Goal: Task Accomplishment & Management: Complete application form

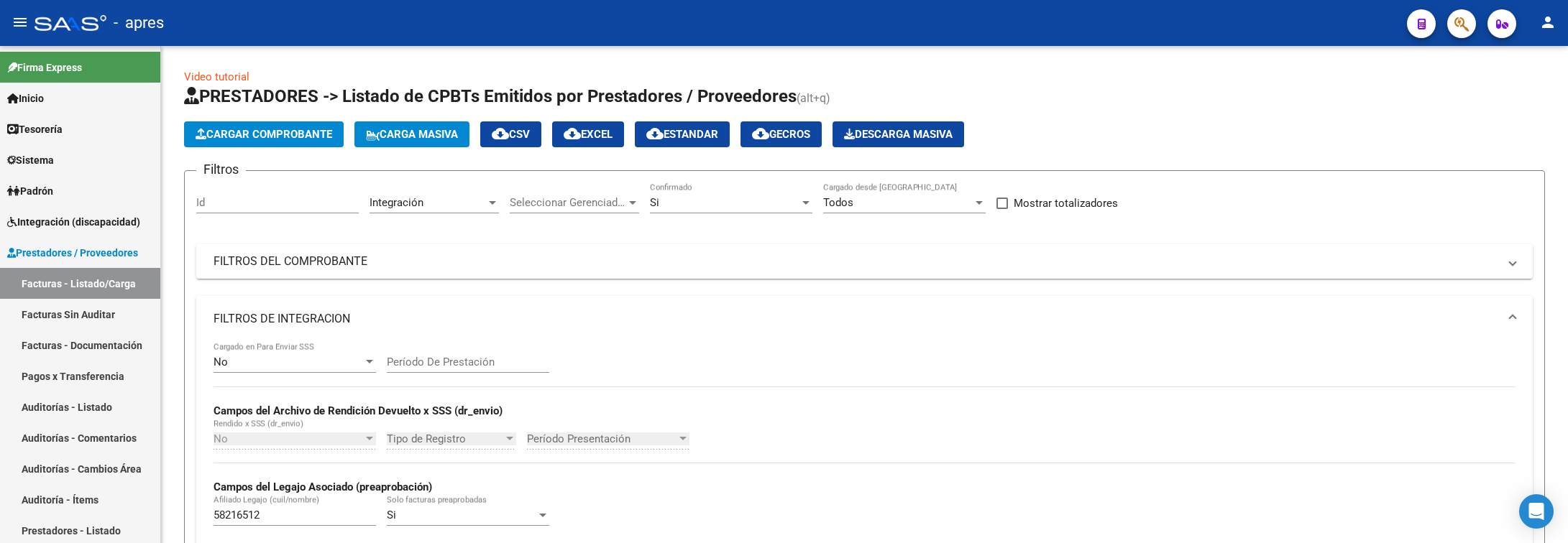
scroll to position [363, 0]
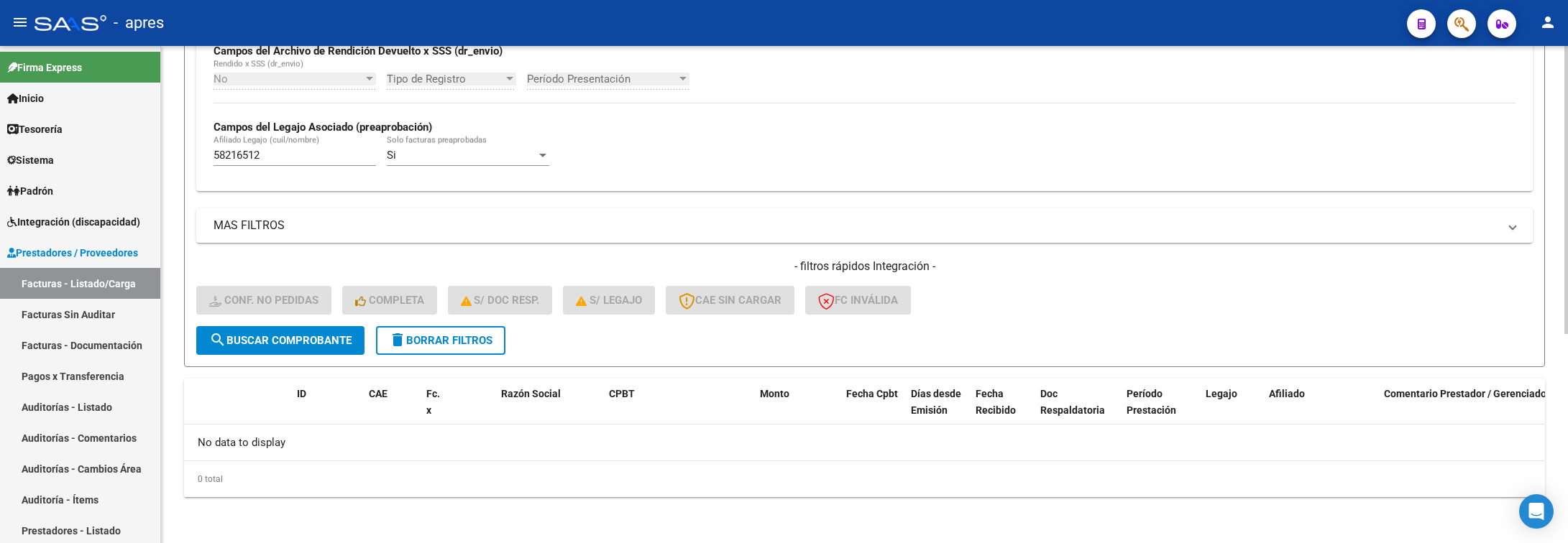
drag, startPoint x: 272, startPoint y: 156, endPoint x: 166, endPoint y: 156, distance: 106.0
click at [168, 156] on div "Video tutorial PRESTADORES -> Listado de CPBTs Emitidos por Prestadores / Prove…" at bounding box center [864, 115] width 1407 height 858
paste input "461486"
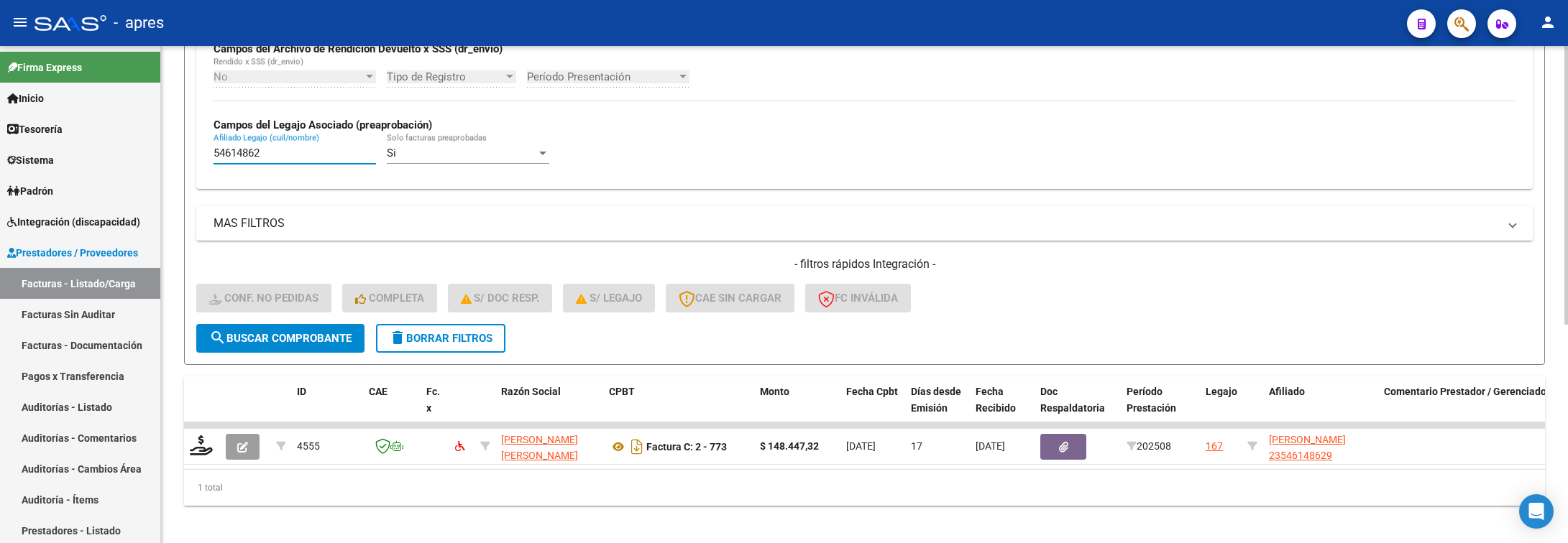
type input "54614862"
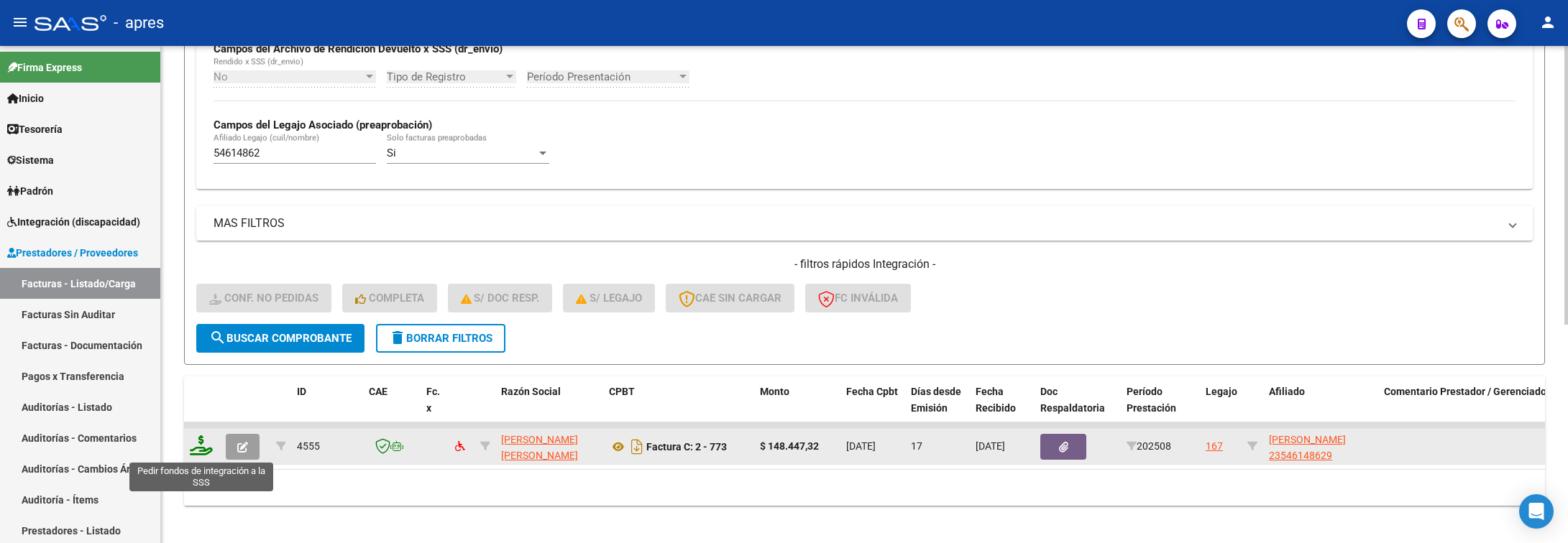
click at [203, 447] on icon at bounding box center [201, 446] width 23 height 20
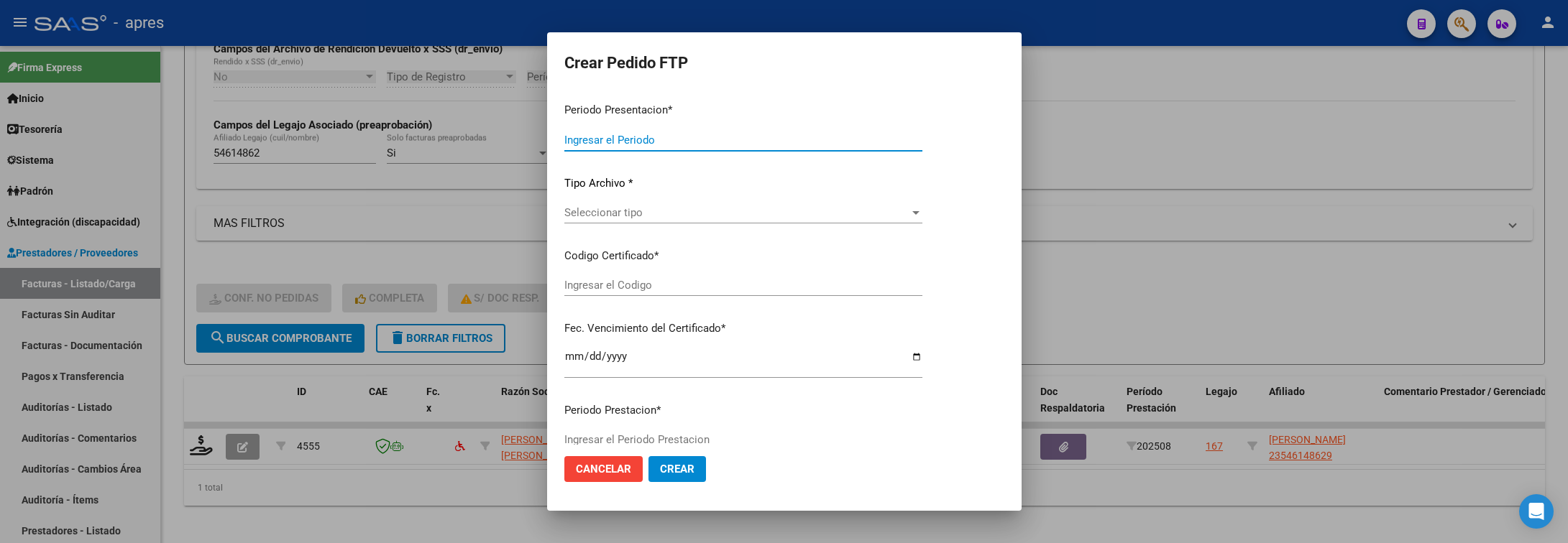
type input "202508"
type input "$ 148.447,32"
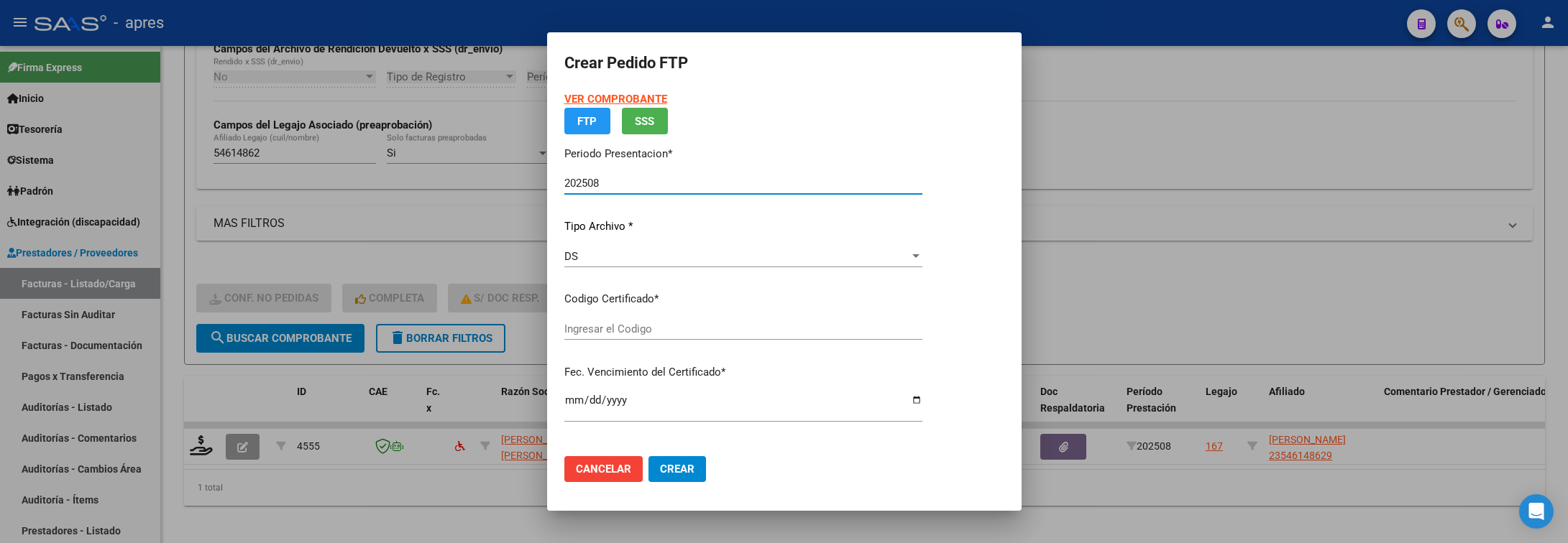
type input "ARG02000546148622024090220290902AND12921"
type input "2029-09-02"
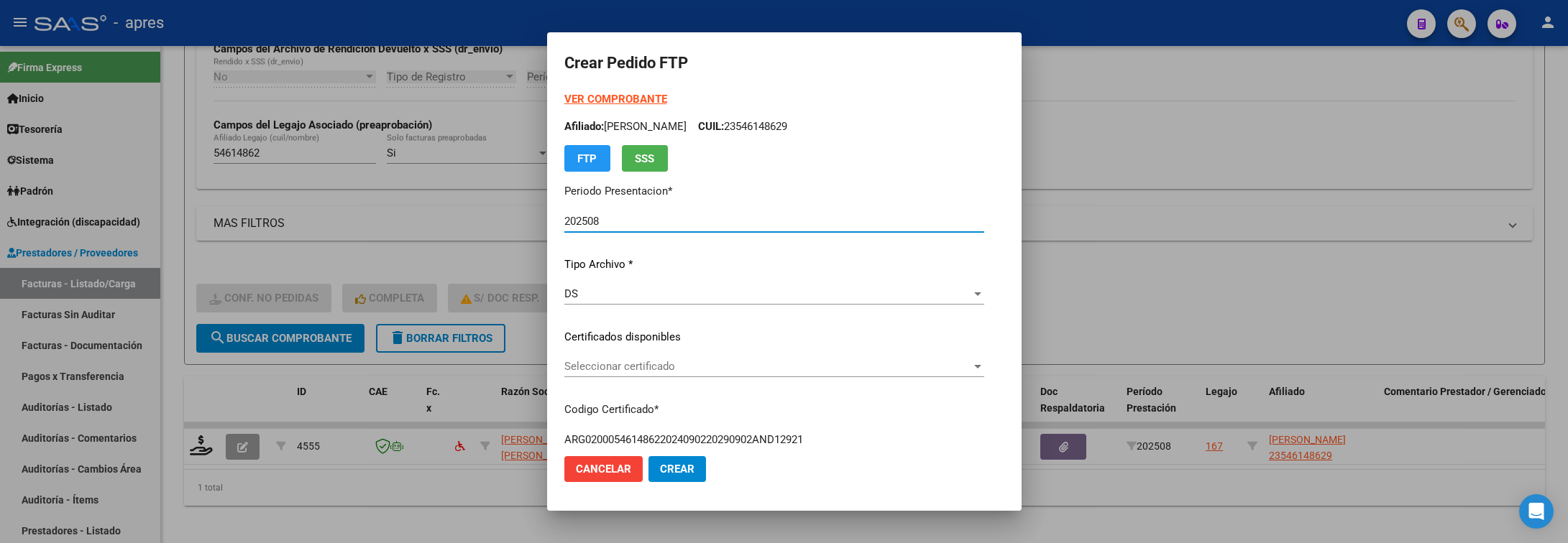
click at [733, 370] on span "Seleccionar certificado" at bounding box center [768, 366] width 407 height 13
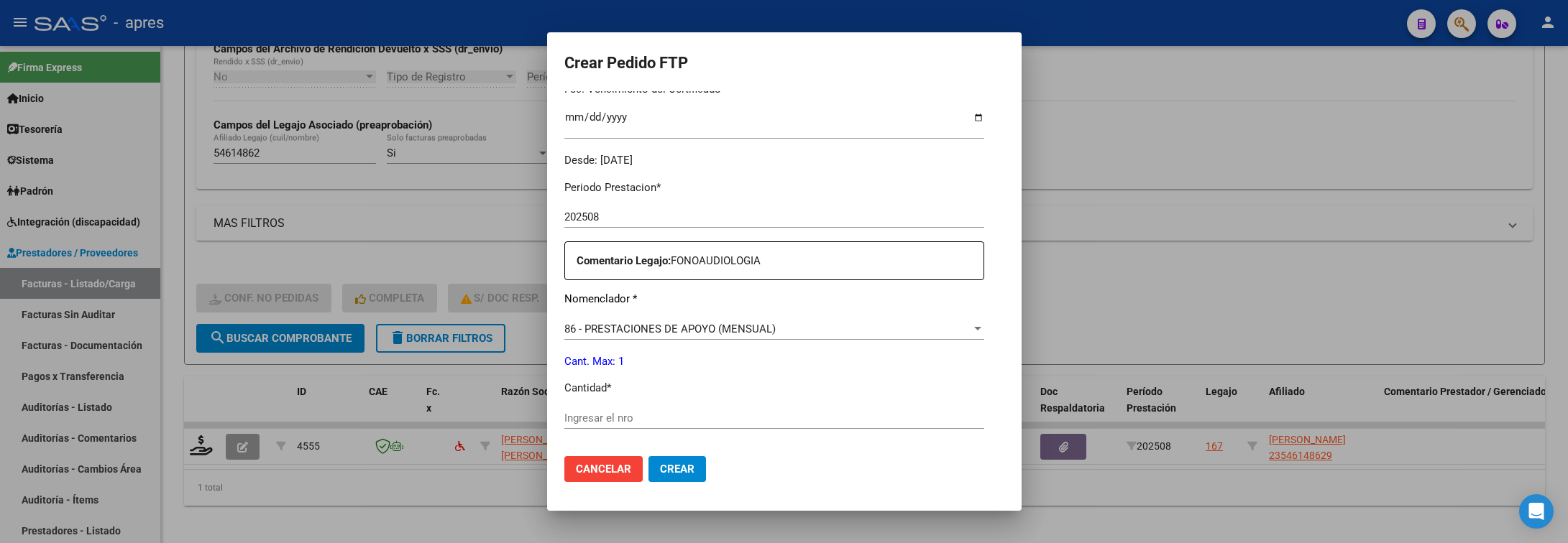
scroll to position [431, 0]
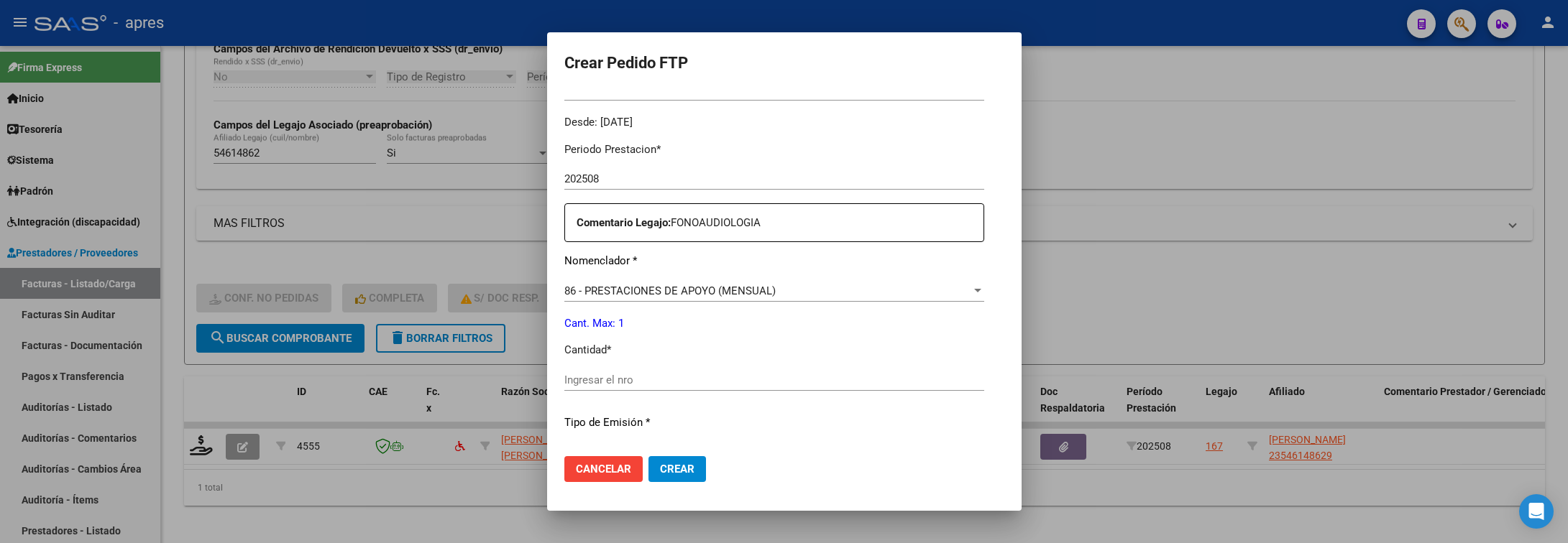
click at [730, 371] on div "Ingresar el nro" at bounding box center [774, 380] width 420 height 21
click at [722, 377] on input "Ingresar el nro" at bounding box center [774, 380] width 420 height 13
type input "1"
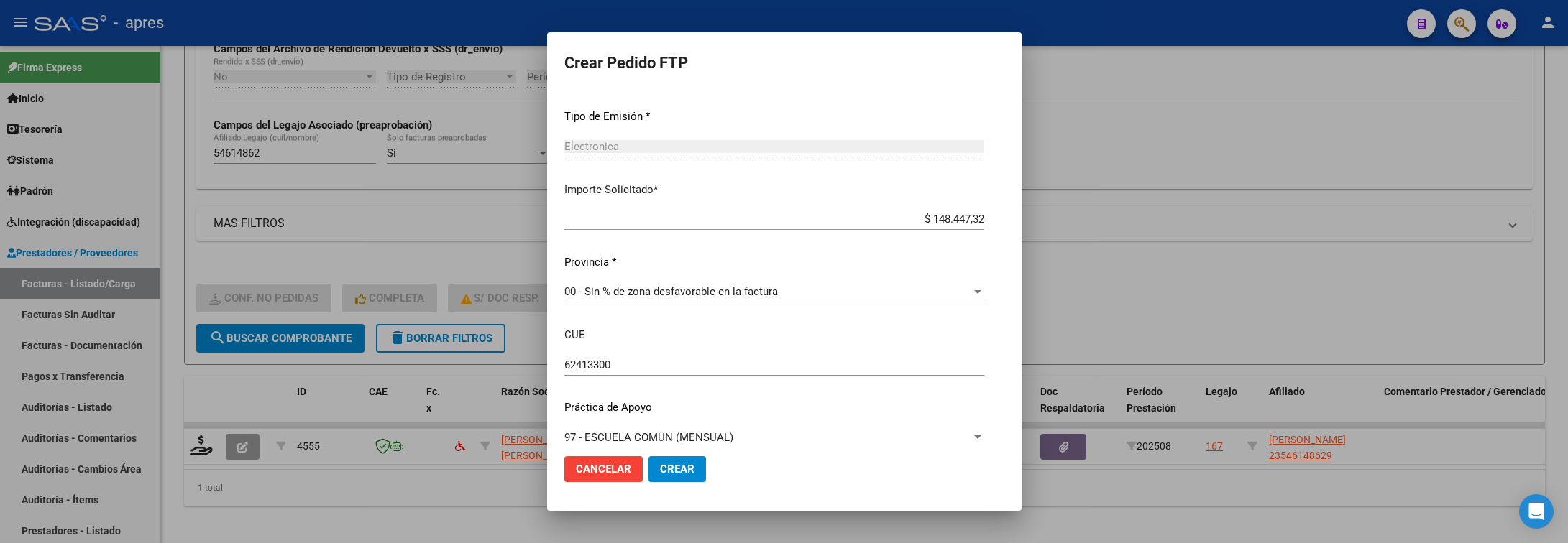
scroll to position [755, 0]
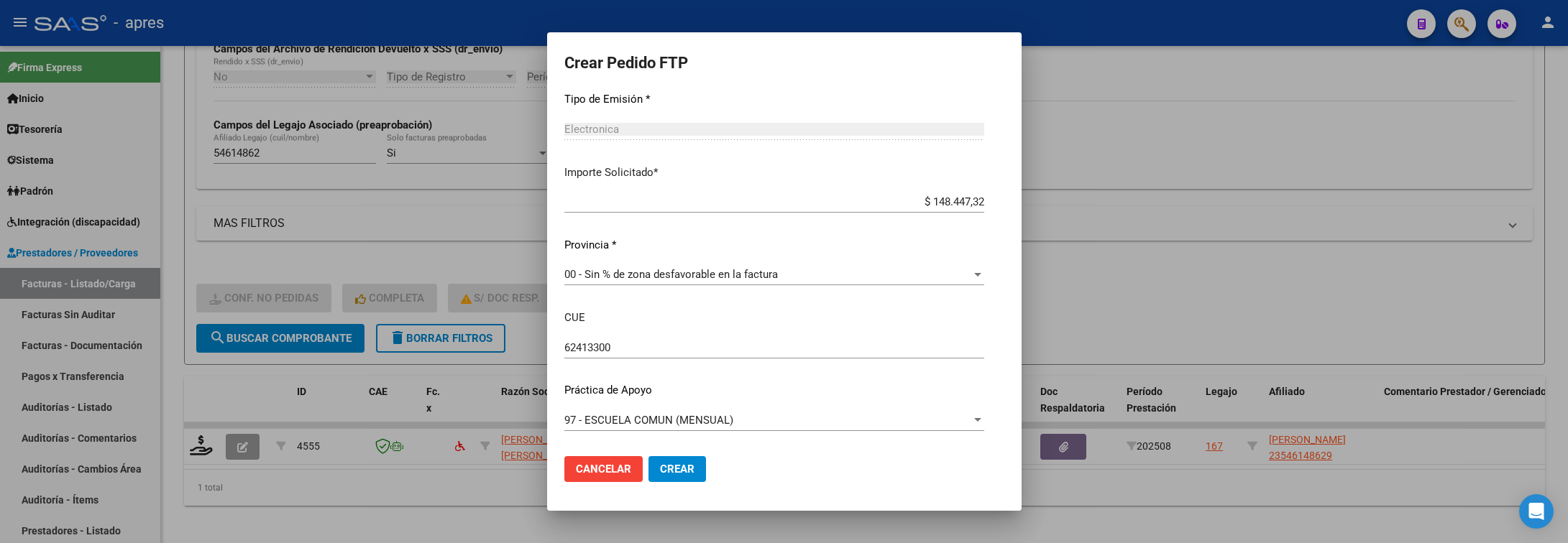
click at [665, 454] on mat-dialog-actions "Cancelar Crear" at bounding box center [784, 469] width 440 height 49
click at [663, 460] on button "Crear" at bounding box center [677, 469] width 57 height 26
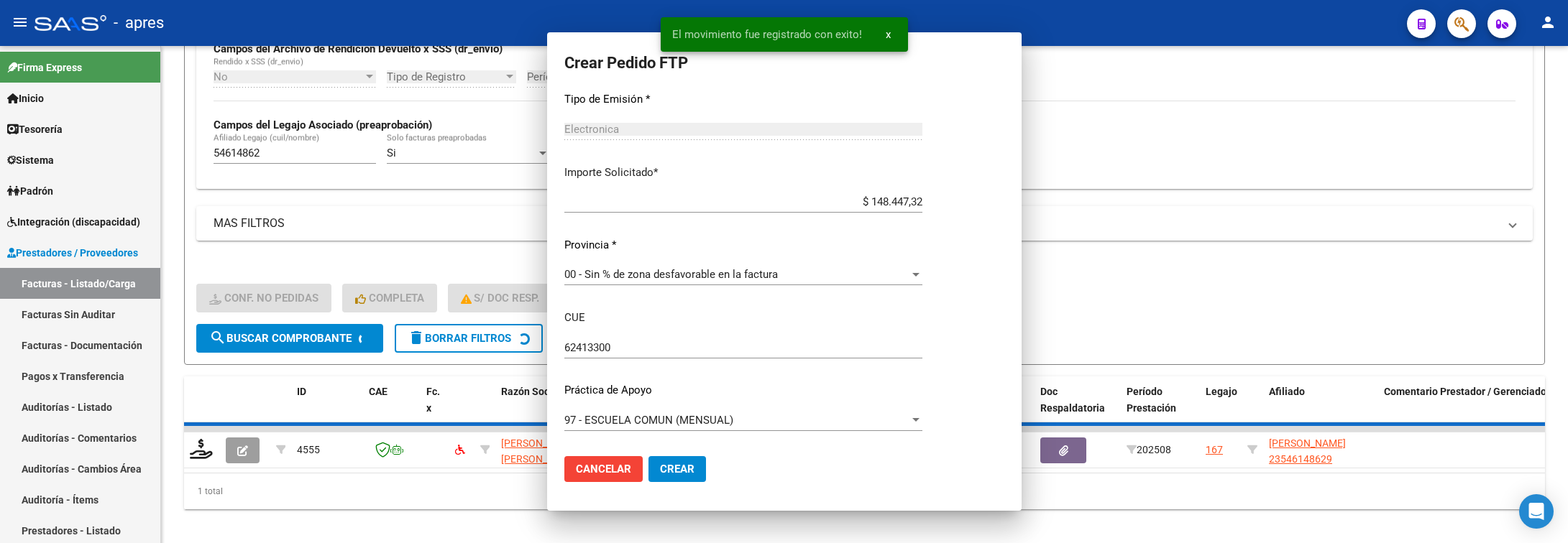
scroll to position [0, 0]
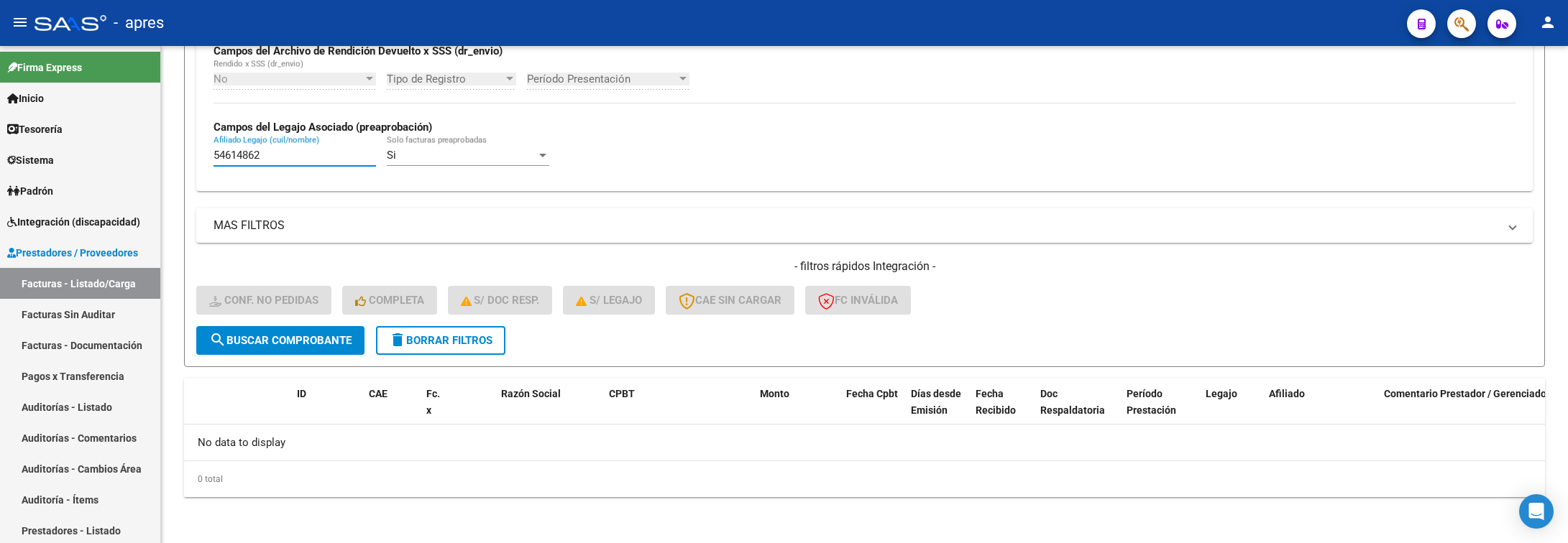
drag, startPoint x: 367, startPoint y: 153, endPoint x: -6, endPoint y: 154, distance: 373.0
click at [0, 154] on html "menu - apres person Firma Express Inicio Calendario SSS Instructivos Contacto O…" at bounding box center [784, 272] width 1568 height 543
paste input "5338258"
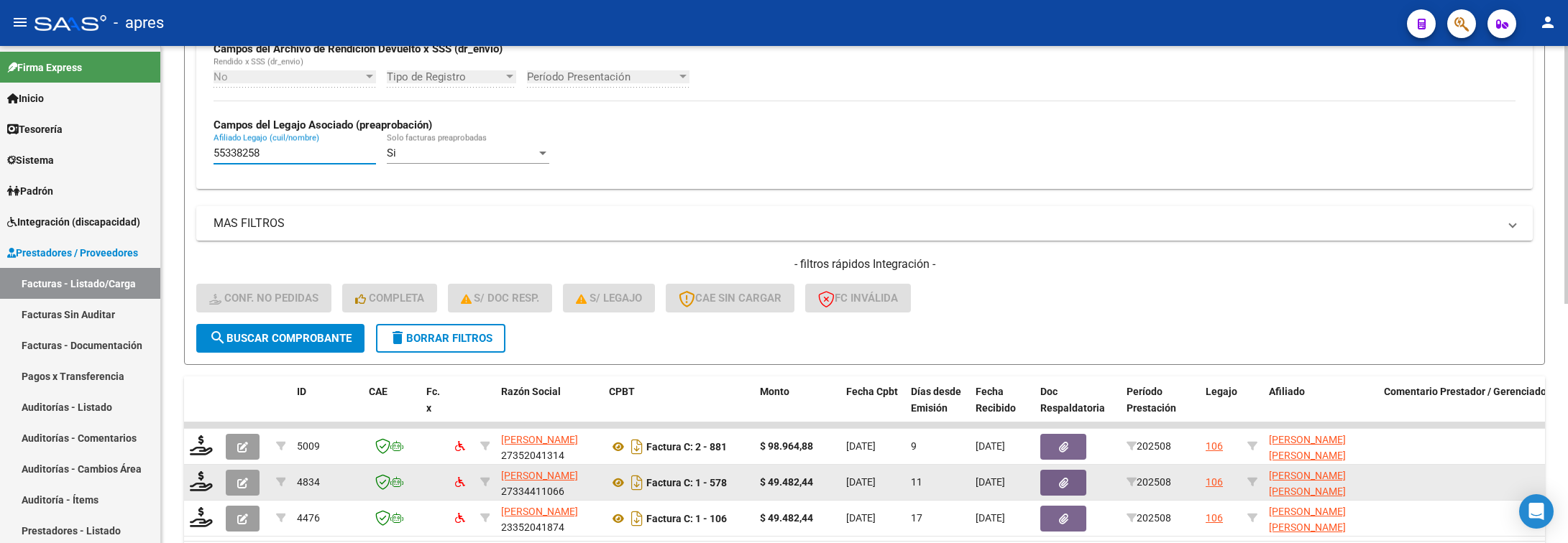
scroll to position [461, 0]
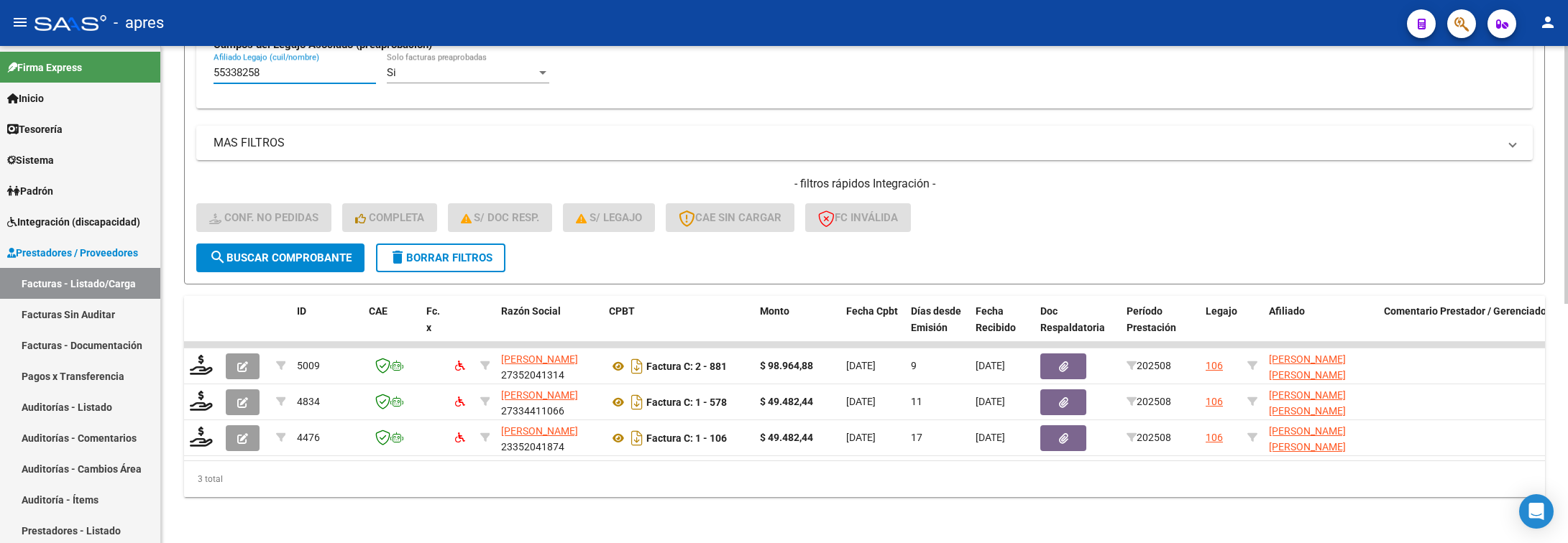
type input "55338258"
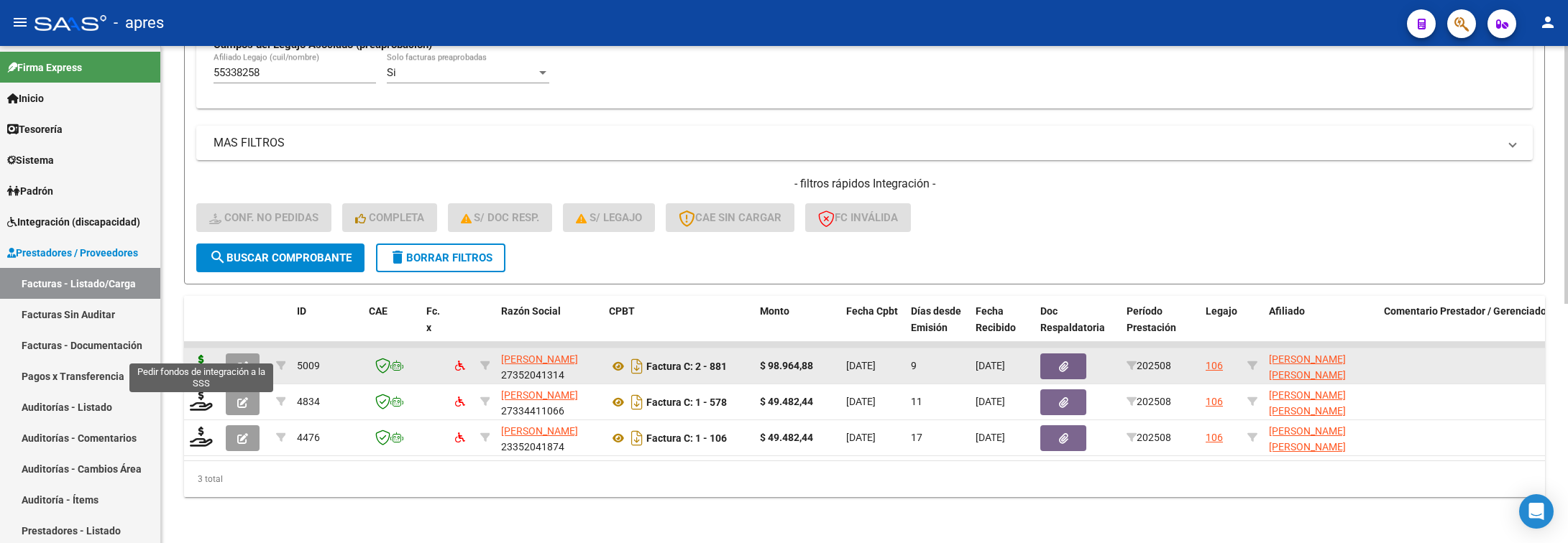
click at [199, 355] on icon at bounding box center [201, 365] width 23 height 20
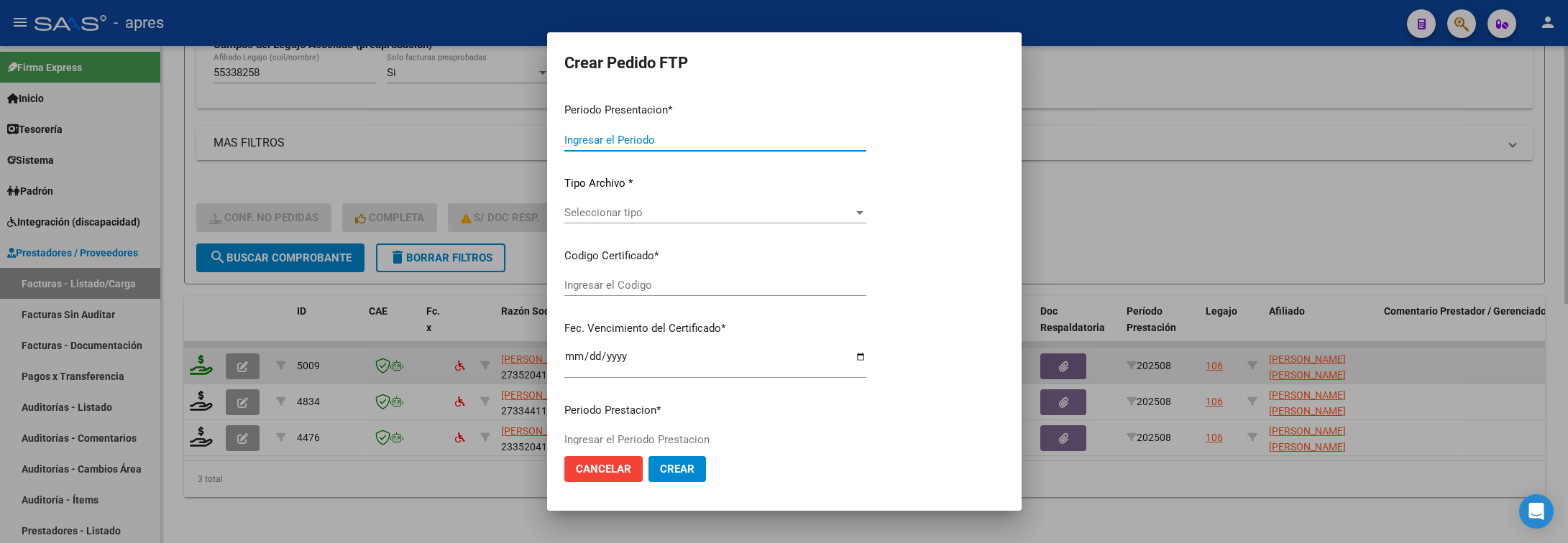
type input "202508"
type input "$ 98.964,88"
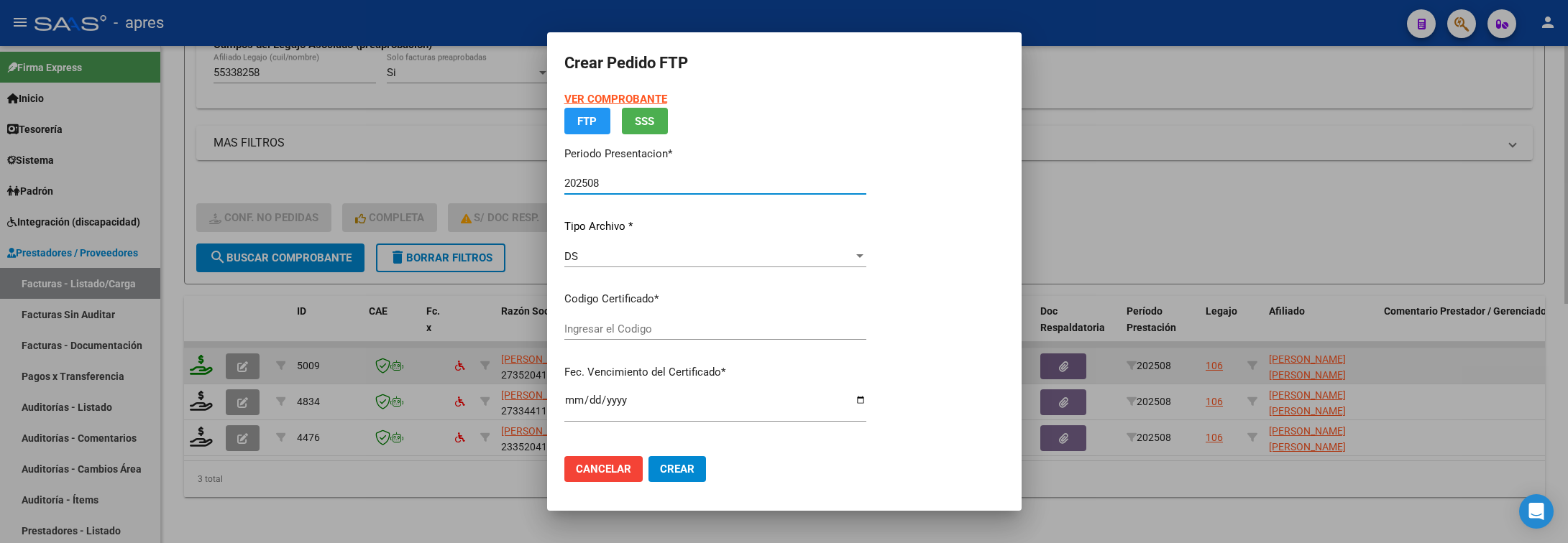
type input "ARG02000553382582024101520291015BUE316"
type input "2029-10-15"
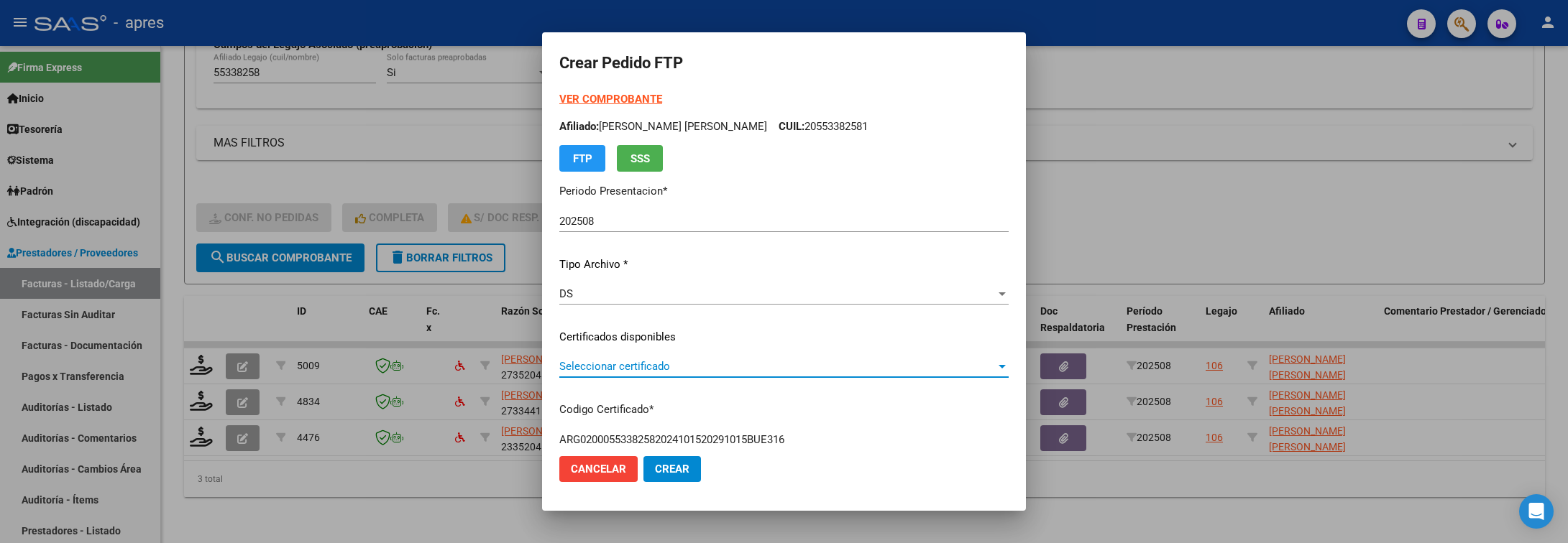
click at [786, 366] on span "Seleccionar certificado" at bounding box center [777, 366] width 437 height 13
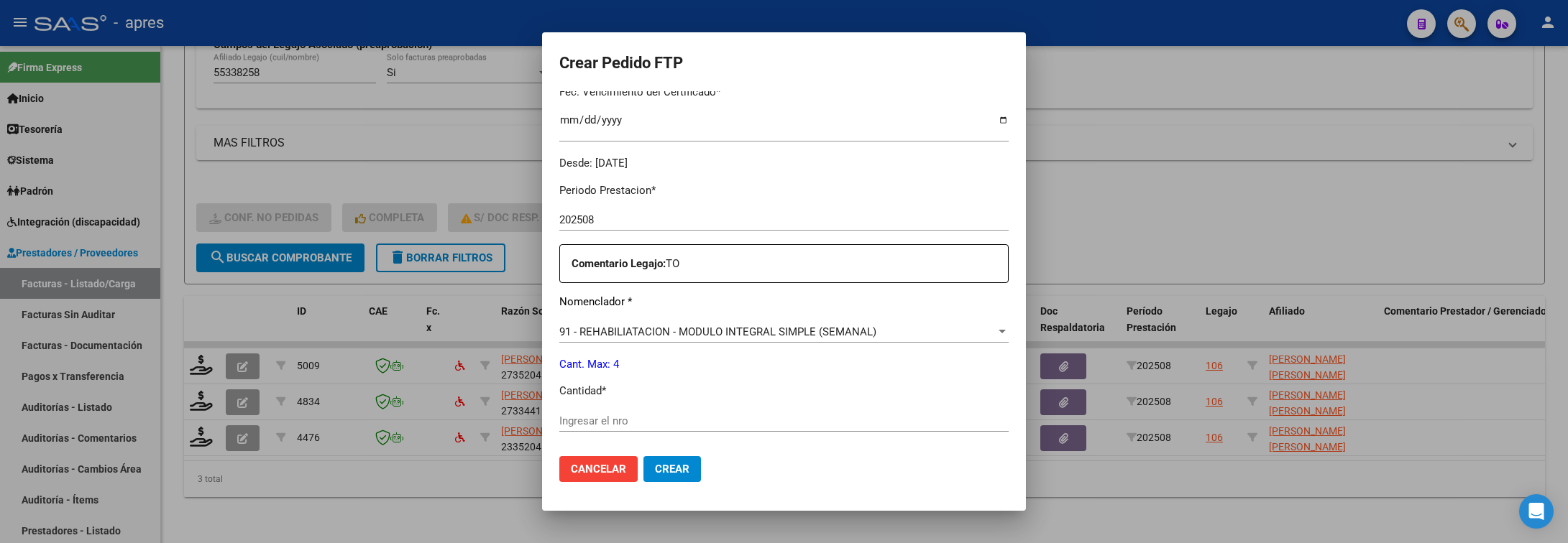
scroll to position [431, 0]
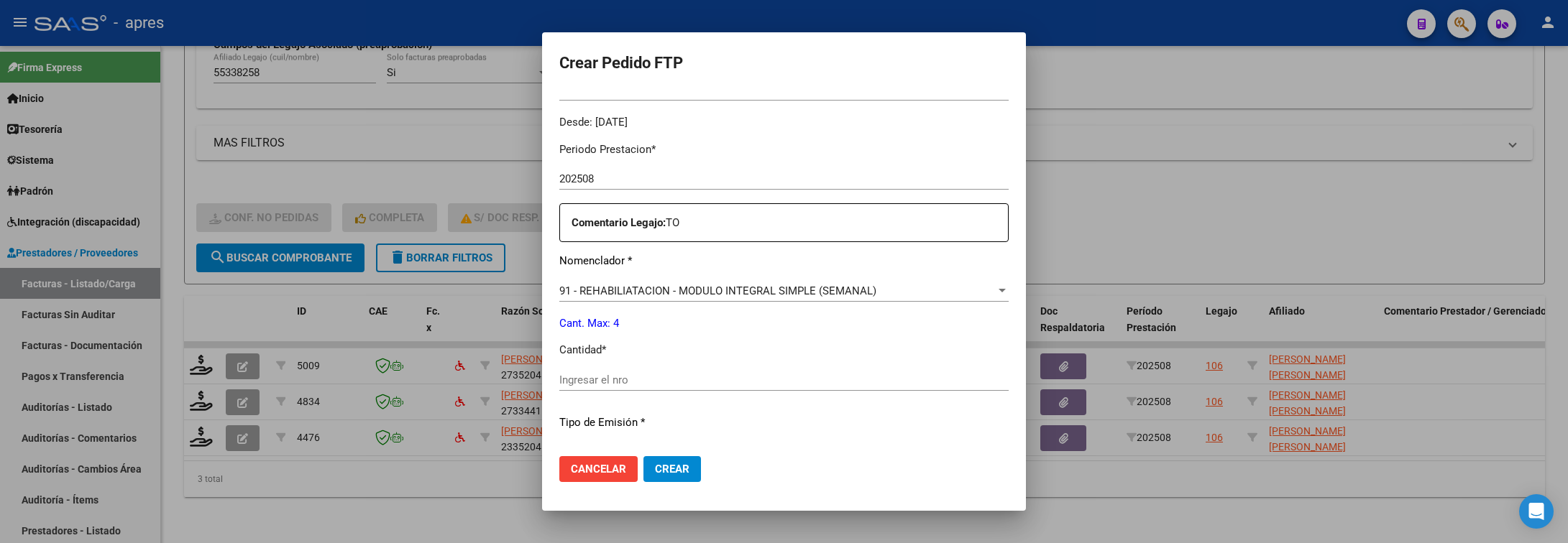
click at [732, 377] on input "Ingresar el nro" at bounding box center [784, 380] width 449 height 13
type input "4"
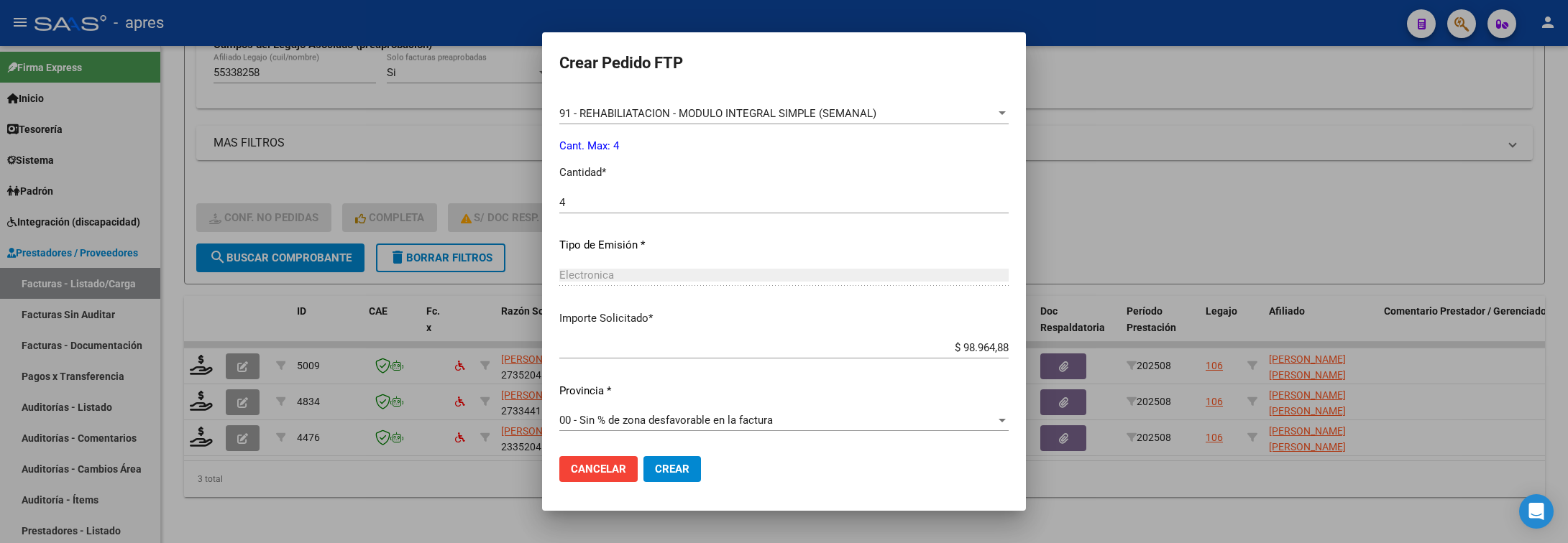
click at [689, 474] on span "Crear" at bounding box center [672, 469] width 35 height 13
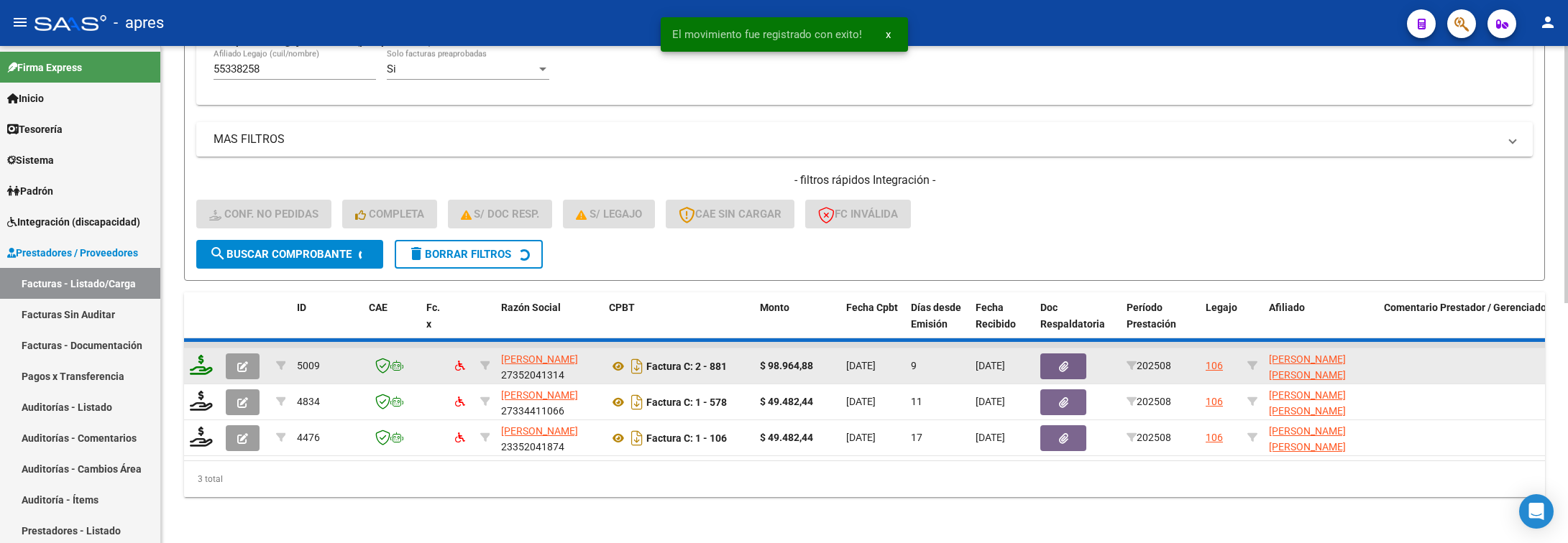
scroll to position [425, 0]
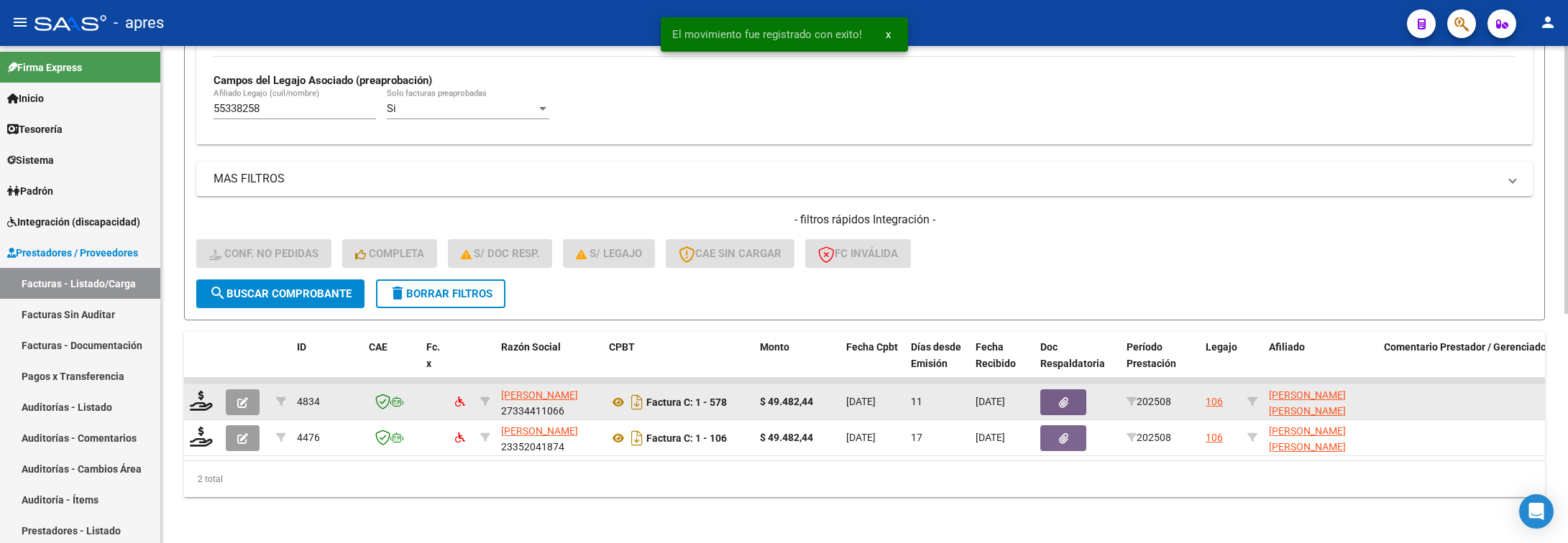
click at [201, 397] on datatable-body-cell at bounding box center [202, 402] width 36 height 35
click at [201, 391] on icon at bounding box center [201, 401] width 23 height 20
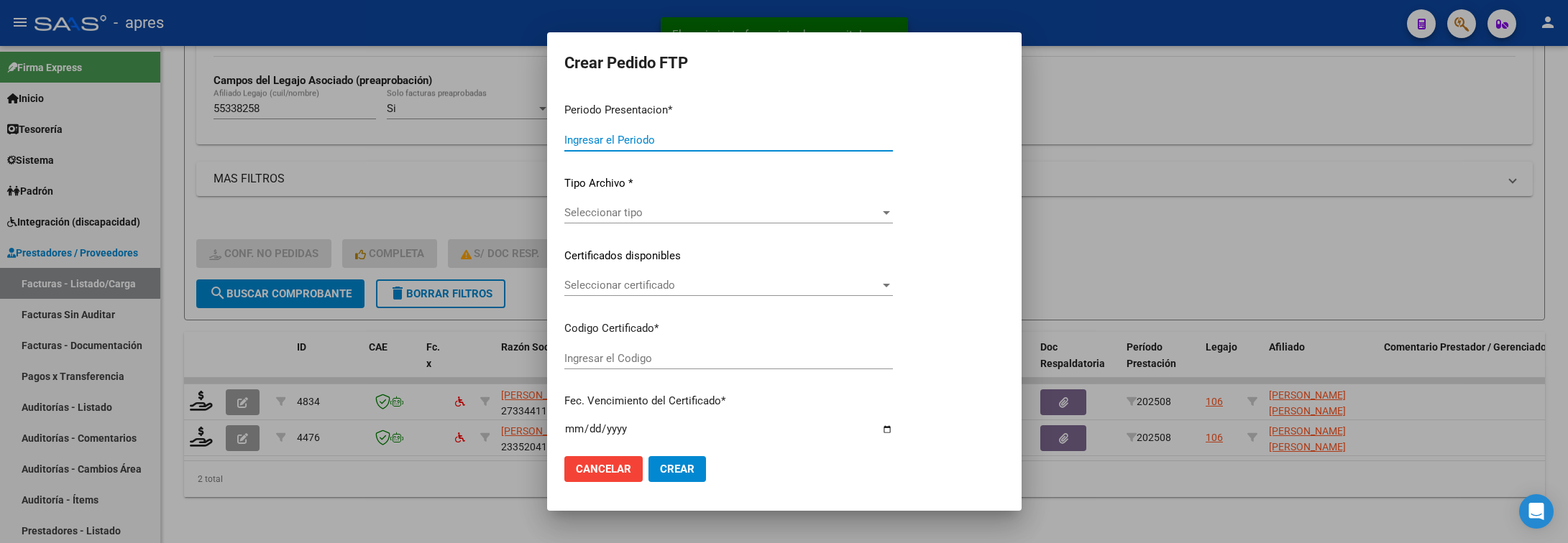
type input "202508"
type input "$ 49.482,44"
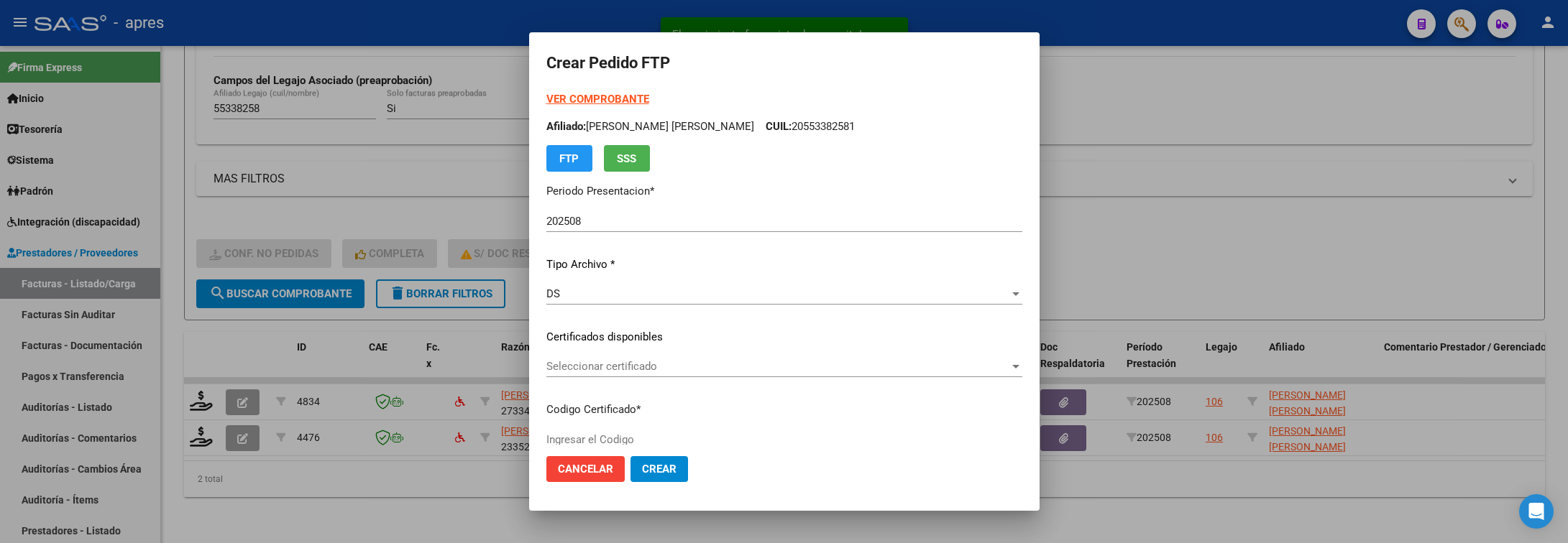
drag, startPoint x: 686, startPoint y: 352, endPoint x: 688, endPoint y: 367, distance: 15.1
click at [687, 354] on div "VER COMPROBANTE ARCA Padrón Afiliado: OJEDA IGNACIO VALENTIN CUIL: 20553382581 …" at bounding box center [784, 326] width 476 height 470
click at [688, 367] on span "Seleccionar certificado" at bounding box center [778, 366] width 463 height 13
type input "ARG02000553382582024101520291015BUE316"
type input "2029-10-15"
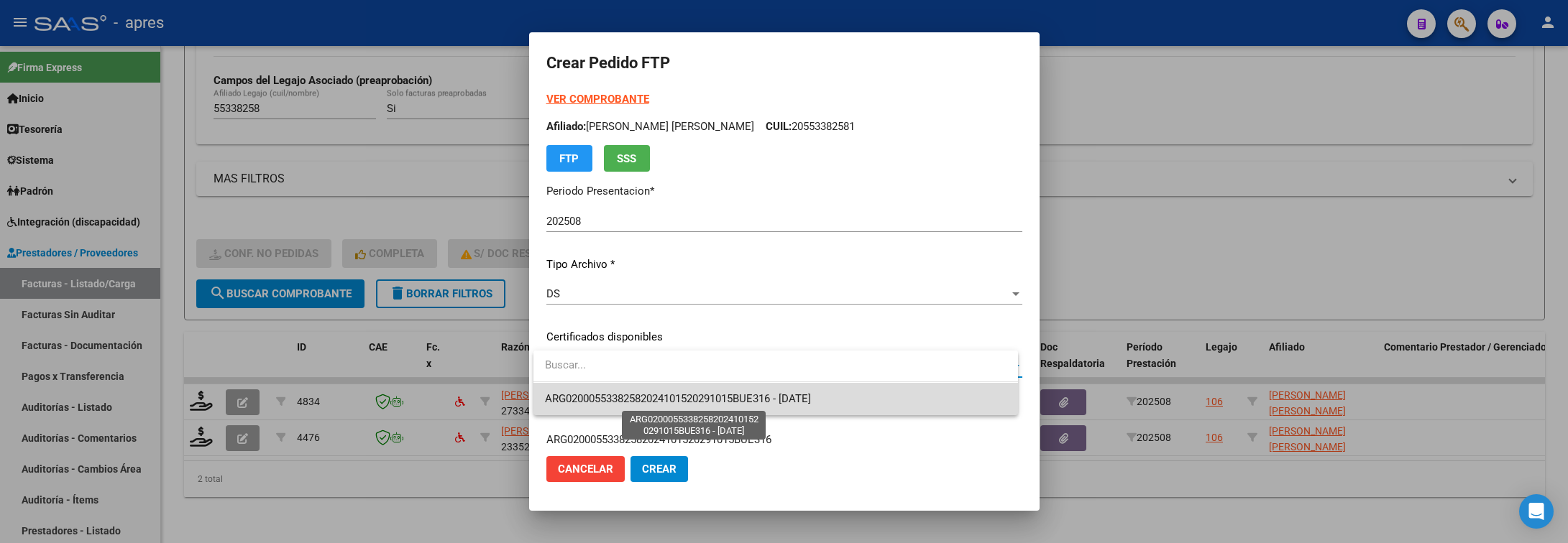
click at [721, 395] on span "ARG02000553382582024101520291015BUE316 - 2029-10-15" at bounding box center [678, 399] width 266 height 13
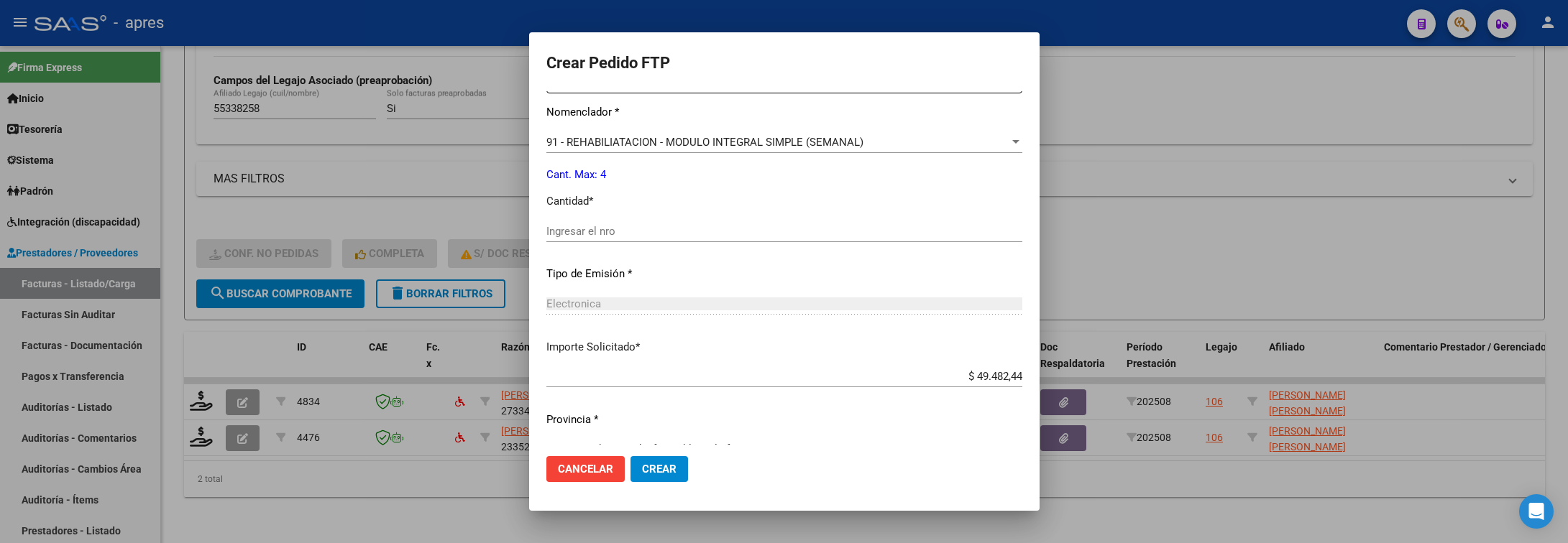
scroll to position [609, 0]
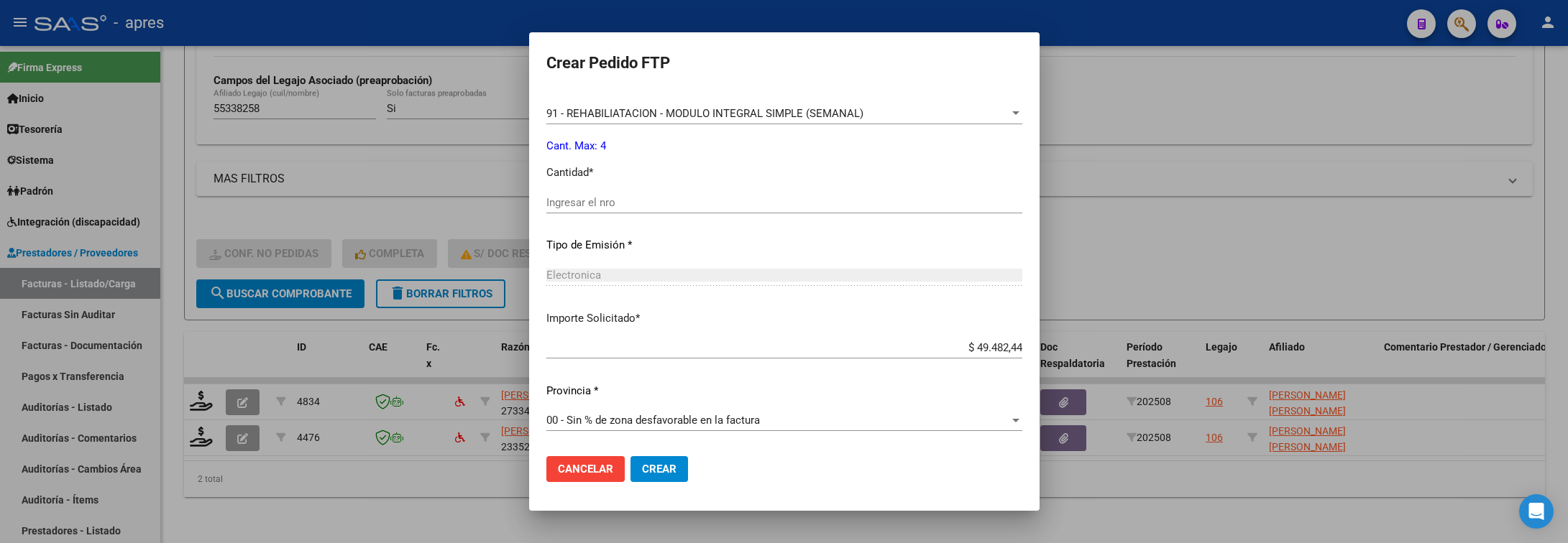
click at [688, 205] on input "Ingresar el nro" at bounding box center [784, 202] width 476 height 13
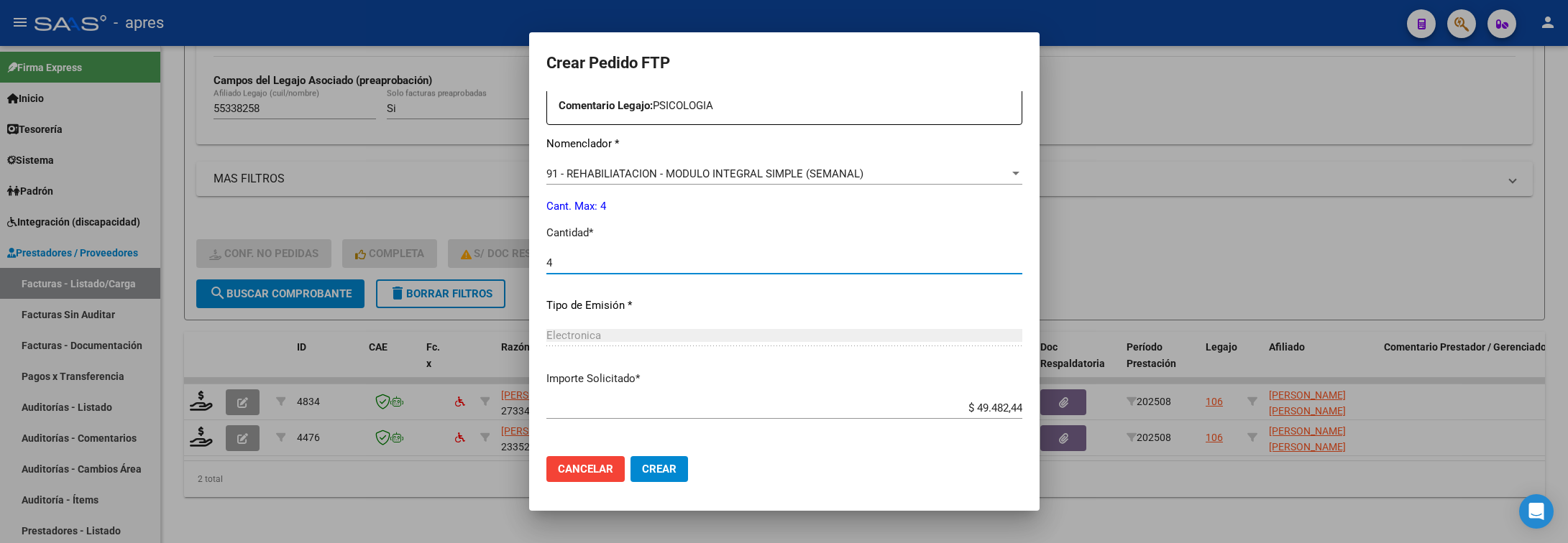
scroll to position [502, 0]
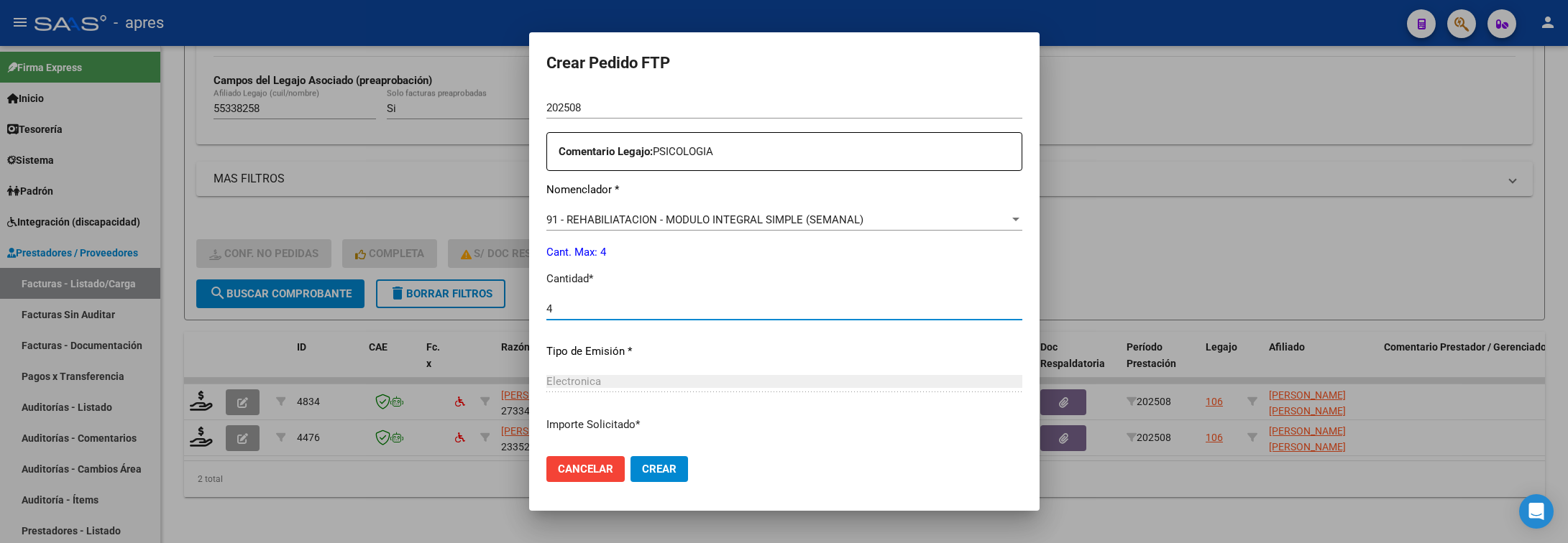
type input "4"
click at [660, 463] on span "Crear" at bounding box center [660, 469] width 35 height 13
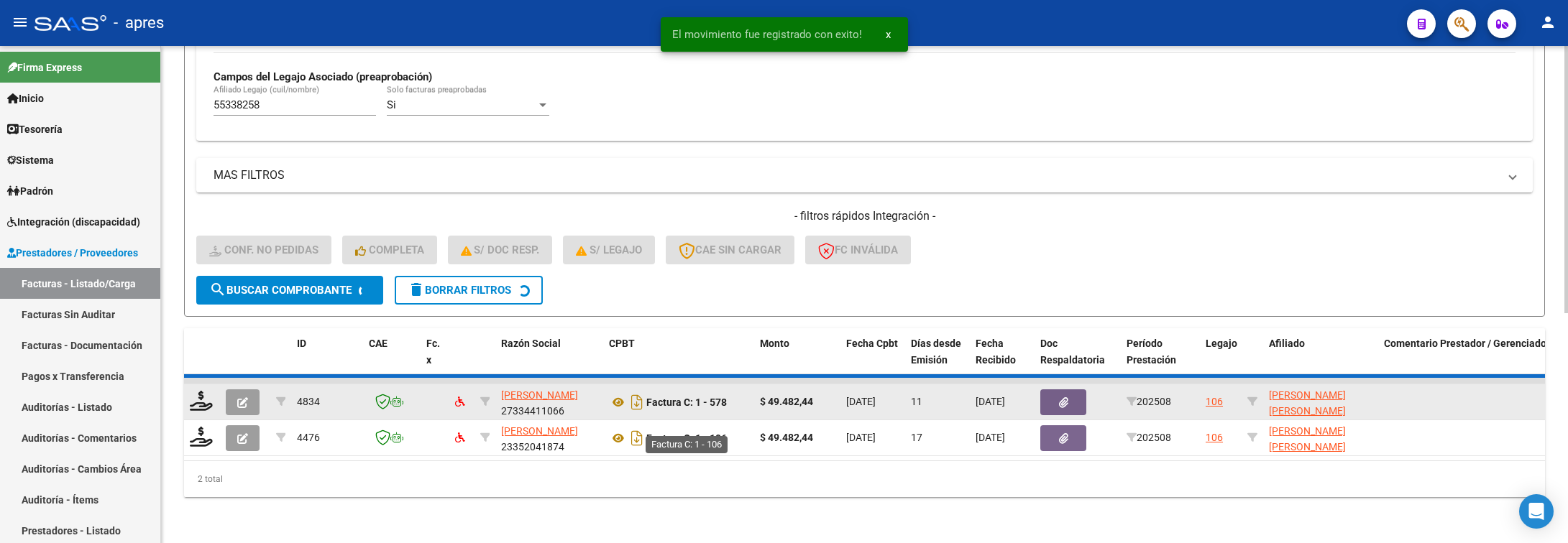
scroll to position [390, 0]
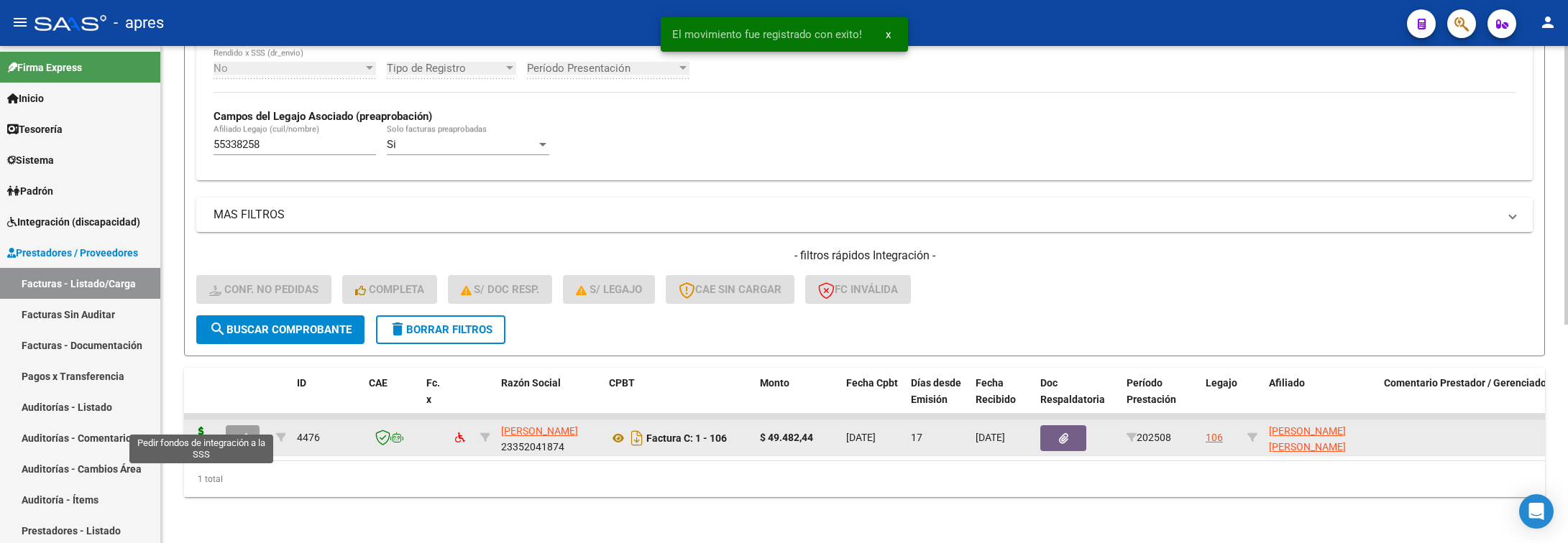
click at [201, 427] on icon at bounding box center [201, 437] width 23 height 20
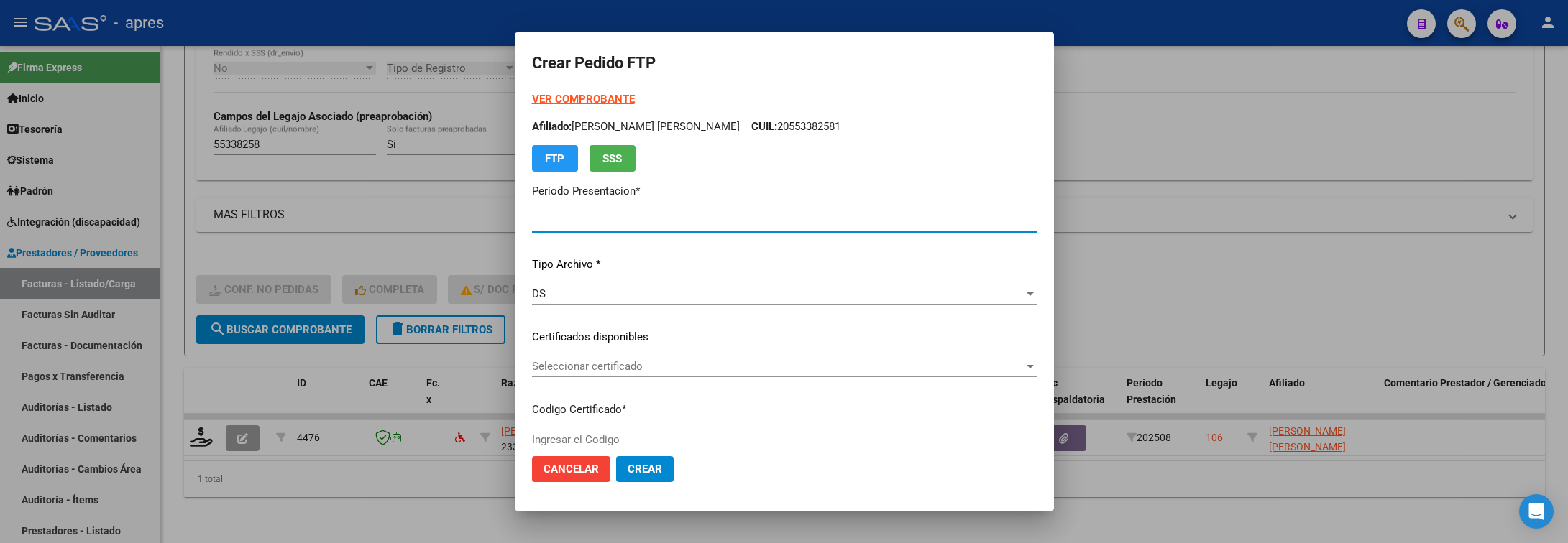
type input "202508"
type input "$ 49.482,44"
click at [675, 370] on span "Seleccionar certificado" at bounding box center [778, 366] width 492 height 13
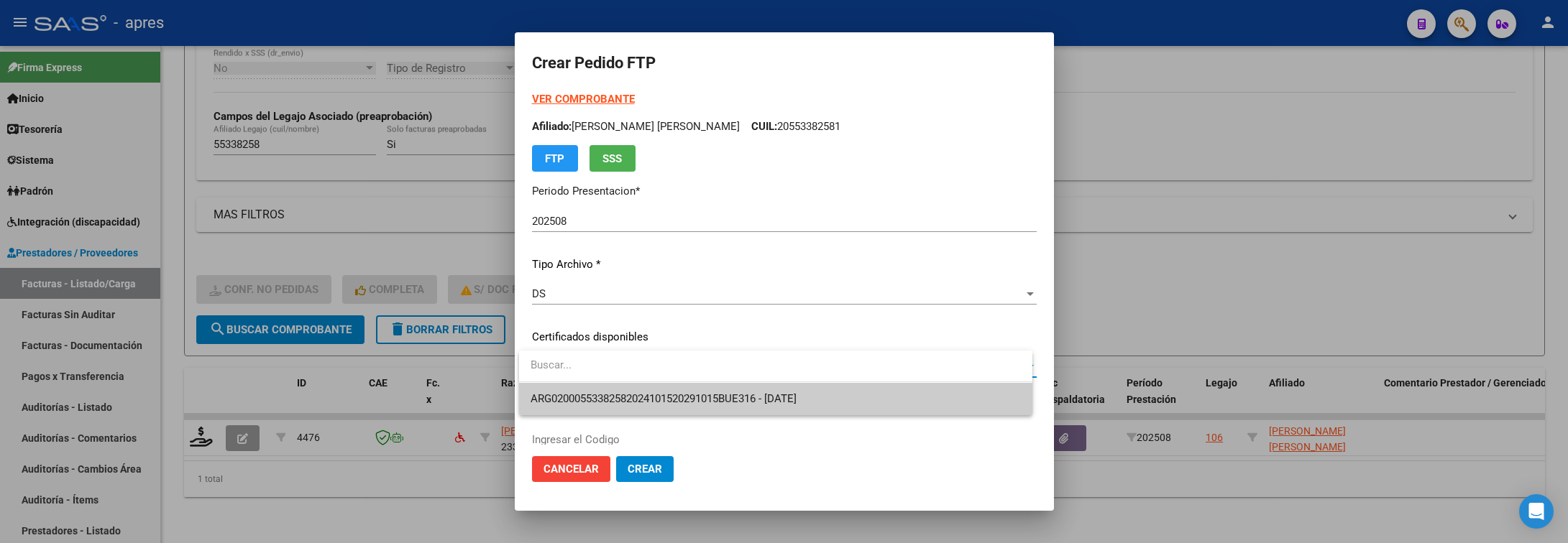
type input "ARG02000553382582024101520291015BUE316"
type input "2029-10-15"
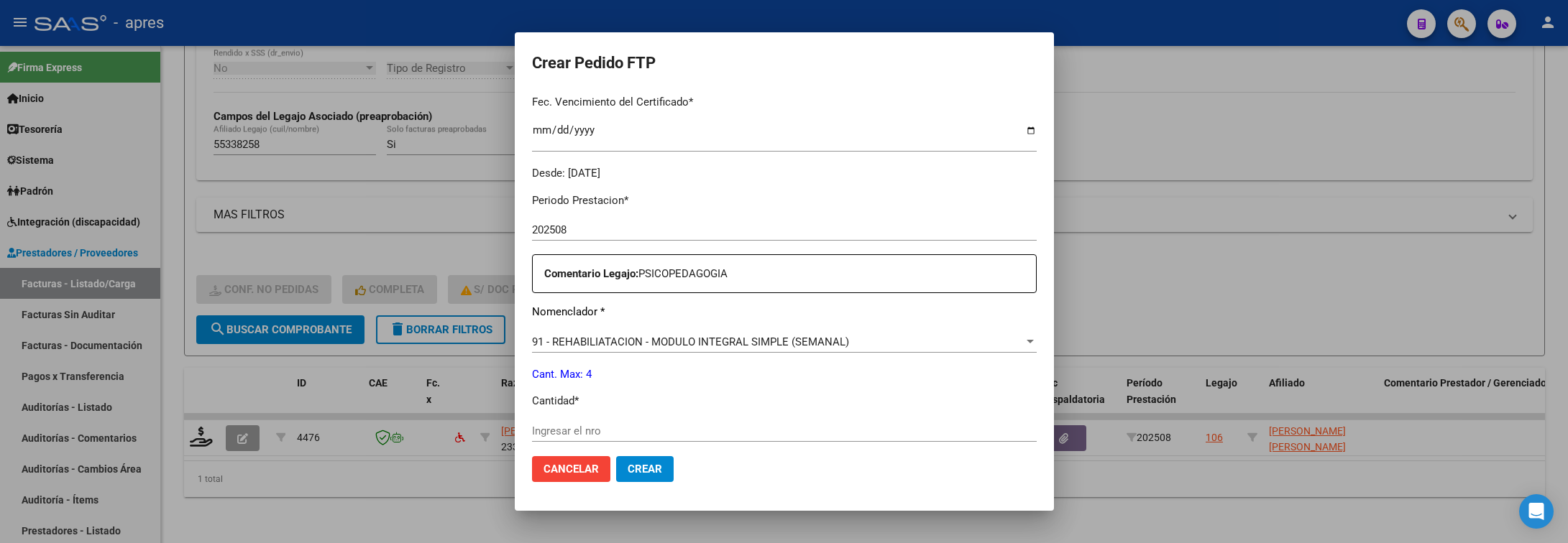
scroll to position [431, 0]
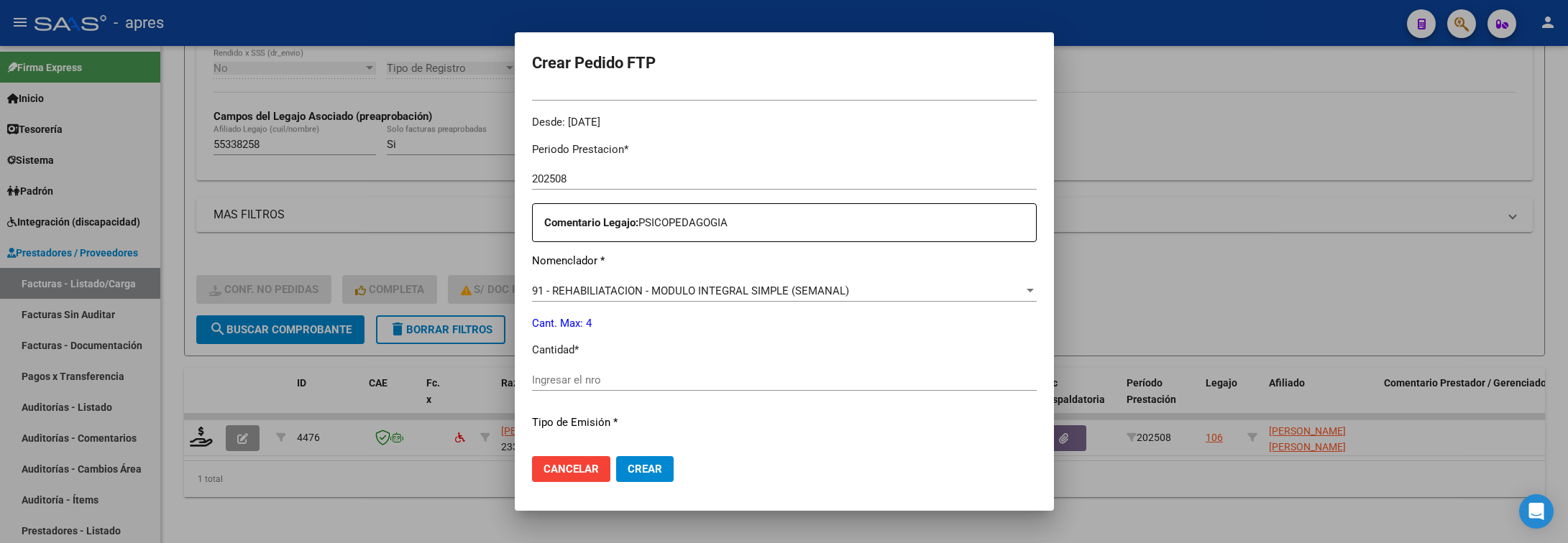
click at [744, 377] on input "Ingresar el nro" at bounding box center [784, 380] width 505 height 13
type input "4"
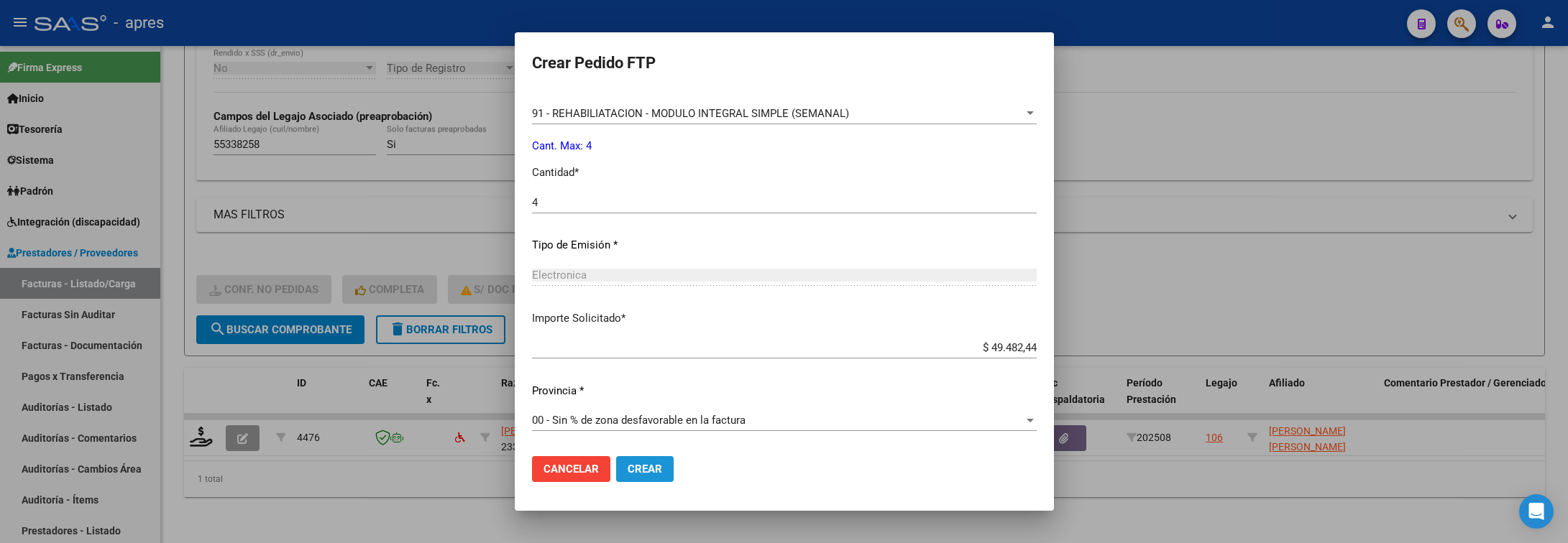
click at [643, 460] on button "Crear" at bounding box center [645, 469] width 57 height 26
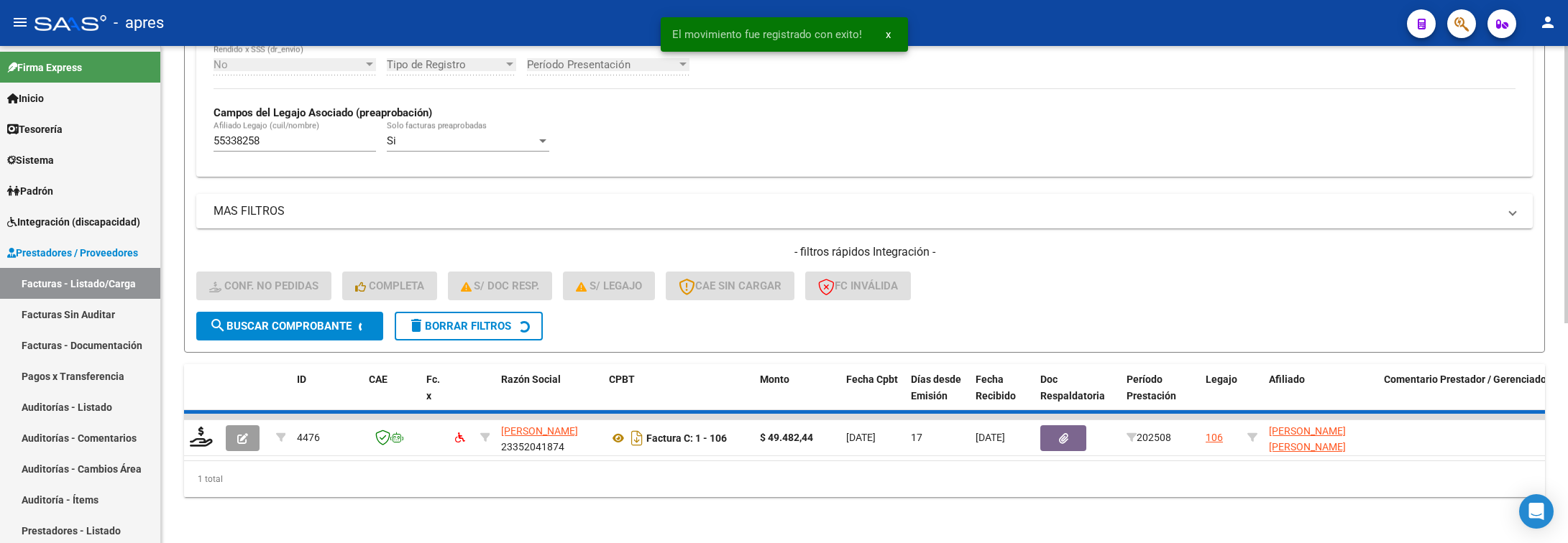
scroll to position [363, 0]
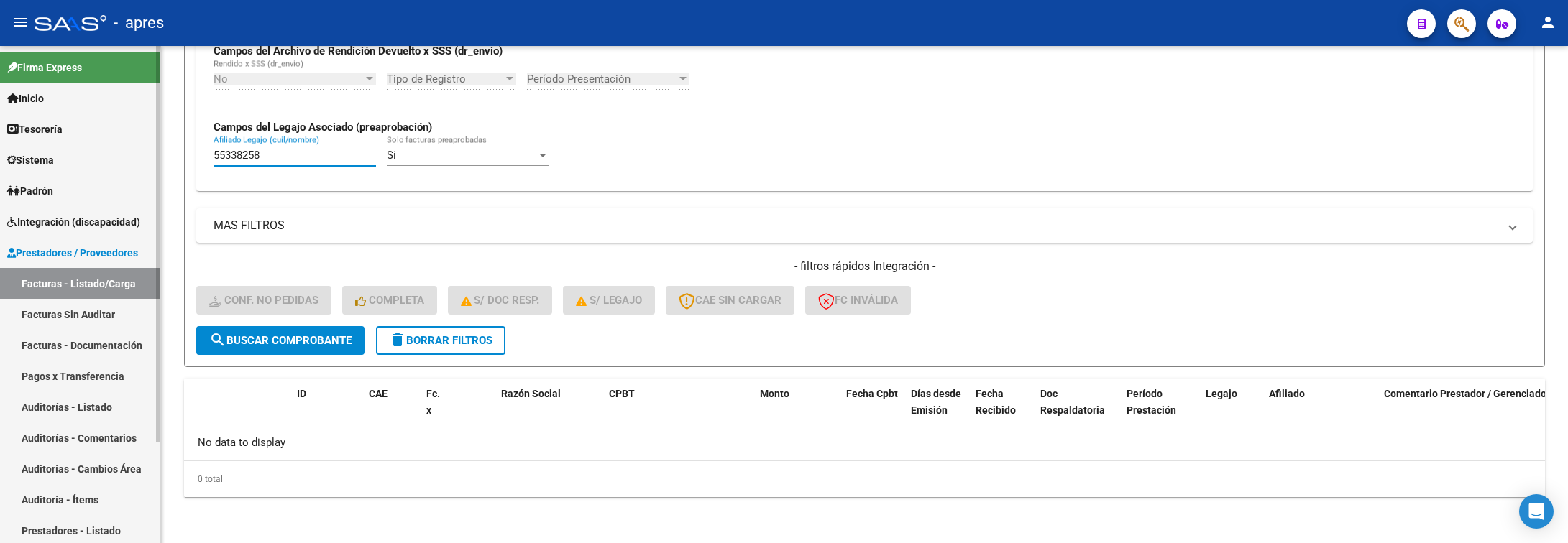
drag, startPoint x: 275, startPoint y: 158, endPoint x: 106, endPoint y: 158, distance: 169.0
click at [106, 158] on mat-sidenav-container "Firma Express Inicio Calendario SSS Instructivos Contacto OS Tesorería Extracto…" at bounding box center [784, 295] width 1568 height 497
paste input "8573032"
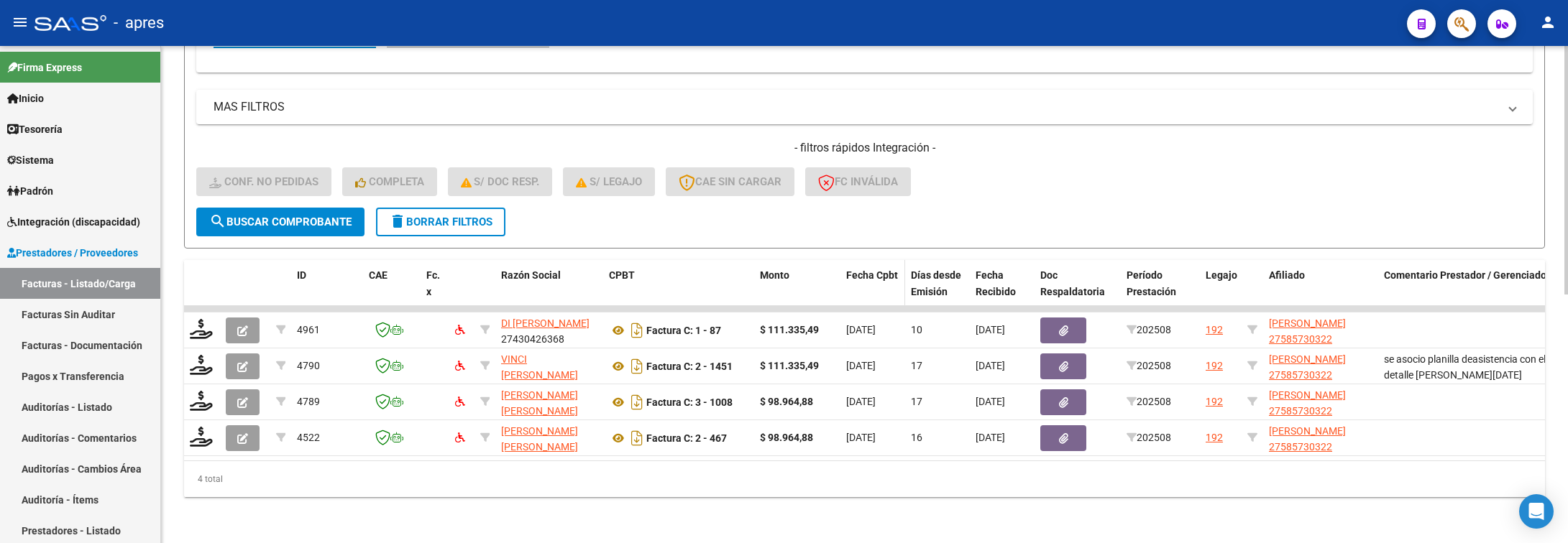
scroll to position [498, 0]
type input "58573032"
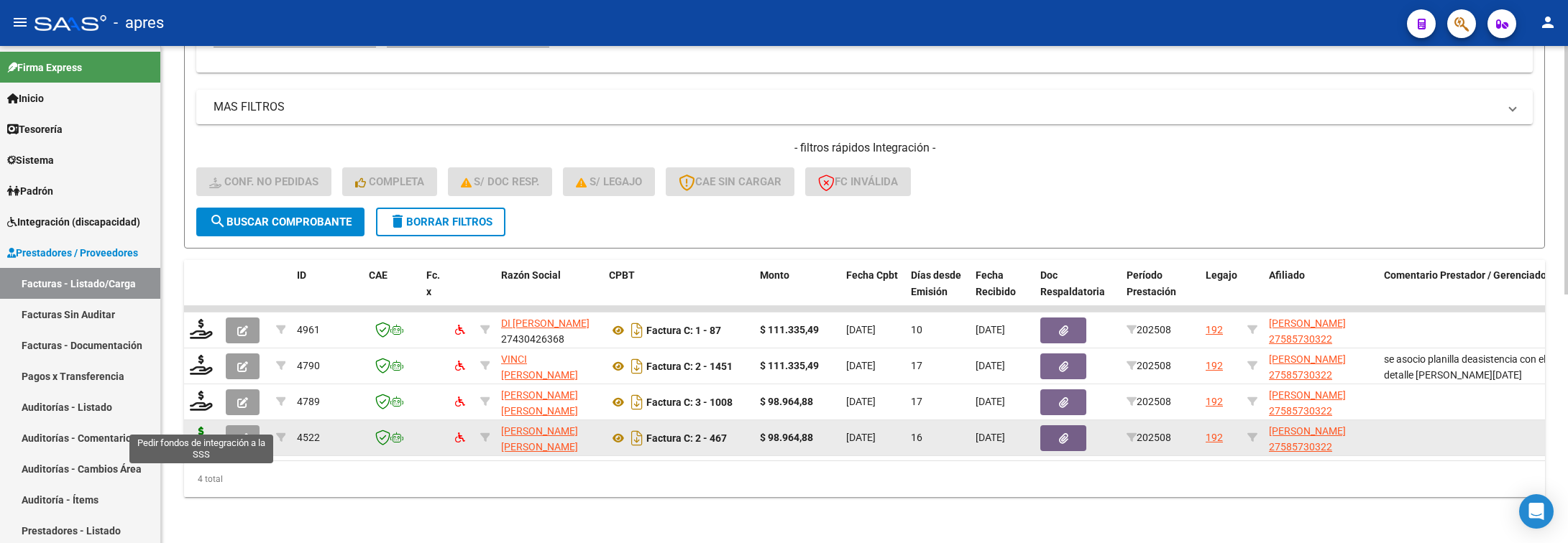
click at [206, 427] on icon at bounding box center [201, 437] width 23 height 20
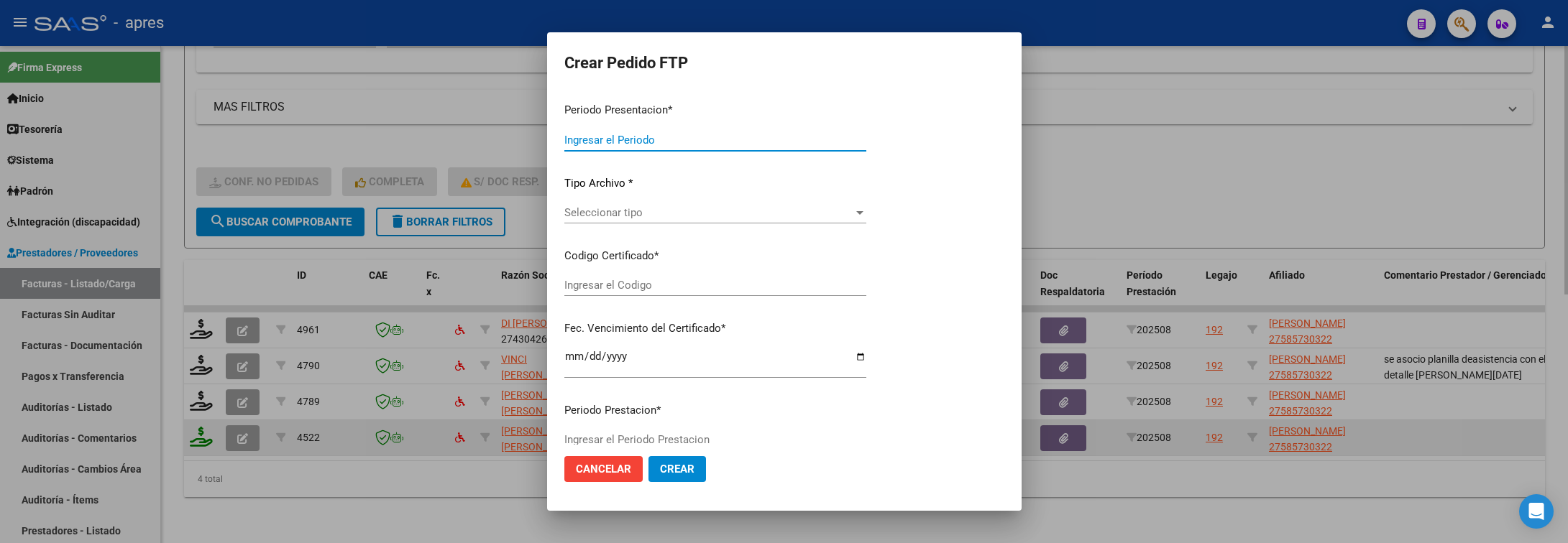
type input "202508"
type input "$ 98.964,88"
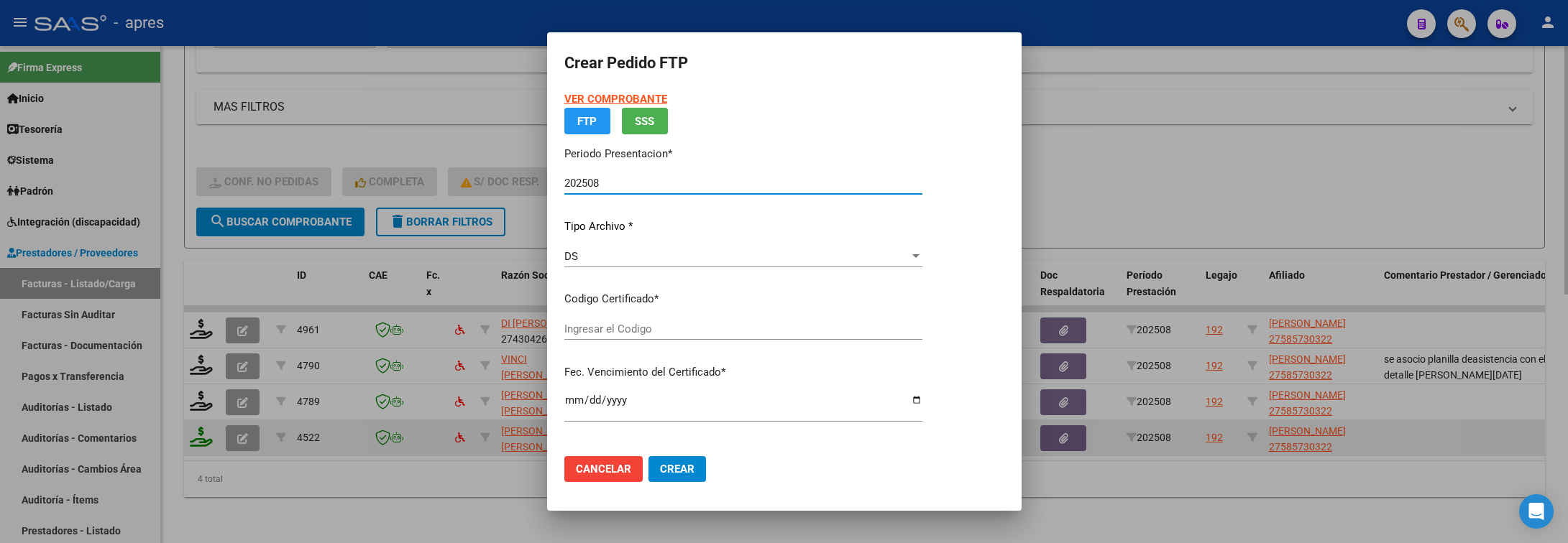
type input "ARG01000585730322023112120281121BS440"
type input "2028-11-21"
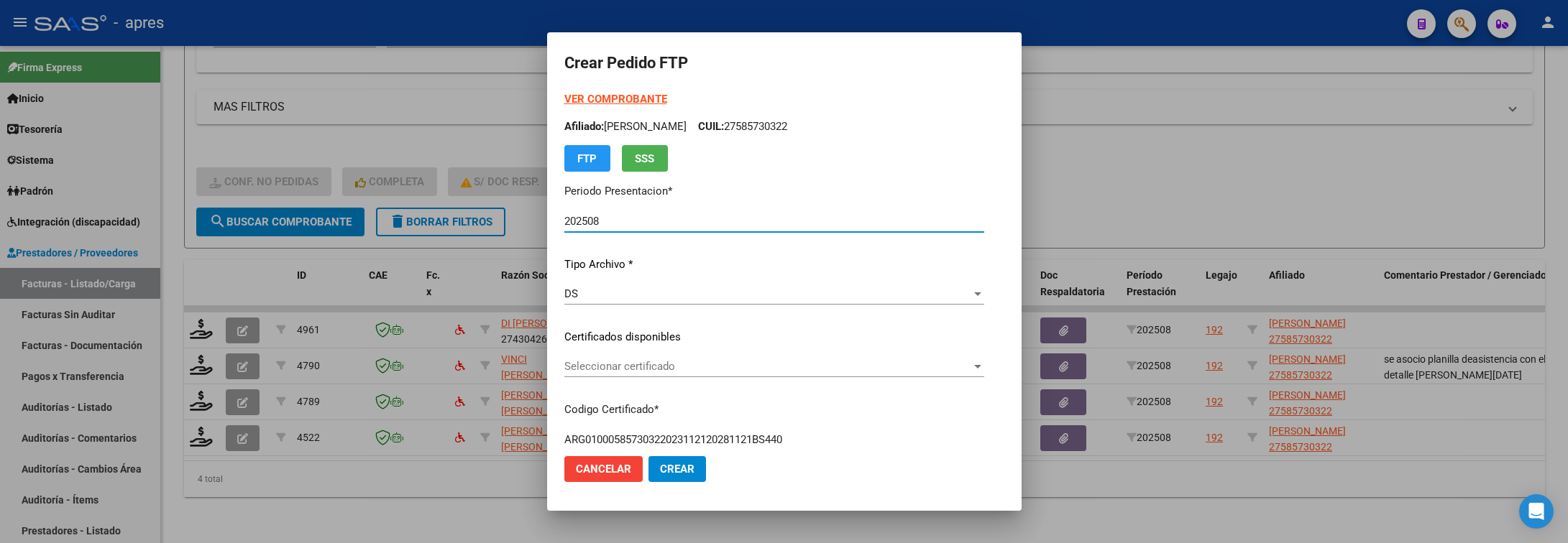
click at [592, 373] on div "Seleccionar certificado Seleccionar certificado" at bounding box center [774, 366] width 420 height 21
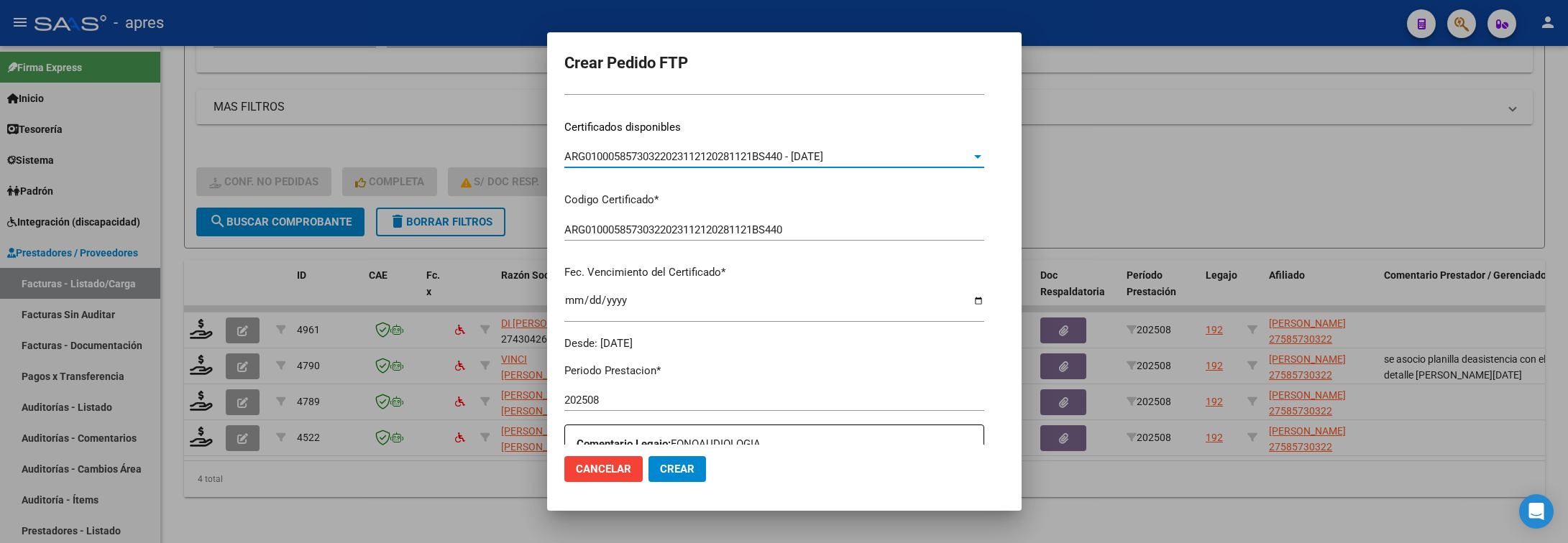
scroll to position [539, 0]
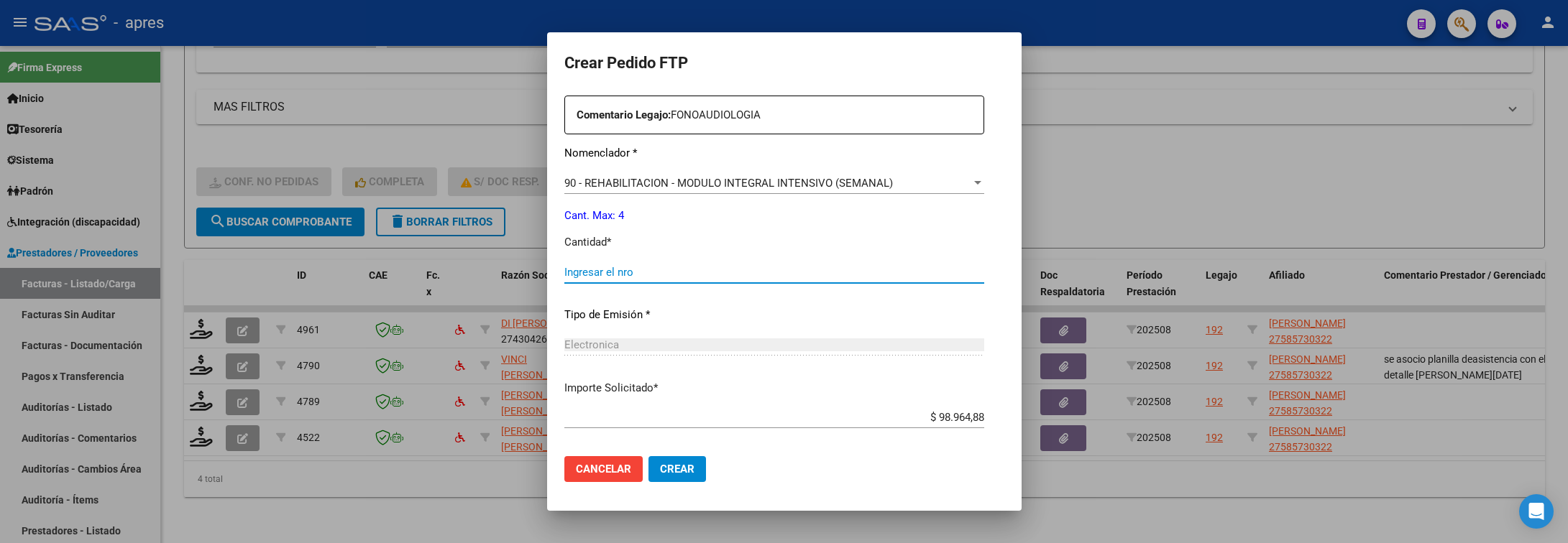
click at [627, 276] on input "Ingresar el nro" at bounding box center [774, 272] width 420 height 13
type input "4"
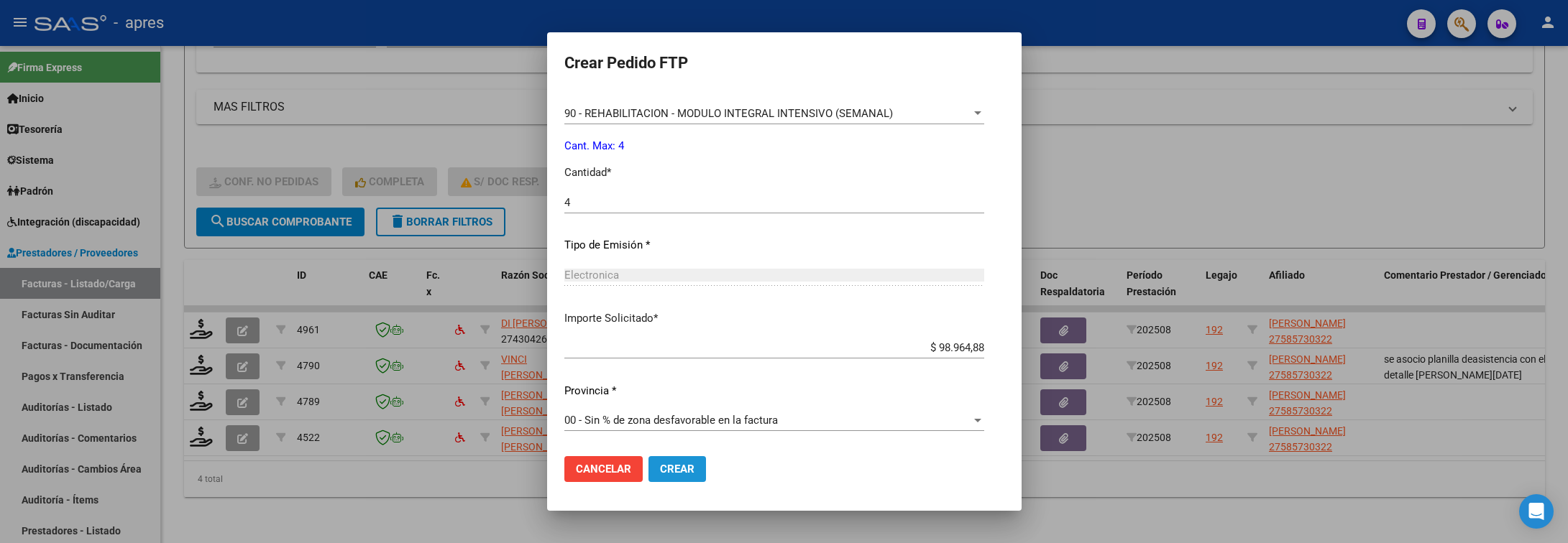
click at [649, 479] on button "Crear" at bounding box center [677, 469] width 57 height 26
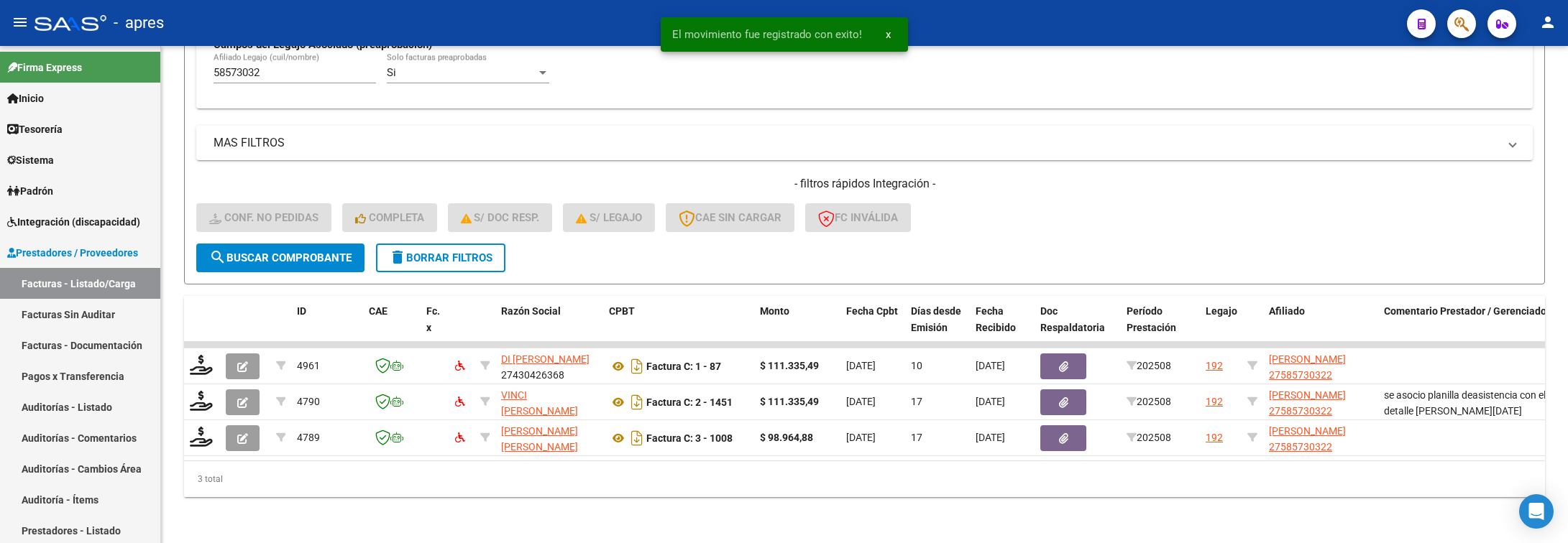
scroll to position [462, 0]
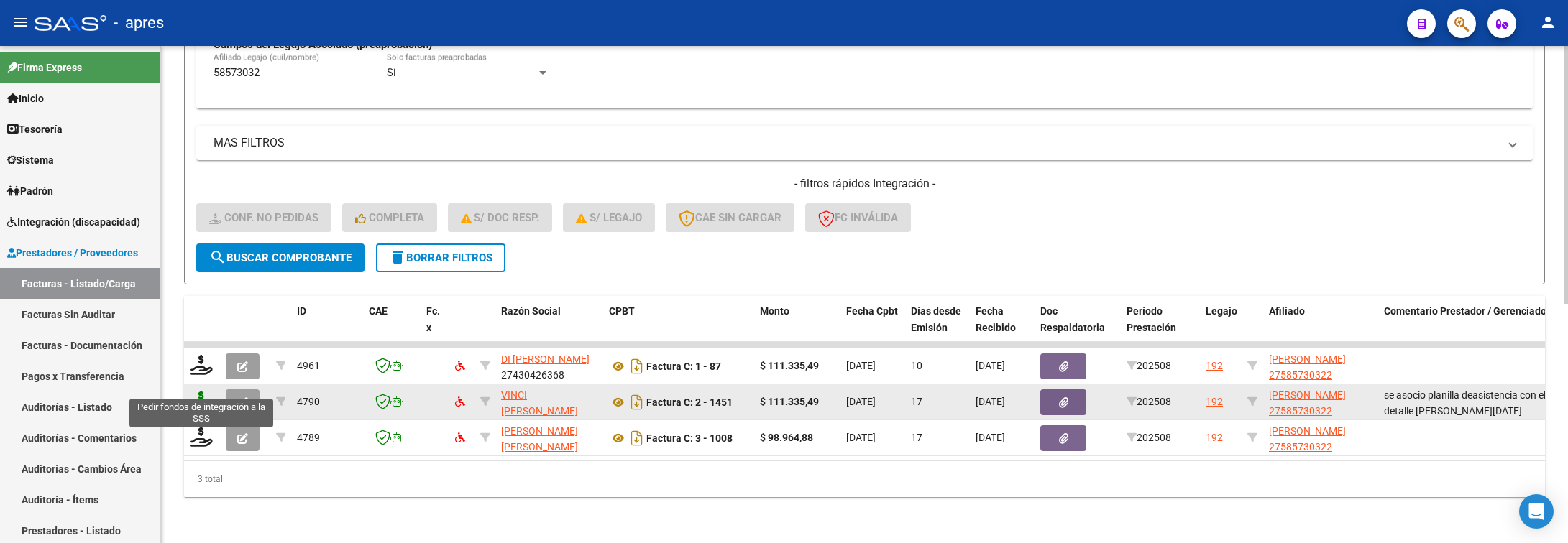
click at [199, 391] on icon at bounding box center [201, 401] width 23 height 20
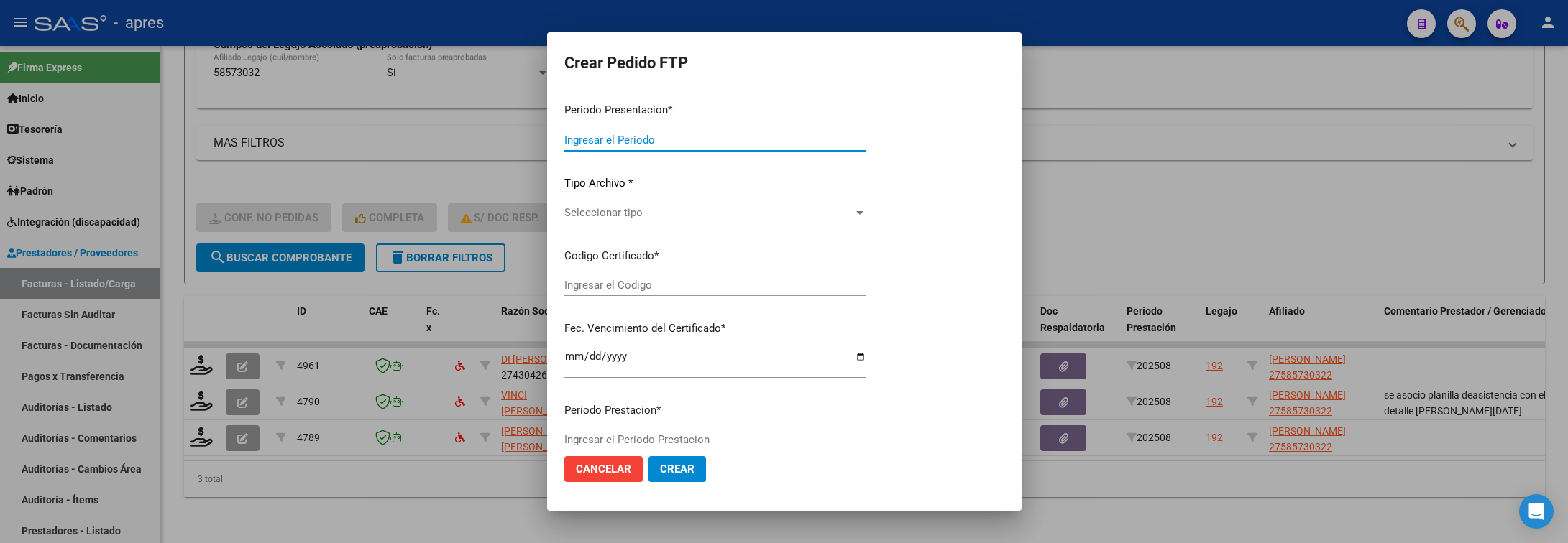
type input "202508"
type input "$ 111.335,49"
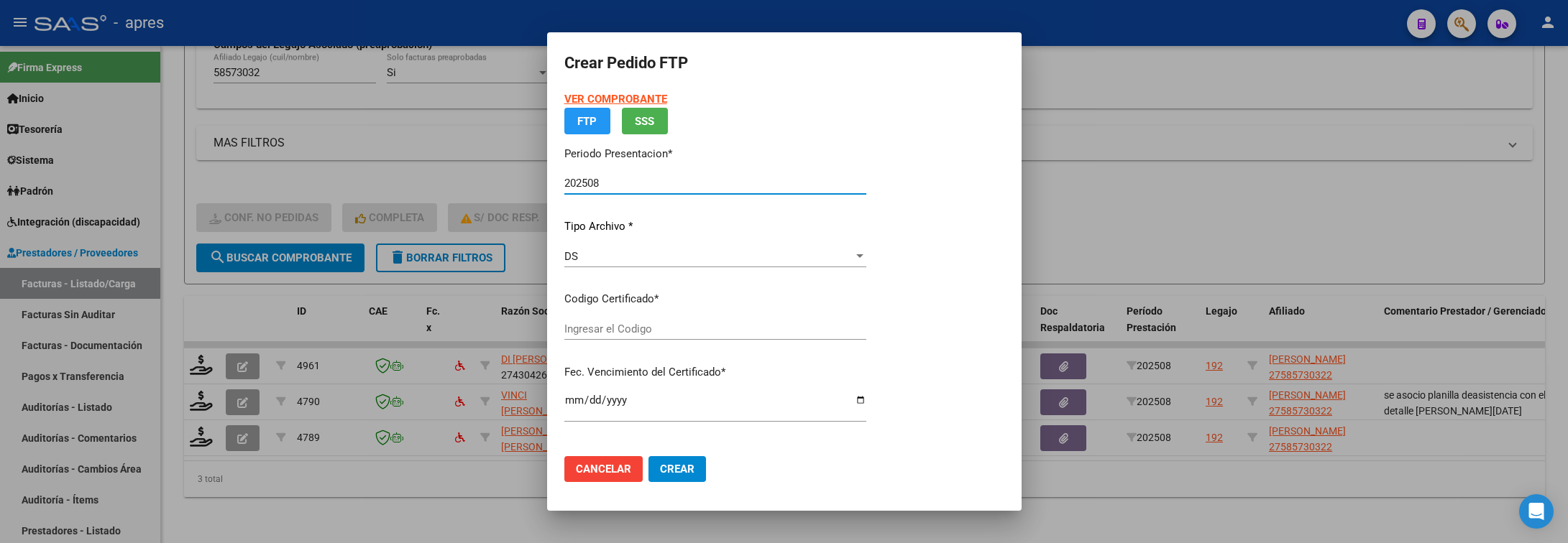
type input "ARG01000585730322023112120281121BS440"
type input "2028-11-21"
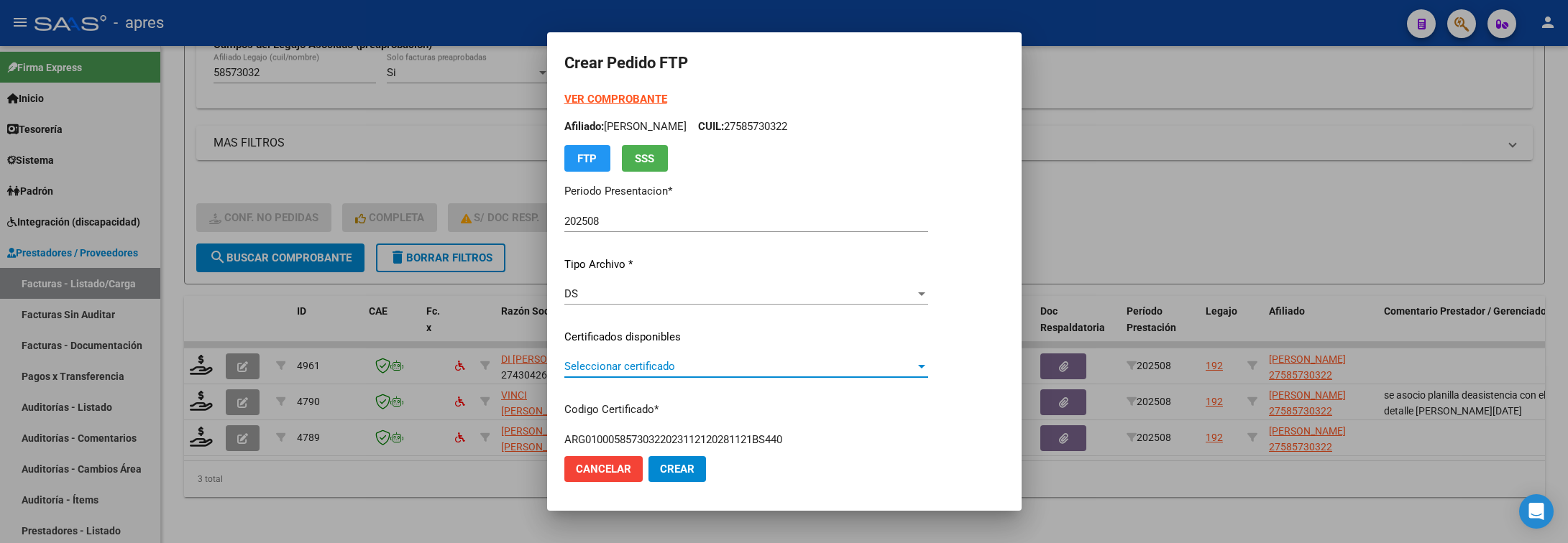
click at [751, 361] on span "Seleccionar certificado" at bounding box center [740, 366] width 351 height 13
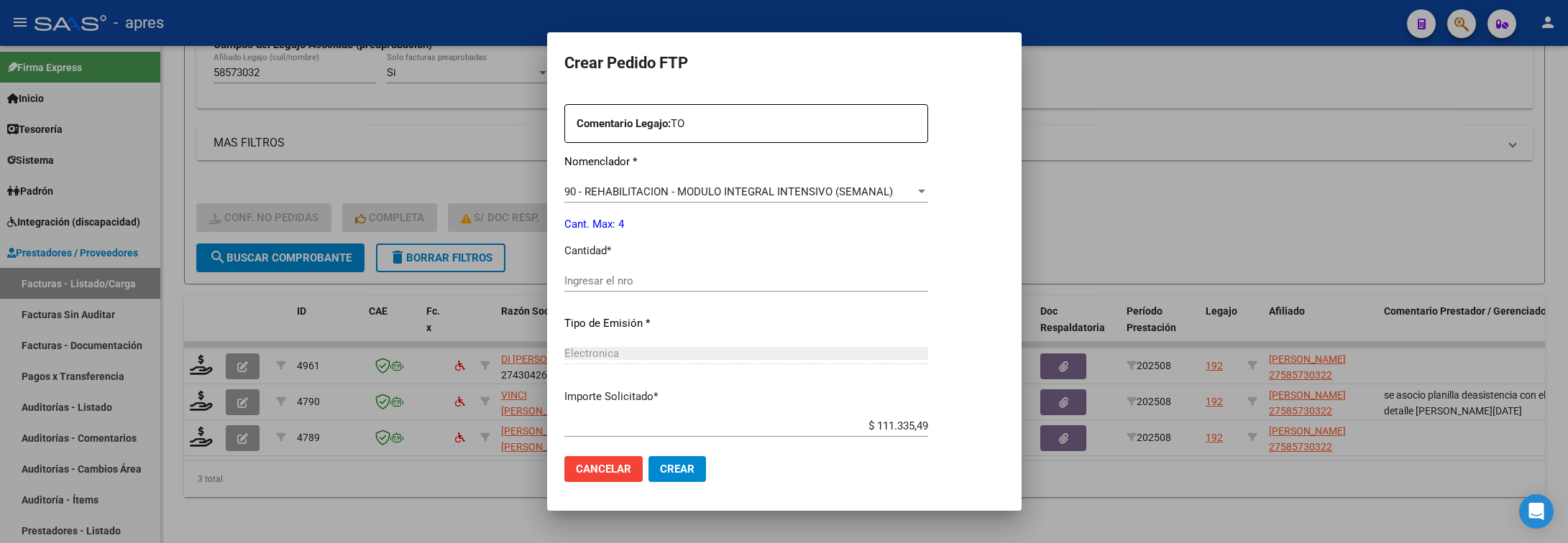
scroll to position [539, 0]
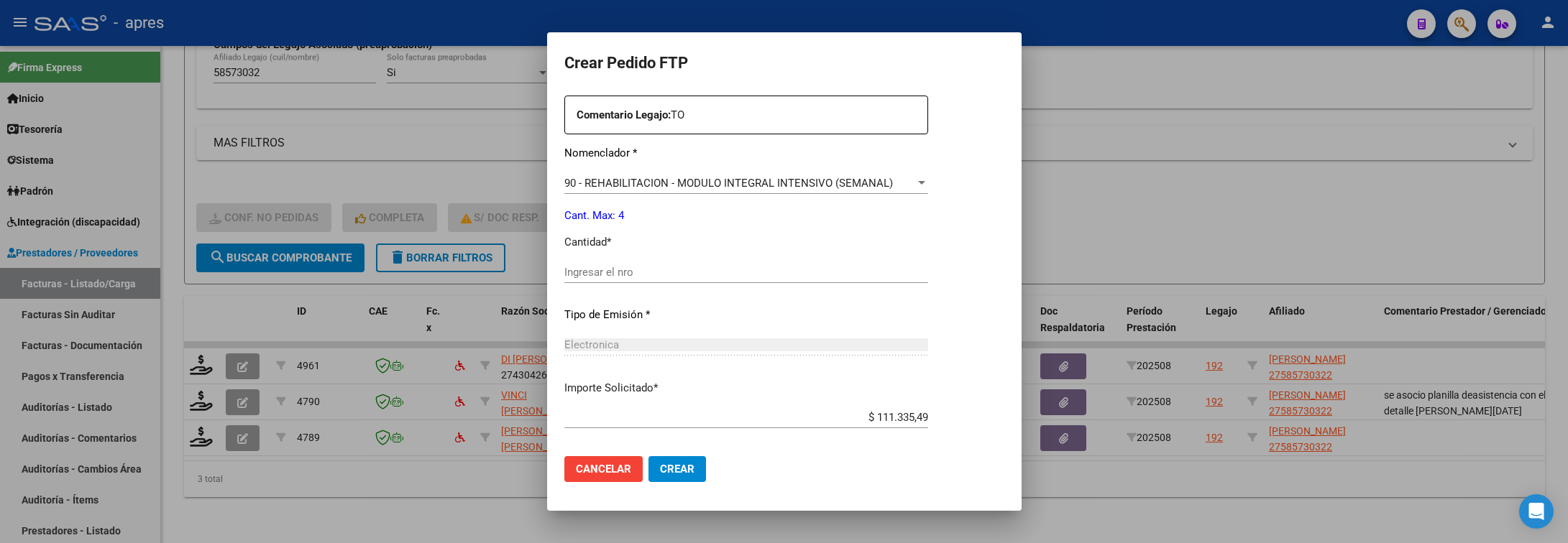
click at [674, 275] on input "Ingresar el nro" at bounding box center [746, 272] width 364 height 13
type input "4"
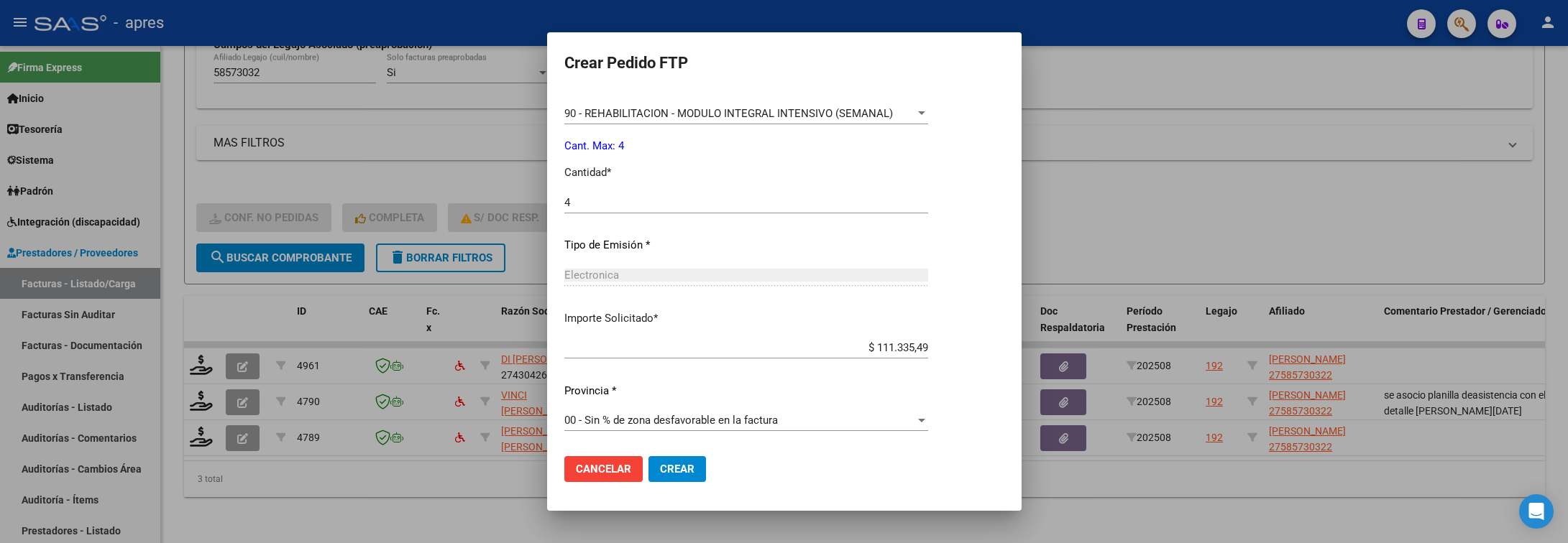
click at [660, 463] on span "Crear" at bounding box center [678, 469] width 35 height 13
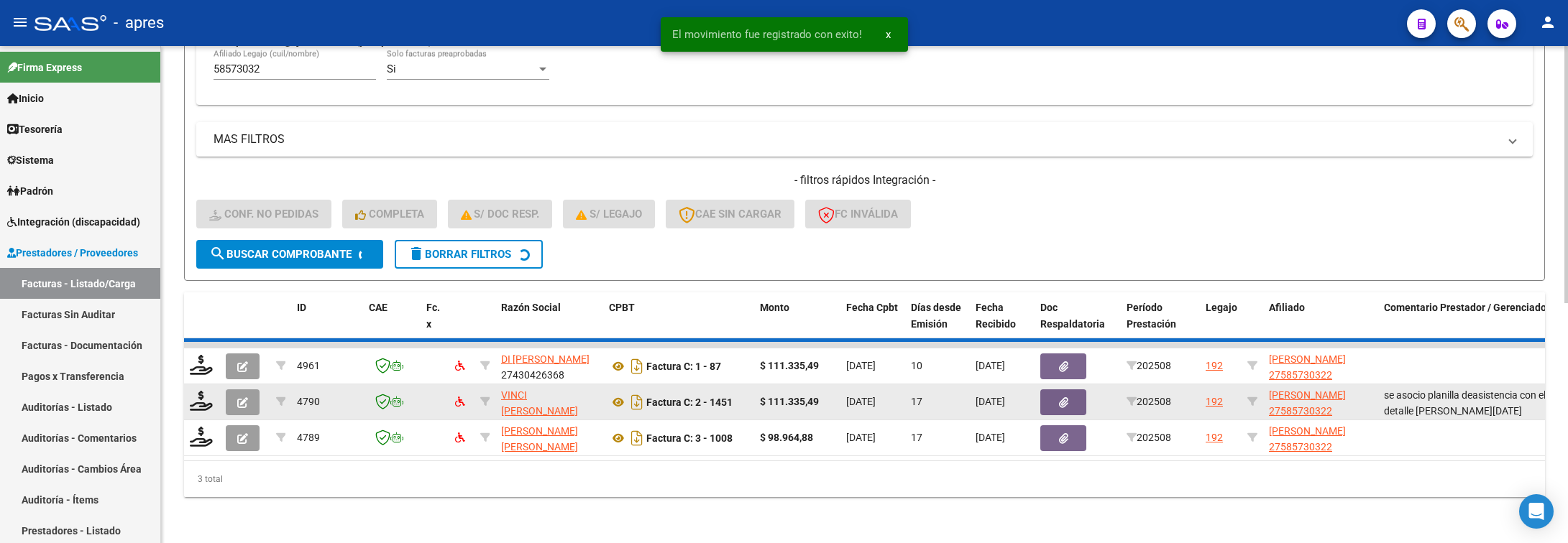
scroll to position [425, 0]
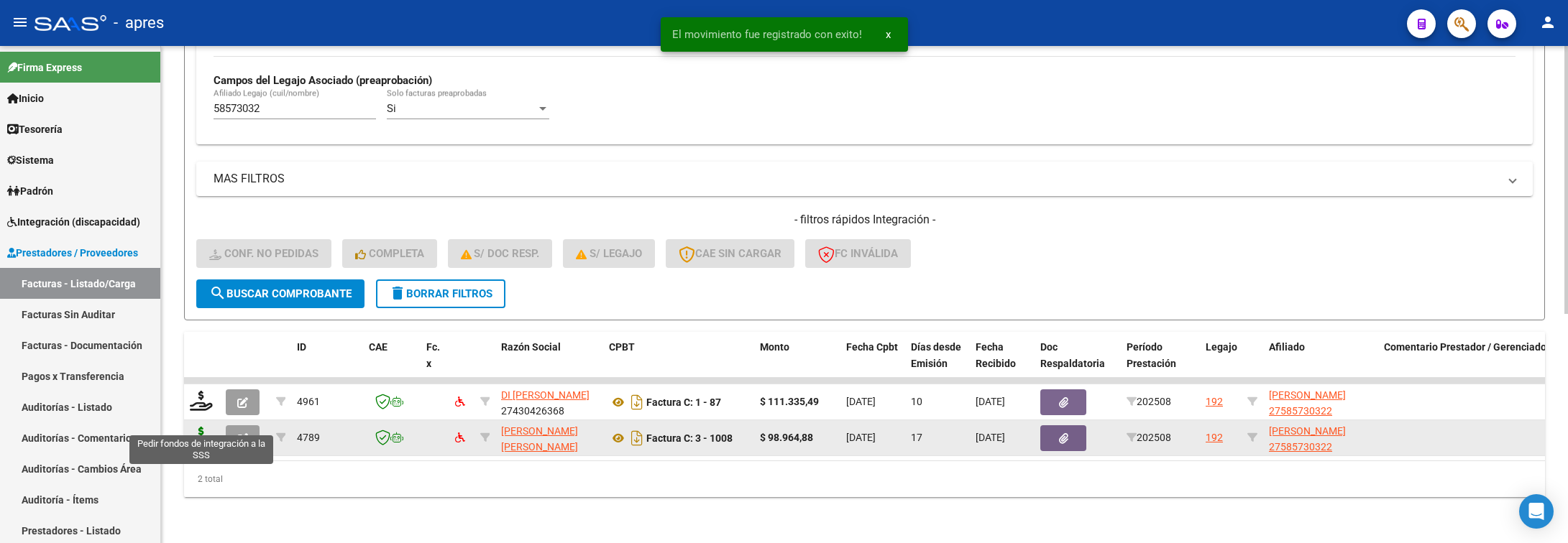
click at [205, 427] on icon at bounding box center [201, 437] width 23 height 20
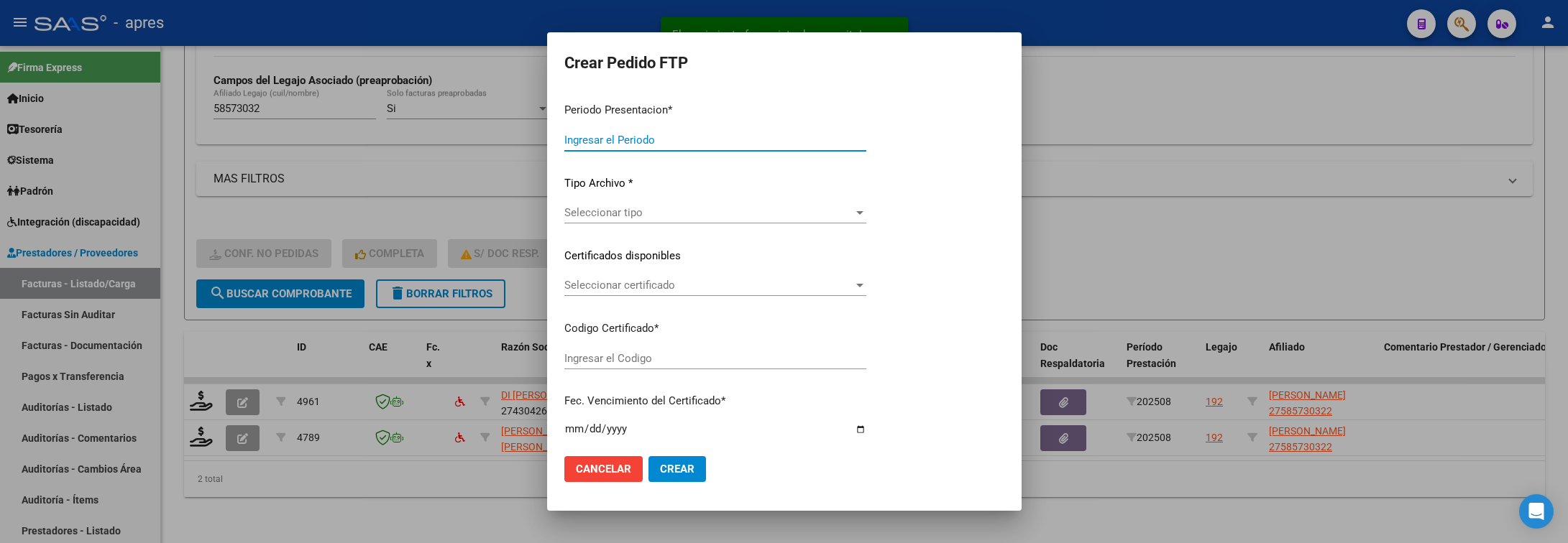
type input "202508"
type input "$ 98.964,88"
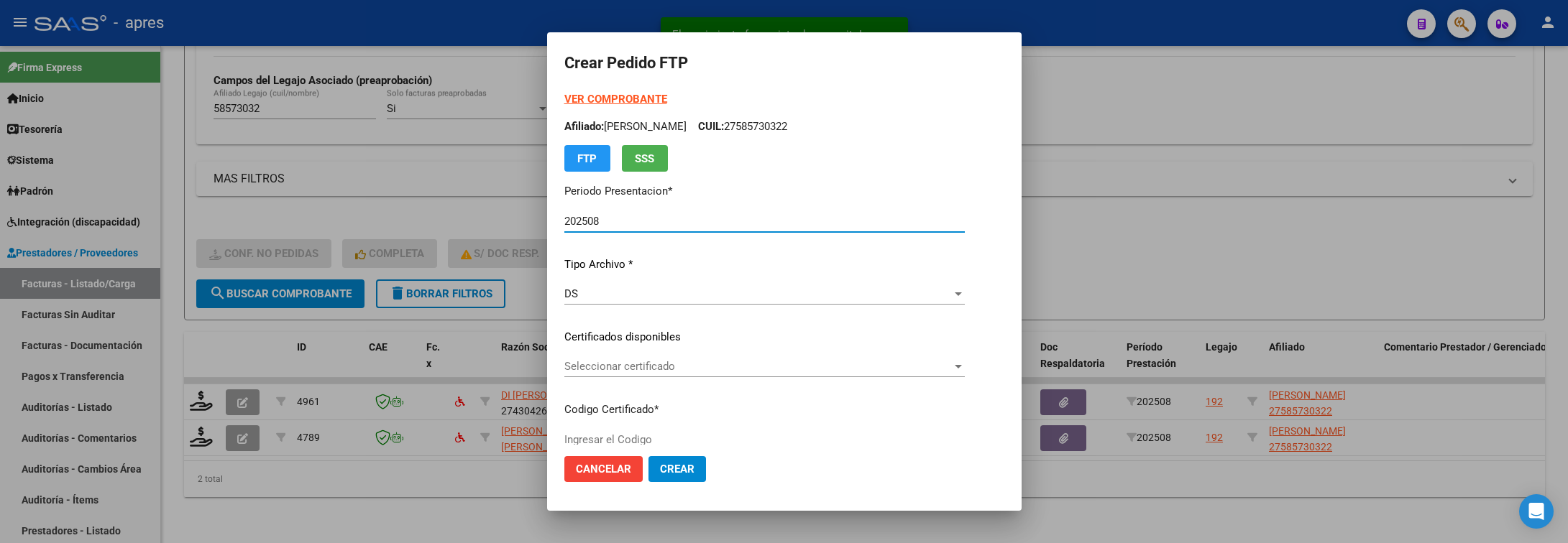
type input "ARG01000585730322023112120281121BS440"
type input "2028-11-21"
click at [708, 366] on span "Seleccionar certificado" at bounding box center [758, 366] width 388 height 13
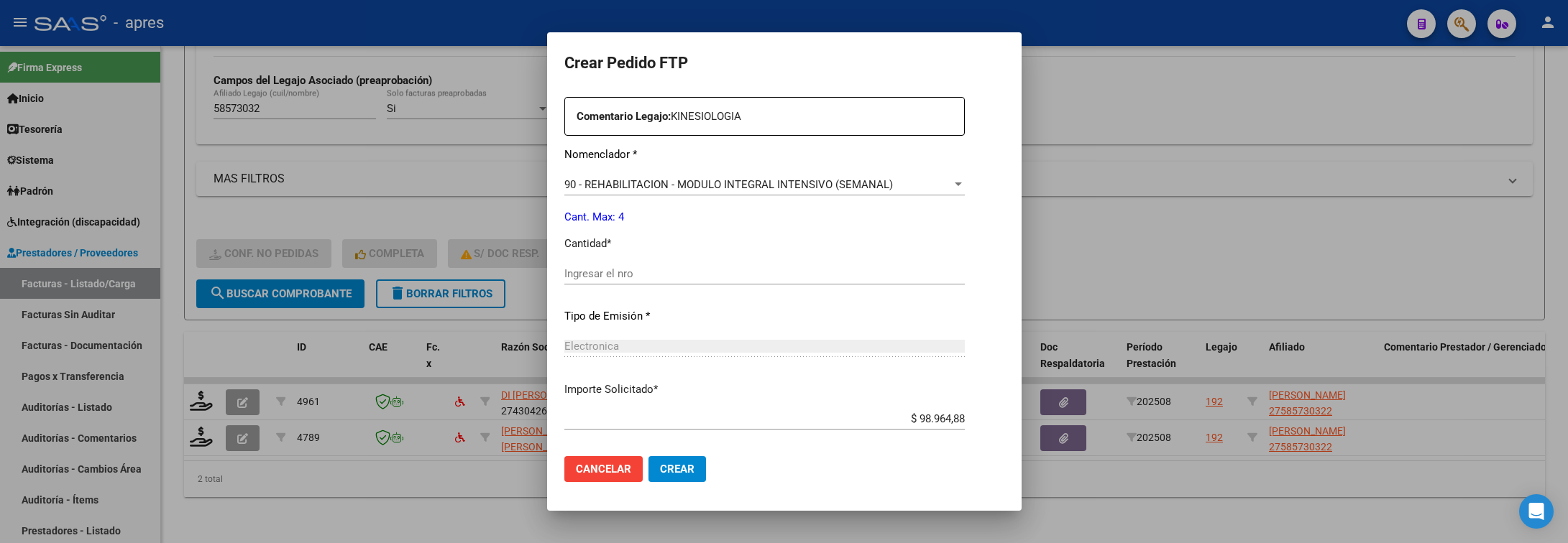
scroll to position [539, 0]
click at [635, 279] on div "Ingresar el nro" at bounding box center [765, 272] width 400 height 21
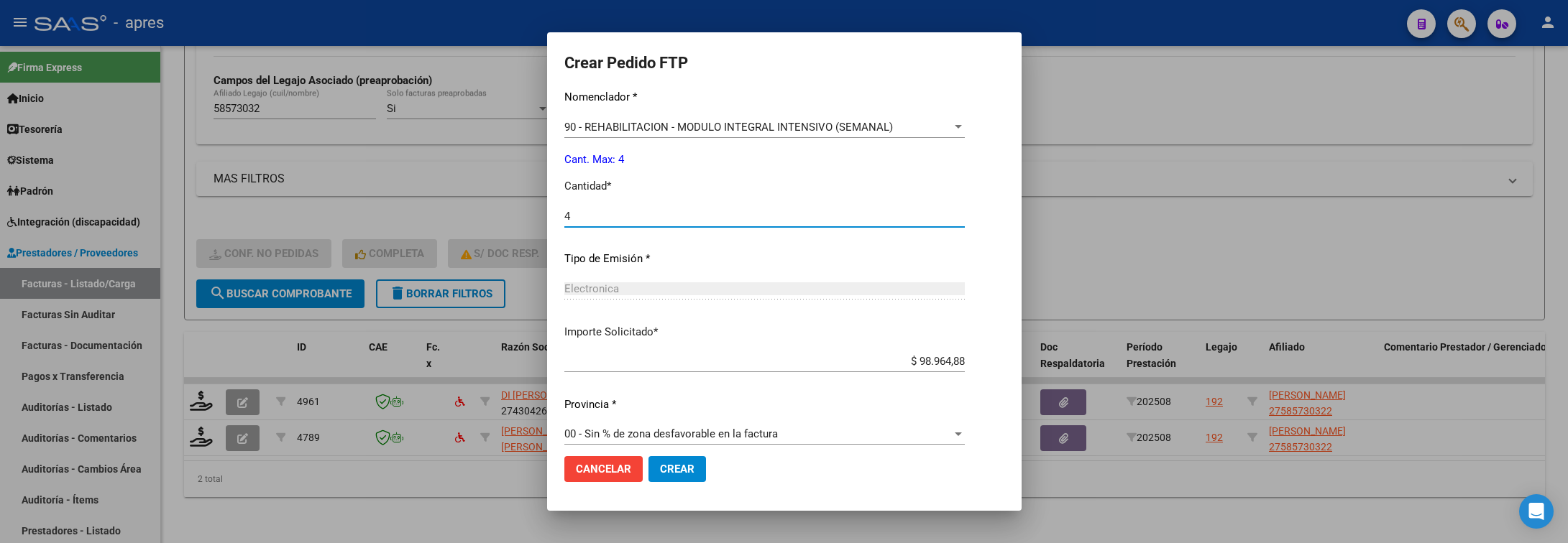
scroll to position [609, 0]
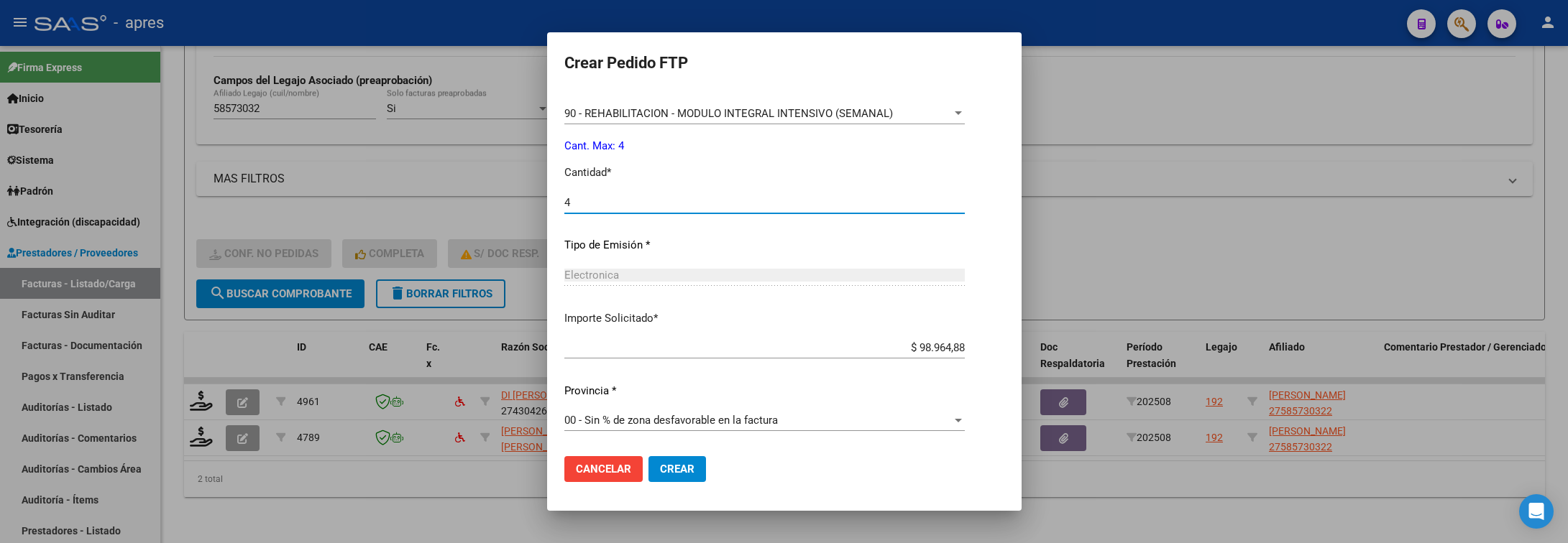
type input "4"
click at [660, 465] on span "Crear" at bounding box center [678, 469] width 35 height 13
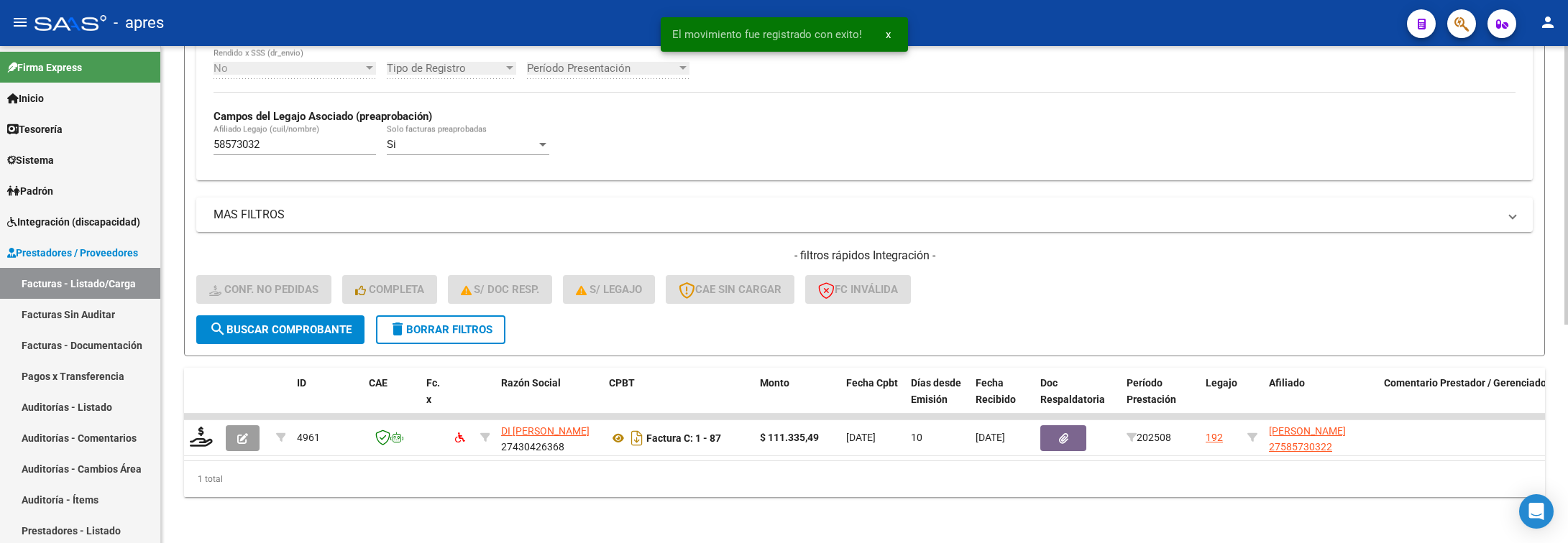
scroll to position [390, 0]
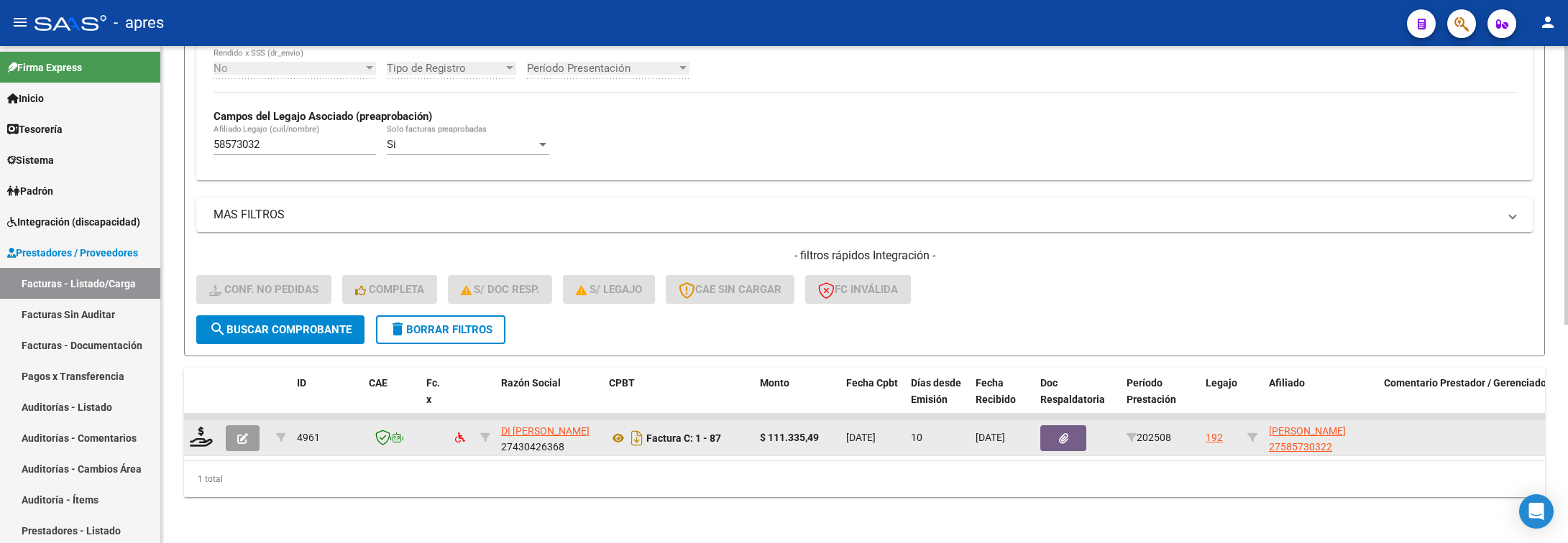
click at [201, 431] on div at bounding box center [202, 438] width 24 height 22
click at [201, 427] on icon at bounding box center [201, 437] width 23 height 20
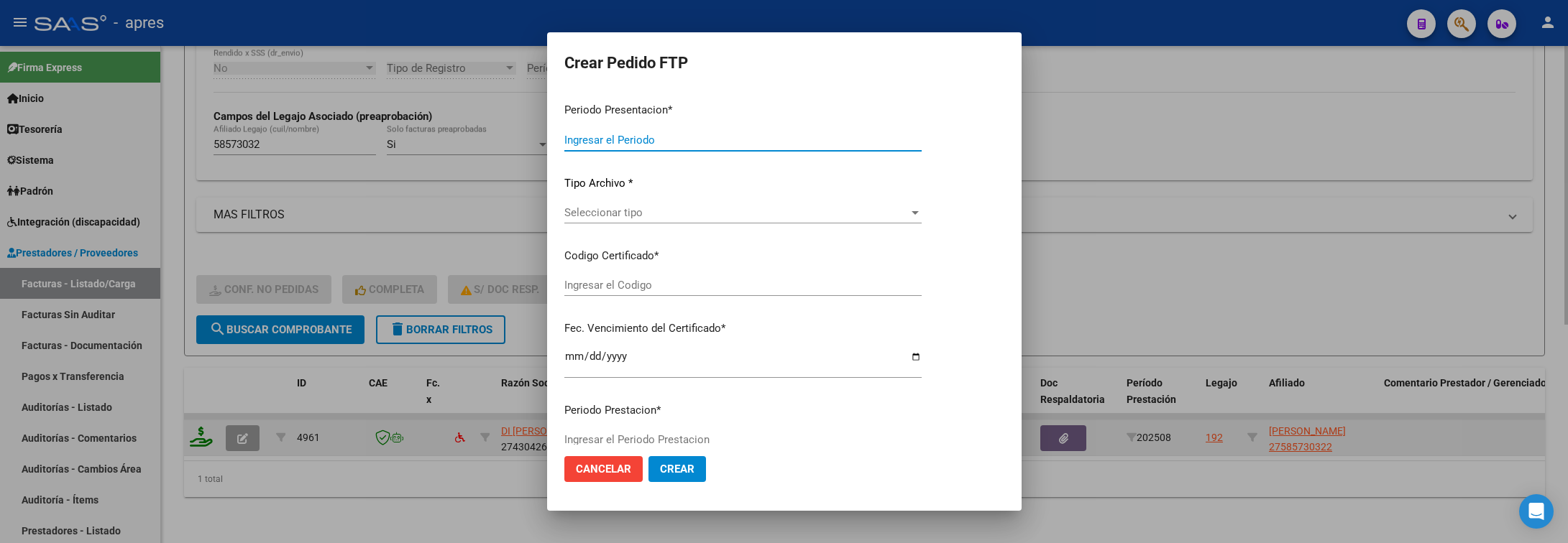
type input "202508"
type input "$ 111.335,49"
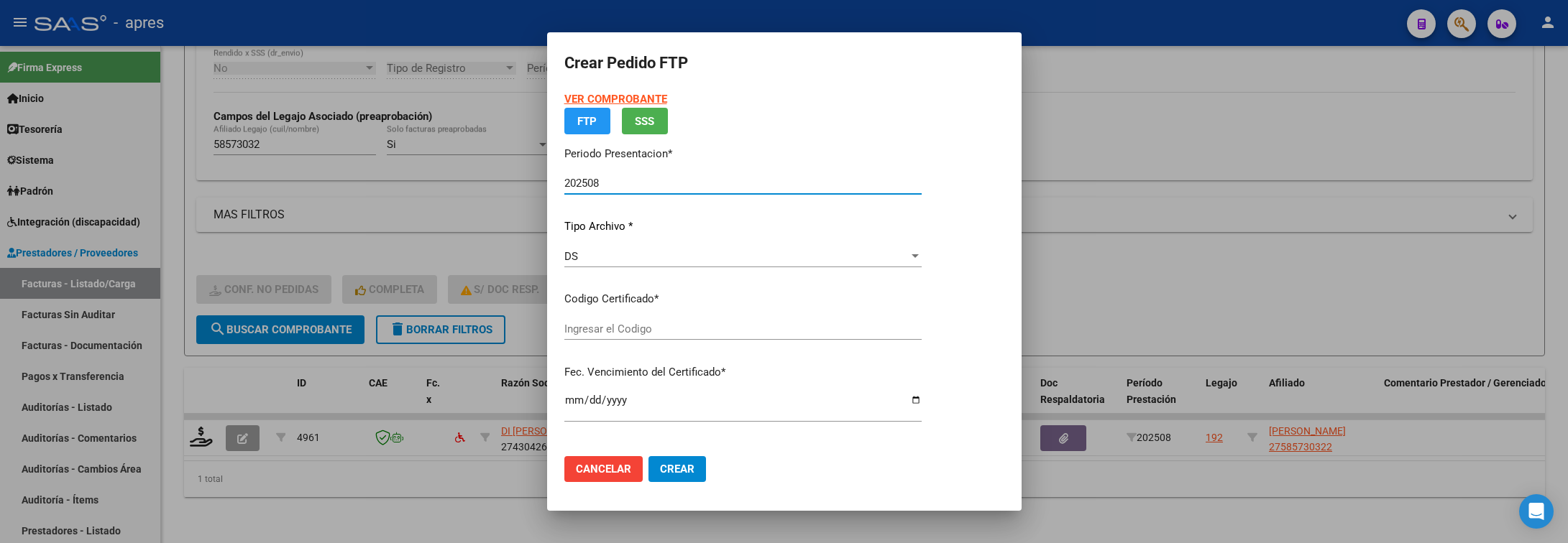
type input "ARG01000585730322023112120281121BS440"
type input "2028-11-21"
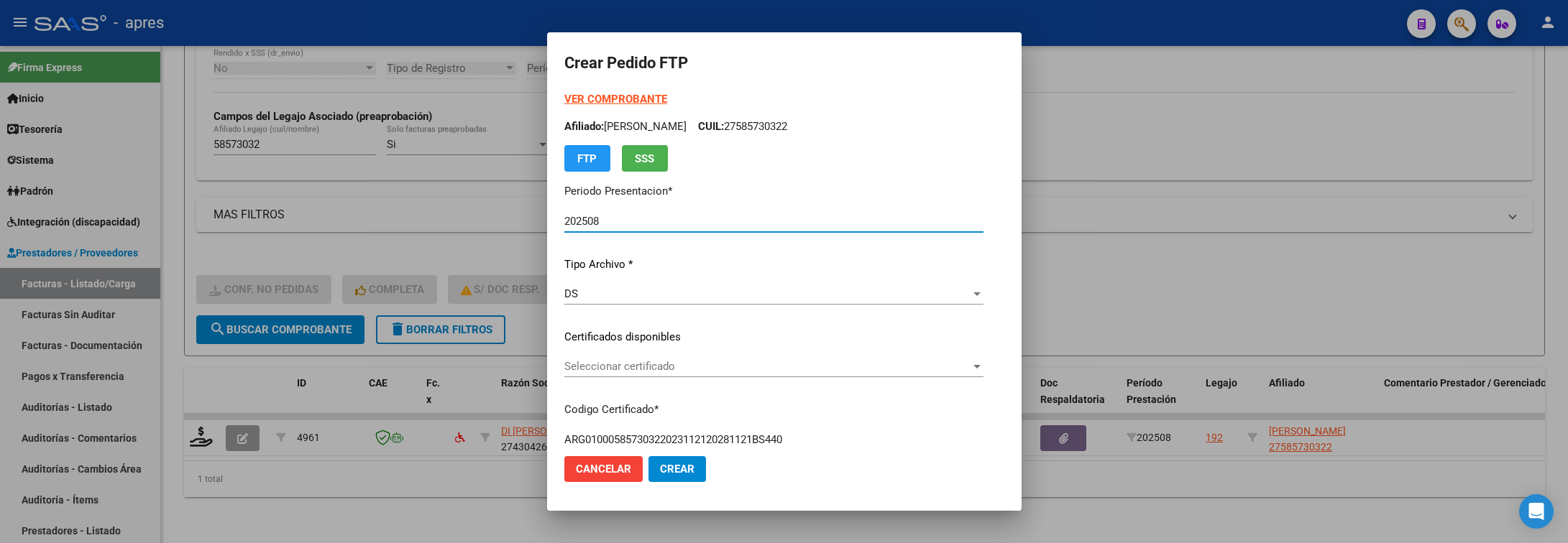
click at [645, 387] on div "Seleccionar certificado Seleccionar certificado" at bounding box center [774, 373] width 419 height 35
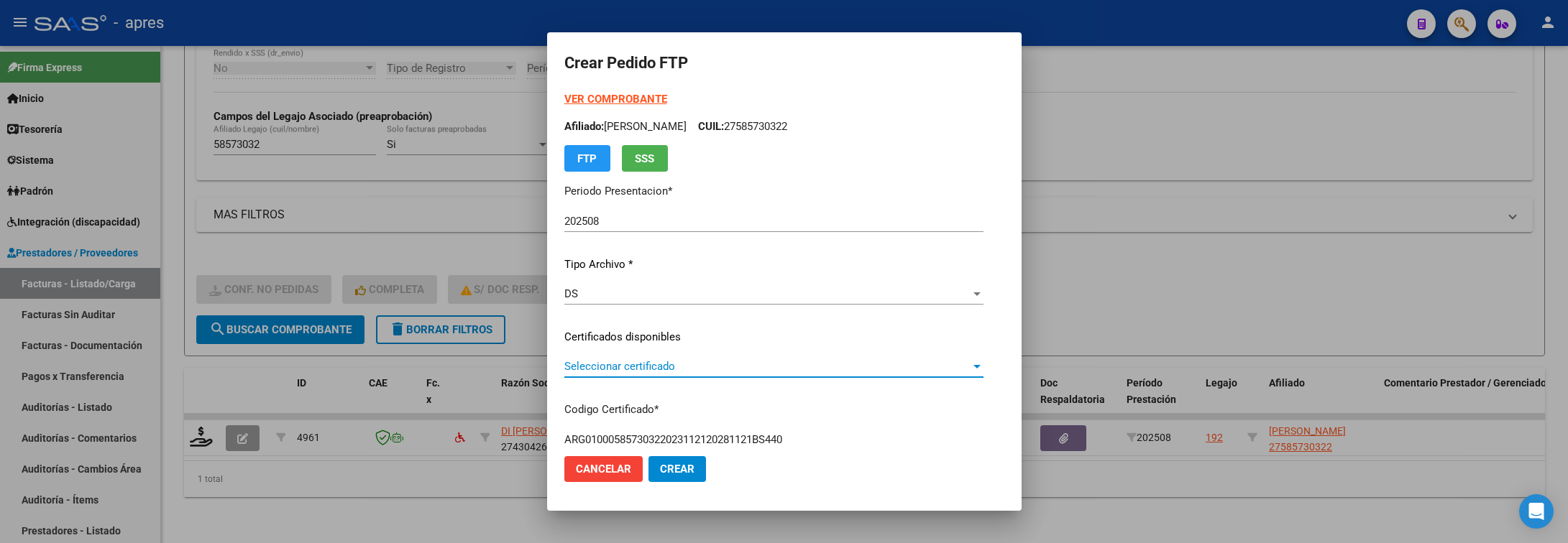
click at [656, 366] on span "Seleccionar certificado" at bounding box center [767, 366] width 406 height 13
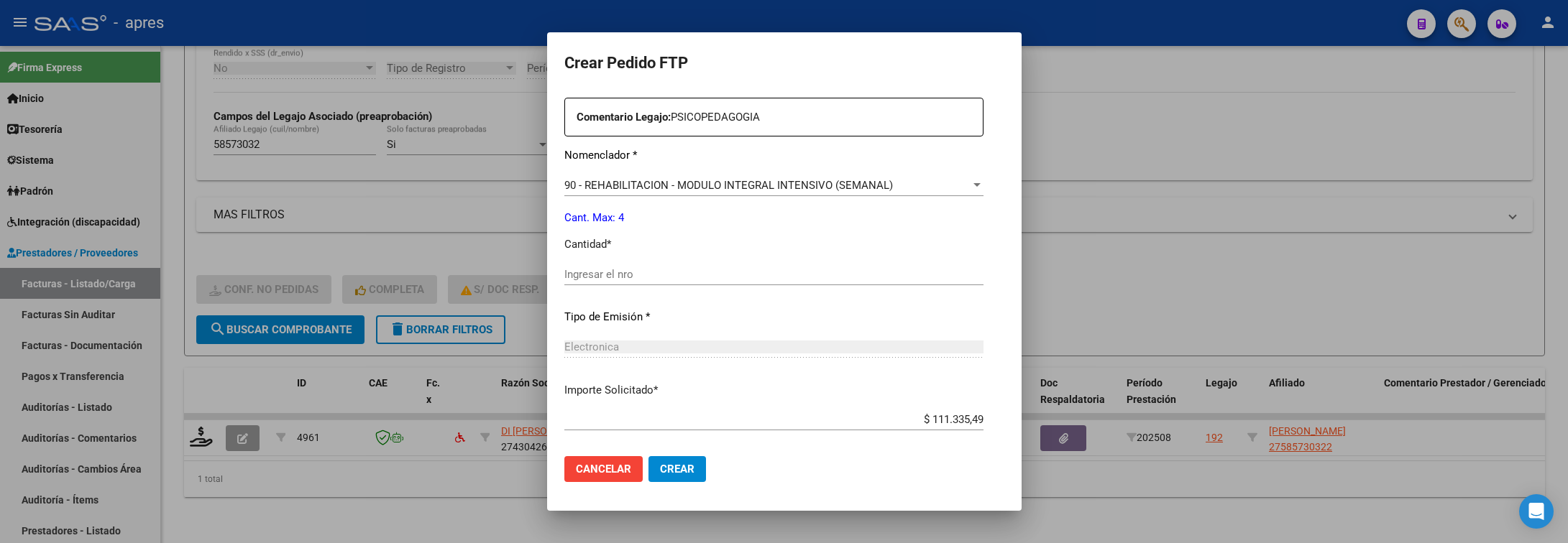
scroll to position [539, 0]
click at [693, 266] on input "Ingresar el nro" at bounding box center [774, 272] width 419 height 13
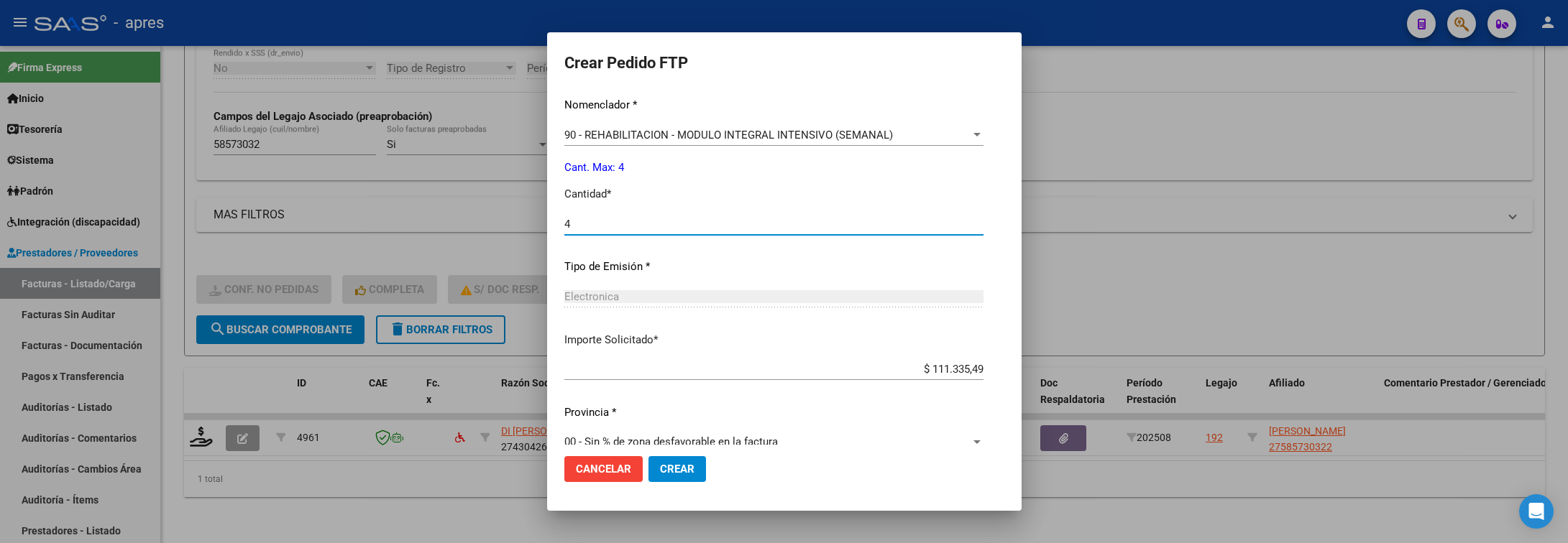
scroll to position [609, 0]
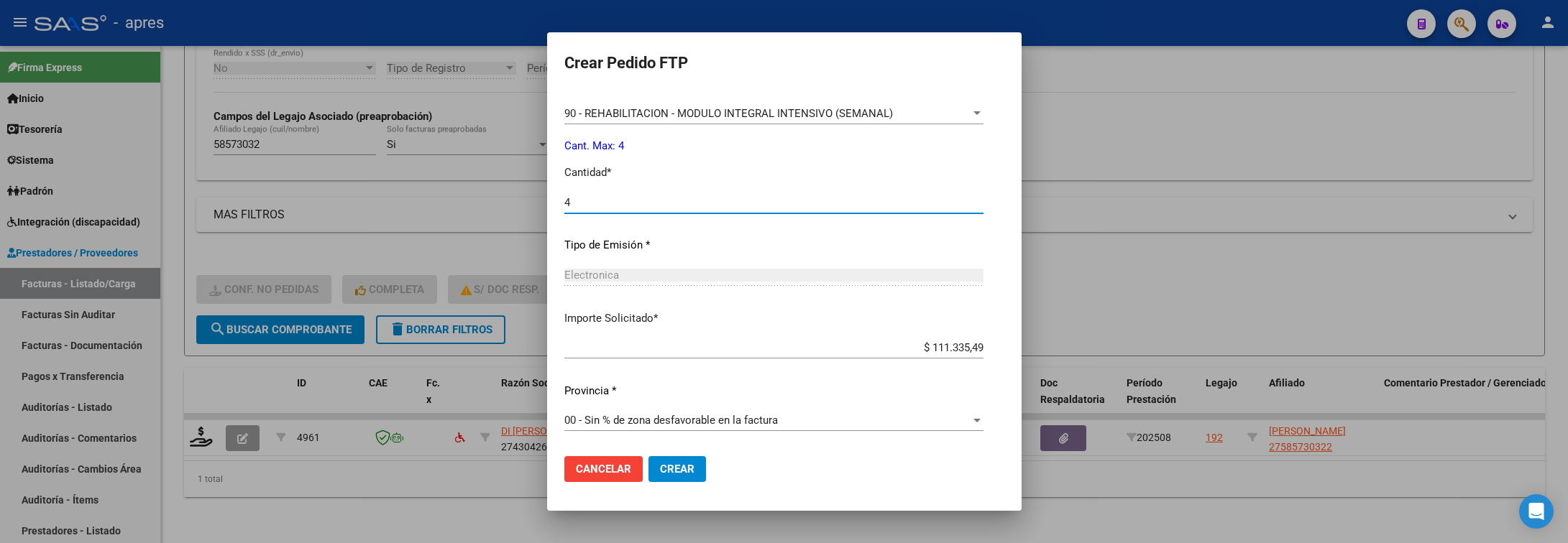
type input "4"
click at [660, 474] on span "Crear" at bounding box center [678, 469] width 35 height 13
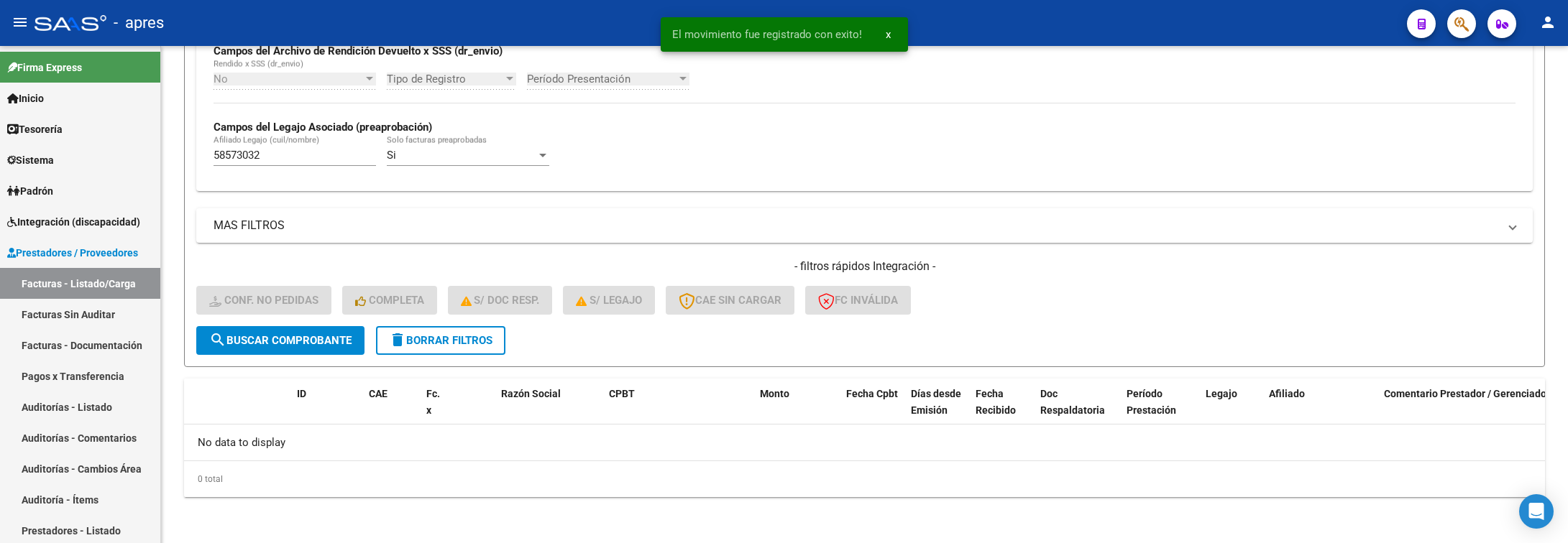
scroll to position [363, 0]
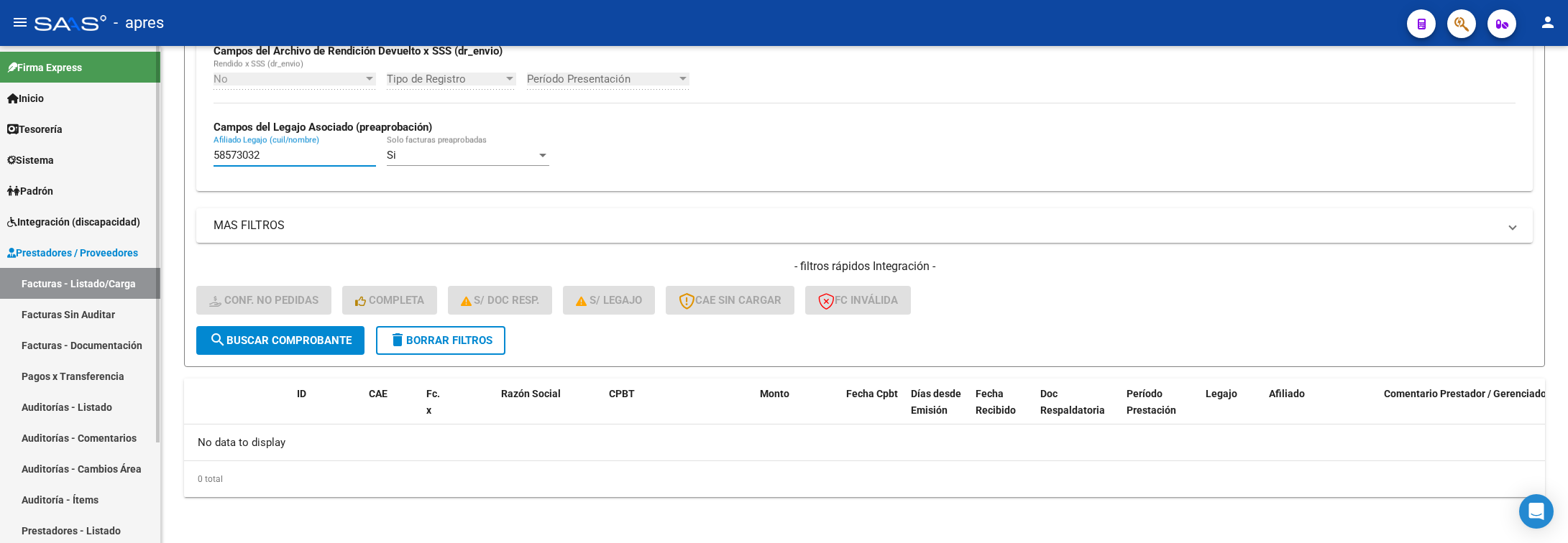
drag, startPoint x: 261, startPoint y: 153, endPoint x: 68, endPoint y: 139, distance: 193.5
click at [74, 142] on mat-sidenav-container "Firma Express Inicio Calendario SSS Instructivos Contacto OS Tesorería Extracto…" at bounding box center [784, 295] width 1568 height 497
paste input "7396749"
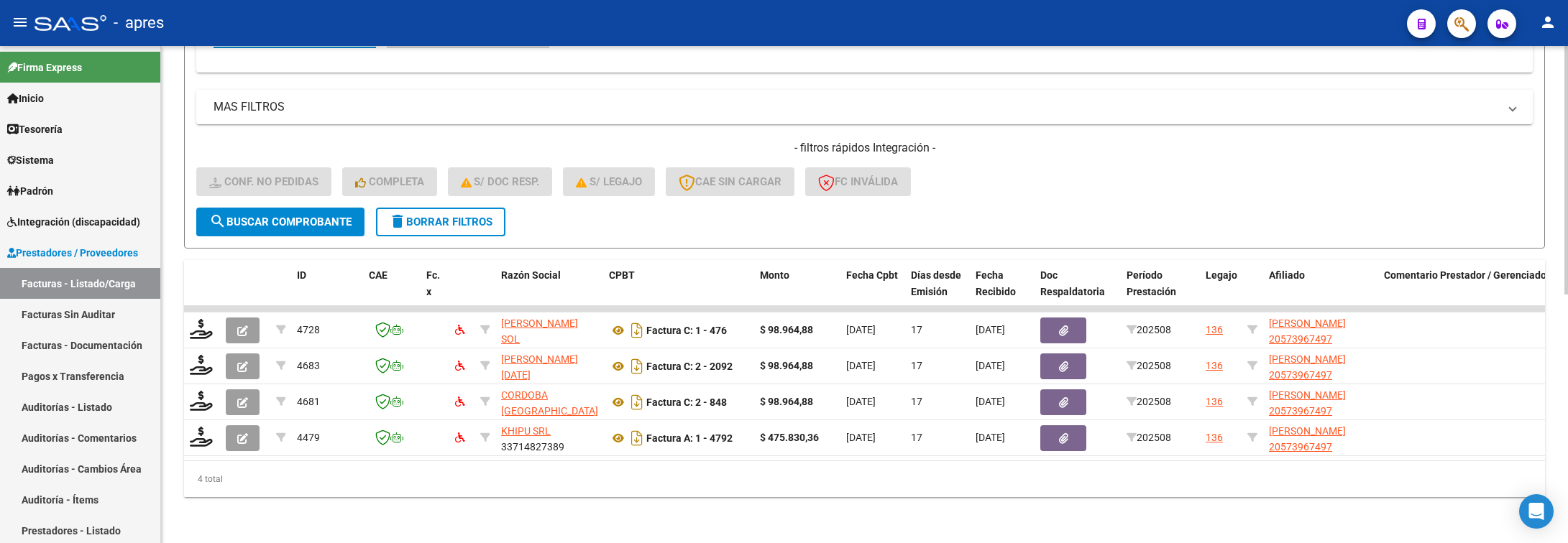
scroll to position [498, 0]
type input "57396749"
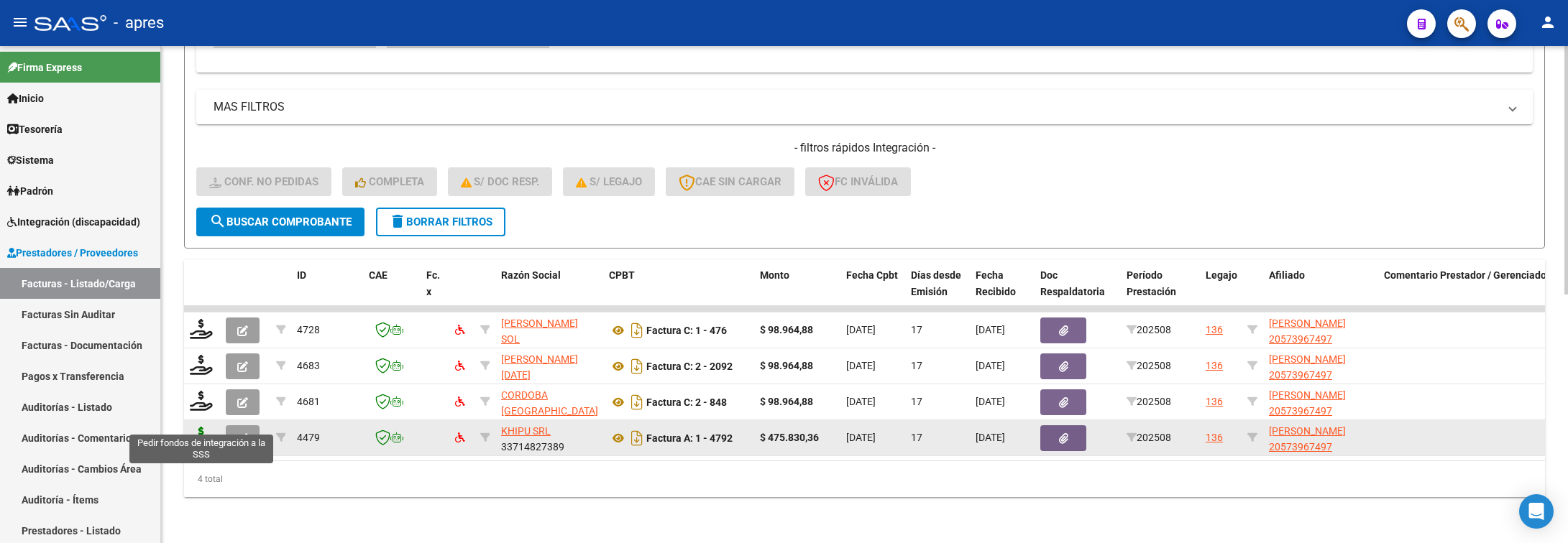
click at [201, 427] on icon at bounding box center [201, 437] width 23 height 20
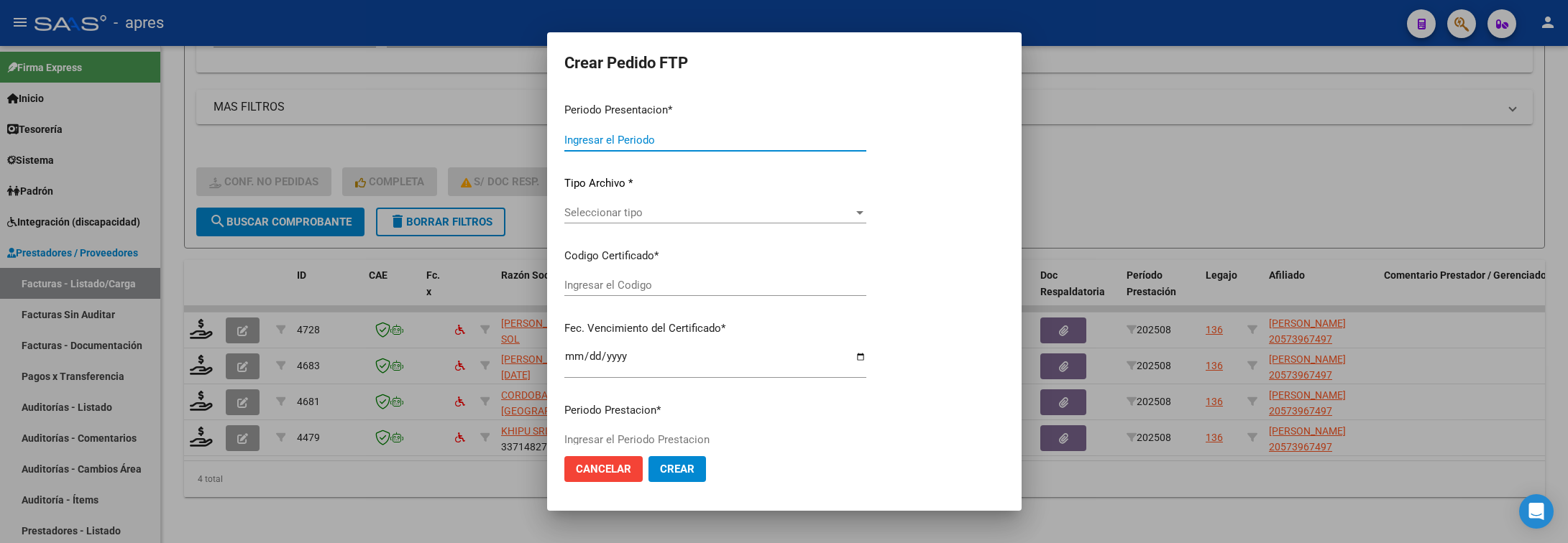
type input "202508"
type input "$ 475.830,36"
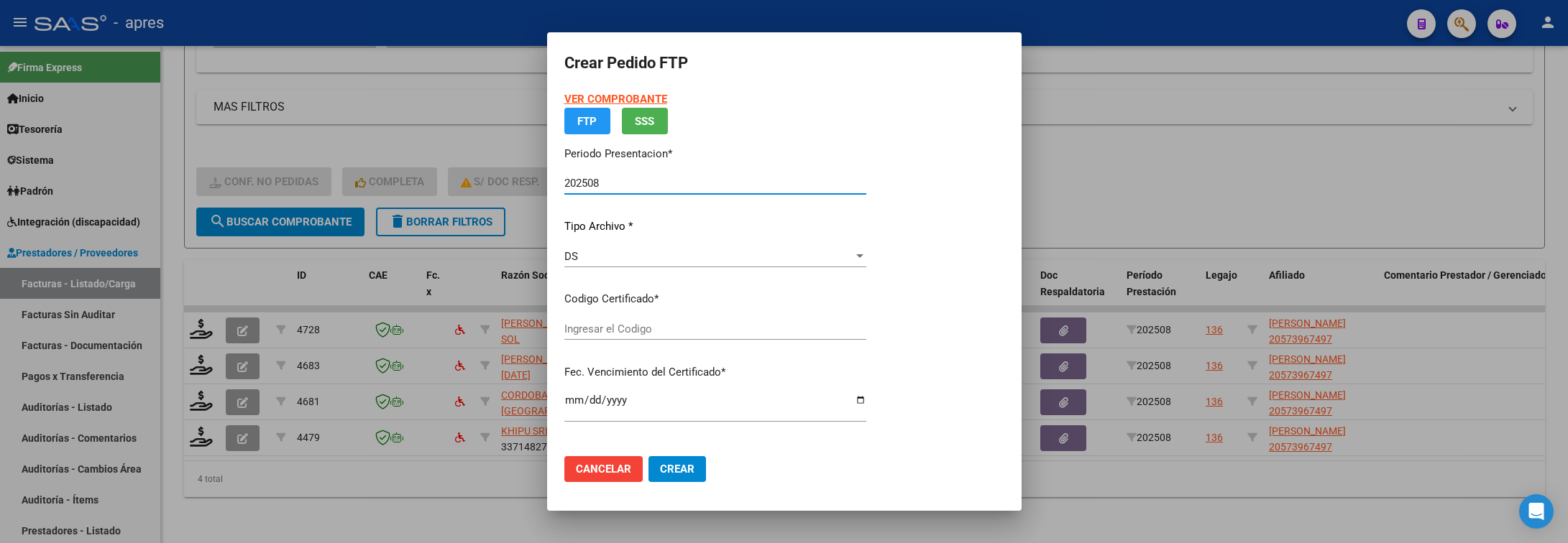
type input "ARG02000573967492024040520290405BUE440"
type input "2029-04-05"
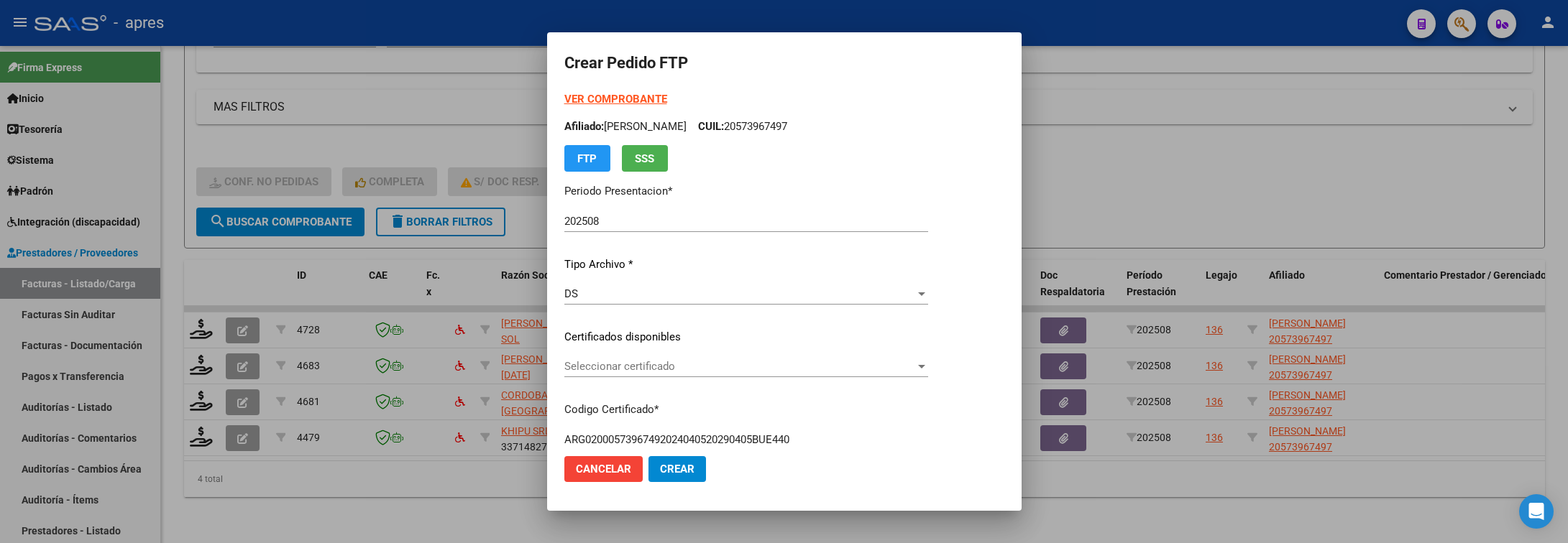
click at [728, 347] on div "VER COMPROBANTE ARCA Padrón Afiliado: OLALLA RICARDO ISAIAS ELIAN CUIL: 2057396…" at bounding box center [746, 326] width 364 height 470
click at [729, 363] on span "Seleccionar certificado" at bounding box center [740, 366] width 351 height 13
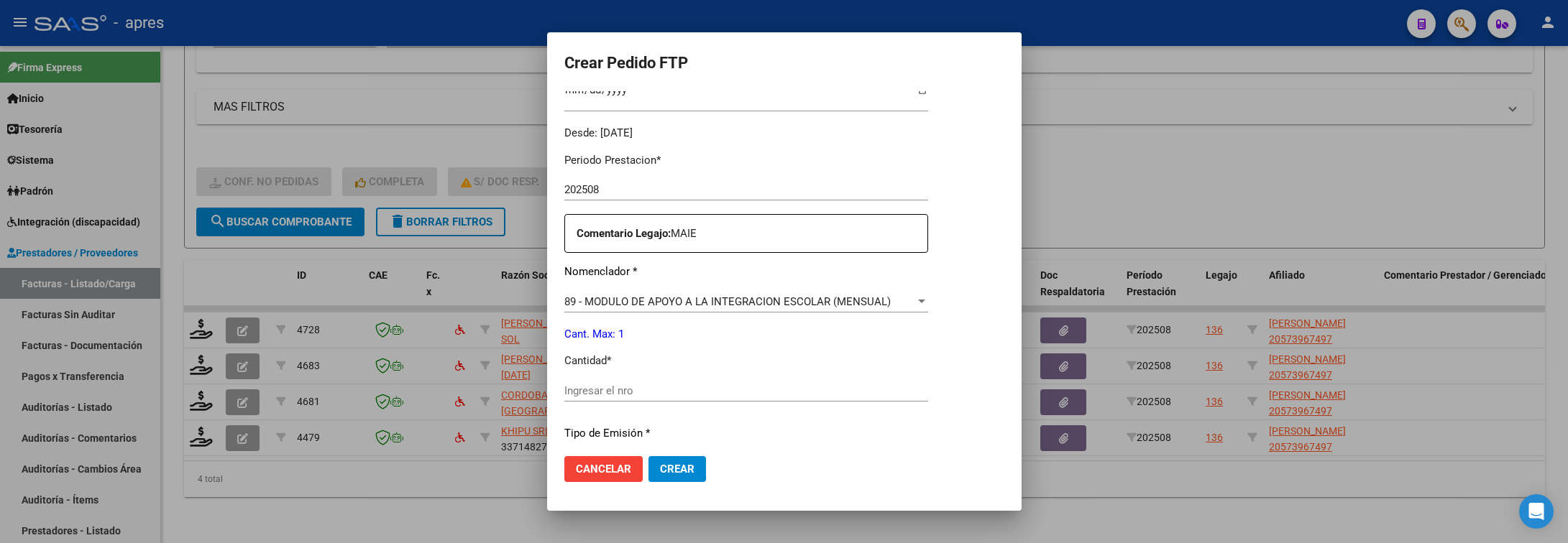
scroll to position [431, 0]
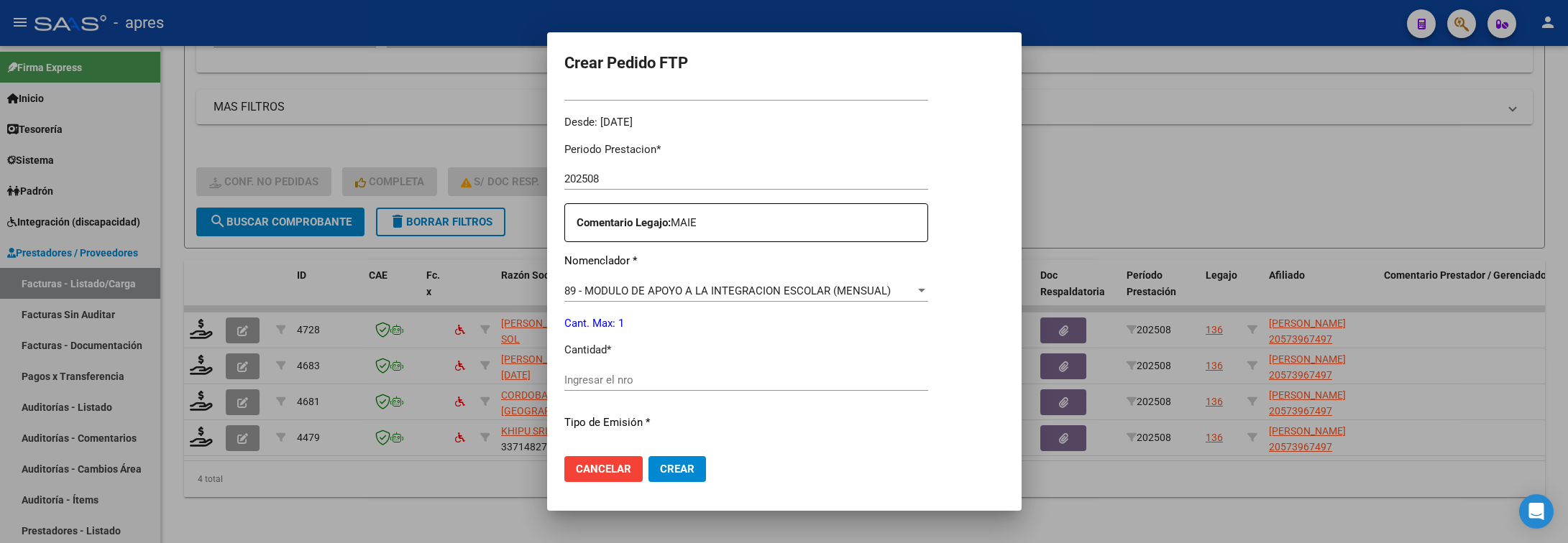
click at [801, 382] on input "Ingresar el nro" at bounding box center [746, 380] width 364 height 13
type input "1"
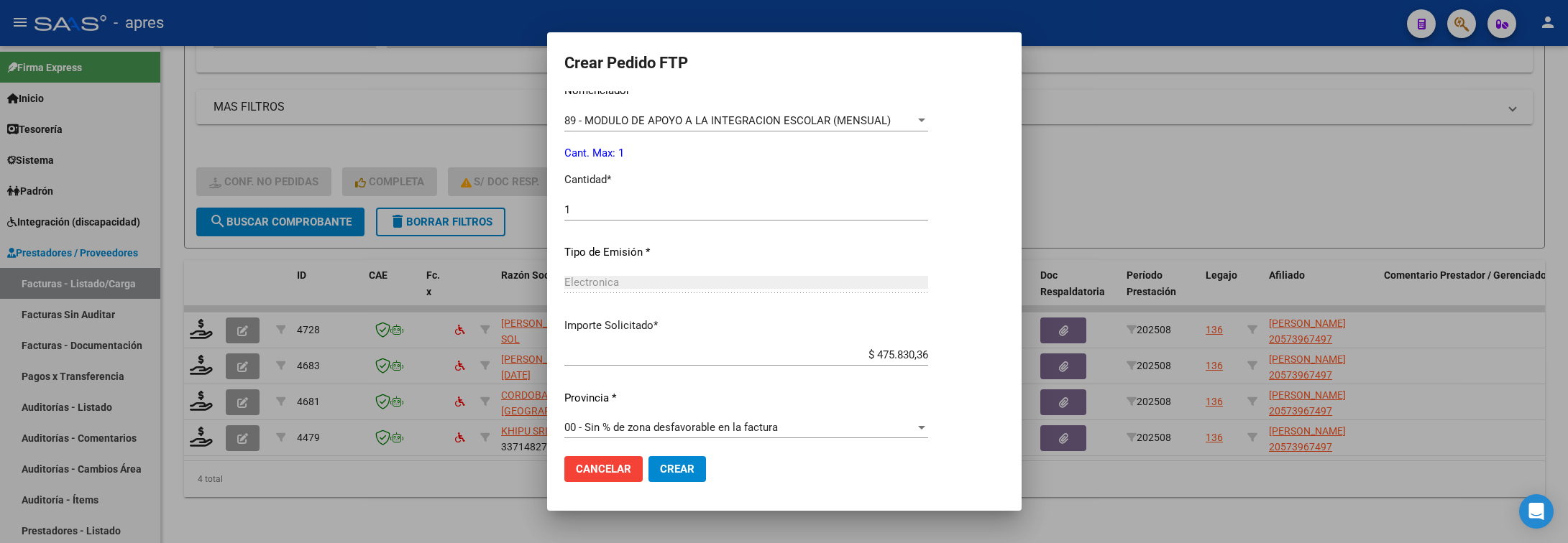
scroll to position [609, 0]
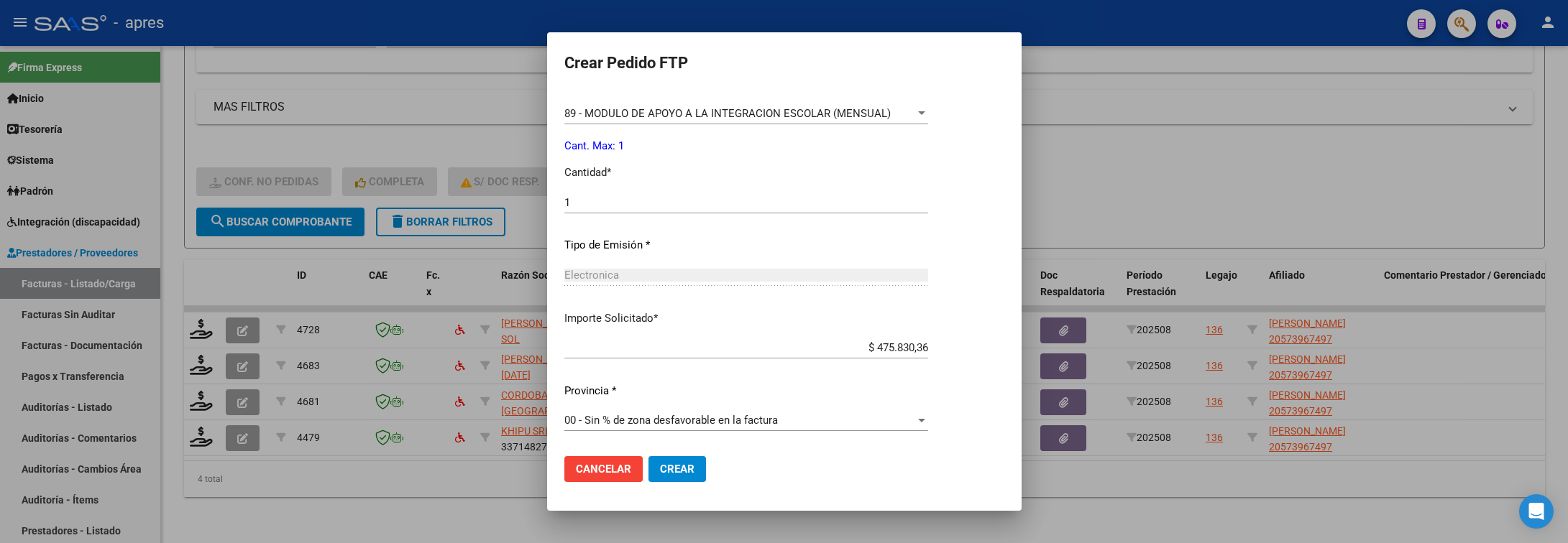
click at [693, 465] on mat-dialog-actions "Cancelar Crear" at bounding box center [784, 469] width 440 height 49
click at [667, 472] on span "Crear" at bounding box center [678, 469] width 35 height 13
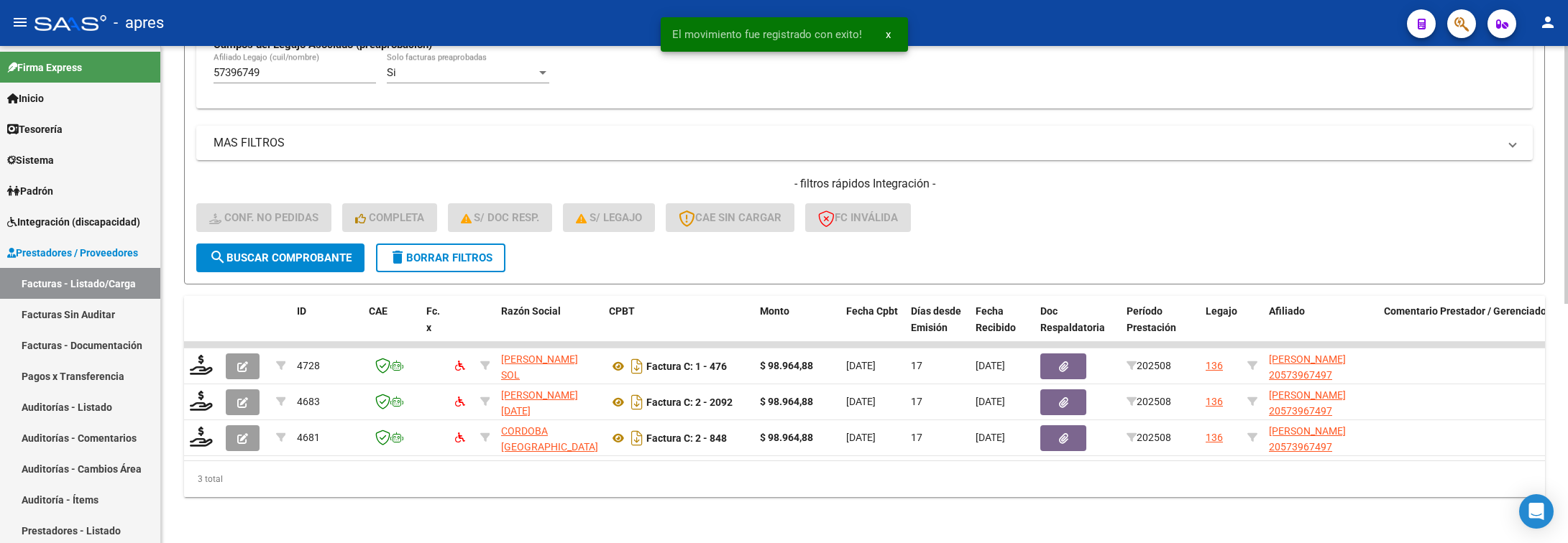
scroll to position [462, 0]
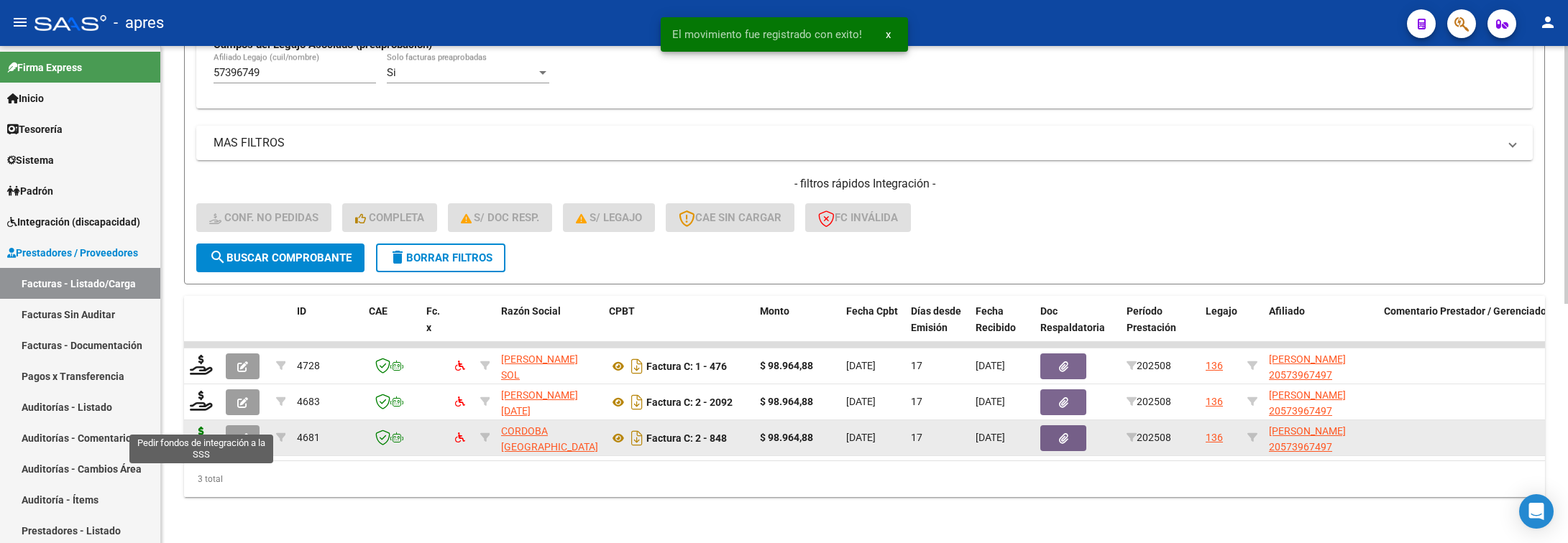
click at [205, 427] on icon at bounding box center [201, 437] width 23 height 20
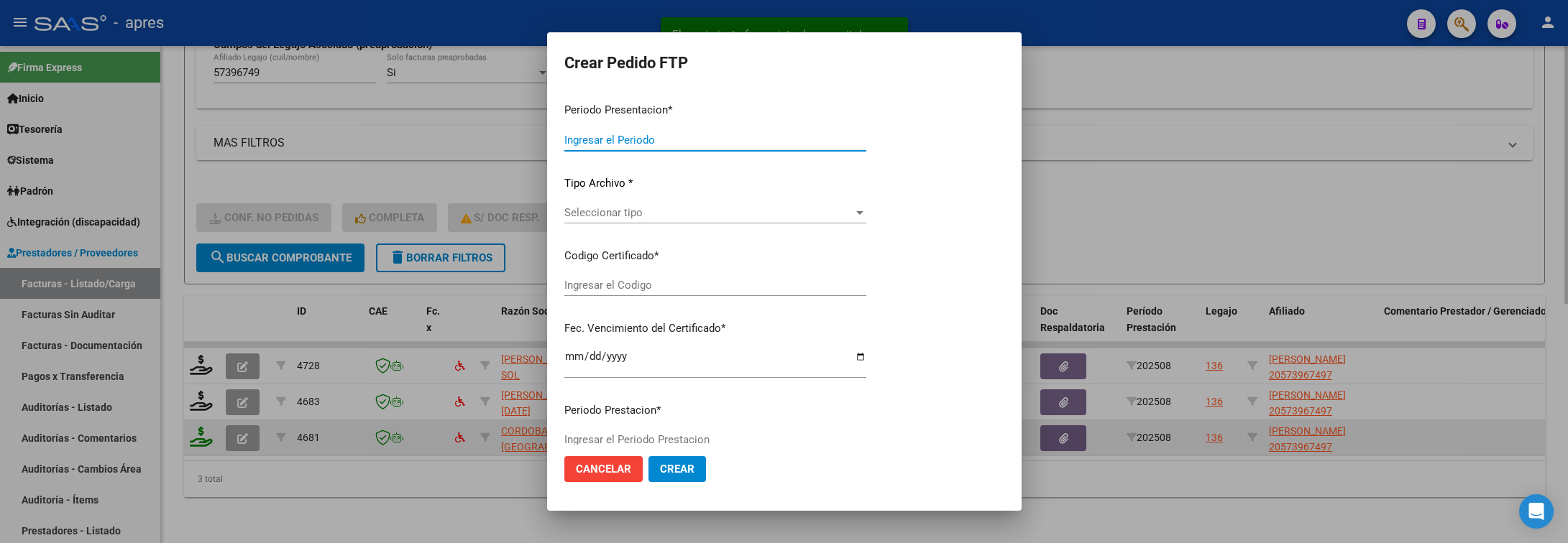
type input "202508"
type input "$ 98.964,88"
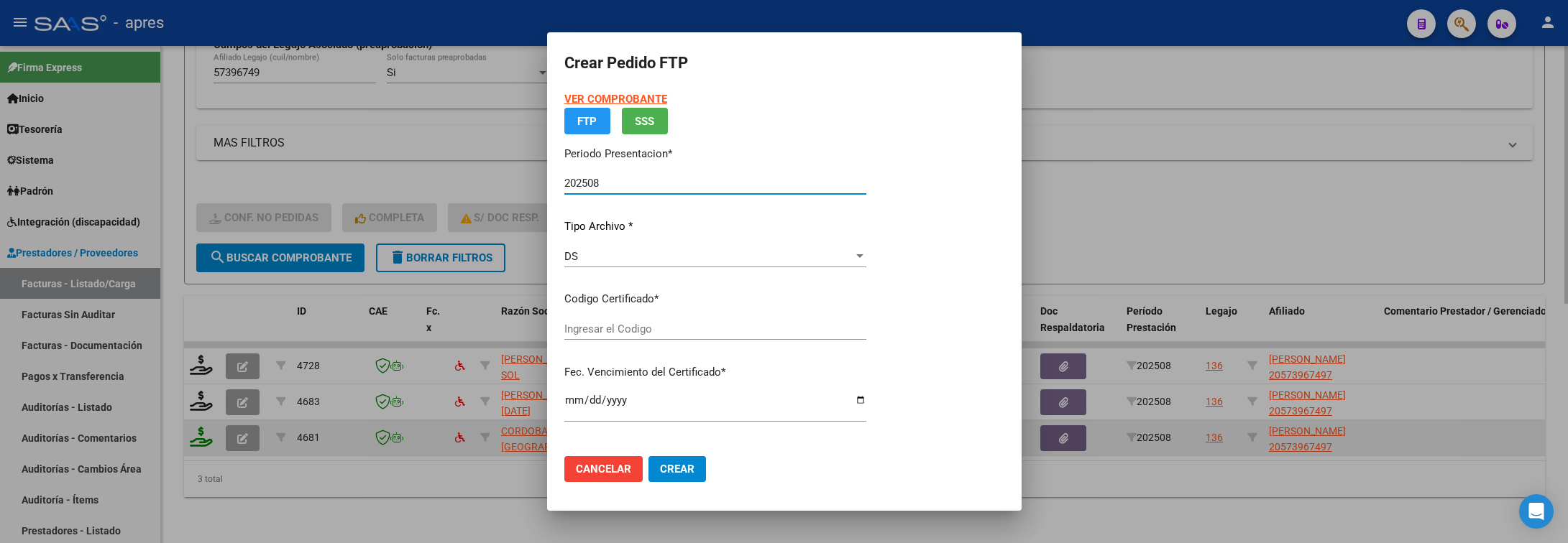
type input "ARG02000573967492024040520290405BUE440"
type input "2029-04-05"
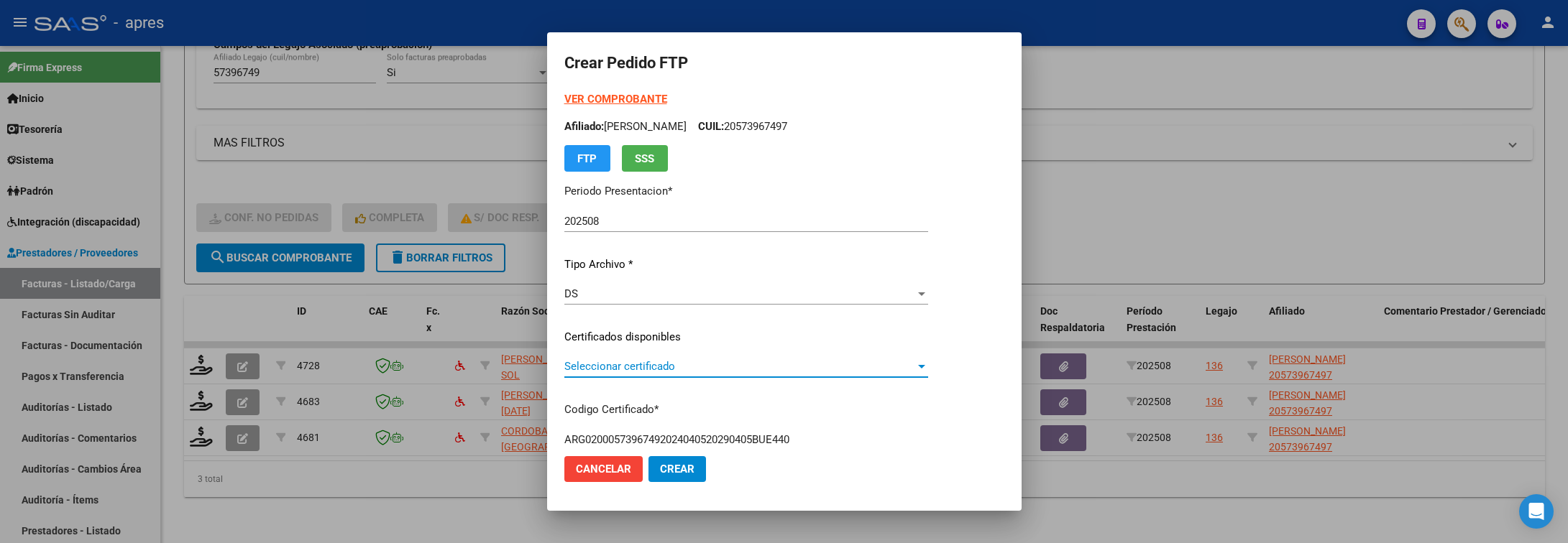
click at [652, 364] on span "Seleccionar certificado" at bounding box center [740, 366] width 351 height 13
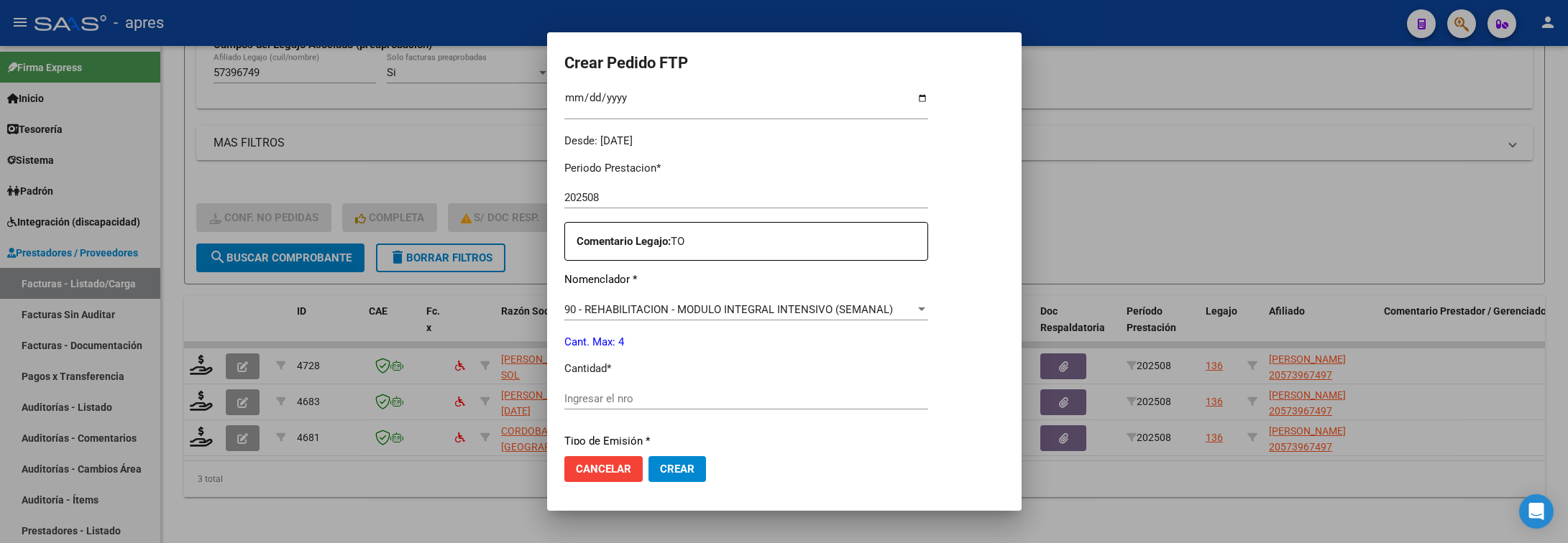
scroll to position [431, 0]
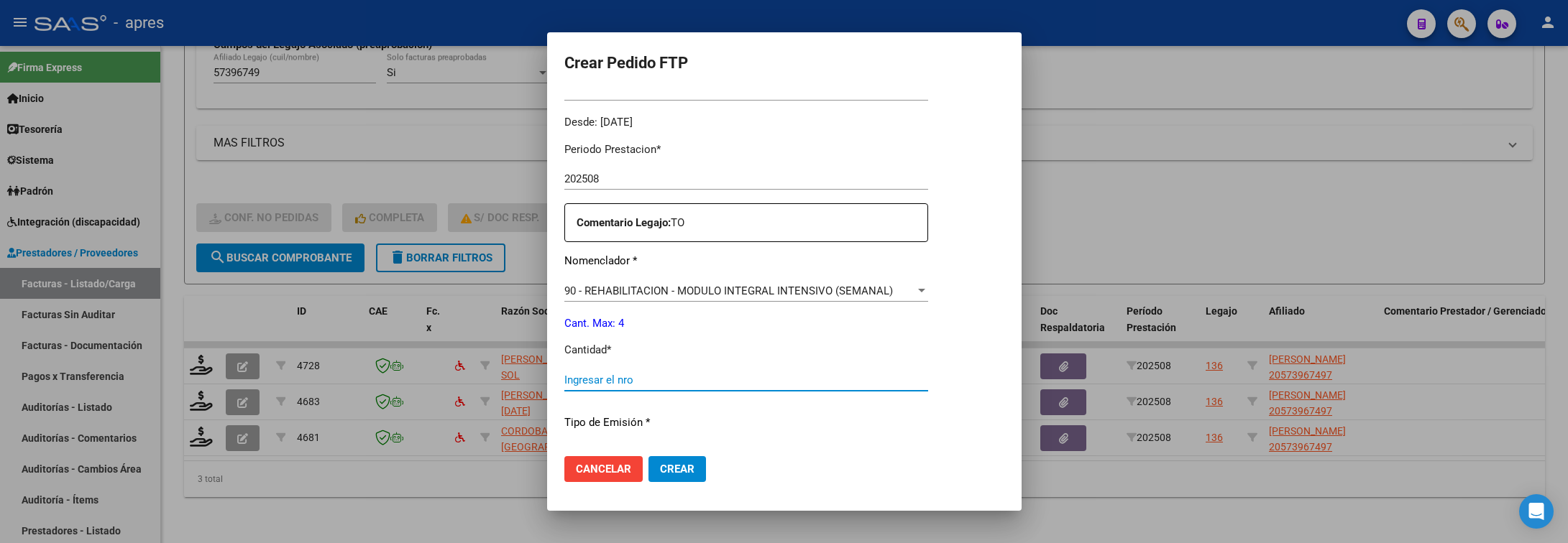
click at [702, 384] on input "Ingresar el nro" at bounding box center [746, 380] width 364 height 13
type input "4"
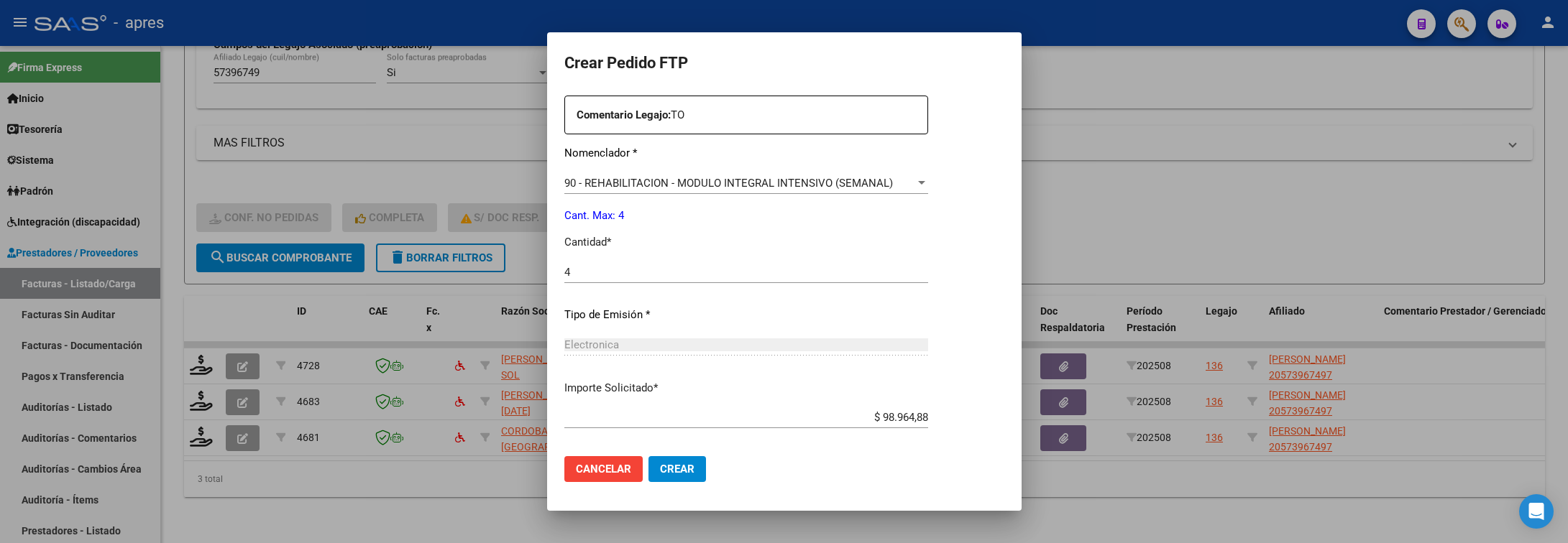
scroll to position [609, 0]
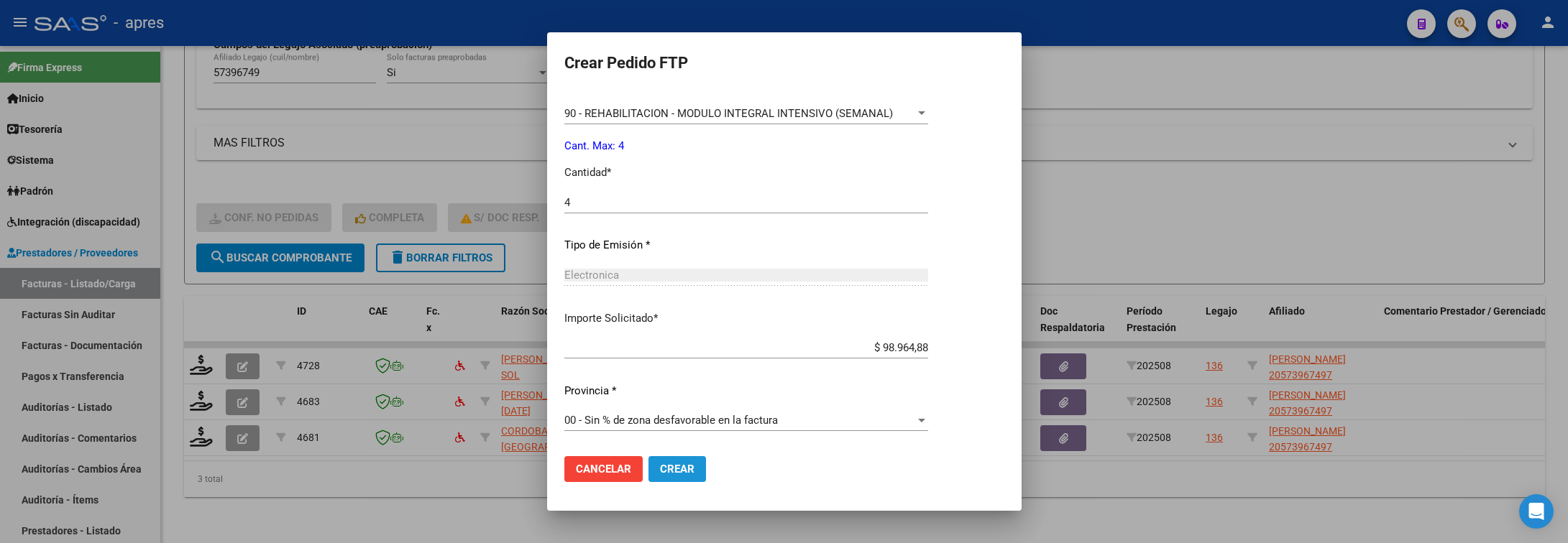
click at [663, 466] on span "Crear" at bounding box center [678, 469] width 35 height 13
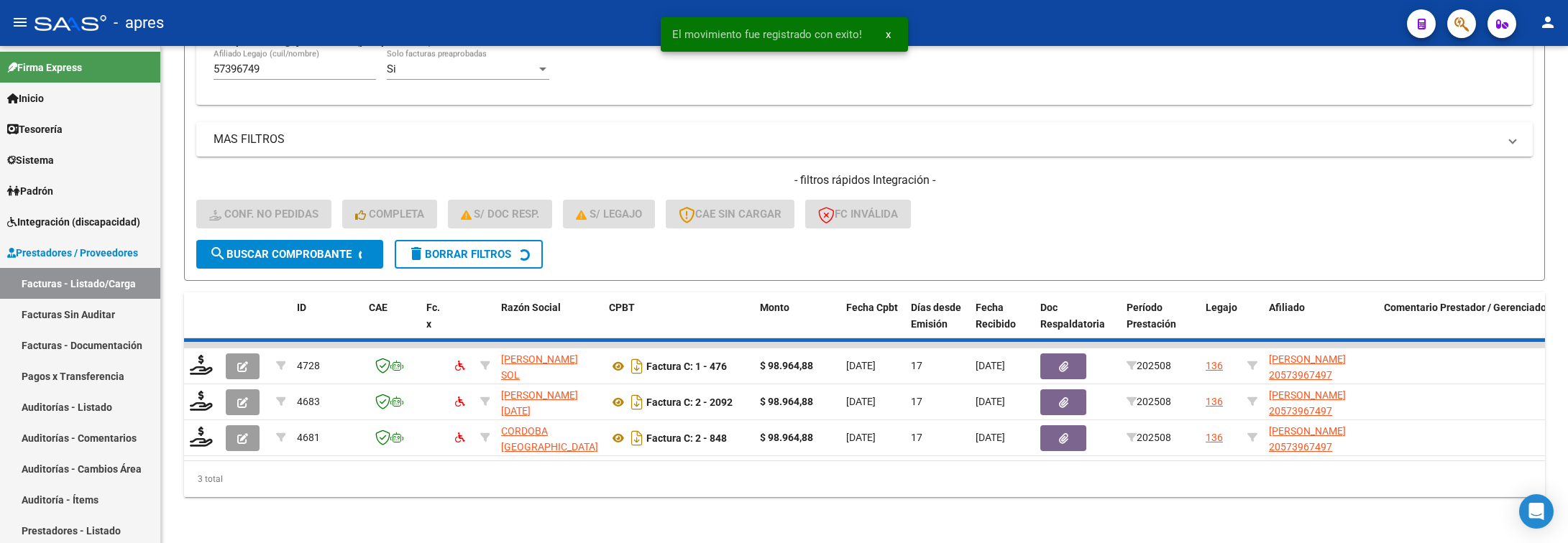
scroll to position [425, 0]
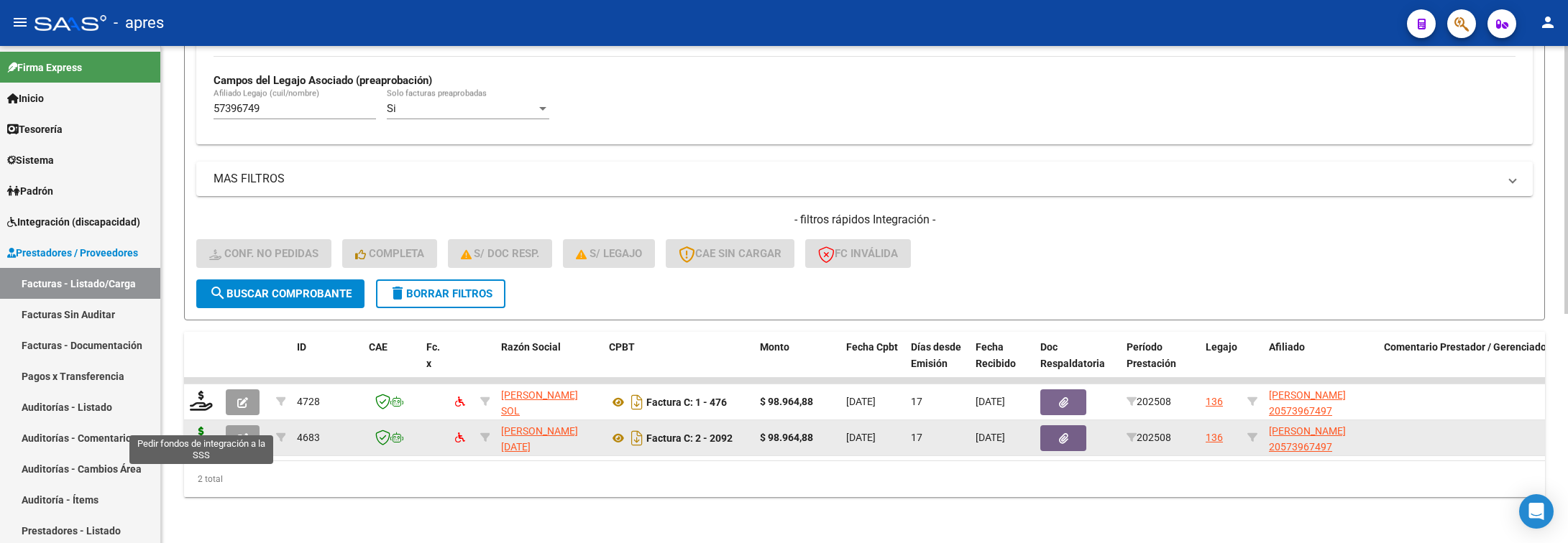
click at [201, 427] on icon at bounding box center [201, 437] width 23 height 20
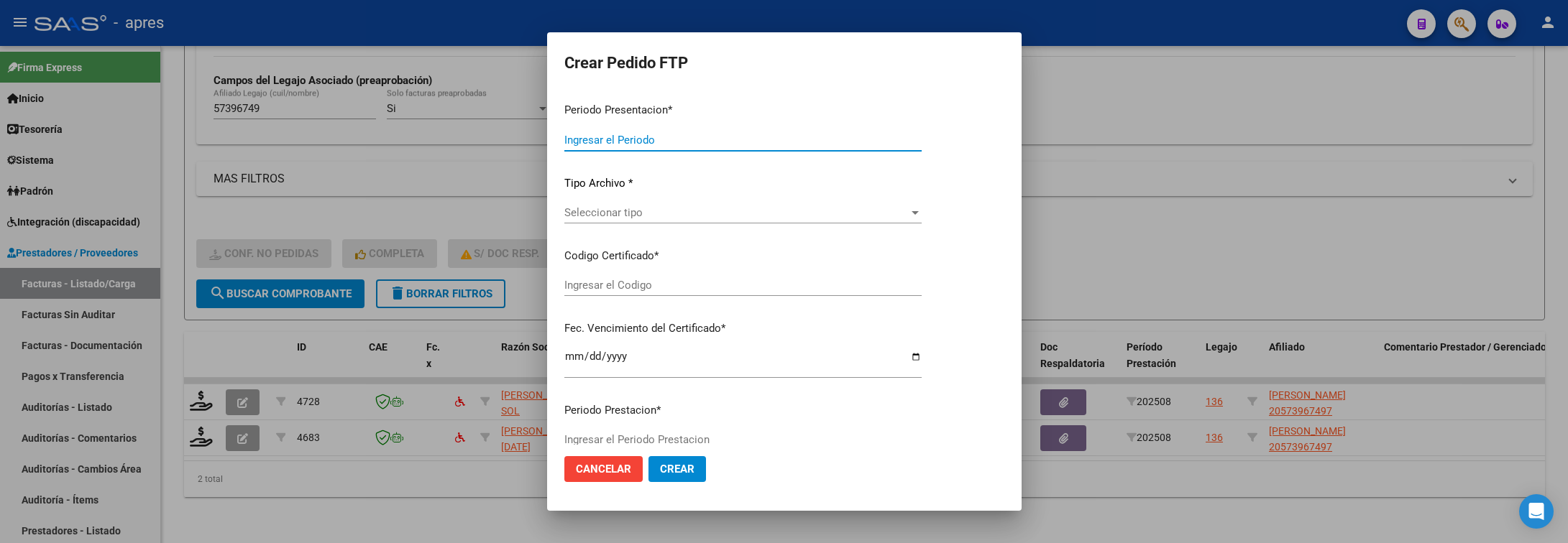
type input "202508"
type input "$ 98.964,88"
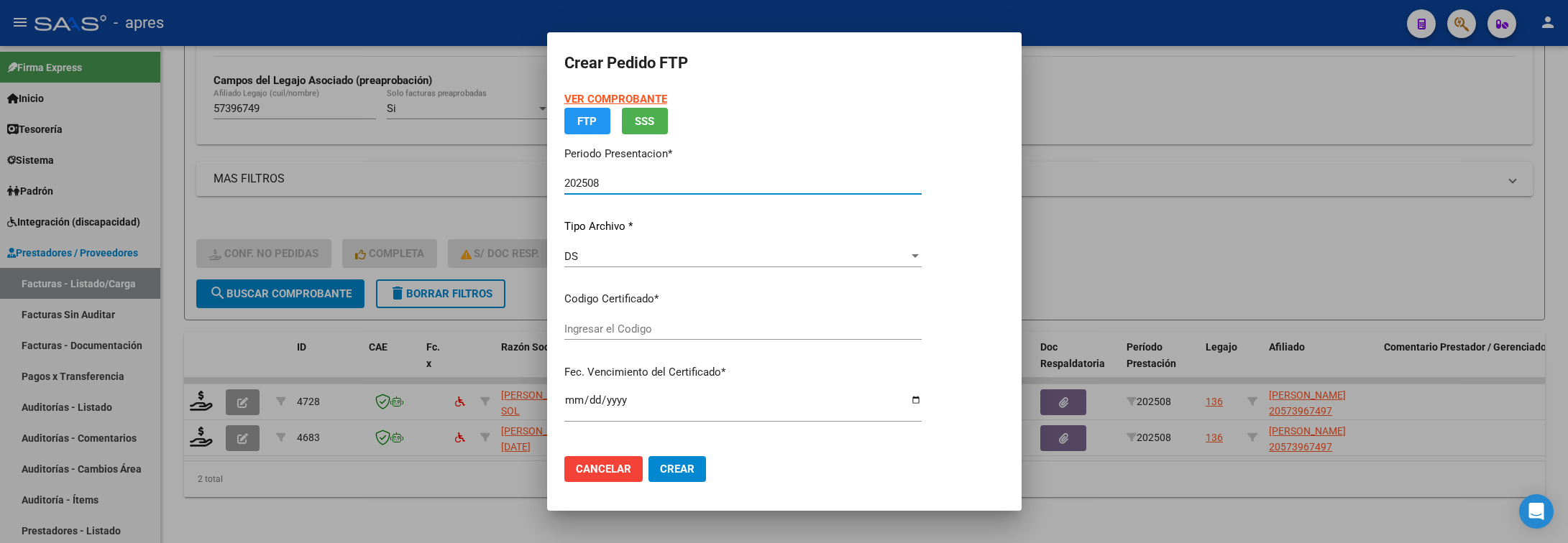
type input "ARG02000573967492024040520290405BUE440"
type input "2029-04-05"
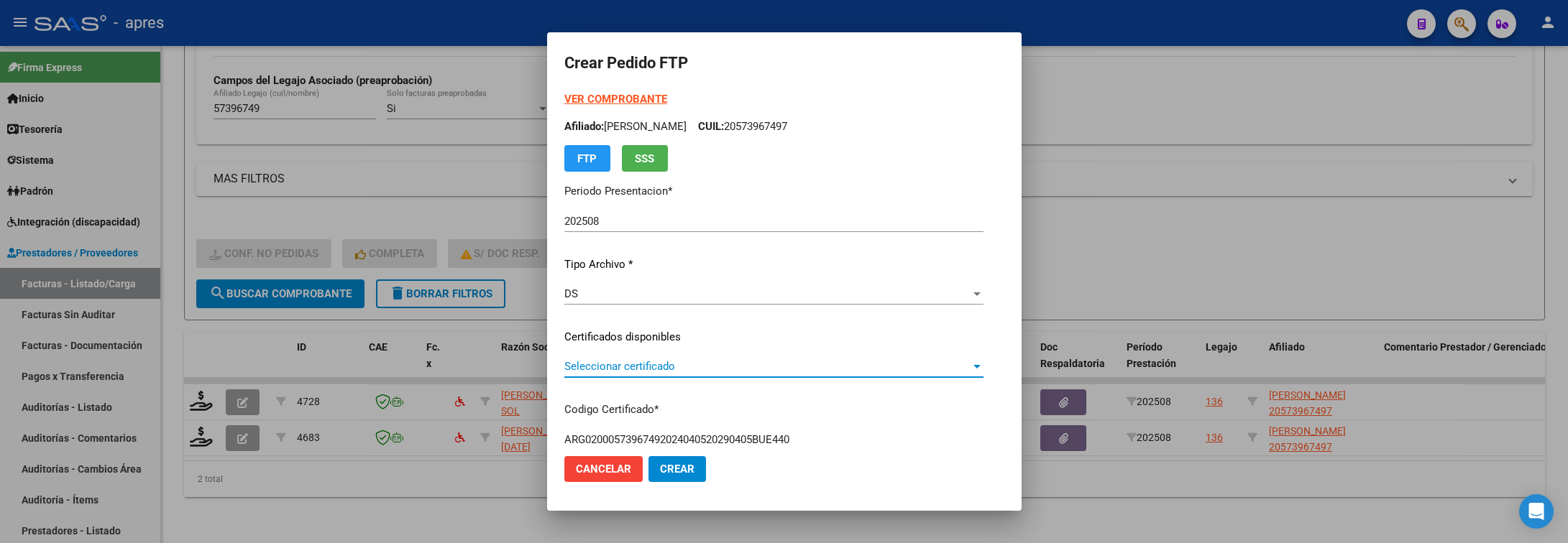
click at [580, 367] on span "Seleccionar certificado" at bounding box center [767, 366] width 406 height 13
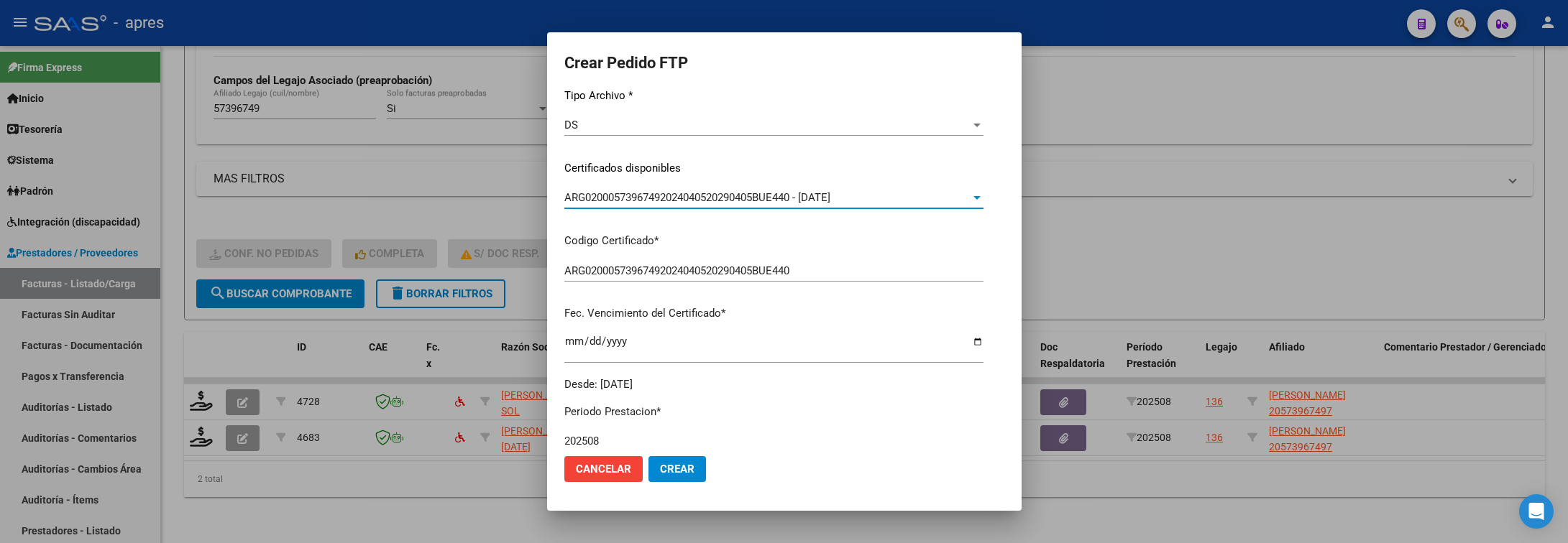
scroll to position [539, 0]
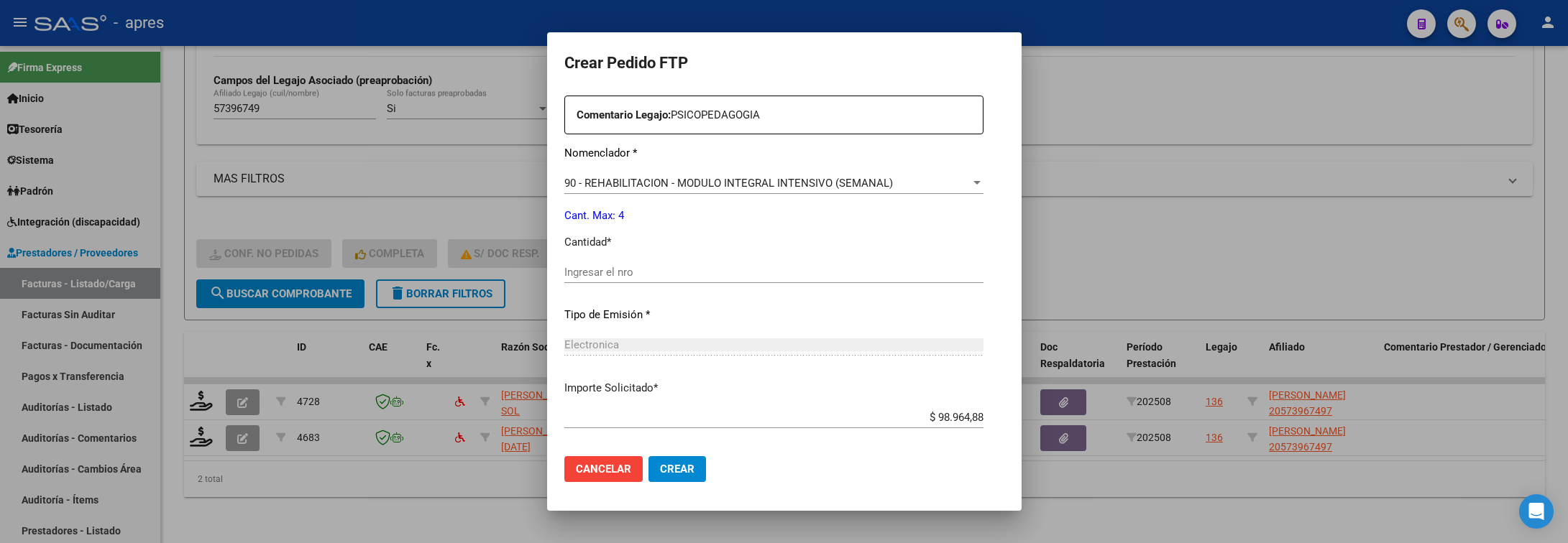
click at [587, 283] on div "Ingresar el nro" at bounding box center [774, 279] width 419 height 35
click at [589, 270] on input "Ingresar el nro" at bounding box center [774, 272] width 419 height 13
type input "4"
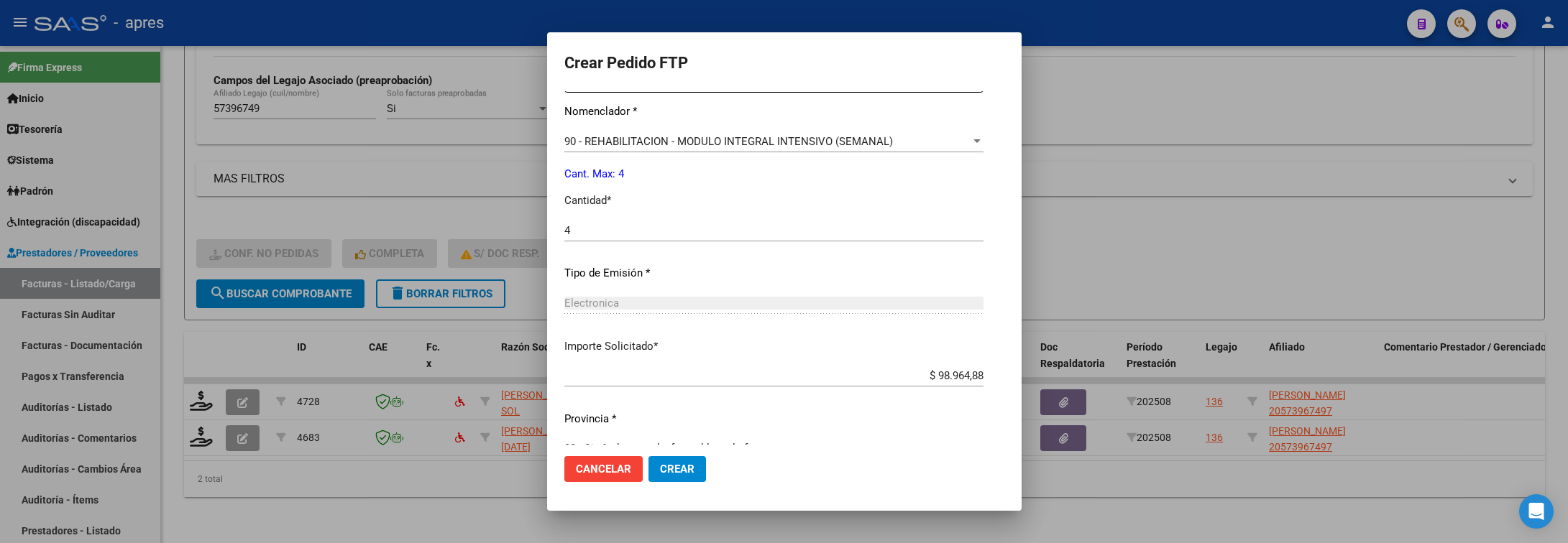
scroll to position [609, 0]
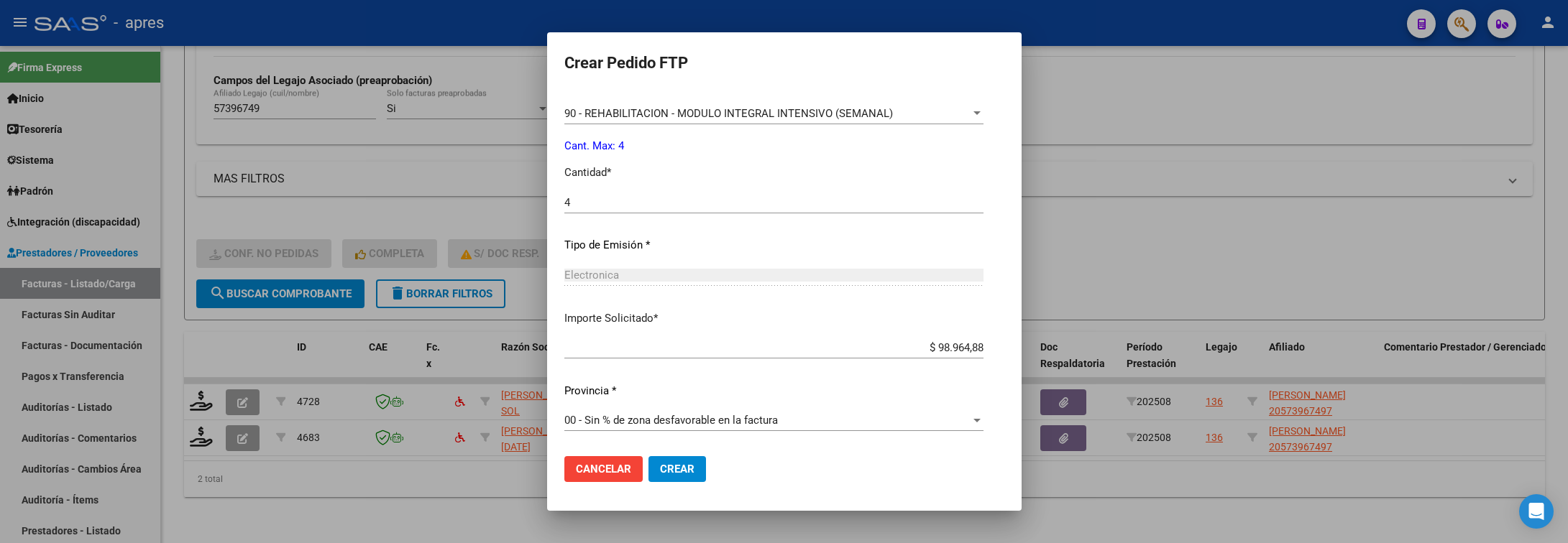
click at [649, 481] on button "Crear" at bounding box center [677, 469] width 57 height 26
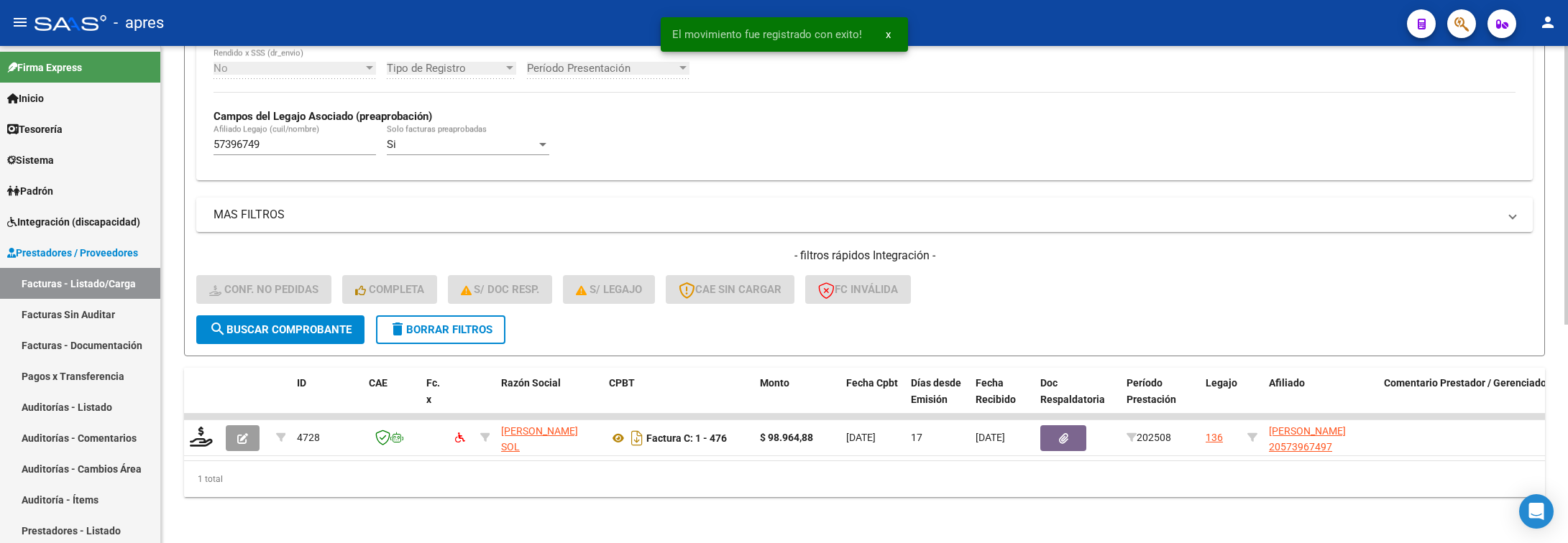
scroll to position [390, 0]
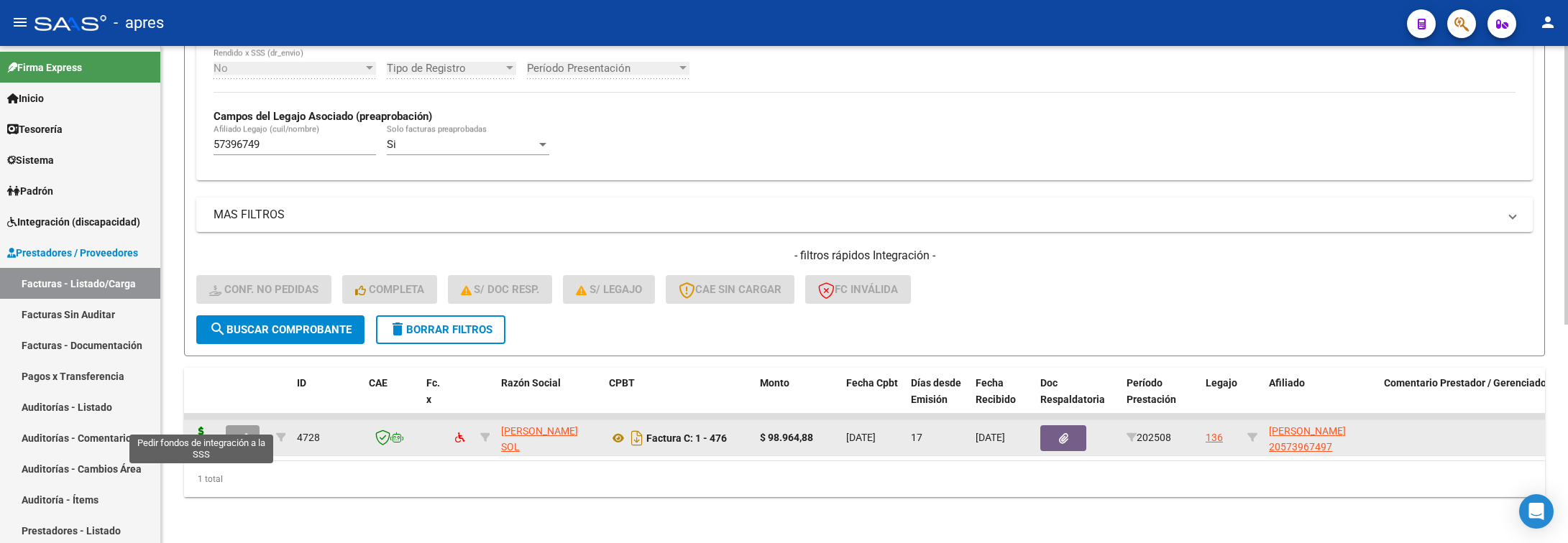
click at [201, 427] on icon at bounding box center [201, 437] width 23 height 20
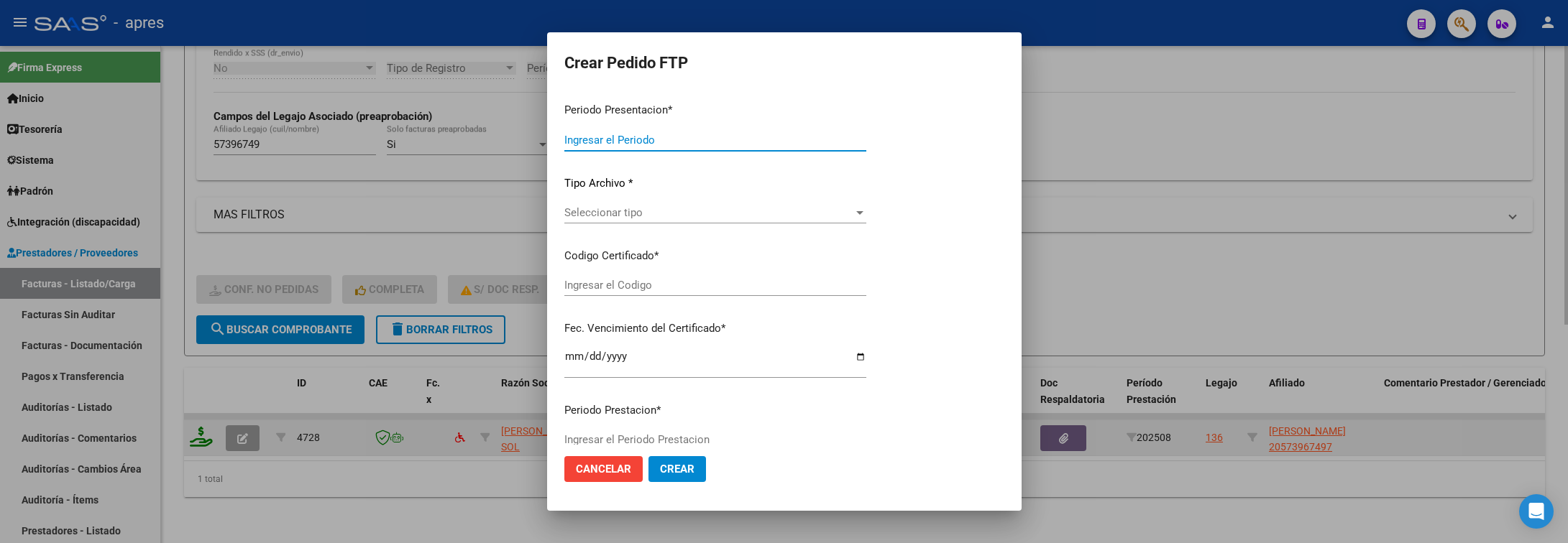
type input "202508"
type input "$ 98.964,88"
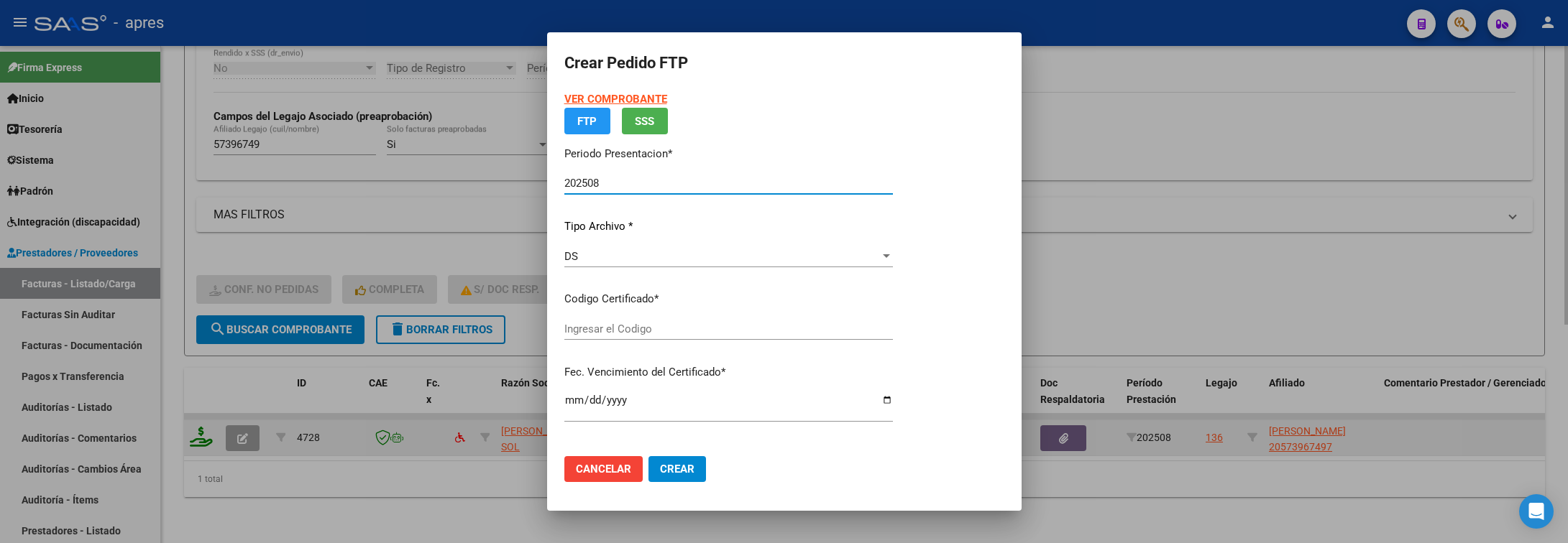
type input "ARG02000573967492024040520290405BUE440"
type input "2029-04-05"
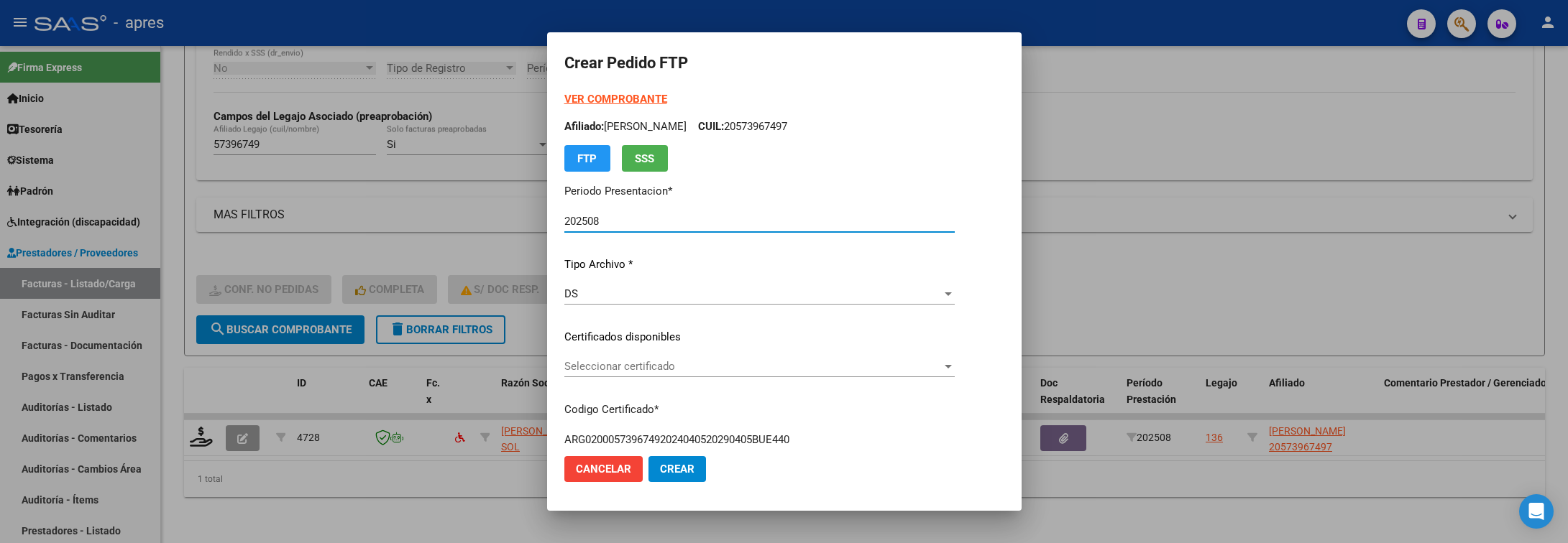
click at [705, 355] on div "Seleccionar certificado Seleccionar certificado" at bounding box center [759, 366] width 390 height 21
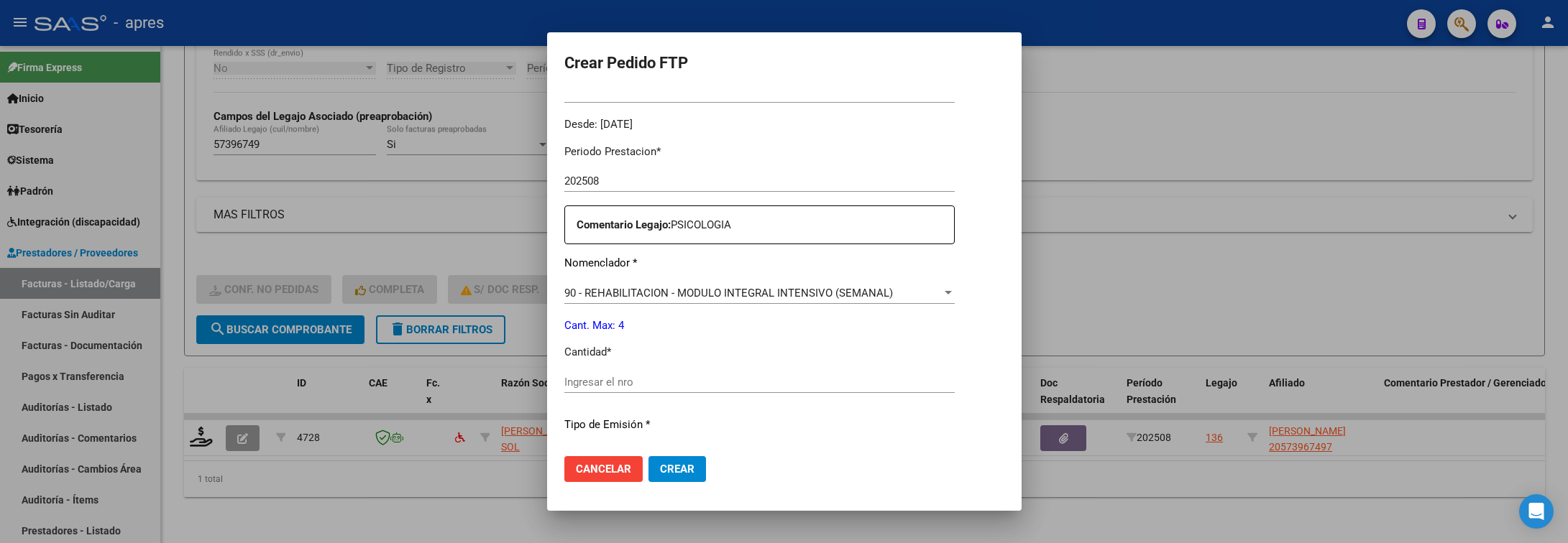
scroll to position [431, 0]
click at [701, 377] on input "Ingresar el nro" at bounding box center [759, 380] width 390 height 13
type input "4"
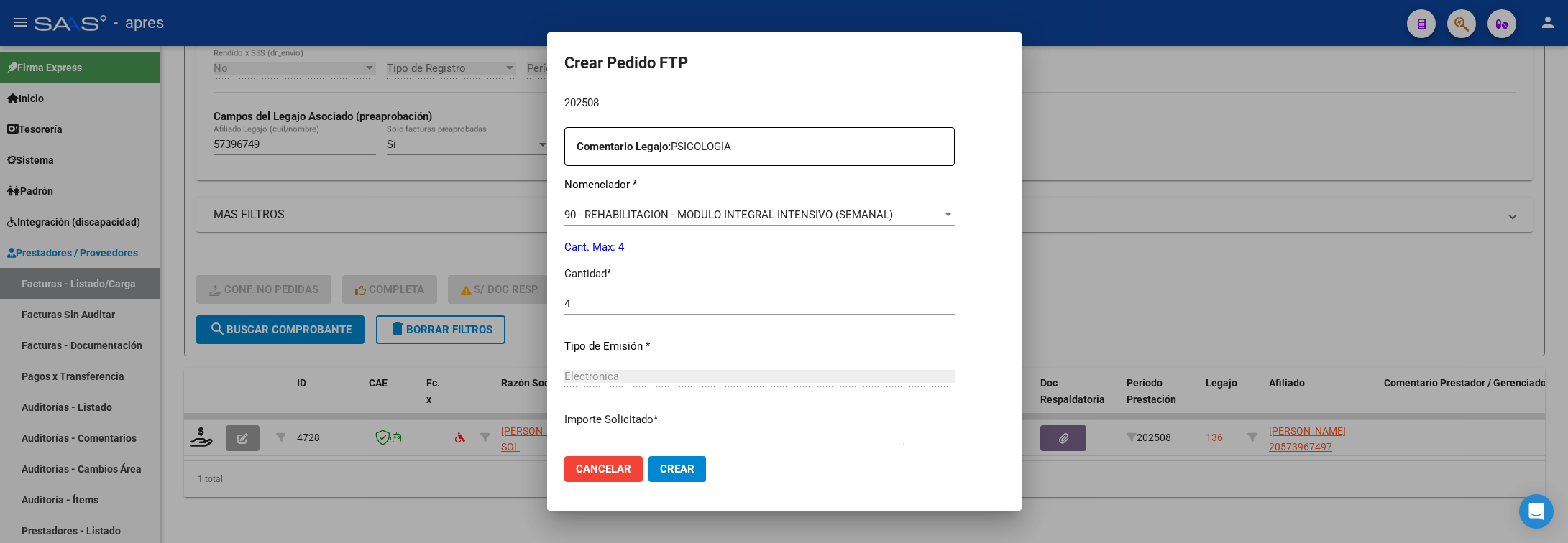
scroll to position [609, 0]
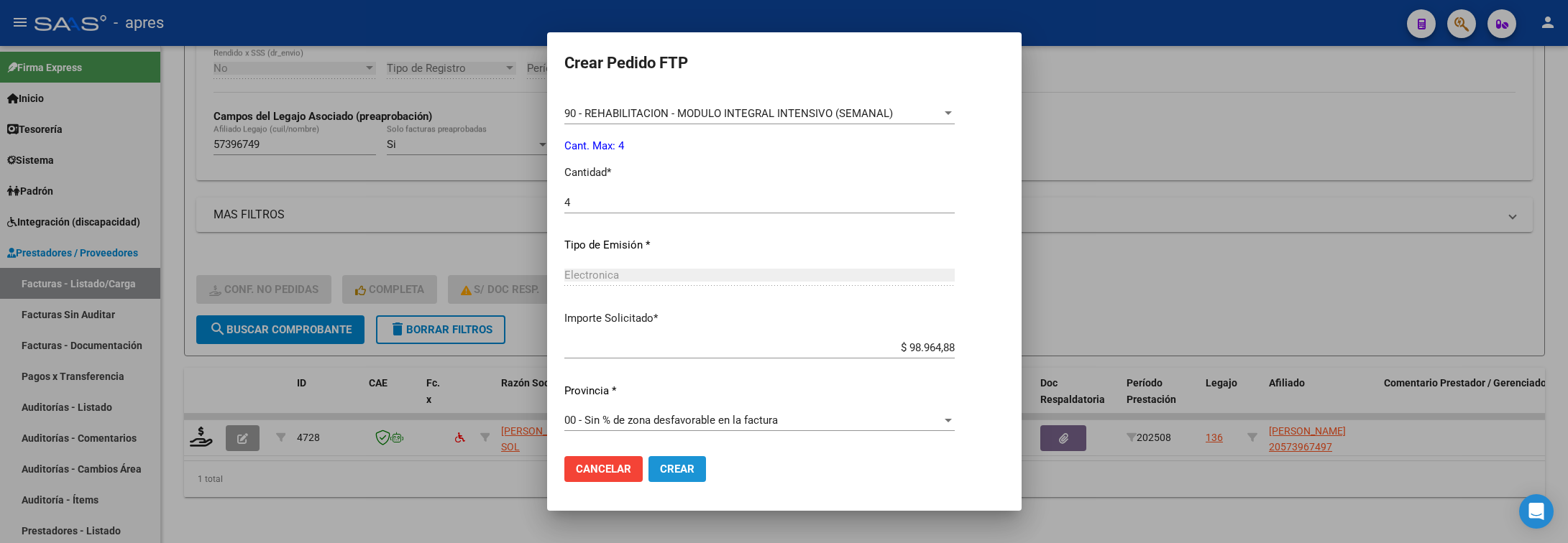
click at [667, 468] on button "Crear" at bounding box center [677, 469] width 57 height 26
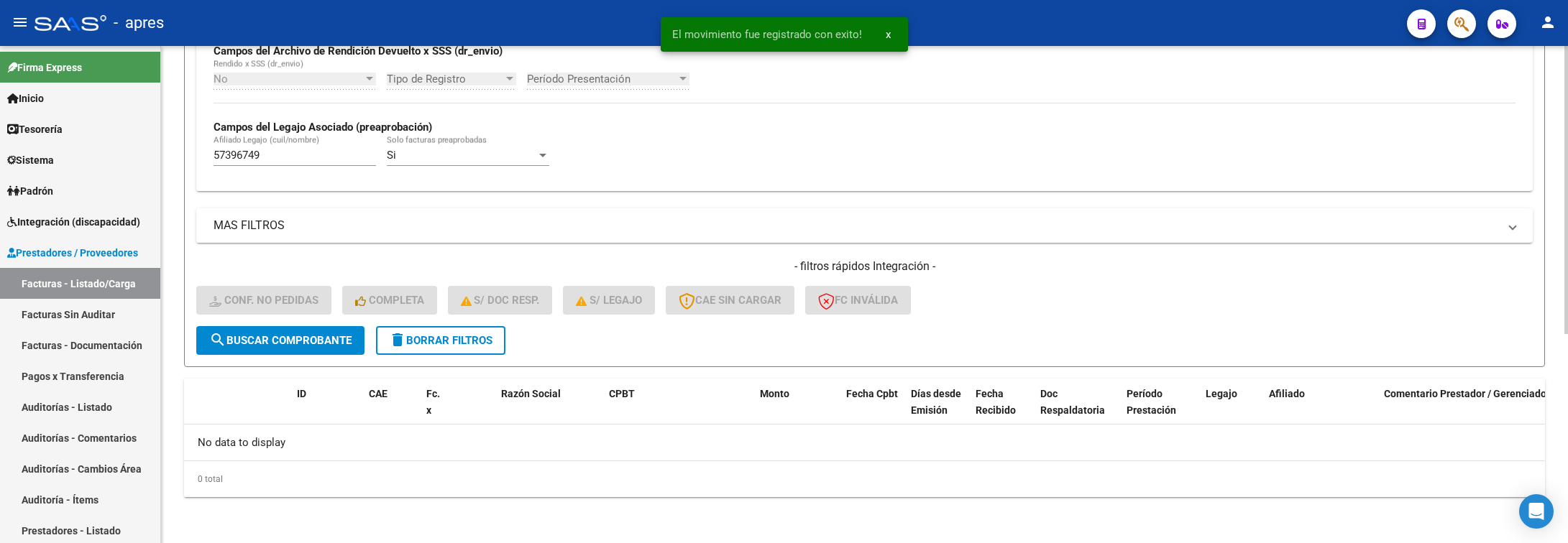
scroll to position [363, 0]
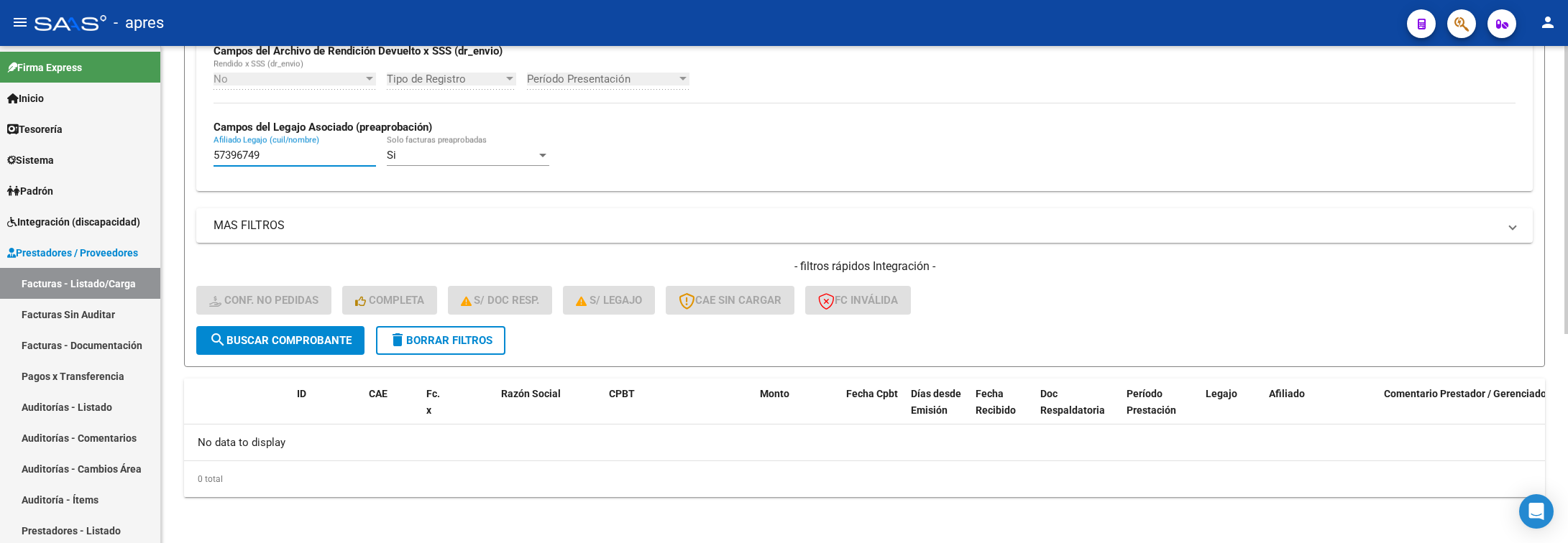
drag, startPoint x: 345, startPoint y: 162, endPoint x: 192, endPoint y: 164, distance: 153.0
click at [192, 164] on form "Filtros Id Integración Area Seleccionar Gerenciador Seleccionar Gerenciador Si …" at bounding box center [864, 89] width 1361 height 557
paste input "4426318"
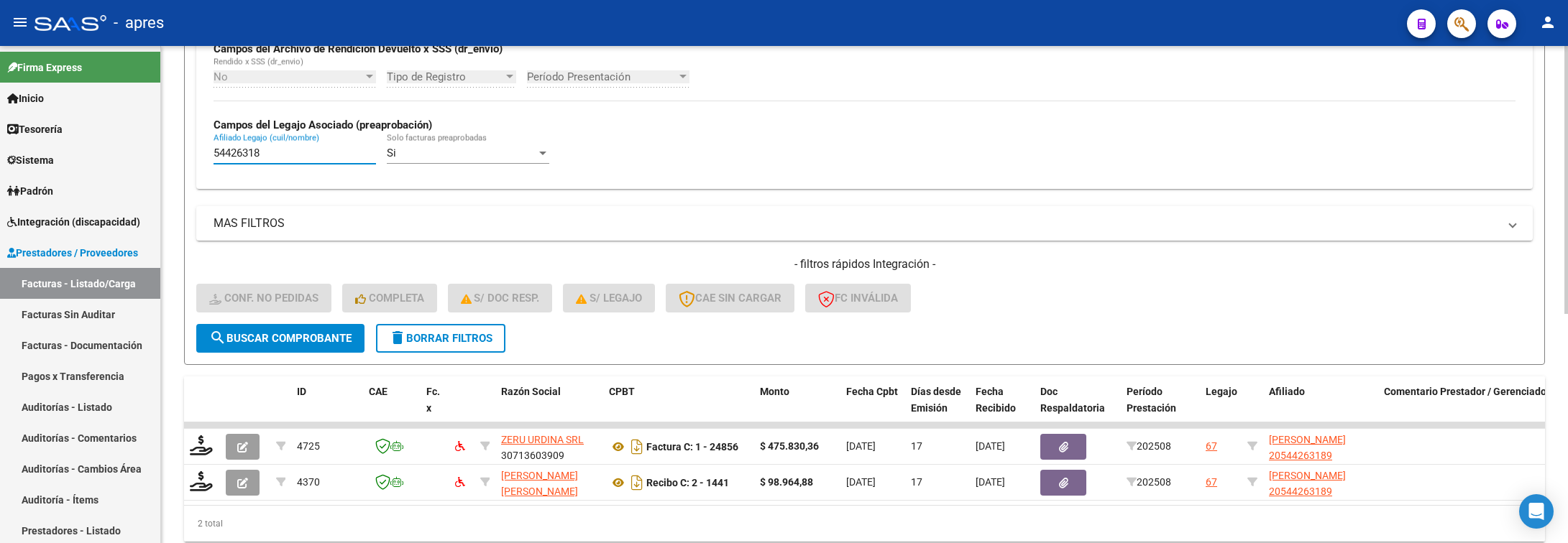
type input "54426318"
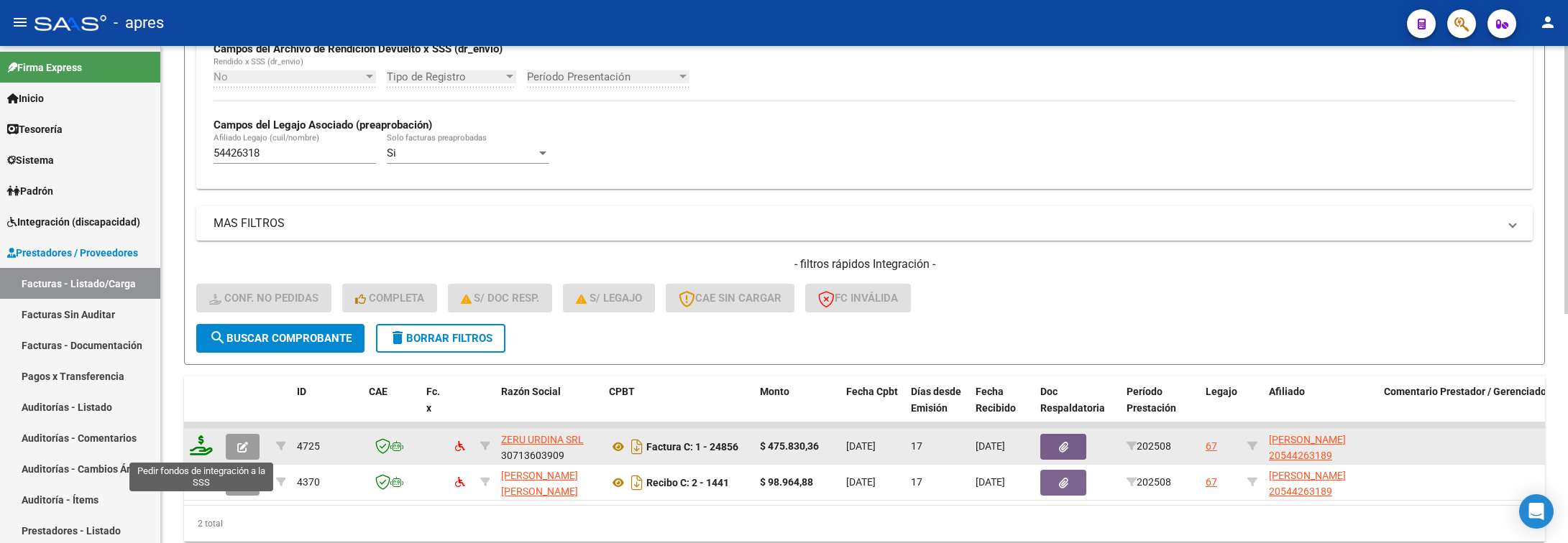
click at [201, 451] on icon at bounding box center [201, 446] width 23 height 20
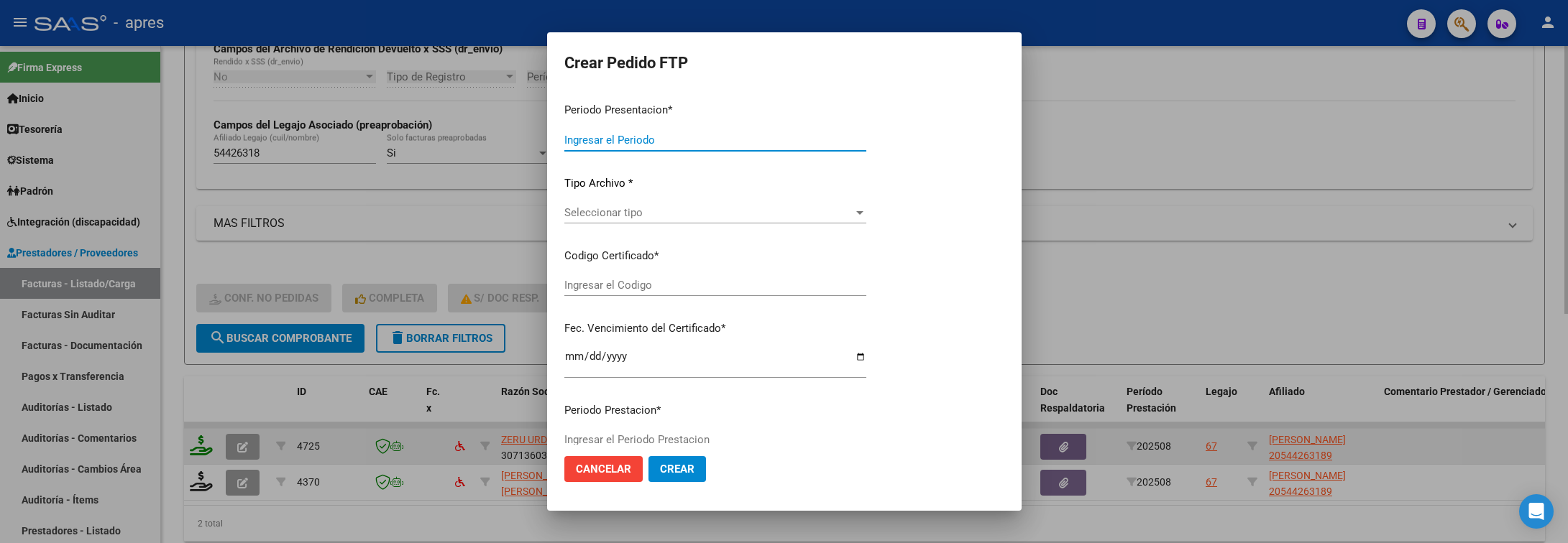
type input "202508"
type input "$ 475.830,36"
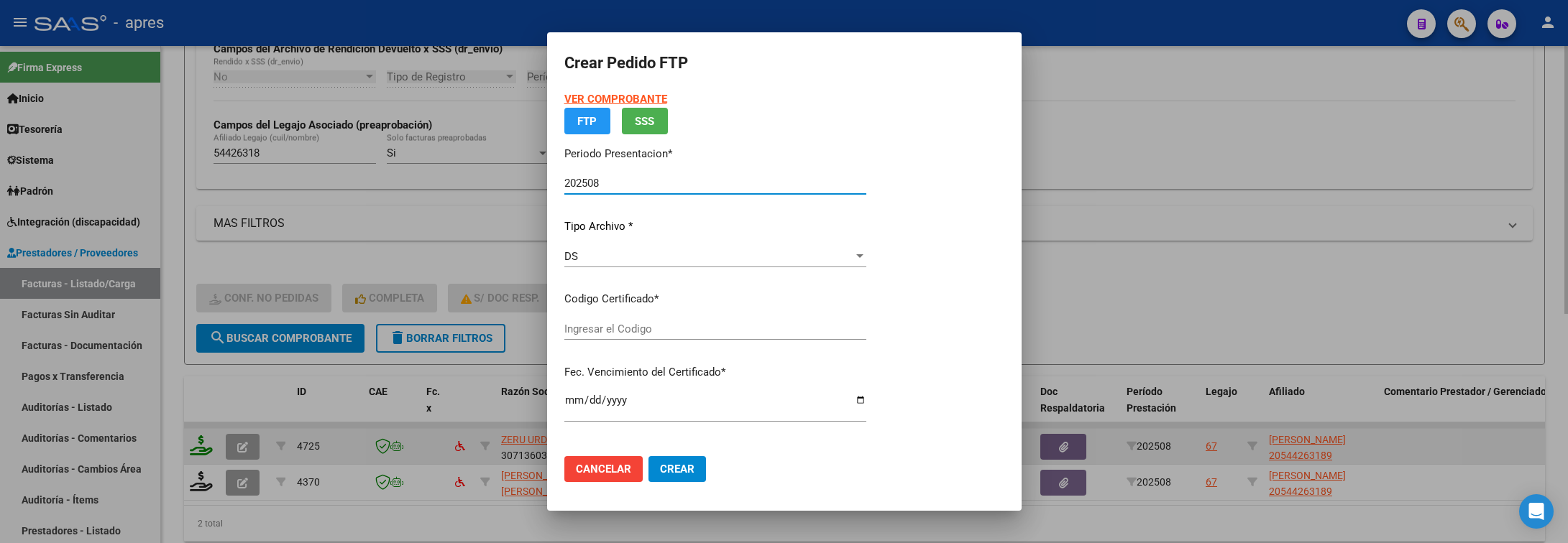
type input "ARG02000544263182023072420260724BS370"
type input "2026-07-31"
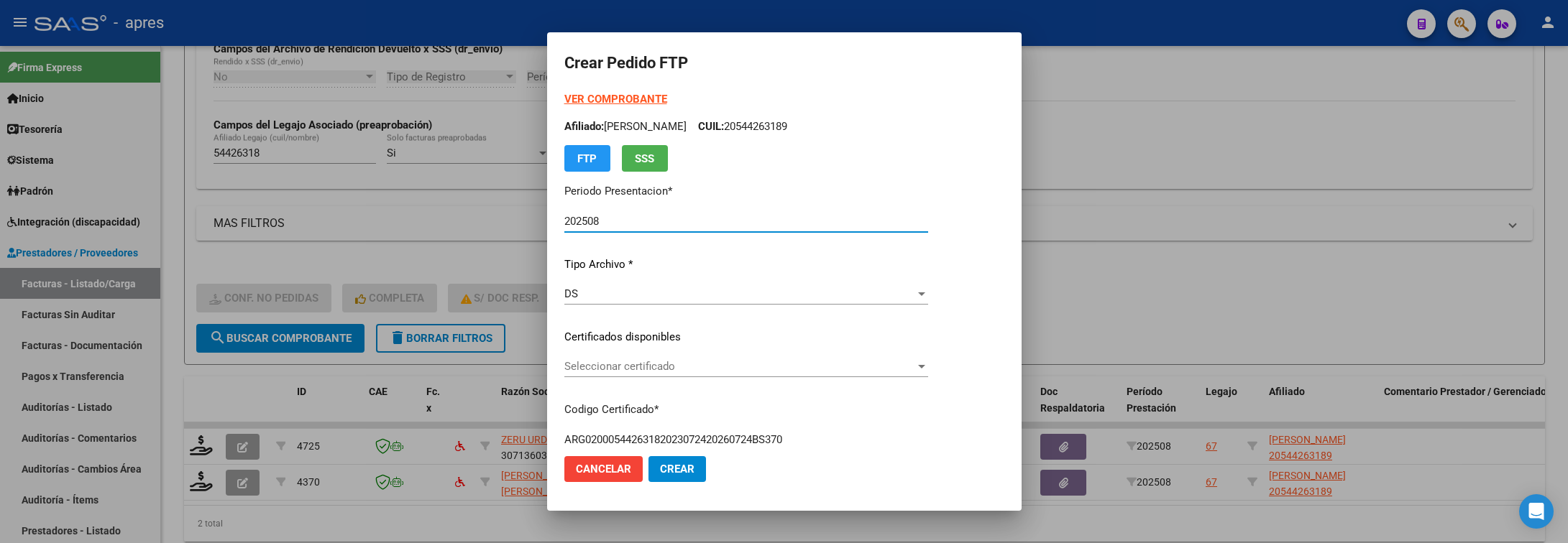
click at [598, 374] on div "Seleccionar certificado Seleccionar certificado" at bounding box center [746, 366] width 364 height 21
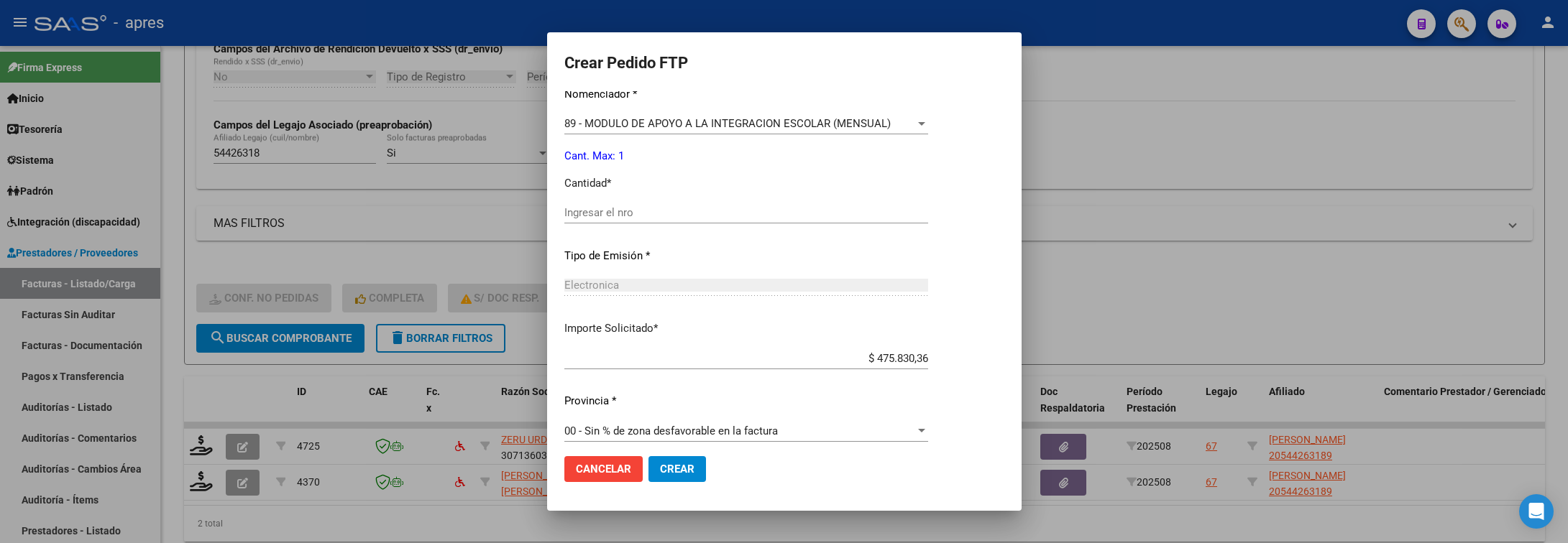
scroll to position [569, 0]
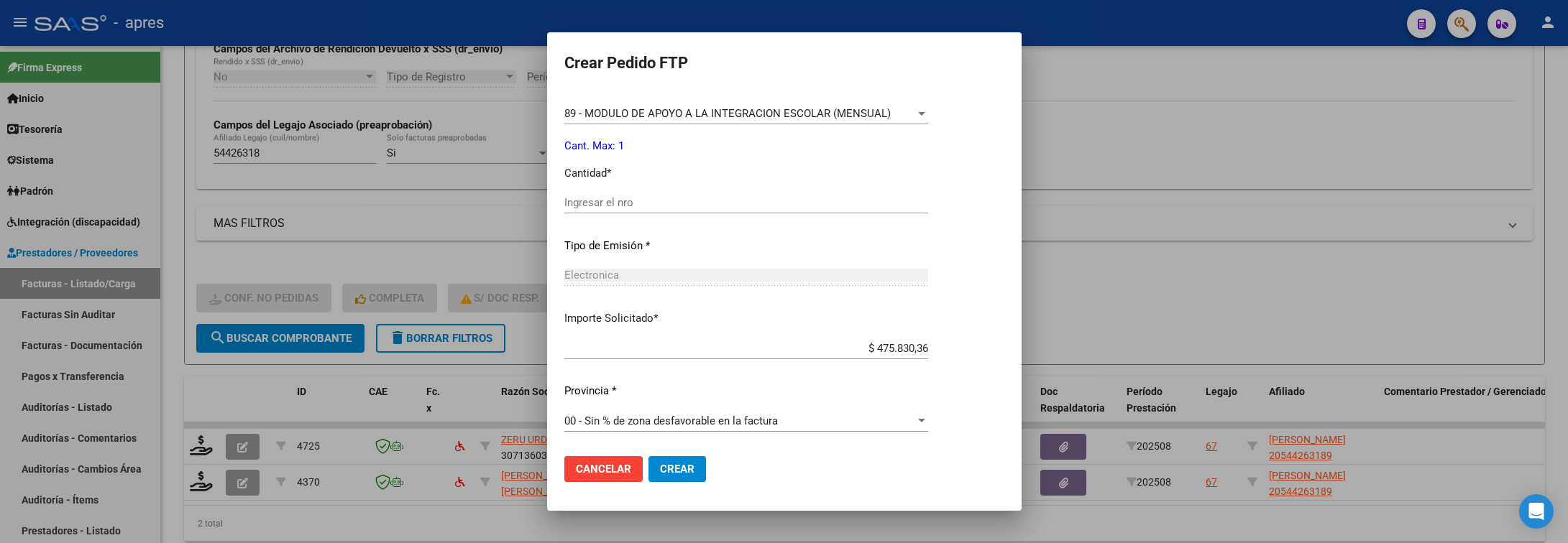
click at [606, 207] on input "Ingresar el nro" at bounding box center [746, 202] width 364 height 13
type input "1"
click at [689, 465] on span "Crear" at bounding box center [678, 469] width 35 height 13
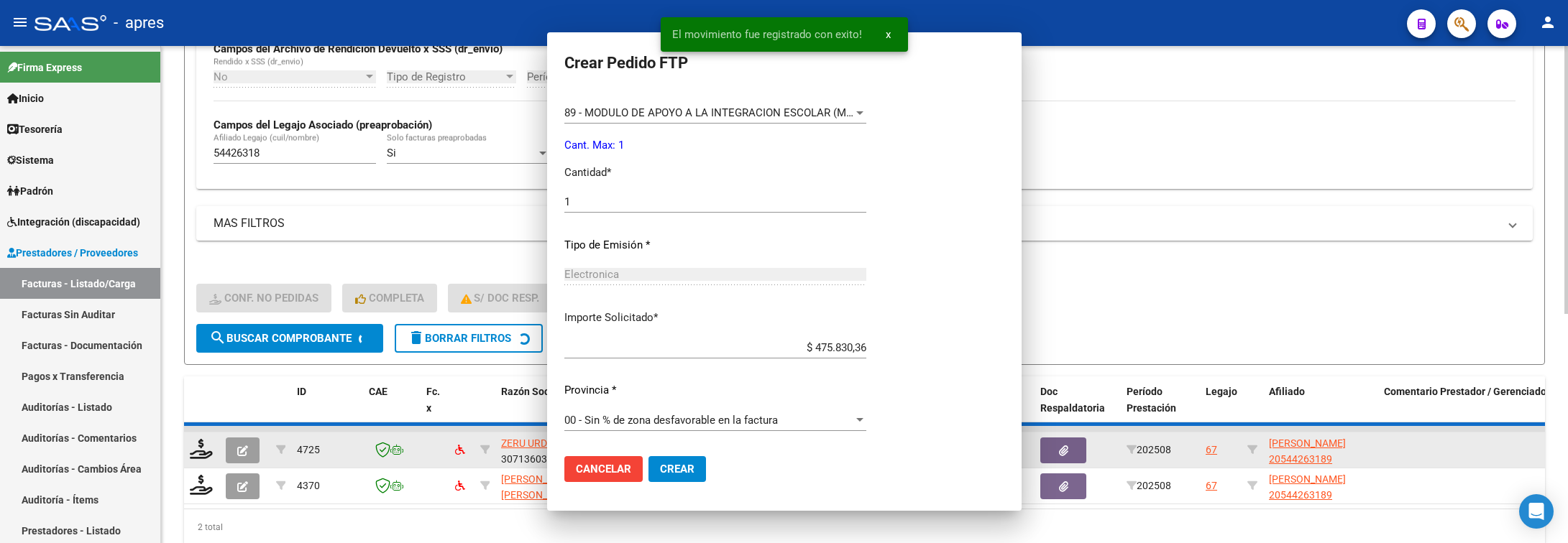
scroll to position [0, 0]
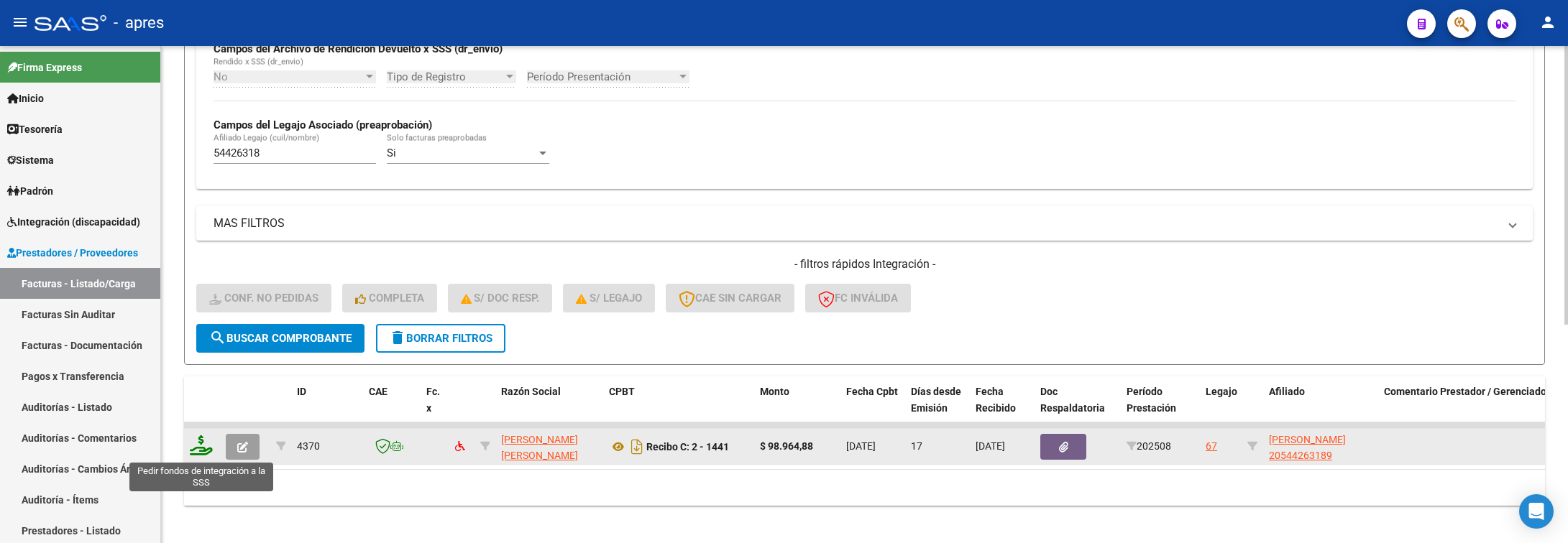
click at [192, 453] on icon at bounding box center [201, 446] width 23 height 20
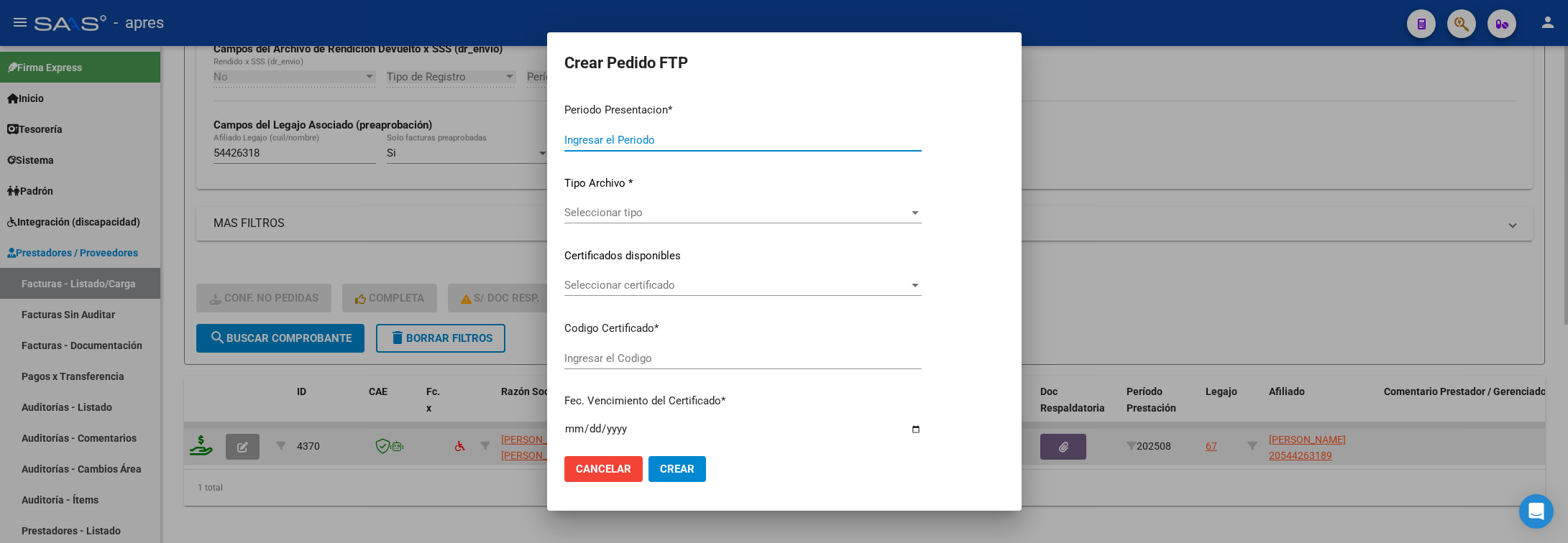
type input "202508"
type input "$ 98.964,88"
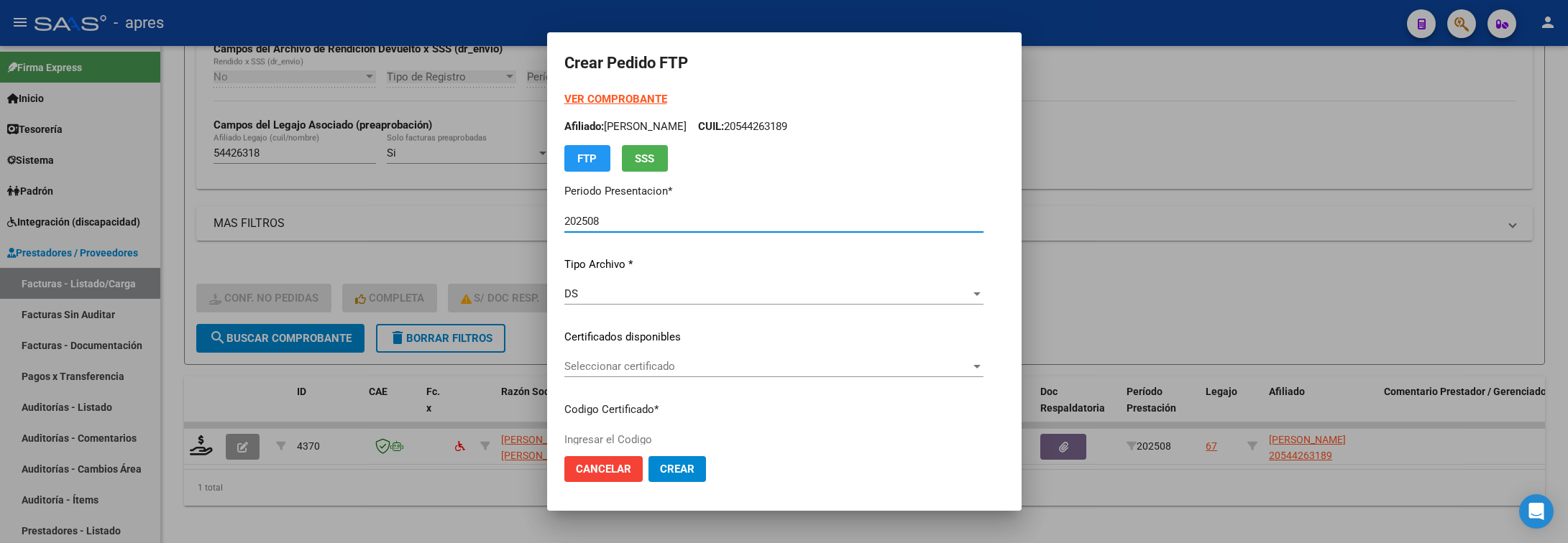
type input "ARG02000544263182023072420260724BS370"
type input "2026-07-31"
click at [791, 365] on span "Seleccionar certificado" at bounding box center [767, 366] width 406 height 13
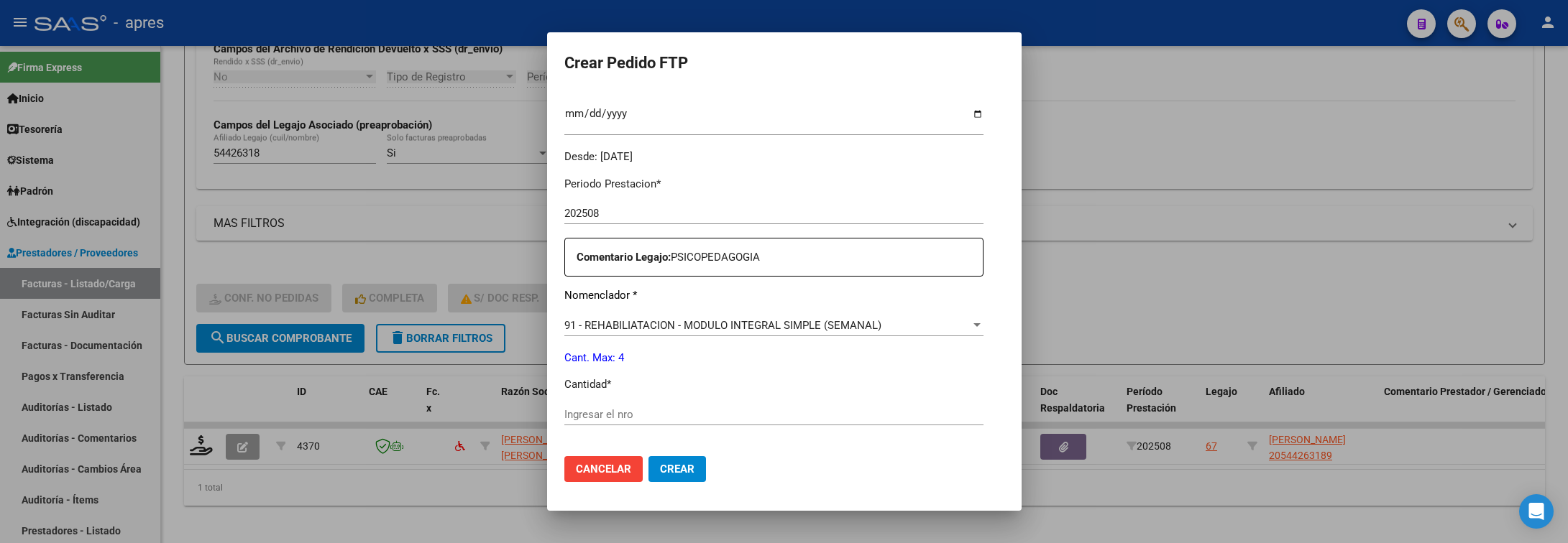
scroll to position [431, 0]
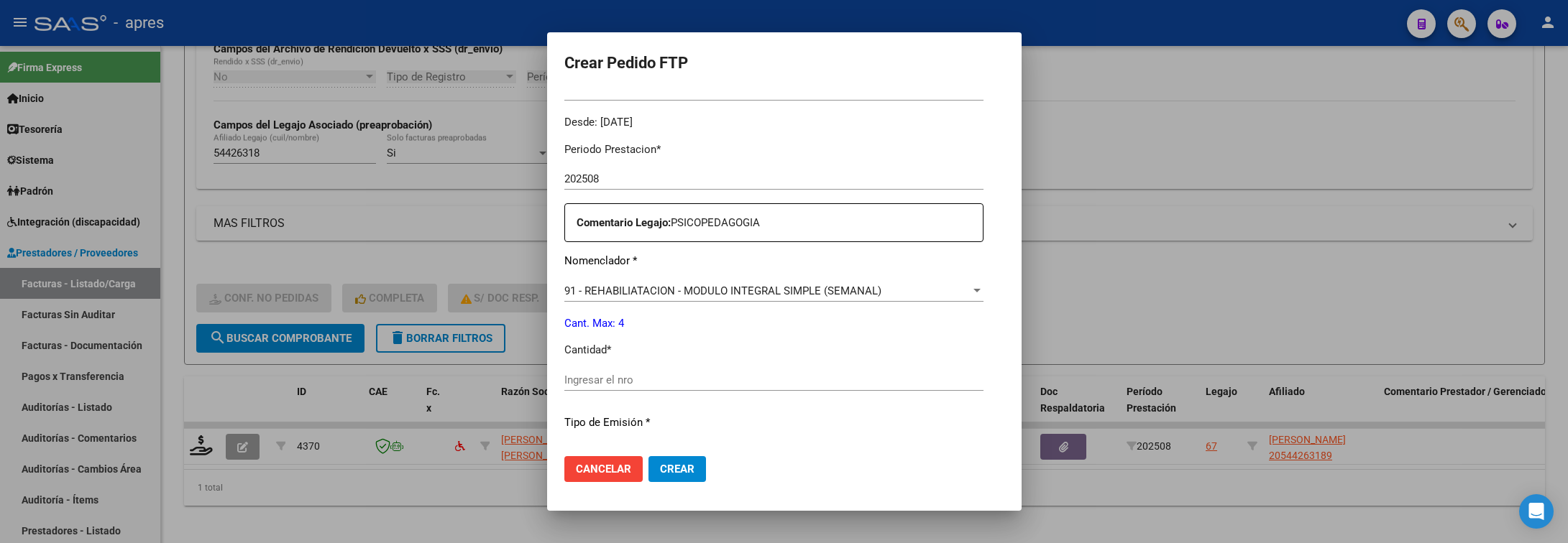
click at [791, 377] on input "Ingresar el nro" at bounding box center [774, 380] width 419 height 13
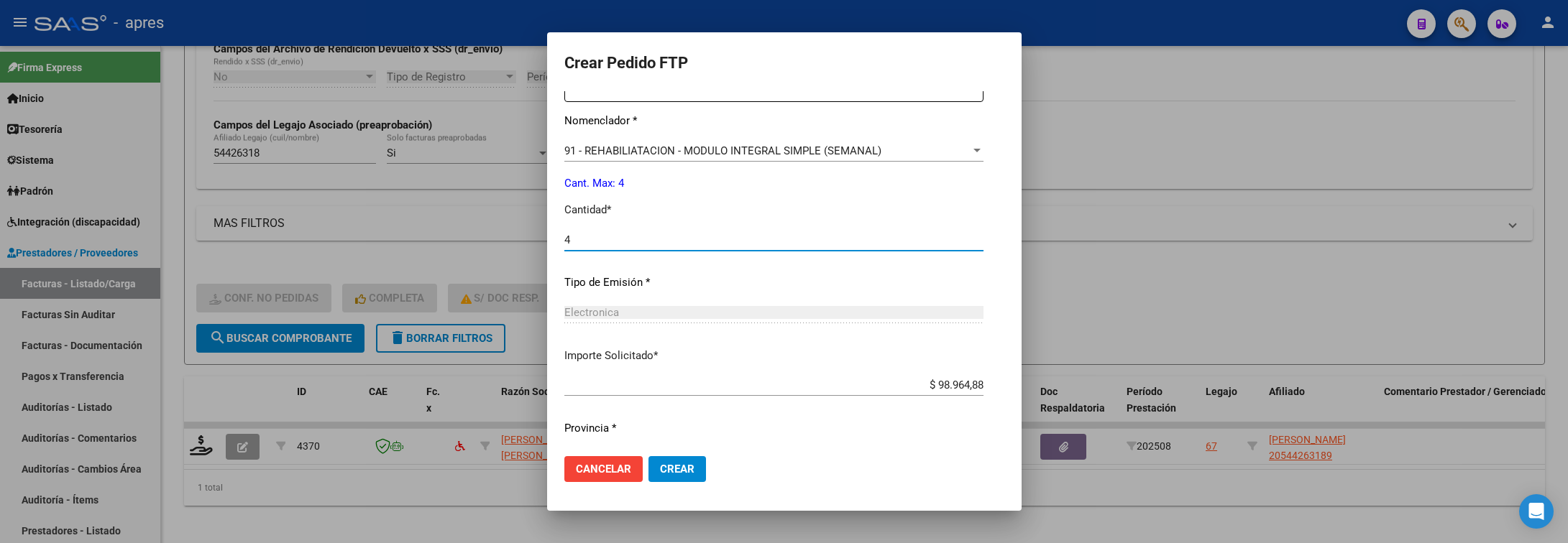
scroll to position [609, 0]
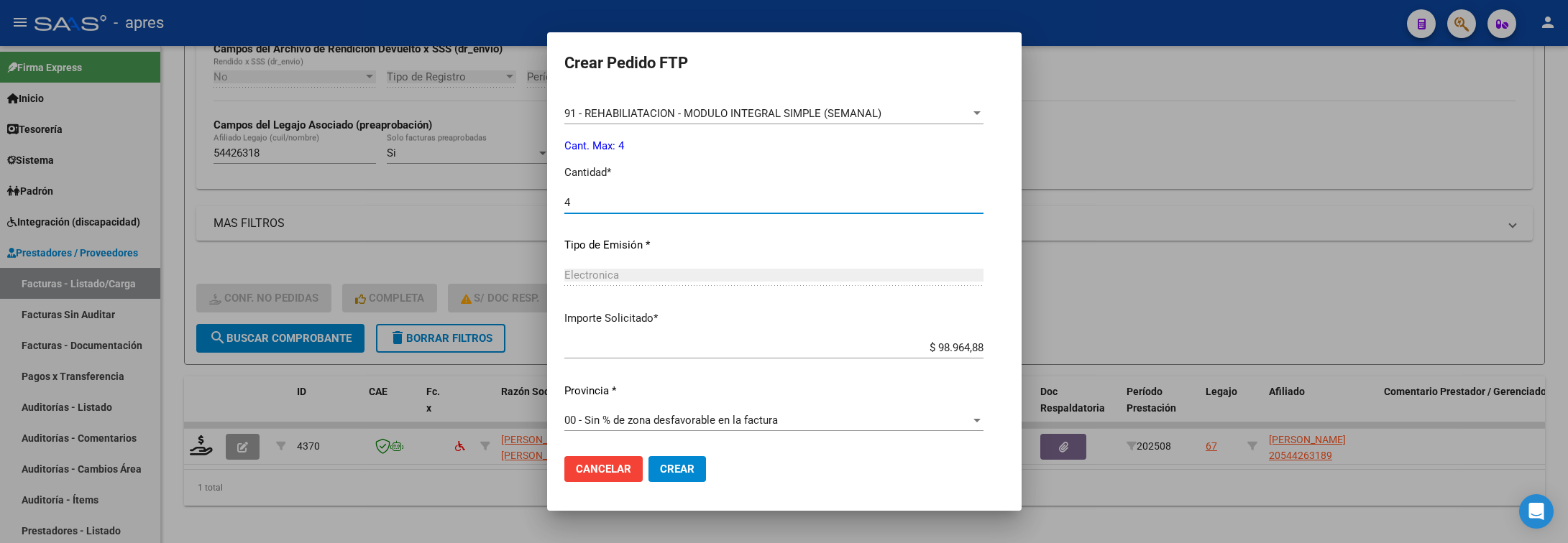
type input "4"
click at [667, 472] on span "Crear" at bounding box center [678, 469] width 35 height 13
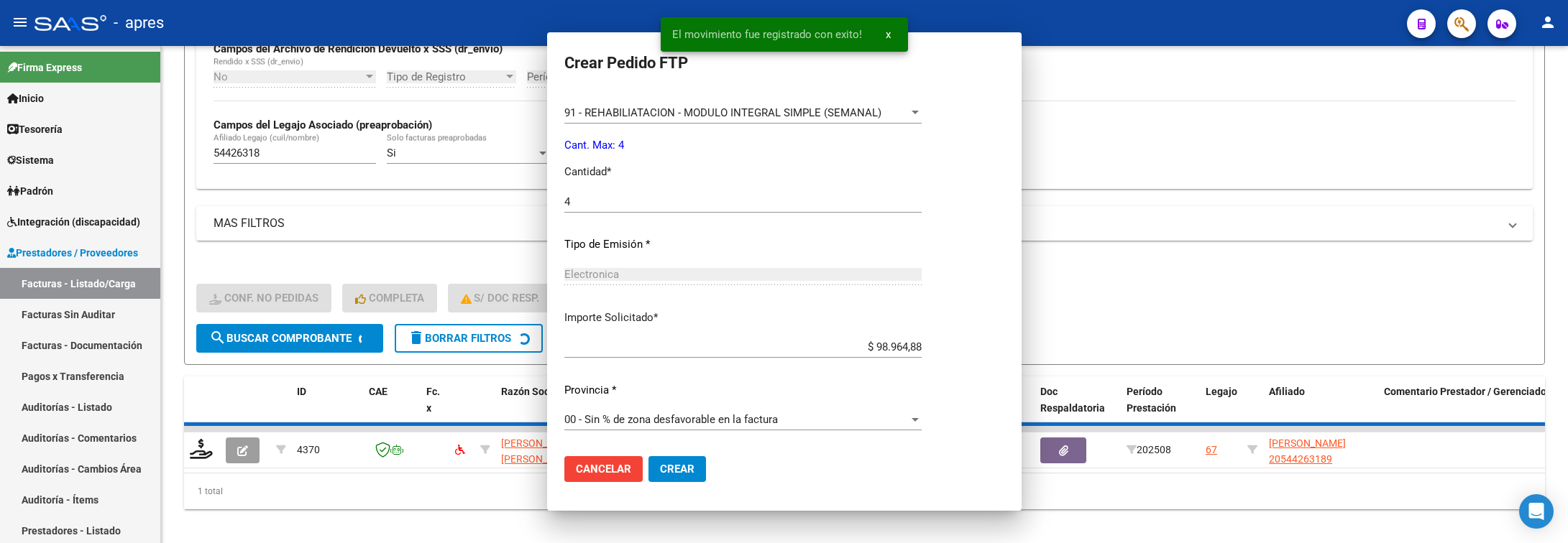
scroll to position [0, 0]
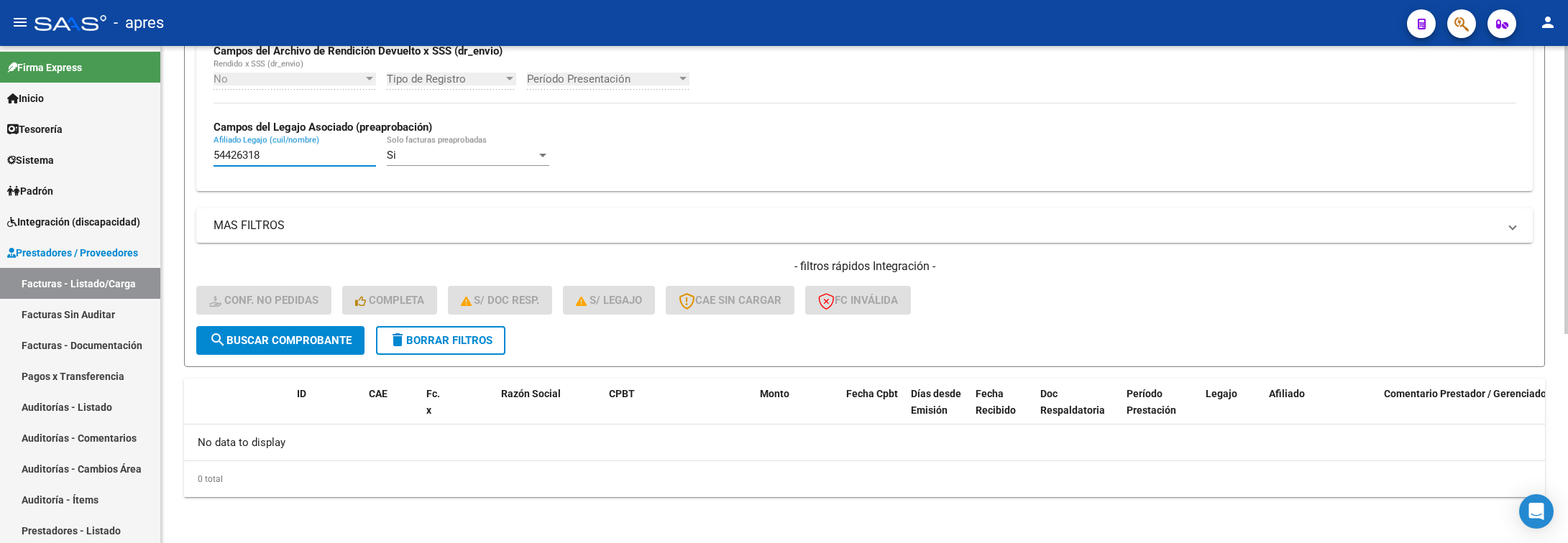
drag, startPoint x: 276, startPoint y: 155, endPoint x: 175, endPoint y: 155, distance: 101.0
click at [175, 155] on div "Video tutorial PRESTADORES -> Listado de CPBTs Emitidos por Prestadores / Prove…" at bounding box center [864, 115] width 1407 height 858
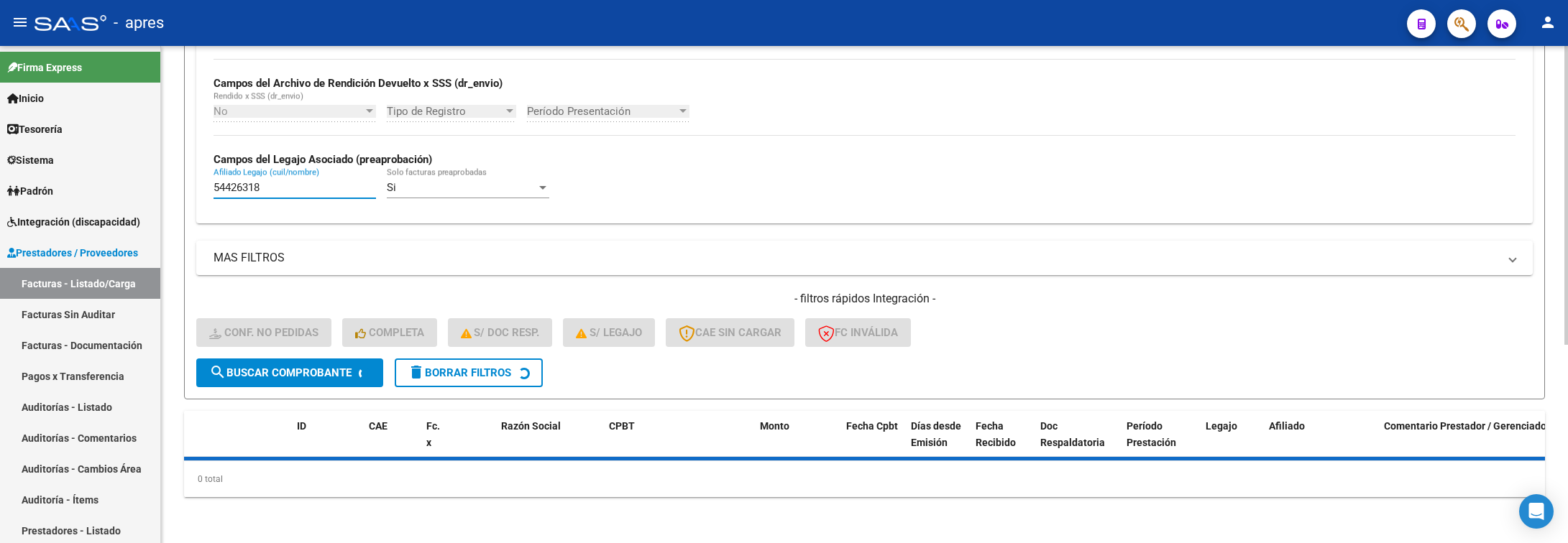
scroll to position [363, 0]
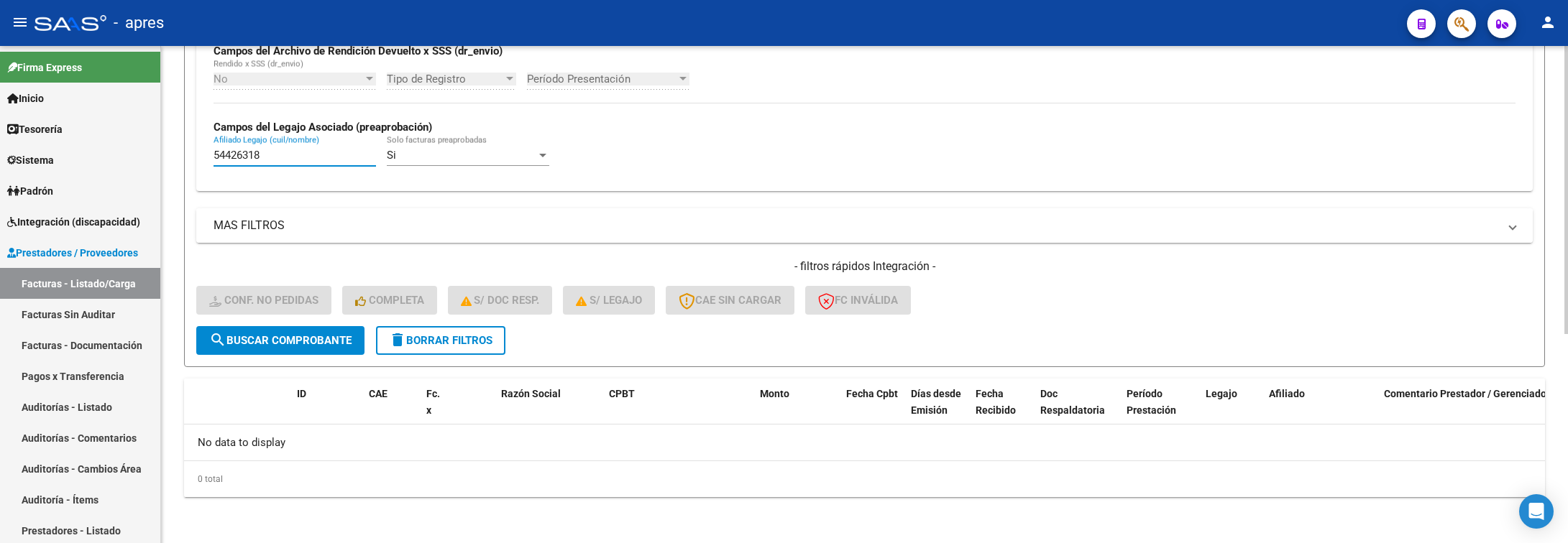
paste input "6346304"
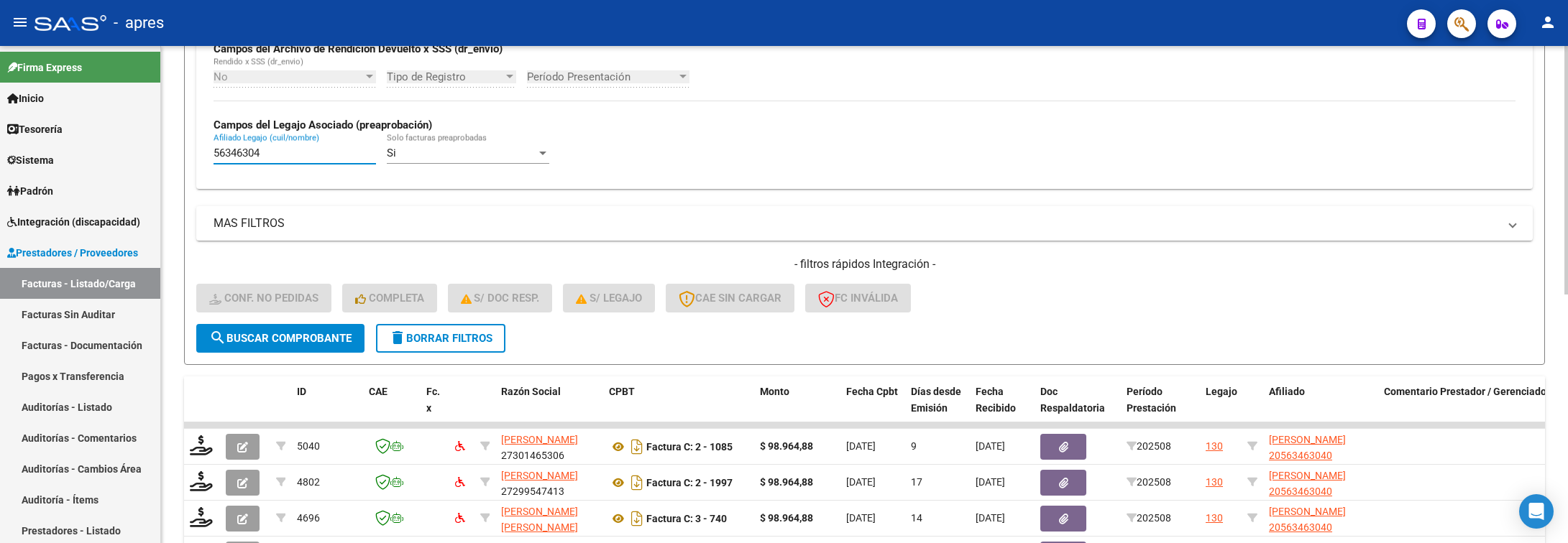
scroll to position [470, 0]
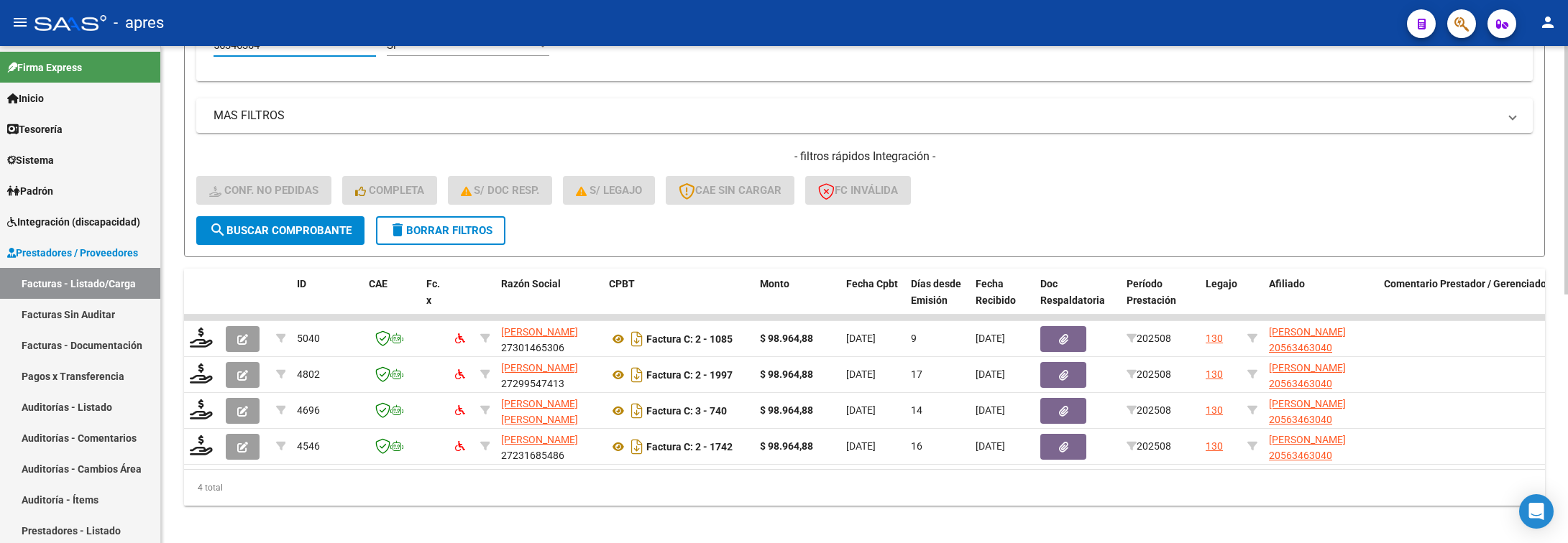
type input "56346304"
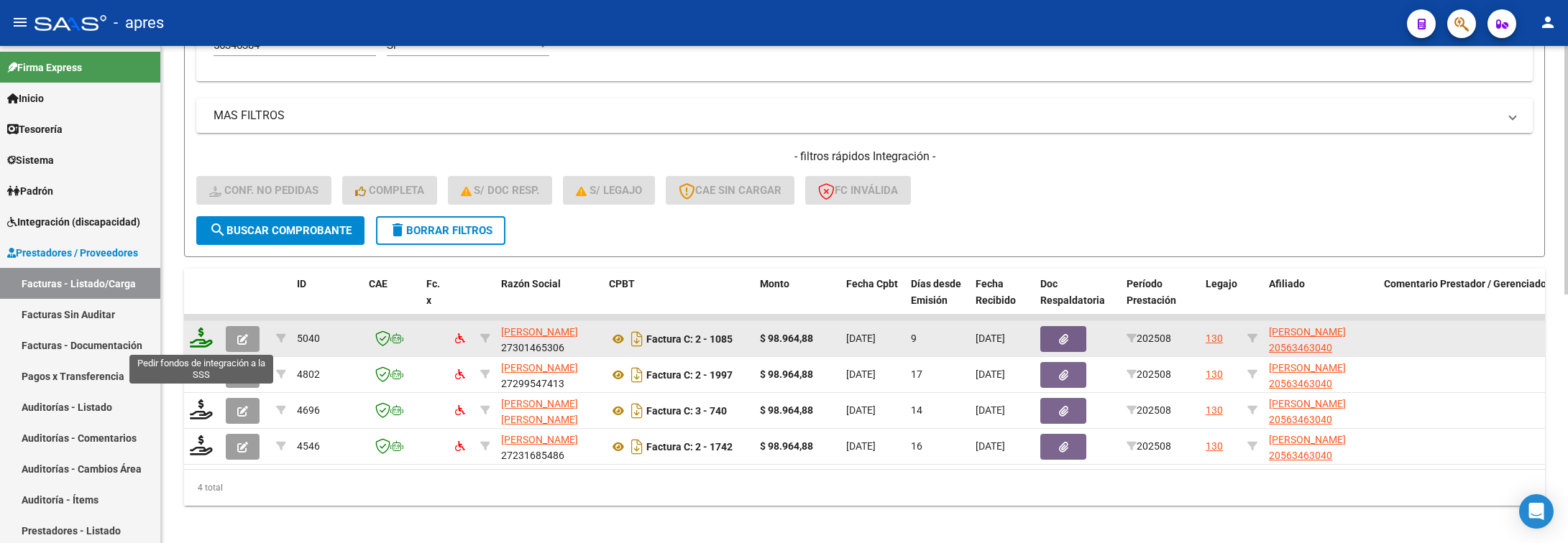
click at [208, 338] on icon at bounding box center [201, 338] width 23 height 20
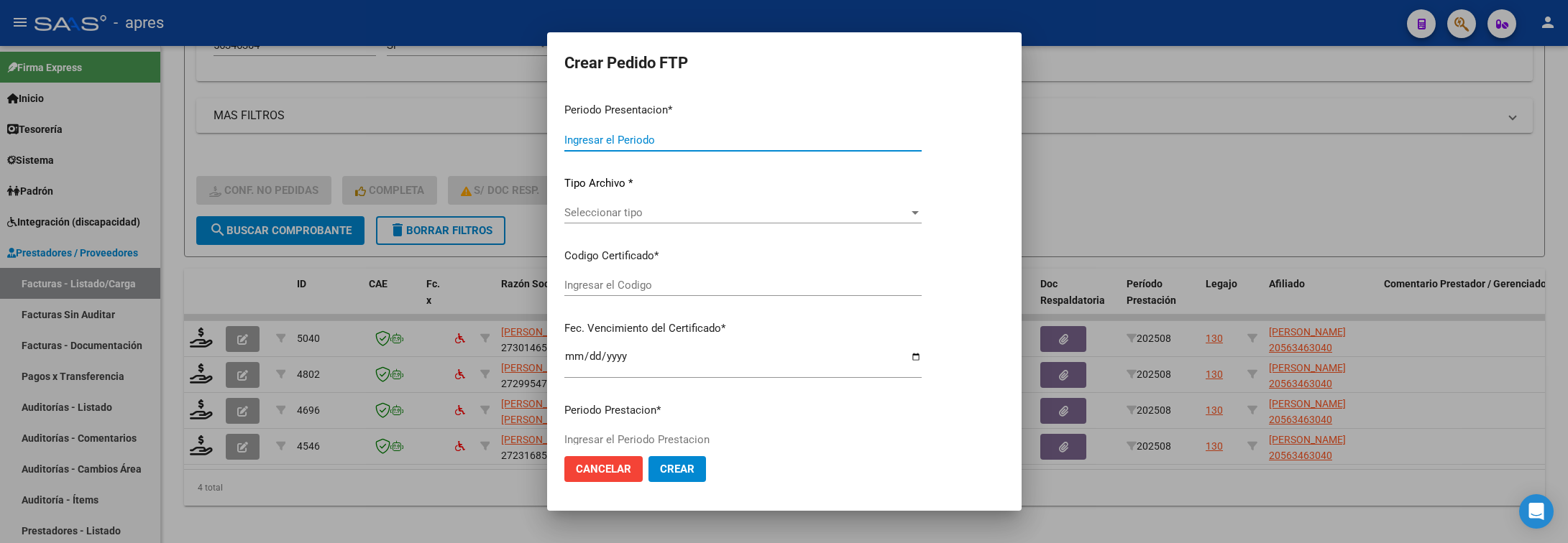
type input "202508"
type input "$ 98.964,88"
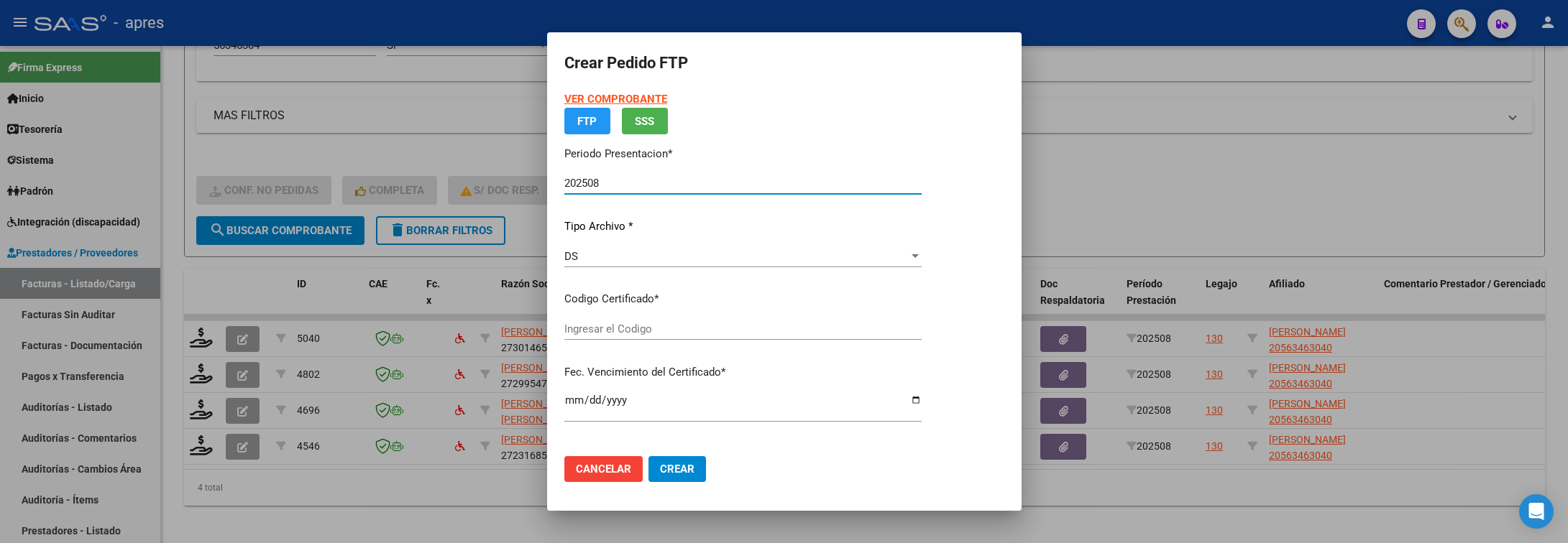
type input "ARG02000563463042021061620260616BS440"
type input "2026-06-16"
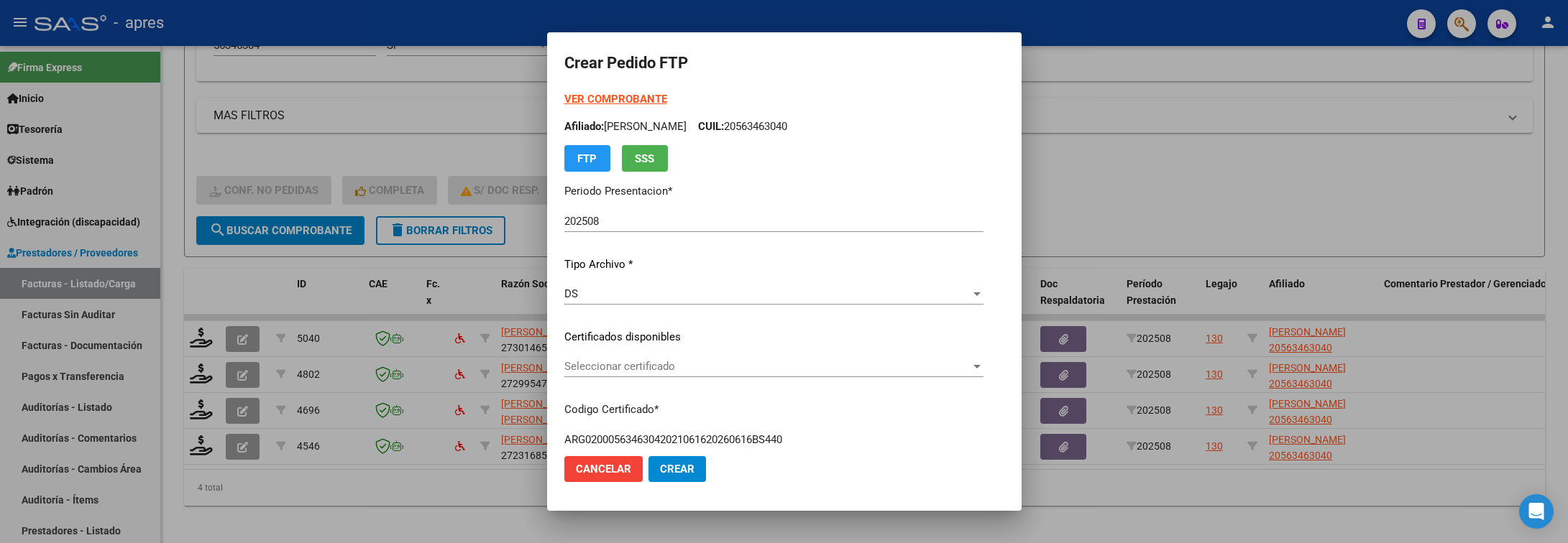
click at [788, 349] on div "VER COMPROBANTE ARCA Padrón Afiliado: ORTIZ IGNACIO JOAQUIN CUIL: 20563463040 F…" at bounding box center [774, 326] width 419 height 470
click at [786, 365] on span "Seleccionar certificado" at bounding box center [767, 366] width 406 height 13
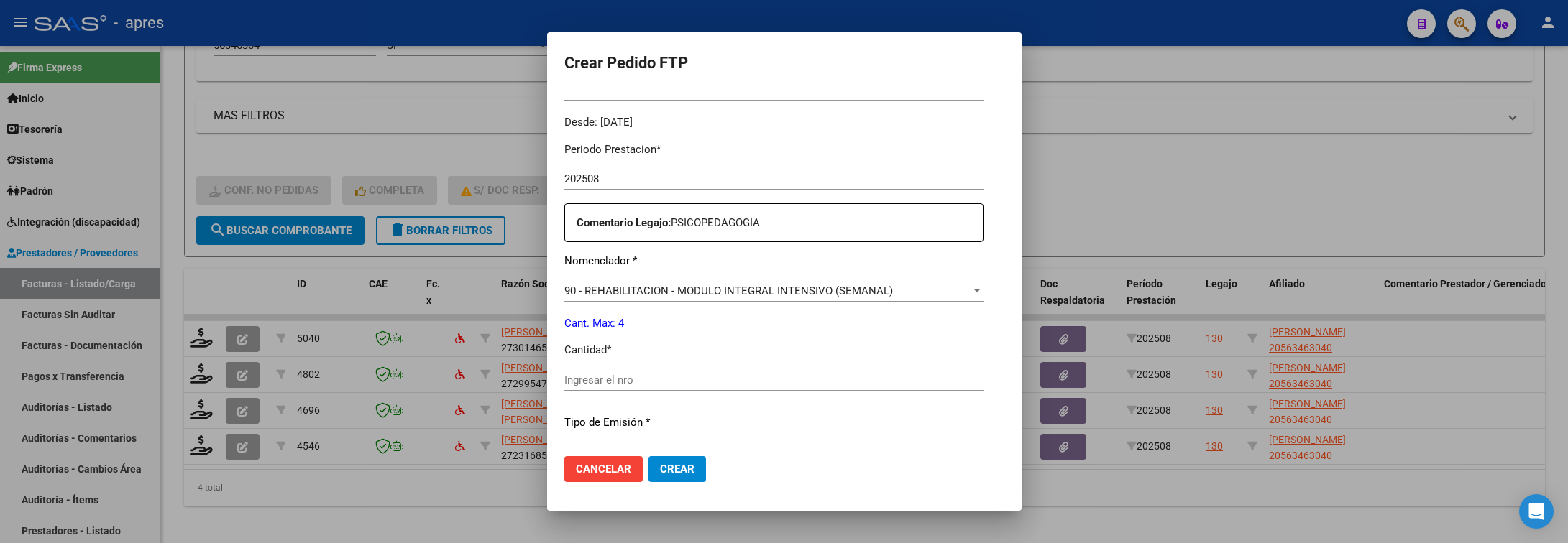
scroll to position [539, 0]
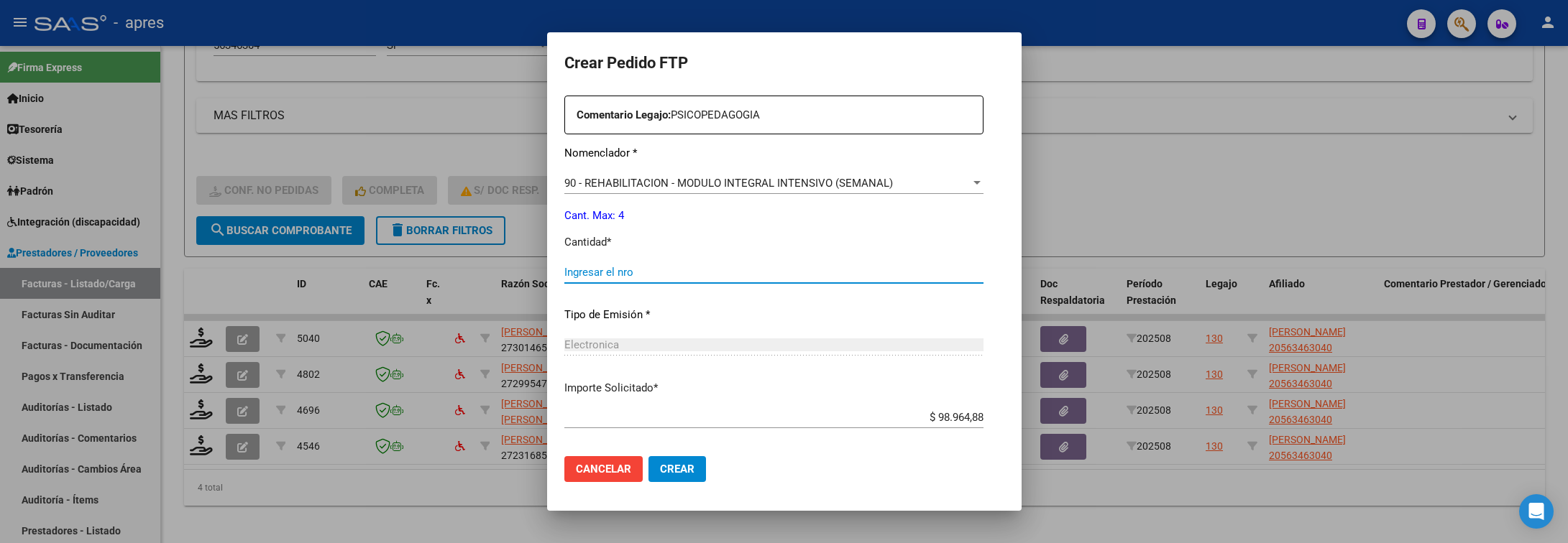
click at [671, 272] on input "Ingresar el nro" at bounding box center [774, 272] width 419 height 13
type input "4"
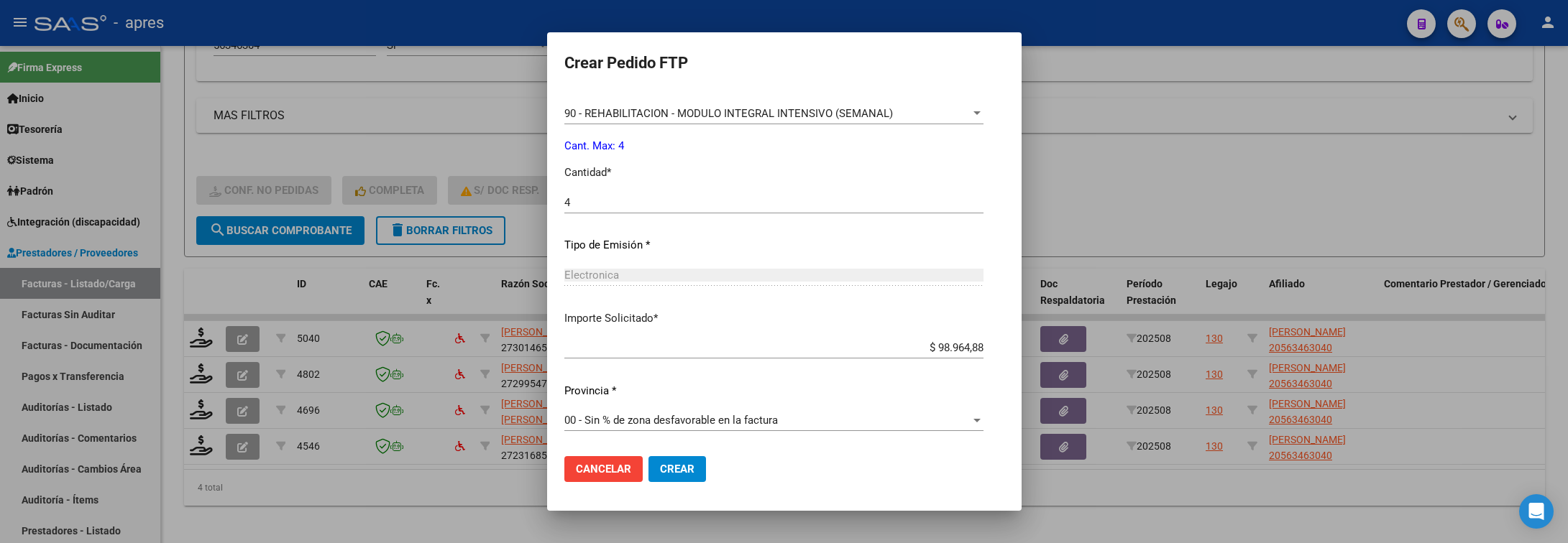
click at [660, 466] on span "Crear" at bounding box center [678, 469] width 35 height 13
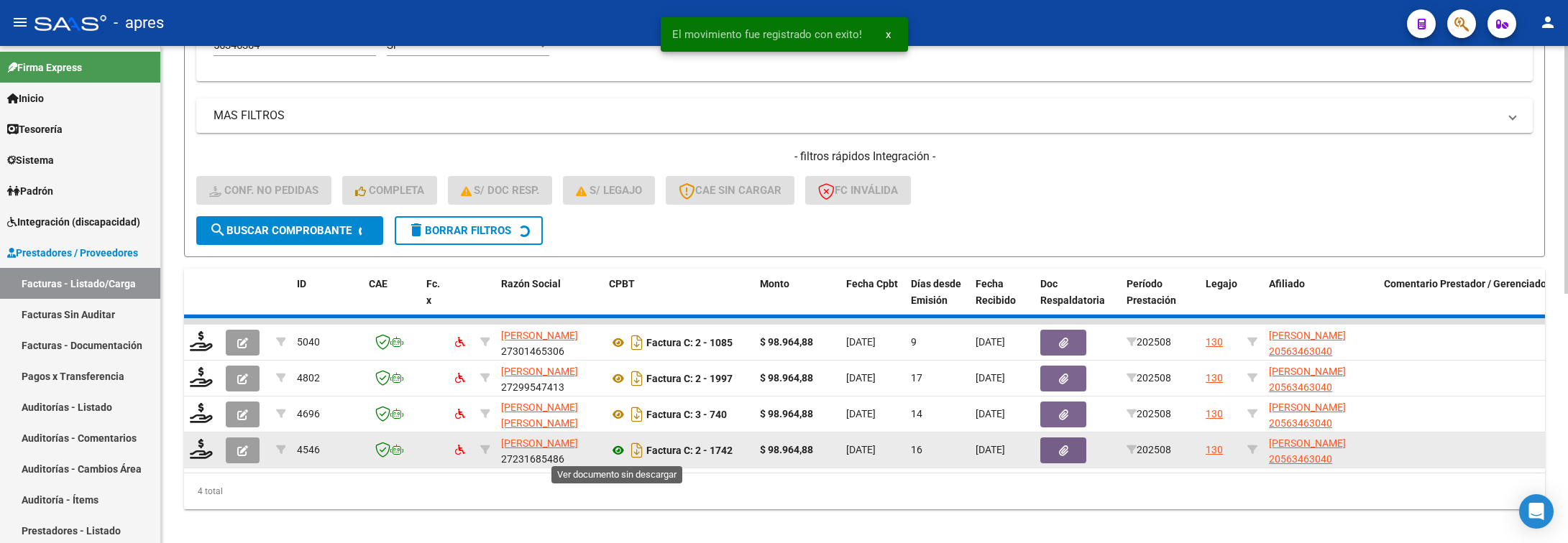
scroll to position [462, 0]
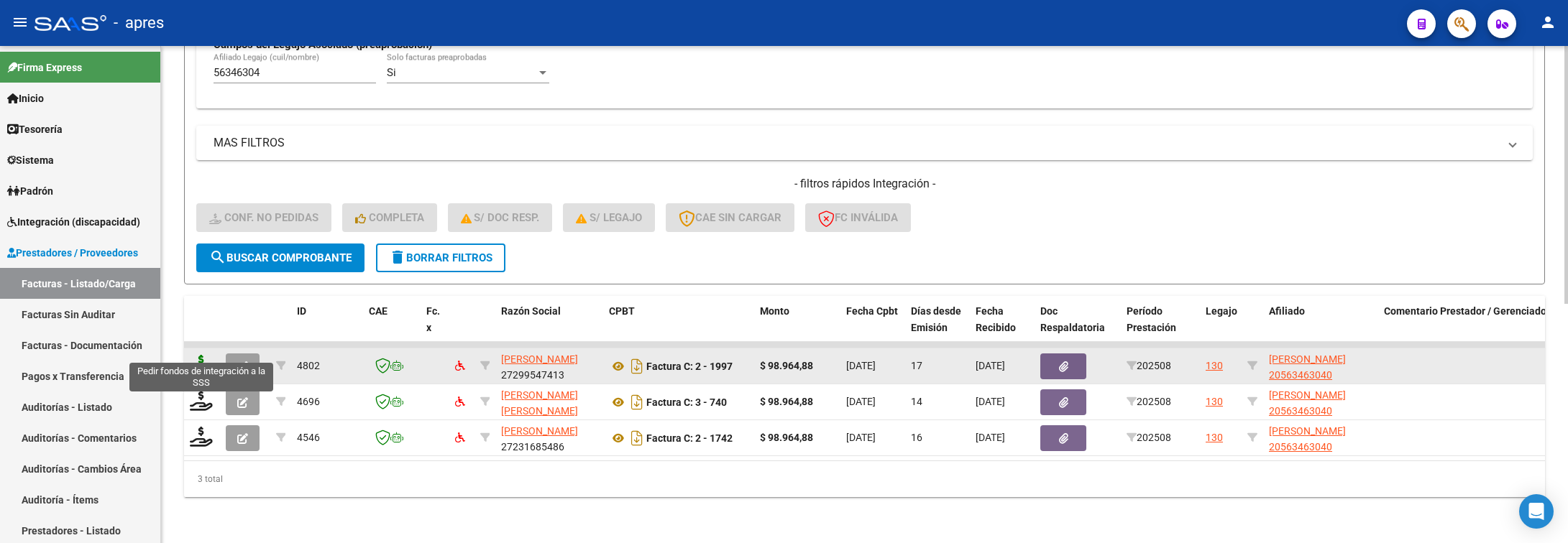
click at [201, 355] on icon at bounding box center [201, 365] width 23 height 20
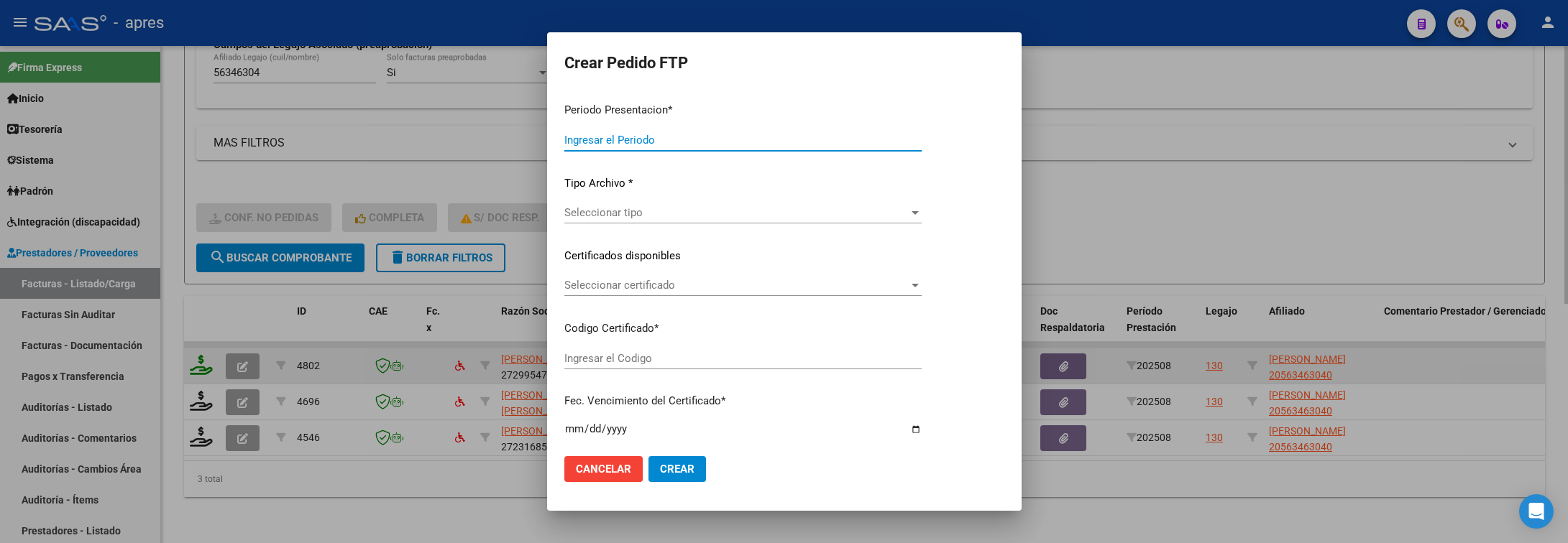
type input "202508"
type input "$ 98.964,88"
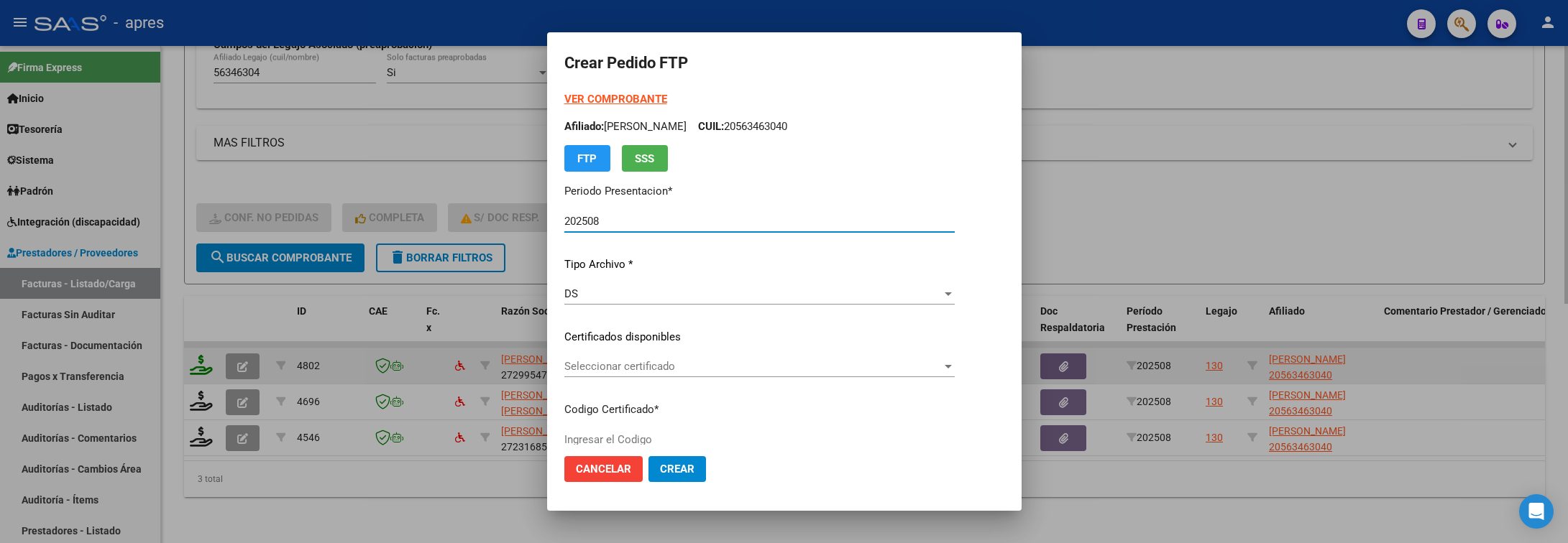
type input "ARG02000563463042021061620260616BS440"
type input "2026-06-16"
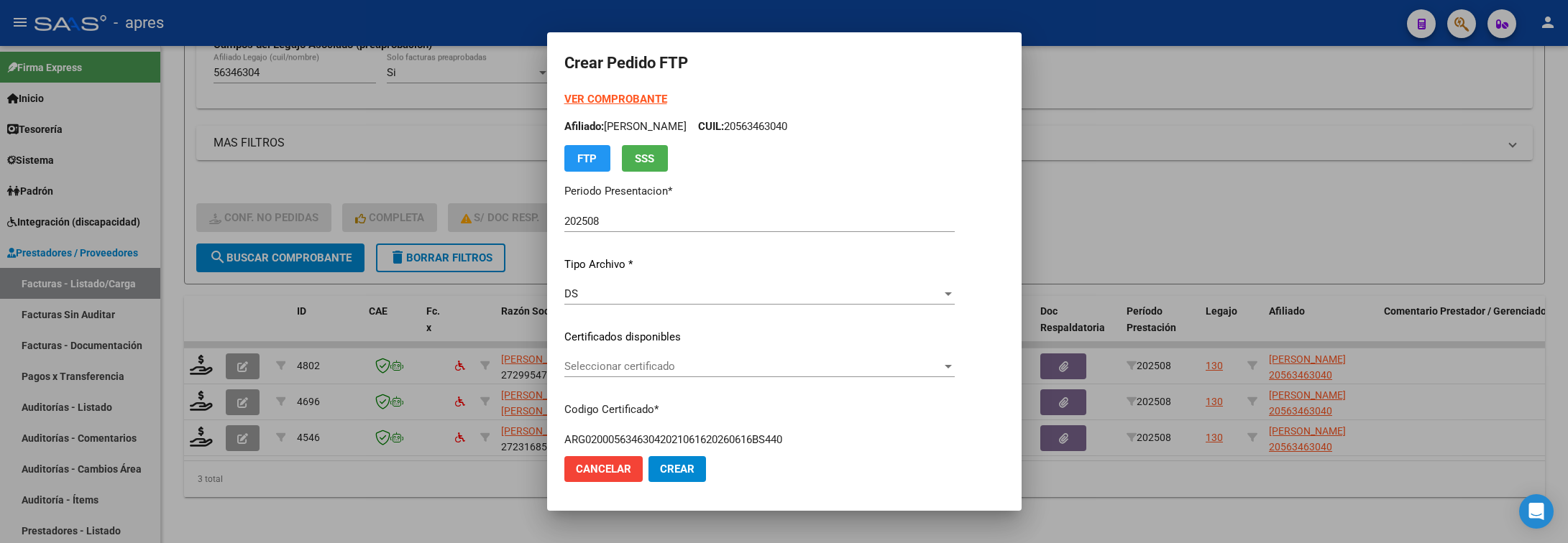
click at [649, 352] on div "VER COMPROBANTE ARCA Padrón Afiliado: ORTIZ IGNACIO JOAQUIN CUIL: 20563463040 F…" at bounding box center [759, 326] width 390 height 470
click at [652, 364] on span "Seleccionar certificado" at bounding box center [753, 366] width 378 height 13
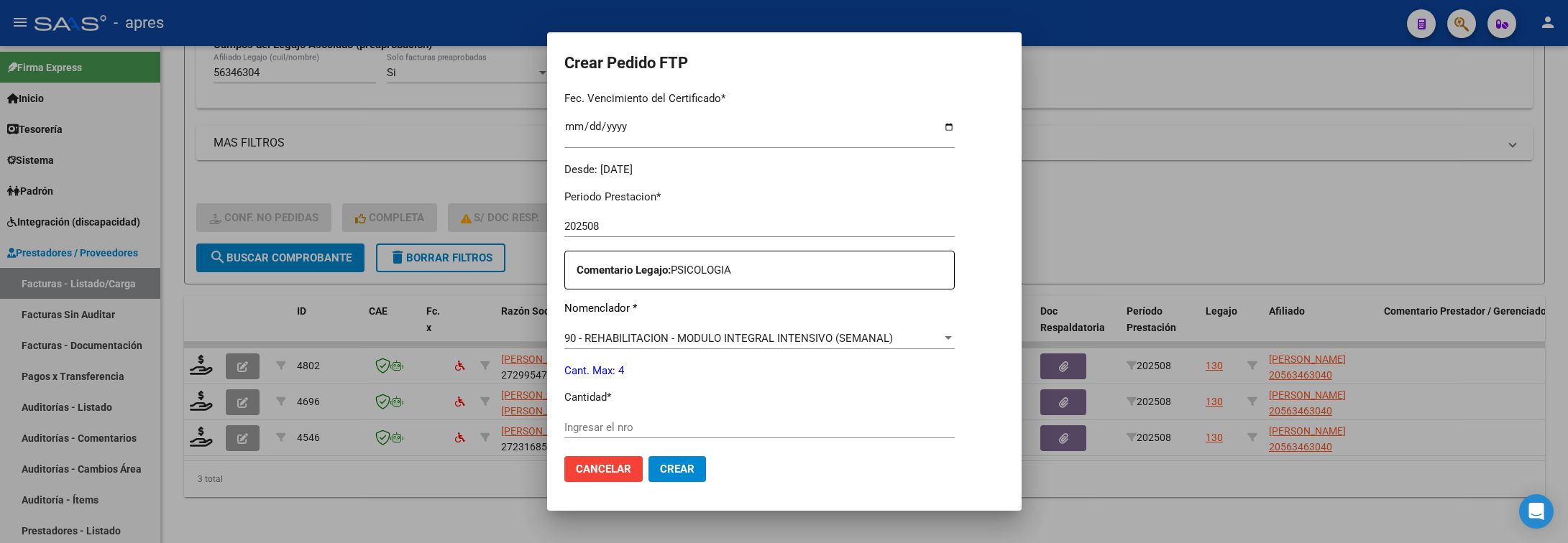
scroll to position [431, 0]
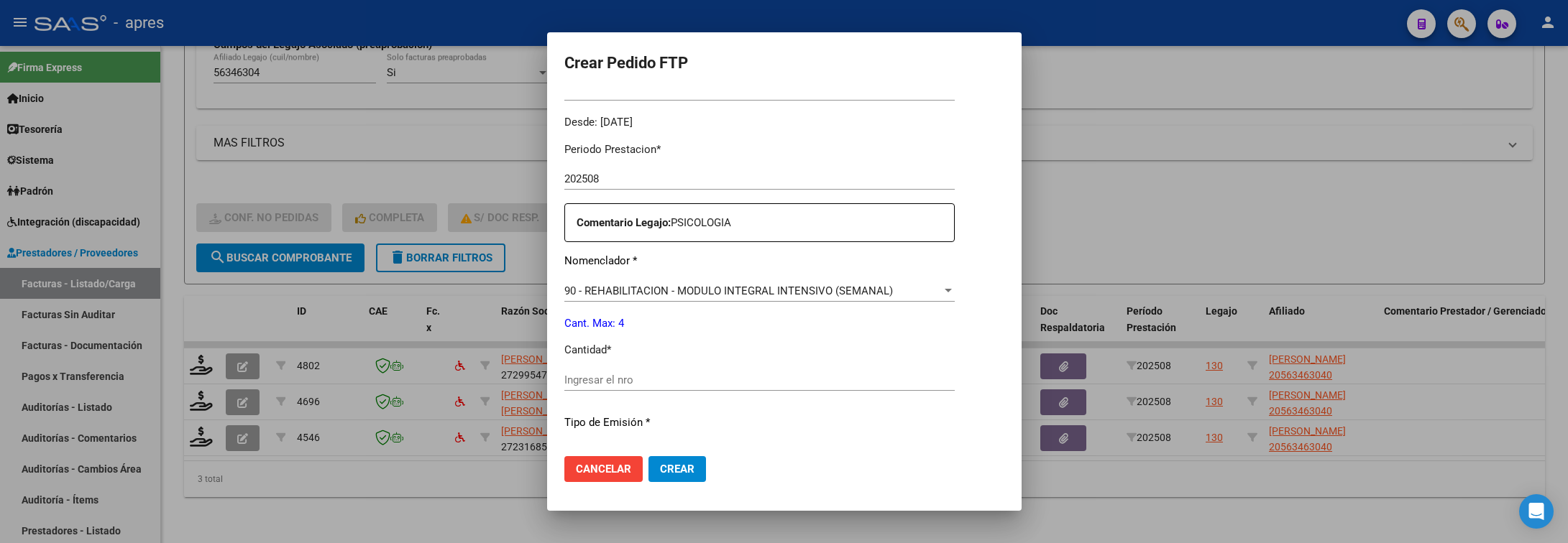
click at [638, 377] on input "Ingresar el nro" at bounding box center [759, 380] width 390 height 13
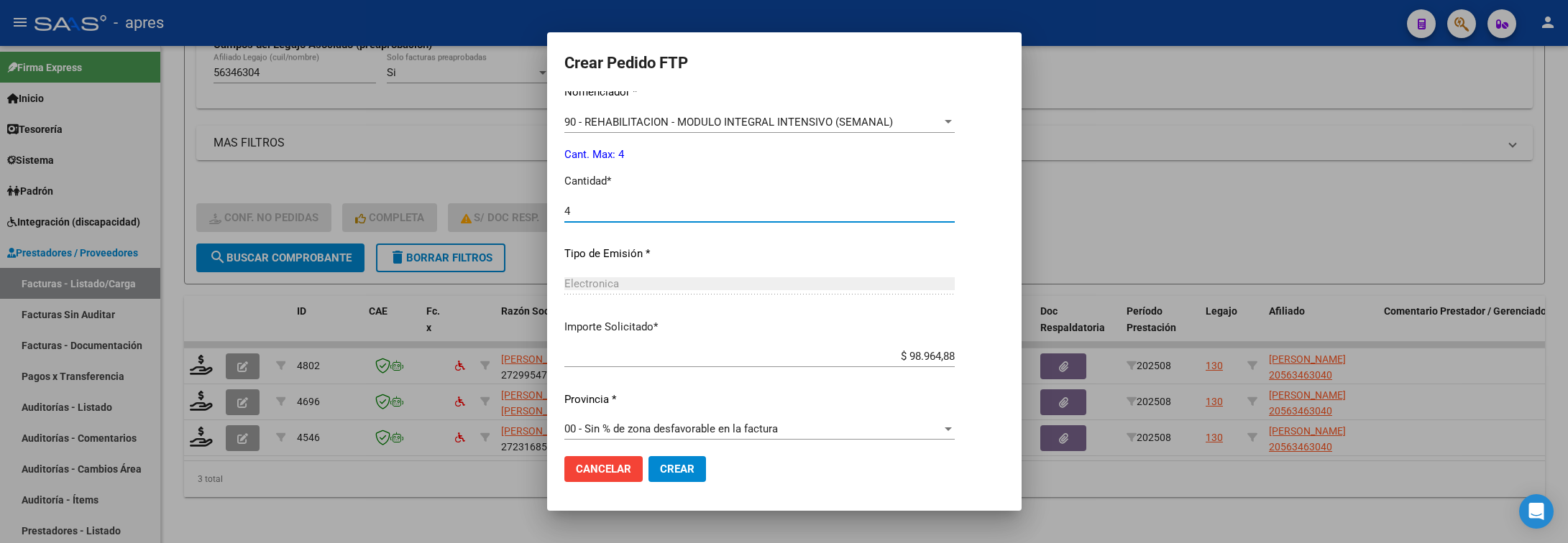
scroll to position [609, 0]
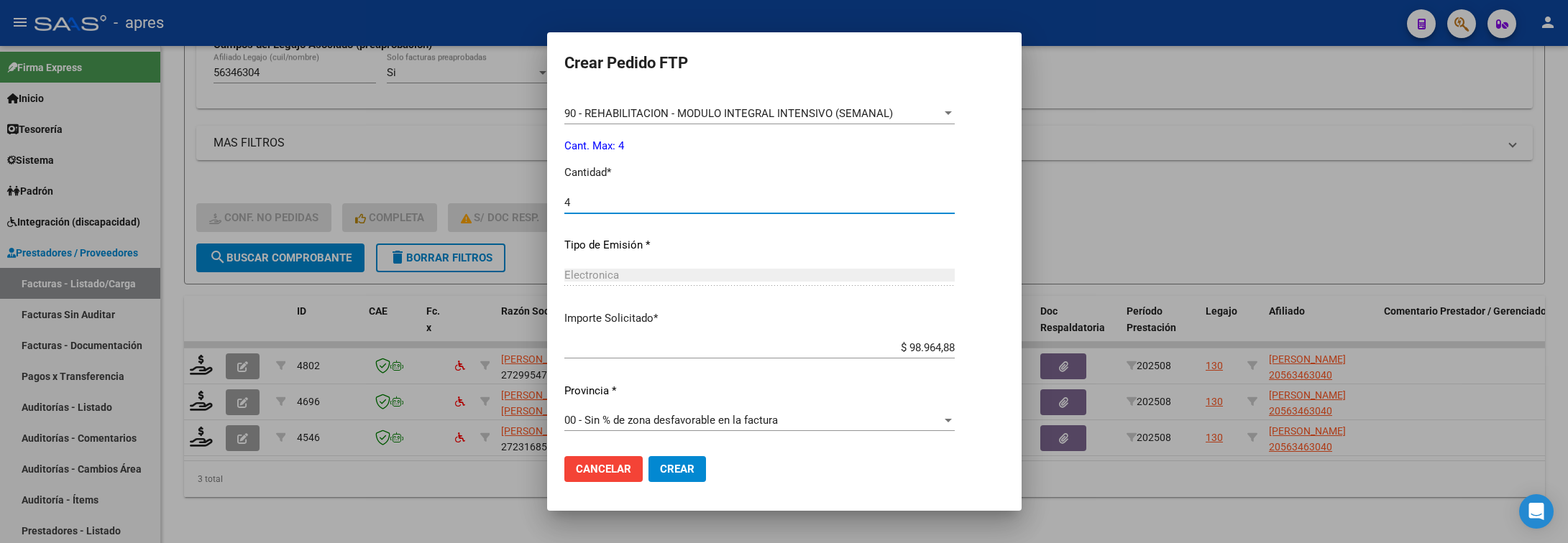
type input "4"
click at [660, 473] on span "Crear" at bounding box center [678, 469] width 35 height 13
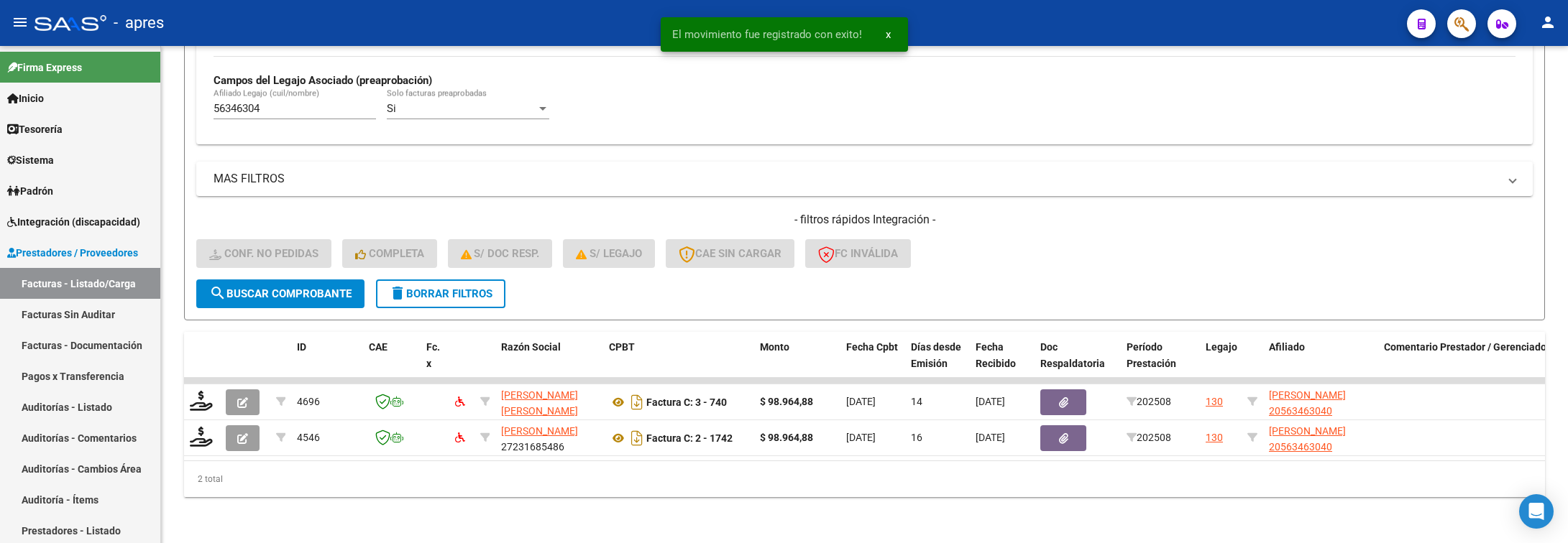
scroll to position [425, 0]
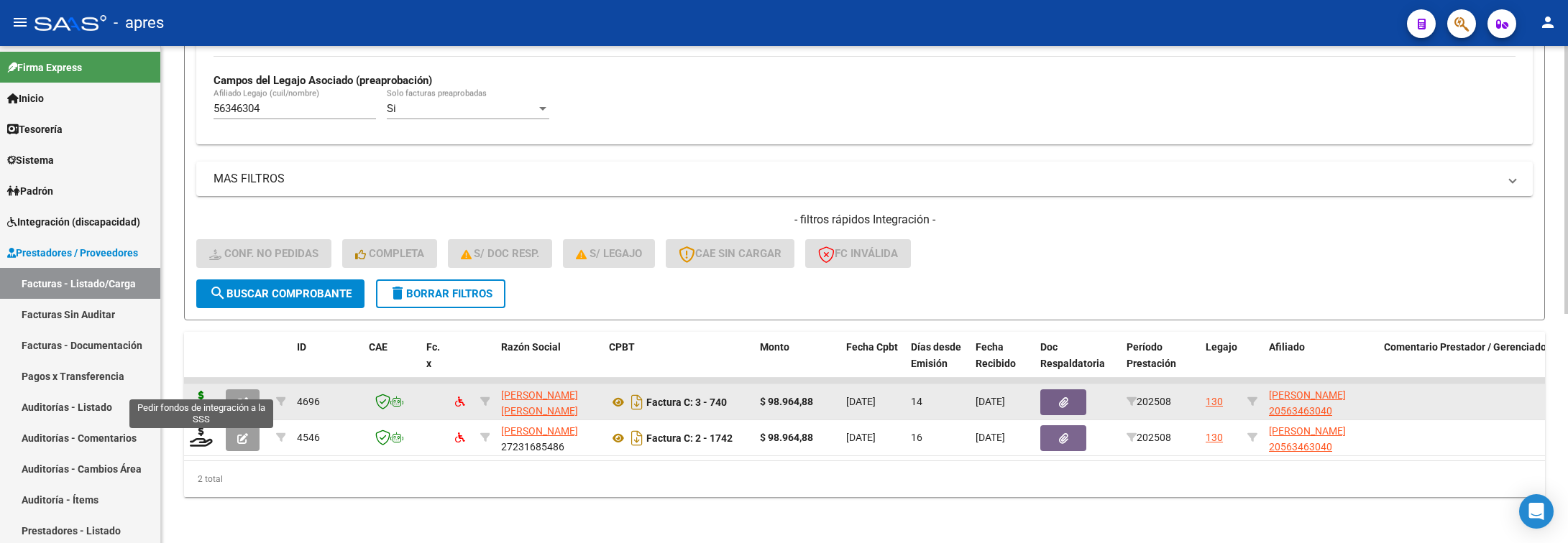
click at [203, 391] on icon at bounding box center [201, 401] width 23 height 20
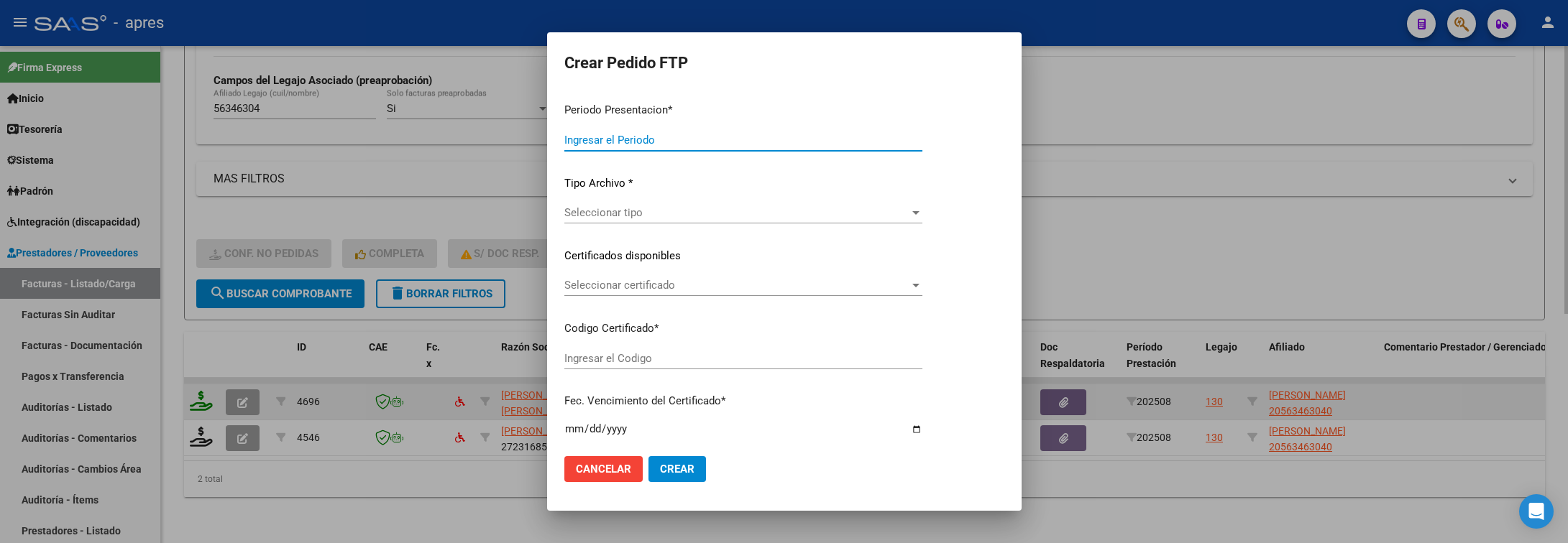
type input "202508"
type input "$ 98.964,88"
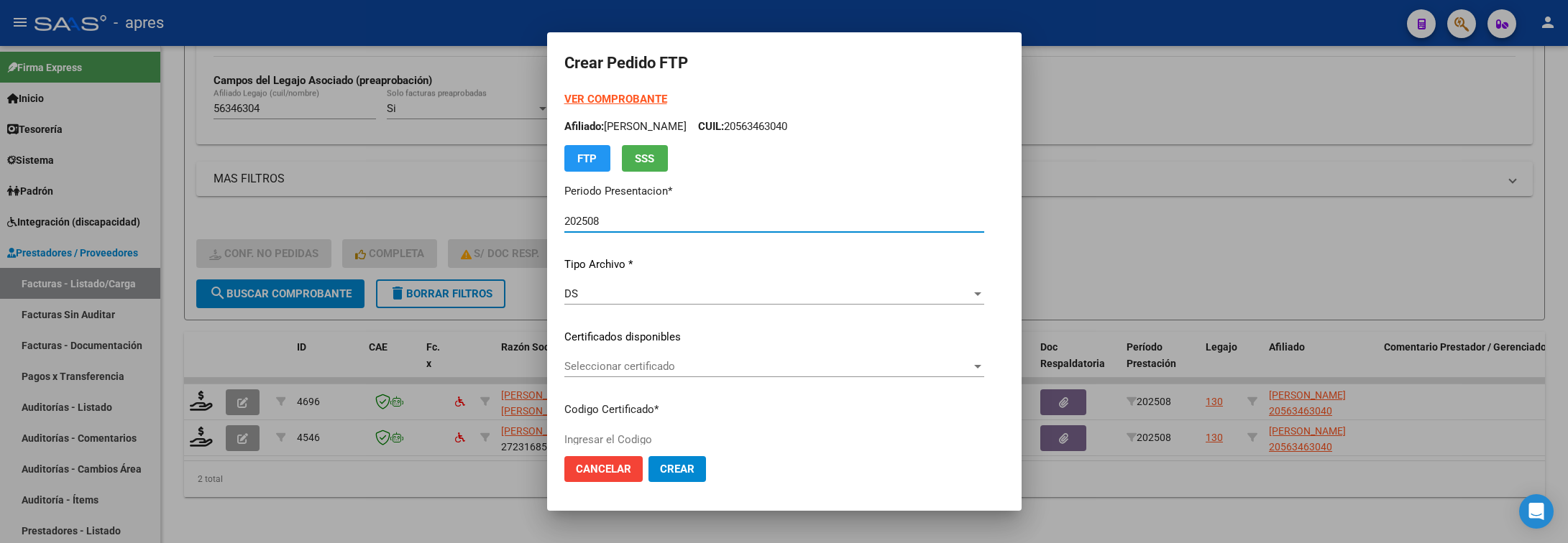
type input "ARG02000563463042021061620260616BS440"
type input "2026-06-16"
click at [622, 375] on div "Seleccionar certificado Seleccionar certificado" at bounding box center [774, 366] width 420 height 21
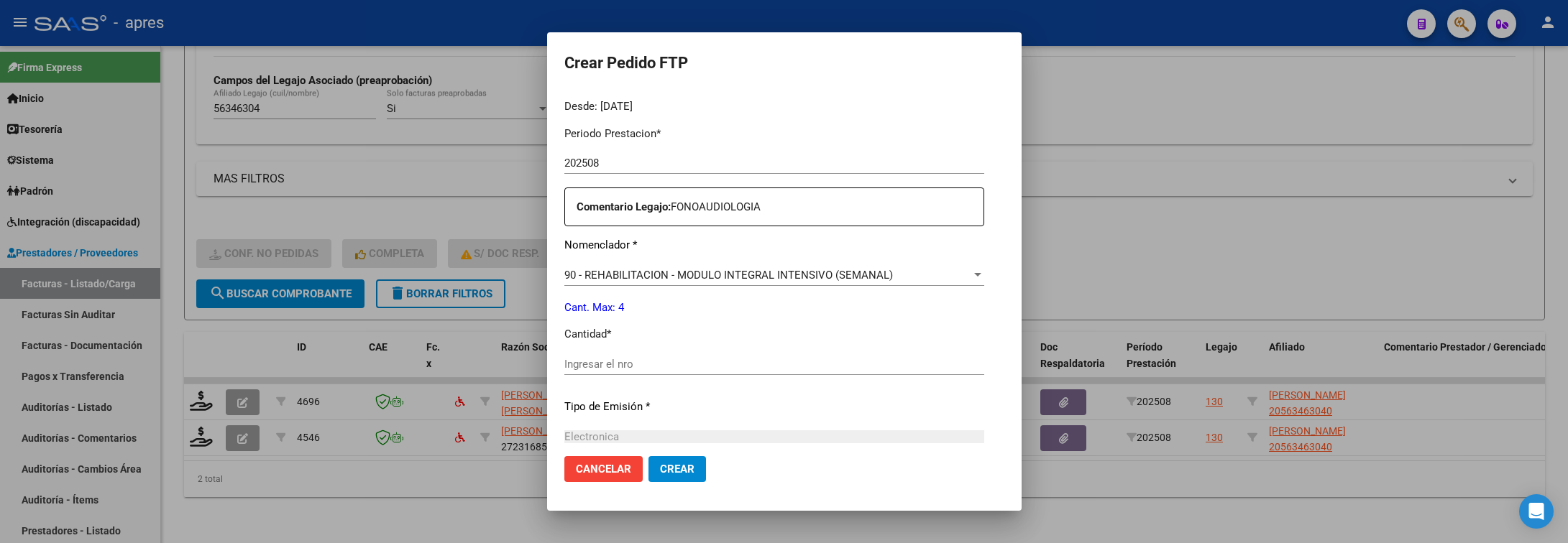
scroll to position [539, 0]
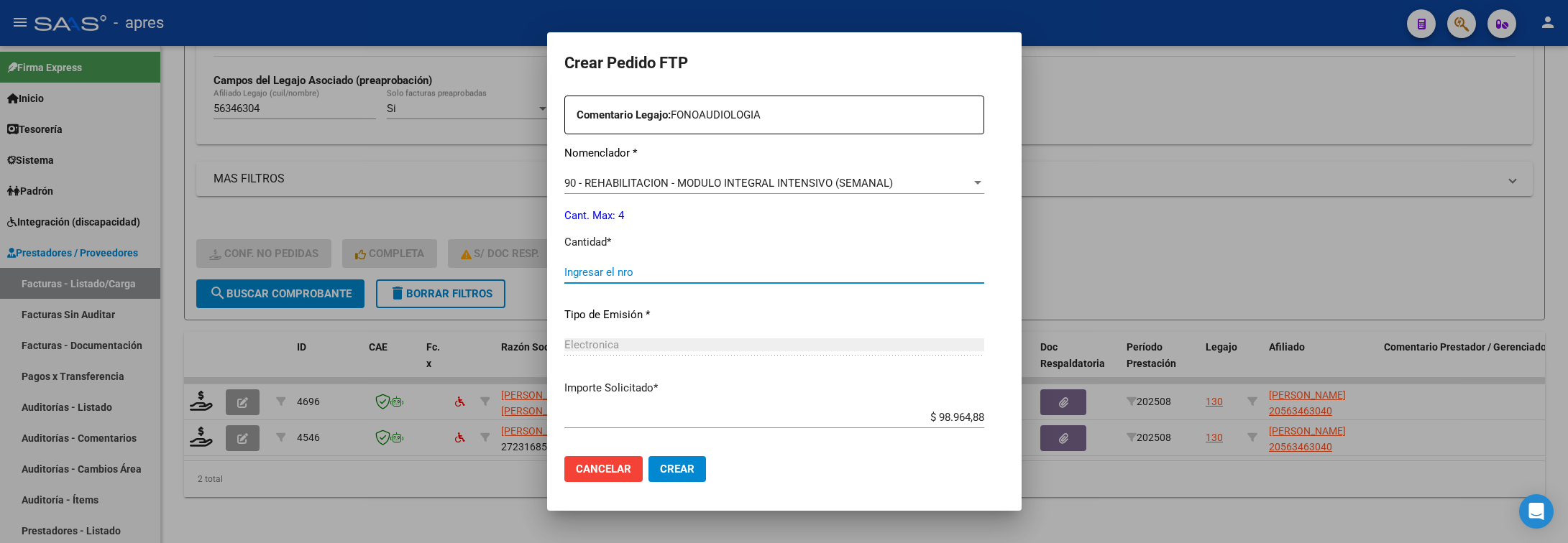
click at [627, 272] on input "Ingresar el nro" at bounding box center [774, 272] width 420 height 13
type input "4"
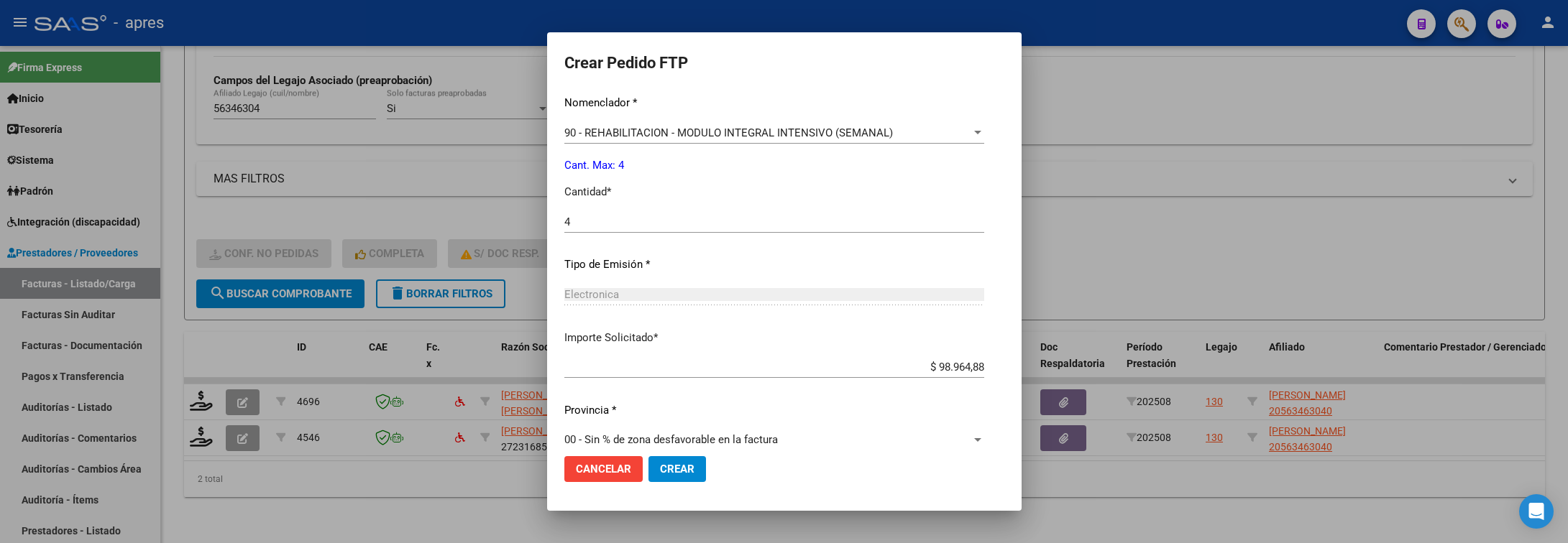
scroll to position [609, 0]
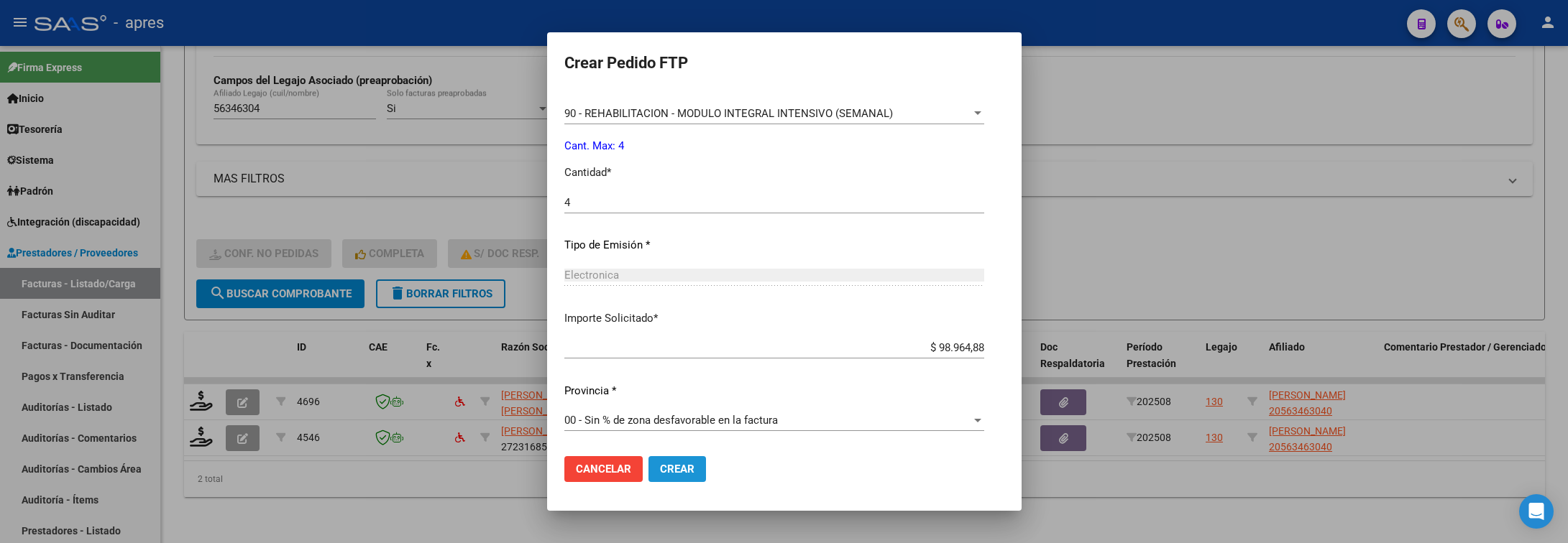
click at [660, 474] on span "Crear" at bounding box center [678, 469] width 35 height 13
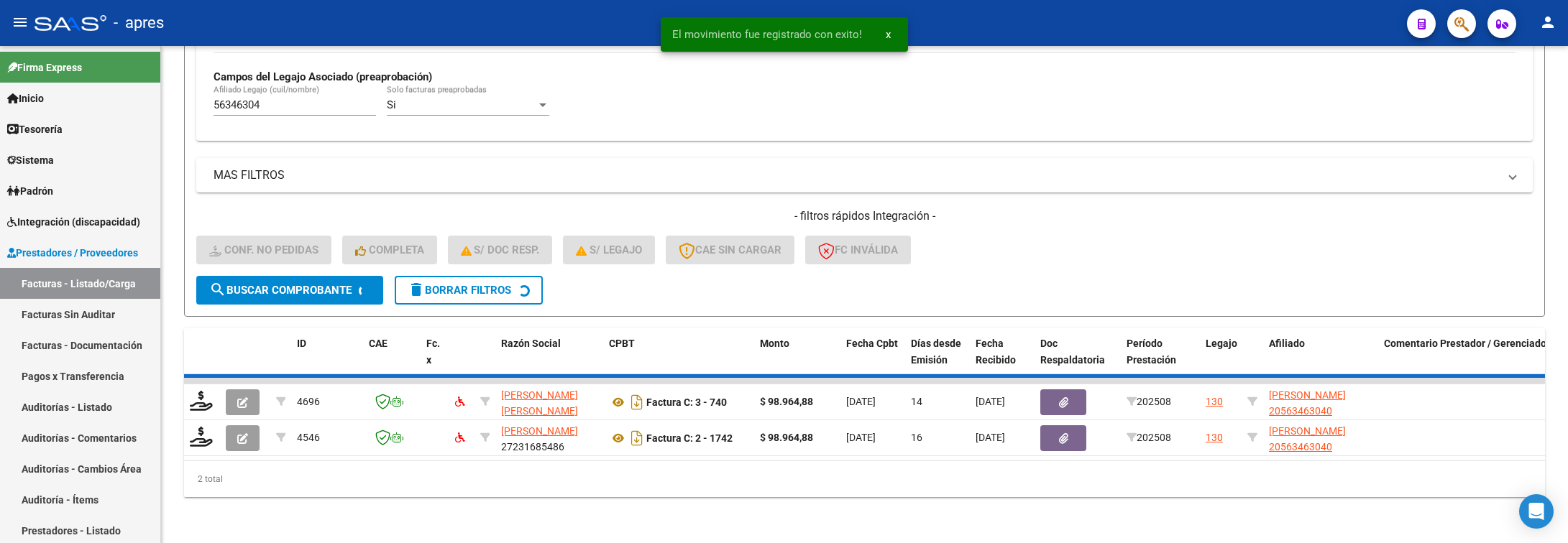
scroll to position [390, 0]
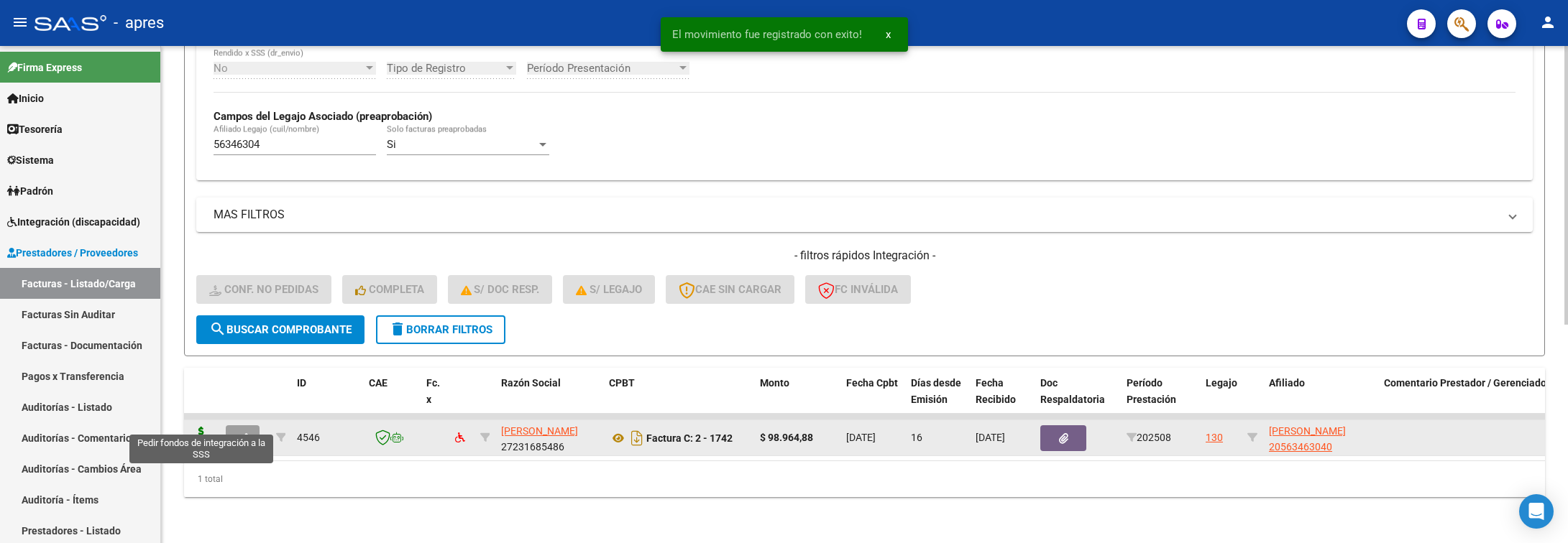
click at [201, 427] on icon at bounding box center [201, 437] width 23 height 20
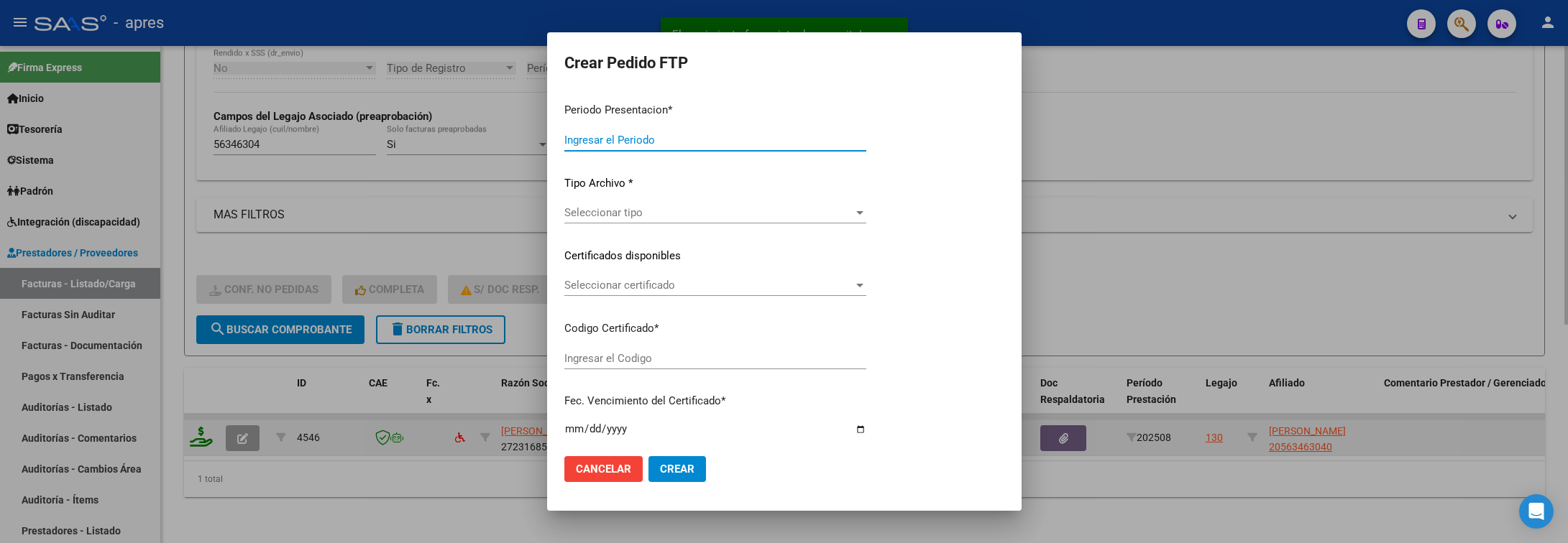
type input "202508"
type input "$ 98.964,88"
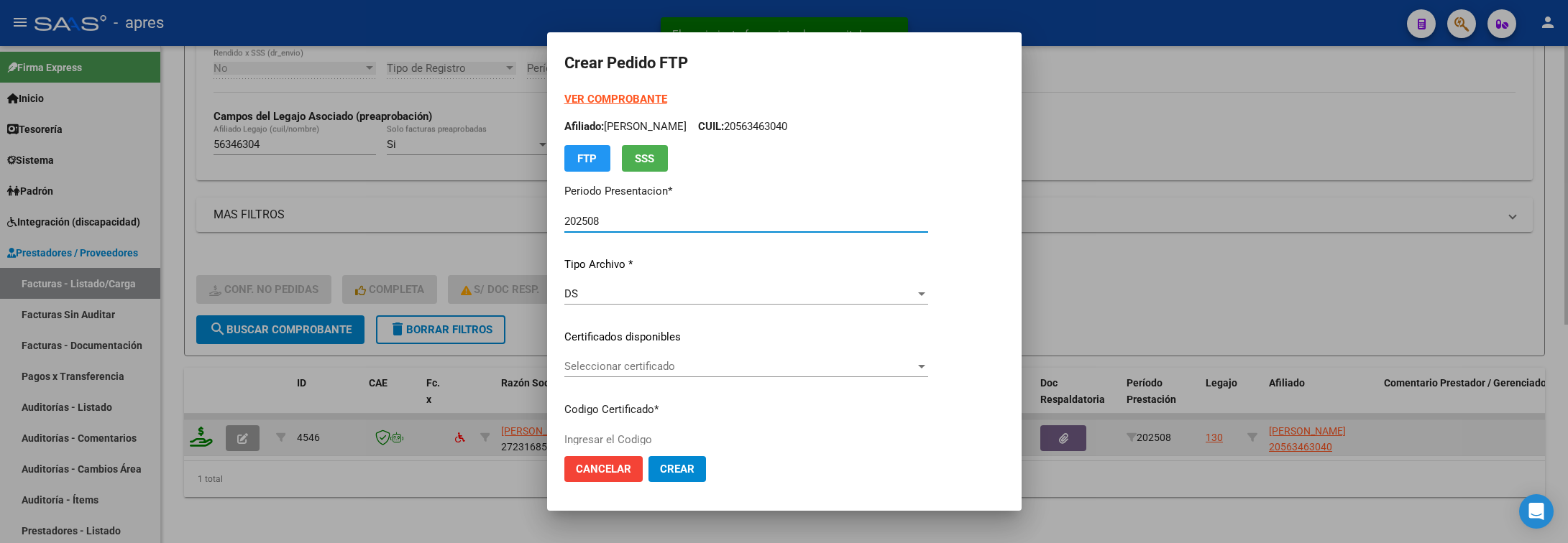
type input "ARG02000563463042021061620260616BS440"
type input "2026-06-16"
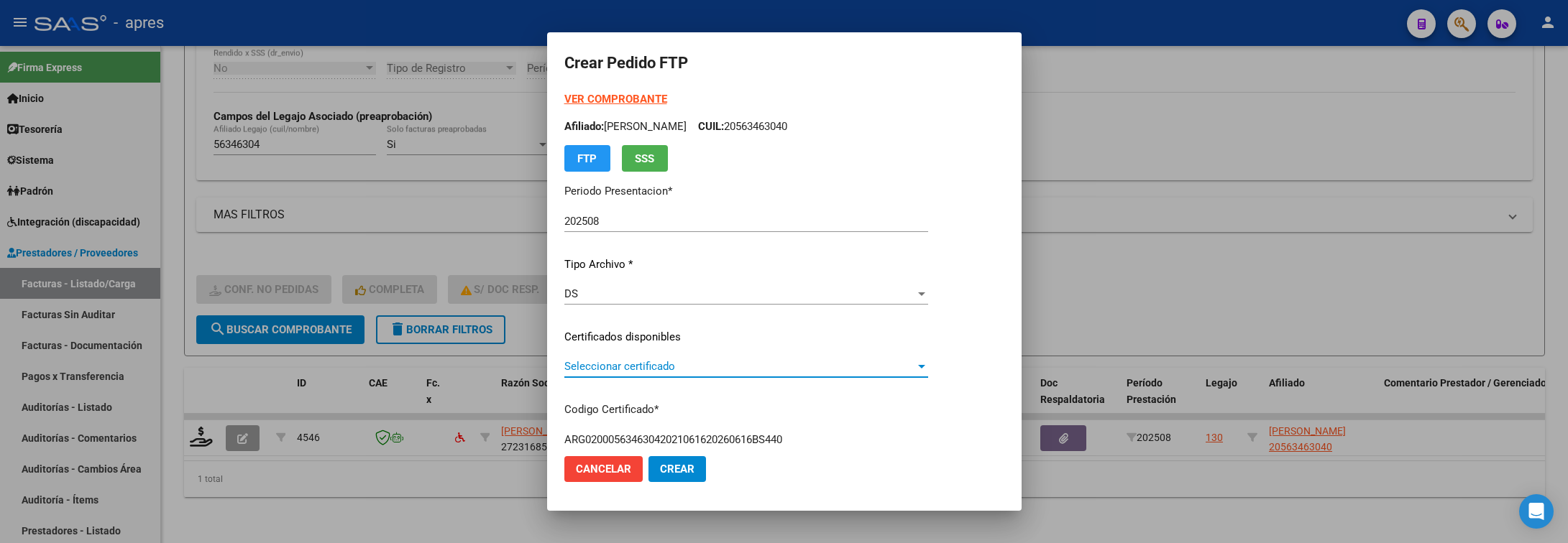
click at [656, 366] on span "Seleccionar certificado" at bounding box center [740, 366] width 351 height 13
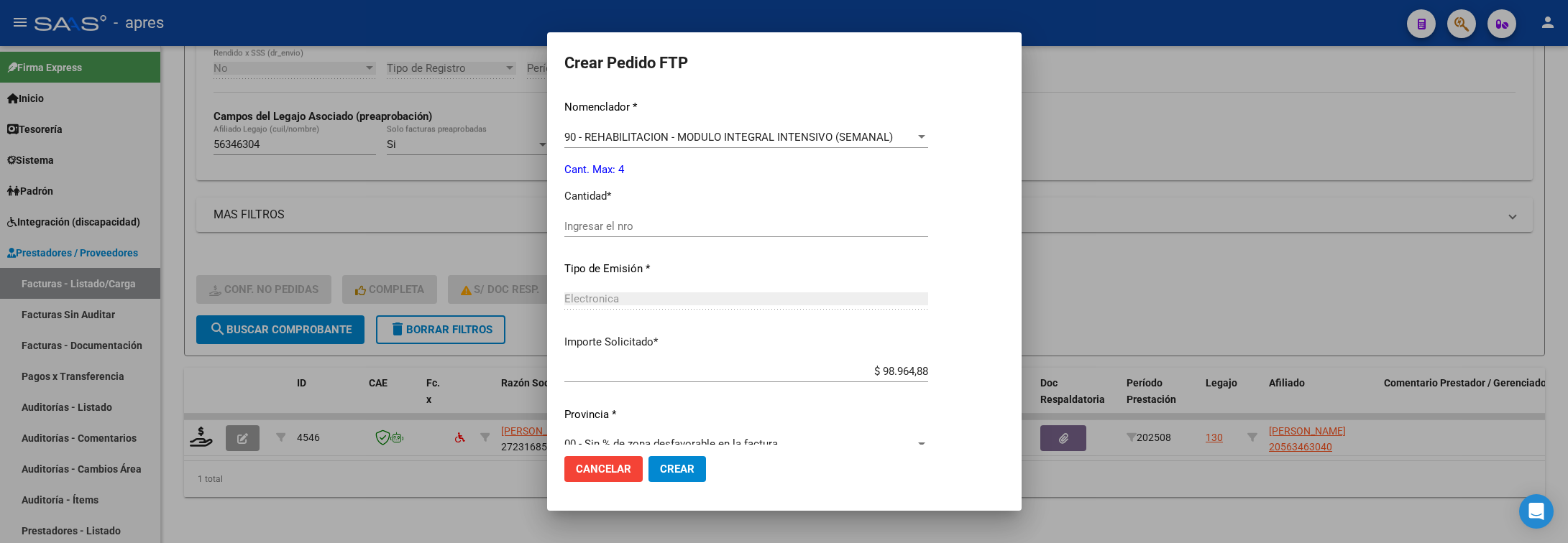
scroll to position [609, 0]
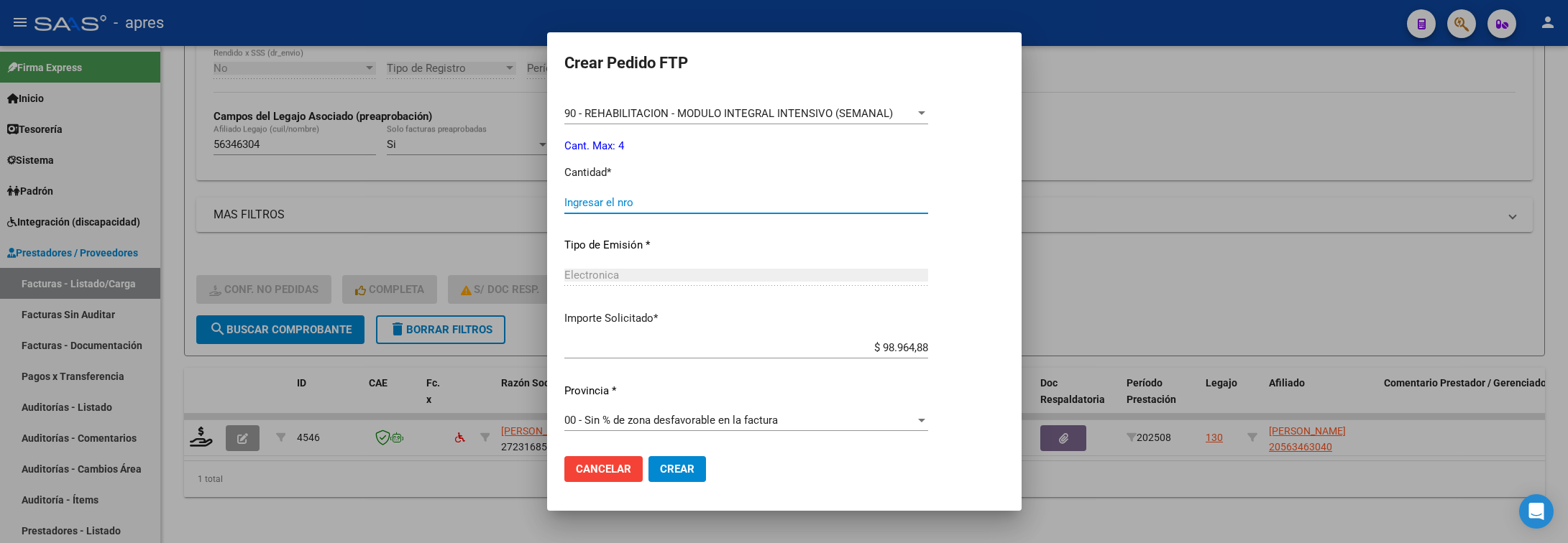
click at [626, 203] on input "Ingresar el nro" at bounding box center [746, 202] width 364 height 13
type input "4"
click at [678, 465] on span "Crear" at bounding box center [678, 469] width 35 height 13
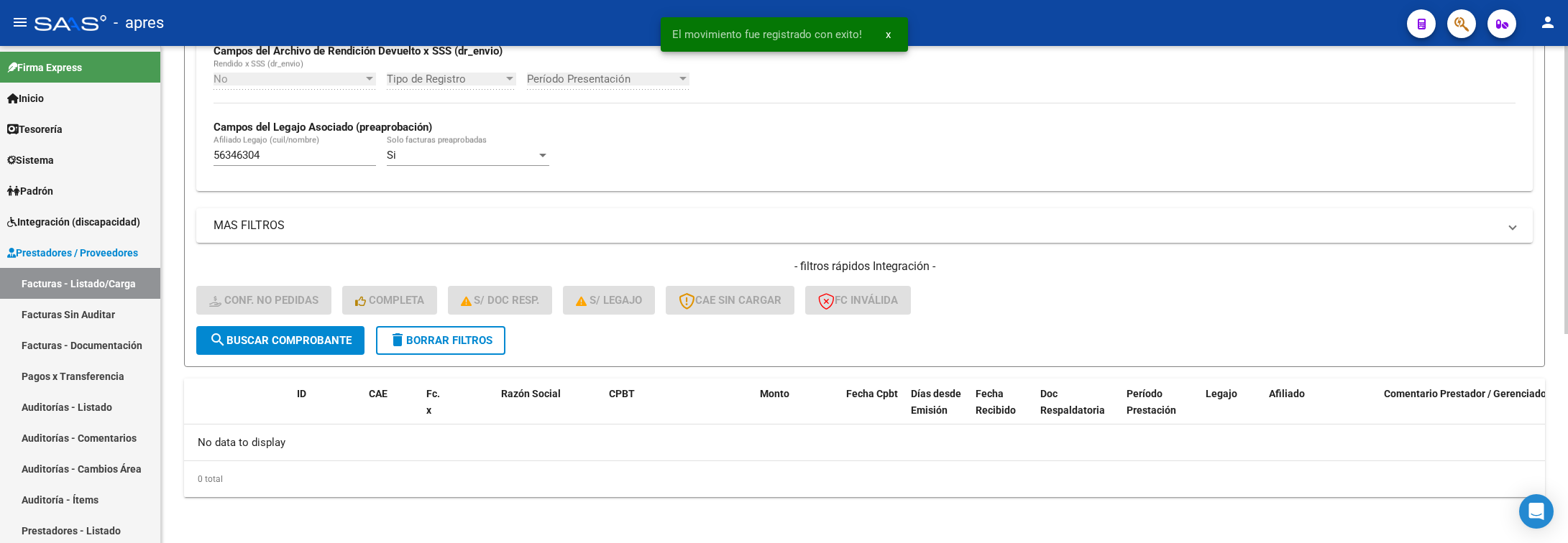
scroll to position [363, 0]
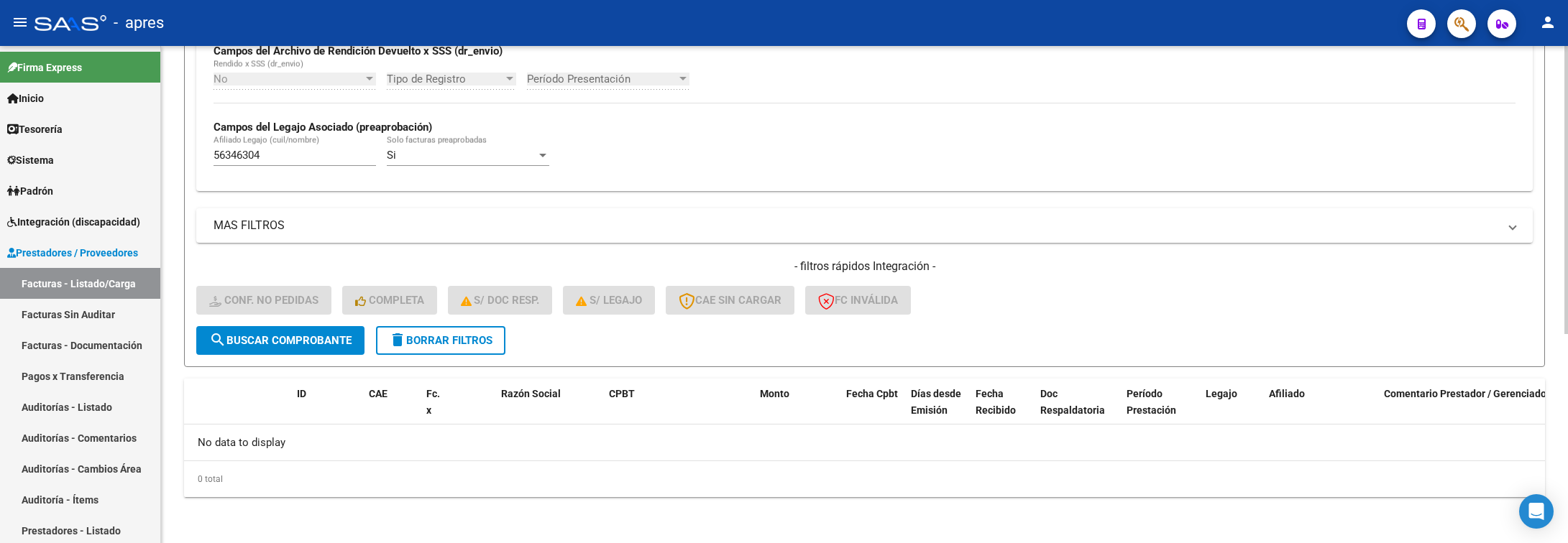
click at [303, 149] on input "56346304" at bounding box center [294, 155] width 163 height 13
drag, startPoint x: 304, startPoint y: 158, endPoint x: 201, endPoint y: 158, distance: 103.0
click at [201, 158] on div "No Cargado en Para Enviar SSS Período De Prestación Campos del Archivo de Rendi…" at bounding box center [864, 86] width 1336 height 209
paste input "4827607"
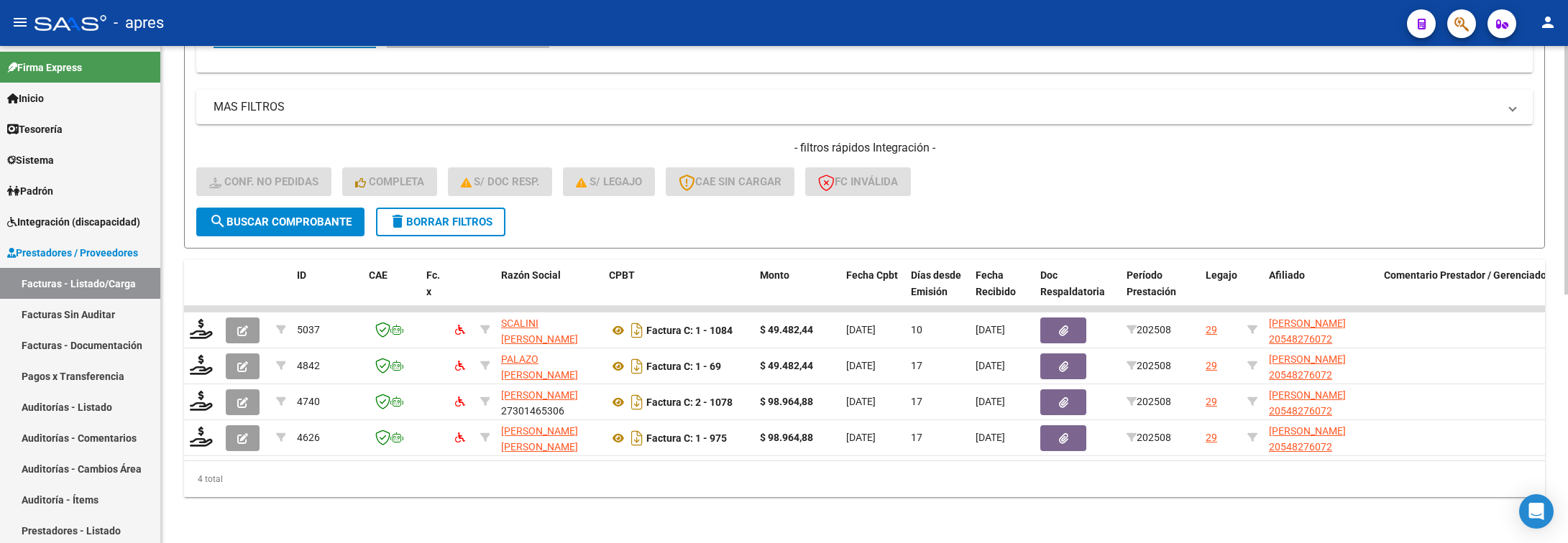
scroll to position [498, 0]
type input "54827607"
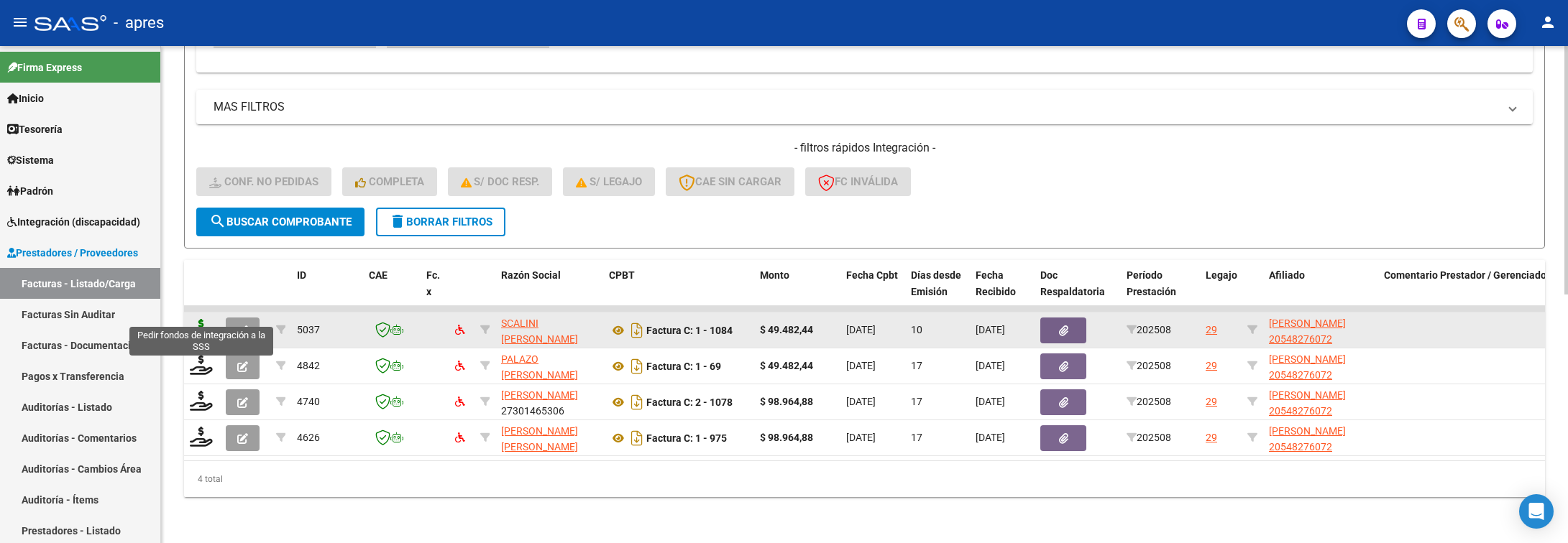
click at [208, 319] on icon at bounding box center [201, 330] width 23 height 20
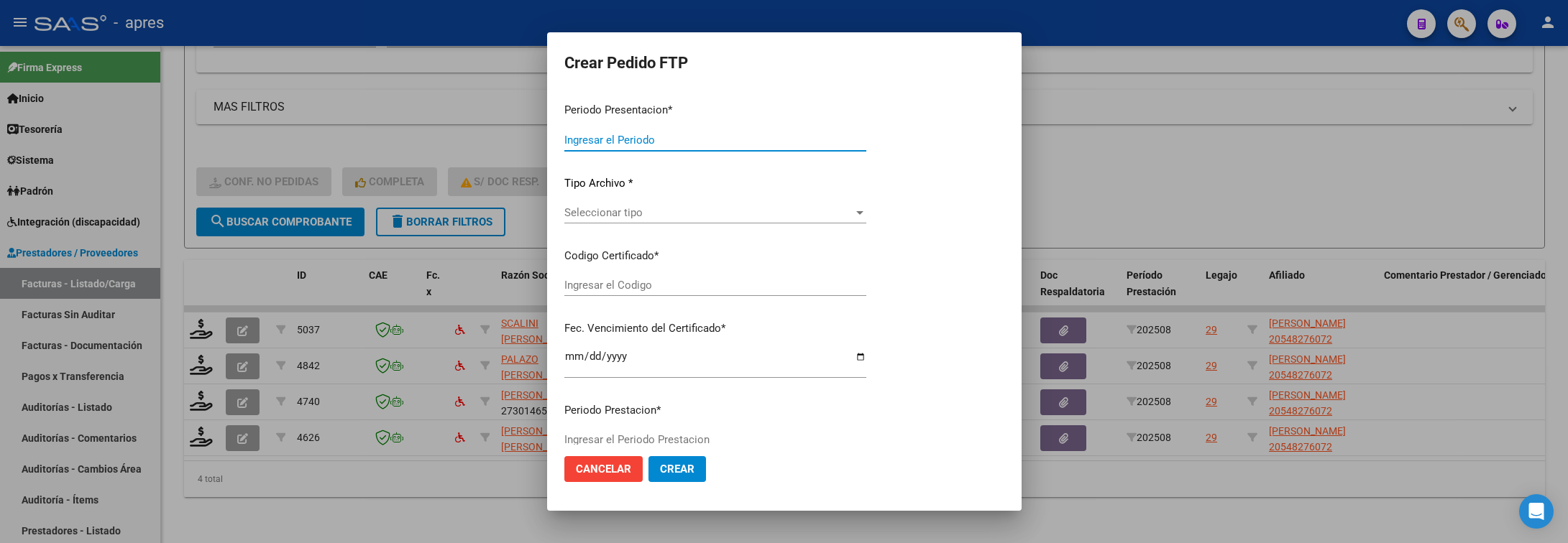
type input "202508"
type input "$ 49.482,44"
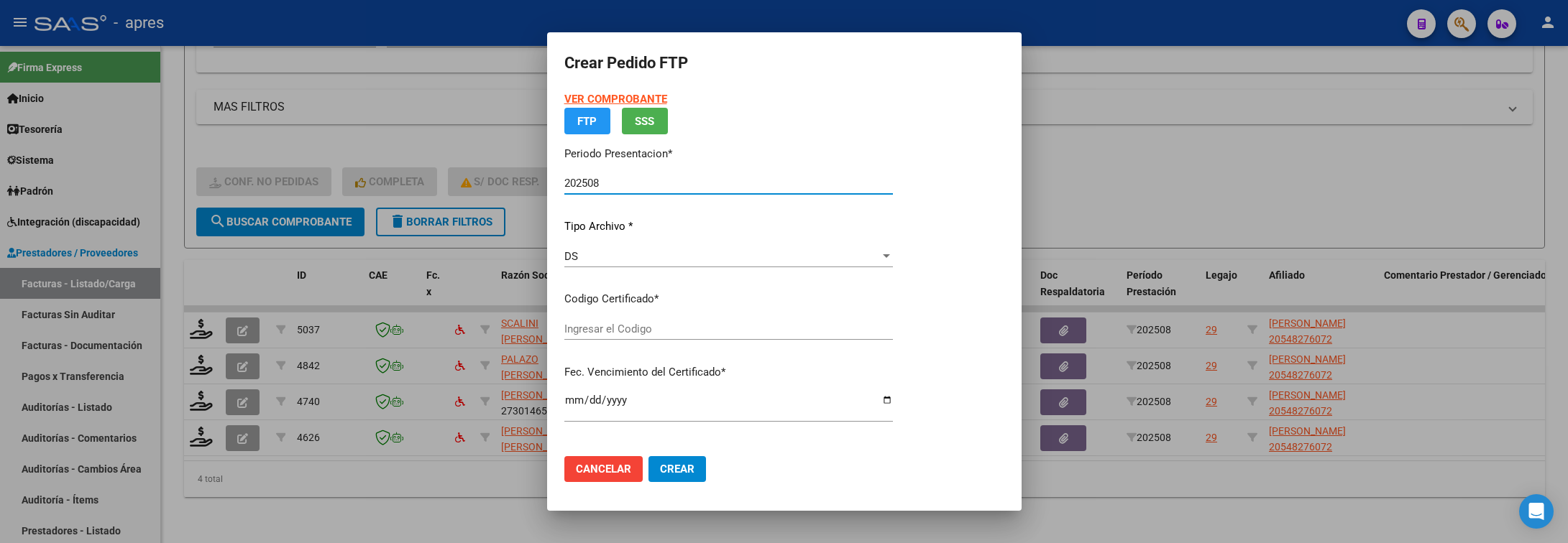
type input "ARG02000548276072025082820350828BUE440"
type input "2035-08-28"
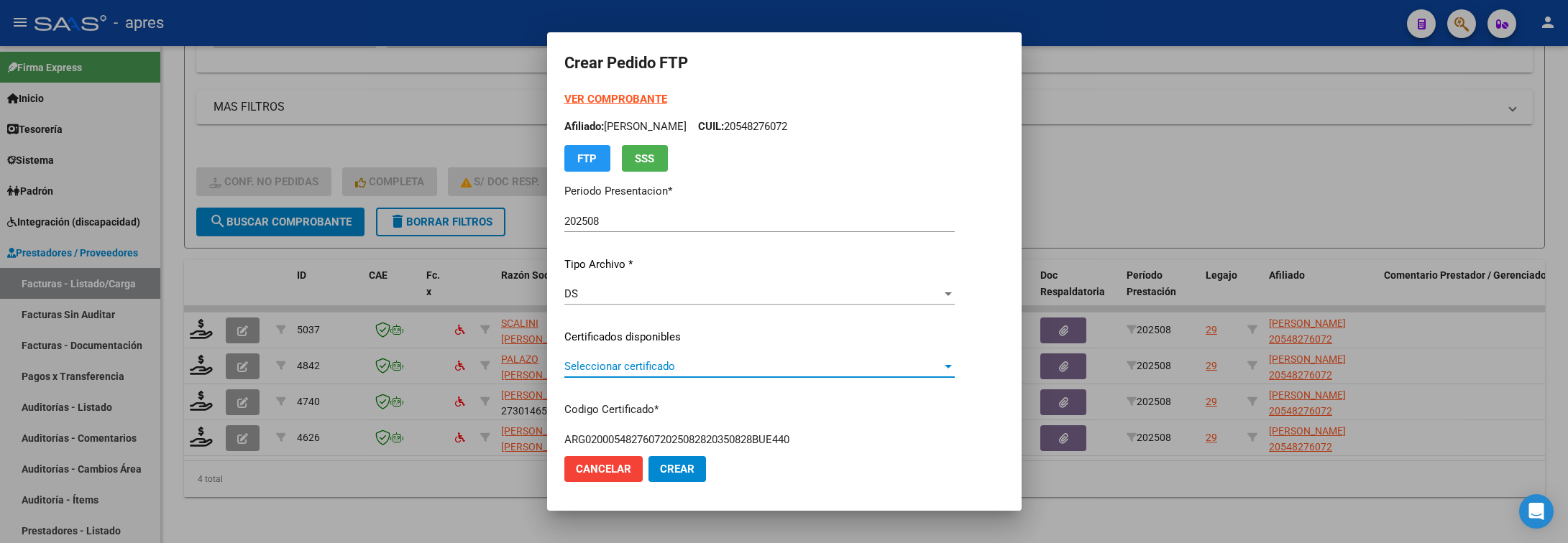
click at [852, 365] on span "Seleccionar certificado" at bounding box center [753, 366] width 378 height 13
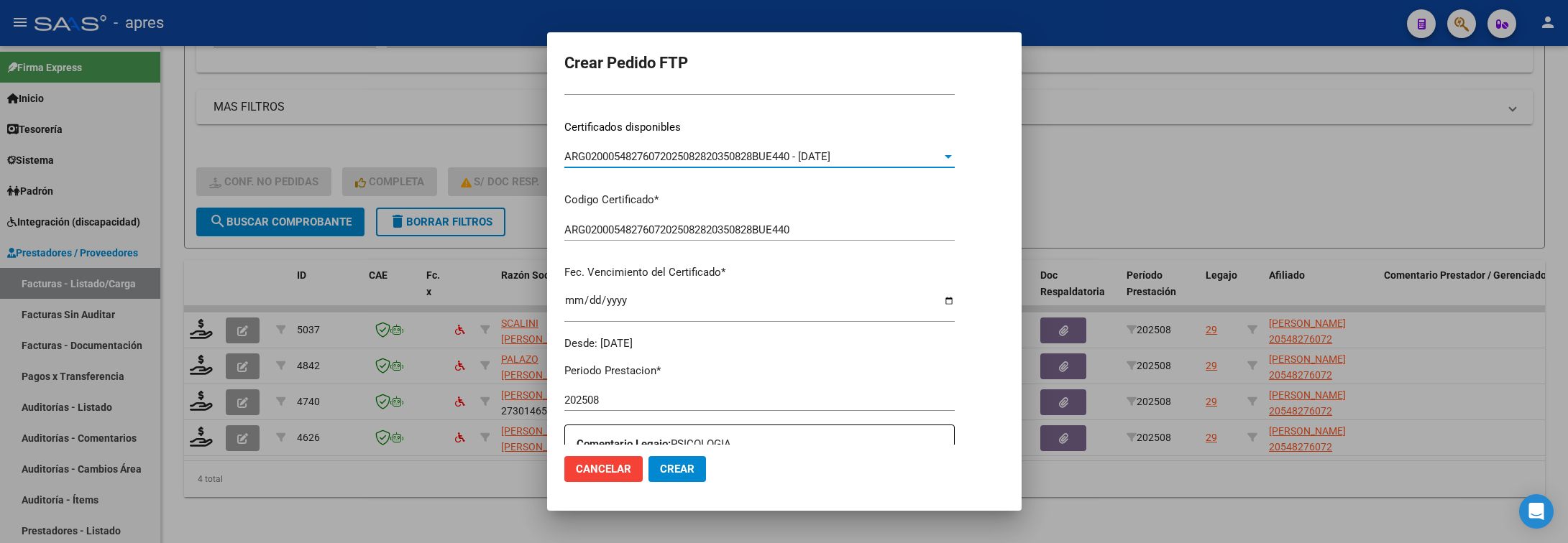
scroll to position [216, 0]
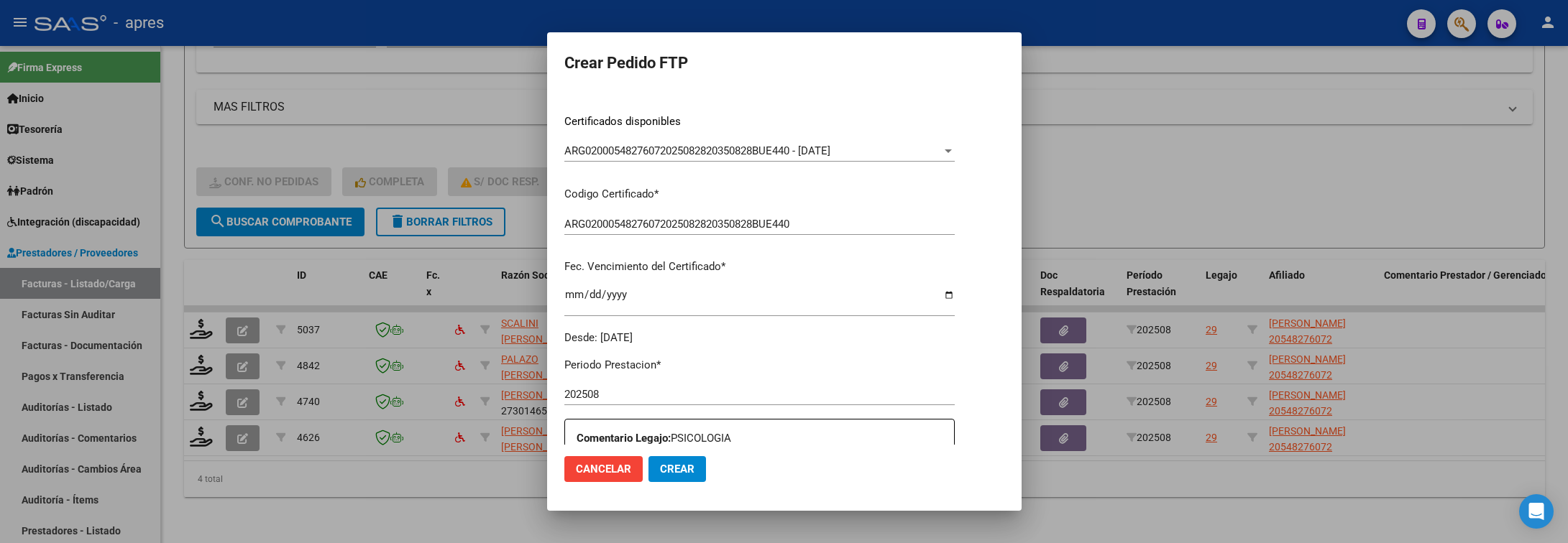
click at [864, 370] on p "Periodo Prestacion *" at bounding box center [759, 365] width 390 height 16
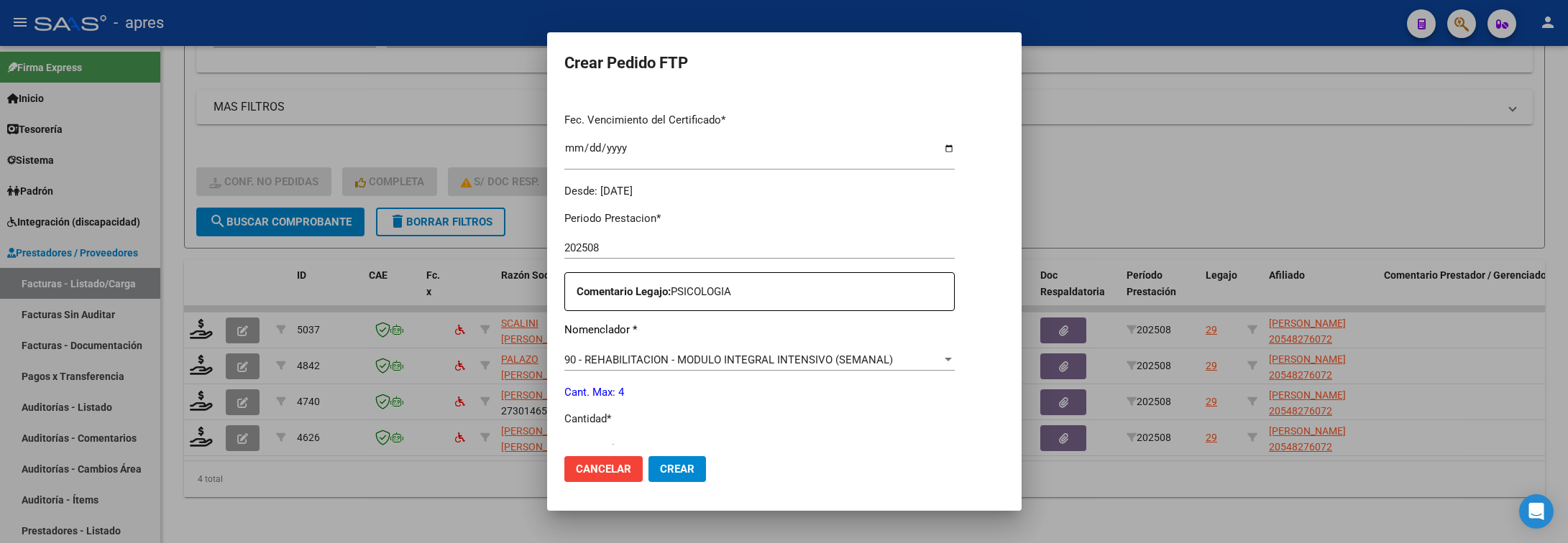
scroll to position [431, 0]
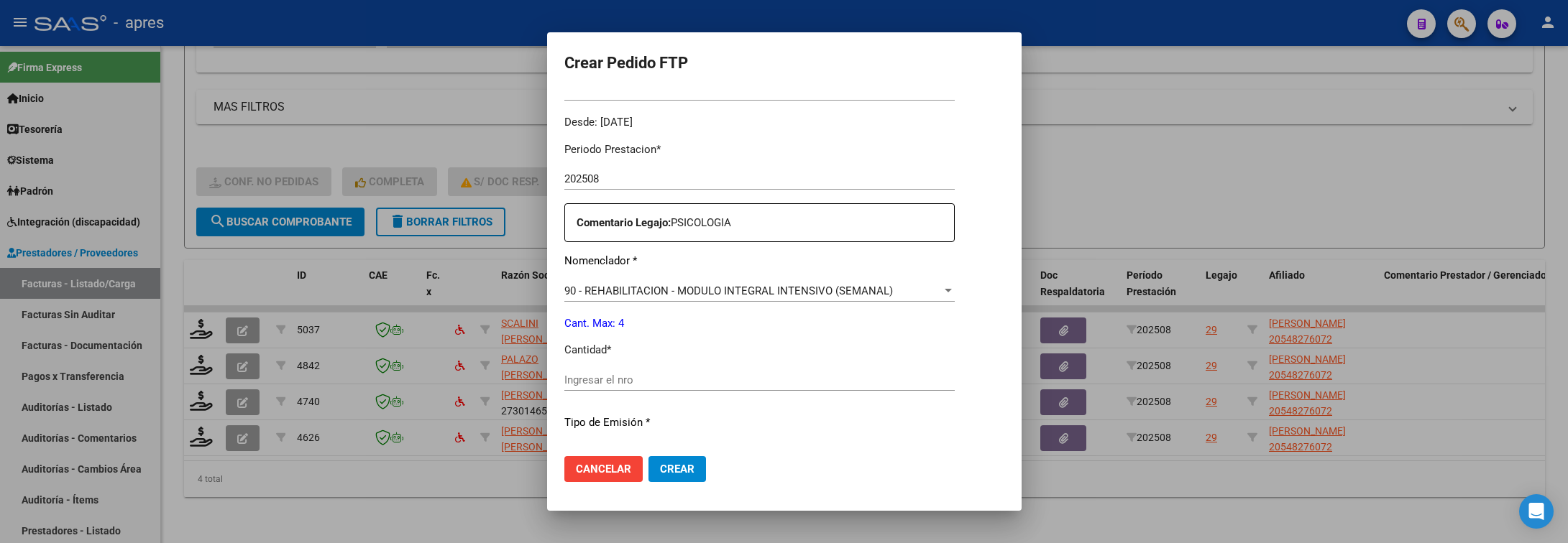
click at [790, 380] on input "Ingresar el nro" at bounding box center [759, 380] width 390 height 13
type input "4"
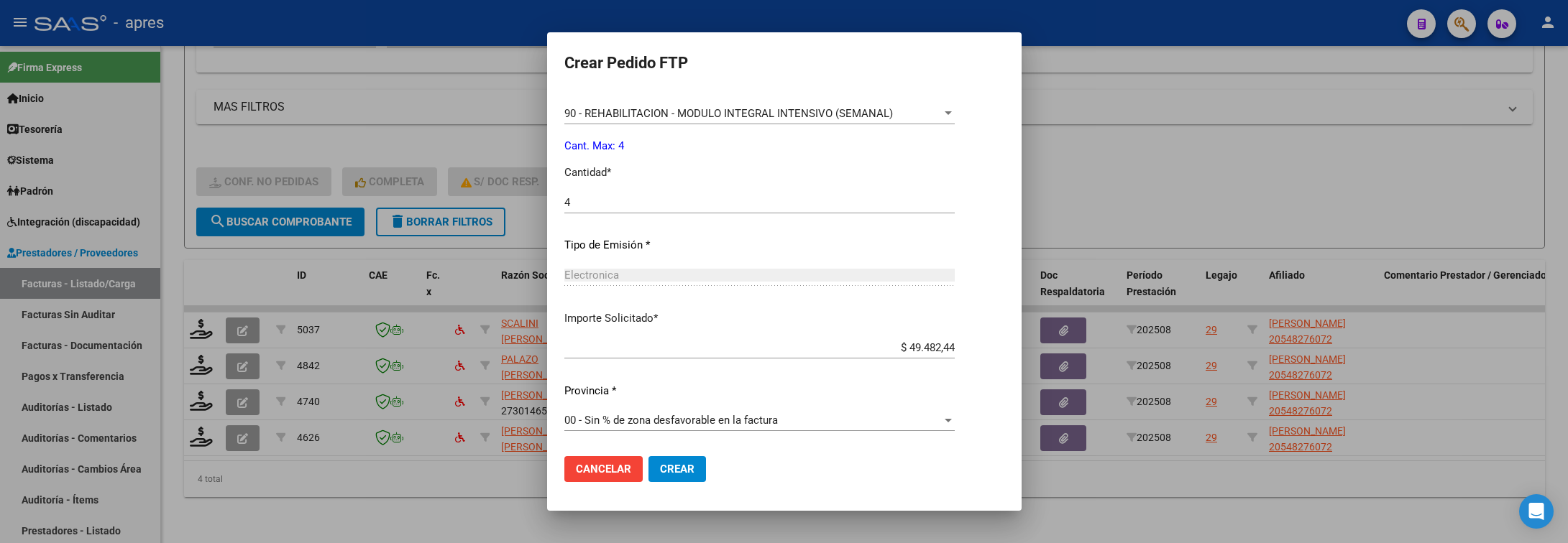
click at [660, 468] on span "Crear" at bounding box center [678, 469] width 35 height 13
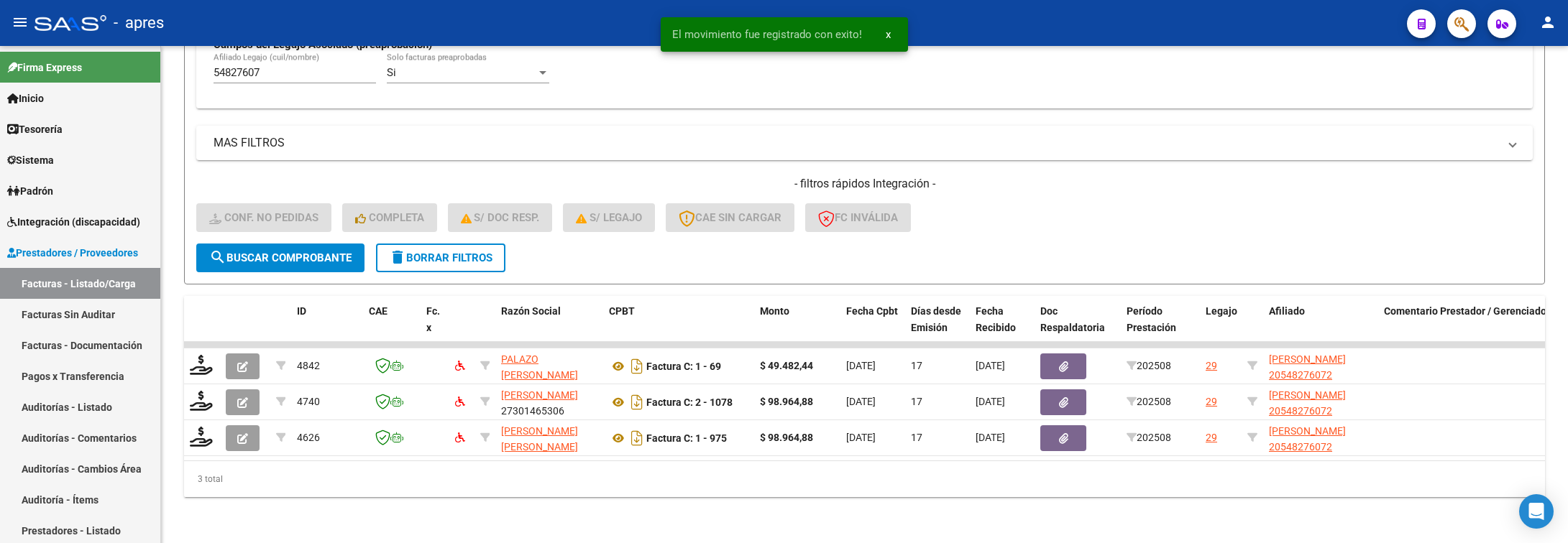
scroll to position [462, 0]
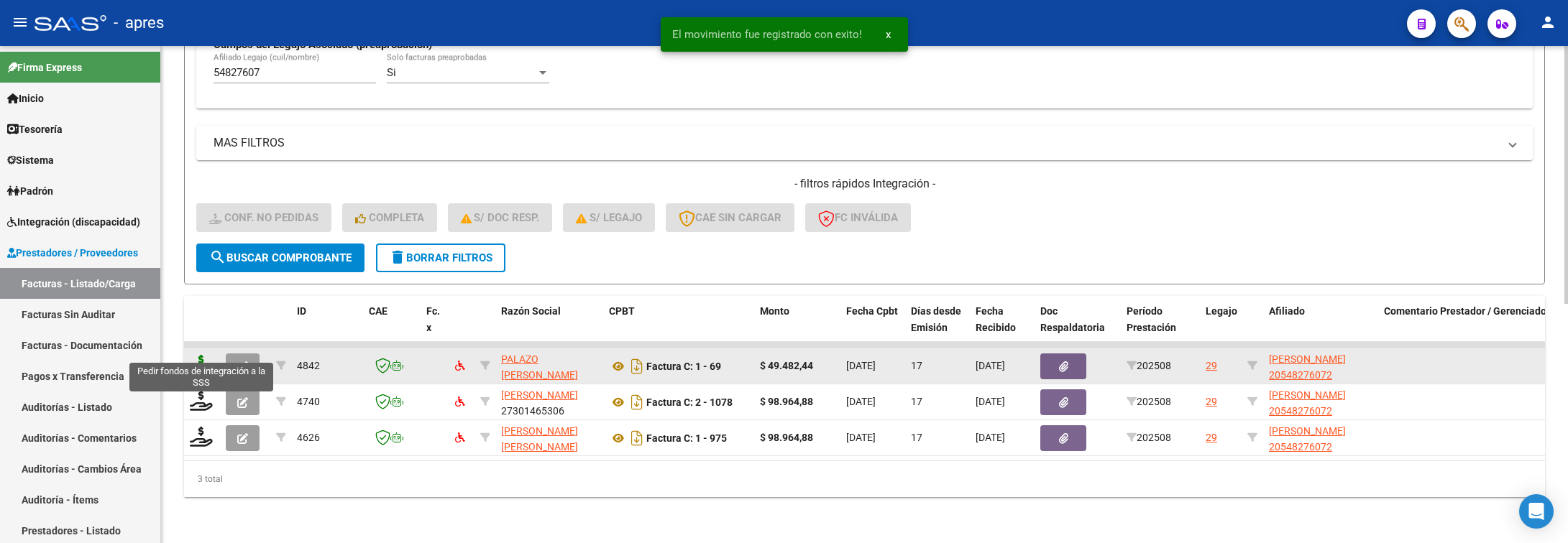
click at [197, 355] on icon at bounding box center [201, 365] width 23 height 20
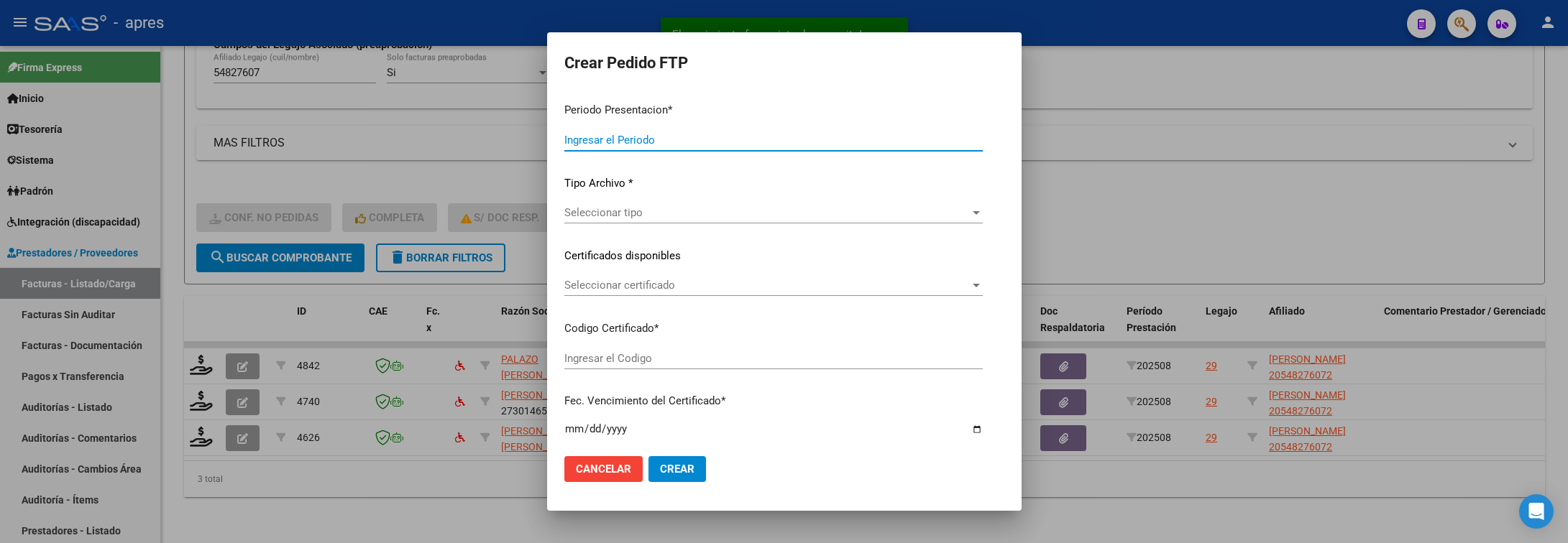
type input "202508"
type input "$ 49.482,44"
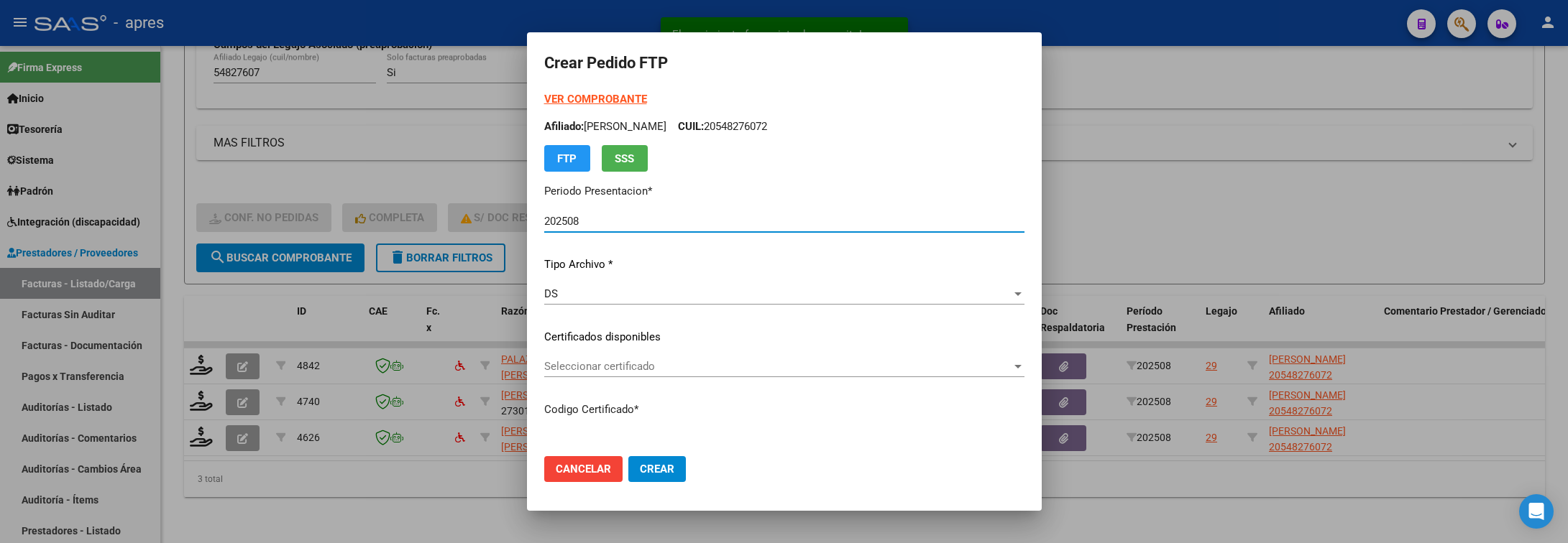
type input "ARG02000548276072025082820350828BUE440"
type input "2035-08-28"
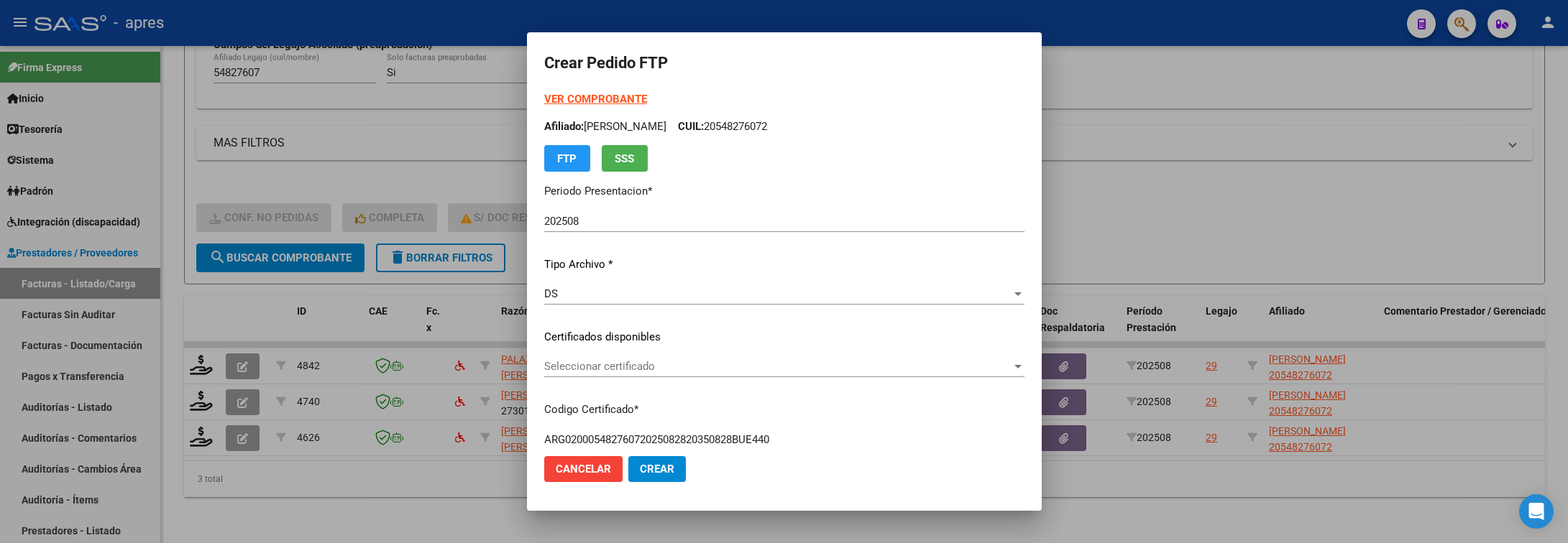
click at [769, 339] on p "Certificados disponibles" at bounding box center [784, 337] width 481 height 16
click at [771, 355] on div "Seleccionar certificado Seleccionar certificado" at bounding box center [784, 366] width 481 height 21
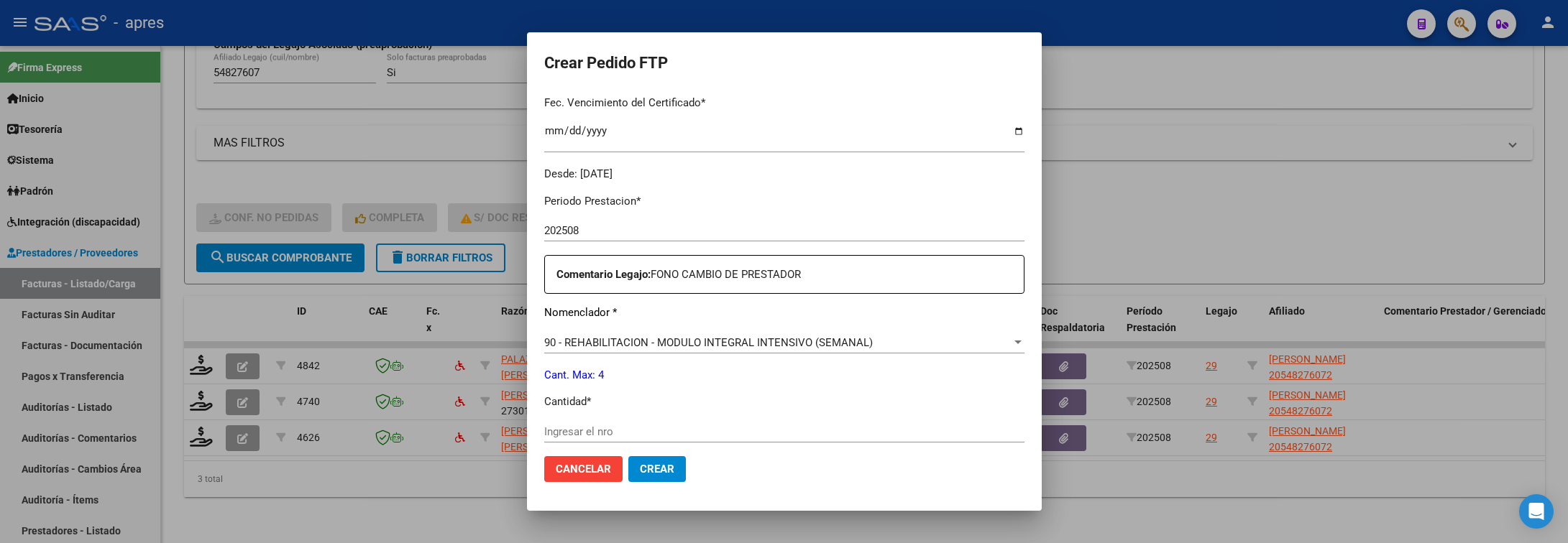
scroll to position [431, 0]
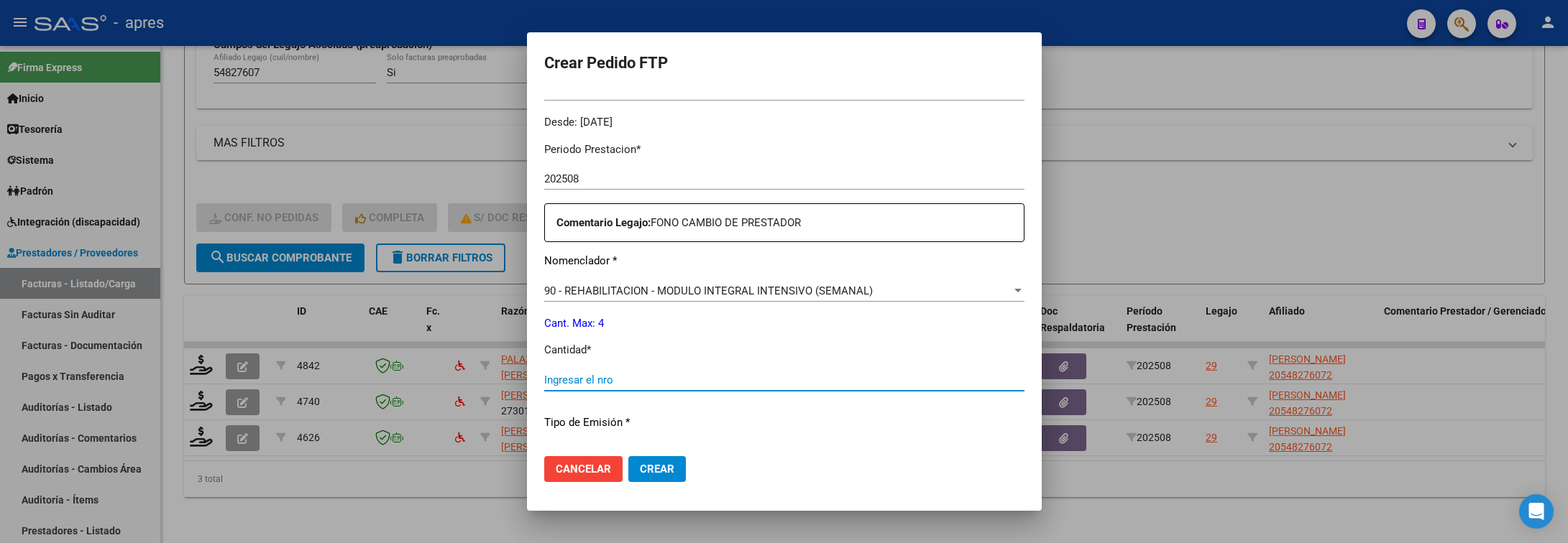
click at [766, 377] on input "Ingresar el nro" at bounding box center [784, 380] width 481 height 13
type input "4"
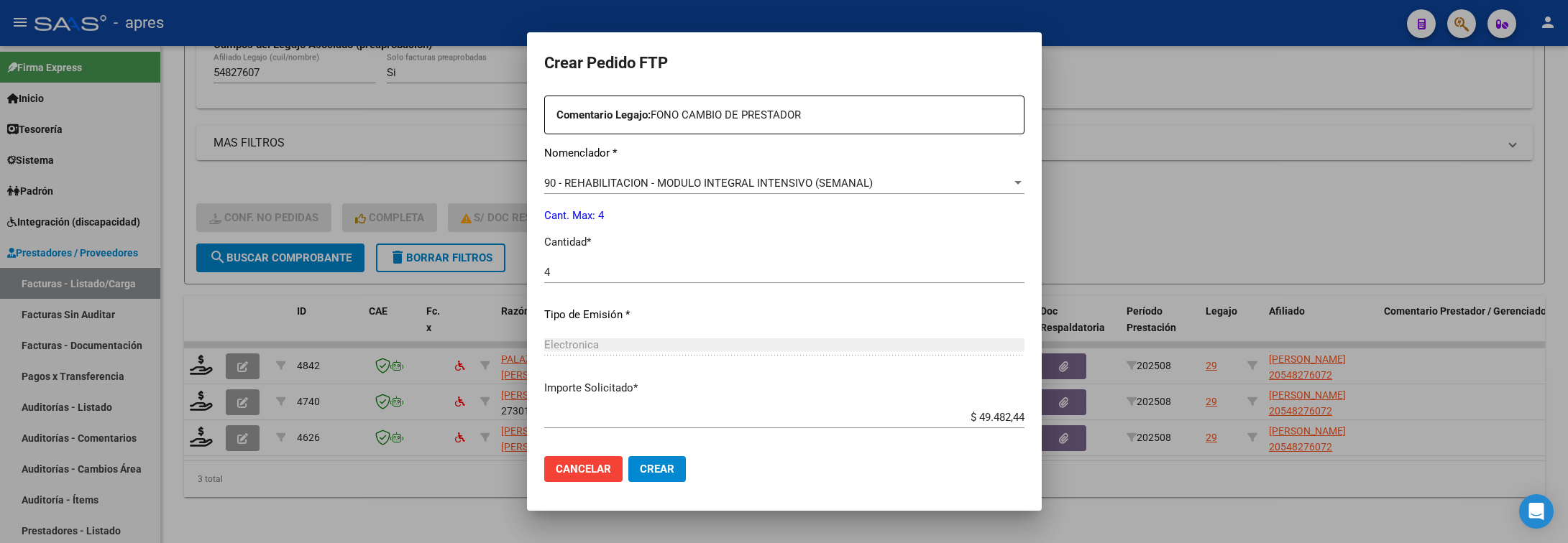
scroll to position [609, 0]
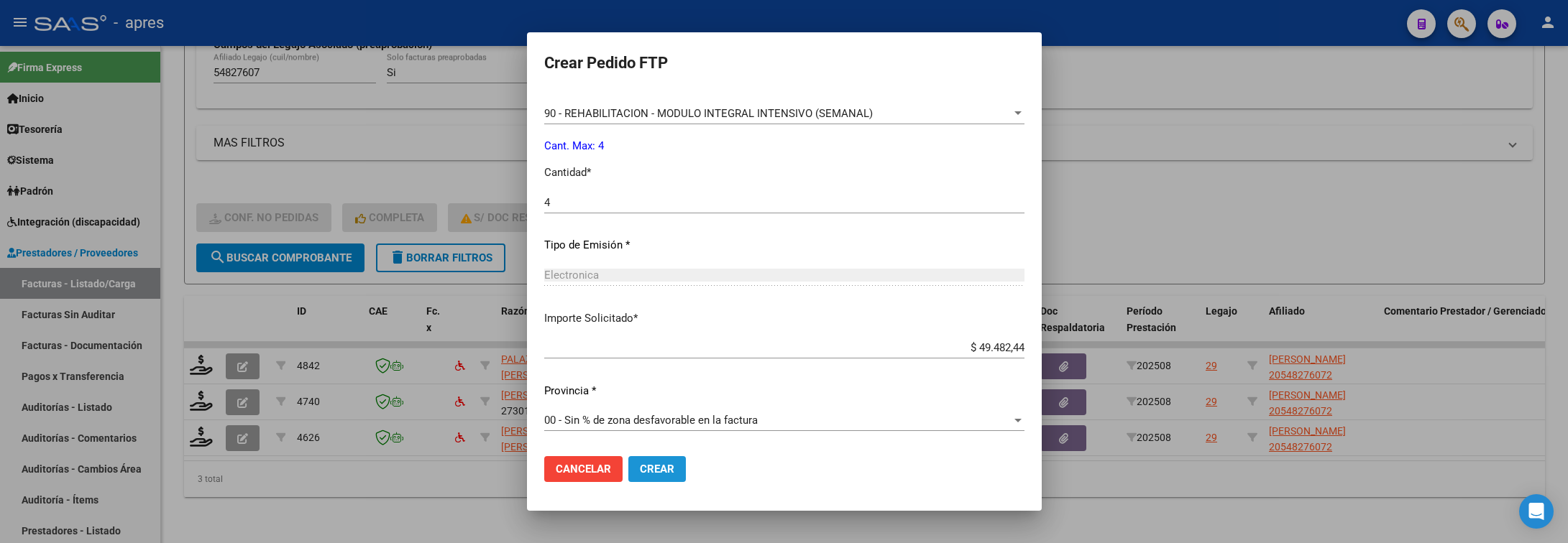
click at [640, 465] on span "Crear" at bounding box center [657, 469] width 35 height 13
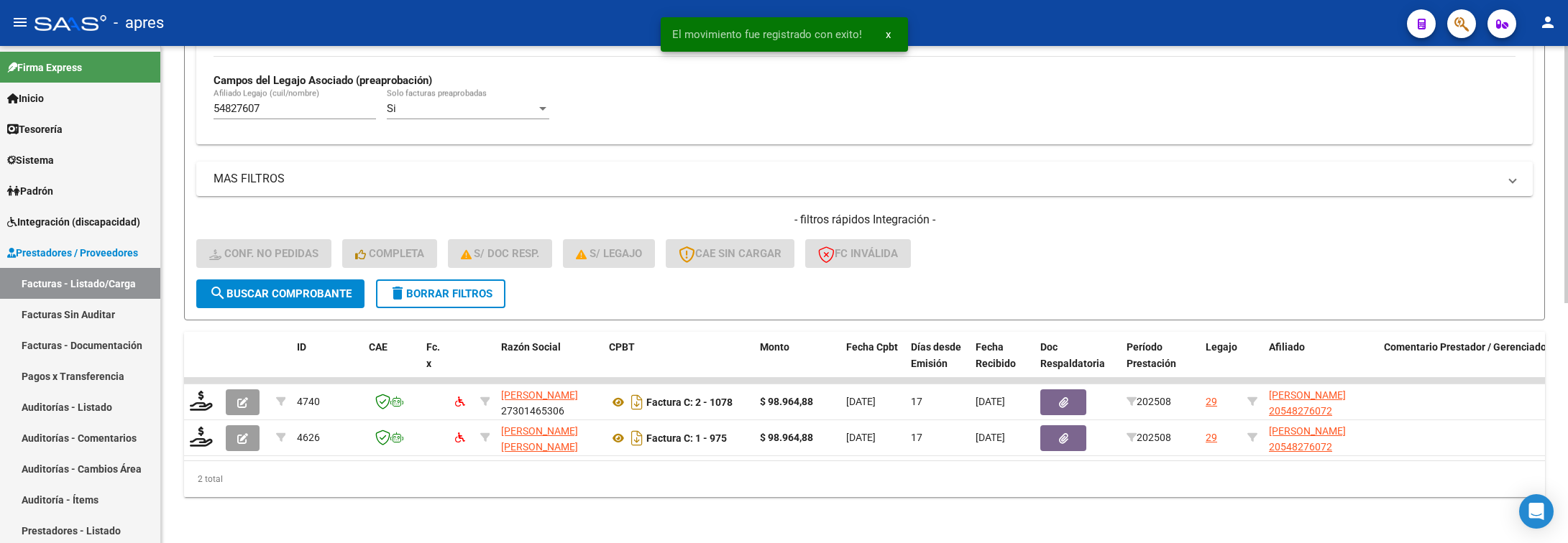
scroll to position [425, 0]
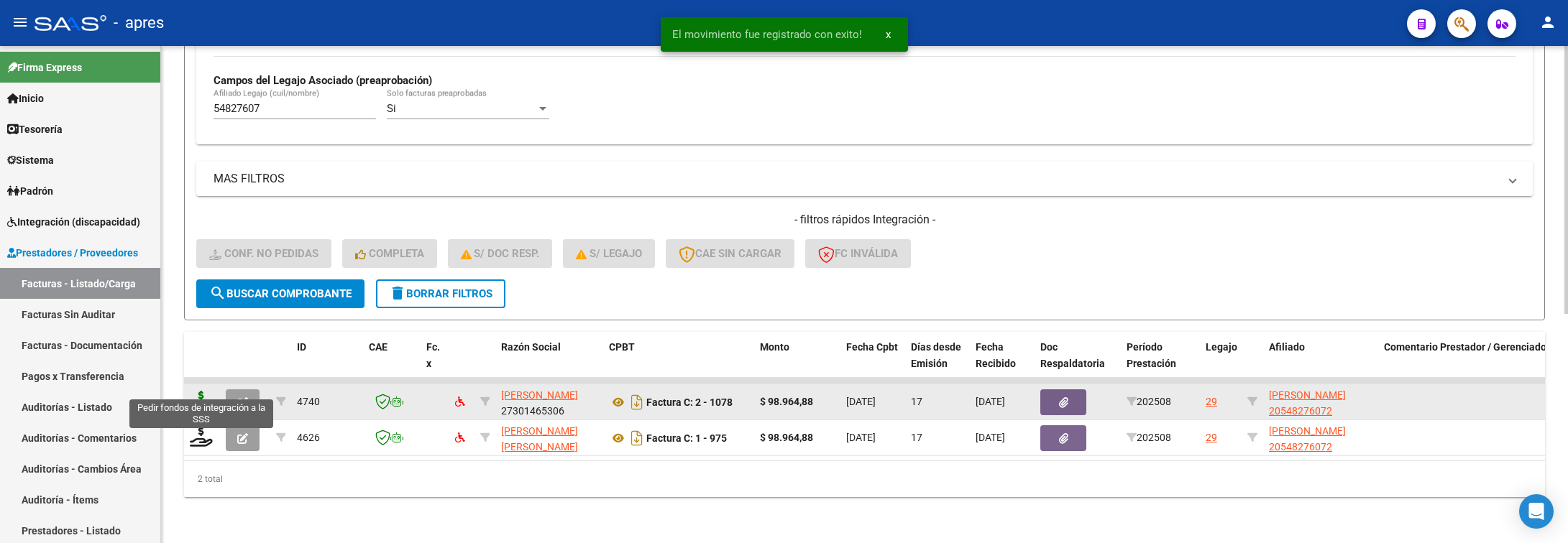
click at [201, 391] on icon at bounding box center [201, 401] width 23 height 20
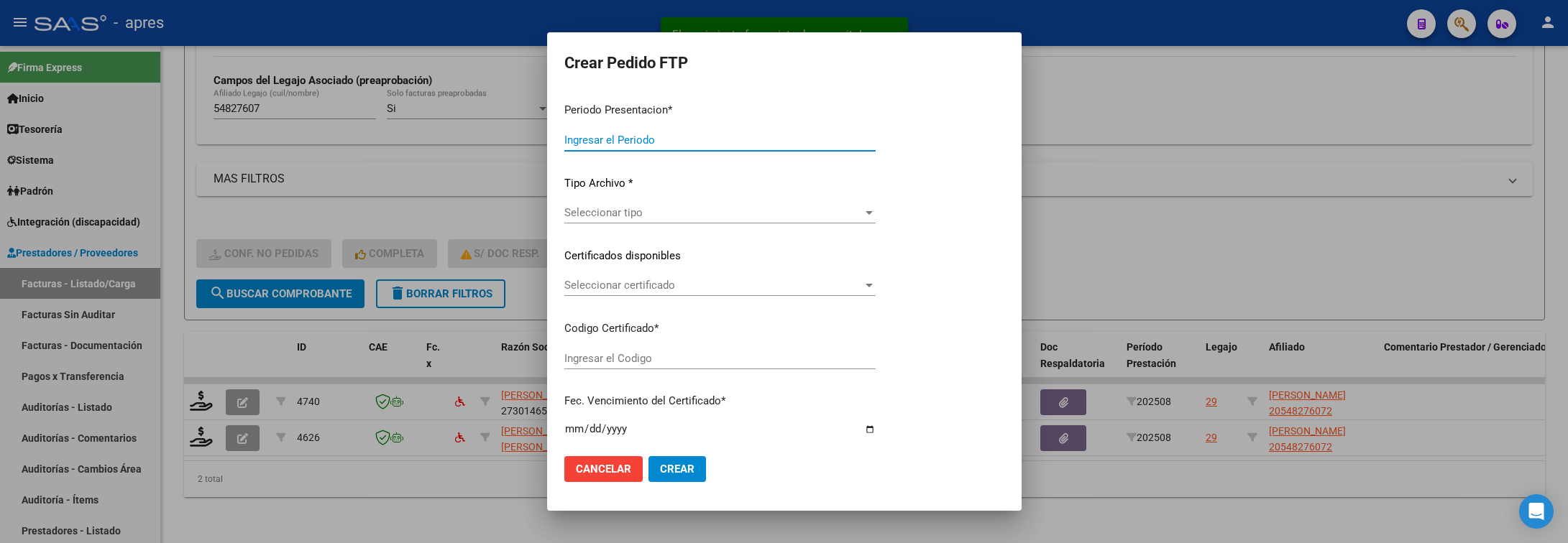
type input "202508"
type input "$ 98.964,88"
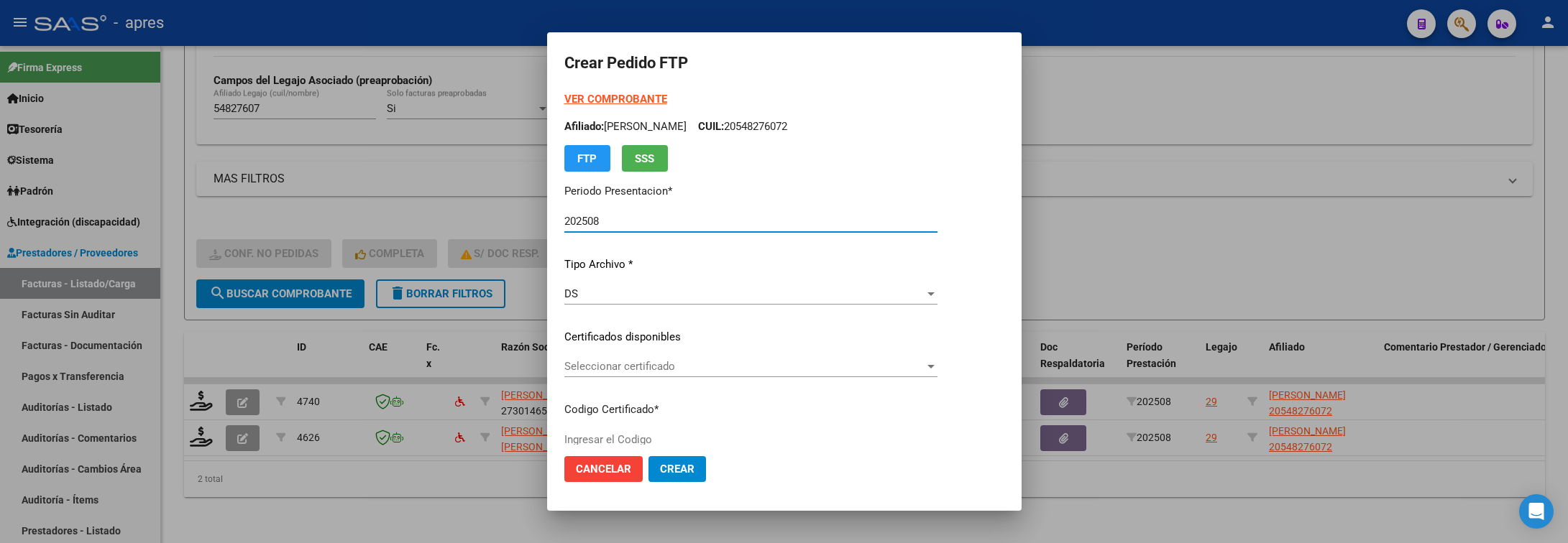
click at [866, 352] on div "VER COMPROBANTE ARCA Padrón Afiliado: OVIEDO THIAGO DAVID CUIL: 20548276072 FTP…" at bounding box center [751, 326] width 373 height 470
click at [868, 365] on span "Seleccionar certificado" at bounding box center [744, 366] width 360 height 13
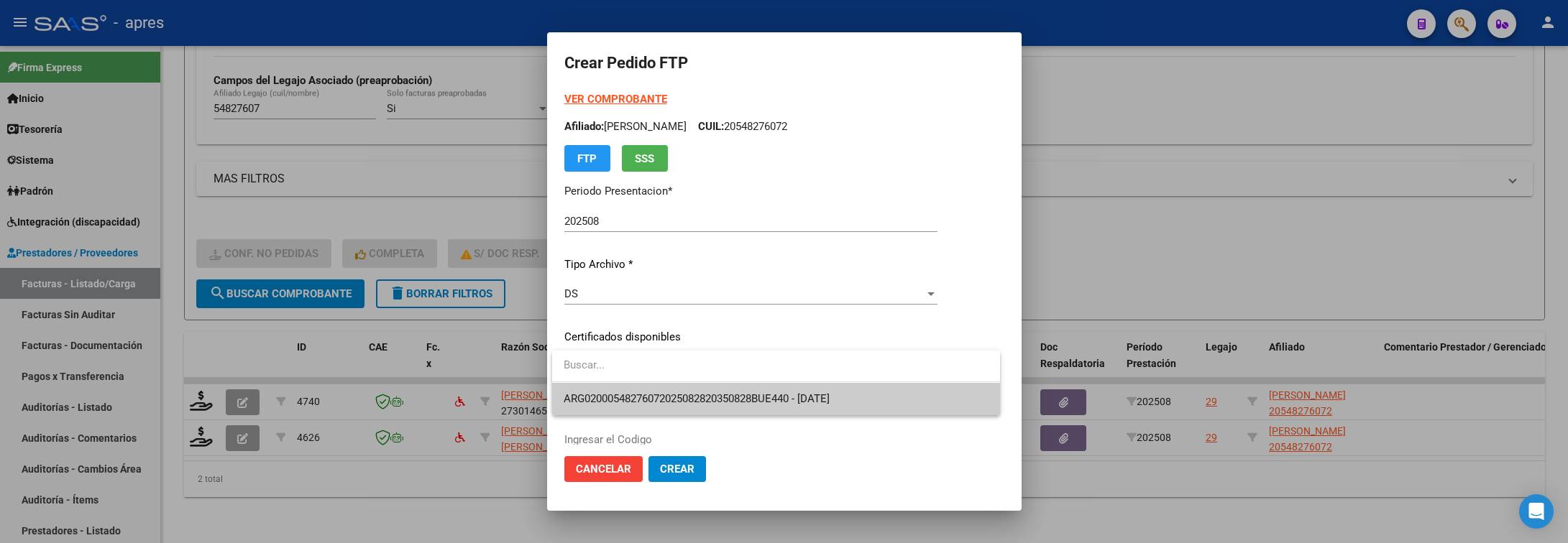
type input "ARG02000548276072025082820350828BUE440"
type input "2035-08-28"
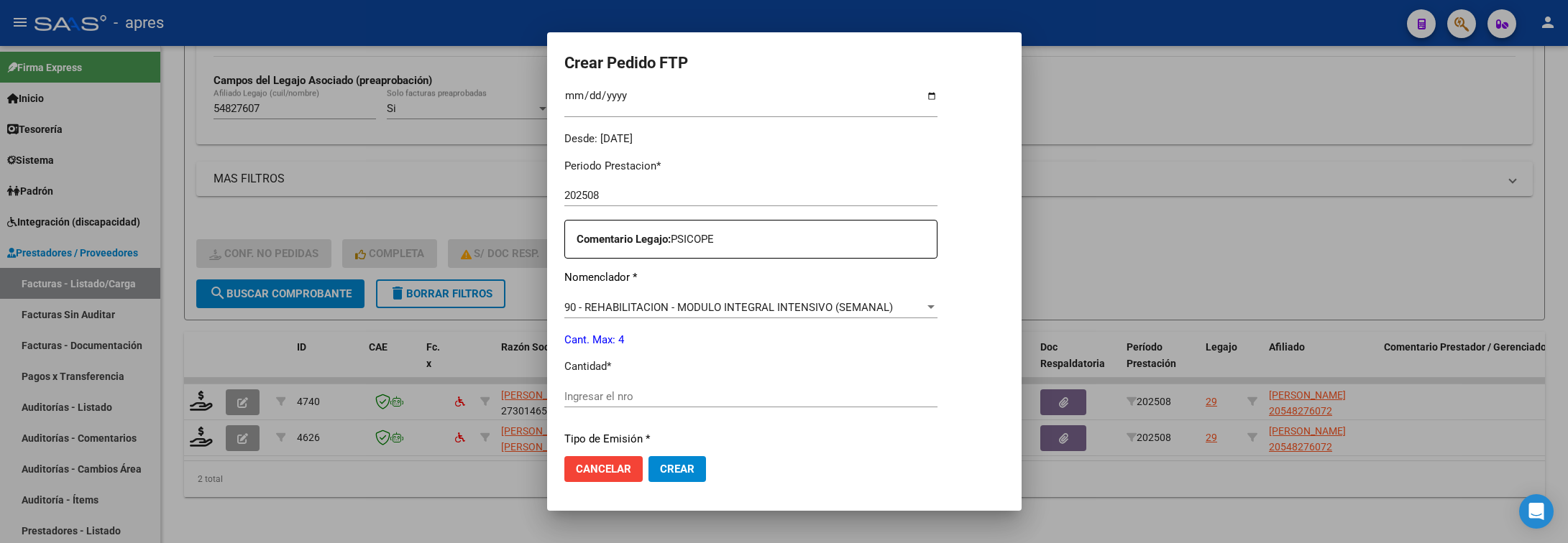
scroll to position [431, 0]
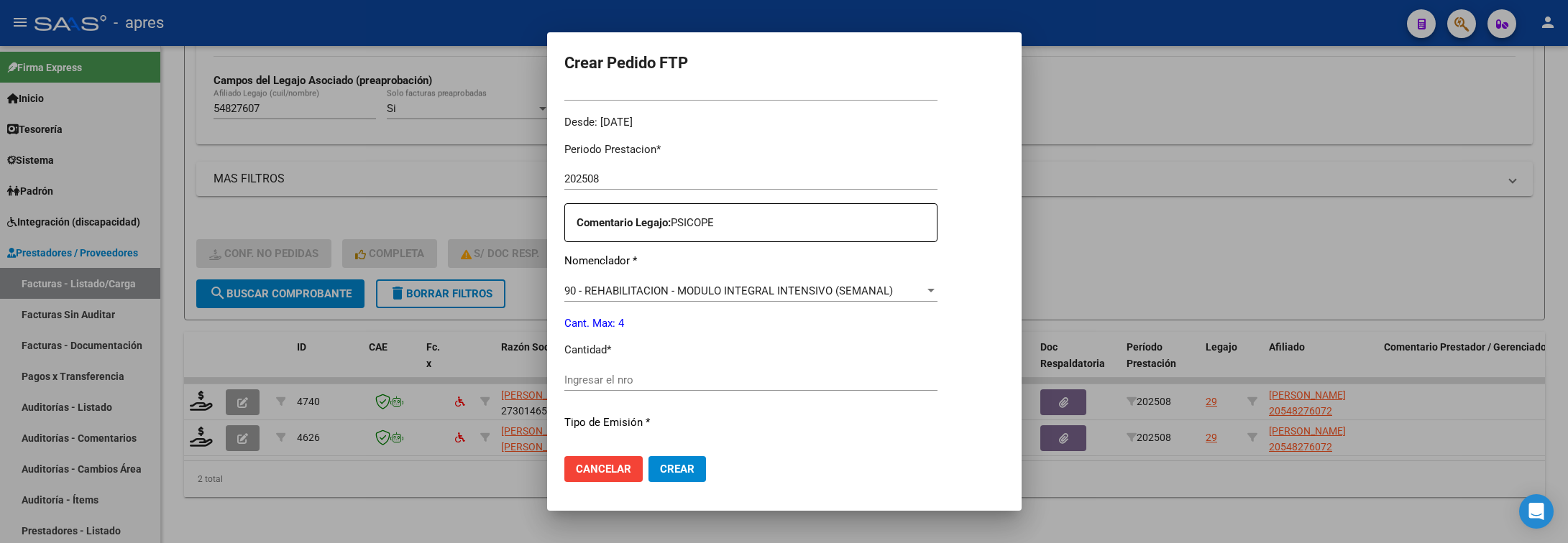
drag, startPoint x: 792, startPoint y: 380, endPoint x: 788, endPoint y: 386, distance: 7.2
click at [791, 382] on input "Ingresar el nro" at bounding box center [751, 380] width 373 height 13
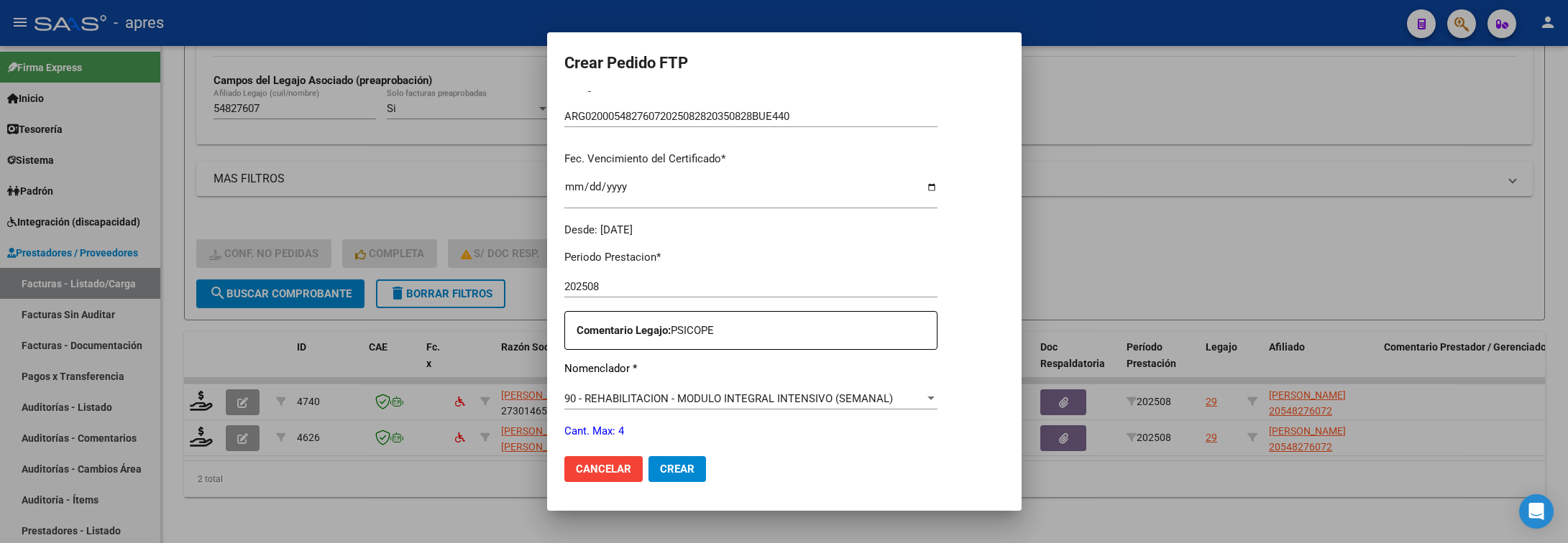
scroll to position [609, 0]
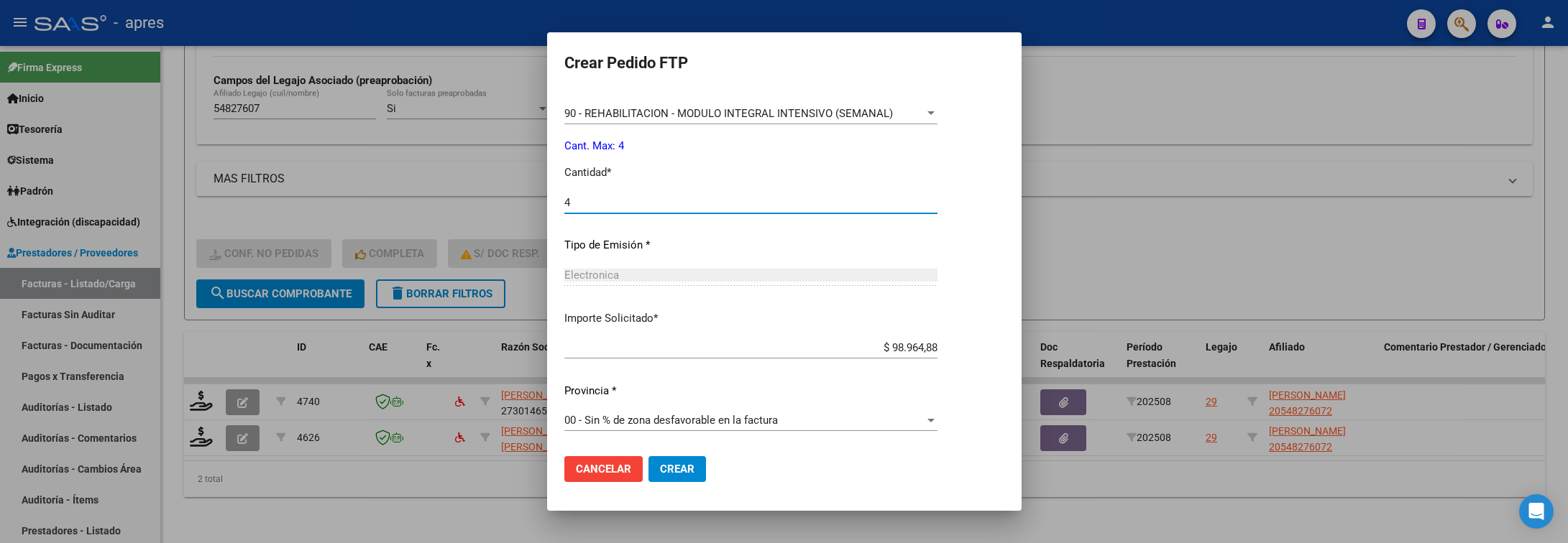
type input "4"
click at [690, 466] on span "Crear" at bounding box center [678, 469] width 35 height 13
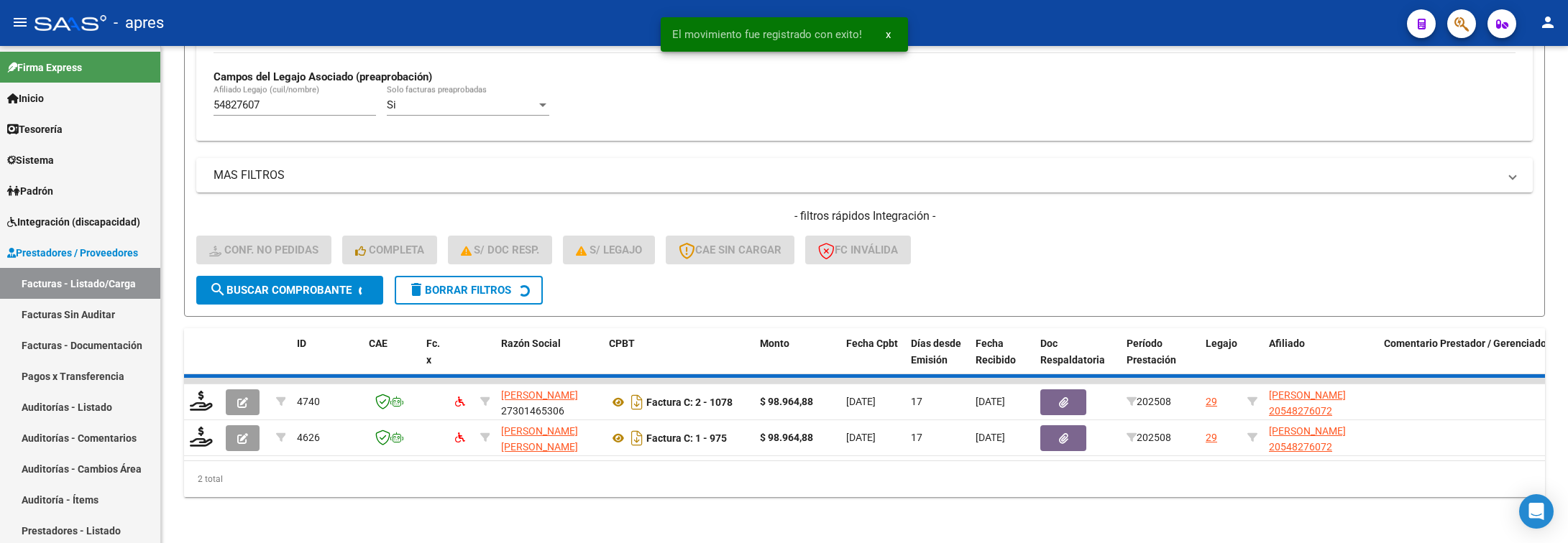
scroll to position [390, 0]
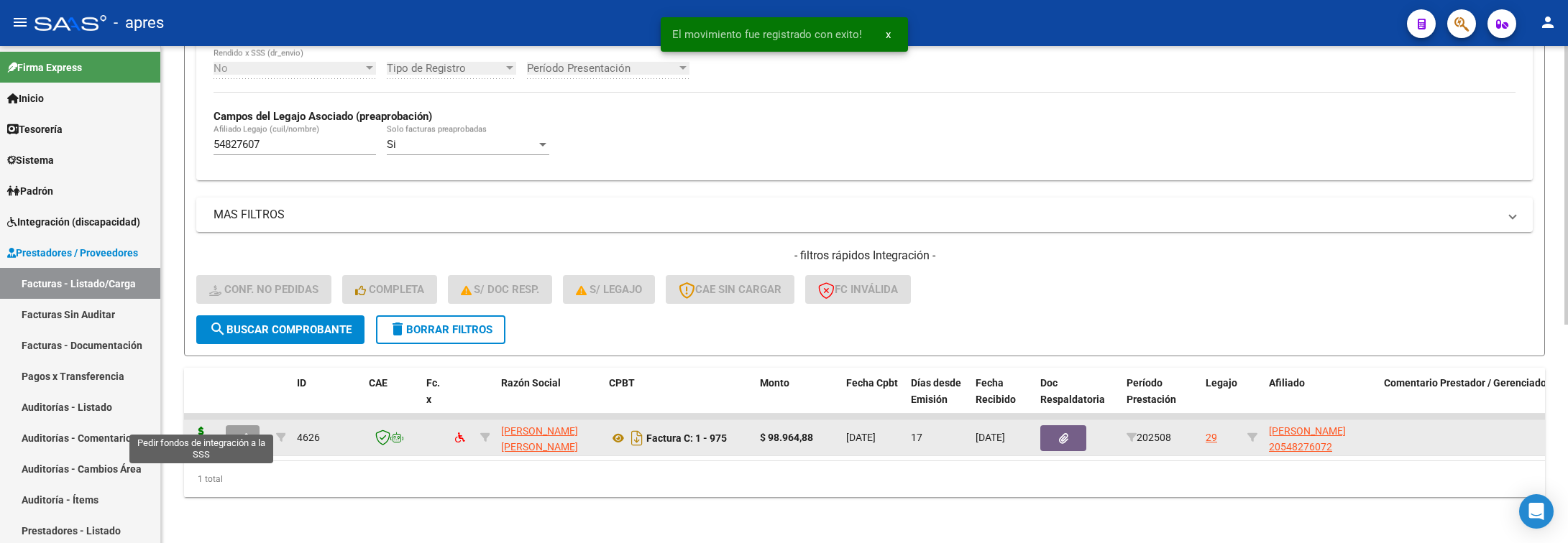
click at [201, 427] on icon at bounding box center [201, 437] width 23 height 20
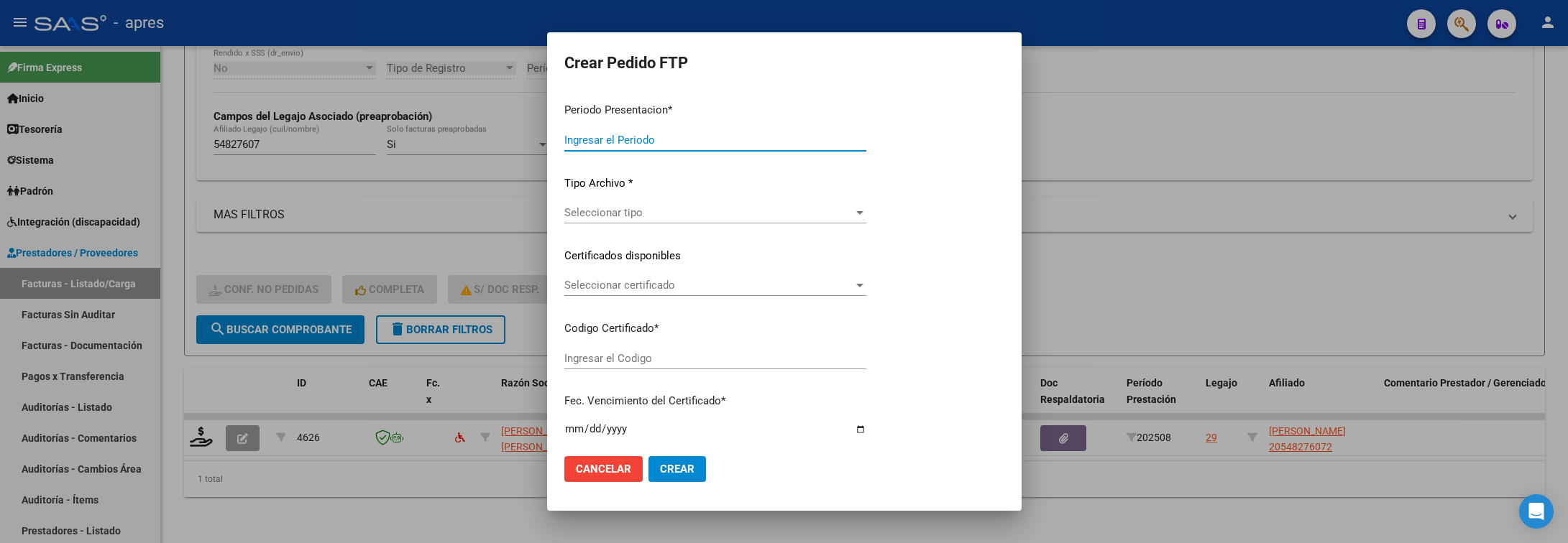
type input "202508"
type input "$ 98.964,88"
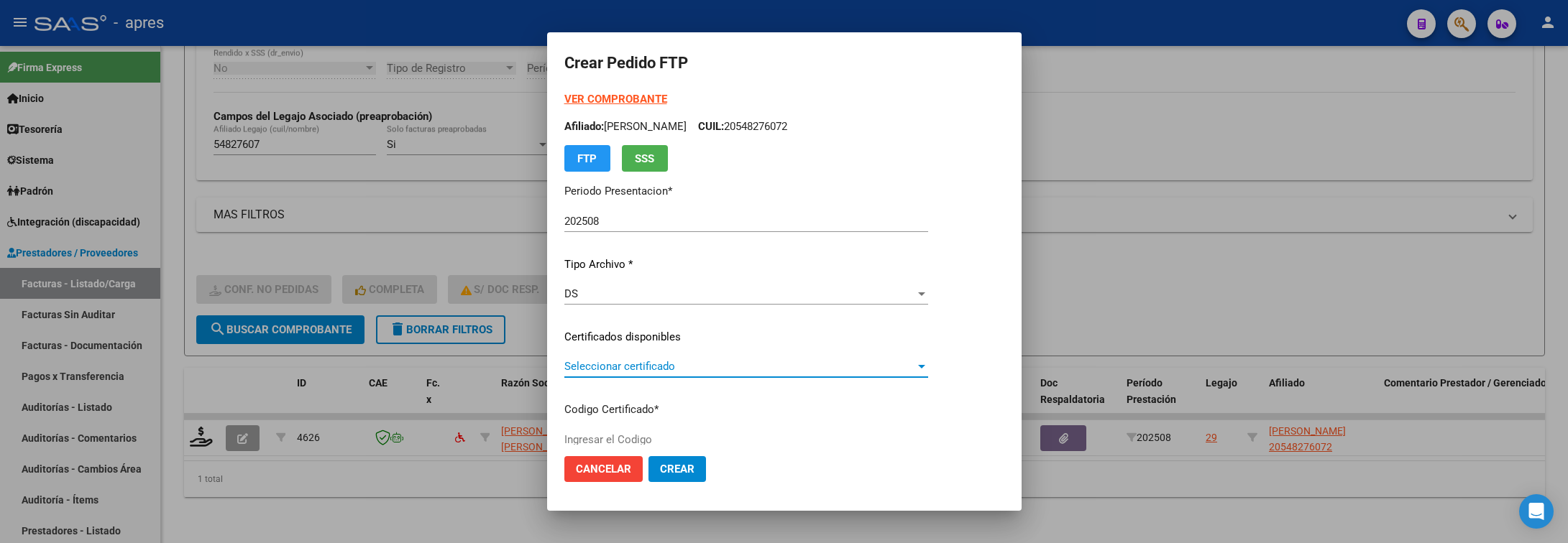
click at [662, 371] on span "Seleccionar certificado" at bounding box center [740, 366] width 351 height 13
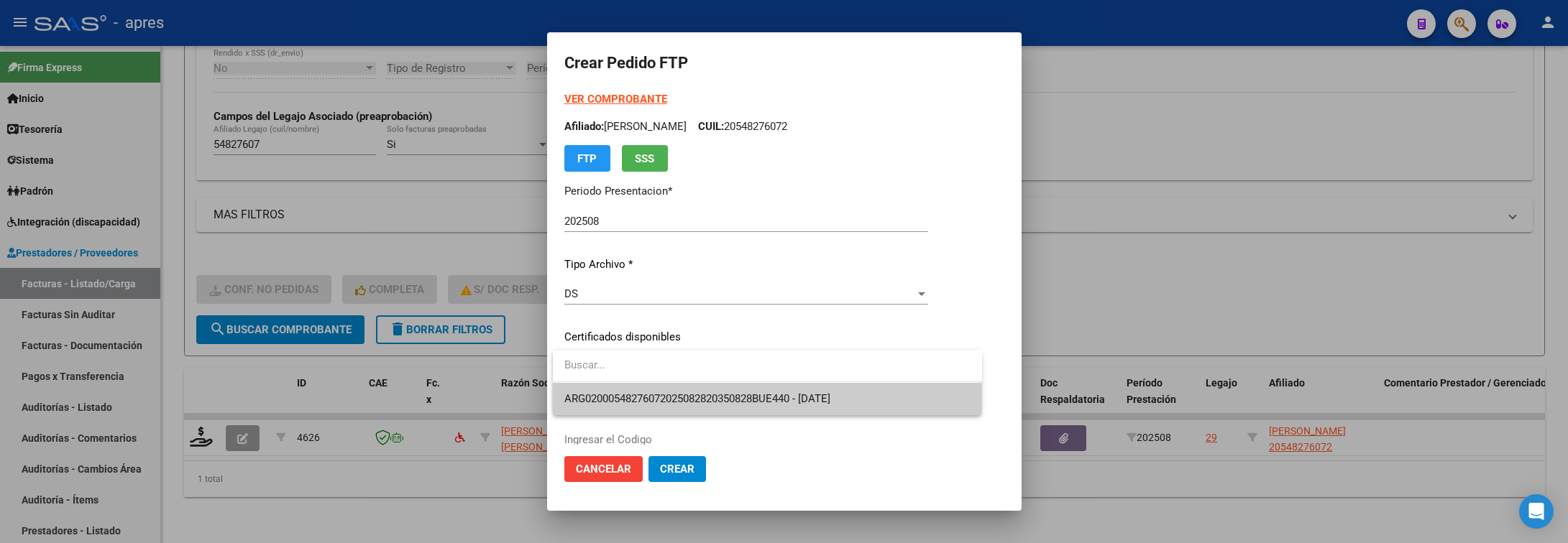
type input "ARG02000548276072025082820350828BUE440"
type input "2035-08-28"
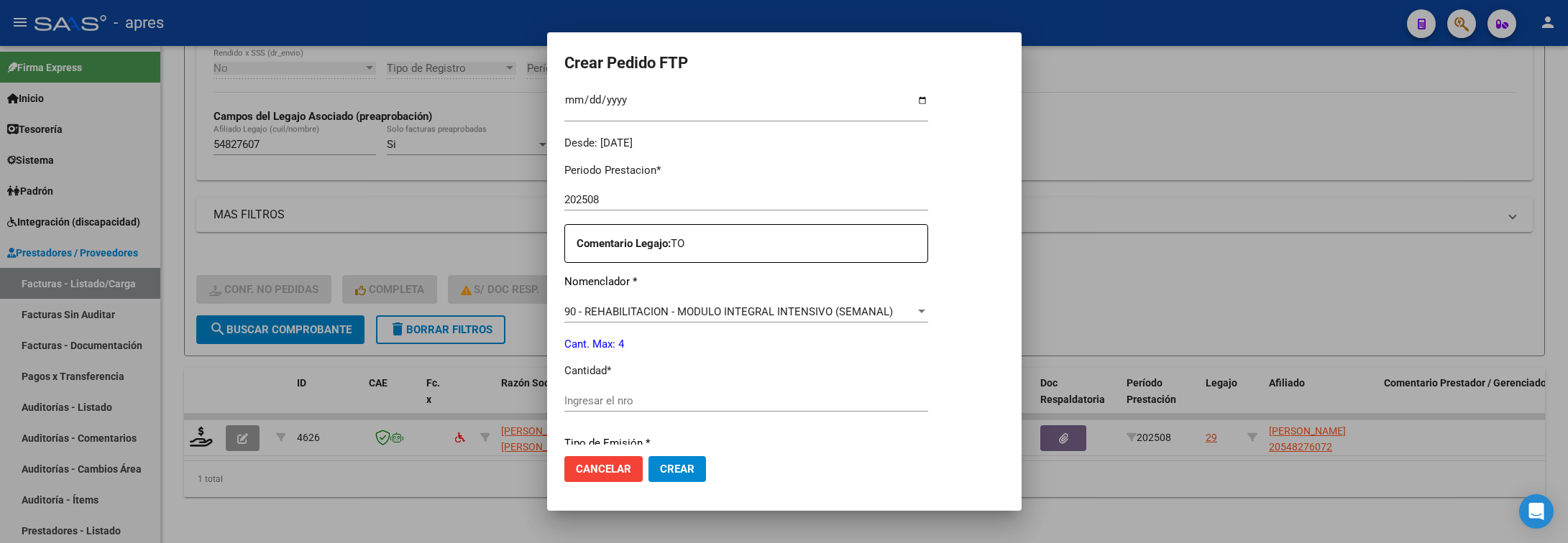
scroll to position [431, 0]
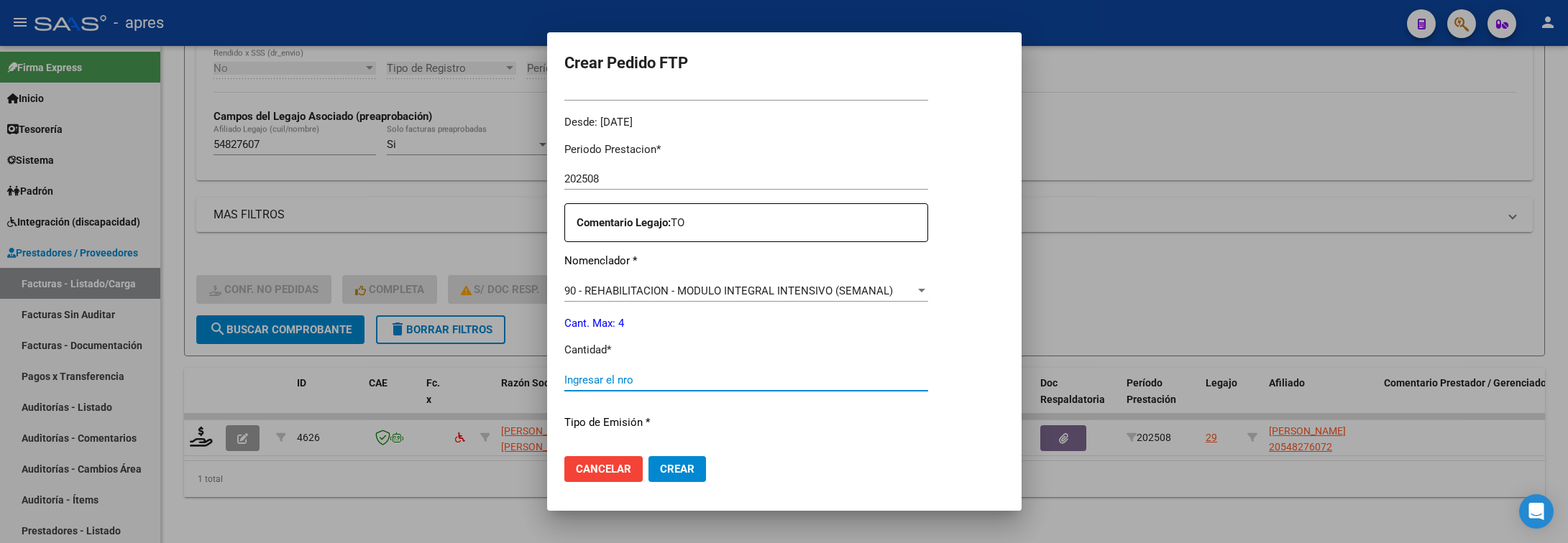
click at [665, 380] on input "Ingresar el nro" at bounding box center [746, 380] width 364 height 13
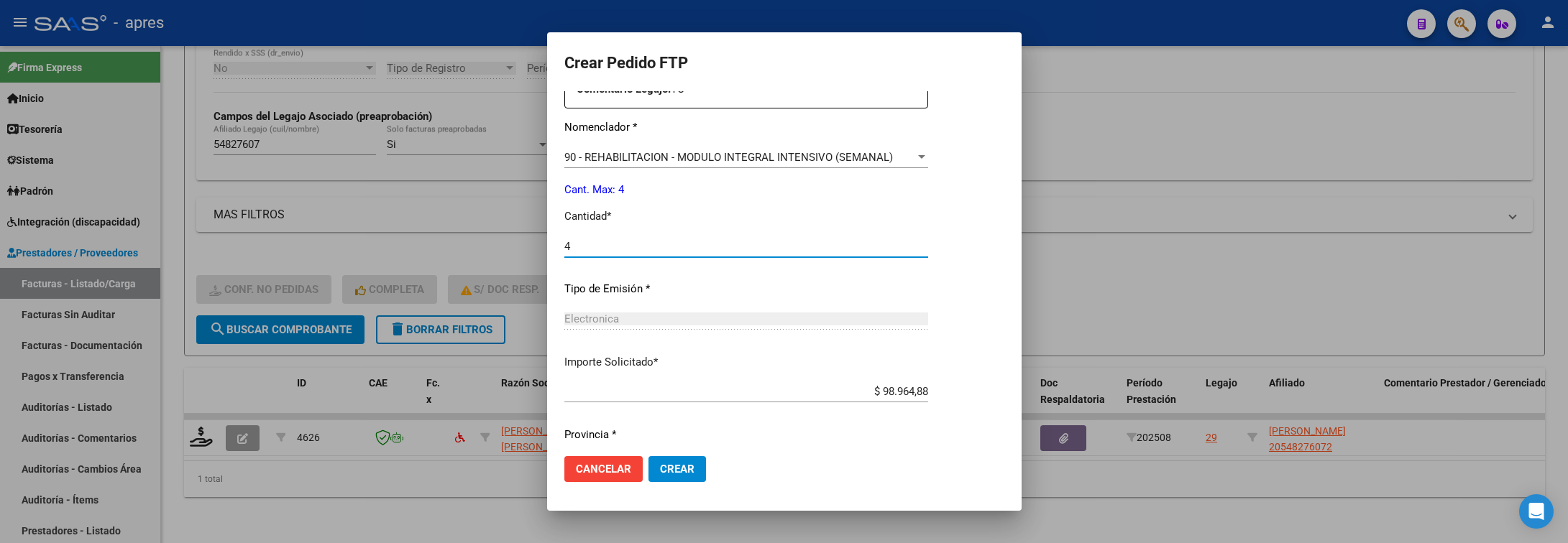
scroll to position [609, 0]
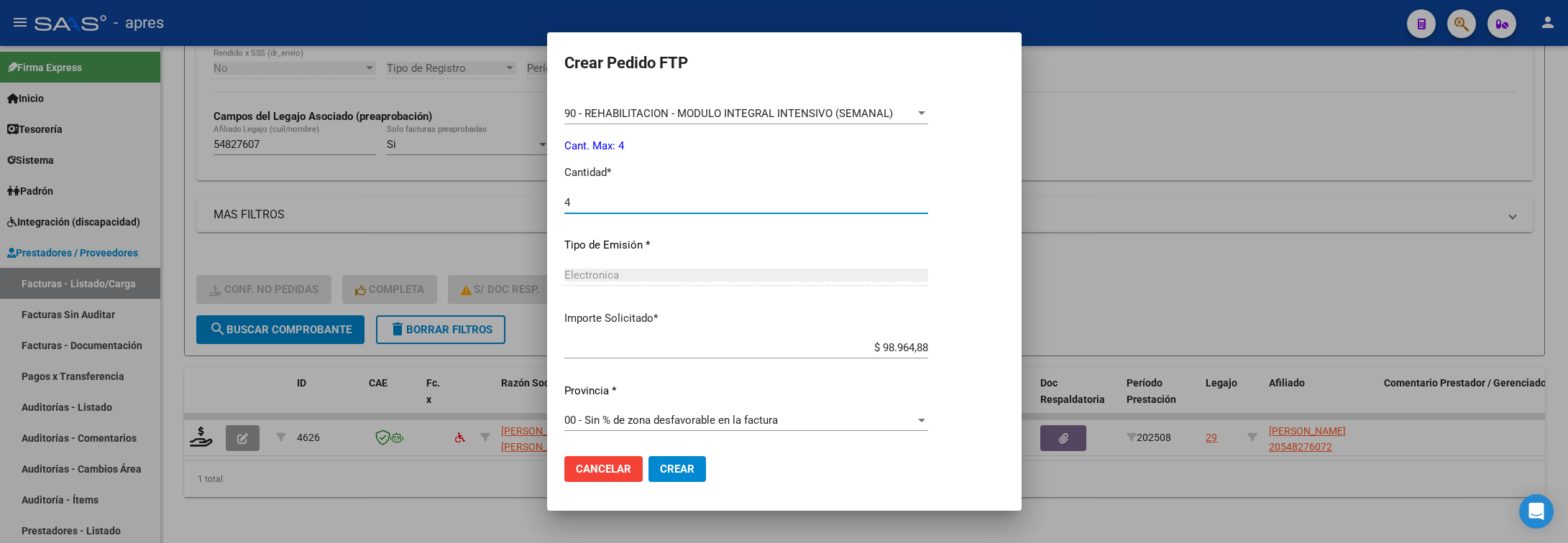
type input "4"
click at [675, 468] on span "Crear" at bounding box center [678, 469] width 35 height 13
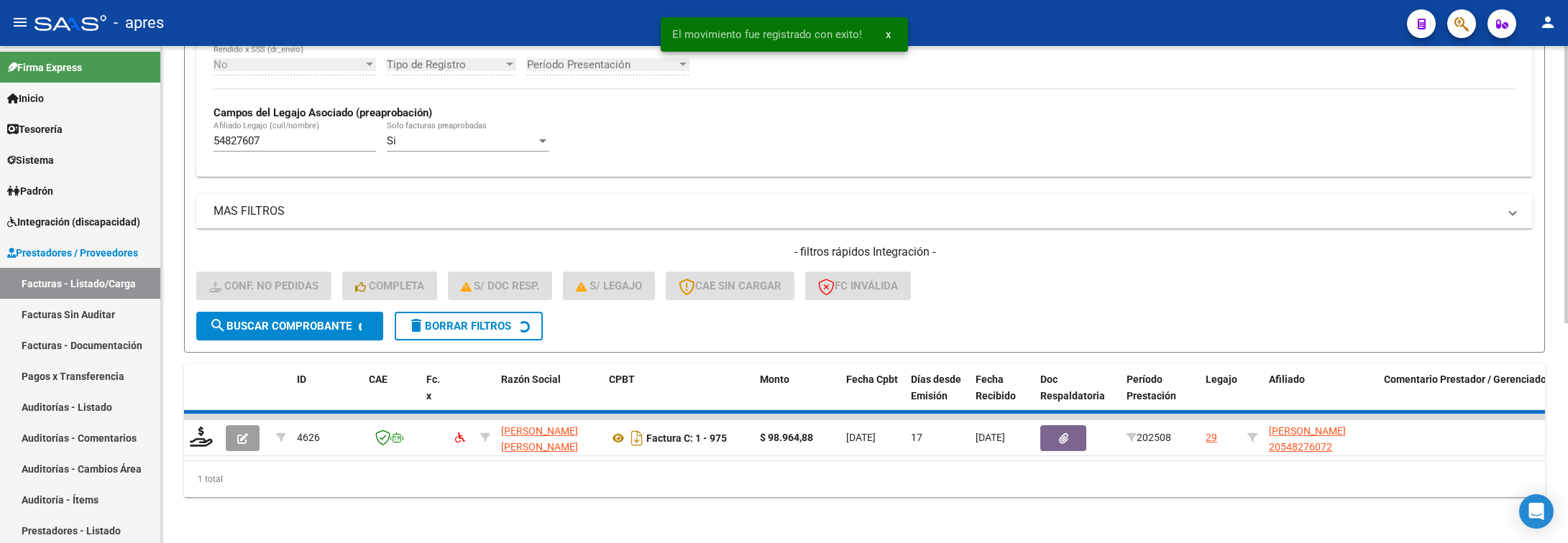
scroll to position [363, 0]
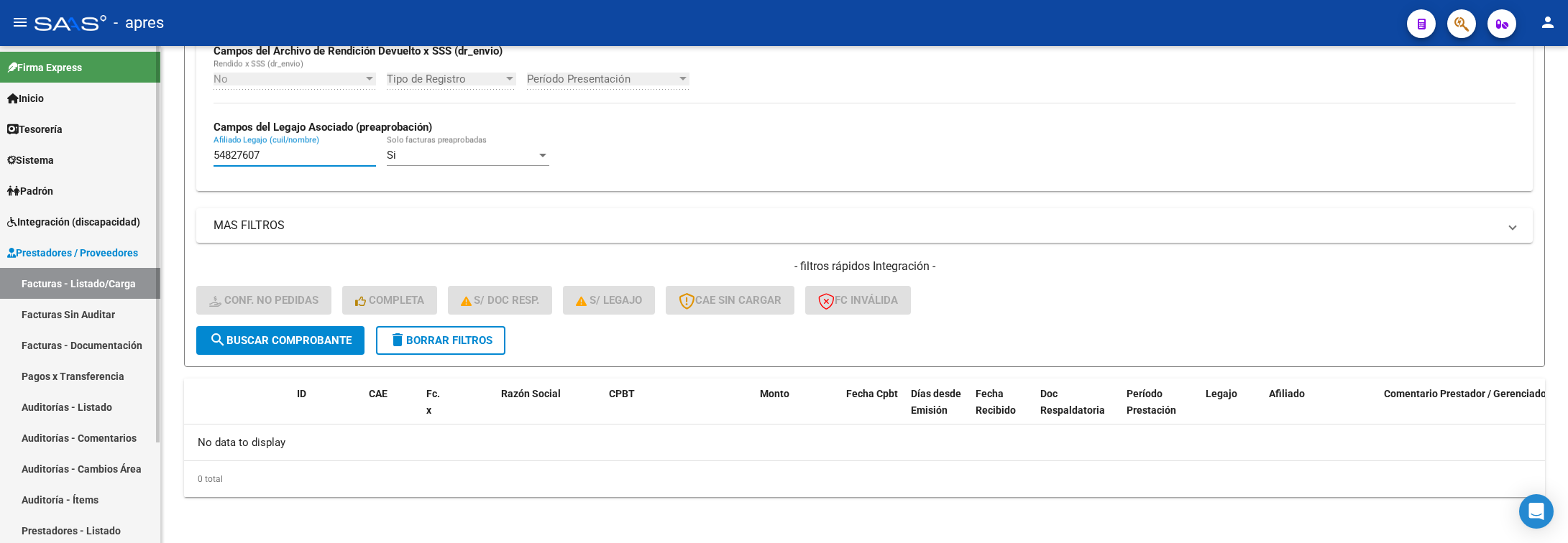
drag, startPoint x: 281, startPoint y: 158, endPoint x: 139, endPoint y: 149, distance: 142.3
click at [139, 149] on mat-sidenav-container "Firma Express Inicio Calendario SSS Instructivos Contacto OS Tesorería Extracto…" at bounding box center [784, 295] width 1568 height 497
paste input "6415681"
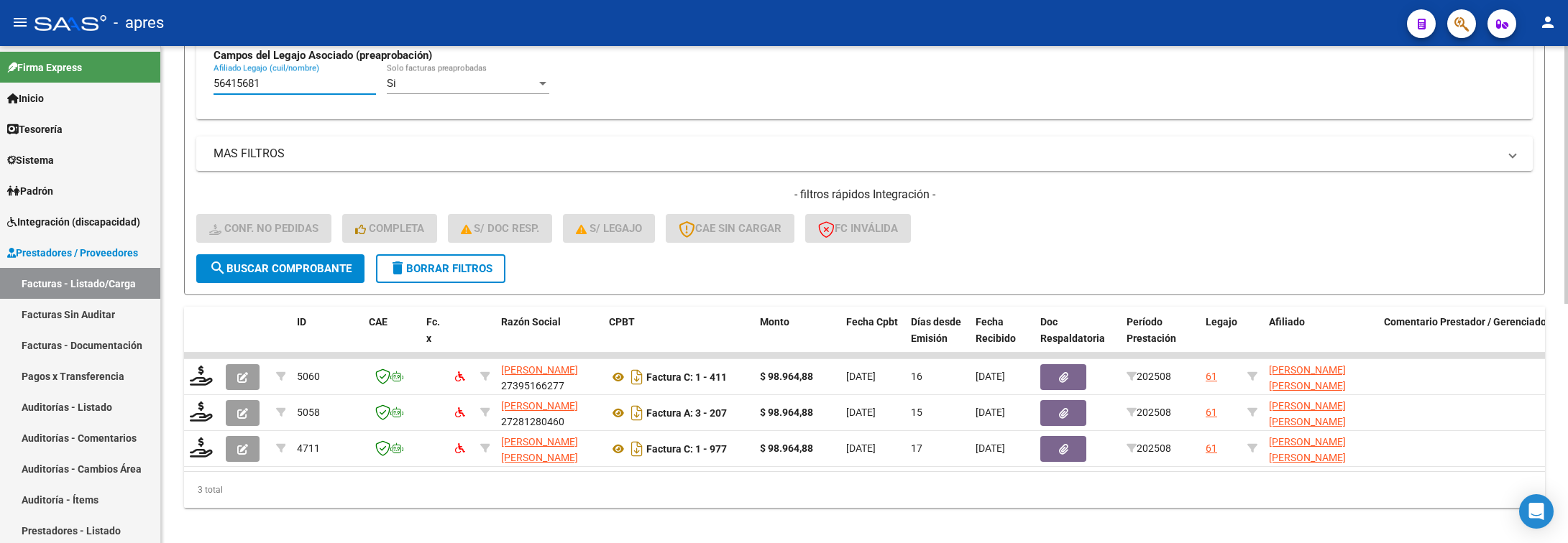
scroll to position [461, 0]
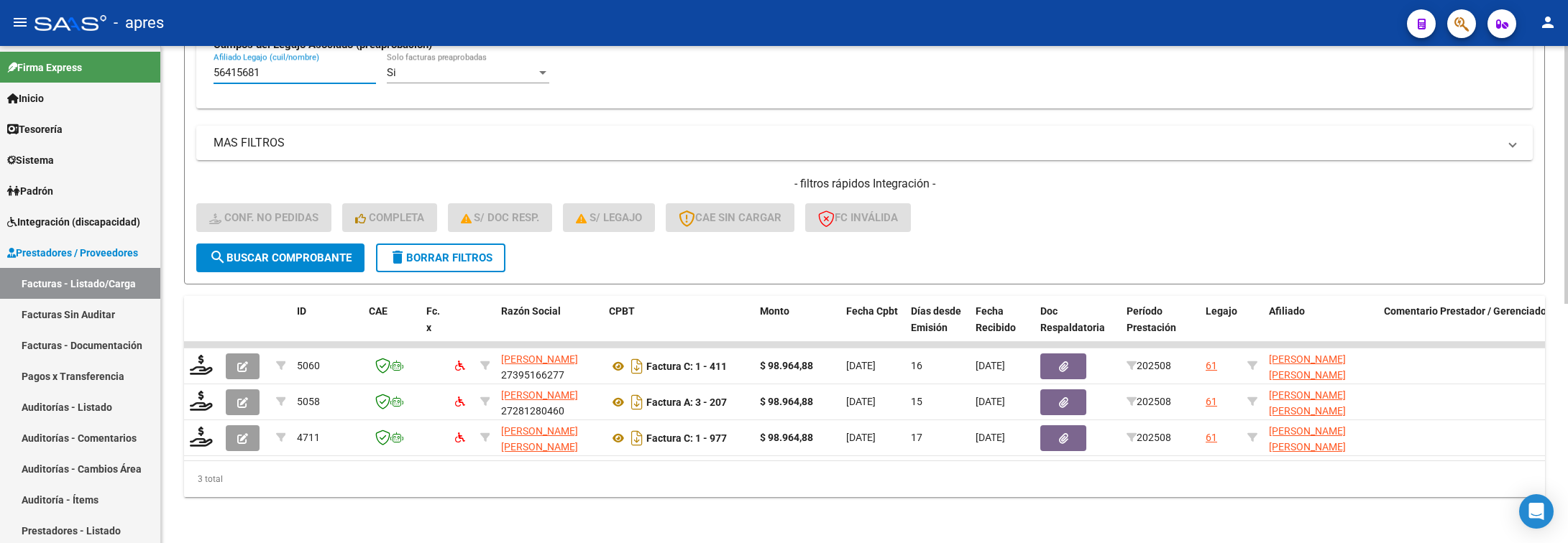
type input "56415681"
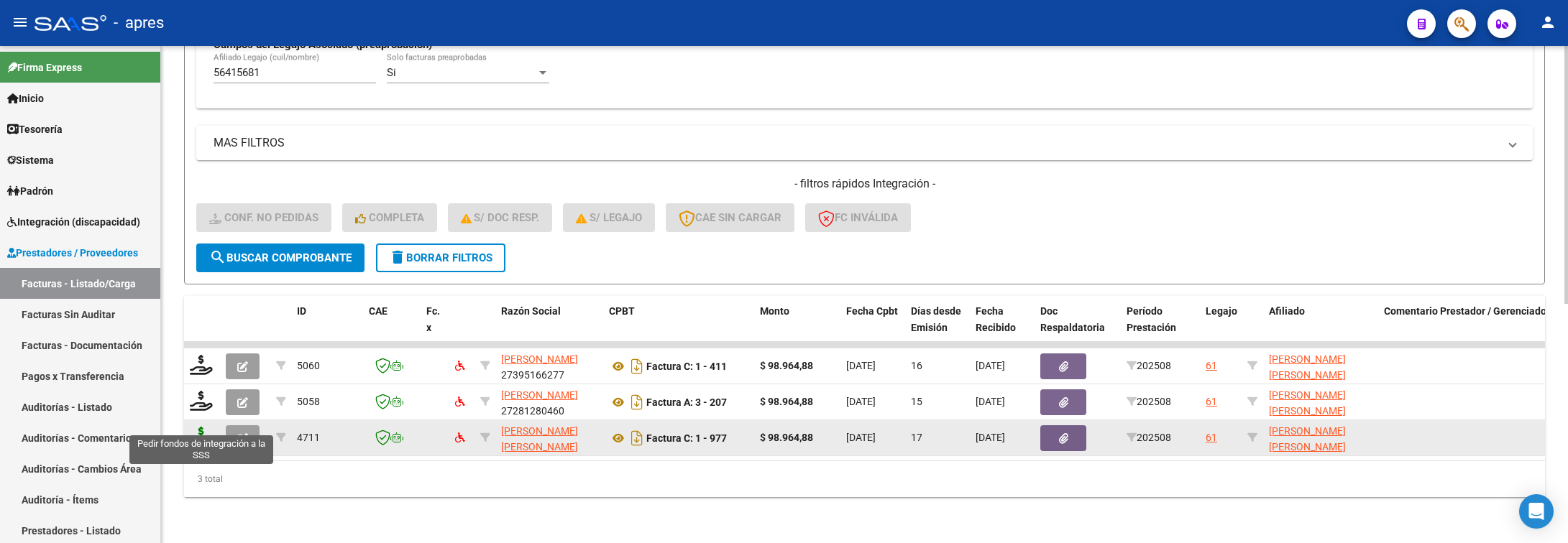
click at [196, 427] on icon at bounding box center [201, 437] width 23 height 20
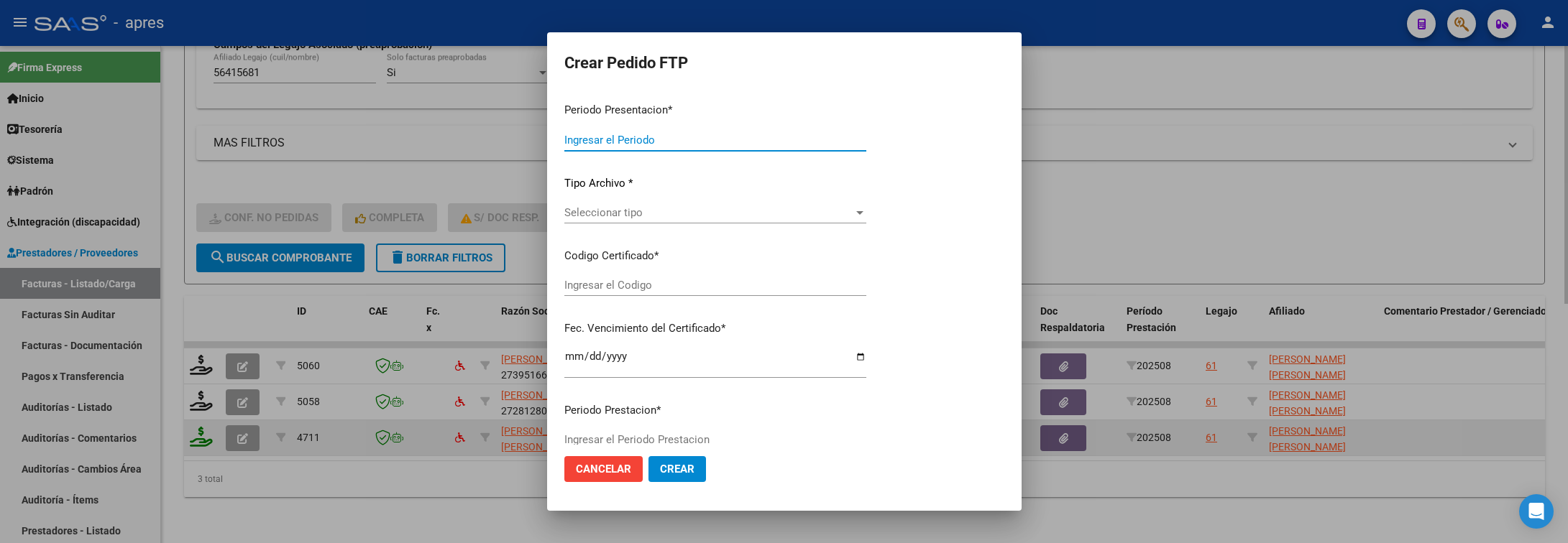
type input "202508"
type input "$ 98.964,88"
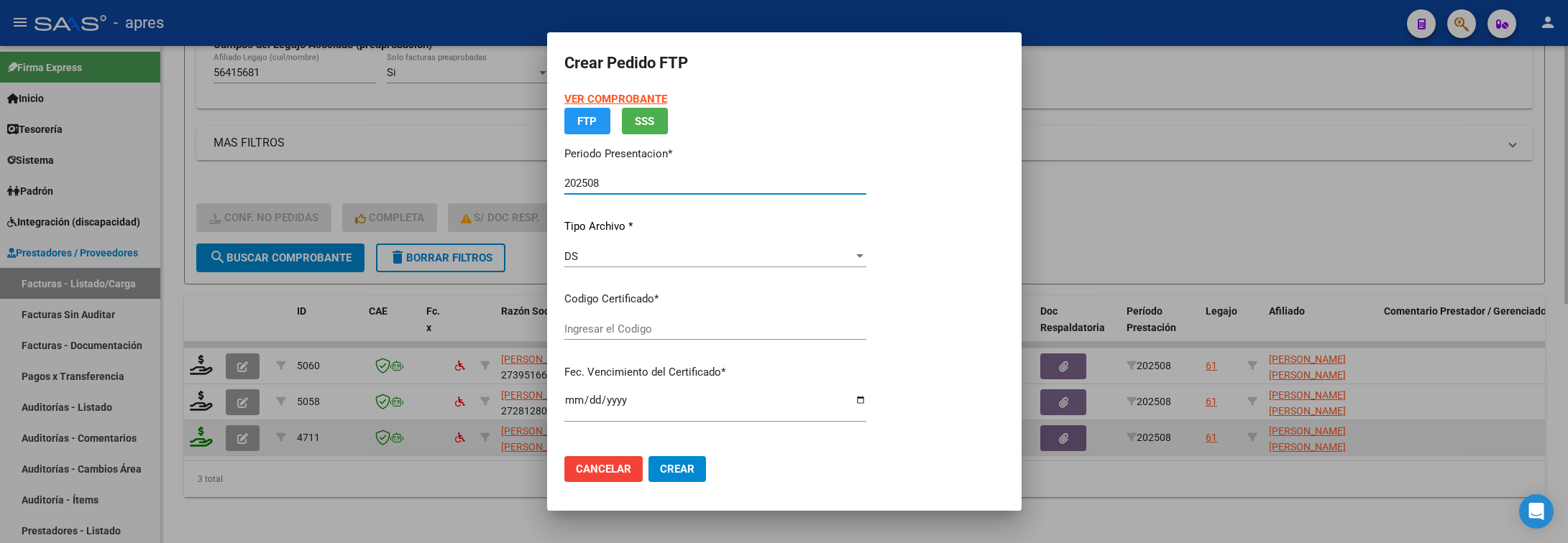
type input "ARG01000564156812022090620260906BSAS440"
type input "2026-09-06"
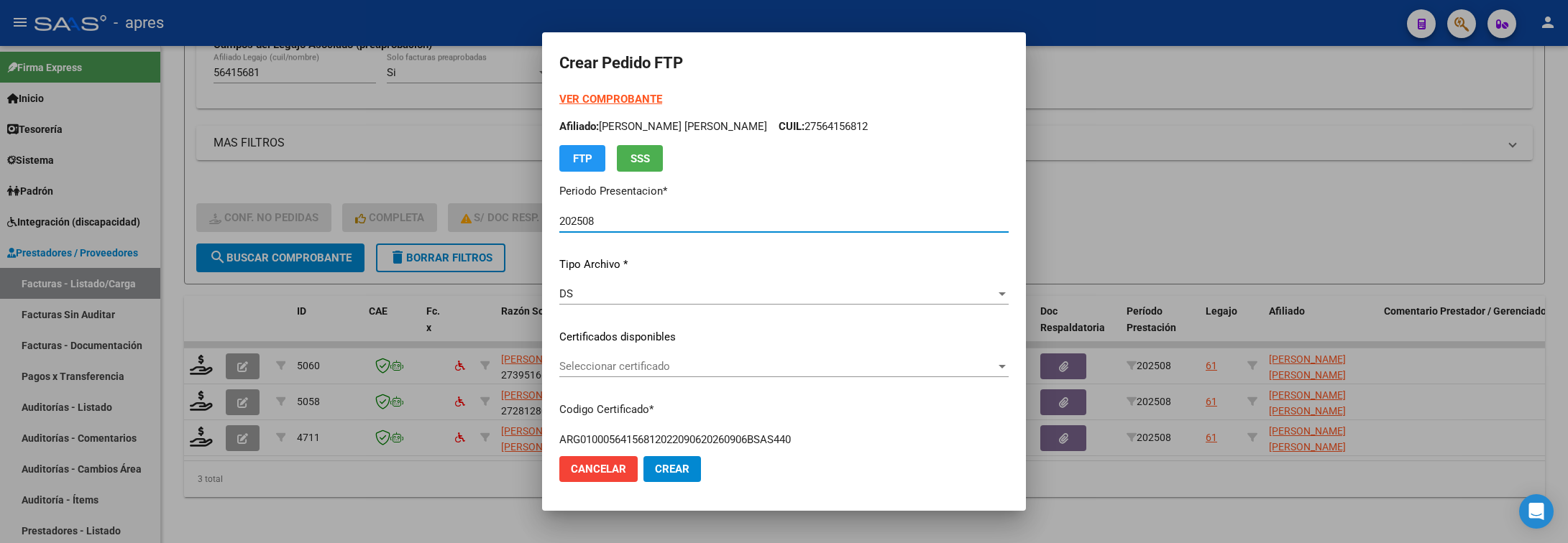
click at [708, 360] on span "Seleccionar certificado" at bounding box center [777, 366] width 437 height 13
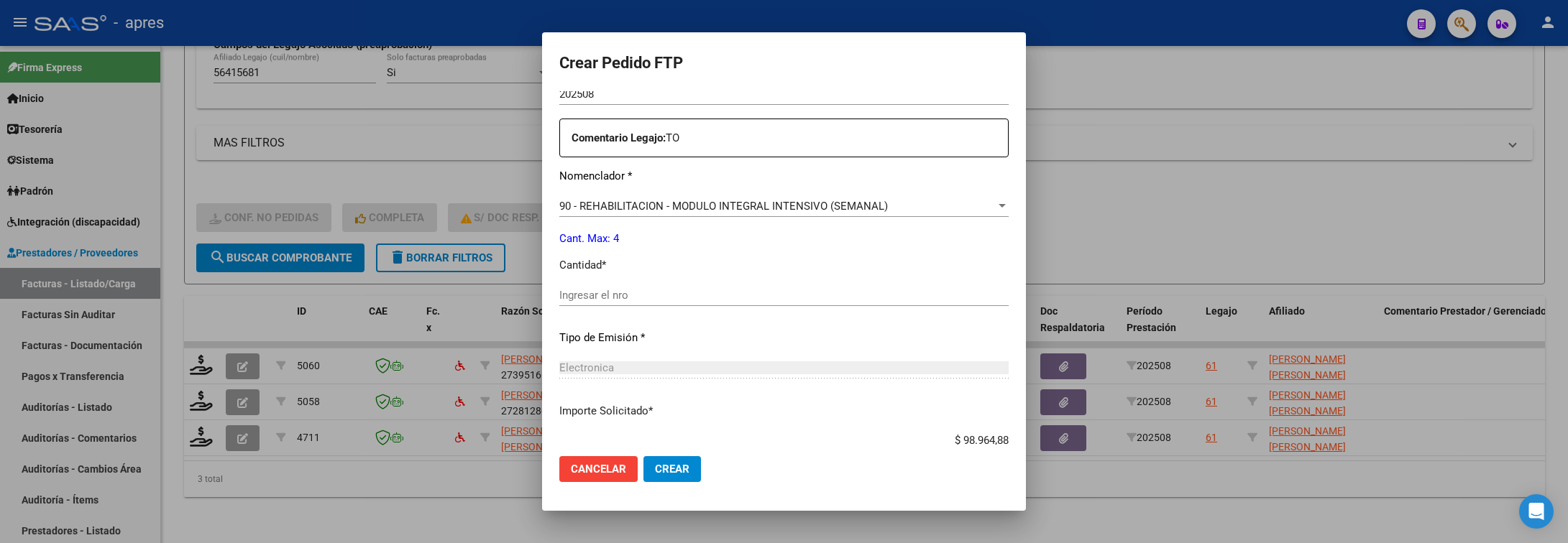
scroll to position [539, 0]
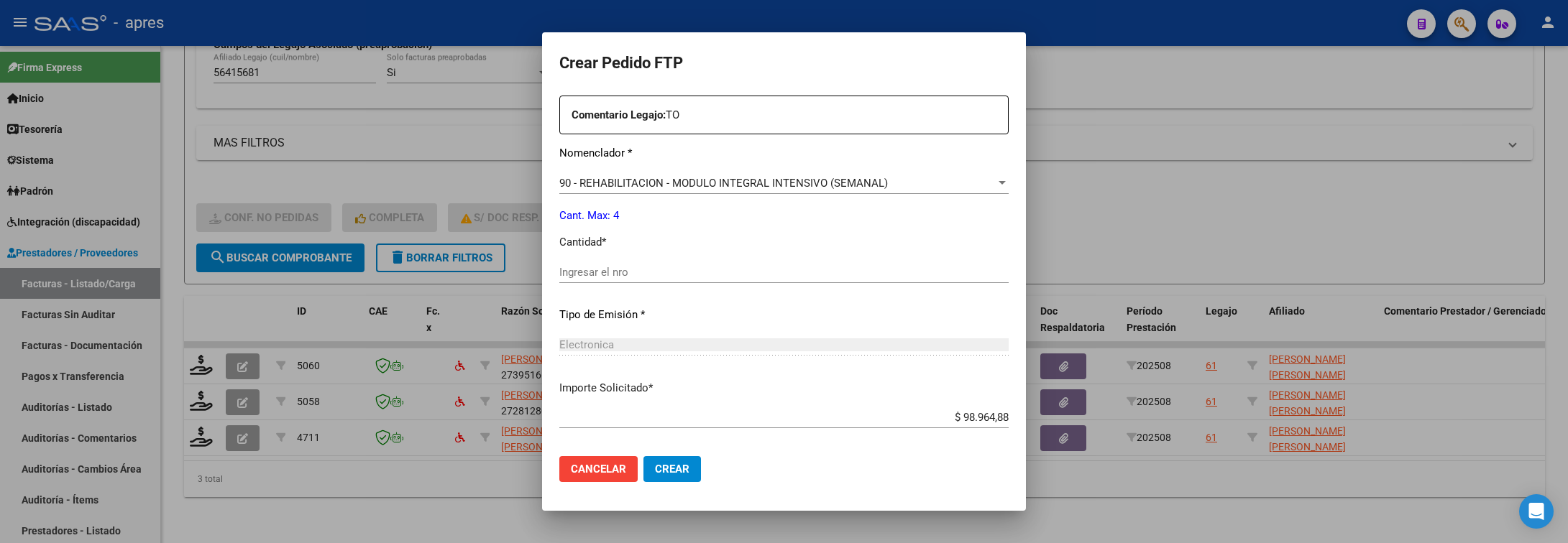
click at [818, 269] on input "Ingresar el nro" at bounding box center [784, 272] width 449 height 13
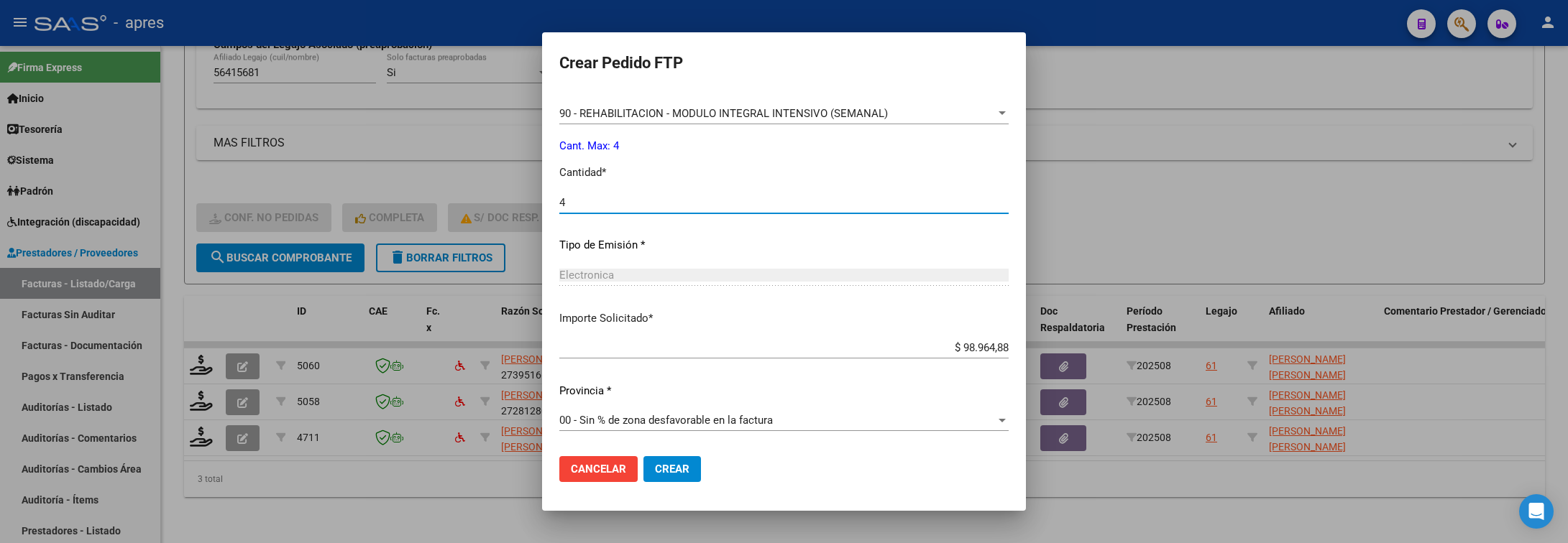
type input "4"
click at [696, 475] on button "Crear" at bounding box center [672, 469] width 57 height 26
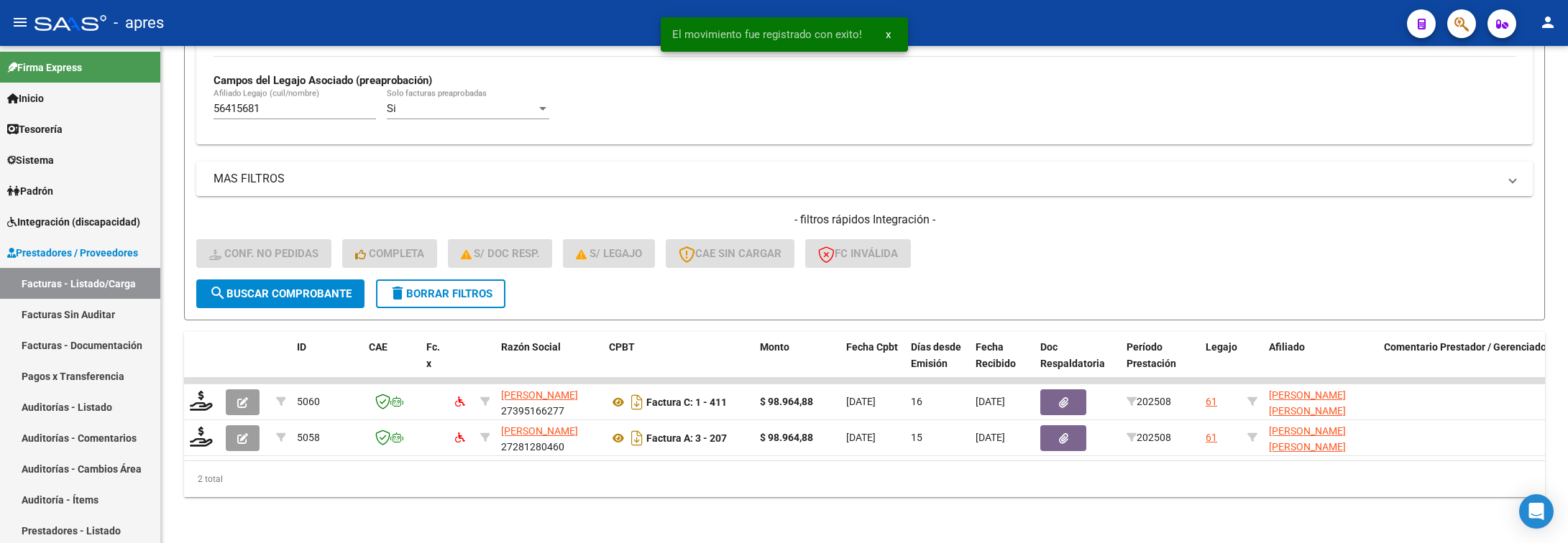
scroll to position [425, 0]
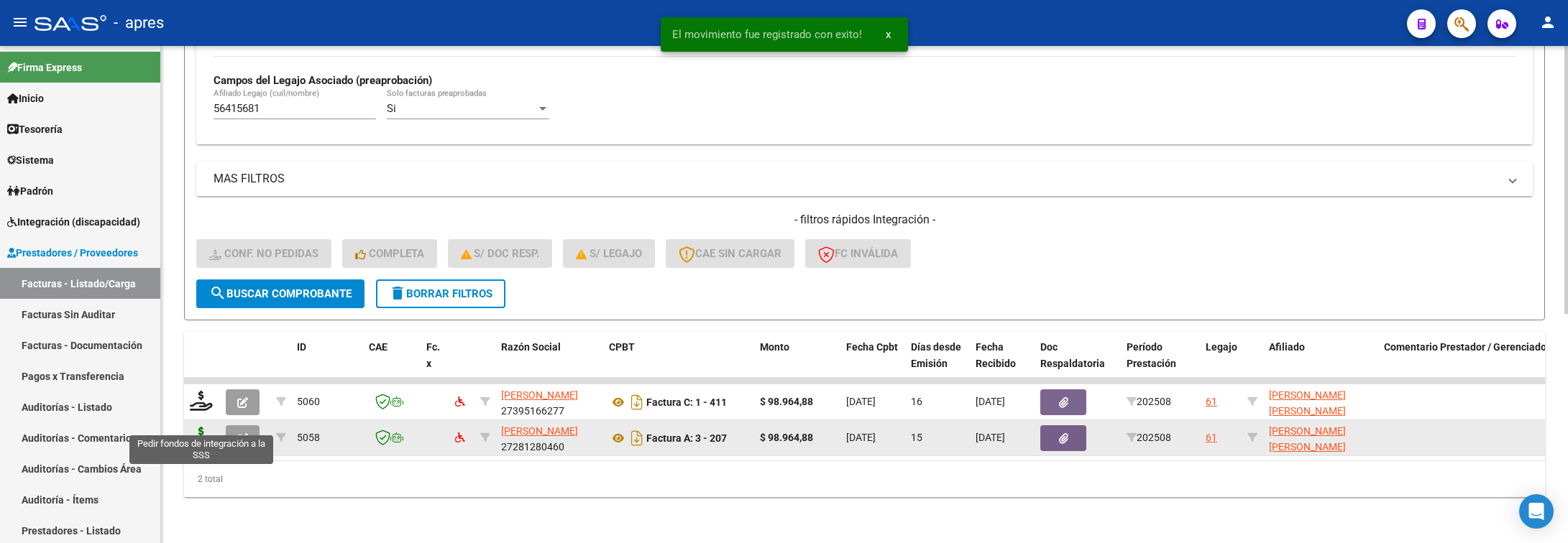
click at [197, 427] on icon at bounding box center [201, 437] width 23 height 20
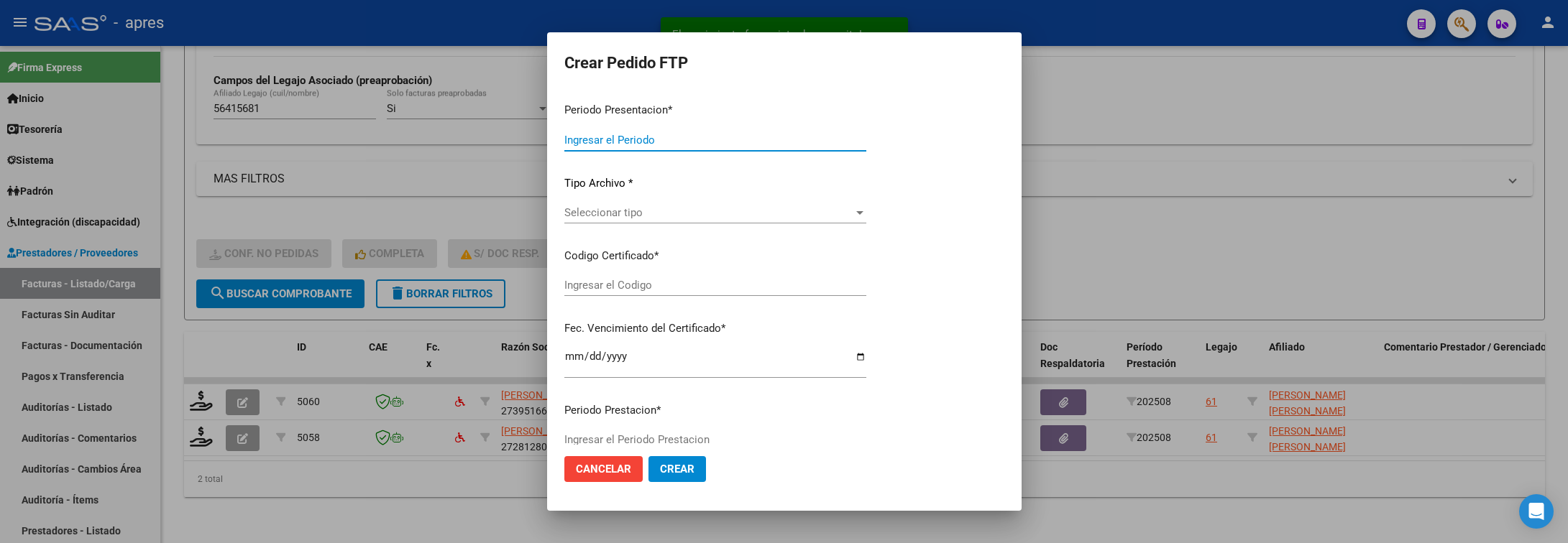
type input "202508"
type input "$ 98.964,88"
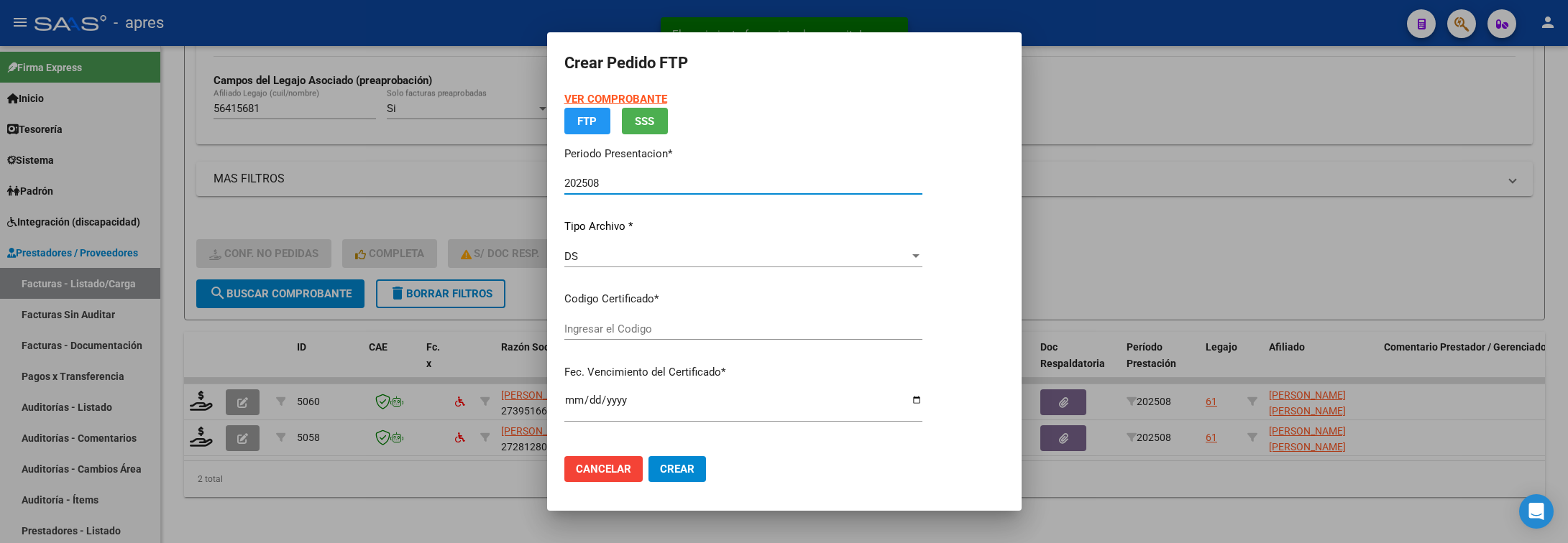
type input "ARG01000564156812022090620260906BSAS440"
type input "2026-09-06"
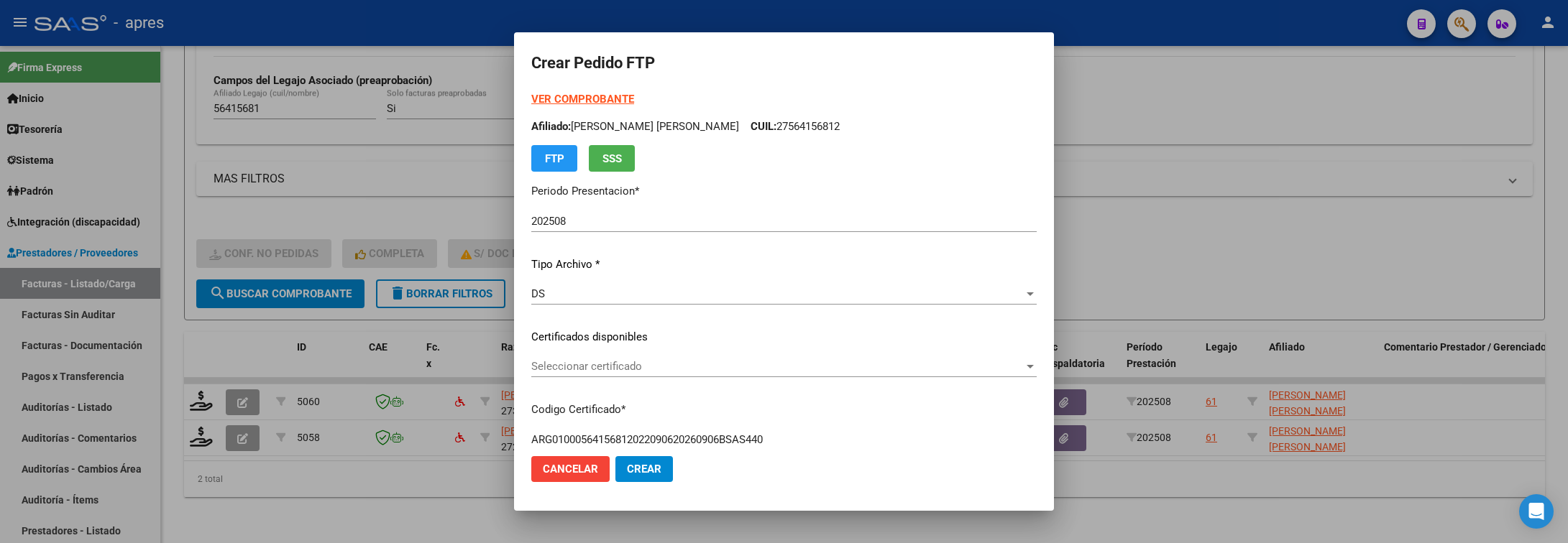
click at [644, 380] on div "Seleccionar certificado Seleccionar certificado" at bounding box center [784, 373] width 506 height 35
click at [649, 374] on div "Seleccionar certificado Seleccionar certificado" at bounding box center [784, 366] width 506 height 21
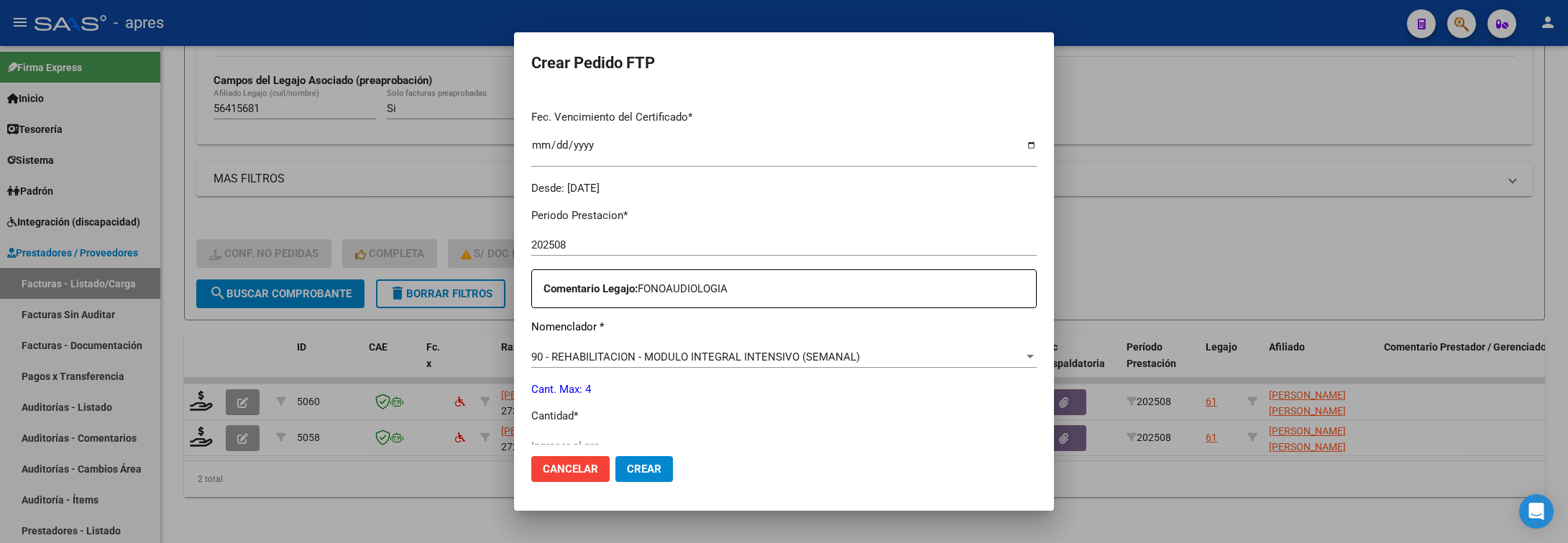
scroll to position [431, 0]
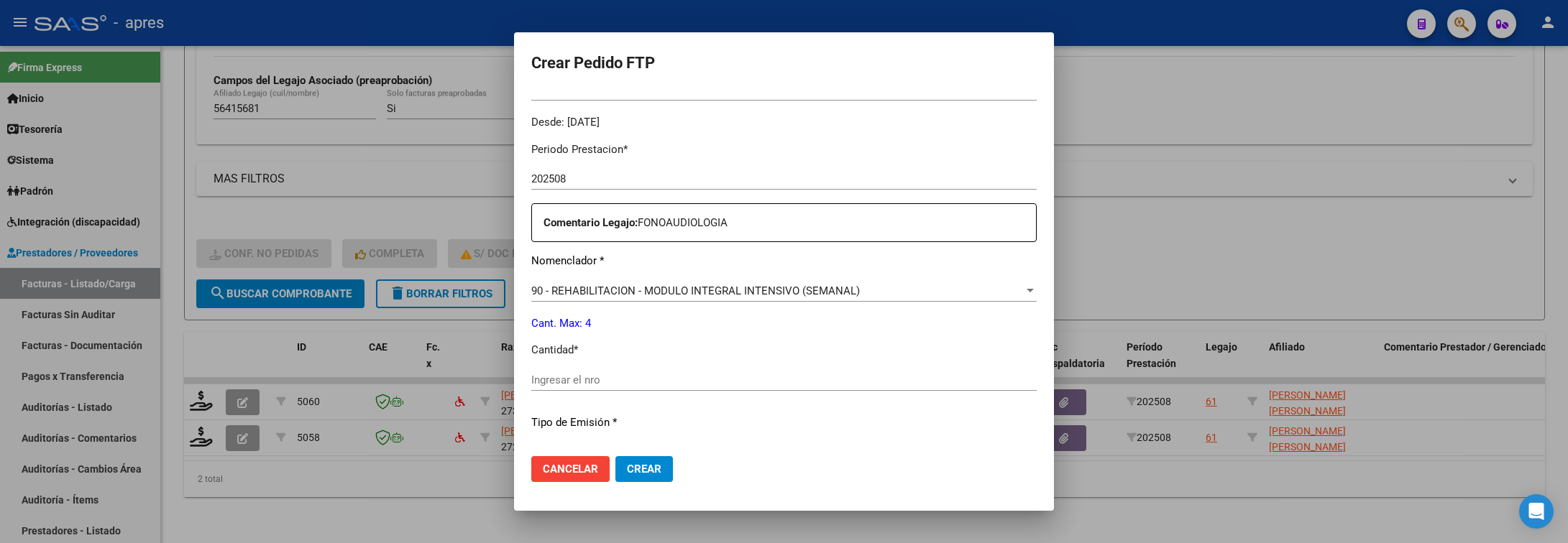
click at [652, 388] on div "Ingresar el nro" at bounding box center [784, 380] width 506 height 21
click at [656, 382] on input "Ingresar el nro" at bounding box center [784, 380] width 506 height 13
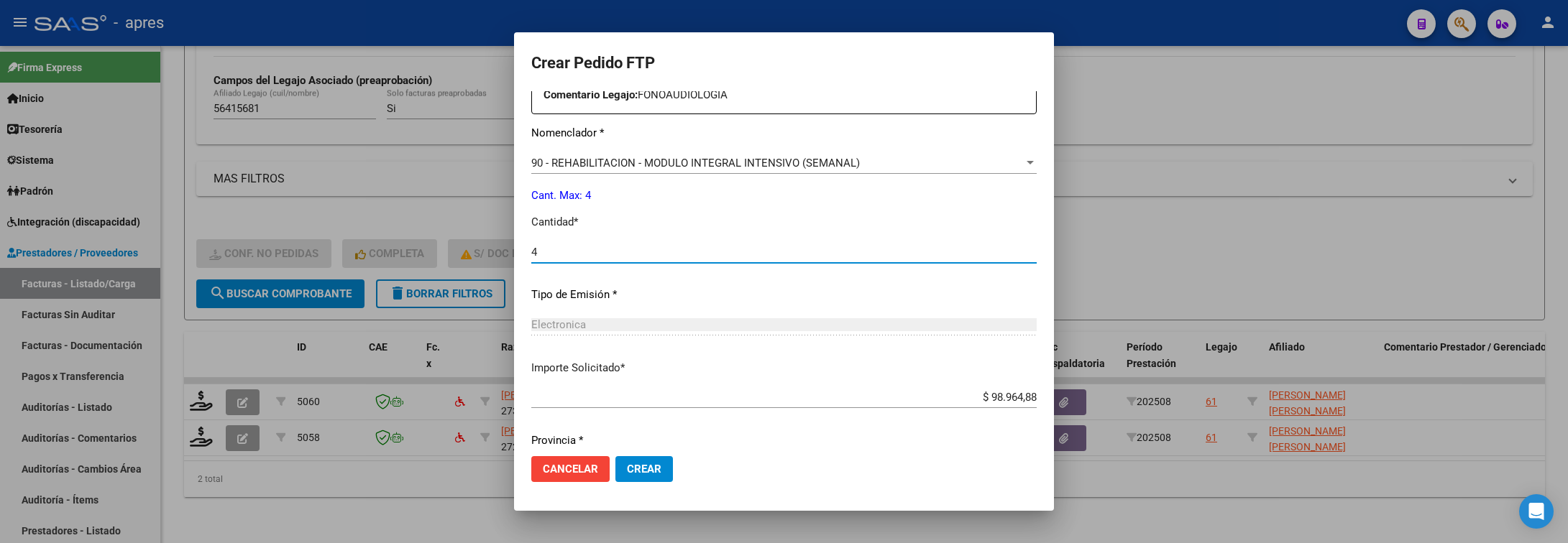
scroll to position [609, 0]
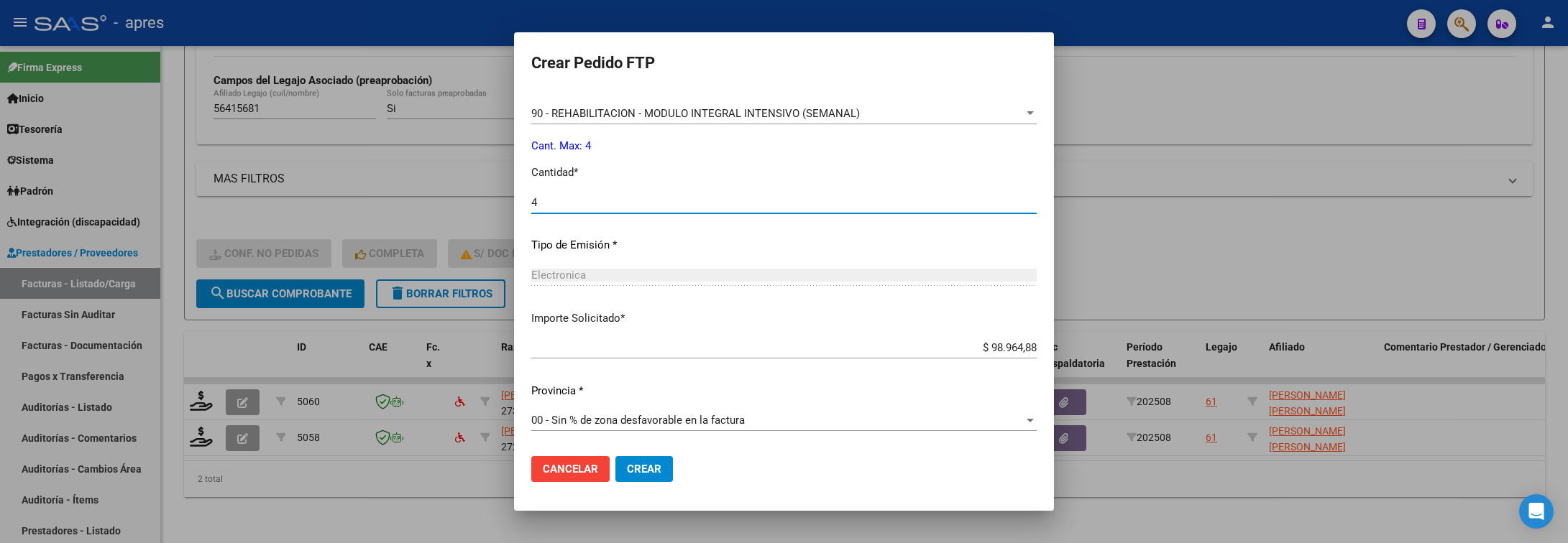
type input "4"
click at [648, 473] on span "Crear" at bounding box center [645, 469] width 35 height 13
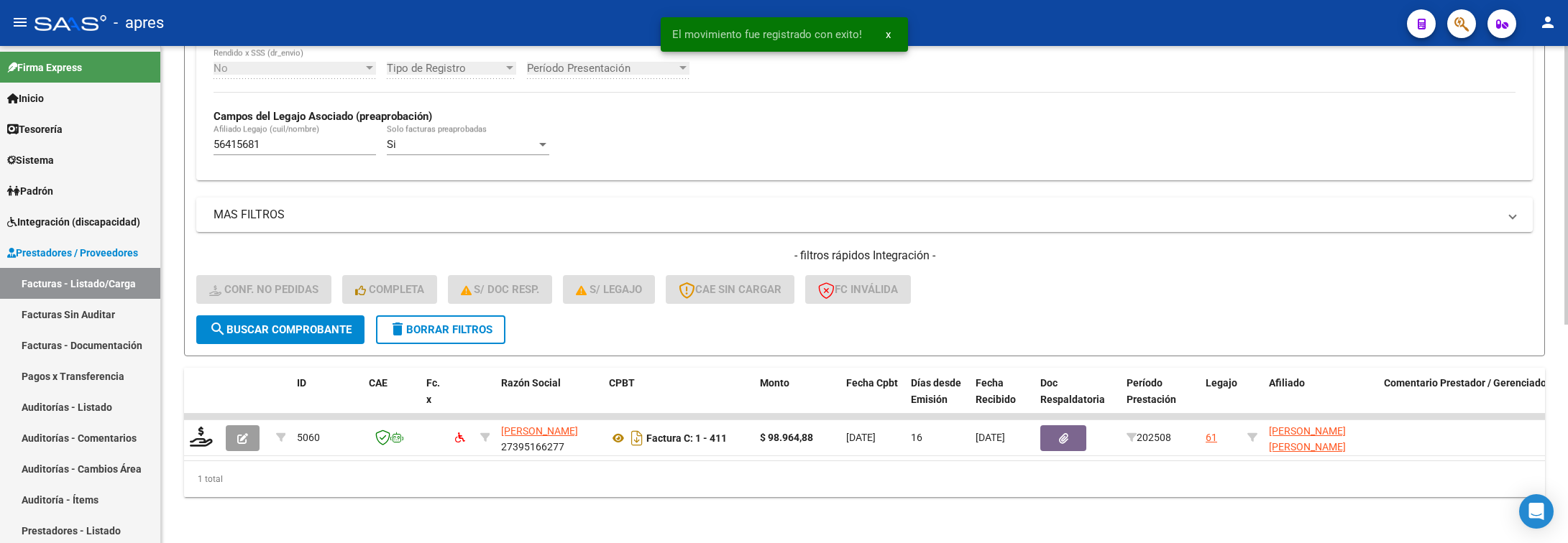
scroll to position [390, 0]
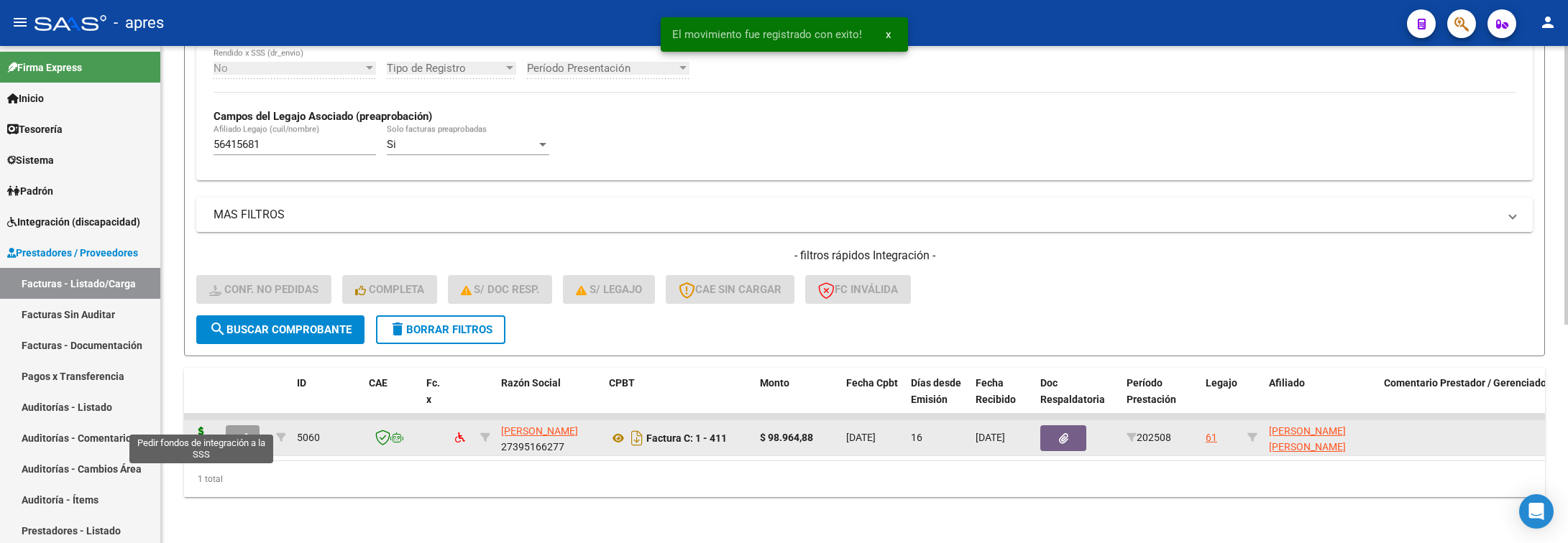
click at [201, 427] on icon at bounding box center [201, 437] width 23 height 20
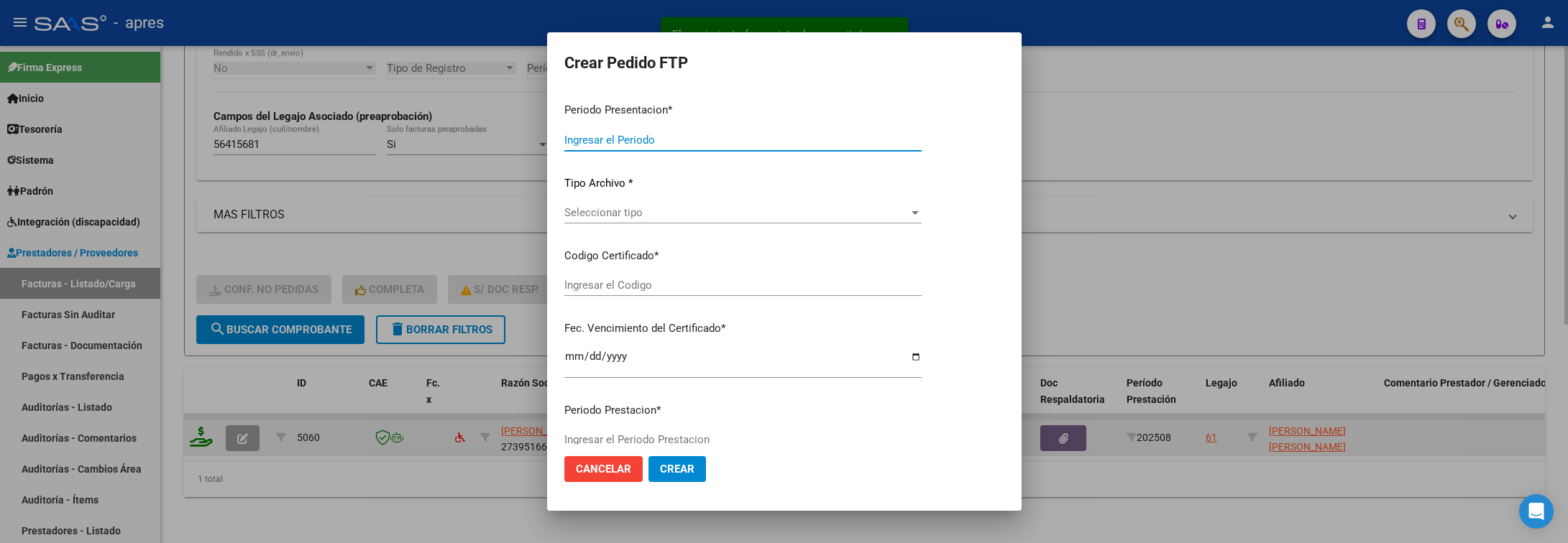
type input "202508"
type input "$ 98.964,88"
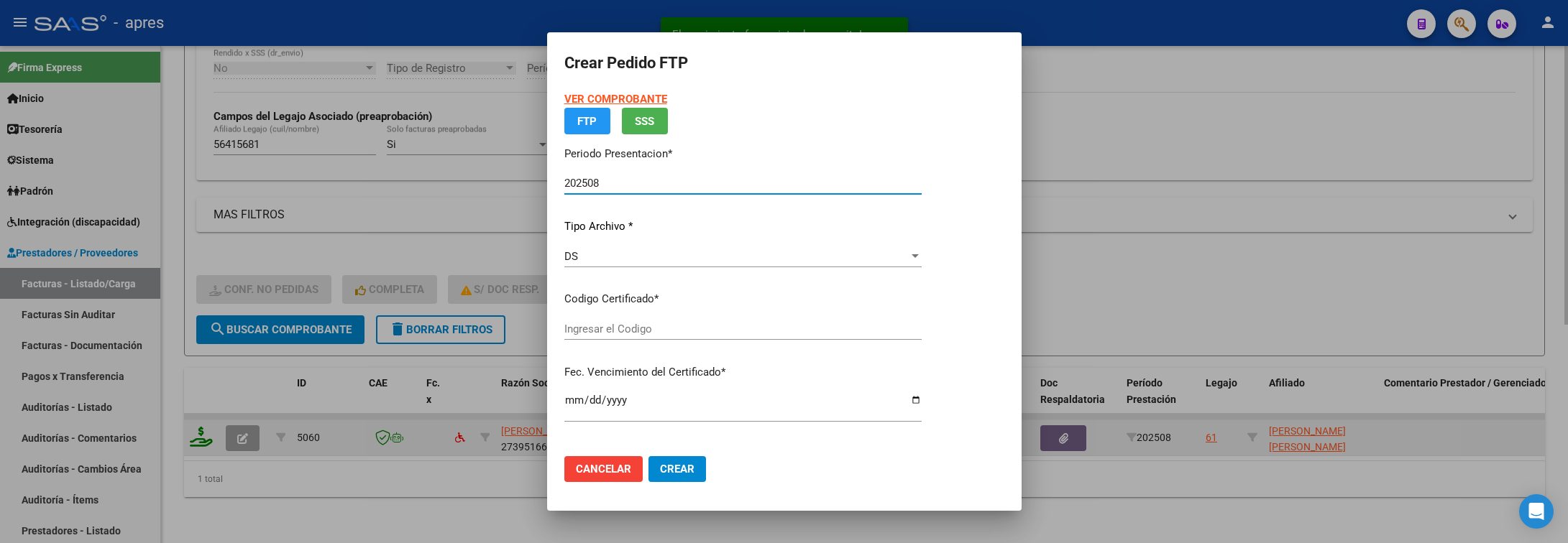
type input "ARG01000564156812022090620260906BSAS440"
type input "2026-09-06"
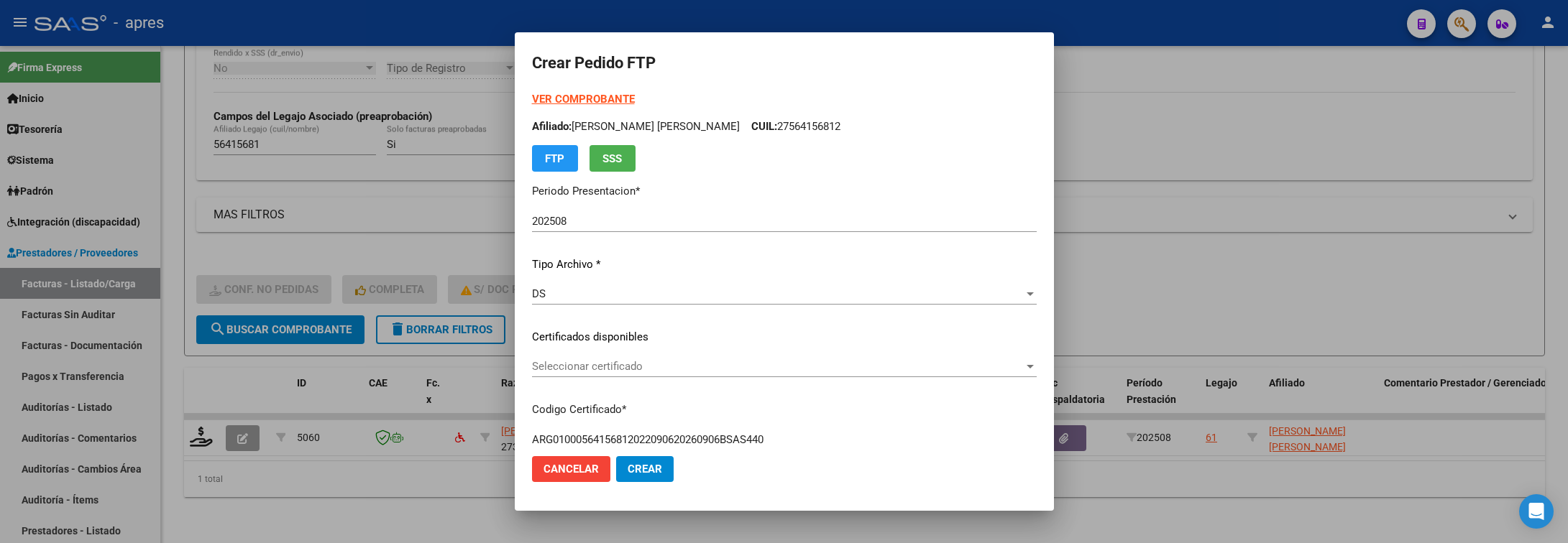
click at [891, 374] on div "Seleccionar certificado Seleccionar certificado" at bounding box center [784, 366] width 505 height 21
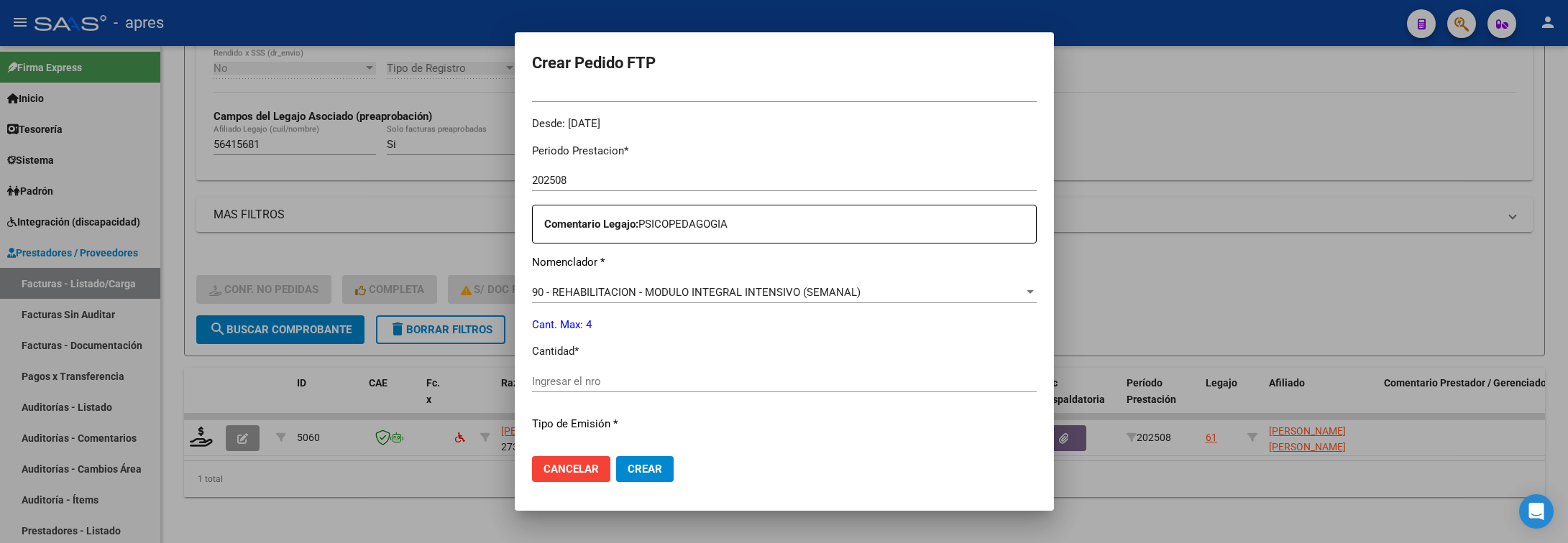
scroll to position [431, 0]
click at [891, 374] on input "Ingresar el nro" at bounding box center [784, 380] width 505 height 13
type input "4"
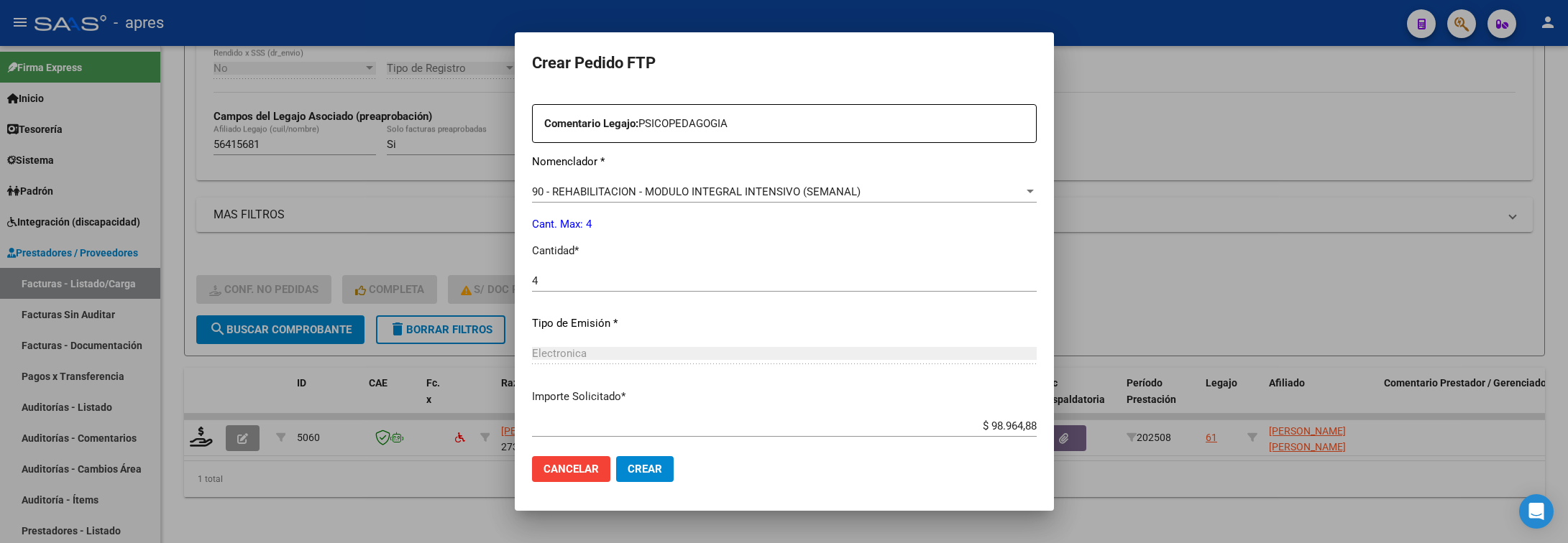
scroll to position [609, 0]
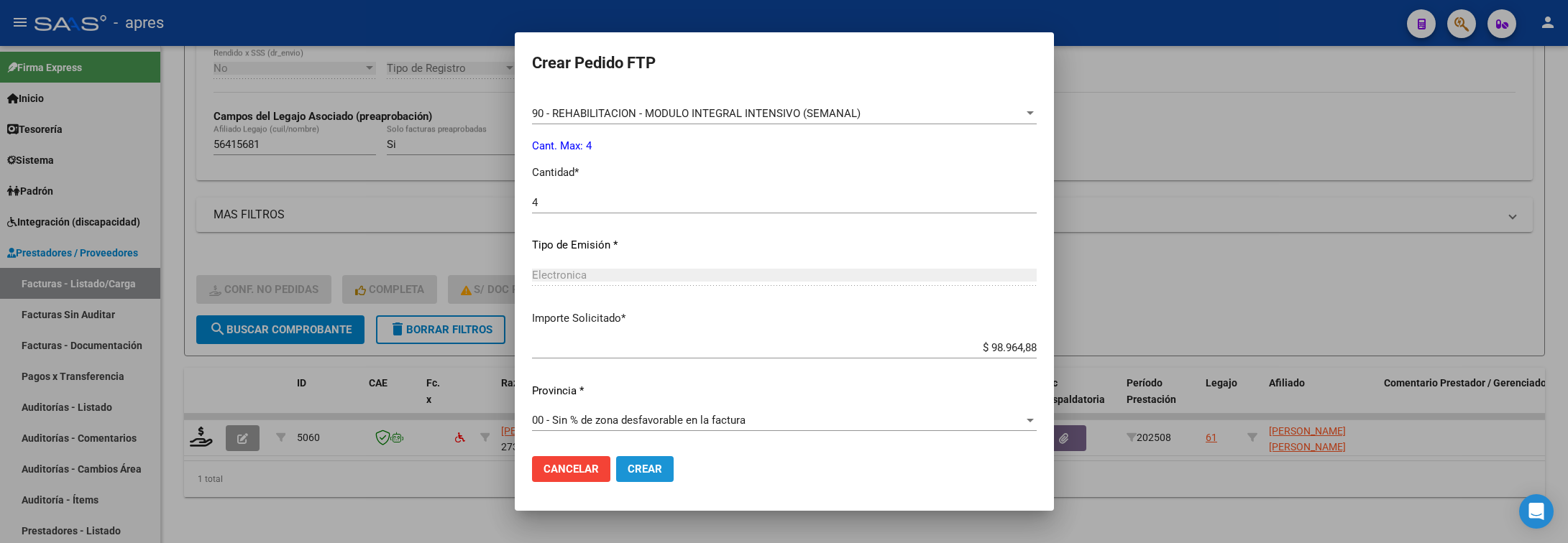
click at [652, 473] on span "Crear" at bounding box center [645, 469] width 35 height 13
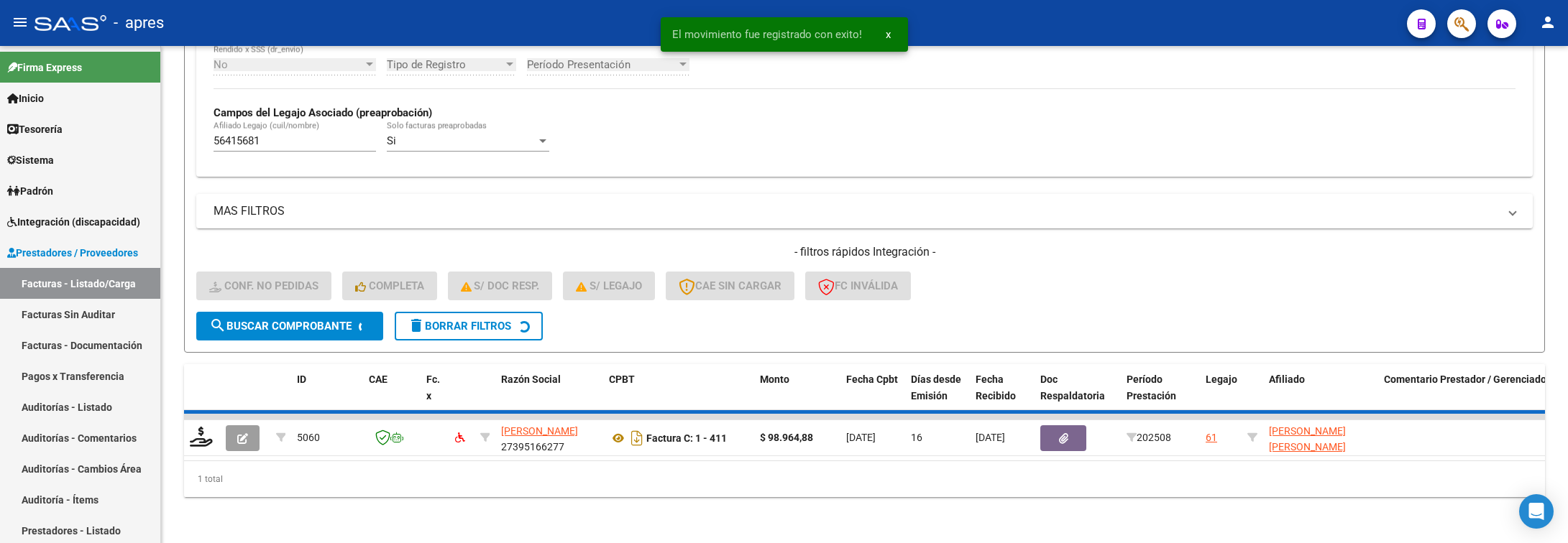
scroll to position [363, 0]
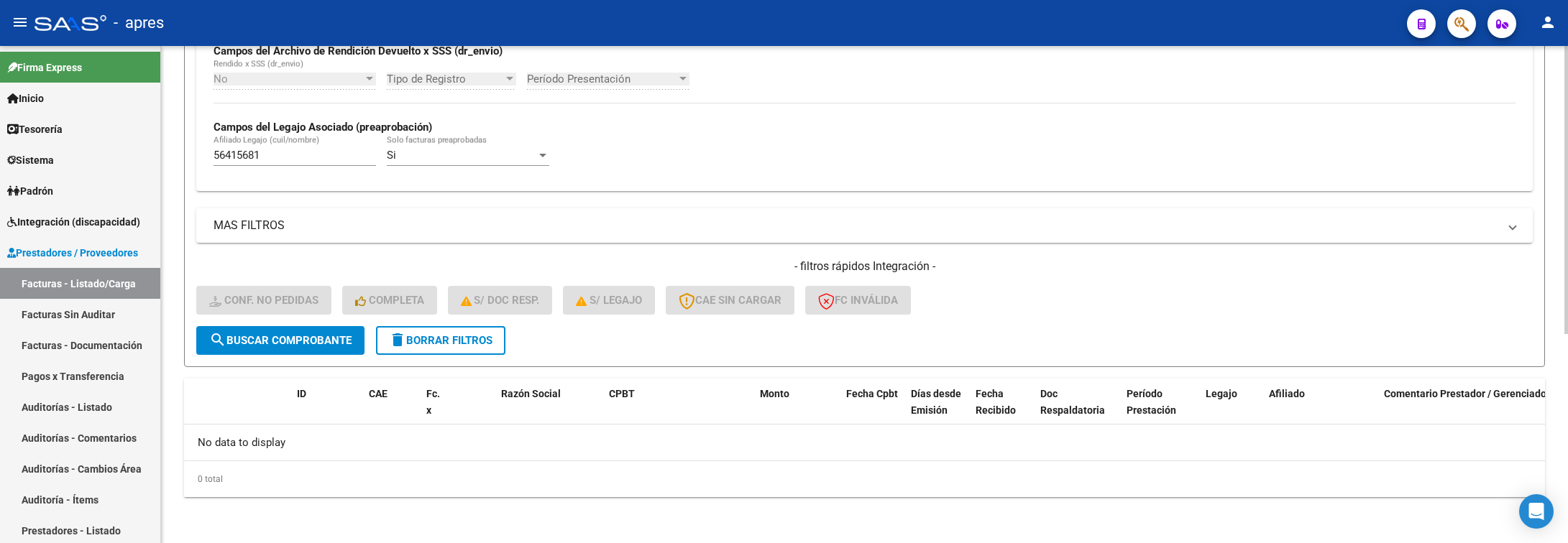
drag, startPoint x: 296, startPoint y: 156, endPoint x: 169, endPoint y: 151, distance: 127.1
click at [169, 151] on div "Video tutorial PRESTADORES -> Listado de CPBTs Emitidos por Prestadores / Prove…" at bounding box center [864, 115] width 1407 height 858
paste input "2626064"
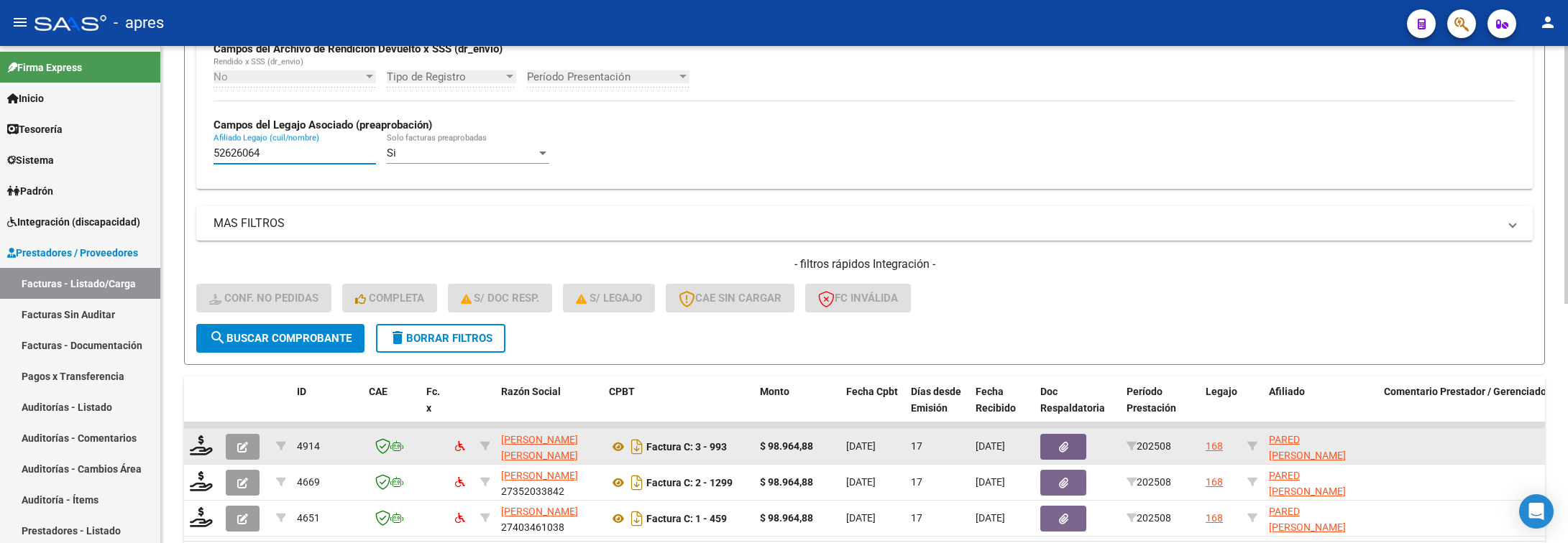
scroll to position [461, 0]
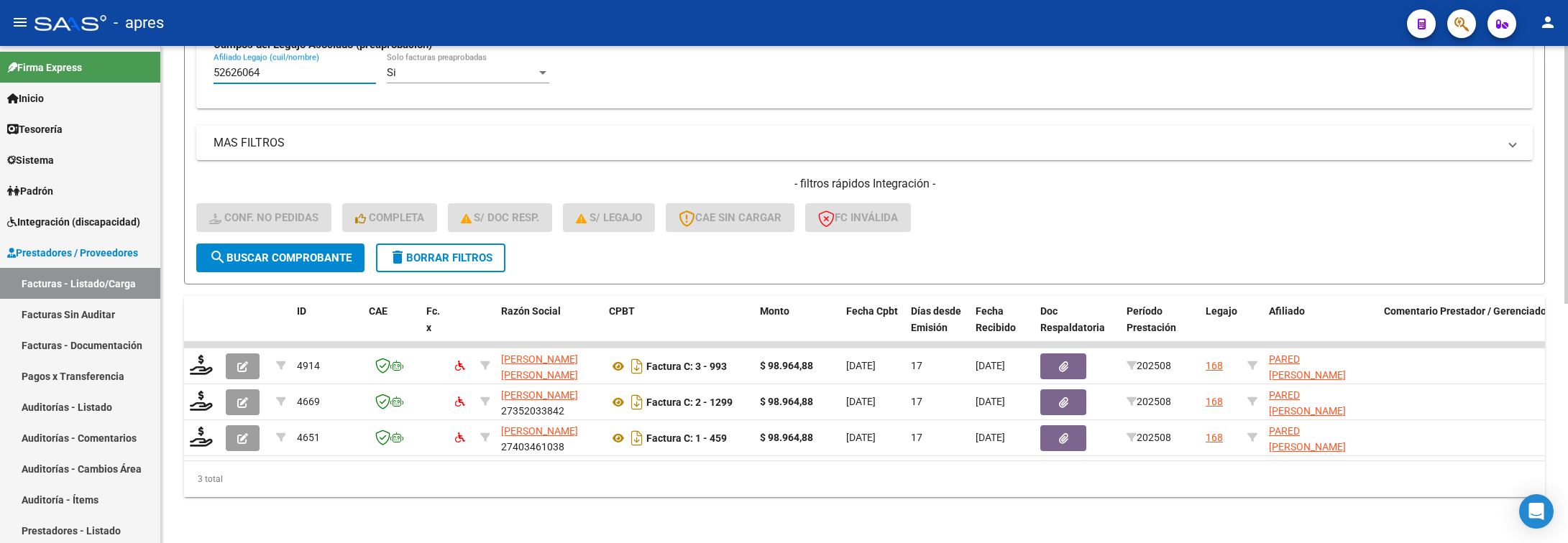
type input "52626064"
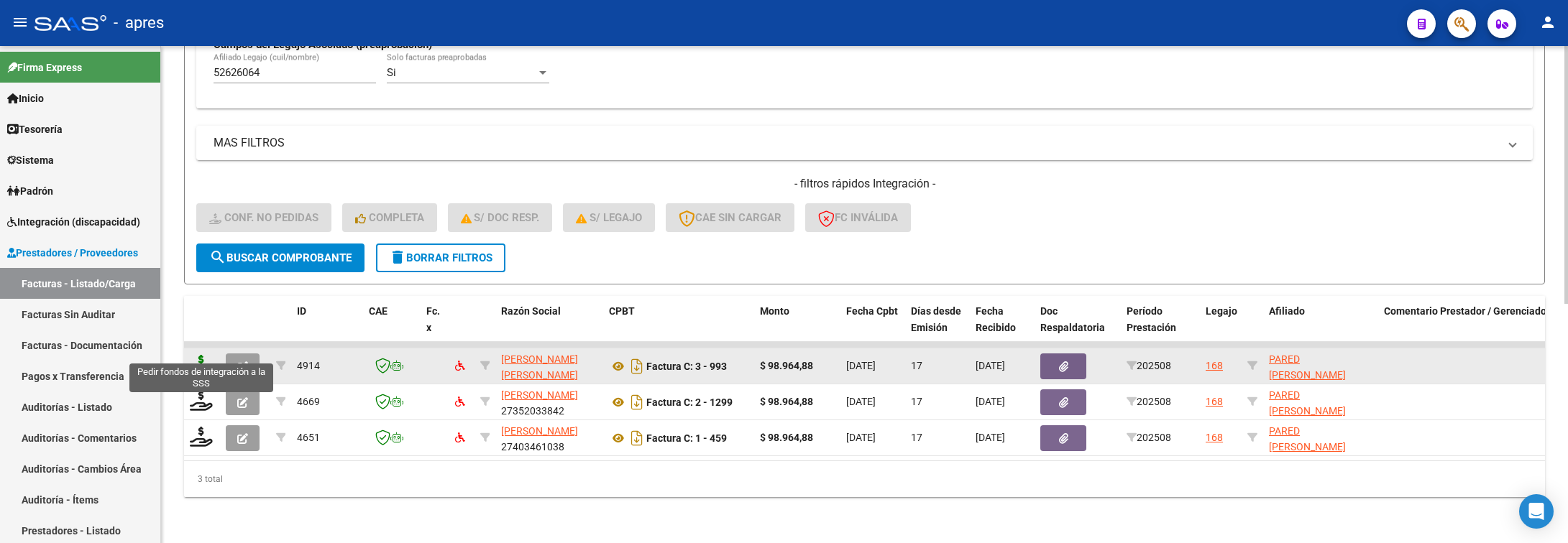
click at [205, 355] on icon at bounding box center [201, 365] width 23 height 20
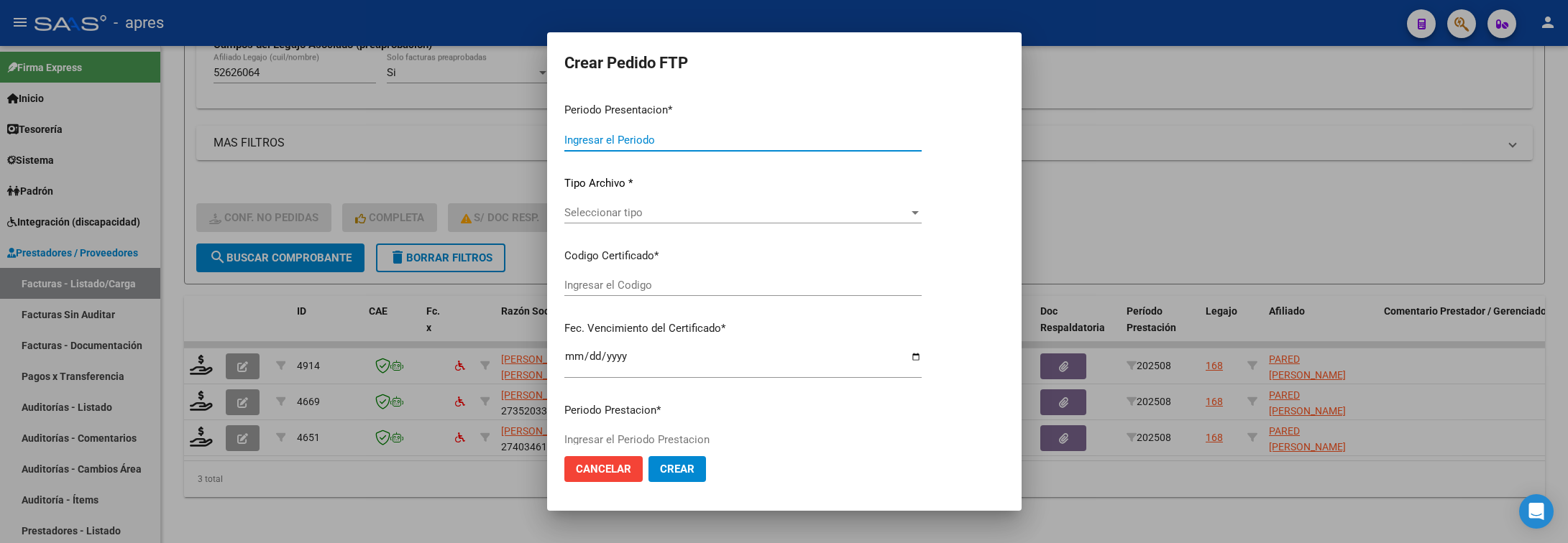
type input "202508"
type input "$ 98.964,88"
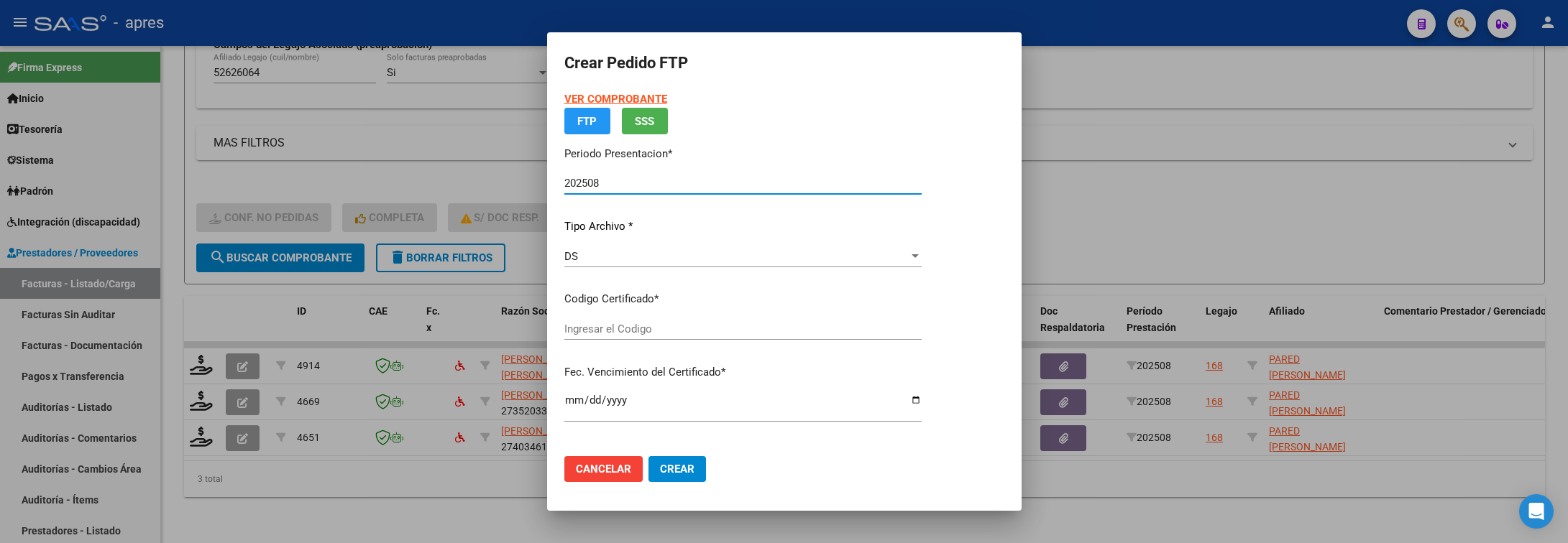
type input "ARG02000526260642025011620350116BUE440"
type input "2035-01-16"
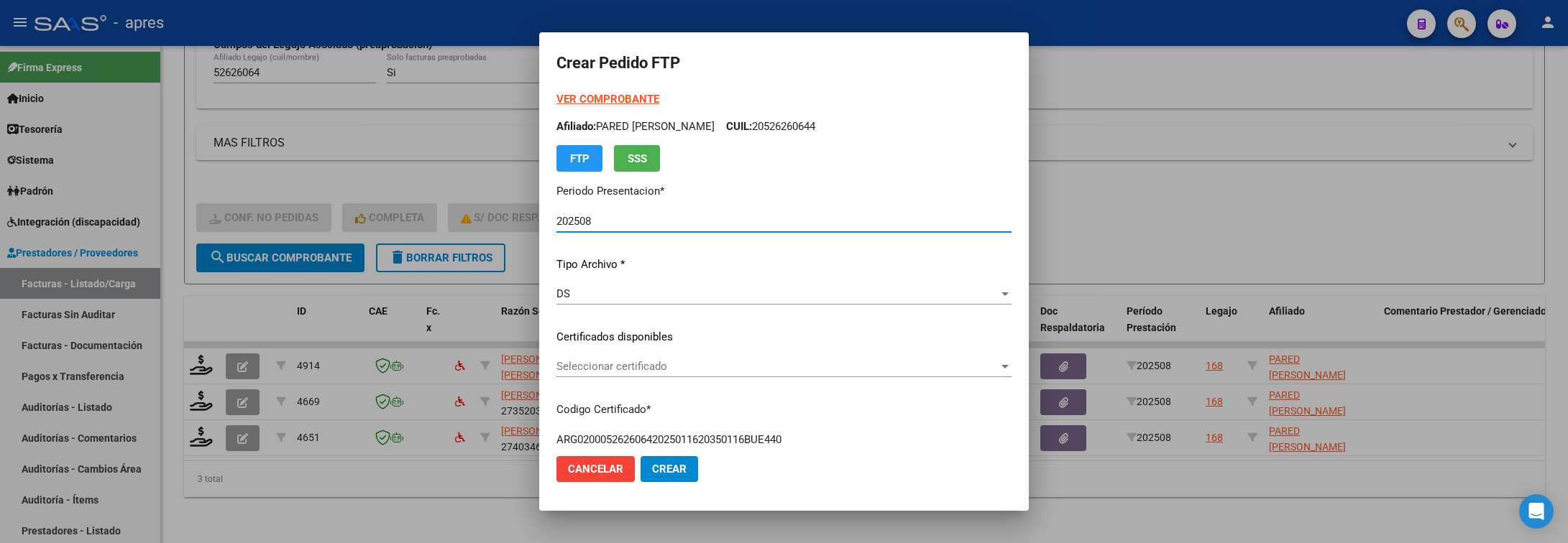
click at [630, 374] on div "Seleccionar certificado Seleccionar certificado" at bounding box center [784, 366] width 455 height 21
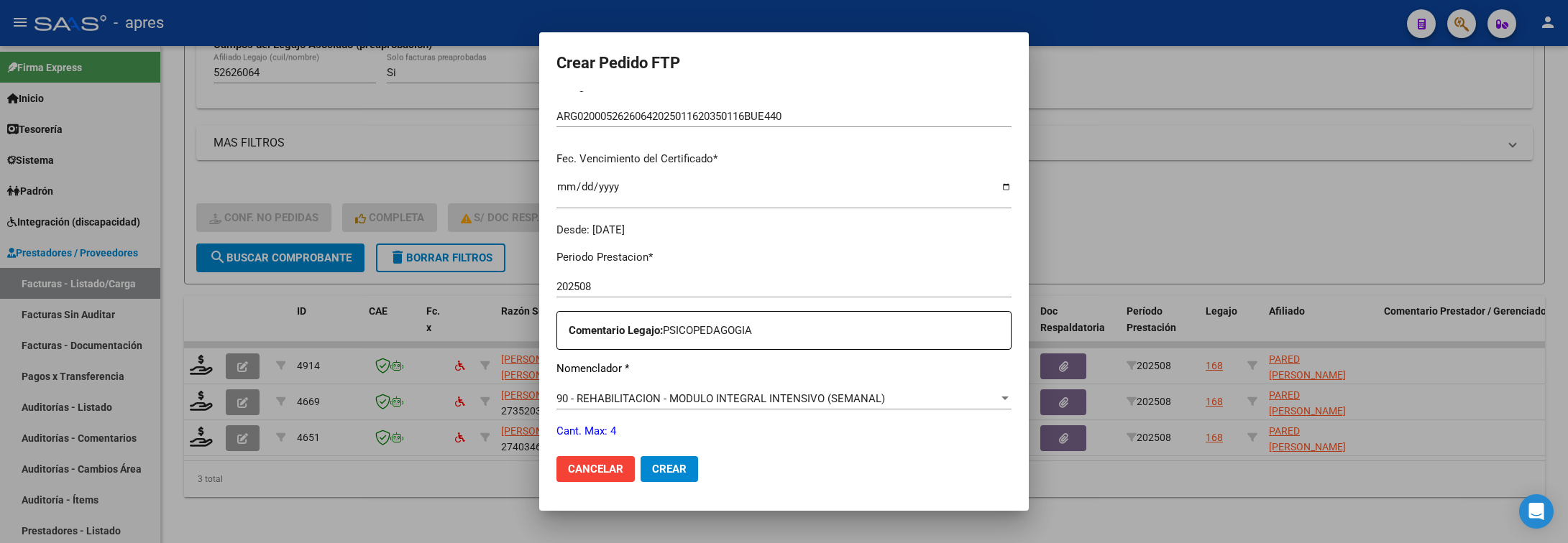
scroll to position [431, 0]
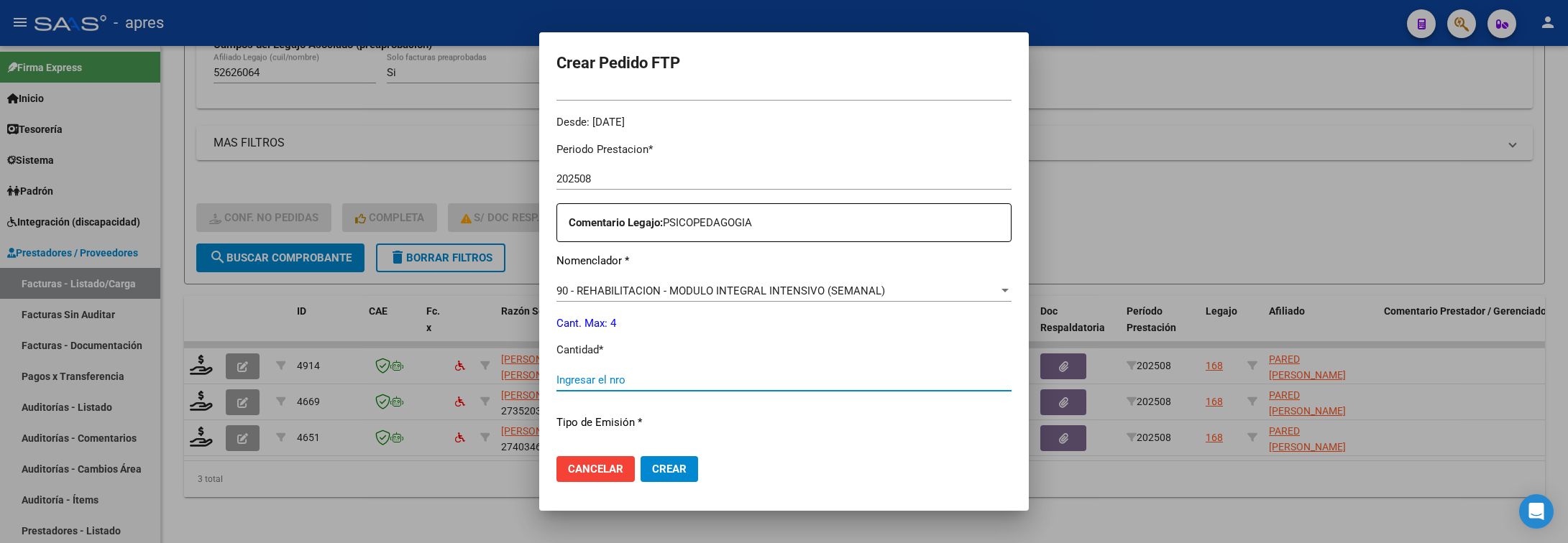
drag, startPoint x: 605, startPoint y: 381, endPoint x: 602, endPoint y: 392, distance: 11.4
click at [604, 384] on input "Ingresar el nro" at bounding box center [784, 380] width 455 height 13
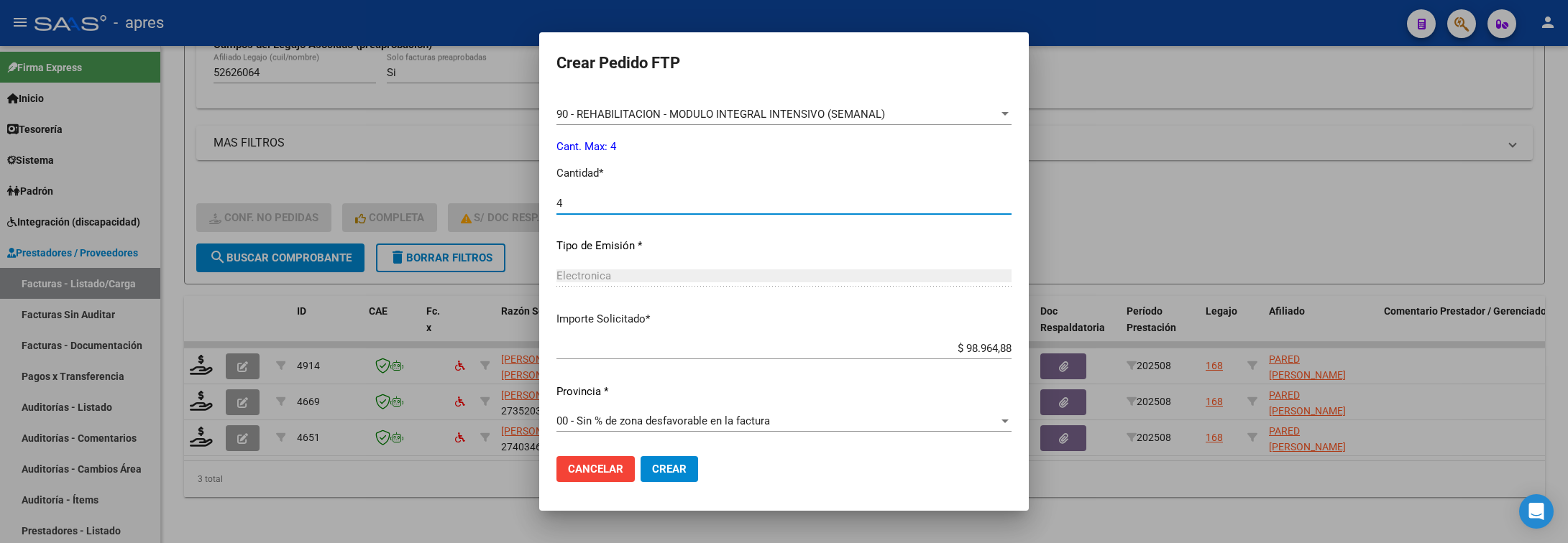
scroll to position [609, 0]
type input "4"
click at [665, 475] on button "Crear" at bounding box center [669, 469] width 57 height 26
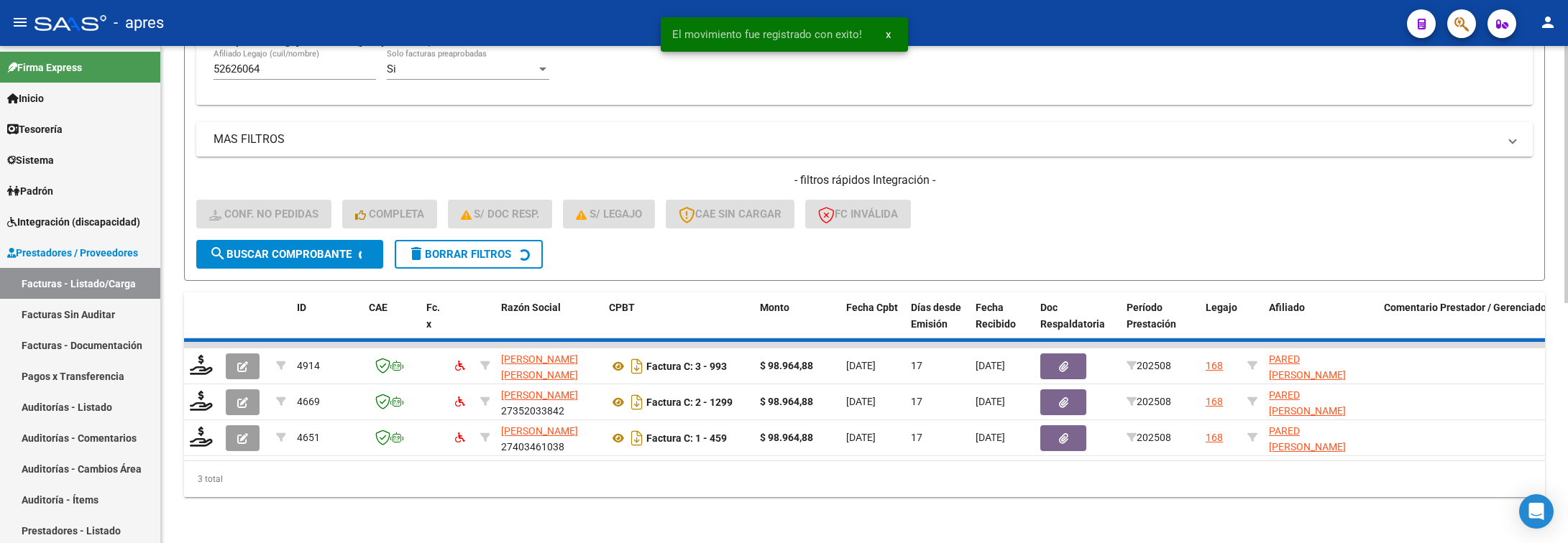
scroll to position [425, 0]
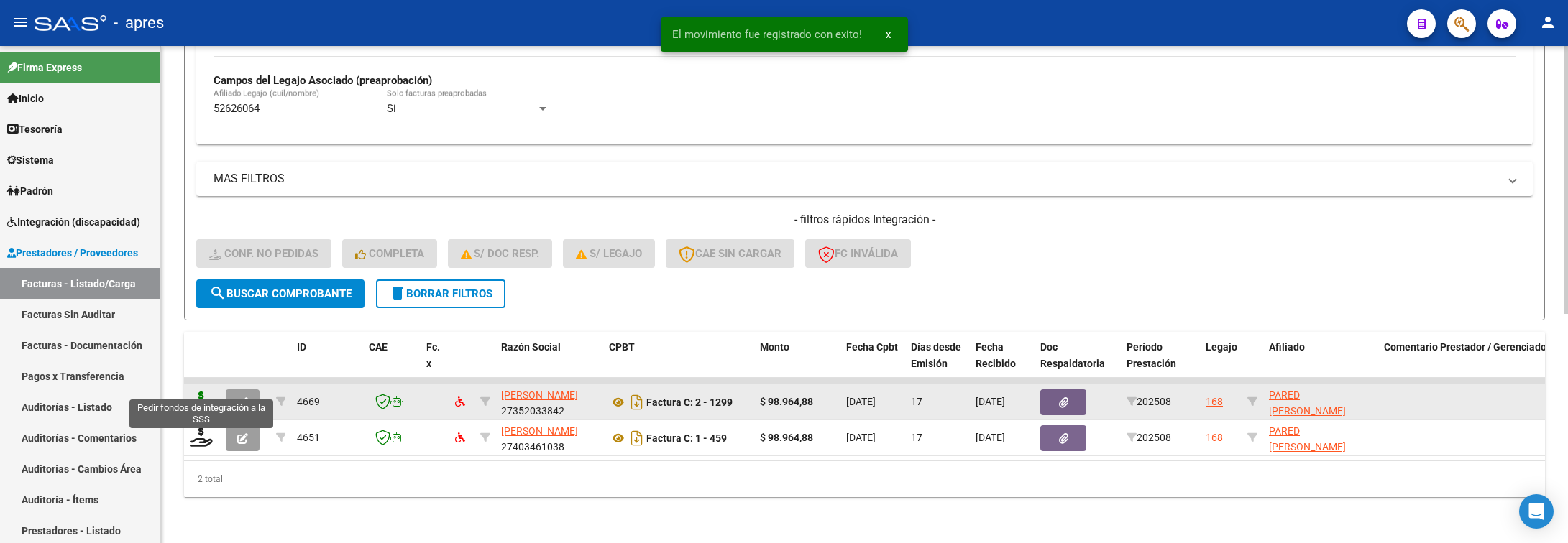
click at [203, 391] on icon at bounding box center [201, 401] width 23 height 20
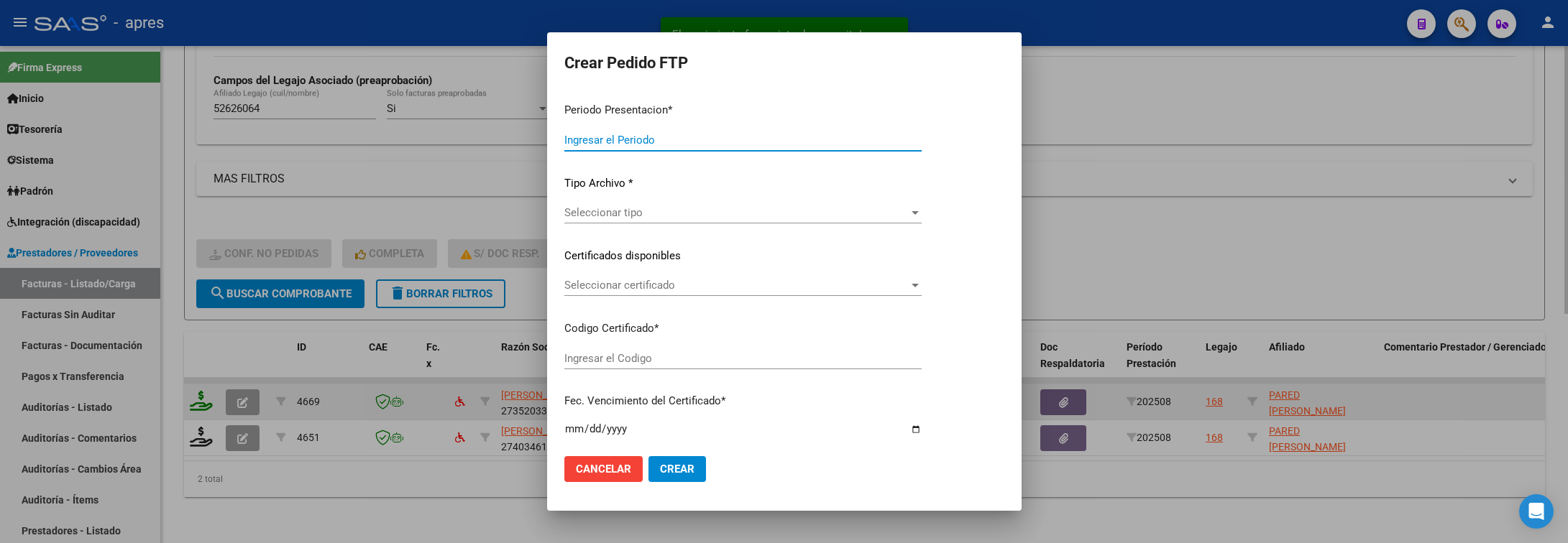
type input "202508"
type input "$ 98.964,88"
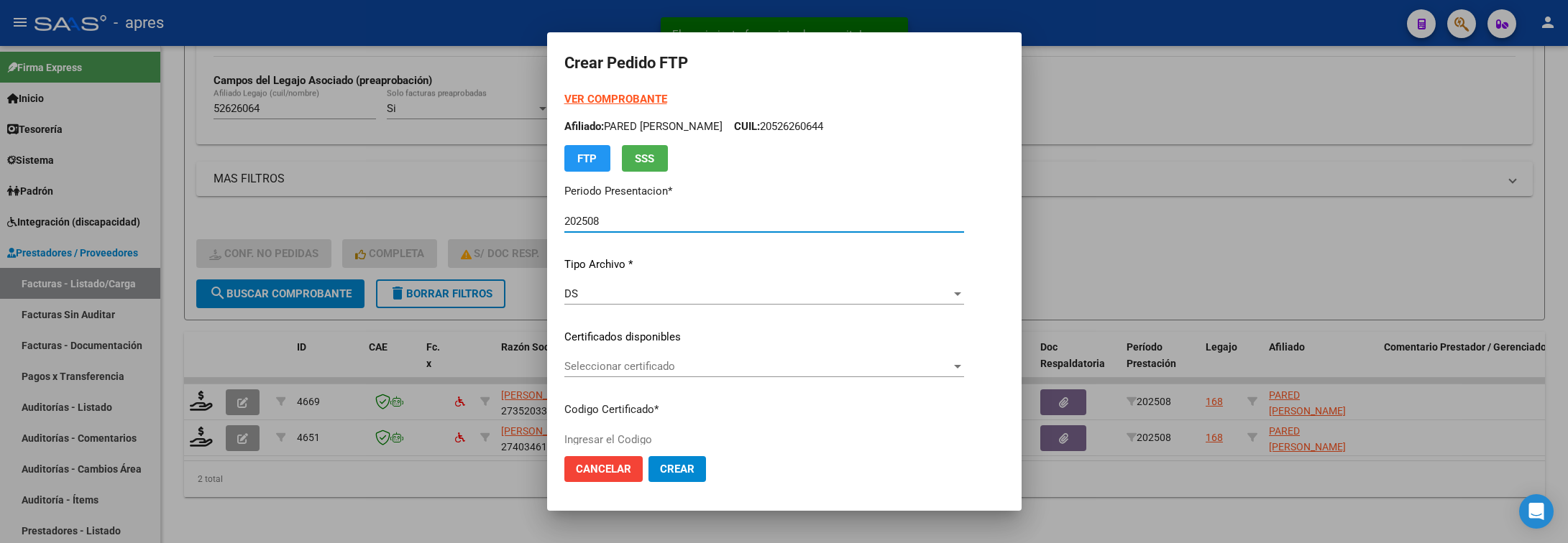
type input "ARG02000526260642025011620350116BUE440"
type input "2035-01-16"
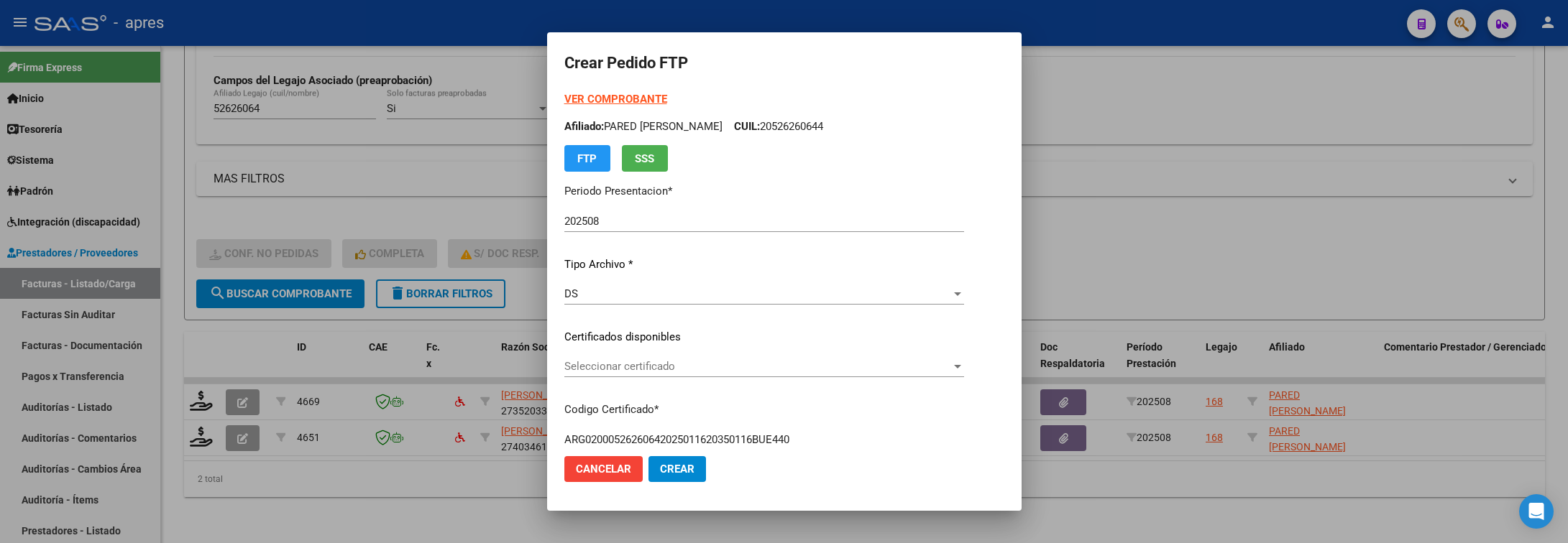
click at [771, 375] on div "Seleccionar certificado Seleccionar certificado" at bounding box center [764, 366] width 400 height 21
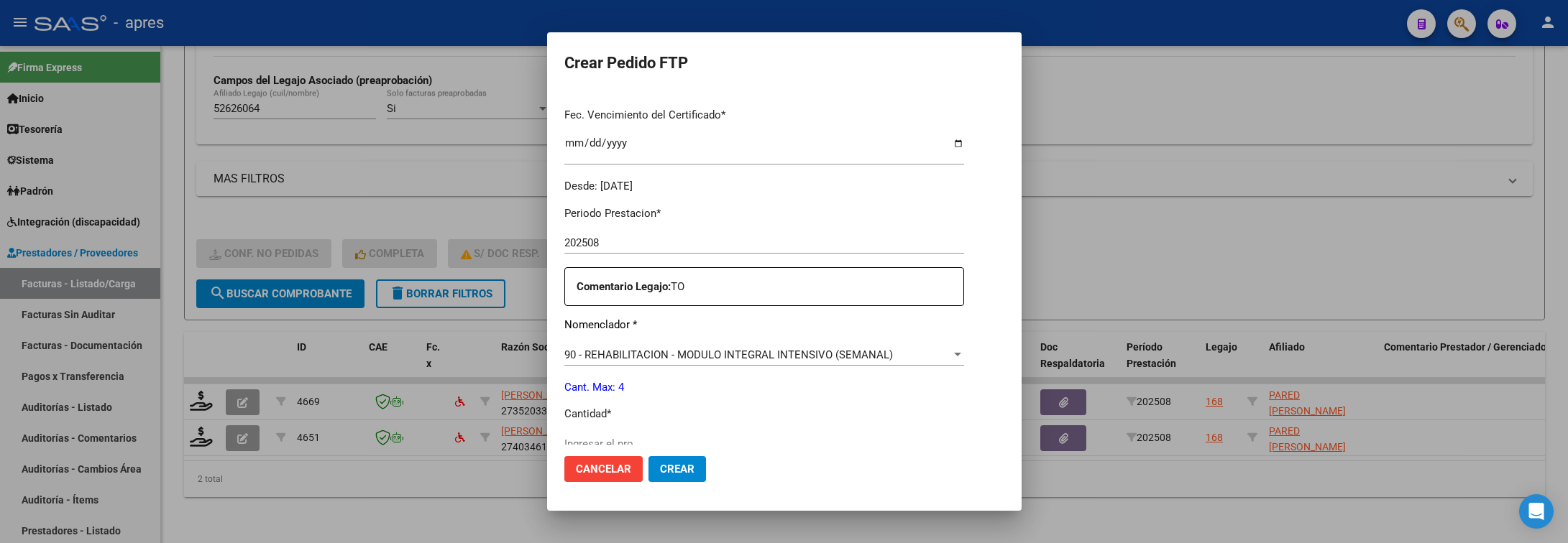
scroll to position [431, 0]
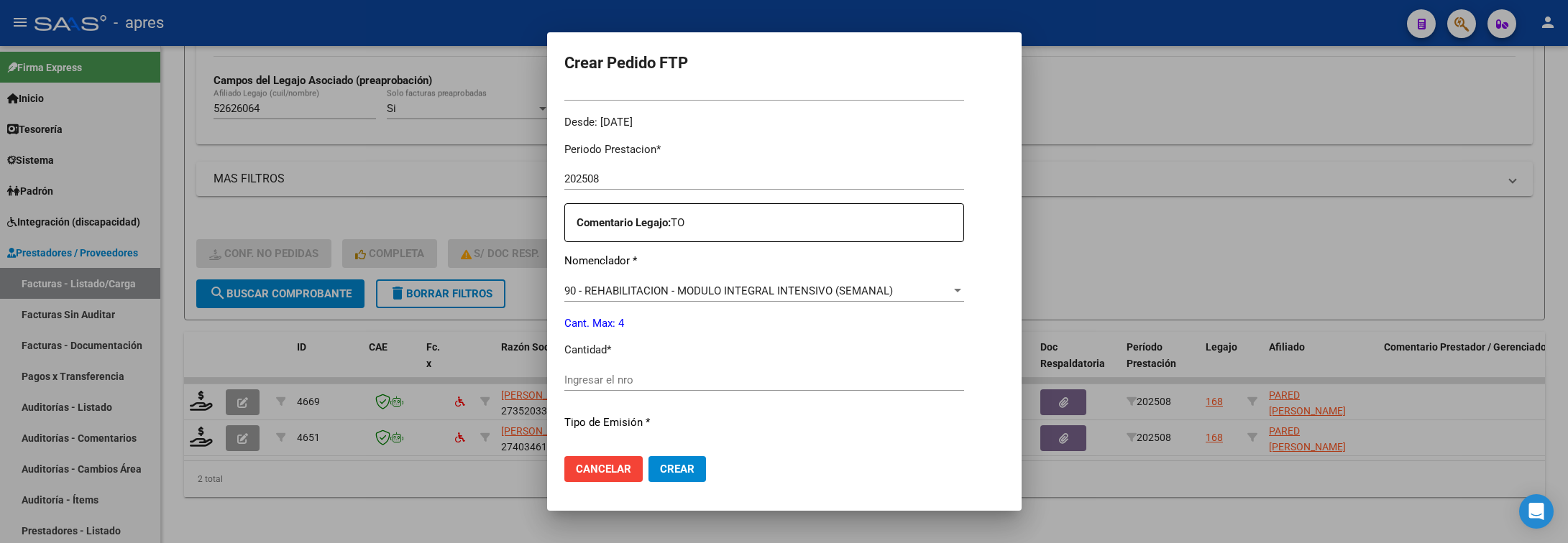
click at [771, 375] on input "Ingresar el nro" at bounding box center [764, 380] width 400 height 13
type input "4"
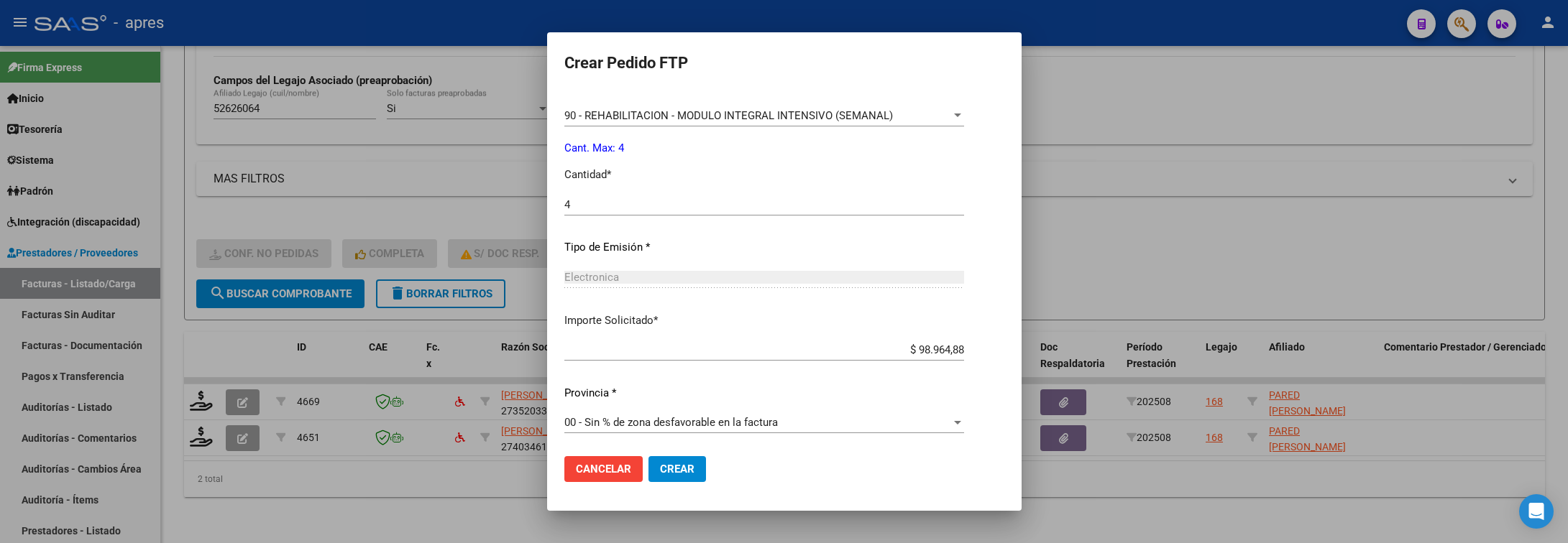
scroll to position [609, 0]
click at [675, 466] on span "Crear" at bounding box center [678, 469] width 35 height 13
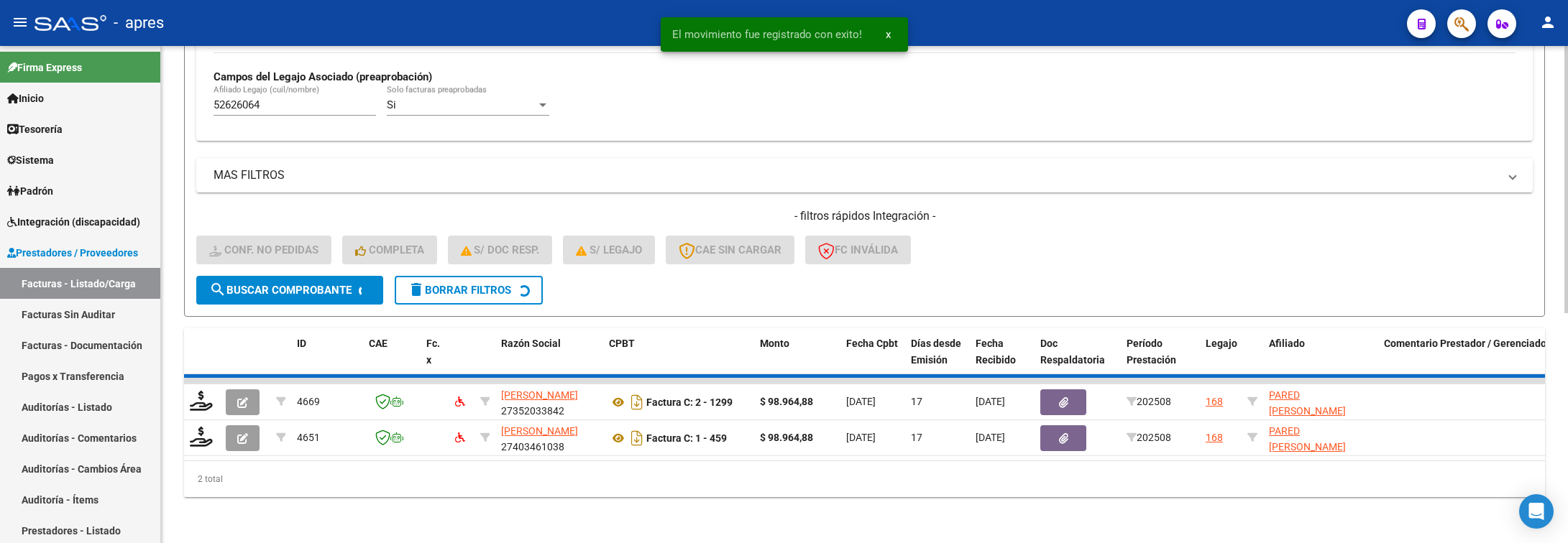
scroll to position [390, 0]
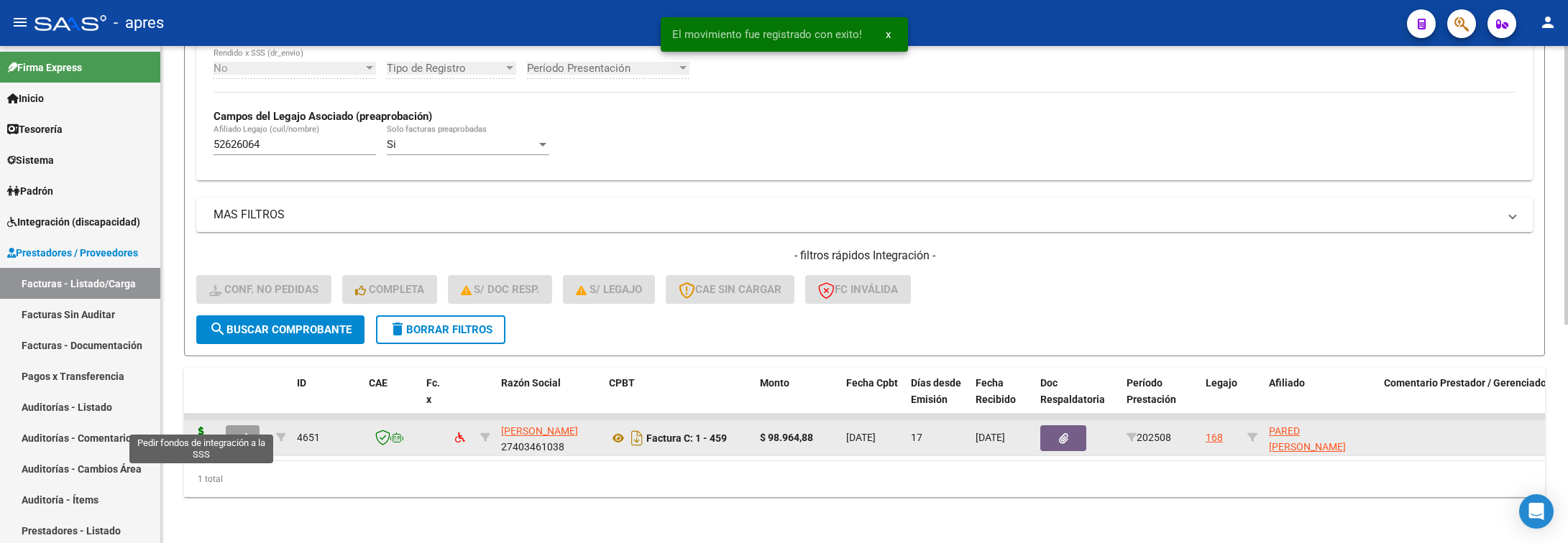
click at [199, 427] on icon at bounding box center [201, 437] width 23 height 20
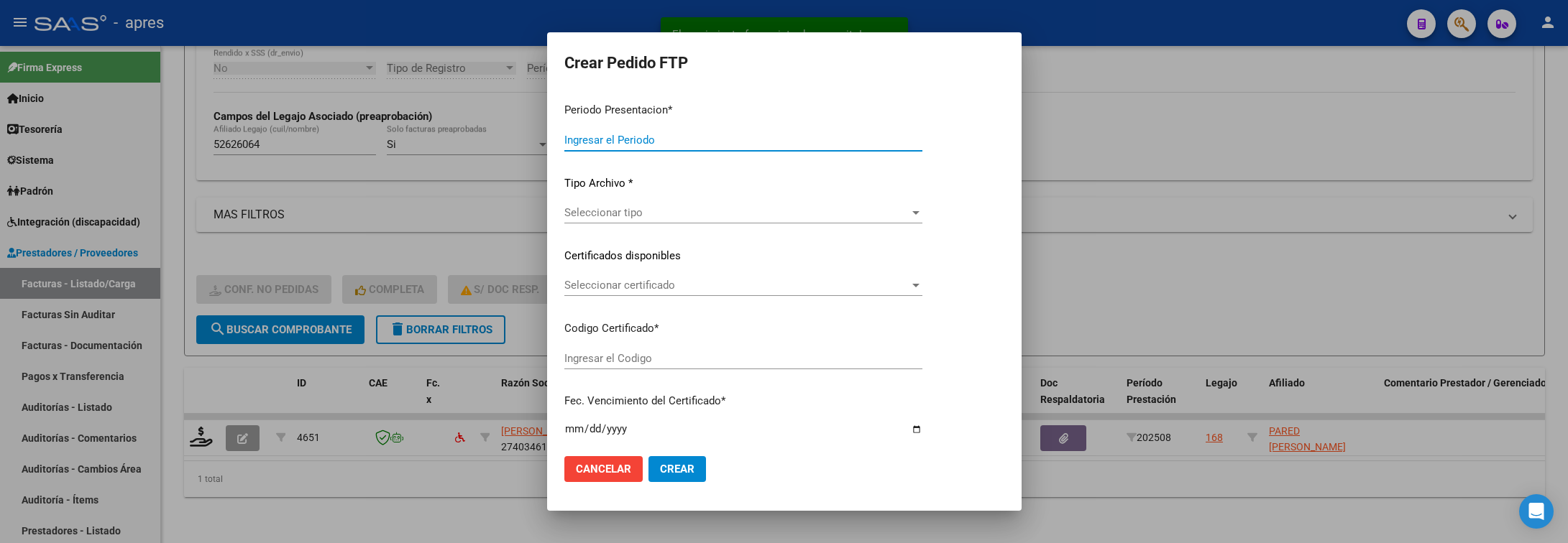
type input "202508"
type input "$ 98.964,88"
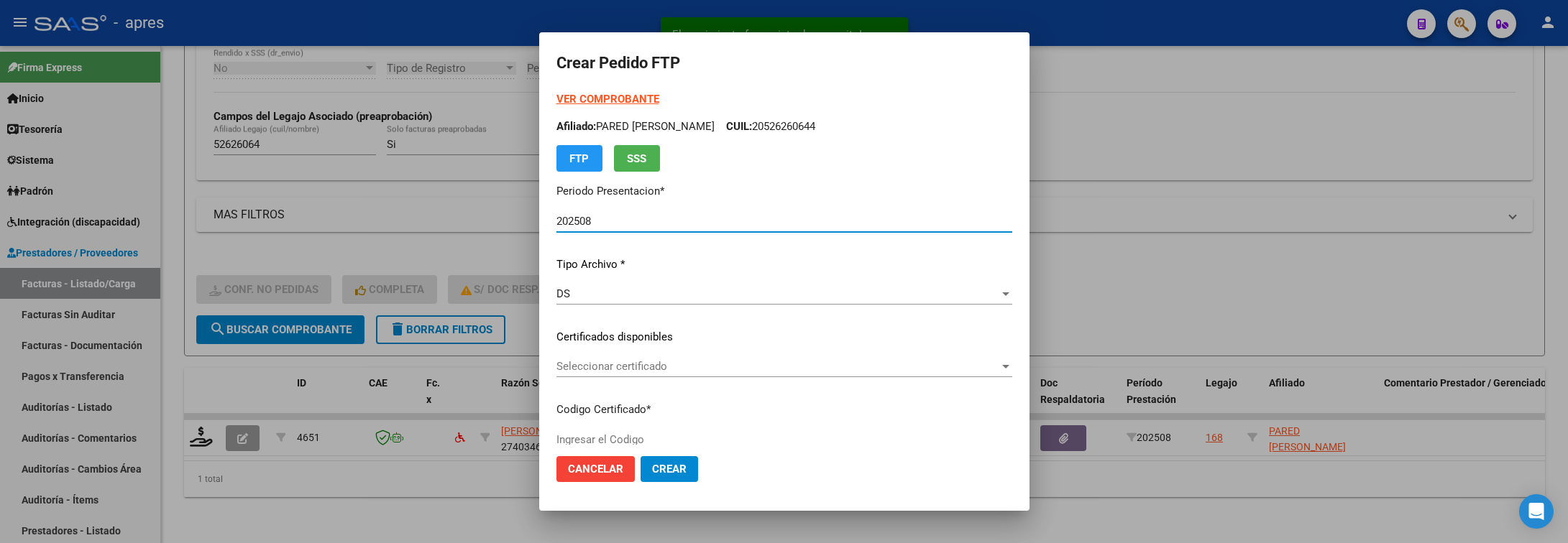
type input "ARG02000526260642025011620350116BUE440"
type input "2035-01-16"
click at [670, 355] on div "Seleccionar certificado Seleccionar certificado" at bounding box center [784, 366] width 456 height 21
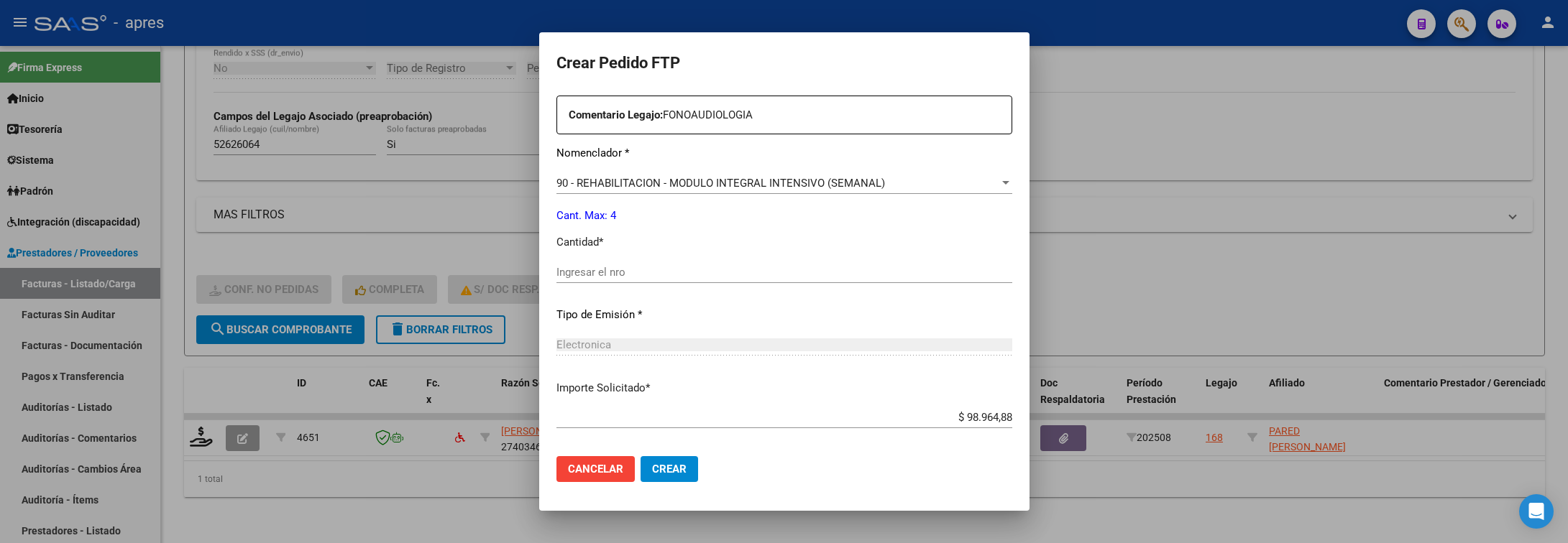
scroll to position [609, 0]
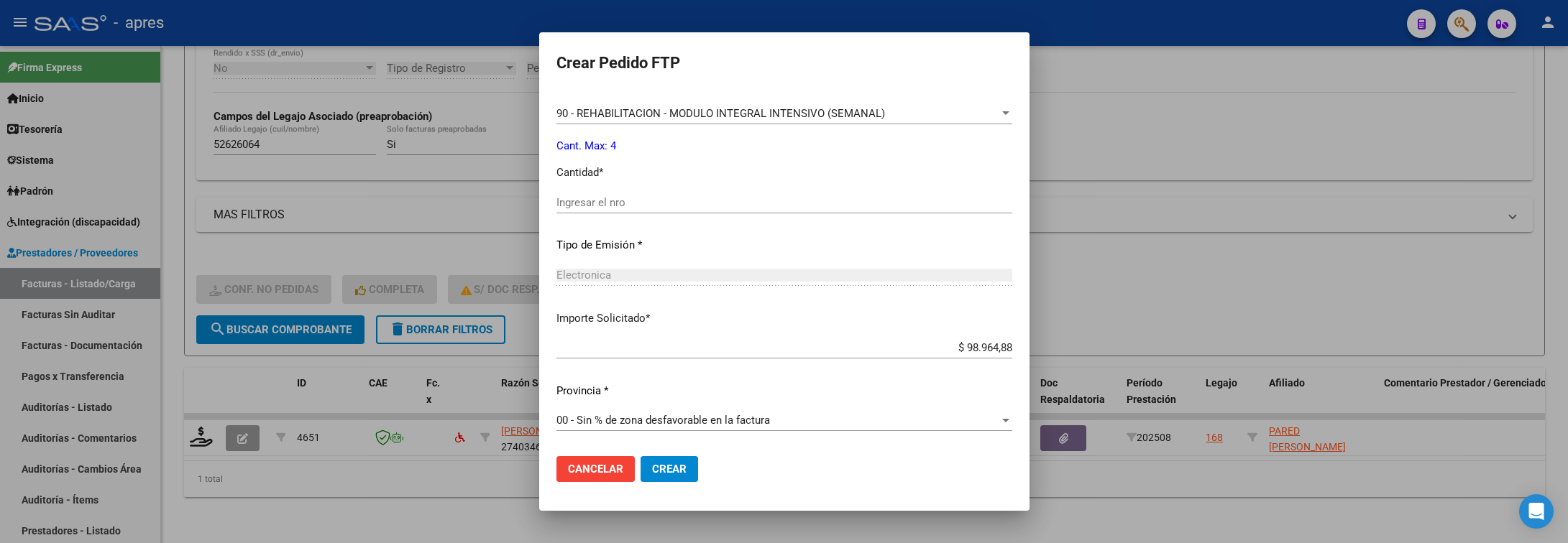
click at [712, 212] on div "Ingresar el nro" at bounding box center [784, 202] width 456 height 21
click at [708, 208] on input "Ingresar el nro" at bounding box center [784, 202] width 456 height 13
type input "4"
click at [652, 471] on span "Crear" at bounding box center [670, 469] width 35 height 13
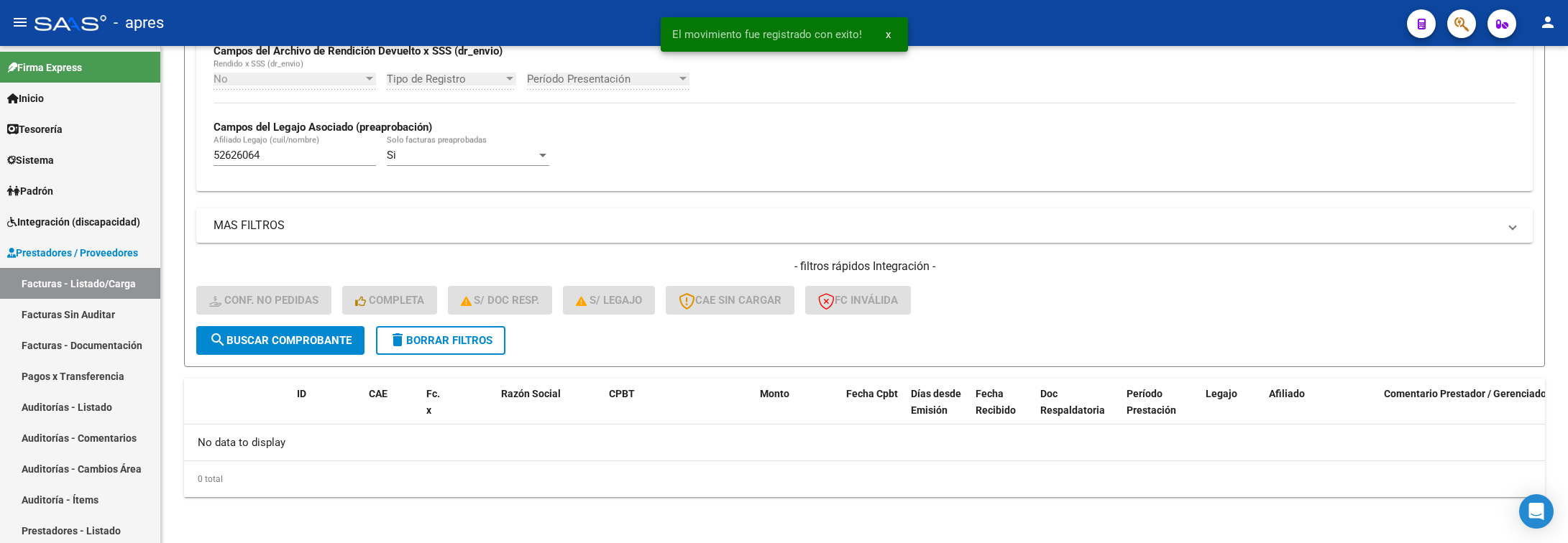
scroll to position [363, 0]
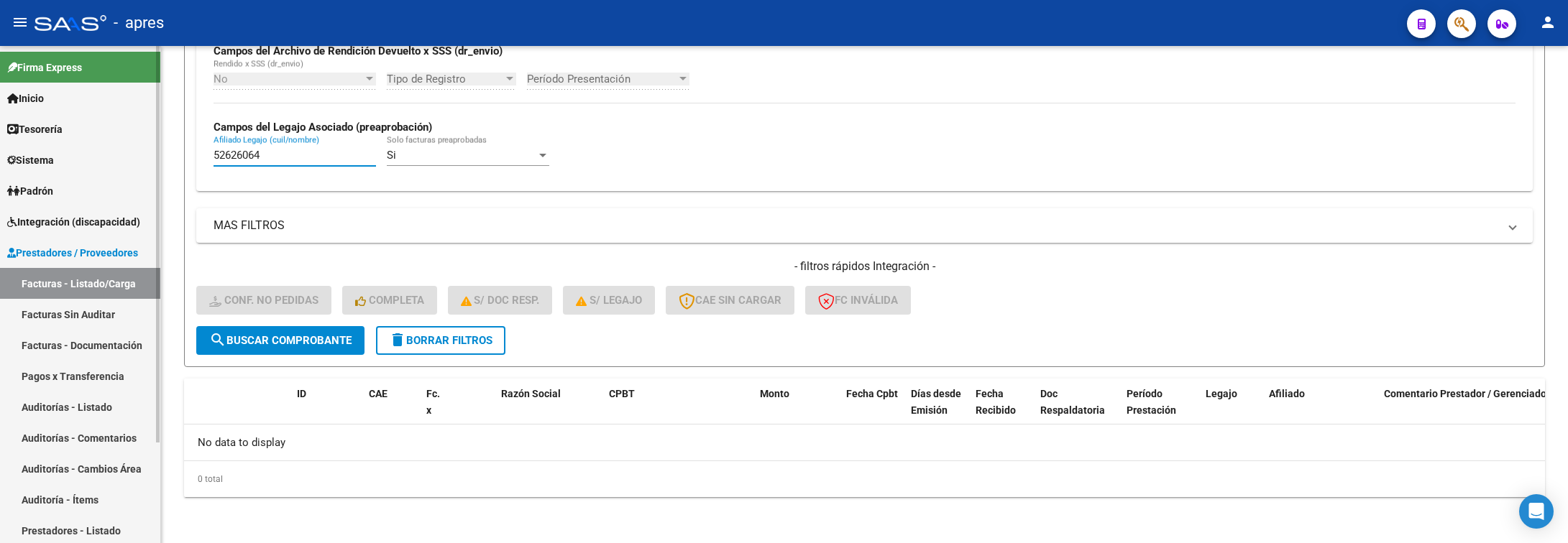
drag, startPoint x: 269, startPoint y: 162, endPoint x: 119, endPoint y: 151, distance: 150.4
click at [121, 151] on mat-sidenav-container "Firma Express Inicio Calendario SSS Instructivos Contacto OS Tesorería Extracto…" at bounding box center [784, 295] width 1568 height 497
paste input "7635467"
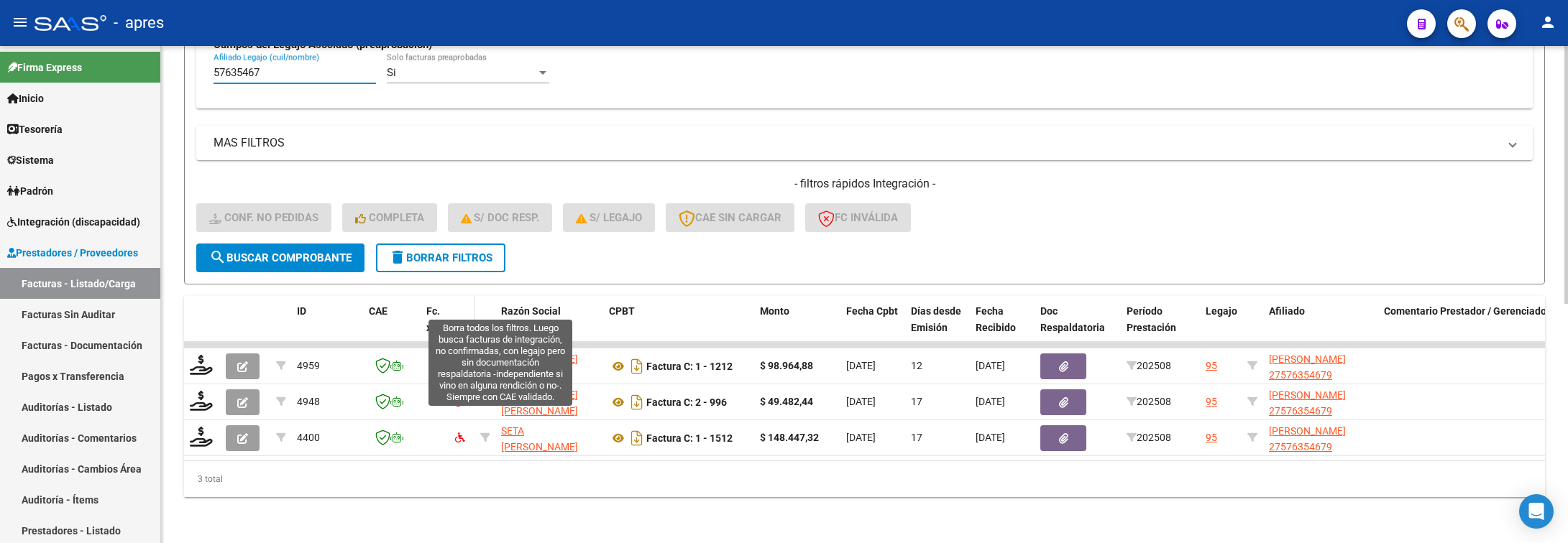
scroll to position [461, 0]
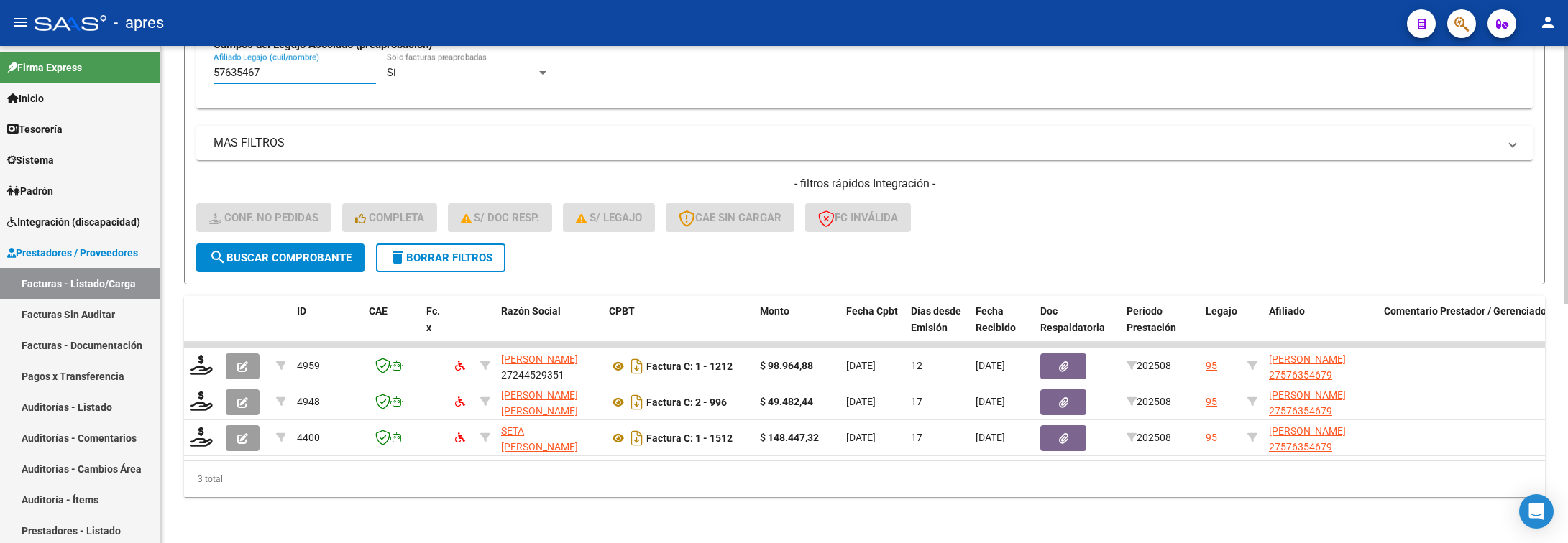
type input "57635467"
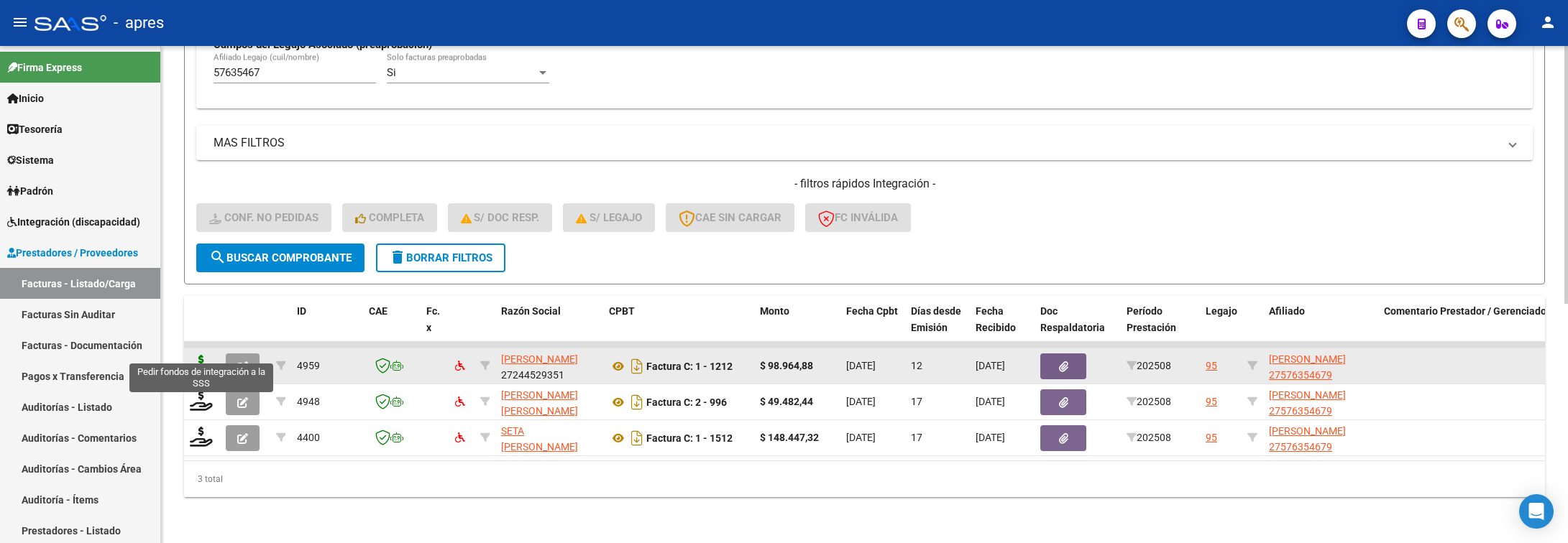
click at [203, 355] on icon at bounding box center [201, 365] width 23 height 20
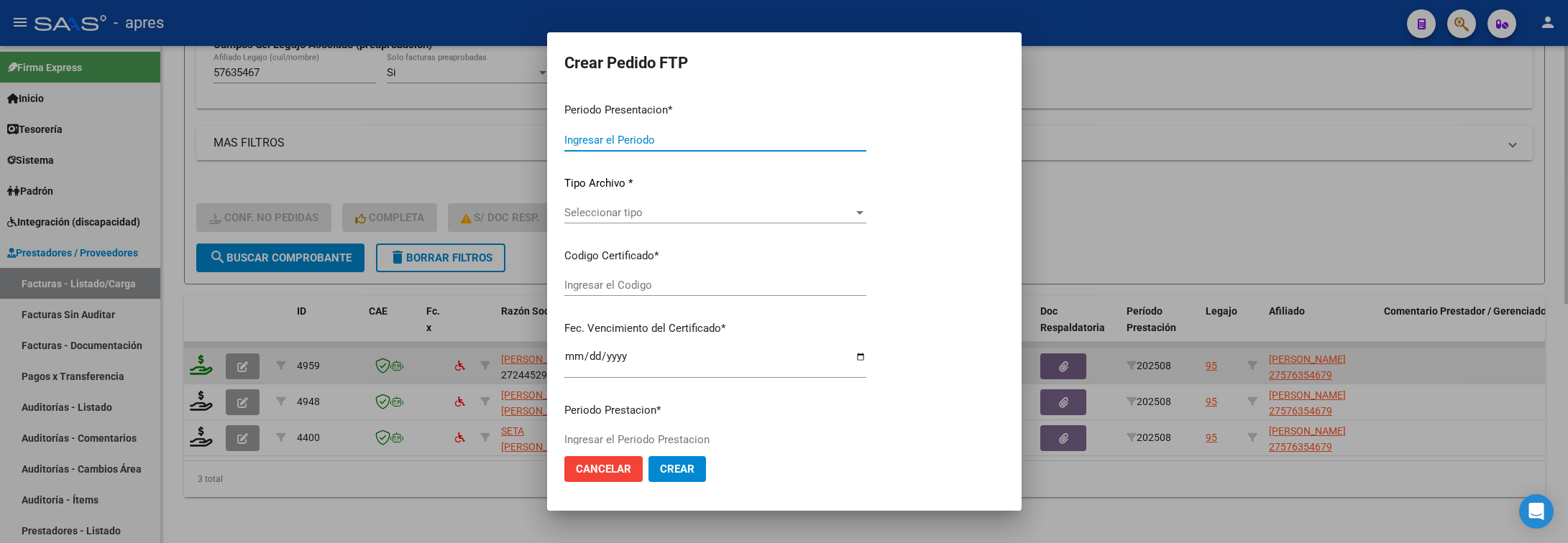
type input "202508"
type input "$ 98.964,88"
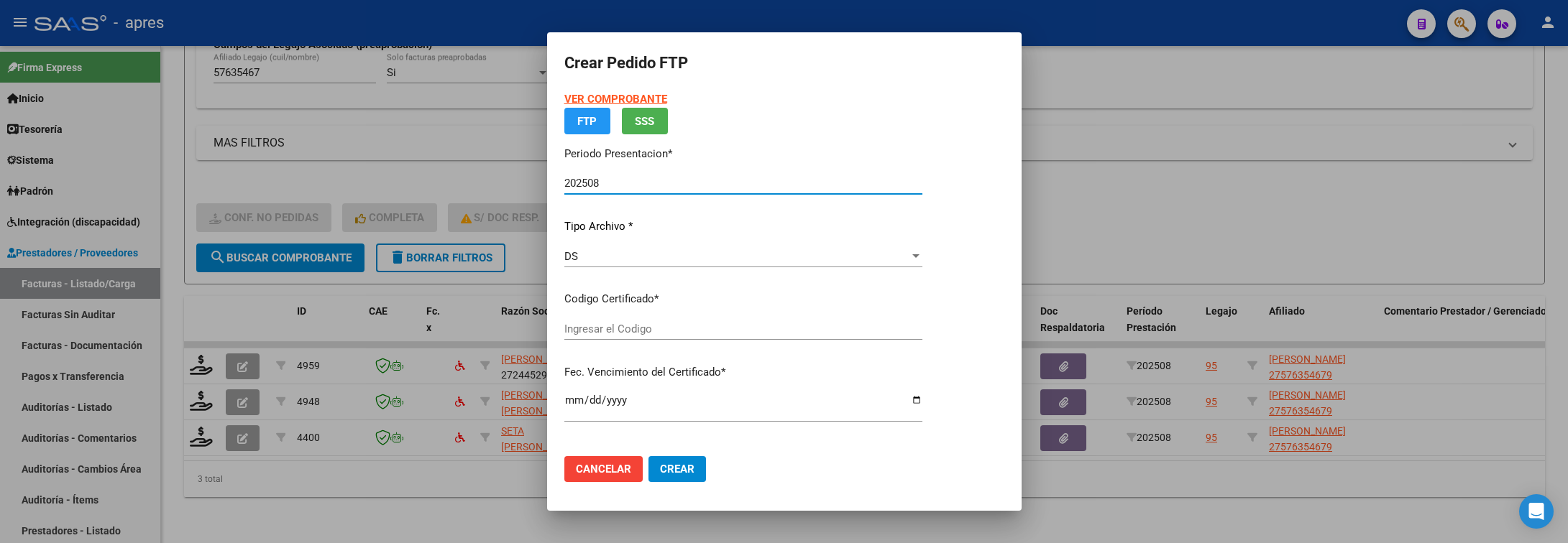
type input "ARG01000576354672020021720260217BSAS370"
type input "2026-02-17"
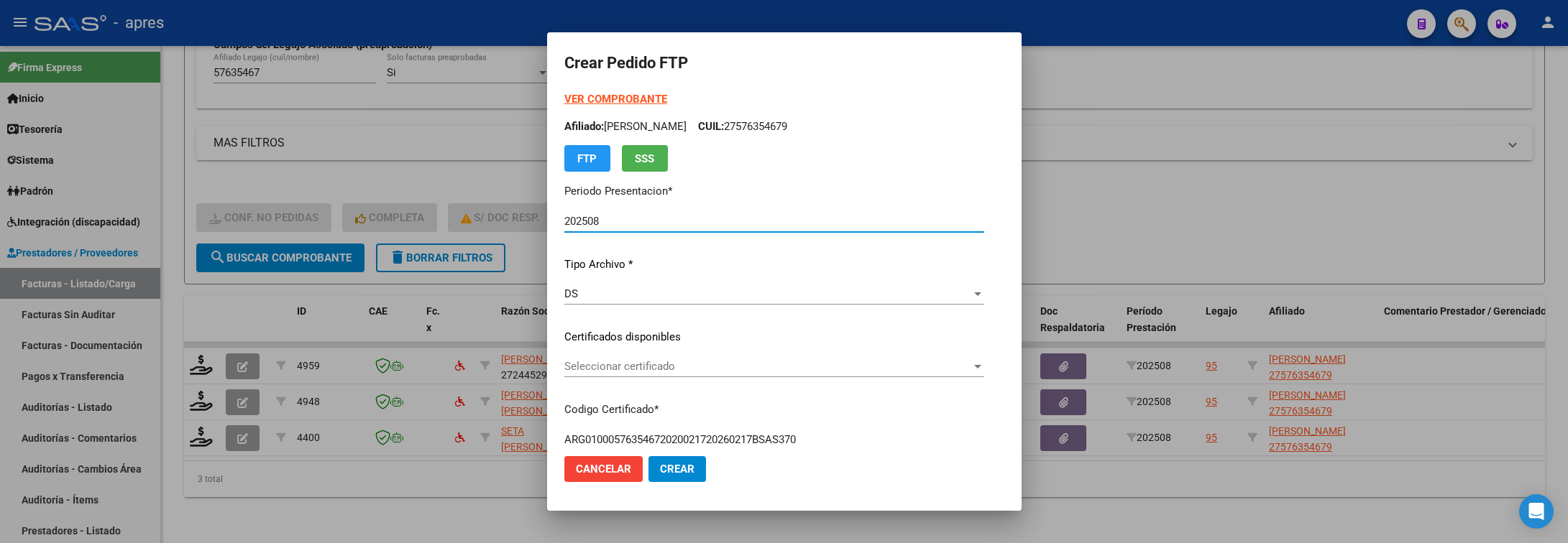
click at [749, 365] on span "Seleccionar certificado" at bounding box center [768, 366] width 407 height 13
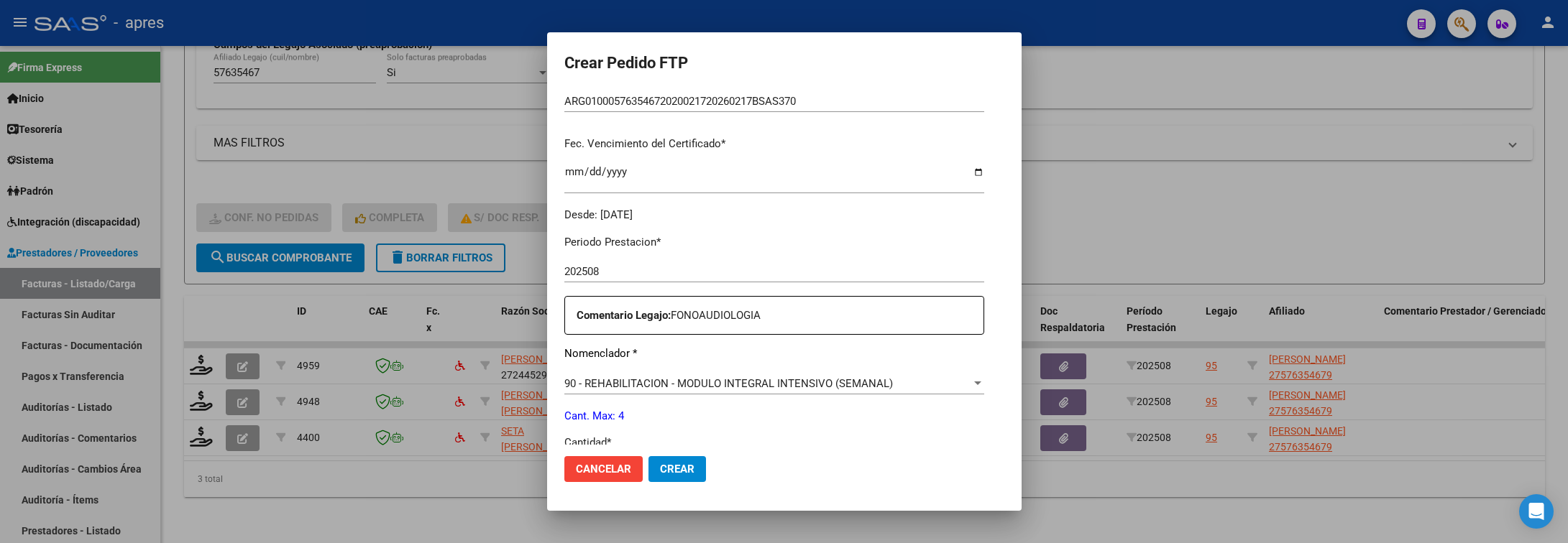
scroll to position [431, 0]
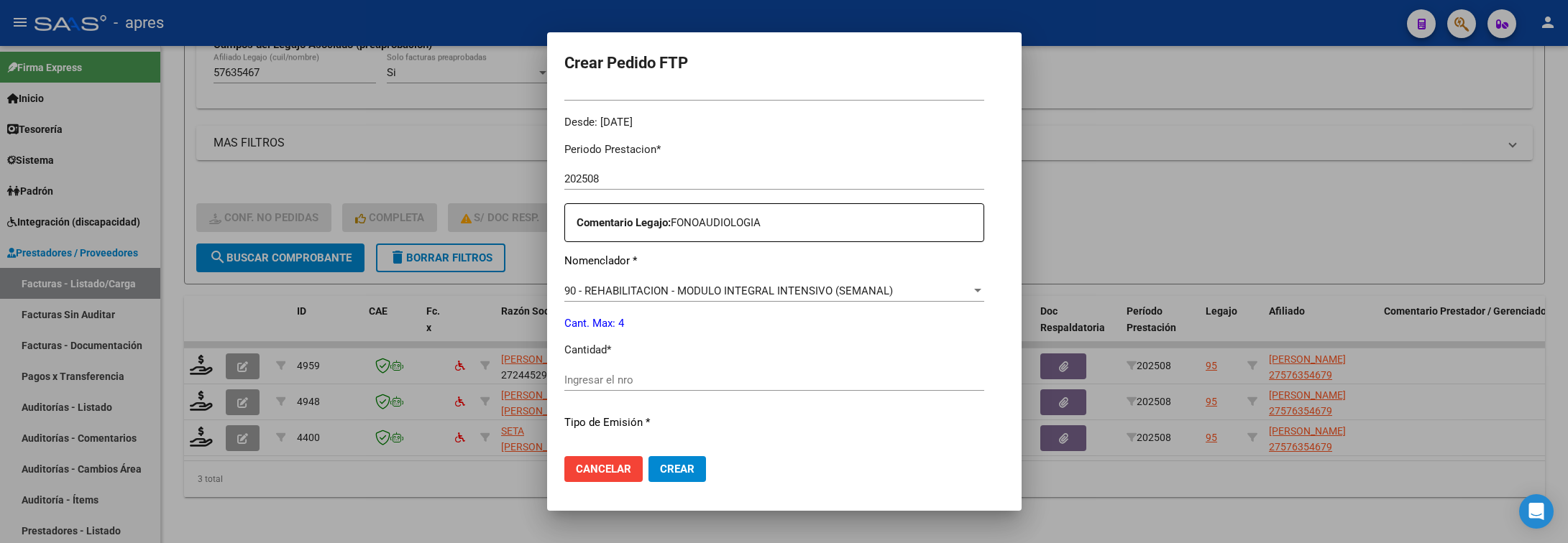
click at [745, 378] on input "Ingresar el nro" at bounding box center [774, 380] width 420 height 13
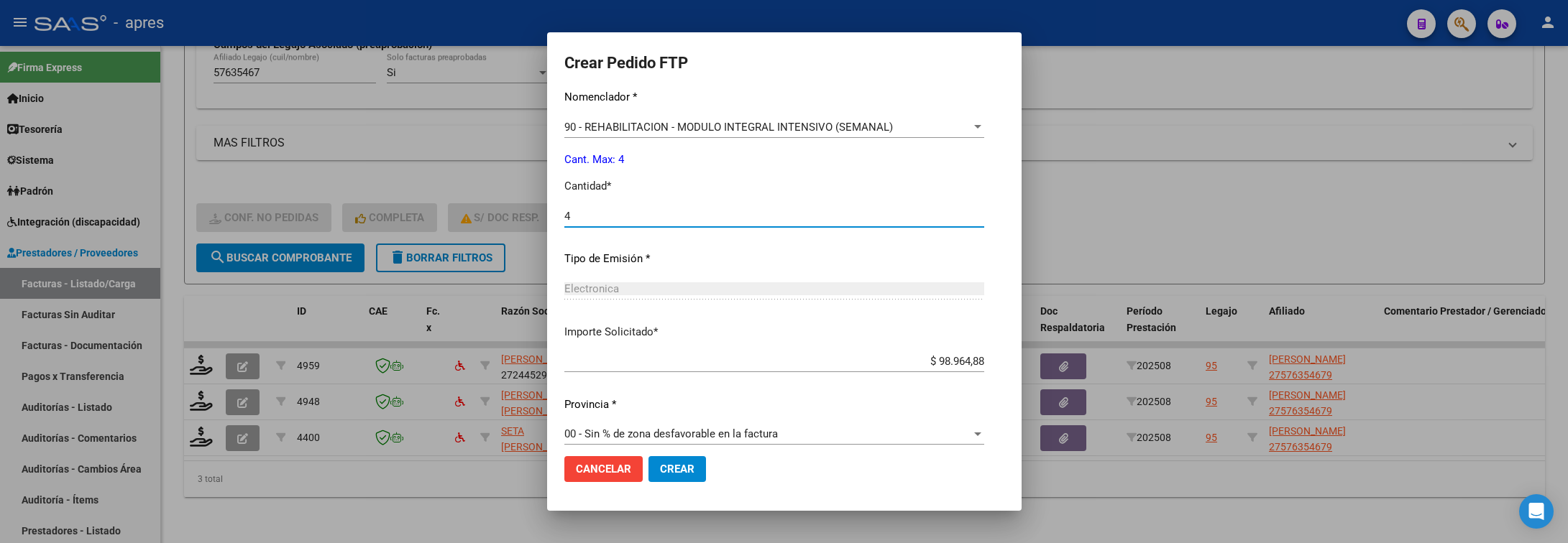
scroll to position [609, 0]
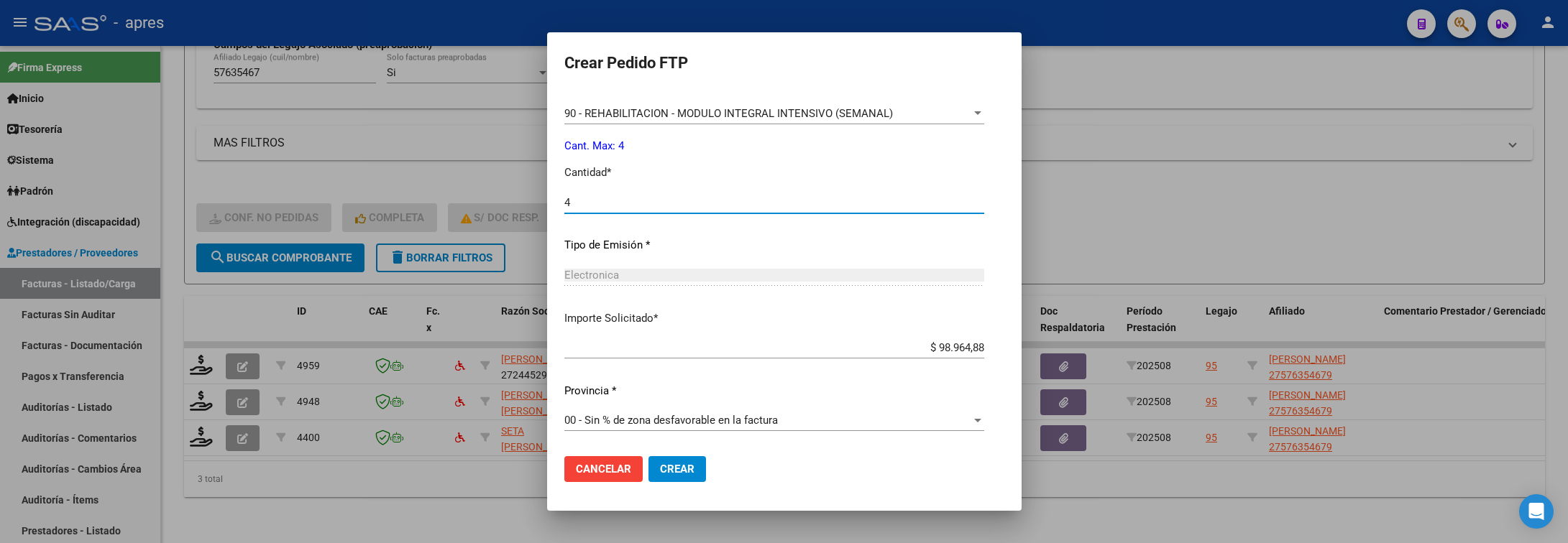
type input "4"
click at [656, 473] on button "Crear" at bounding box center [677, 469] width 57 height 26
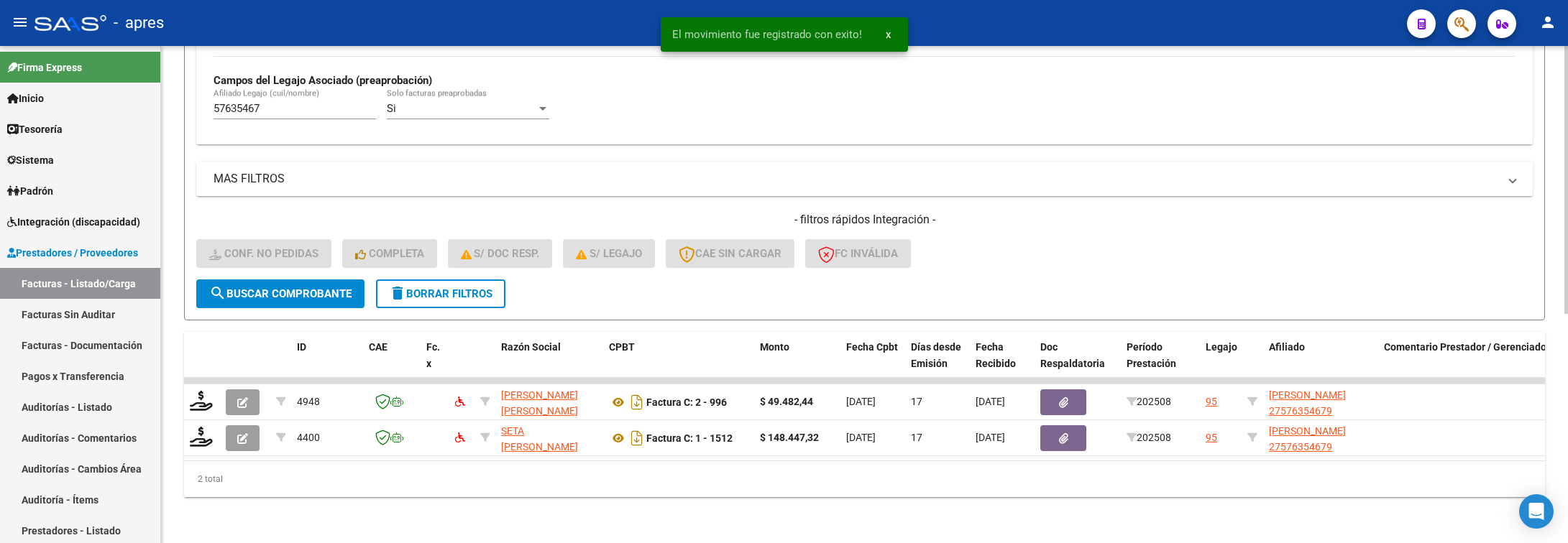
scroll to position [425, 0]
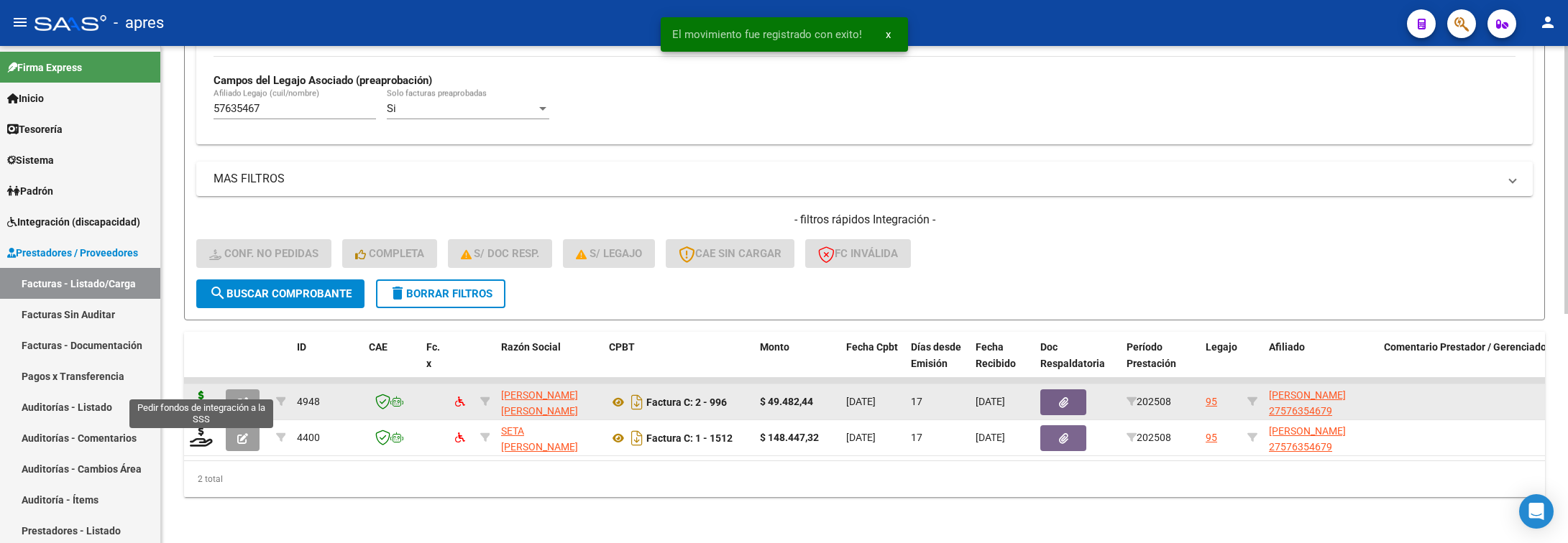
click at [203, 391] on icon at bounding box center [201, 401] width 23 height 20
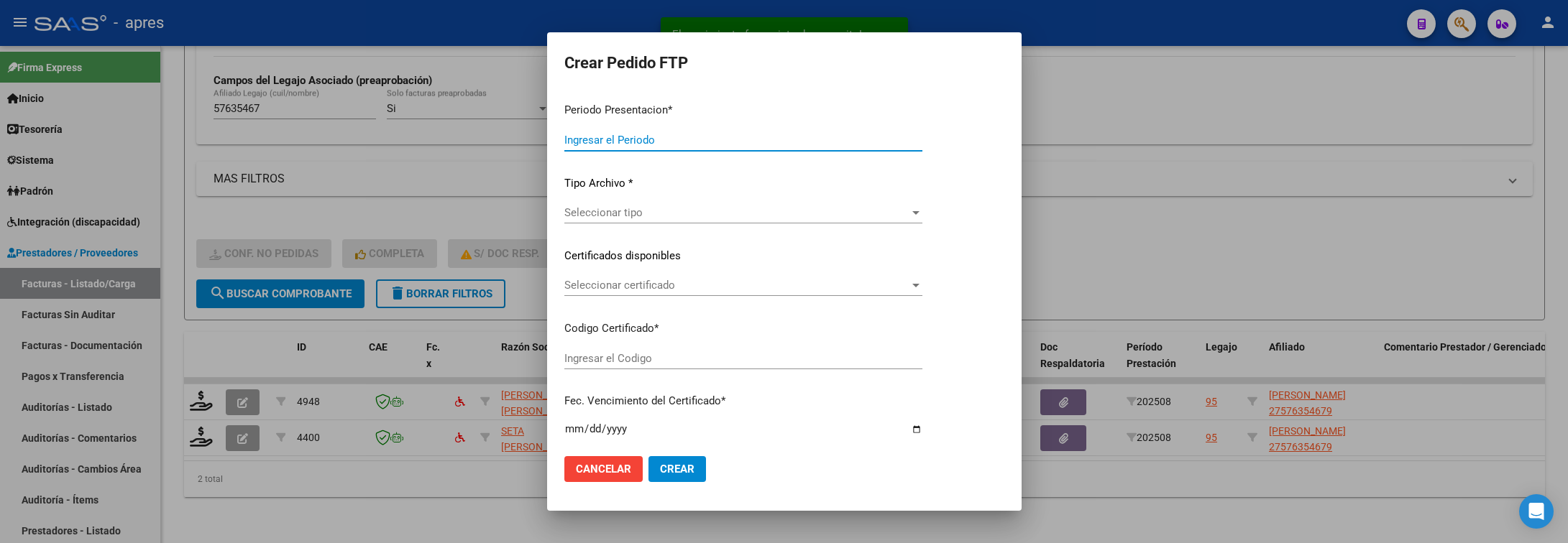
type input "202508"
type input "$ 49.482,44"
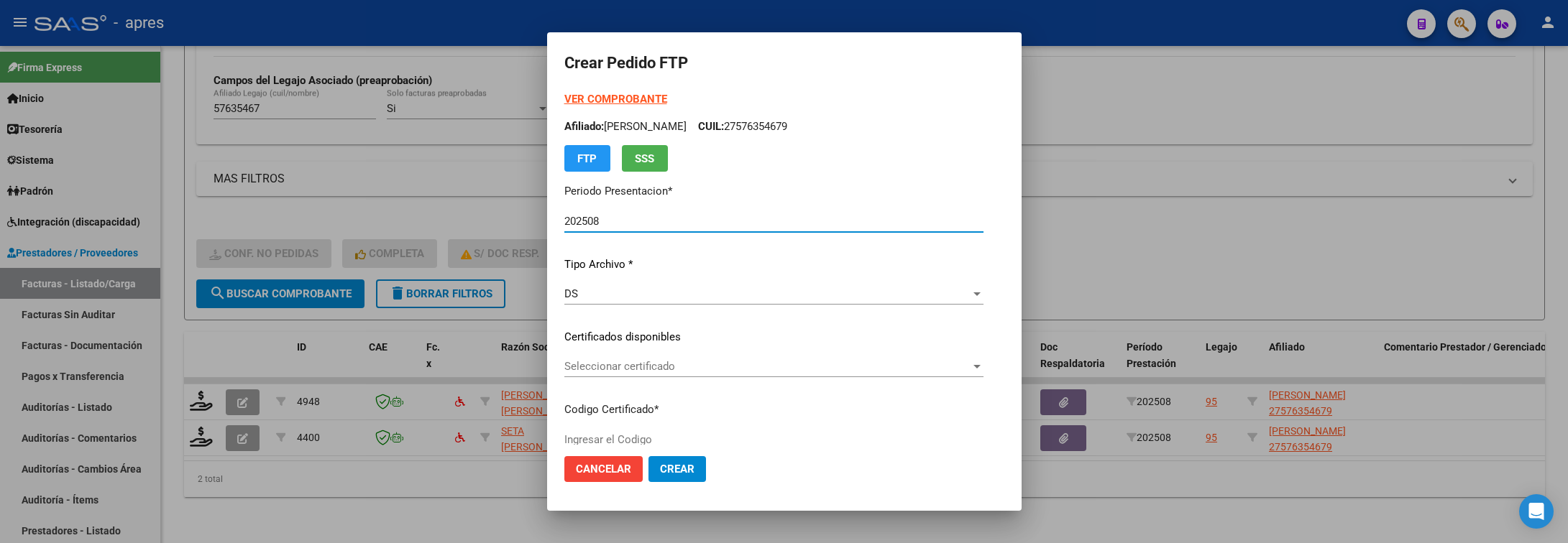
type input "ARG01000576354672020021720260217BSAS370"
type input "2026-02-17"
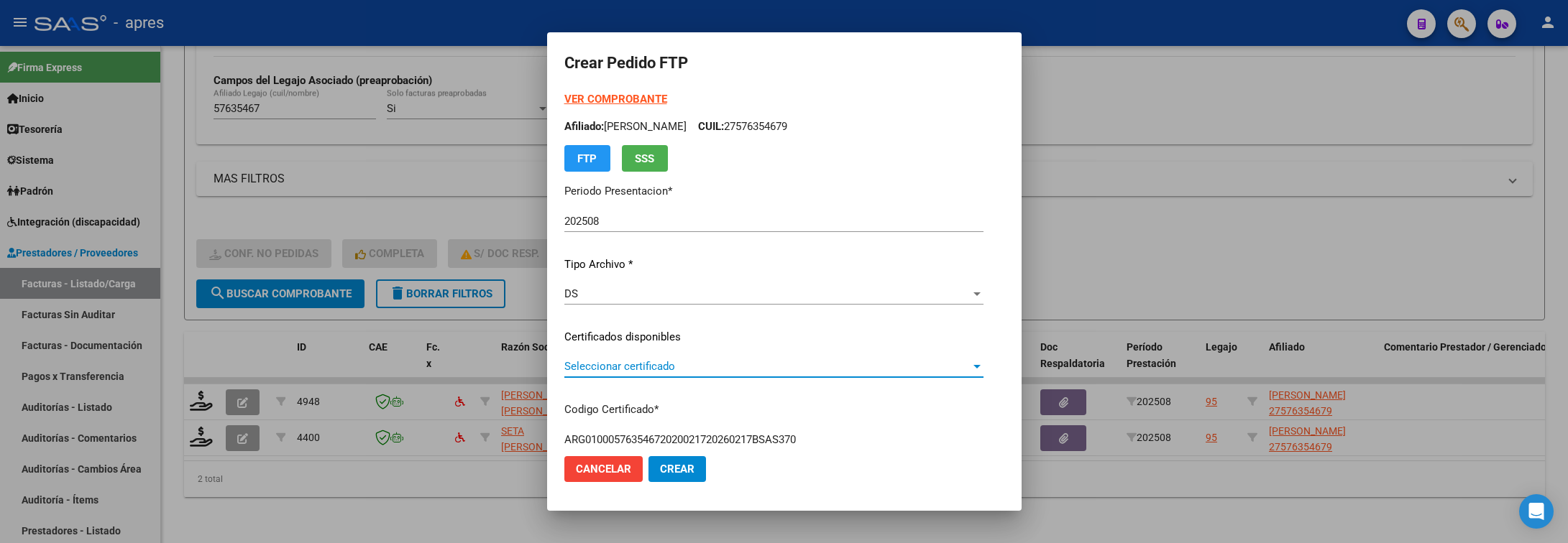
click at [969, 364] on span "Seleccionar certificado" at bounding box center [767, 366] width 406 height 13
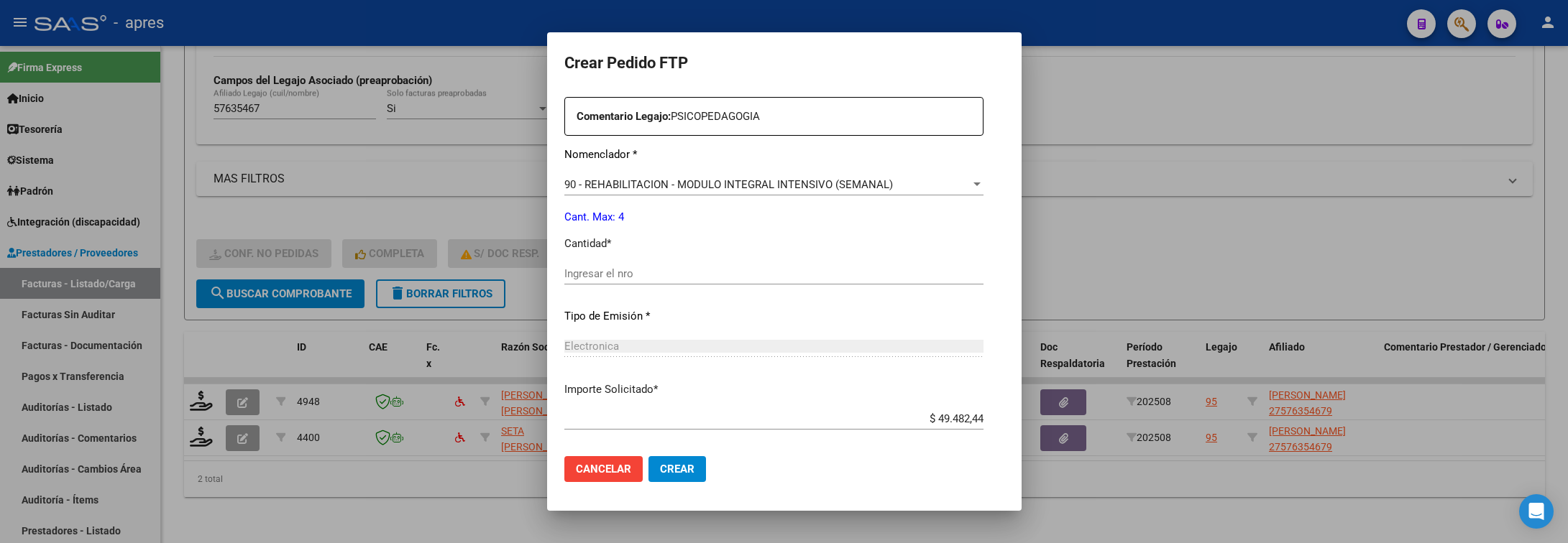
scroll to position [539, 0]
click at [704, 272] on input "Ingresar el nro" at bounding box center [774, 272] width 419 height 13
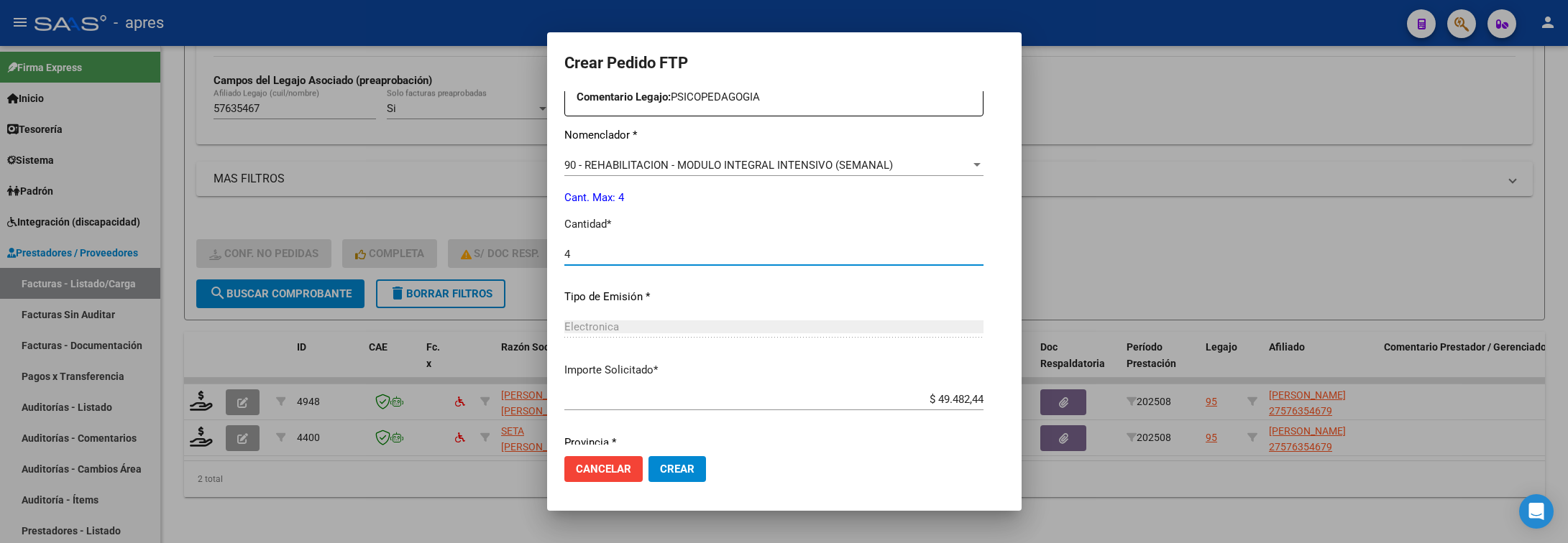
scroll to position [609, 0]
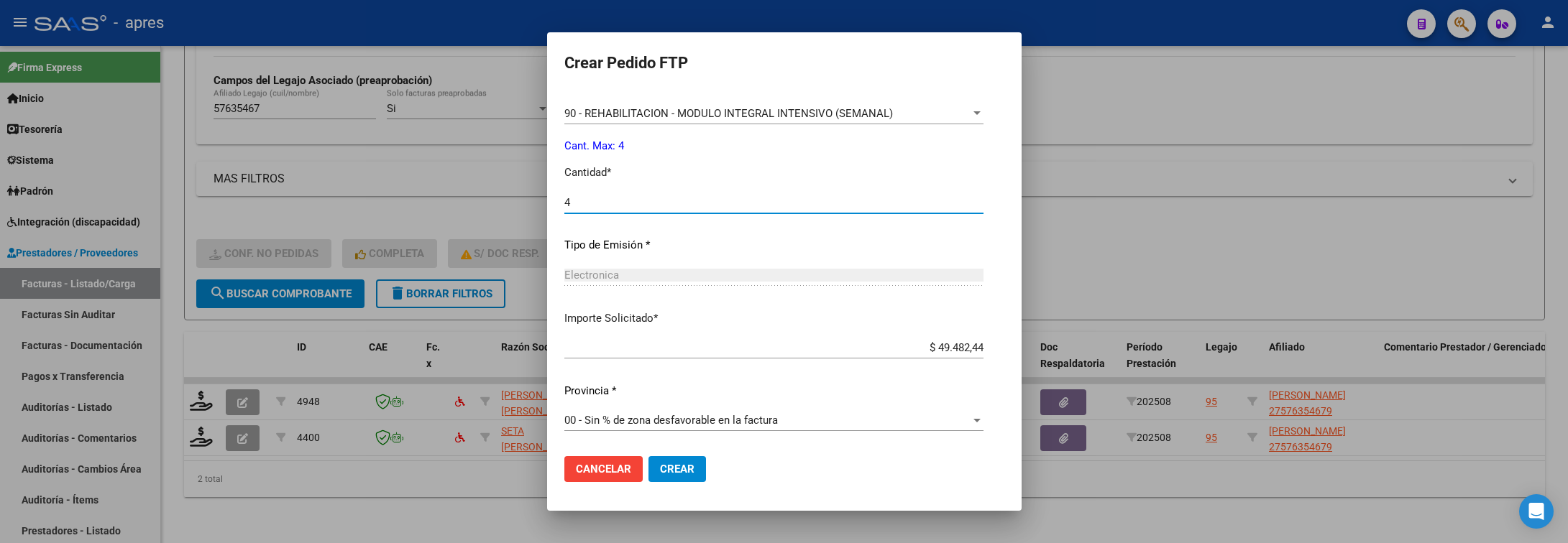
type input "4"
click at [660, 474] on span "Crear" at bounding box center [678, 469] width 35 height 13
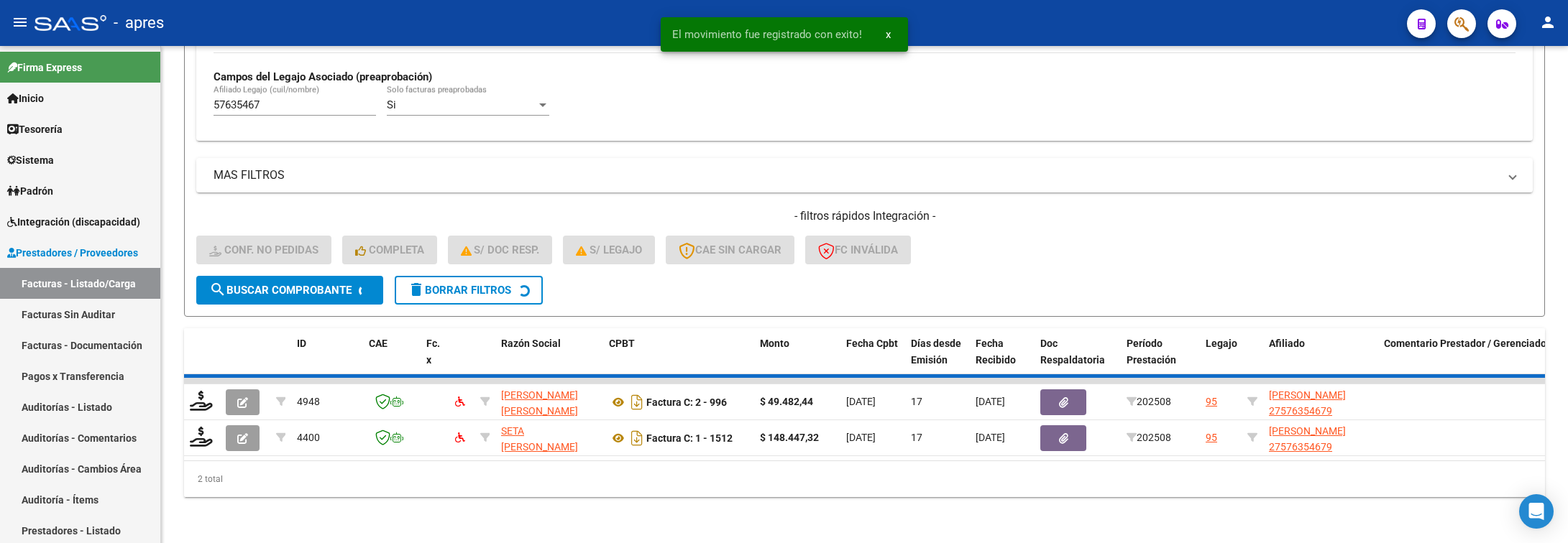
scroll to position [390, 0]
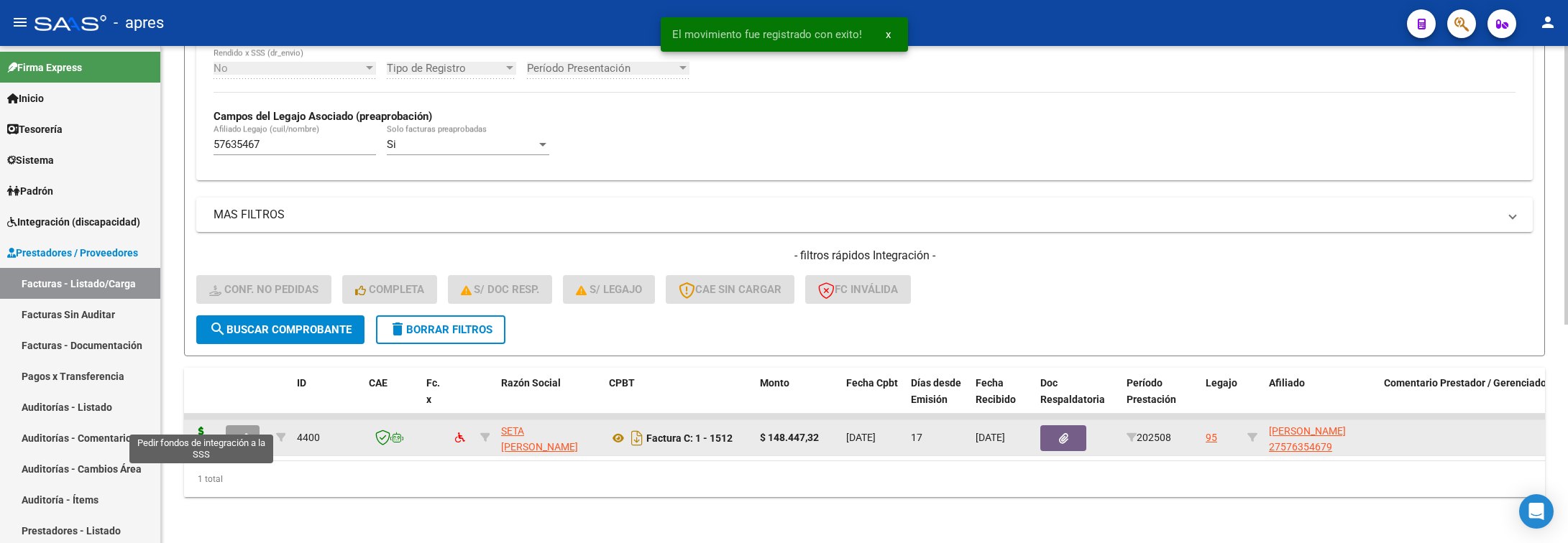
click at [199, 427] on icon at bounding box center [201, 437] width 23 height 20
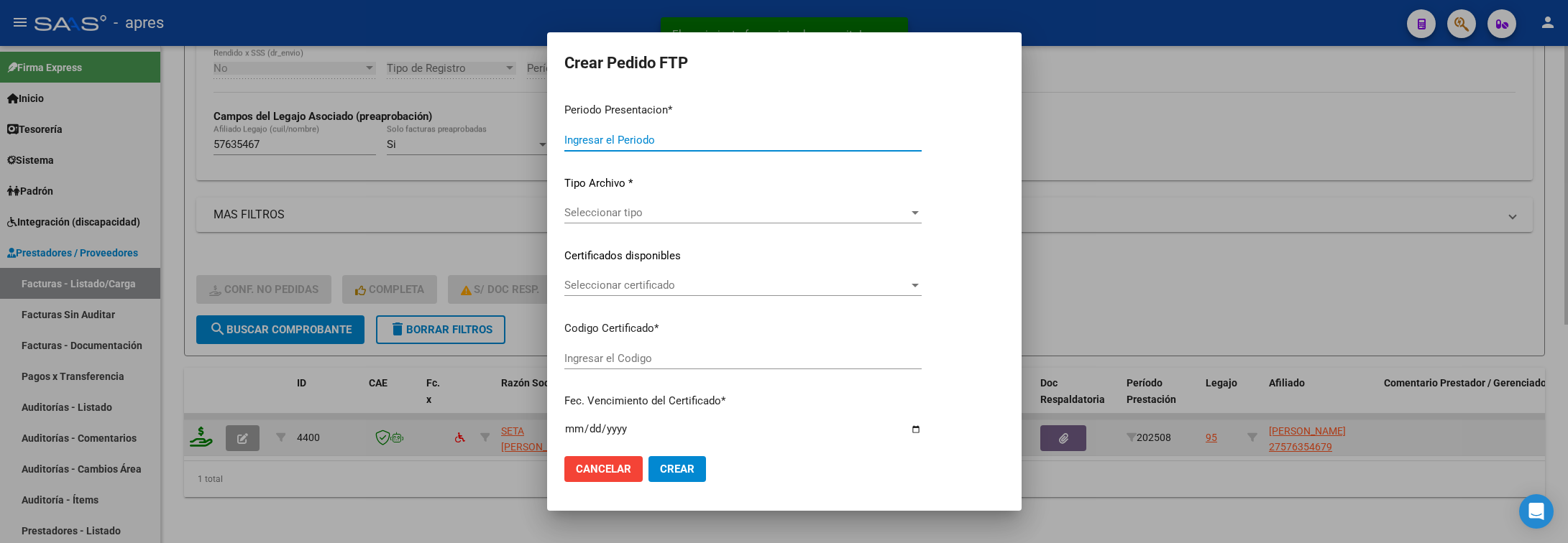
type input "202508"
type input "$ 148.447,32"
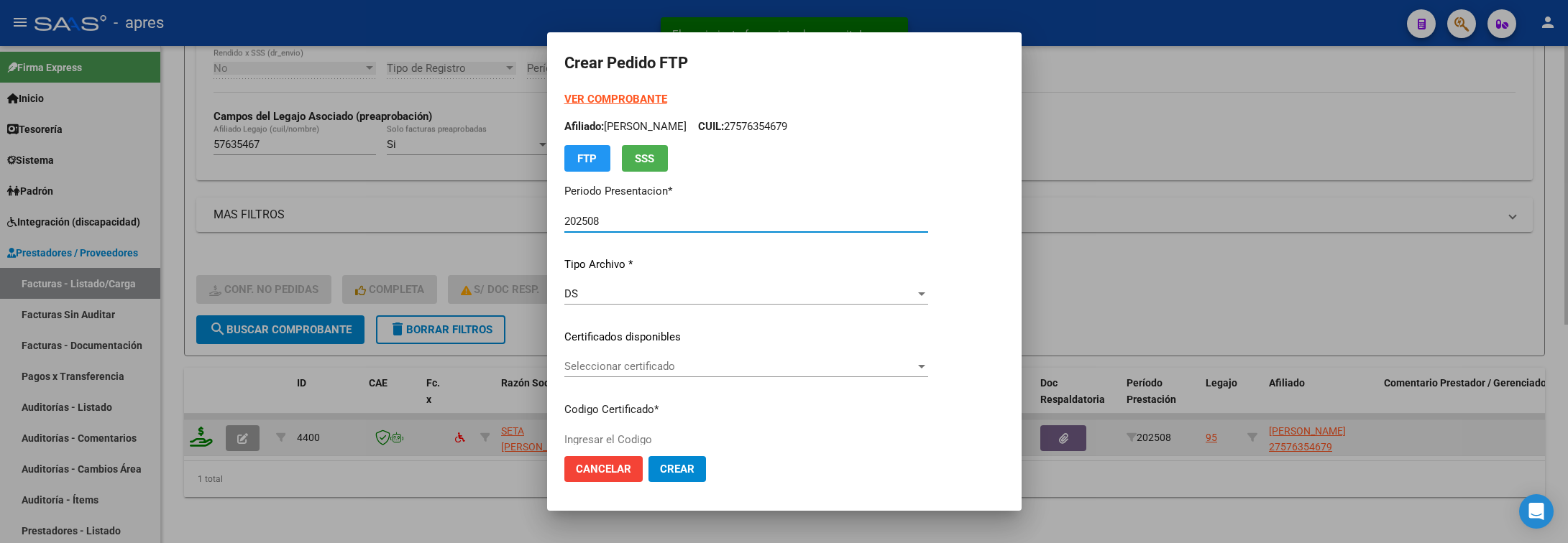
type input "ARG01000576354672020021720260217BSAS370"
type input "2026-02-17"
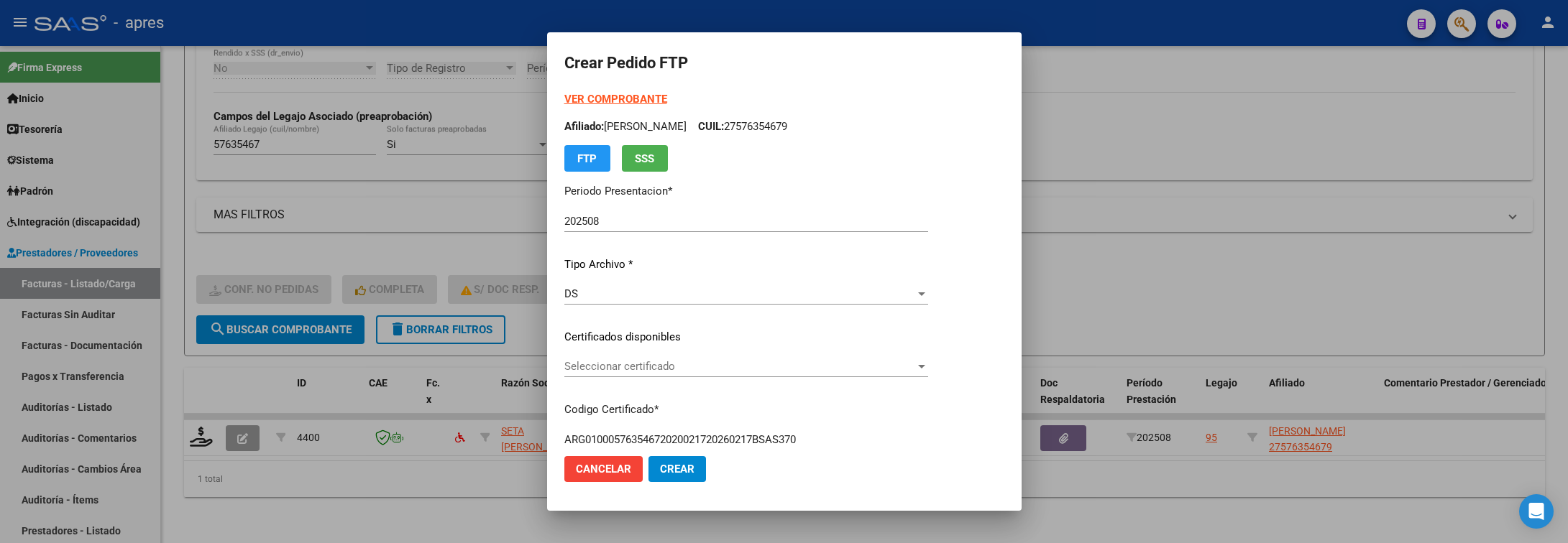
click at [828, 374] on div "Seleccionar certificado Seleccionar certificado" at bounding box center [746, 366] width 364 height 21
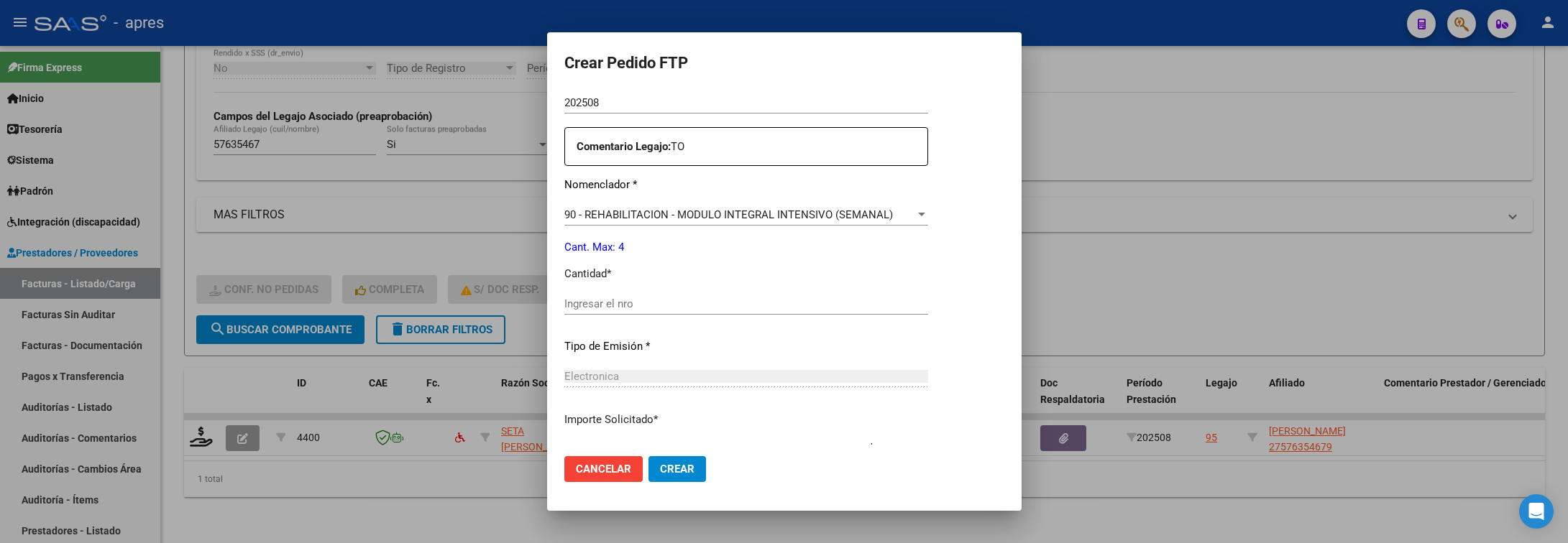
scroll to position [539, 0]
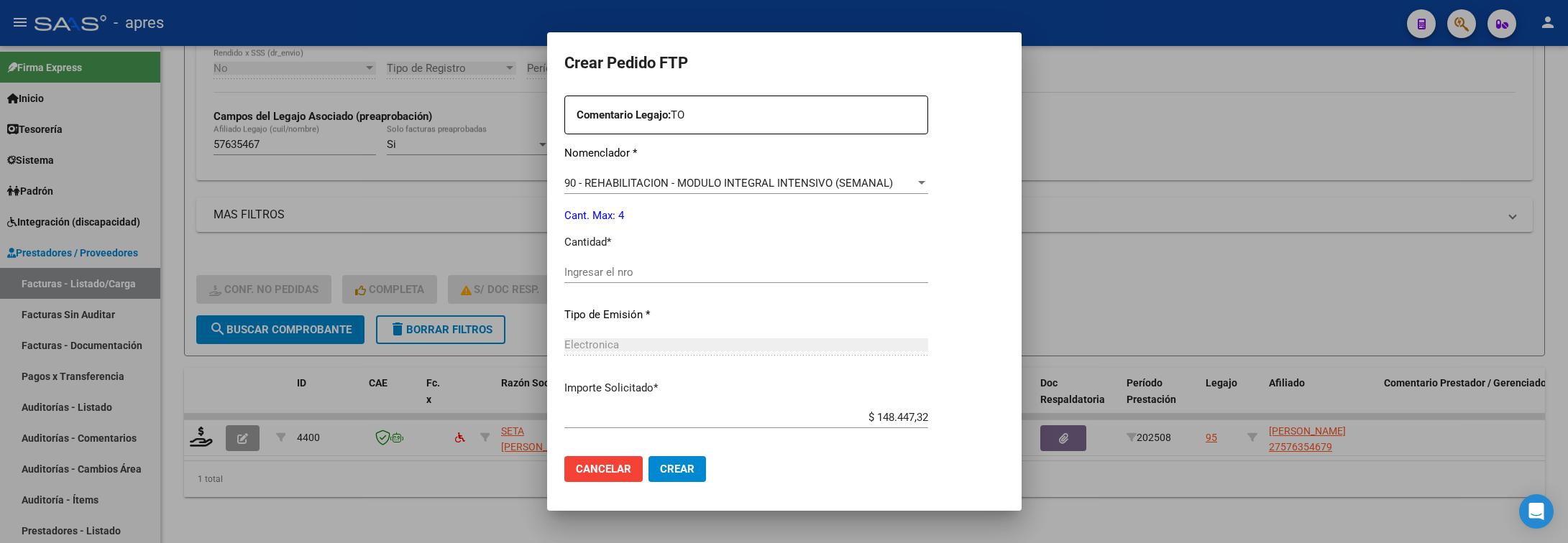
click at [747, 277] on input "Ingresar el nro" at bounding box center [746, 272] width 364 height 13
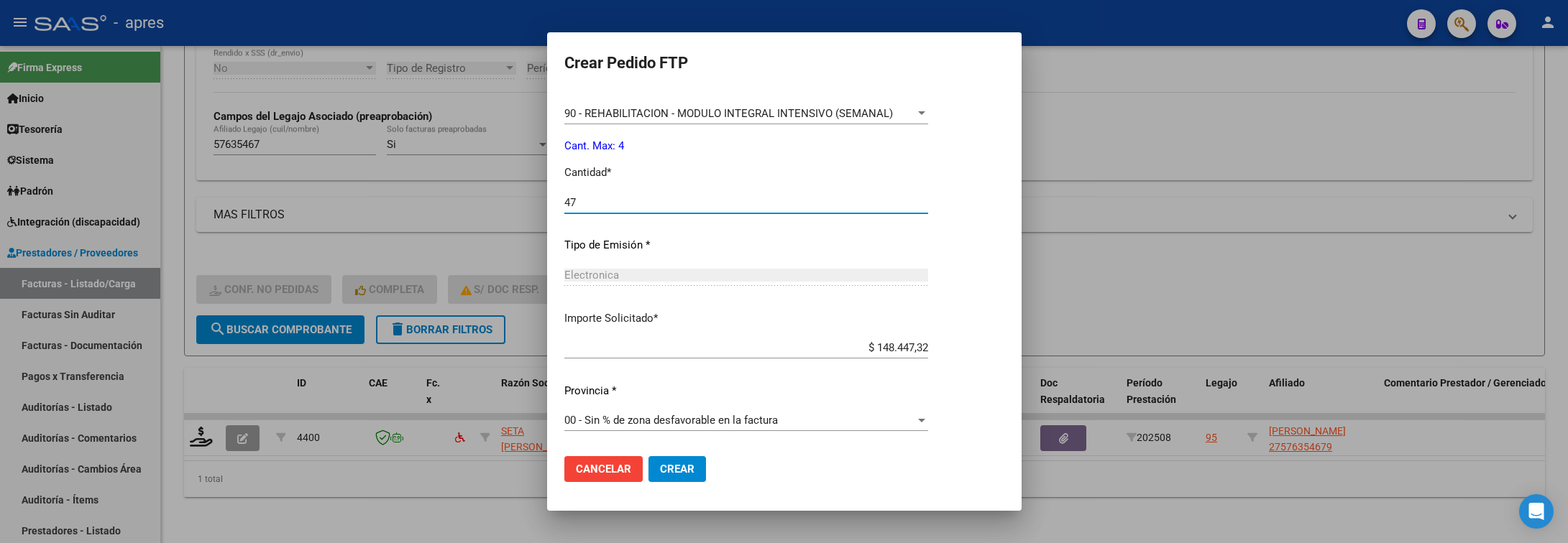
drag, startPoint x: 633, startPoint y: 199, endPoint x: 341, endPoint y: 203, distance: 292.0
click at [341, 203] on div "Crear Pedido FTP VER COMPROBANTE ARCA Padrón Afiliado: PAREDES MORALES DELFINA …" at bounding box center [784, 272] width 1568 height 543
type input "4"
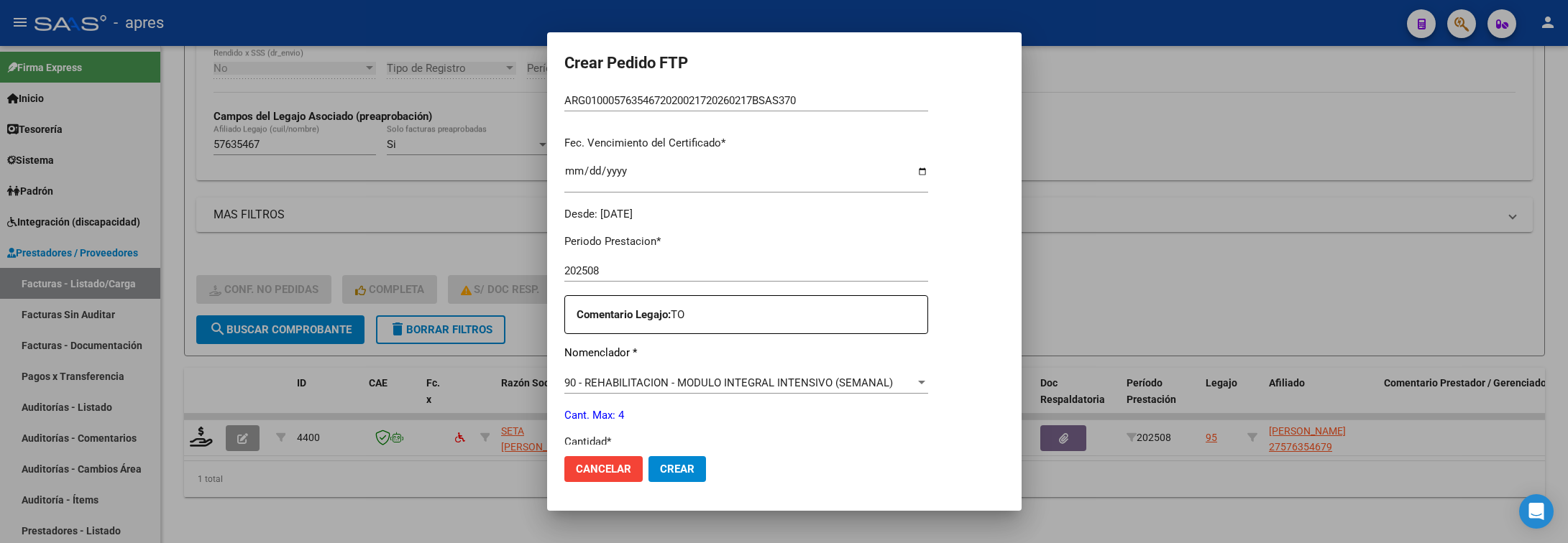
scroll to position [286, 0]
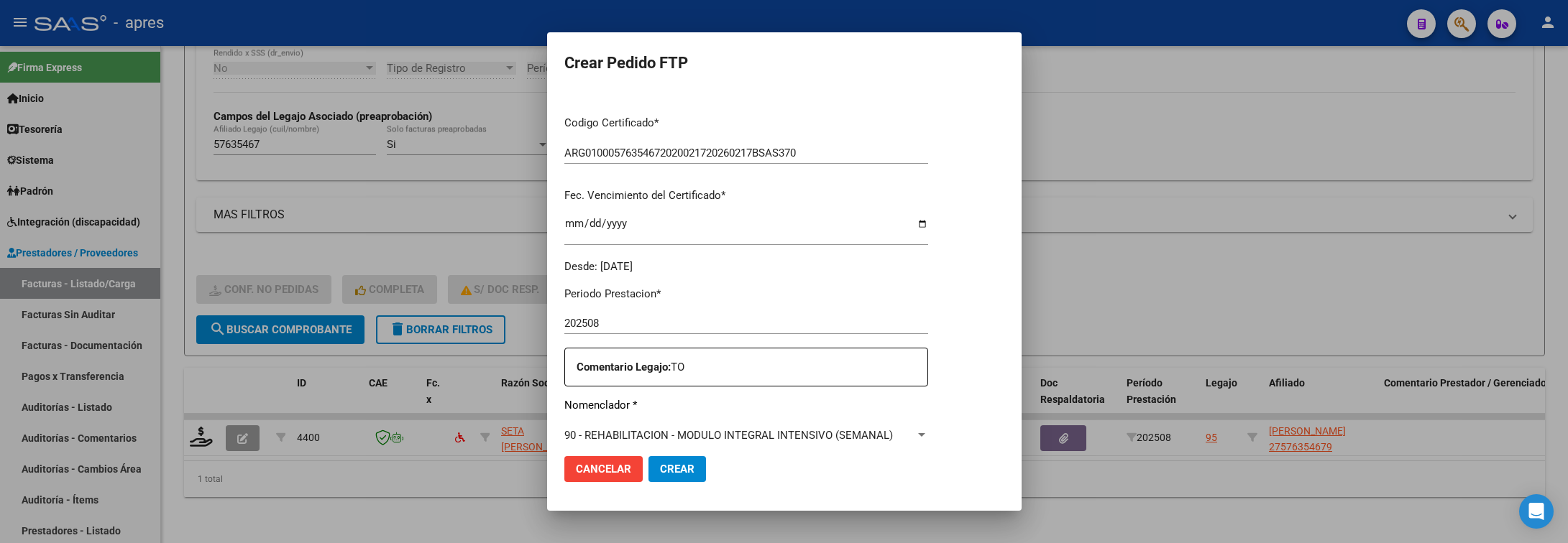
click at [673, 474] on span "Crear" at bounding box center [678, 469] width 35 height 13
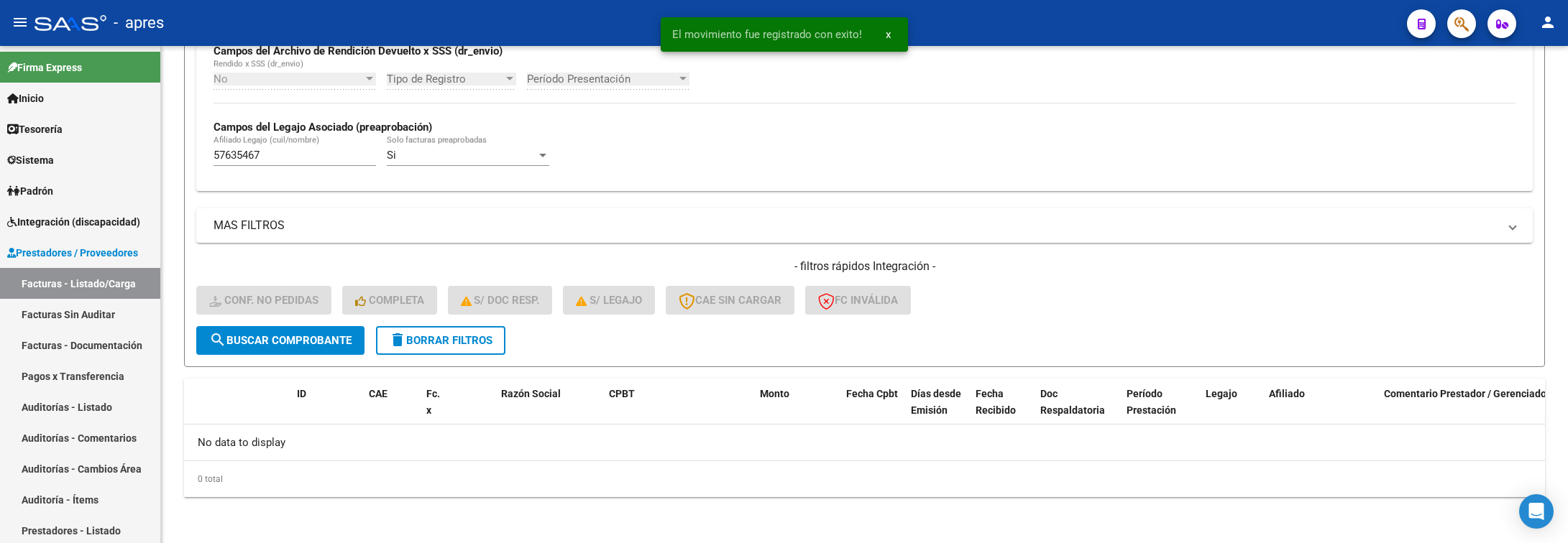
scroll to position [363, 0]
drag, startPoint x: 305, startPoint y: 160, endPoint x: 175, endPoint y: 160, distance: 130.0
click at [175, 160] on div "Video tutorial PRESTADORES -> Listado de CPBTs Emitidos por Prestadores / Prove…" at bounding box center [864, 115] width 1407 height 858
paste input "2595273"
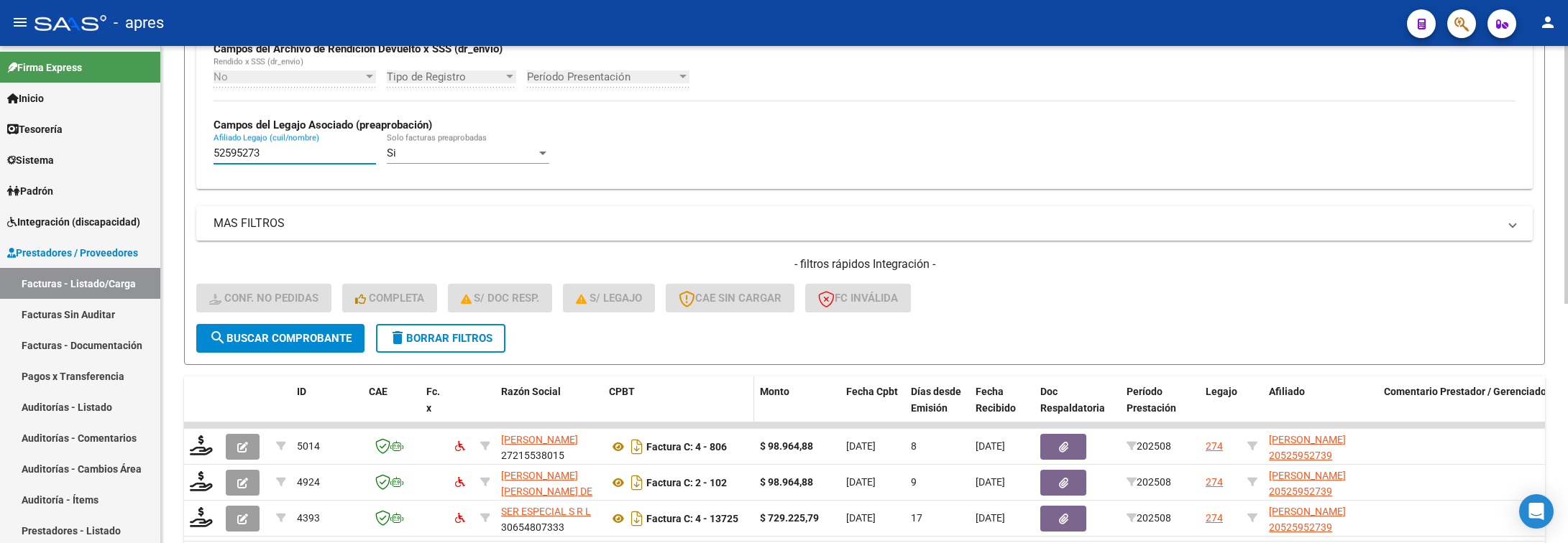
scroll to position [461, 0]
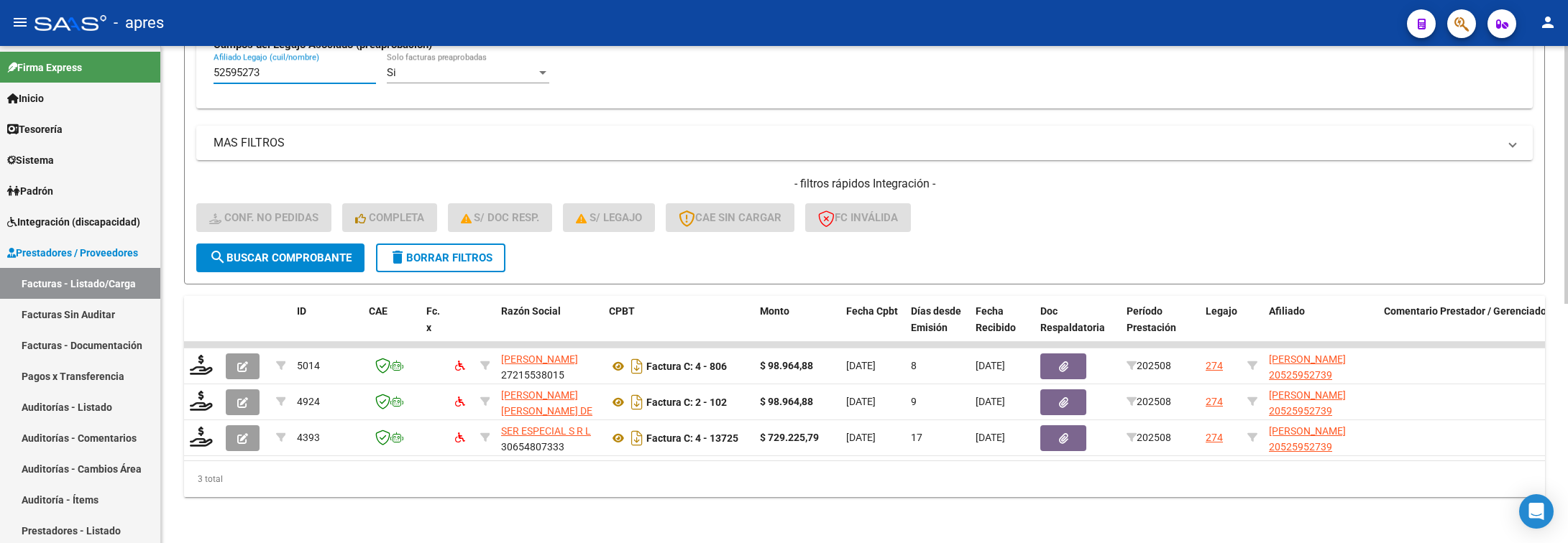
type input "52595273"
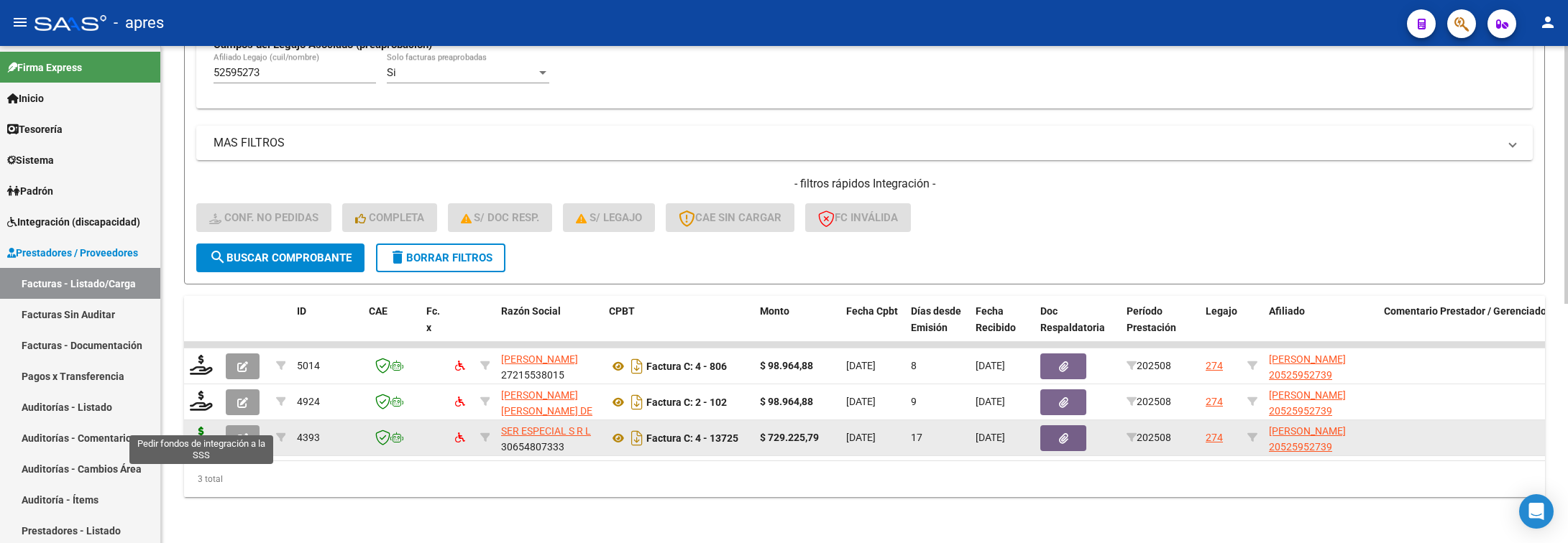
click at [201, 427] on icon at bounding box center [201, 437] width 23 height 20
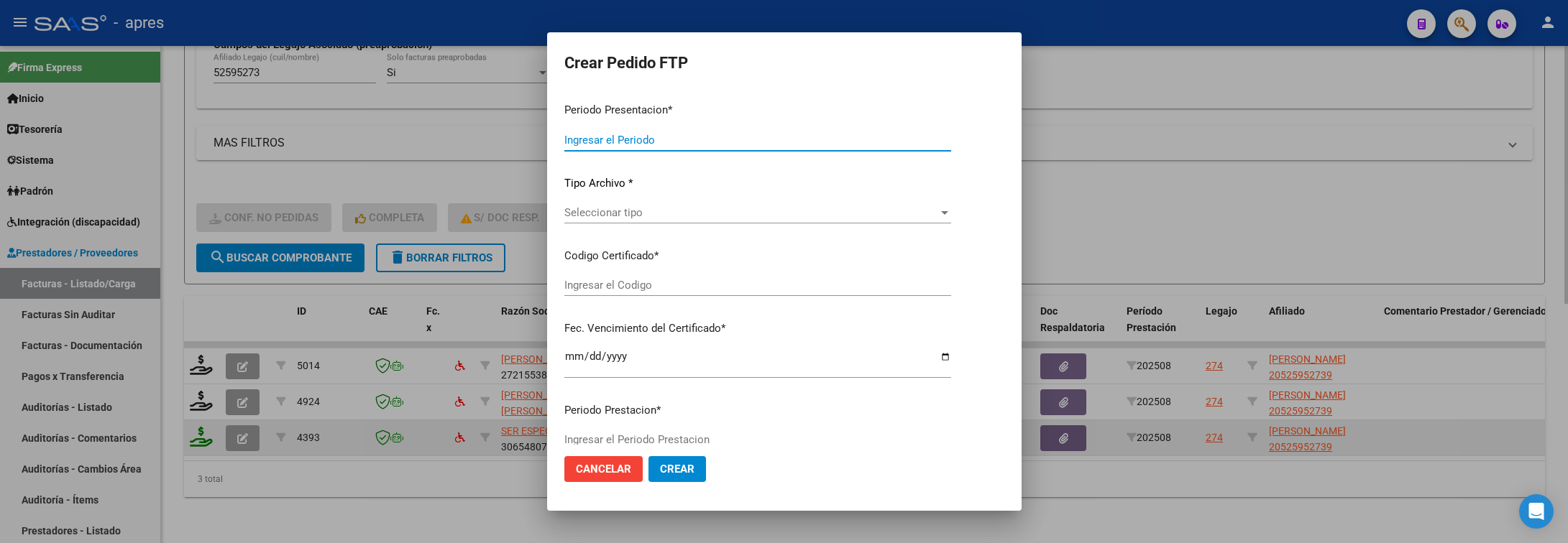
type input "202508"
type input "$ 729.225,79"
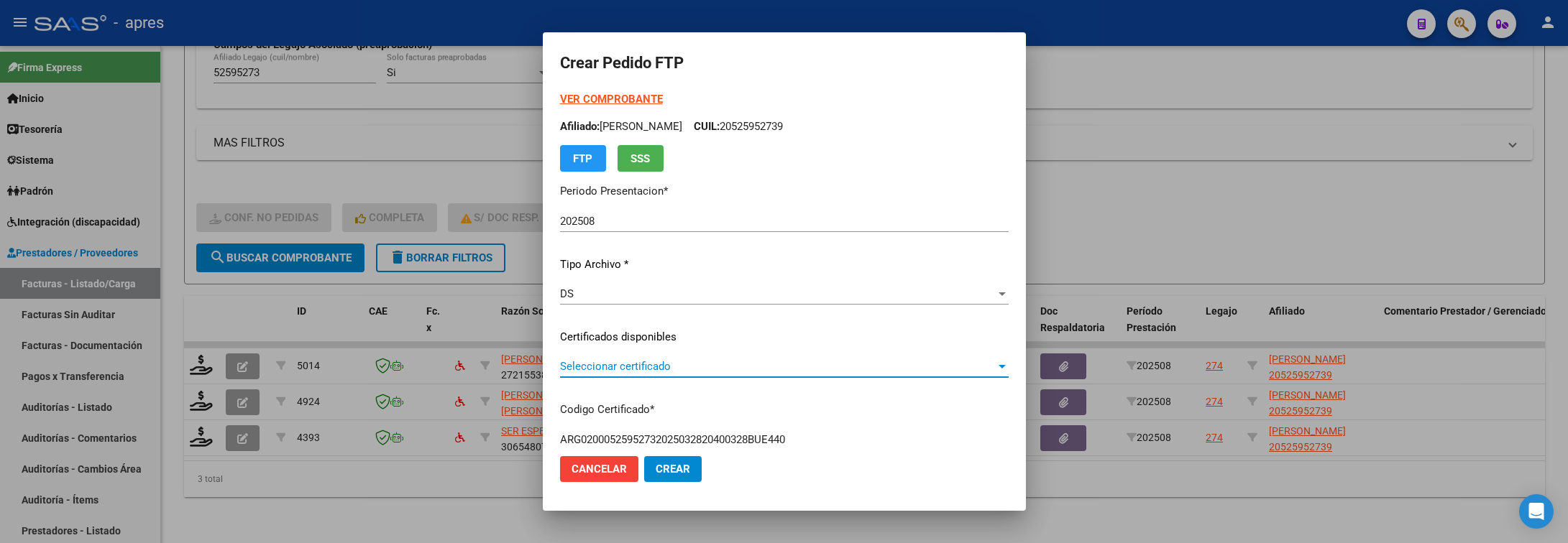
click at [810, 363] on span "Seleccionar certificado" at bounding box center [777, 366] width 436 height 13
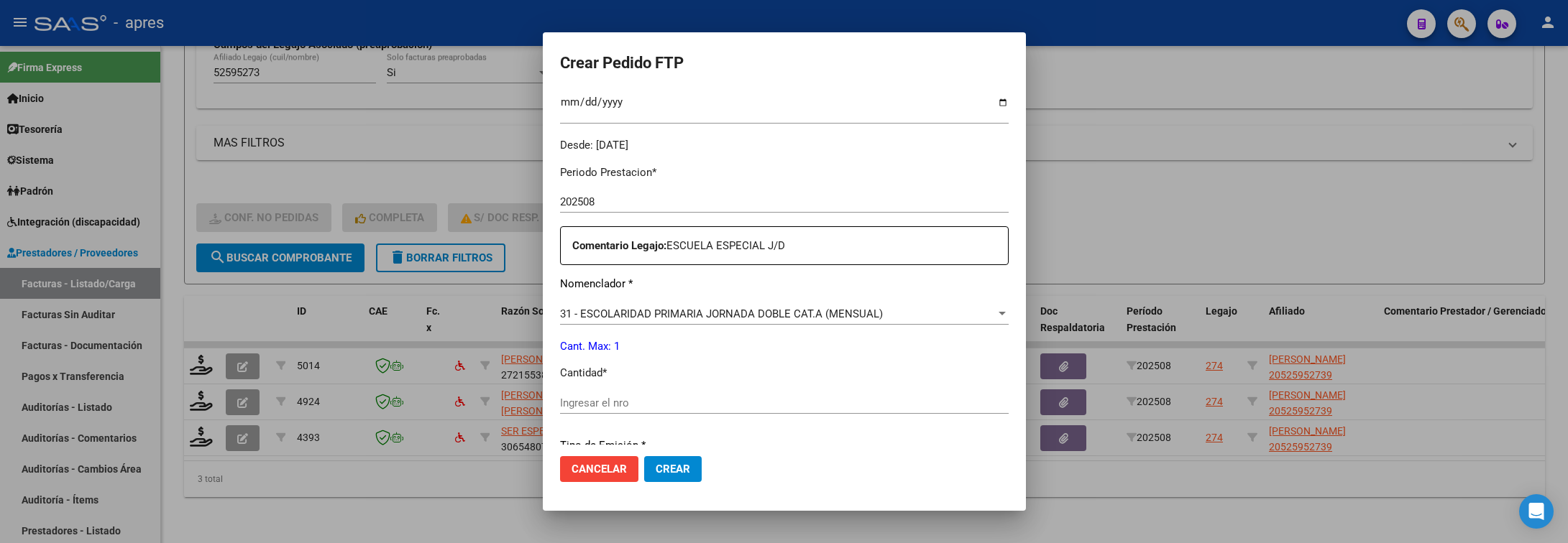
scroll to position [431, 0]
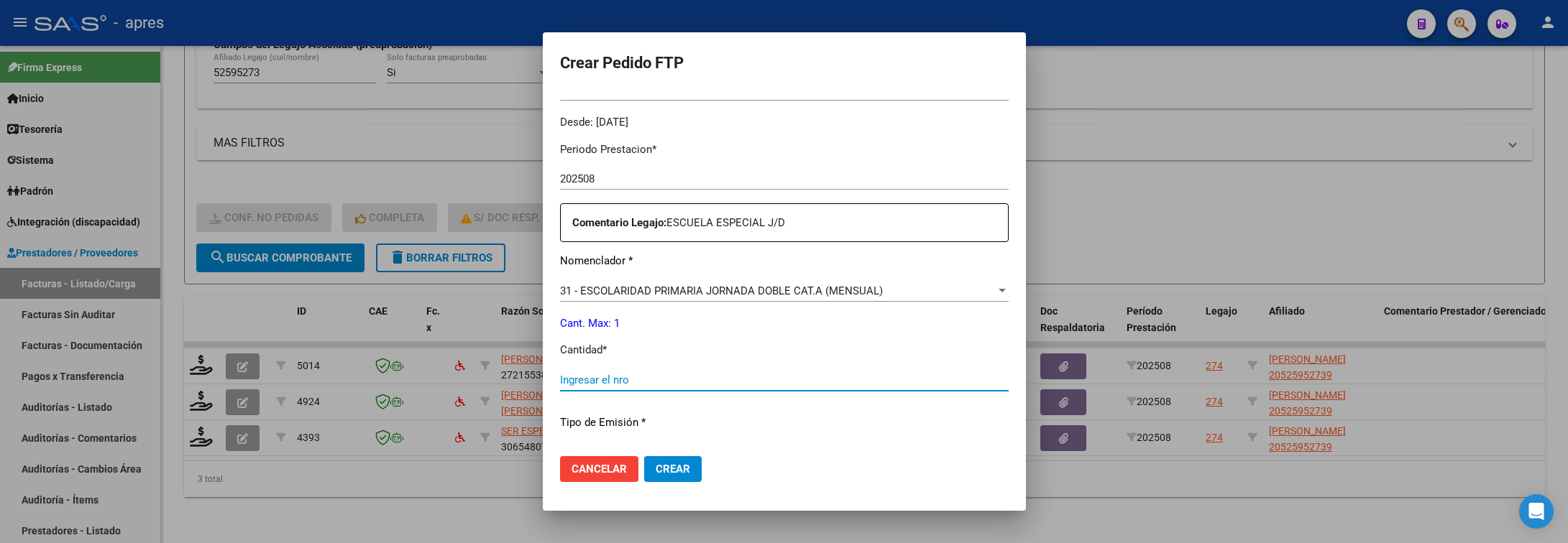
click at [807, 377] on input "Ingresar el nro" at bounding box center [784, 380] width 448 height 13
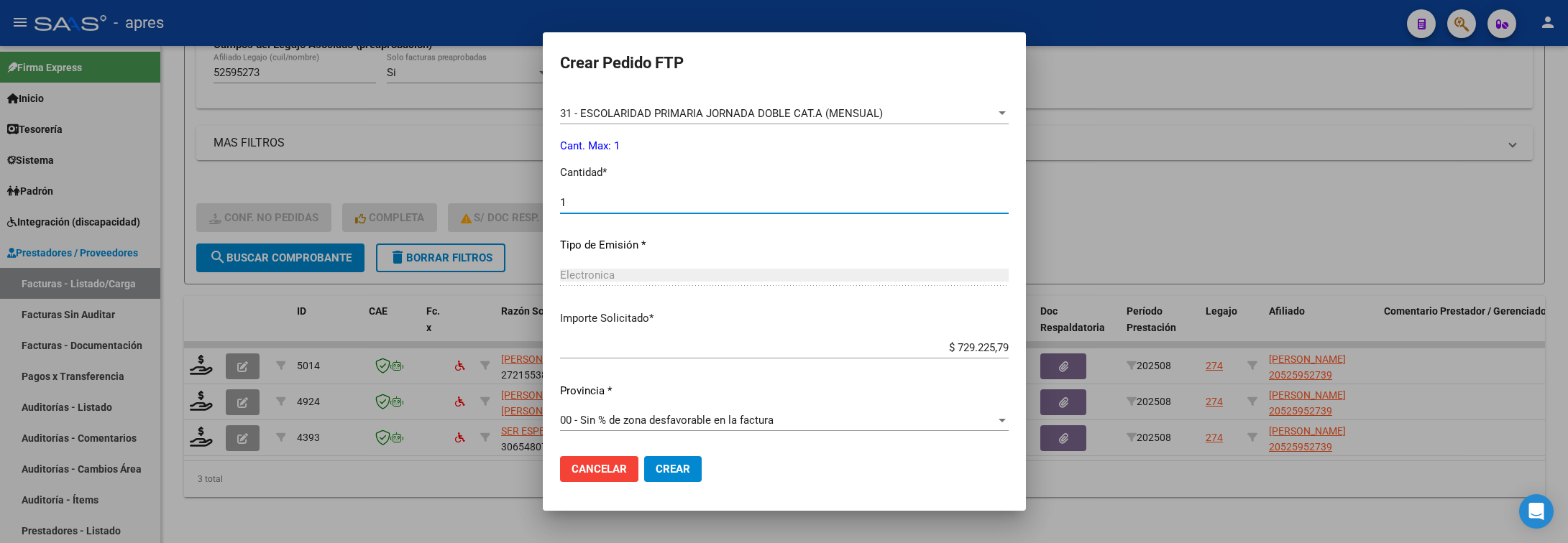
scroll to position [609, 0]
click at [656, 472] on span "Crear" at bounding box center [673, 469] width 35 height 13
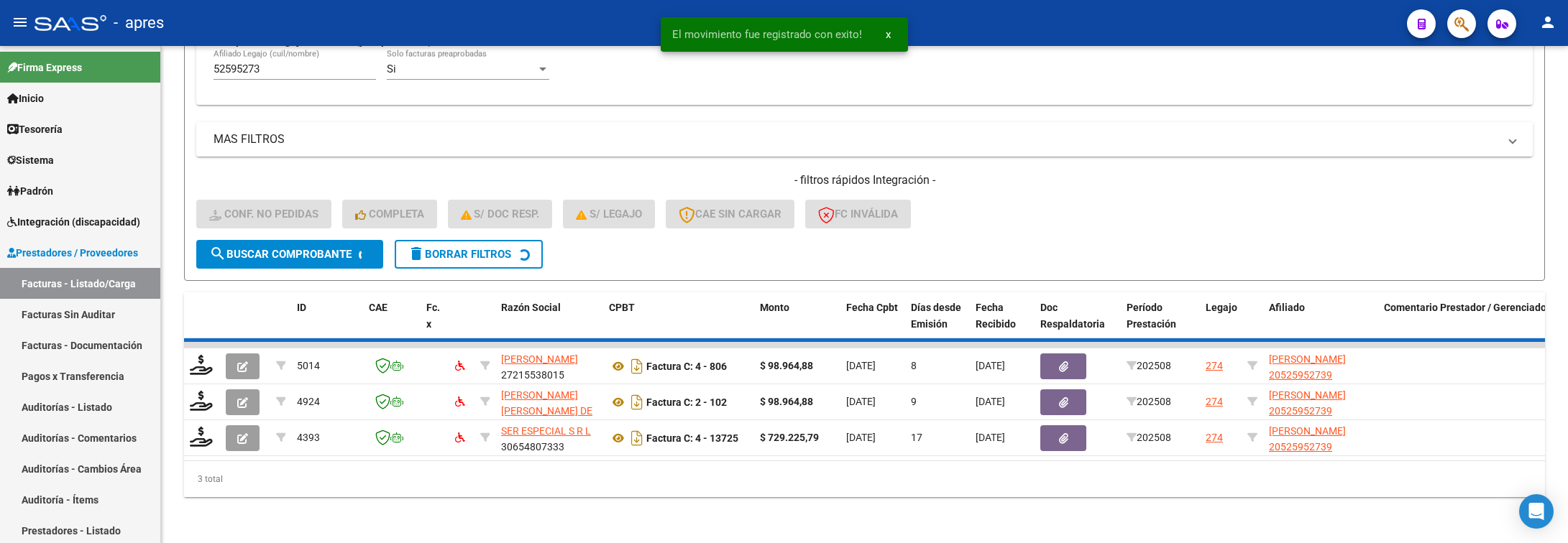
scroll to position [425, 0]
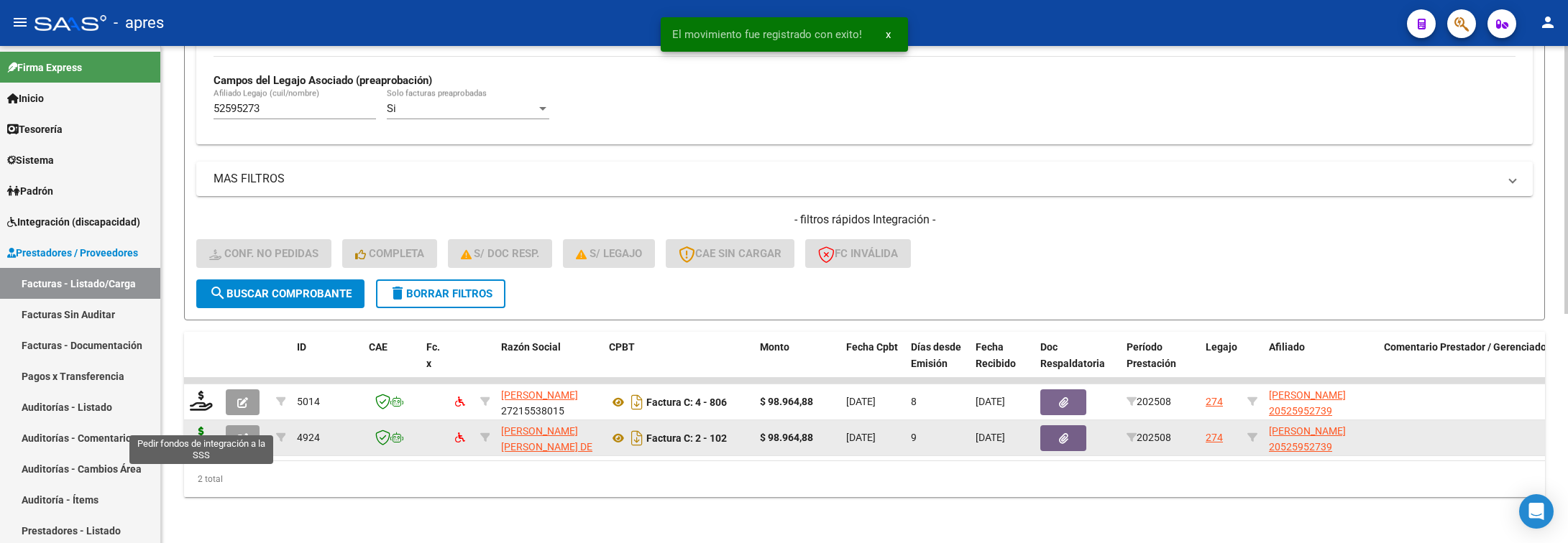
click at [205, 427] on icon at bounding box center [201, 437] width 23 height 20
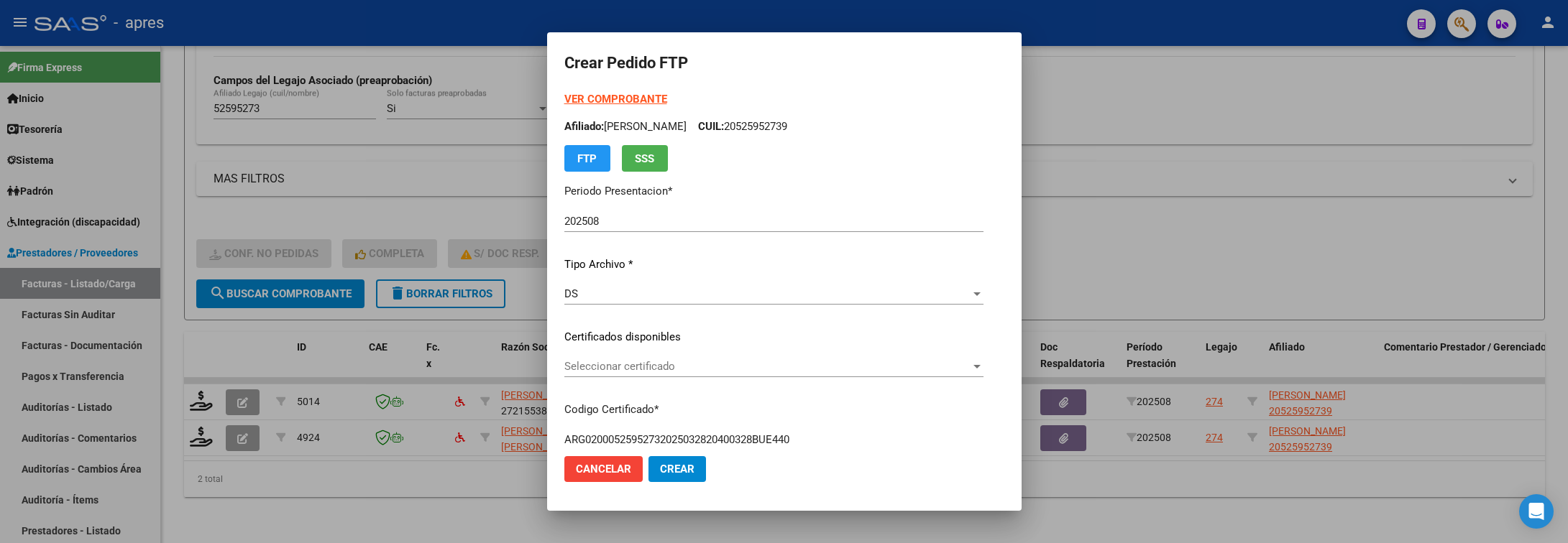
click at [670, 376] on div "Seleccionar certificado Seleccionar certificado" at bounding box center [774, 373] width 419 height 35
click at [669, 360] on span "Seleccionar certificado" at bounding box center [767, 366] width 406 height 13
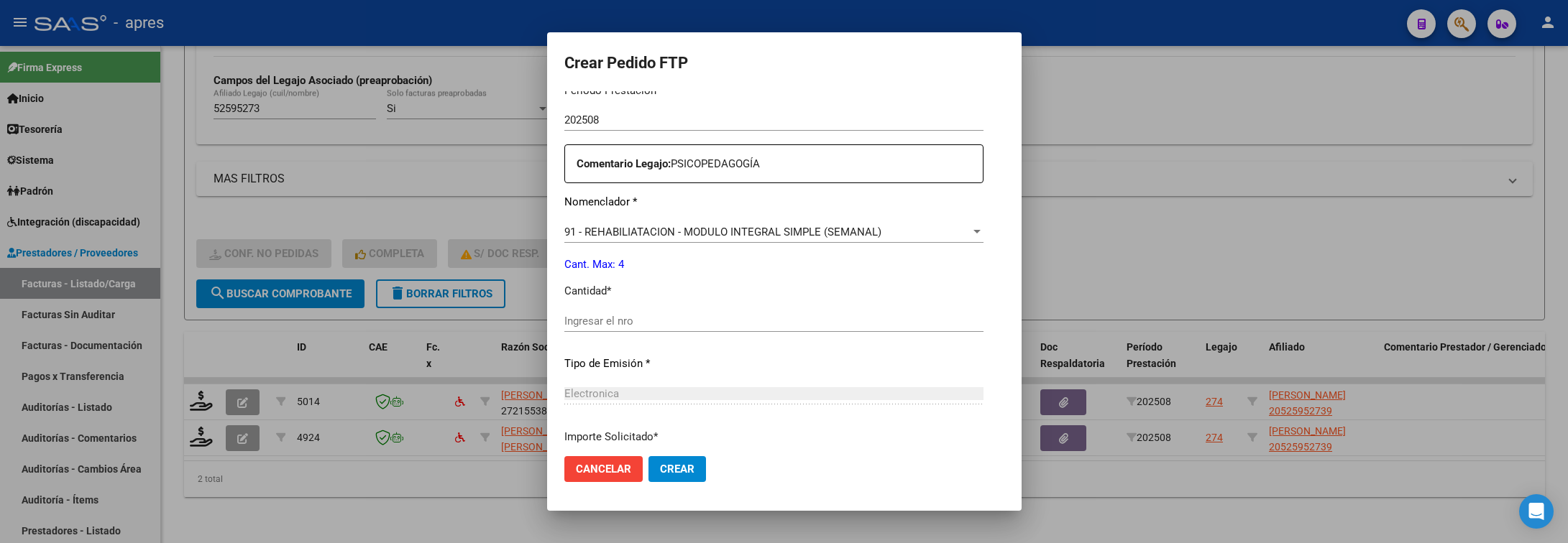
scroll to position [539, 0]
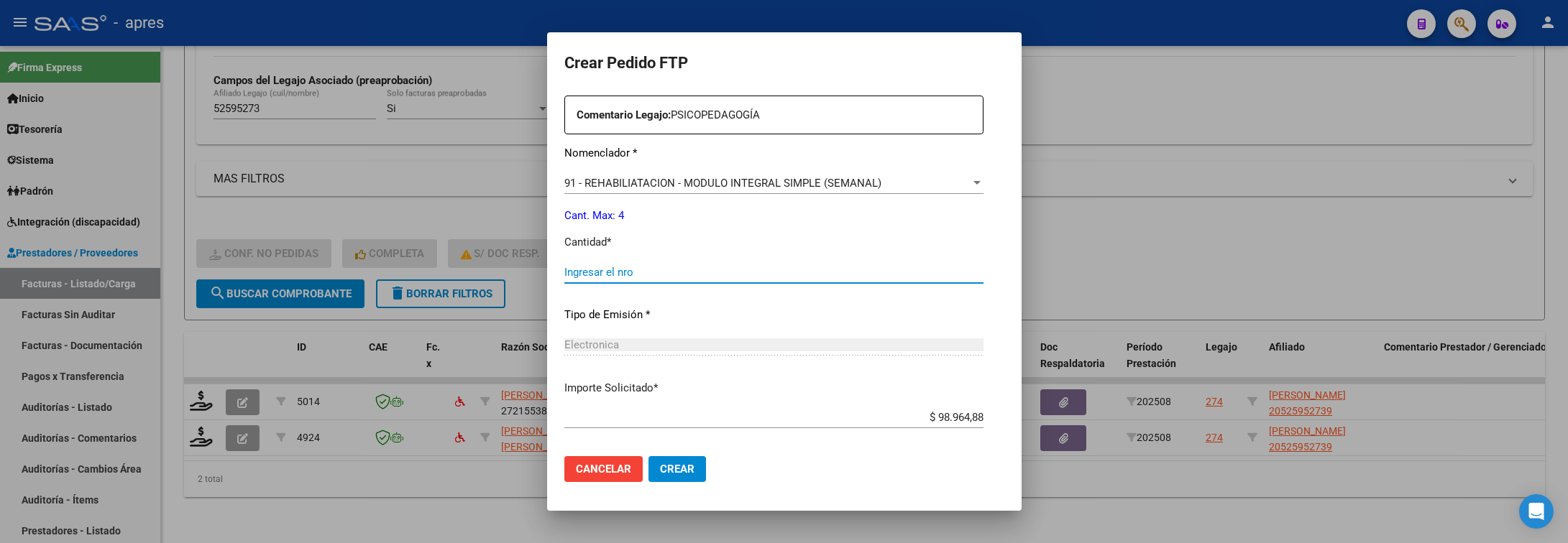
click at [809, 272] on input "Ingresar el nro" at bounding box center [774, 272] width 419 height 13
click at [807, 272] on input "Ingresar el nro" at bounding box center [774, 272] width 419 height 13
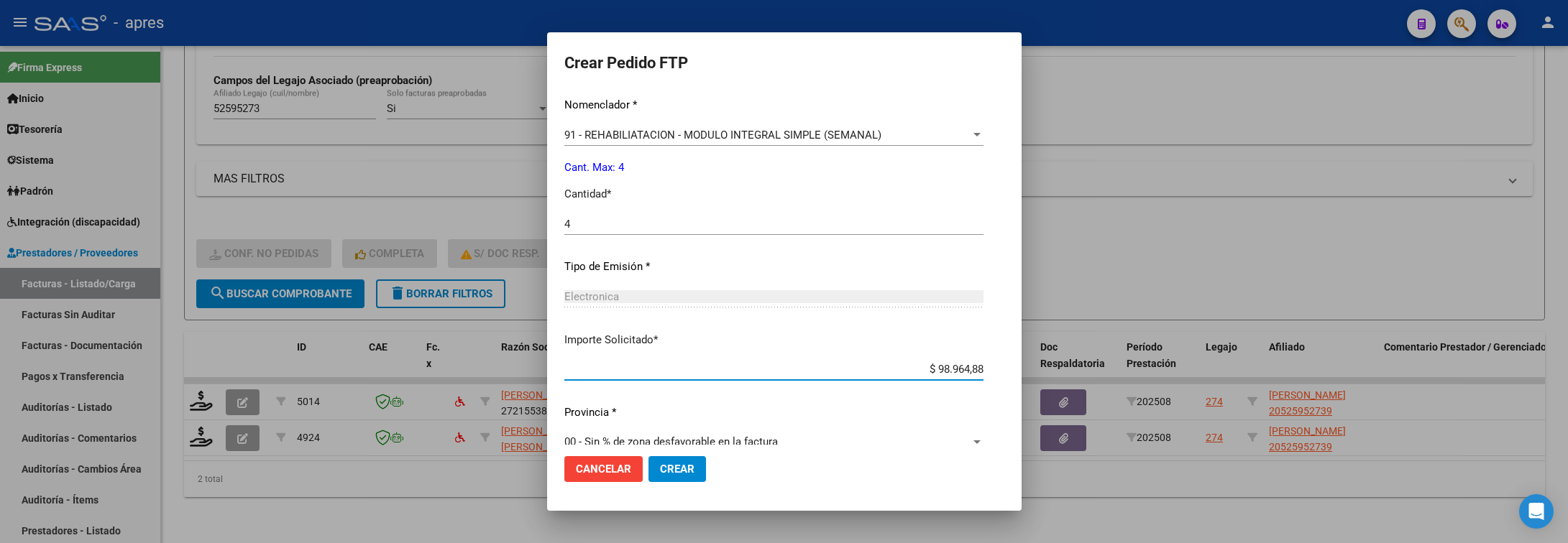
scroll to position [609, 0]
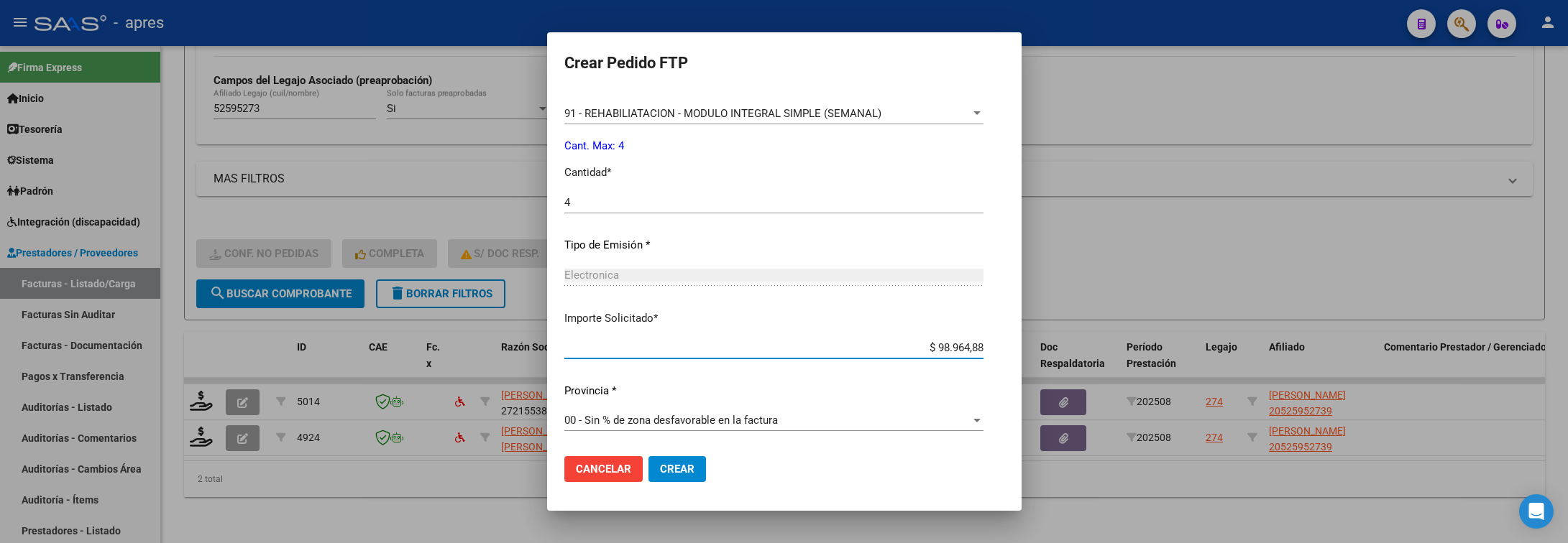
click at [660, 473] on span "Crear" at bounding box center [678, 469] width 35 height 13
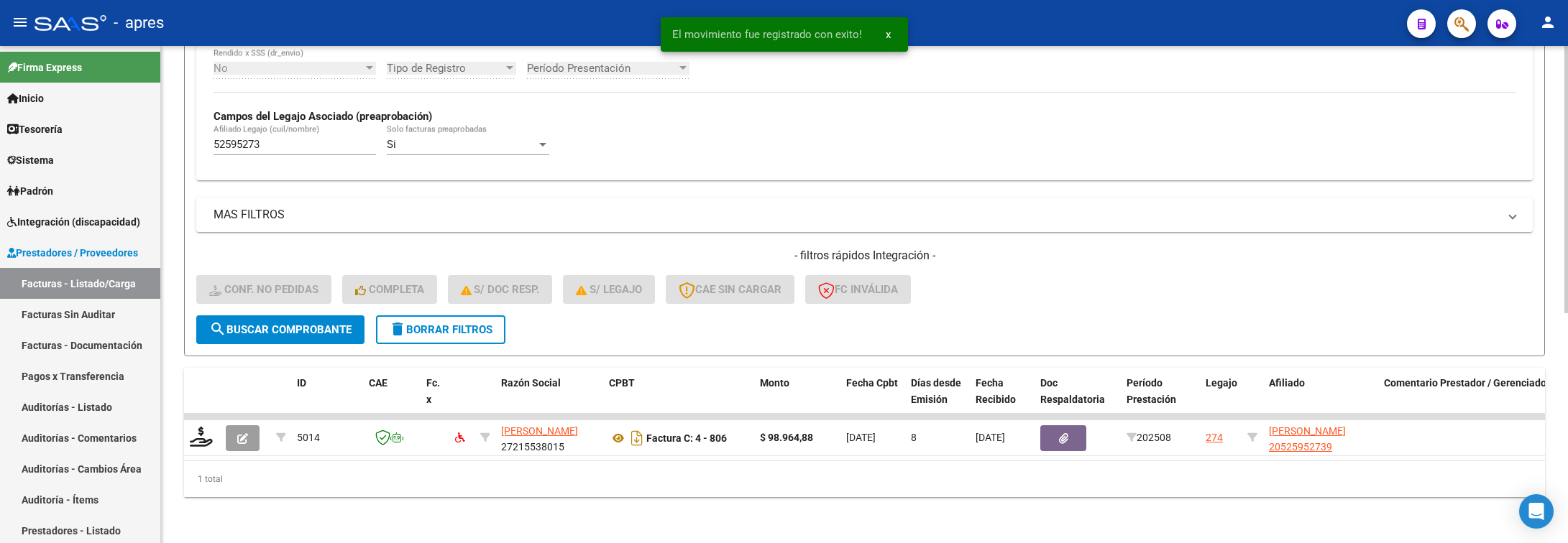
scroll to position [390, 0]
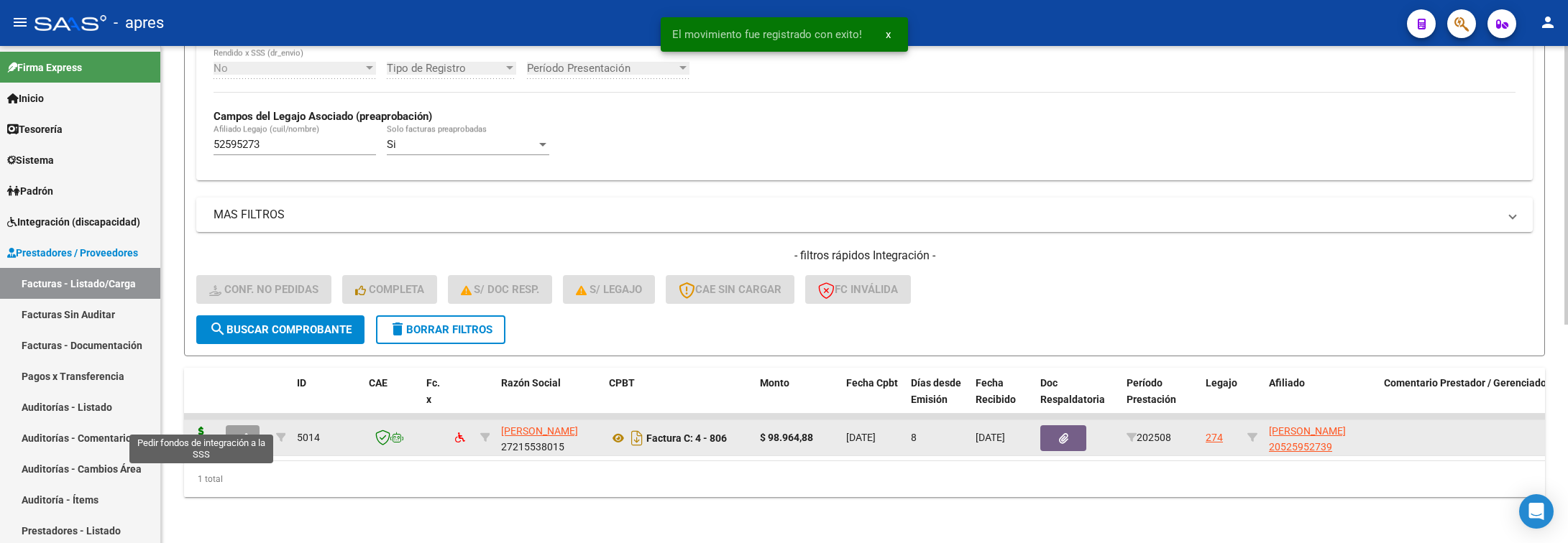
click at [196, 427] on icon at bounding box center [201, 437] width 23 height 20
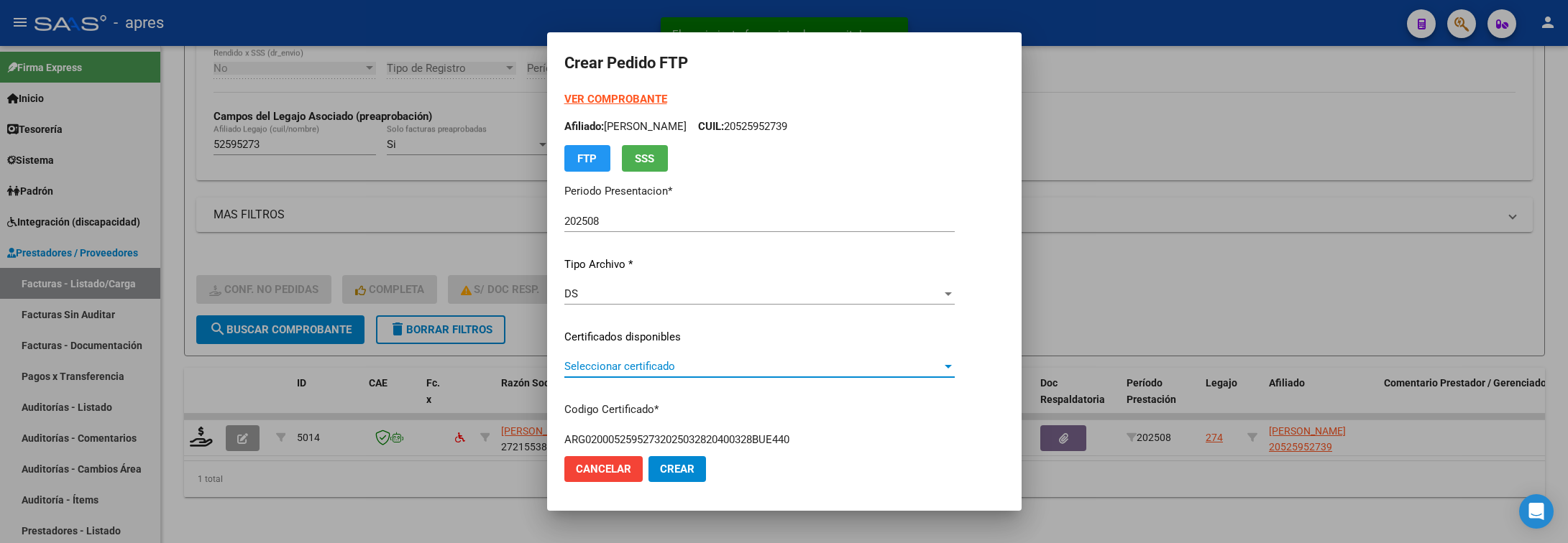
click at [792, 367] on span "Seleccionar certificado" at bounding box center [753, 366] width 378 height 13
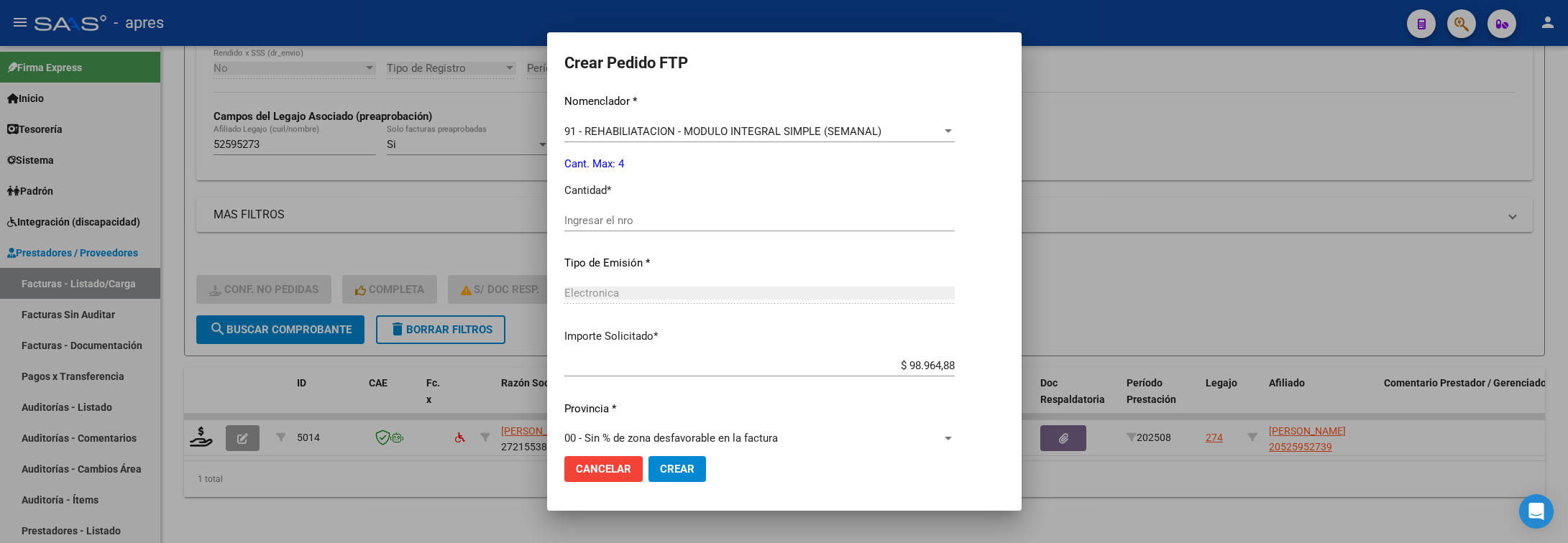
scroll to position [609, 0]
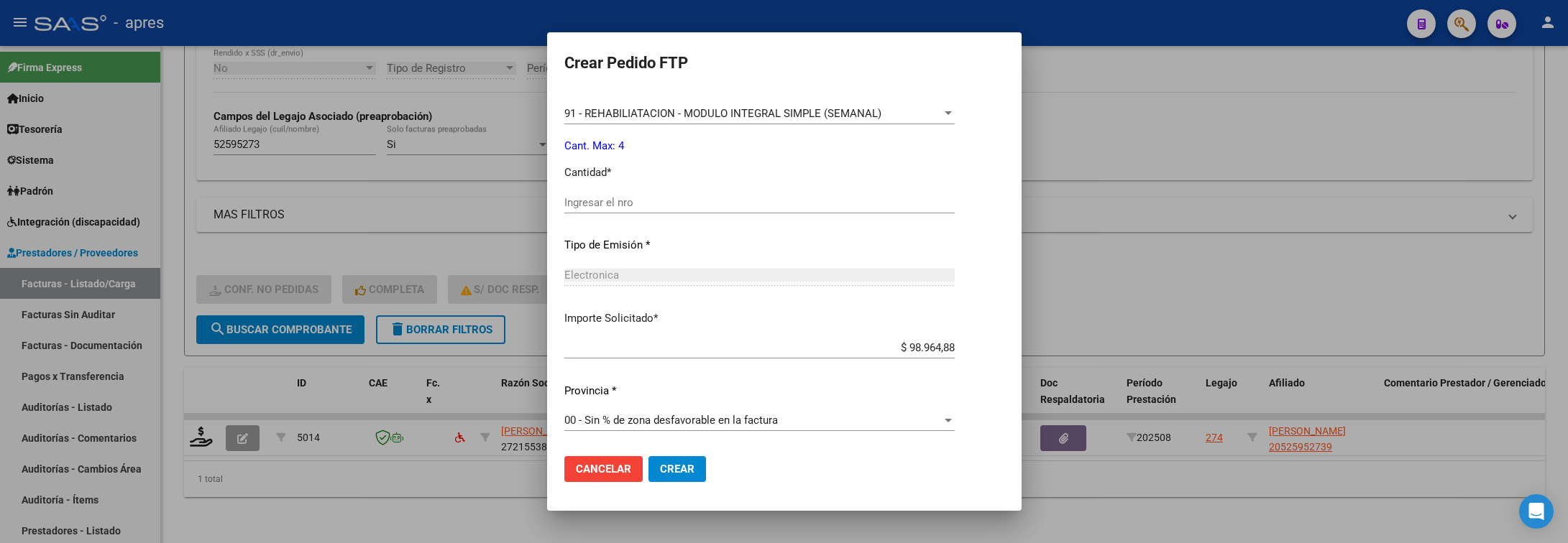
click at [820, 211] on div "Ingresar el nro" at bounding box center [759, 202] width 390 height 21
click at [816, 205] on input "Ingresar el nro" at bounding box center [759, 202] width 390 height 13
click at [663, 466] on span "Crear" at bounding box center [678, 469] width 35 height 13
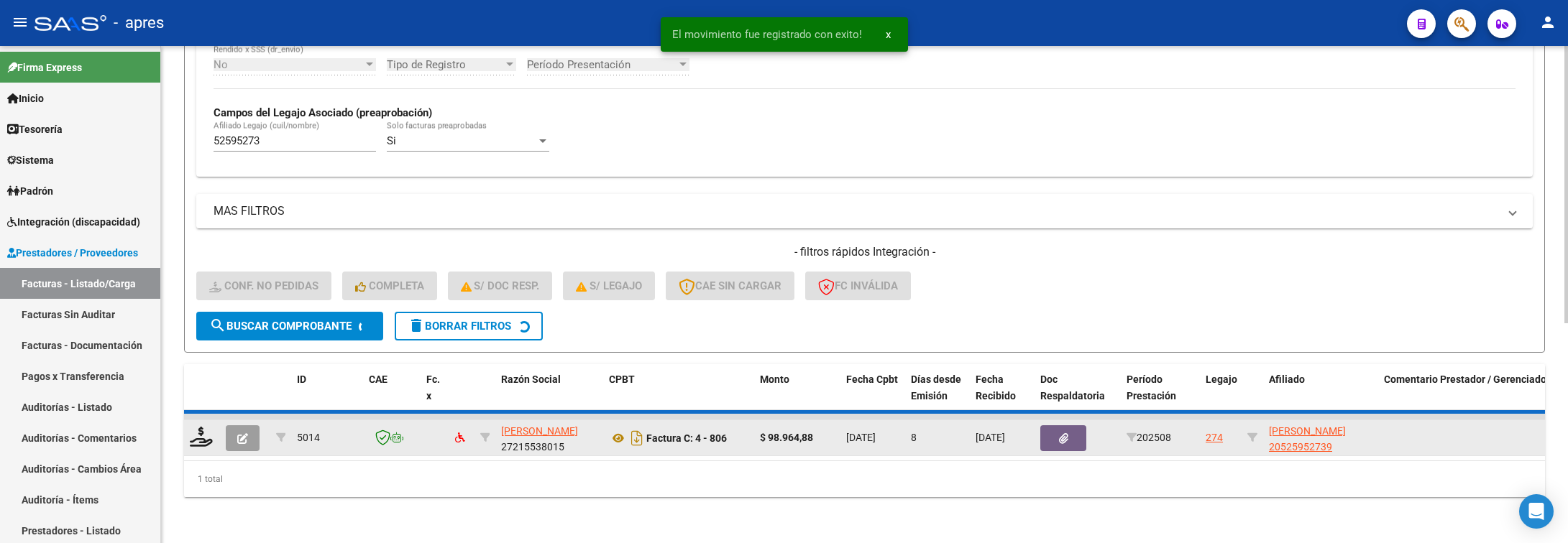
scroll to position [363, 0]
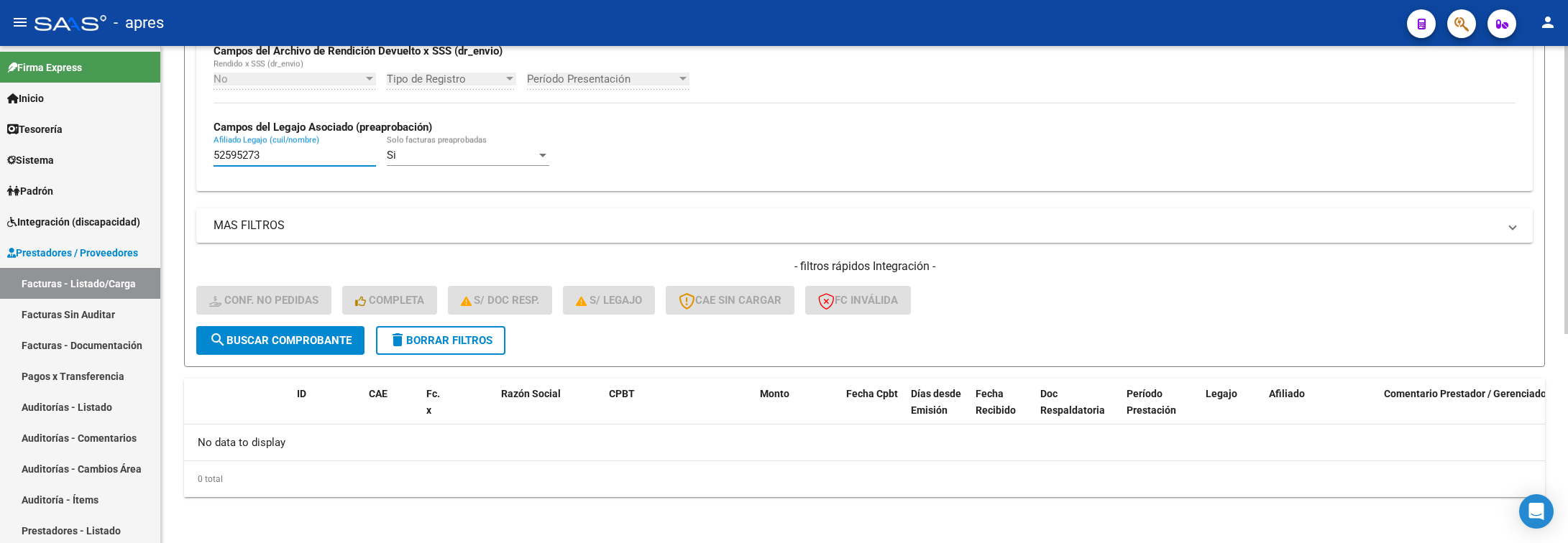
drag, startPoint x: 302, startPoint y: 158, endPoint x: 188, endPoint y: 149, distance: 114.4
click at [188, 149] on form "Filtros Id Integración Area Seleccionar Gerenciador Seleccionar Gerenciador Si …" at bounding box center [864, 89] width 1361 height 557
paste input "747443"
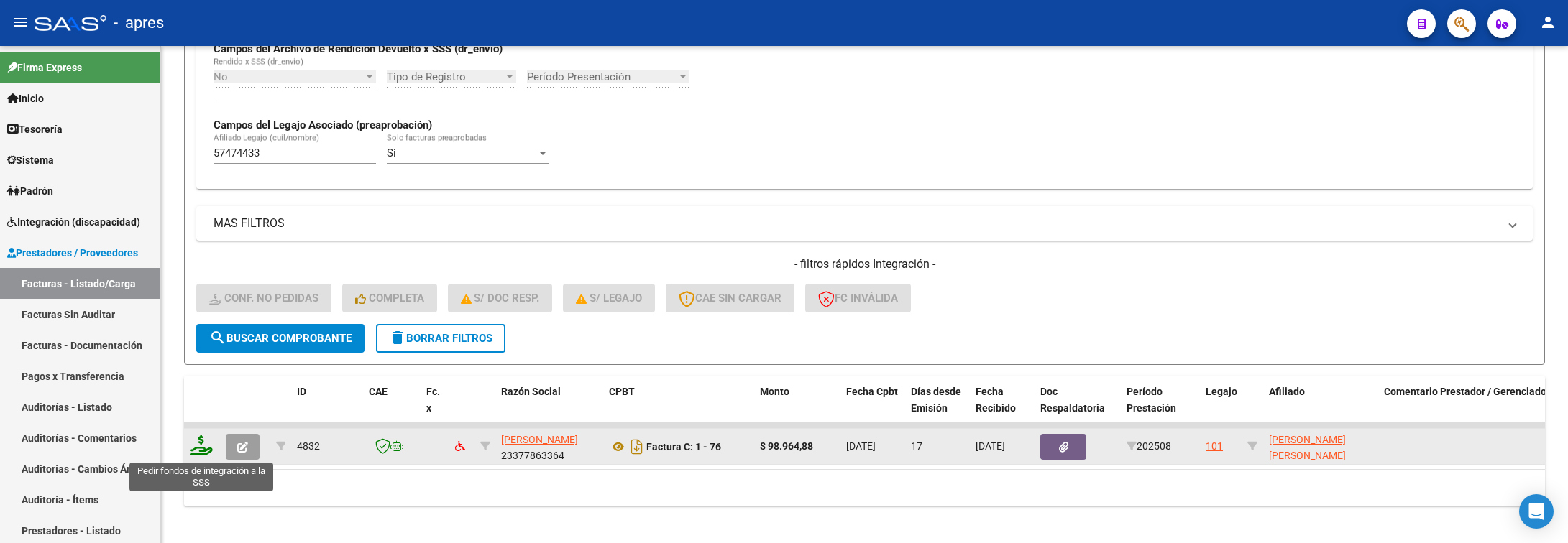
click at [205, 447] on icon at bounding box center [201, 446] width 23 height 20
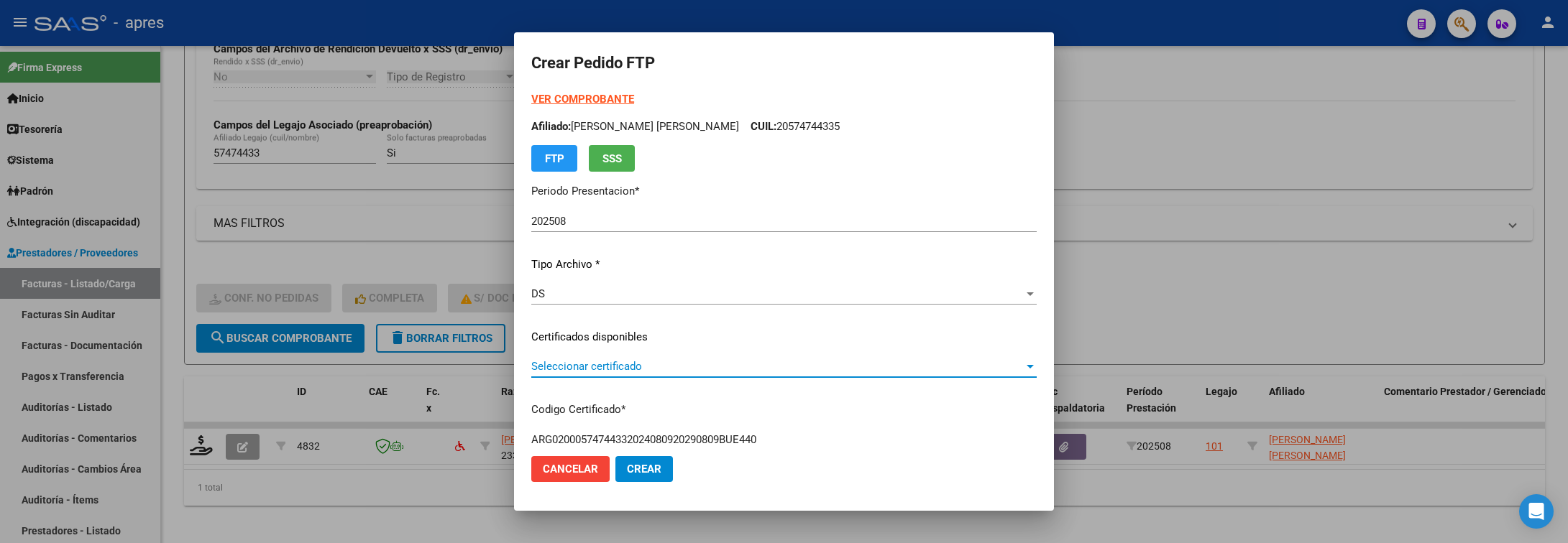
click at [732, 369] on span "Seleccionar certificado" at bounding box center [777, 366] width 492 height 13
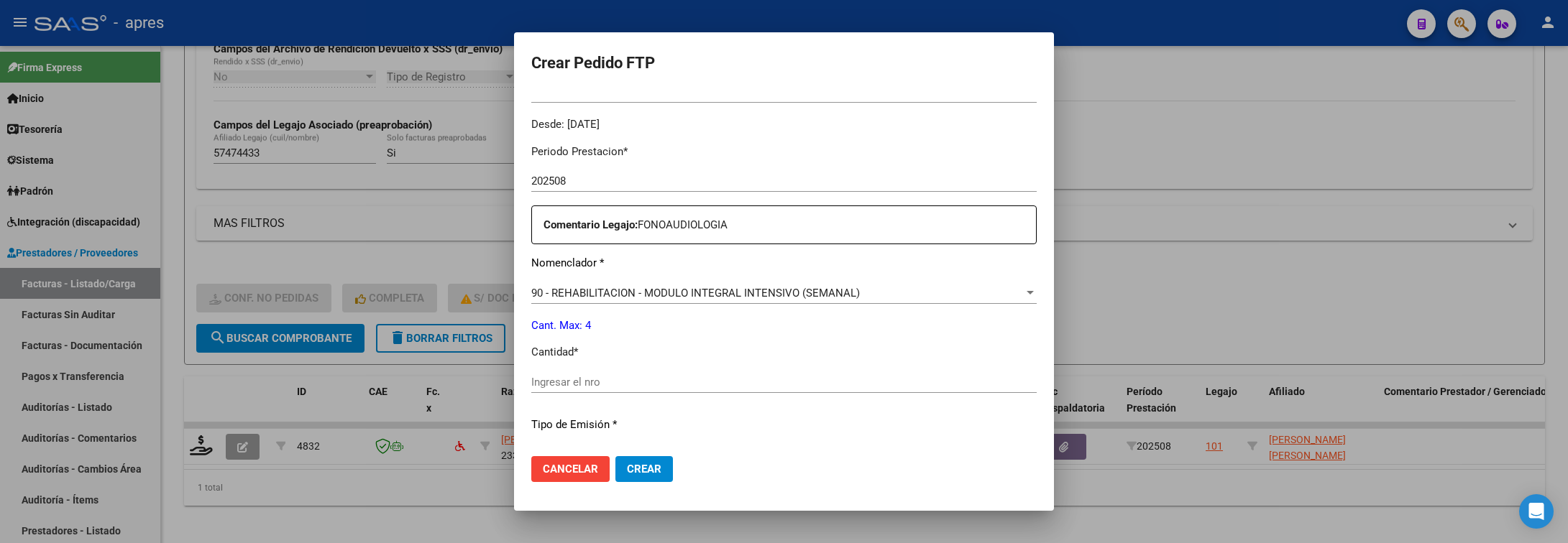
scroll to position [431, 0]
click at [733, 370] on div "Ingresar el nro" at bounding box center [784, 380] width 506 height 21
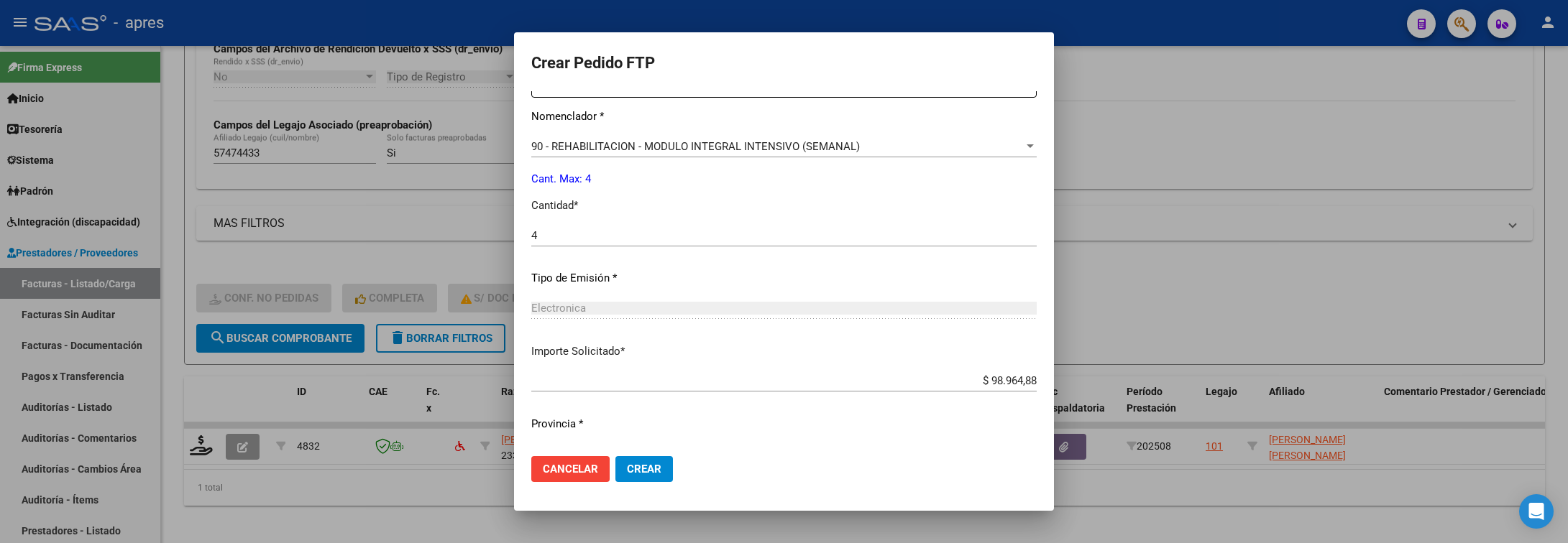
scroll to position [609, 0]
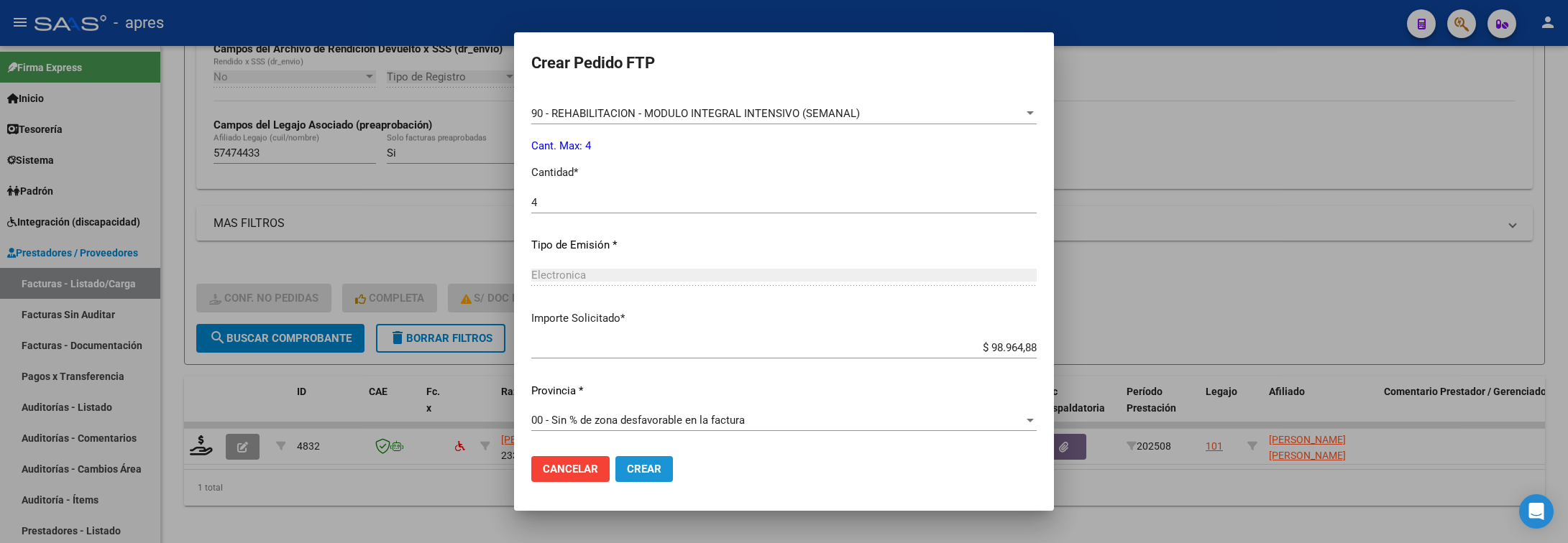
click at [627, 468] on span "Crear" at bounding box center [645, 469] width 35 height 13
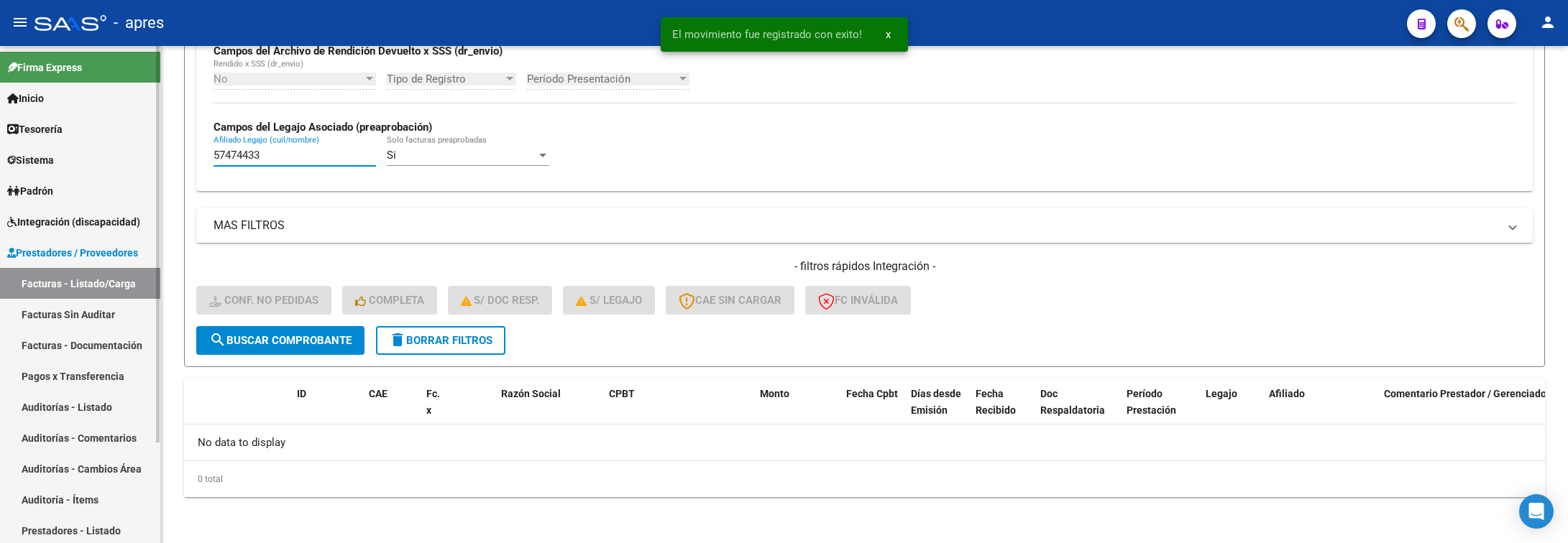
drag, startPoint x: 303, startPoint y: 155, endPoint x: 116, endPoint y: 158, distance: 187.0
click at [119, 156] on mat-sidenav-container "Firma Express Inicio Calendario SSS Instructivos Contacto OS Tesorería Extracto…" at bounding box center [784, 295] width 1568 height 497
paste input "8710014"
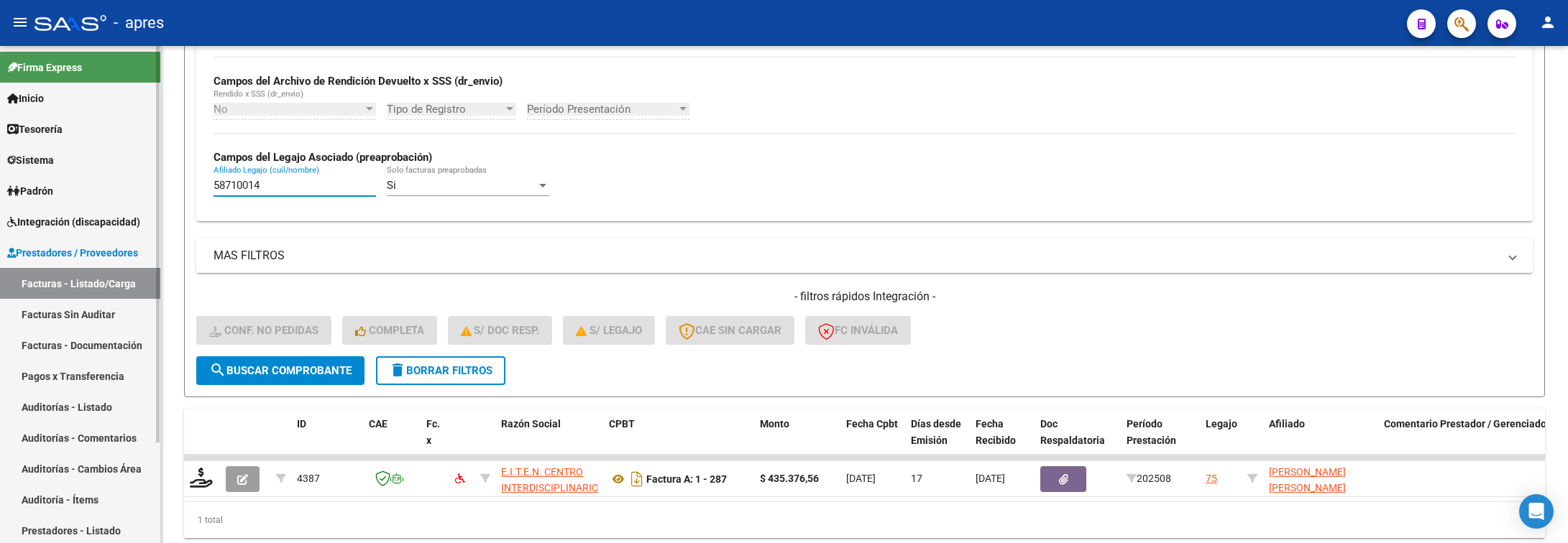
scroll to position [363, 0]
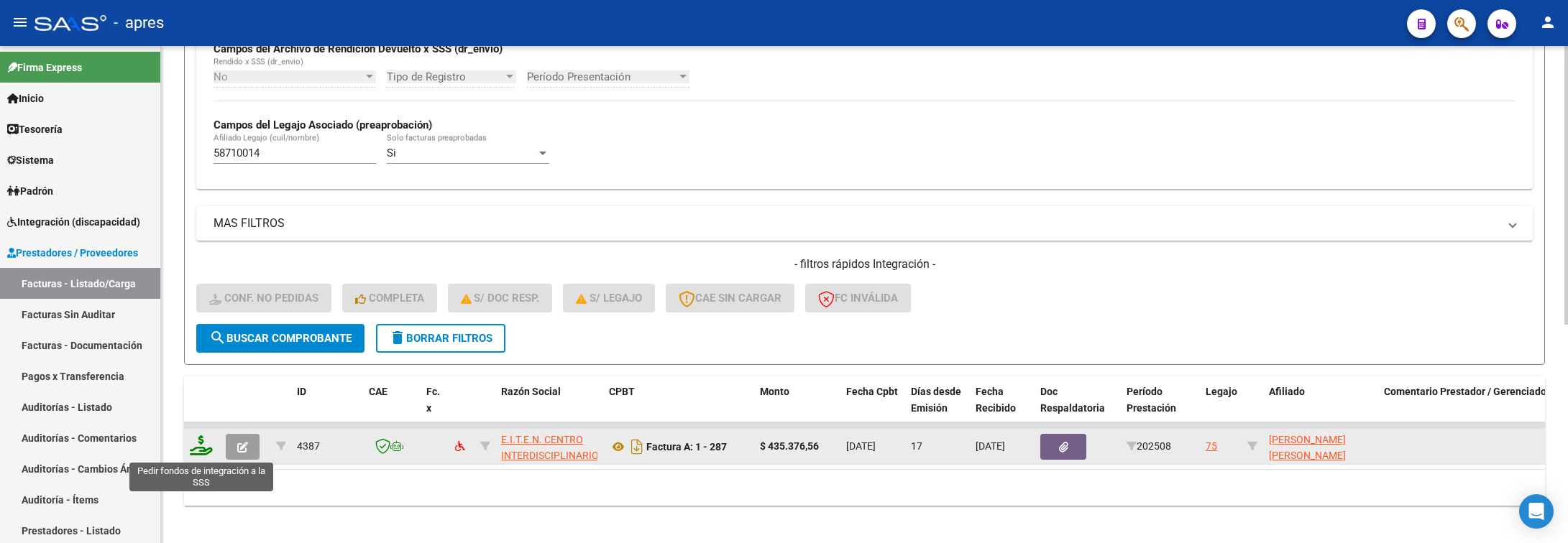
click at [208, 446] on icon at bounding box center [201, 446] width 23 height 20
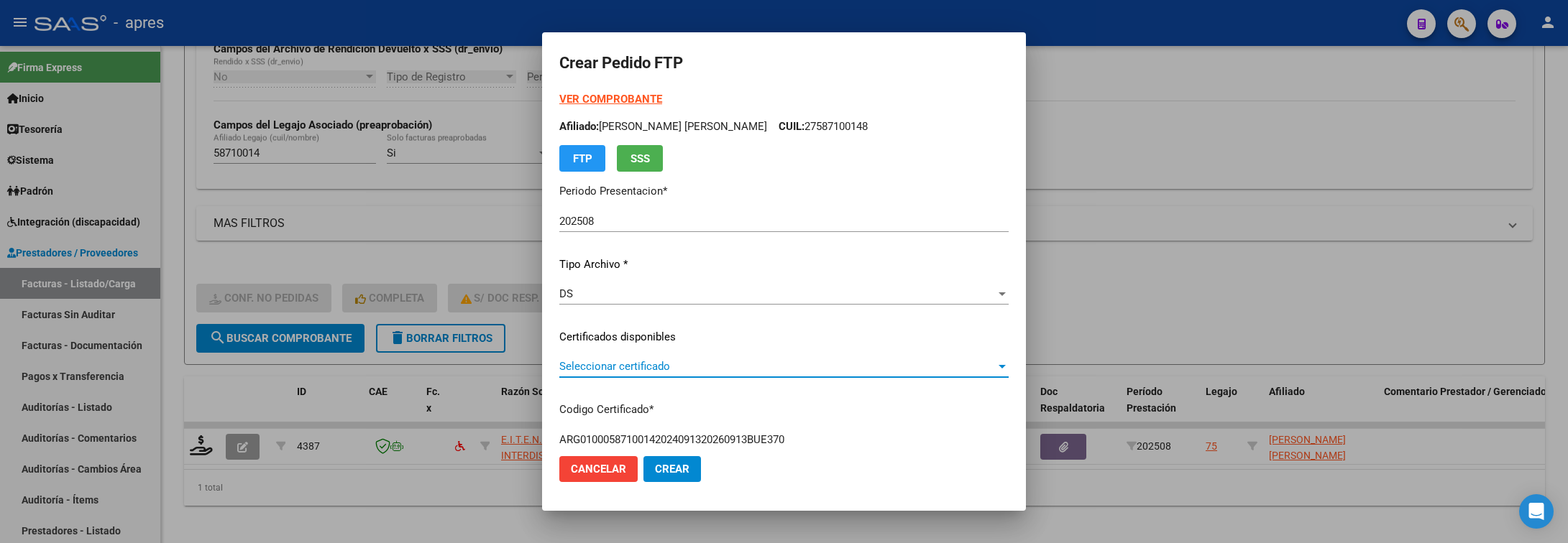
click at [673, 360] on span "Seleccionar certificado" at bounding box center [777, 366] width 437 height 13
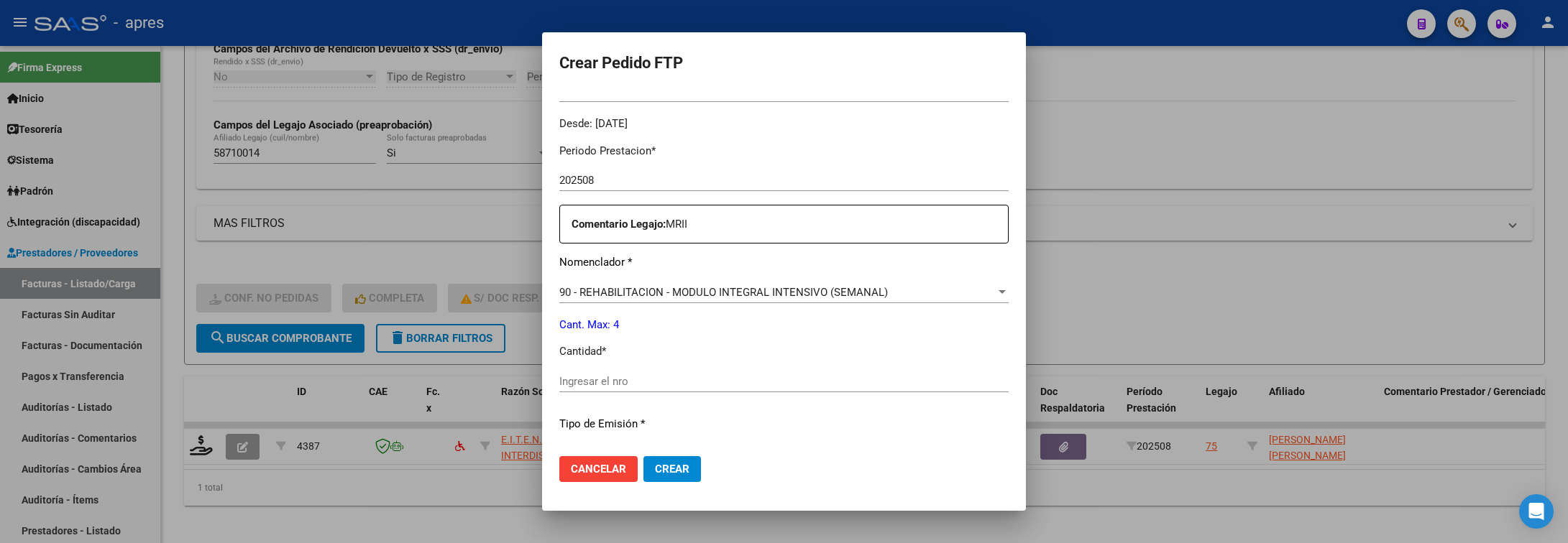
scroll to position [431, 0]
click at [678, 382] on input "Ingresar el nro" at bounding box center [784, 380] width 449 height 13
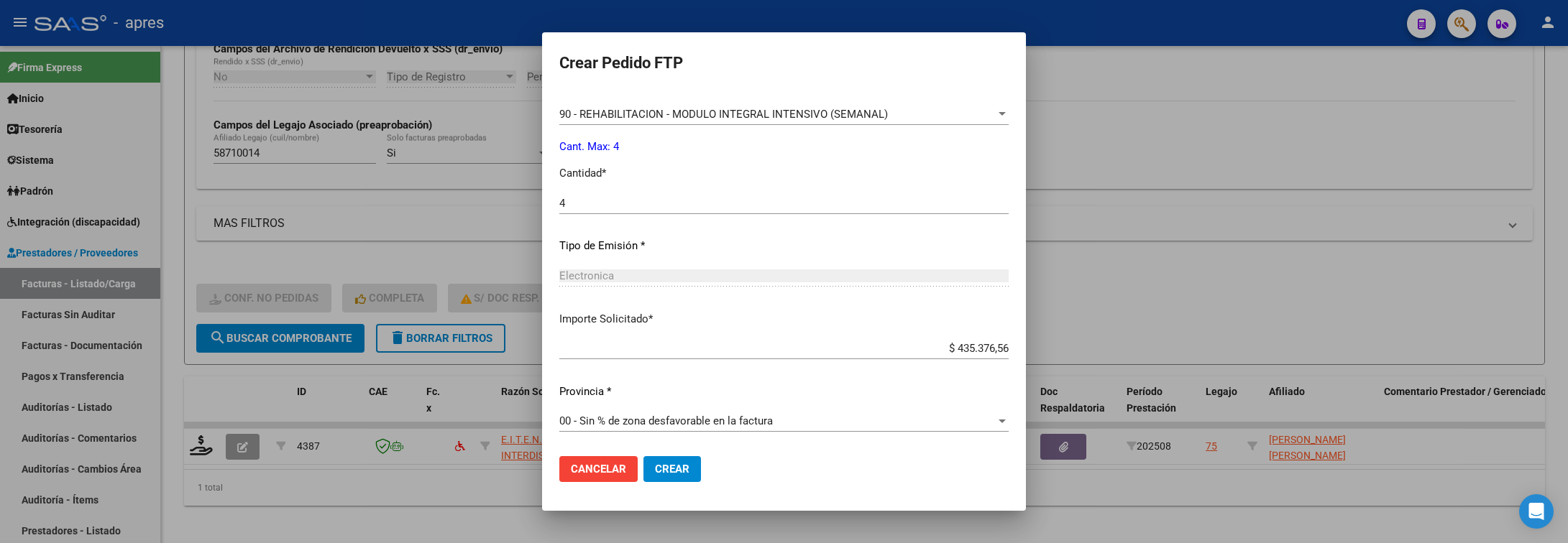
scroll to position [609, 0]
click at [674, 463] on span "Crear" at bounding box center [672, 469] width 35 height 13
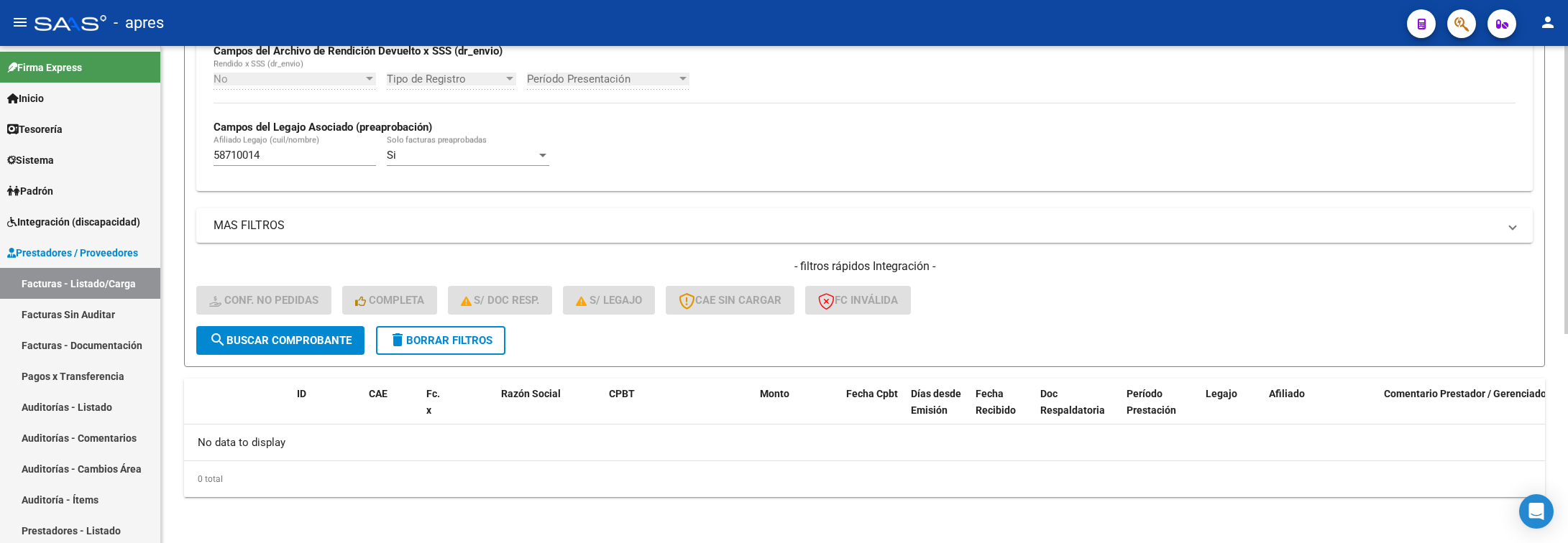
drag, startPoint x: 259, startPoint y: 158, endPoint x: 180, endPoint y: 168, distance: 79.6
click at [180, 168] on div "Video tutorial PRESTADORES -> Listado de CPBTs Emitidos por Prestadores / Prove…" at bounding box center [864, 115] width 1407 height 858
paste input "491272"
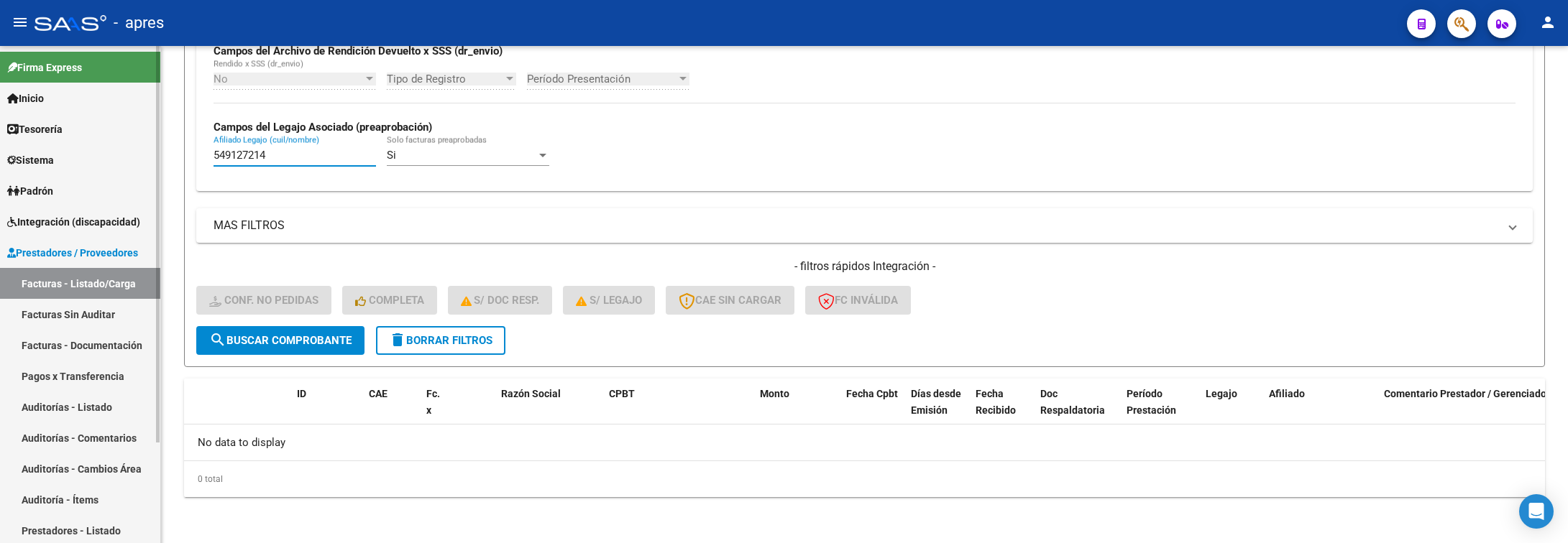
drag, startPoint x: 269, startPoint y: 154, endPoint x: 158, endPoint y: 154, distance: 111.0
click at [158, 154] on mat-sidenav-container "Firma Express Inicio Calendario SSS Instructivos Contacto OS Tesorería Extracto…" at bounding box center [784, 295] width 1568 height 497
paste input "text"
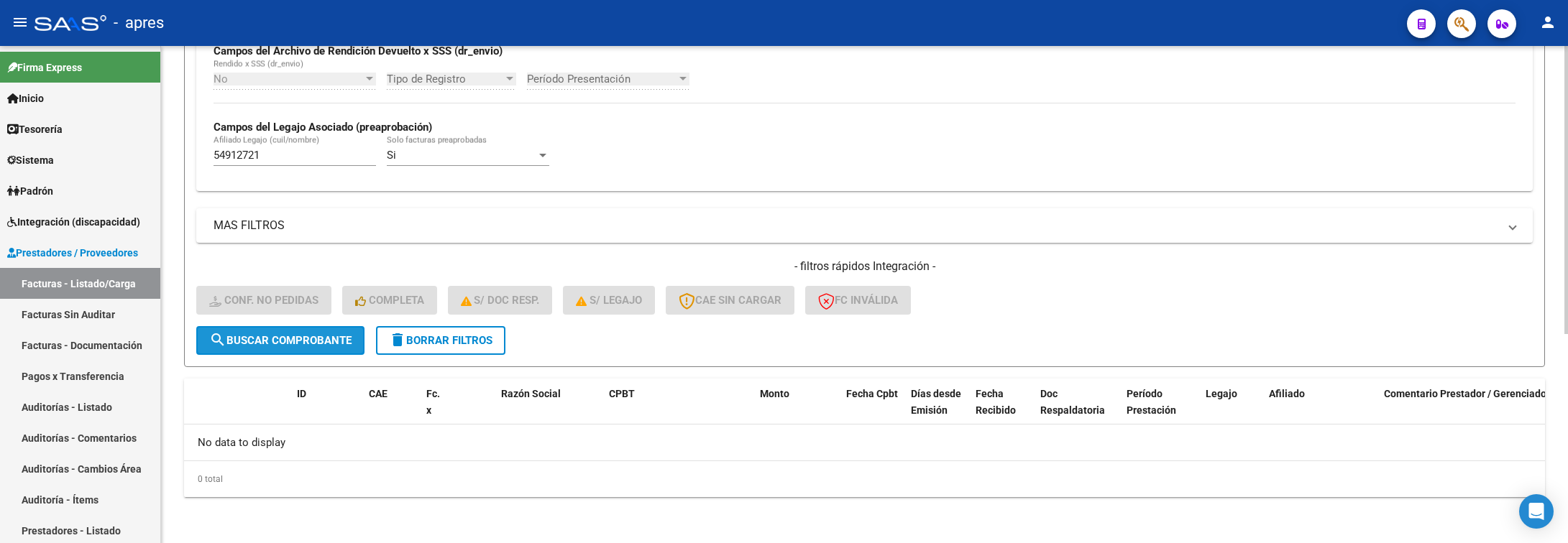
click at [281, 341] on span "search Buscar Comprobante" at bounding box center [280, 341] width 142 height 13
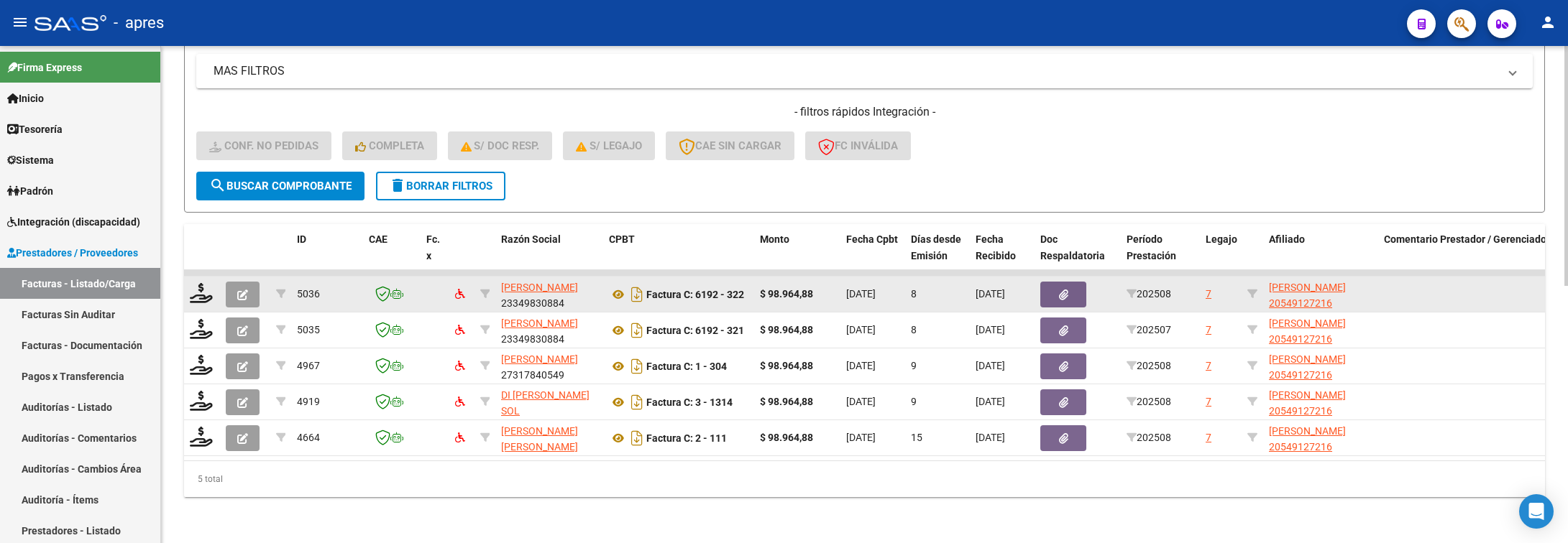
scroll to position [534, 0]
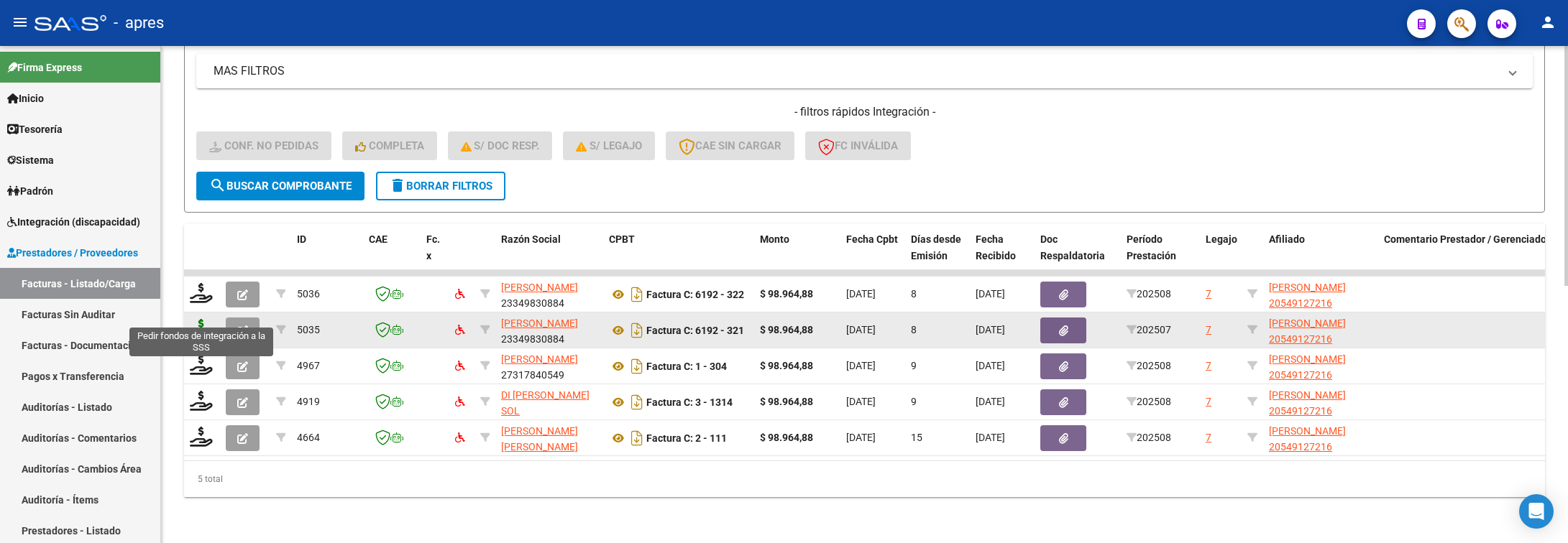
click at [207, 319] on icon at bounding box center [201, 330] width 23 height 20
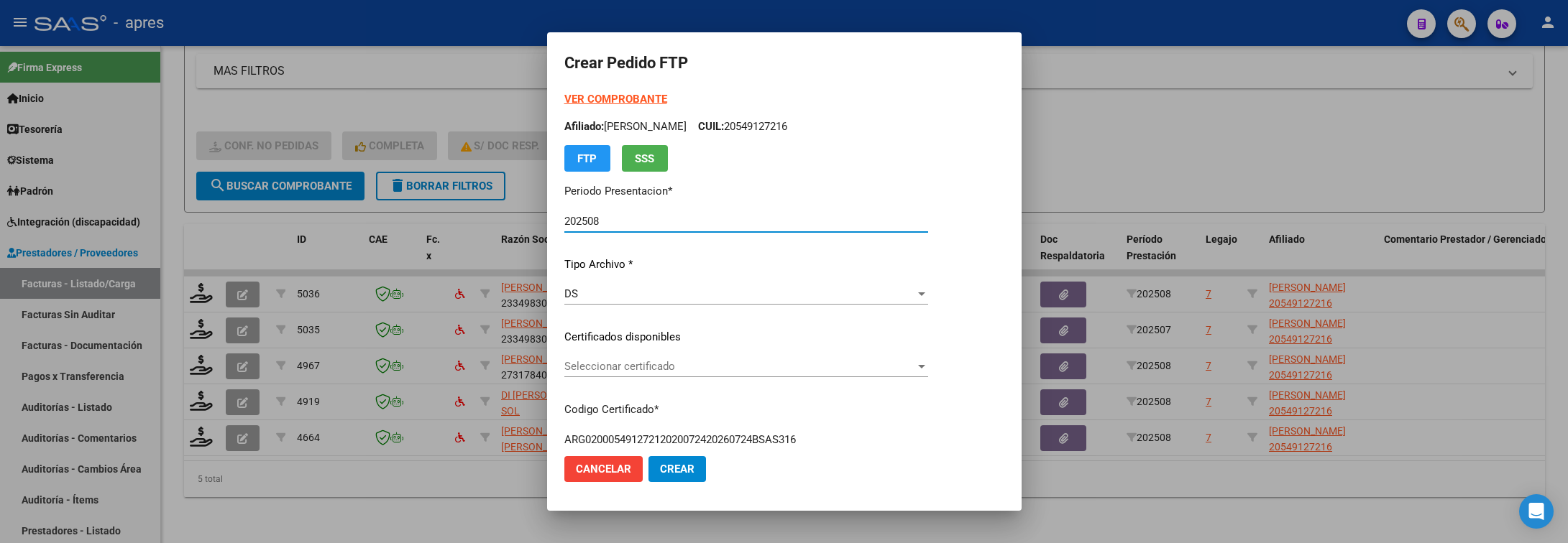
click at [751, 363] on span "Seleccionar certificado" at bounding box center [740, 366] width 351 height 13
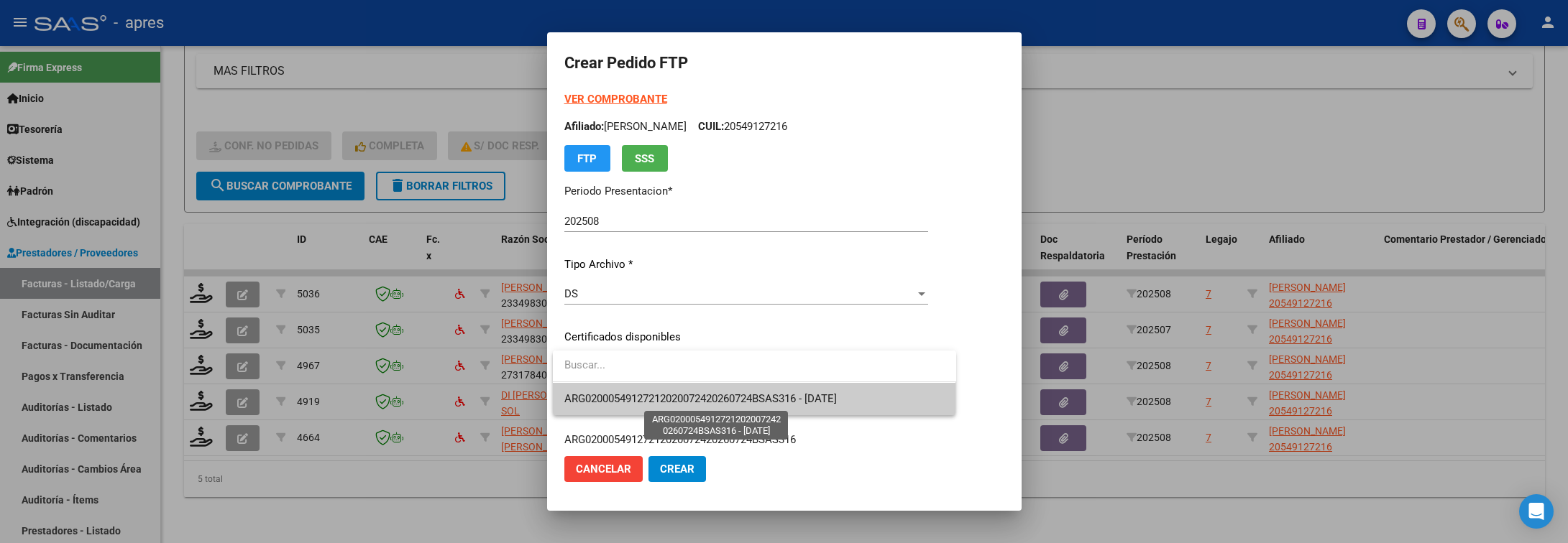
click at [738, 397] on span "ARG02000549127212020072420260724BSAS316 - 2026-07-24" at bounding box center [700, 399] width 272 height 13
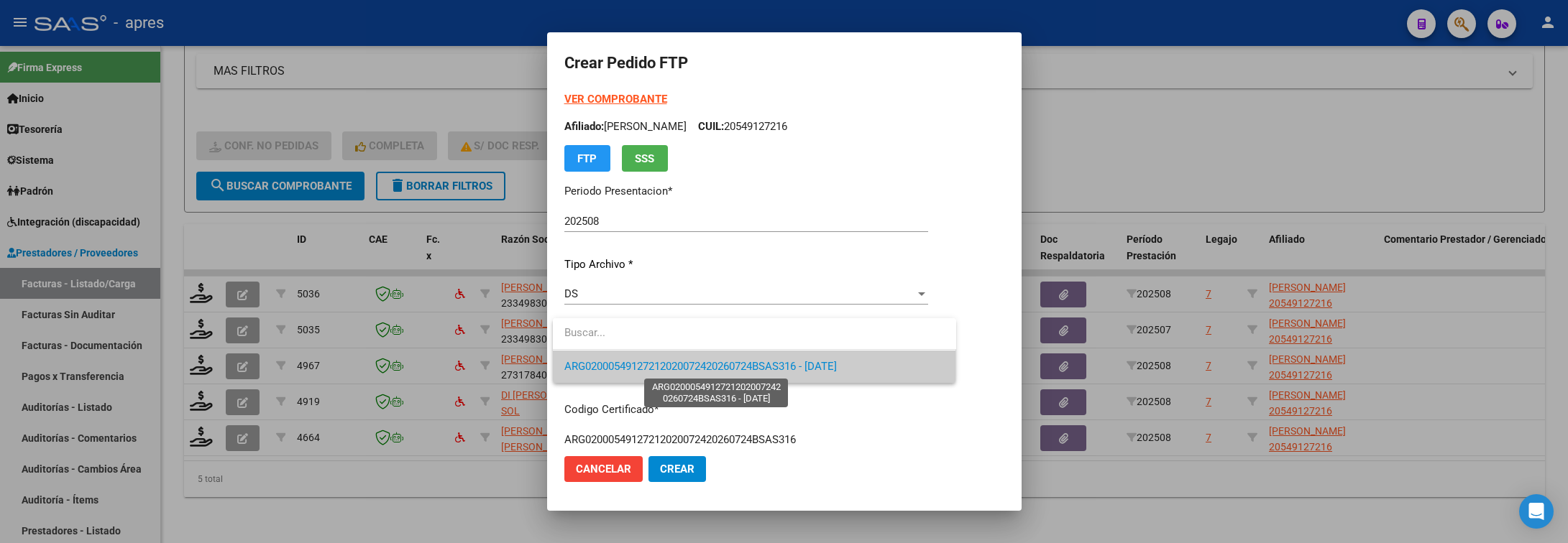
click at [731, 366] on span "ARG02000549127212020072420260724BSAS316 - 2026-07-24" at bounding box center [700, 366] width 272 height 13
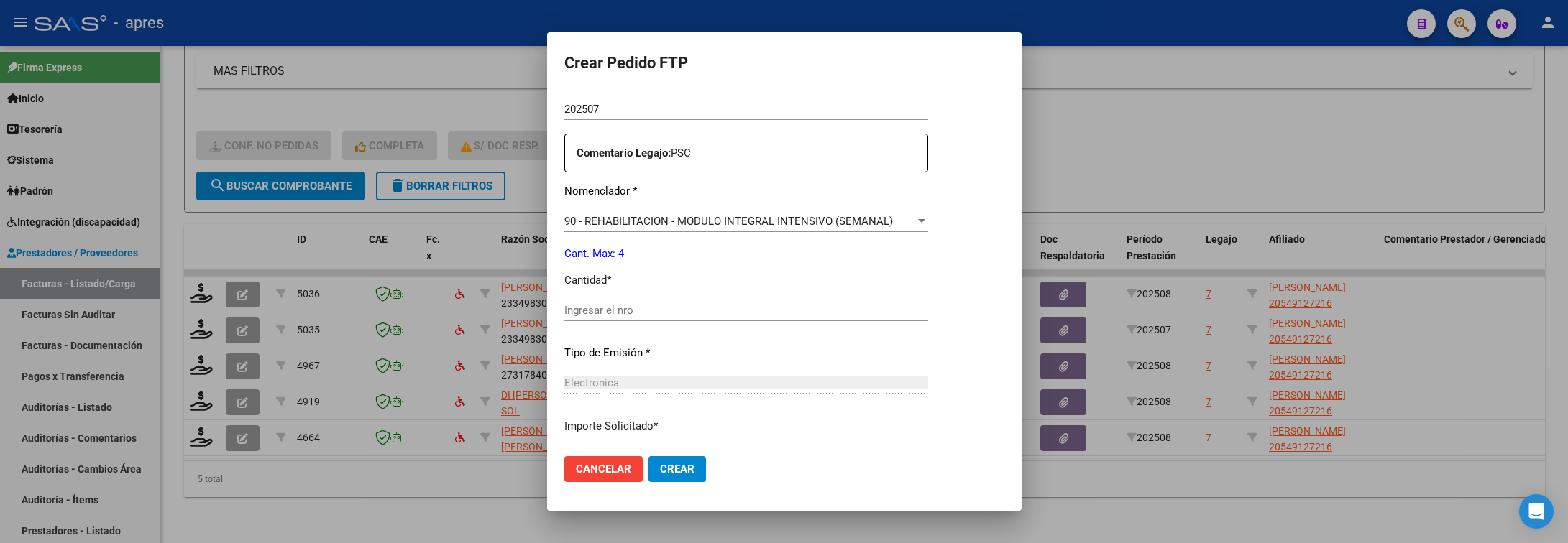
scroll to position [539, 0]
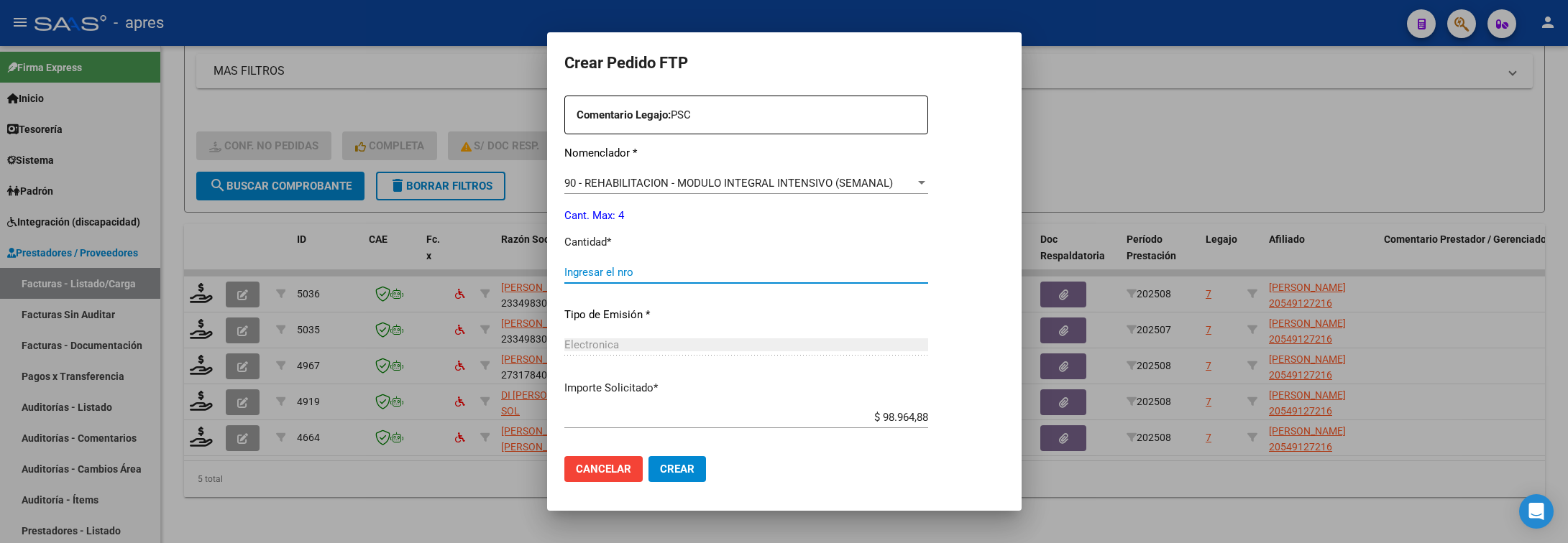
click at [805, 272] on input "Ingresar el nro" at bounding box center [746, 272] width 364 height 13
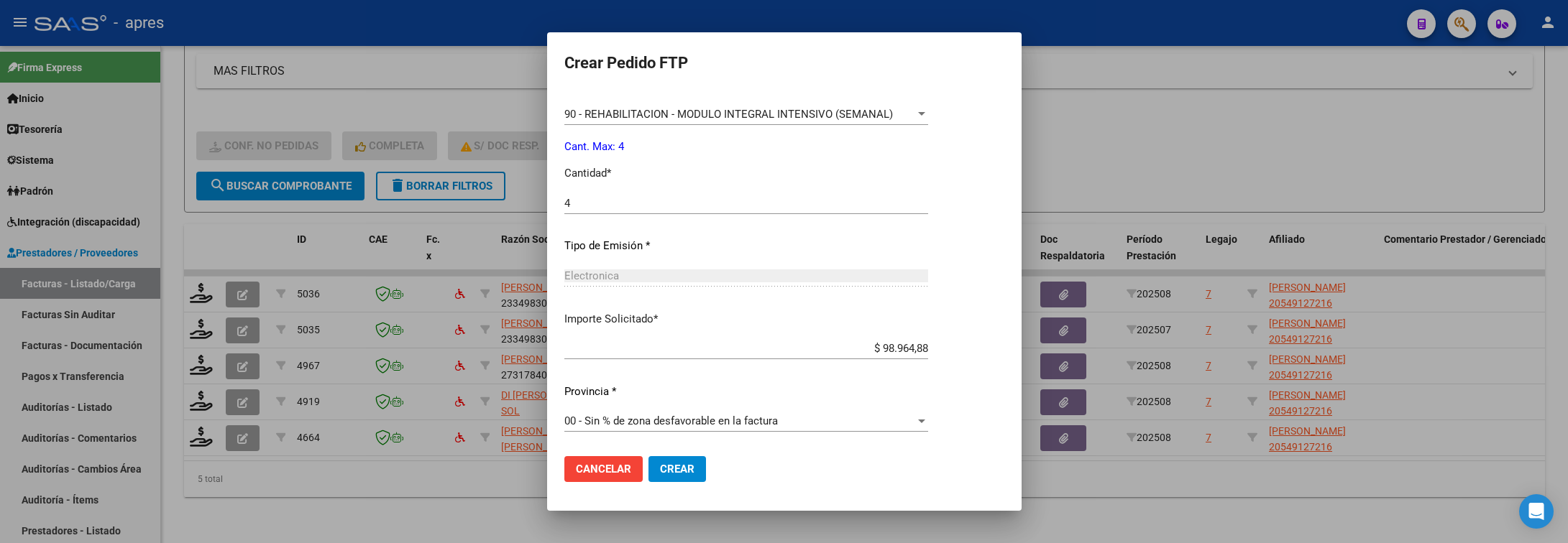
scroll to position [609, 0]
click at [678, 472] on span "Crear" at bounding box center [678, 469] width 35 height 13
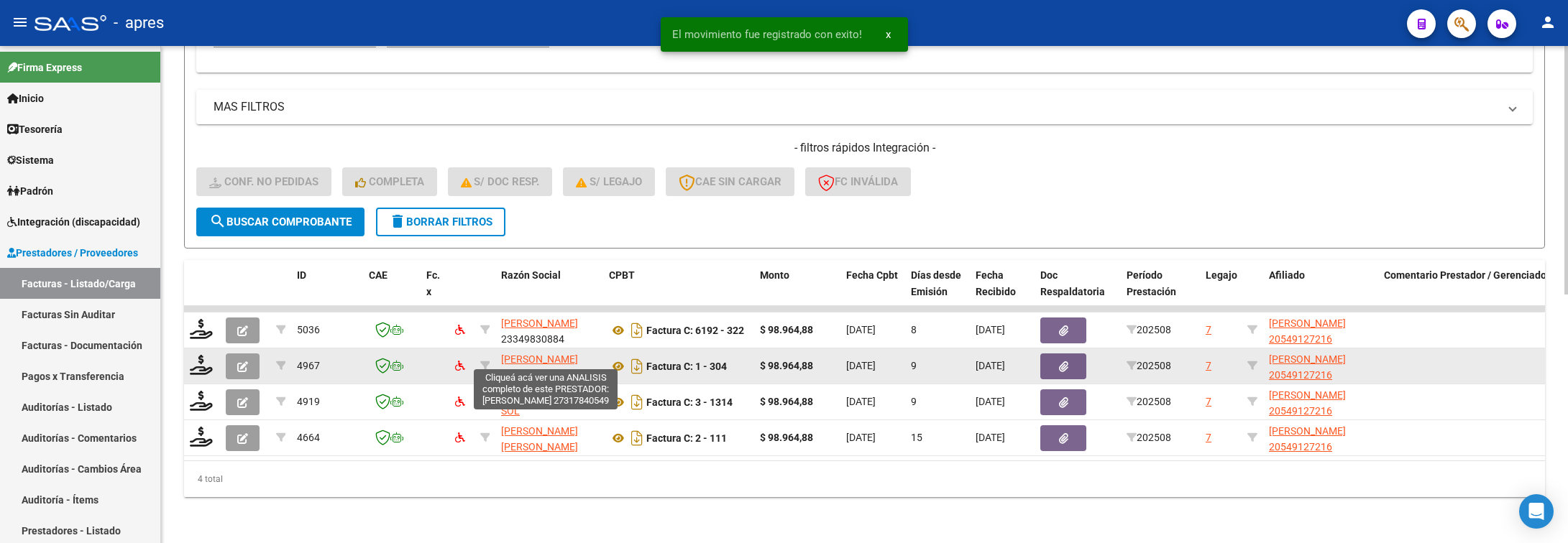
scroll to position [498, 0]
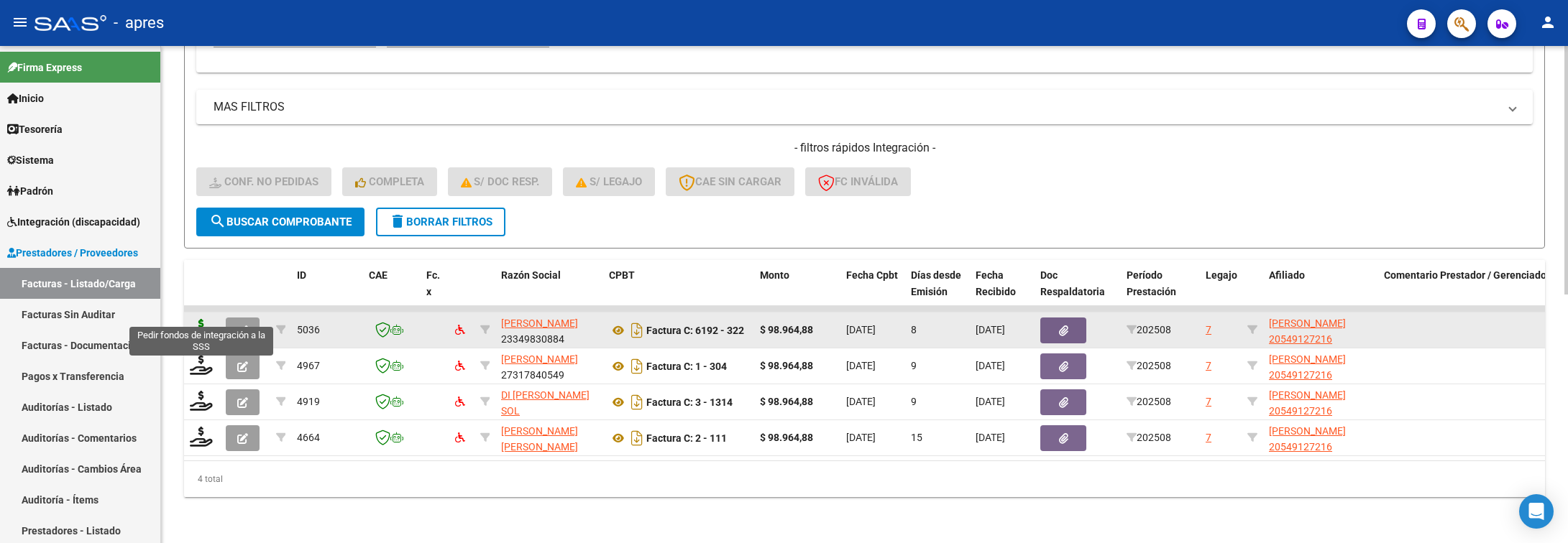
click at [201, 319] on icon at bounding box center [201, 330] width 23 height 20
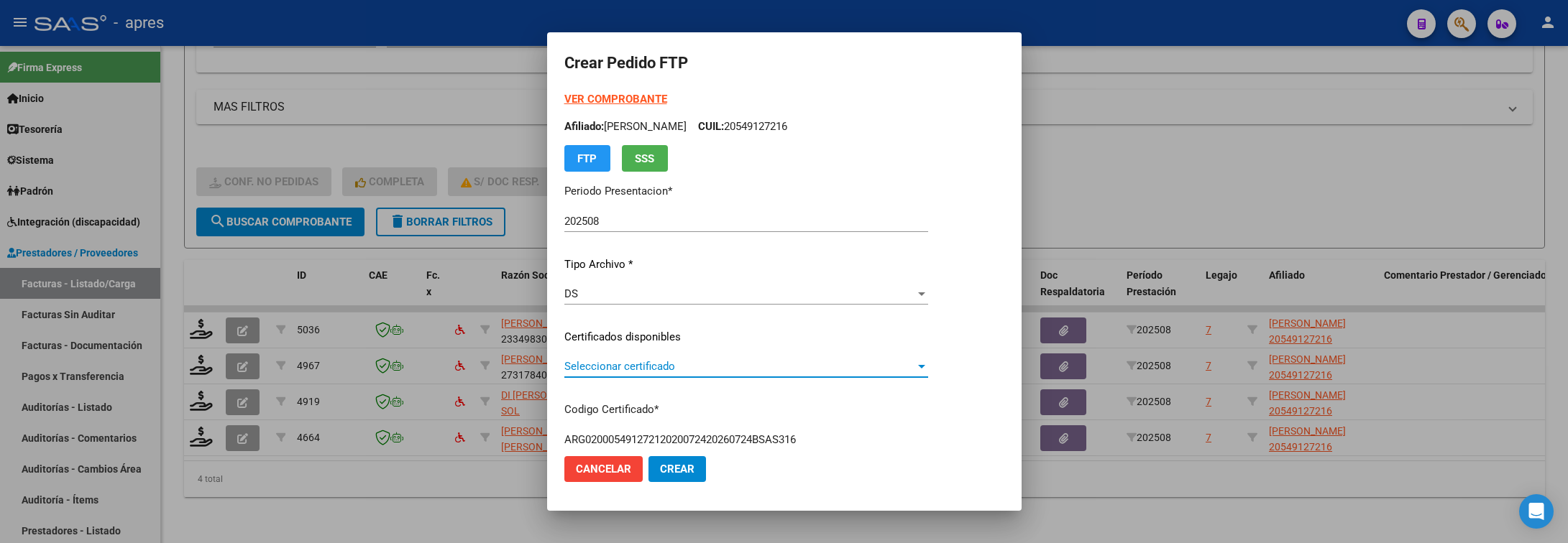
click at [734, 363] on span "Seleccionar certificado" at bounding box center [740, 366] width 351 height 13
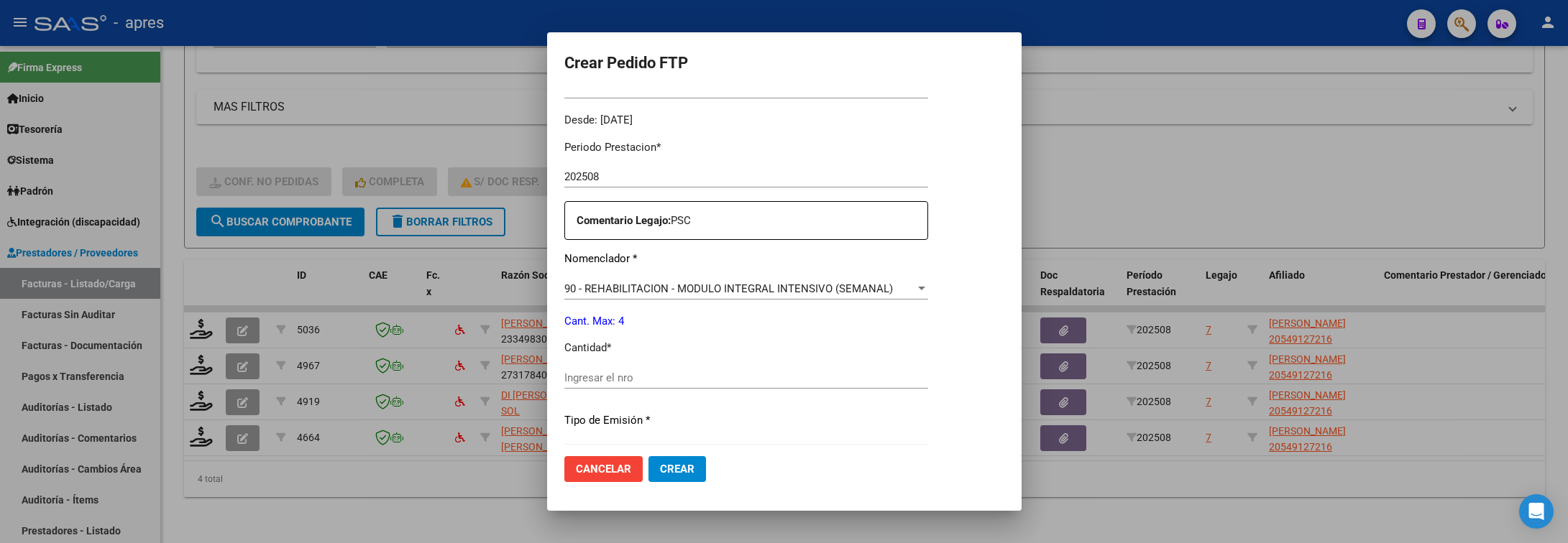
scroll to position [539, 0]
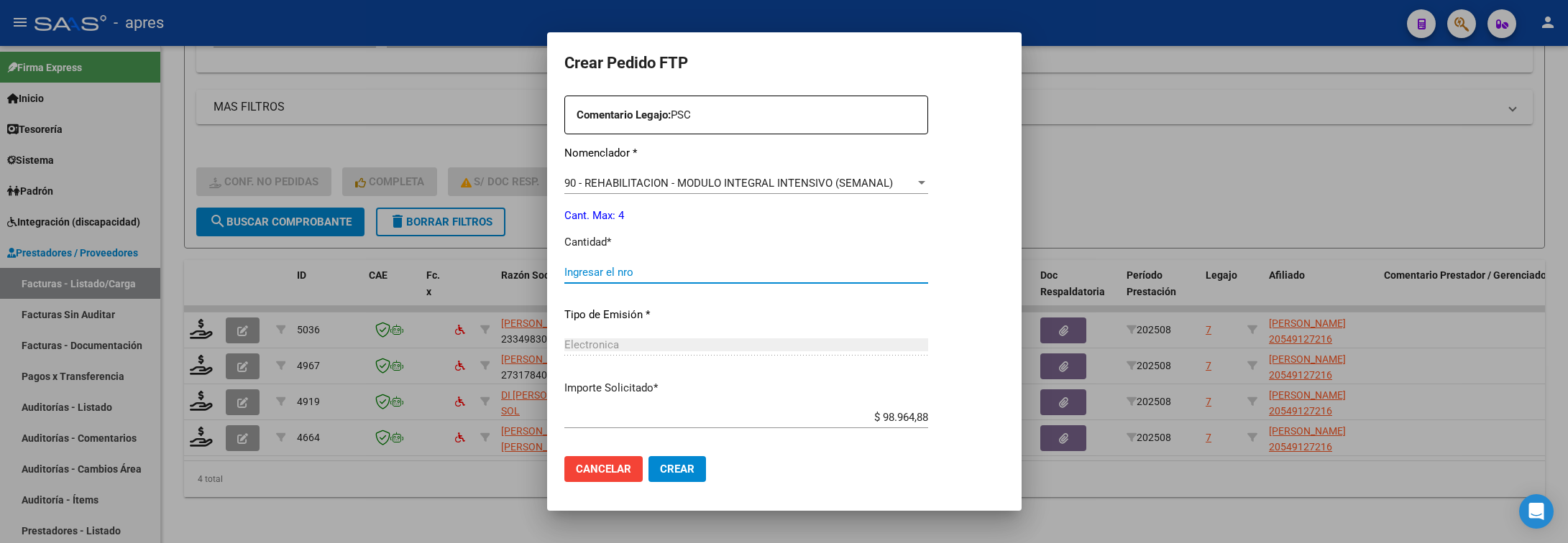
click at [730, 274] on input "Ingresar el nro" at bounding box center [746, 272] width 364 height 13
click at [729, 270] on input "Ingresar el nro" at bounding box center [746, 272] width 364 height 13
click at [734, 275] on input "Ingresar el nro" at bounding box center [746, 272] width 364 height 13
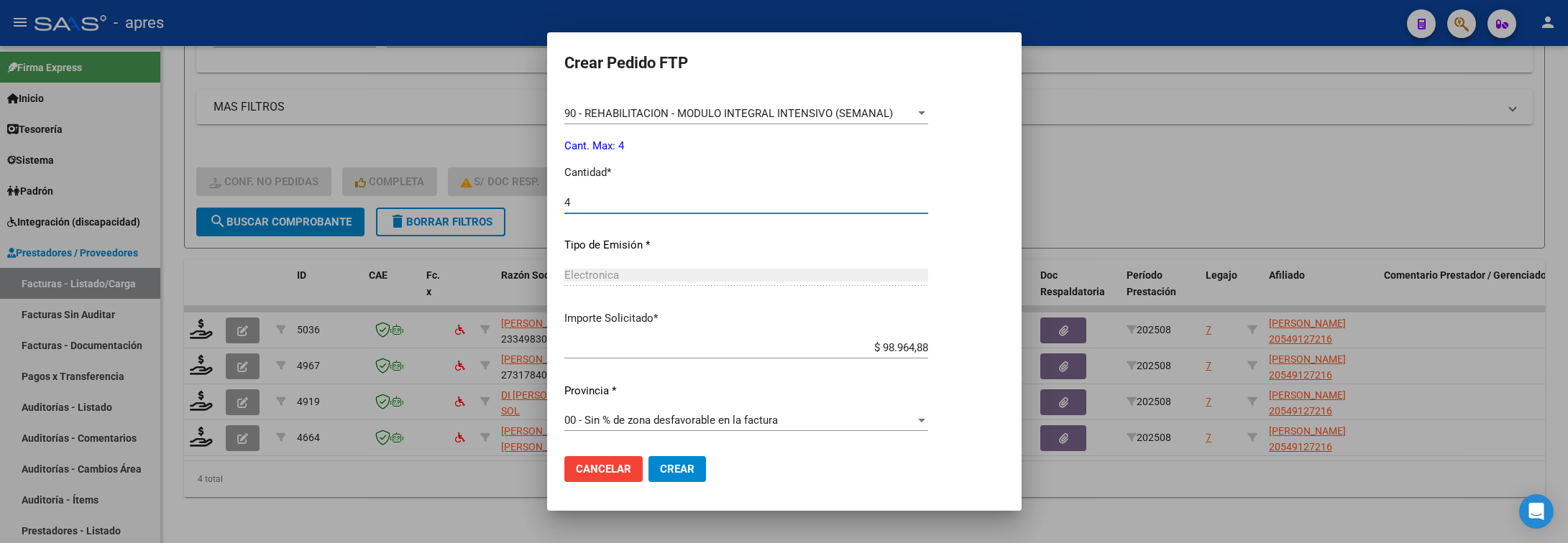
click at [671, 465] on span "Crear" at bounding box center [678, 469] width 35 height 13
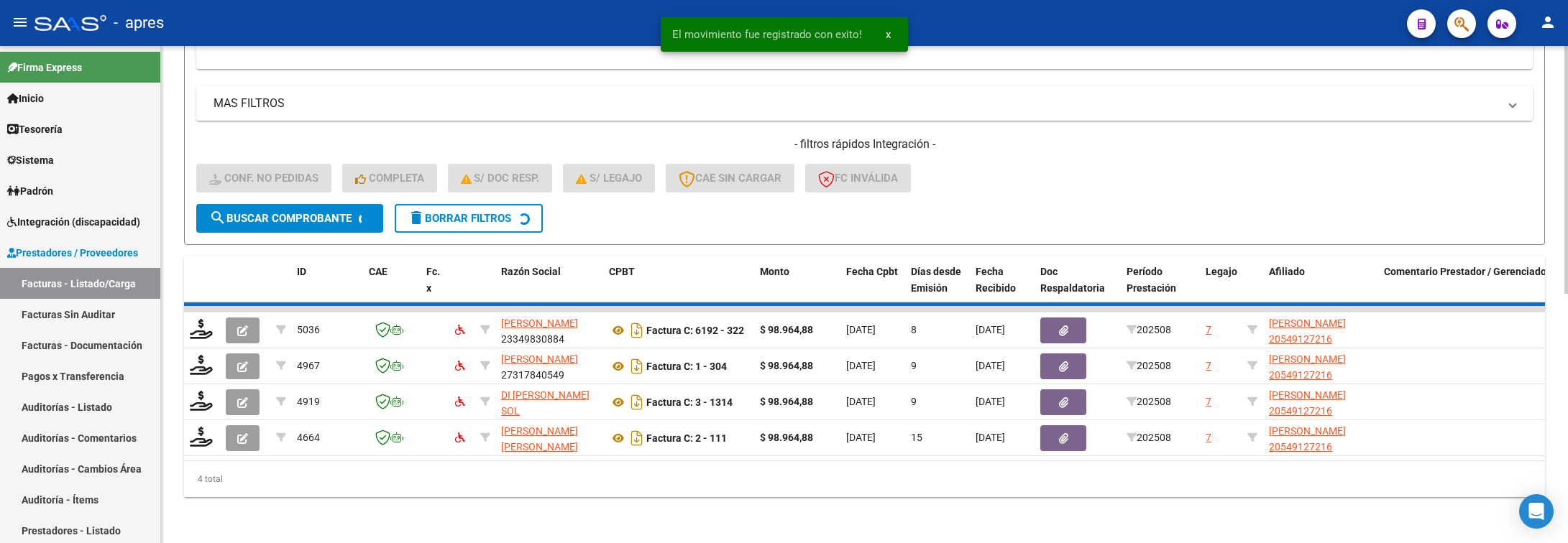
scroll to position [462, 0]
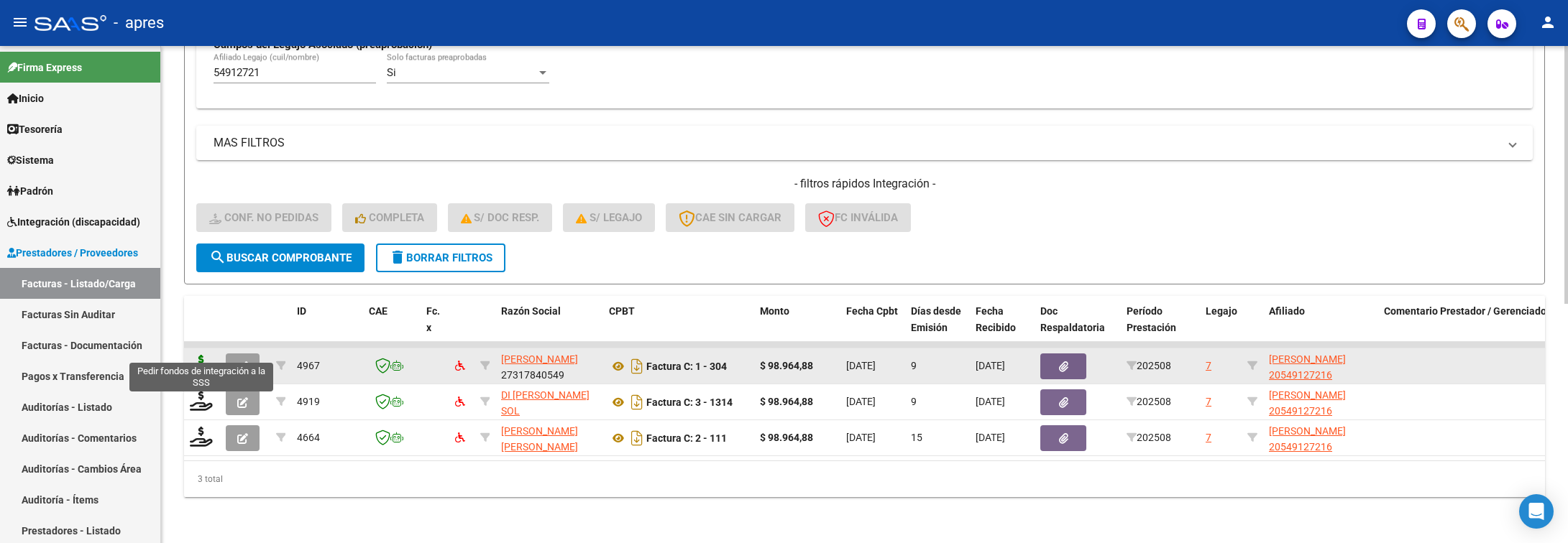
click at [207, 355] on icon at bounding box center [201, 365] width 23 height 20
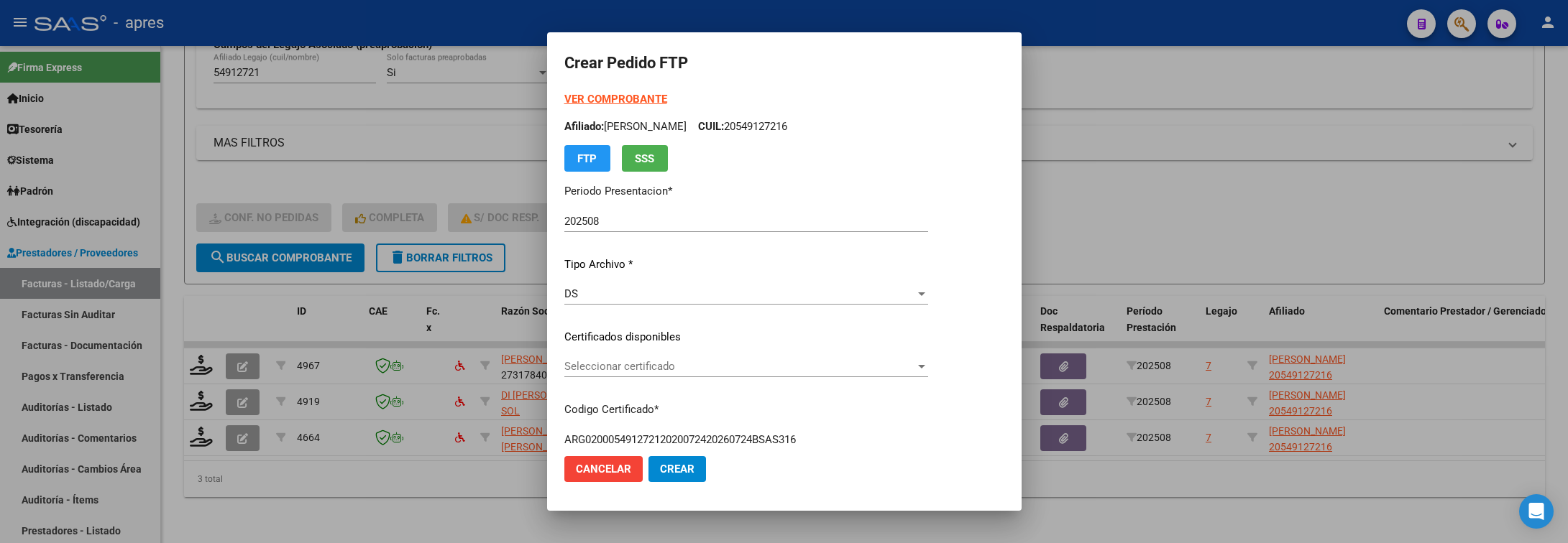
click at [682, 380] on div "Seleccionar certificado Seleccionar certificado" at bounding box center [746, 373] width 364 height 35
click at [687, 374] on div "Seleccionar certificado Seleccionar certificado" at bounding box center [746, 366] width 364 height 21
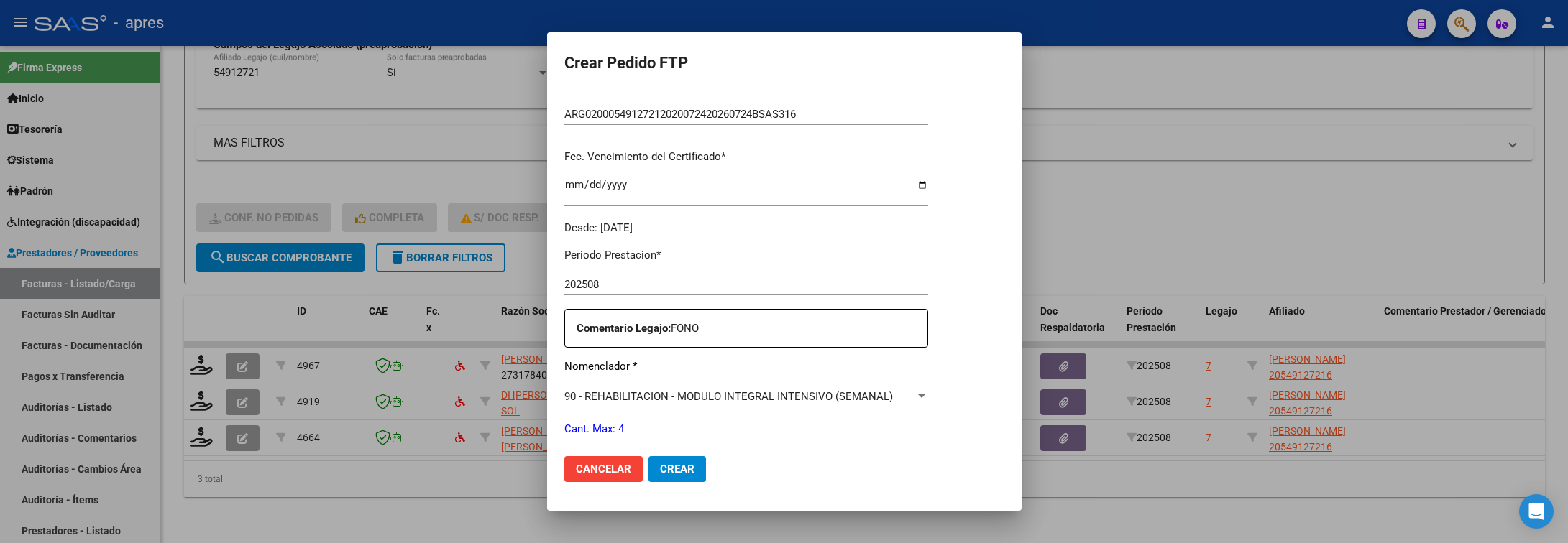
scroll to position [431, 0]
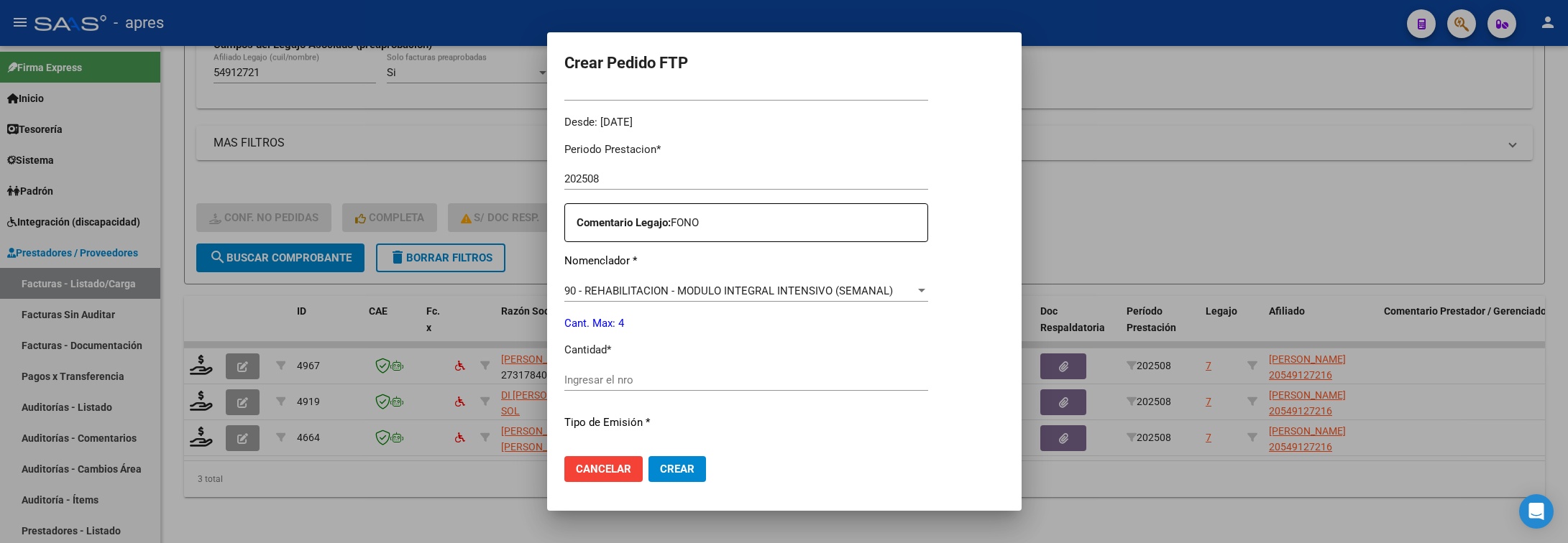
click at [687, 371] on div "Ingresar el nro" at bounding box center [746, 380] width 364 height 21
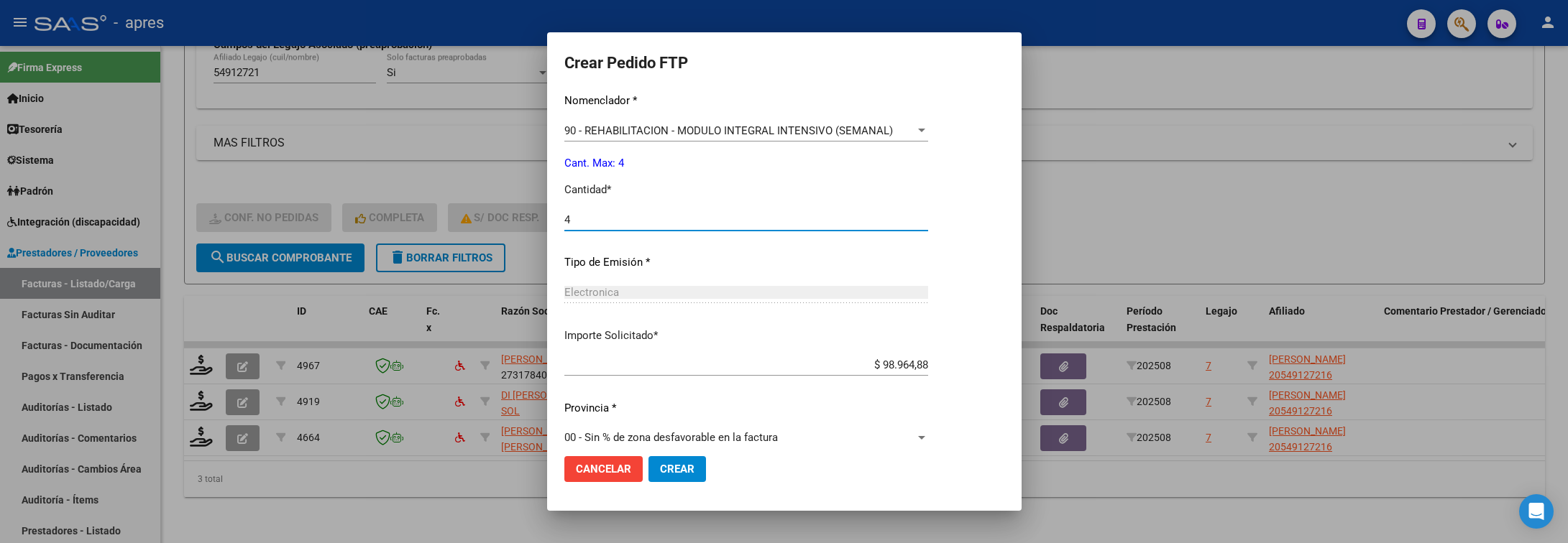
scroll to position [609, 0]
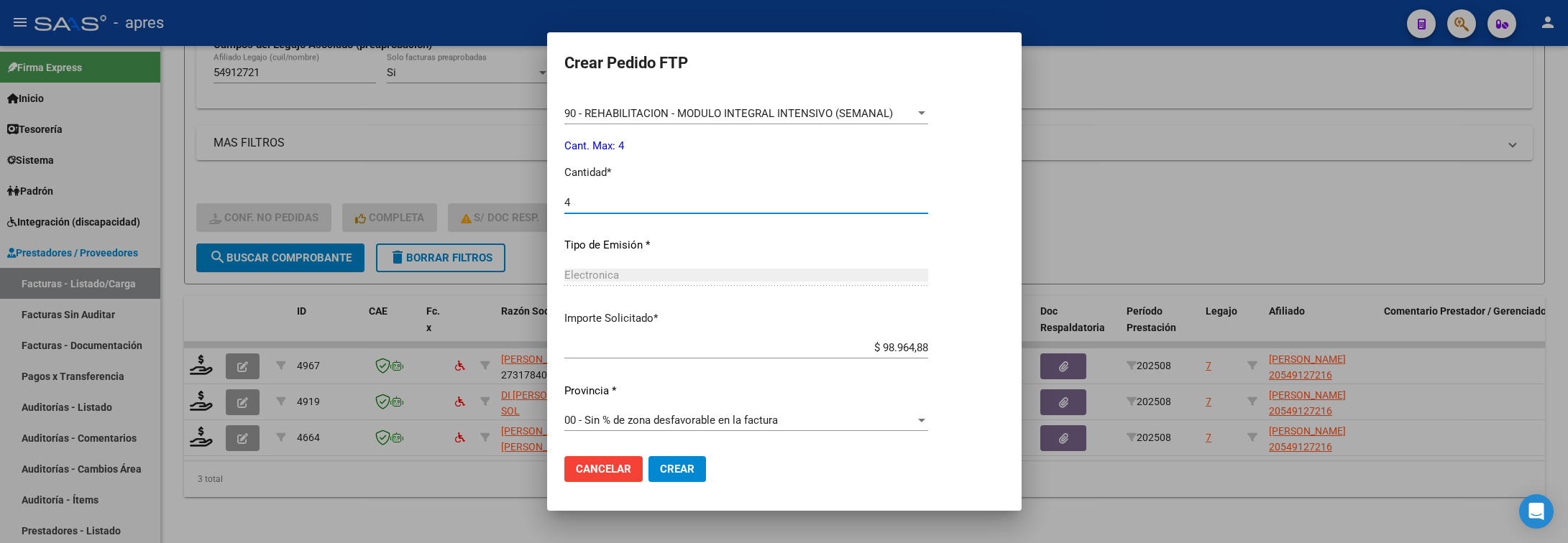
click at [691, 460] on button "Crear" at bounding box center [677, 469] width 57 height 26
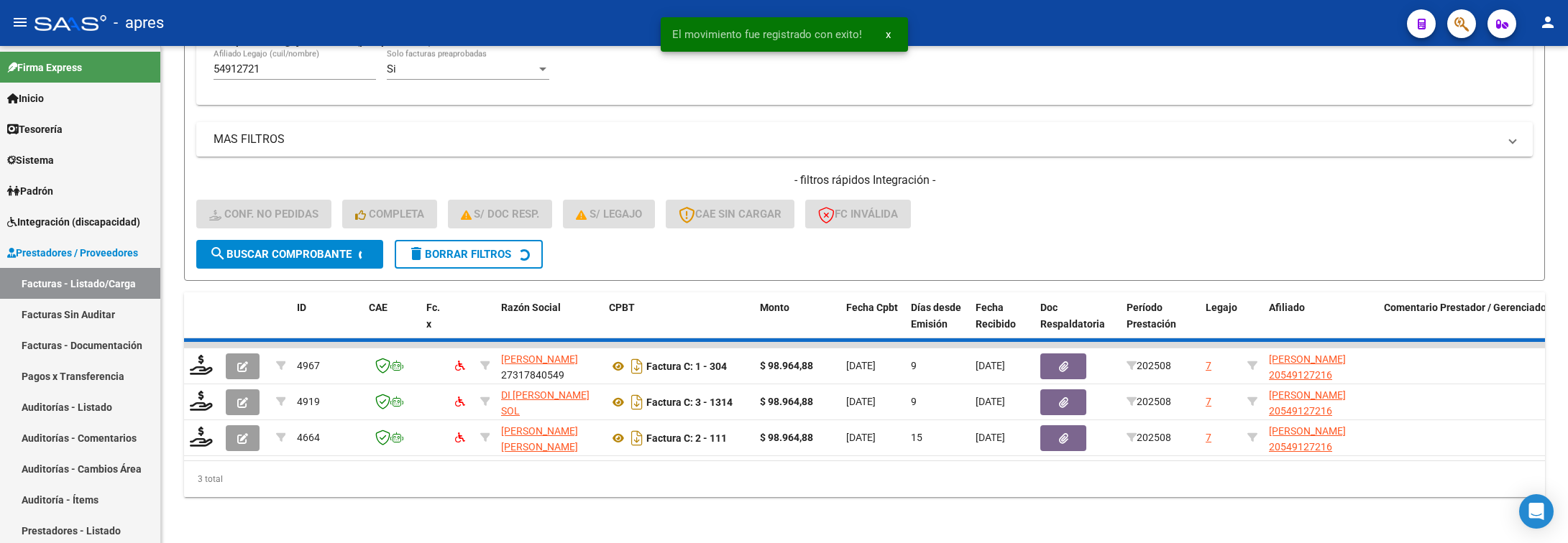
scroll to position [425, 0]
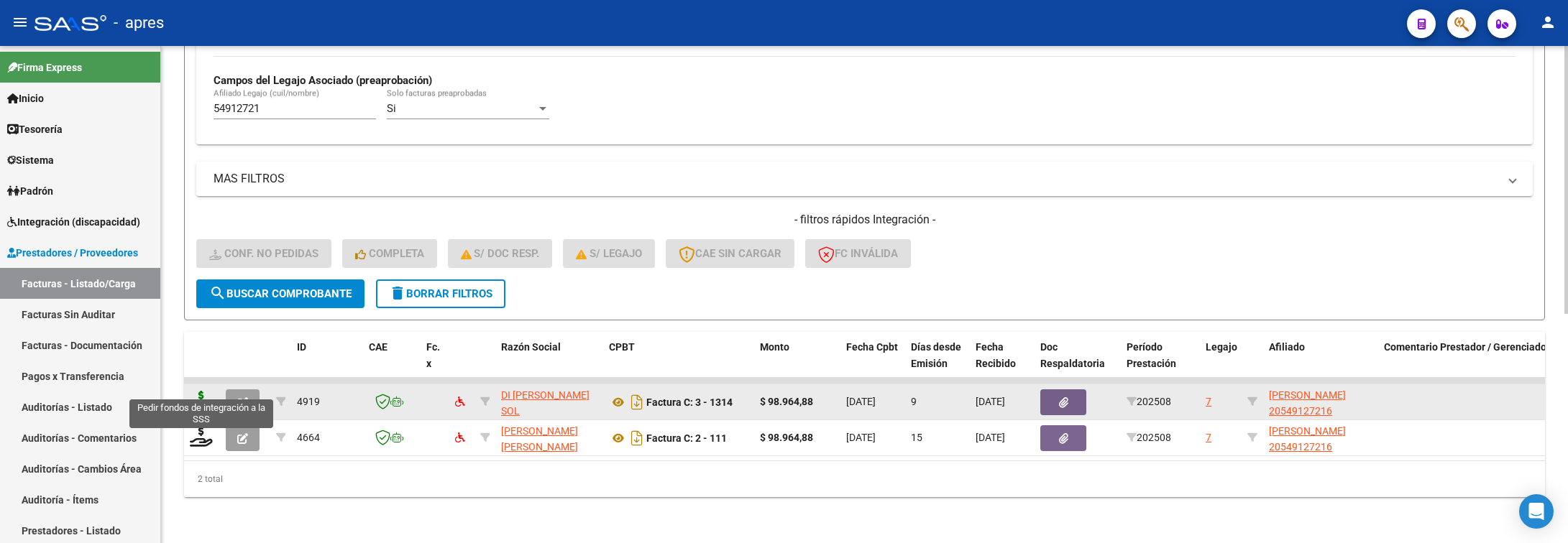
click at [203, 391] on icon at bounding box center [201, 401] width 23 height 20
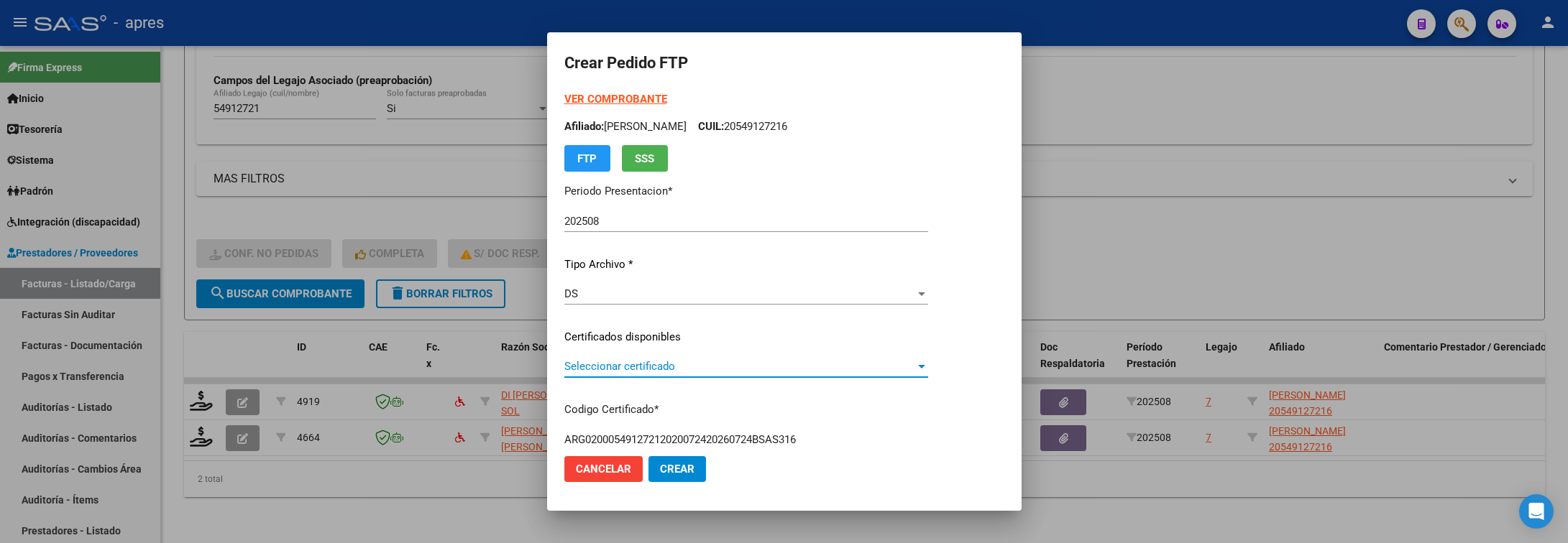
click at [807, 371] on span "Seleccionar certificado" at bounding box center [740, 366] width 351 height 13
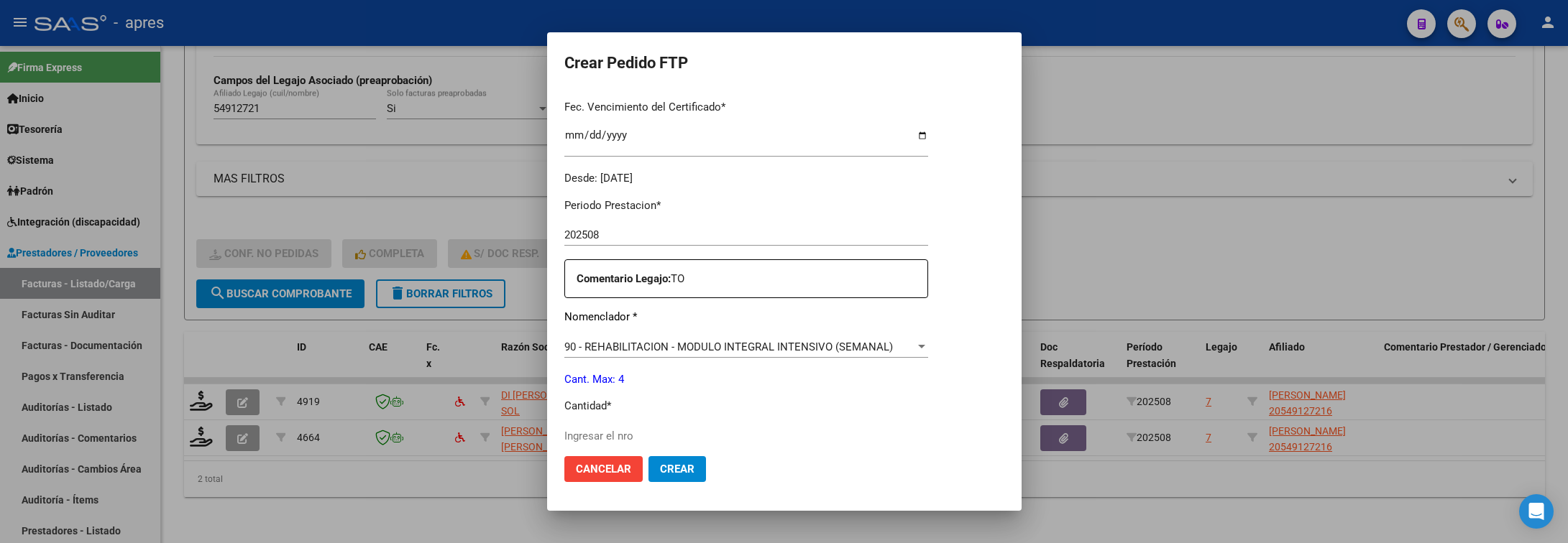
scroll to position [431, 0]
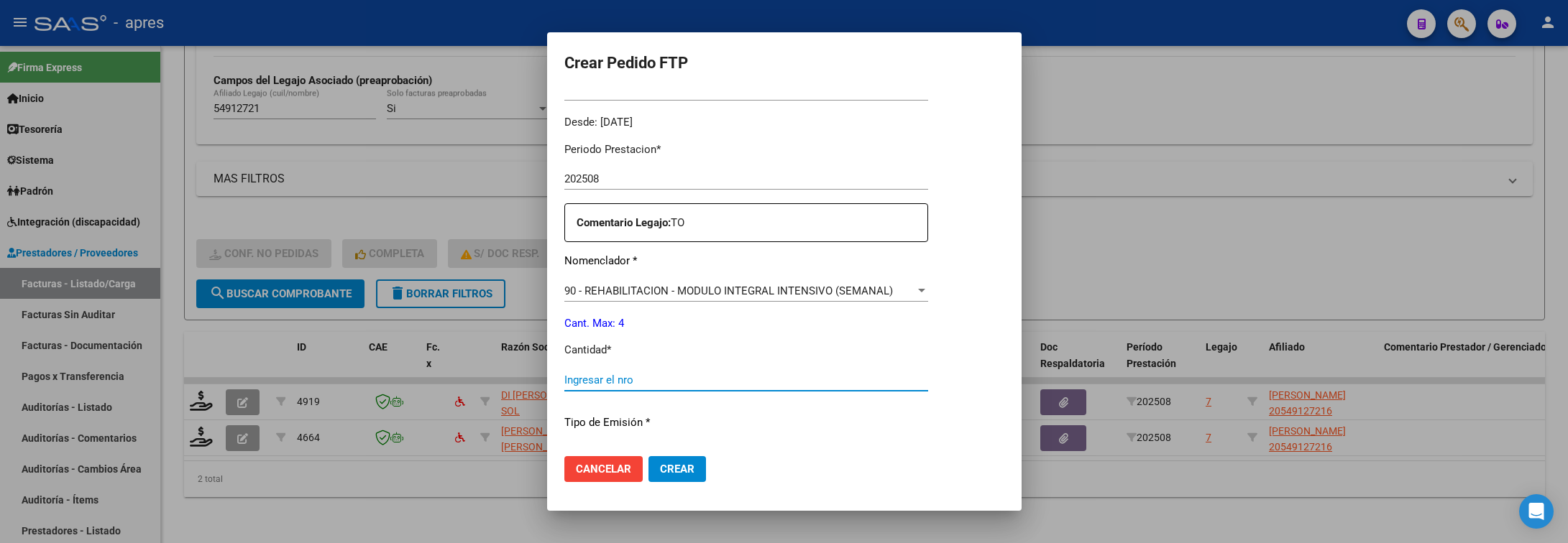
click at [807, 376] on input "Ingresar el nro" at bounding box center [746, 380] width 364 height 13
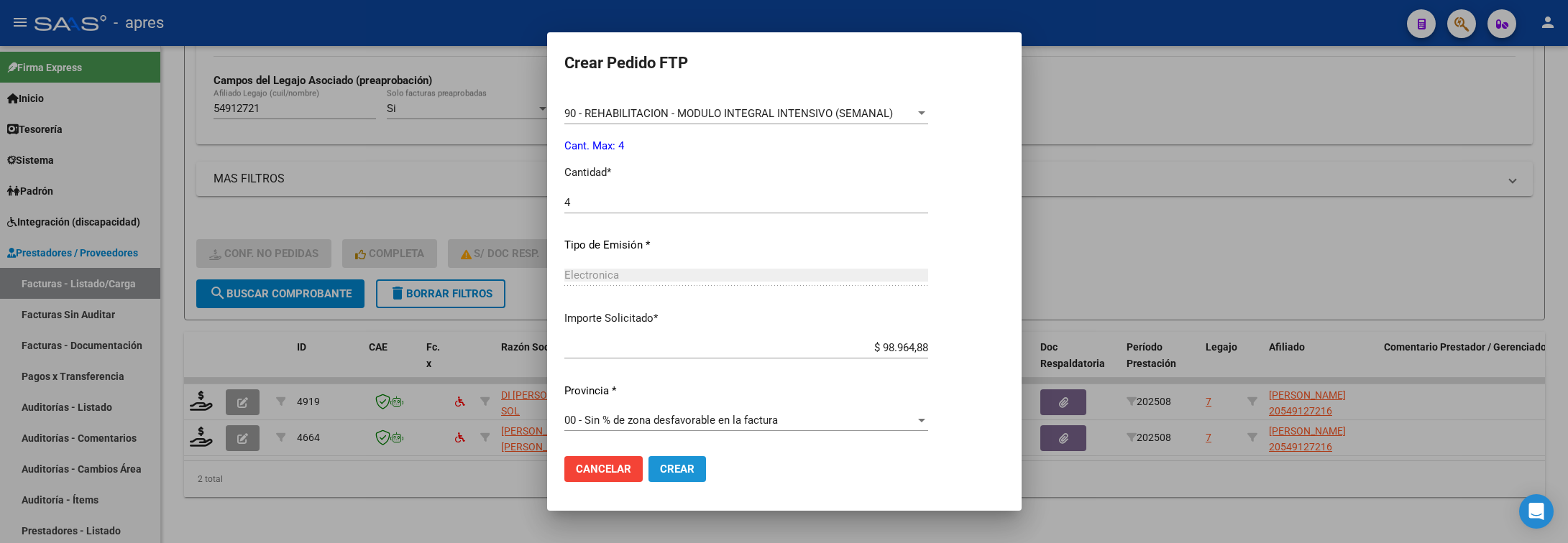
click at [671, 475] on span "Crear" at bounding box center [678, 469] width 35 height 13
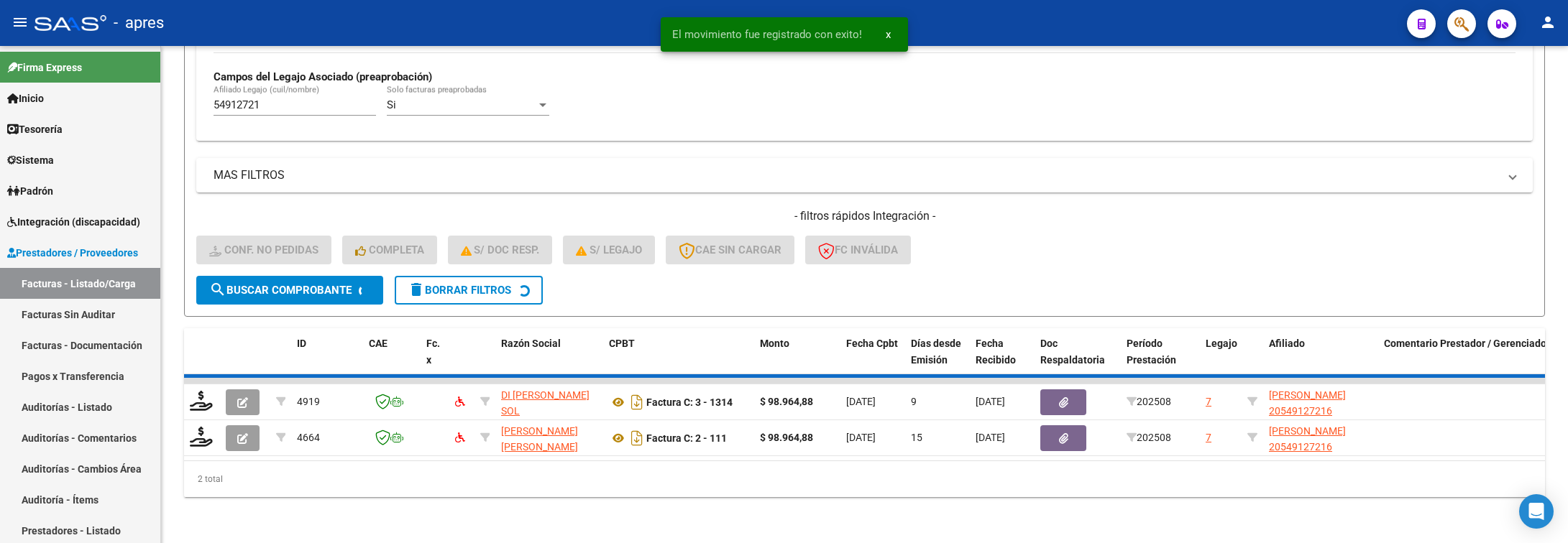
scroll to position [390, 0]
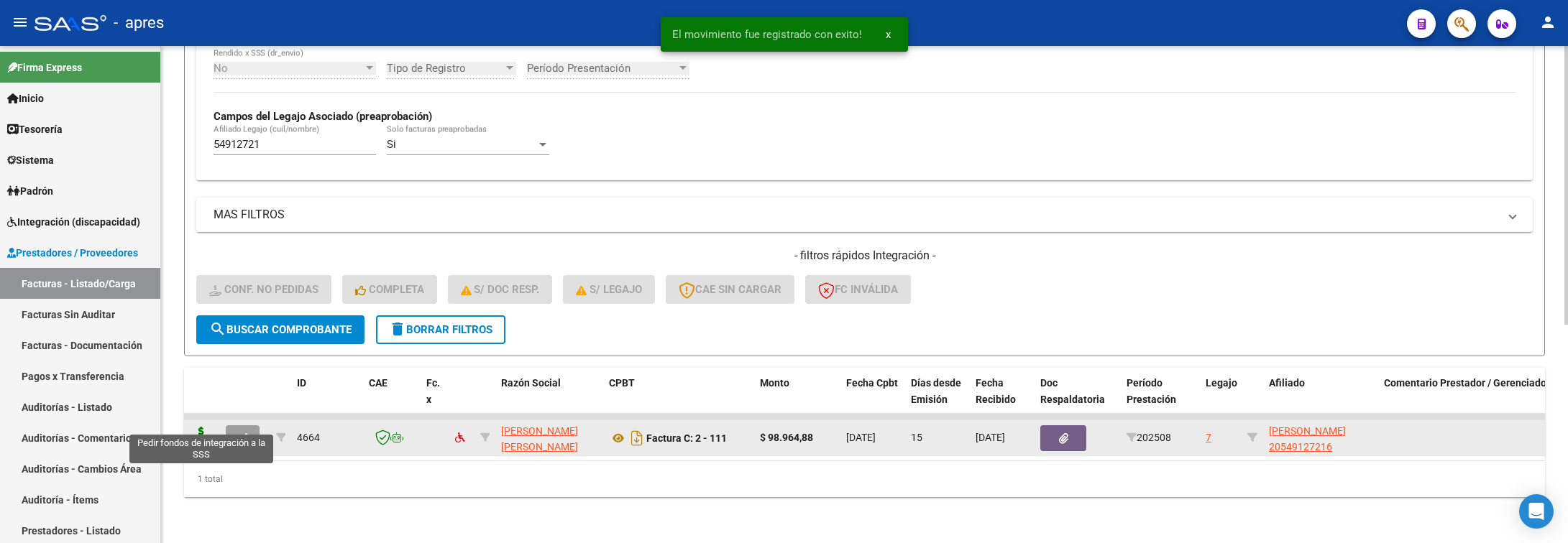
click at [195, 427] on icon at bounding box center [201, 437] width 23 height 20
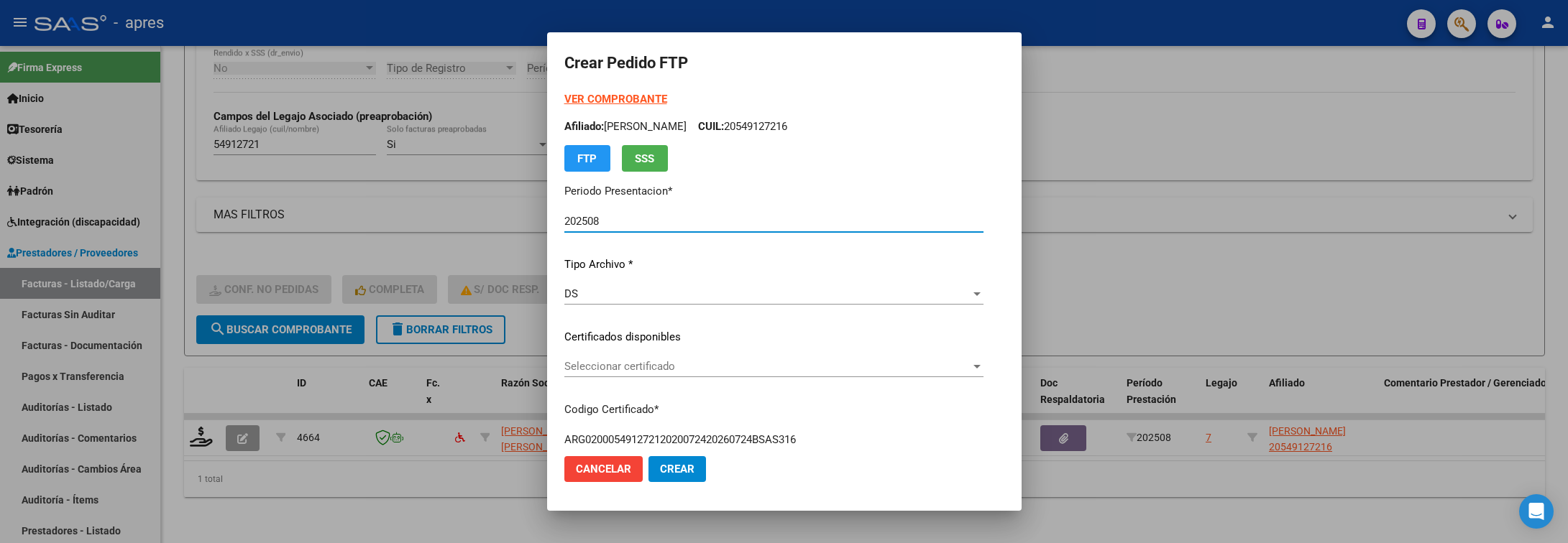
click at [687, 364] on span "Seleccionar certificado" at bounding box center [767, 366] width 406 height 13
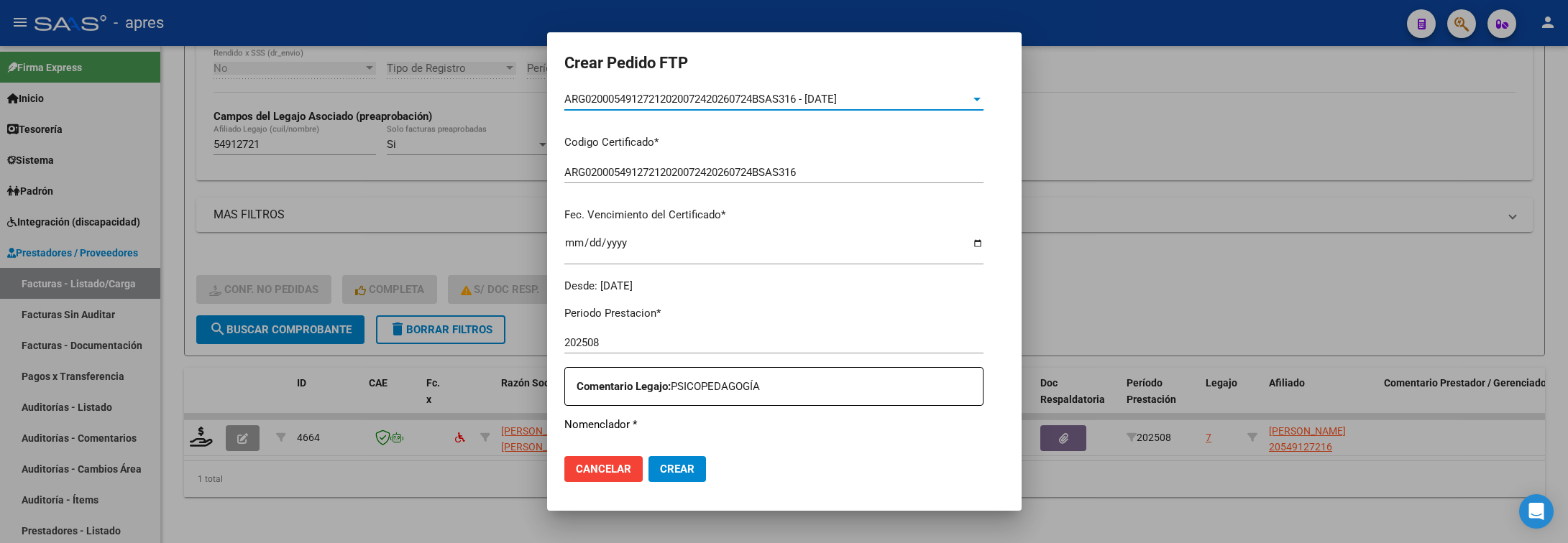
scroll to position [323, 0]
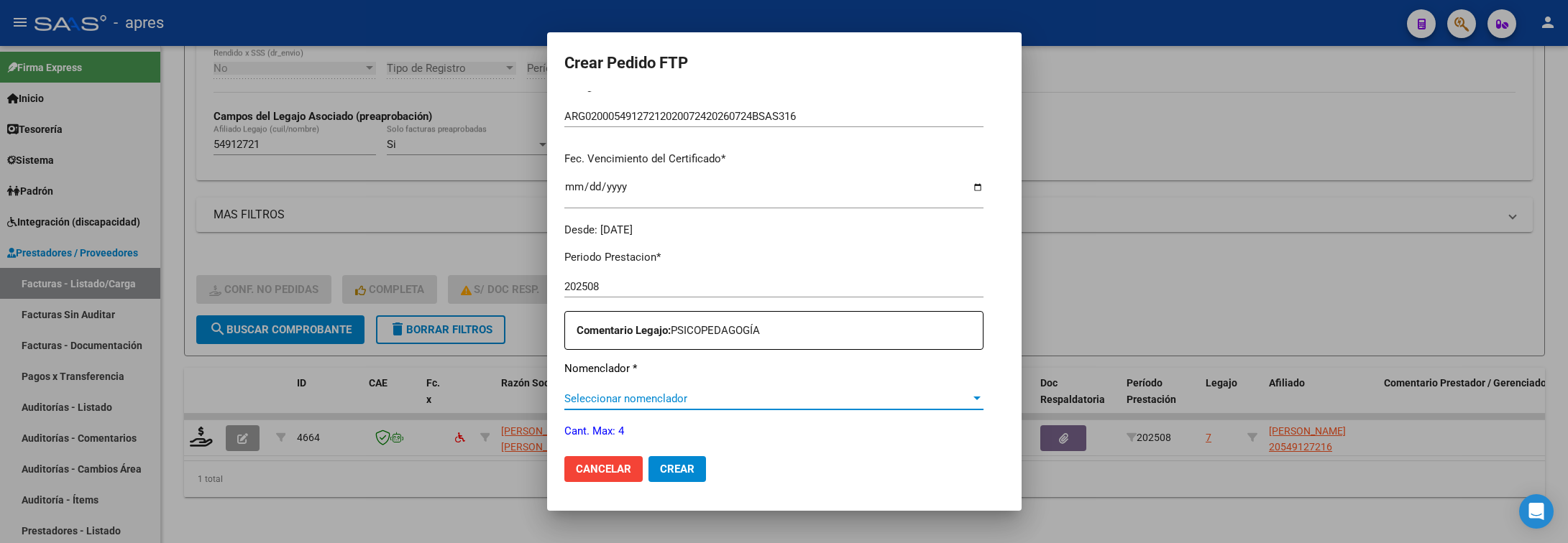
click at [693, 395] on span "Seleccionar nomenclador" at bounding box center [767, 399] width 406 height 13
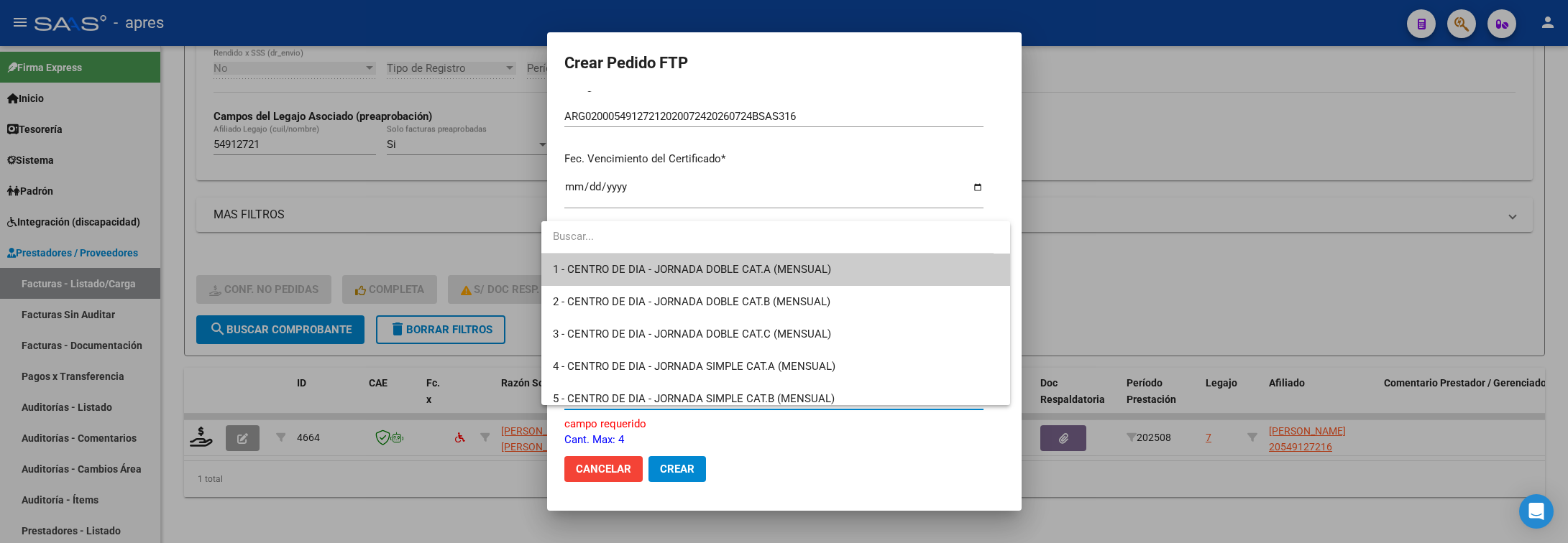
click at [945, 450] on div at bounding box center [784, 272] width 1568 height 543
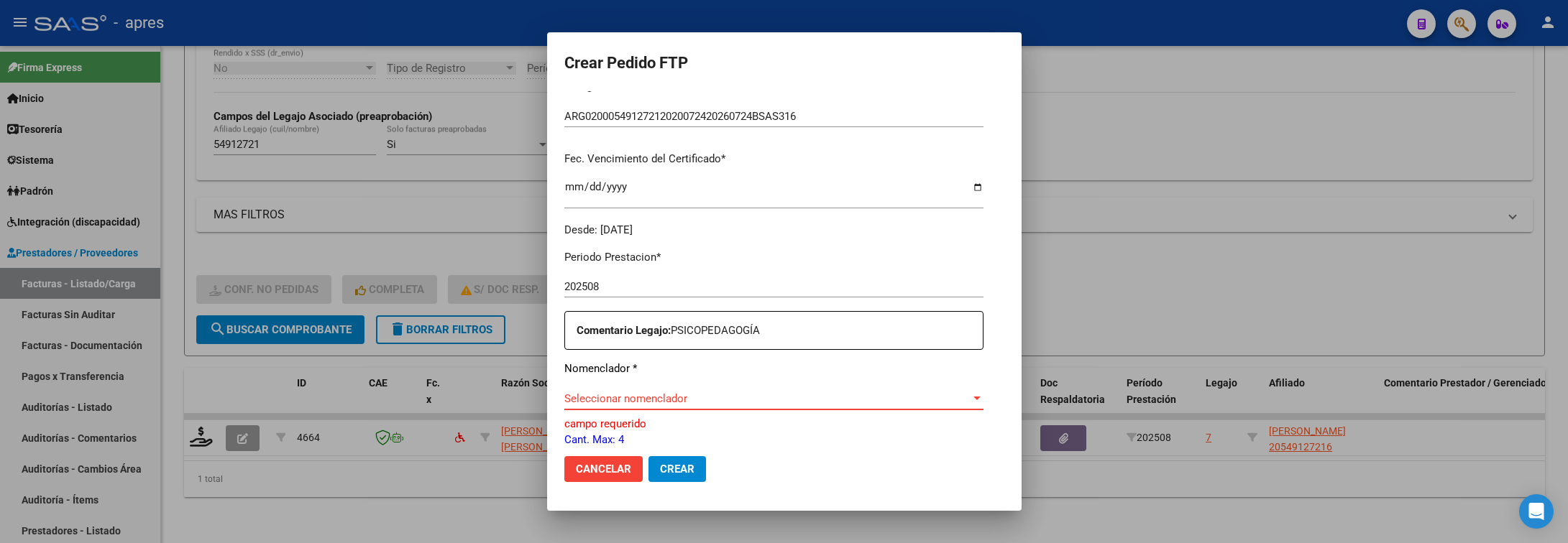
click at [667, 401] on span "Seleccionar nomenclador" at bounding box center [767, 399] width 406 height 13
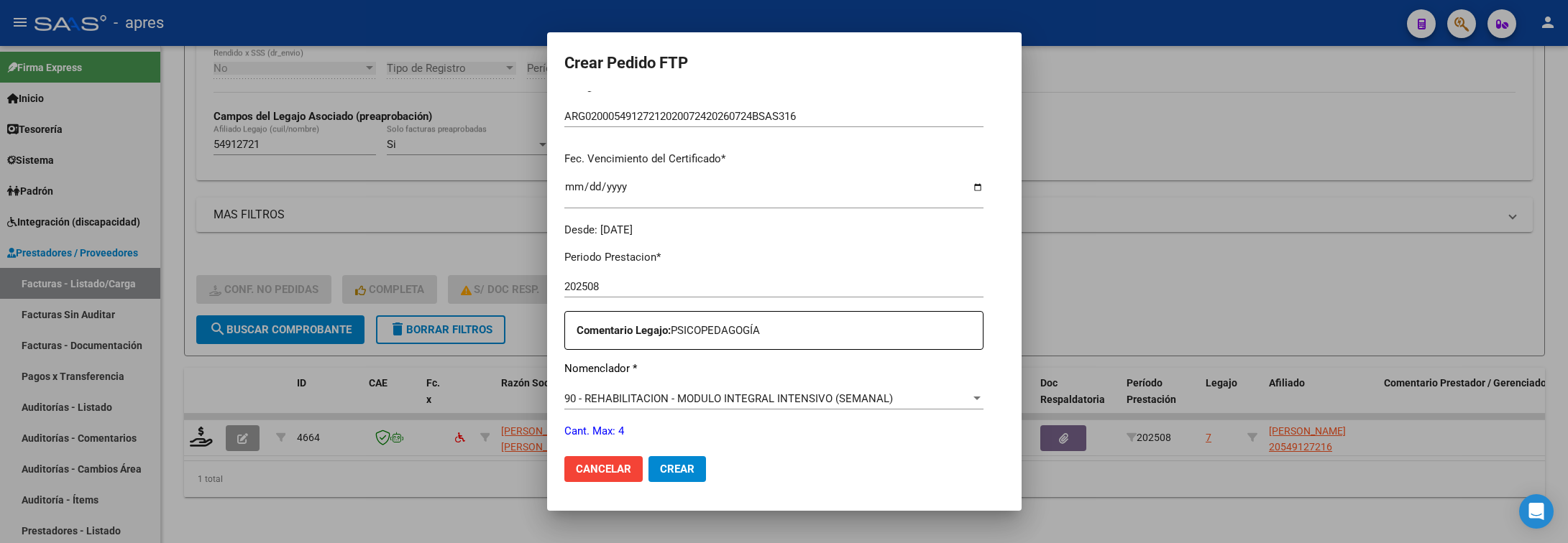
click at [739, 423] on p "Cant. Max: 4" at bounding box center [774, 431] width 419 height 16
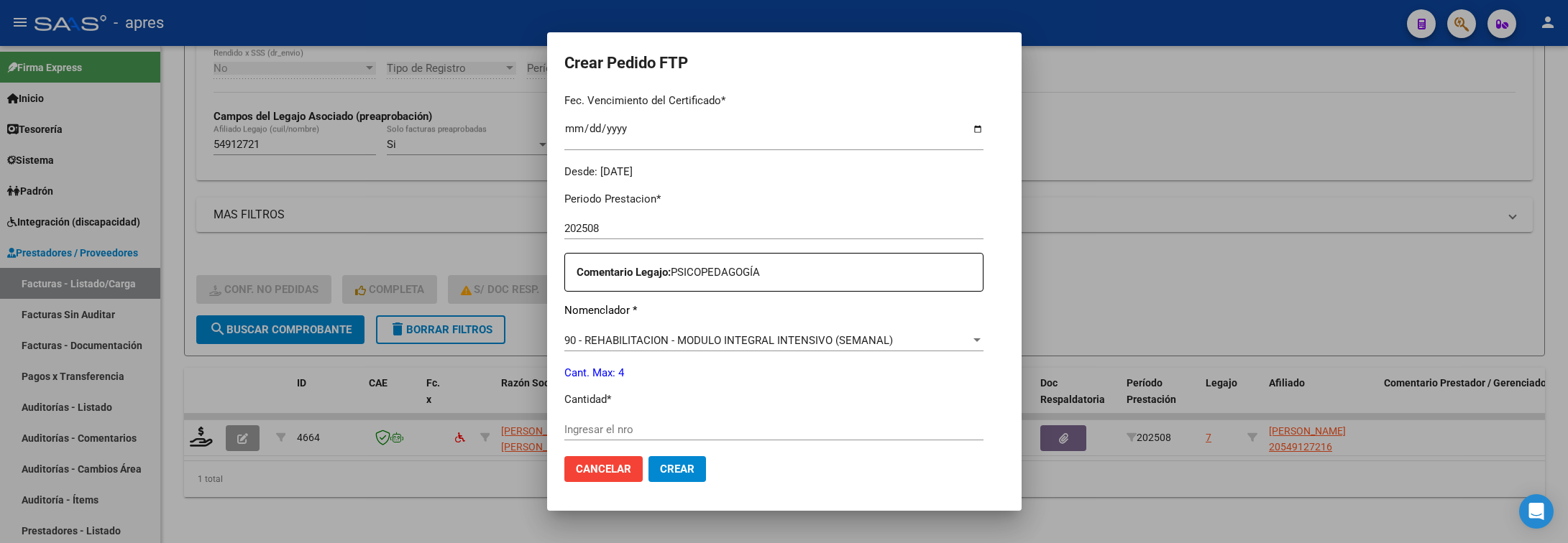
scroll to position [431, 0]
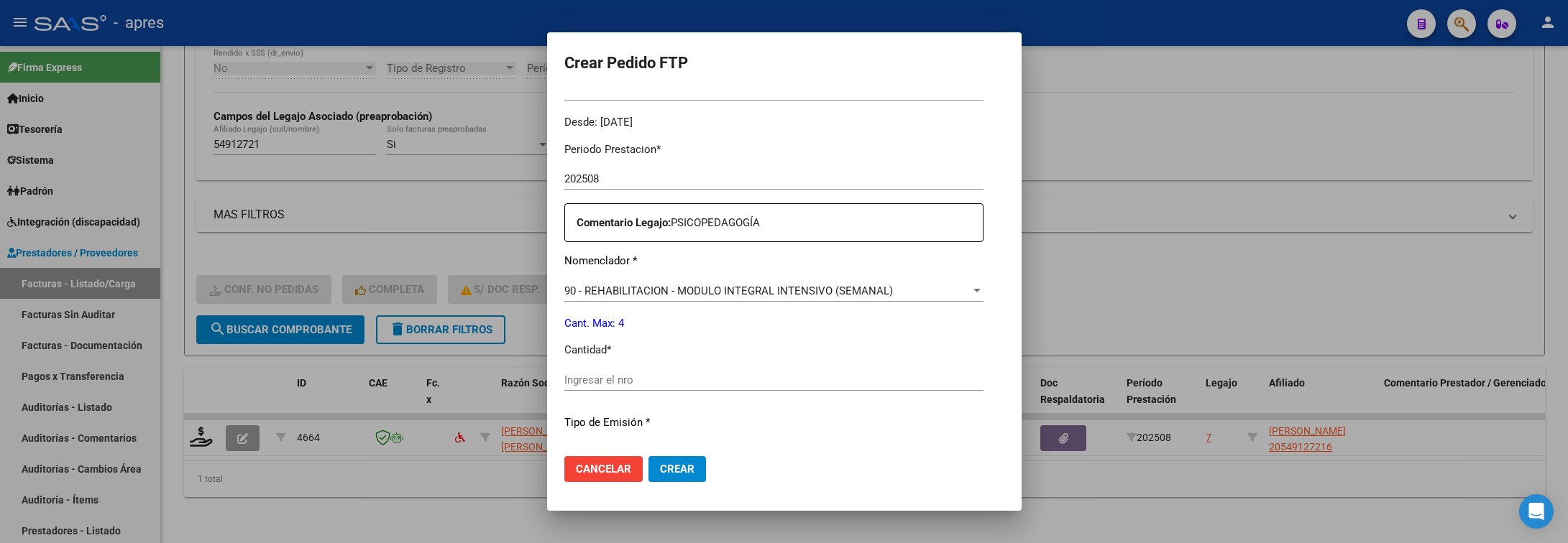
click at [723, 380] on input "Ingresar el nro" at bounding box center [774, 380] width 419 height 13
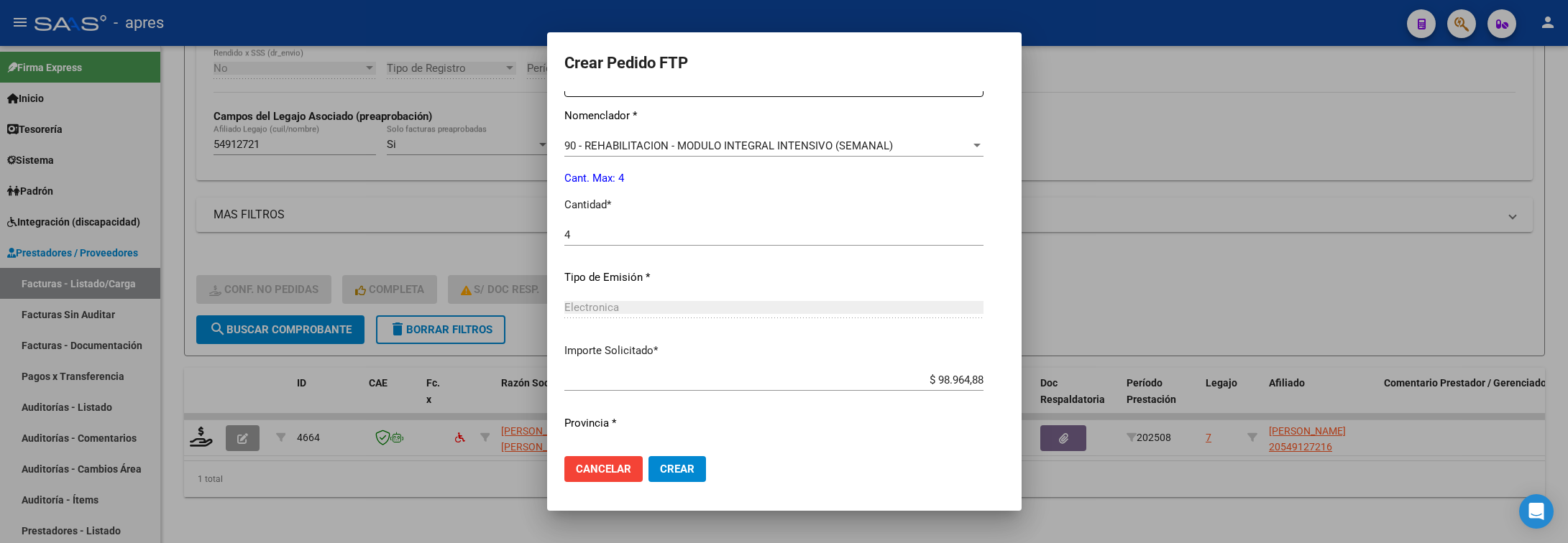
scroll to position [609, 0]
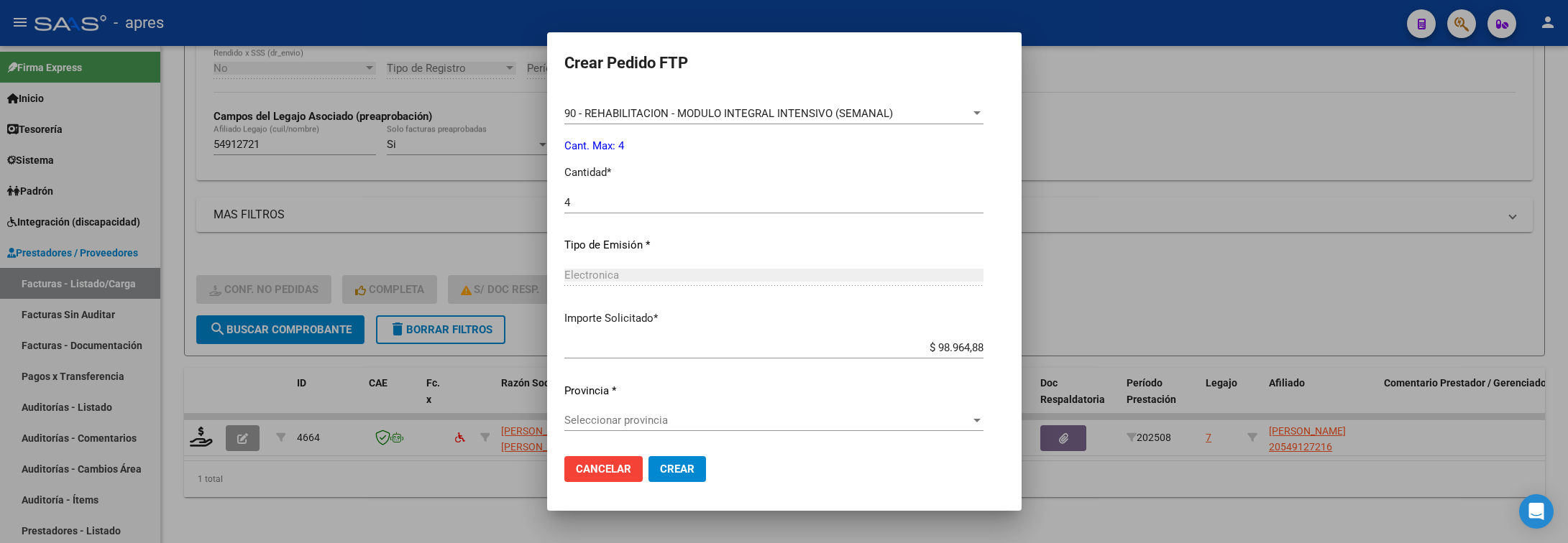
click at [696, 425] on span "Seleccionar provincia" at bounding box center [767, 421] width 406 height 13
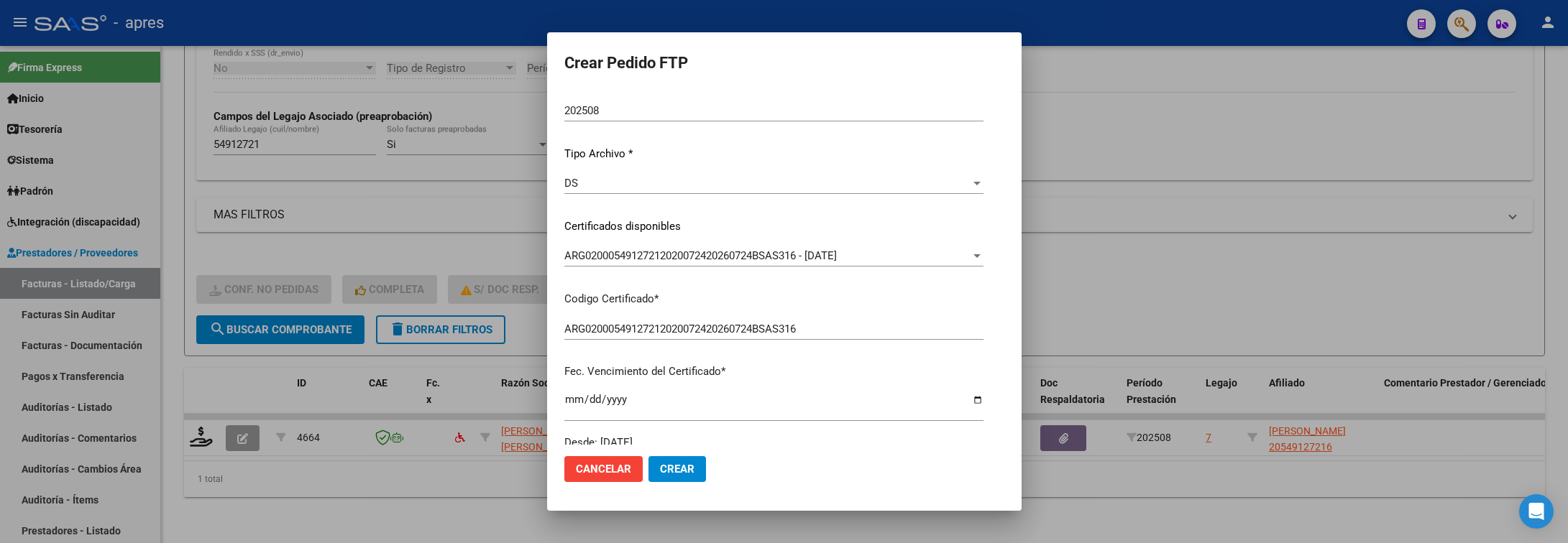
scroll to position [70, 0]
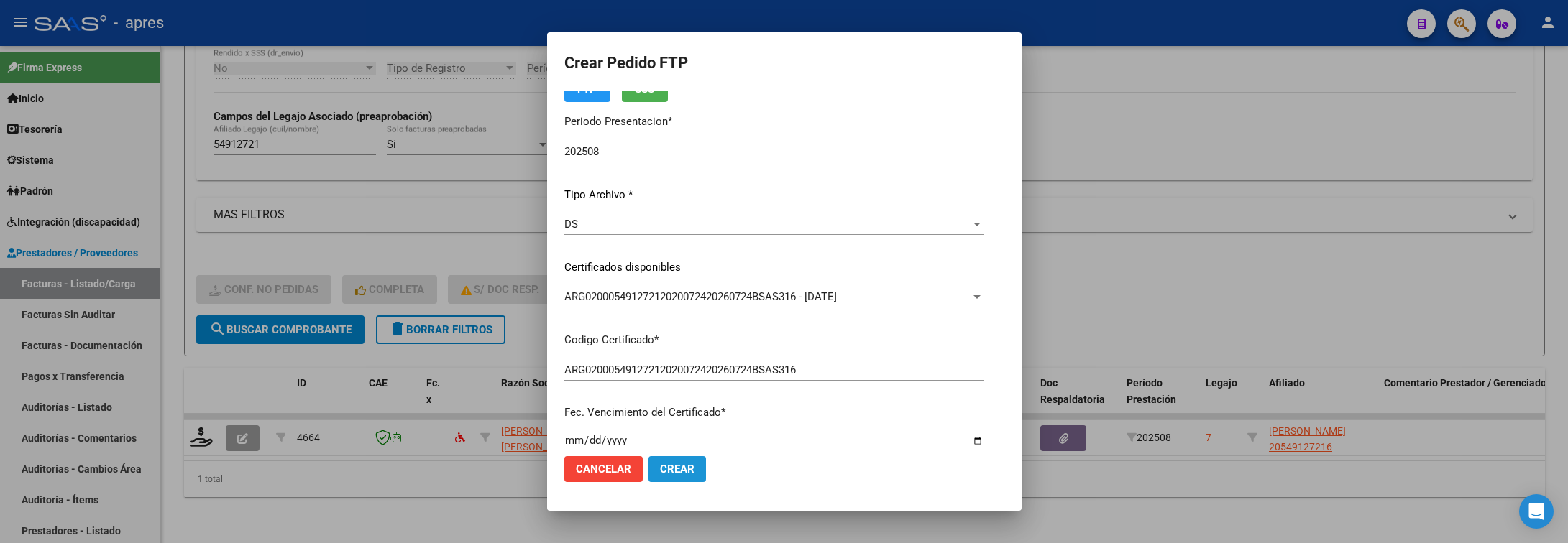
click at [679, 464] on span "Crear" at bounding box center [678, 469] width 35 height 13
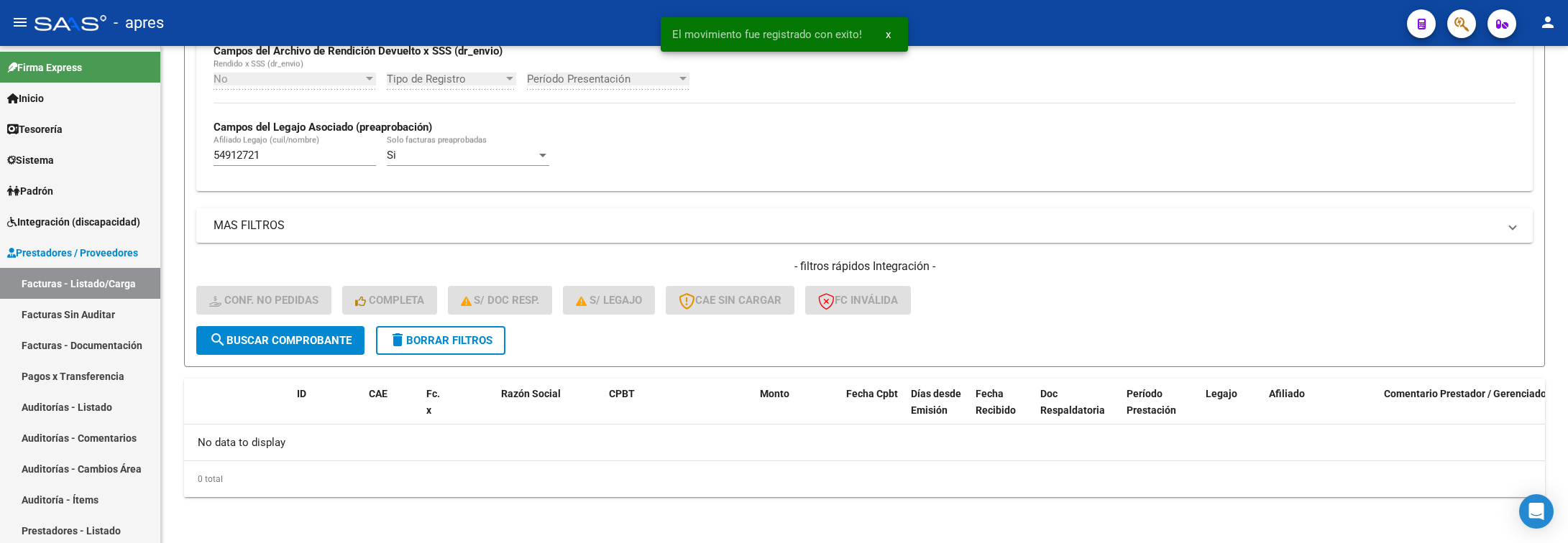
scroll to position [363, 0]
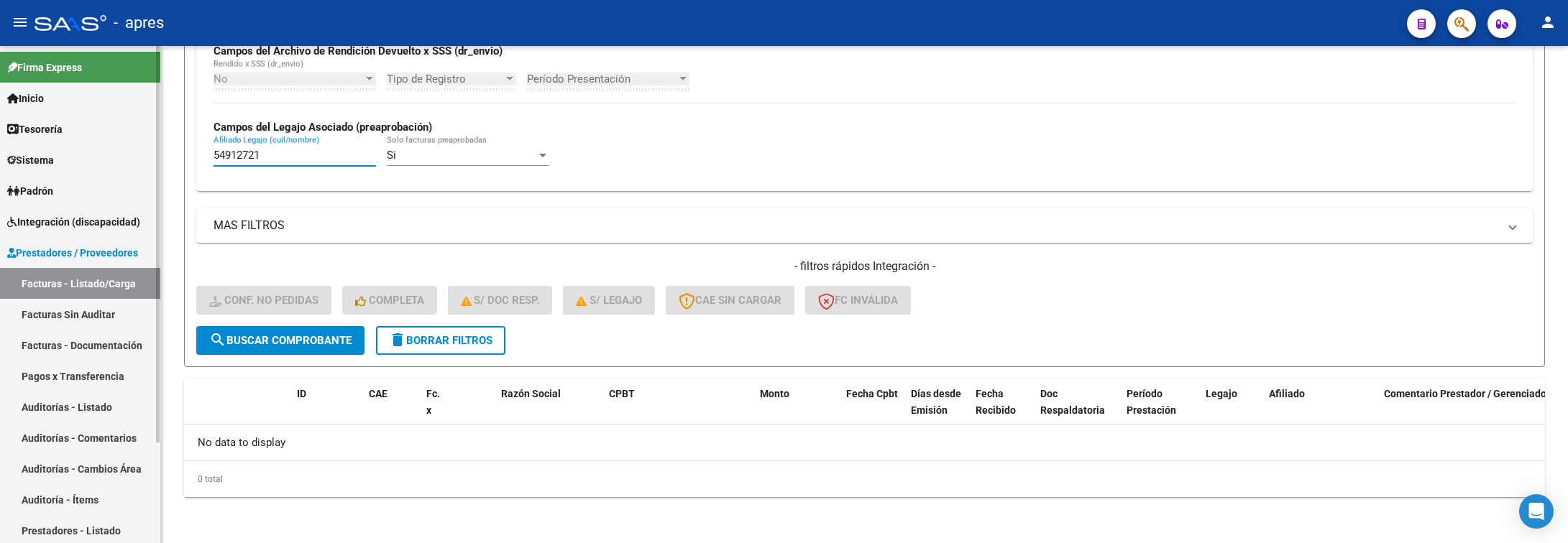
drag, startPoint x: 205, startPoint y: 155, endPoint x: 91, endPoint y: 156, distance: 114.0
click at [91, 155] on mat-sidenav-container "Firma Express Inicio Calendario SSS Instructivos Contacto OS Tesorería Extracto…" at bounding box center [784, 295] width 1568 height 497
paste input "1457344"
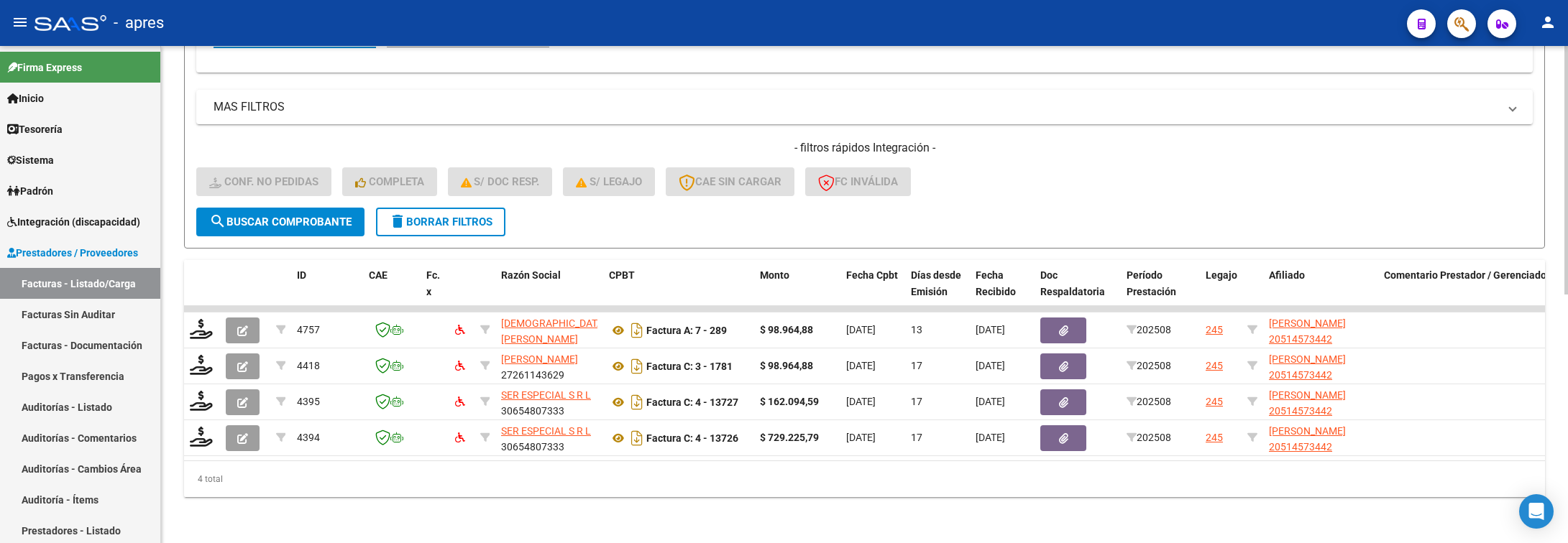
scroll to position [498, 0]
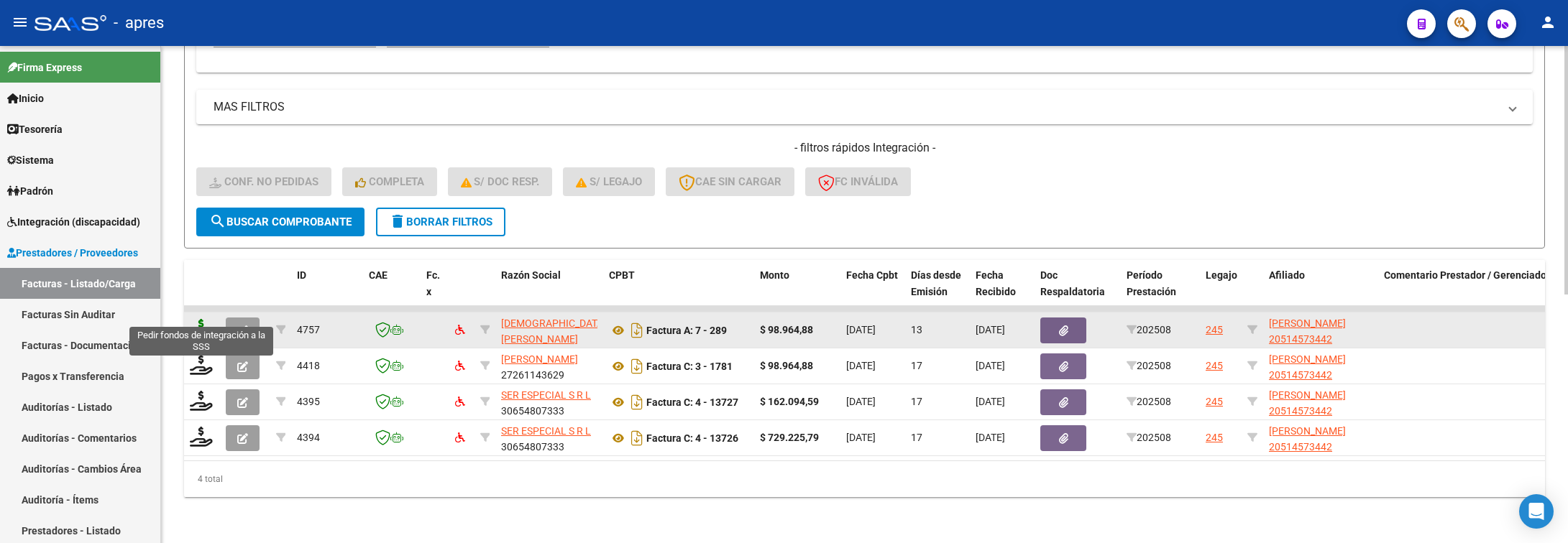
click at [199, 319] on icon at bounding box center [201, 330] width 23 height 20
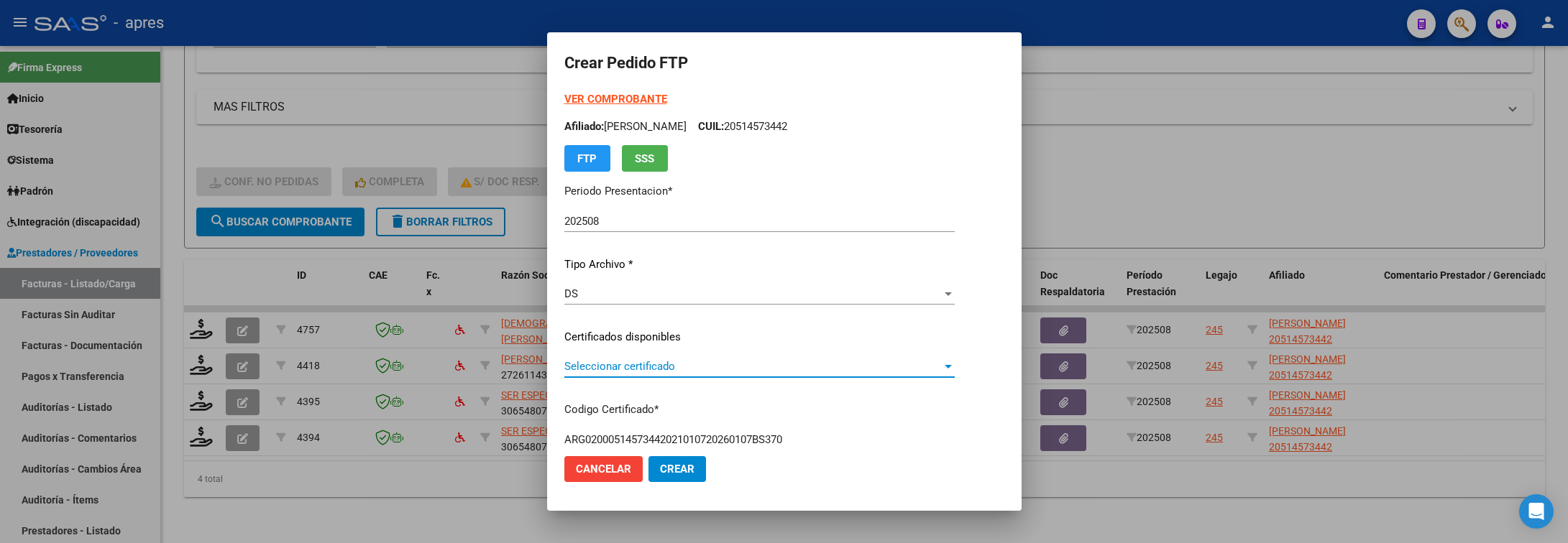
click at [688, 363] on span "Seleccionar certificado" at bounding box center [753, 366] width 378 height 13
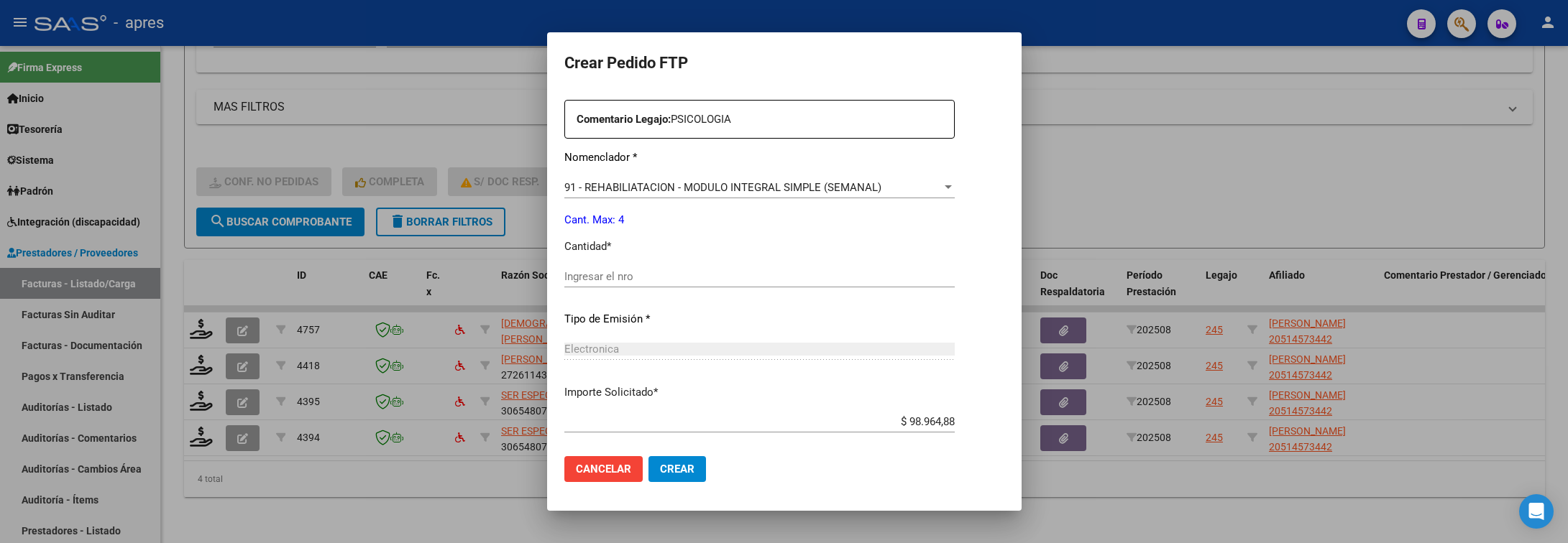
scroll to position [539, 0]
click at [649, 275] on input "Ingresar el nro" at bounding box center [759, 272] width 390 height 13
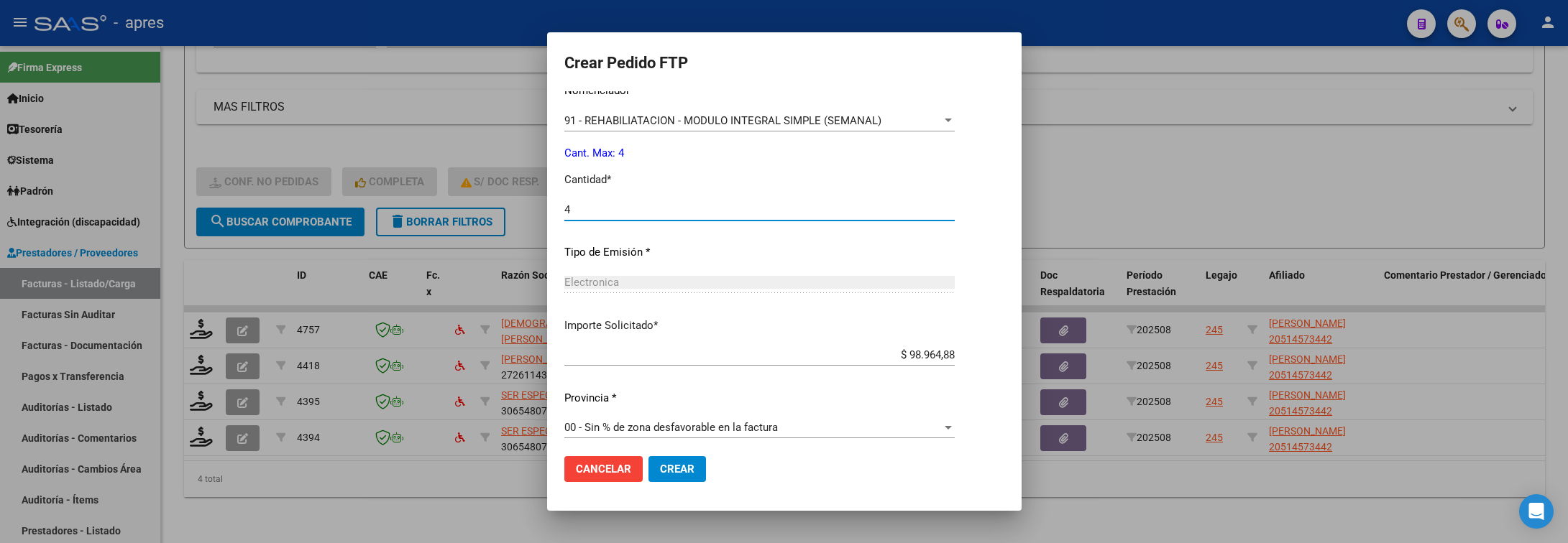
scroll to position [609, 0]
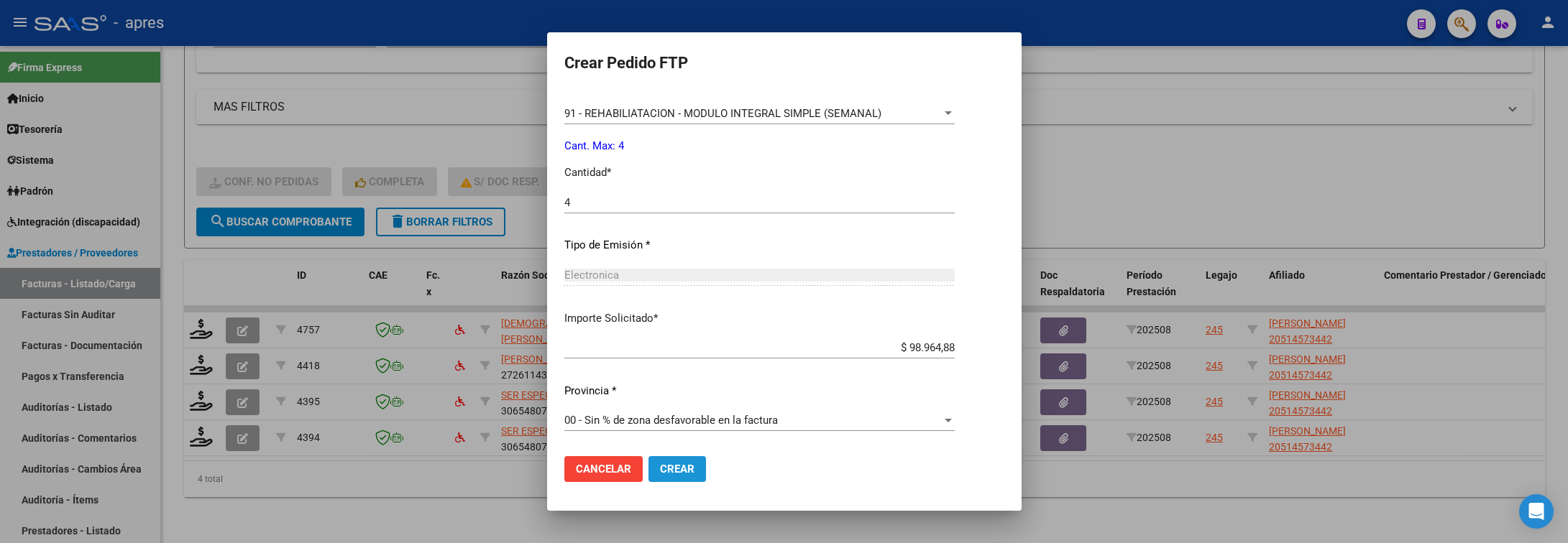
click at [660, 463] on span "Crear" at bounding box center [678, 469] width 35 height 13
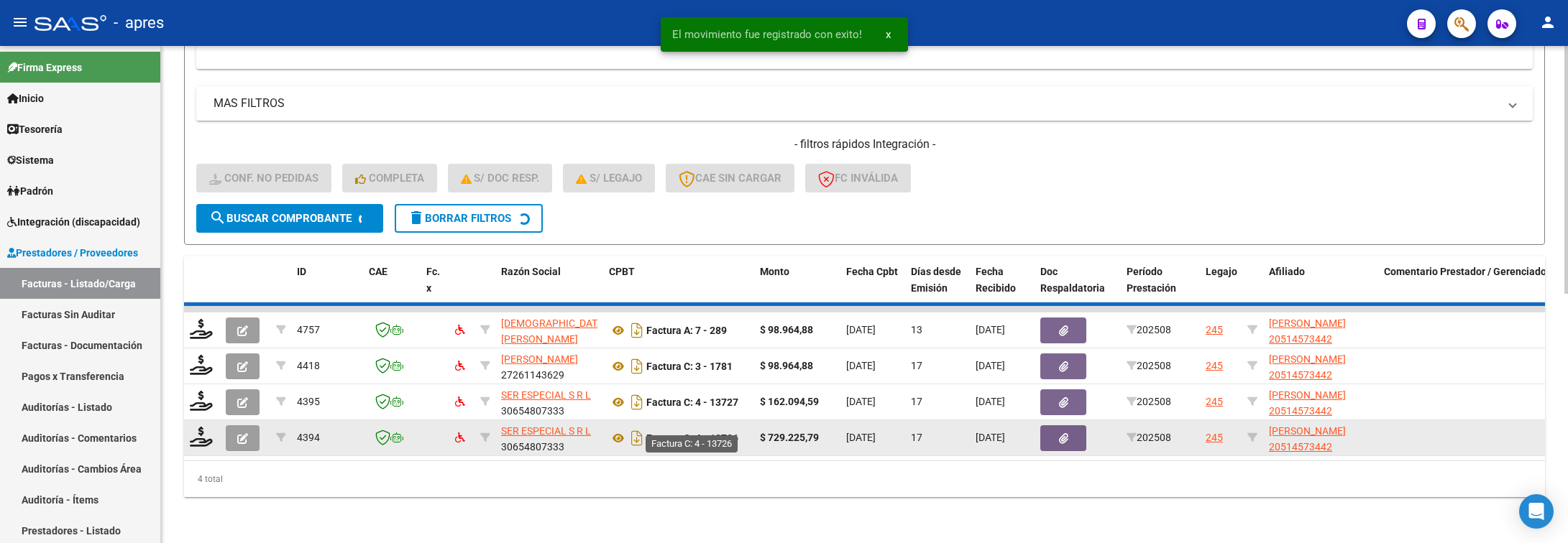
scroll to position [462, 0]
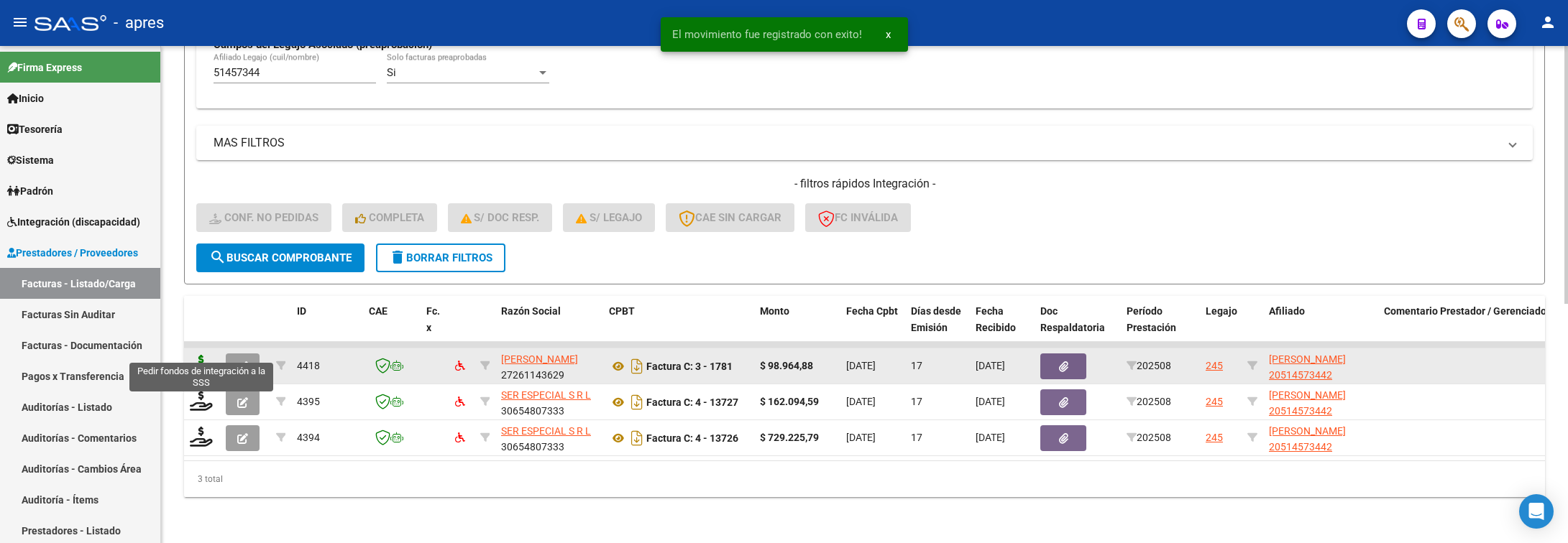
click at [203, 355] on icon at bounding box center [201, 365] width 23 height 20
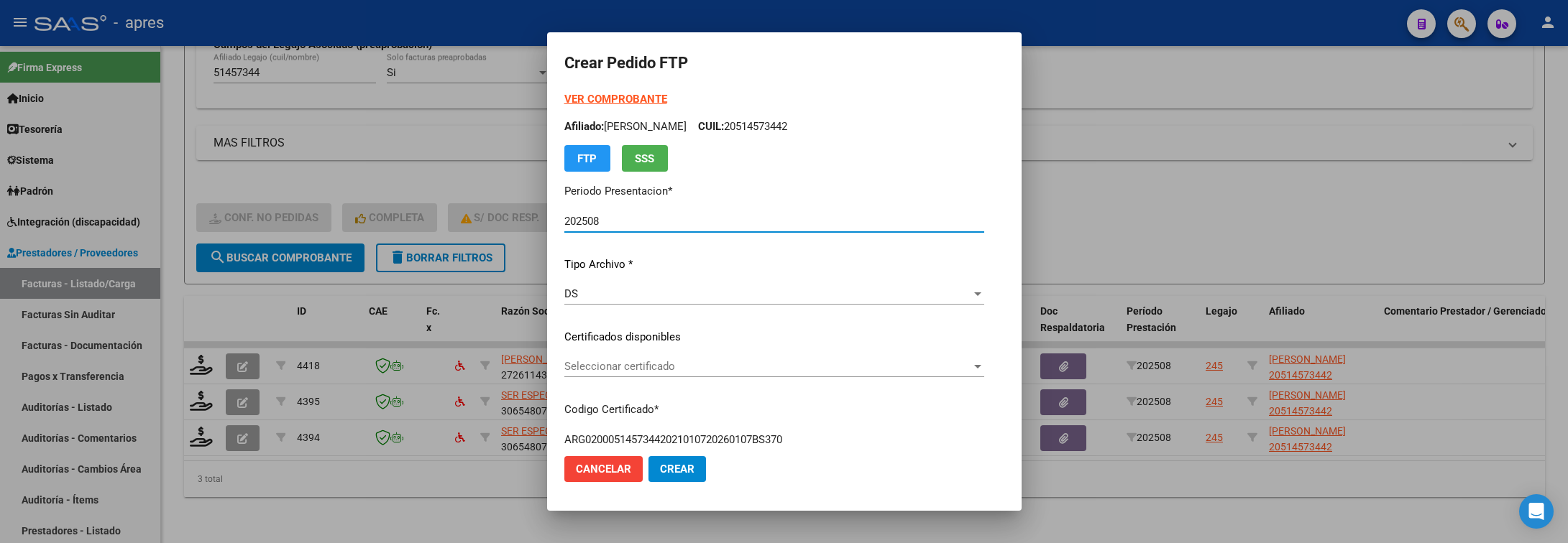
click at [848, 370] on div "Seleccionar certificado Seleccionar certificado" at bounding box center [774, 366] width 420 height 21
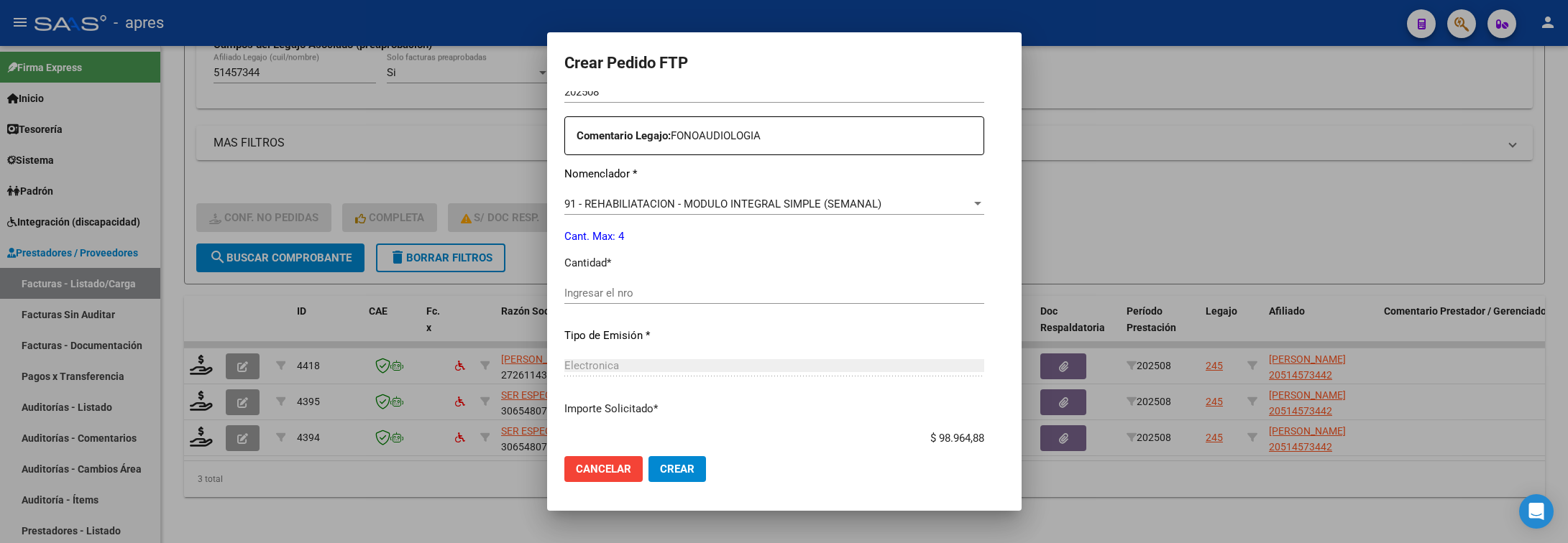
scroll to position [539, 0]
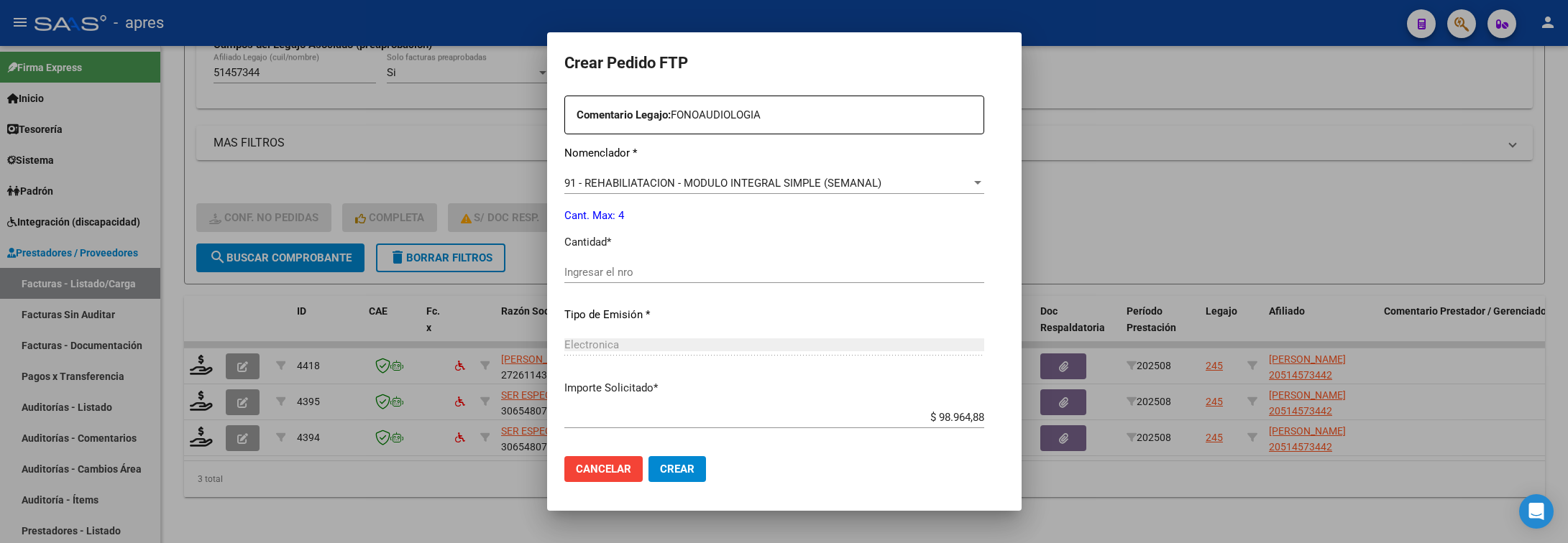
click at [732, 272] on input "Ingresar el nro" at bounding box center [774, 272] width 420 height 13
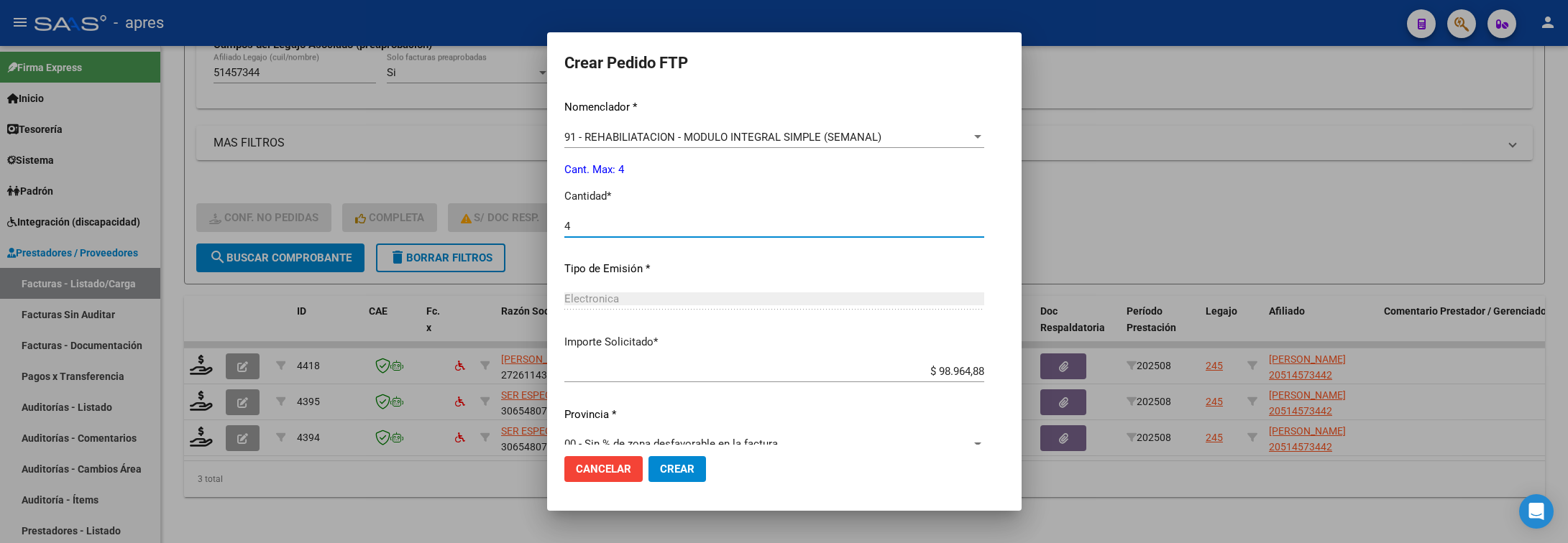
scroll to position [609, 0]
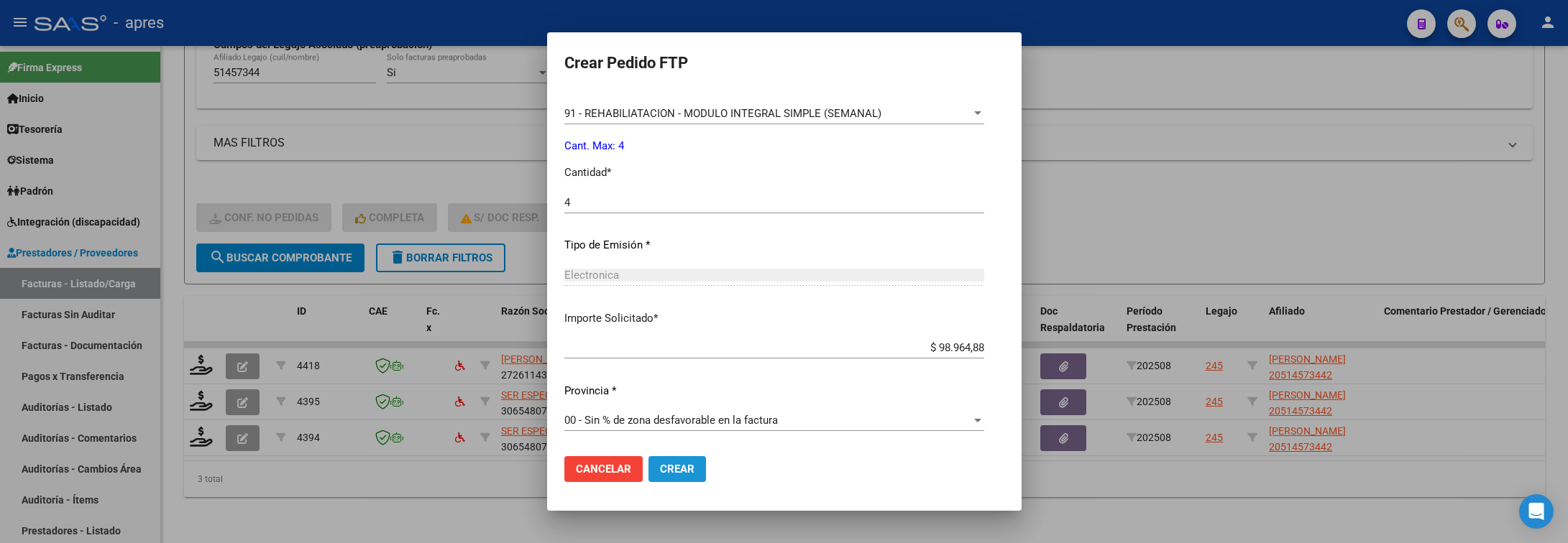
click at [660, 474] on span "Crear" at bounding box center [678, 469] width 35 height 13
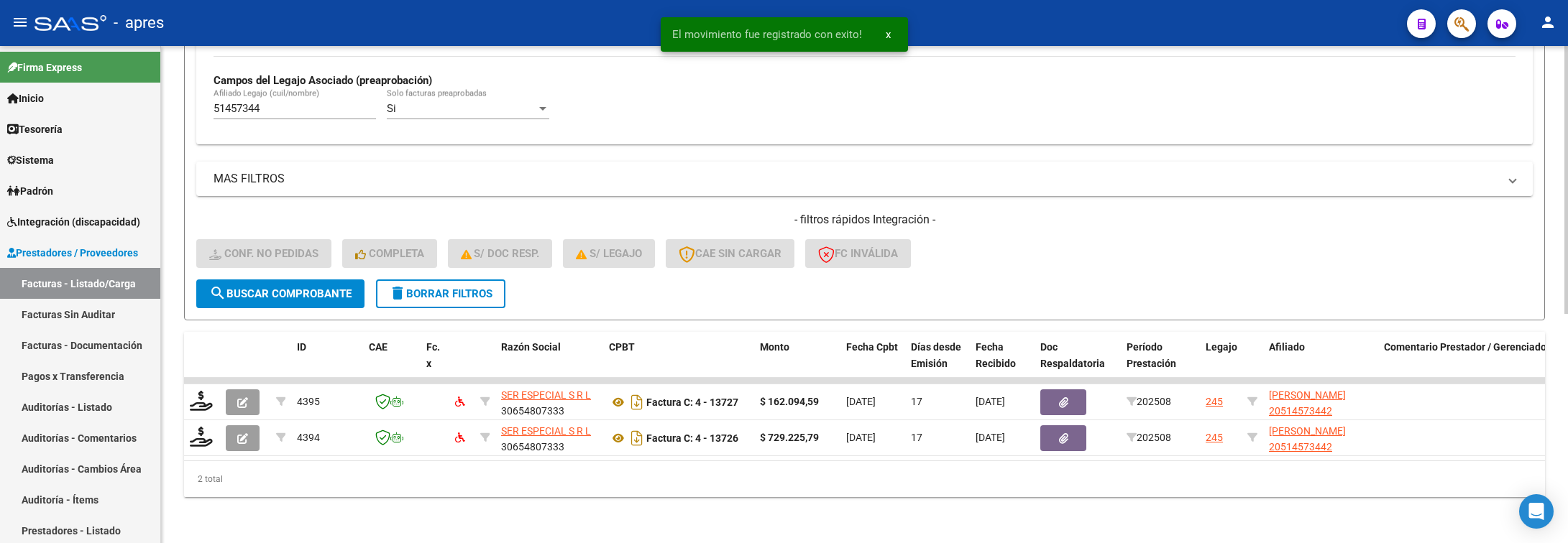
scroll to position [425, 0]
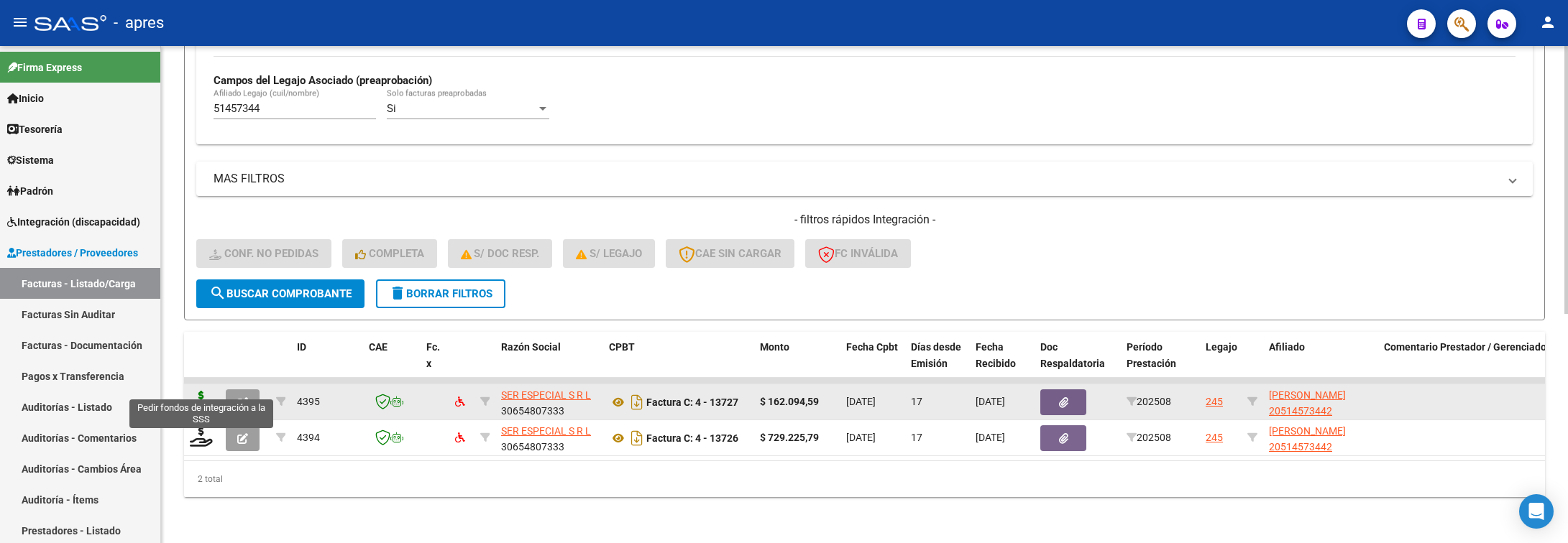
click at [206, 391] on icon at bounding box center [201, 401] width 23 height 20
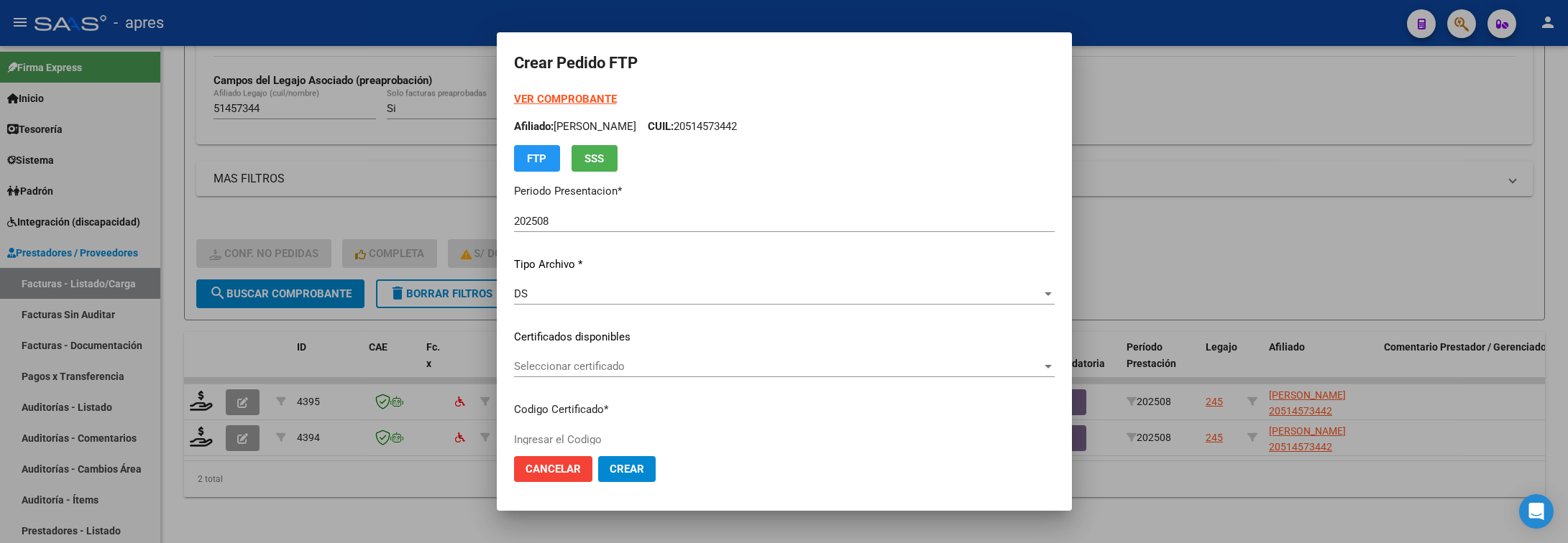
click at [574, 354] on div "VER COMPROBANTE ARCA Padrón Afiliado: PISCOPO RAMIRO EMANUEL CUIL: 20514573442 …" at bounding box center [784, 326] width 541 height 470
click at [581, 360] on span "Seleccionar certificado" at bounding box center [778, 366] width 528 height 13
click at [550, 465] on span "Cancelar" at bounding box center [553, 469] width 56 height 13
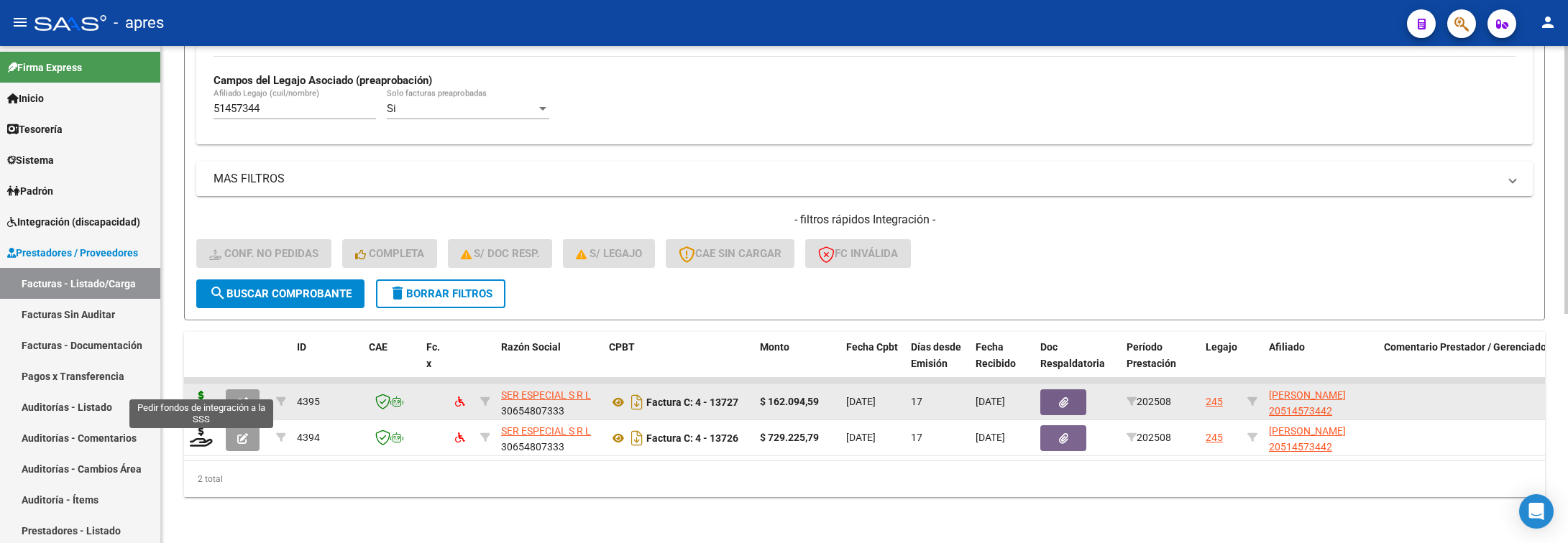
click at [197, 391] on icon at bounding box center [201, 401] width 23 height 20
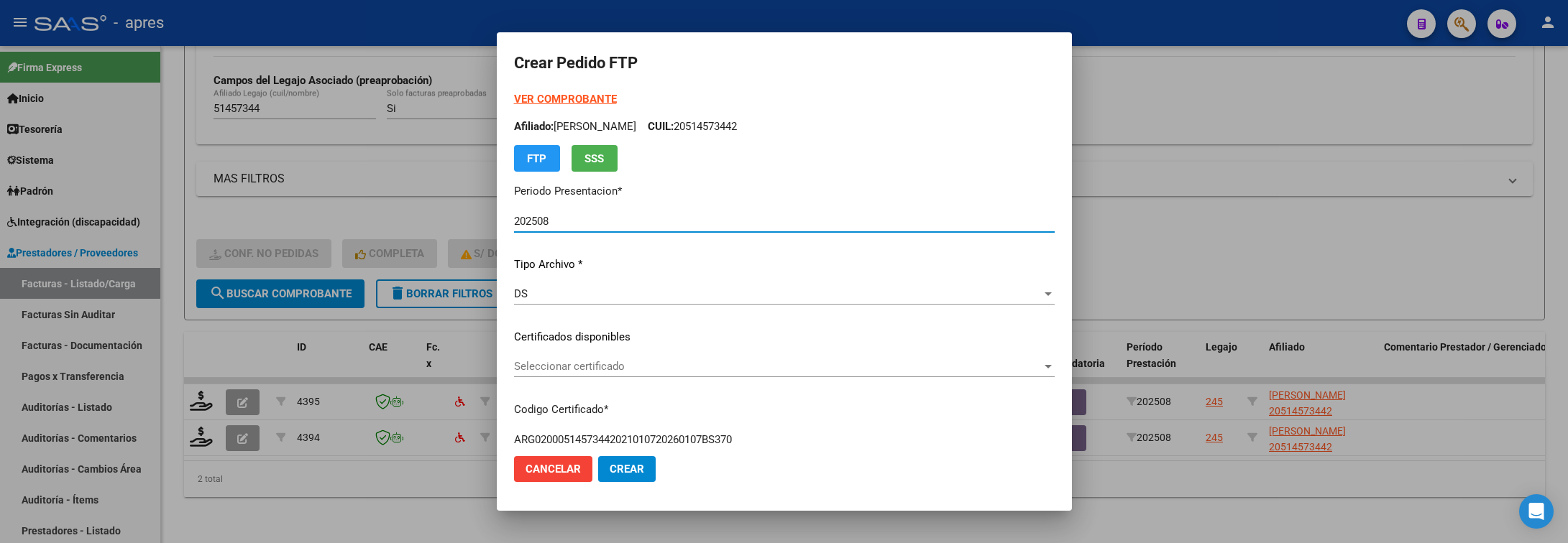
click at [730, 365] on span "Seleccionar certificado" at bounding box center [778, 366] width 528 height 13
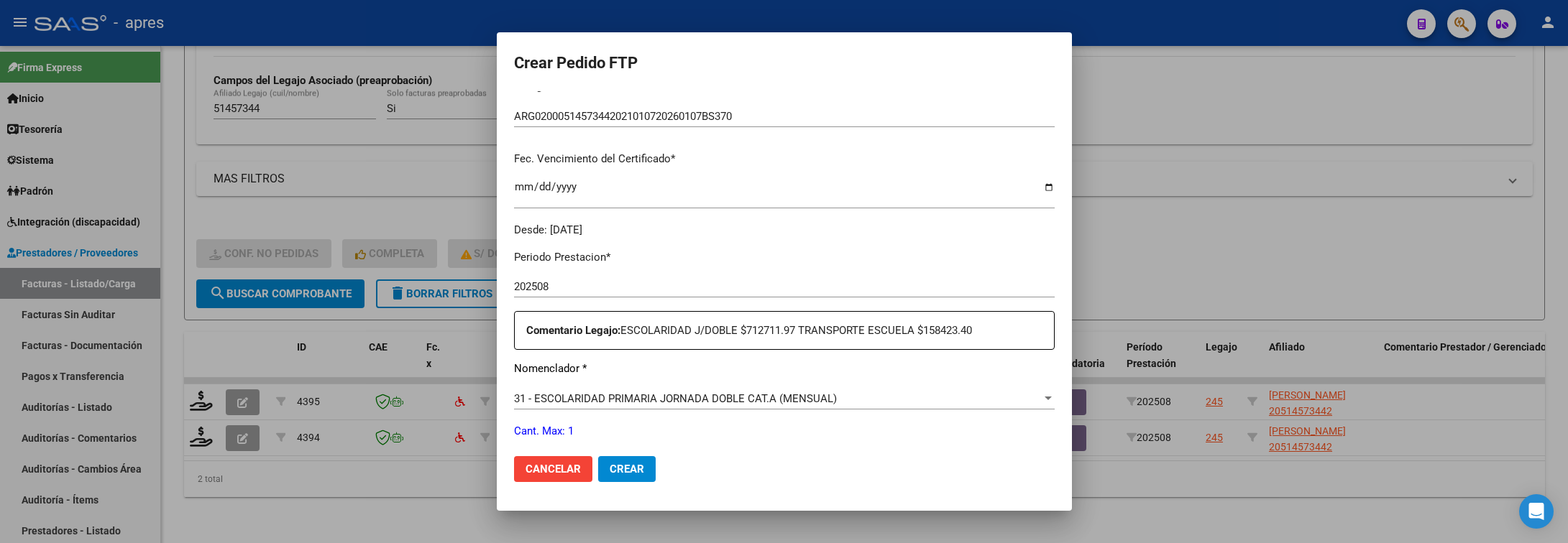
scroll to position [431, 0]
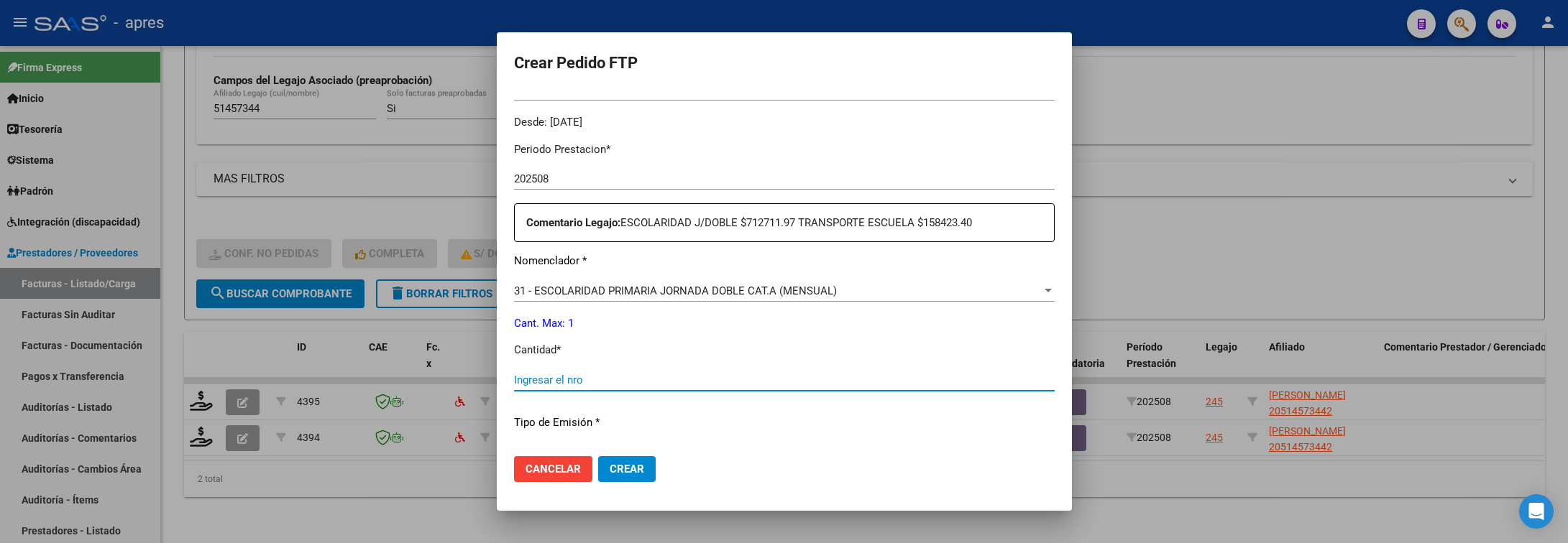
click at [566, 374] on input "Ingresar el nro" at bounding box center [784, 380] width 541 height 13
click at [543, 463] on span "Cancelar" at bounding box center [553, 469] width 56 height 13
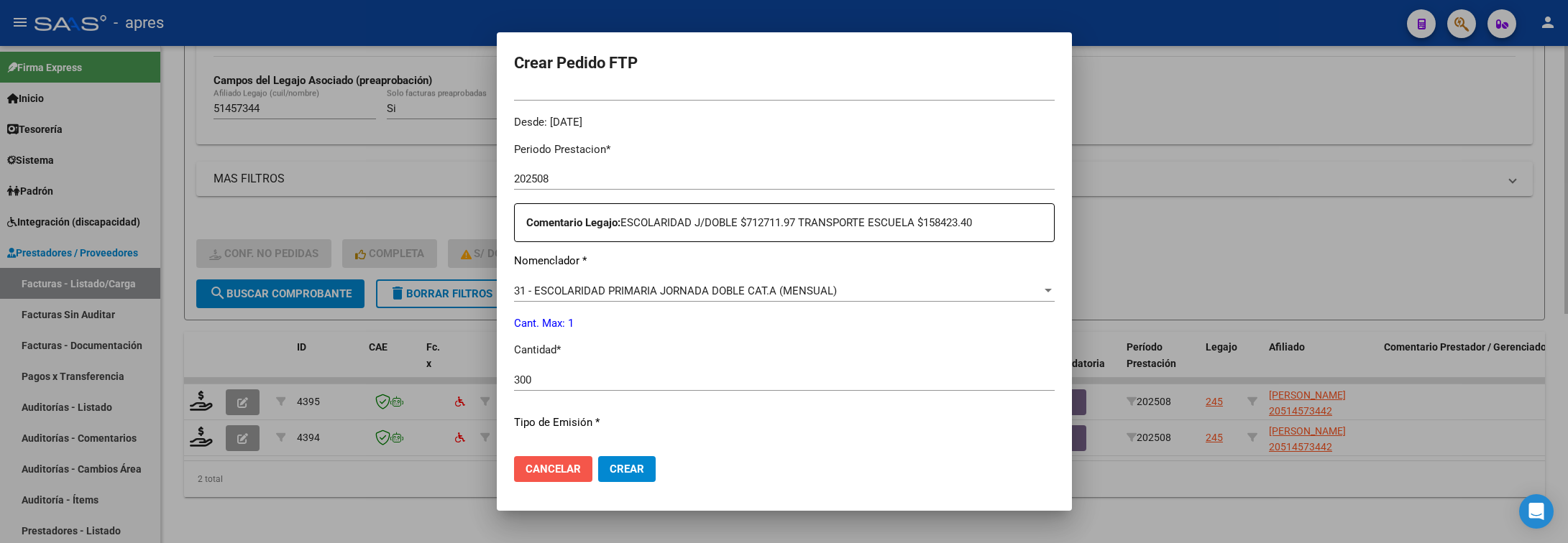
scroll to position [0, 0]
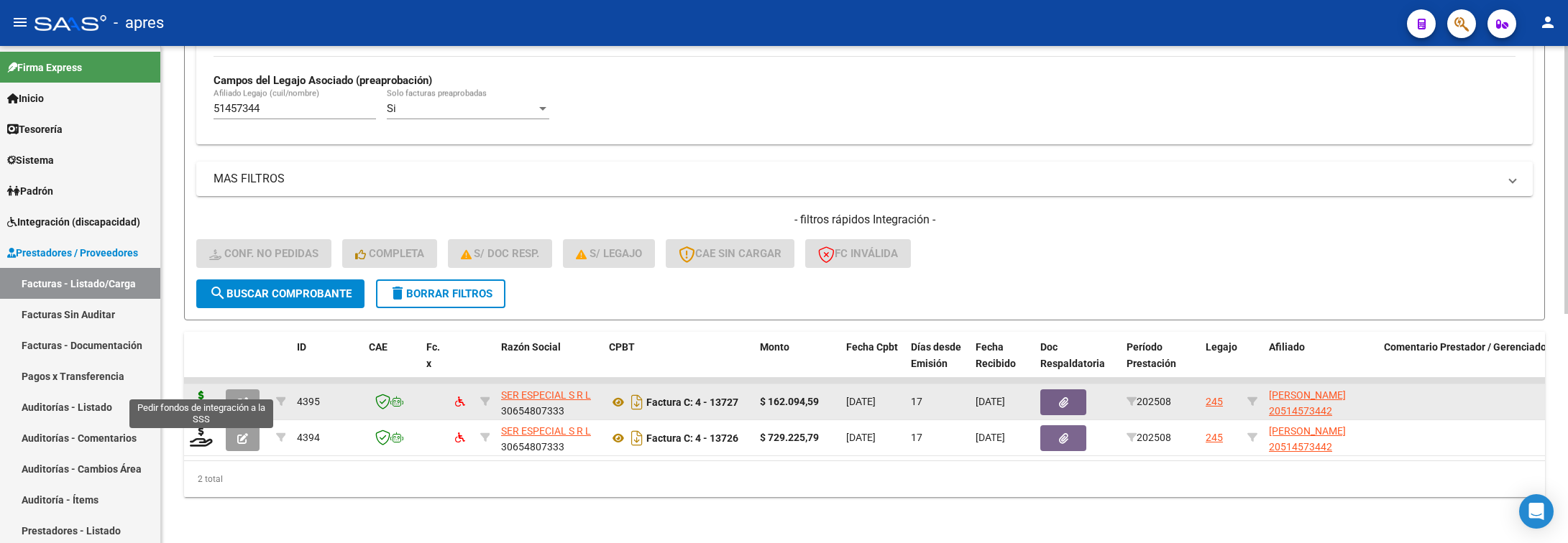
click at [203, 391] on icon at bounding box center [201, 401] width 23 height 20
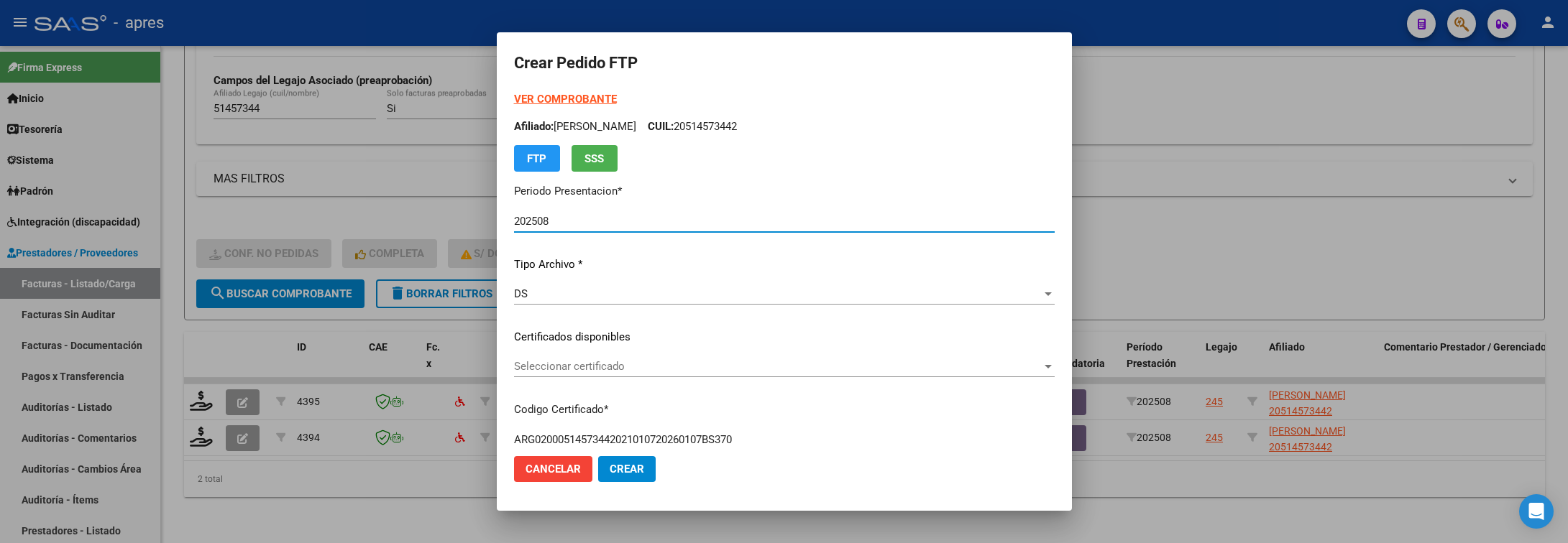
click at [583, 370] on span "Seleccionar certificado" at bounding box center [778, 366] width 528 height 13
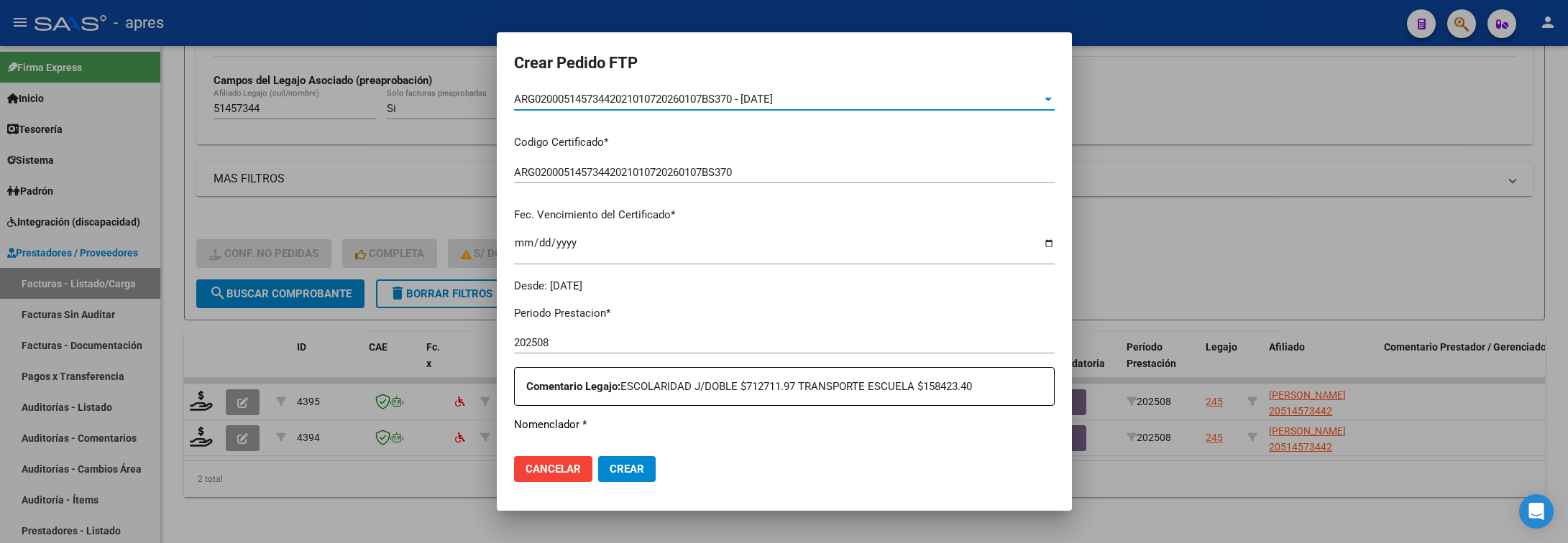
scroll to position [323, 0]
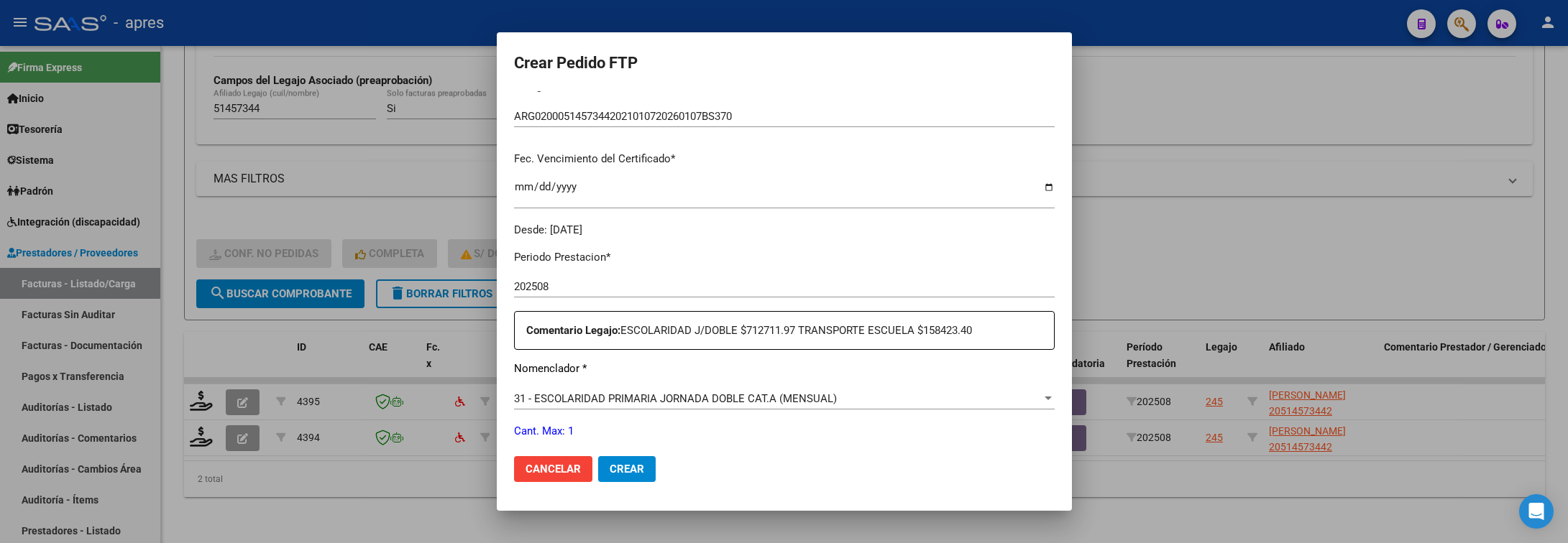
click at [594, 392] on span "31 - ESCOLARIDAD PRIMARIA JORNADA DOBLE CAT.A (MENSUAL)" at bounding box center [675, 399] width 323 height 13
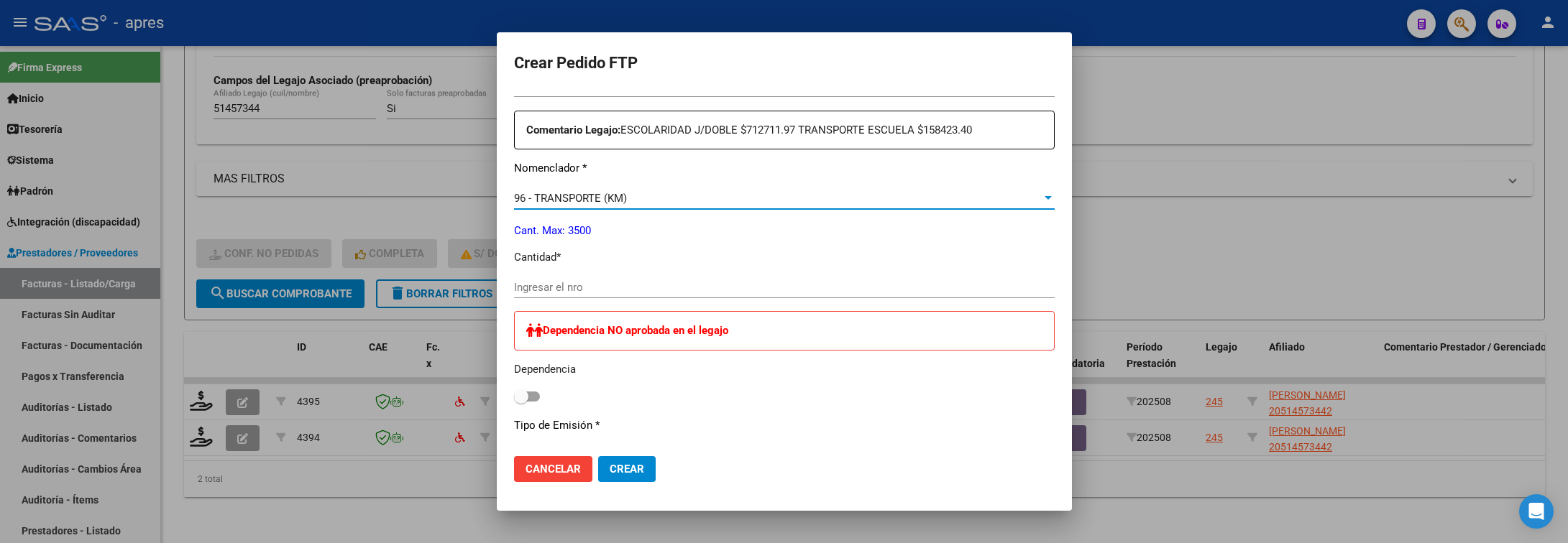
scroll to position [539, 0]
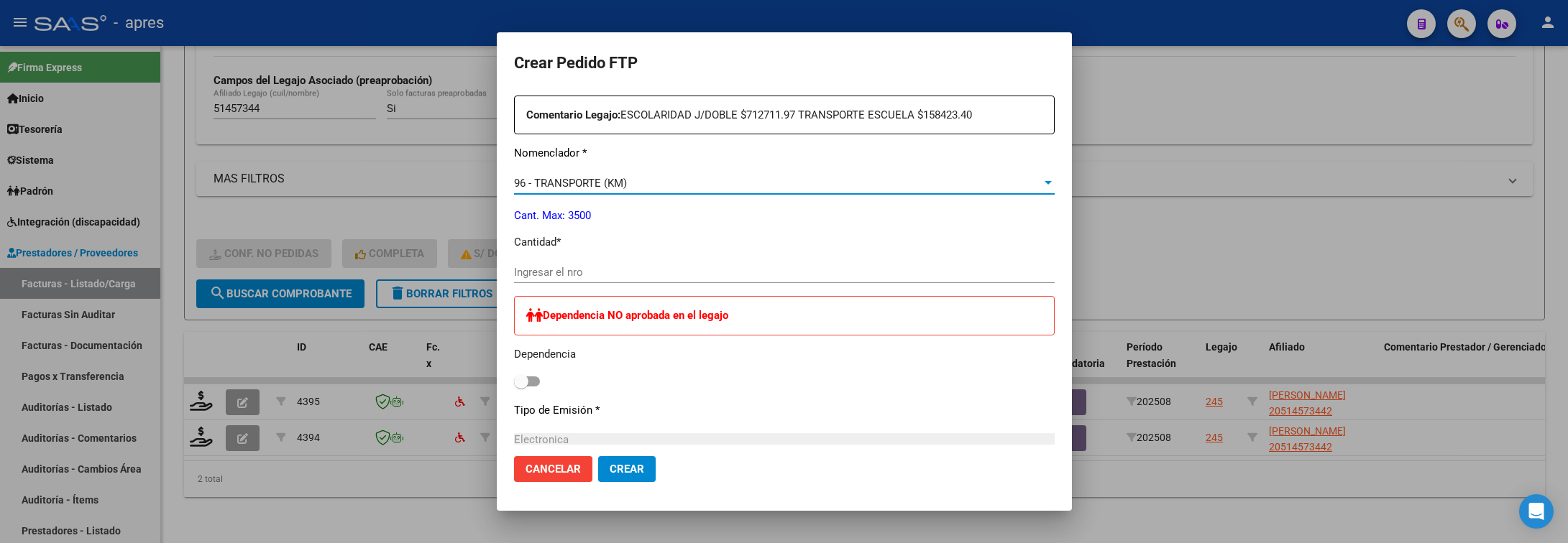
click at [609, 274] on input "Ingresar el nro" at bounding box center [784, 272] width 541 height 13
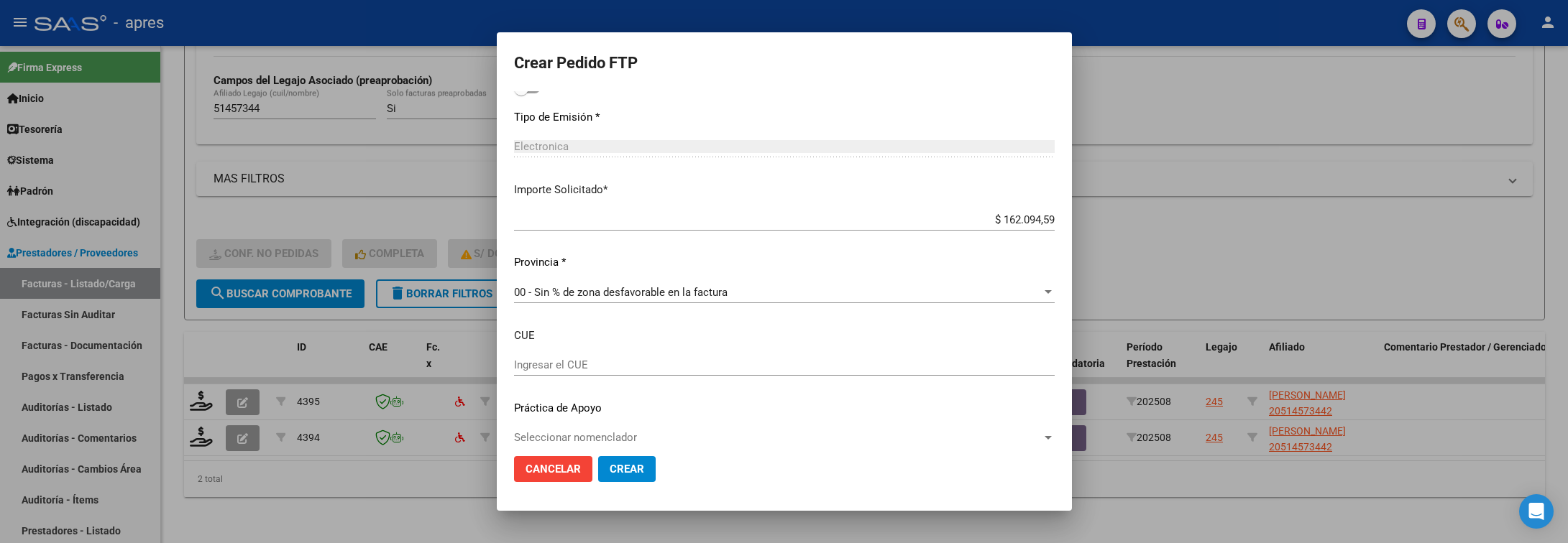
scroll to position [849, 0]
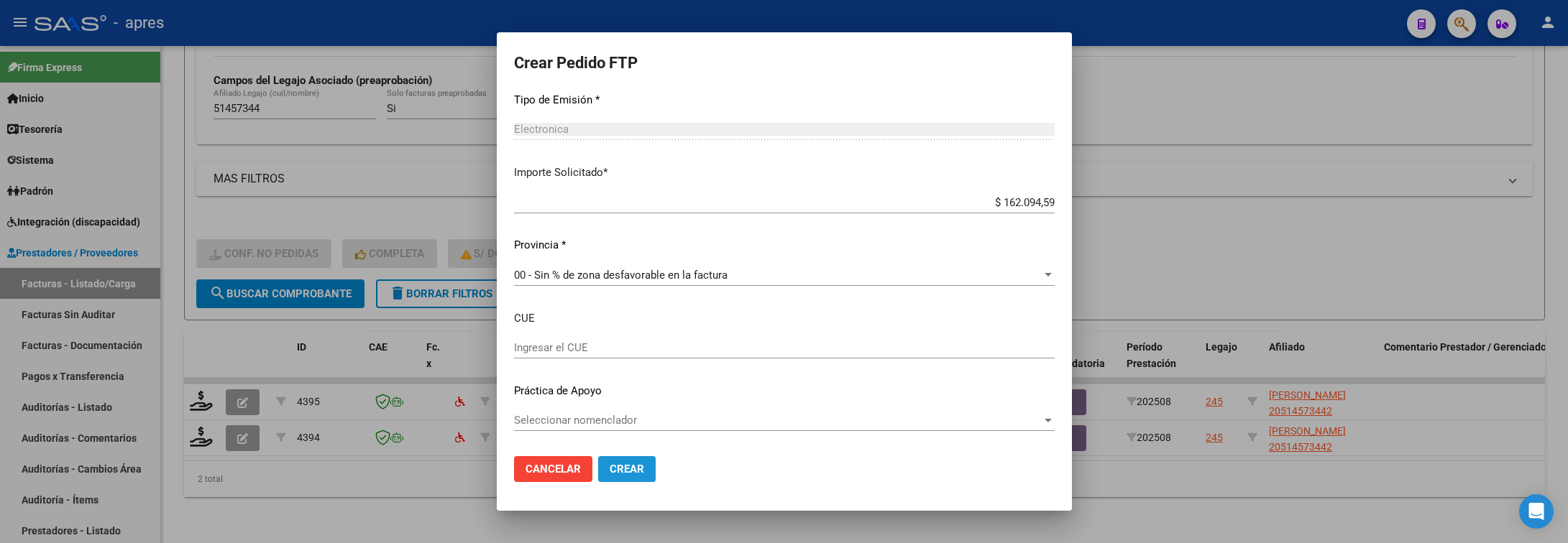
drag, startPoint x: 618, startPoint y: 465, endPoint x: 609, endPoint y: 456, distance: 12.7
click at [617, 464] on span "Crear" at bounding box center [627, 469] width 35 height 13
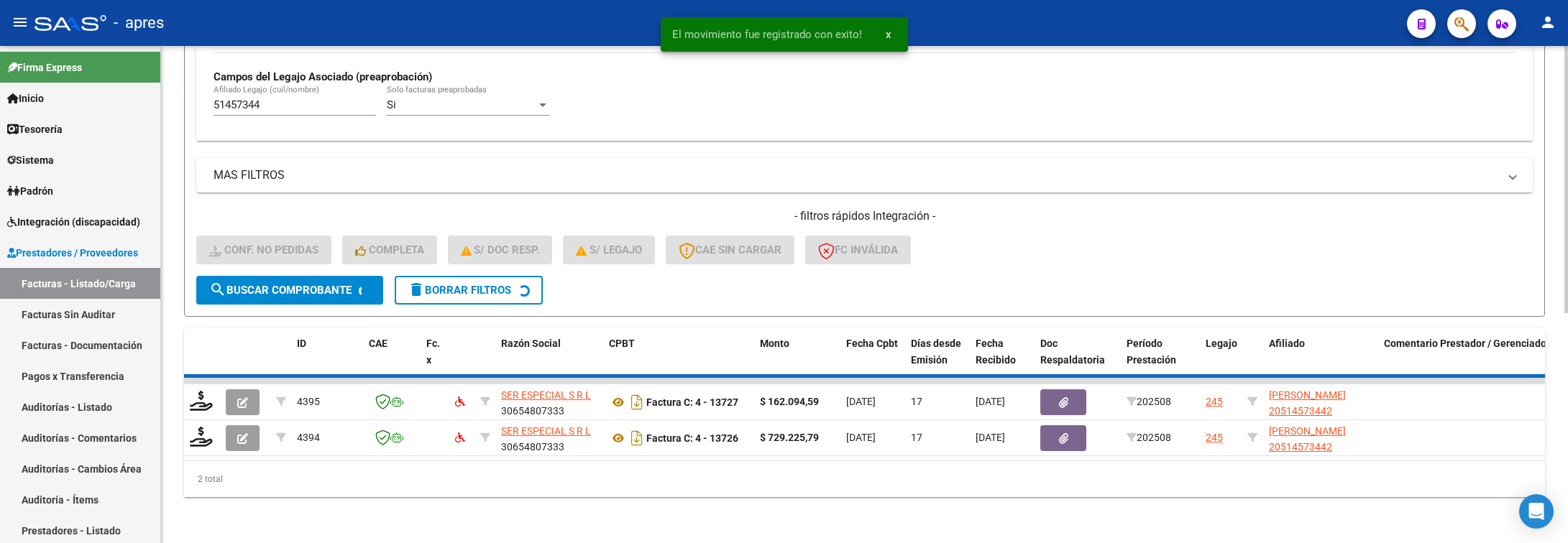
scroll to position [390, 0]
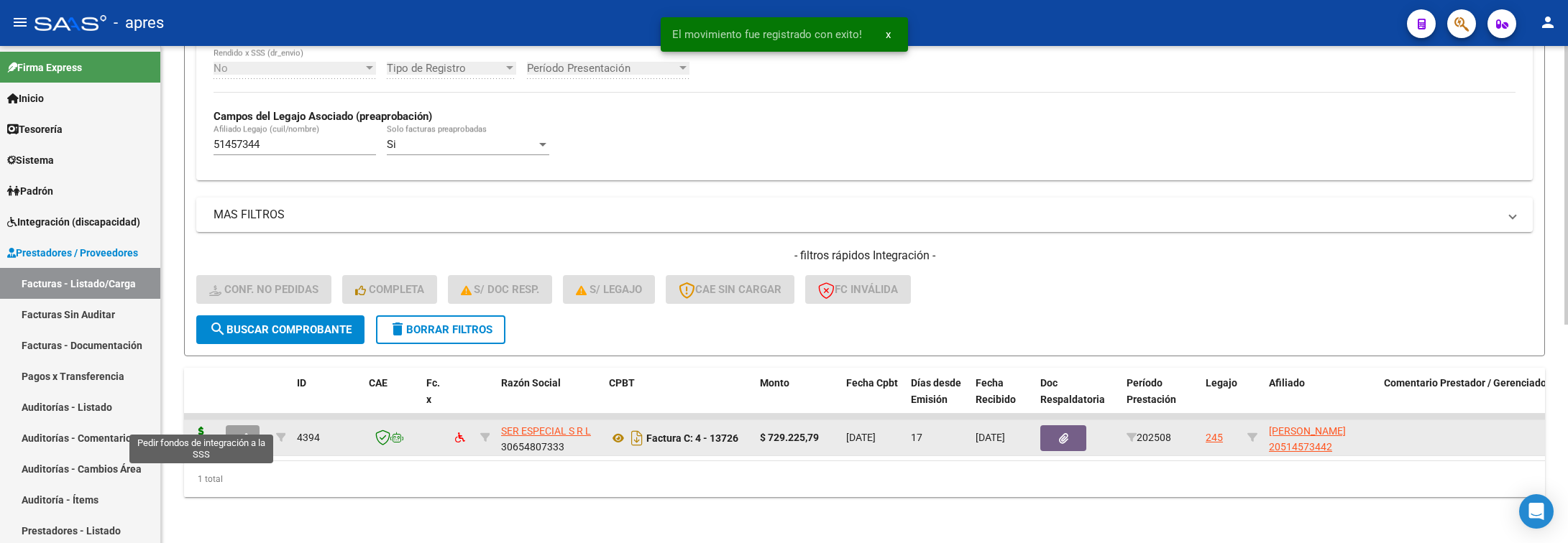
click at [194, 428] on icon at bounding box center [201, 437] width 23 height 20
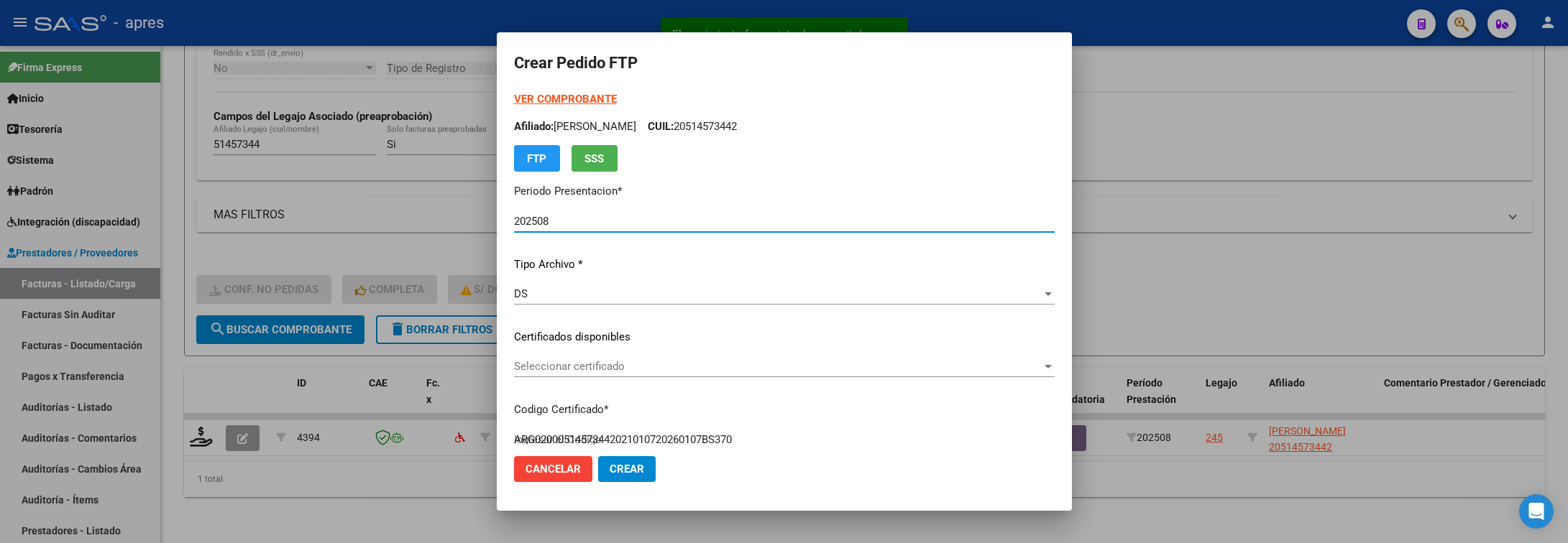
click at [790, 371] on span "Seleccionar certificado" at bounding box center [778, 366] width 528 height 13
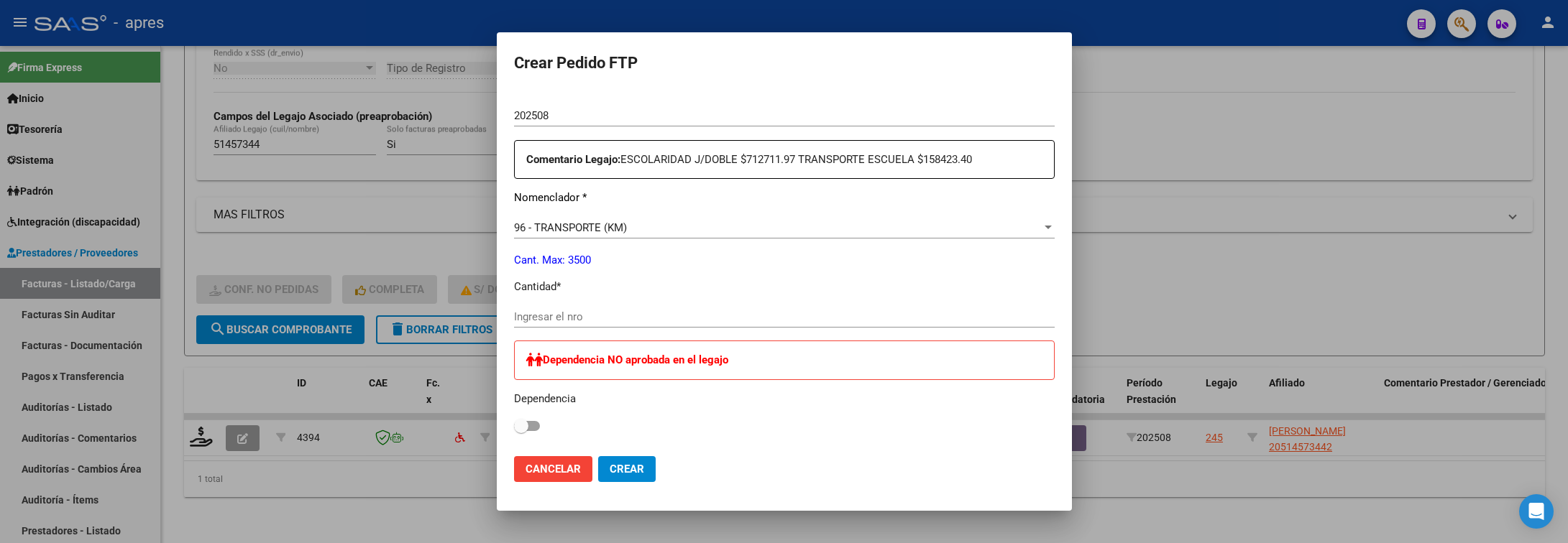
scroll to position [539, 0]
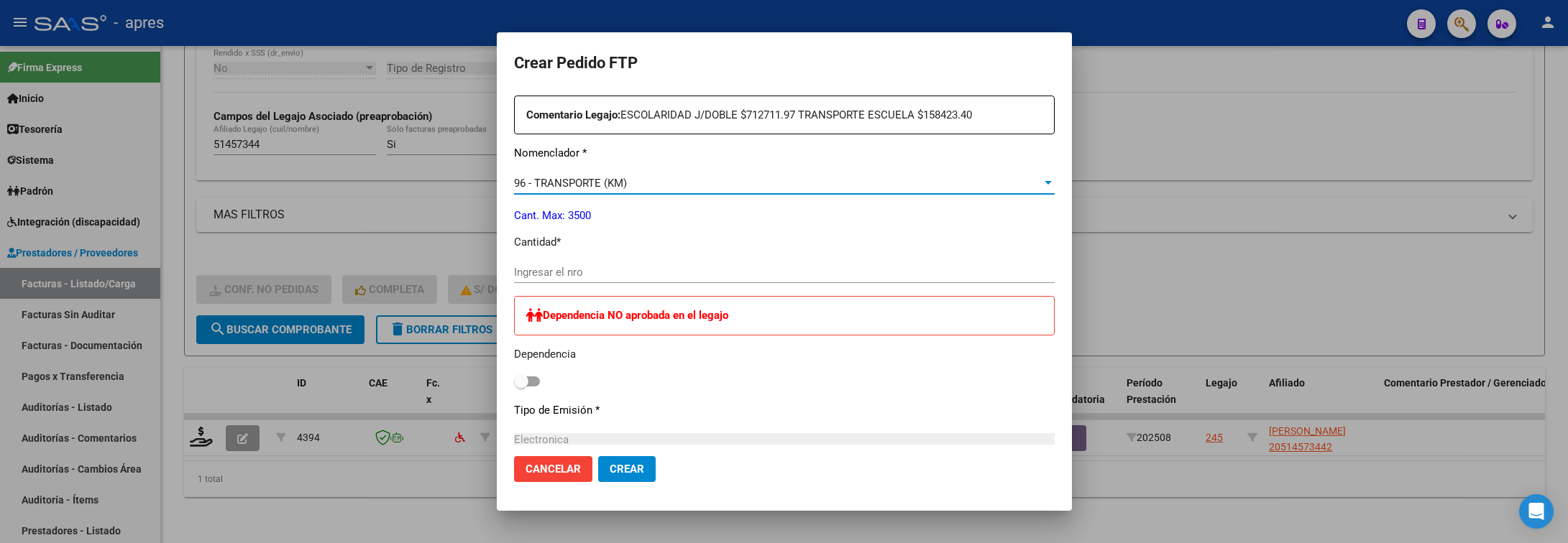
click at [738, 190] on div "96 - TRANSPORTE (KM)" at bounding box center [778, 183] width 528 height 13
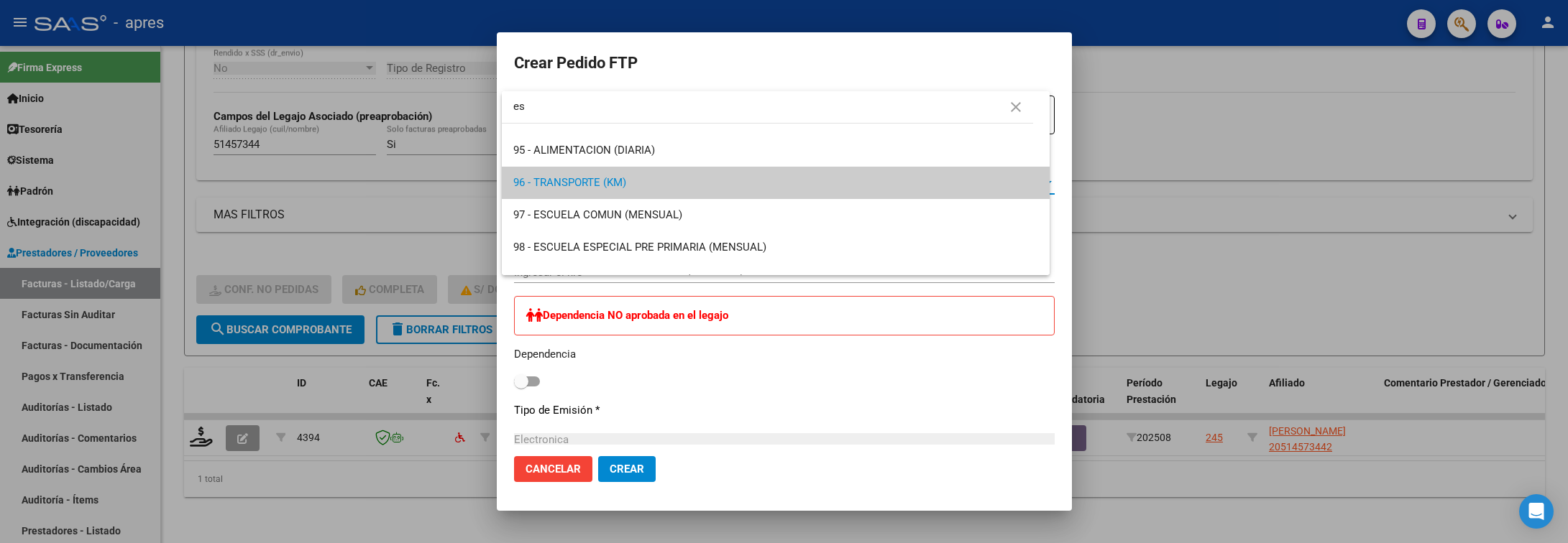
scroll to position [0, 0]
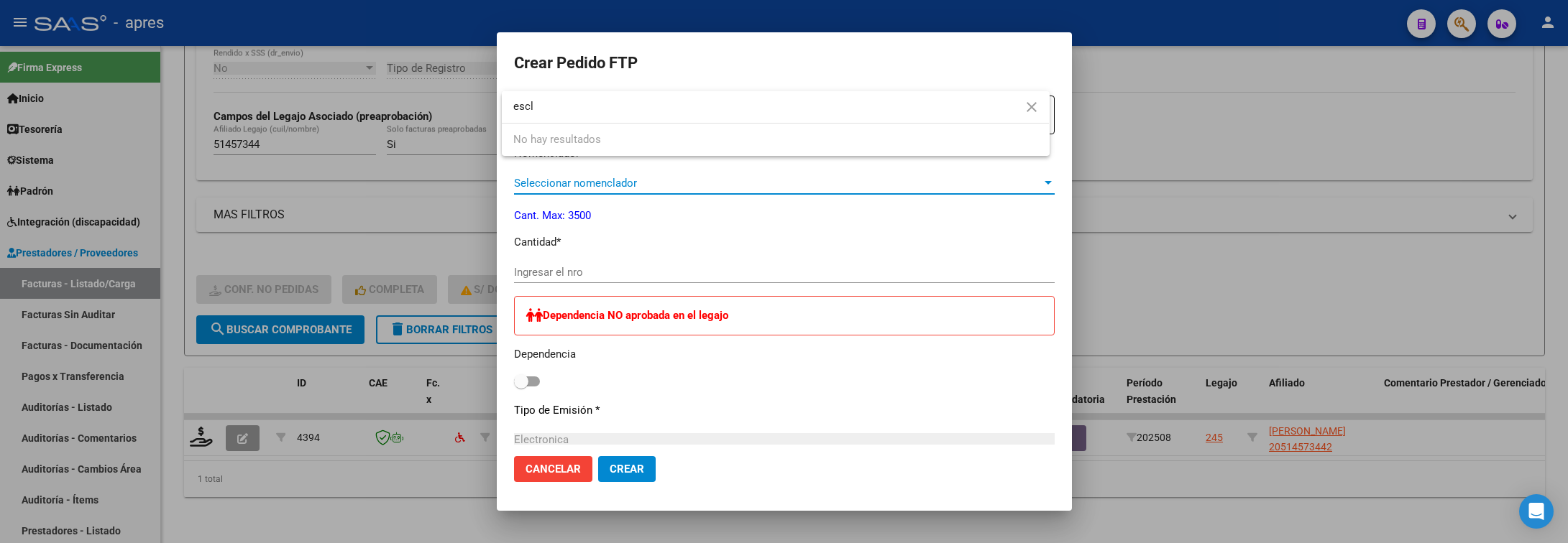
click at [574, 472] on div at bounding box center [784, 272] width 1568 height 543
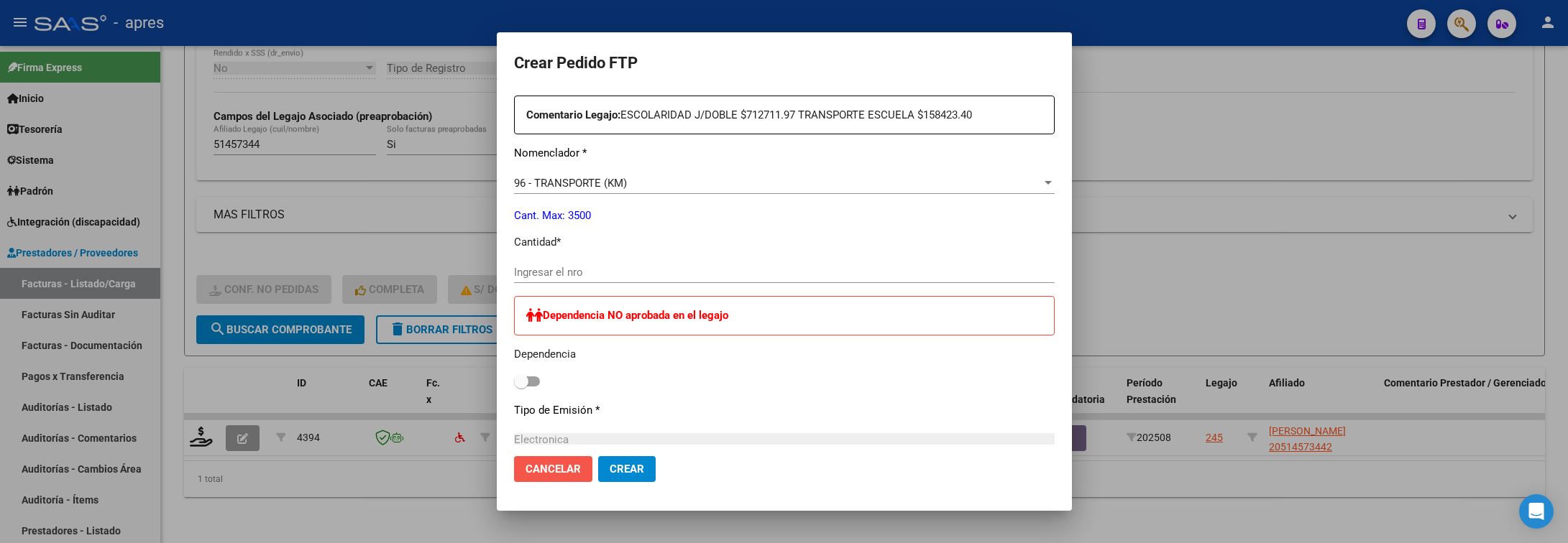
click at [569, 468] on span "Cancelar" at bounding box center [553, 469] width 56 height 13
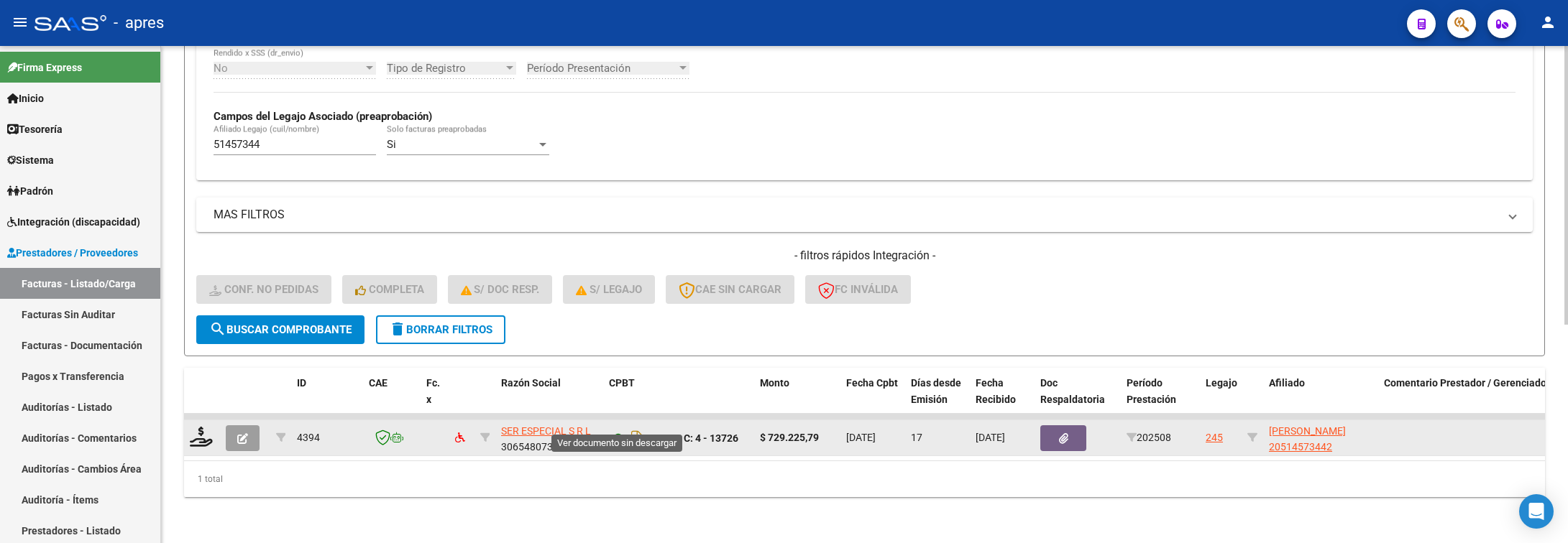
click at [618, 430] on icon at bounding box center [619, 439] width 19 height 17
click at [197, 427] on icon at bounding box center [201, 437] width 23 height 20
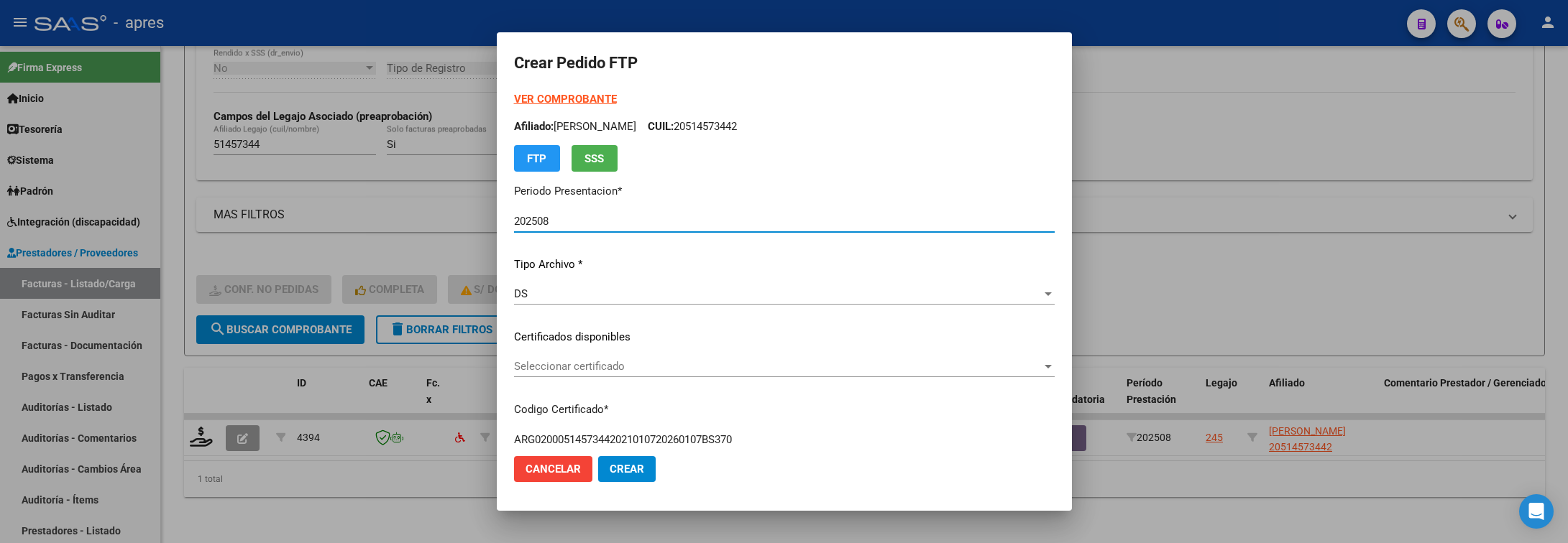
click at [688, 361] on span "Seleccionar certificado" at bounding box center [778, 366] width 528 height 13
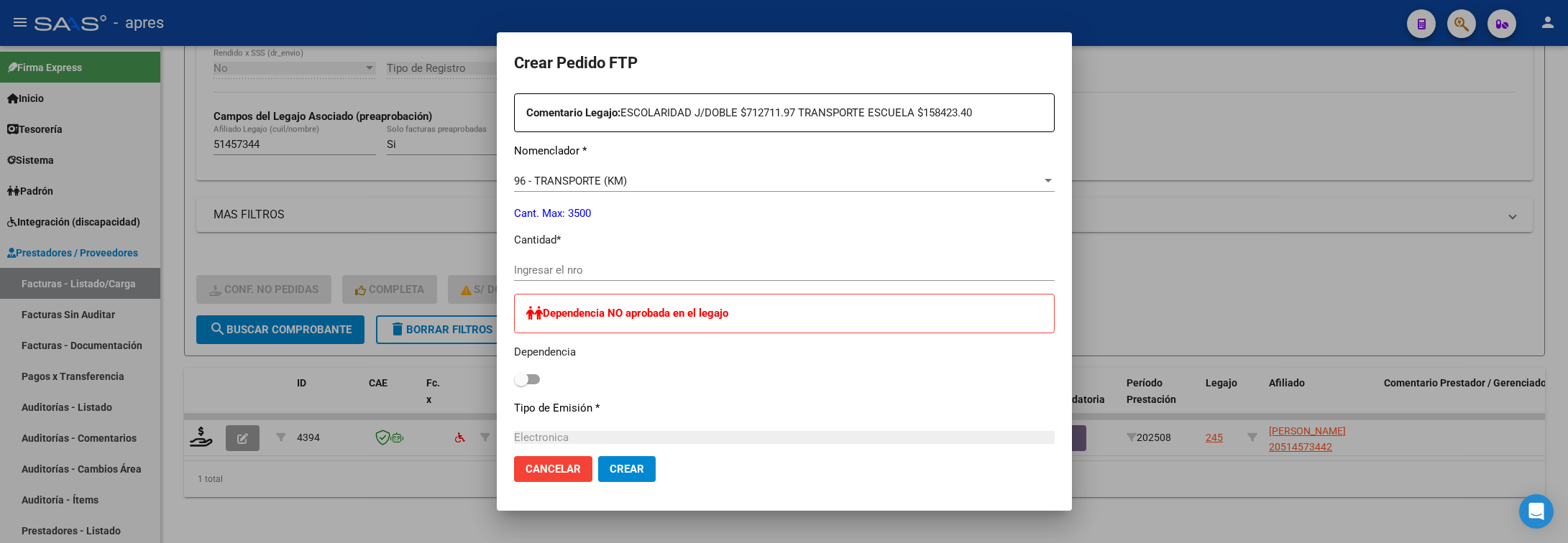
scroll to position [539, 0]
click at [652, 184] on div "96 - TRANSPORTE (KM)" at bounding box center [778, 183] width 528 height 13
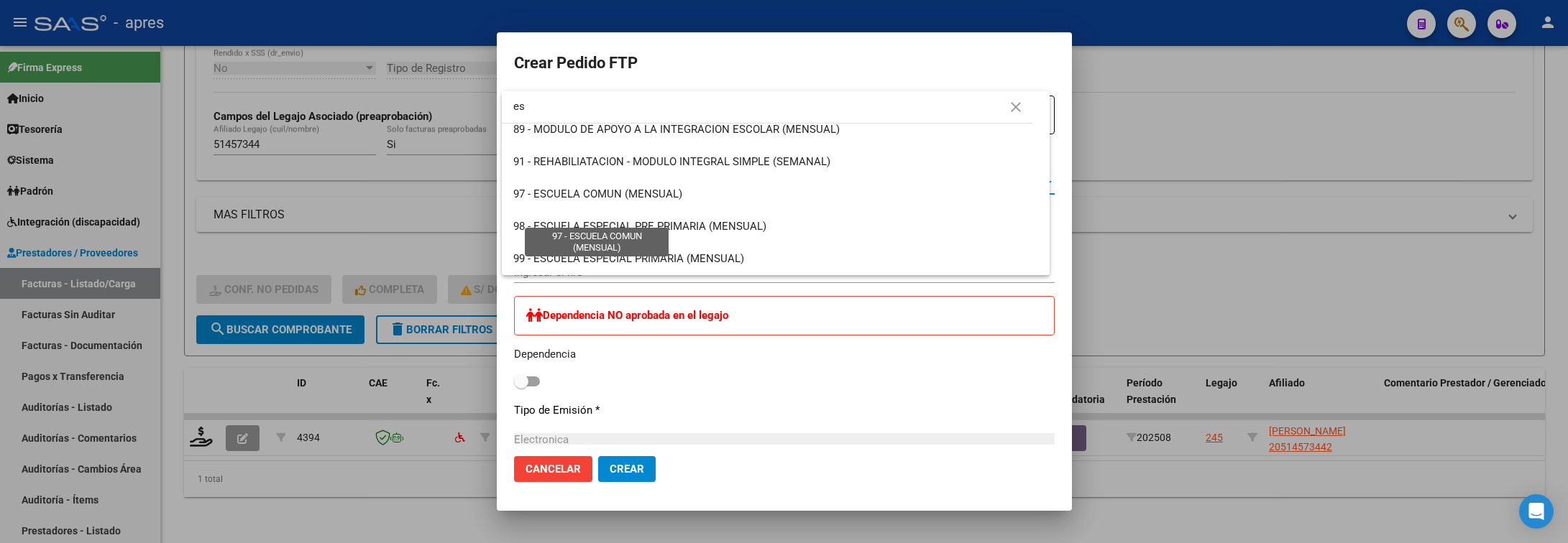
scroll to position [0, 0]
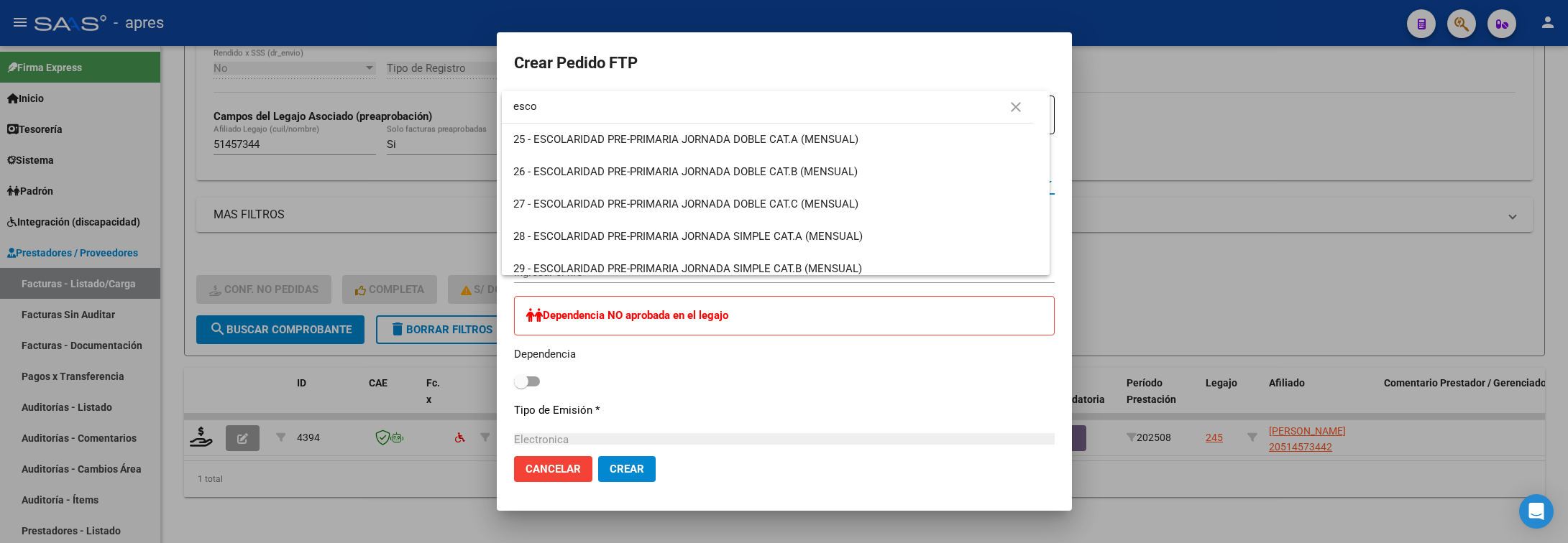
click at [731, 380] on div at bounding box center [784, 272] width 1568 height 543
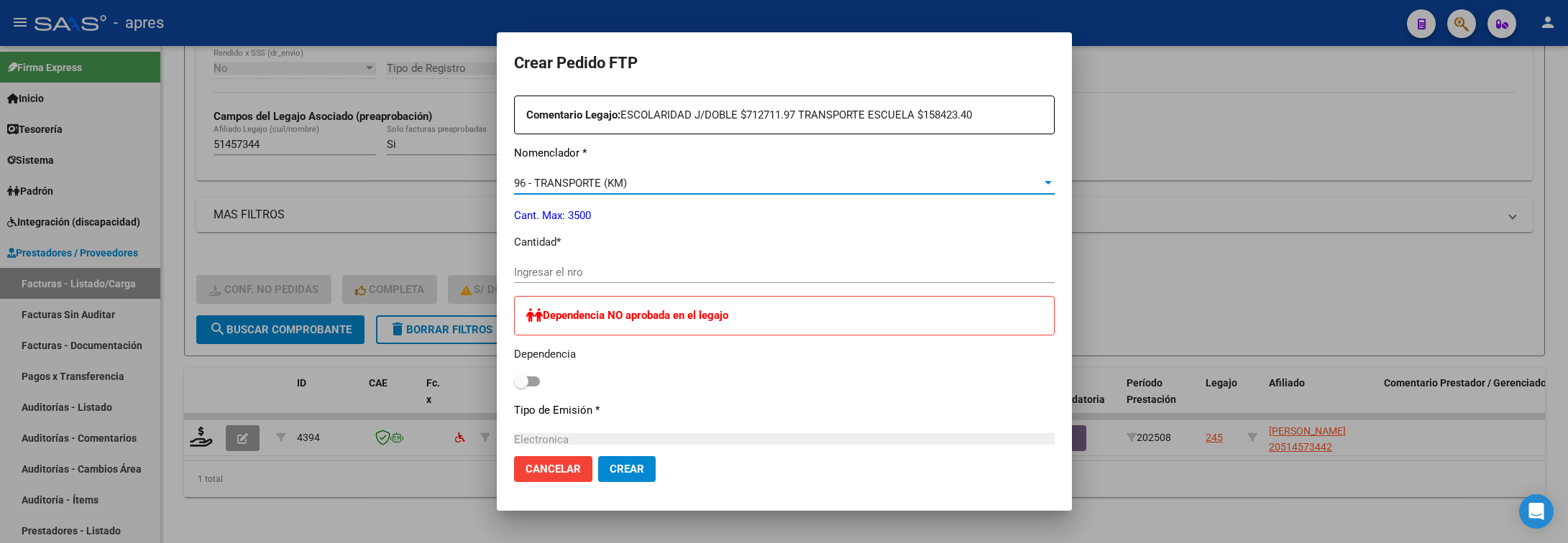
click at [635, 182] on div "96 - TRANSPORTE (KM)" at bounding box center [778, 183] width 528 height 13
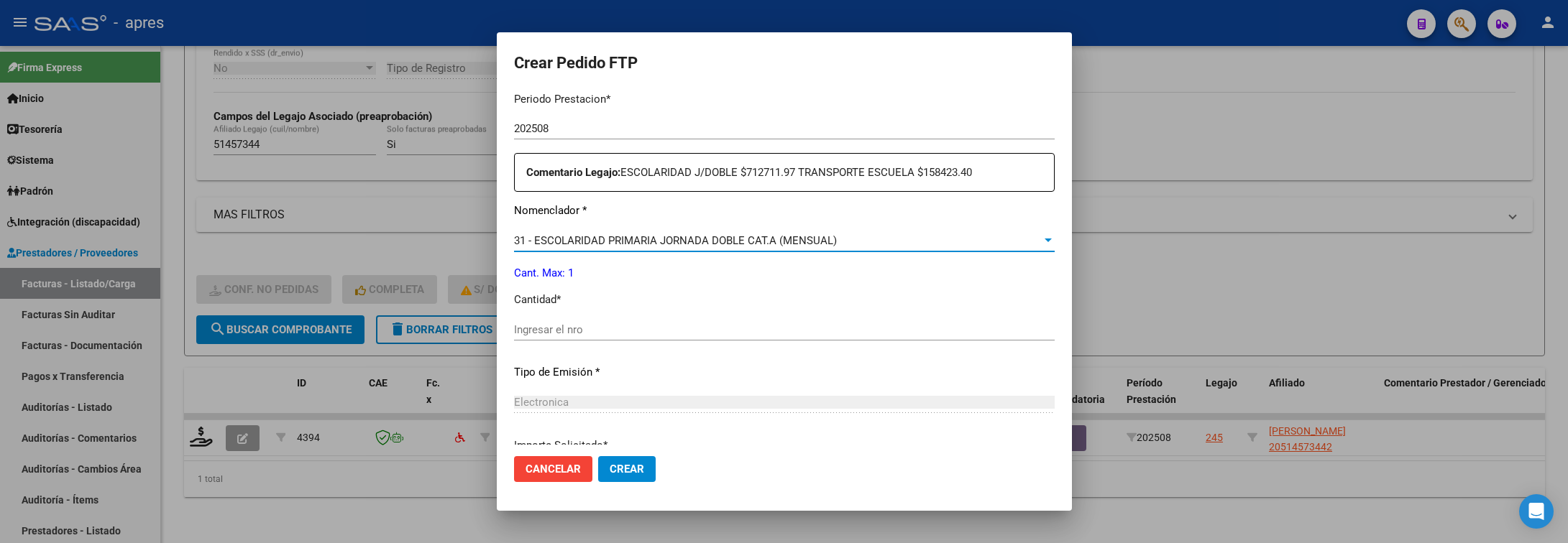
scroll to position [431, 0]
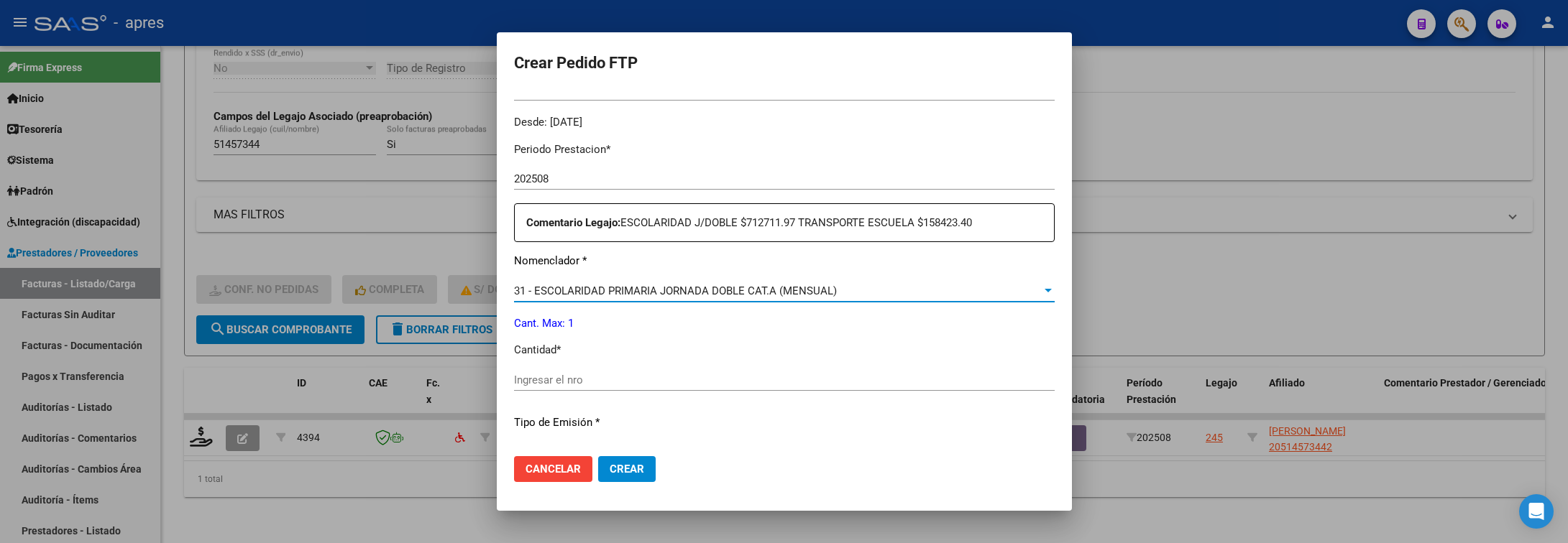
click at [606, 387] on div "Ingresar el nro" at bounding box center [784, 380] width 541 height 21
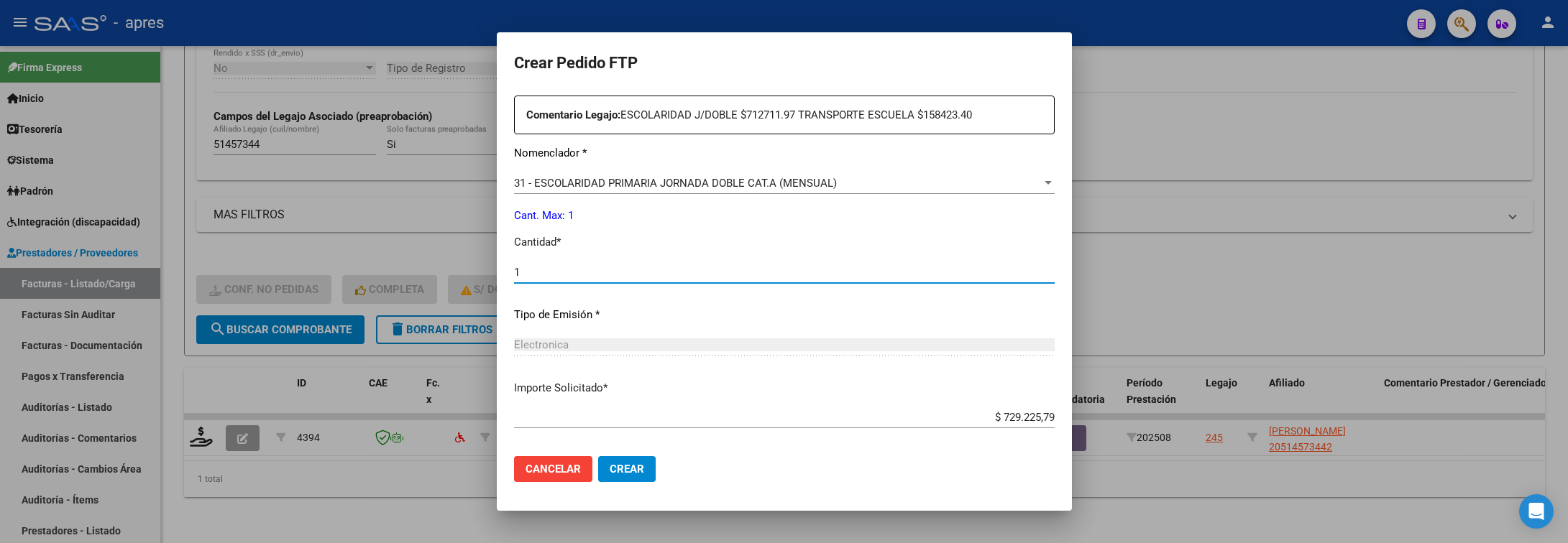
scroll to position [502, 0]
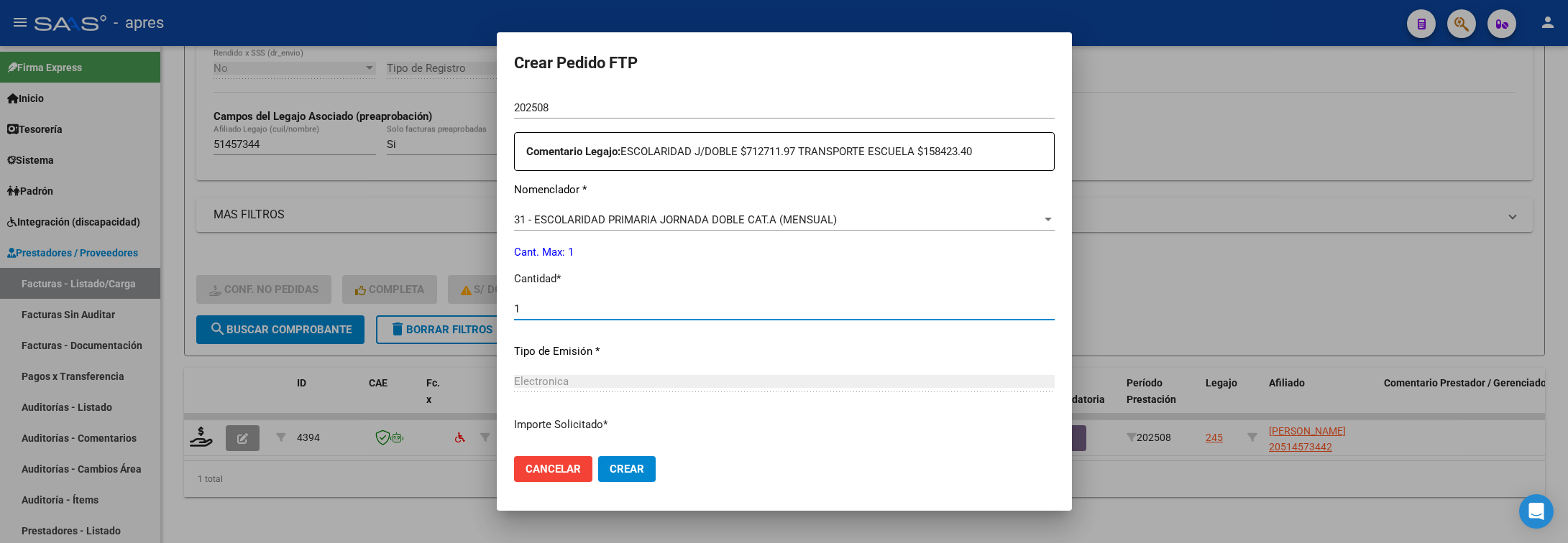
click at [618, 468] on span "Crear" at bounding box center [627, 469] width 35 height 13
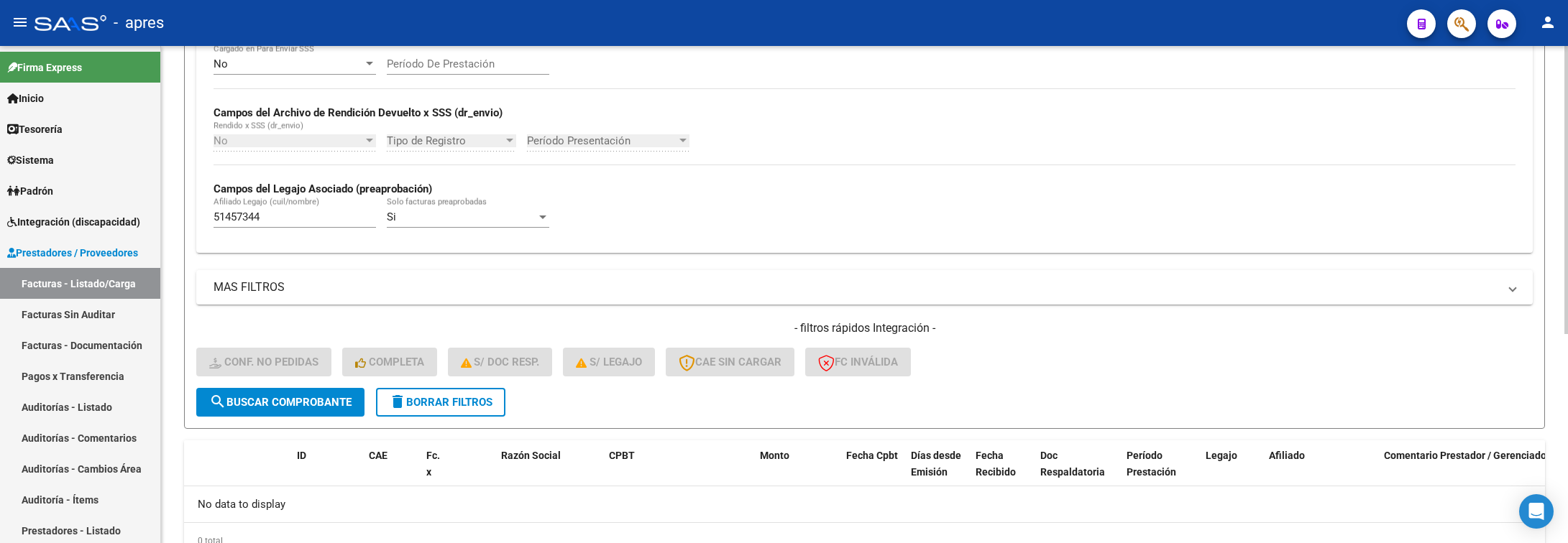
scroll to position [363, 0]
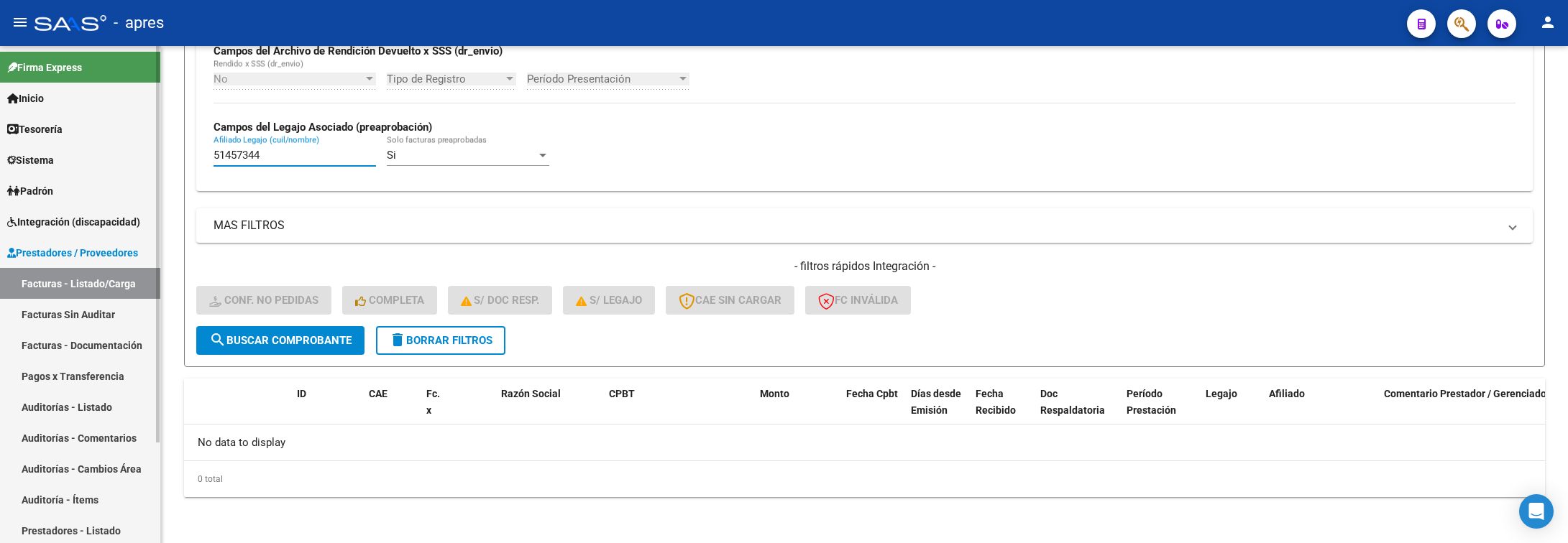
drag, startPoint x: 285, startPoint y: 153, endPoint x: 130, endPoint y: 154, distance: 155.0
click at [130, 154] on mat-sidenav-container "Firma Express Inicio Calendario SSS Instructivos Contacto OS Tesorería Extracto…" at bounding box center [784, 295] width 1568 height 497
paste input "8298171"
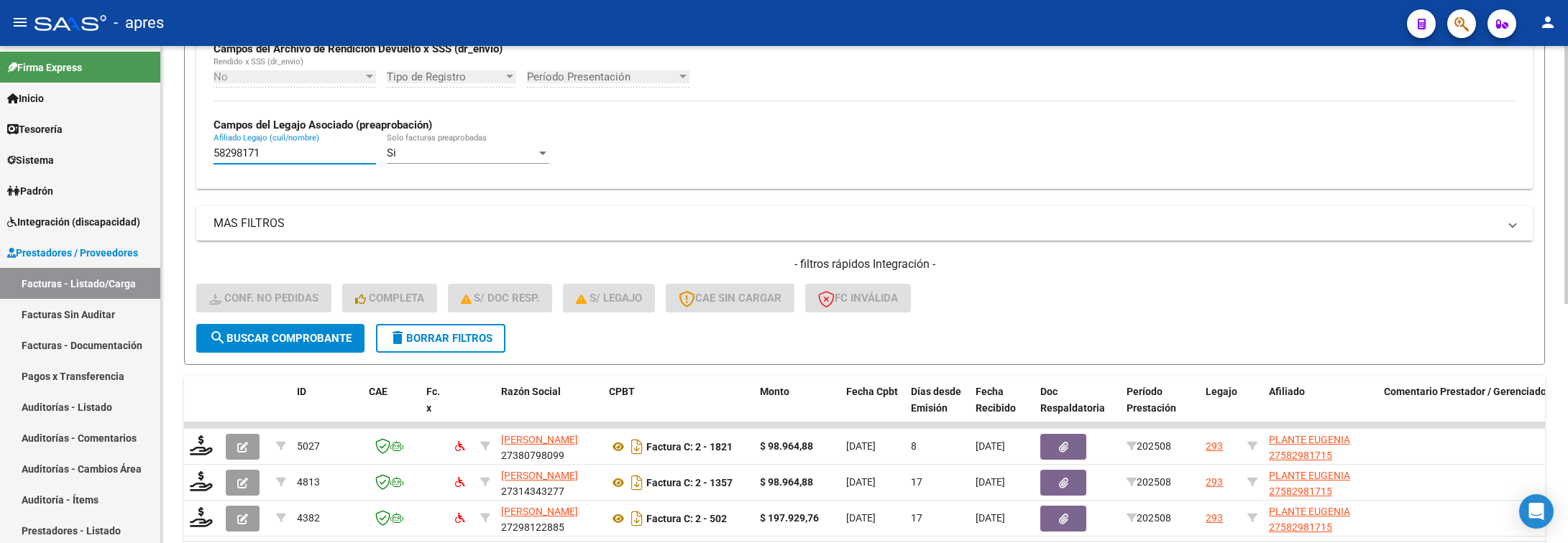
scroll to position [461, 0]
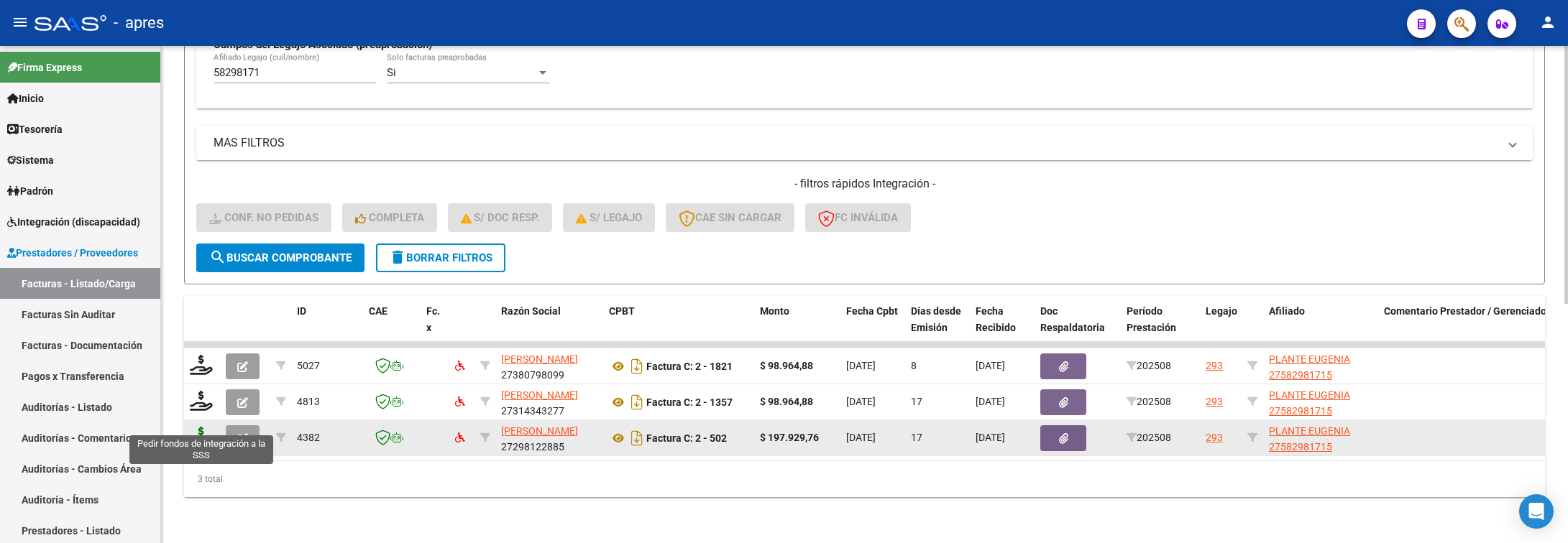
click at [201, 427] on icon at bounding box center [201, 437] width 23 height 20
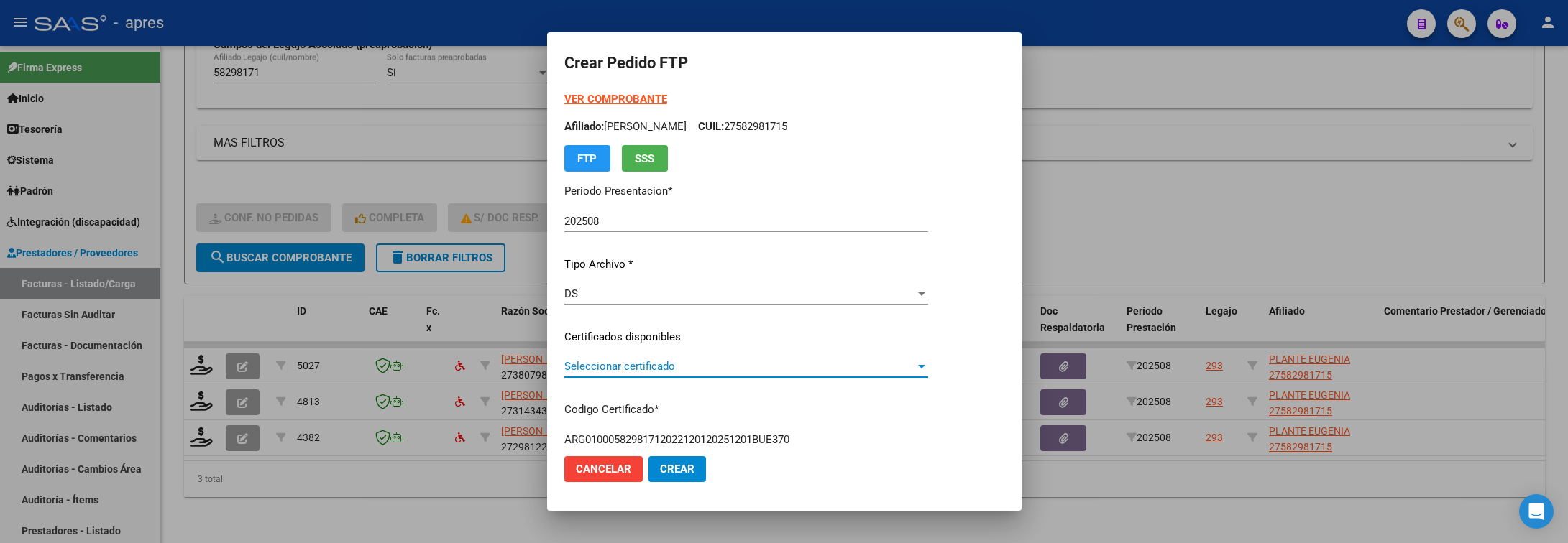
click at [791, 369] on span "Seleccionar certificado" at bounding box center [740, 366] width 351 height 13
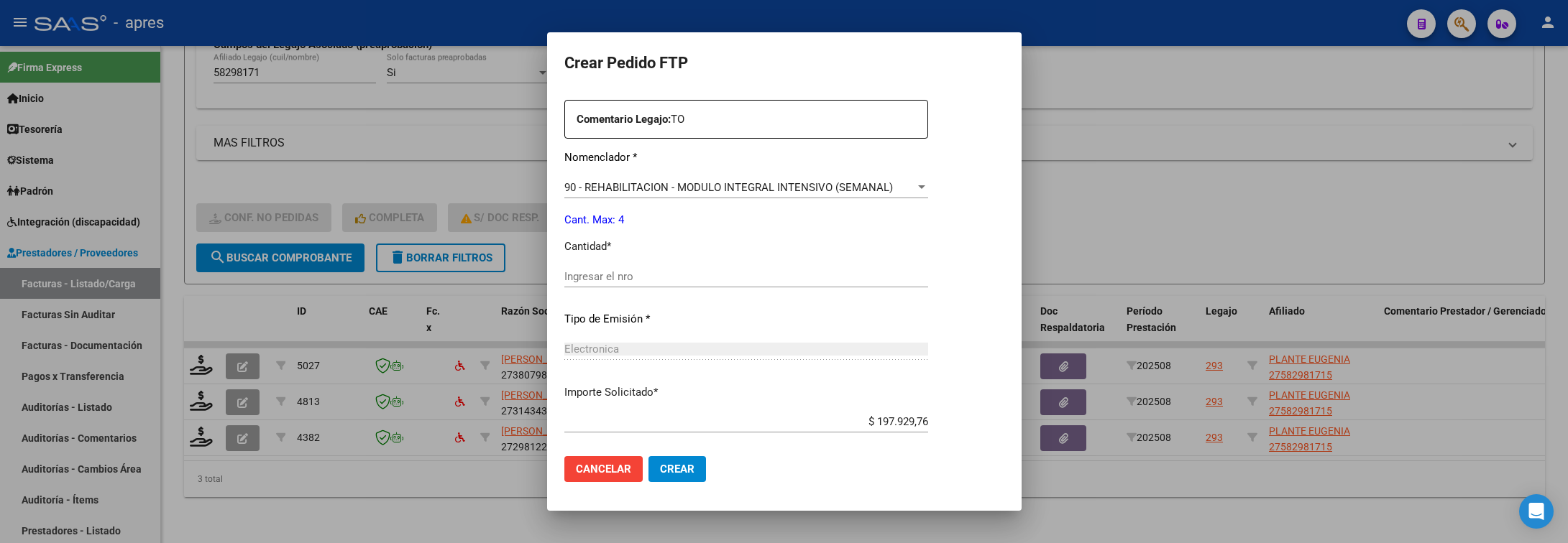
scroll to position [539, 0]
drag, startPoint x: 764, startPoint y: 255, endPoint x: 764, endPoint y: 268, distance: 13.0
click at [764, 268] on div "Periodo Prestacion * 202508 Ingresar el Periodo Prestacion Comentario Legajo: T…" at bounding box center [746, 268] width 364 height 492
click at [764, 268] on input "Ingresar el nro" at bounding box center [746, 272] width 364 height 13
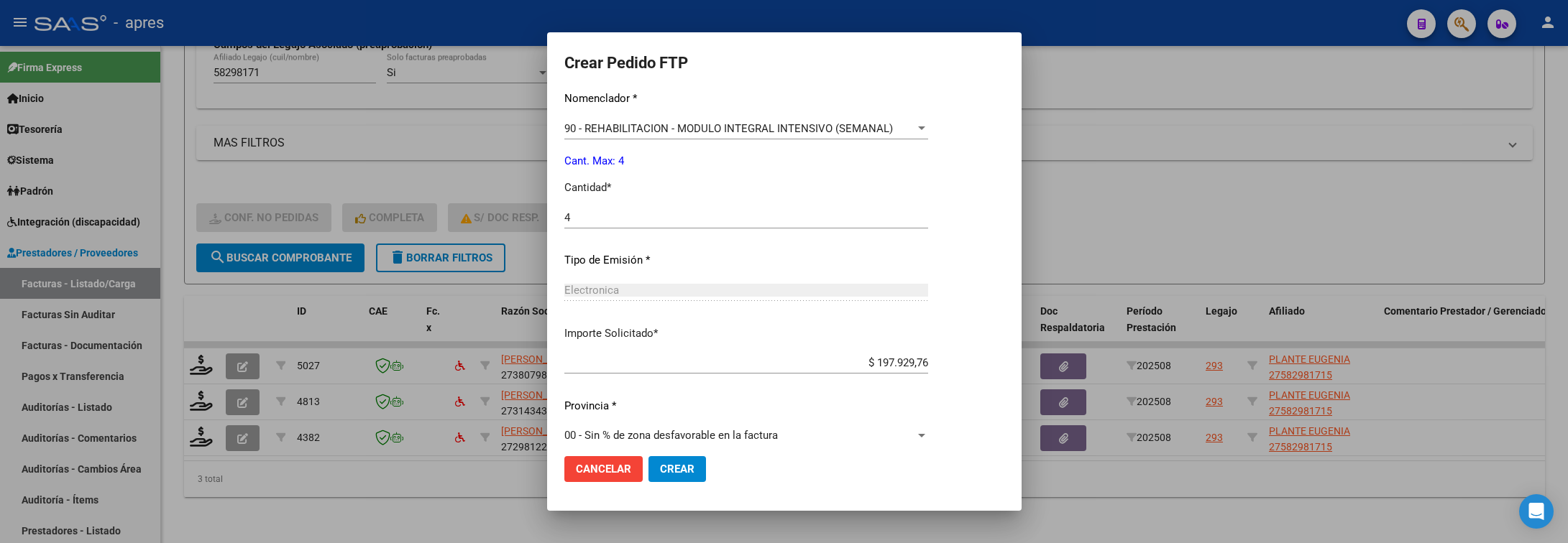
scroll to position [609, 0]
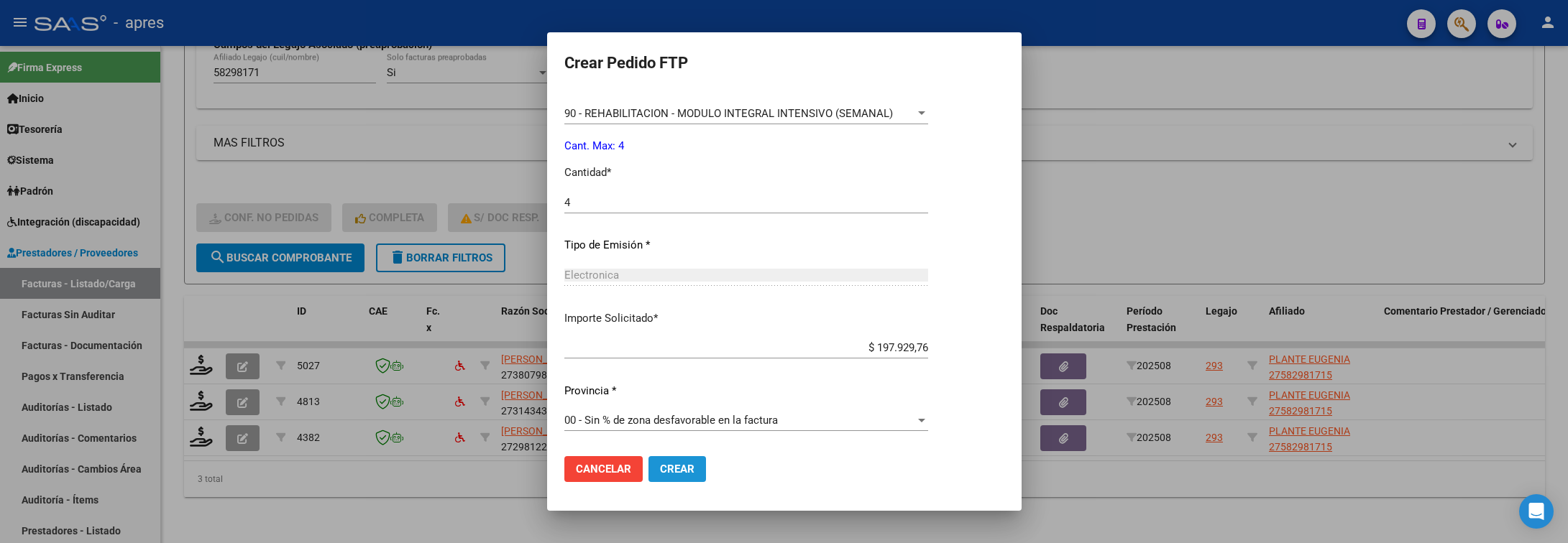
click at [685, 465] on span "Crear" at bounding box center [678, 469] width 35 height 13
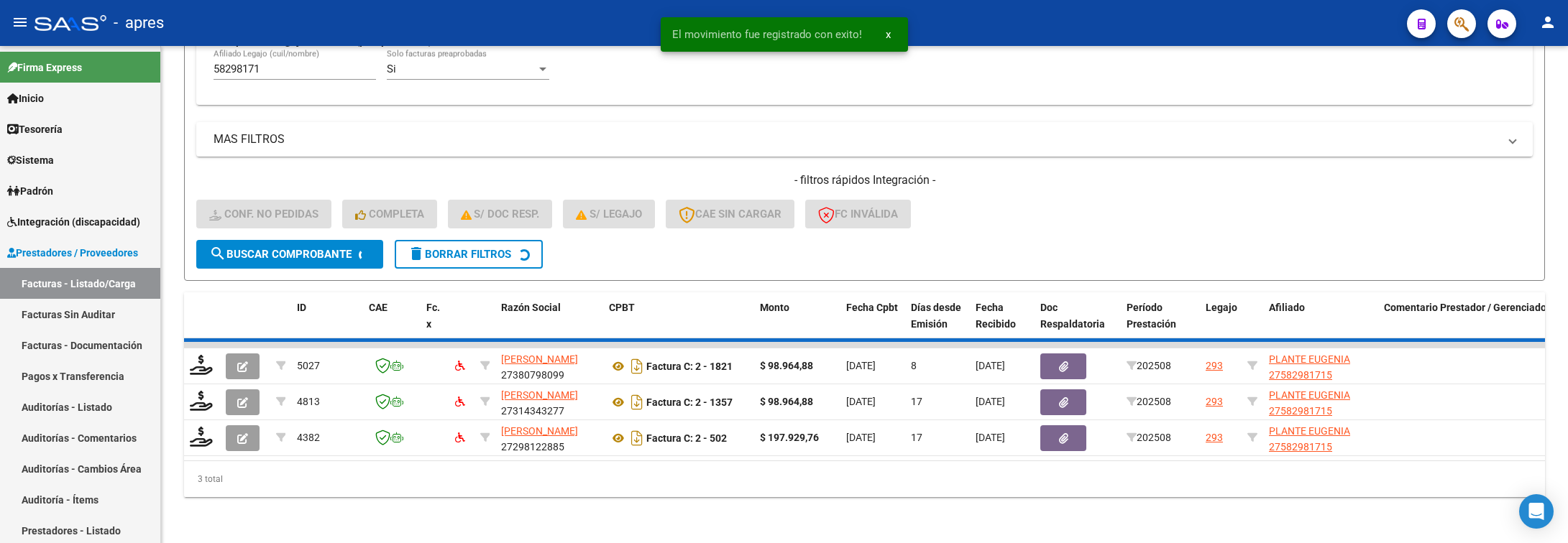
scroll to position [425, 0]
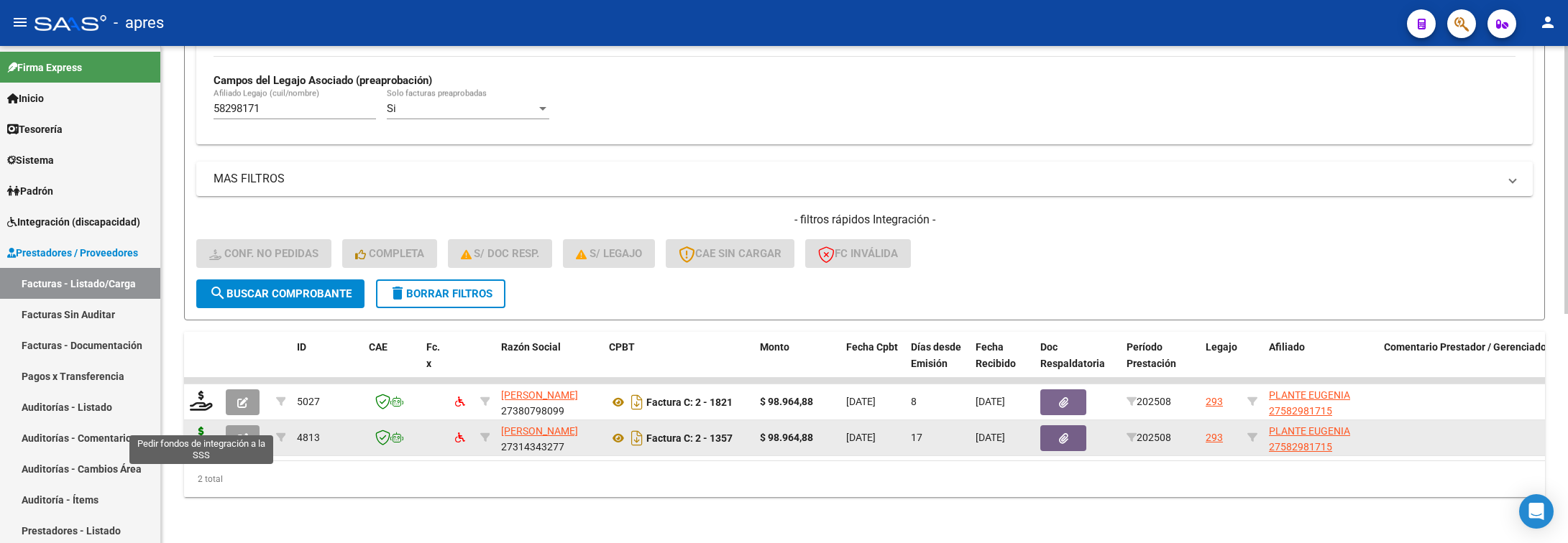
click at [211, 427] on icon at bounding box center [201, 437] width 23 height 20
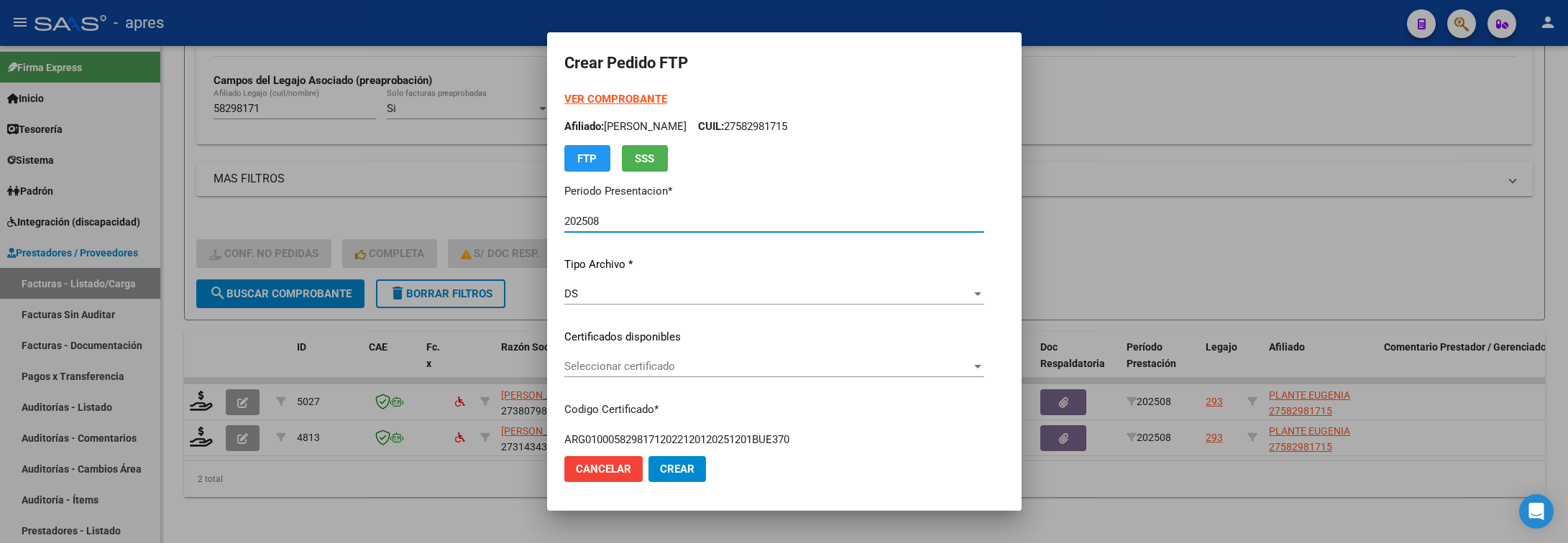
click at [722, 358] on div "Seleccionar certificado Seleccionar certificado" at bounding box center [774, 366] width 420 height 21
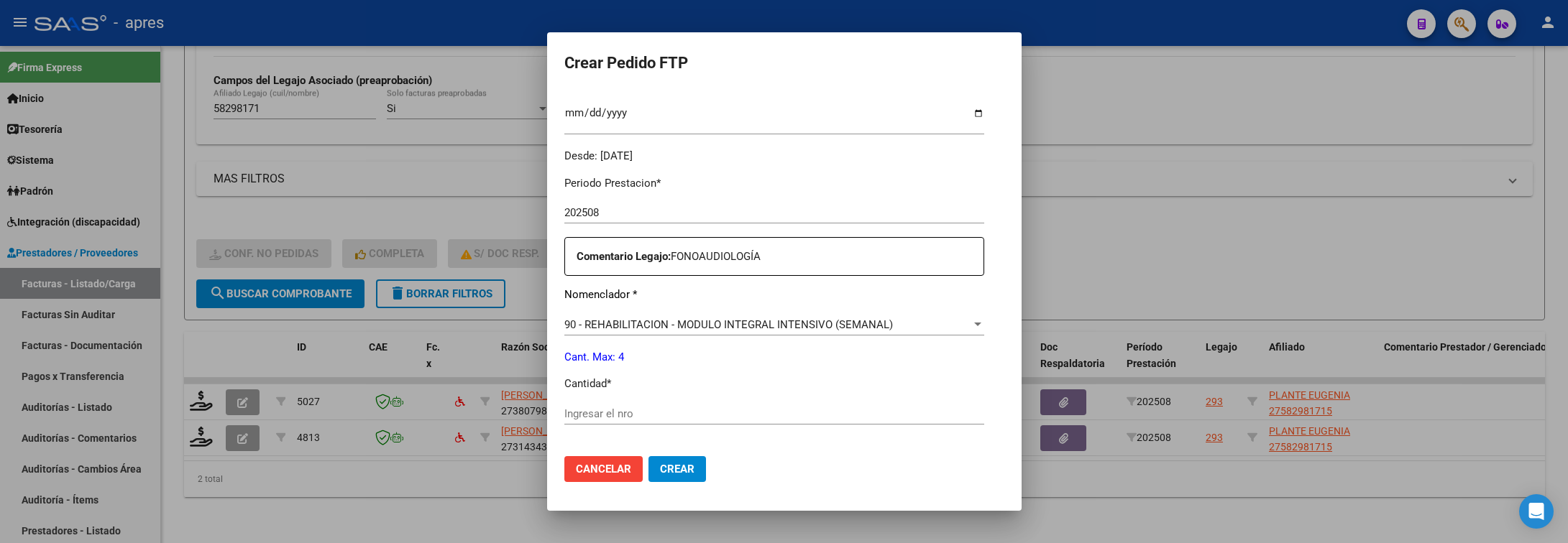
scroll to position [431, 0]
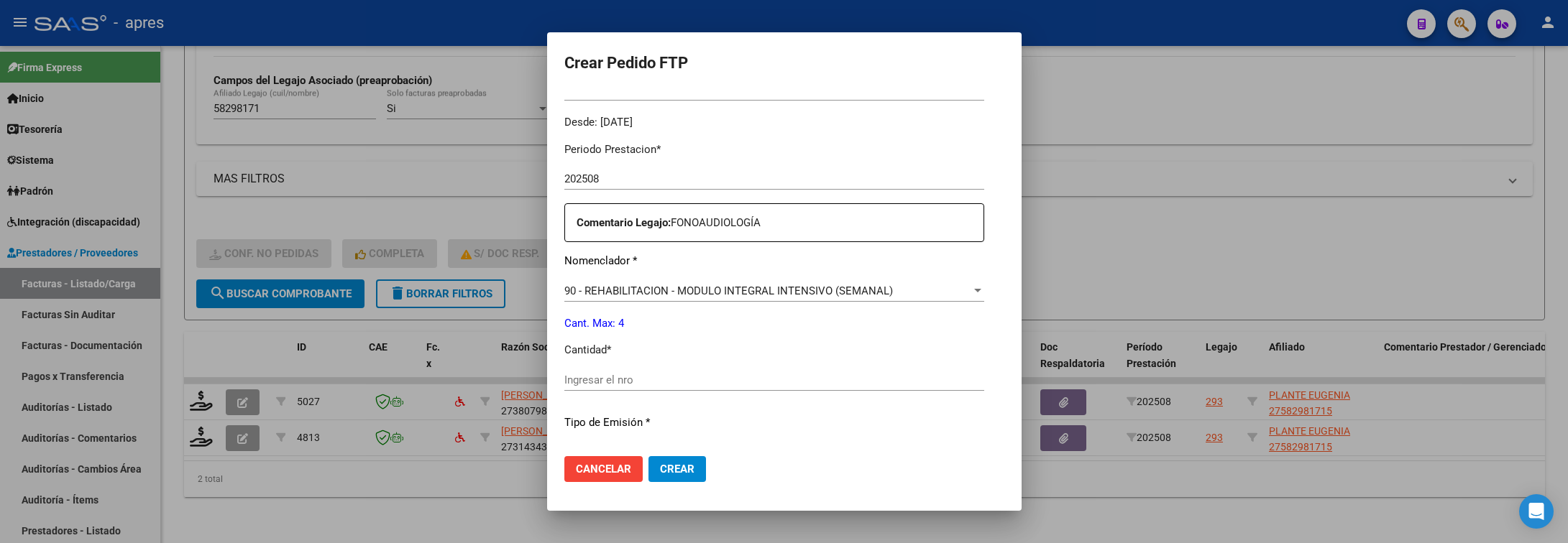
click at [753, 378] on input "Ingresar el nro" at bounding box center [774, 380] width 420 height 13
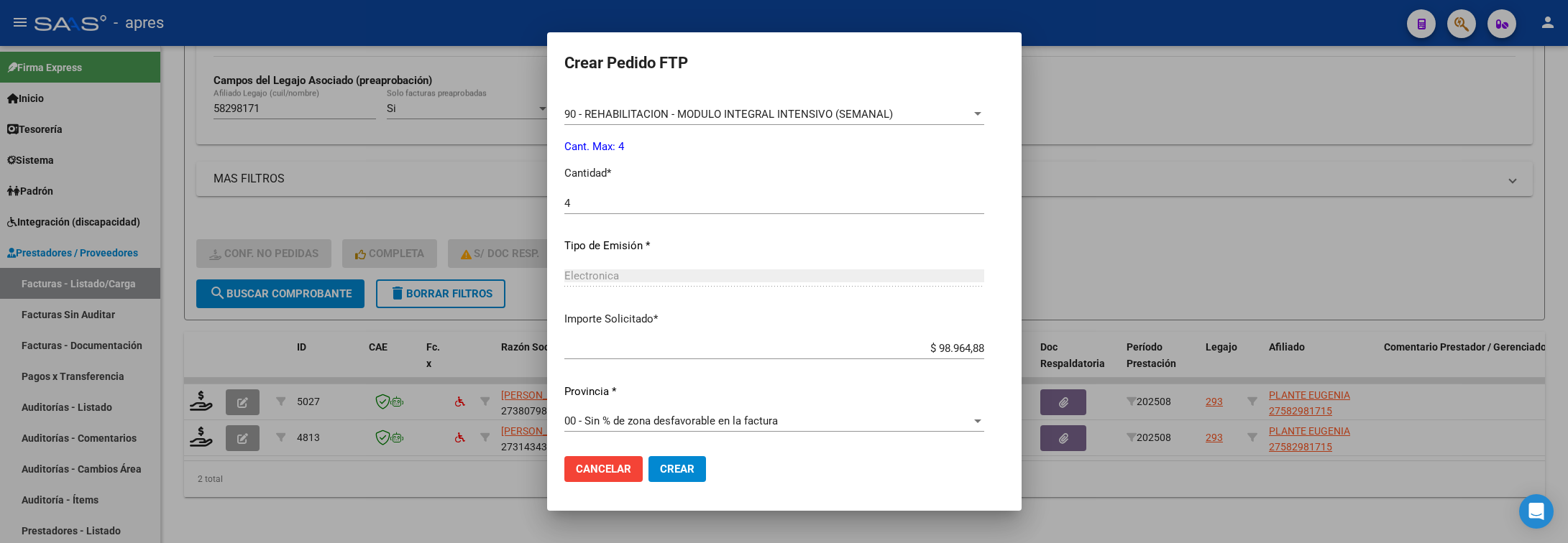
scroll to position [609, 0]
click at [661, 476] on button "Crear" at bounding box center [677, 469] width 57 height 26
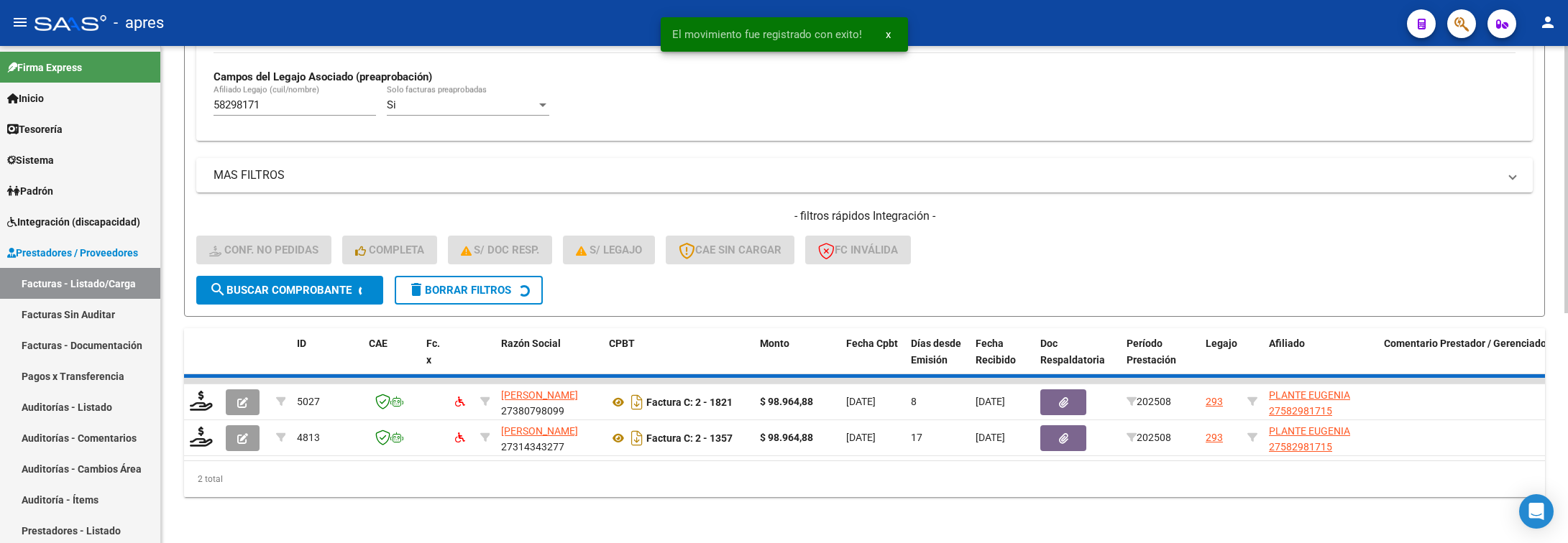
scroll to position [390, 0]
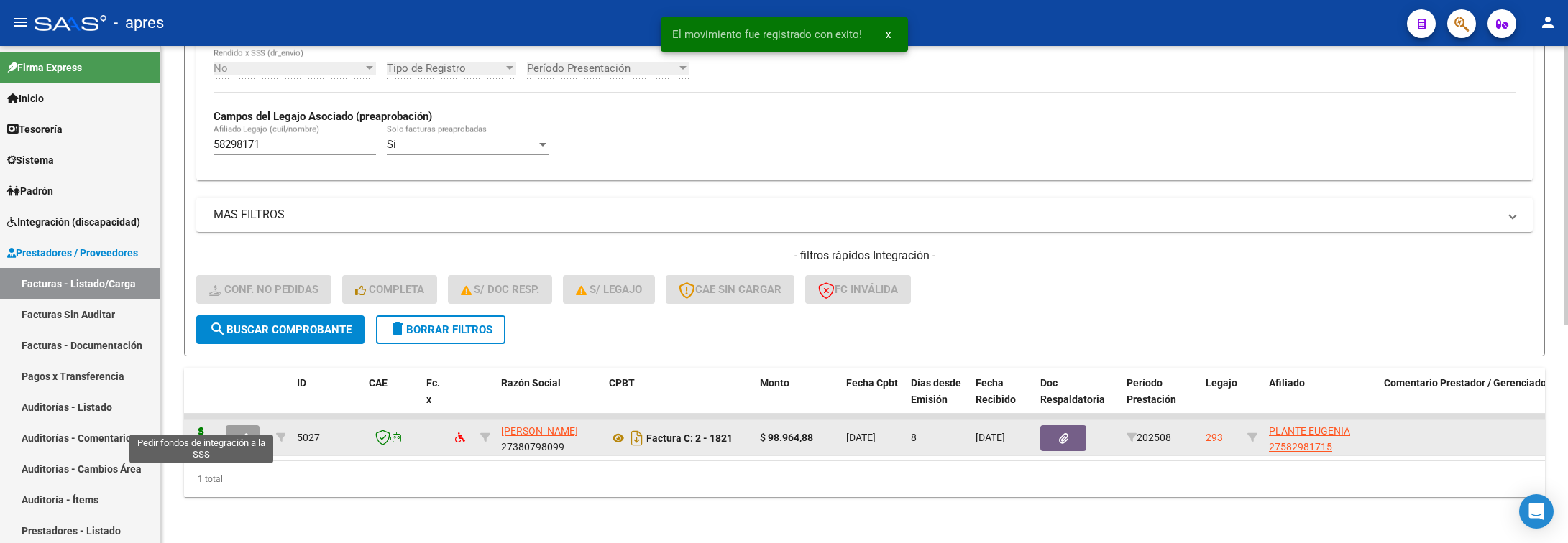
click at [207, 427] on icon at bounding box center [201, 437] width 23 height 20
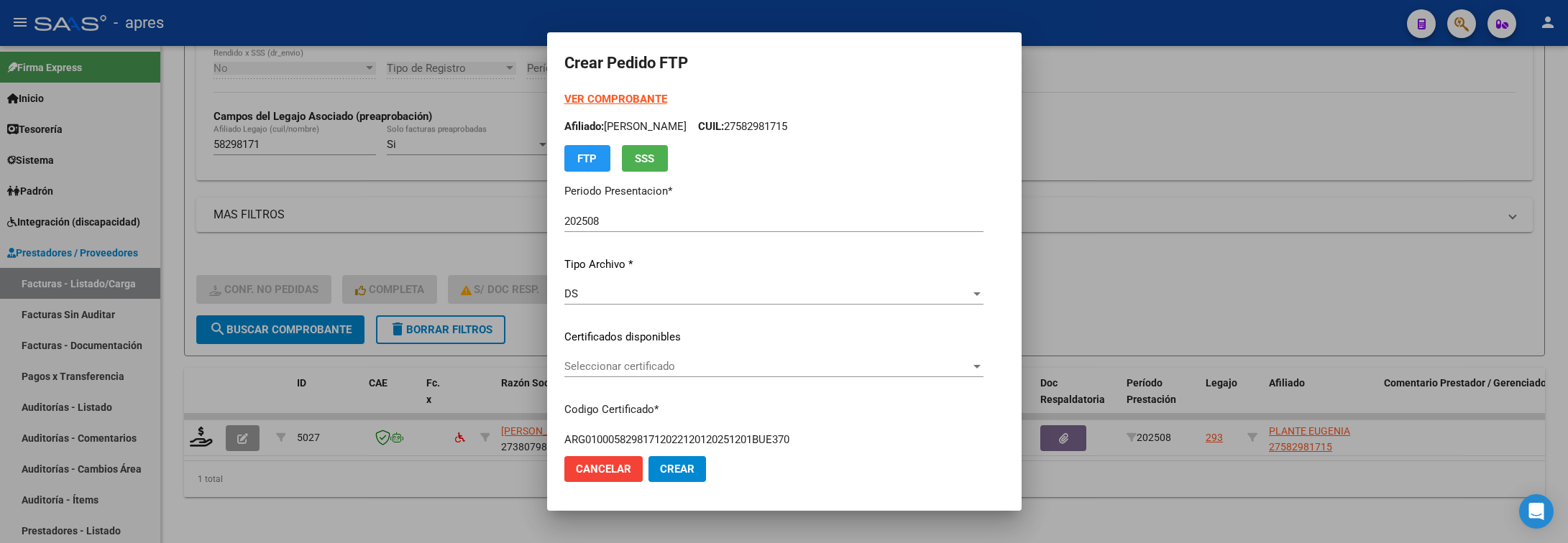
click at [922, 355] on div "Seleccionar certificado Seleccionar certificado" at bounding box center [774, 366] width 419 height 21
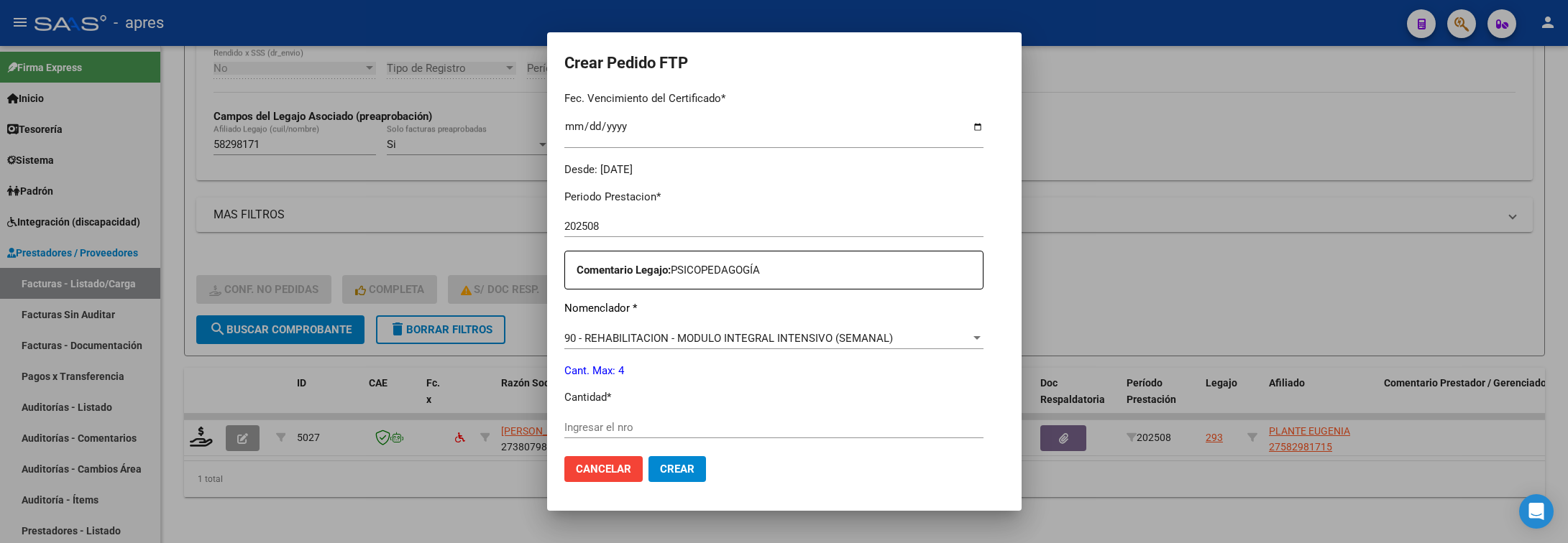
scroll to position [431, 0]
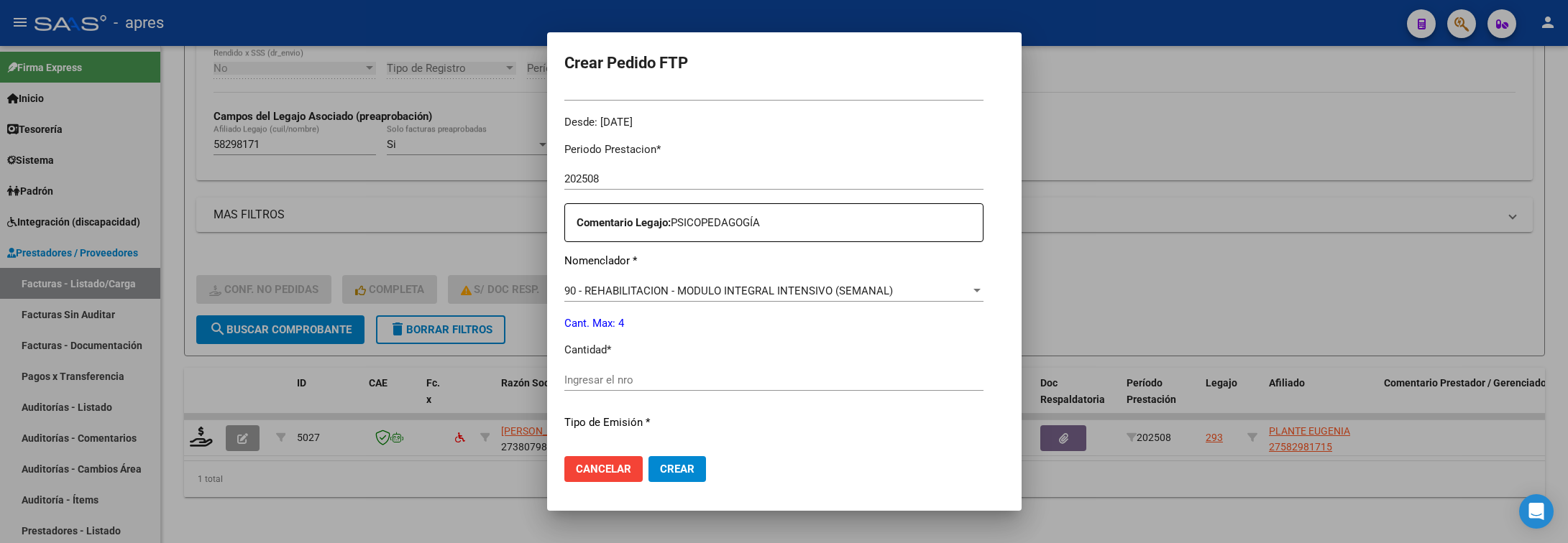
click at [731, 393] on div "Ingresar el nro" at bounding box center [774, 387] width 419 height 35
click at [731, 381] on input "Ingresar el nro" at bounding box center [774, 380] width 419 height 13
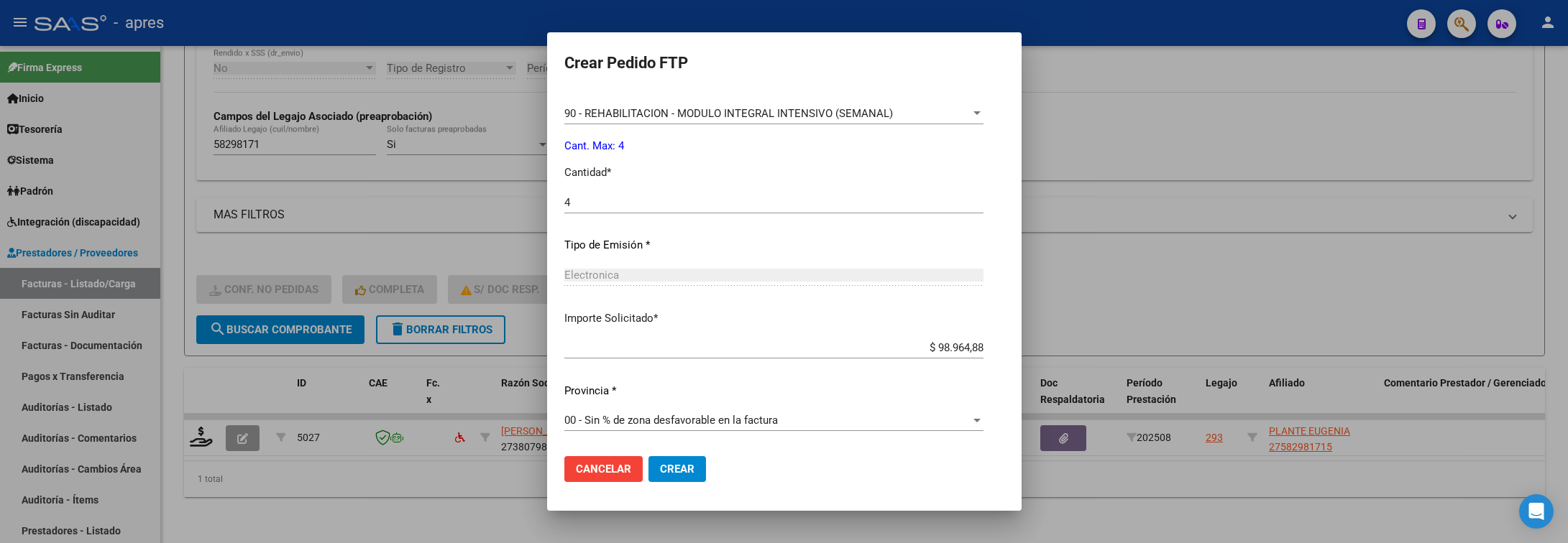
scroll to position [502, 0]
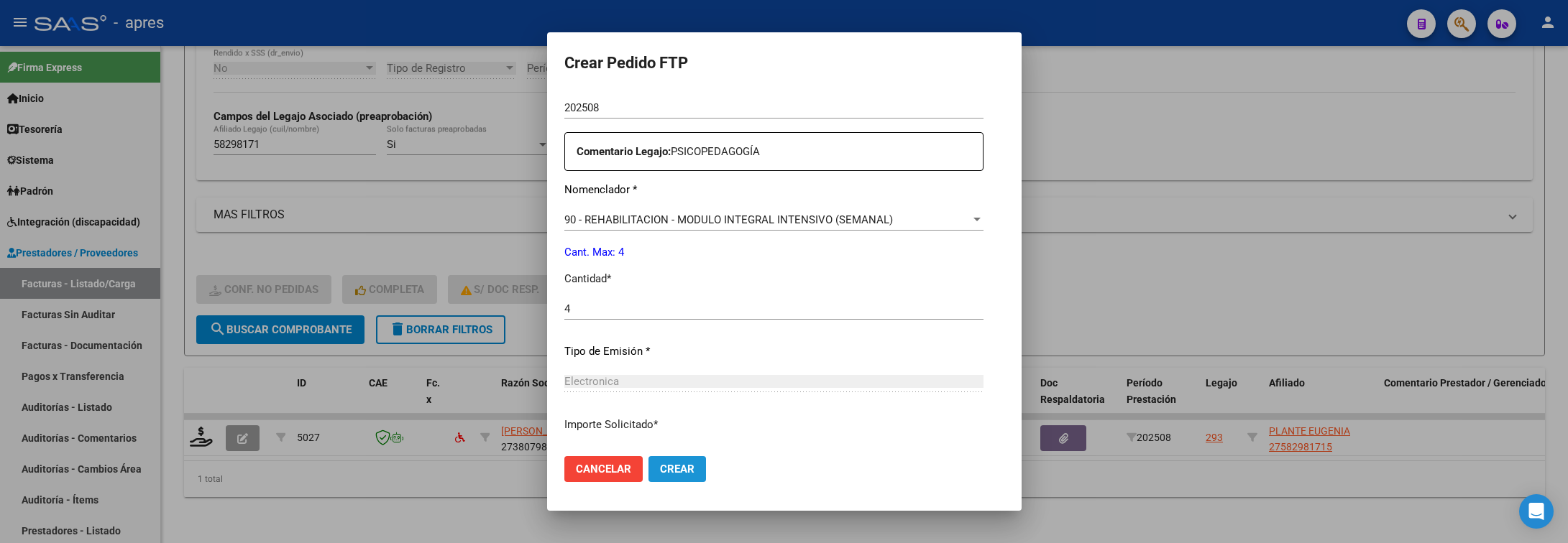
click at [685, 468] on button "Crear" at bounding box center [677, 469] width 57 height 26
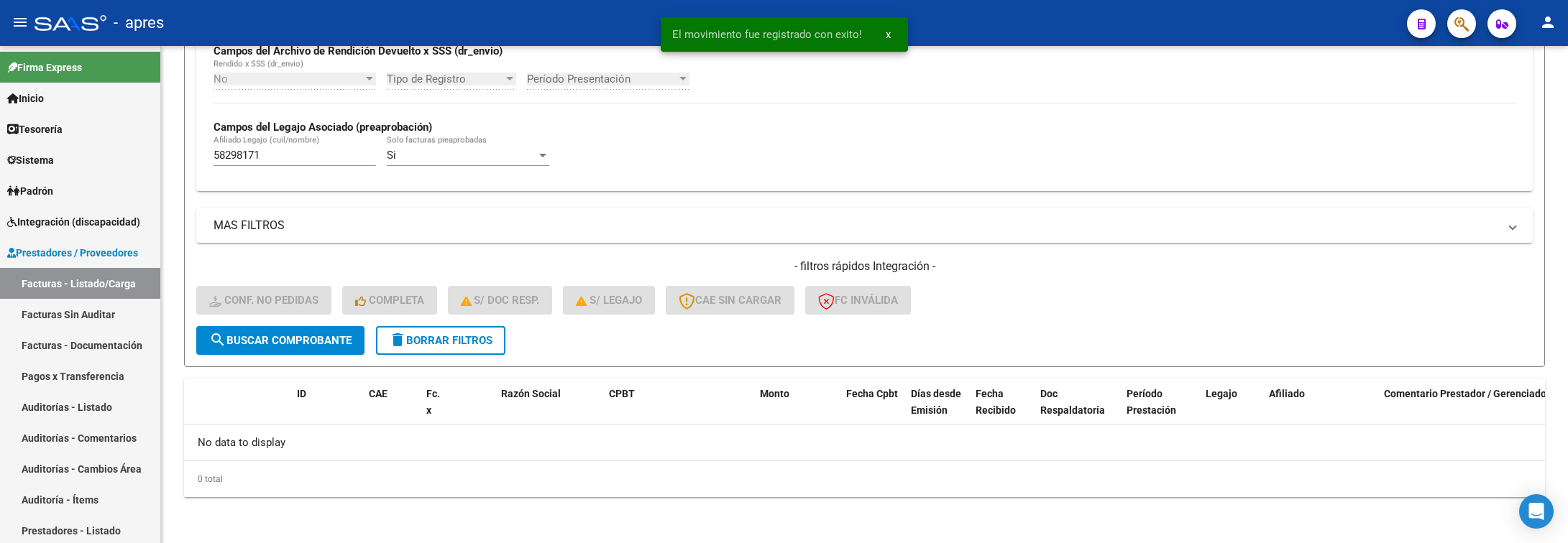
scroll to position [363, 0]
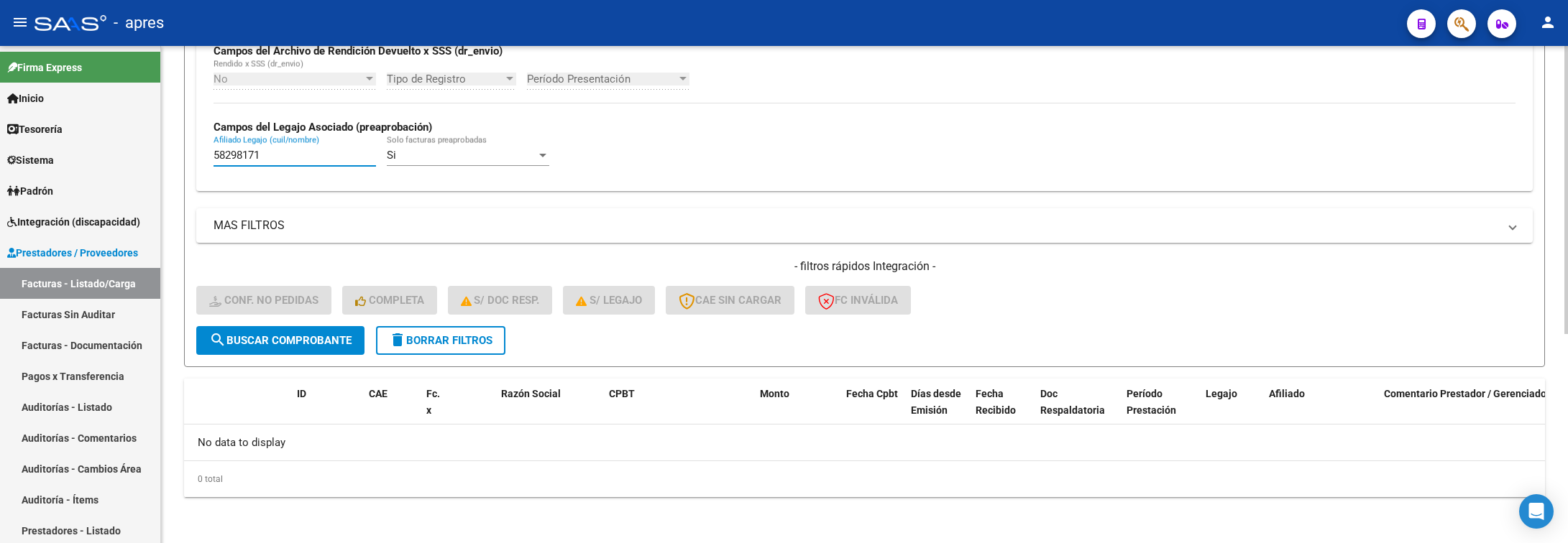
click at [321, 149] on input "58298171" at bounding box center [294, 155] width 163 height 13
drag, startPoint x: 323, startPoint y: 156, endPoint x: 162, endPoint y: 154, distance: 161.0
click at [162, 154] on div "Video tutorial PRESTADORES -> Listado de CPBTs Emitidos por Prestadores / Prove…" at bounding box center [864, 115] width 1407 height 858
paste input "3751479"
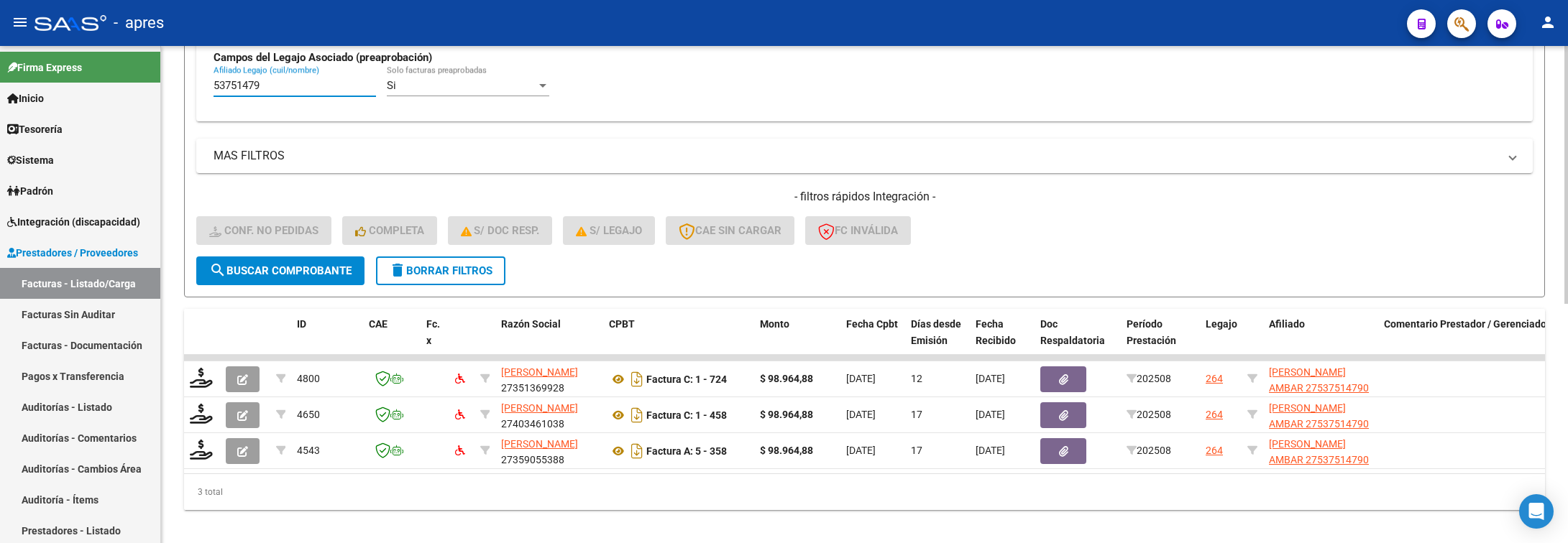
scroll to position [461, 0]
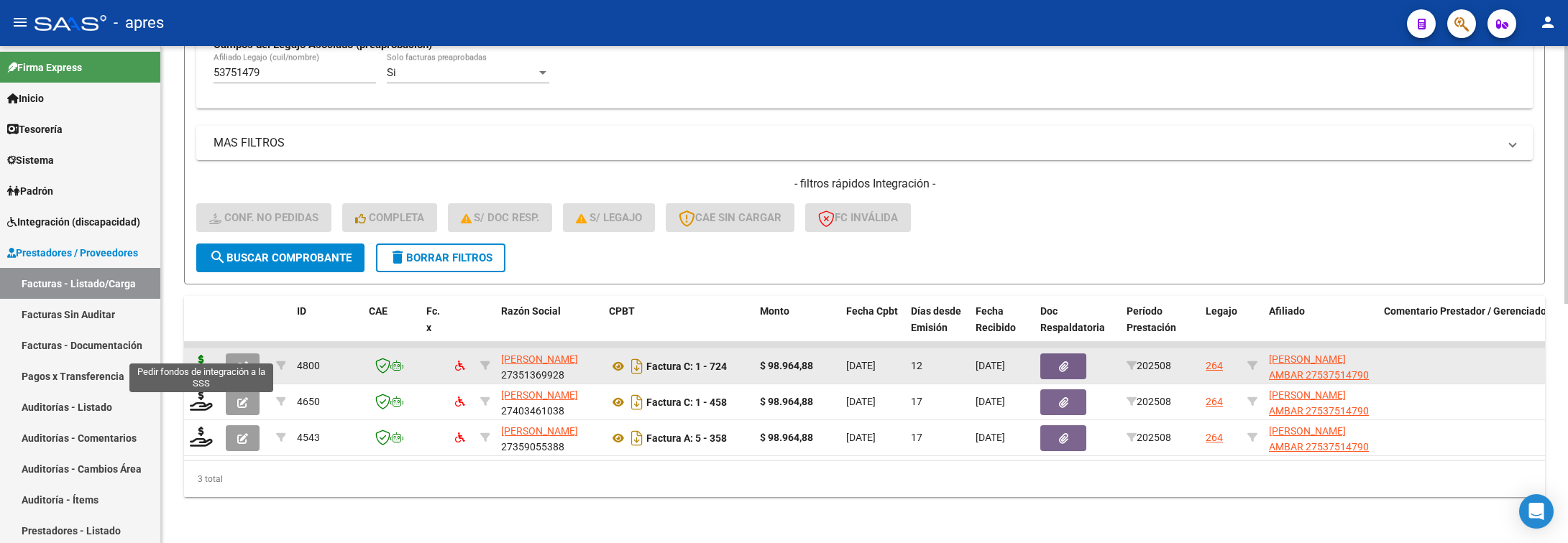
click at [196, 355] on icon at bounding box center [201, 365] width 23 height 20
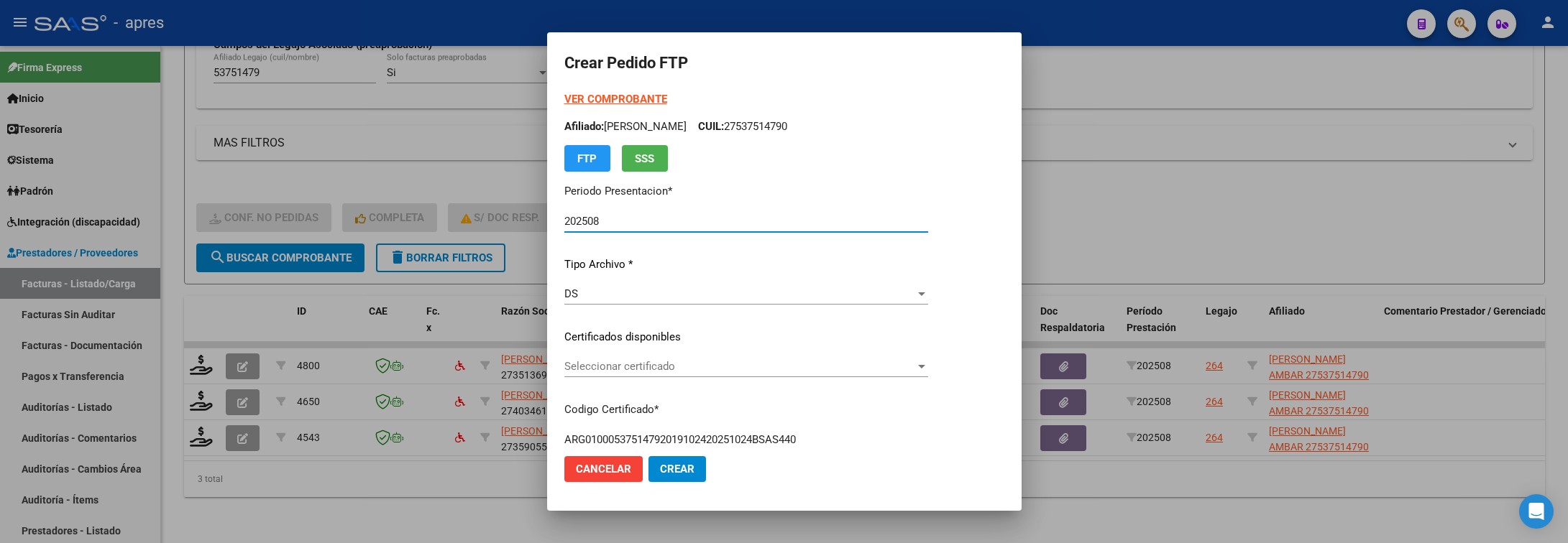
click at [690, 354] on div "VER COMPROBANTE ARCA Padrón Afiliado: POGONZA JUANA AMBAR CUIL: 27537514790 FTP…" at bounding box center [746, 326] width 364 height 470
click at [739, 373] on div "Seleccionar certificado Seleccionar certificado" at bounding box center [746, 366] width 364 height 21
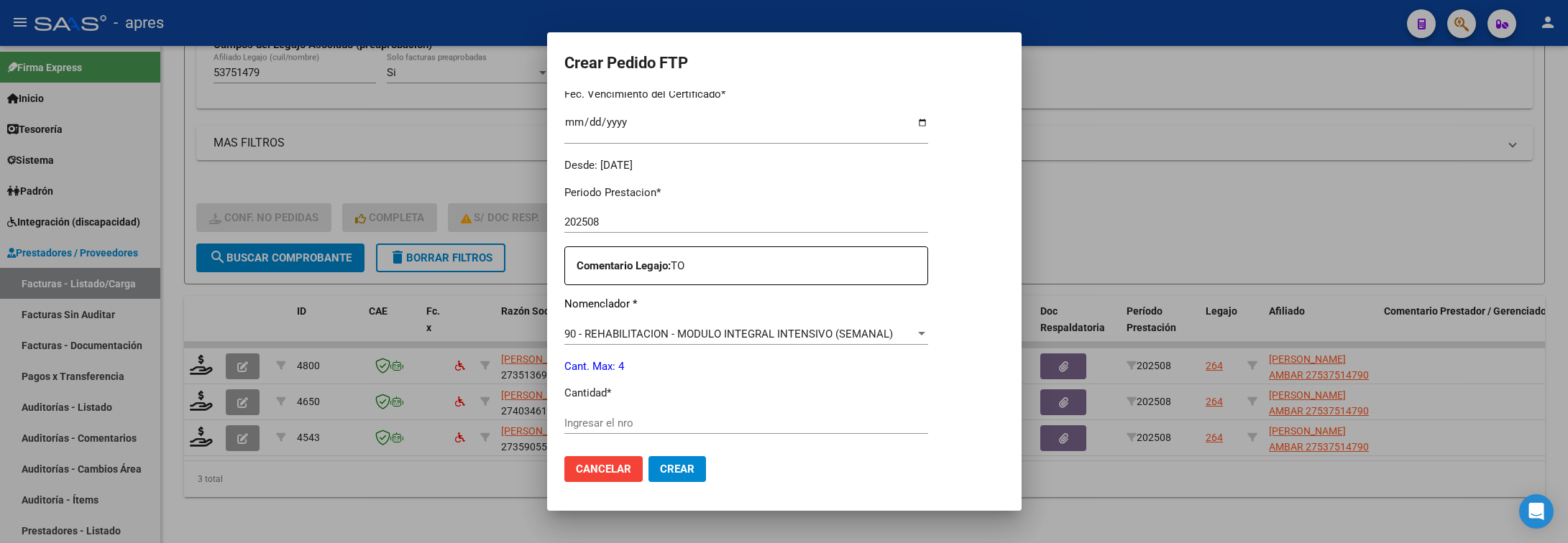
scroll to position [431, 0]
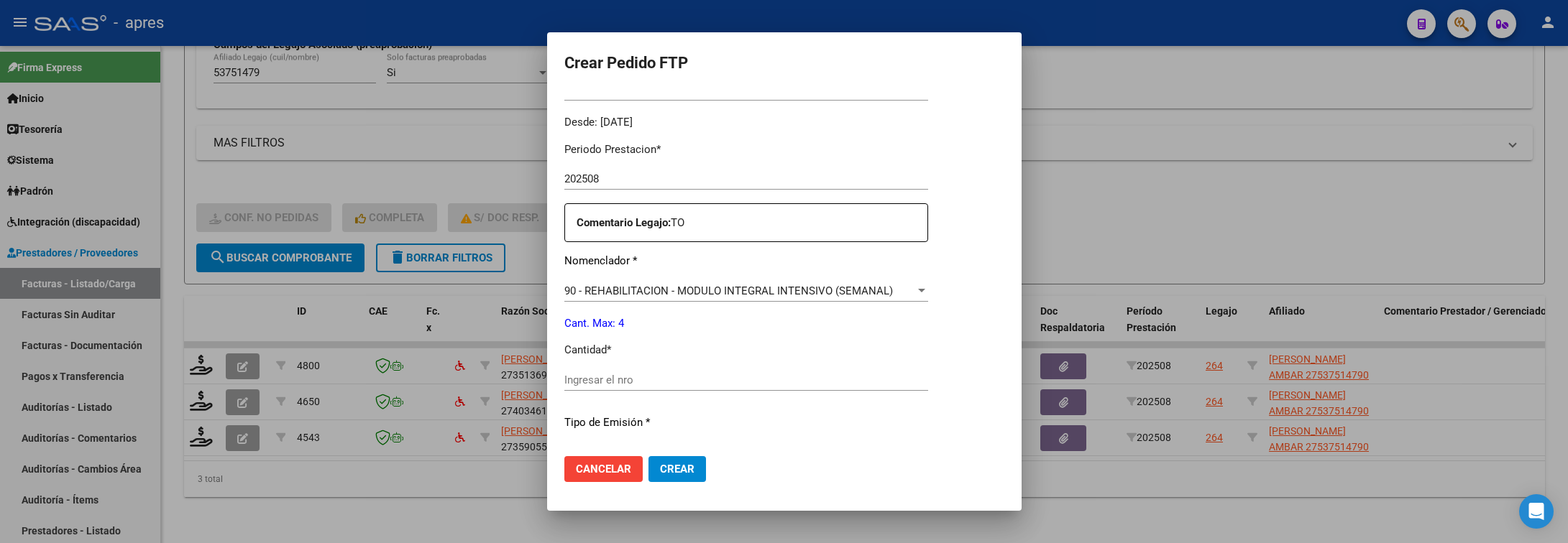
click at [688, 390] on div "Ingresar el nro" at bounding box center [746, 380] width 364 height 21
click at [693, 384] on input "Ingresar el nro" at bounding box center [746, 380] width 364 height 13
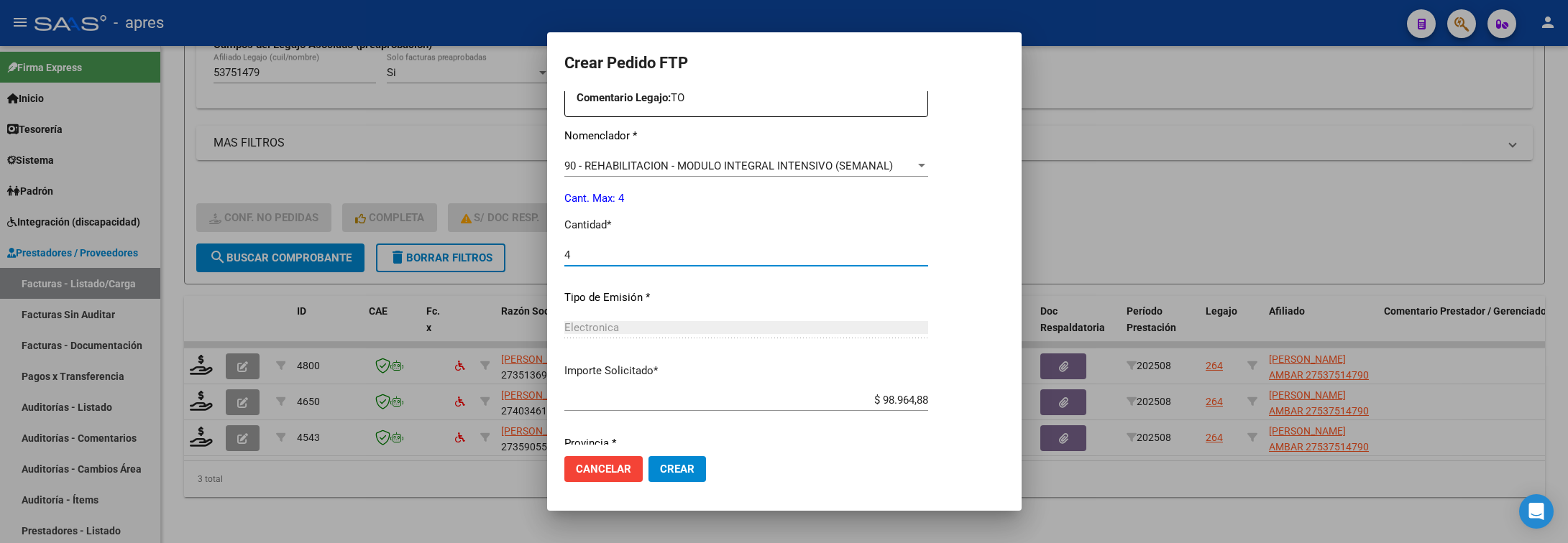
scroll to position [609, 0]
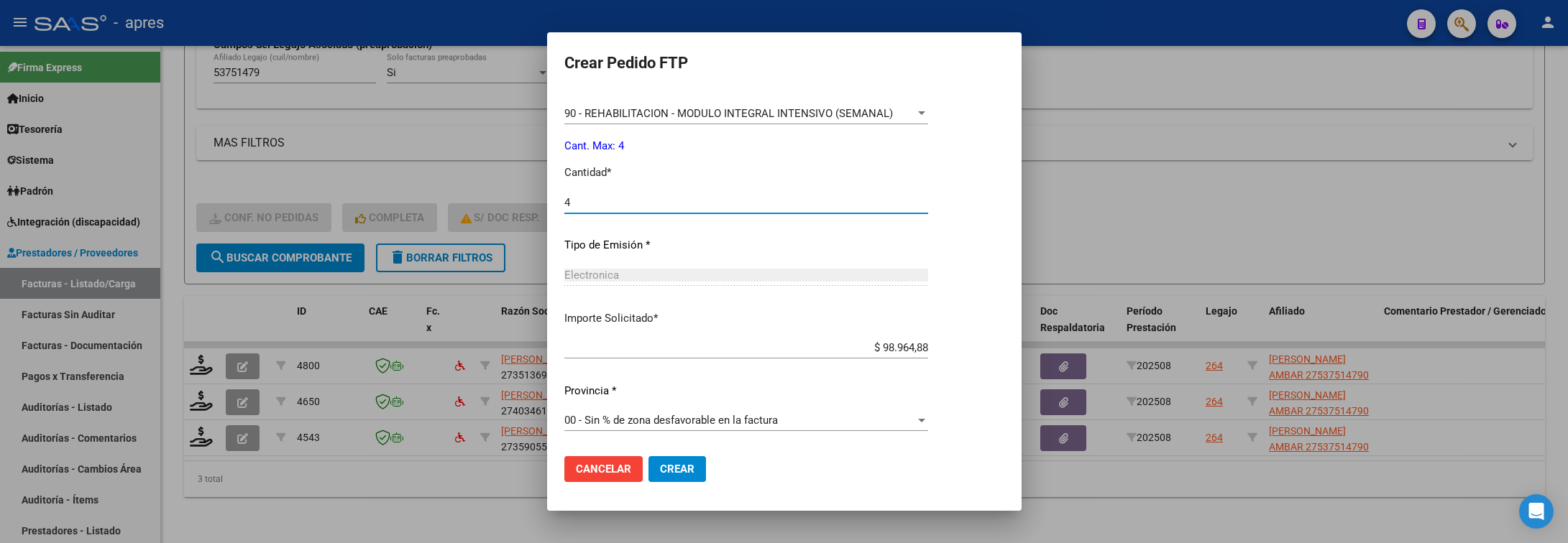
click at [673, 465] on span "Crear" at bounding box center [678, 469] width 35 height 13
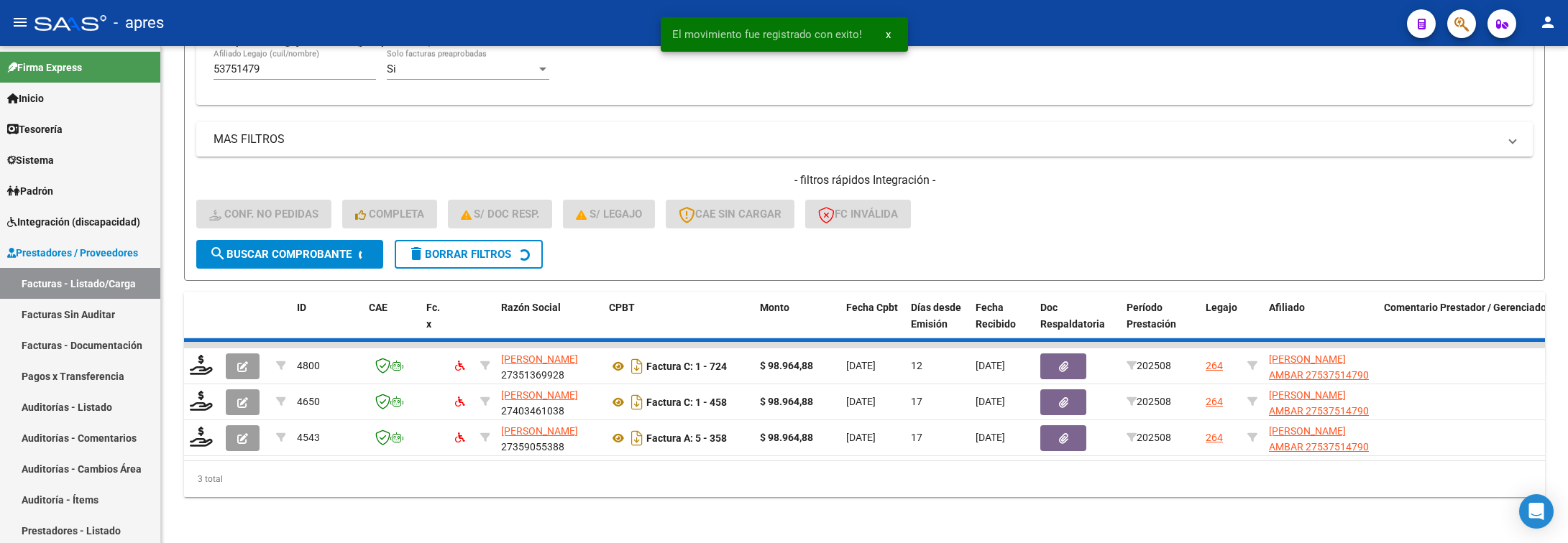
scroll to position [425, 0]
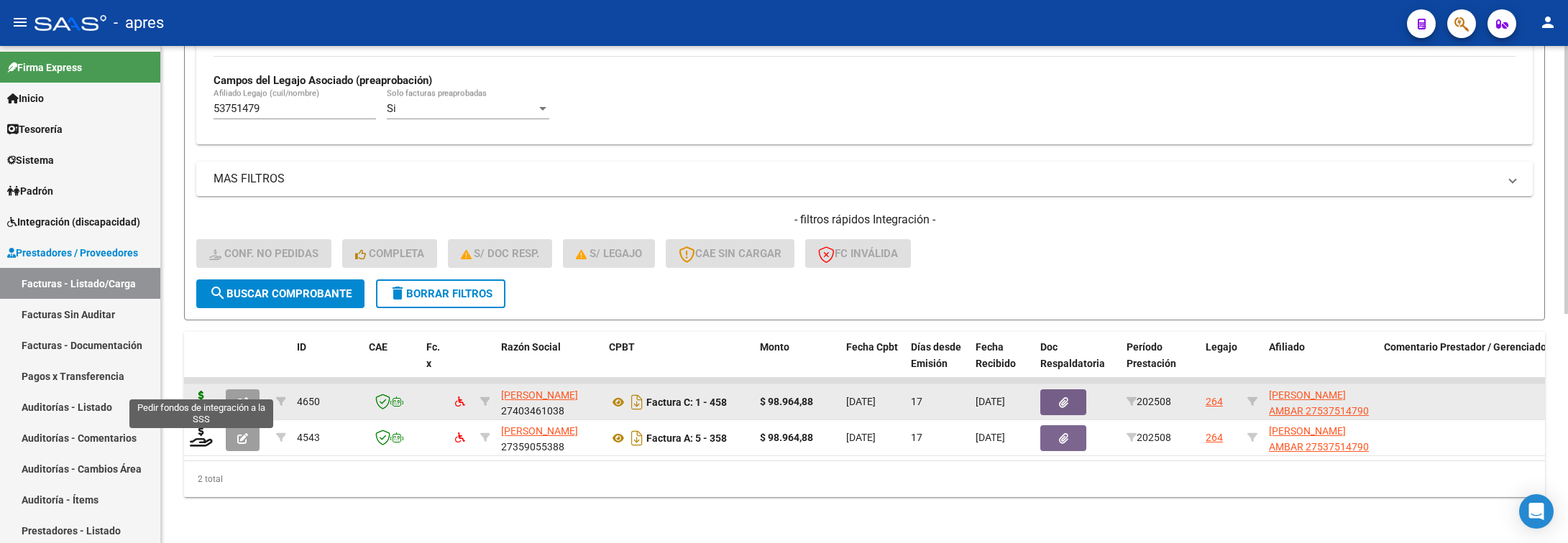
click at [206, 391] on icon at bounding box center [201, 401] width 23 height 20
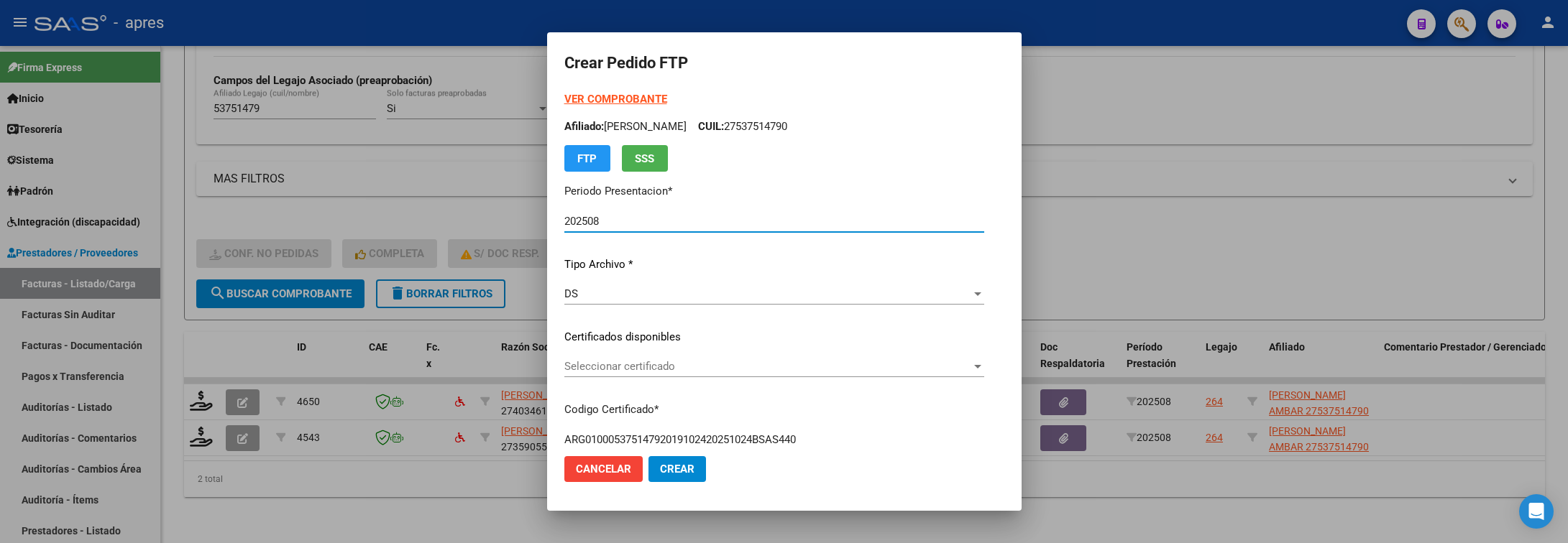
click at [857, 363] on span "Seleccionar certificado" at bounding box center [768, 366] width 407 height 13
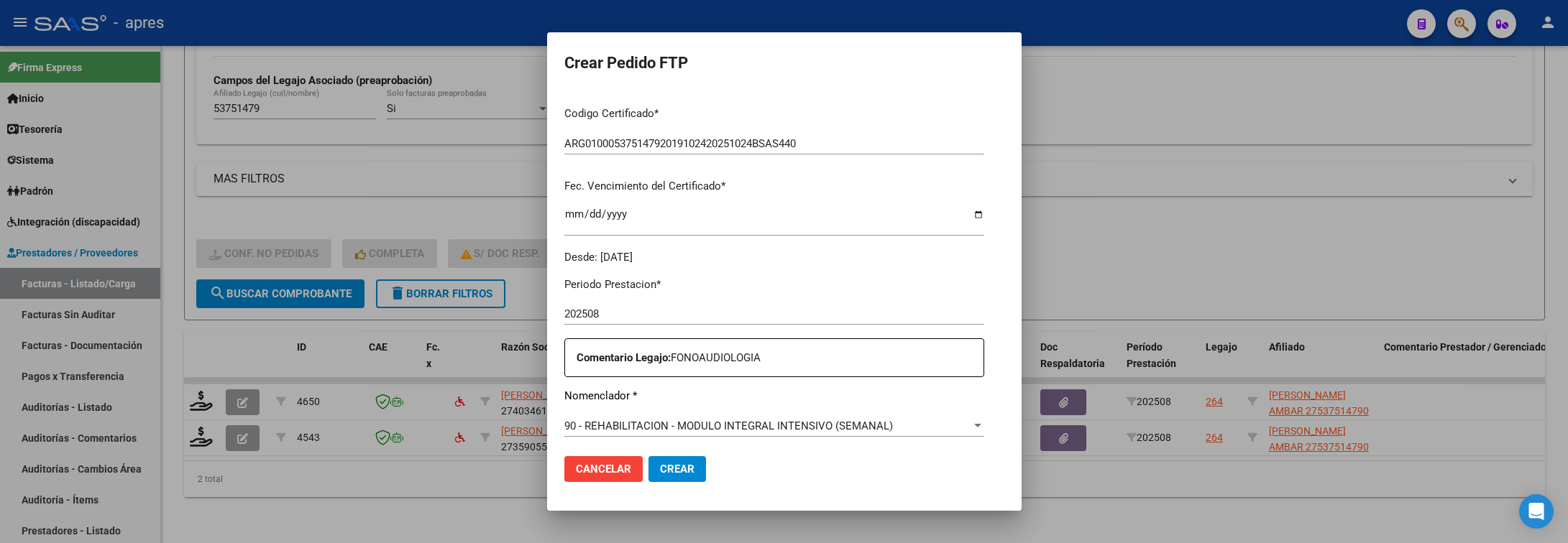
scroll to position [431, 0]
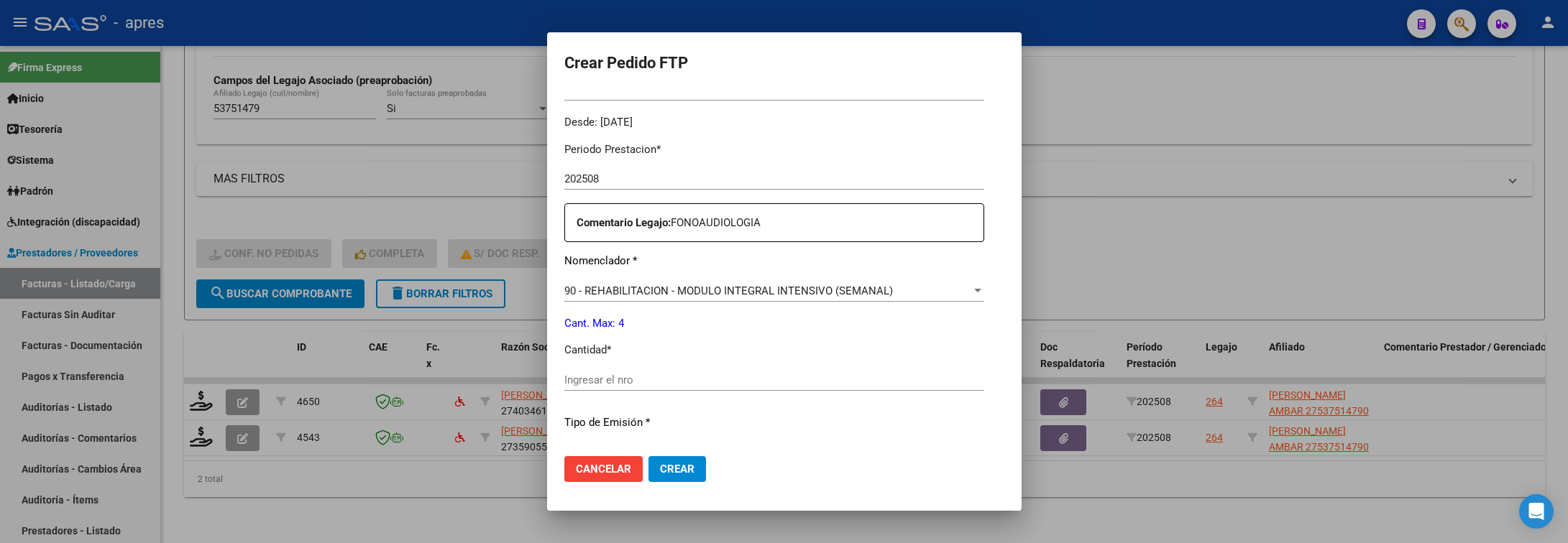
click at [843, 371] on div "Ingresar el nro" at bounding box center [774, 380] width 420 height 21
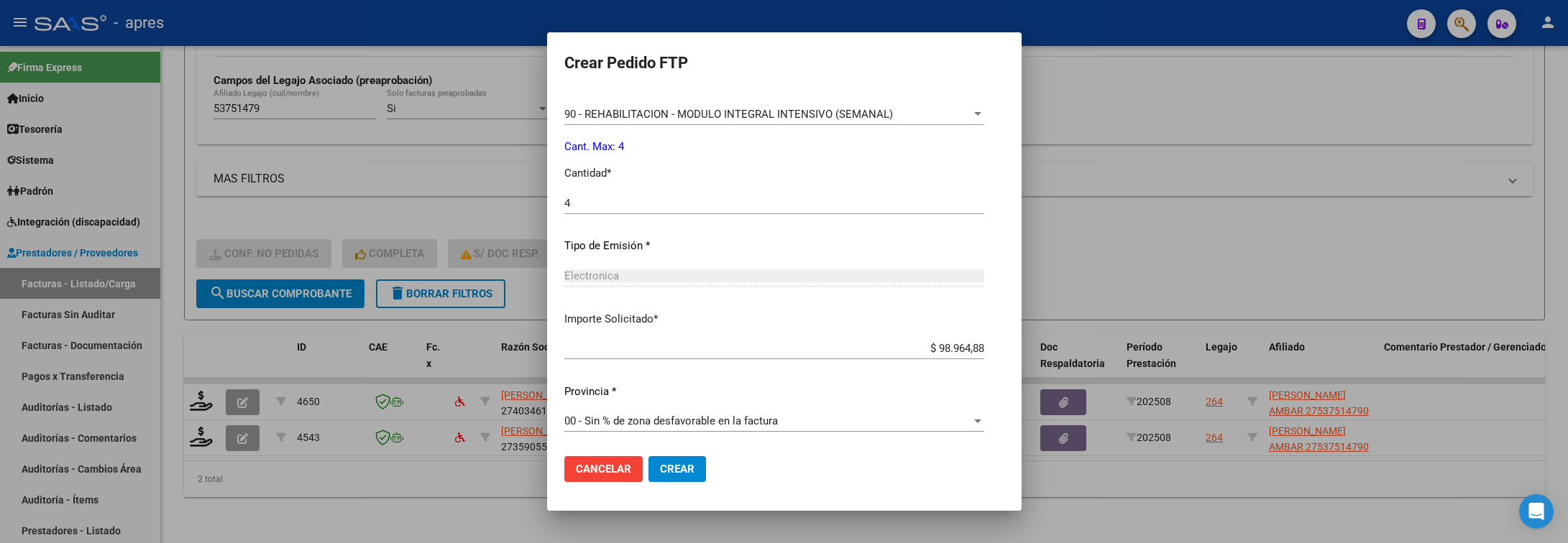
scroll to position [609, 0]
click at [667, 468] on button "Crear" at bounding box center [677, 469] width 57 height 26
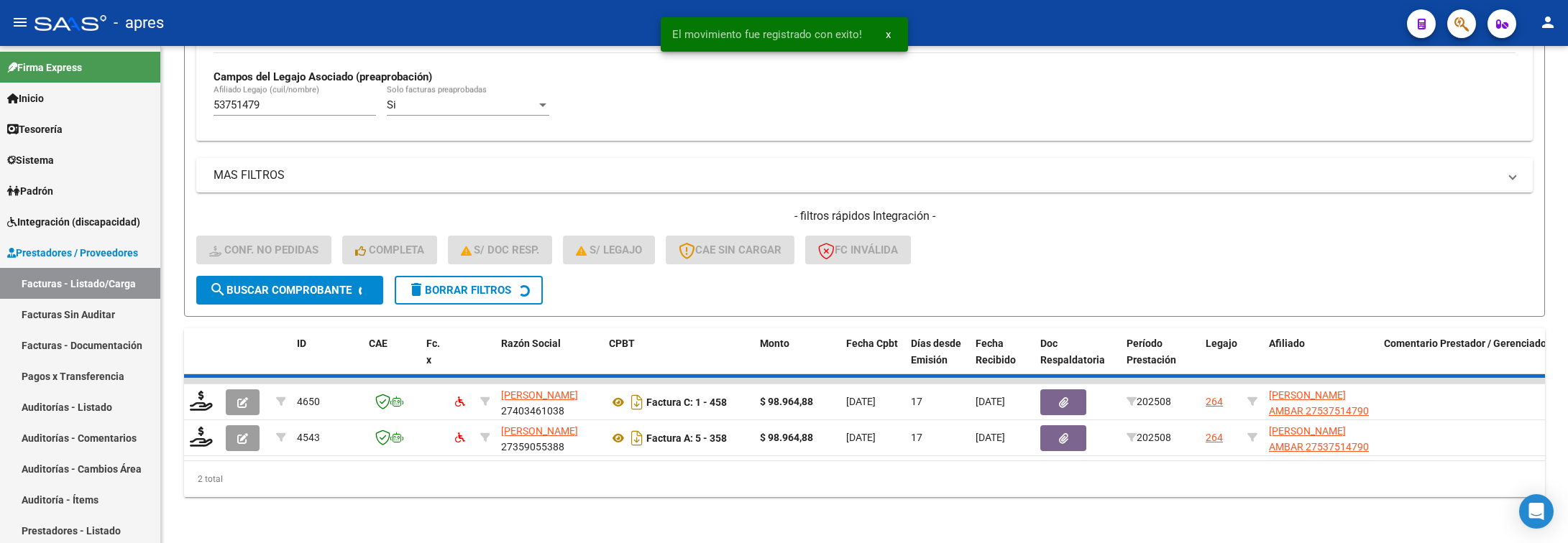
scroll to position [390, 0]
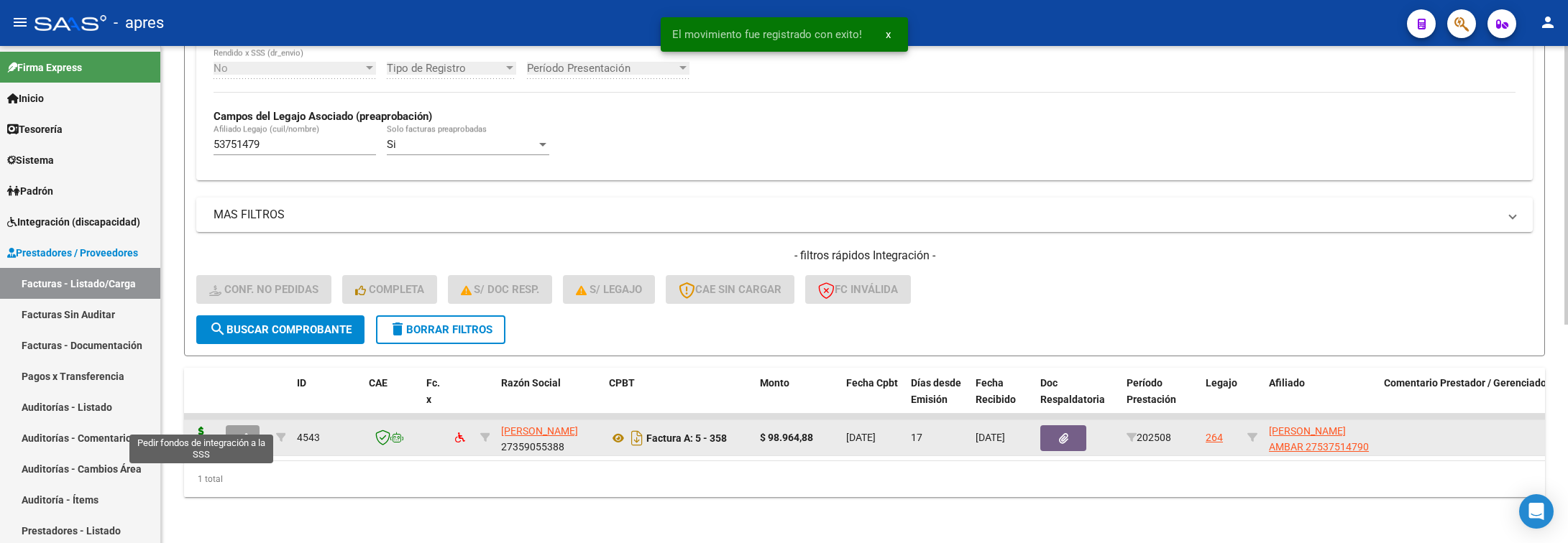
click at [190, 427] on icon at bounding box center [201, 437] width 23 height 20
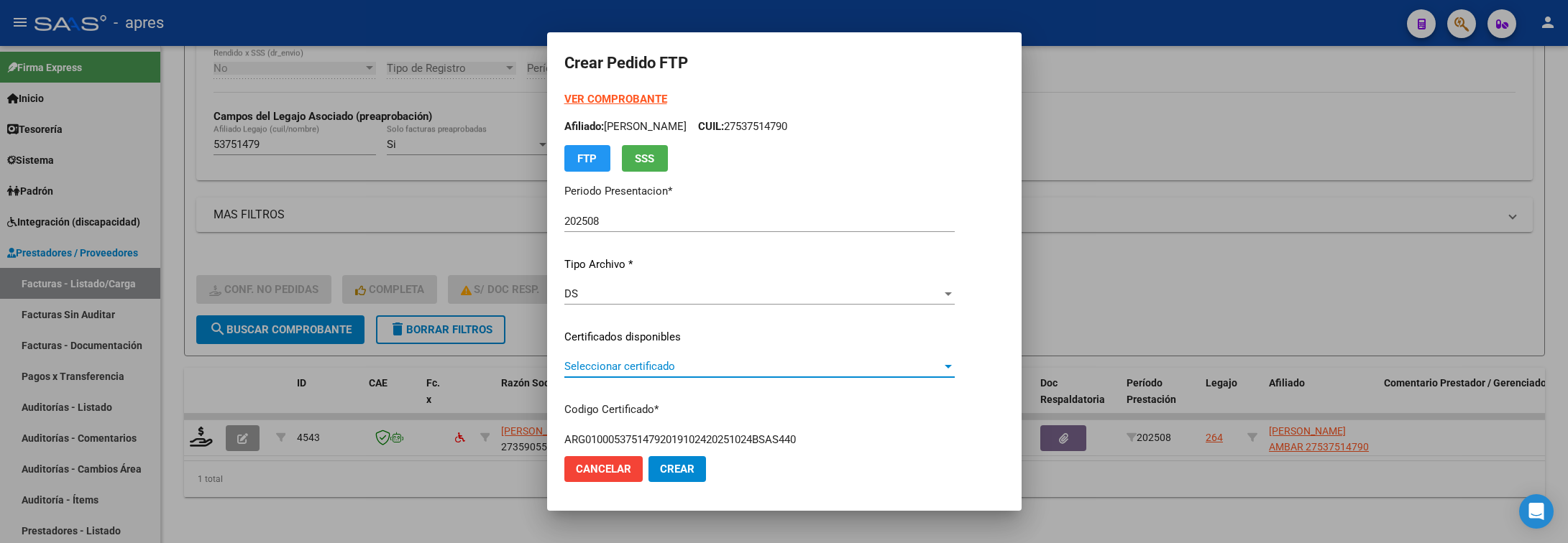
click at [727, 364] on span "Seleccionar certificado" at bounding box center [753, 366] width 378 height 13
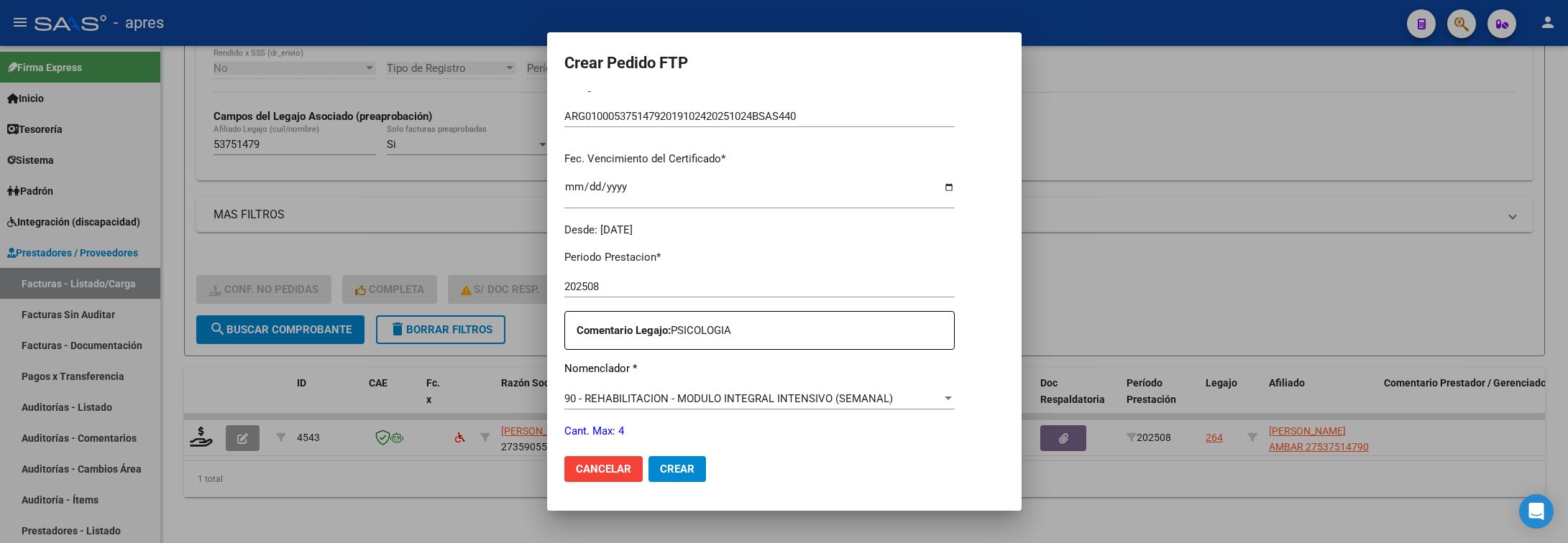
scroll to position [539, 0]
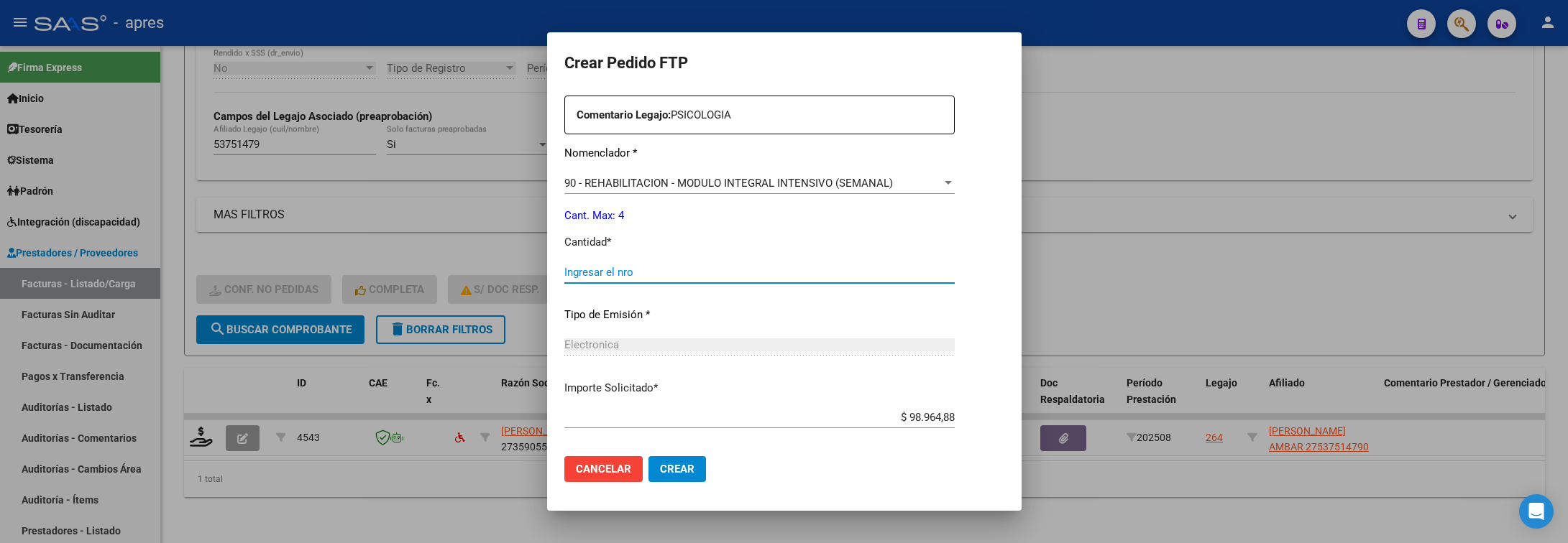
click at [674, 276] on input "Ingresar el nro" at bounding box center [759, 272] width 390 height 13
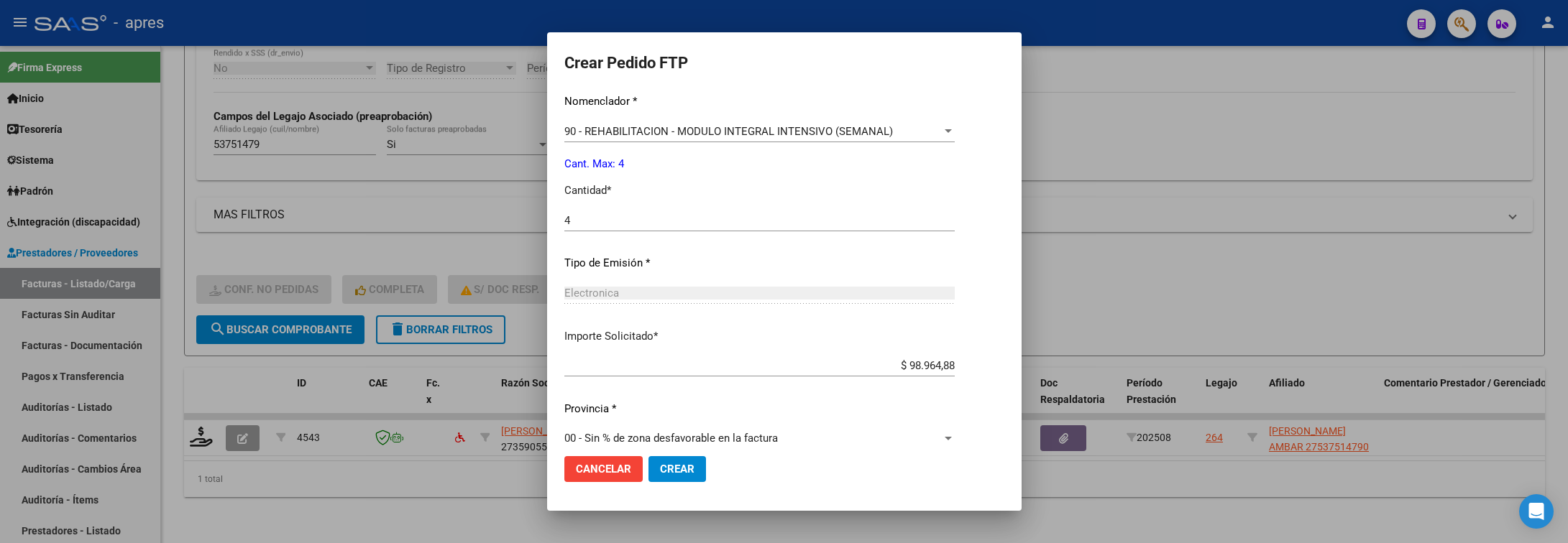
scroll to position [609, 0]
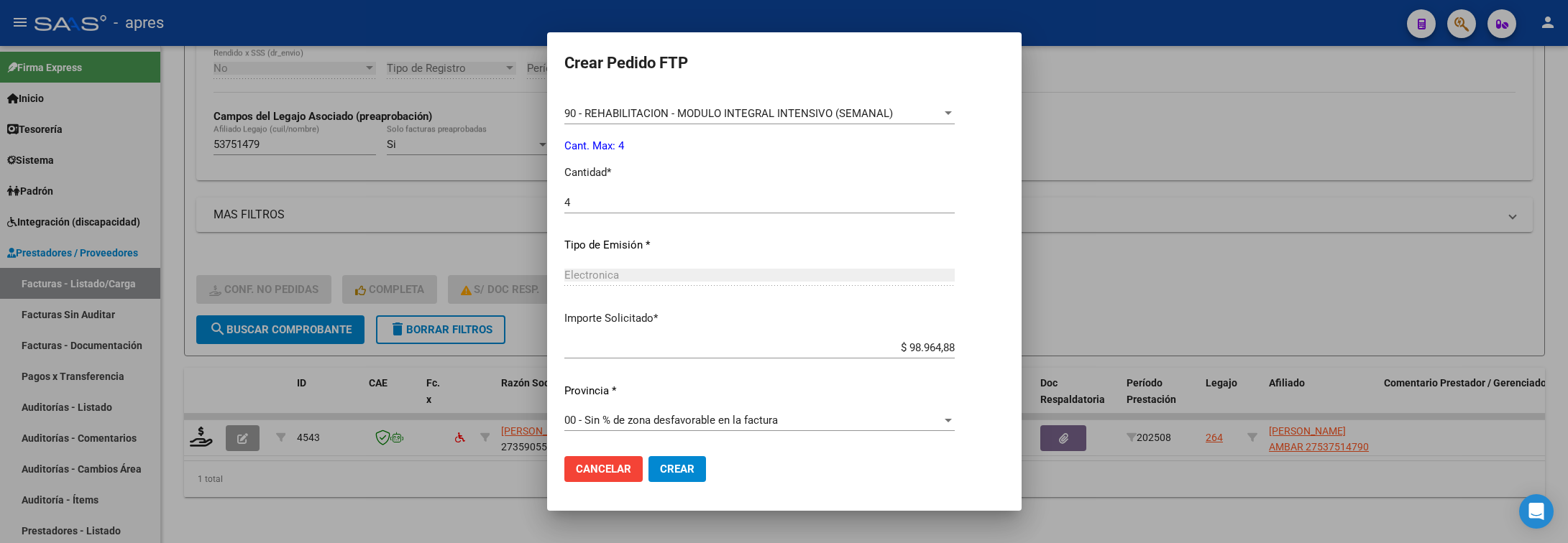
click at [660, 463] on span "Crear" at bounding box center [678, 469] width 35 height 13
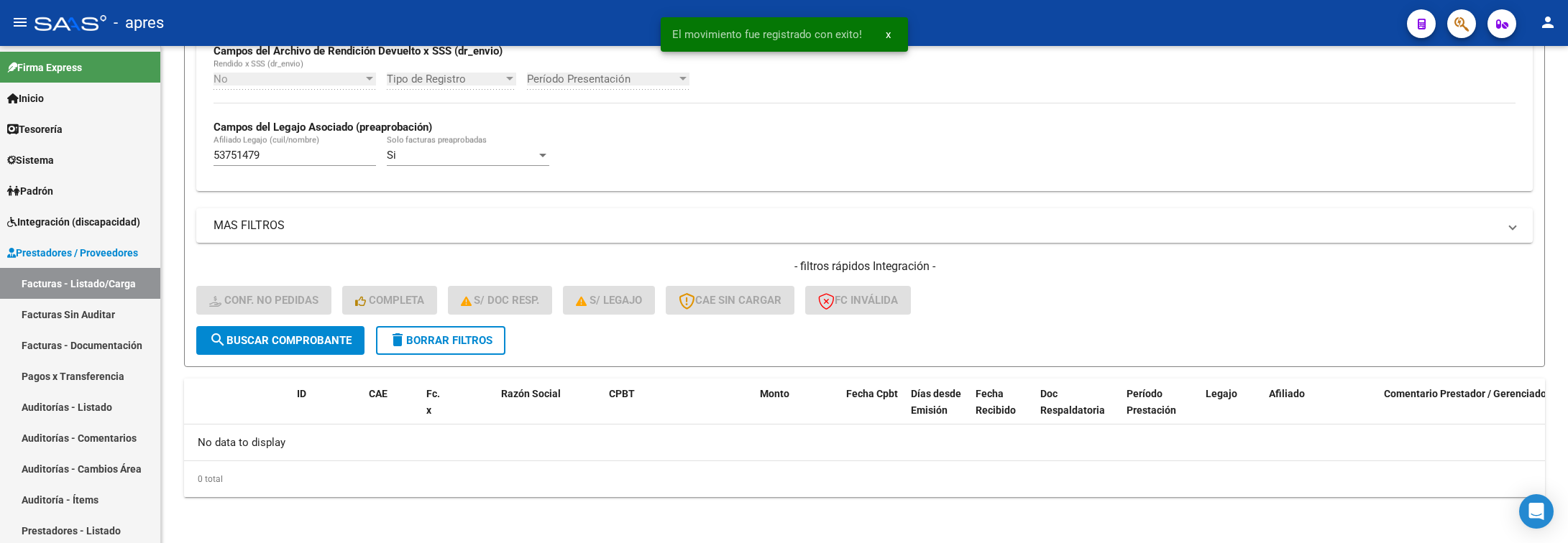
scroll to position [363, 0]
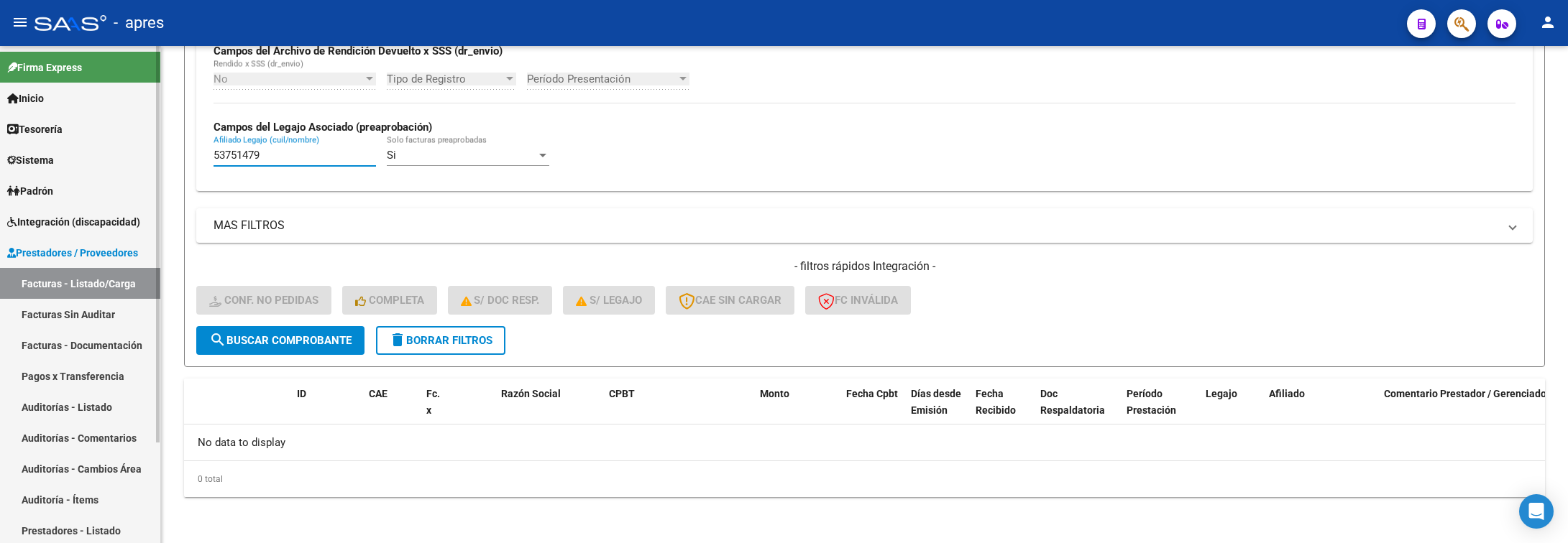
drag, startPoint x: 285, startPoint y: 153, endPoint x: 156, endPoint y: 149, distance: 129.1
click at [159, 151] on mat-sidenav-container "Firma Express Inicio Calendario SSS Instructivos Contacto OS Tesorería Extracto…" at bounding box center [784, 295] width 1568 height 497
paste input "49162834"
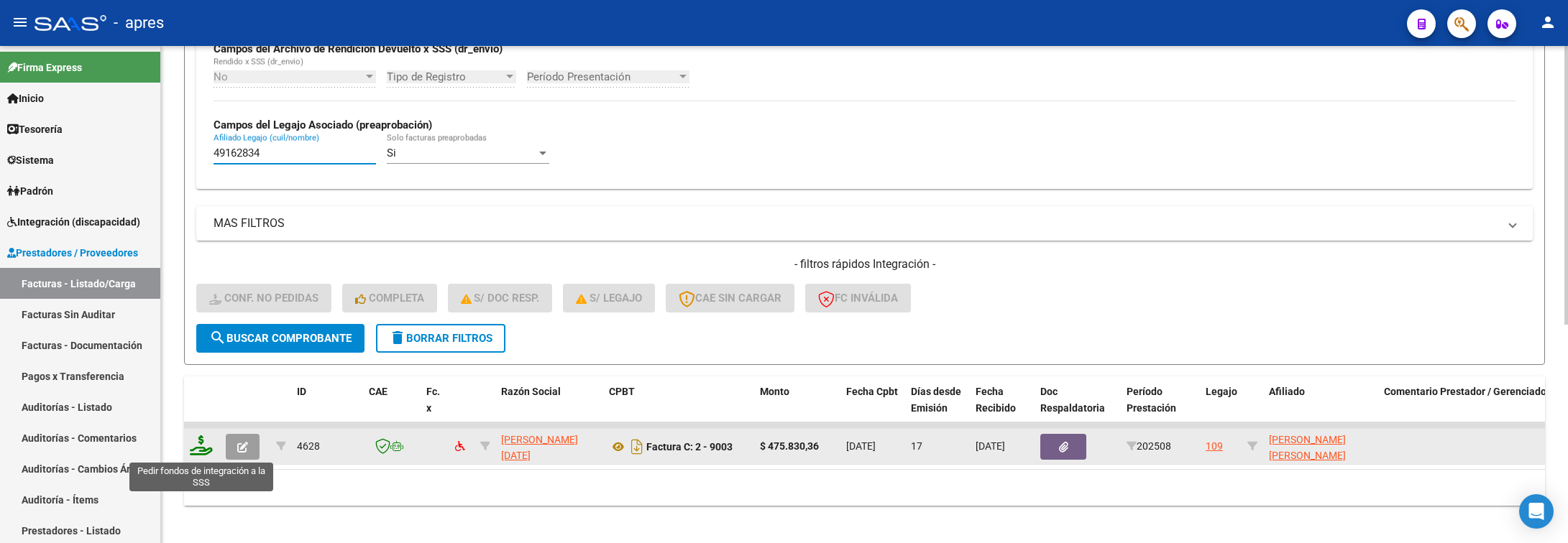
click at [196, 450] on icon at bounding box center [201, 446] width 23 height 20
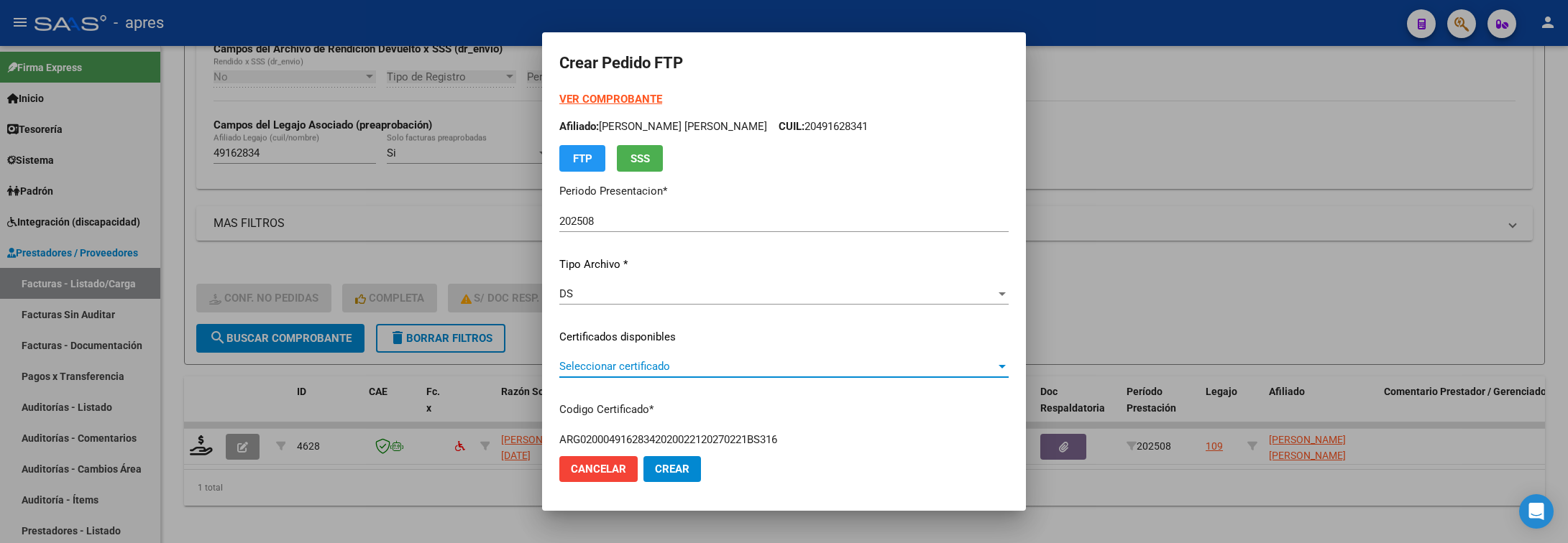
click at [682, 369] on span "Seleccionar certificado" at bounding box center [777, 366] width 437 height 13
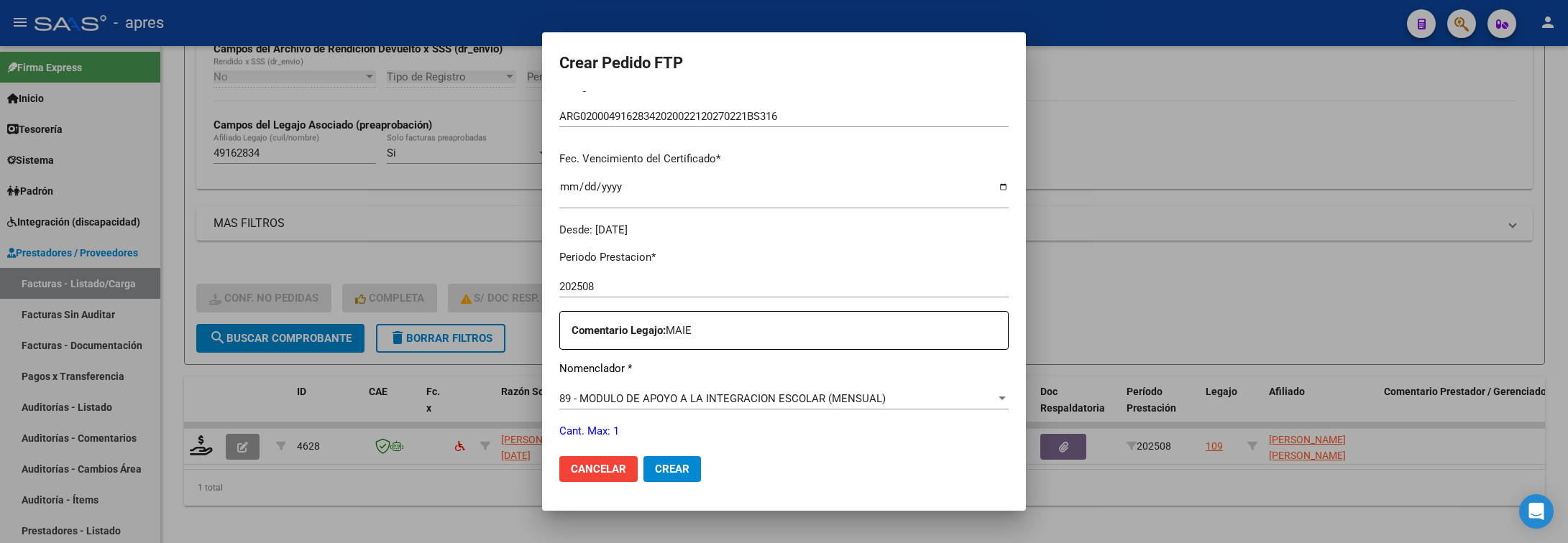
scroll to position [431, 0]
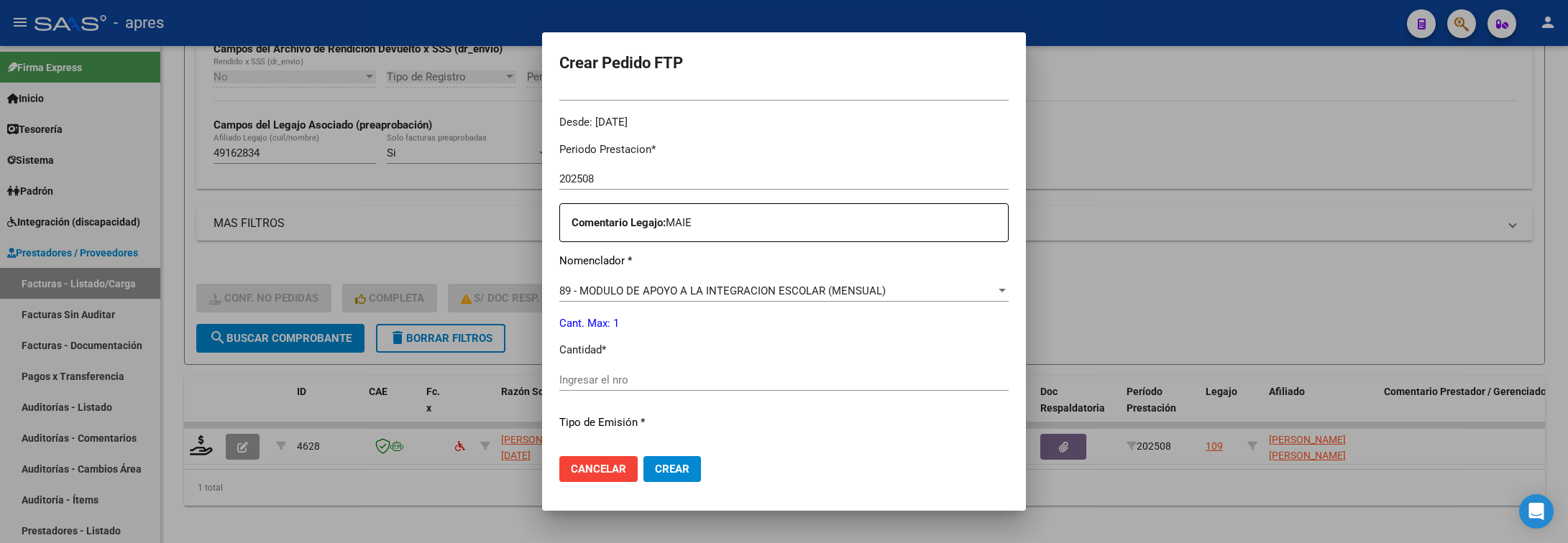
click at [760, 374] on input "Ingresar el nro" at bounding box center [784, 380] width 449 height 13
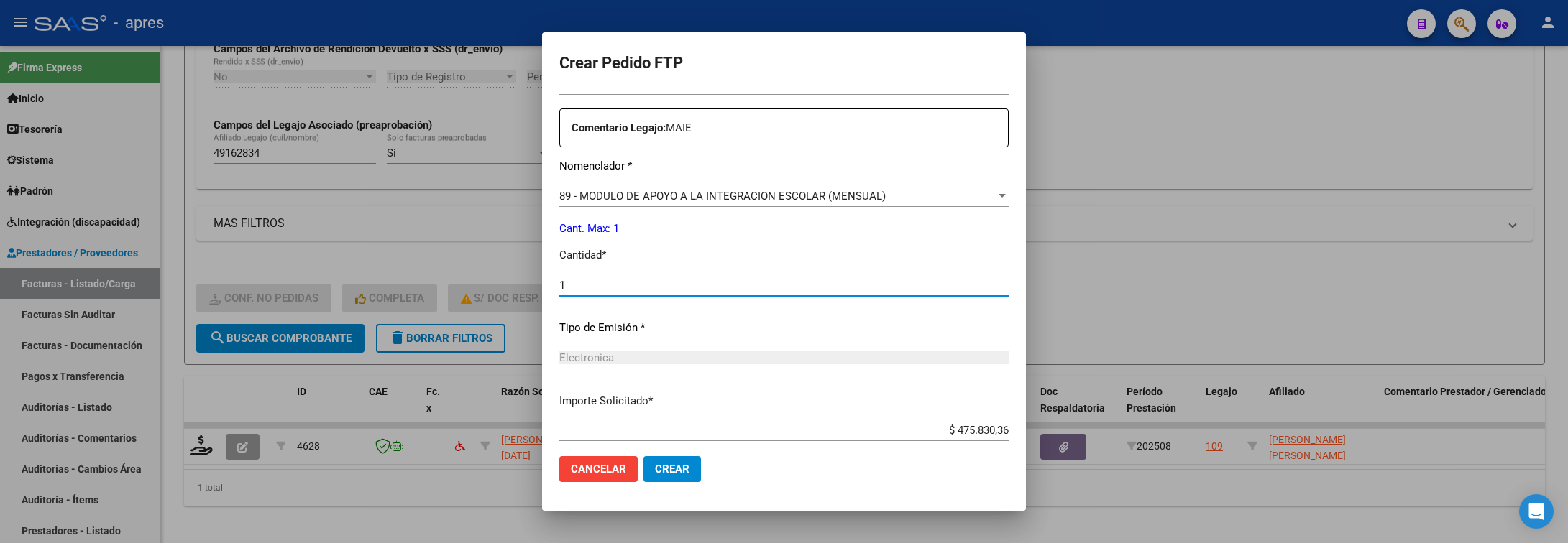
scroll to position [609, 0]
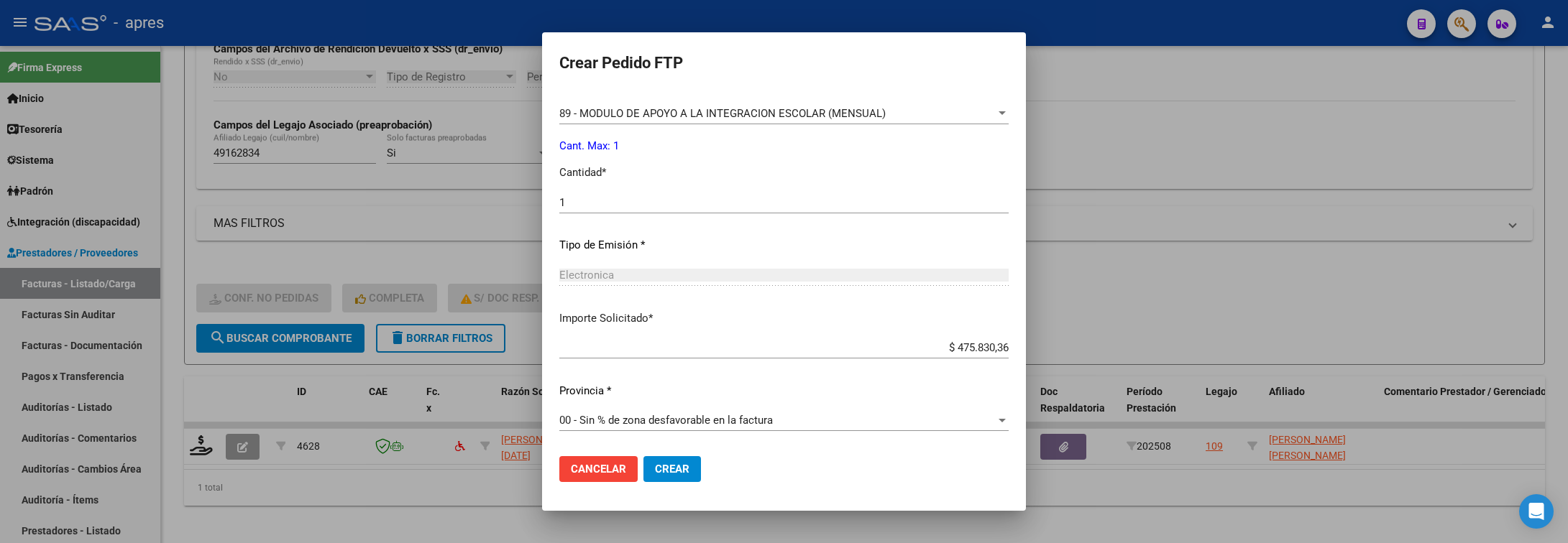
click at [656, 454] on mat-dialog-actions "Cancelar Crear" at bounding box center [784, 469] width 449 height 49
click at [656, 468] on span "Crear" at bounding box center [672, 469] width 35 height 13
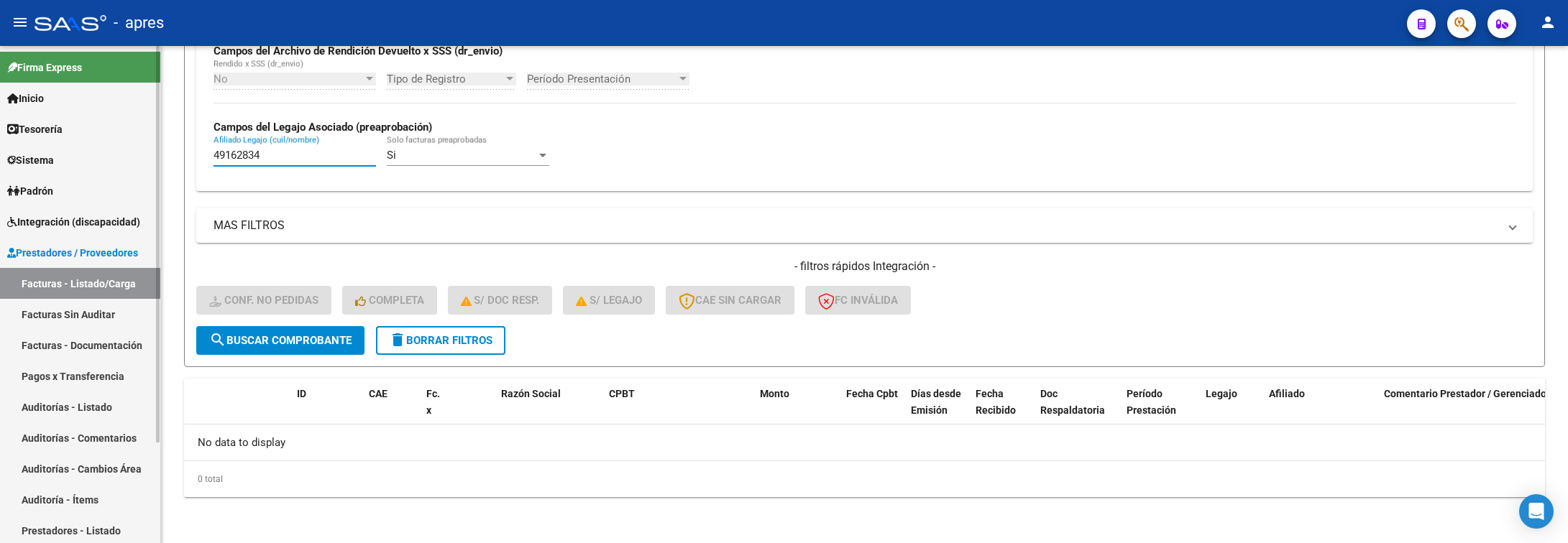
drag, startPoint x: 263, startPoint y: 156, endPoint x: 130, endPoint y: 151, distance: 133.1
click at [127, 151] on mat-sidenav-container "Firma Express Inicio Calendario SSS Instructivos Contacto OS Tesorería Extracto…" at bounding box center [784, 295] width 1568 height 497
paste input "53682551"
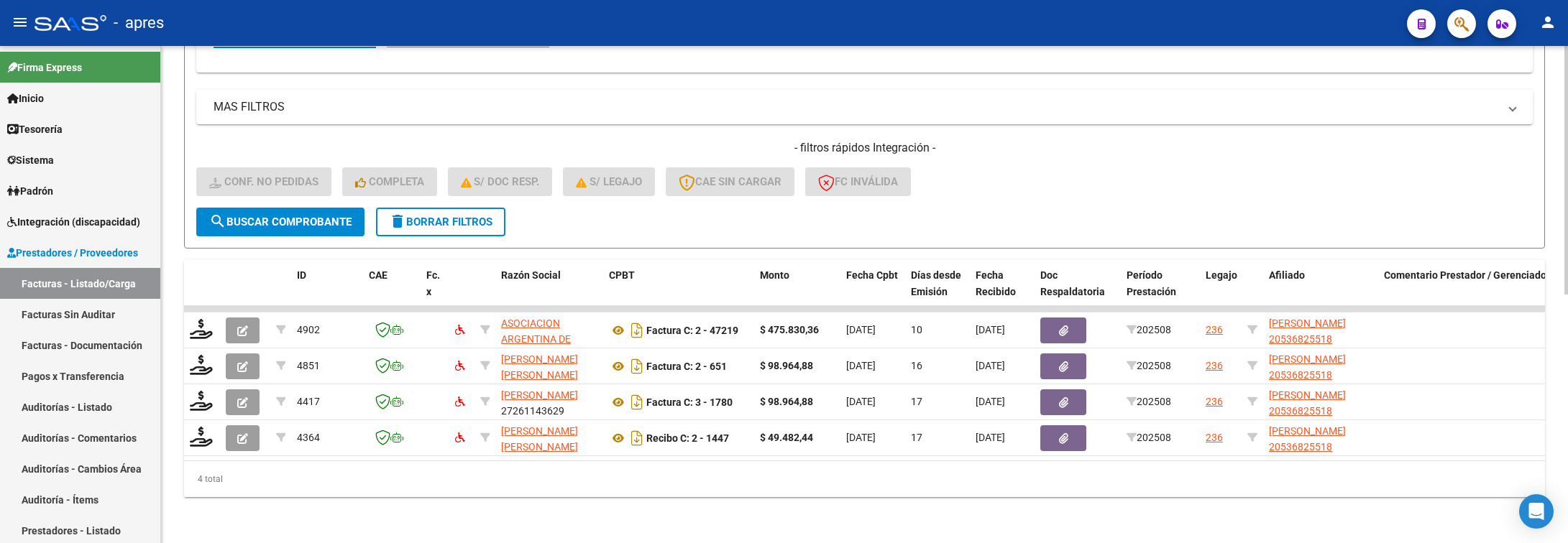
scroll to position [498, 0]
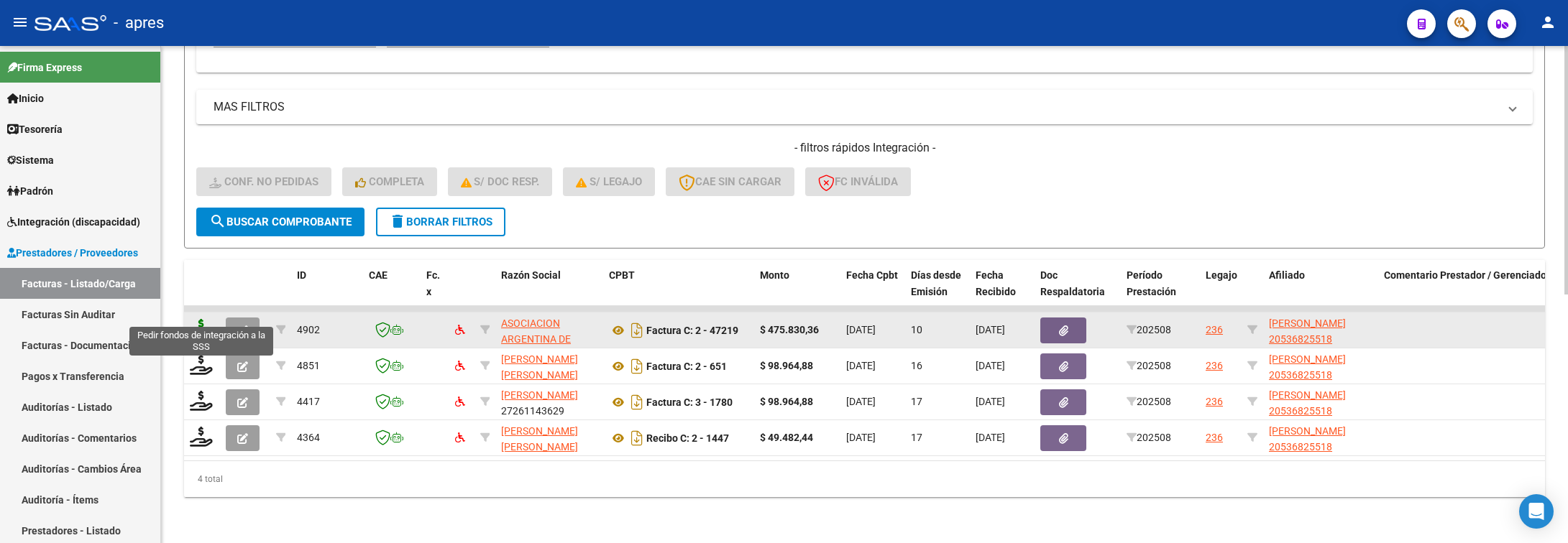
click at [201, 319] on icon at bounding box center [201, 330] width 23 height 20
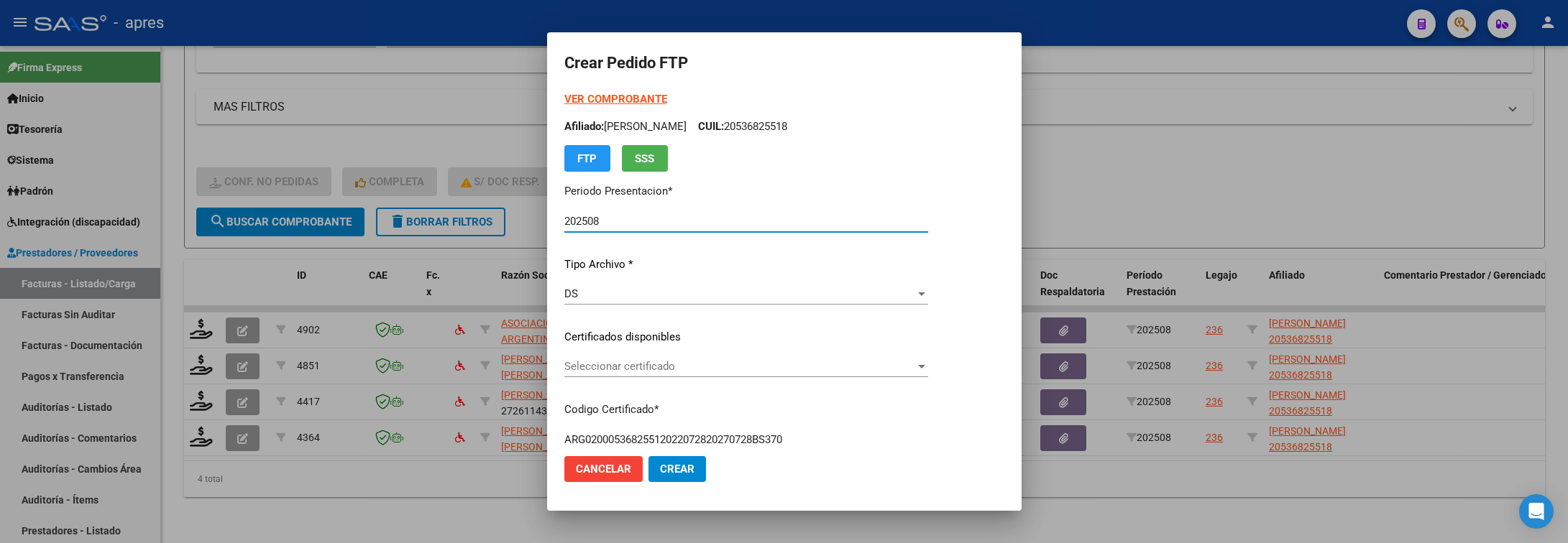
click at [665, 367] on span "Seleccionar certificado" at bounding box center [740, 366] width 351 height 13
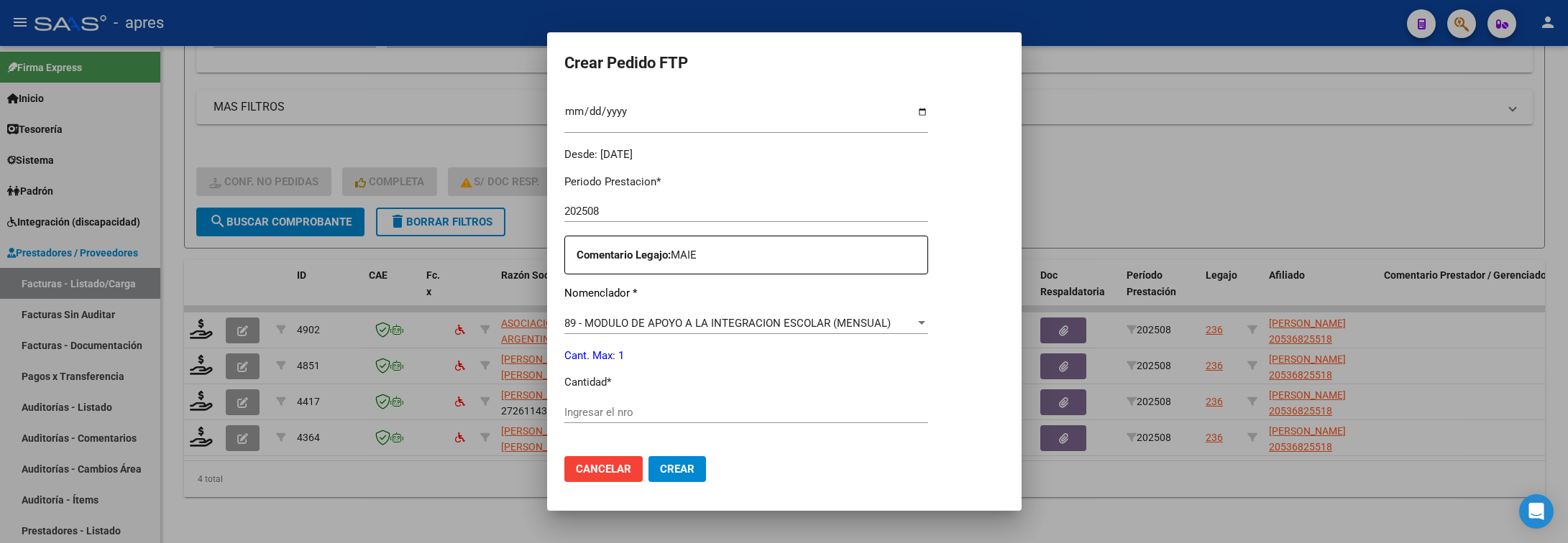
scroll to position [431, 0]
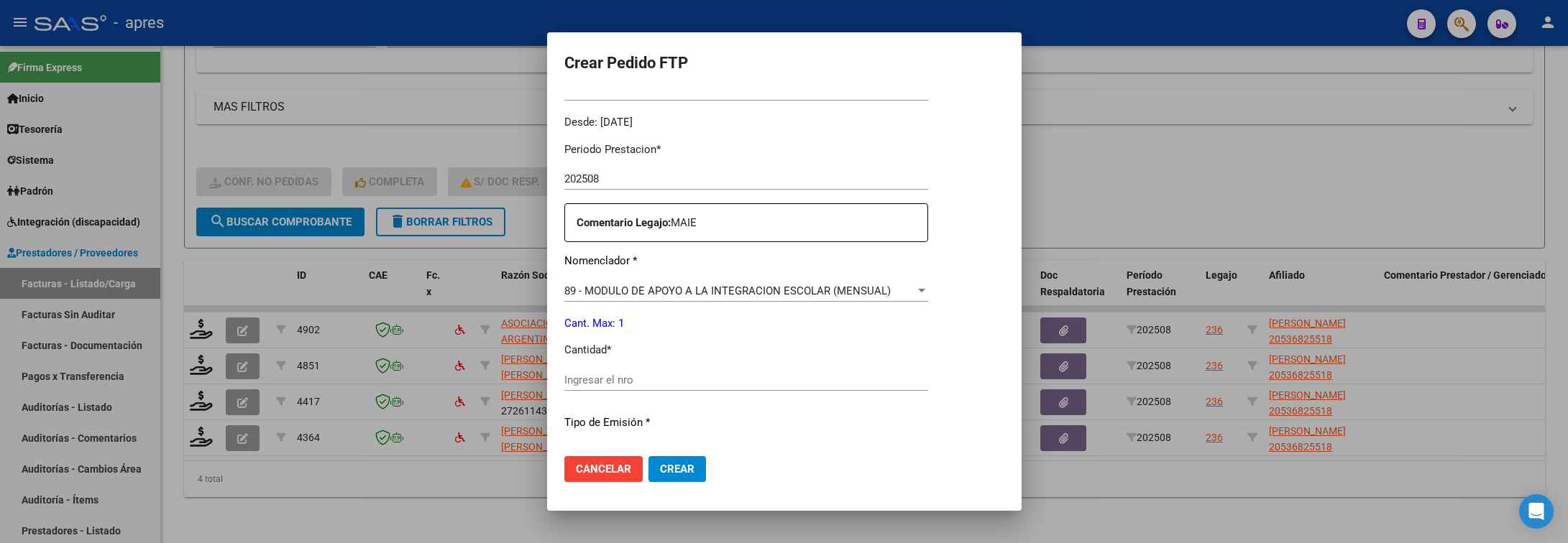
click at [620, 386] on input "Ingresar el nro" at bounding box center [746, 380] width 364 height 13
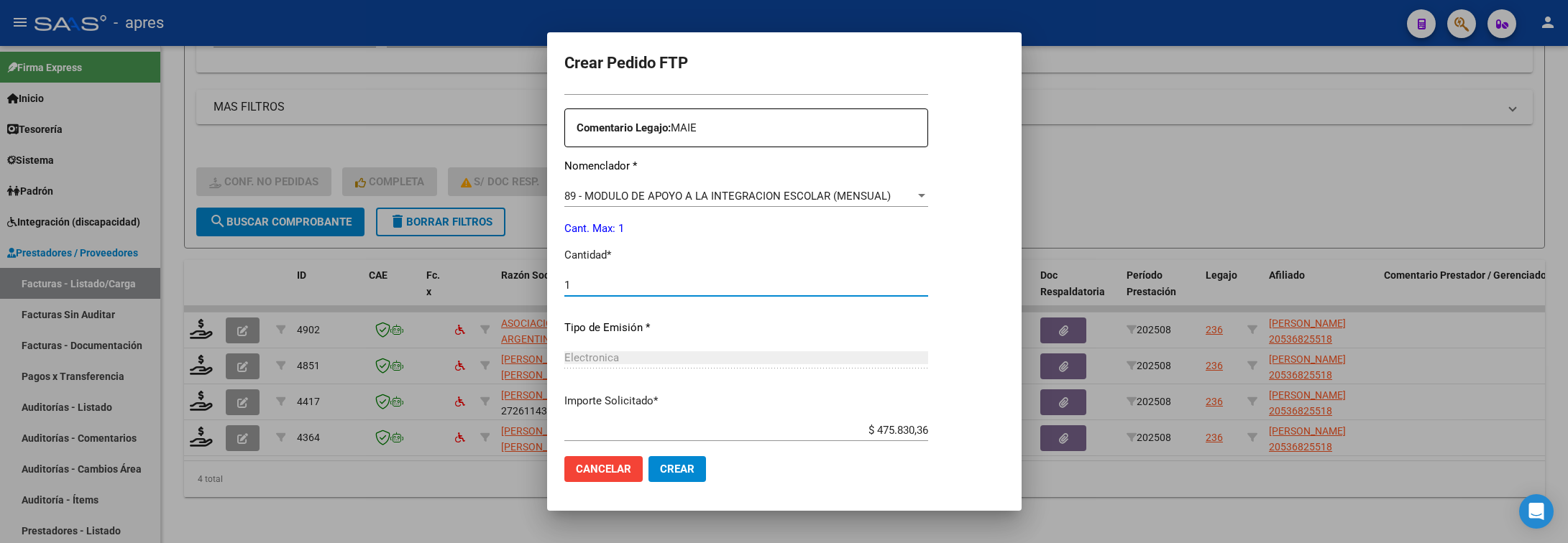
scroll to position [609, 0]
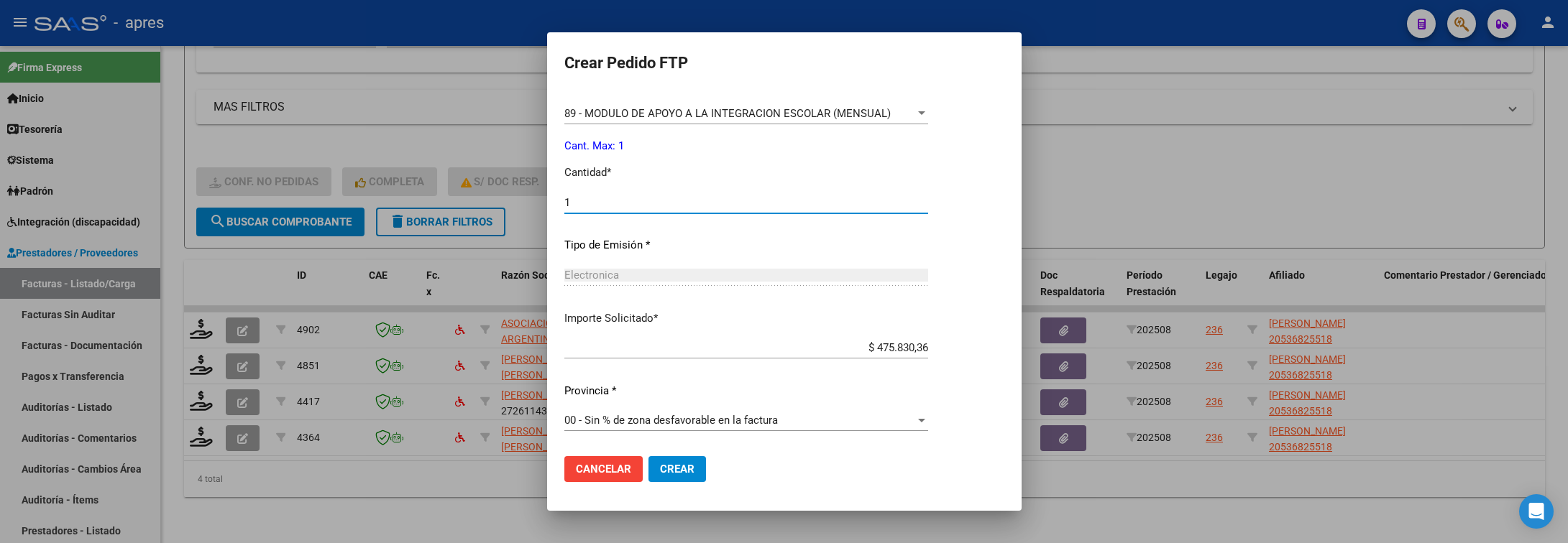
click at [671, 474] on span "Crear" at bounding box center [678, 469] width 35 height 13
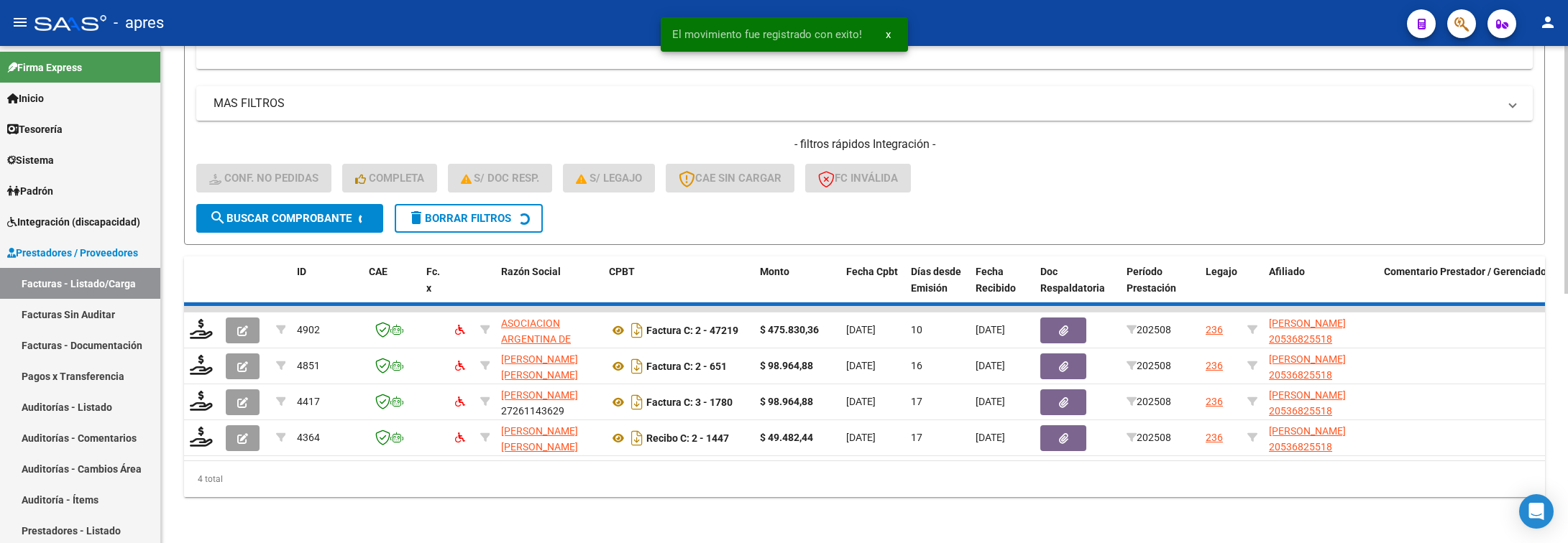
scroll to position [462, 0]
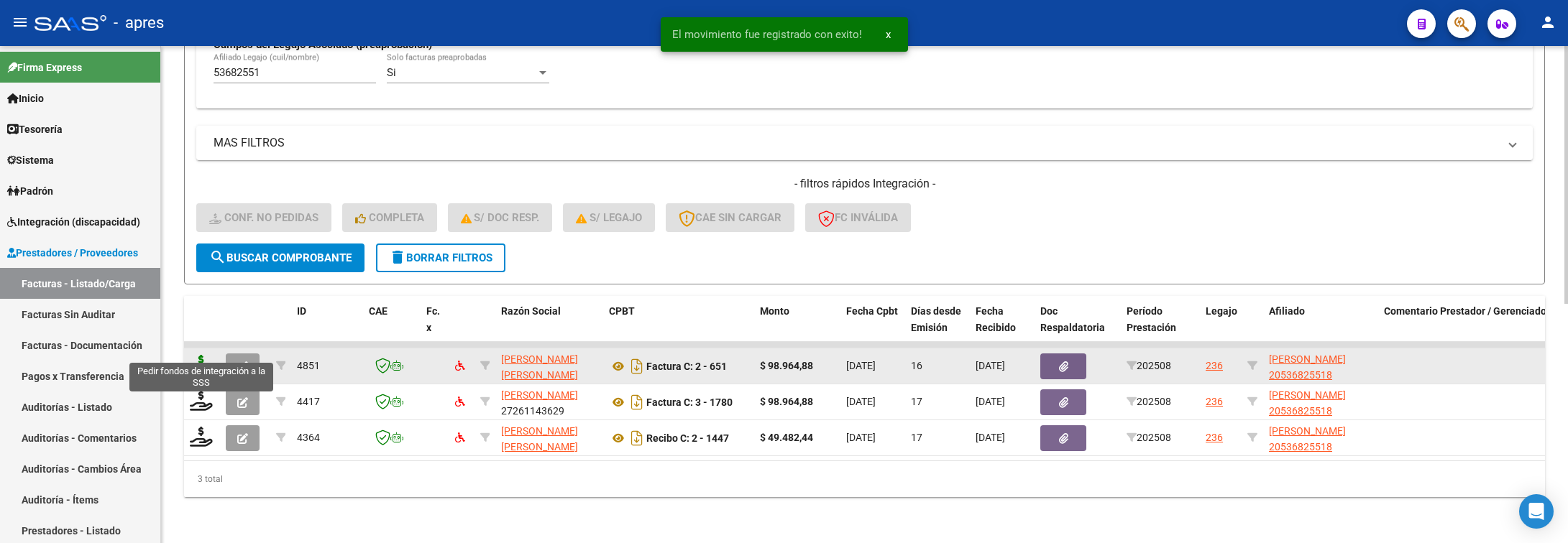
click at [205, 355] on icon at bounding box center [201, 365] width 23 height 20
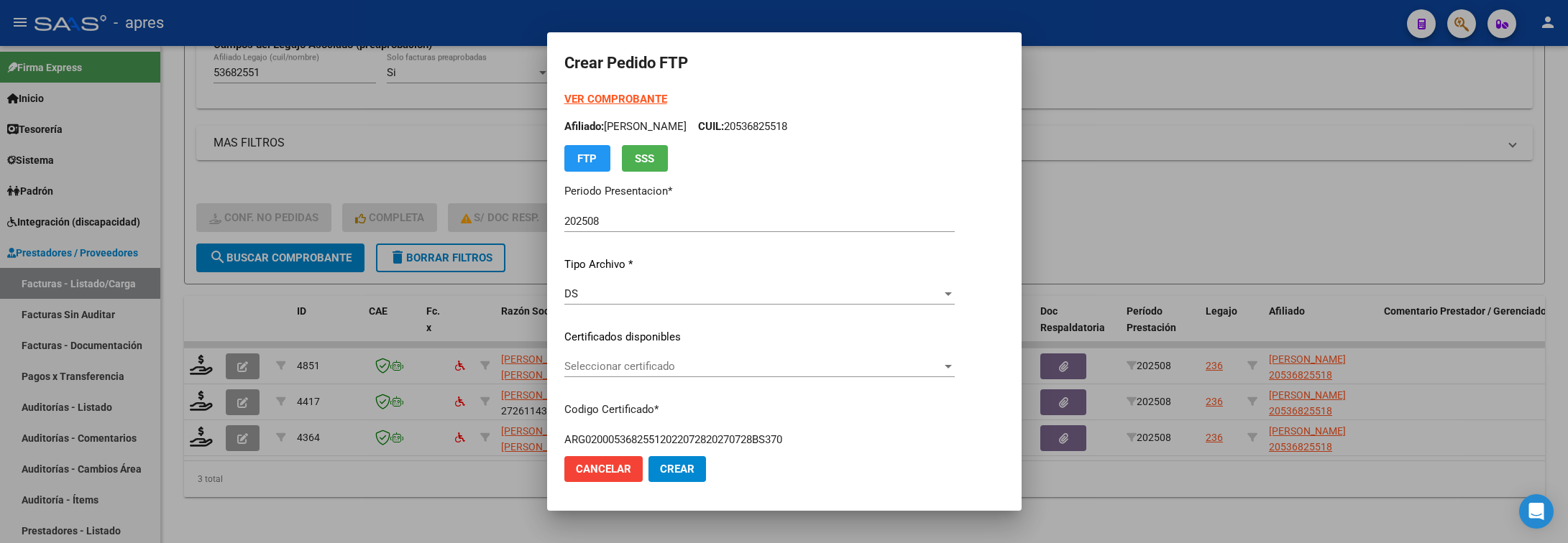
click at [675, 374] on div "Seleccionar certificado Seleccionar certificado" at bounding box center [759, 366] width 390 height 21
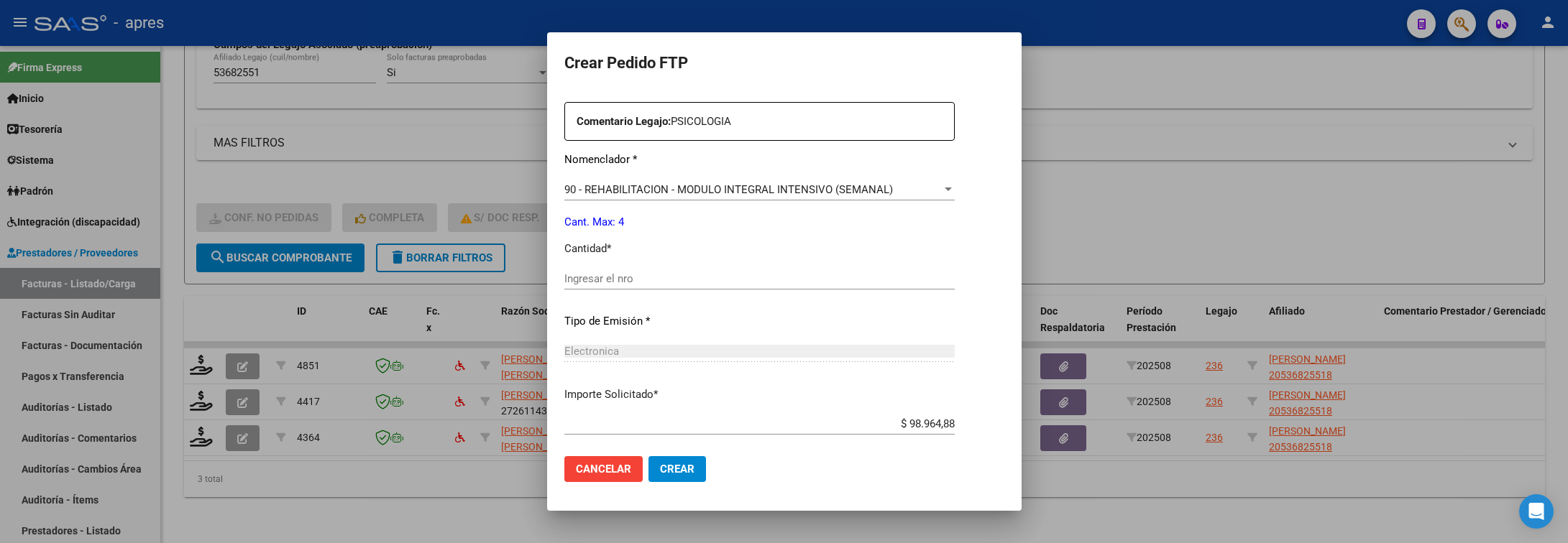
scroll to position [539, 0]
click at [719, 261] on div "Ingresar el nro" at bounding box center [759, 272] width 390 height 21
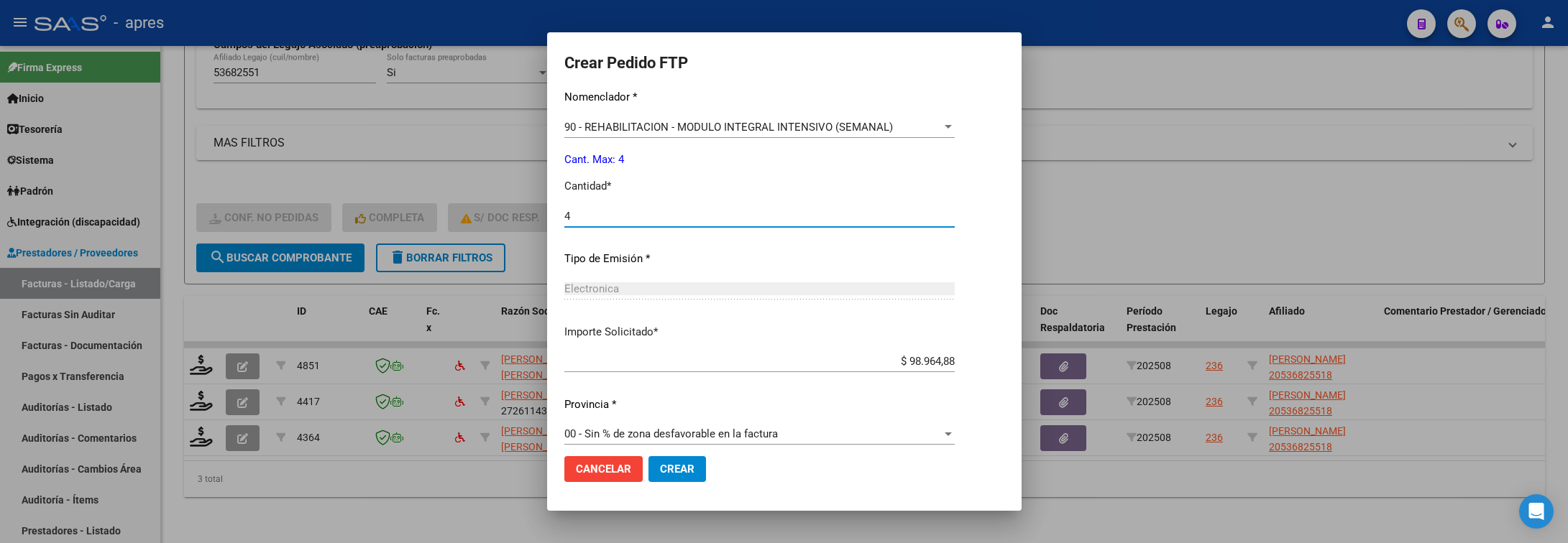
scroll to position [609, 0]
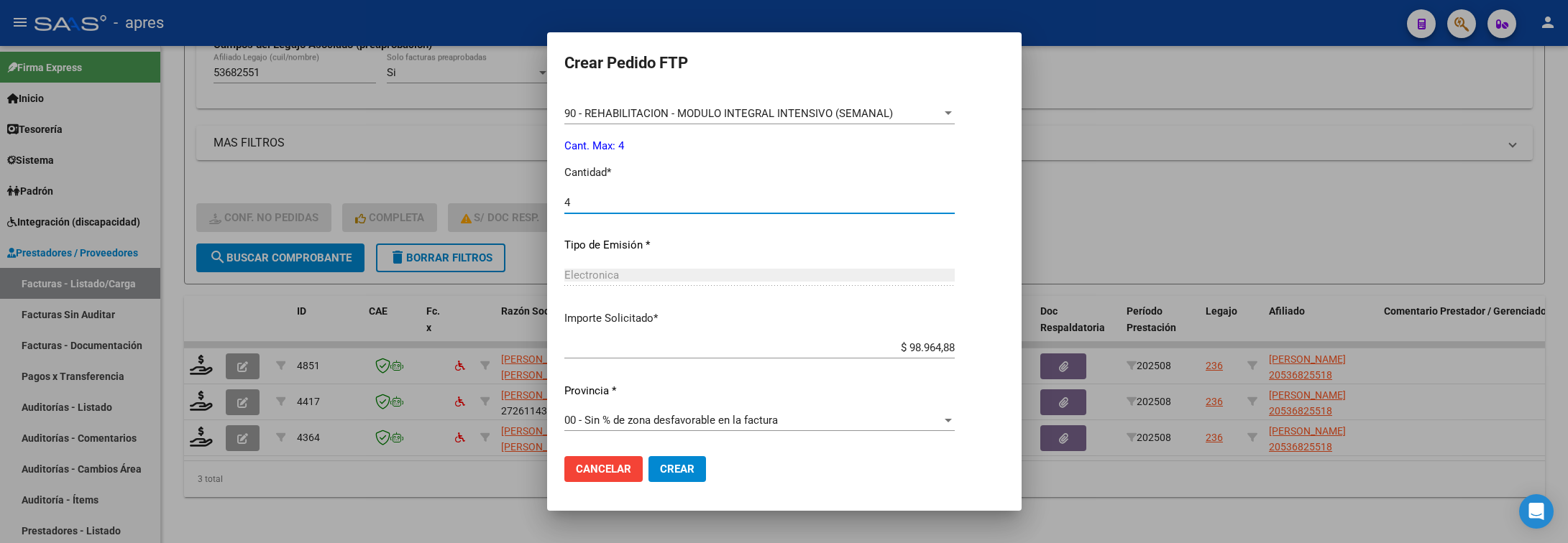
click at [667, 471] on span "Crear" at bounding box center [678, 469] width 35 height 13
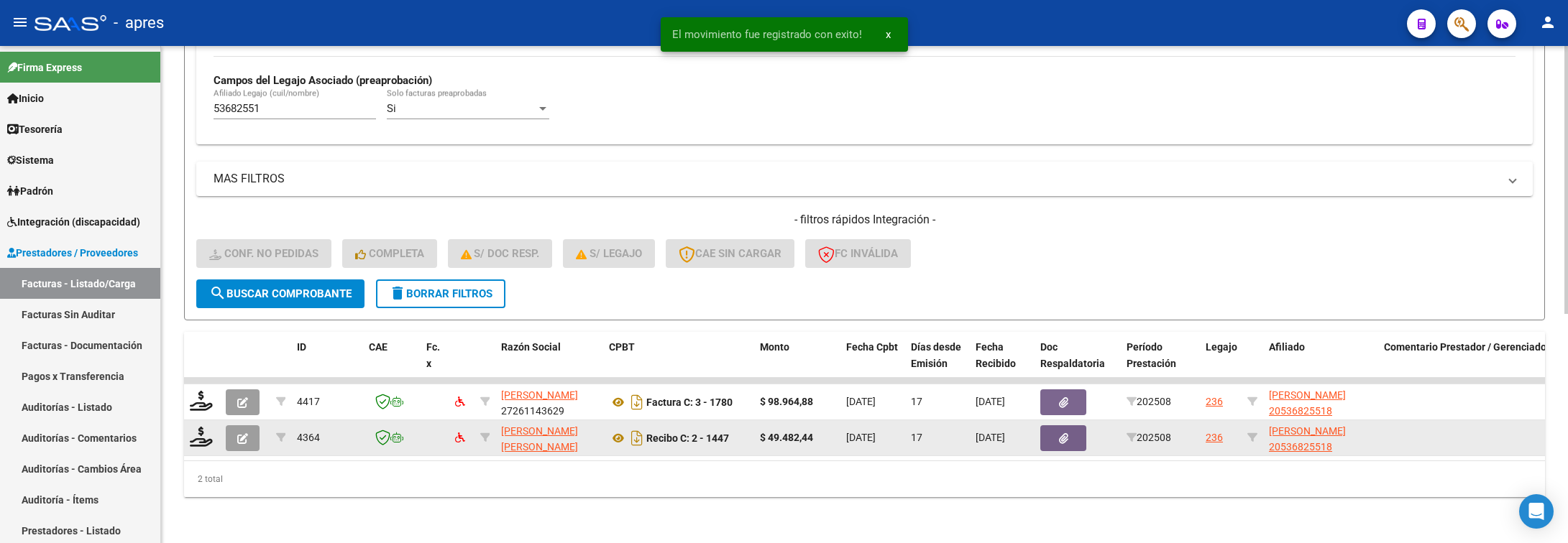
scroll to position [425, 0]
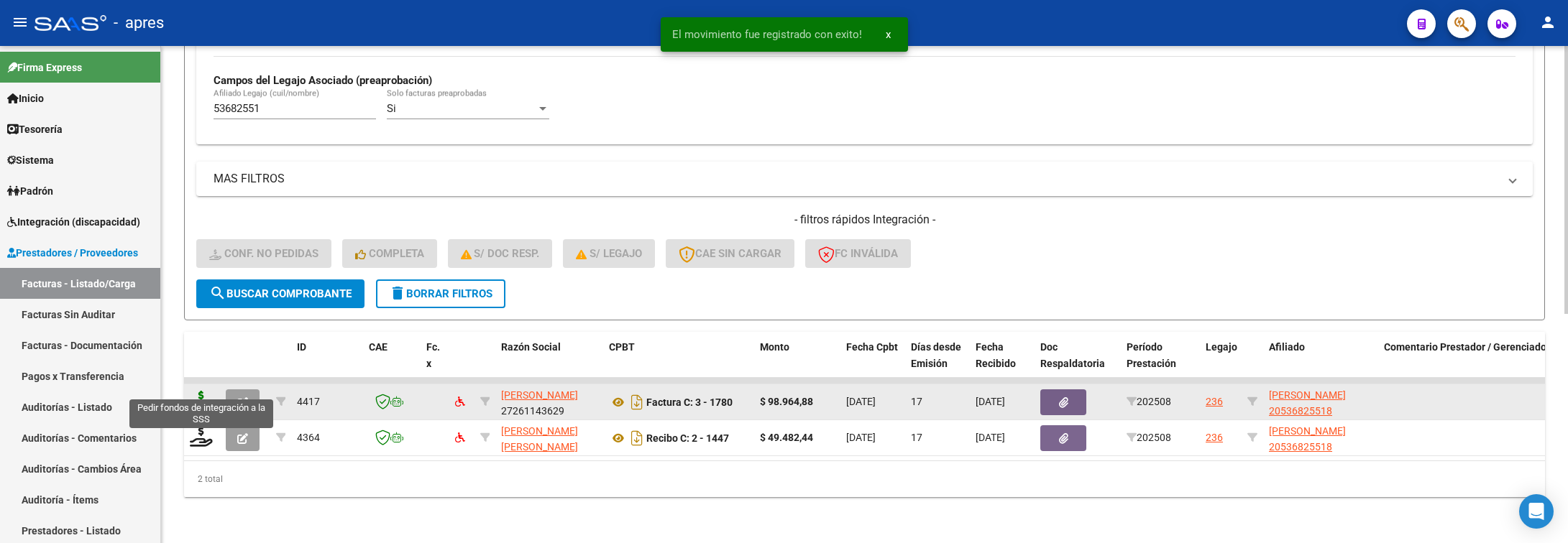
click at [199, 391] on icon at bounding box center [201, 401] width 23 height 20
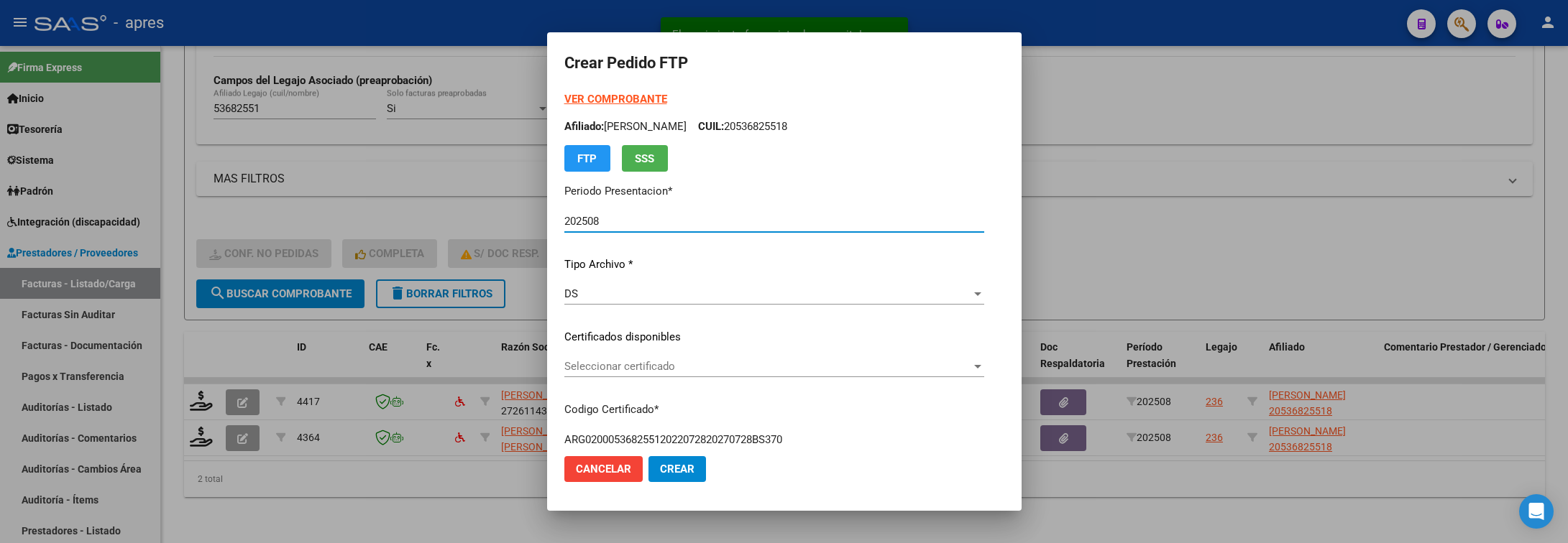
click at [685, 384] on div "Seleccionar certificado Seleccionar certificado" at bounding box center [774, 373] width 420 height 35
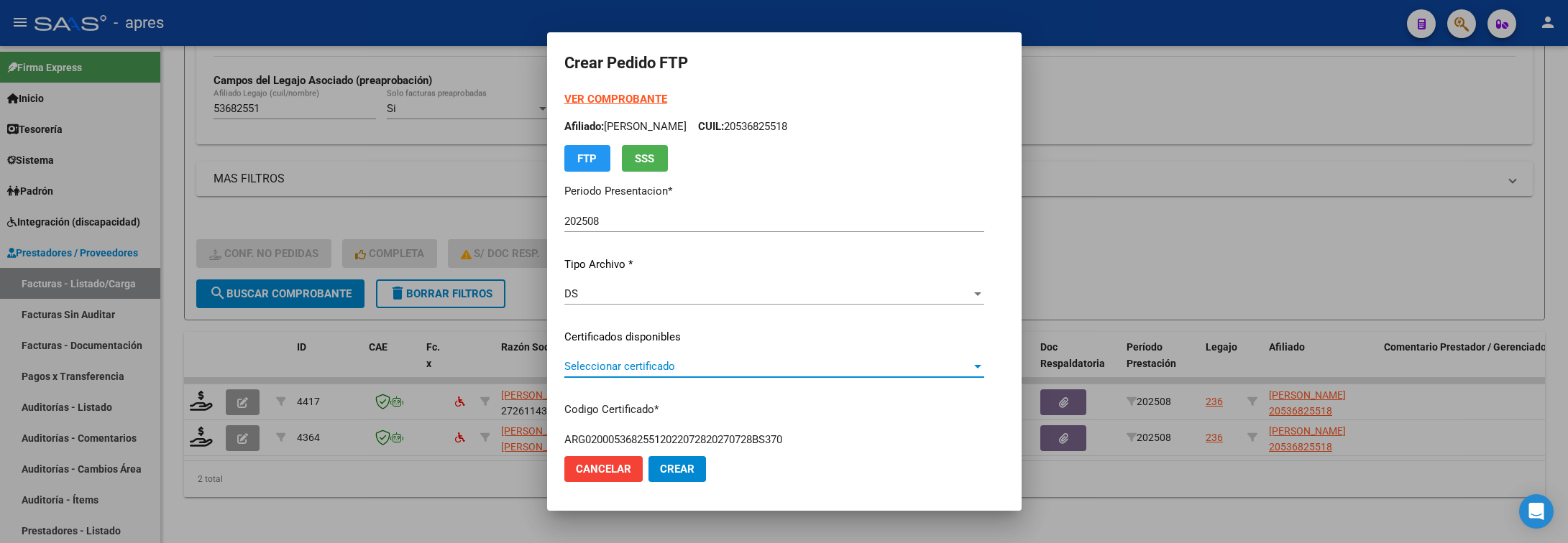
click at [688, 365] on span "Seleccionar certificado" at bounding box center [768, 366] width 407 height 13
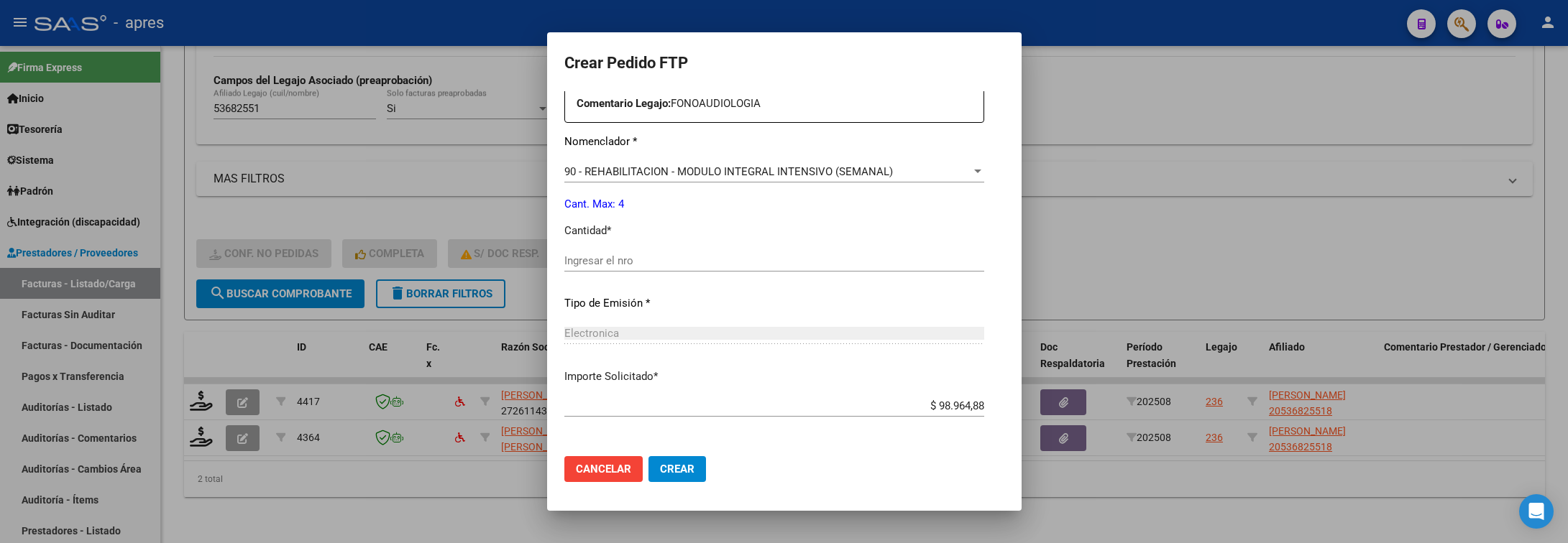
scroll to position [609, 0]
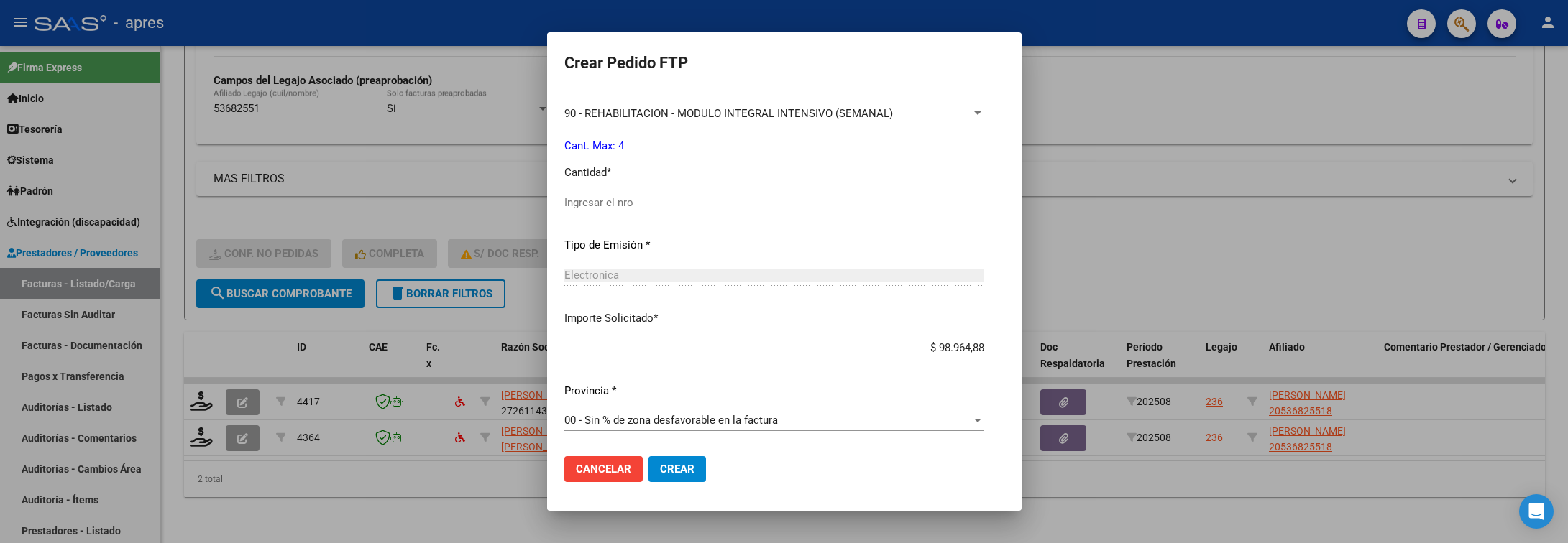
click at [678, 194] on div "Ingresar el nro" at bounding box center [774, 202] width 420 height 21
click at [678, 205] on input "Ingresar el nro" at bounding box center [774, 202] width 420 height 13
drag, startPoint x: 652, startPoint y: 465, endPoint x: 627, endPoint y: 427, distance: 45.5
click at [660, 463] on span "Crear" at bounding box center [678, 469] width 35 height 13
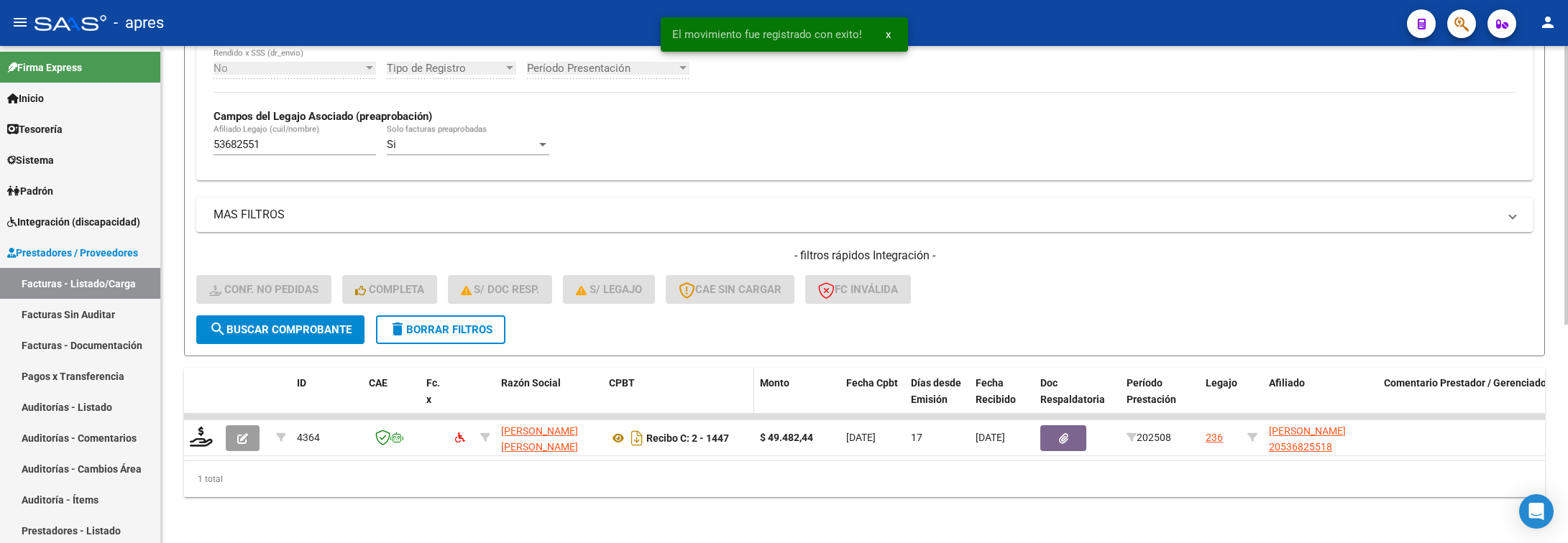
scroll to position [390, 0]
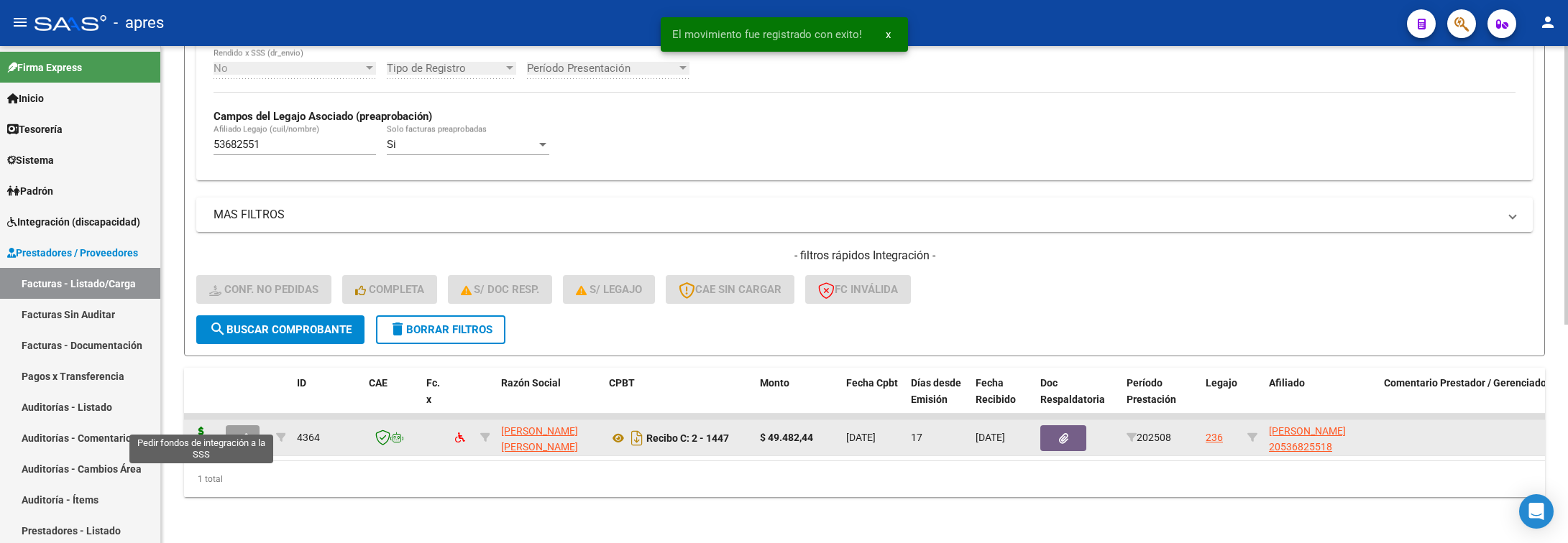
click at [203, 427] on icon at bounding box center [201, 437] width 23 height 20
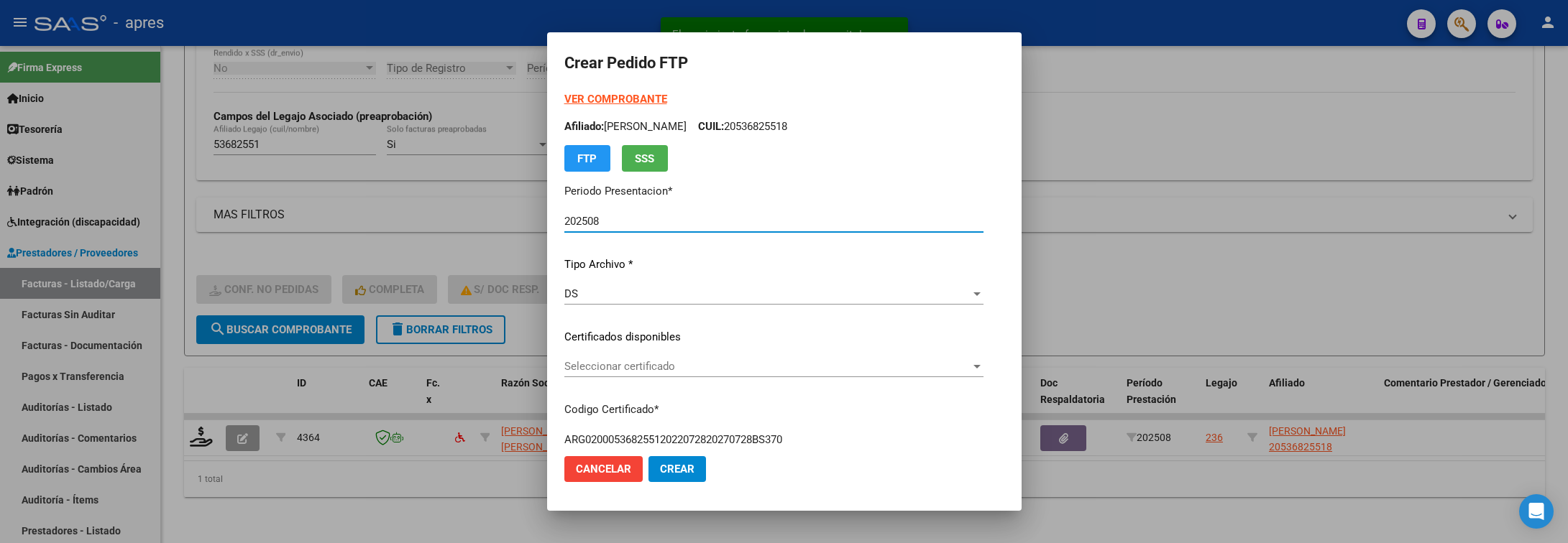
click at [909, 363] on span "Seleccionar certificado" at bounding box center [767, 366] width 406 height 13
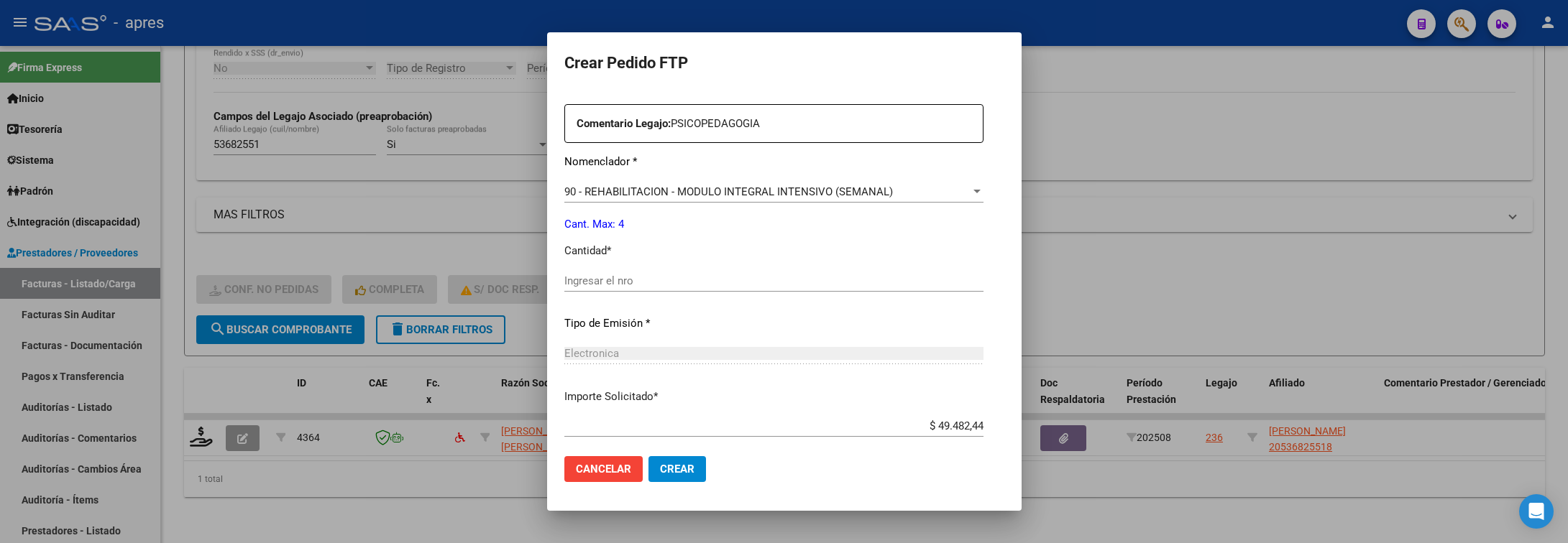
scroll to position [539, 0]
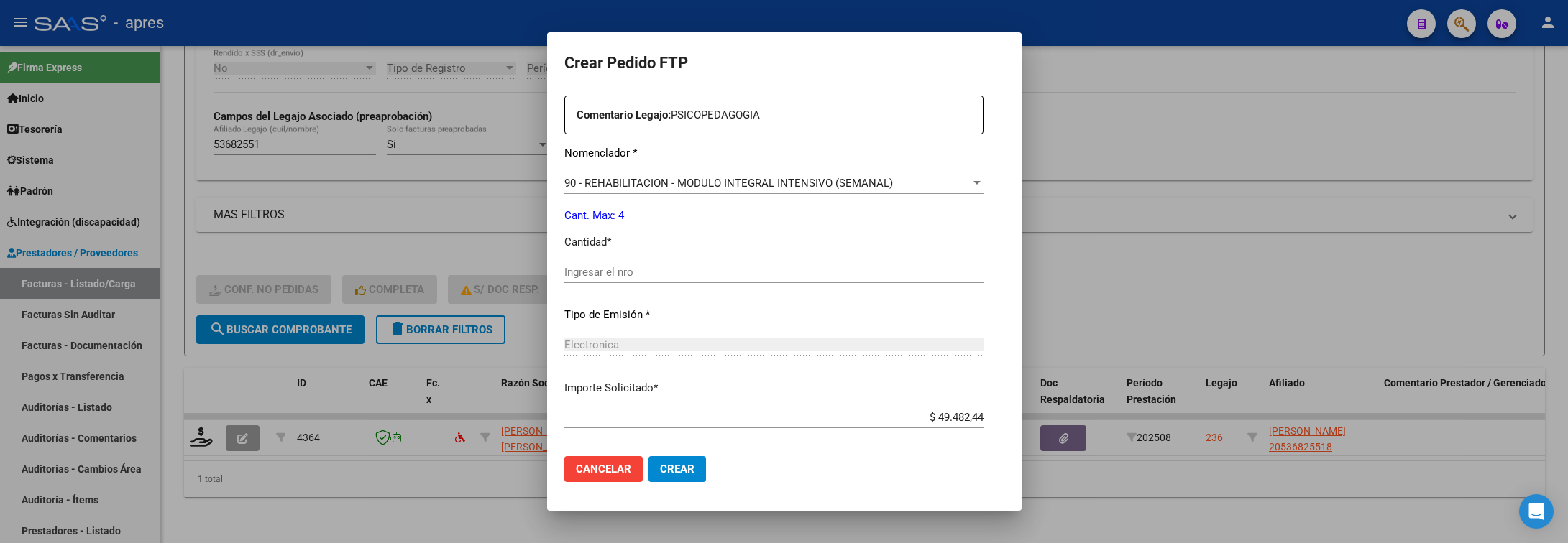
click at [740, 280] on div "Ingresar el nro" at bounding box center [774, 272] width 419 height 21
click at [740, 275] on input "Ingresar el nro" at bounding box center [774, 272] width 419 height 13
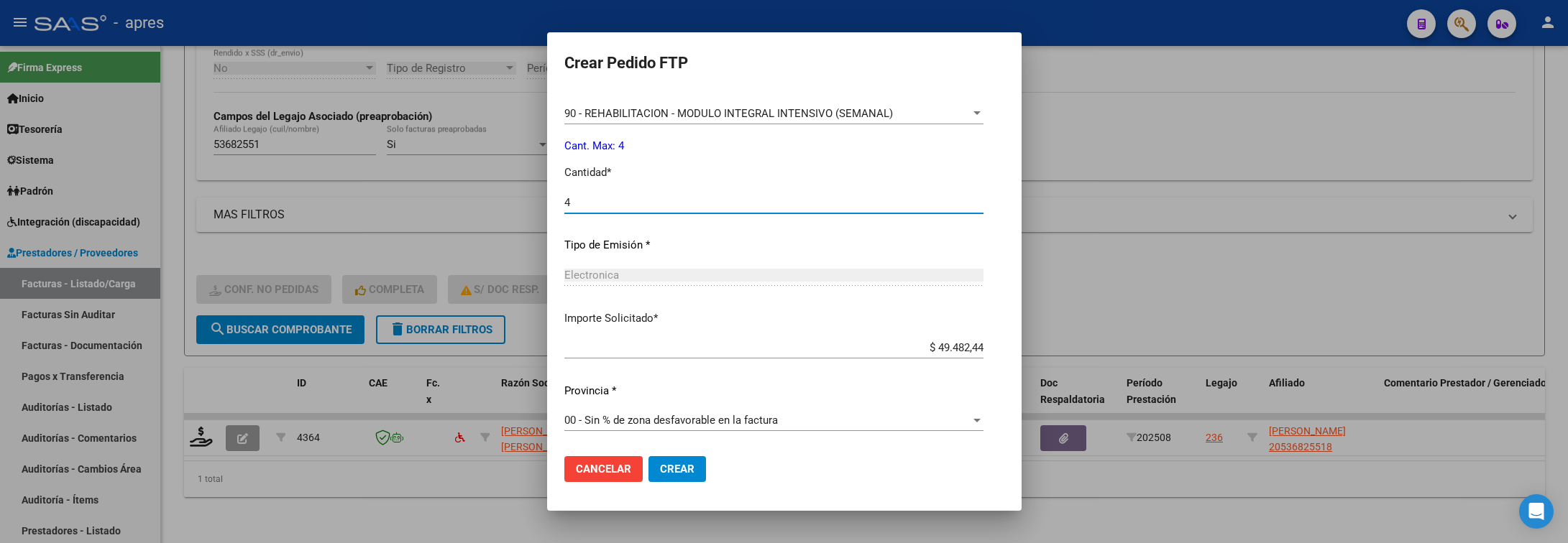
click at [675, 476] on button "Crear" at bounding box center [677, 469] width 57 height 26
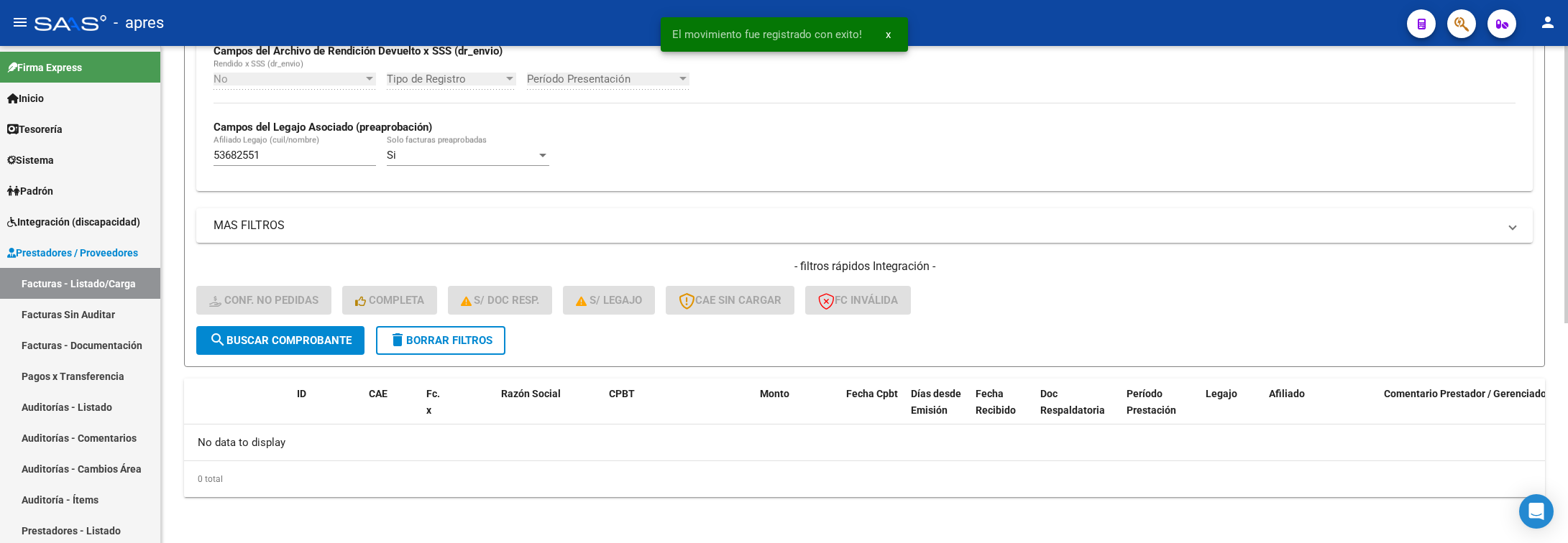
scroll to position [363, 0]
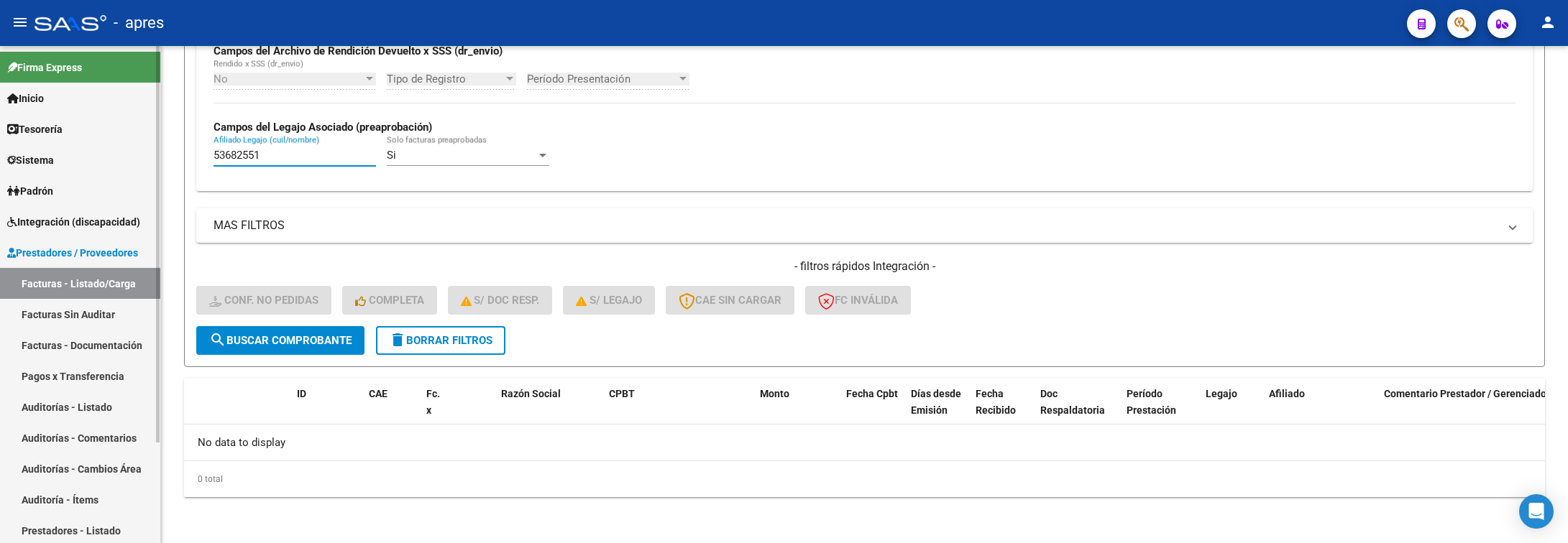
drag, startPoint x: 268, startPoint y: 155, endPoint x: 138, endPoint y: 173, distance: 131.2
click at [139, 173] on mat-sidenav-container "Firma Express Inicio Calendario SSS Instructivos Contacto OS Tesorería Extracto…" at bounding box center [784, 295] width 1568 height 497
paste input "4953120"
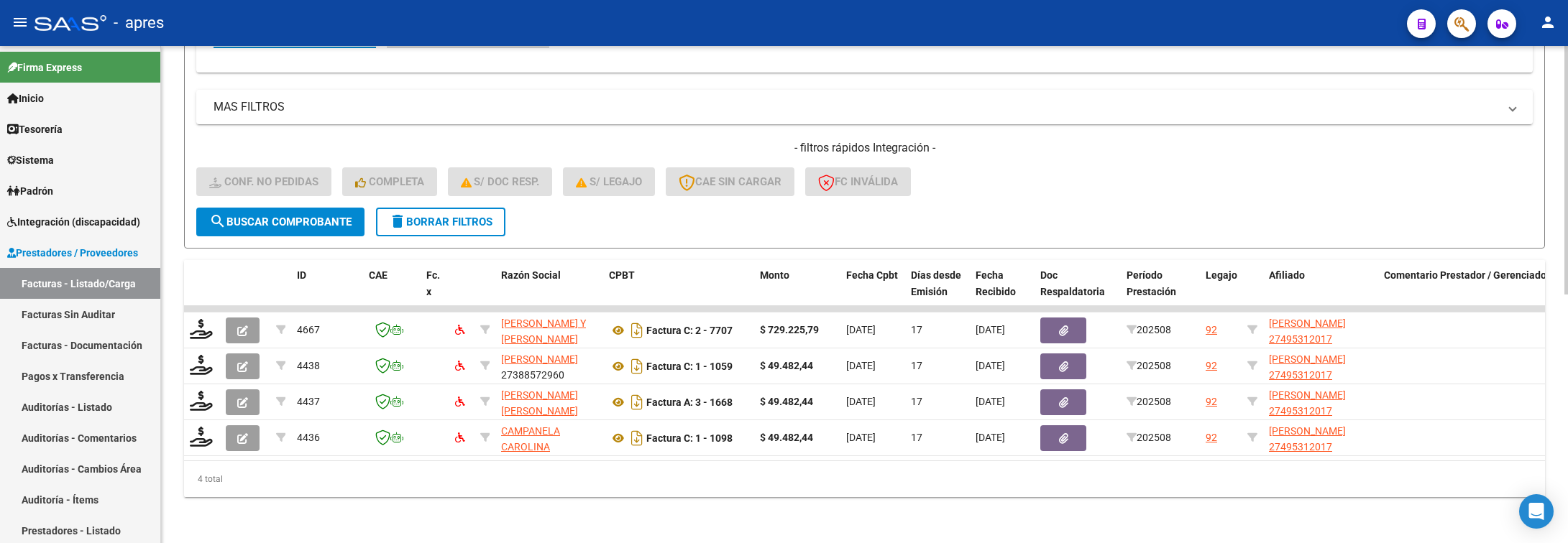
scroll to position [498, 0]
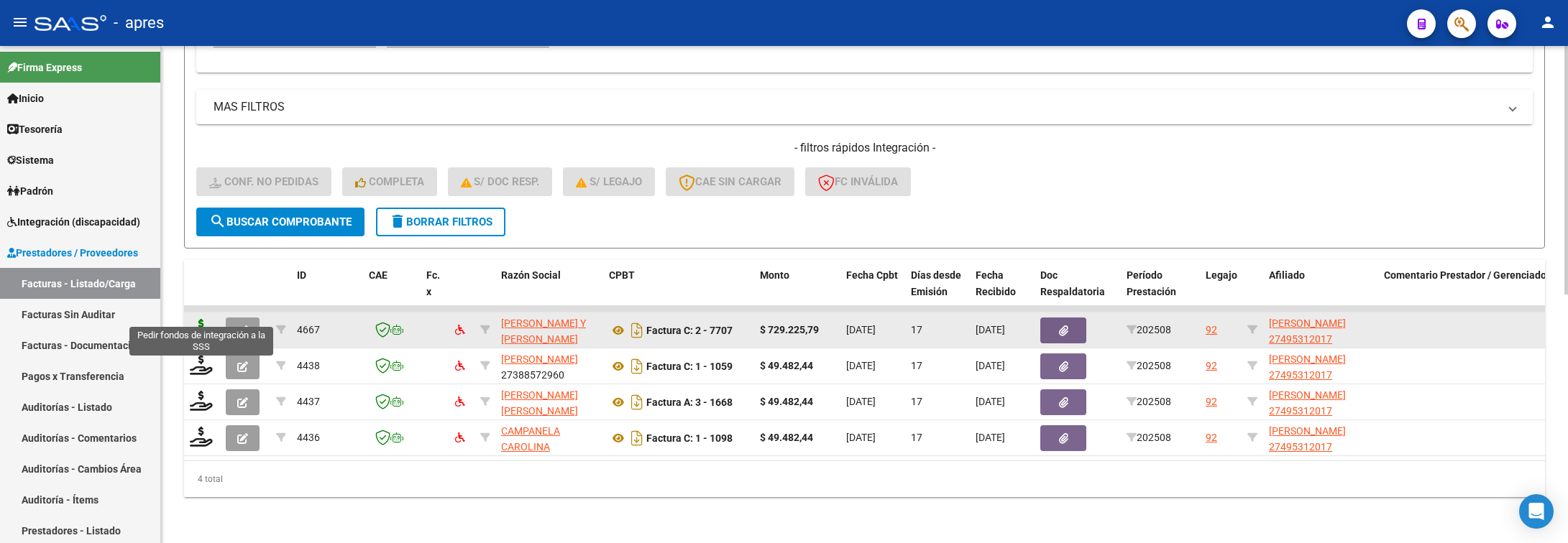
click at [210, 319] on icon at bounding box center [201, 330] width 23 height 20
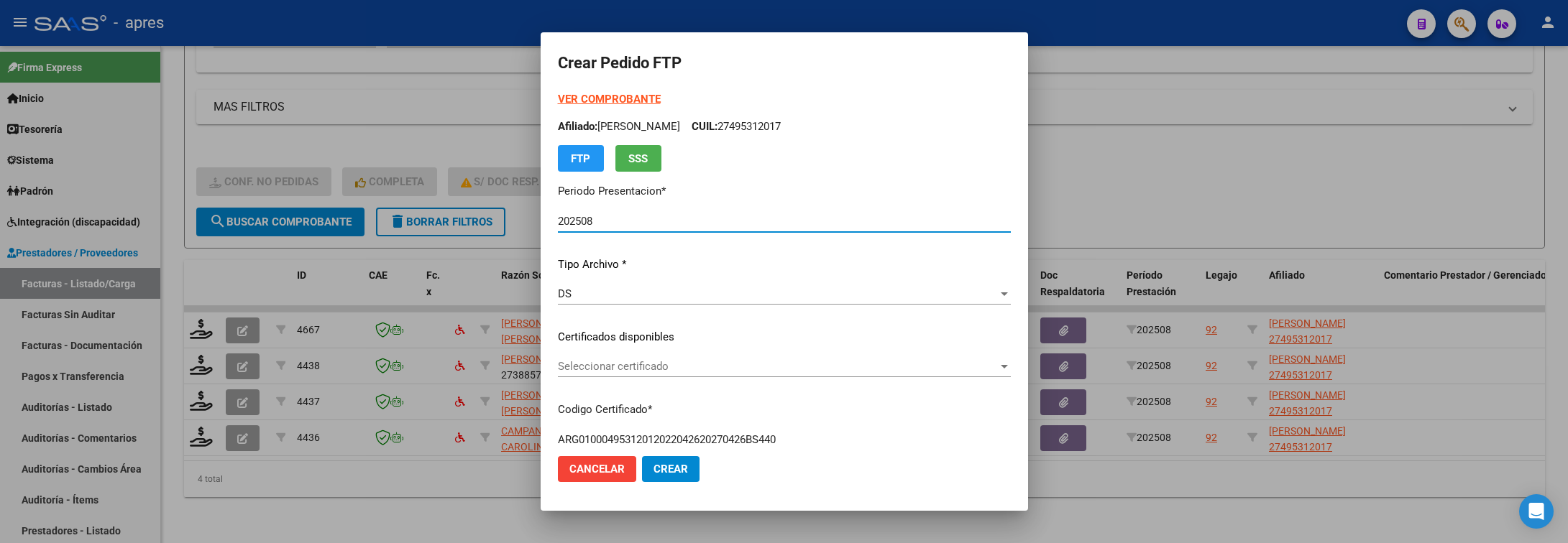
click at [662, 360] on span "Seleccionar certificado" at bounding box center [778, 366] width 440 height 13
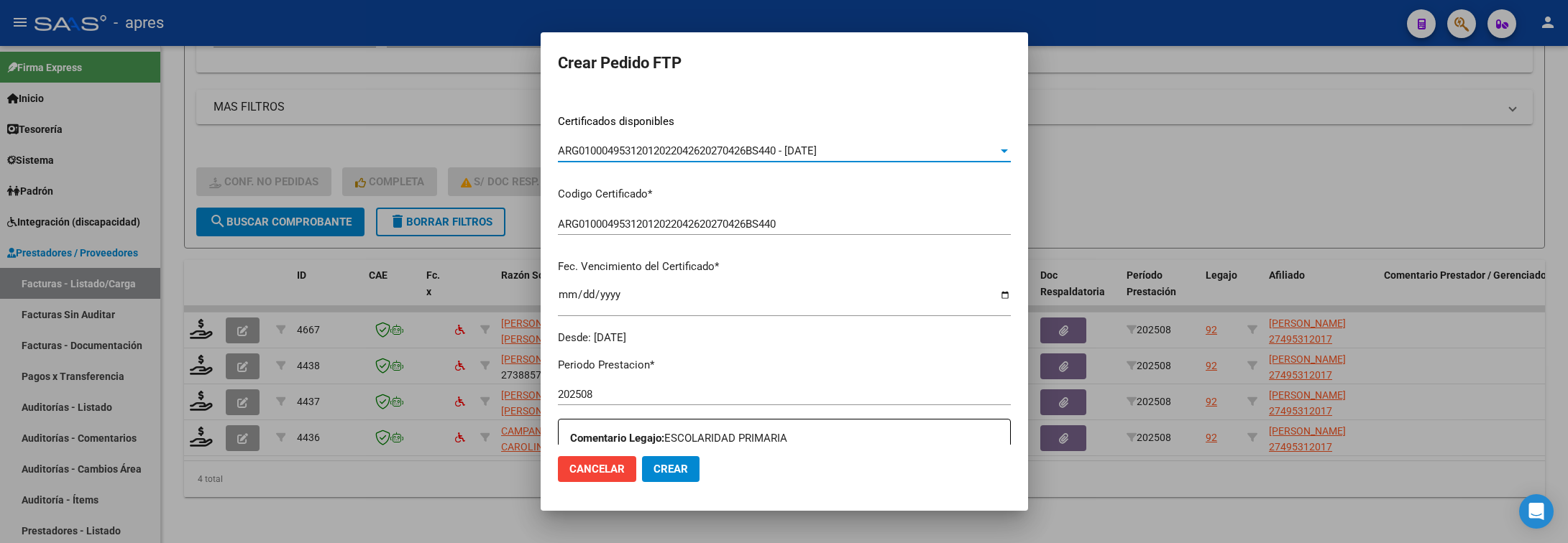
scroll to position [431, 0]
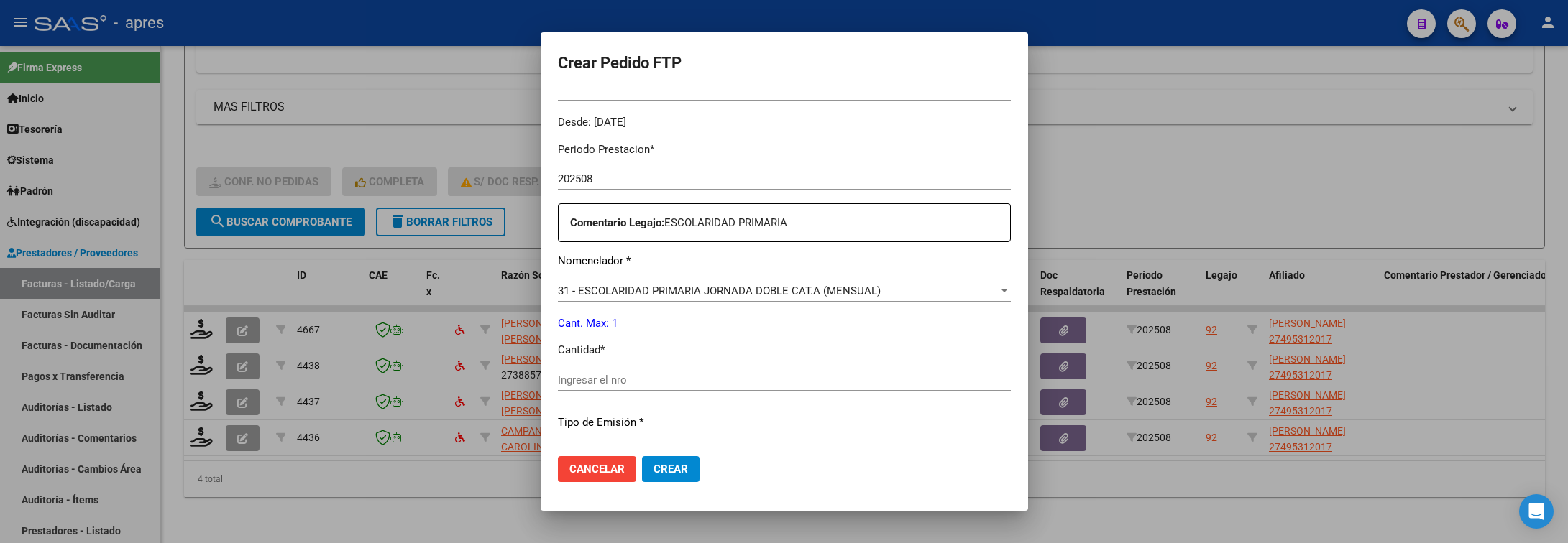
click at [663, 381] on input "Ingresar el nro" at bounding box center [784, 380] width 453 height 13
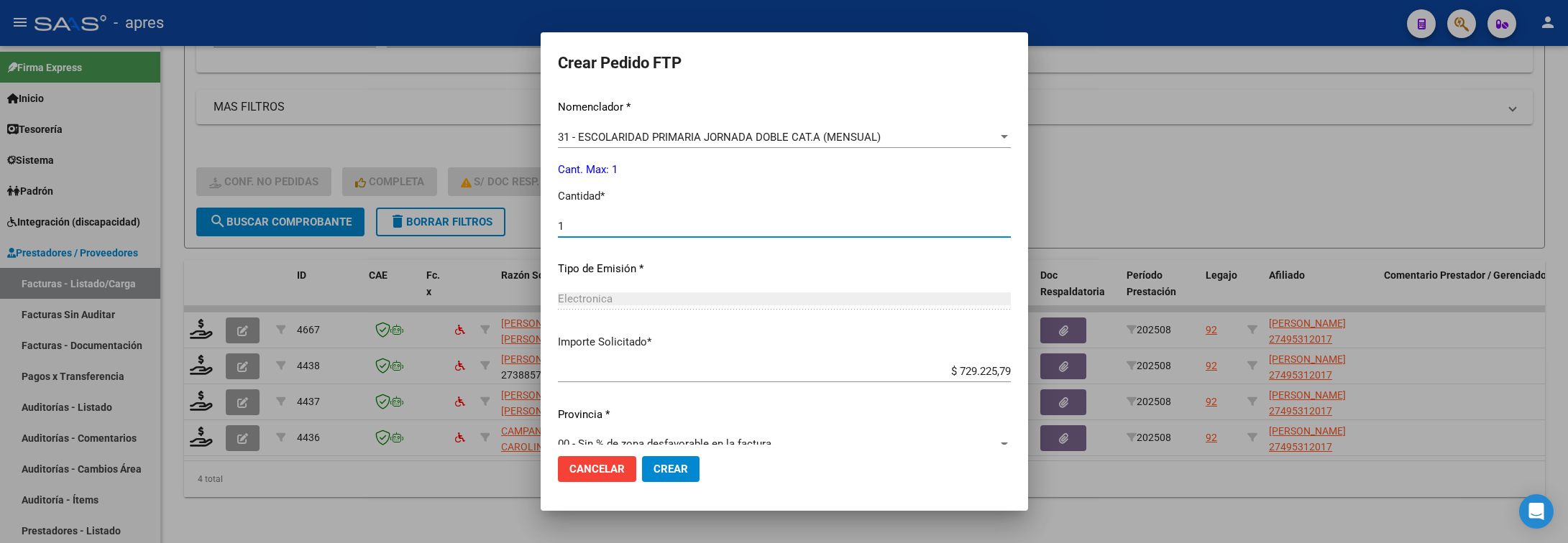
scroll to position [609, 0]
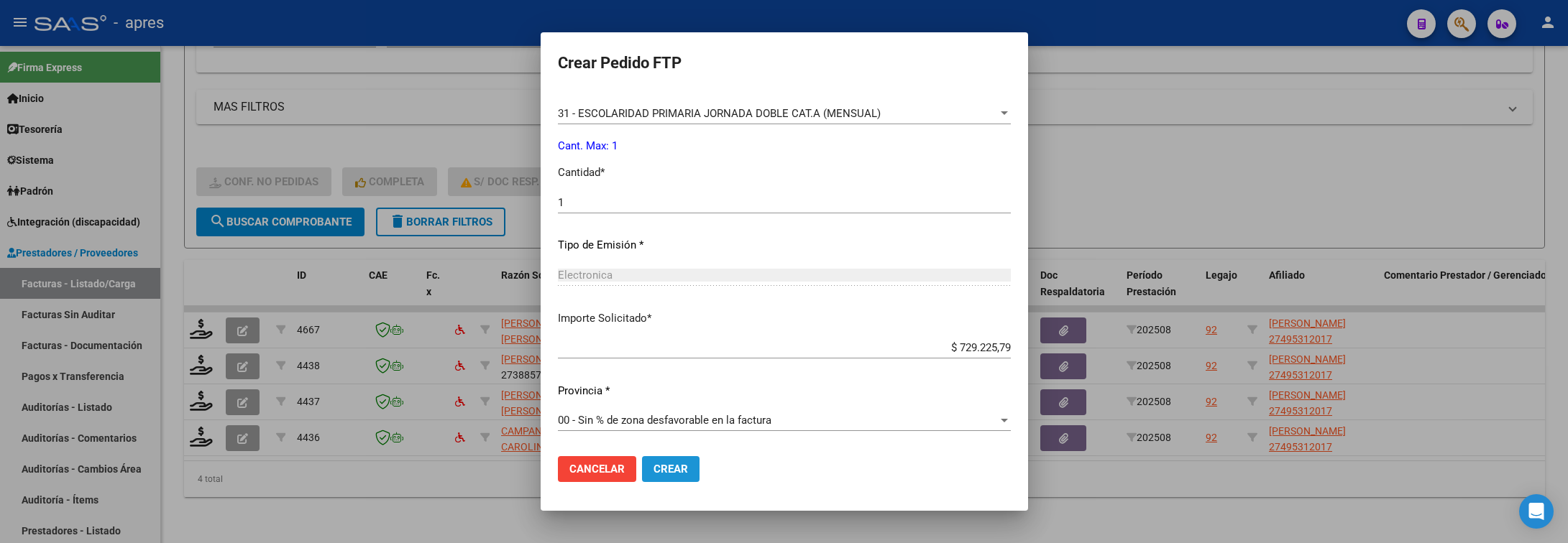
click at [645, 457] on button "Crear" at bounding box center [671, 469] width 57 height 26
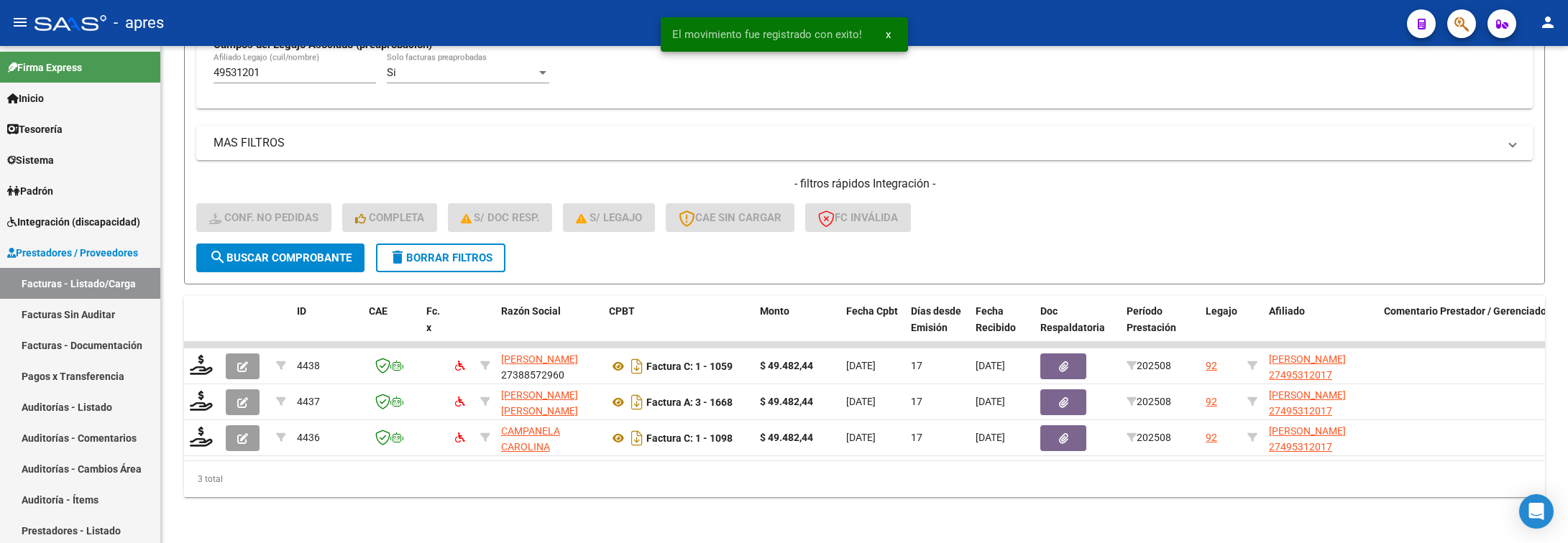
scroll to position [462, 0]
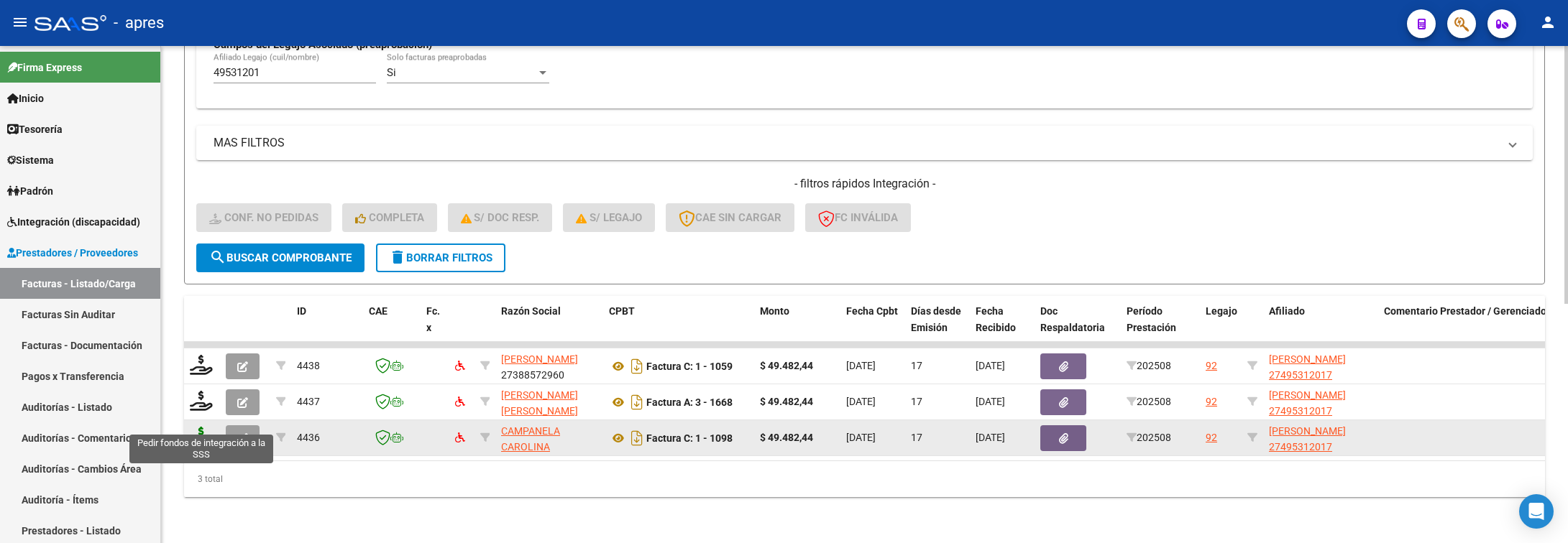
click at [207, 427] on icon at bounding box center [201, 437] width 23 height 20
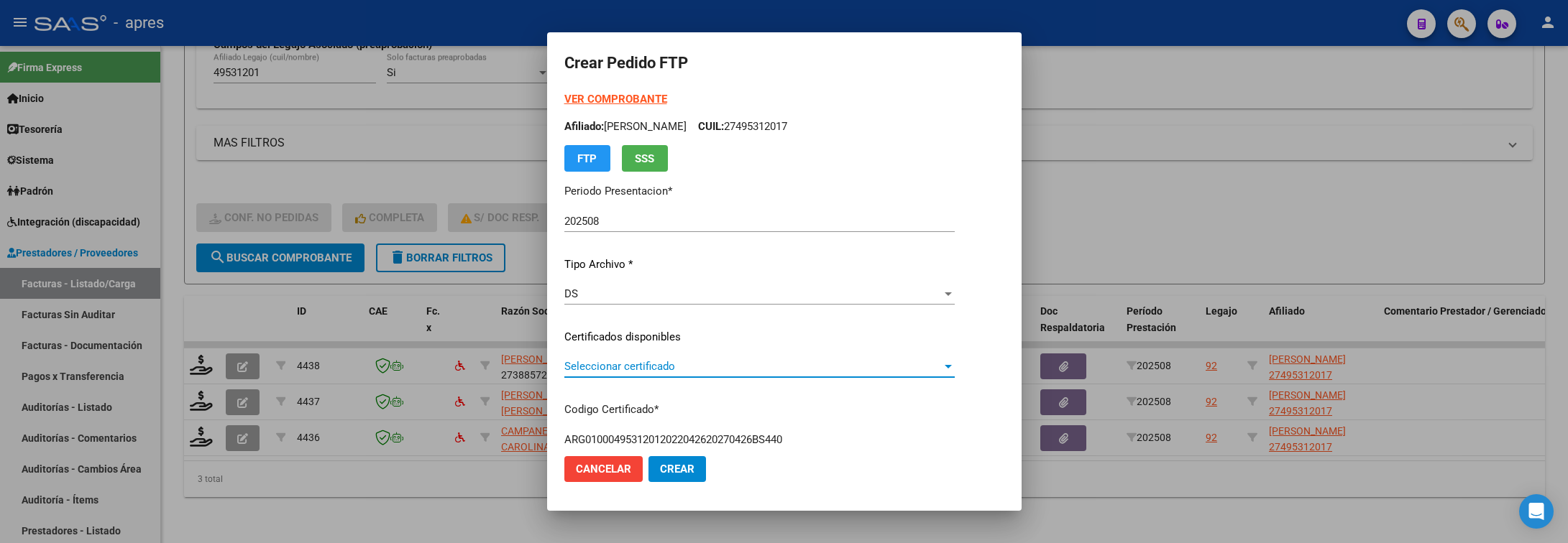
click at [627, 363] on span "Seleccionar certificado" at bounding box center [753, 366] width 378 height 13
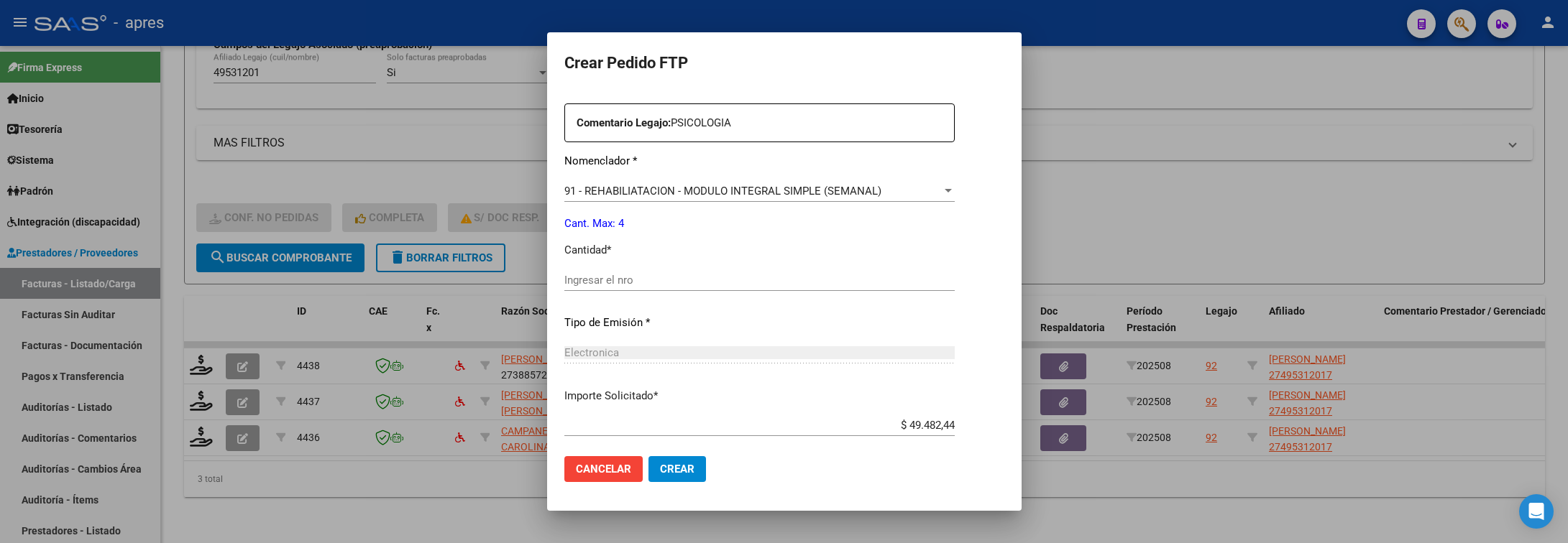
scroll to position [539, 0]
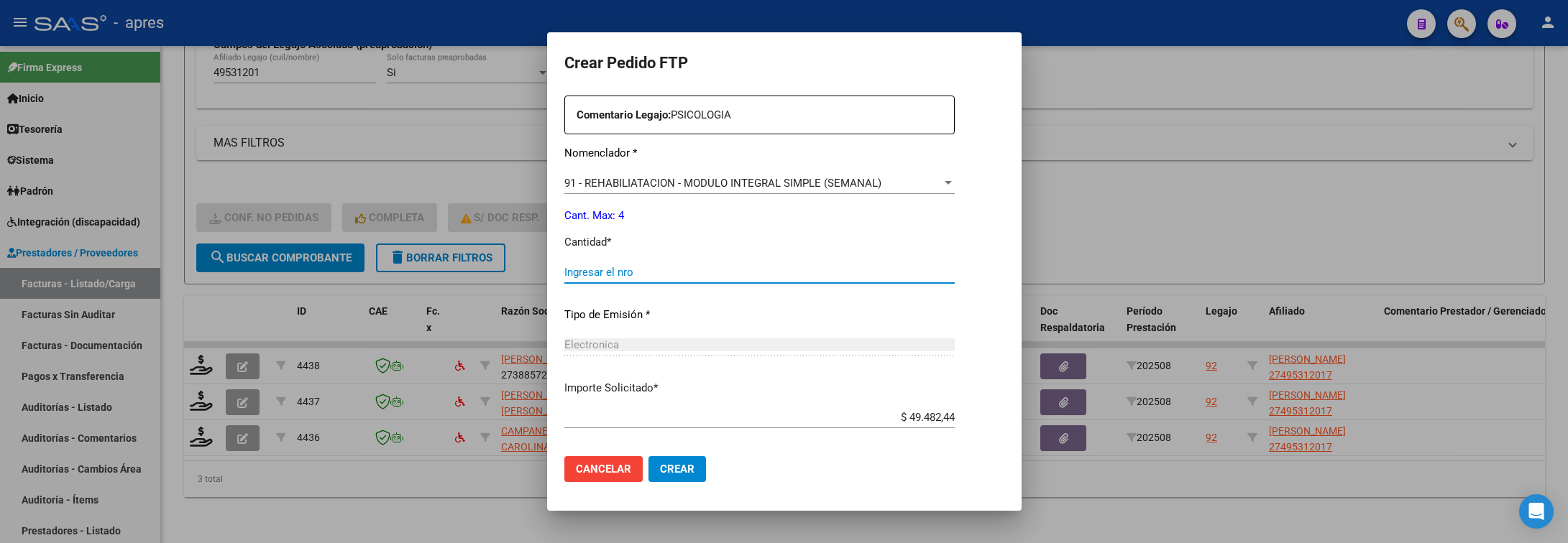
click at [671, 272] on input "Ingresar el nro" at bounding box center [759, 272] width 390 height 13
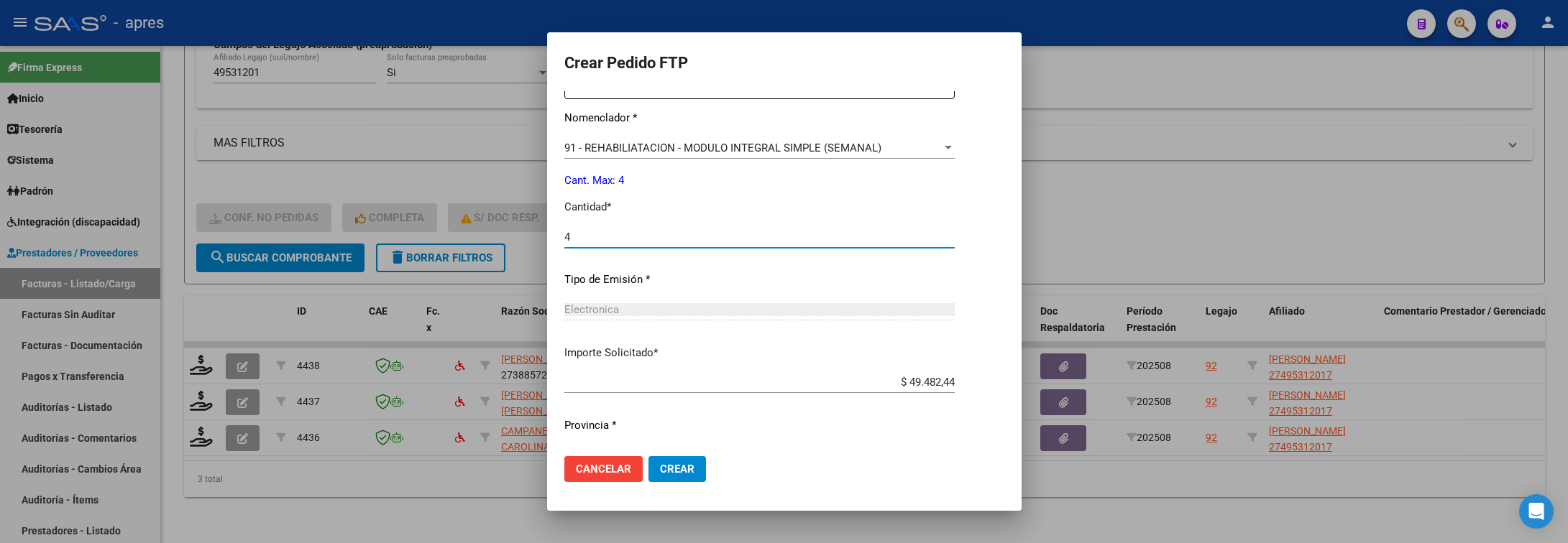
scroll to position [609, 0]
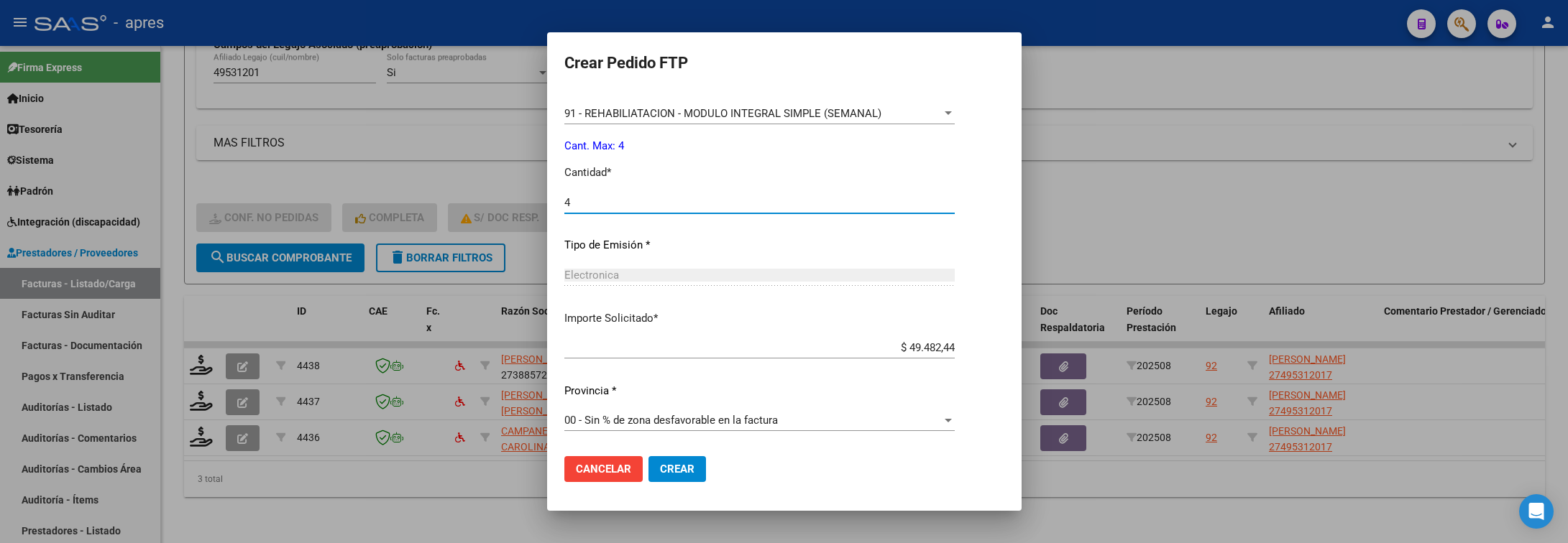
click at [671, 468] on span "Crear" at bounding box center [678, 469] width 35 height 13
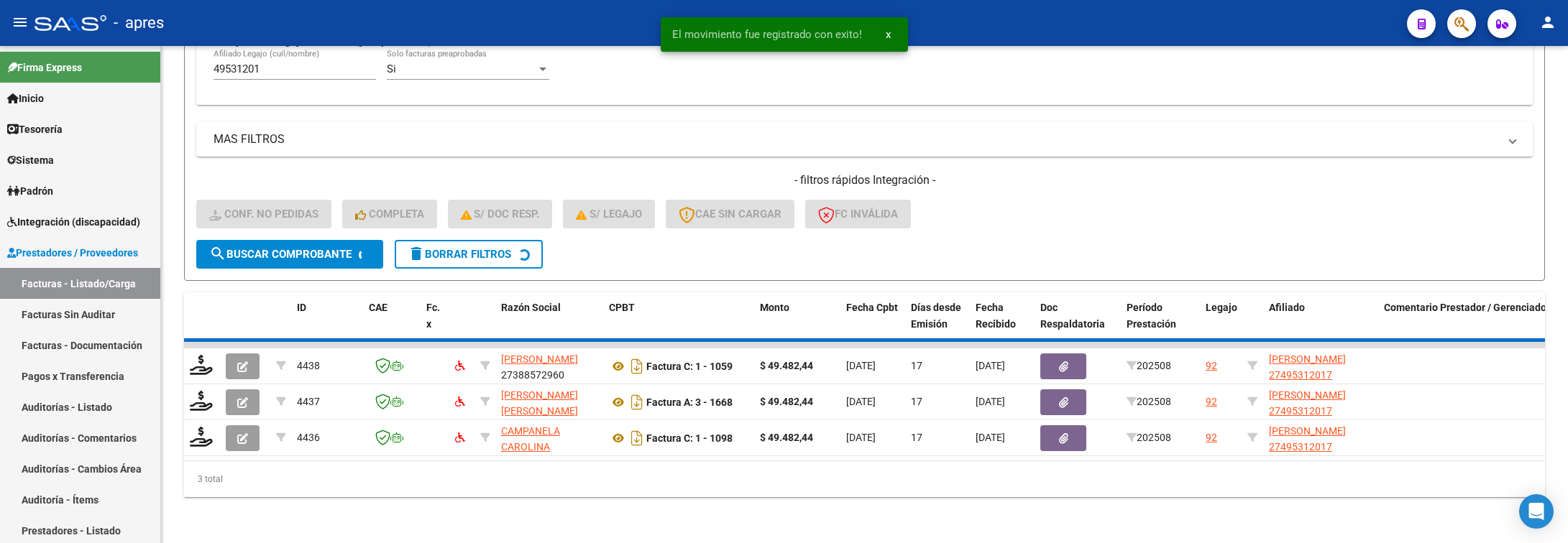
scroll to position [425, 0]
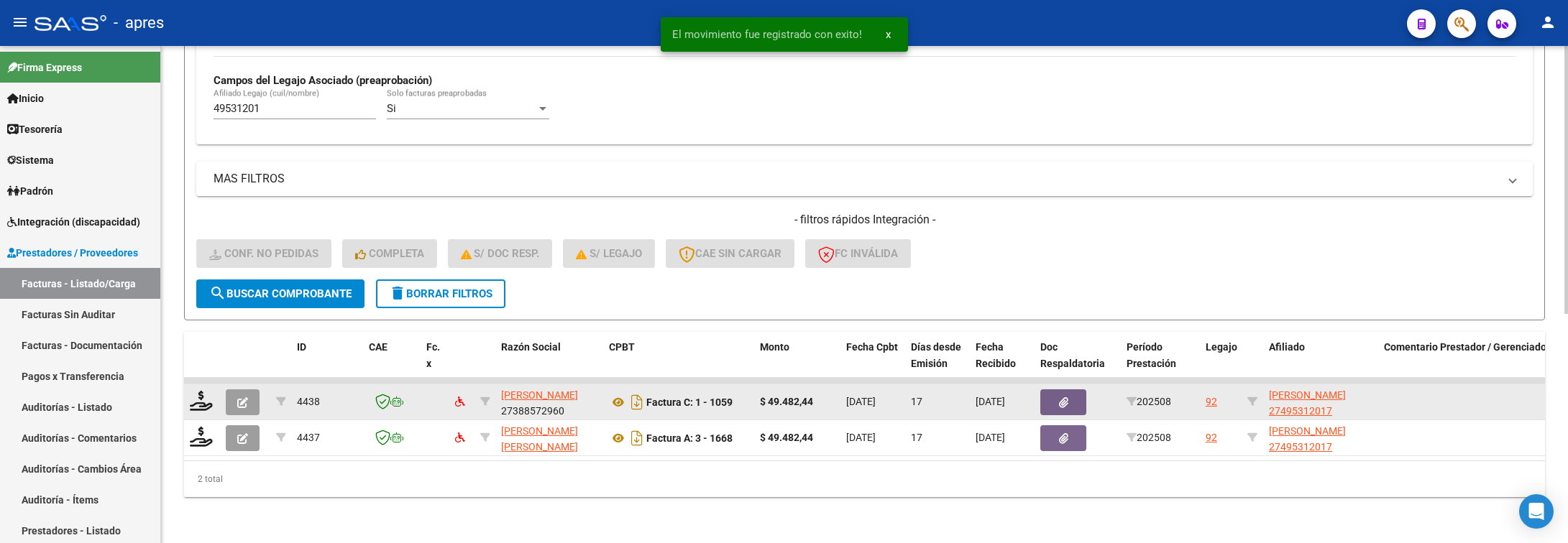
click at [203, 395] on div at bounding box center [202, 402] width 24 height 22
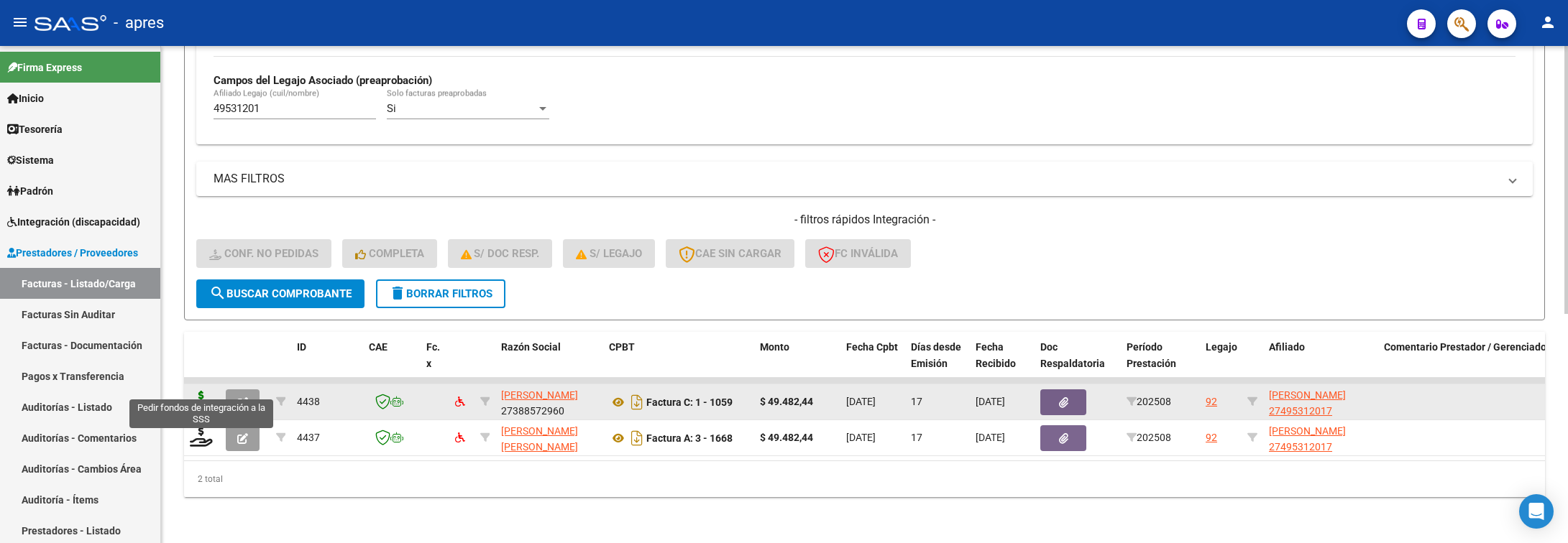
click at [203, 391] on icon at bounding box center [201, 401] width 23 height 20
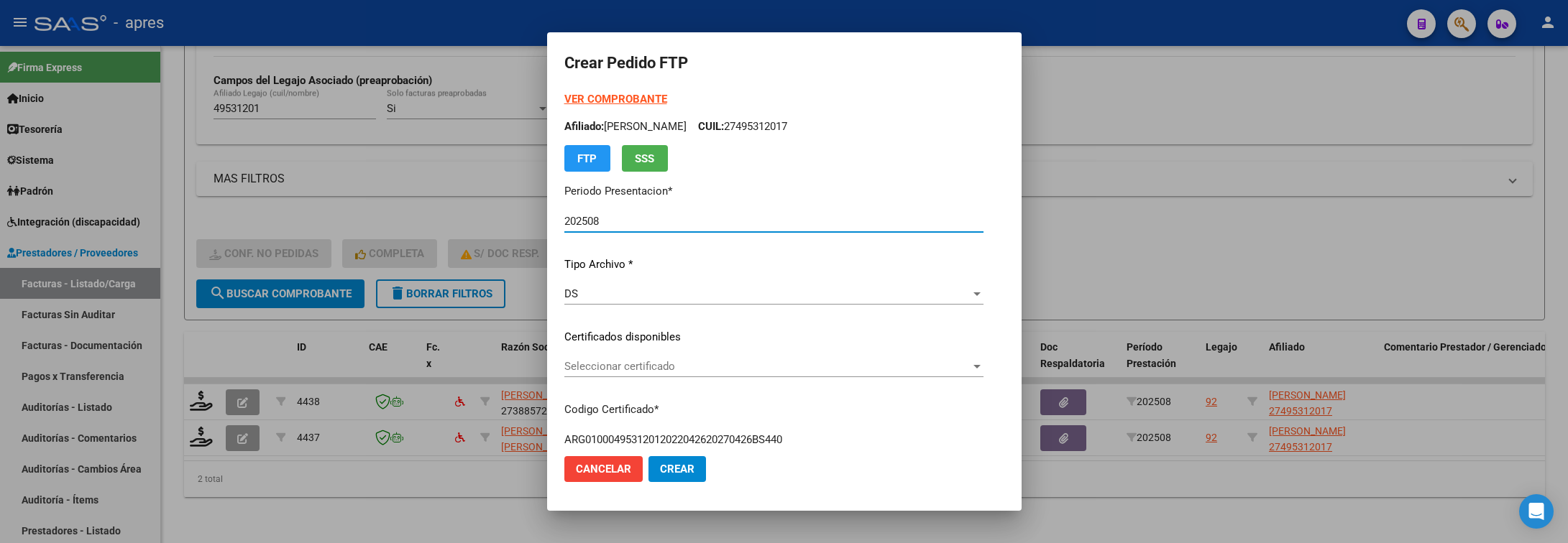
click at [970, 365] on span "Seleccionar certificado" at bounding box center [767, 366] width 406 height 13
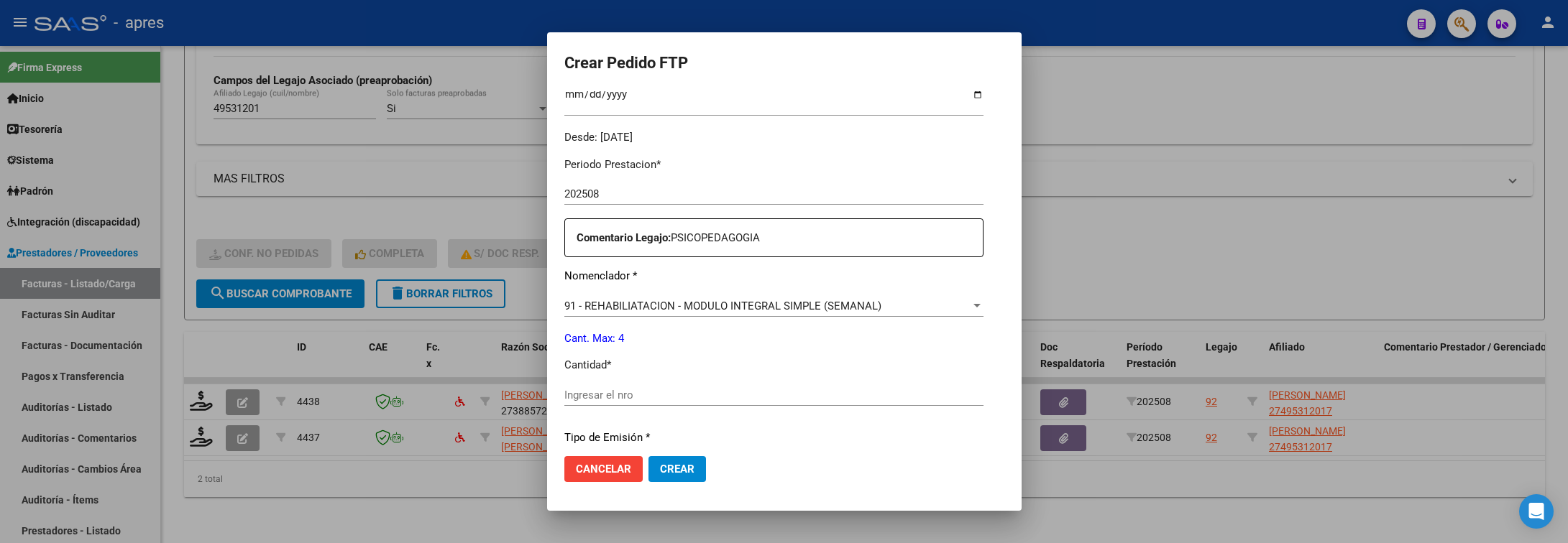
scroll to position [539, 0]
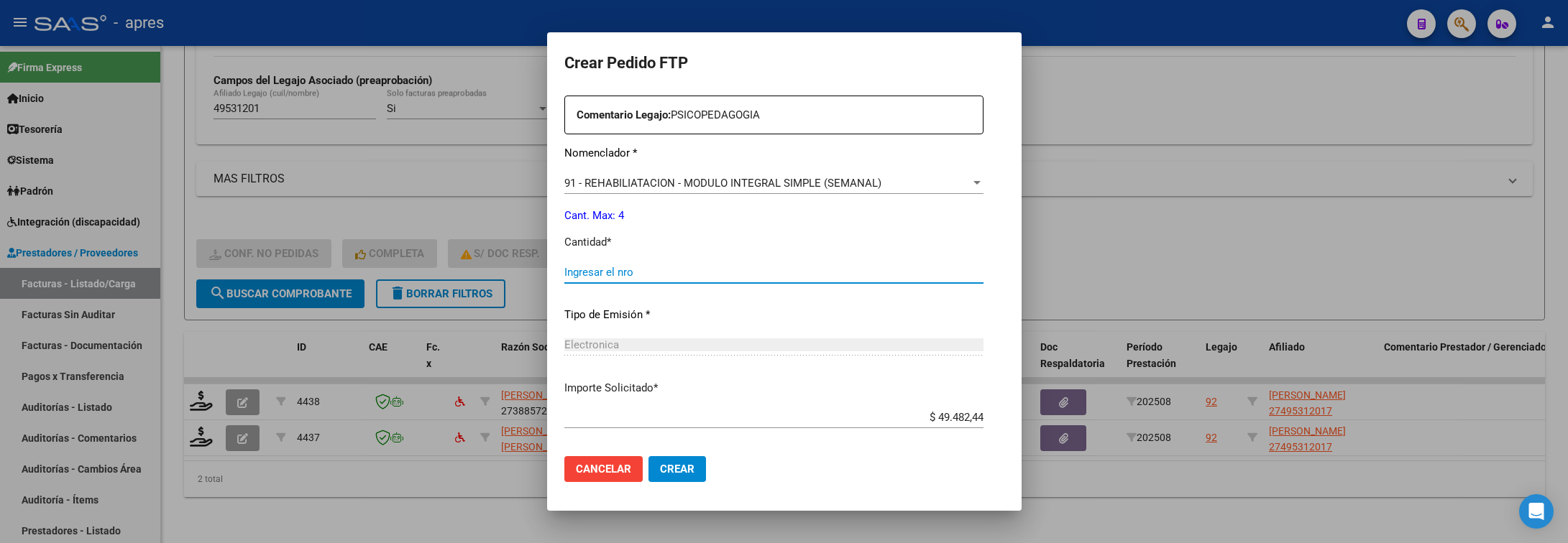
drag, startPoint x: 739, startPoint y: 268, endPoint x: 740, endPoint y: 278, distance: 10.0
click at [740, 276] on input "Ingresar el nro" at bounding box center [774, 272] width 419 height 13
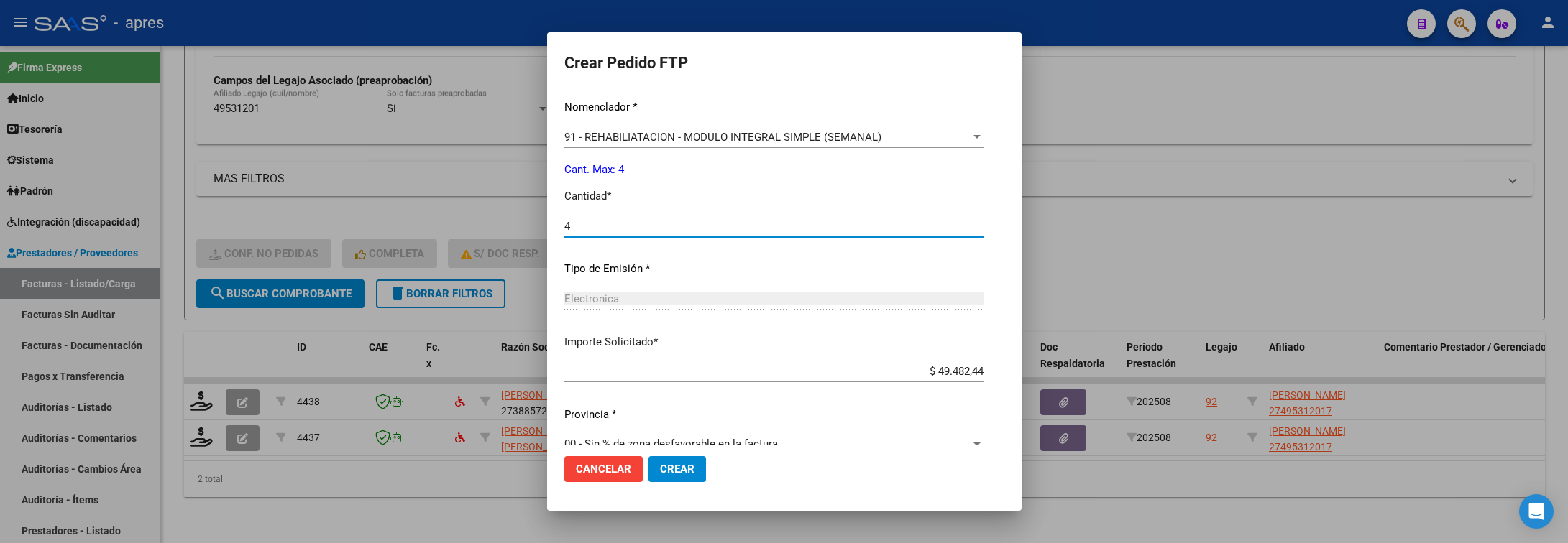
scroll to position [609, 0]
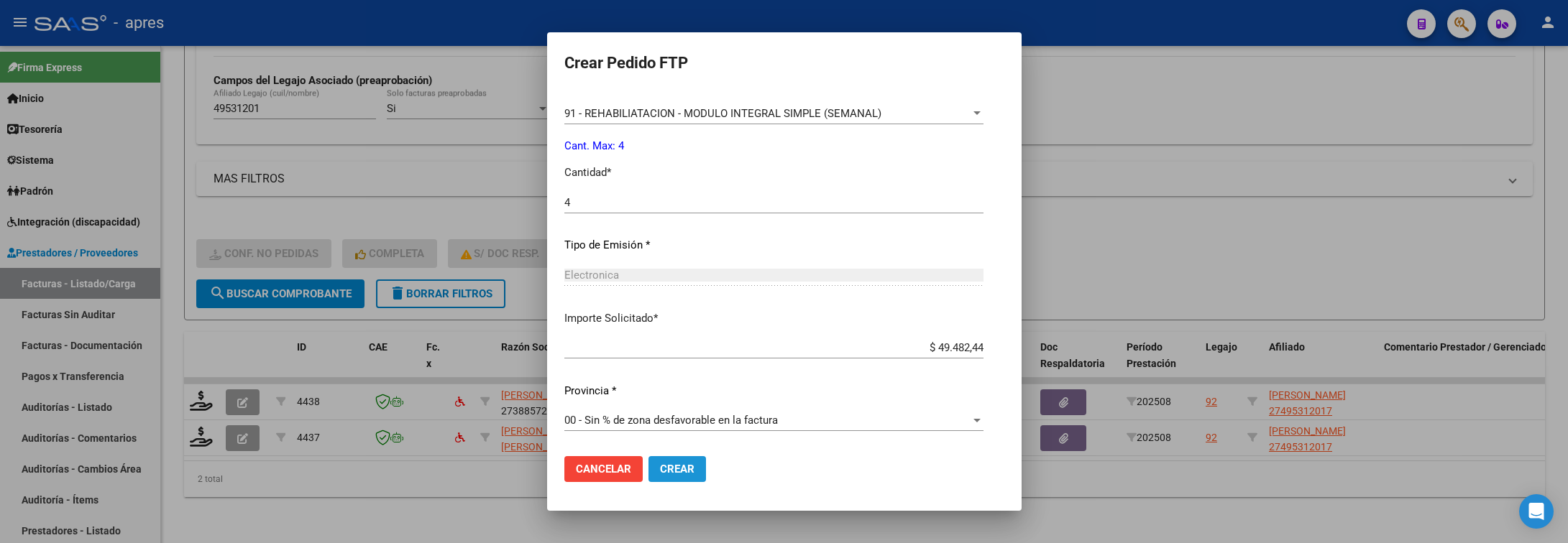
click at [658, 477] on button "Crear" at bounding box center [677, 469] width 57 height 26
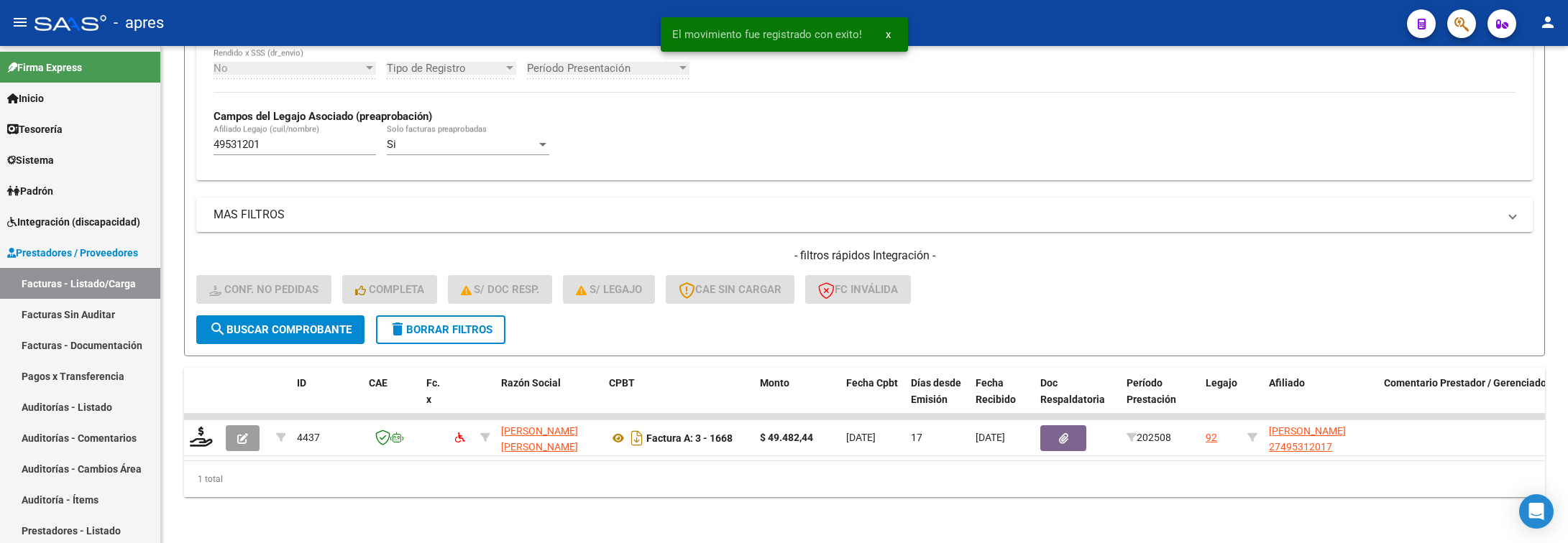
scroll to position [390, 0]
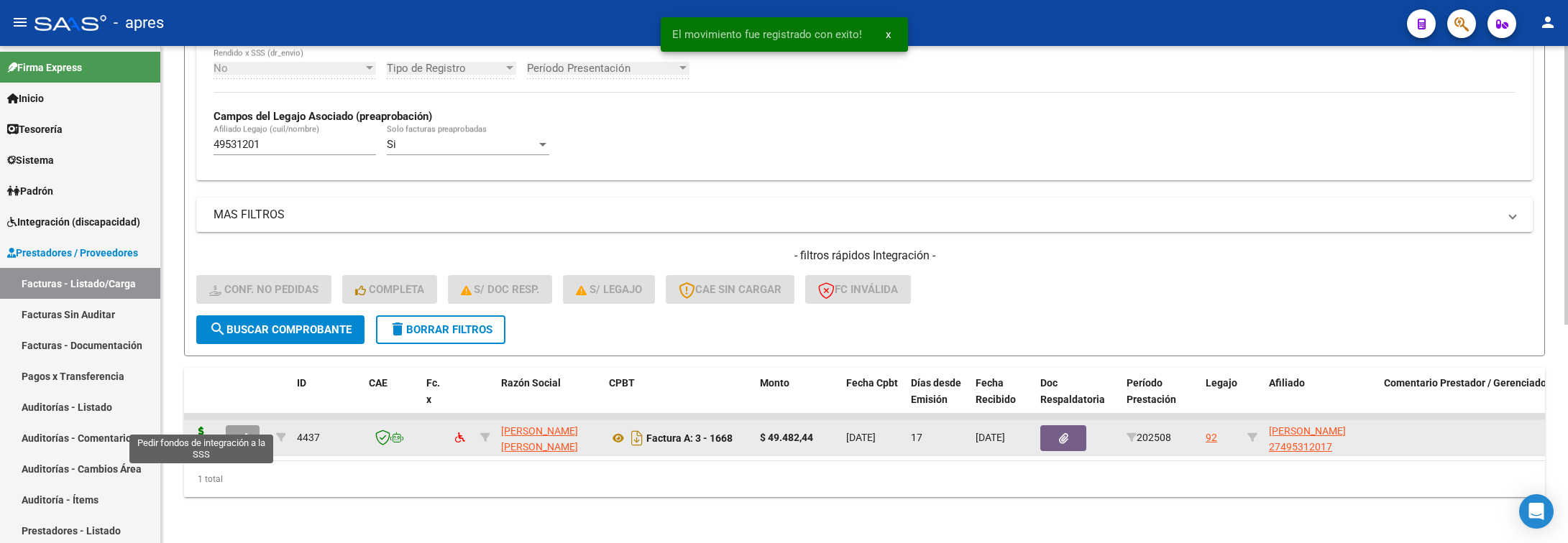
click at [208, 427] on icon at bounding box center [201, 437] width 23 height 20
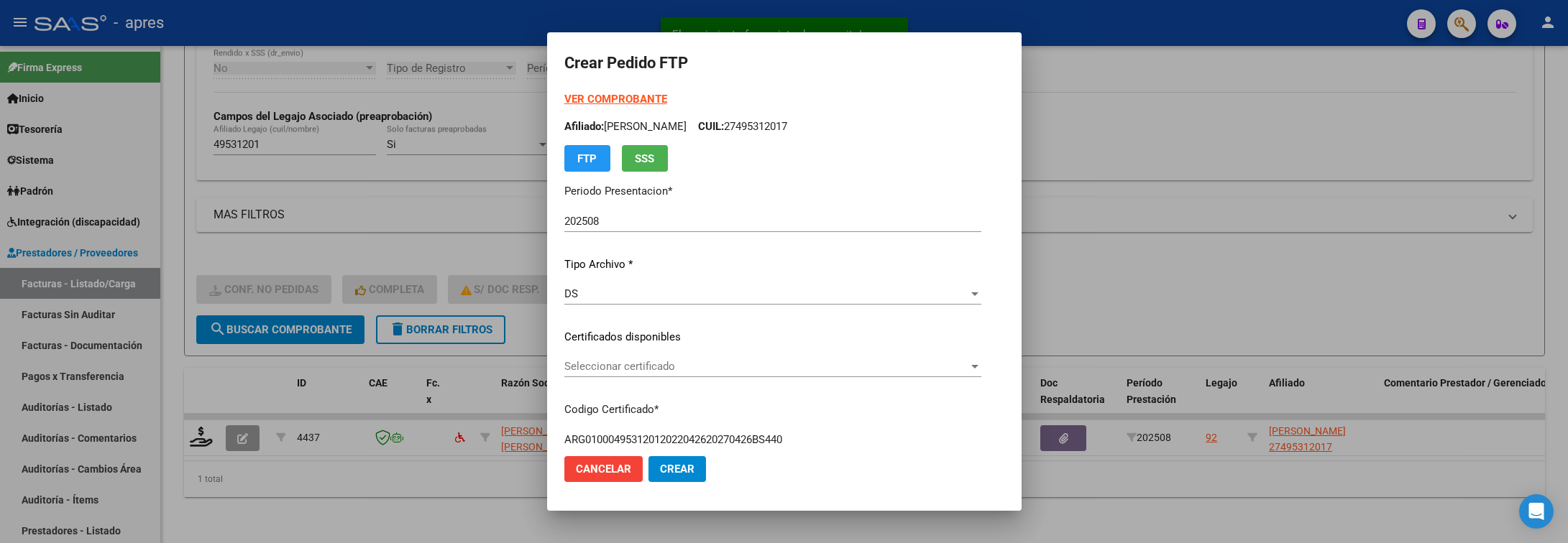
click at [809, 380] on div "Seleccionar certificado Seleccionar certificado" at bounding box center [773, 373] width 417 height 35
click at [811, 373] on div "Seleccionar certificado Seleccionar certificado" at bounding box center [773, 366] width 417 height 21
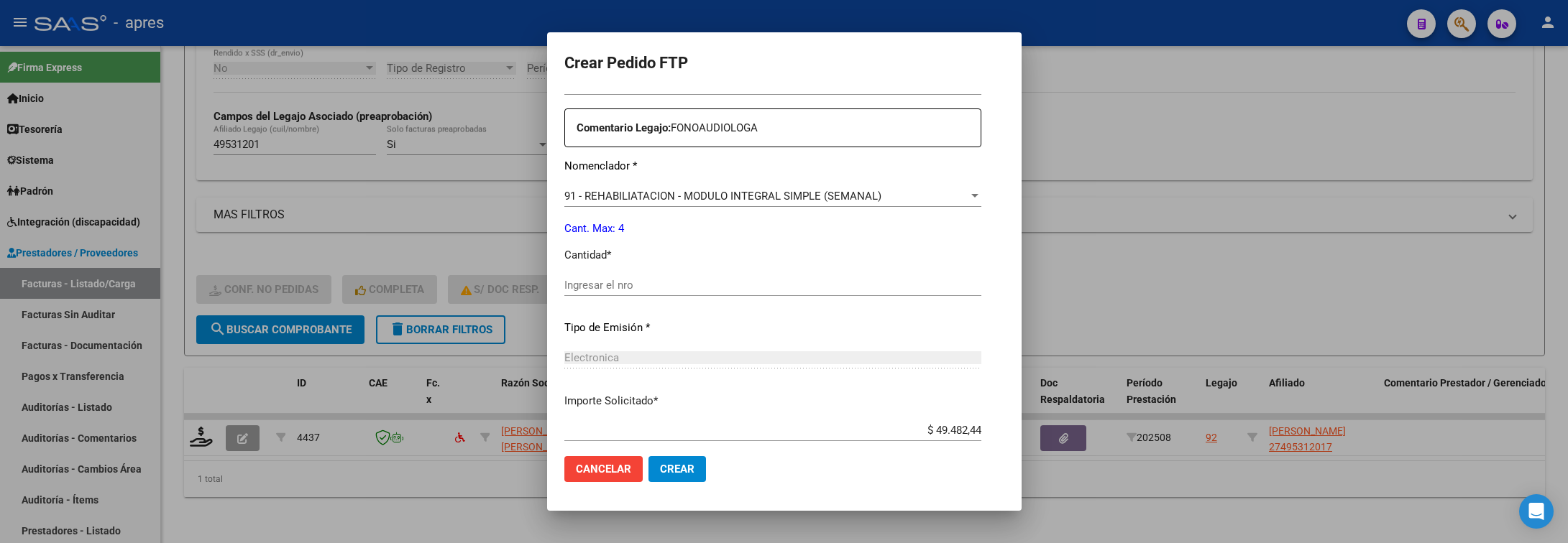
scroll to position [539, 0]
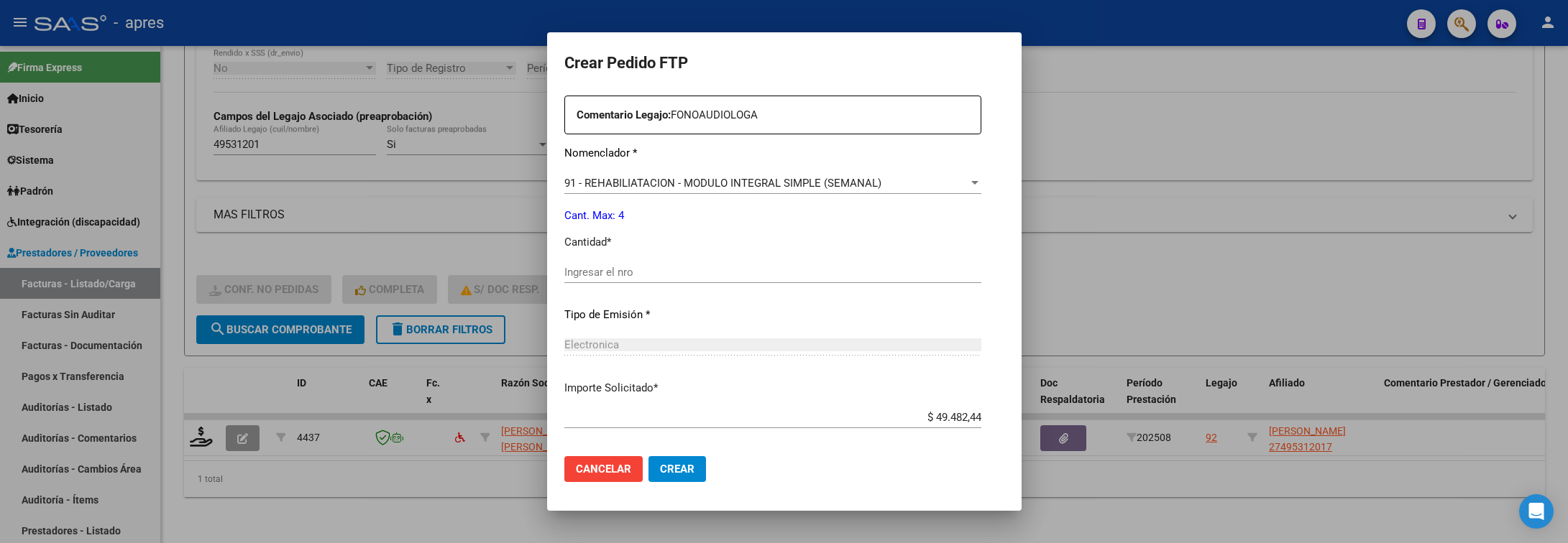
click at [806, 263] on div "Ingresar el nro" at bounding box center [773, 272] width 417 height 21
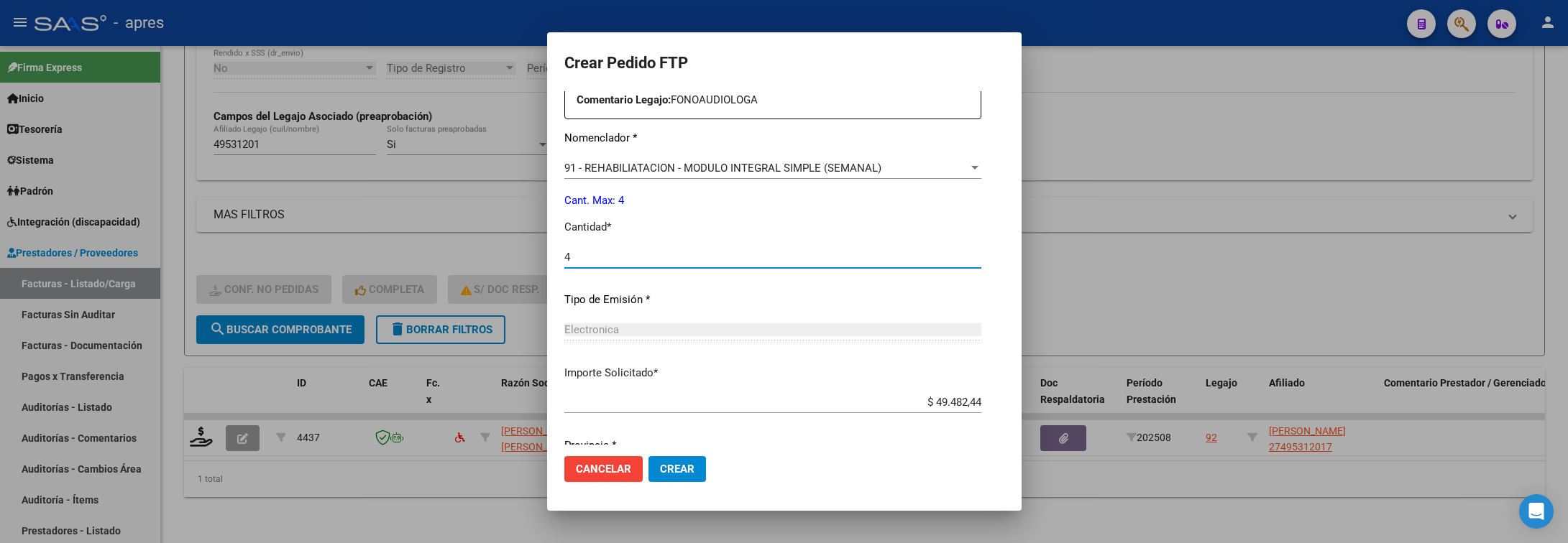
scroll to position [609, 0]
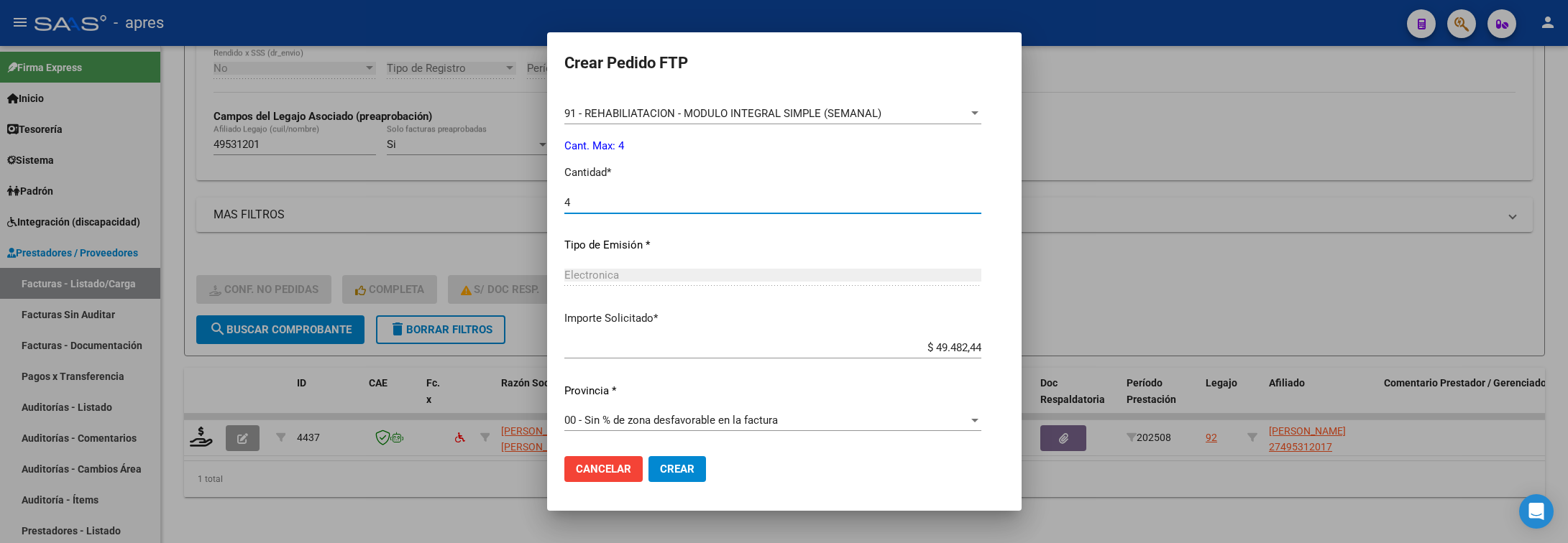
click at [660, 475] on span "Crear" at bounding box center [678, 469] width 35 height 13
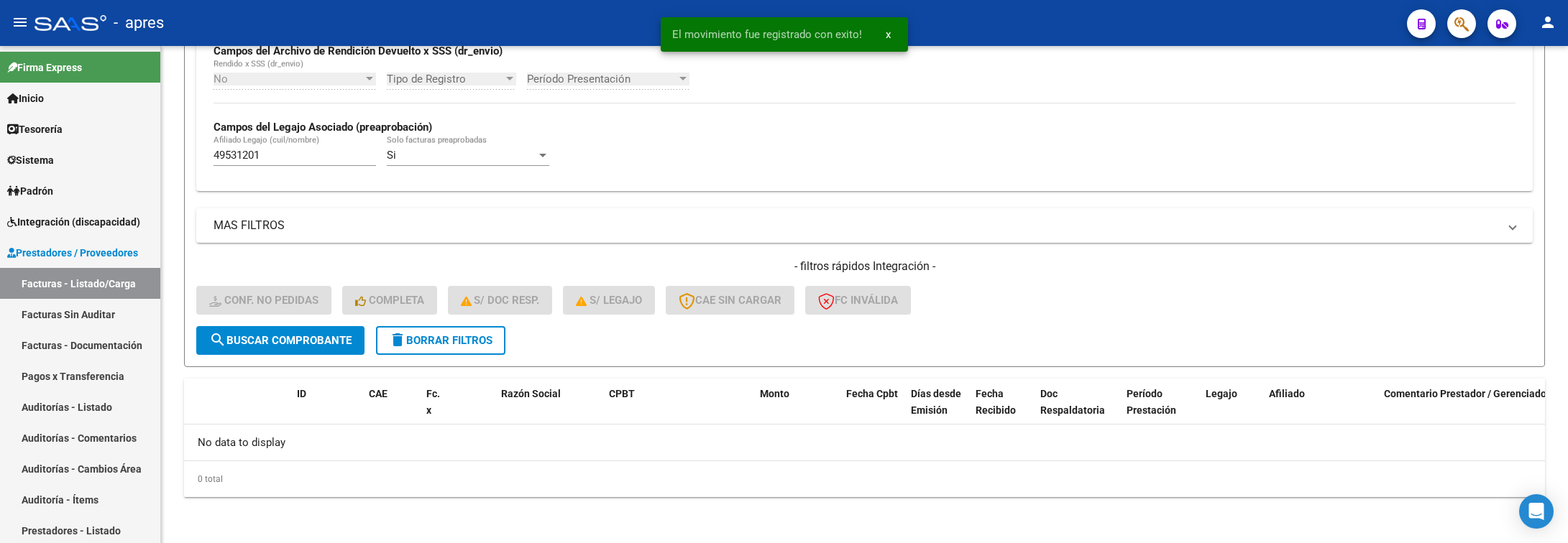
scroll to position [363, 0]
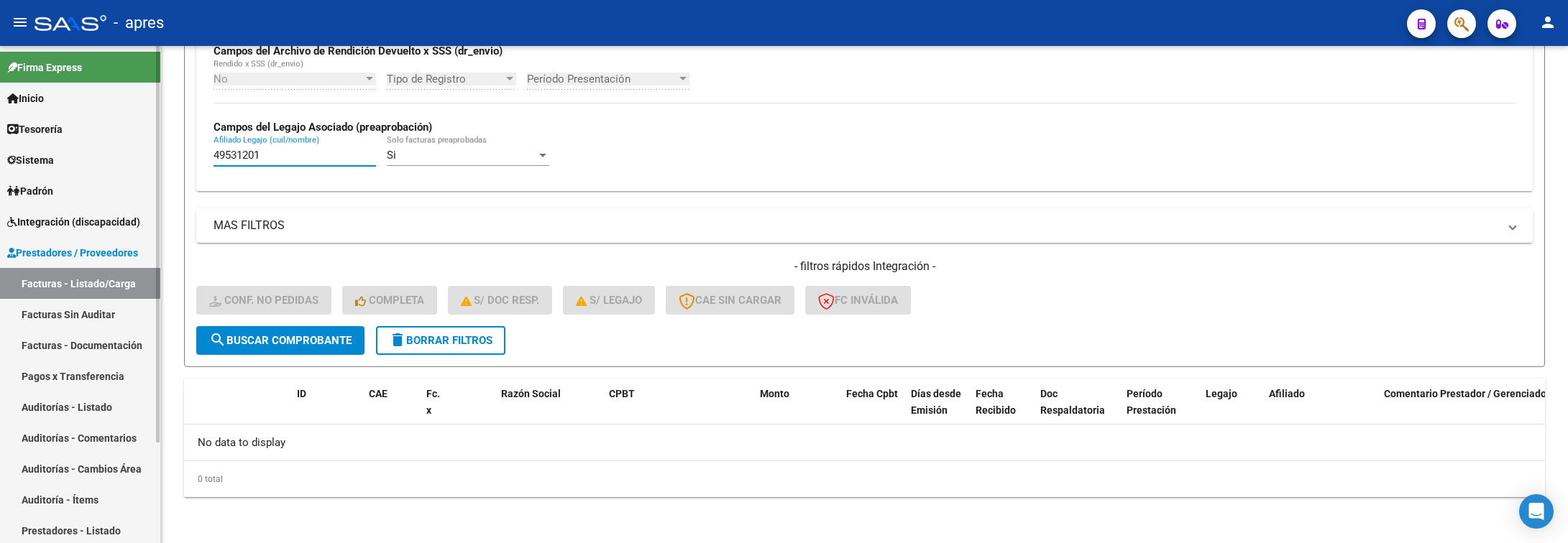
drag, startPoint x: 277, startPoint y: 156, endPoint x: 149, endPoint y: 166, distance: 128.4
click at [149, 166] on mat-sidenav-container "Firma Express Inicio Calendario SSS Instructivos Contacto OS Tesorería Extracto…" at bounding box center [784, 295] width 1568 height 497
paste input "57375093"
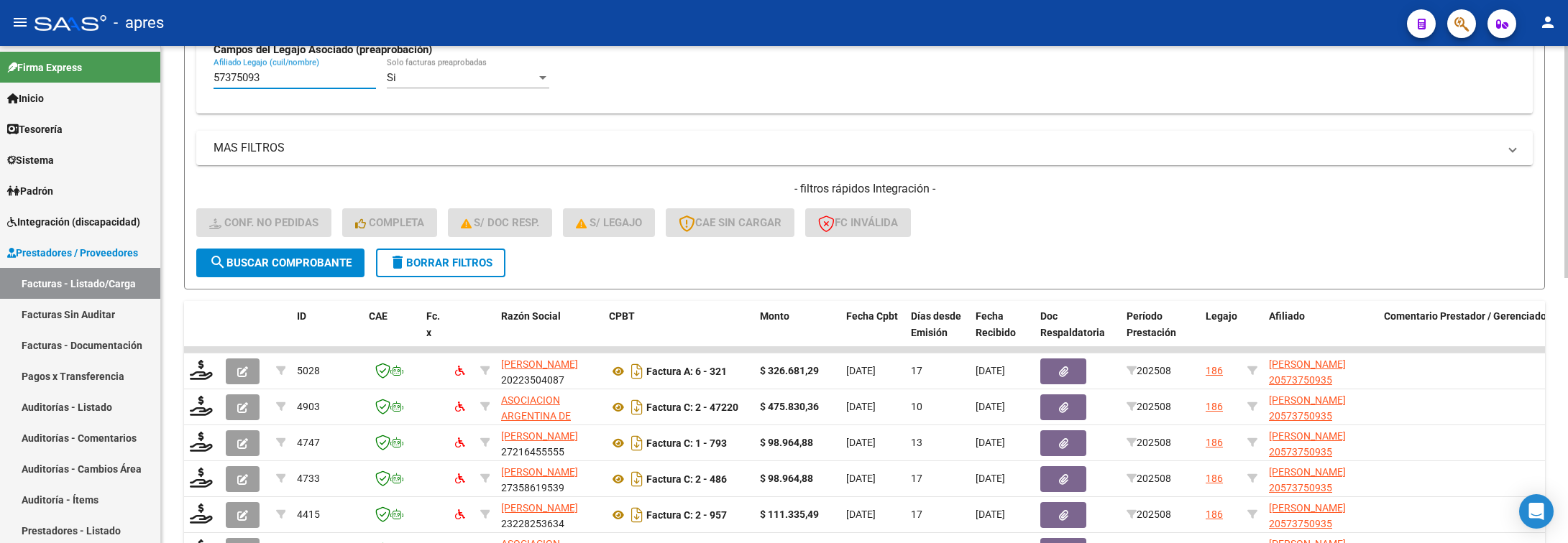
scroll to position [569, 0]
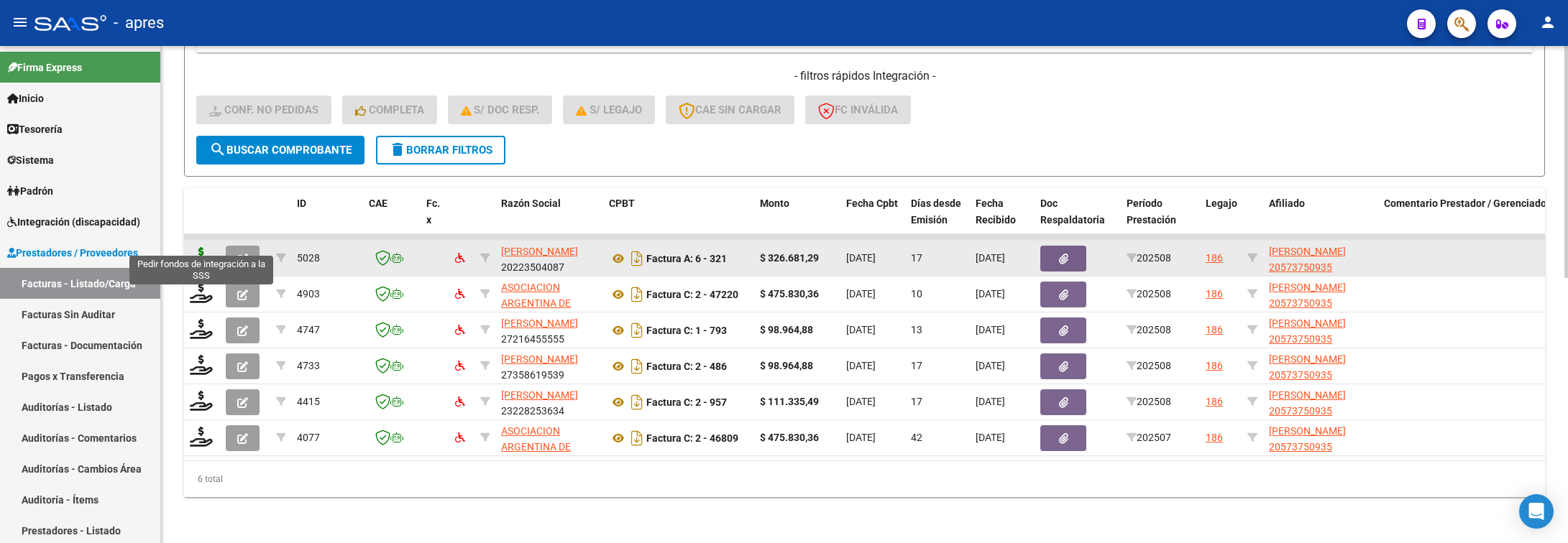
click at [205, 247] on icon at bounding box center [201, 257] width 23 height 20
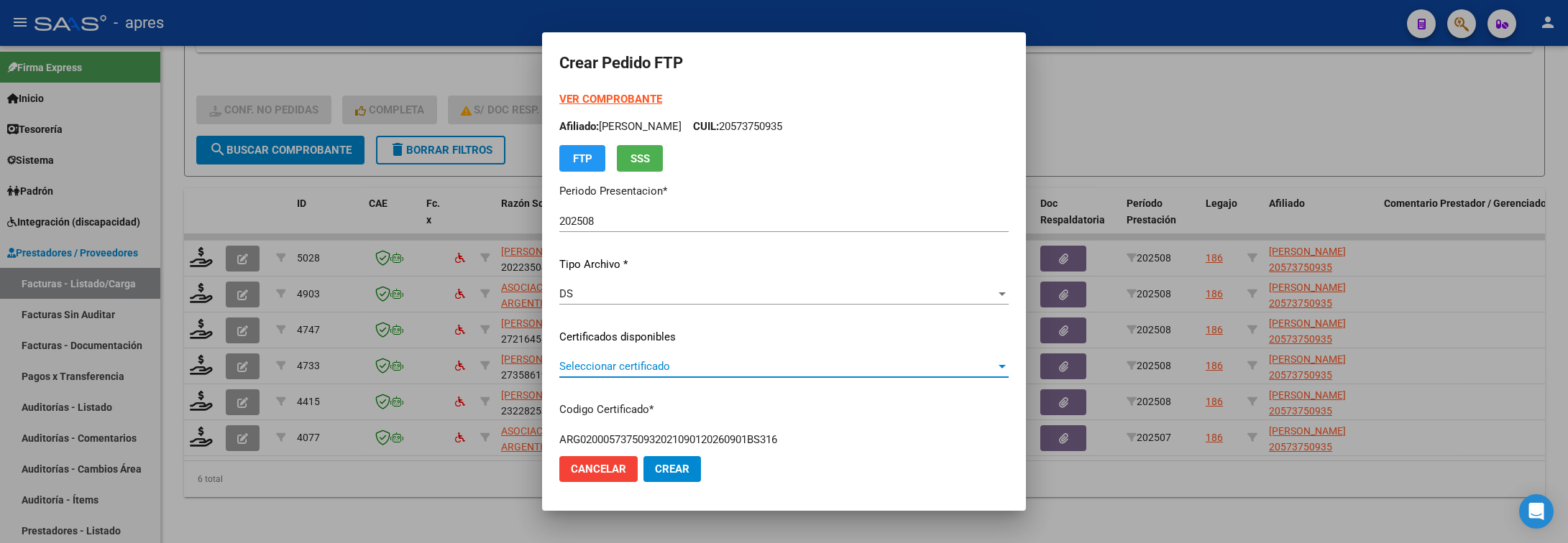
click at [585, 361] on span "Seleccionar certificado" at bounding box center [777, 366] width 437 height 13
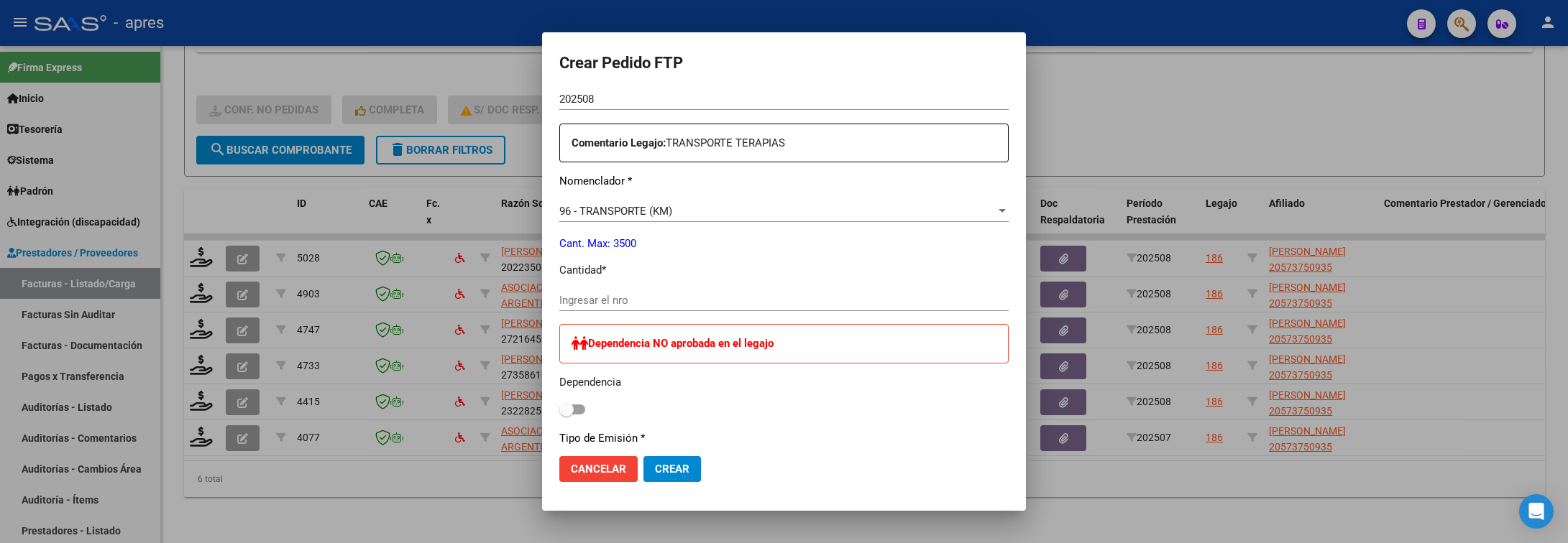
scroll to position [539, 0]
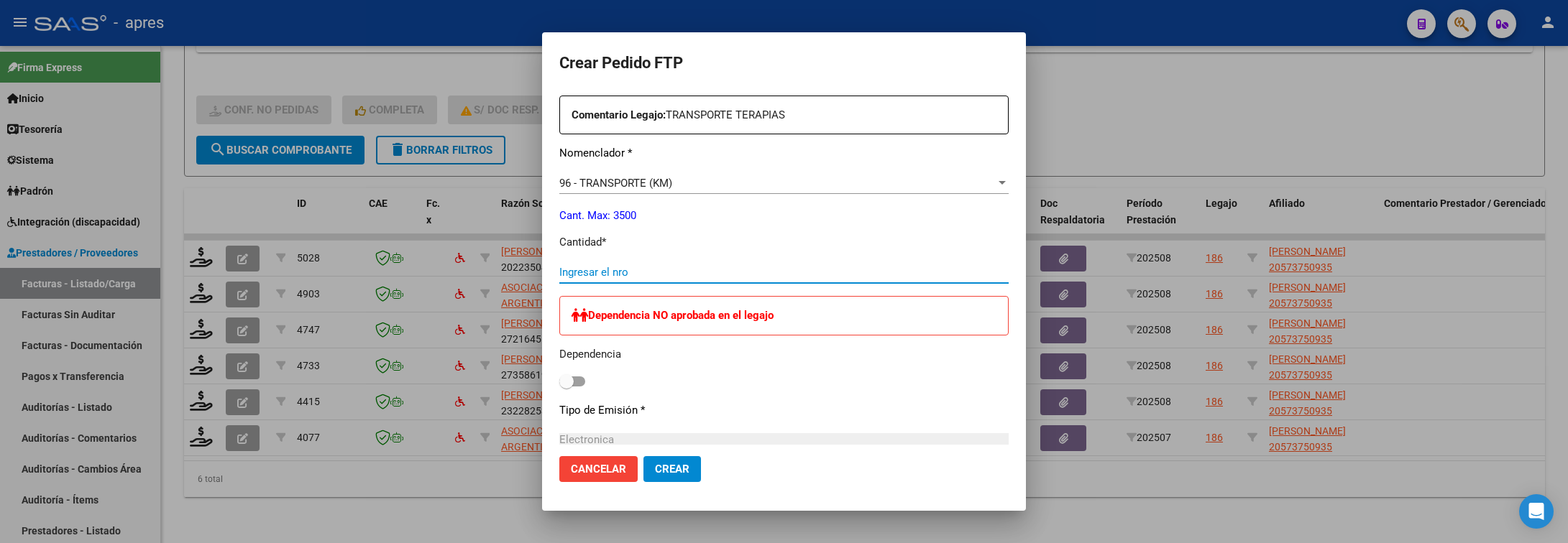
click at [628, 278] on input "Ingresar el nro" at bounding box center [784, 272] width 449 height 13
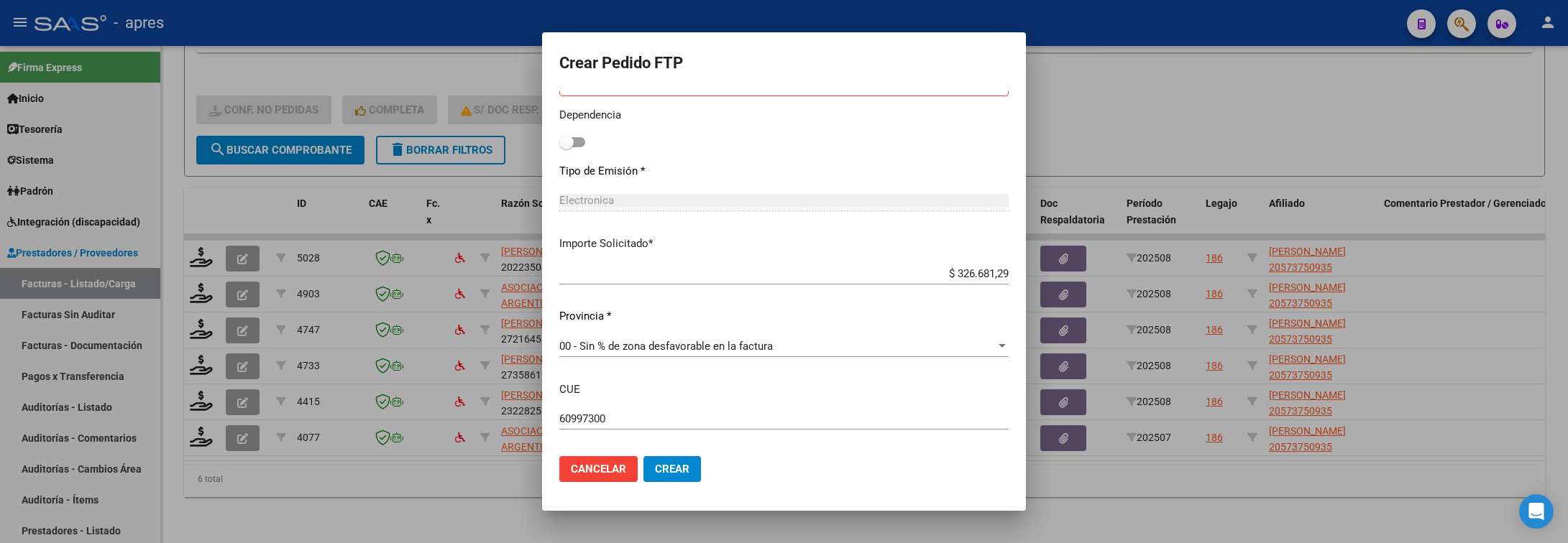
scroll to position [849, 0]
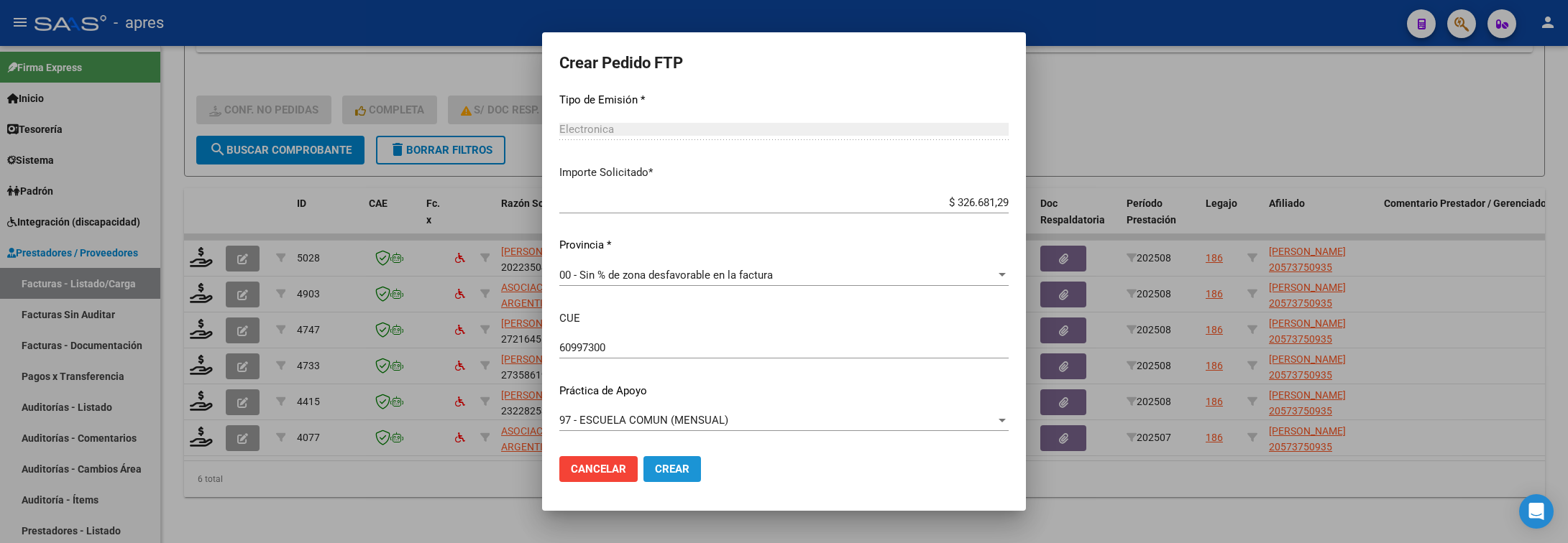
click at [655, 466] on span "Crear" at bounding box center [672, 469] width 35 height 13
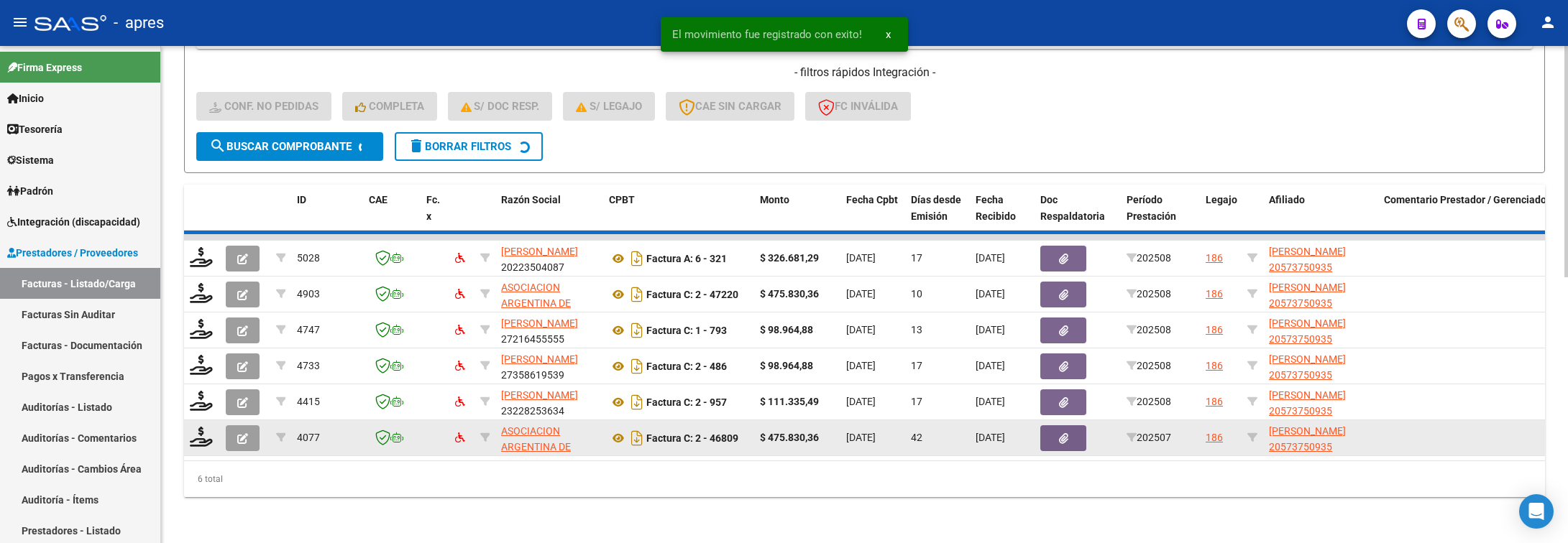
scroll to position [534, 0]
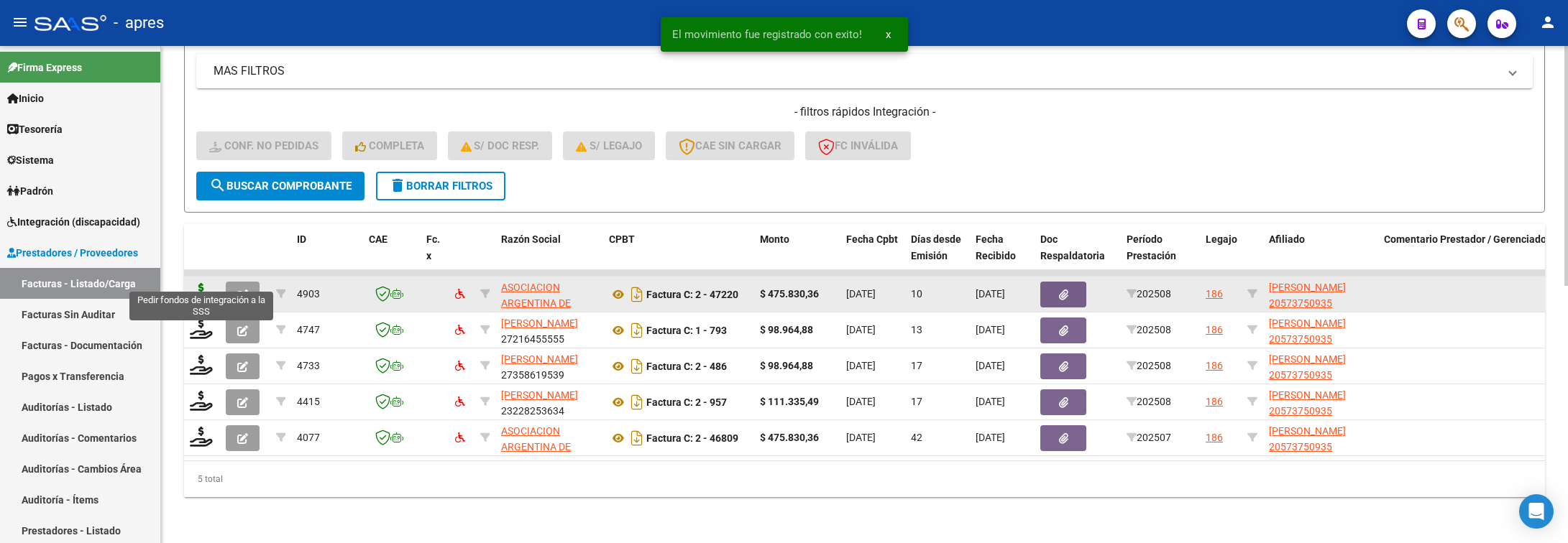
click at [211, 283] on icon at bounding box center [201, 293] width 23 height 20
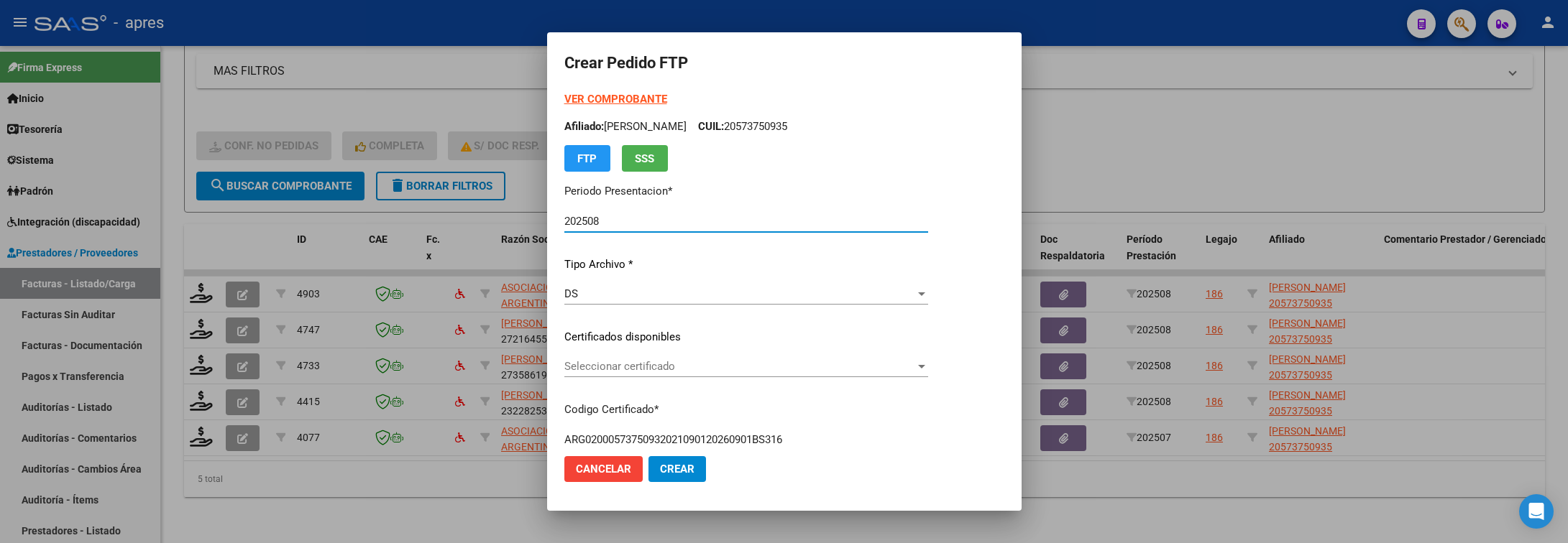
click at [890, 365] on span "Seleccionar certificado" at bounding box center [740, 366] width 351 height 13
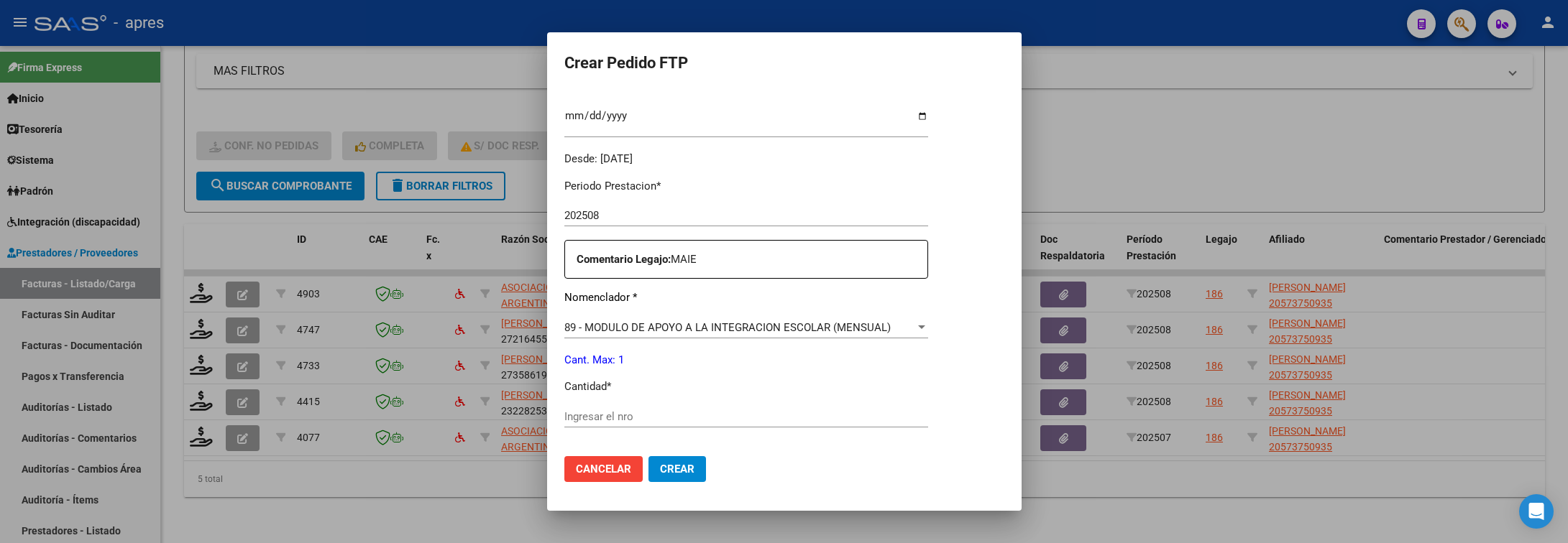
scroll to position [431, 0]
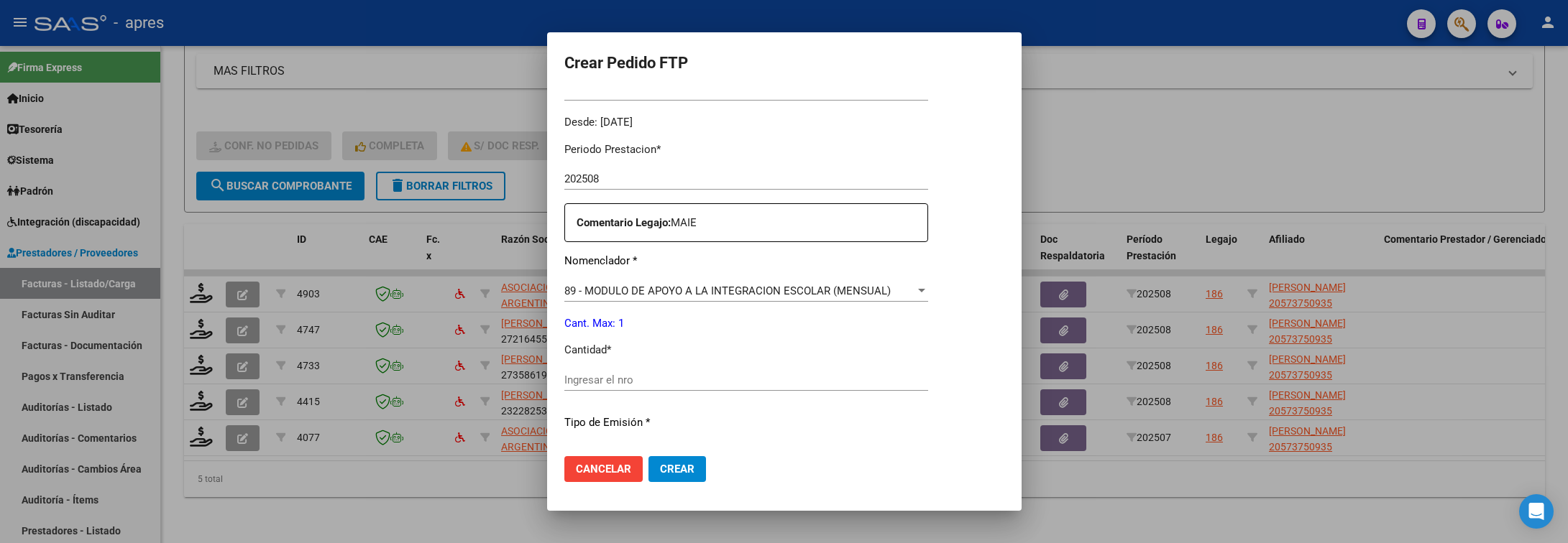
click at [875, 386] on input "Ingresar el nro" at bounding box center [746, 380] width 364 height 13
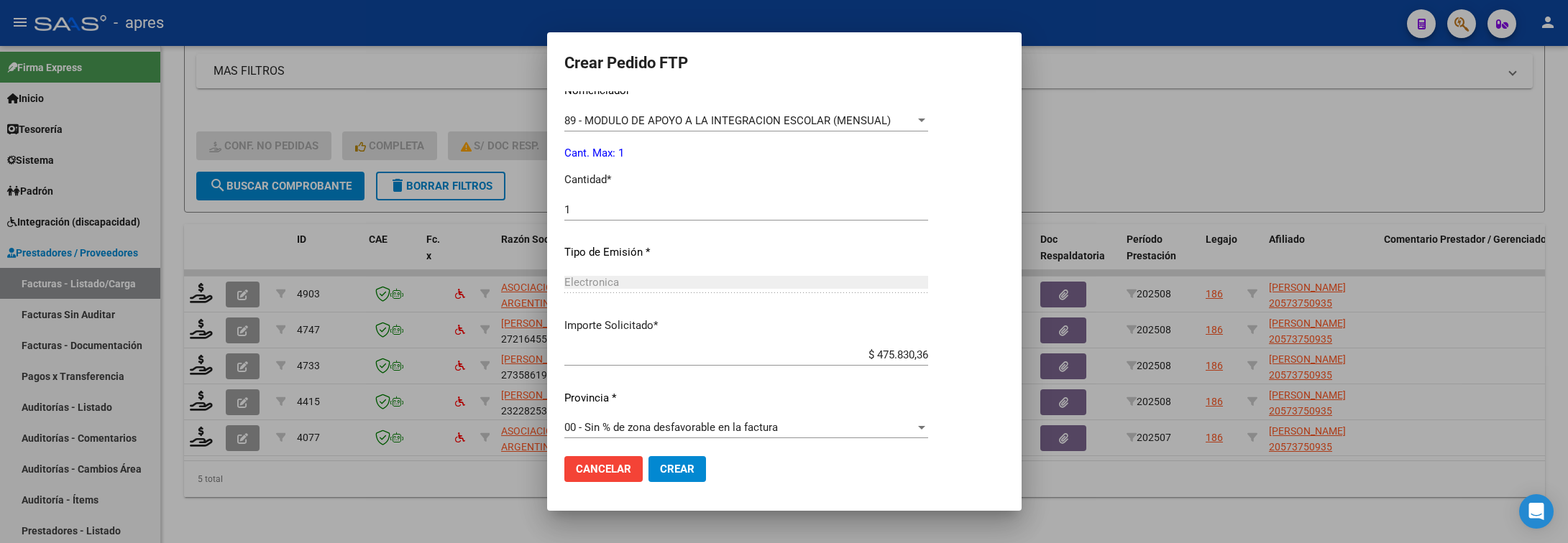
scroll to position [609, 0]
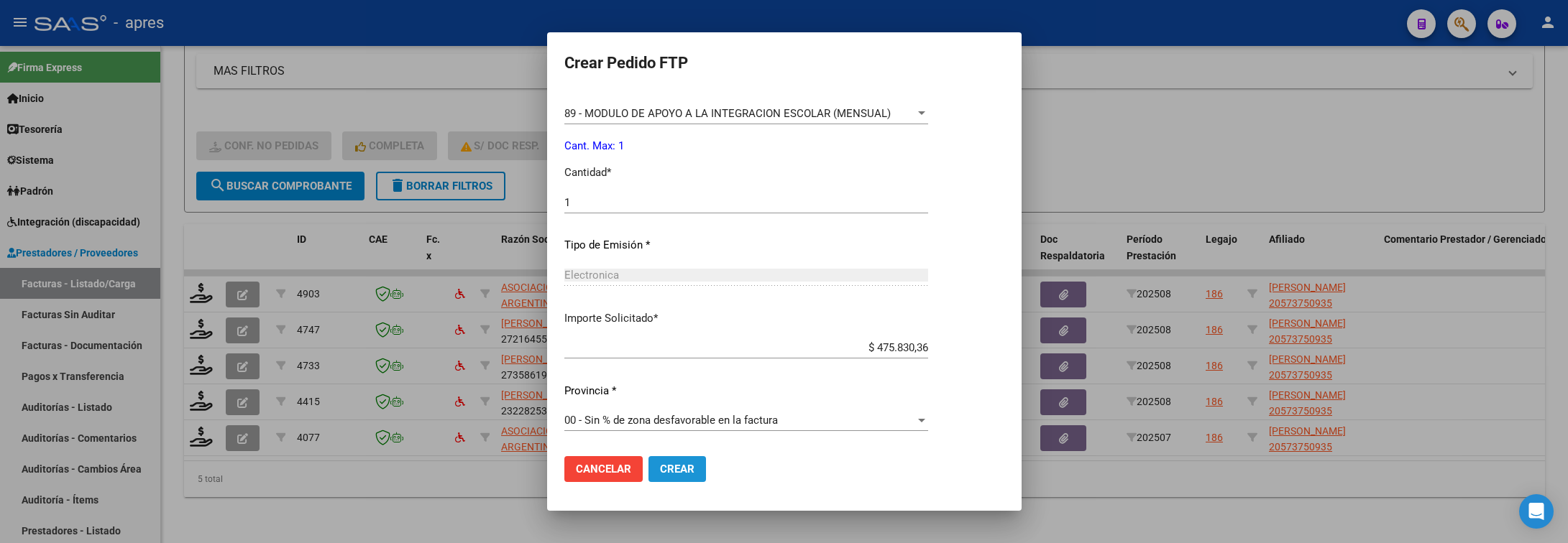
click at [697, 465] on button "Crear" at bounding box center [677, 469] width 57 height 26
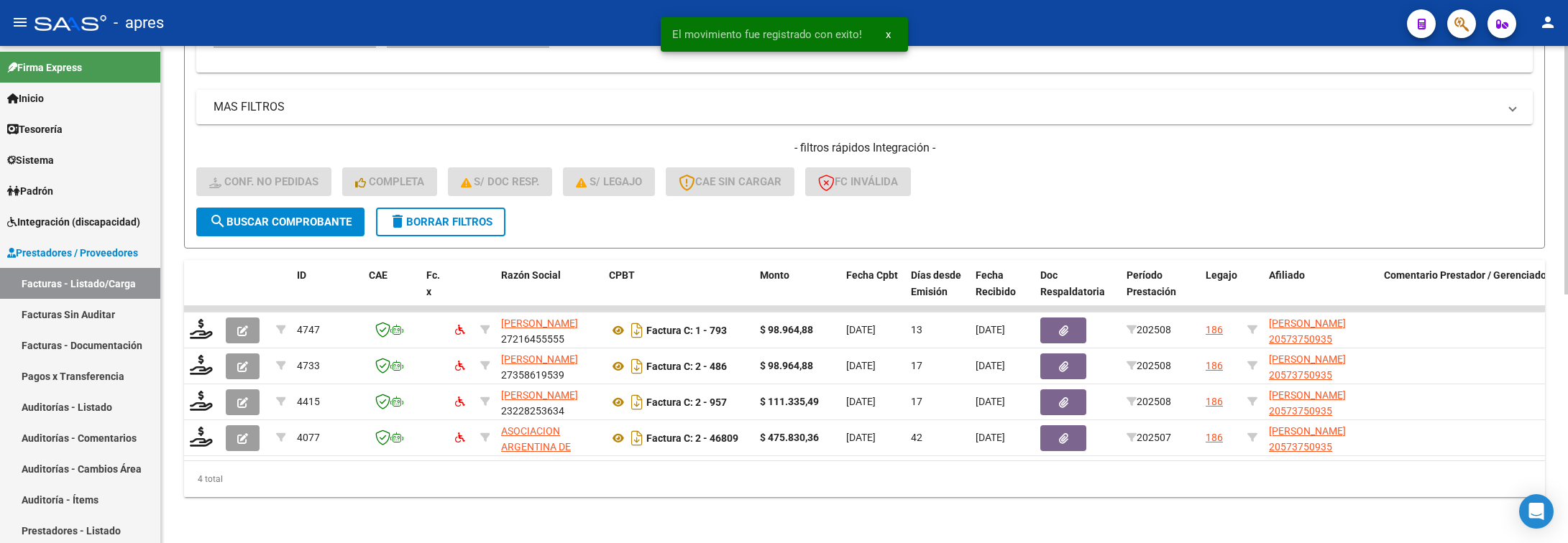
scroll to position [498, 0]
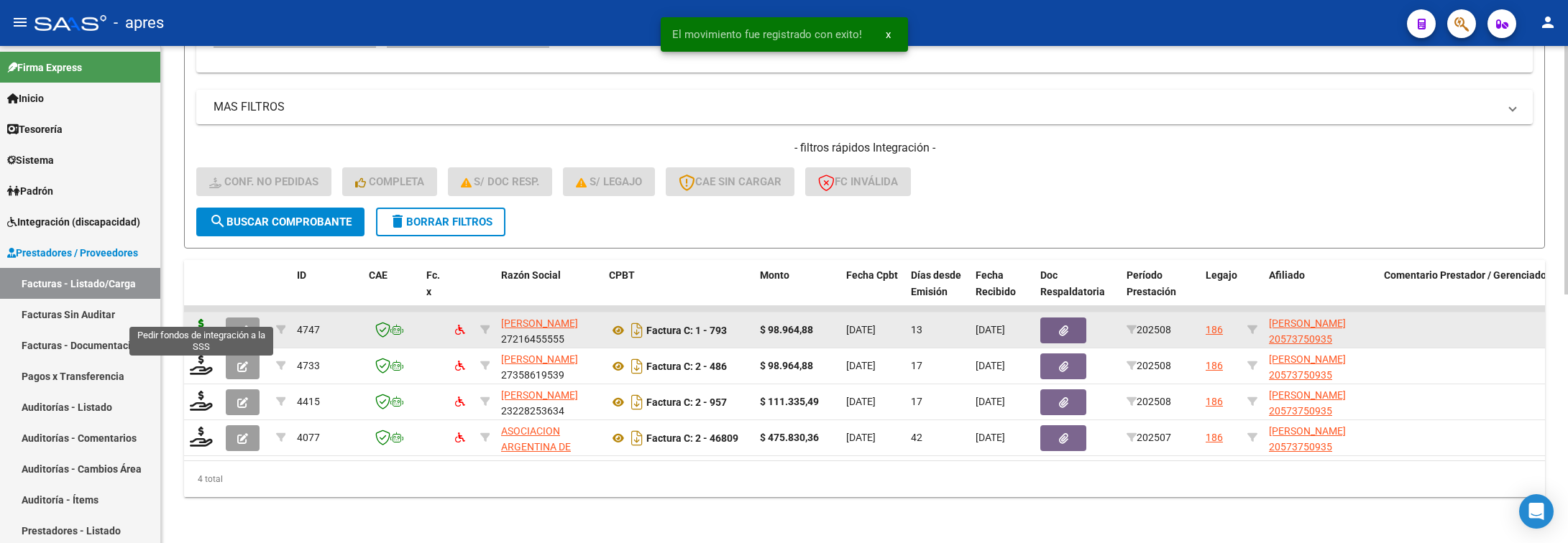
click at [197, 319] on icon at bounding box center [201, 330] width 23 height 20
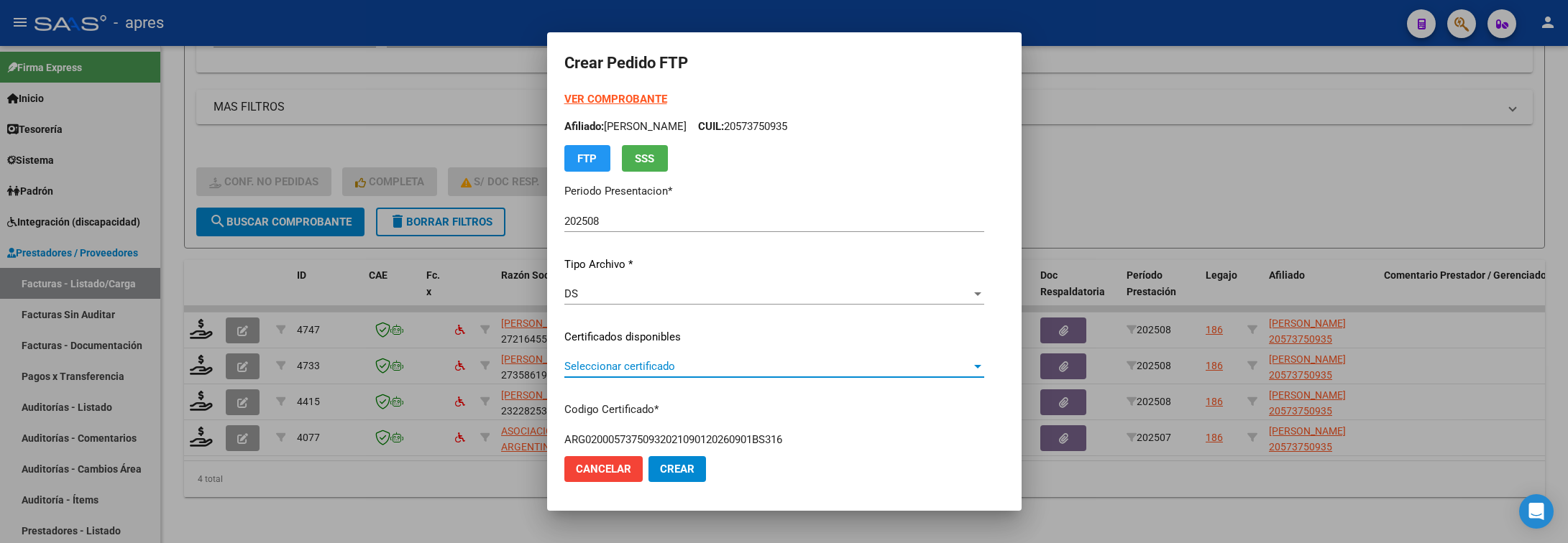
click at [731, 367] on span "Seleccionar certificado" at bounding box center [768, 366] width 407 height 13
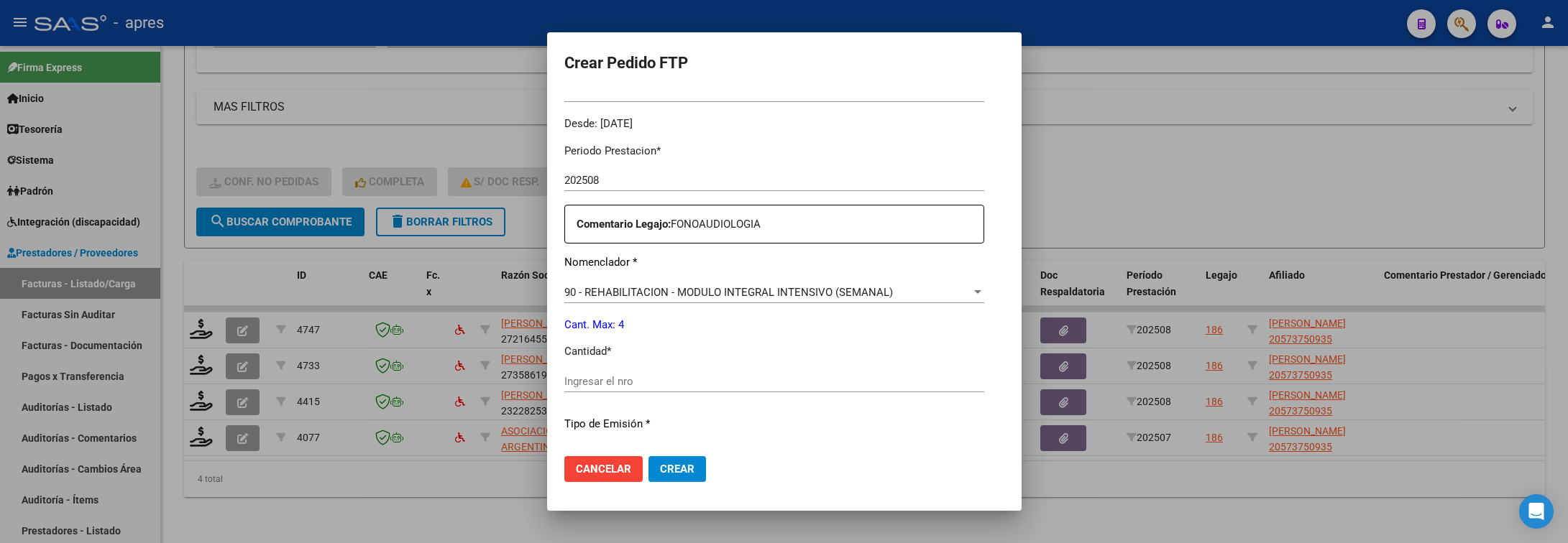
scroll to position [431, 0]
click at [740, 375] on input "Ingresar el nro" at bounding box center [774, 380] width 420 height 13
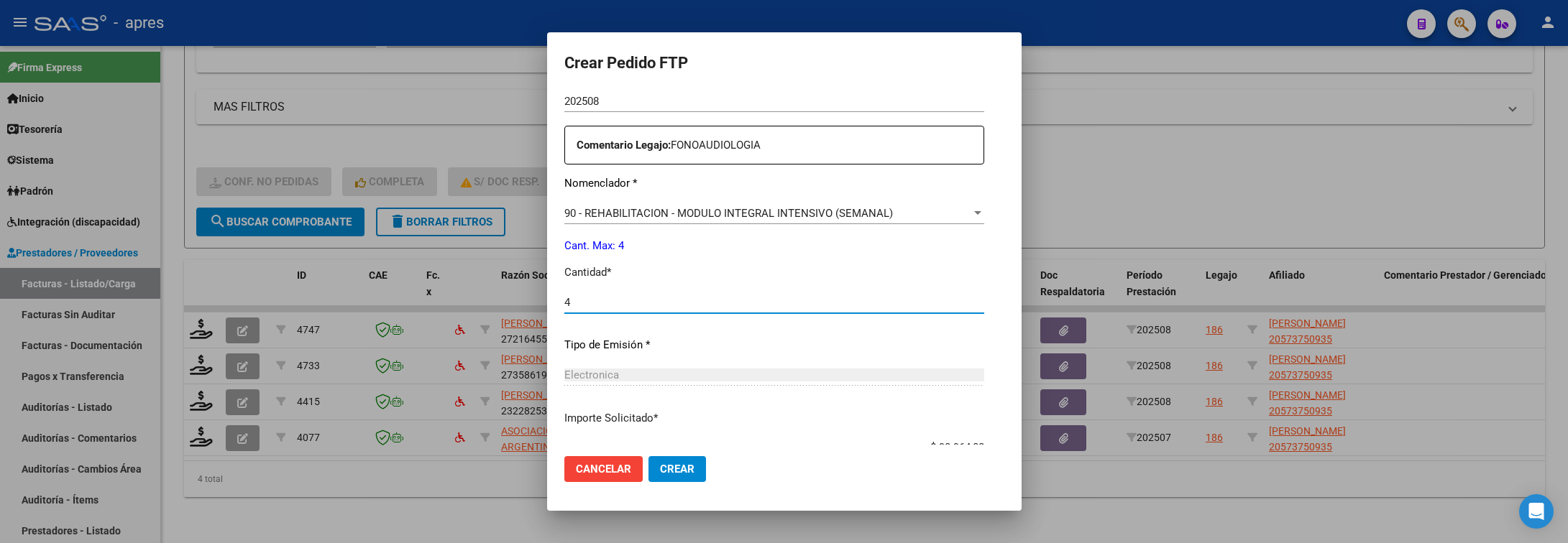
scroll to position [609, 0]
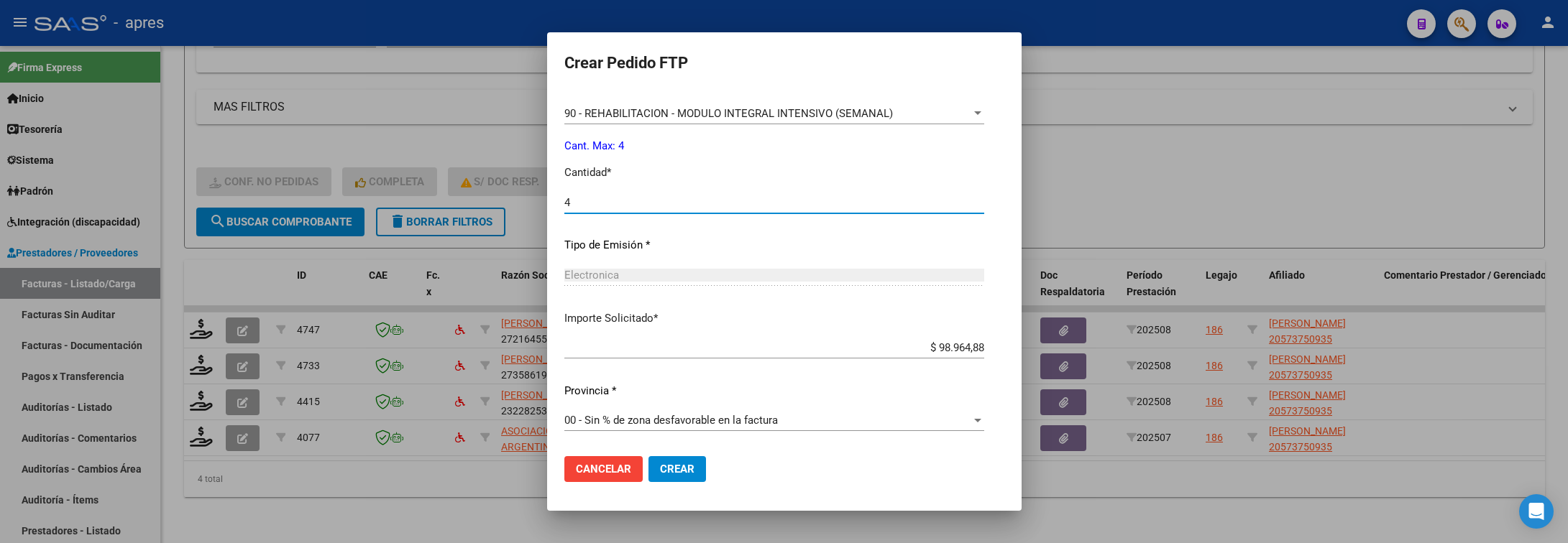
click at [661, 468] on button "Crear" at bounding box center [677, 469] width 57 height 26
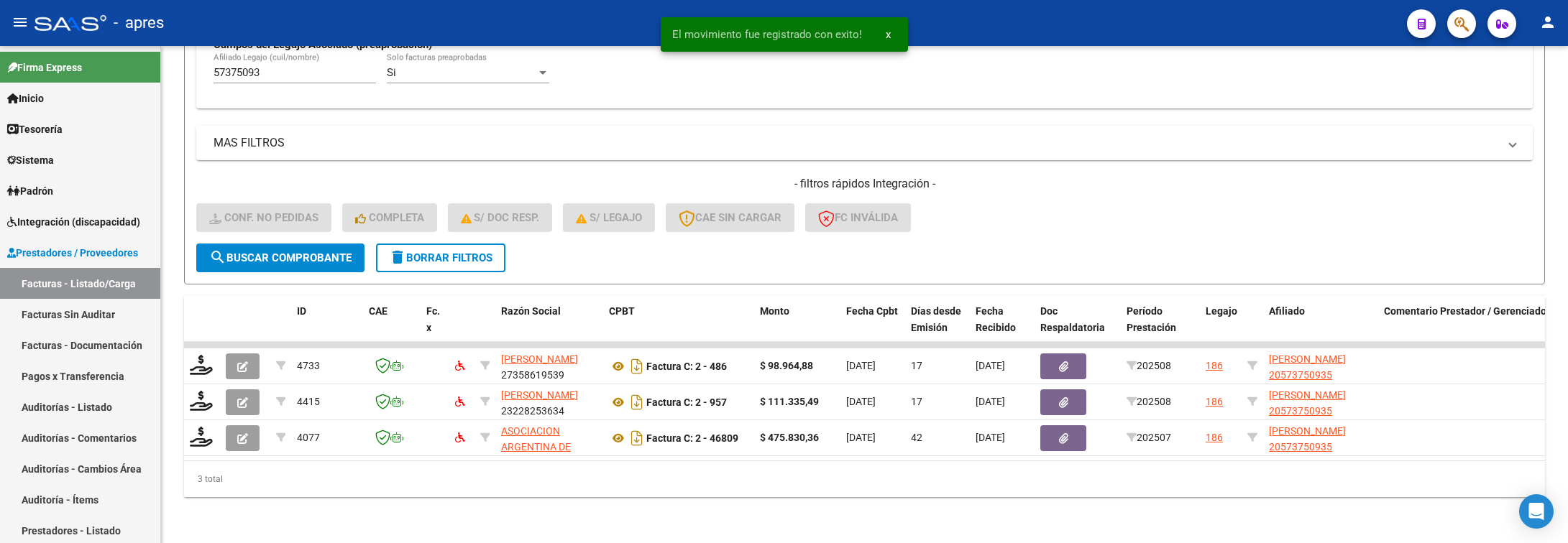
scroll to position [462, 0]
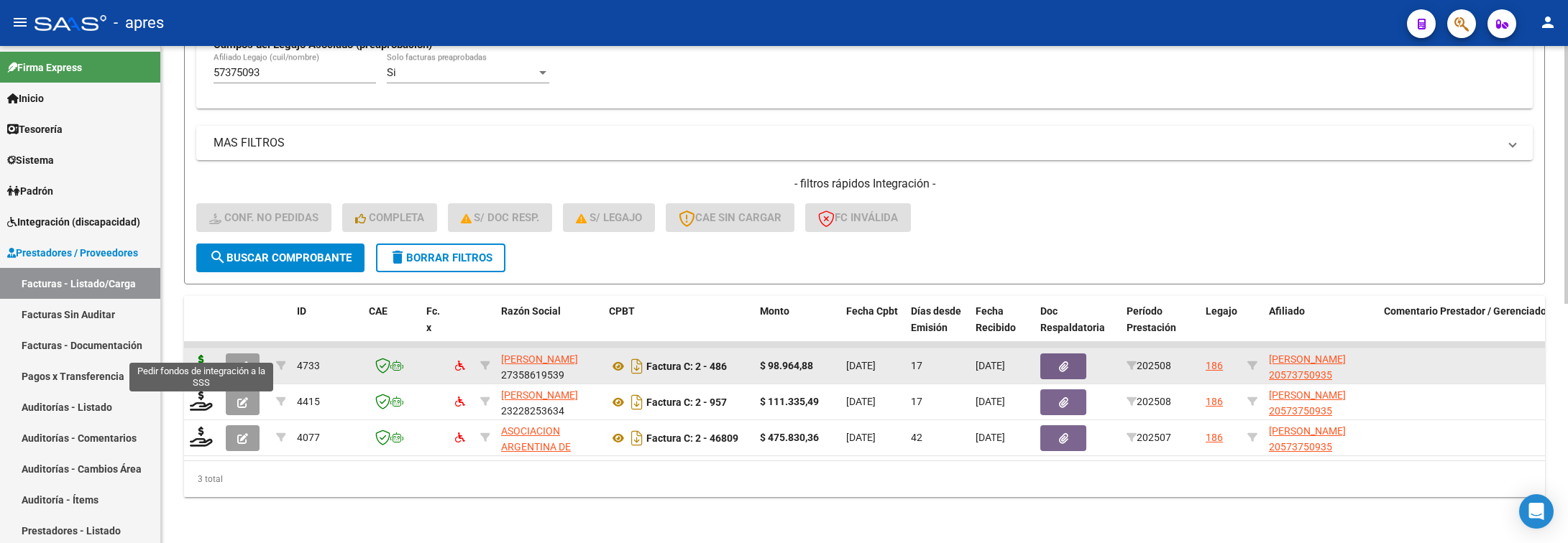
click at [192, 355] on icon at bounding box center [201, 365] width 23 height 20
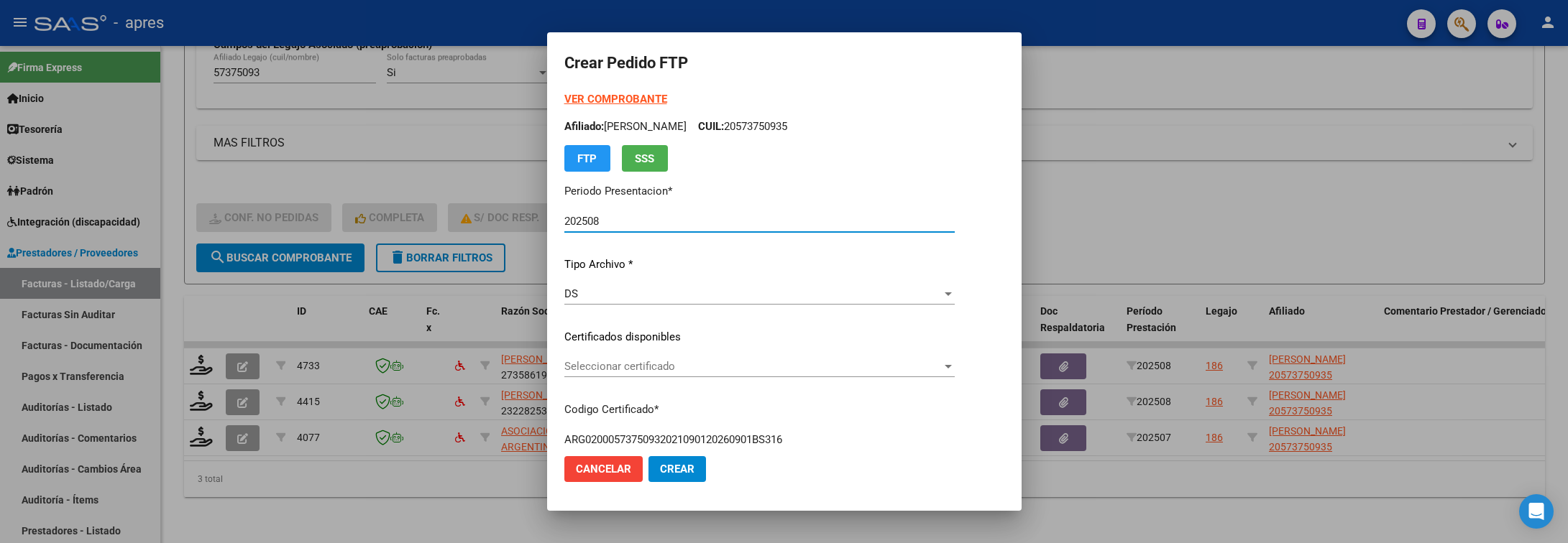
click at [905, 371] on span "Seleccionar certificado" at bounding box center [753, 366] width 378 height 13
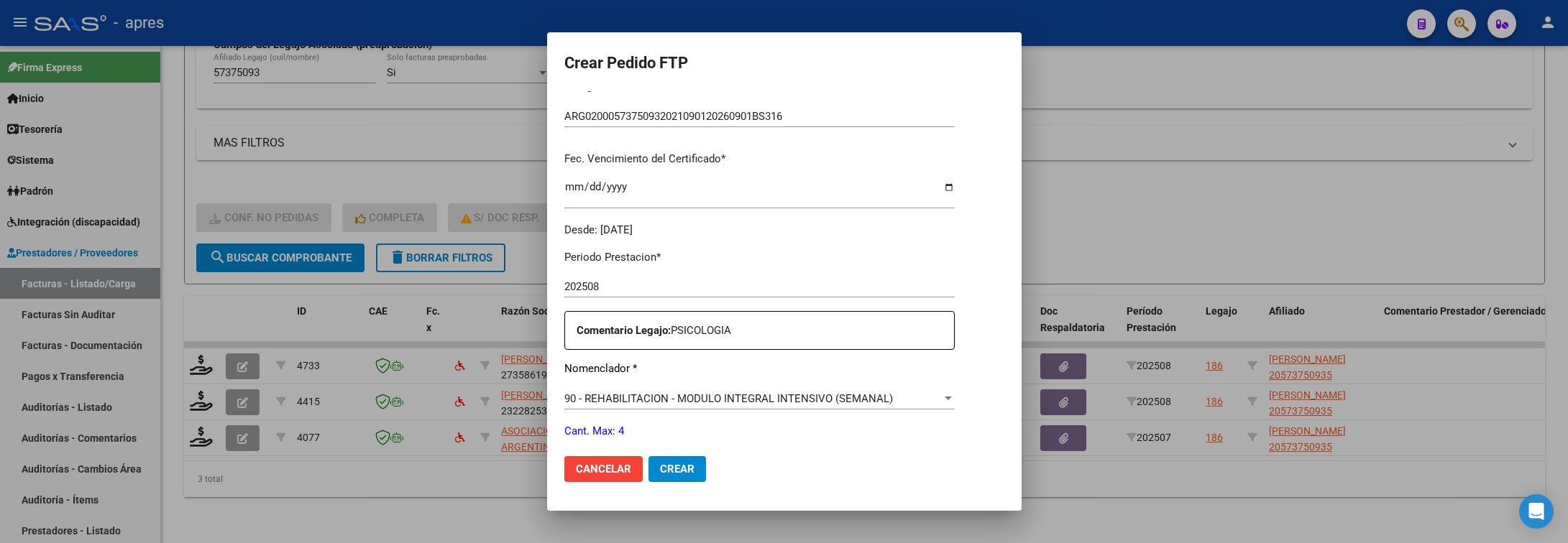
scroll to position [431, 0]
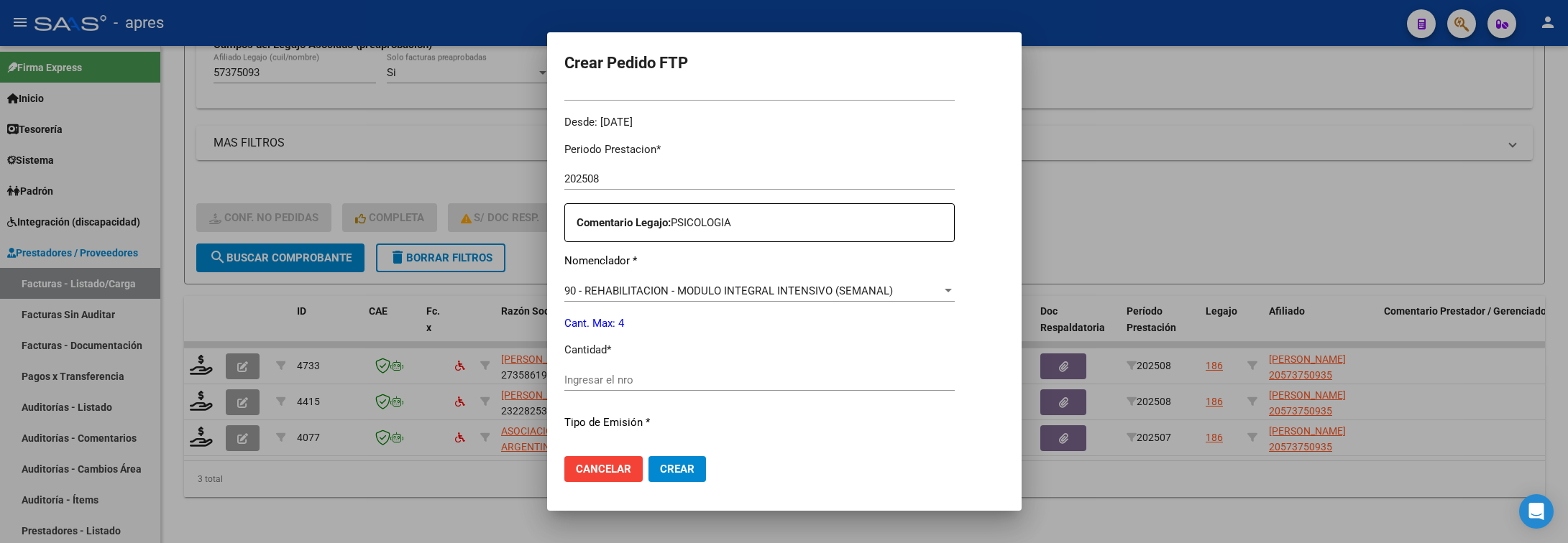
click at [923, 397] on div "Ingresar el nro" at bounding box center [759, 387] width 390 height 35
click at [922, 384] on input "Ingresar el nro" at bounding box center [759, 380] width 390 height 13
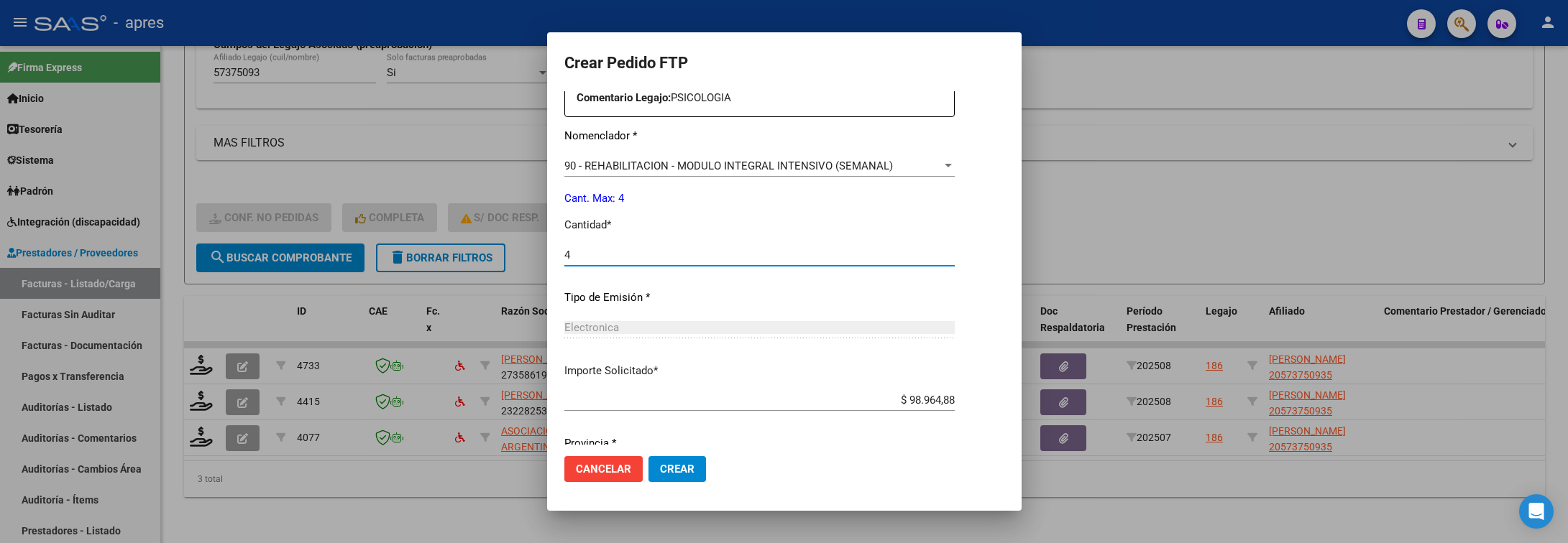
scroll to position [609, 0]
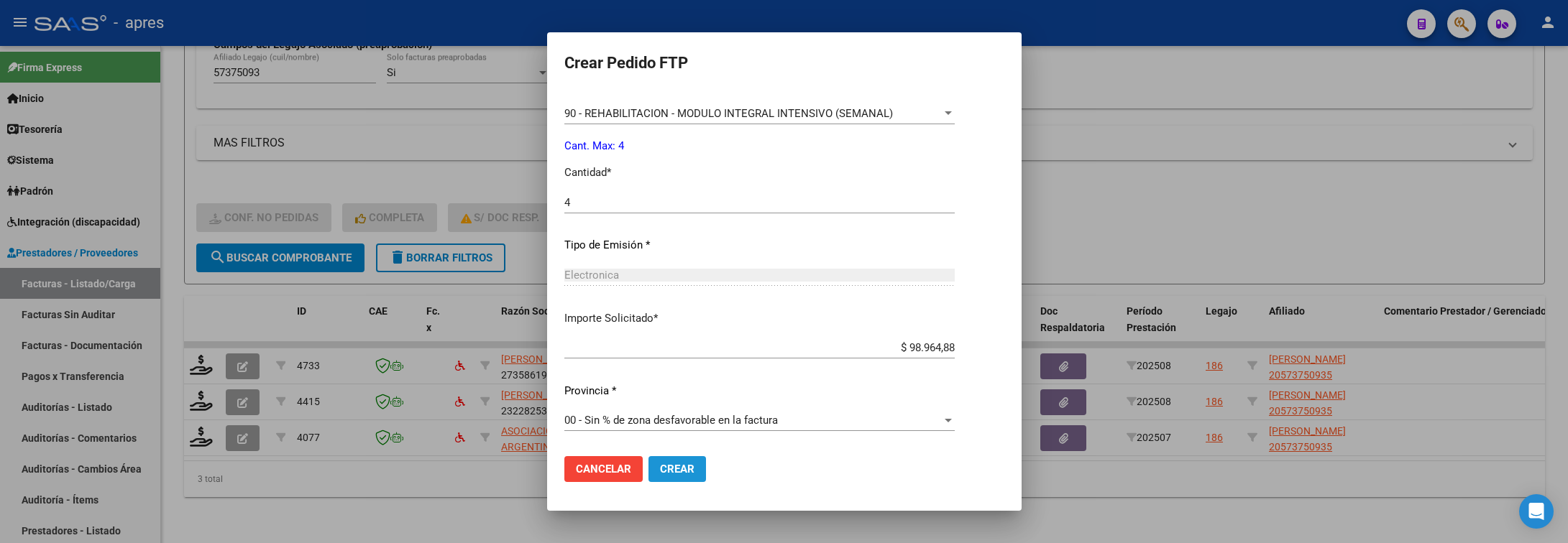
click at [671, 473] on span "Crear" at bounding box center [678, 469] width 35 height 13
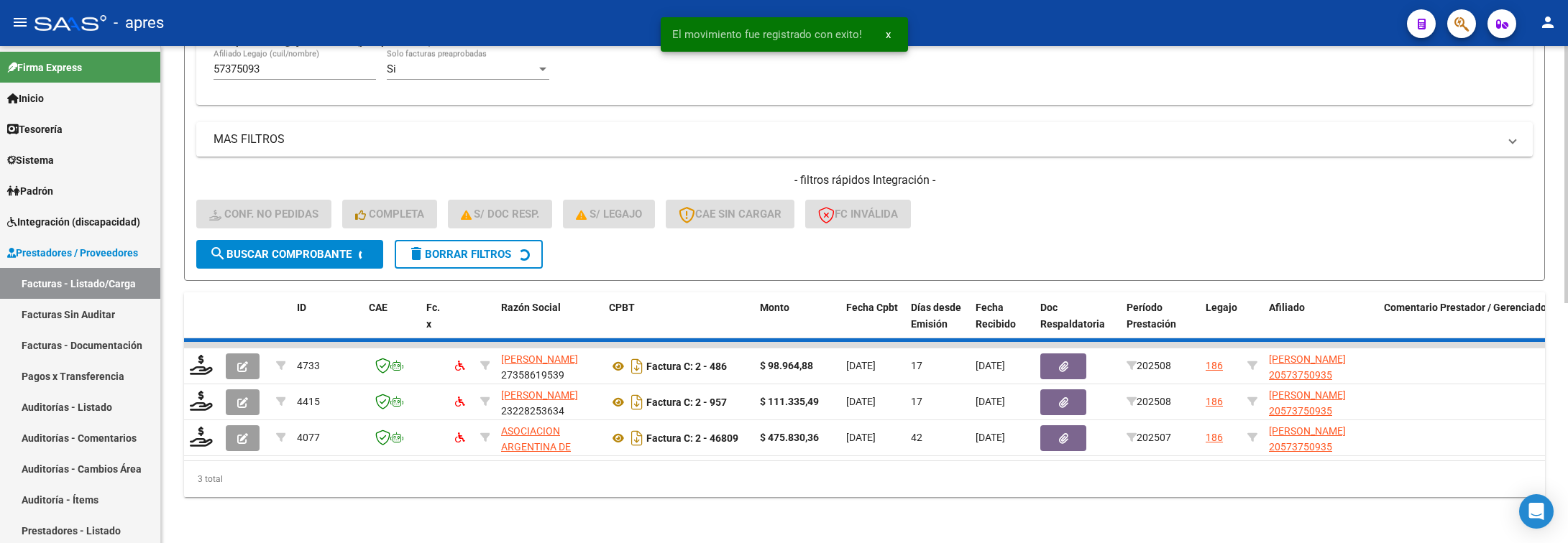
scroll to position [425, 0]
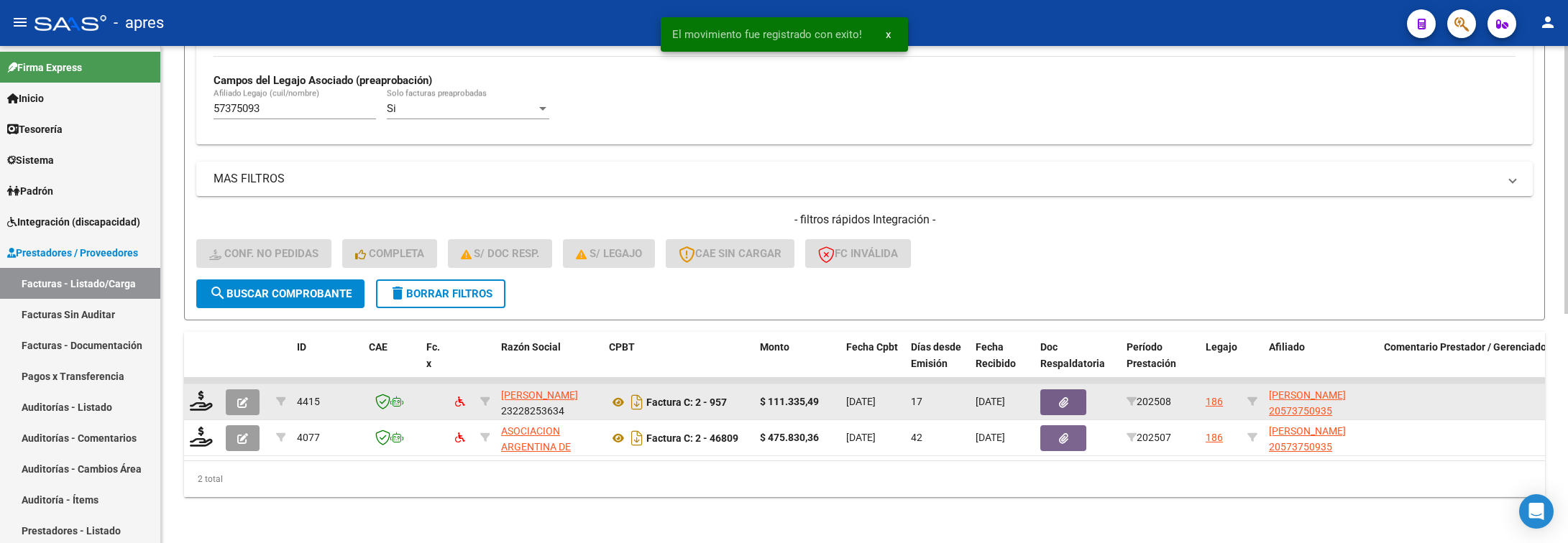
click at [197, 399] on datatable-body-cell at bounding box center [202, 402] width 36 height 35
click at [196, 391] on icon at bounding box center [201, 401] width 23 height 20
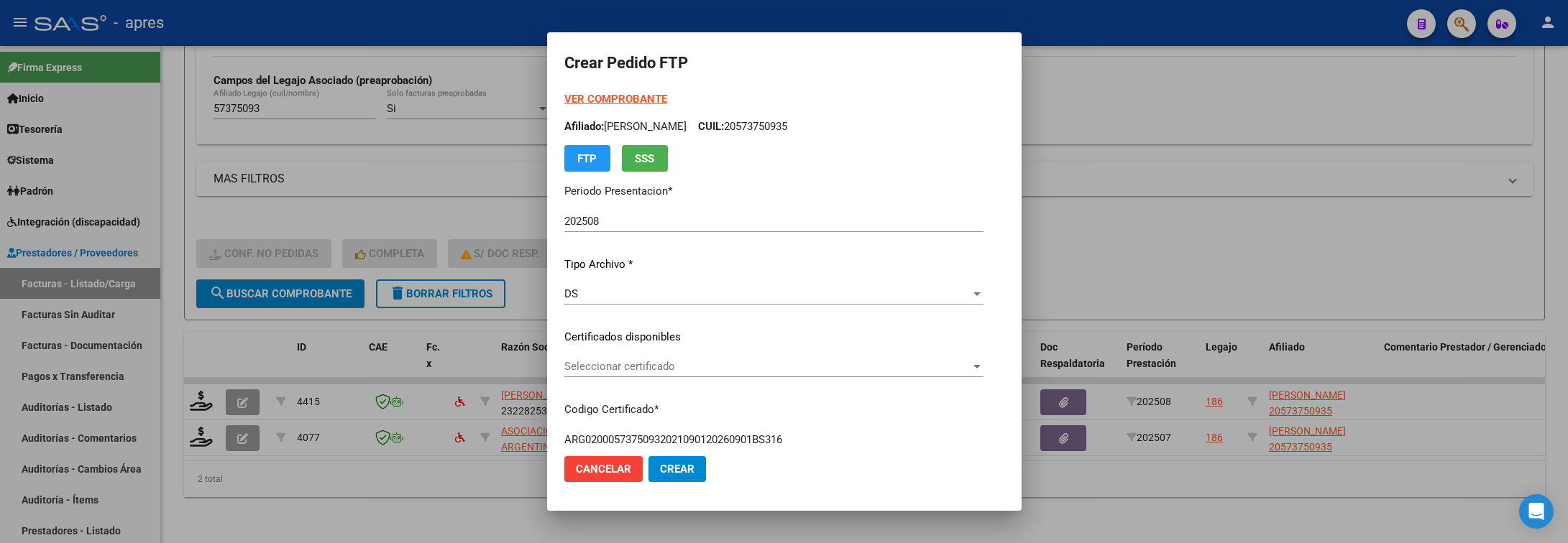
click at [809, 373] on div "Seleccionar certificado Seleccionar certificado" at bounding box center [774, 366] width 419 height 21
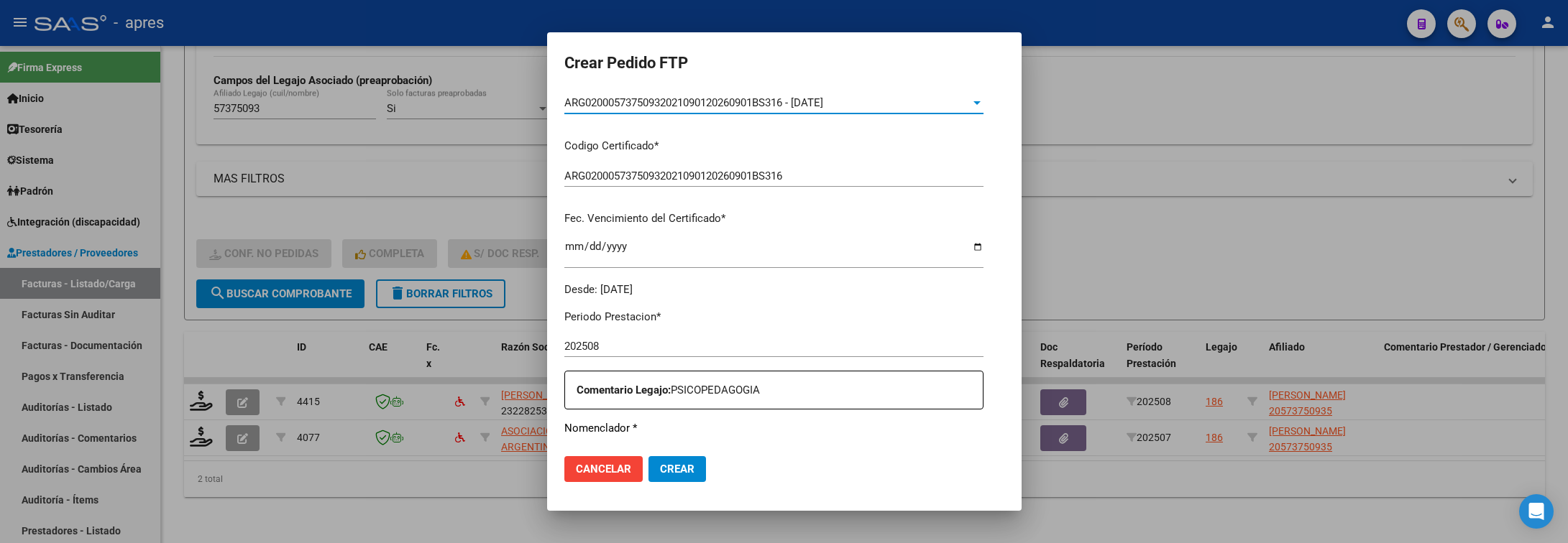
scroll to position [431, 0]
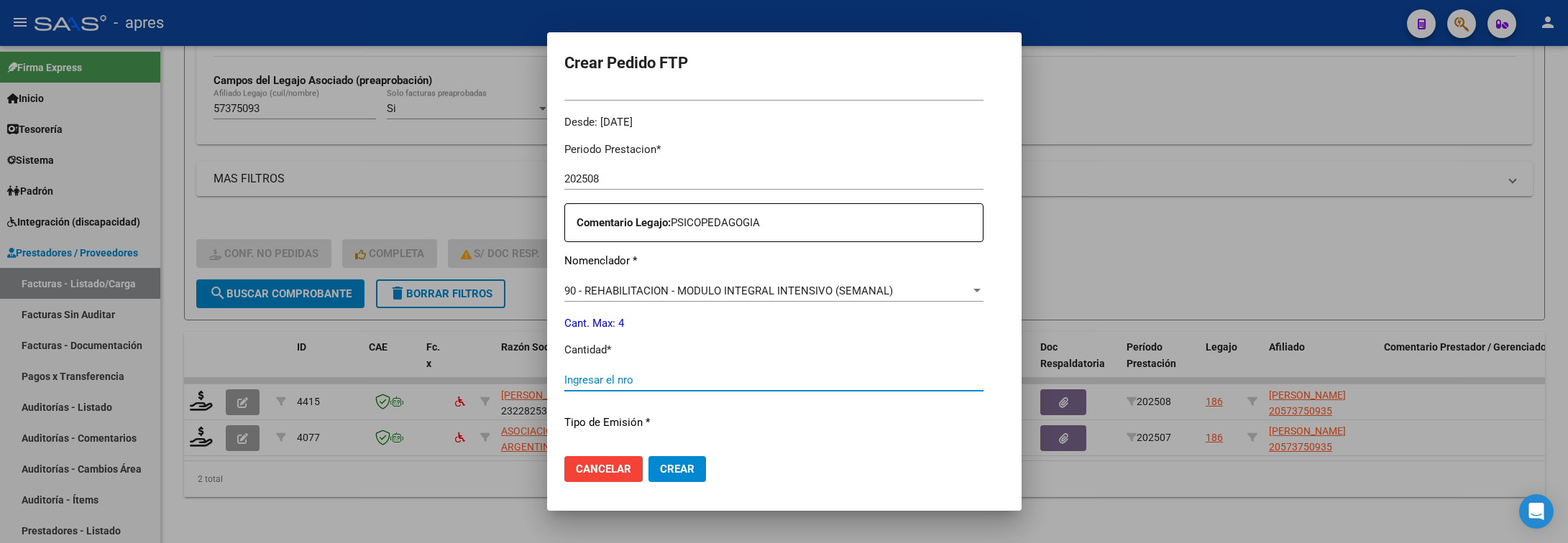
click at [790, 375] on input "Ingresar el nro" at bounding box center [774, 380] width 419 height 13
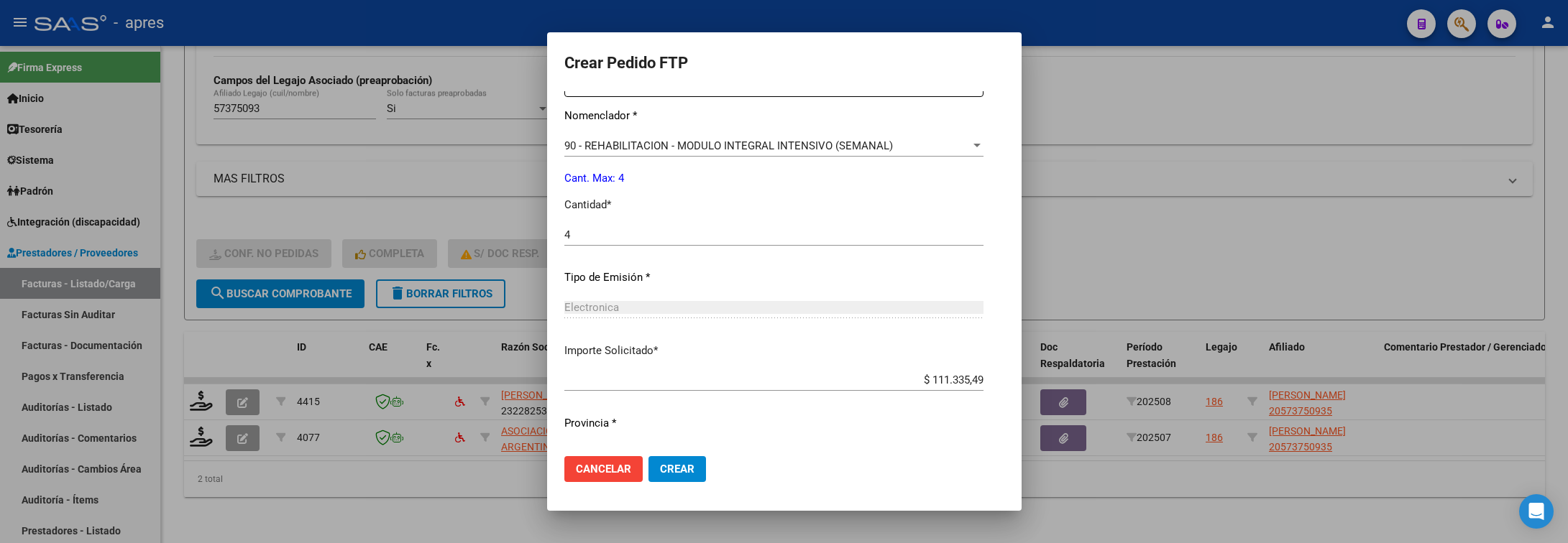
scroll to position [609, 0]
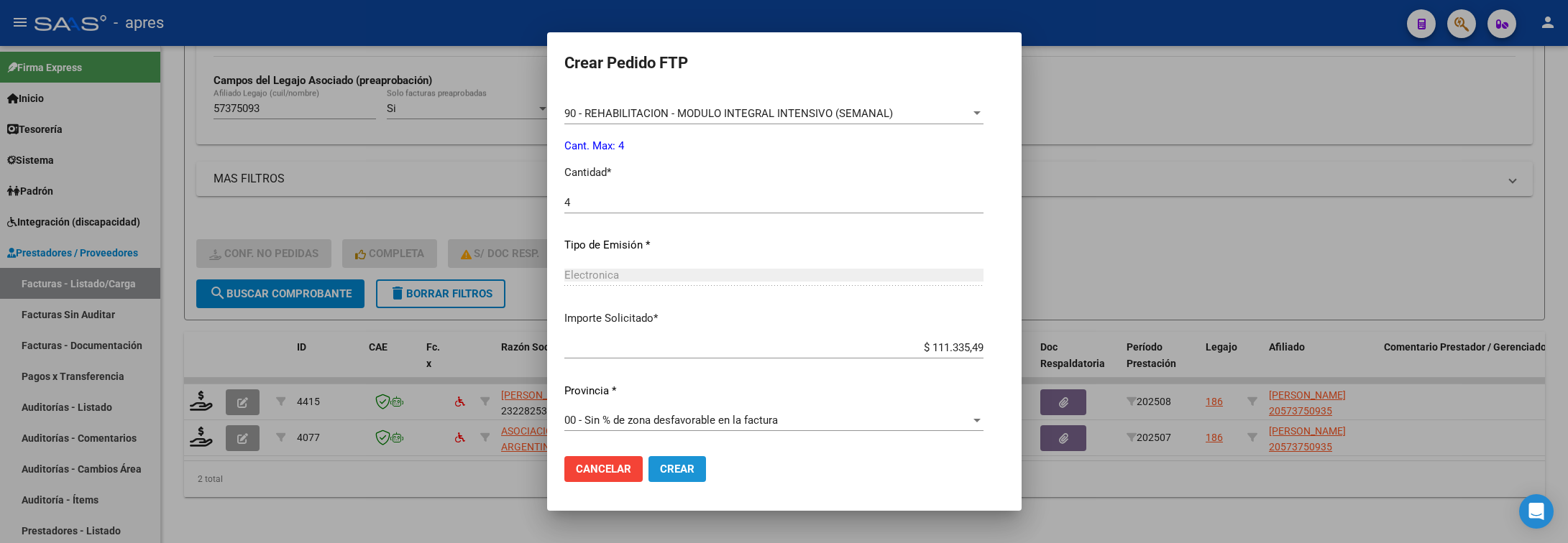
click at [660, 463] on span "Crear" at bounding box center [678, 469] width 35 height 13
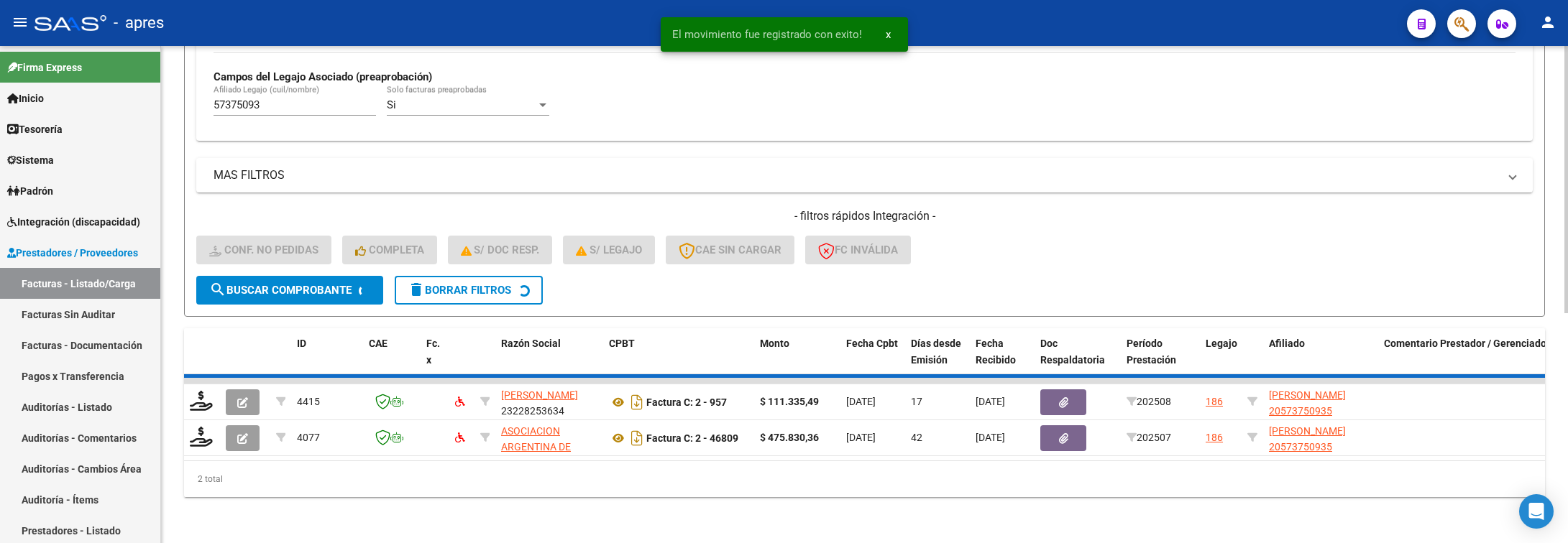
scroll to position [390, 0]
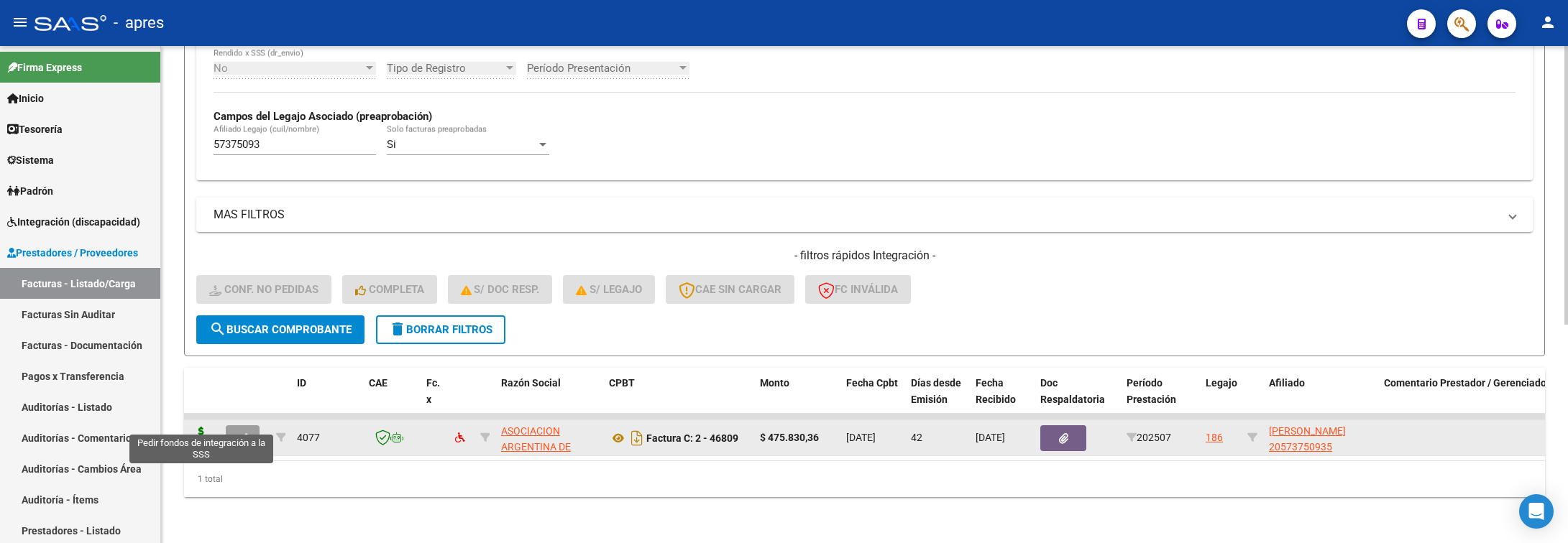
click at [199, 427] on icon at bounding box center [201, 437] width 23 height 20
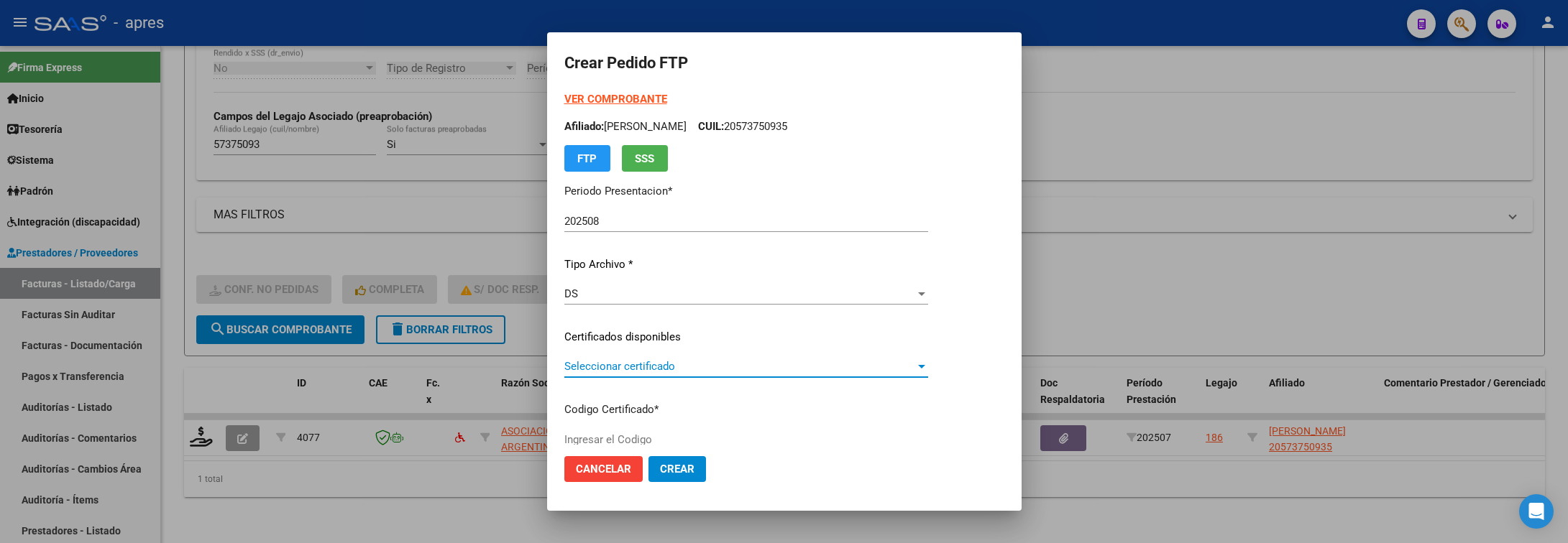
click at [861, 371] on span "Seleccionar certificado" at bounding box center [740, 366] width 351 height 13
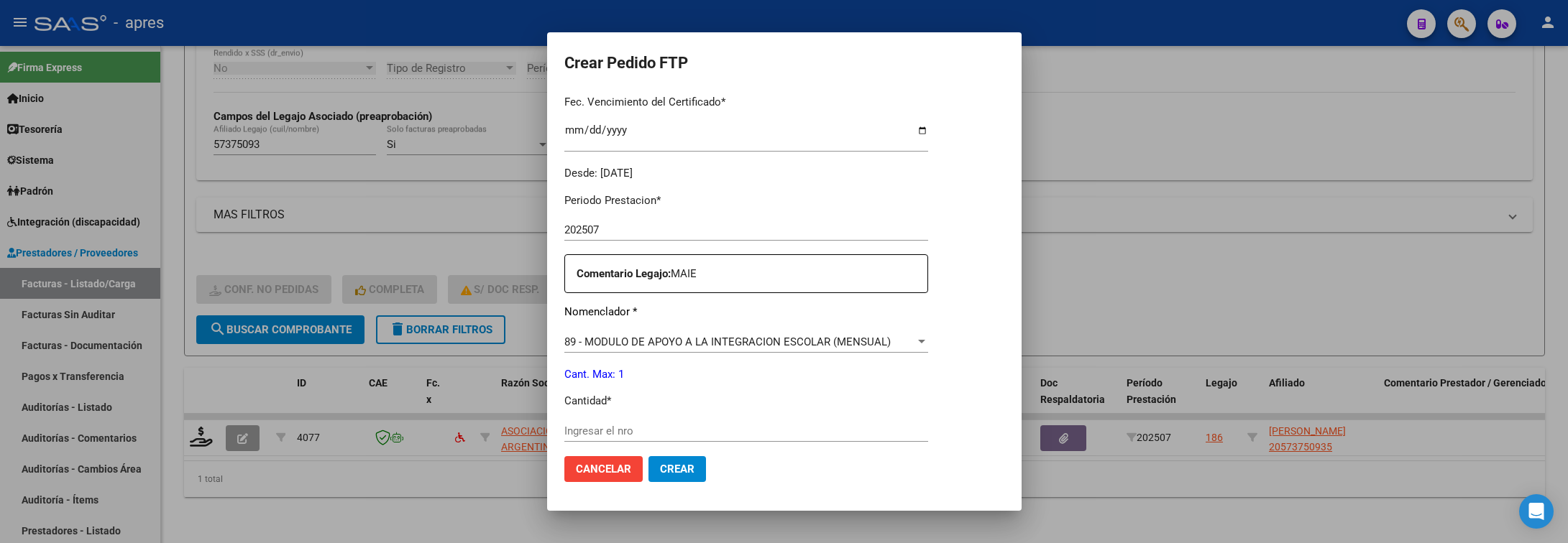
scroll to position [431, 0]
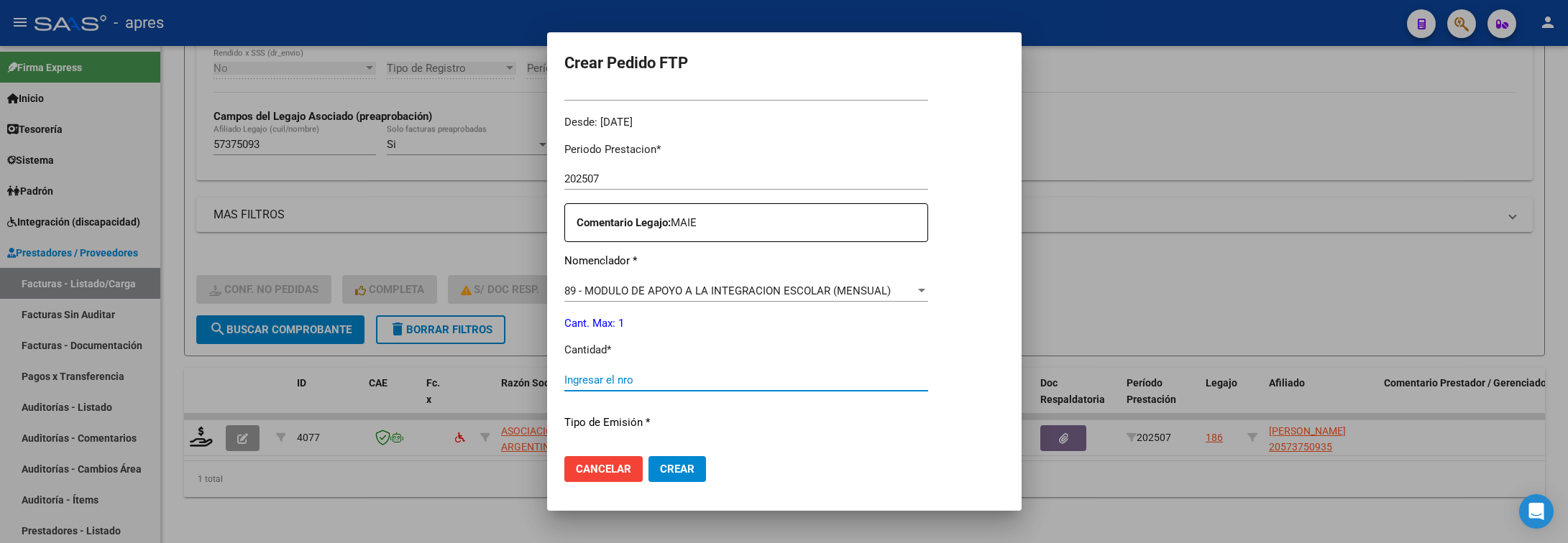
click at [732, 374] on input "Ingresar el nro" at bounding box center [746, 380] width 364 height 13
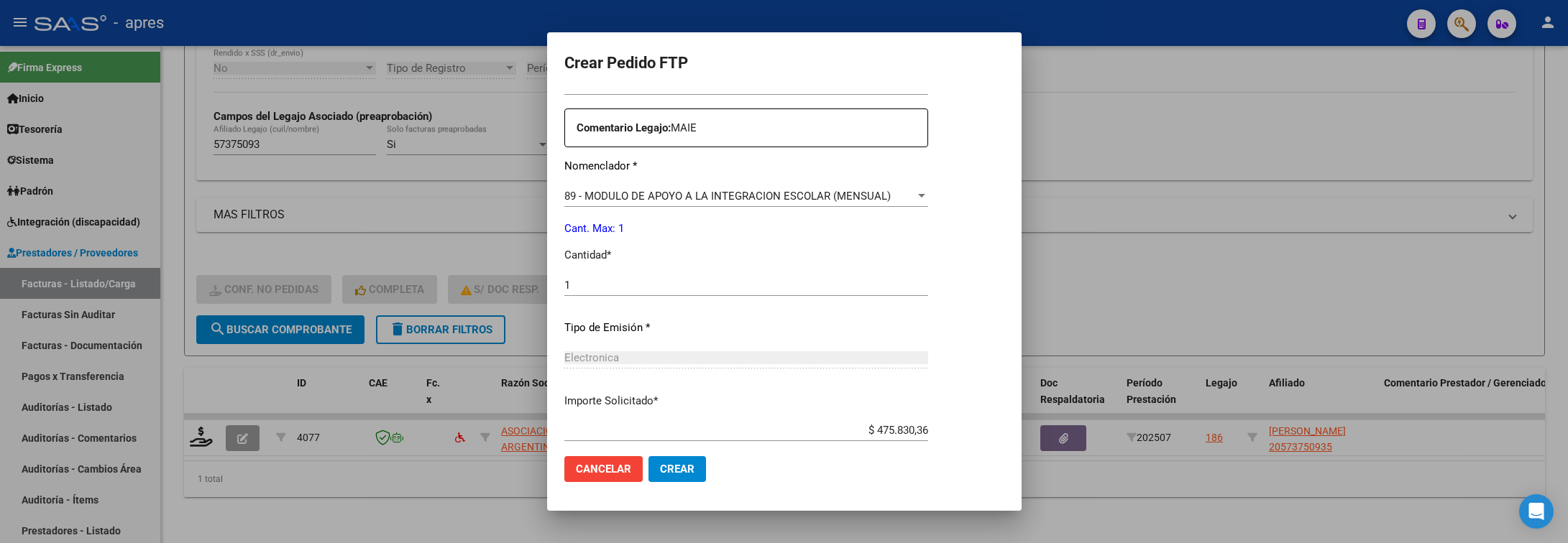
scroll to position [609, 0]
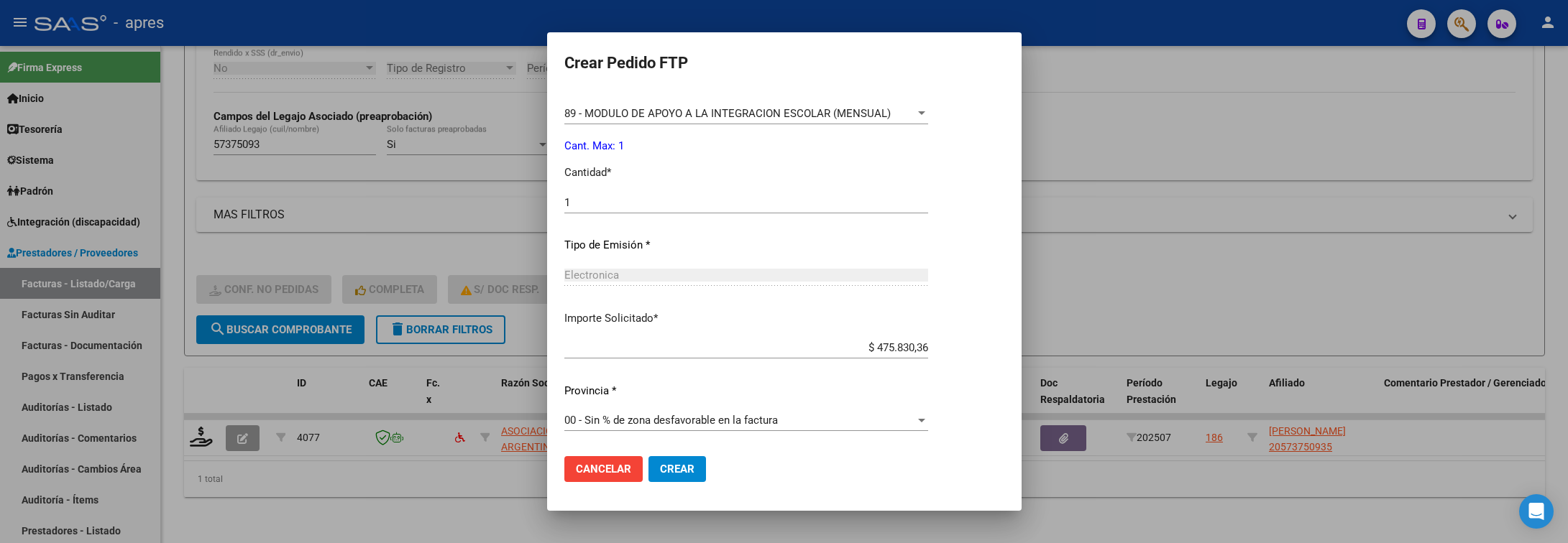
click at [679, 472] on span "Crear" at bounding box center [678, 469] width 35 height 13
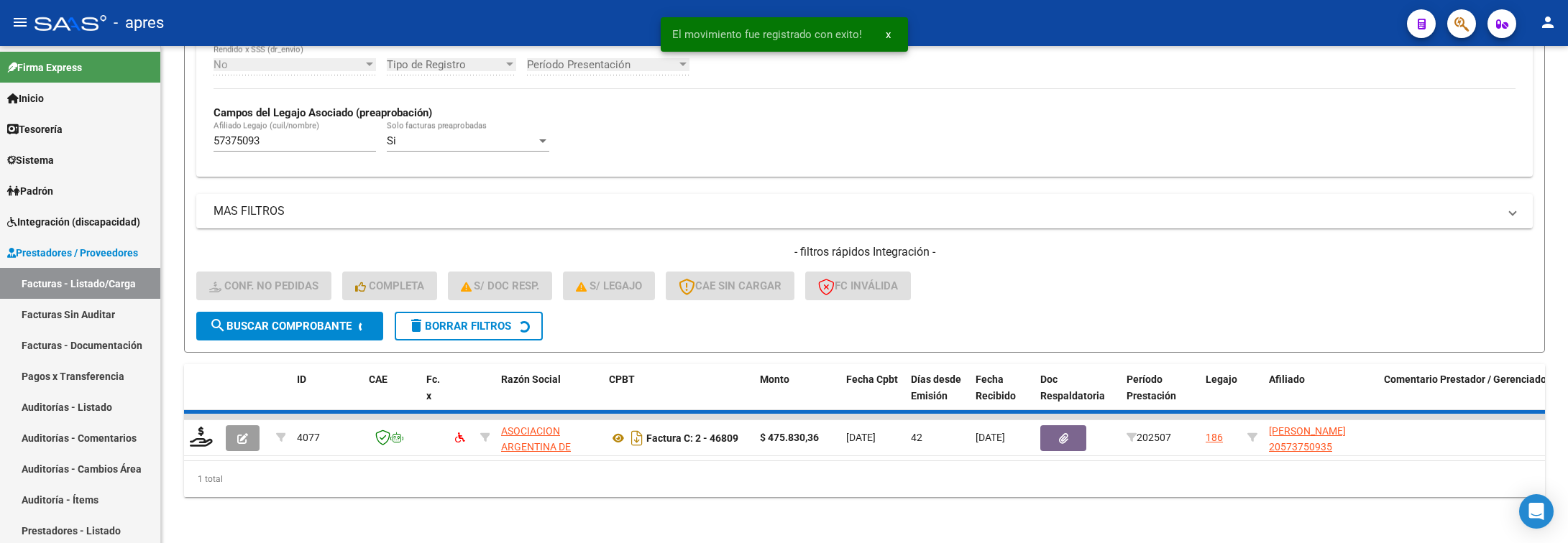
scroll to position [363, 0]
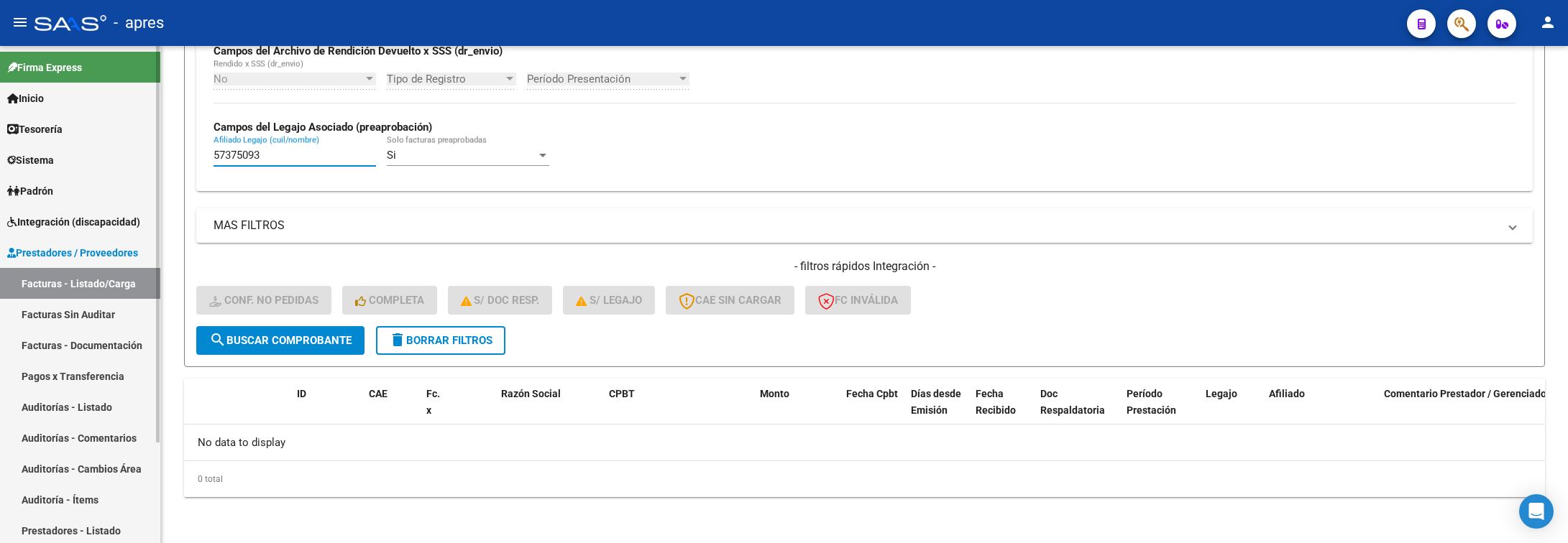
drag, startPoint x: 315, startPoint y: 159, endPoint x: 128, endPoint y: 159, distance: 187.0
click at [128, 159] on mat-sidenav-container "Firma Express Inicio Calendario SSS Instructivos Contacto OS Tesorería Extracto…" at bounding box center [784, 295] width 1568 height 497
paste input "6111467"
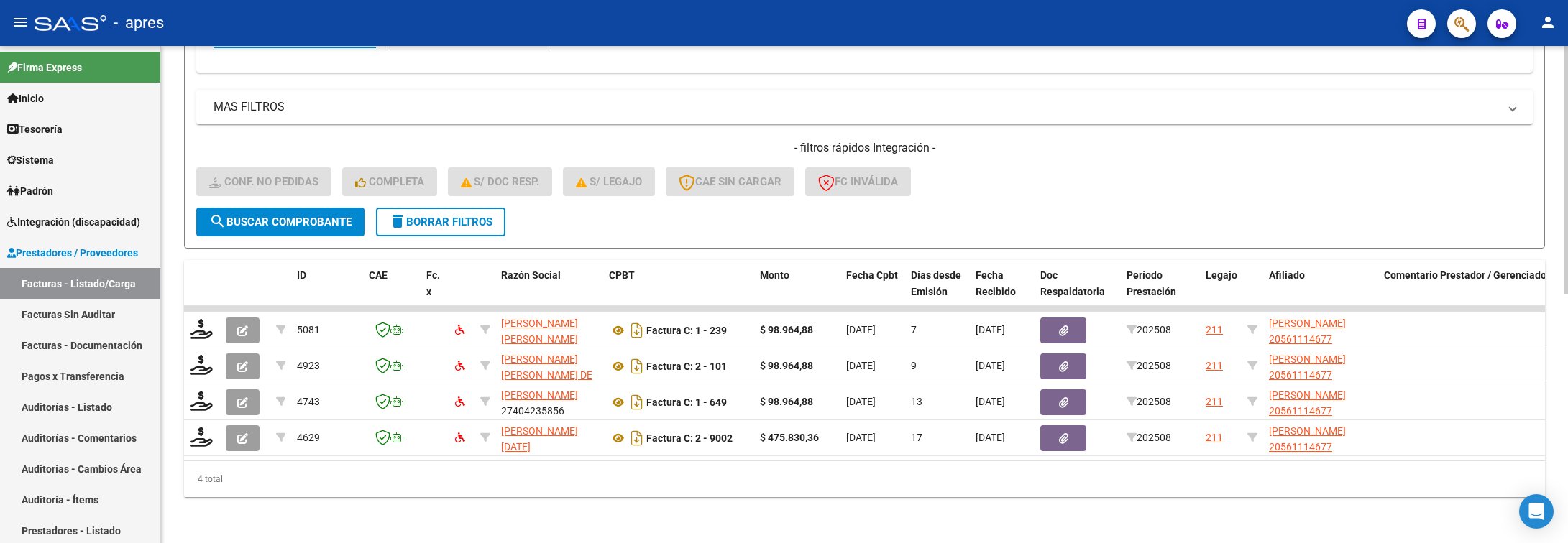
scroll to position [498, 0]
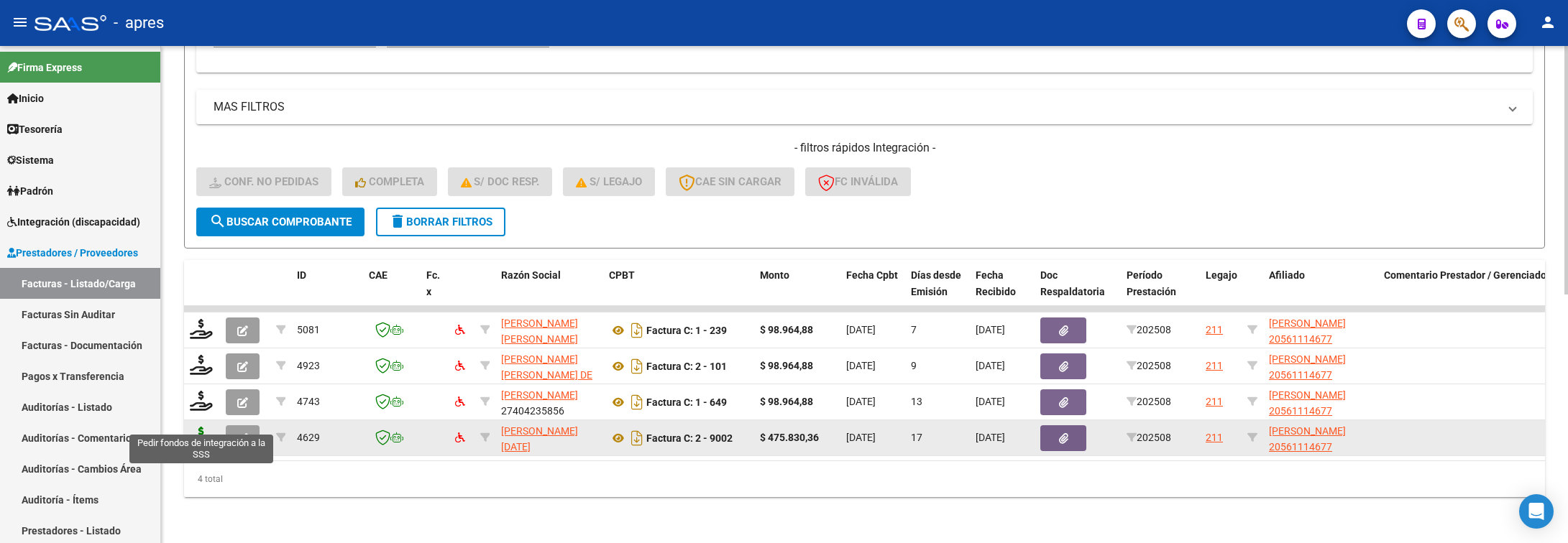
click at [206, 427] on icon at bounding box center [201, 437] width 23 height 20
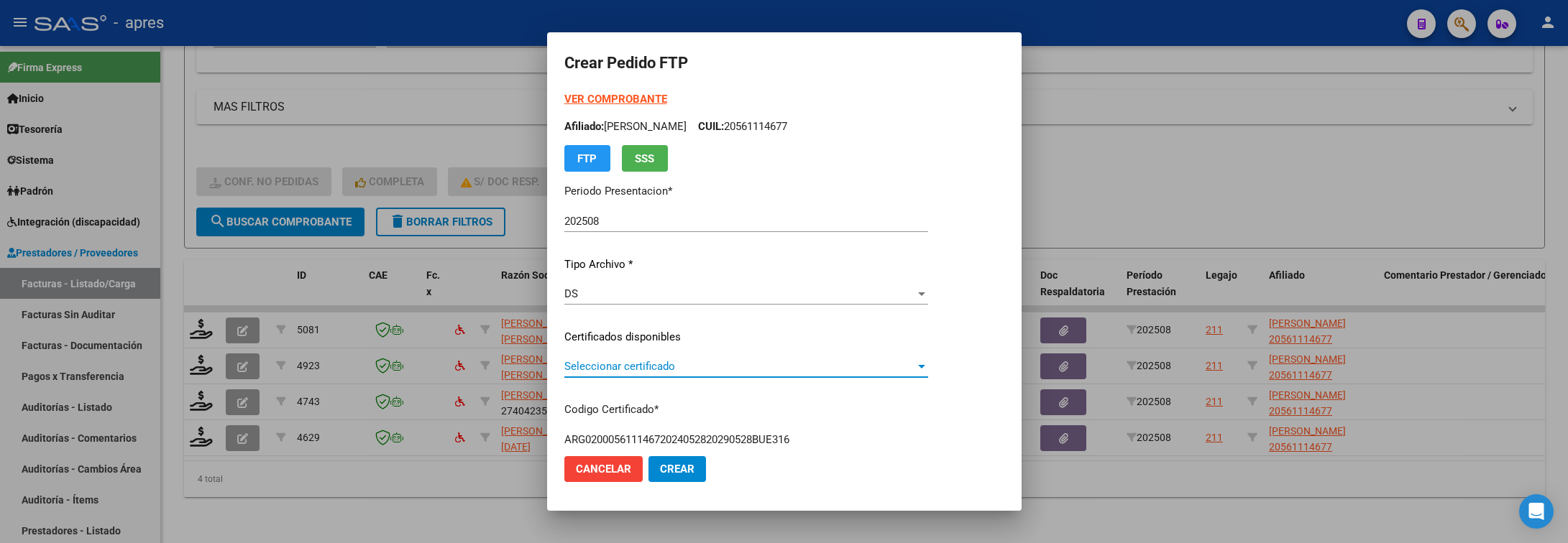
click at [913, 369] on span "Seleccionar certificado" at bounding box center [740, 366] width 351 height 13
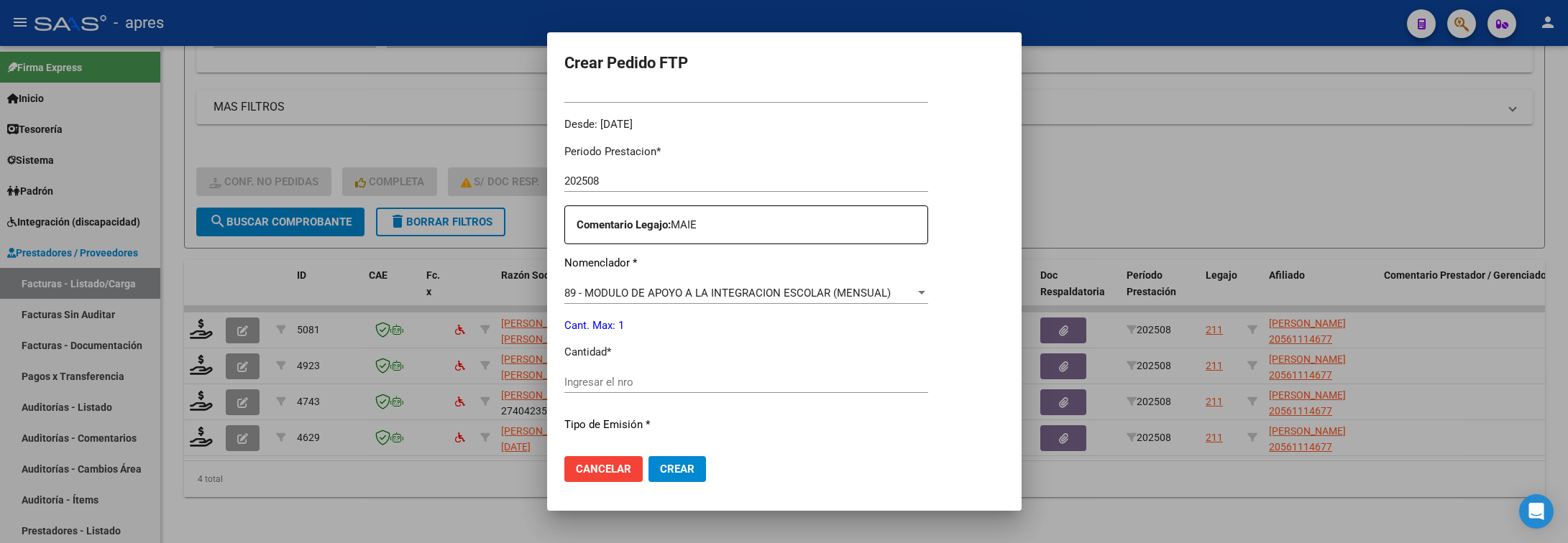
scroll to position [431, 0]
click at [870, 380] on input "Ingresar el nro" at bounding box center [746, 380] width 364 height 13
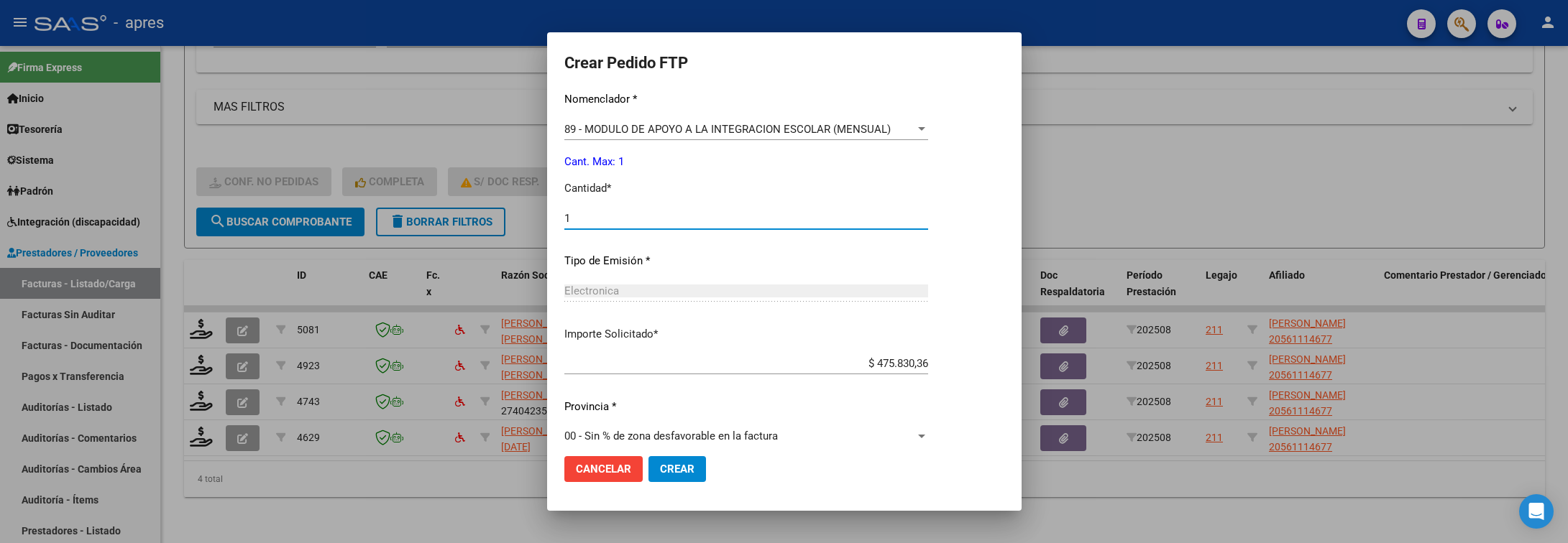
scroll to position [609, 0]
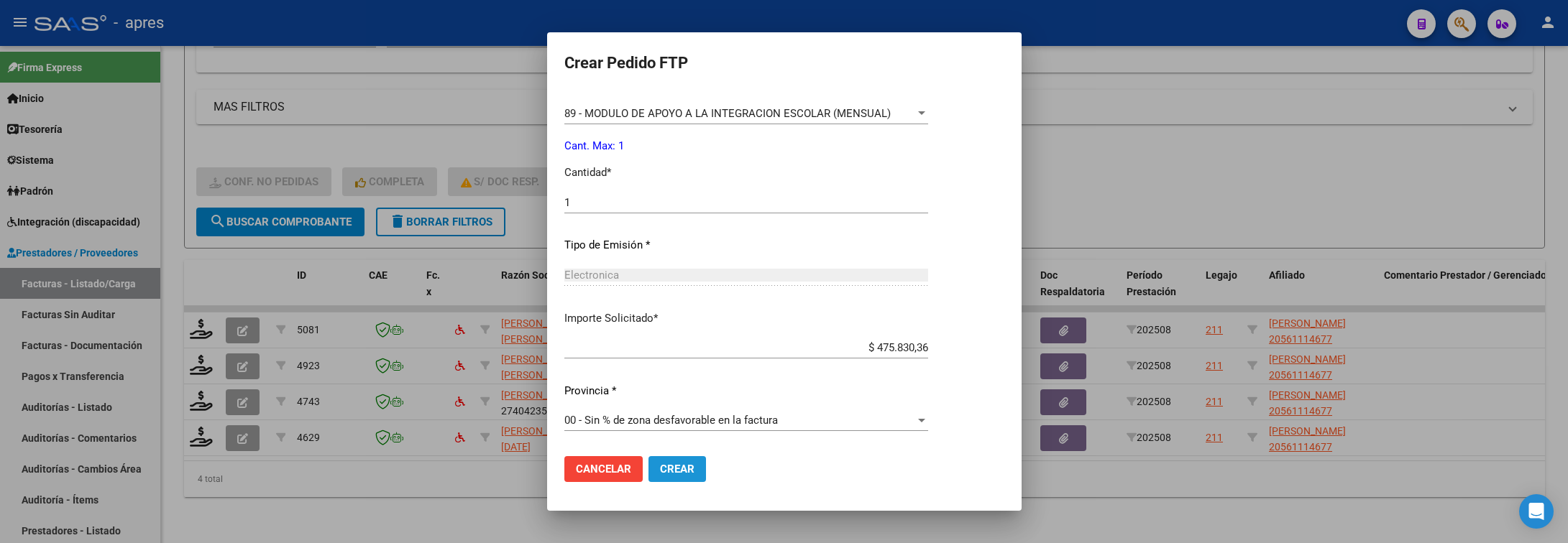
click at [691, 466] on button "Crear" at bounding box center [677, 469] width 57 height 26
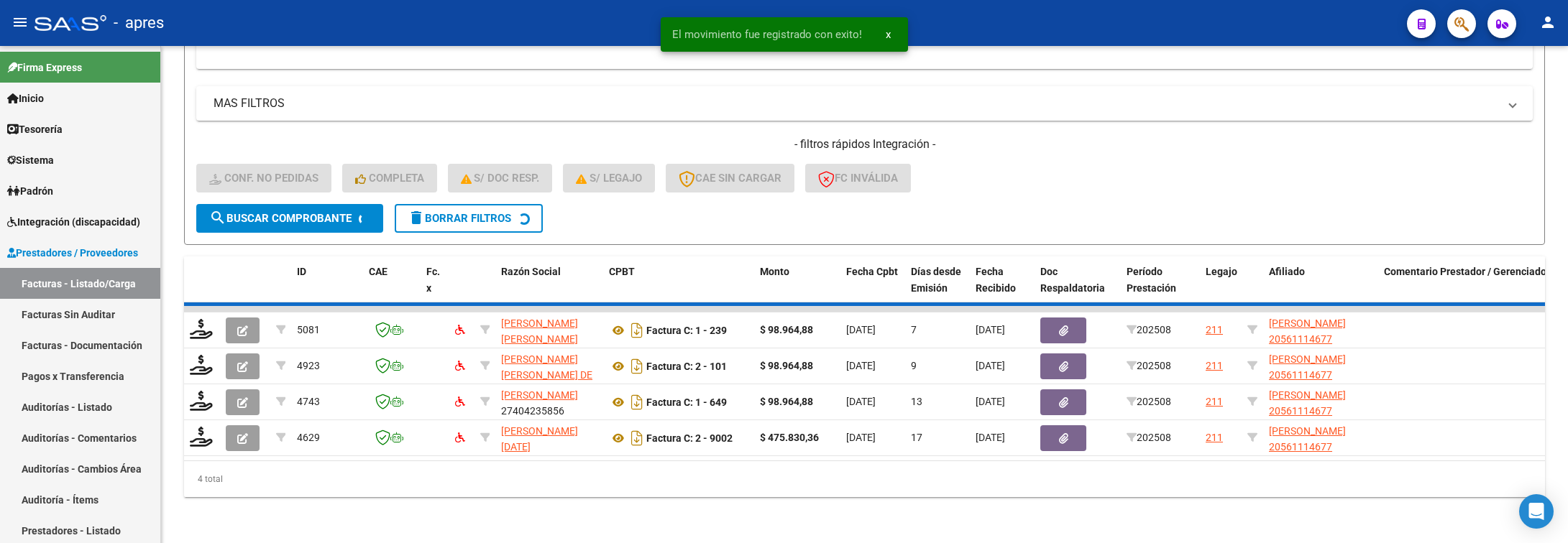
scroll to position [462, 0]
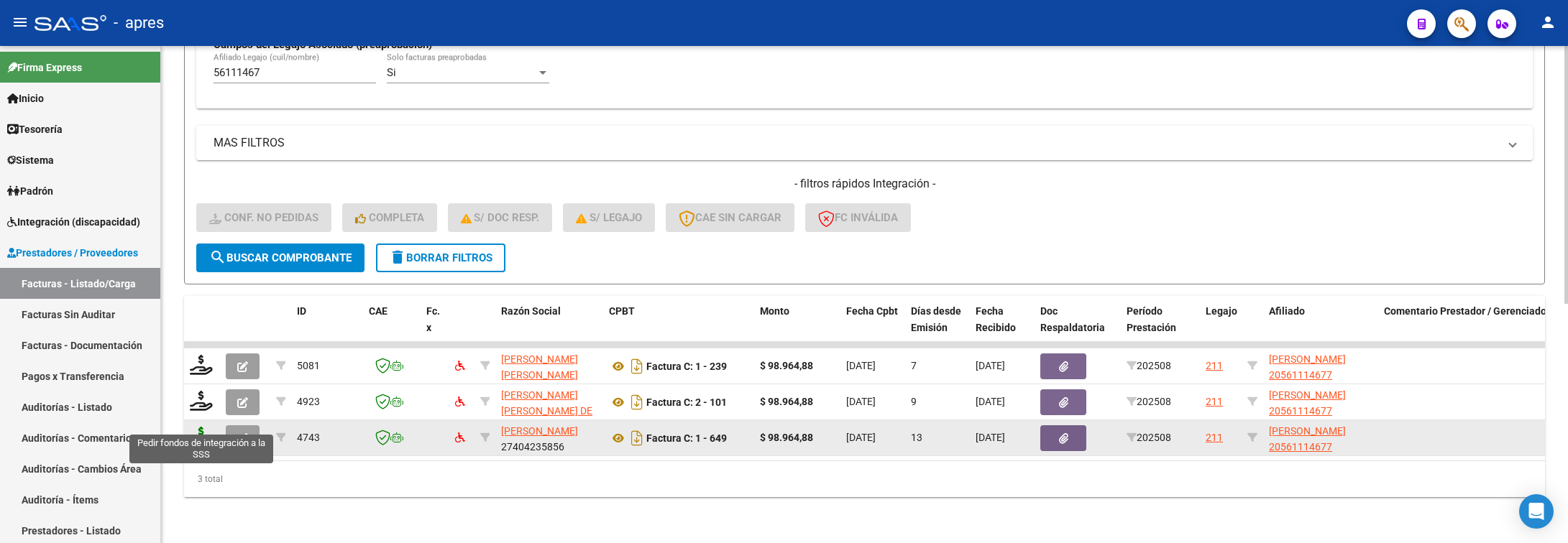
click at [201, 427] on icon at bounding box center [201, 437] width 23 height 20
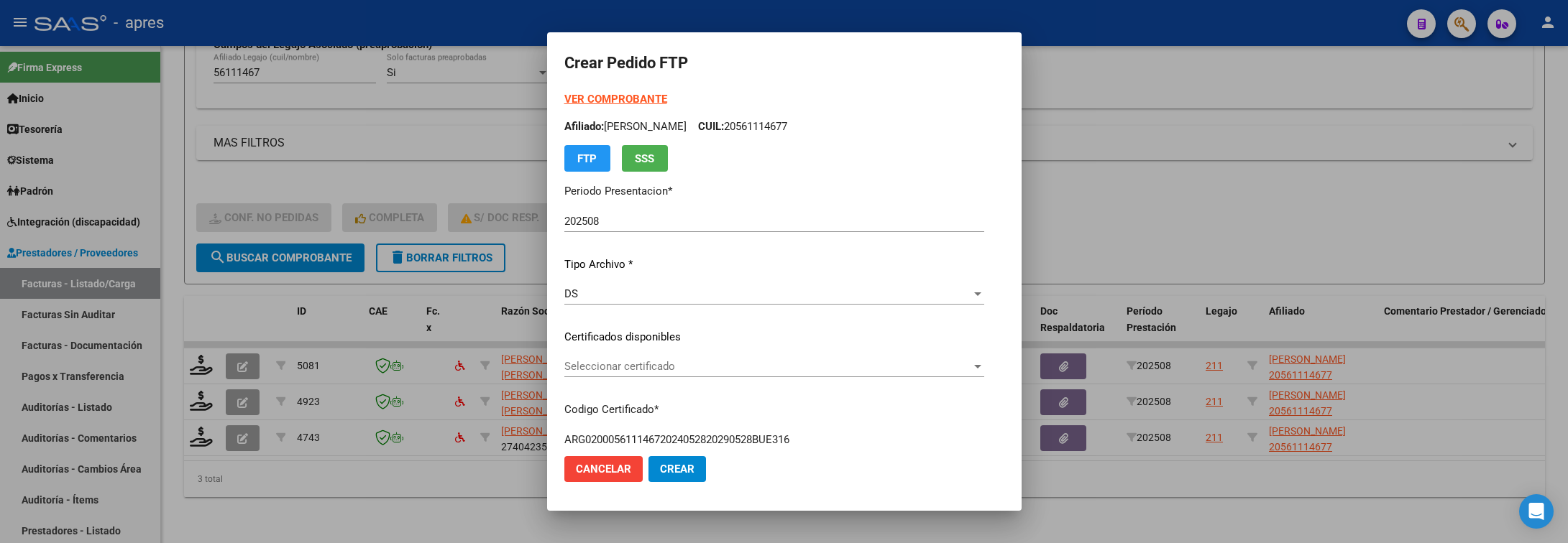
click at [700, 375] on div "Seleccionar certificado Seleccionar certificado" at bounding box center [774, 366] width 420 height 21
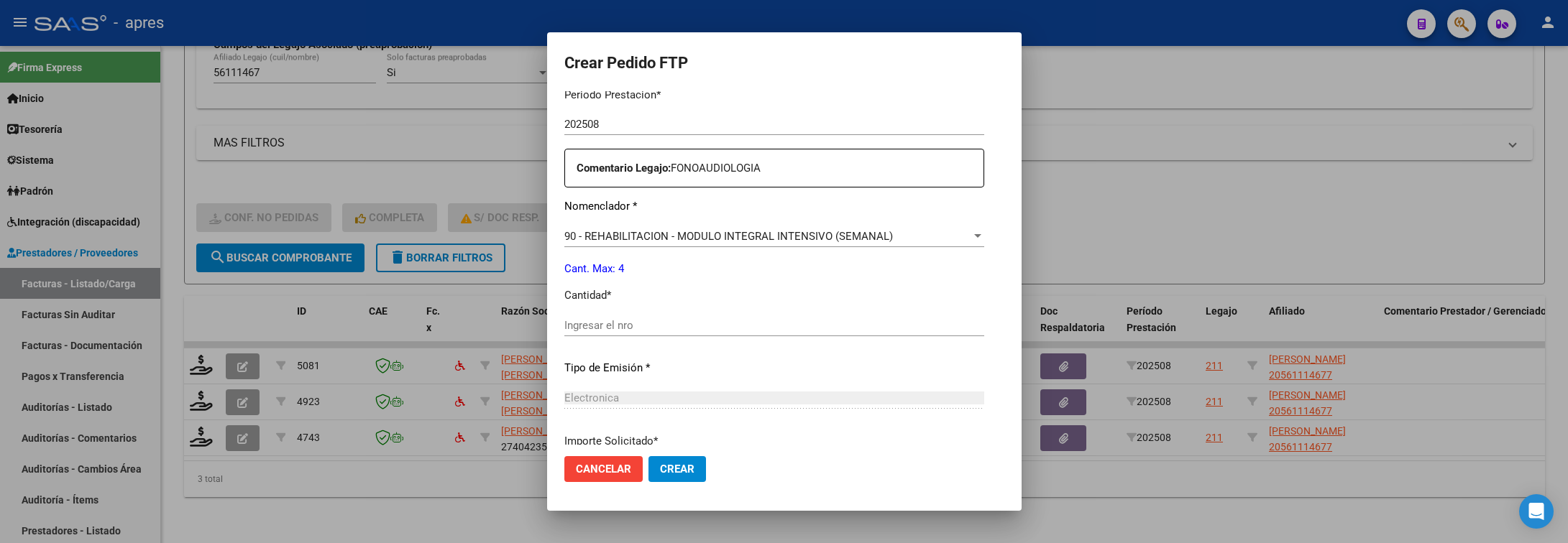
scroll to position [539, 0]
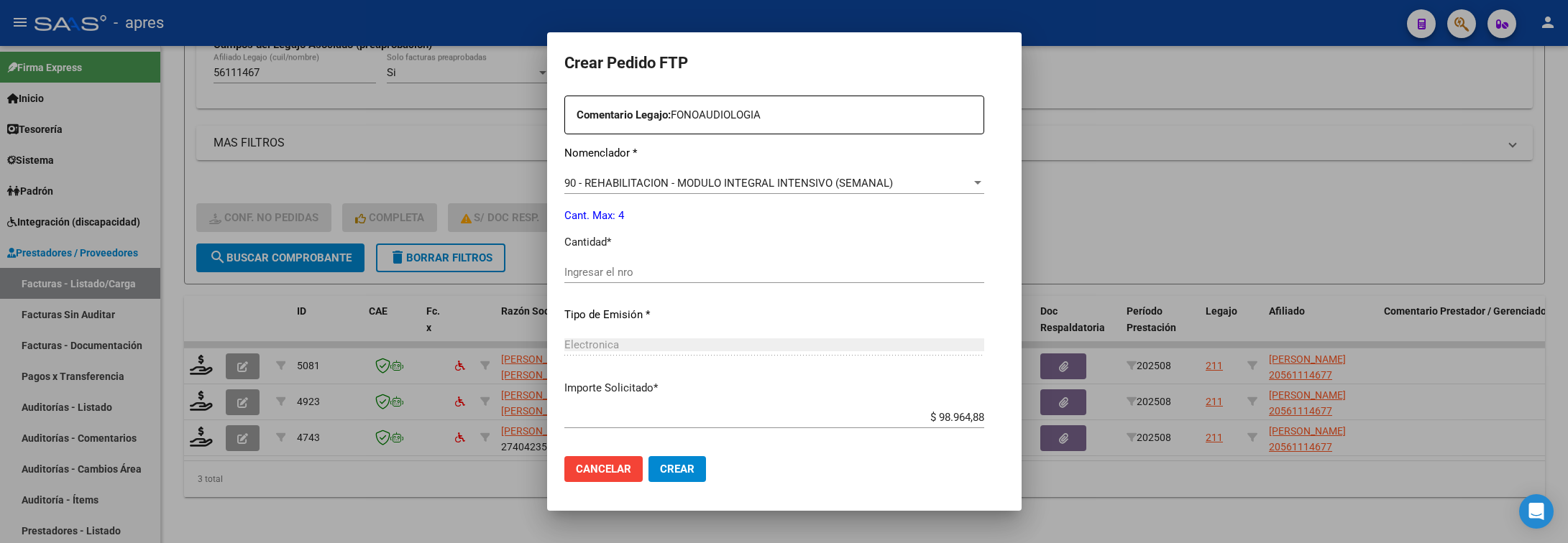
click at [643, 264] on div "Ingresar el nro" at bounding box center [774, 272] width 420 height 21
click at [645, 276] on input "Ingresar el nro" at bounding box center [774, 272] width 420 height 13
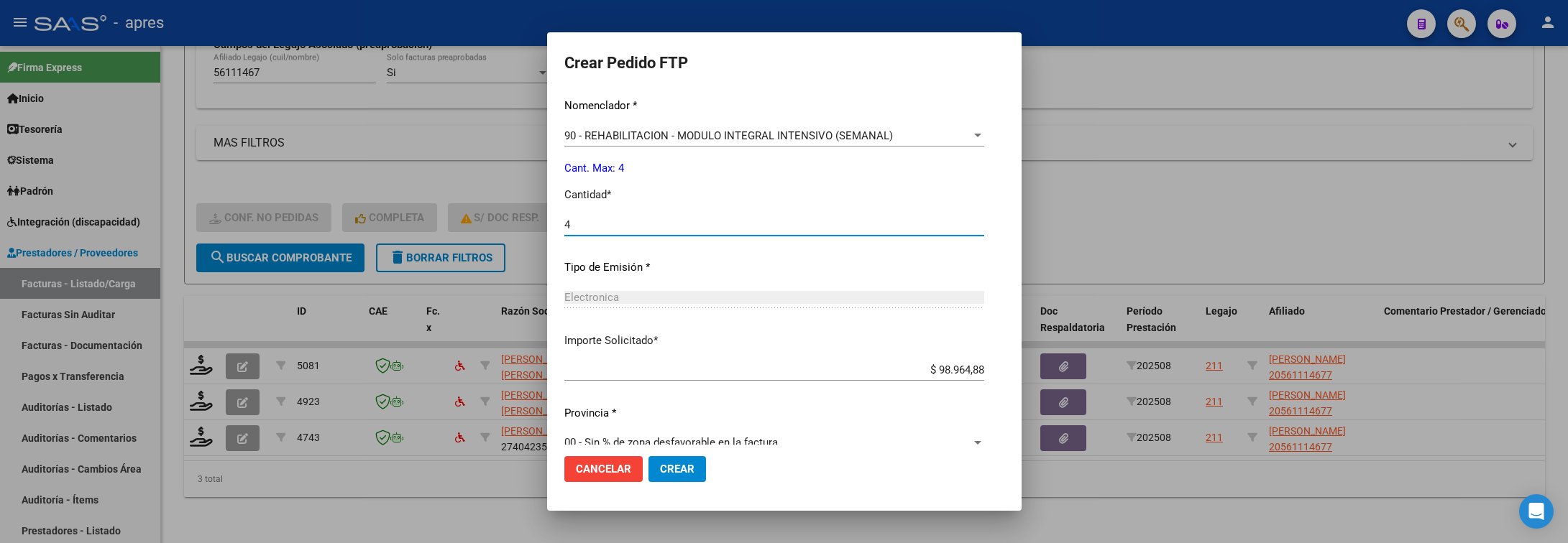
scroll to position [609, 0]
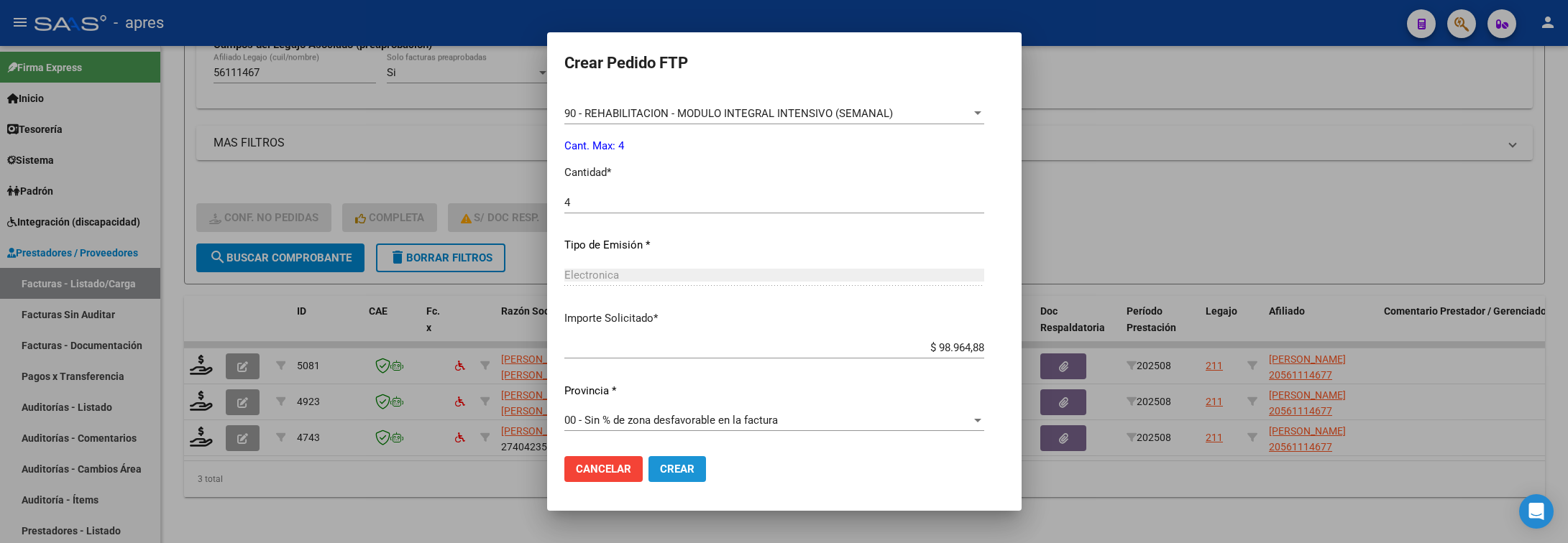
click at [660, 479] on button "Crear" at bounding box center [677, 469] width 57 height 26
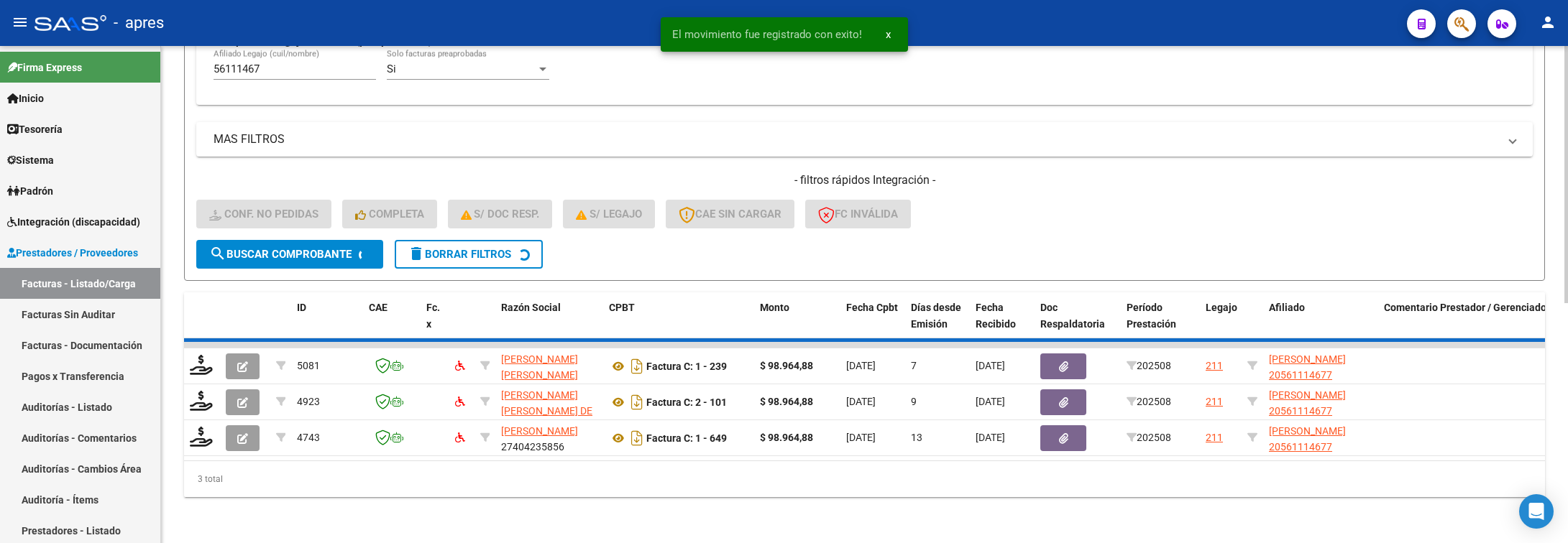
scroll to position [425, 0]
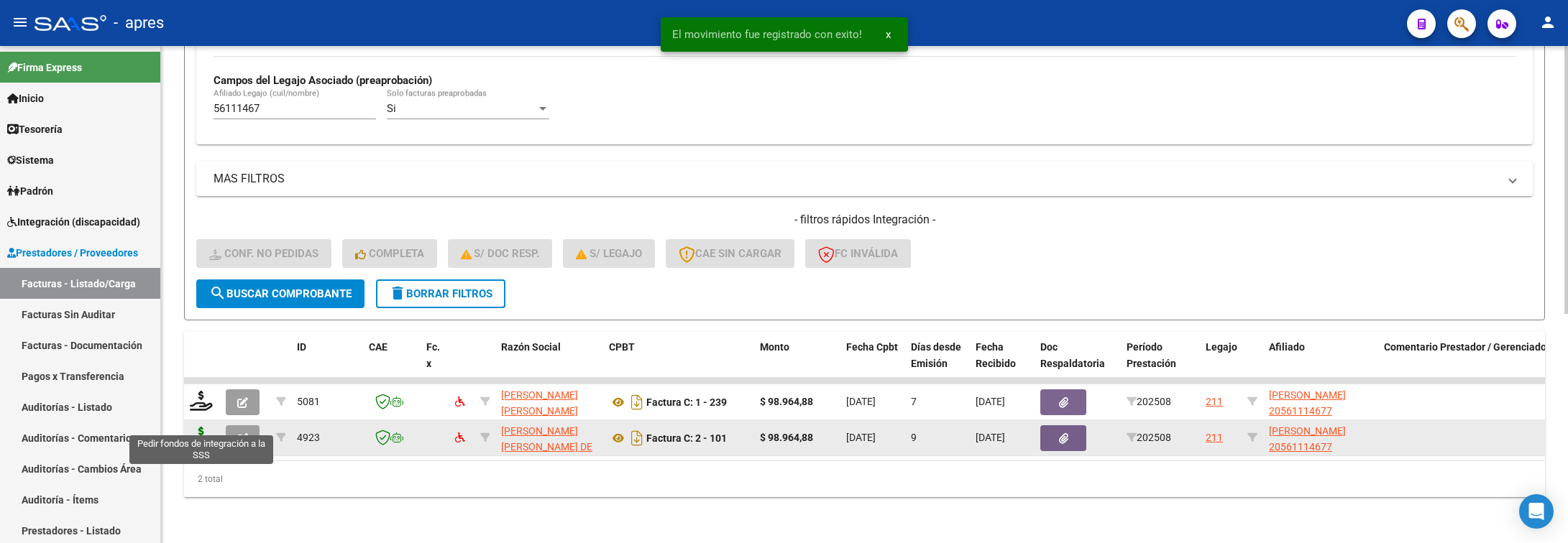
click at [195, 427] on icon at bounding box center [201, 437] width 23 height 20
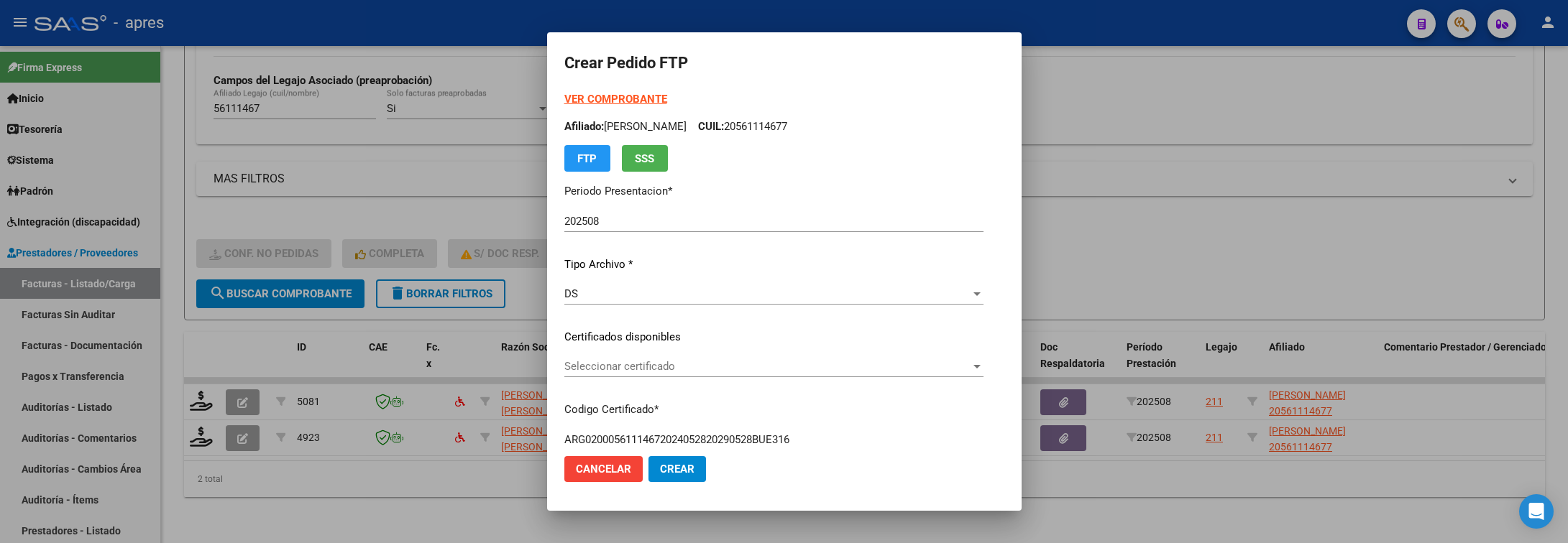
click at [686, 376] on div "Seleccionar certificado Seleccionar certificado" at bounding box center [774, 366] width 419 height 21
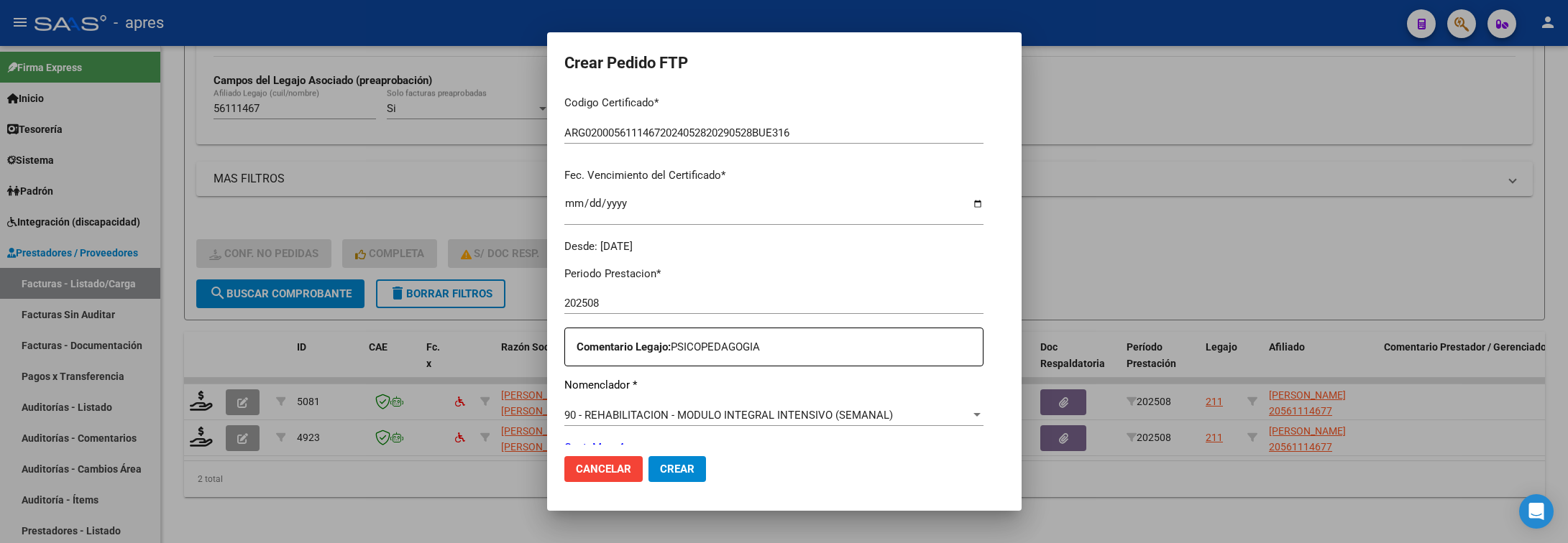
scroll to position [431, 0]
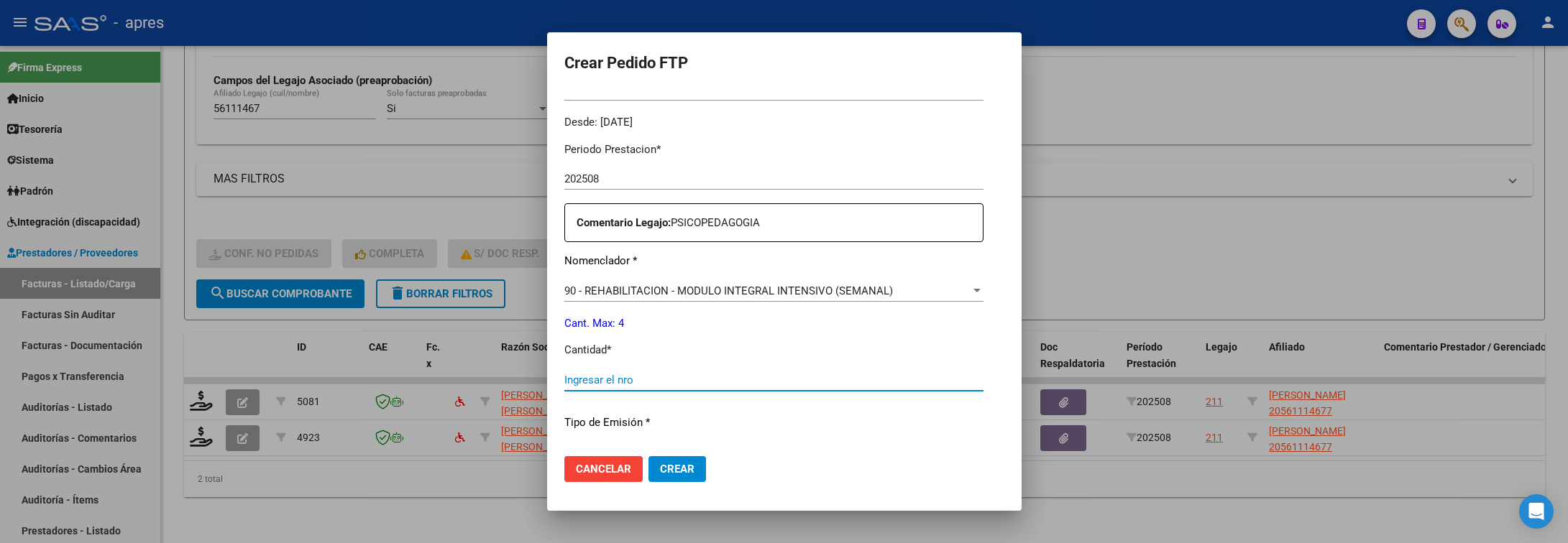
click at [671, 377] on input "Ingresar el nro" at bounding box center [774, 380] width 419 height 13
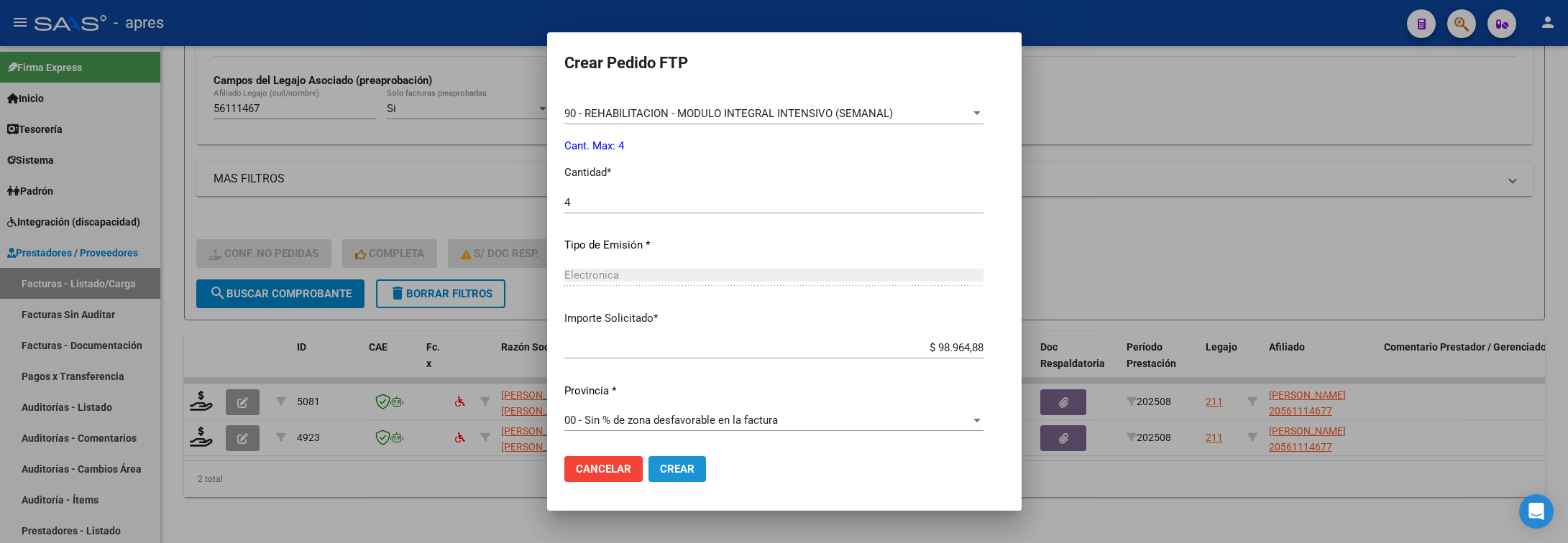
click at [660, 465] on span "Crear" at bounding box center [678, 469] width 35 height 13
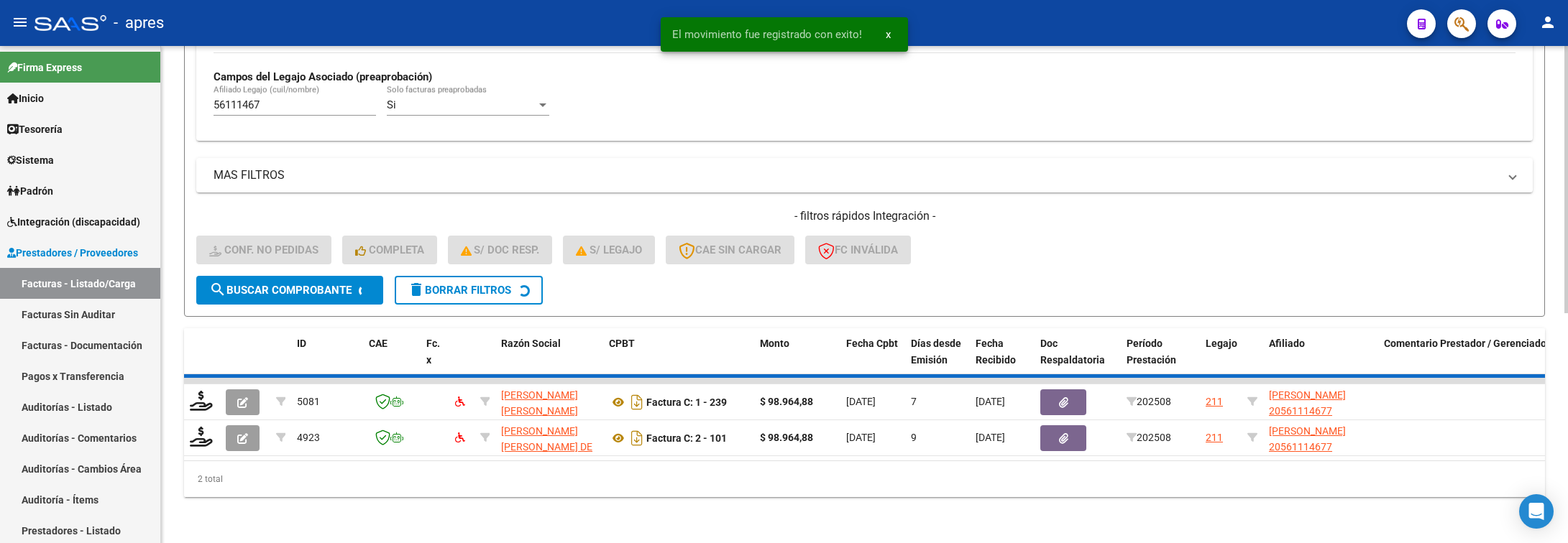
scroll to position [390, 0]
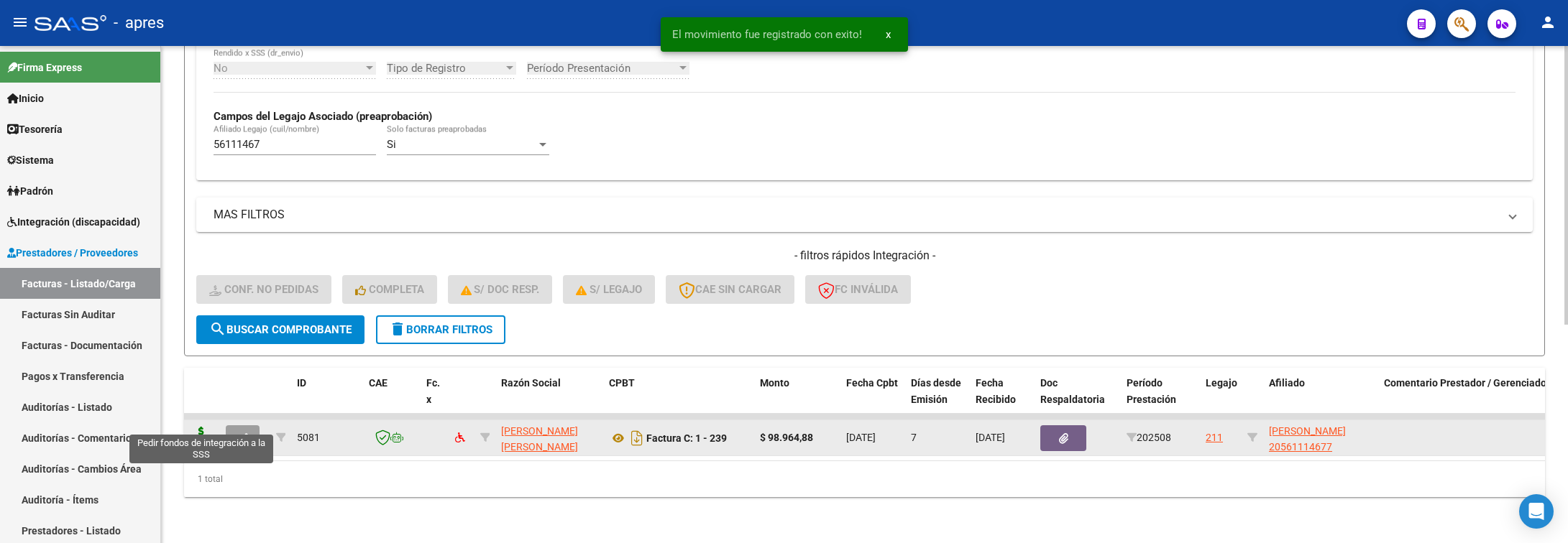
click at [205, 427] on icon at bounding box center [201, 437] width 23 height 20
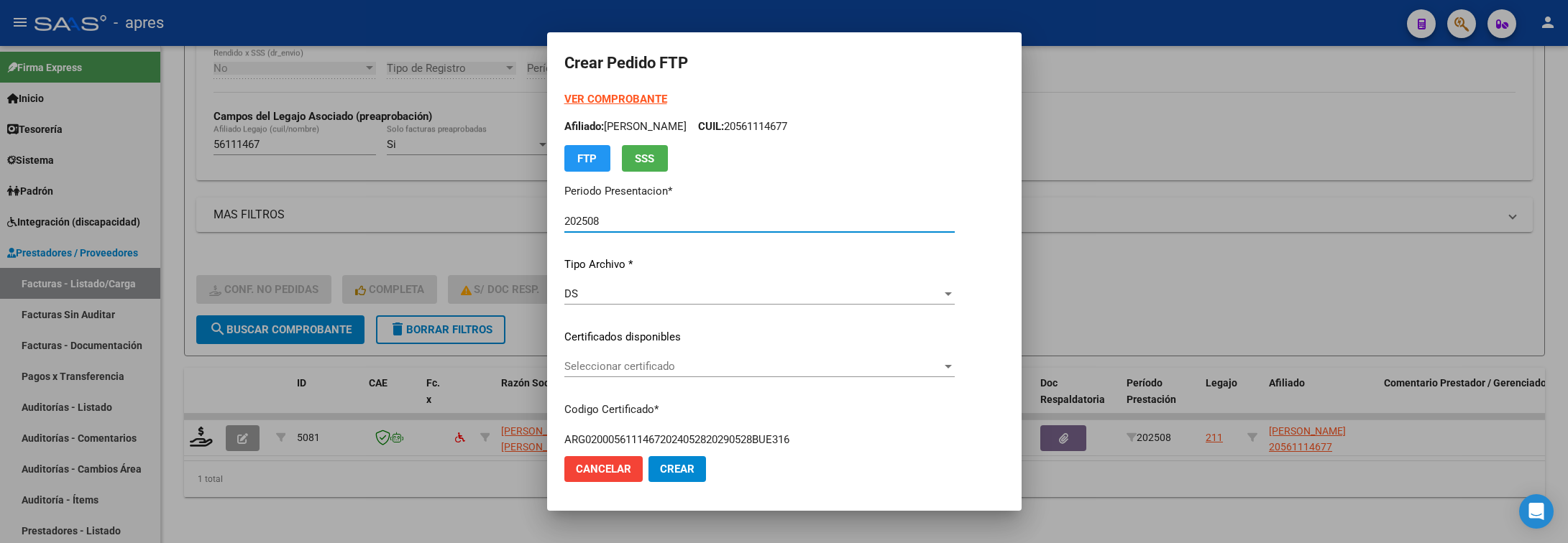
click at [663, 360] on span "Seleccionar certificado" at bounding box center [753, 366] width 378 height 13
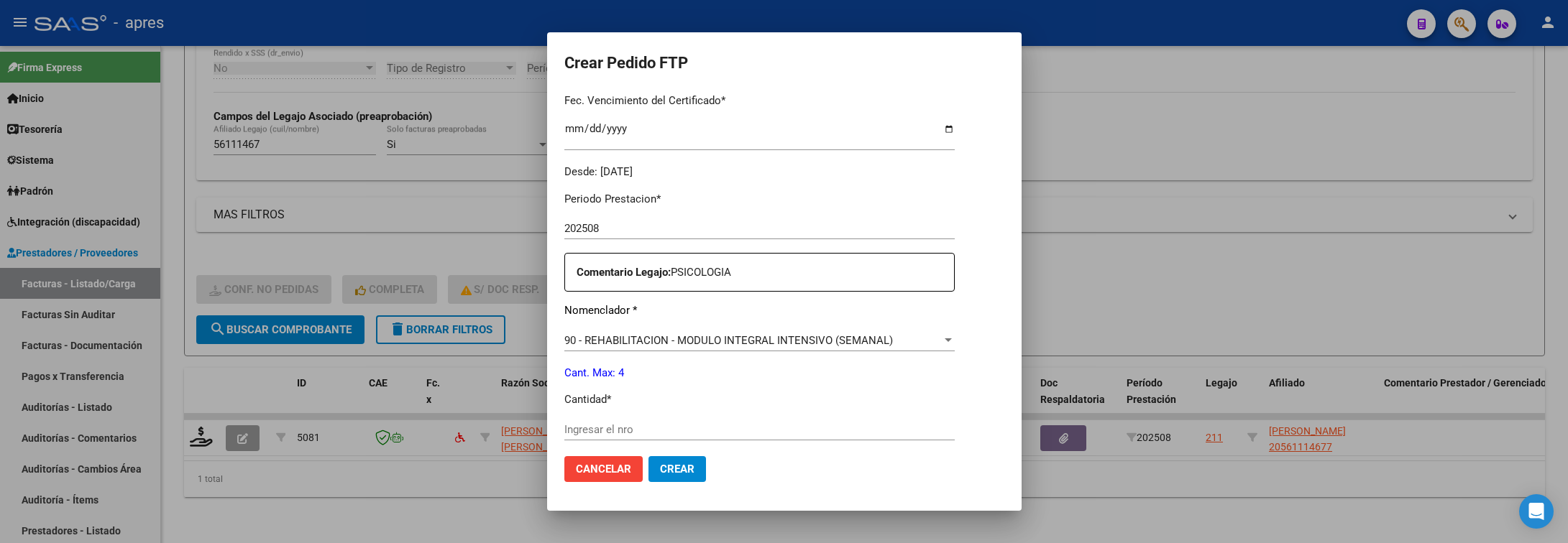
scroll to position [431, 0]
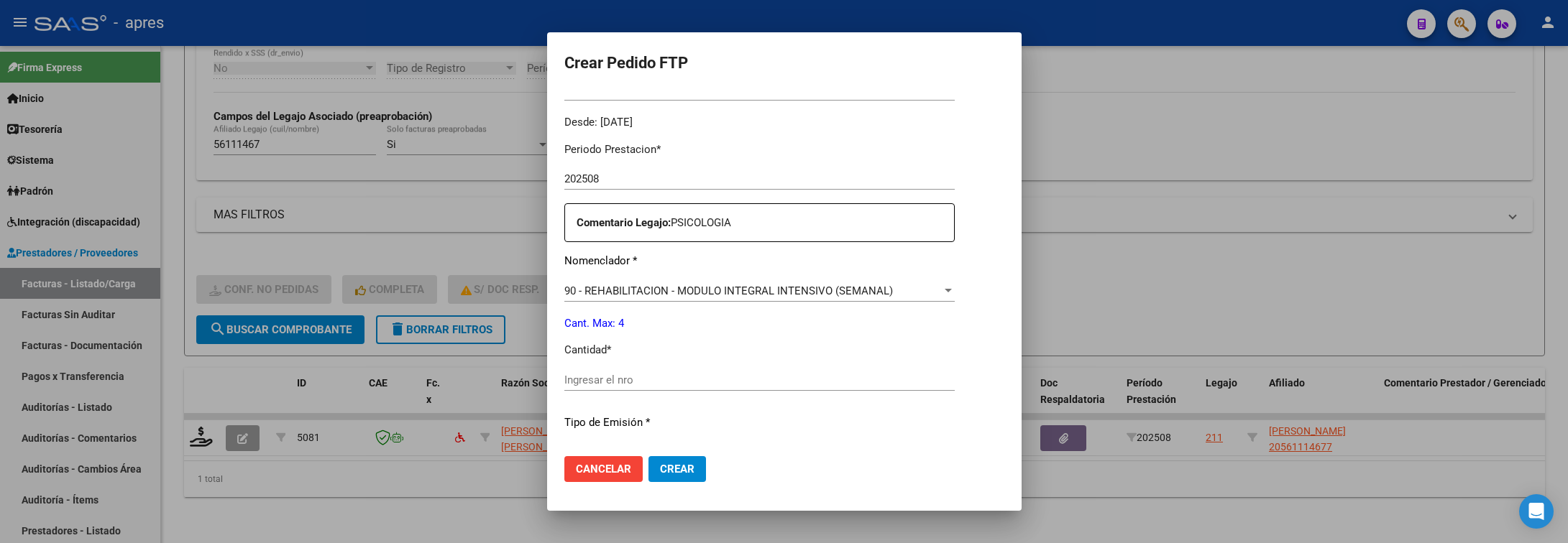
click at [671, 371] on div "Ingresar el nro" at bounding box center [759, 380] width 390 height 21
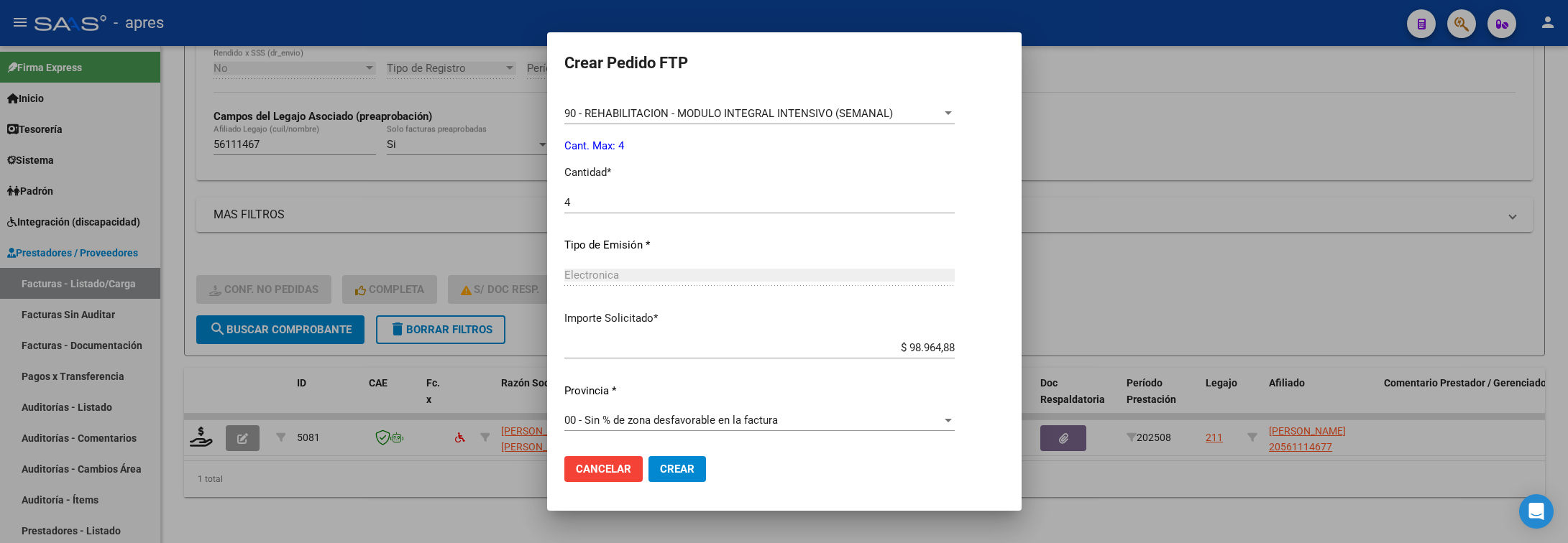
click at [662, 455] on mat-dialog-actions "Cancelar Crear" at bounding box center [784, 469] width 440 height 49
click at [662, 471] on span "Crear" at bounding box center [678, 469] width 35 height 13
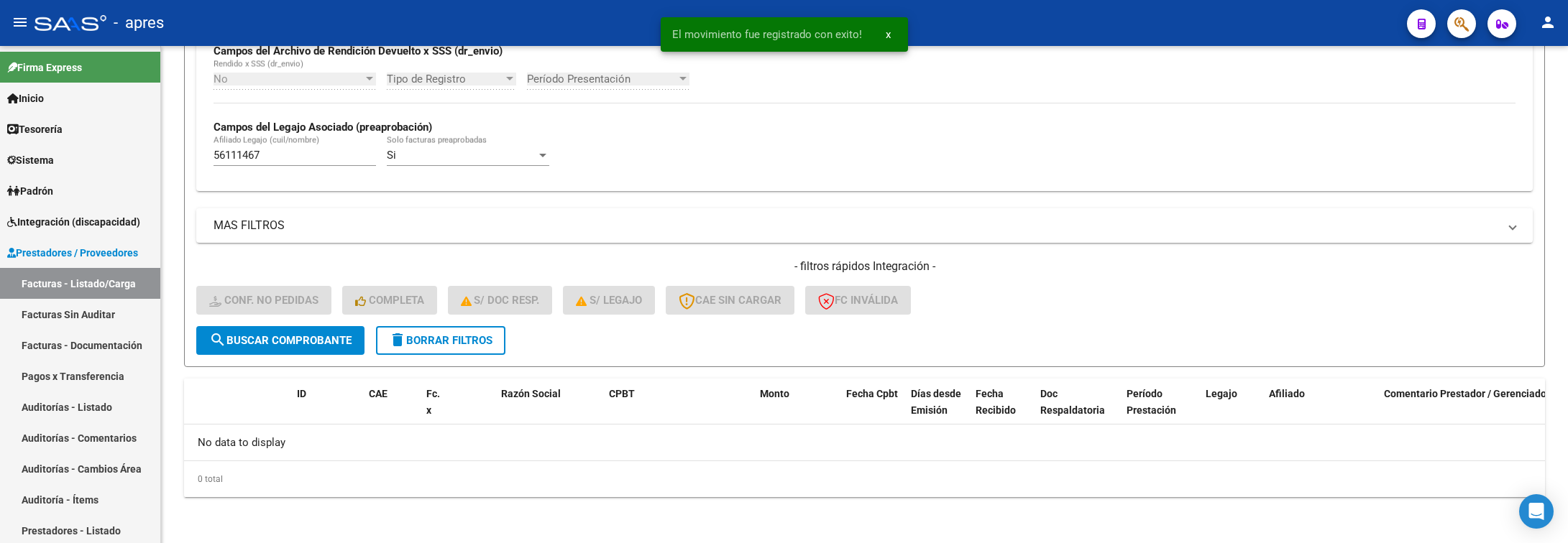
scroll to position [363, 0]
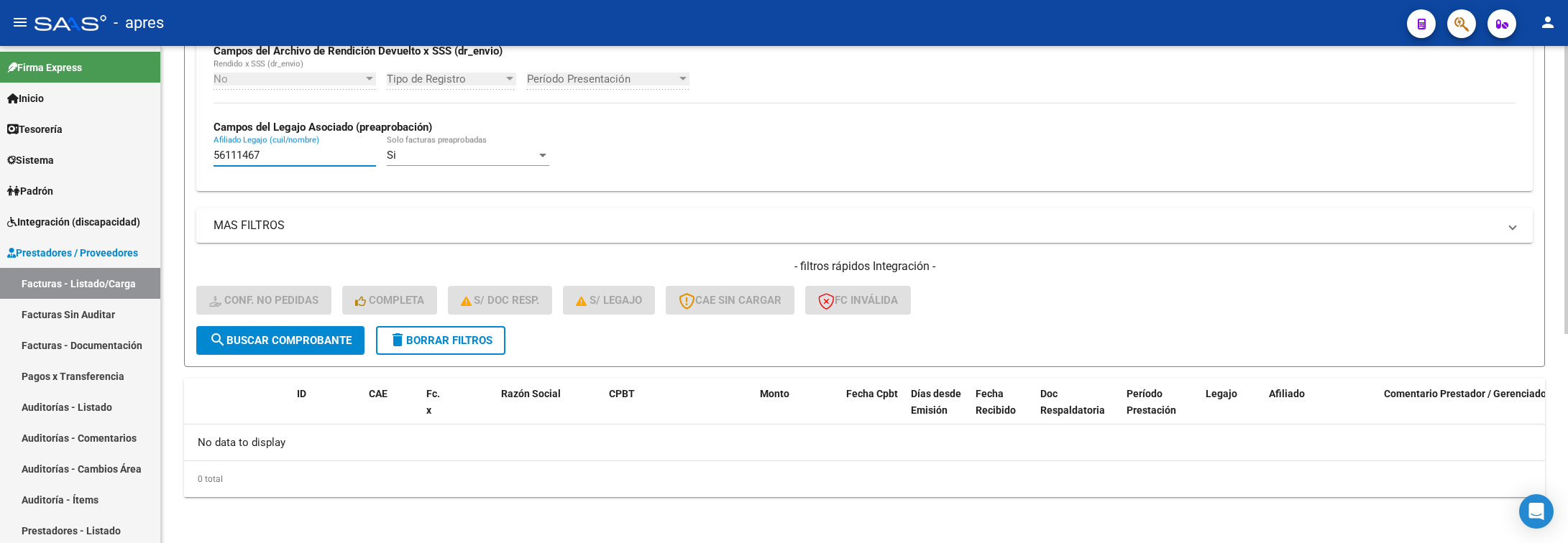
drag, startPoint x: 272, startPoint y: 159, endPoint x: 185, endPoint y: 159, distance: 87.0
click at [185, 159] on form "Filtros Id Integración Area Seleccionar Gerenciador Seleccionar Gerenciador Si …" at bounding box center [864, 89] width 1361 height 557
paste input "48305324"
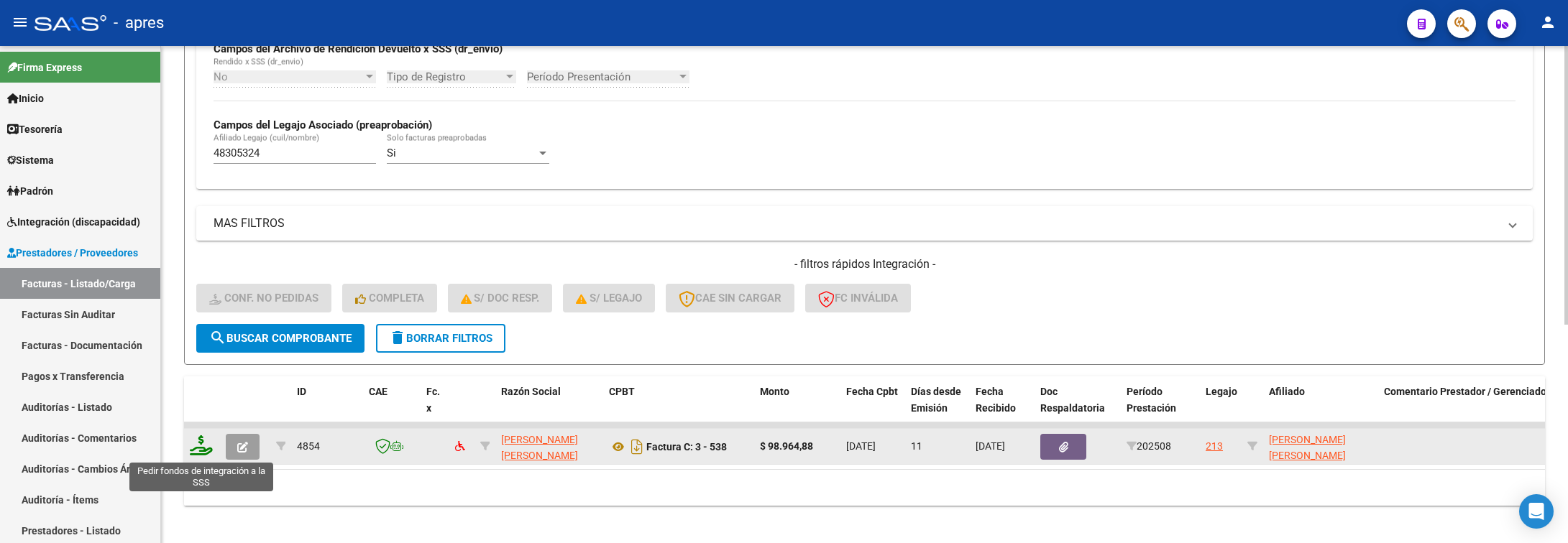
click at [203, 446] on icon at bounding box center [201, 446] width 23 height 20
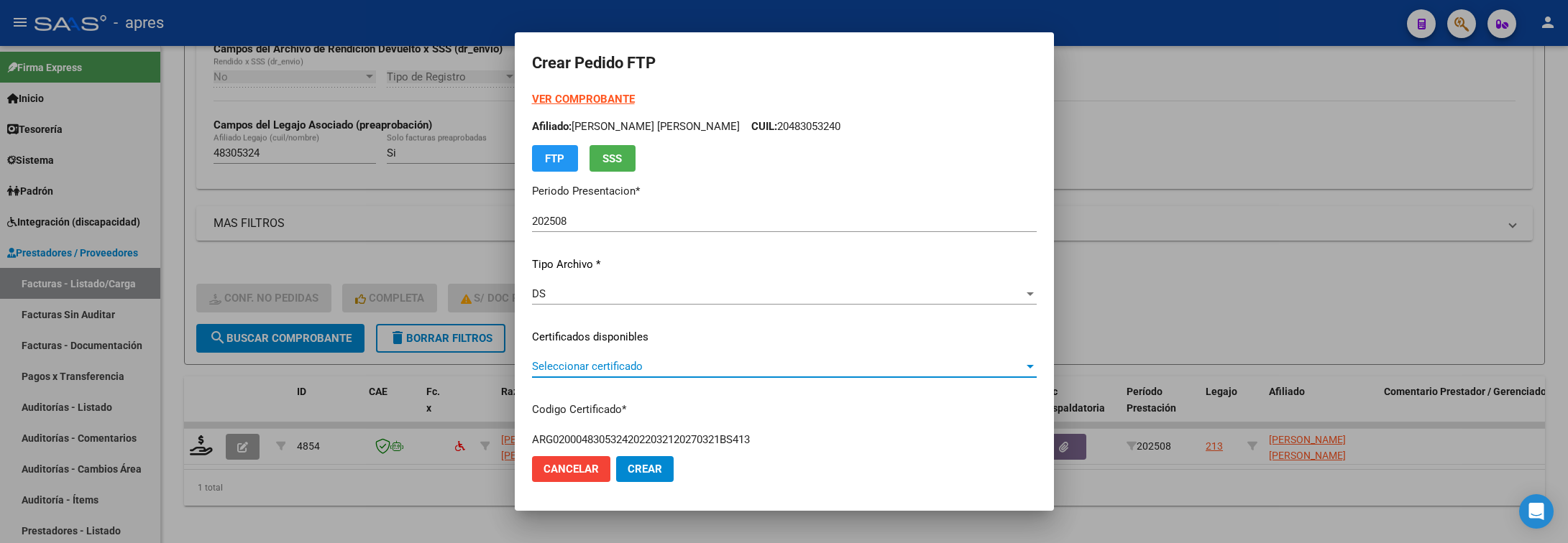
click at [686, 366] on span "Seleccionar certificado" at bounding box center [778, 366] width 492 height 13
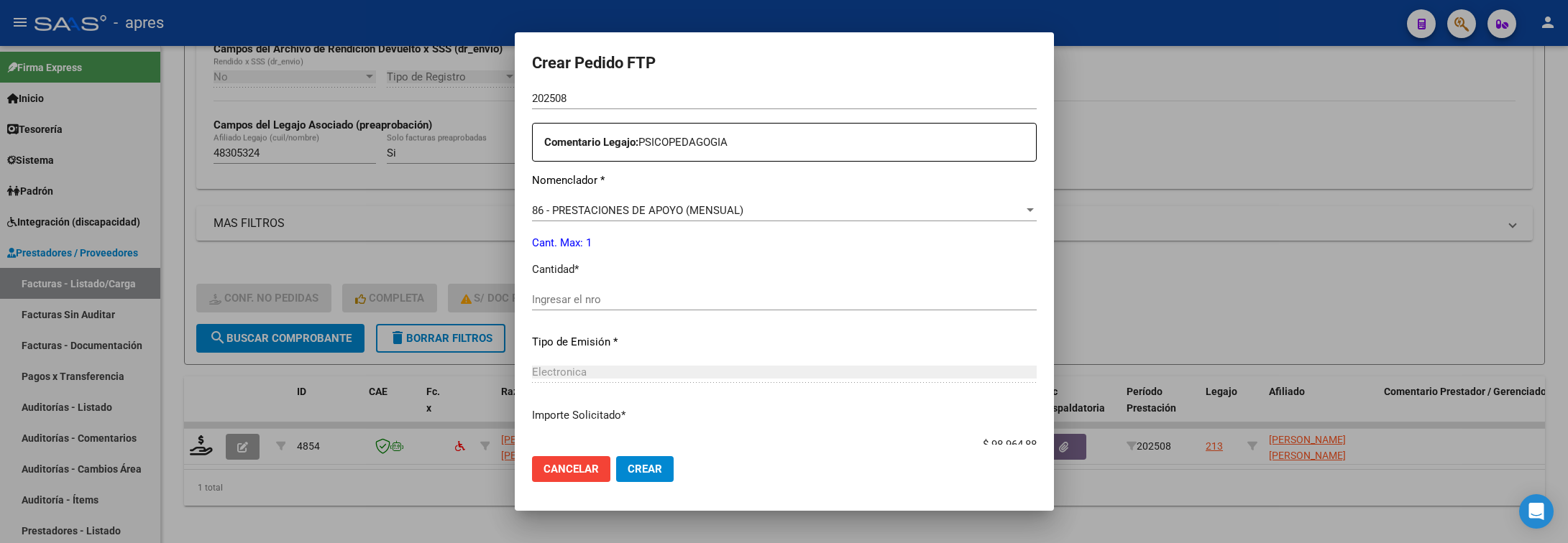
scroll to position [539, 0]
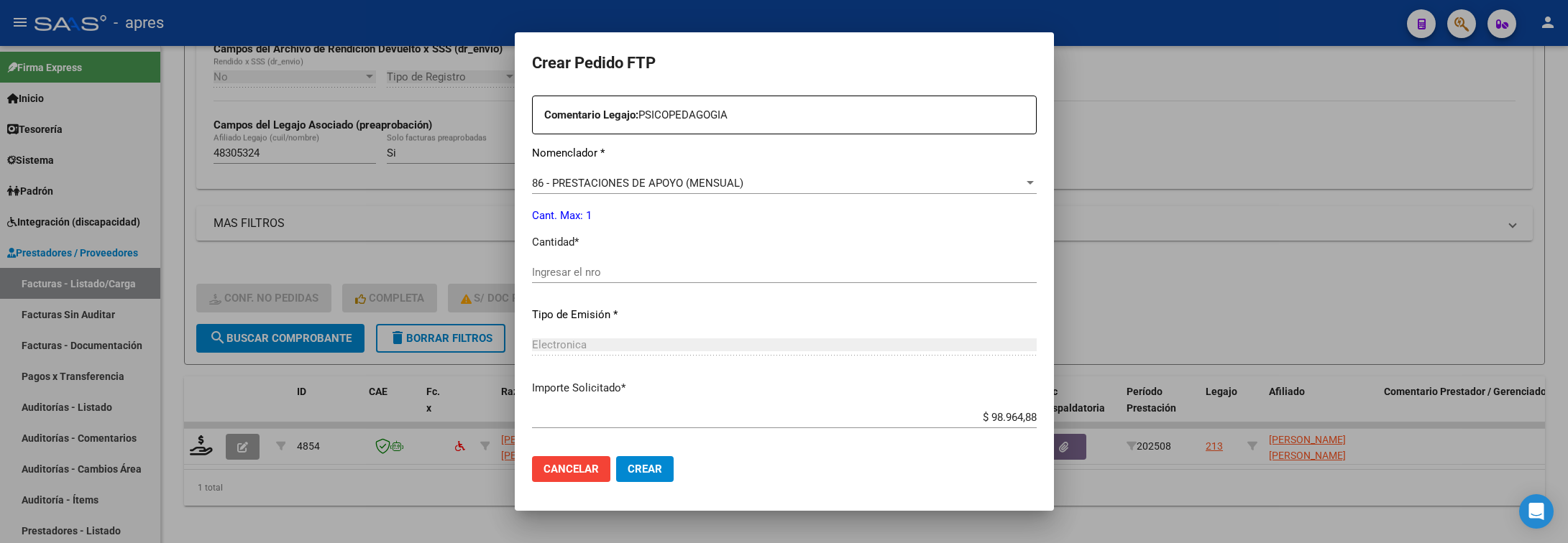
click at [663, 272] on input "Ingresar el nro" at bounding box center [784, 272] width 505 height 13
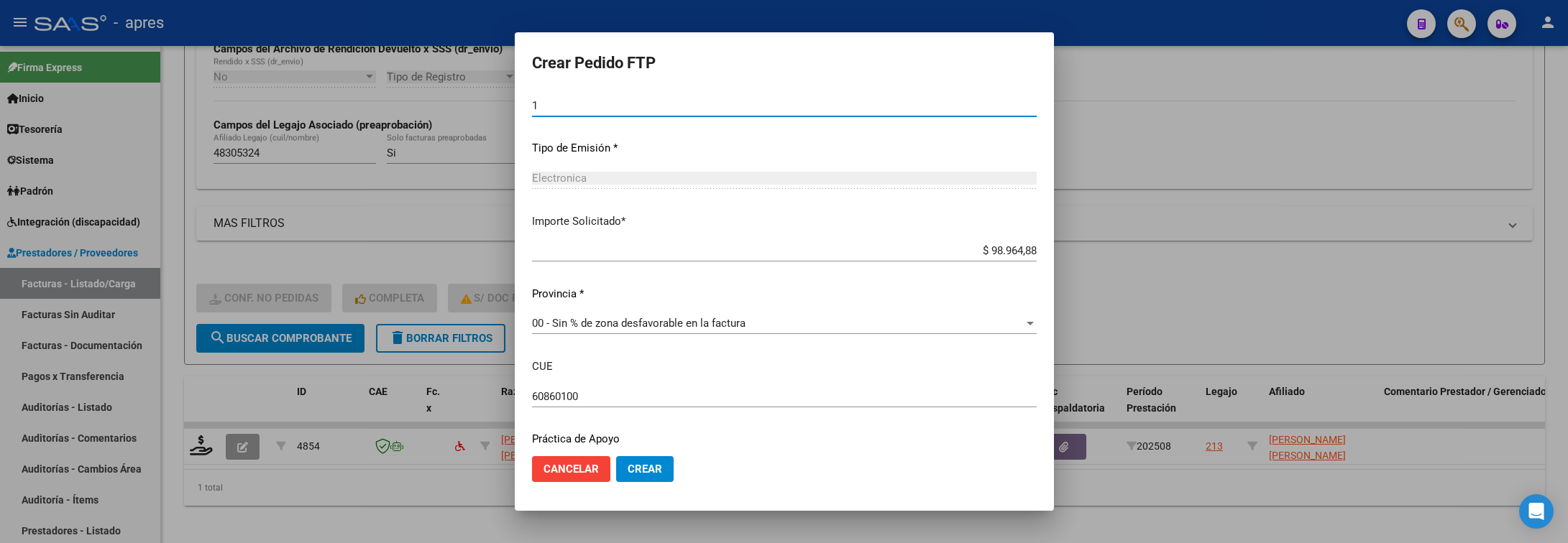
scroll to position [755, 0]
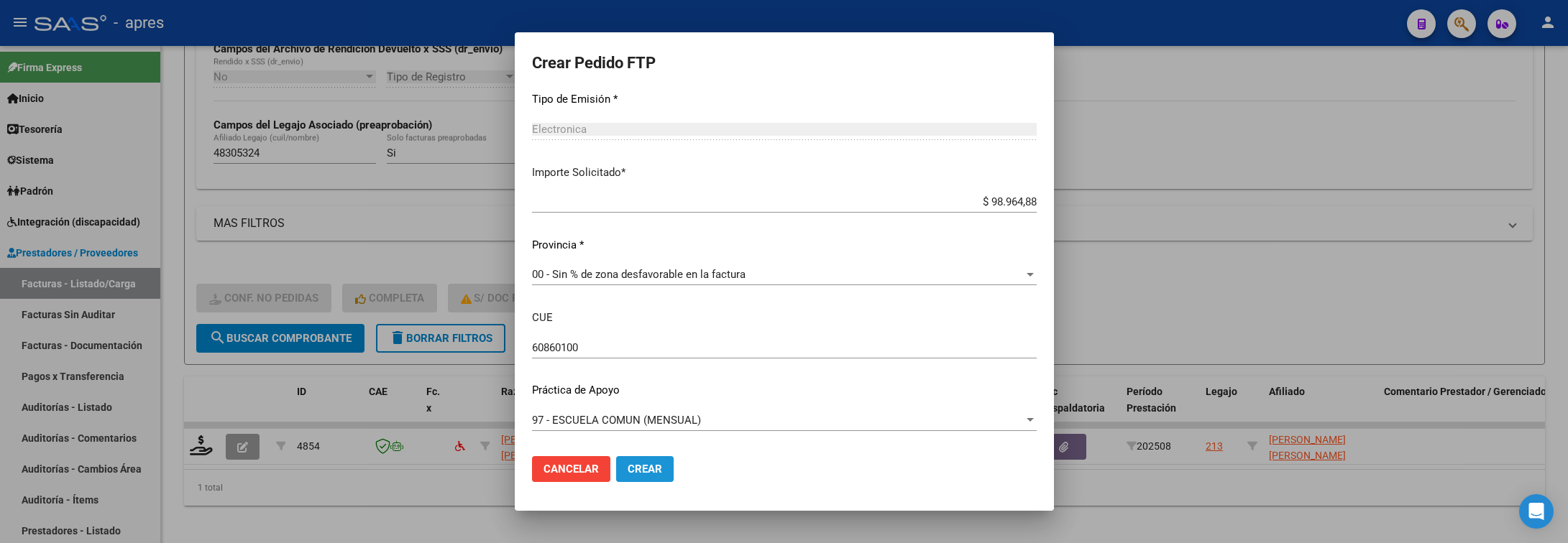
click at [656, 468] on span "Crear" at bounding box center [645, 469] width 35 height 13
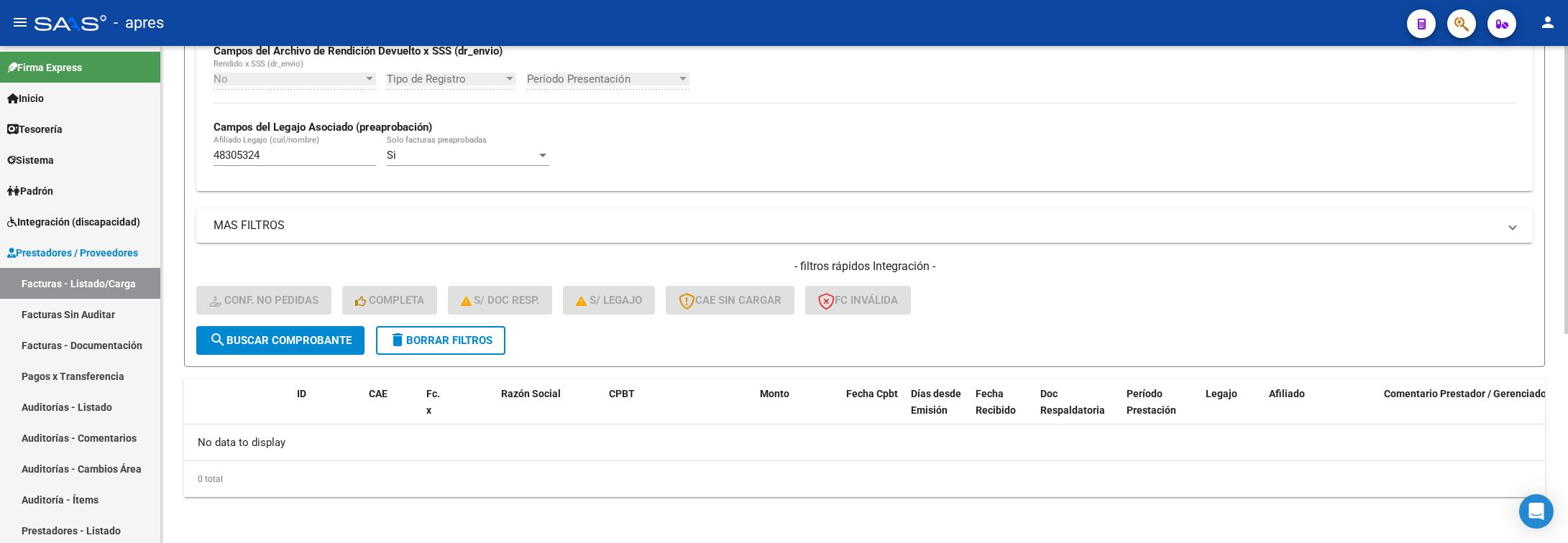
click at [272, 164] on div "48305324 Afiliado Legajo (cuil/nombre)" at bounding box center [294, 150] width 163 height 31
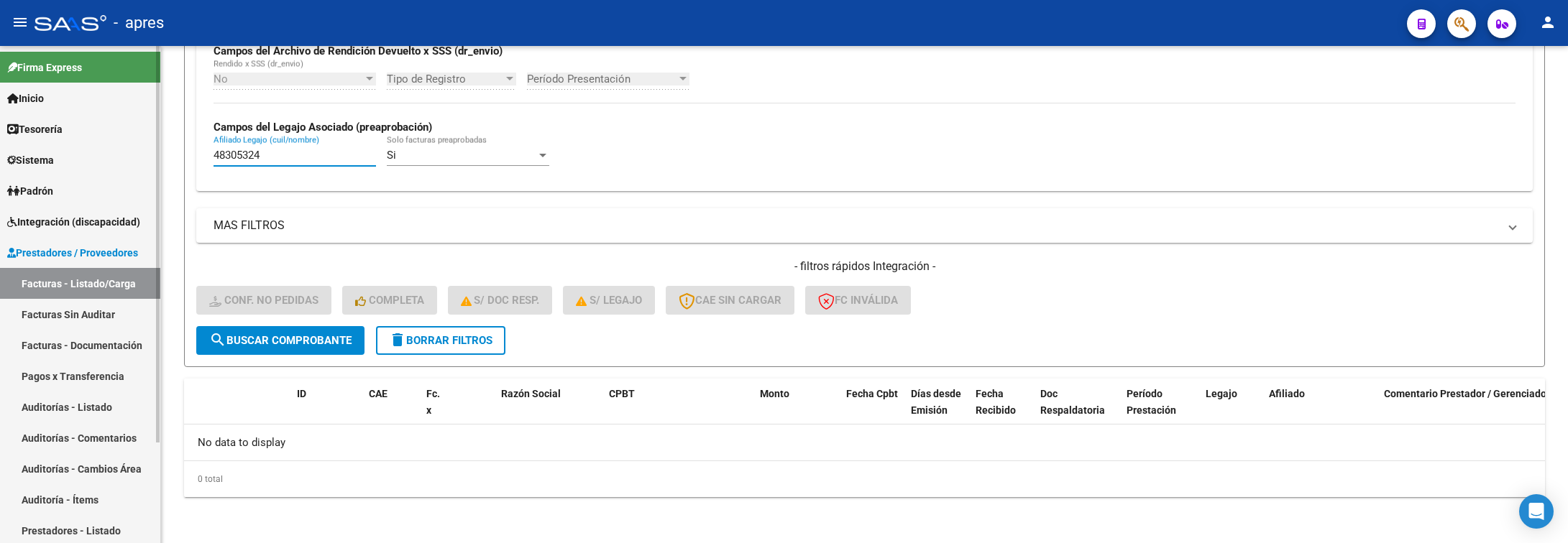
drag, startPoint x: 272, startPoint y: 151, endPoint x: 126, endPoint y: 151, distance: 146.0
click at [126, 151] on mat-sidenav-container "Firma Express Inicio Calendario SSS Instructivos Contacto OS Tesorería Extracto…" at bounding box center [784, 295] width 1568 height 497
paste input "55321607"
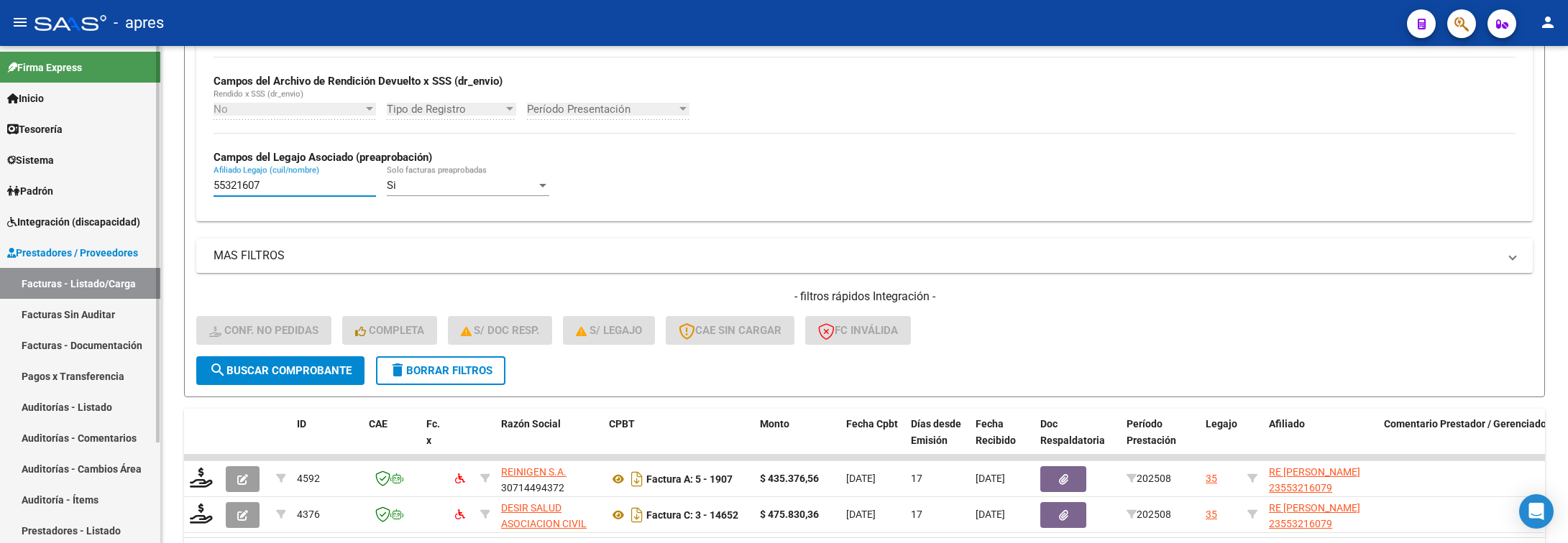
scroll to position [363, 0]
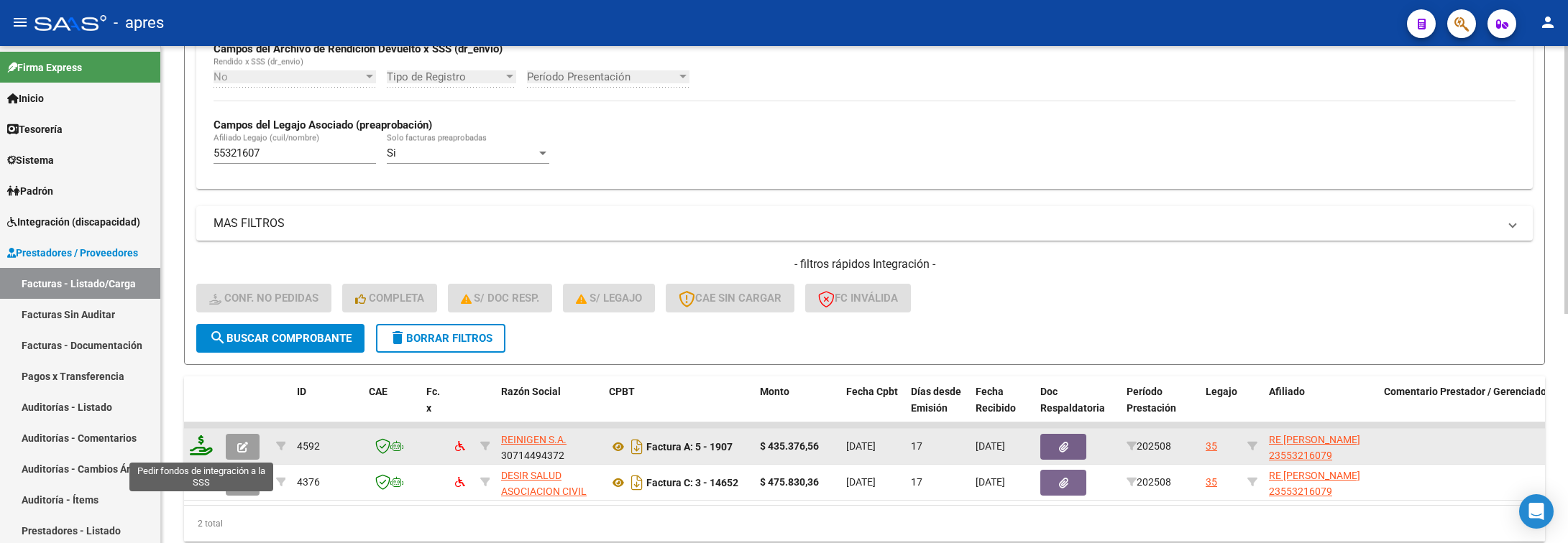
click at [205, 450] on icon at bounding box center [201, 446] width 23 height 20
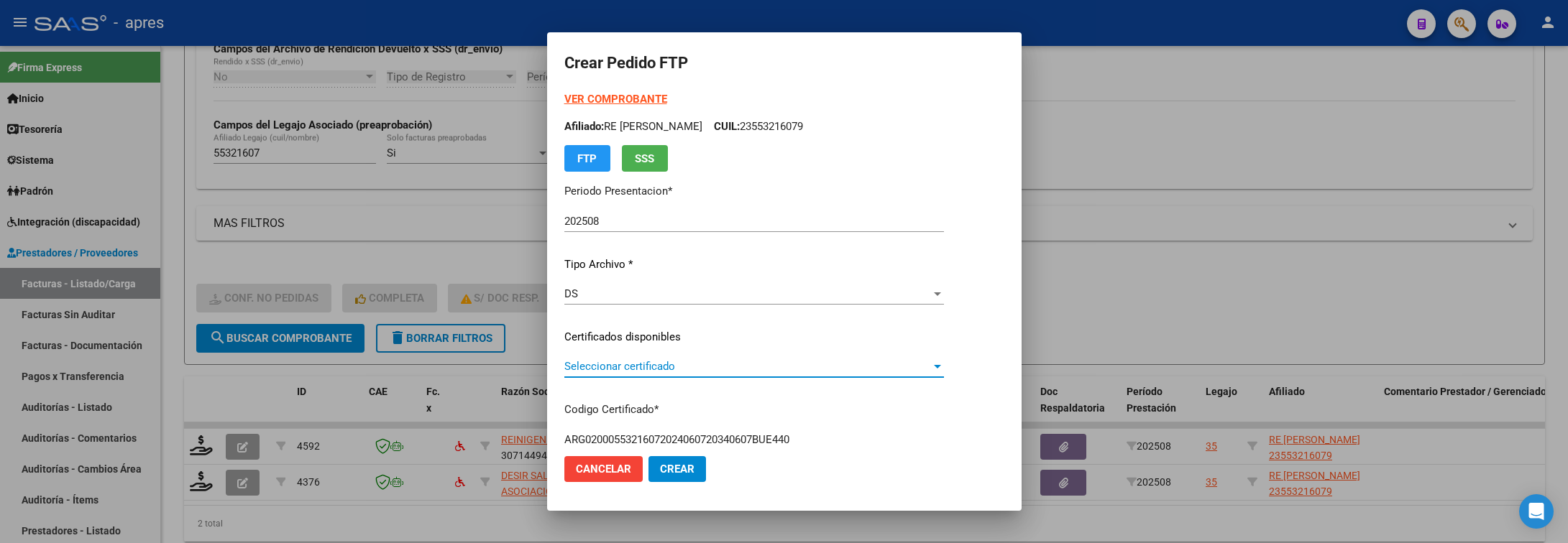
click at [764, 366] on span "Seleccionar certificado" at bounding box center [747, 366] width 367 height 13
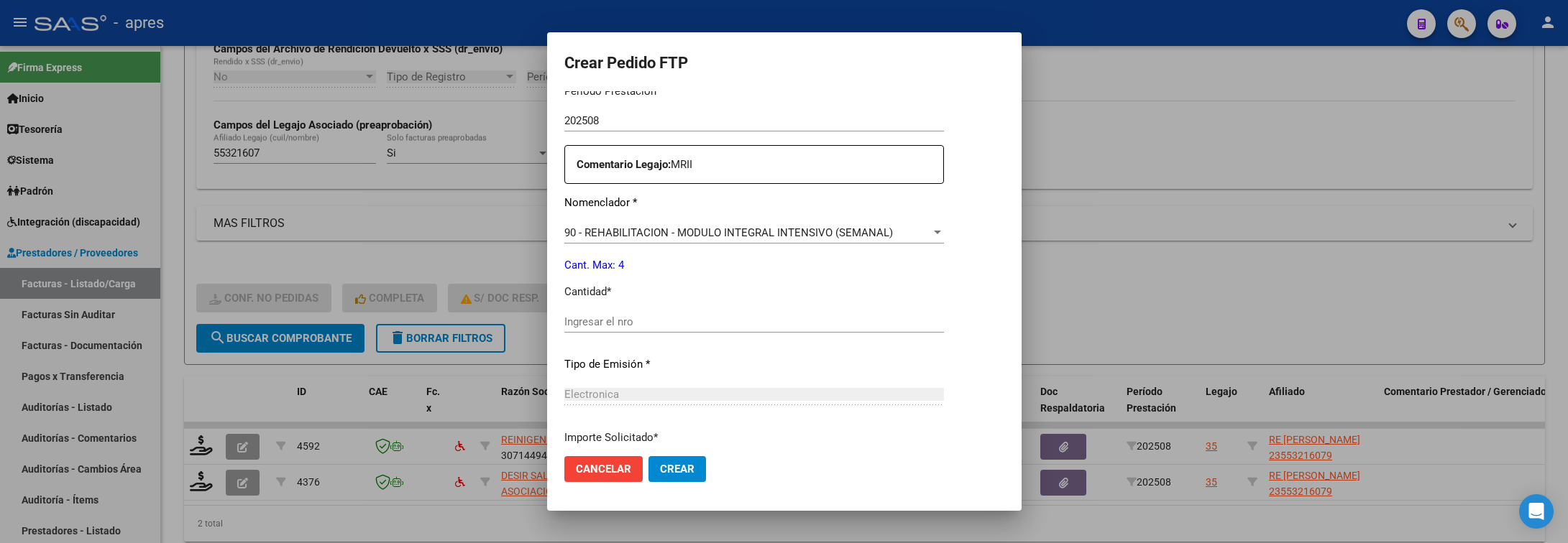
scroll to position [539, 0]
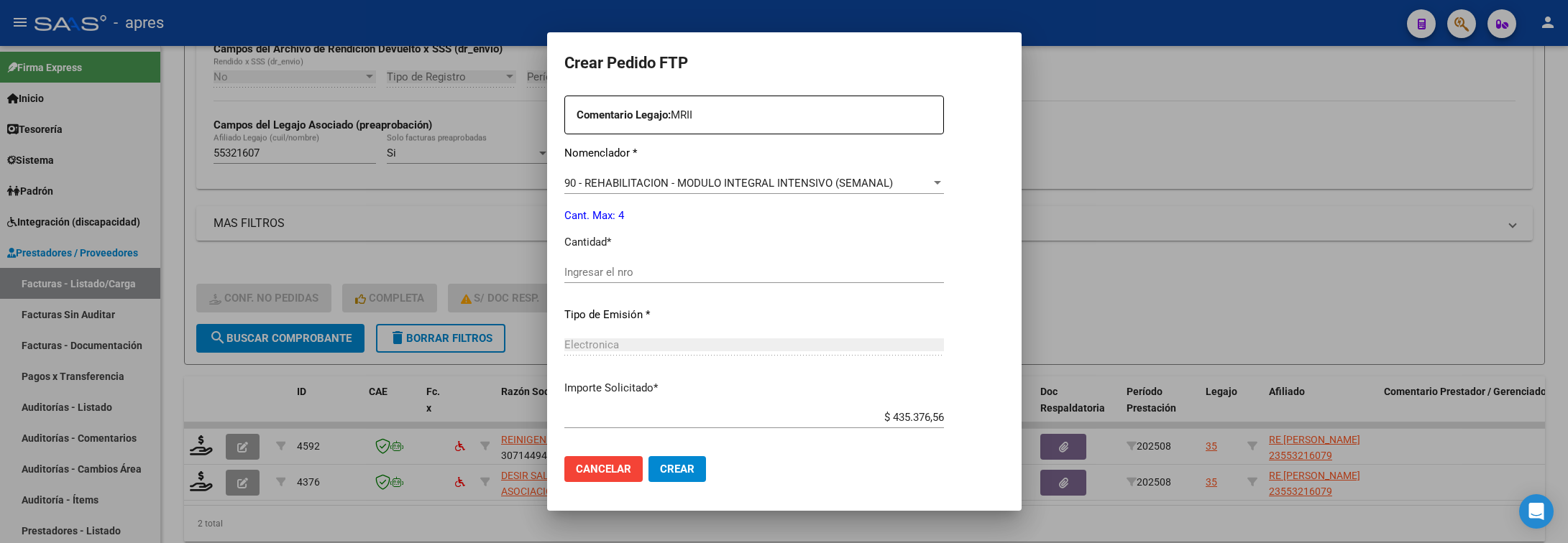
click at [760, 277] on input "Ingresar el nro" at bounding box center [755, 272] width 380 height 13
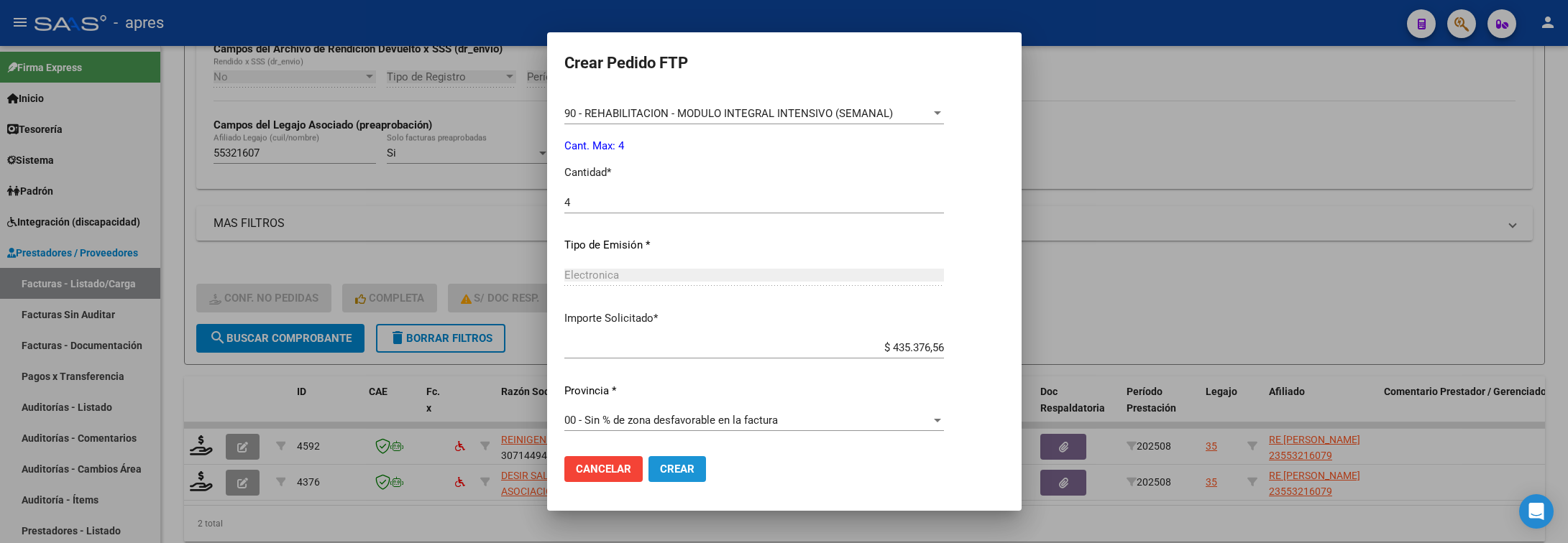
click at [687, 468] on span "Crear" at bounding box center [678, 469] width 35 height 13
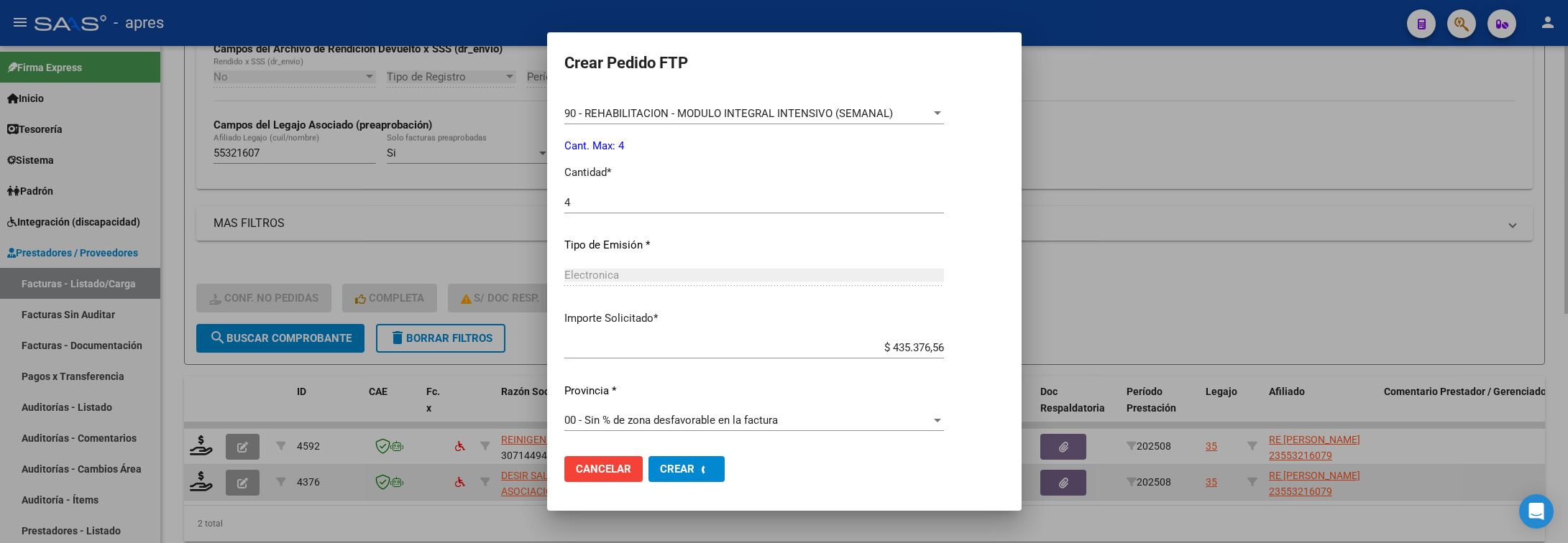
scroll to position [0, 0]
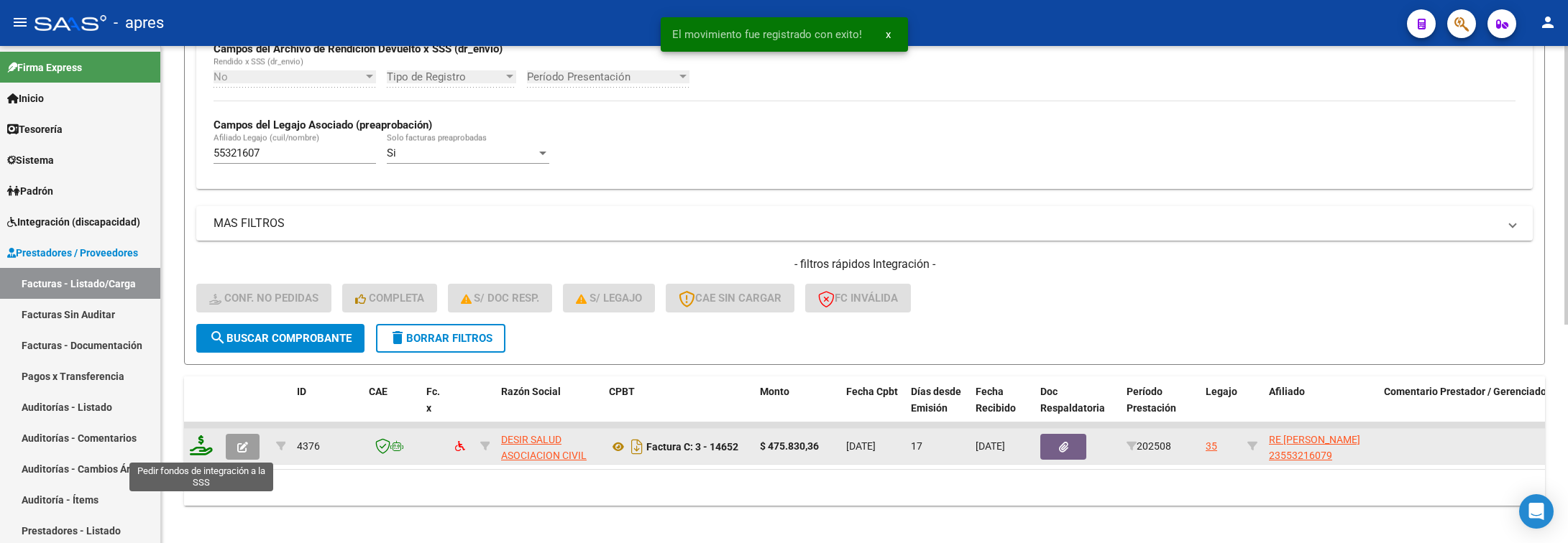
click at [199, 445] on icon at bounding box center [201, 446] width 23 height 20
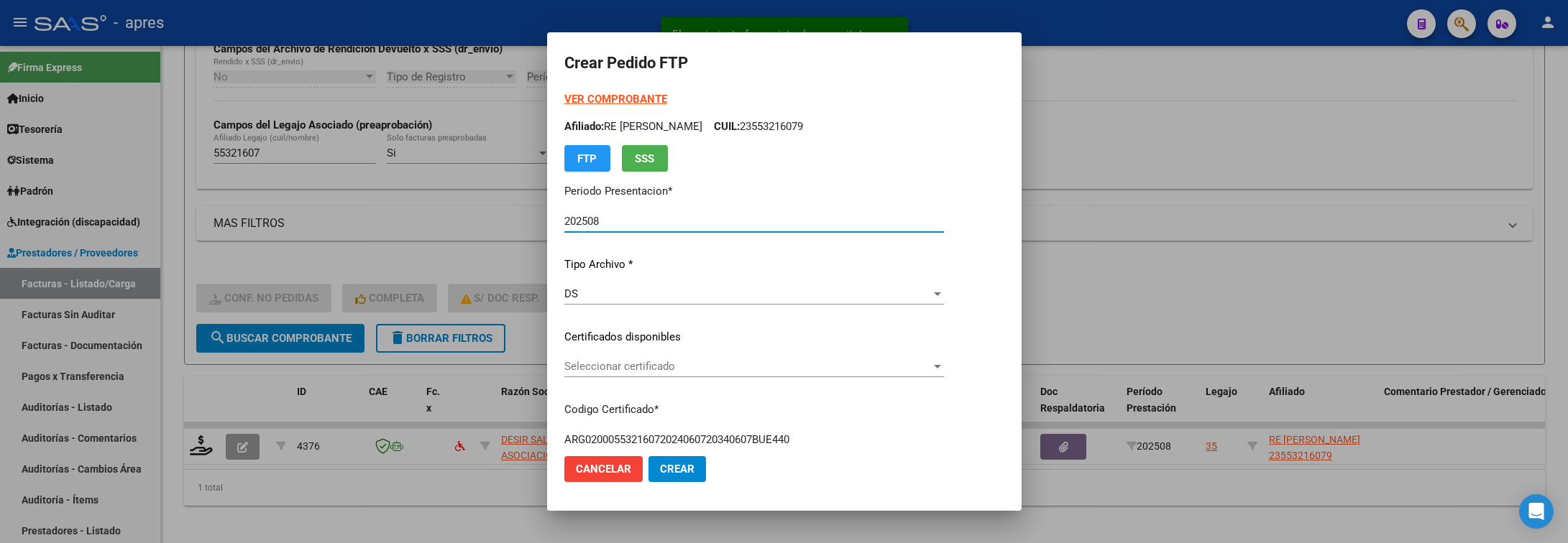
click at [766, 369] on span "Seleccionar certificado" at bounding box center [747, 366] width 367 height 13
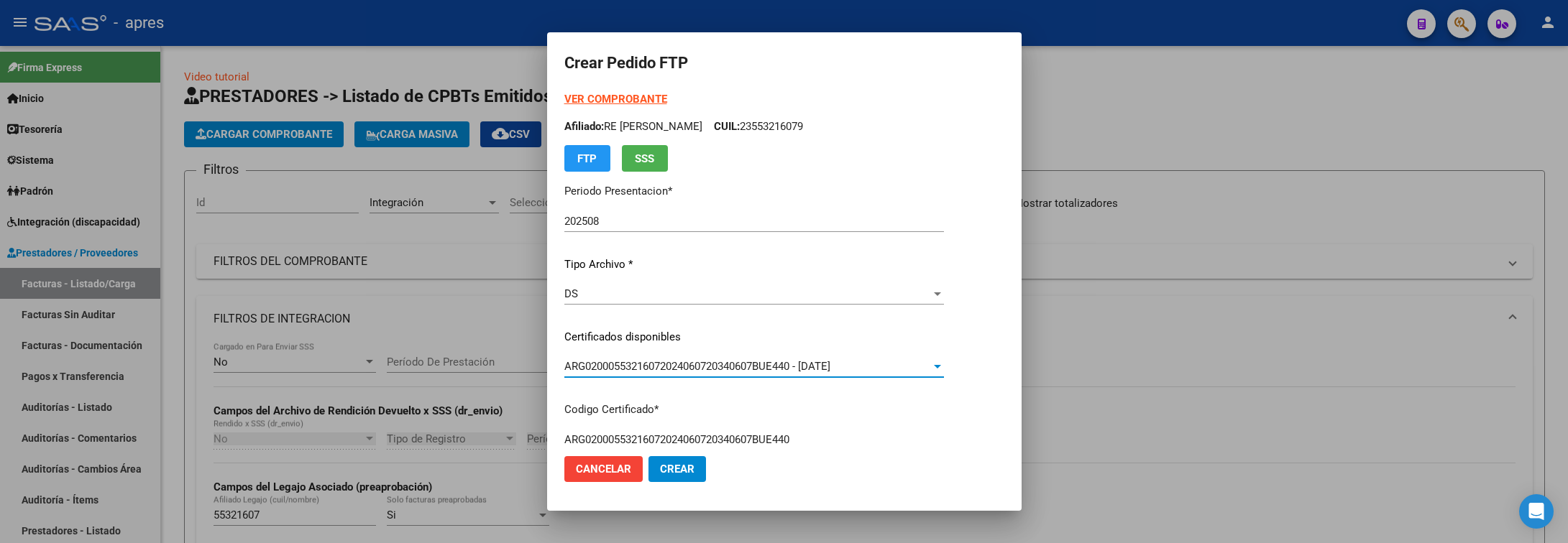
scroll to position [431, 0]
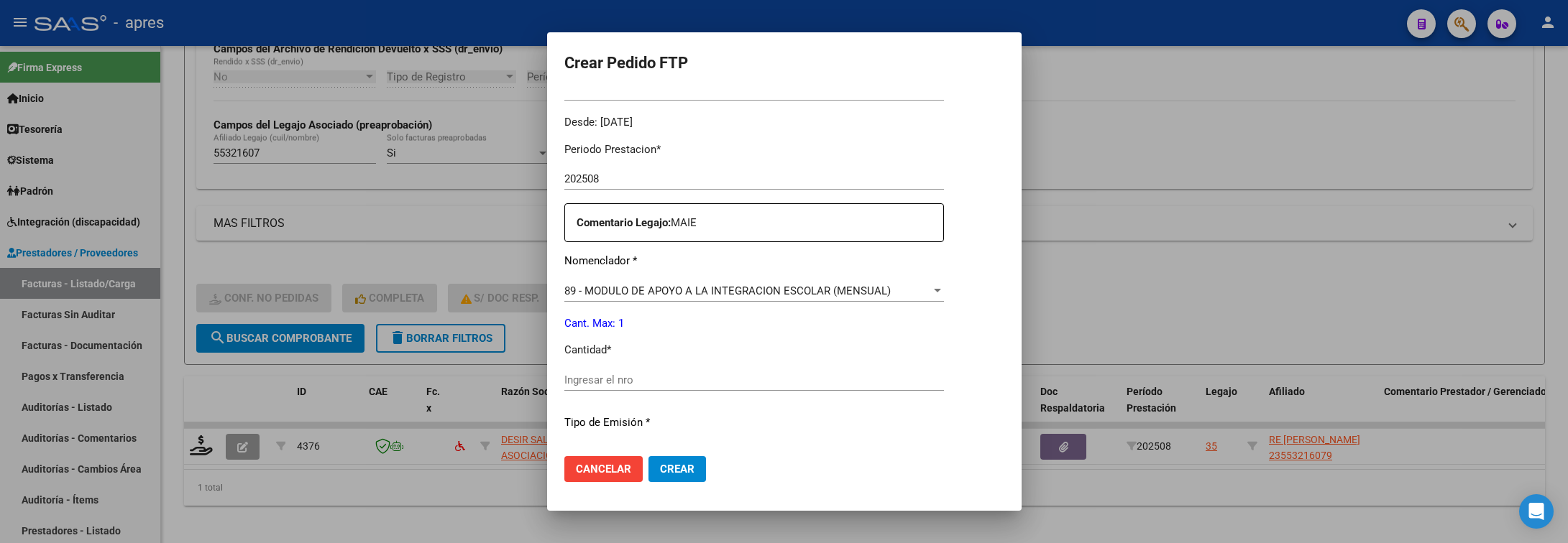
click at [757, 386] on input "Ingresar el nro" at bounding box center [755, 380] width 380 height 13
type input "1"
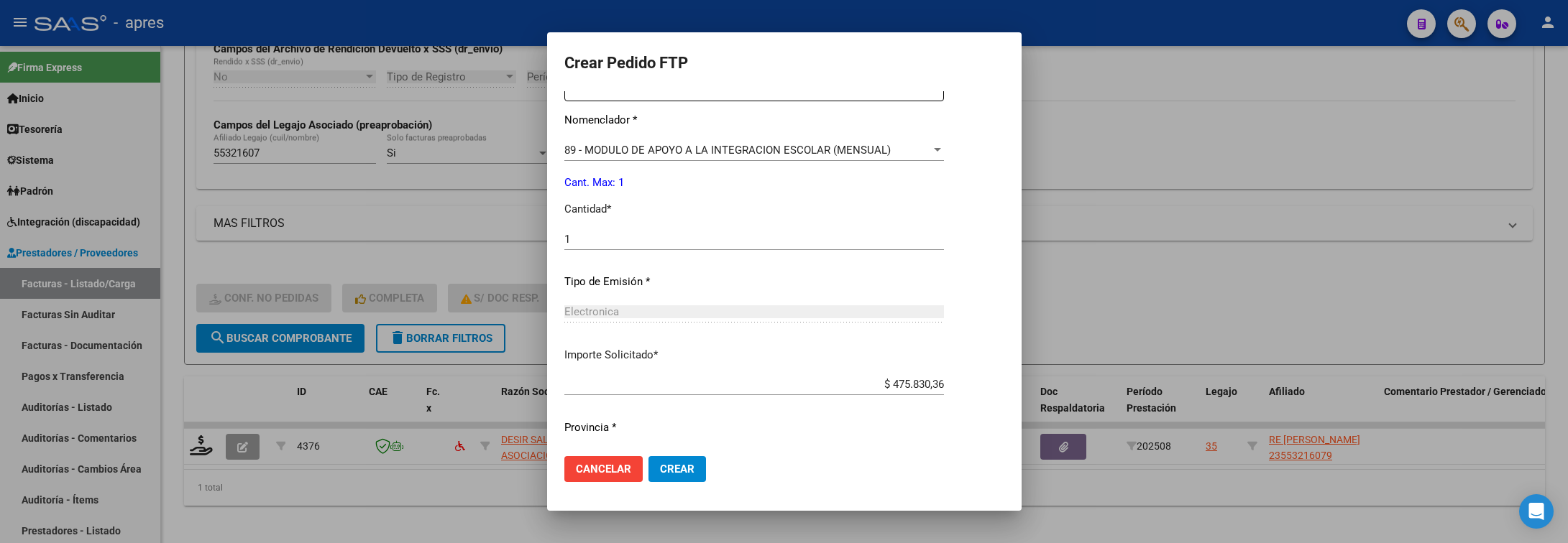
scroll to position [609, 0]
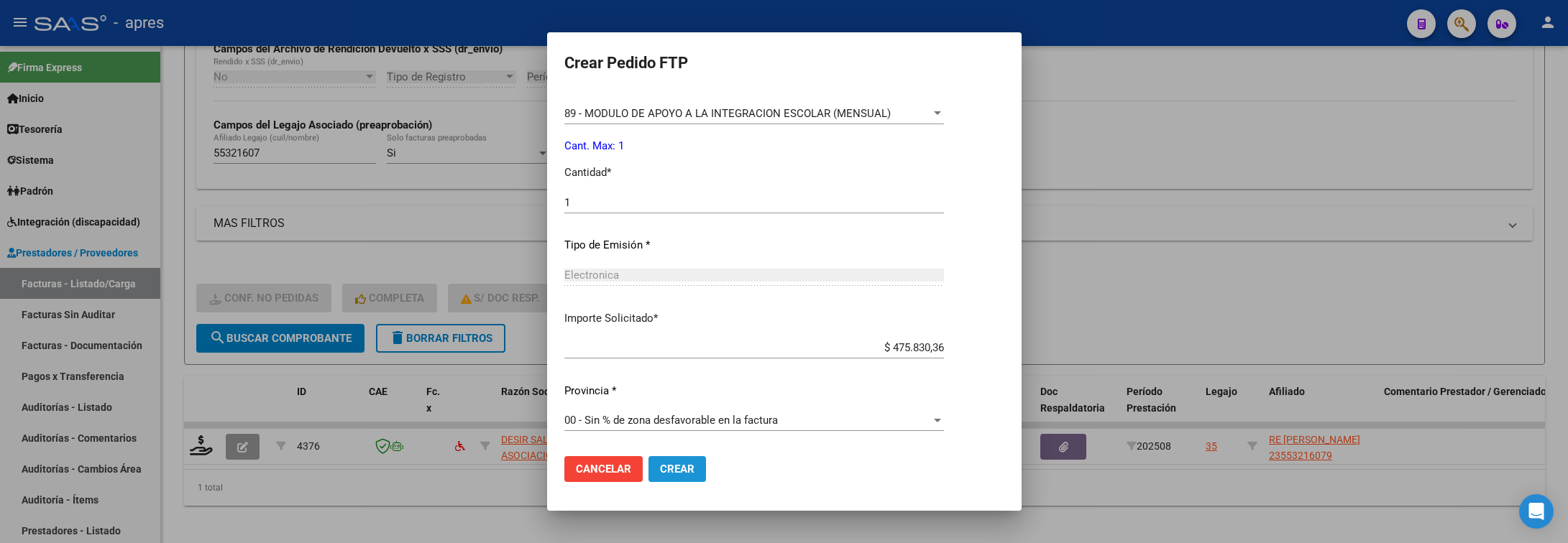
click at [696, 468] on button "Crear" at bounding box center [677, 469] width 57 height 26
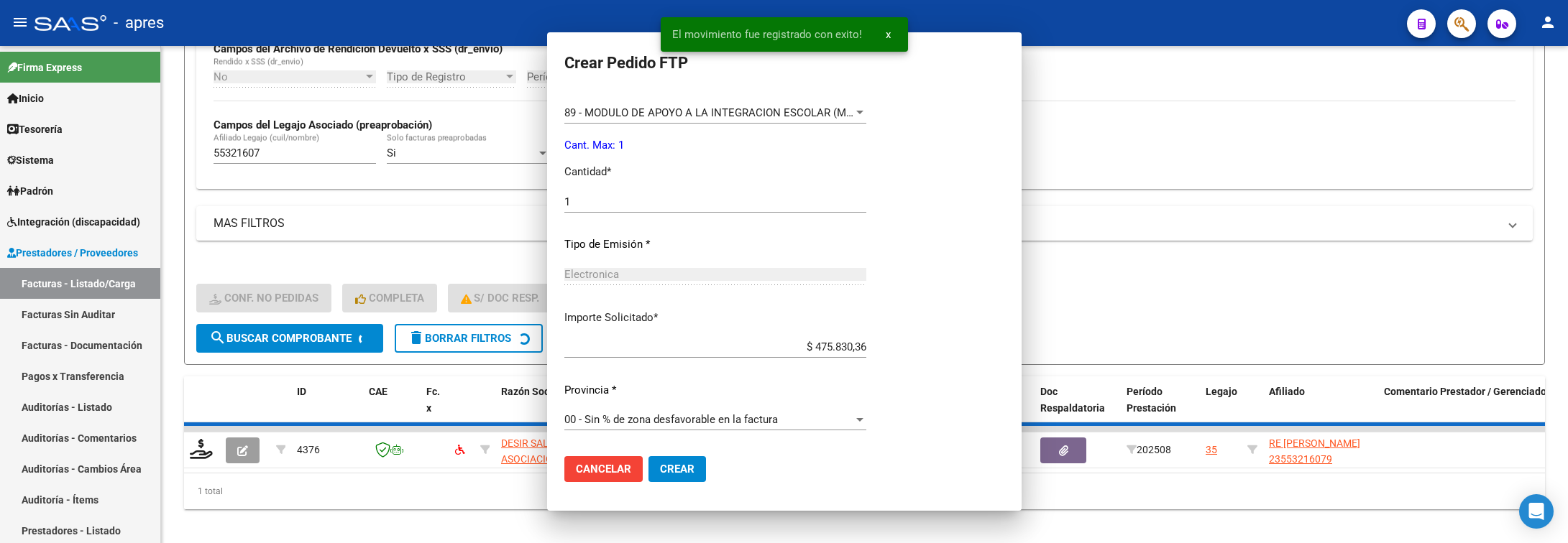
scroll to position [0, 0]
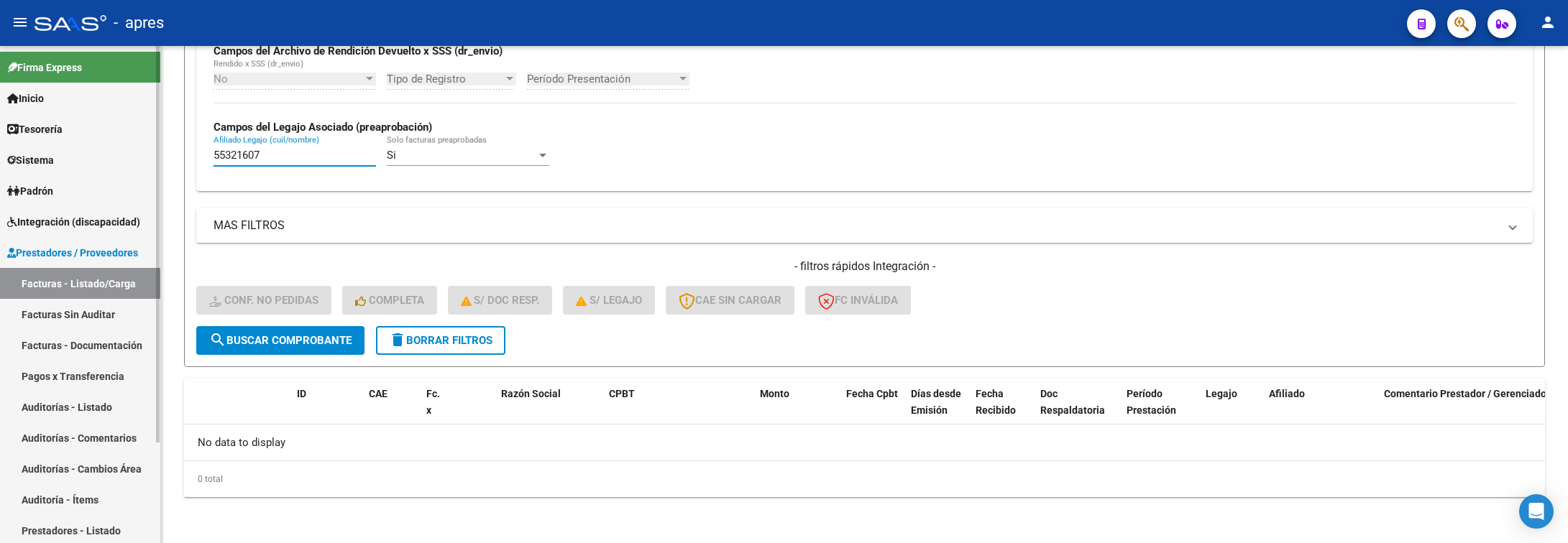
drag, startPoint x: 298, startPoint y: 159, endPoint x: 143, endPoint y: 170, distance: 155.4
click at [143, 170] on mat-sidenav-container "Firma Express Inicio Calendario SSS Instructivos Contacto OS Tesorería Extracto…" at bounding box center [784, 295] width 1568 height 497
paste input "7963649"
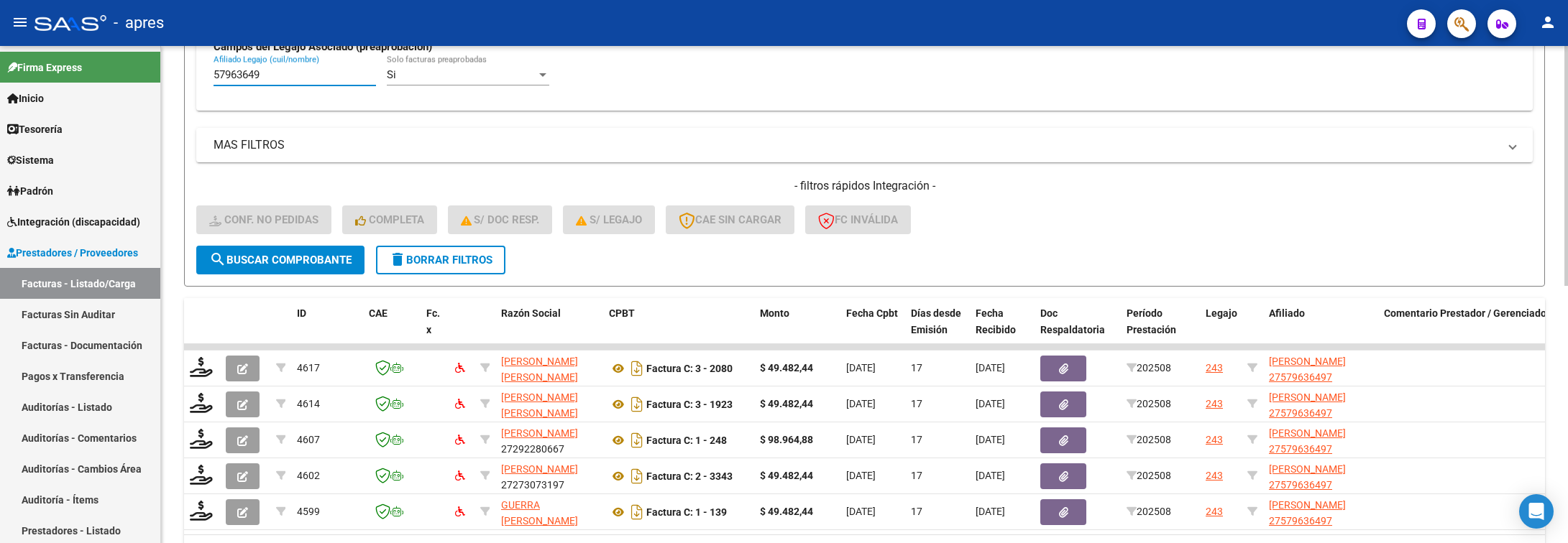
scroll to position [470, 0]
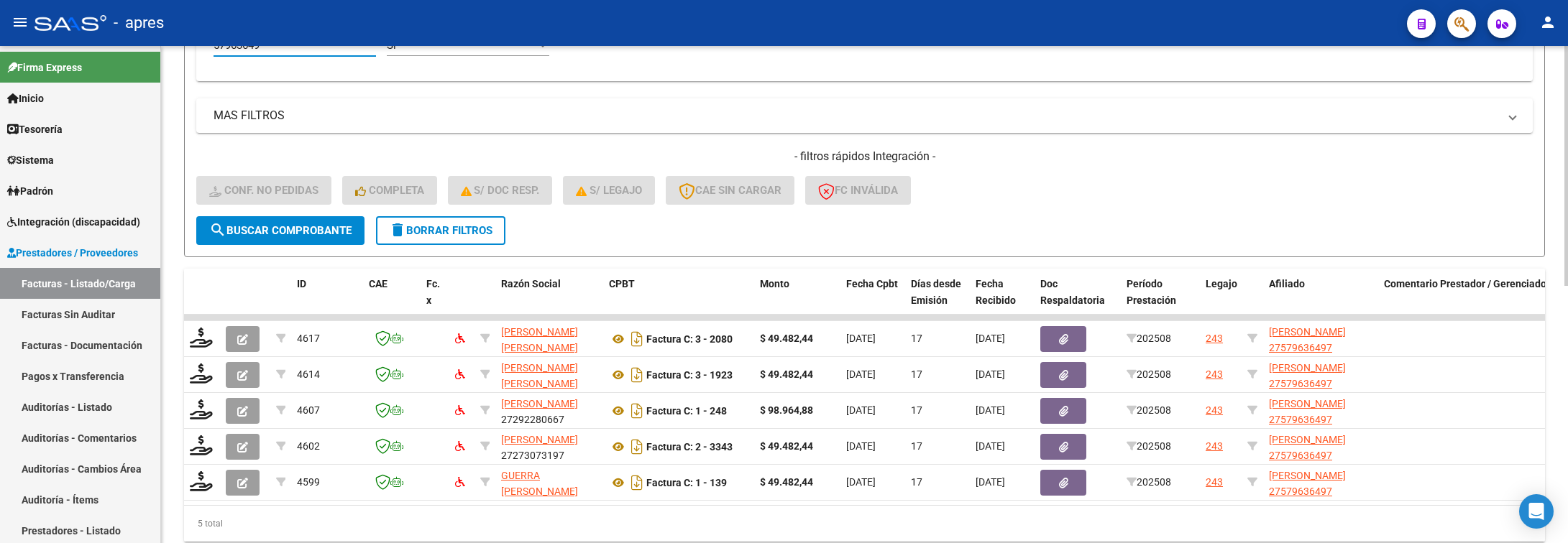
type input "57963649"
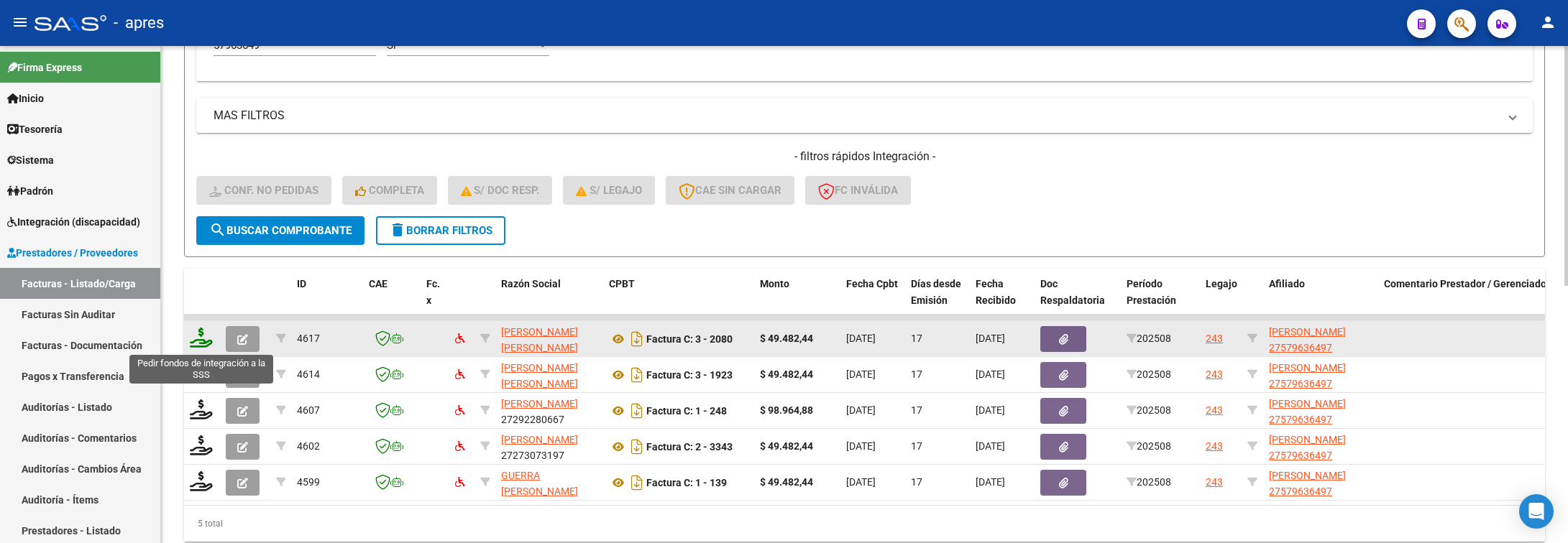
click at [201, 344] on icon at bounding box center [201, 338] width 23 height 20
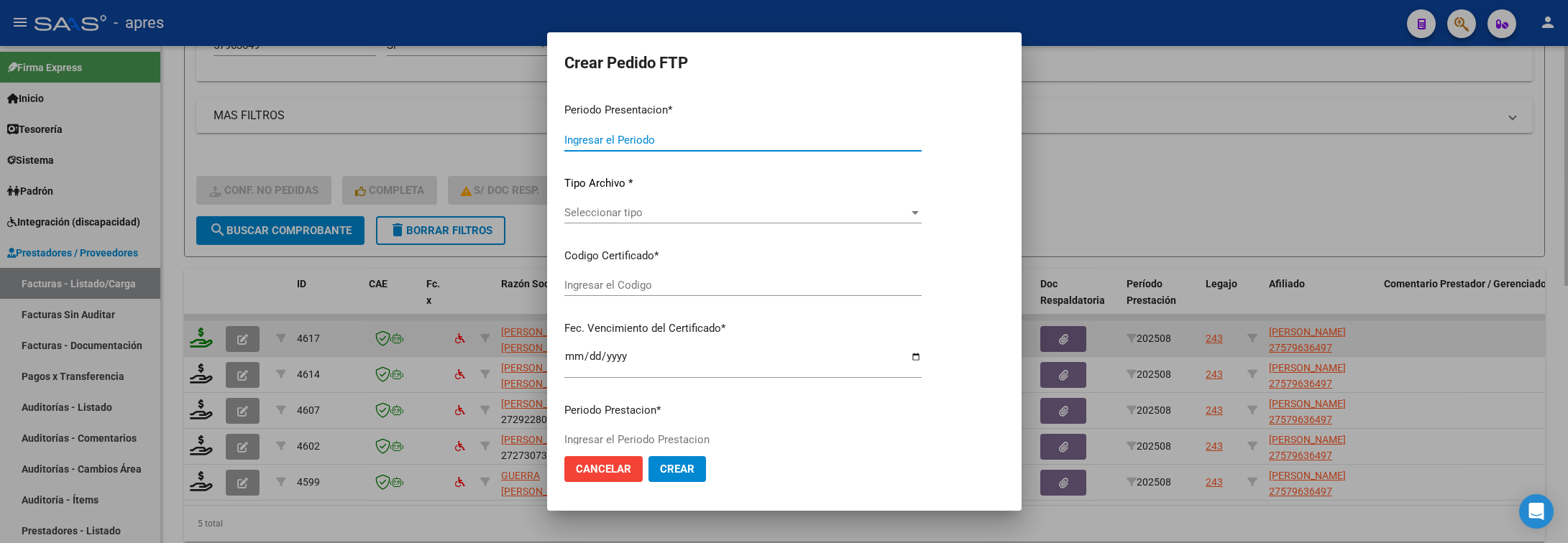
type input "202508"
type input "$ 49.482,44"
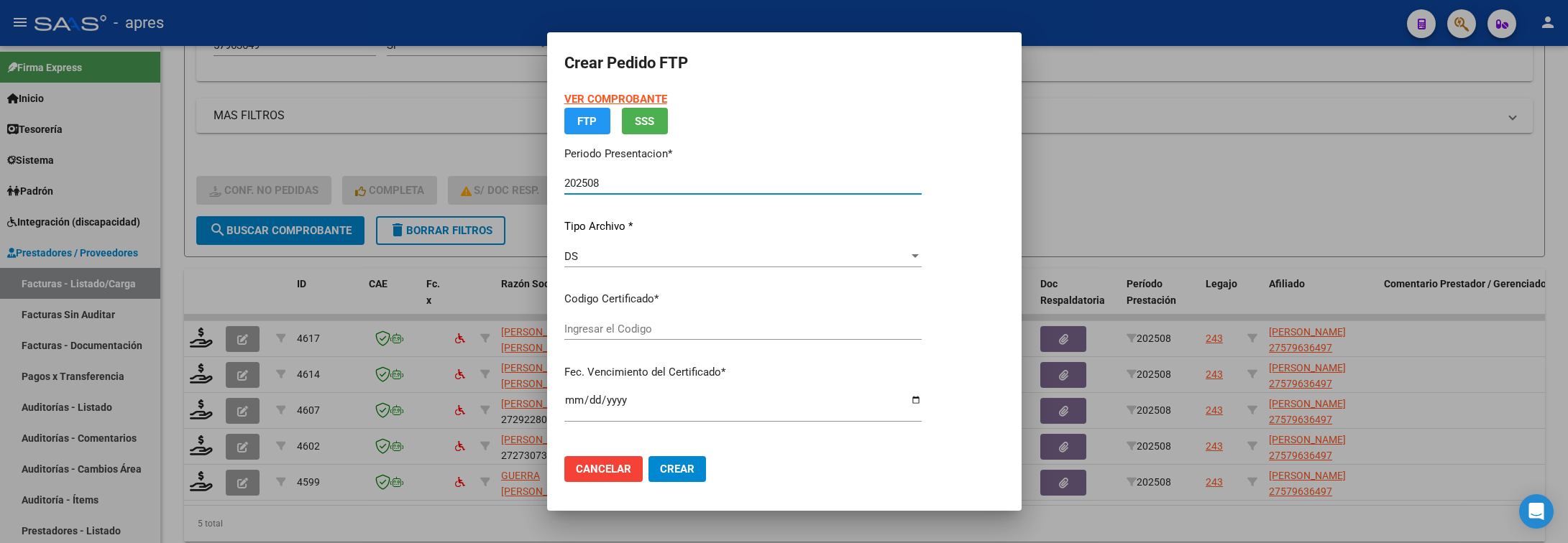
type input "ARG02000579636492022021920270219BS370"
type input "2027-02-19"
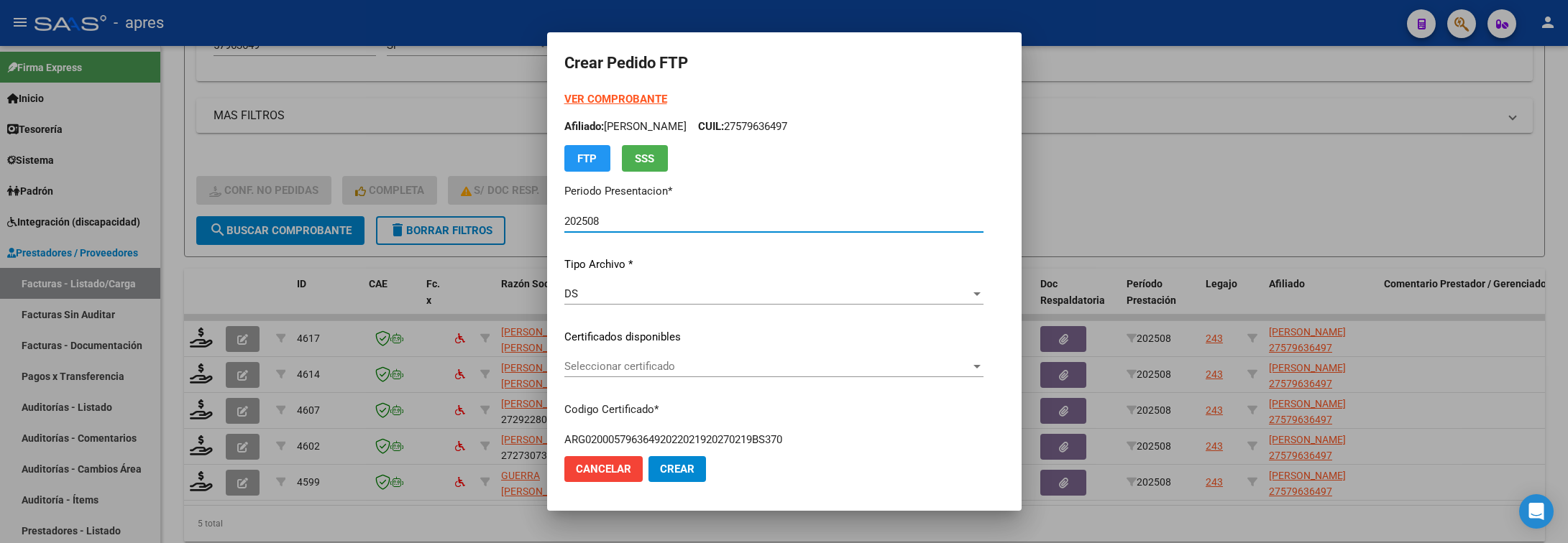
click at [730, 367] on span "Seleccionar certificado" at bounding box center [767, 366] width 406 height 13
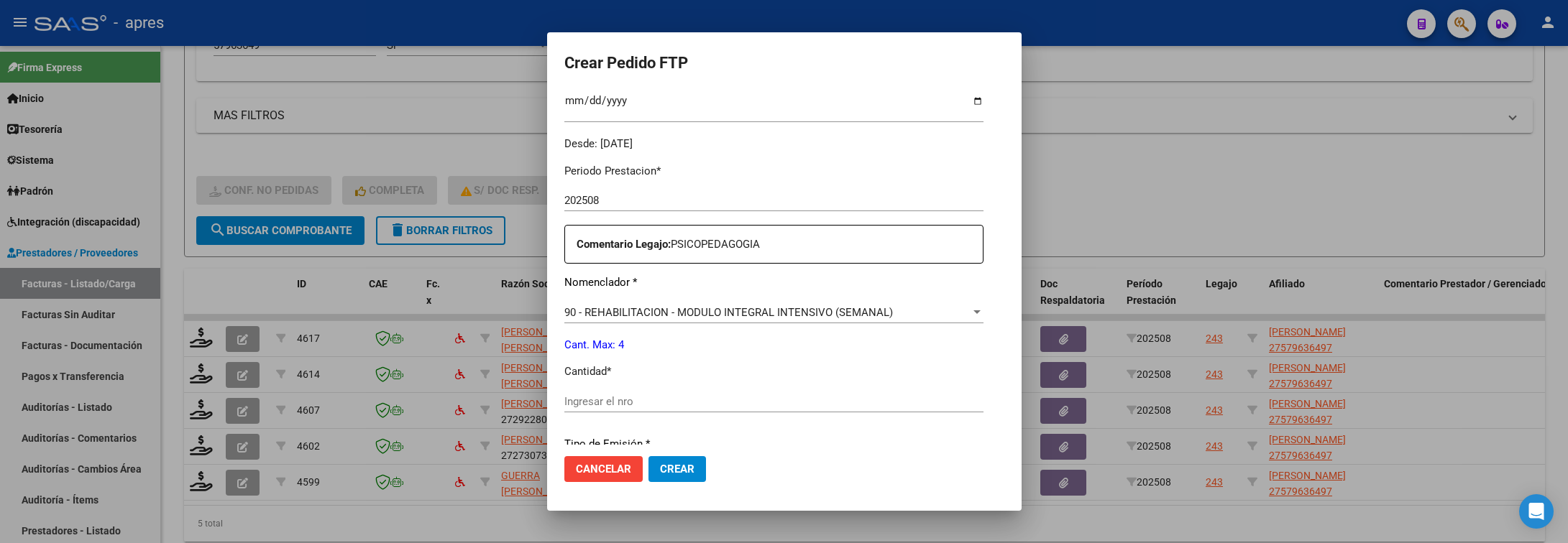
scroll to position [431, 0]
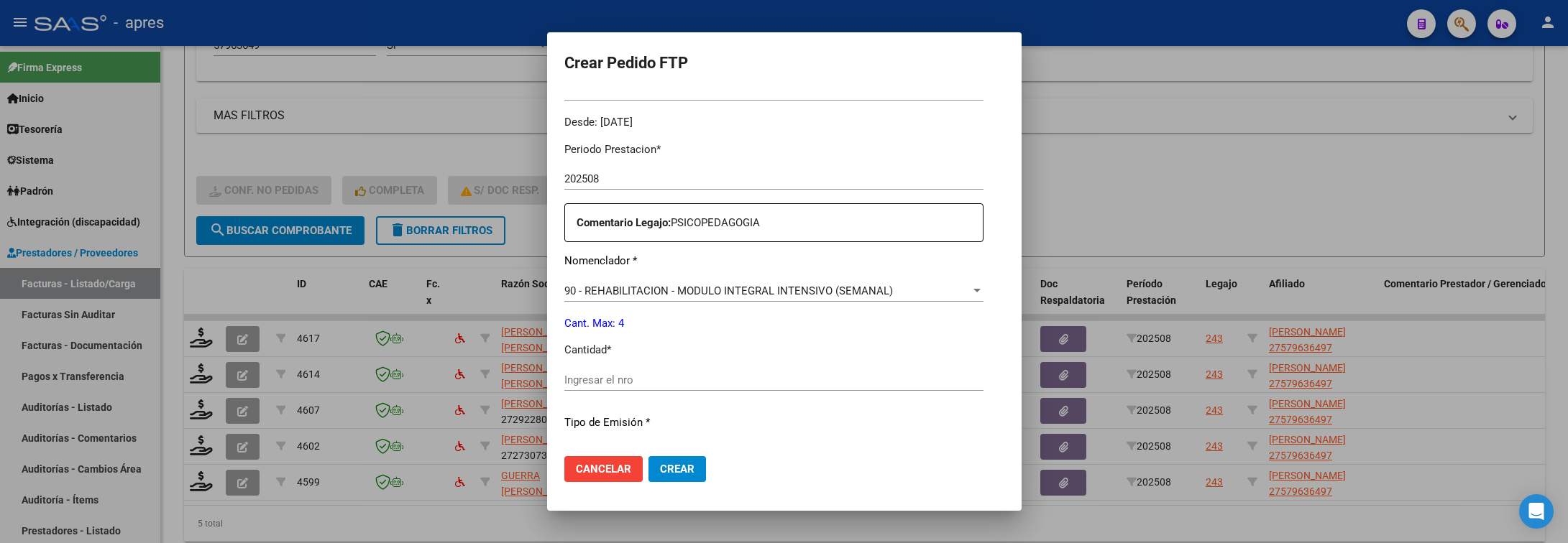
click at [726, 381] on input "Ingresar el nro" at bounding box center [774, 380] width 419 height 13
type input "4"
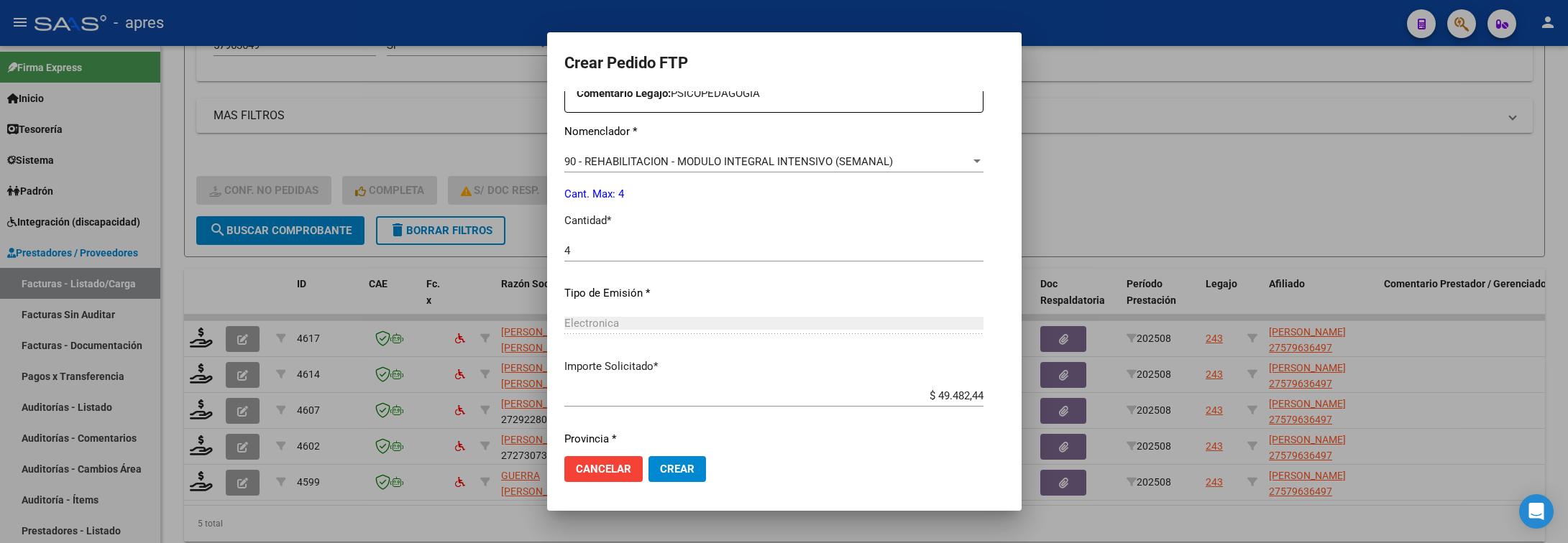
scroll to position [609, 0]
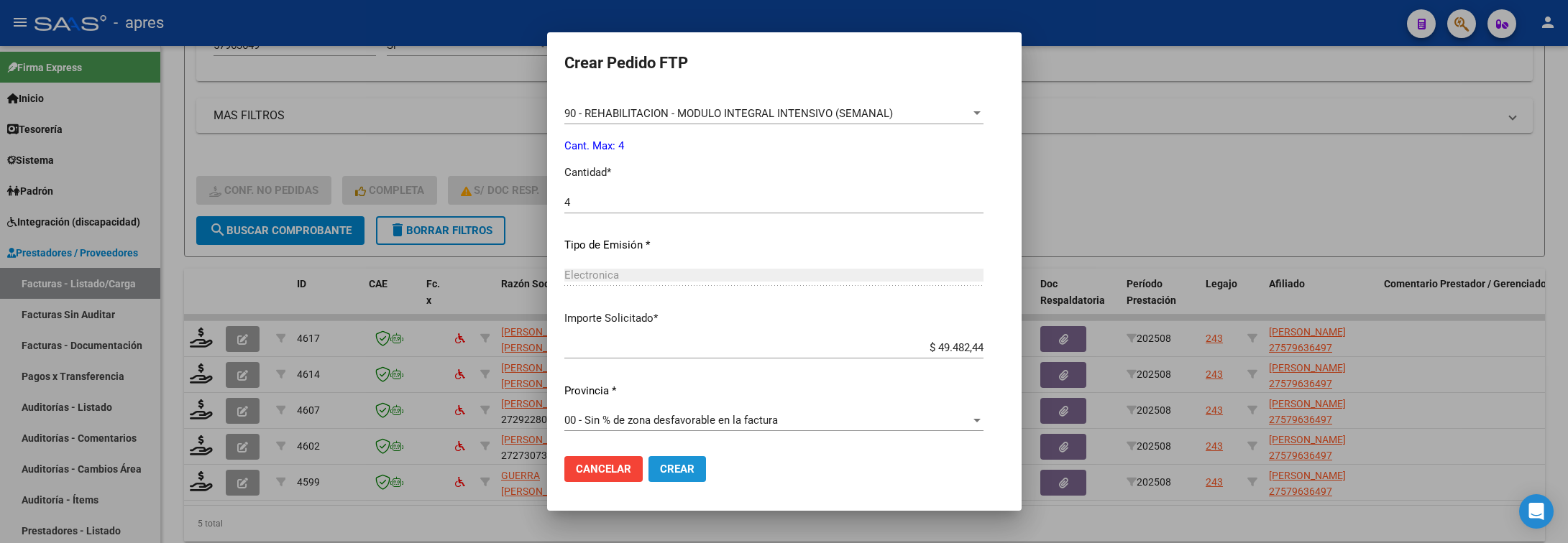
click at [675, 459] on button "Crear" at bounding box center [677, 469] width 57 height 26
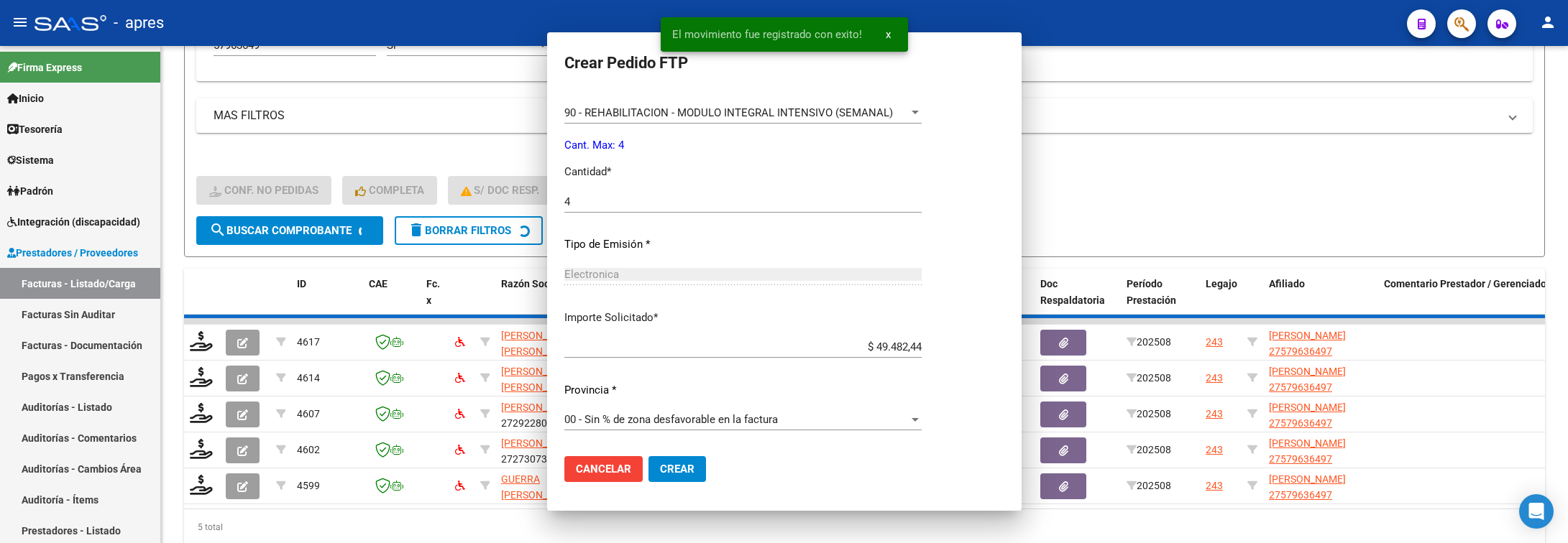
scroll to position [528, 0]
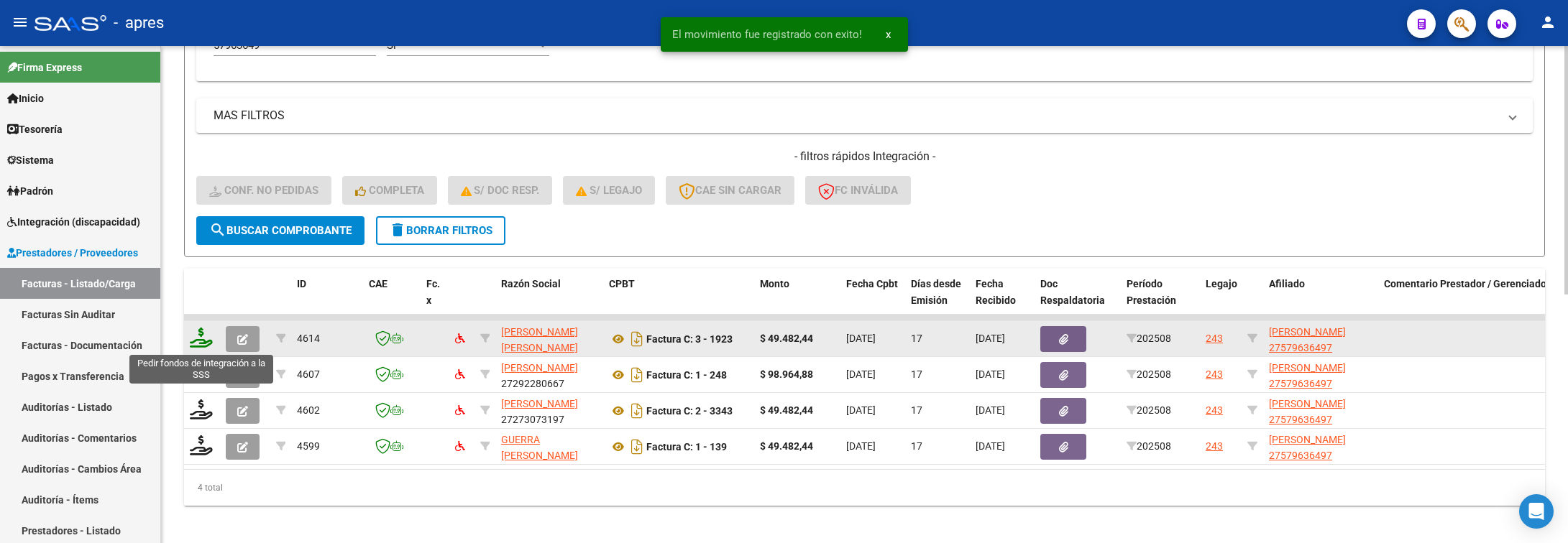
click at [203, 339] on icon at bounding box center [201, 338] width 23 height 20
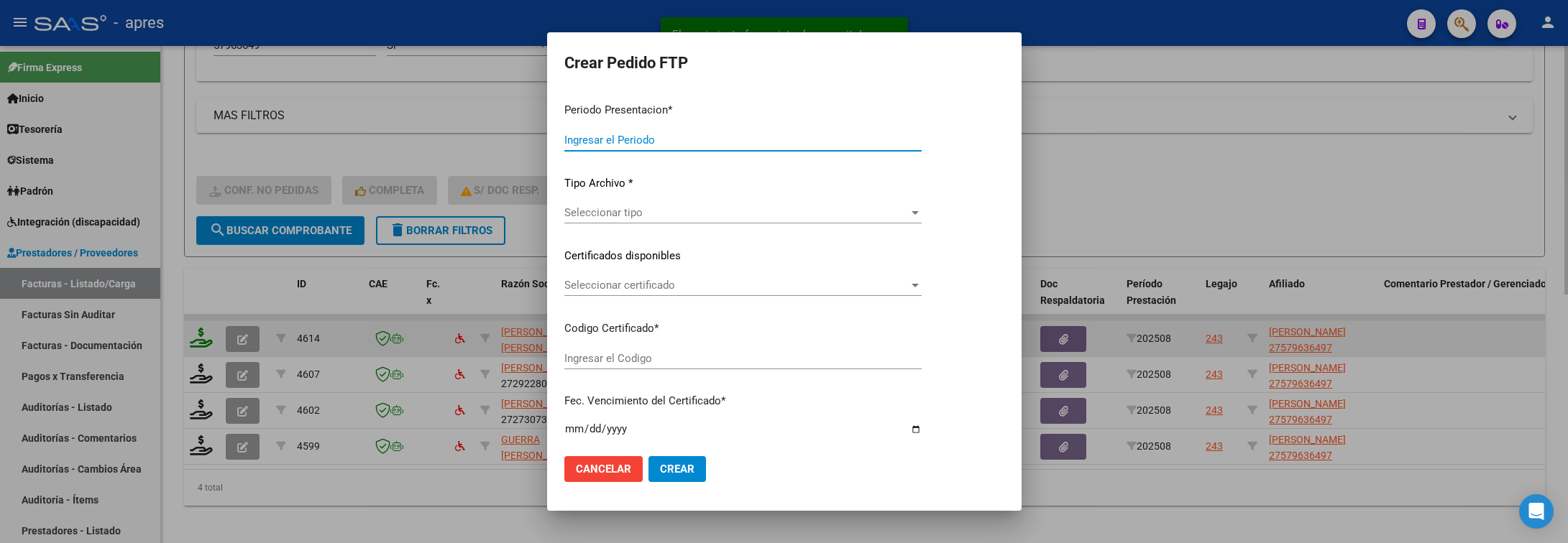
type input "202508"
type input "$ 49.482,44"
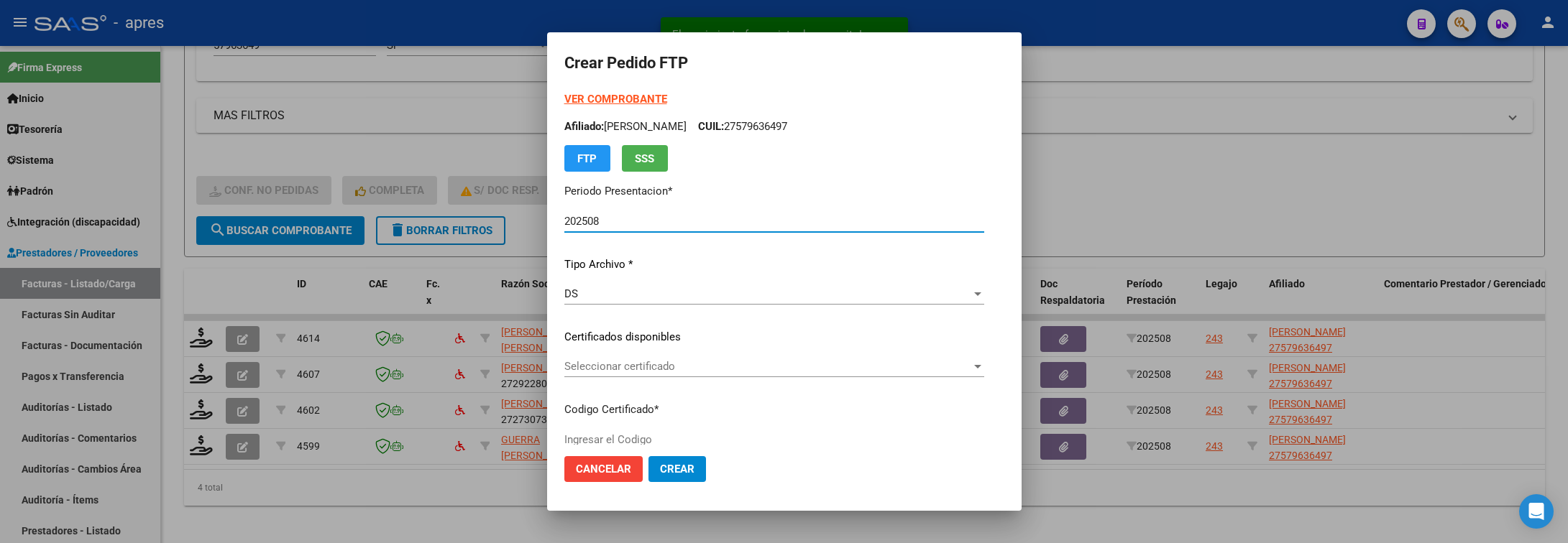
type input "ARG02000579636492022021920270219BS370"
type input "2027-02-19"
click at [725, 367] on span "Seleccionar certificado" at bounding box center [768, 366] width 407 height 13
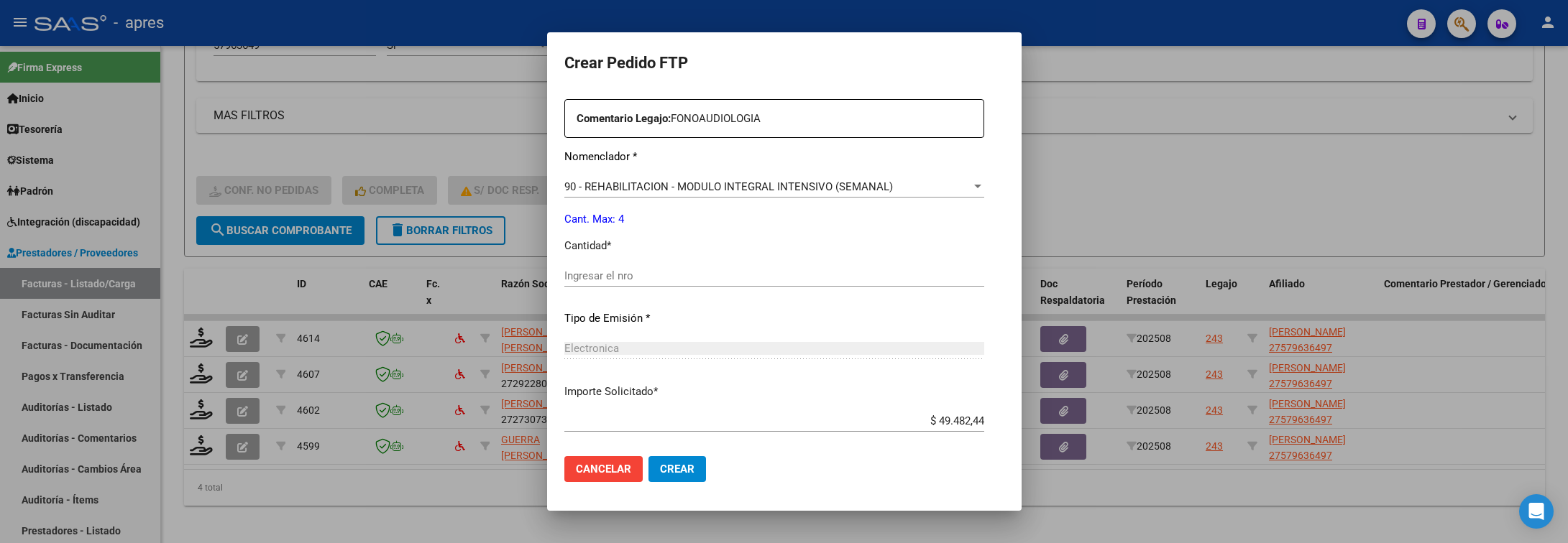
scroll to position [539, 0]
click at [721, 269] on input "Ingresar el nro" at bounding box center [774, 272] width 420 height 13
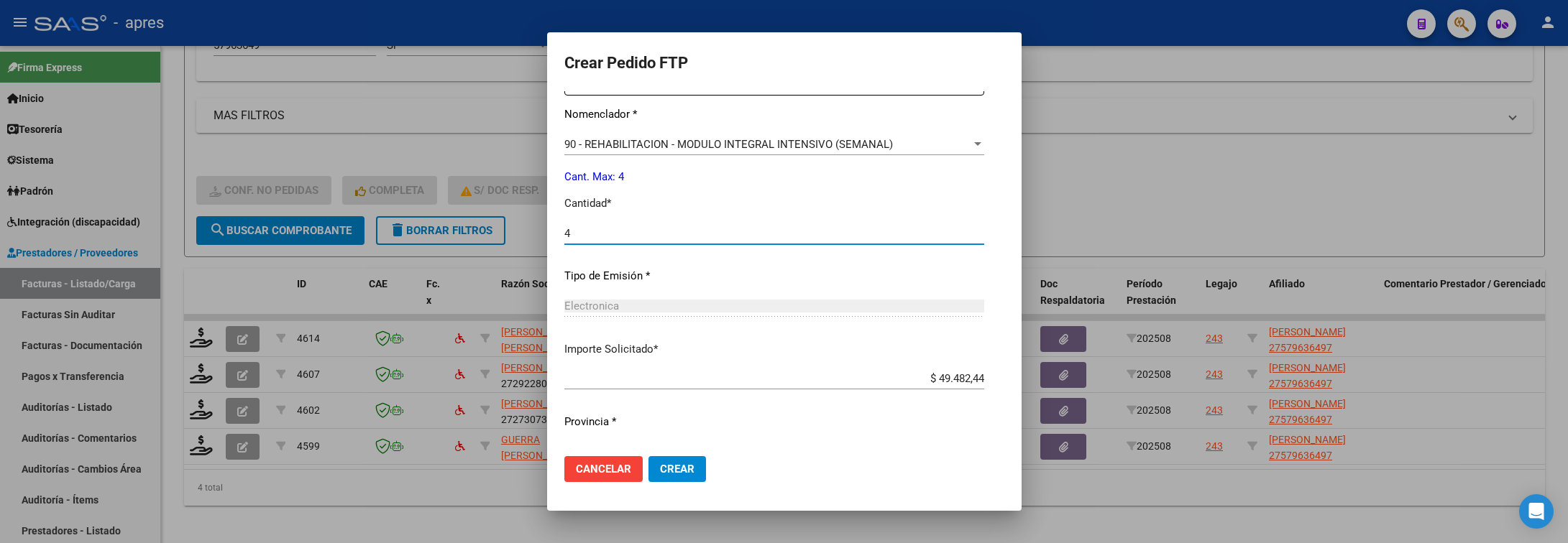
scroll to position [609, 0]
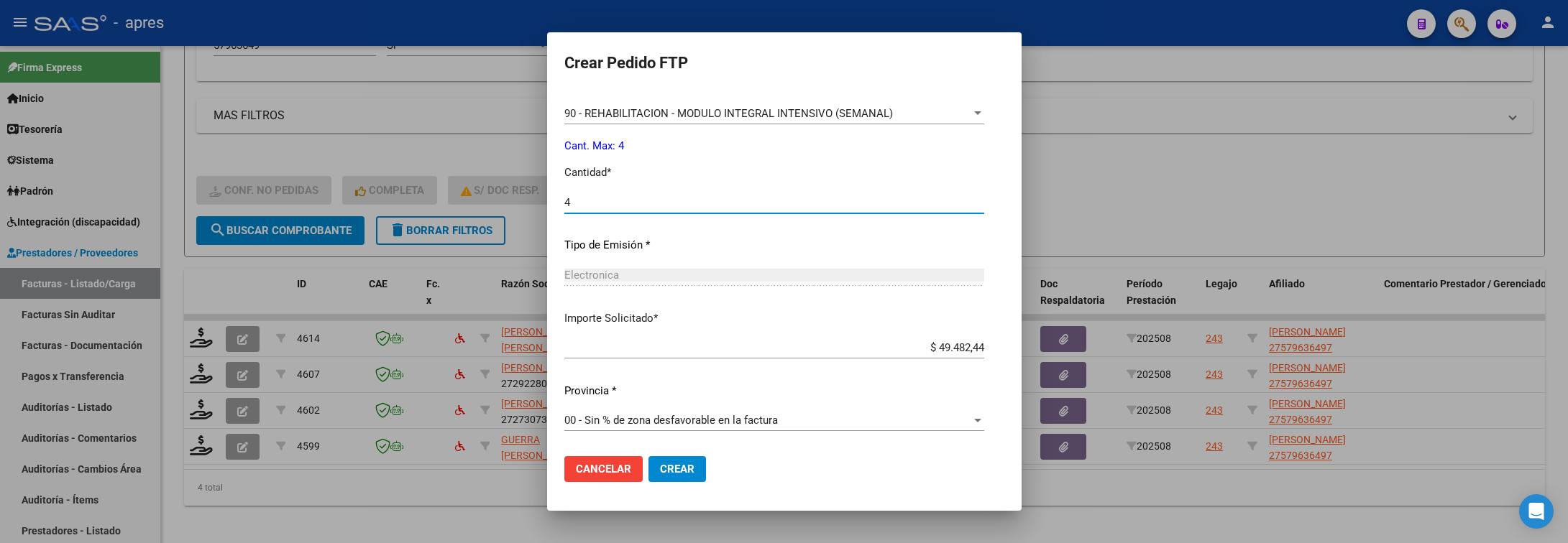
type input "4"
click at [667, 472] on span "Crear" at bounding box center [678, 469] width 35 height 13
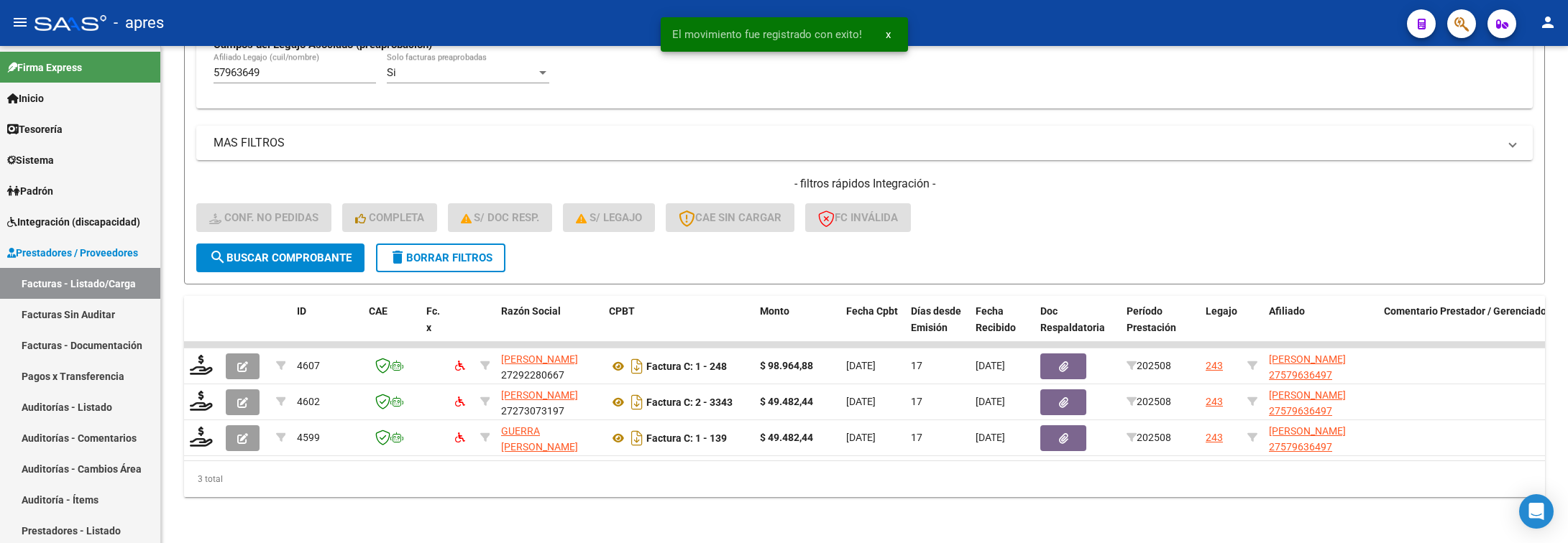
scroll to position [462, 0]
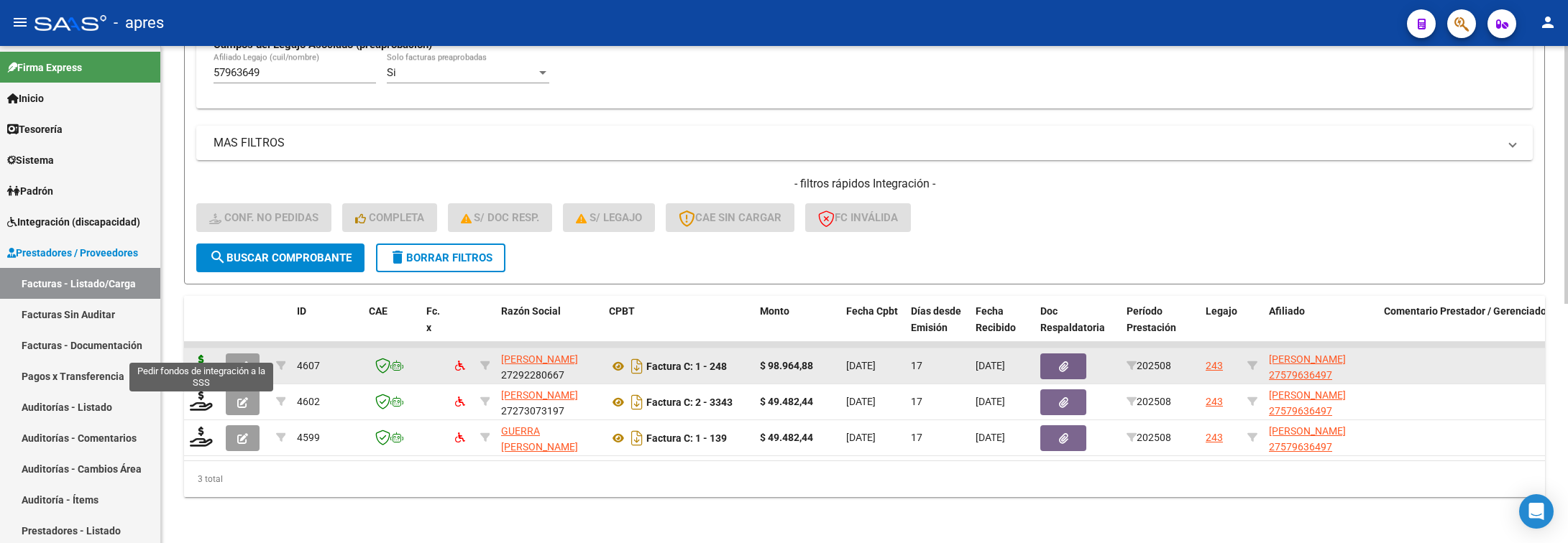
click at [192, 355] on icon at bounding box center [201, 365] width 23 height 20
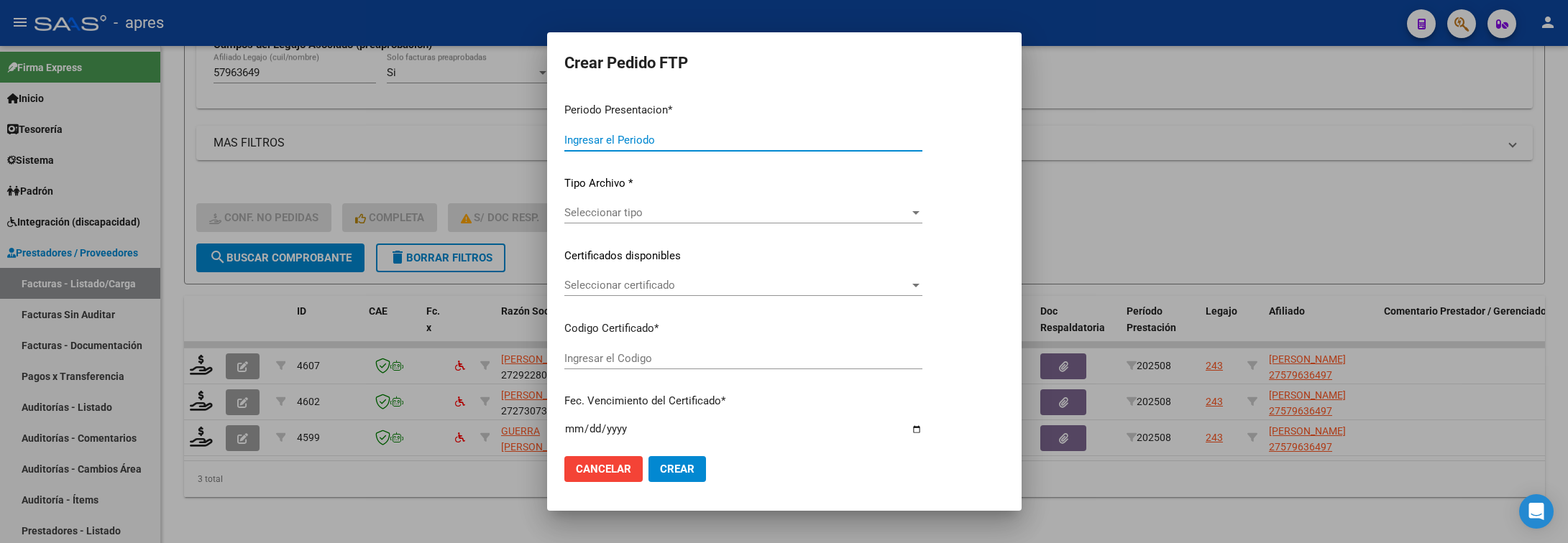
type input "202508"
type input "$ 98.964,88"
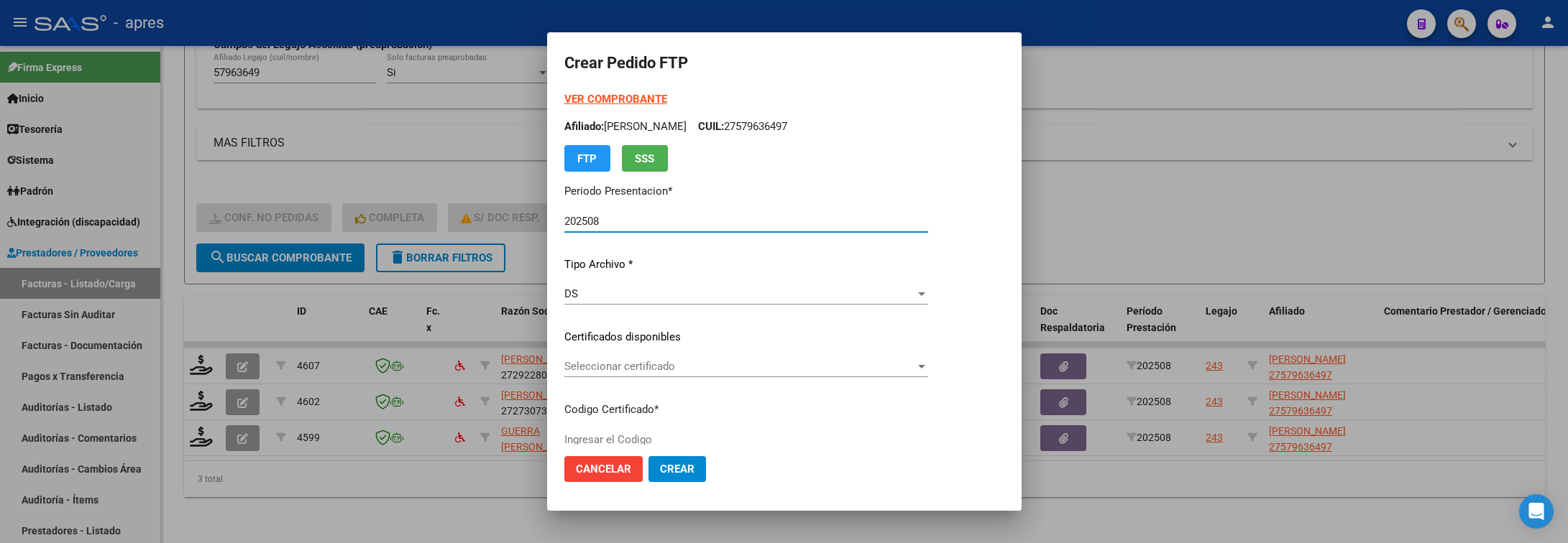
type input "ARG02000579636492022021920270219BS370"
type input "2027-02-19"
click at [797, 374] on div "Seleccionar certificado Seleccionar certificado" at bounding box center [746, 366] width 364 height 21
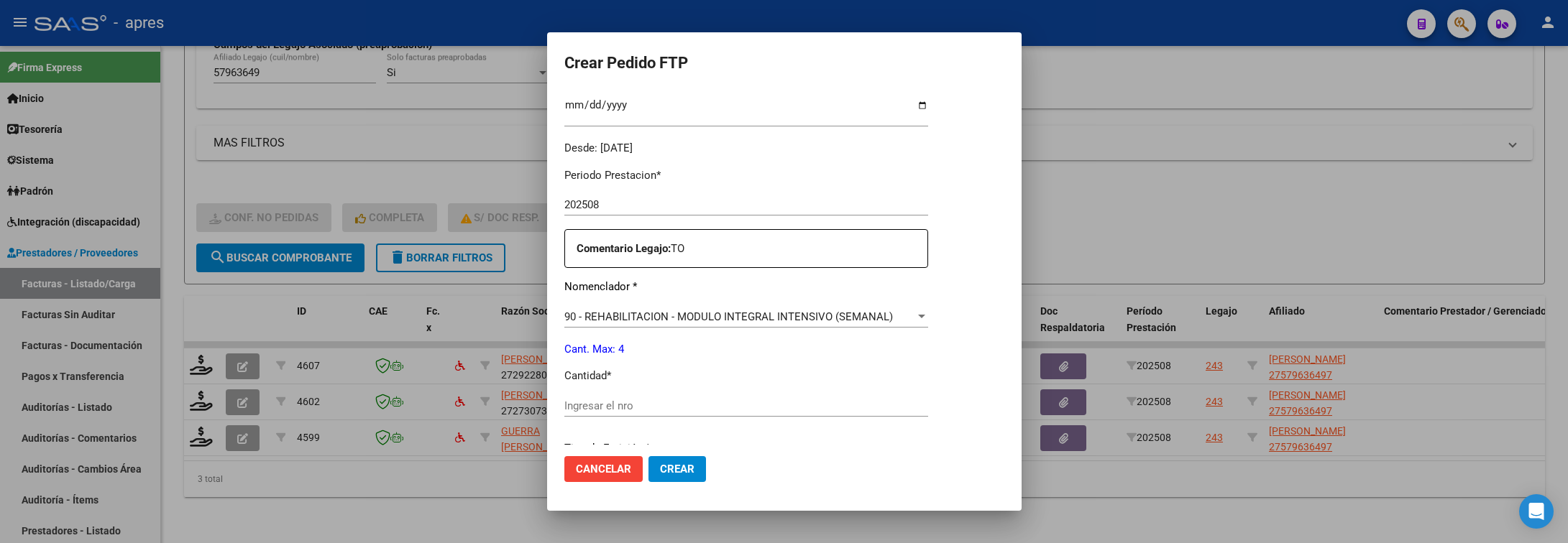
scroll to position [539, 0]
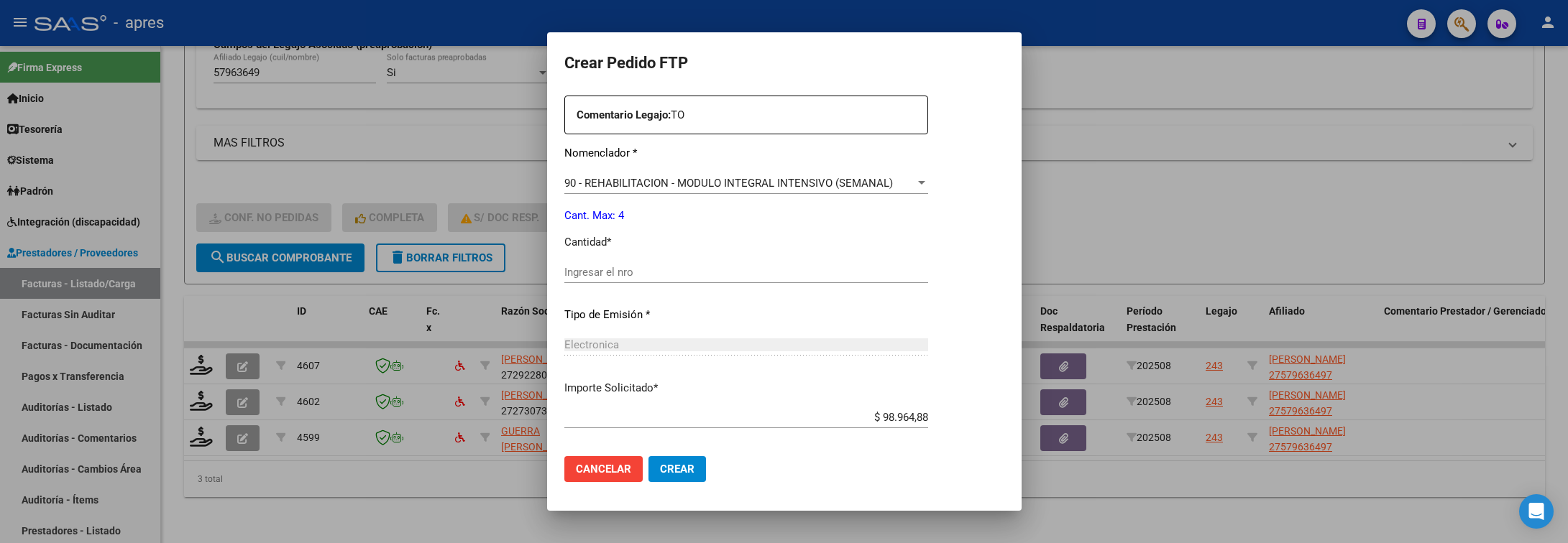
click at [691, 266] on input "Ingresar el nro" at bounding box center [746, 272] width 364 height 13
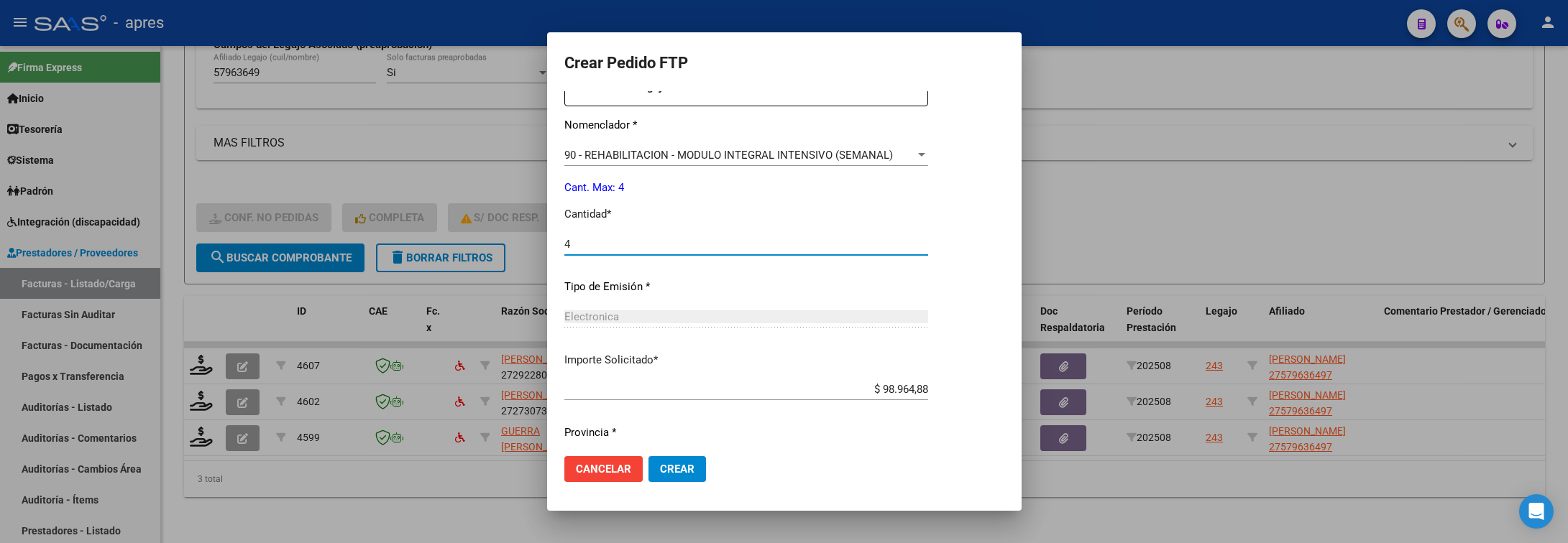
scroll to position [609, 0]
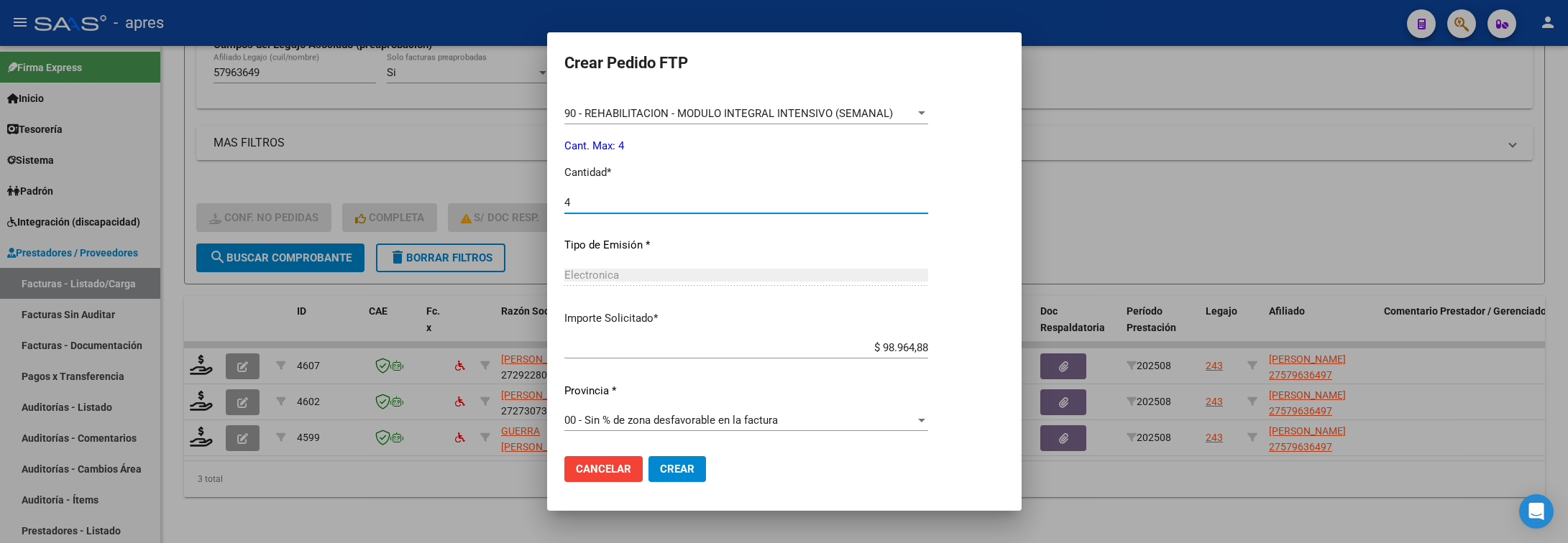
type input "4"
click at [684, 475] on span "Crear" at bounding box center [678, 469] width 35 height 13
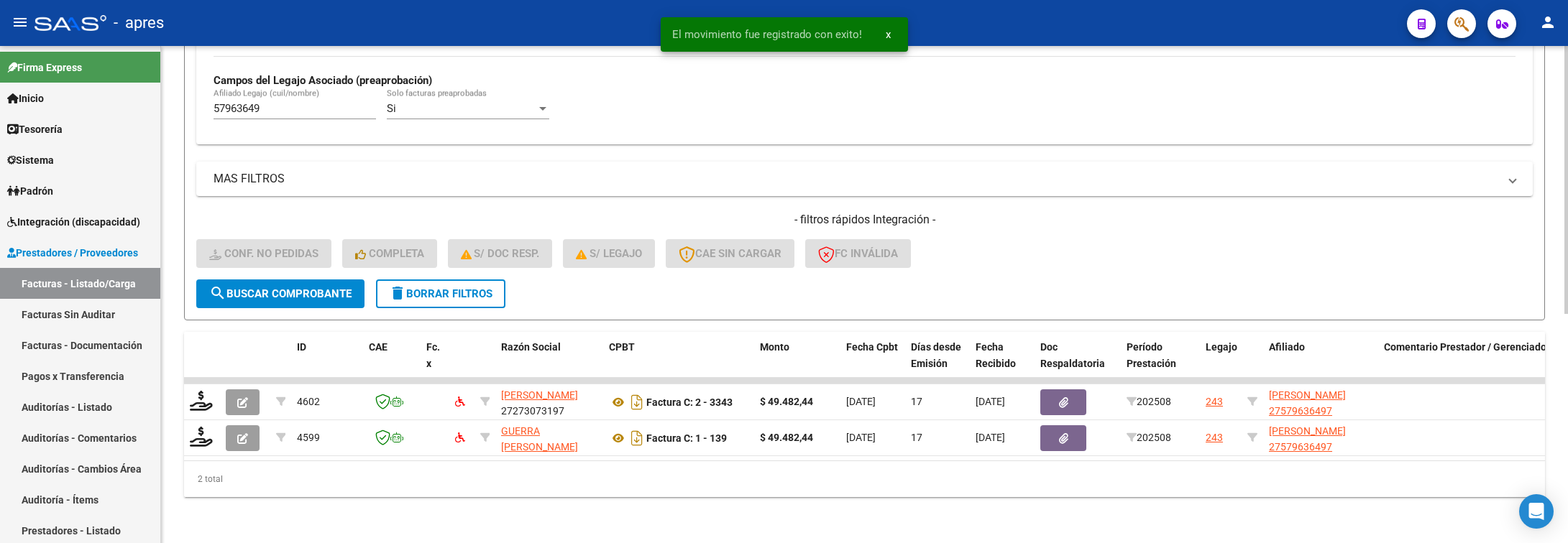
scroll to position [425, 0]
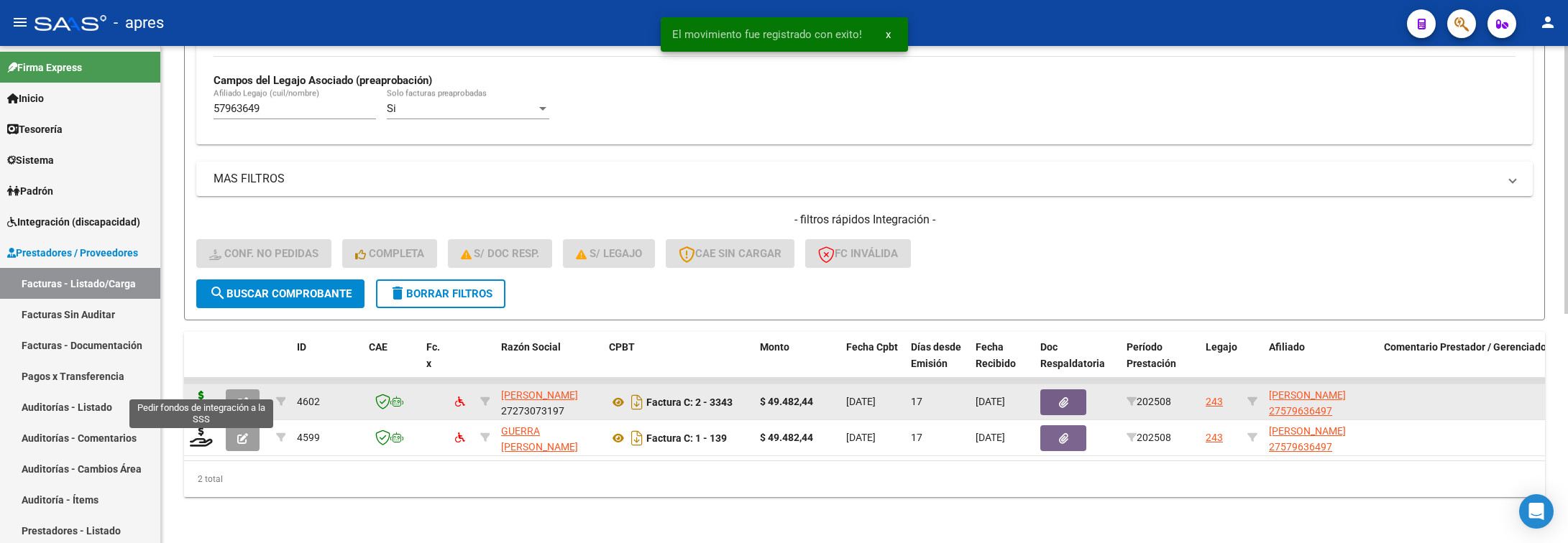
click at [190, 391] on icon at bounding box center [201, 401] width 23 height 20
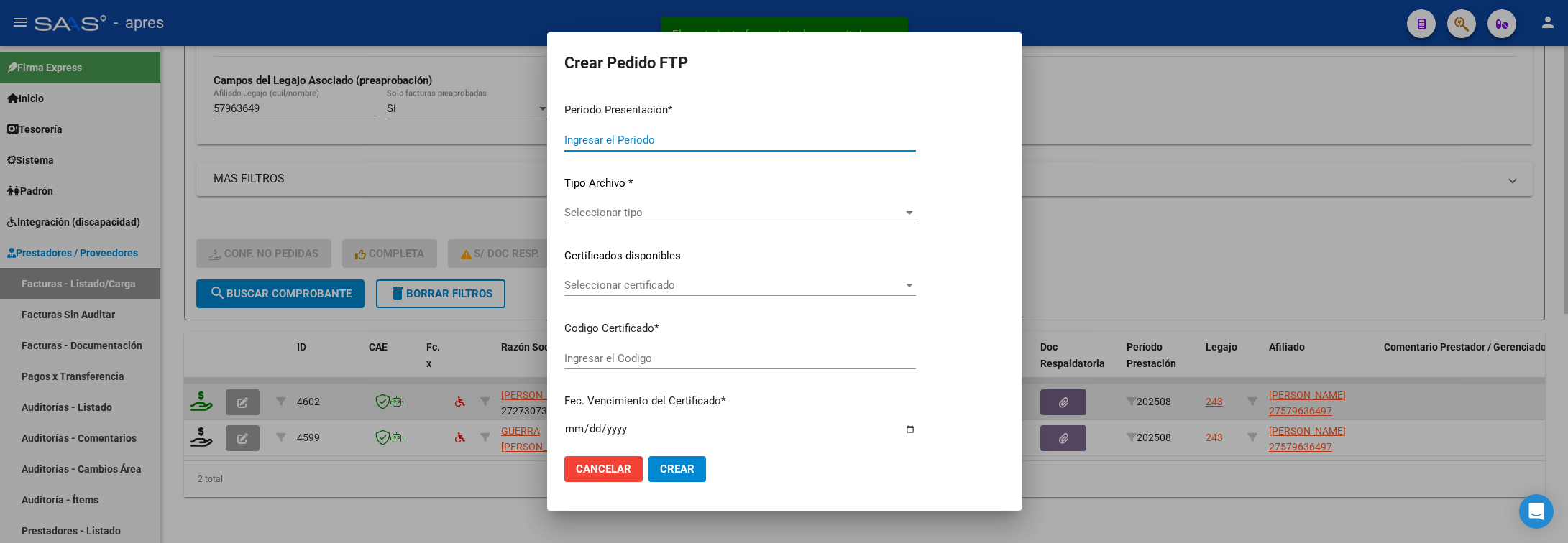
type input "202508"
type input "$ 49.482,44"
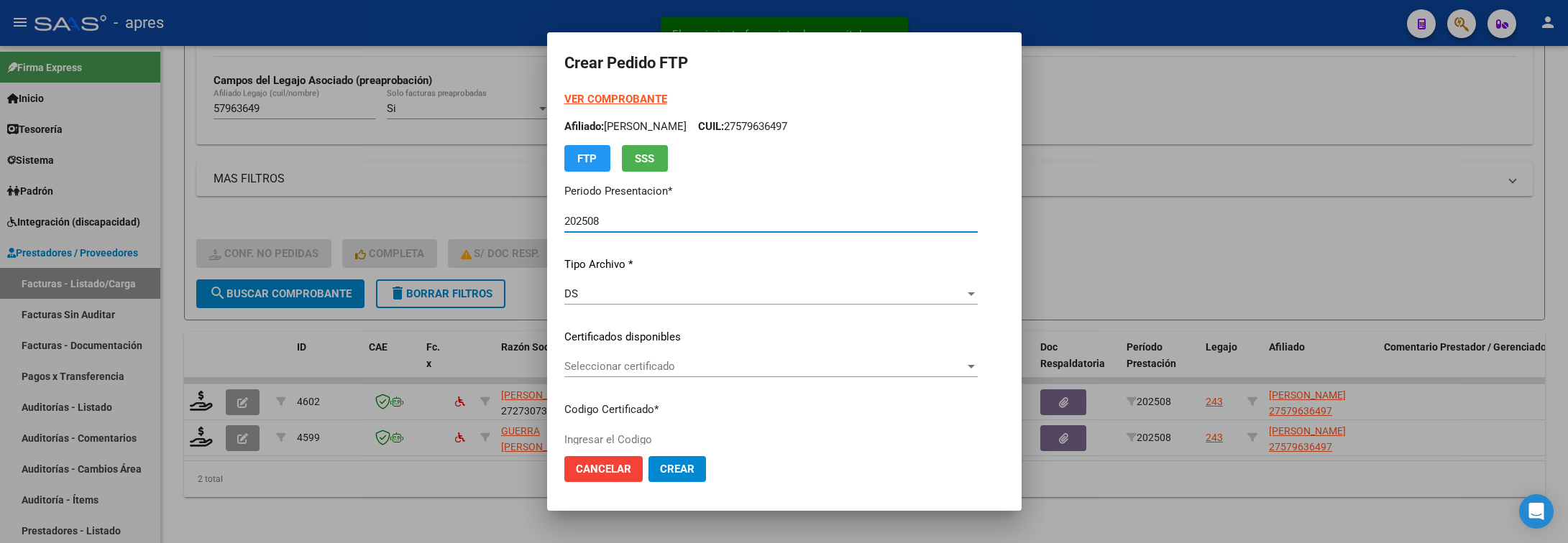
type input "ARG02000579636492022021920270219BS370"
type input "2027-02-19"
click at [656, 358] on div "Seleccionar certificado Seleccionar certificado" at bounding box center [771, 366] width 414 height 21
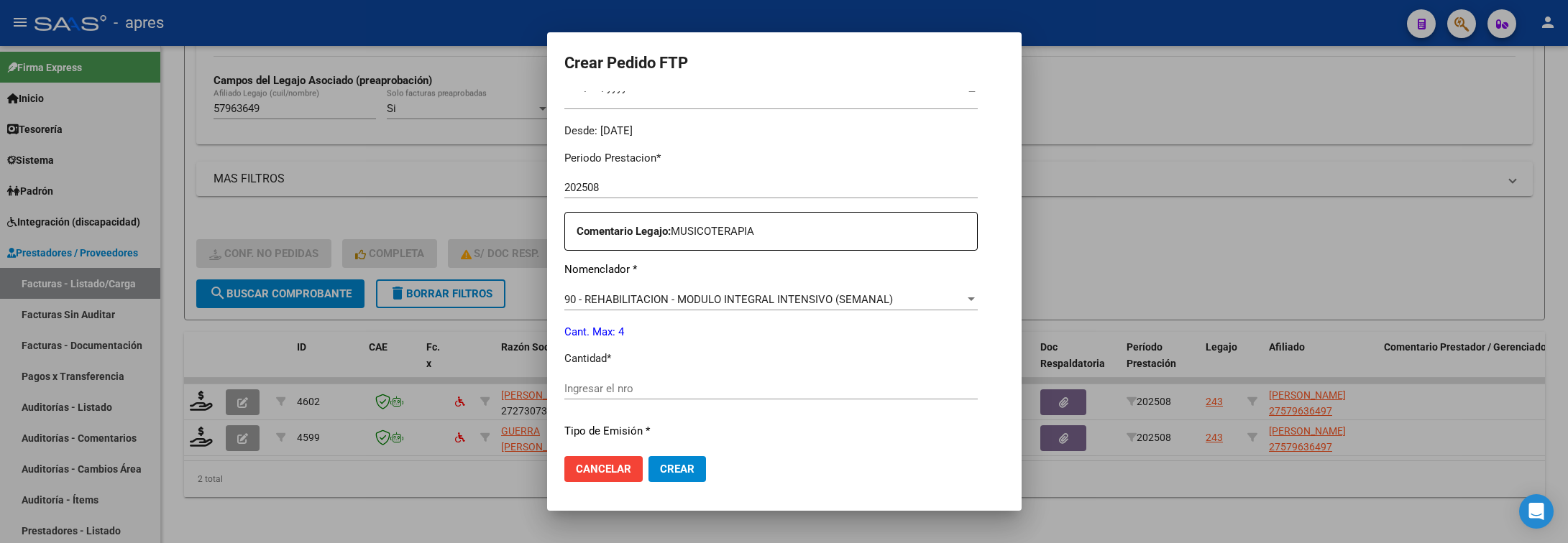
scroll to position [539, 0]
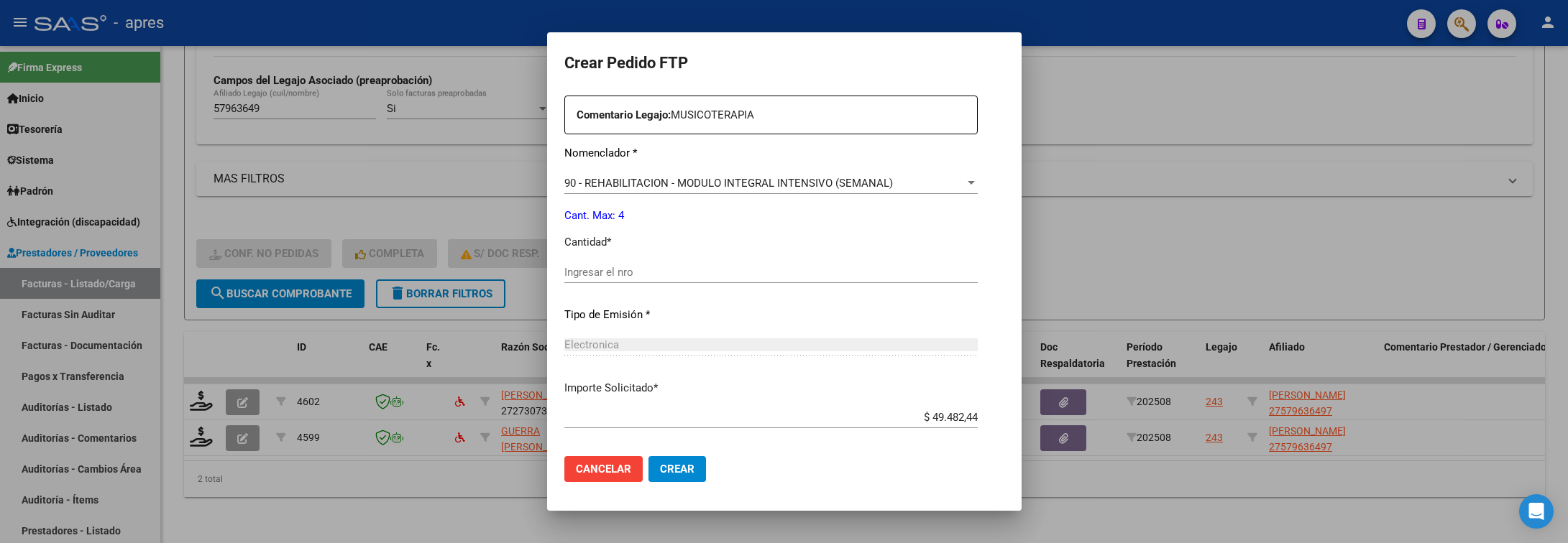
drag, startPoint x: 670, startPoint y: 257, endPoint x: 673, endPoint y: 279, distance: 22.2
click at [671, 259] on div "Periodo Prestacion * 202508 Ingresar el Periodo Prestacion Comentario Legajo: M…" at bounding box center [771, 268] width 414 height 492
click at [673, 279] on div "Ingresar el nro" at bounding box center [771, 272] width 414 height 21
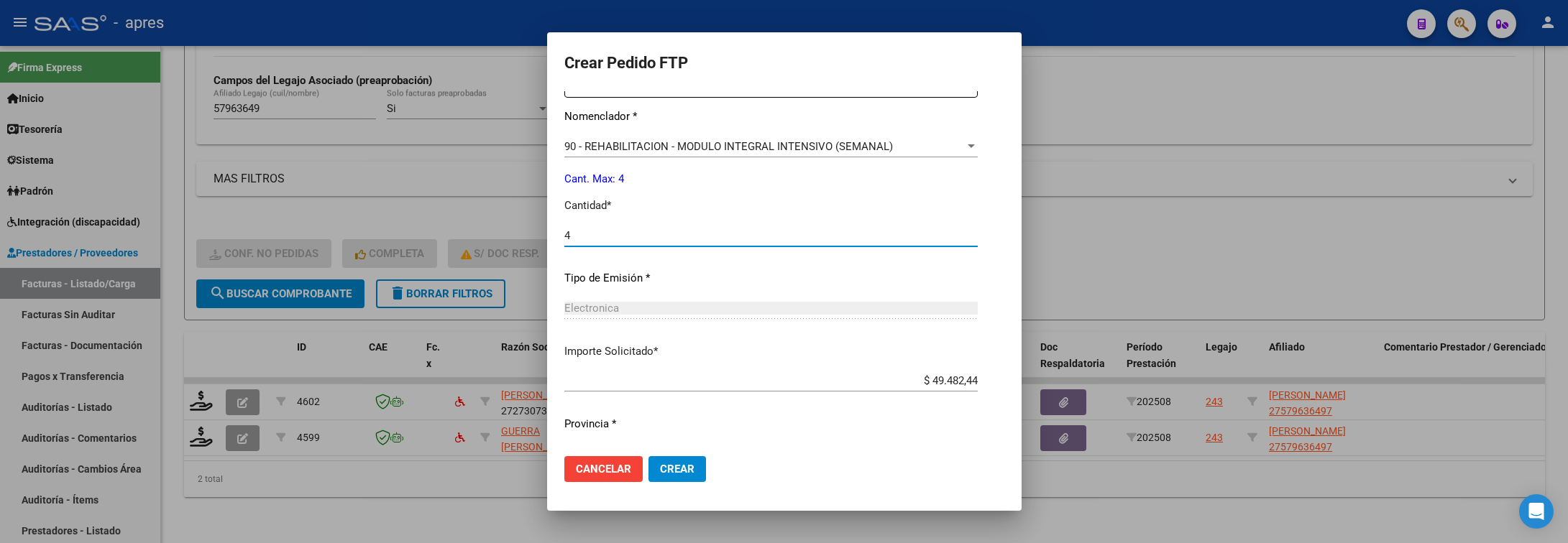
scroll to position [609, 0]
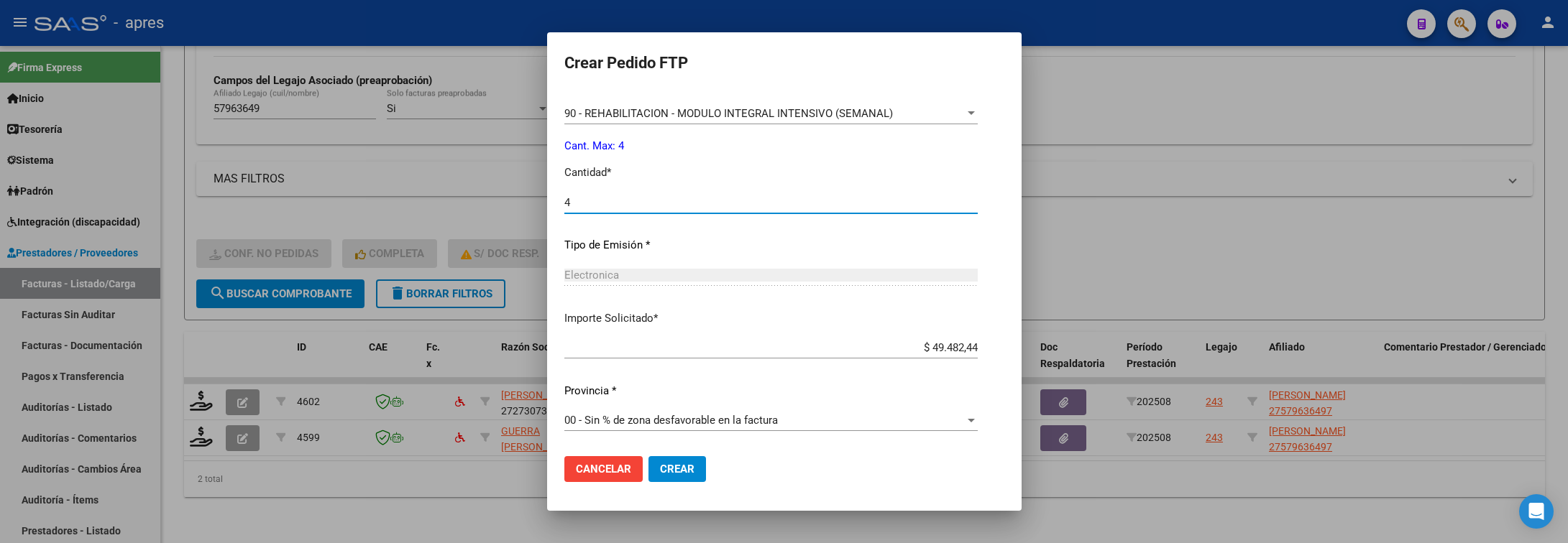
type input "4"
click at [686, 477] on button "Crear" at bounding box center [677, 469] width 57 height 26
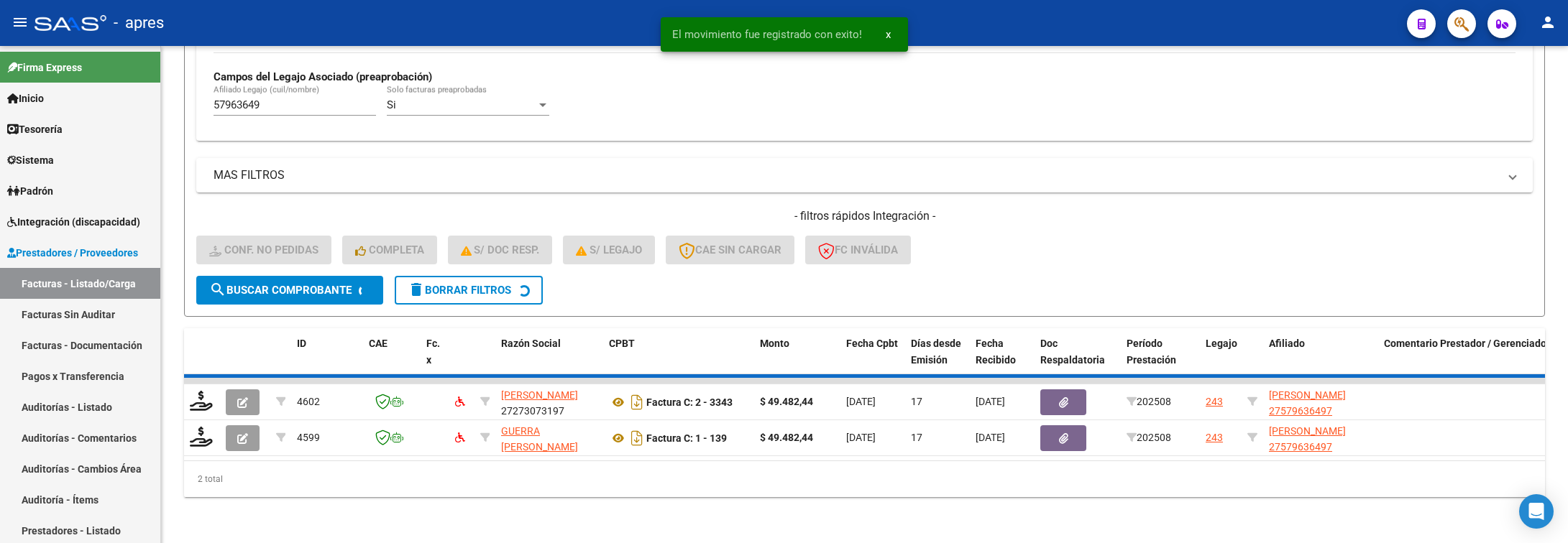
scroll to position [390, 0]
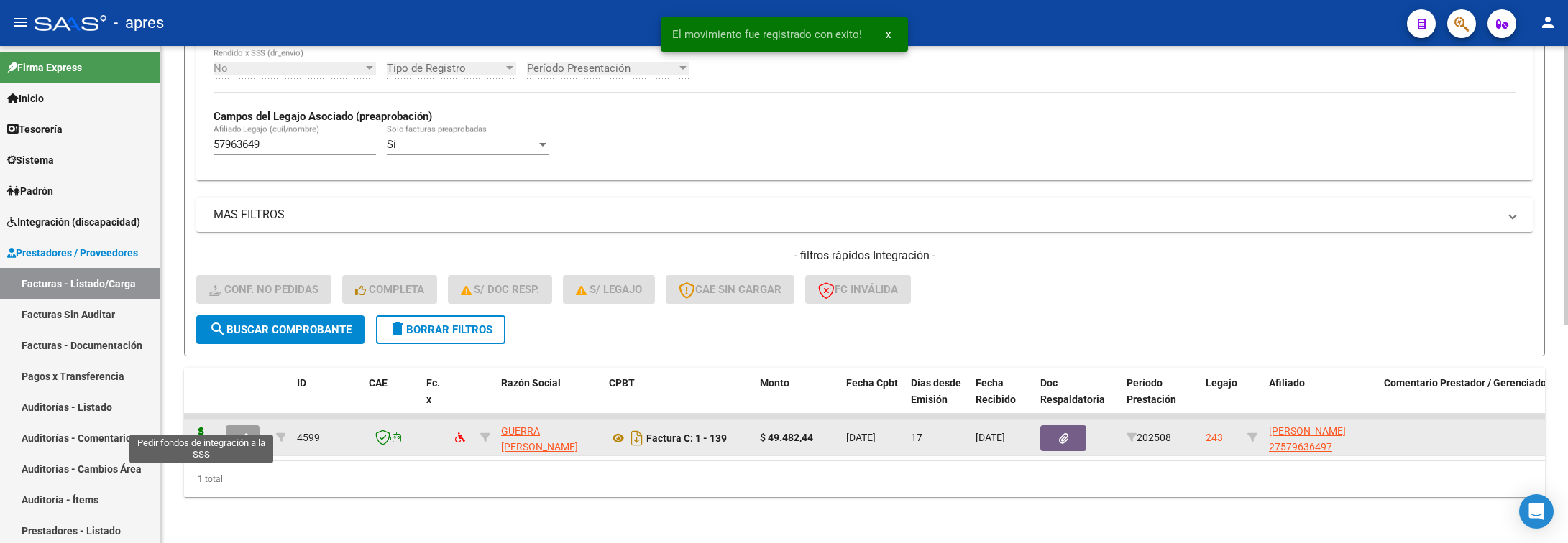
click at [209, 428] on icon at bounding box center [201, 437] width 23 height 20
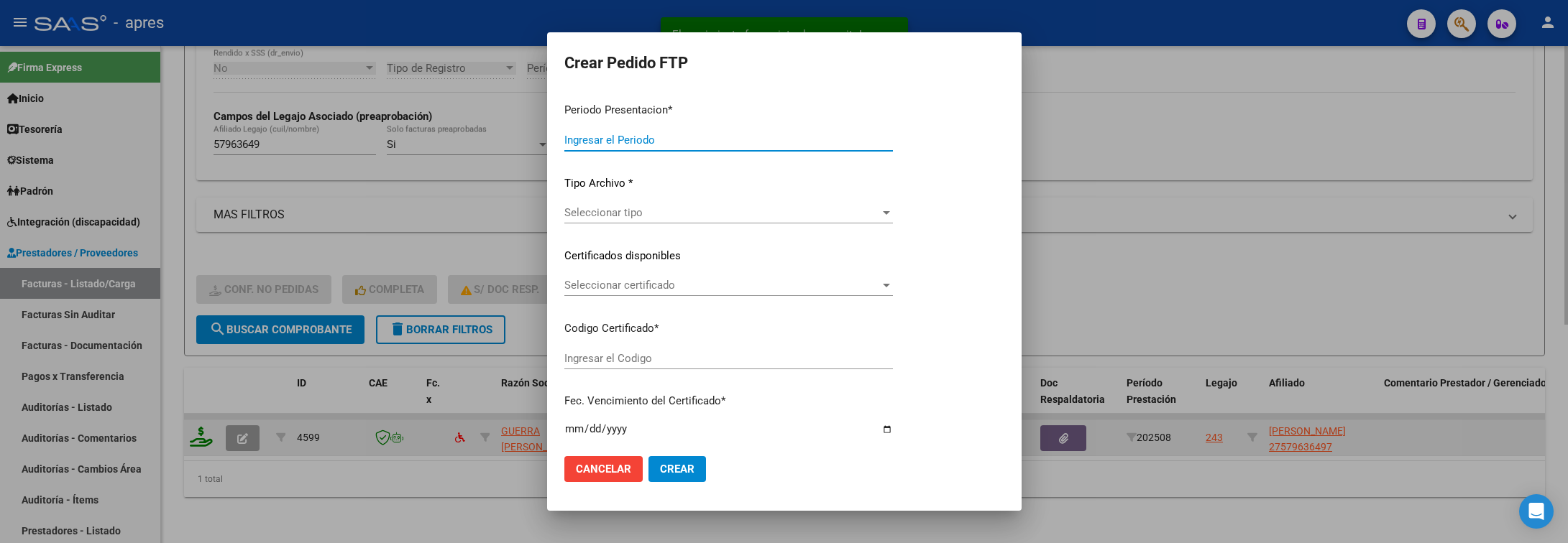
type input "202508"
type input "$ 49.482,44"
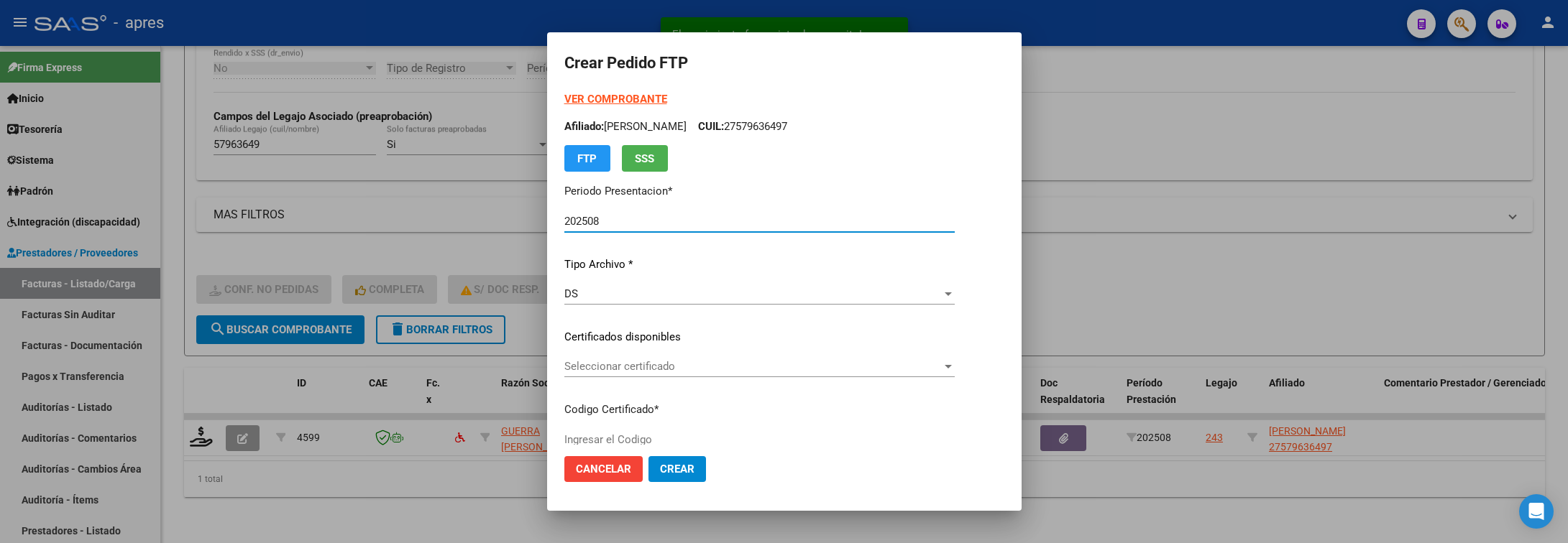
type input "ARG02000579636492022021920270219BS370"
type input "2027-02-19"
click at [824, 347] on div "VER COMPROBANTE ARCA Padrón Afiliado: REPETTO FIDEL CUIL: 27579636497 FTP SSS P…" at bounding box center [759, 326] width 390 height 470
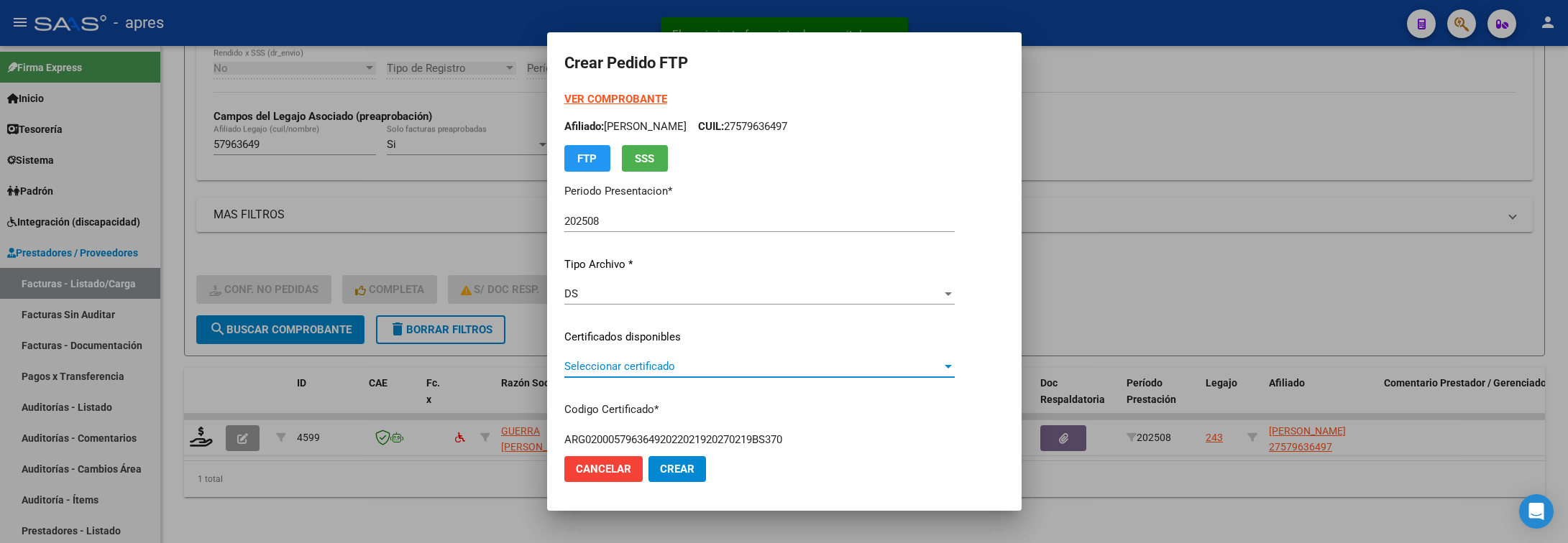
click at [842, 360] on span "Seleccionar certificado" at bounding box center [753, 366] width 378 height 13
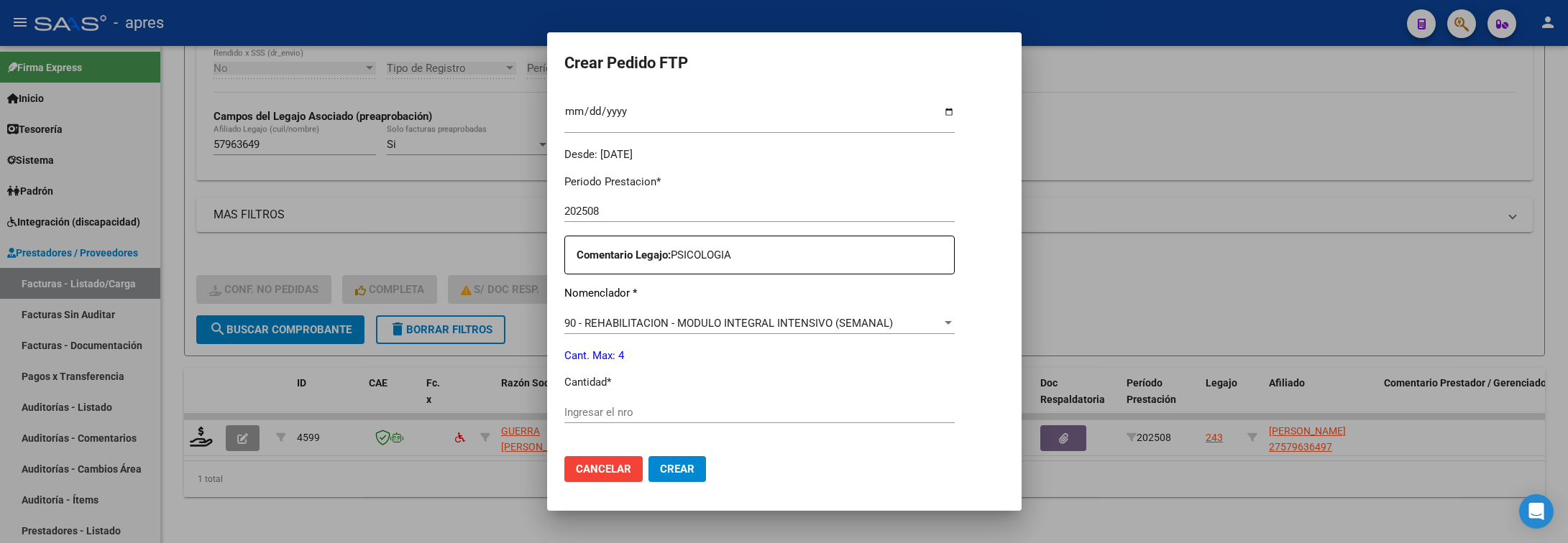
scroll to position [539, 0]
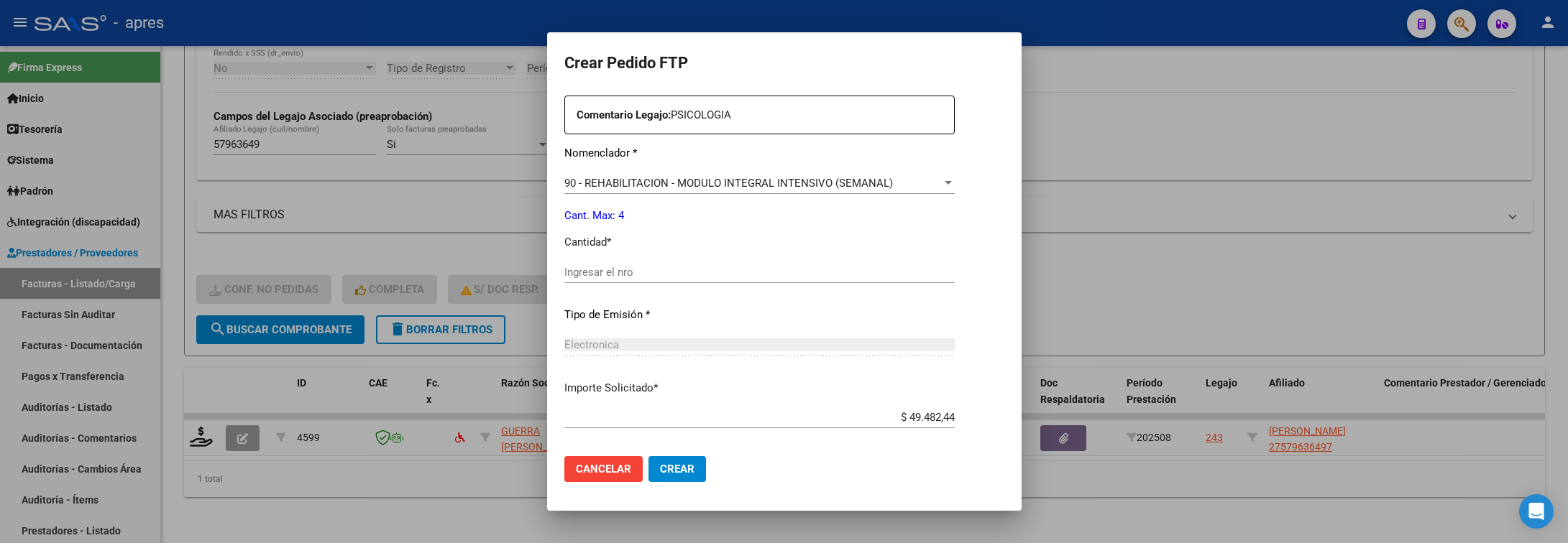
drag, startPoint x: 721, startPoint y: 252, endPoint x: 718, endPoint y: 270, distance: 18.2
click at [722, 257] on div "Periodo Prestacion * 202508 Ingresar el Periodo Prestacion Comentario Legajo: P…" at bounding box center [759, 268] width 390 height 492
click at [718, 272] on input "Ingresar el nro" at bounding box center [759, 272] width 390 height 13
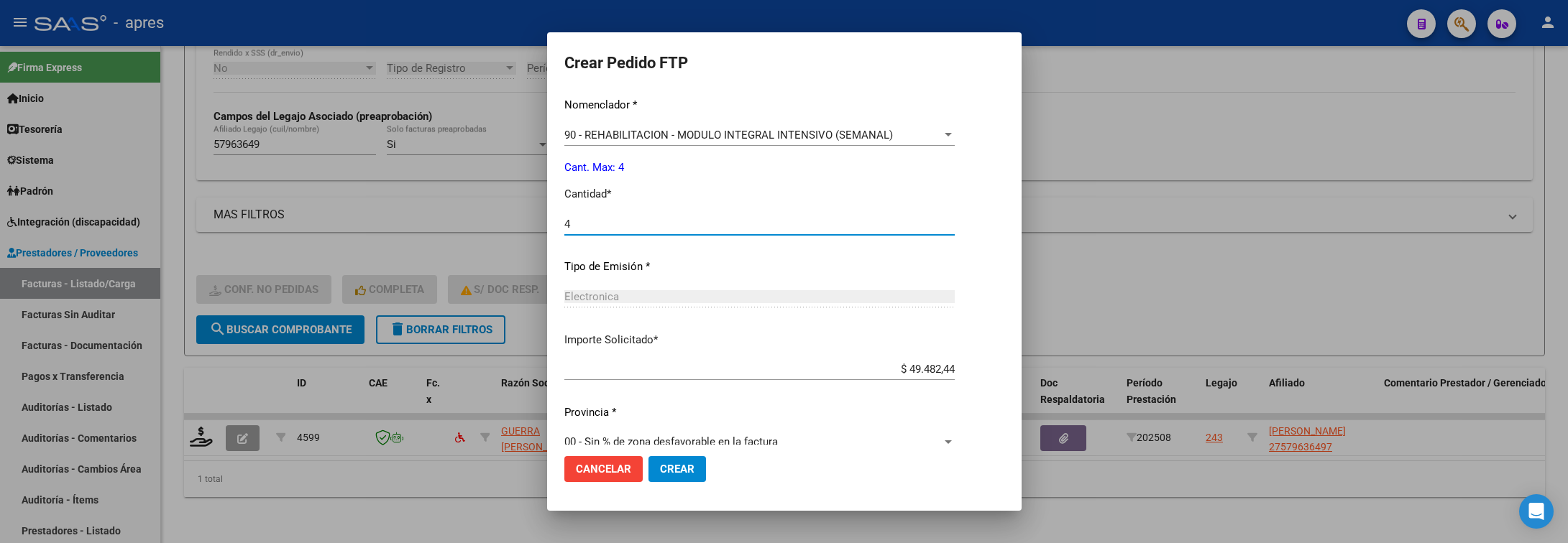
scroll to position [609, 0]
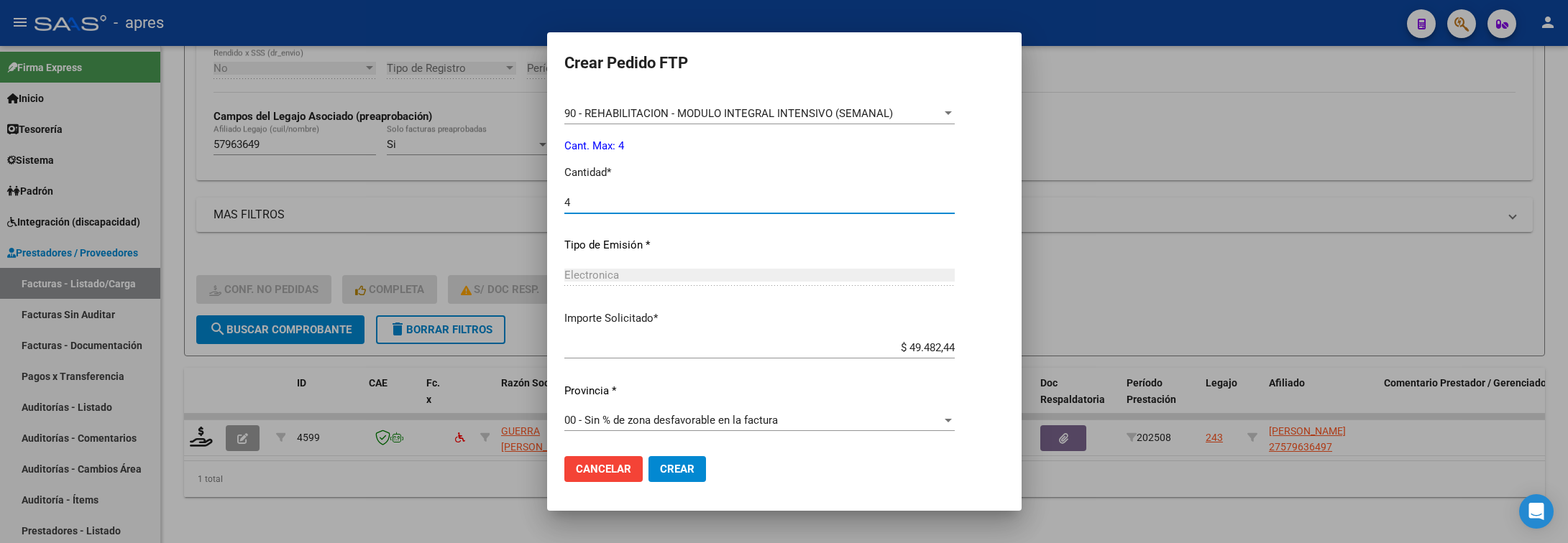
type input "4"
click at [693, 475] on span "Crear" at bounding box center [678, 469] width 35 height 13
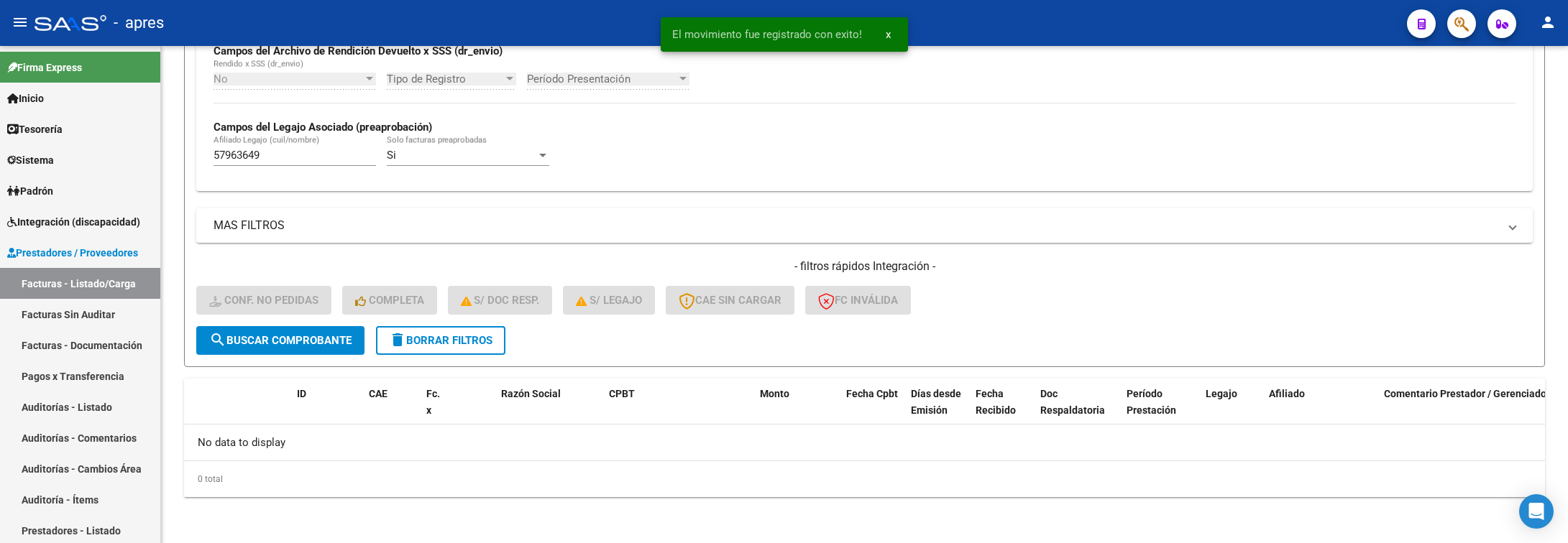
scroll to position [363, 0]
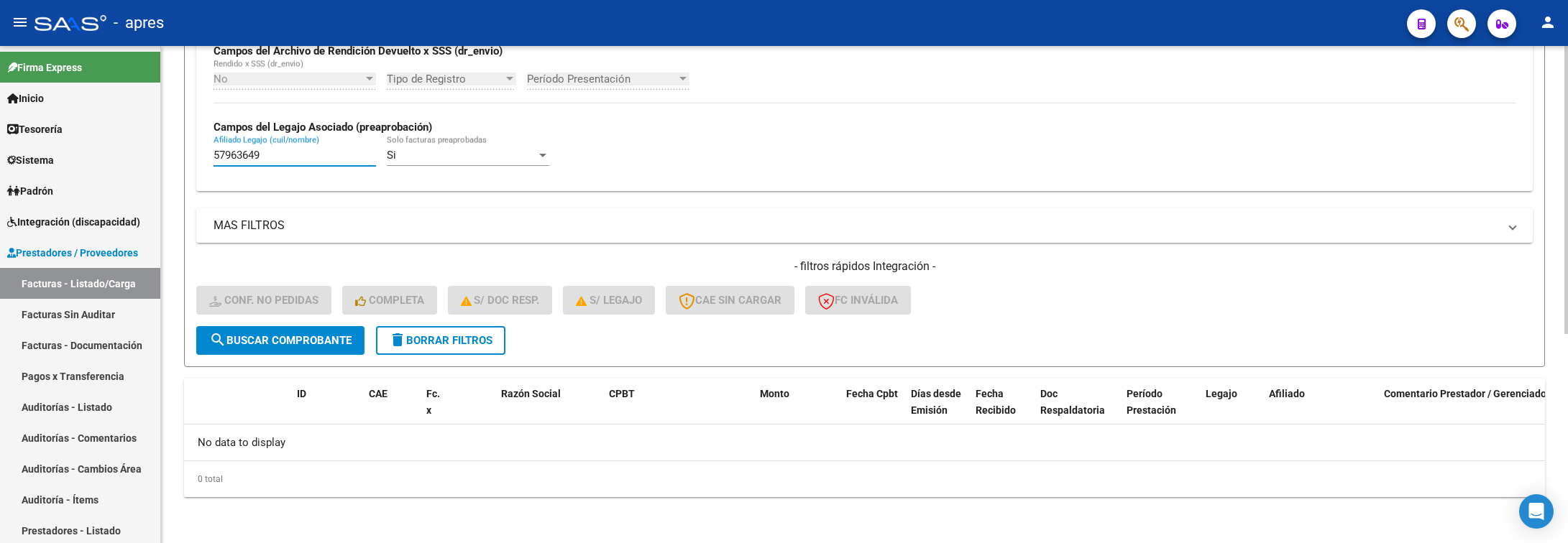
drag, startPoint x: 217, startPoint y: 162, endPoint x: 181, endPoint y: 162, distance: 36.0
click at [181, 162] on div "Video tutorial PRESTADORES -> Listado de CPBTs Emitidos por Prestadores / Prove…" at bounding box center [864, 115] width 1407 height 858
paste input "839986"
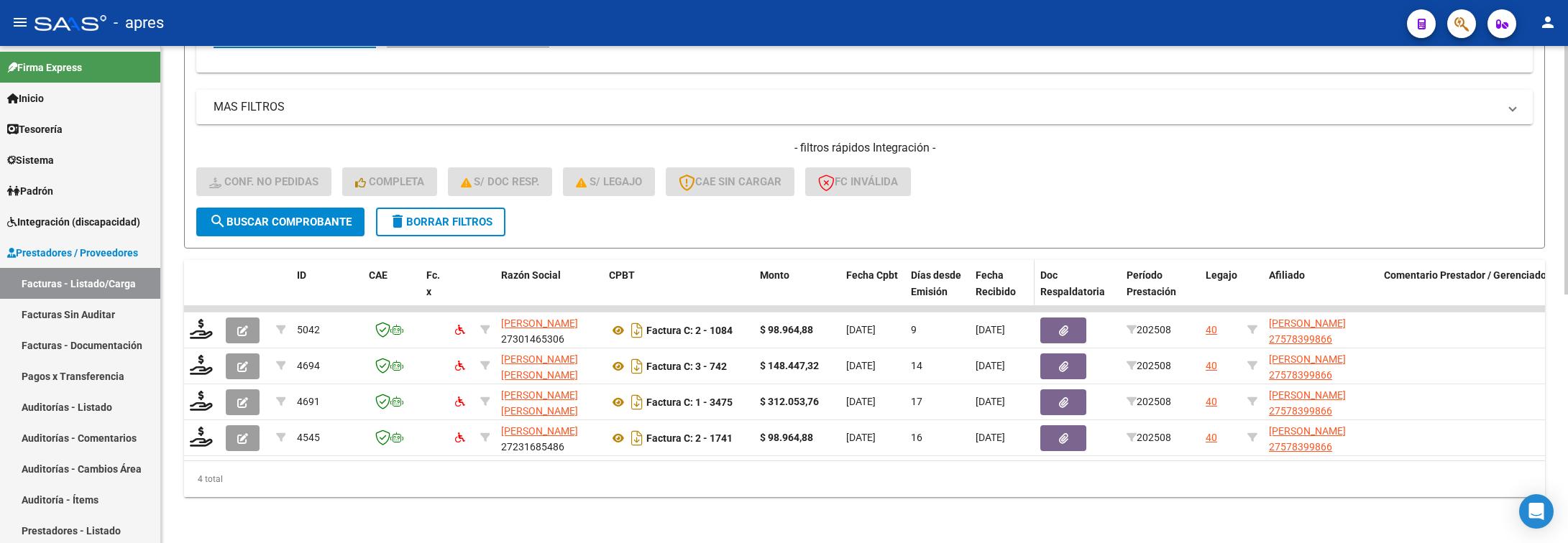
scroll to position [498, 0]
type input "57839986"
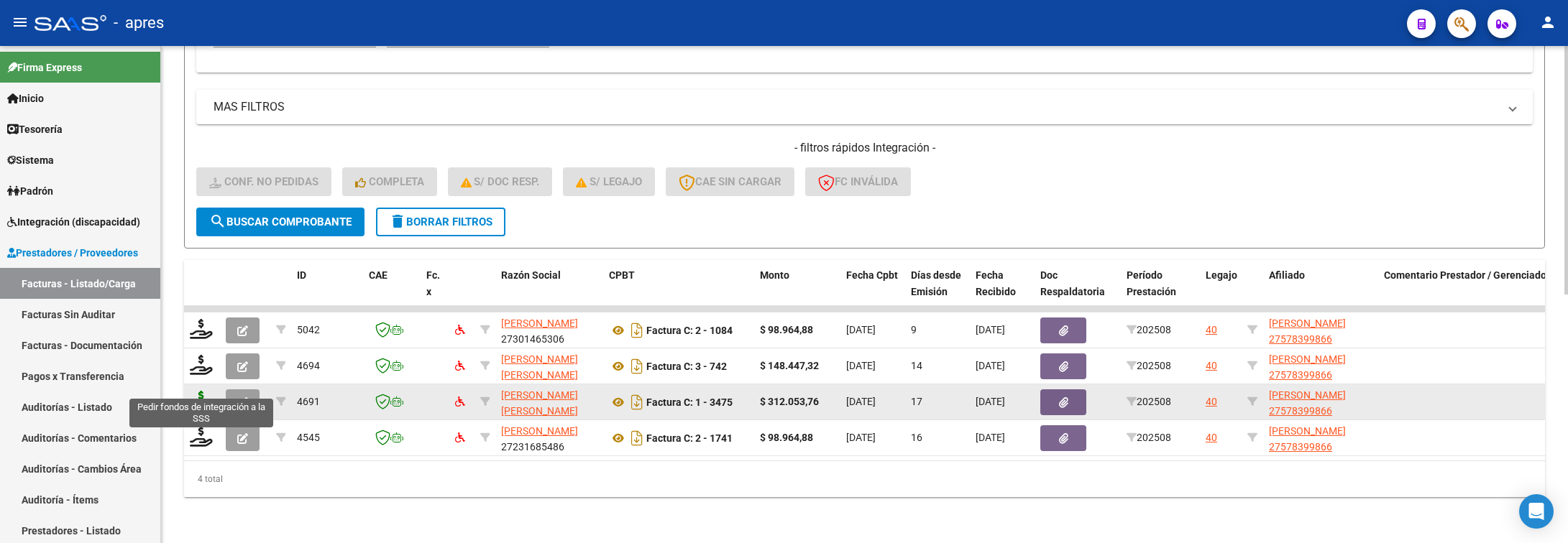
click at [194, 391] on icon at bounding box center [201, 401] width 23 height 20
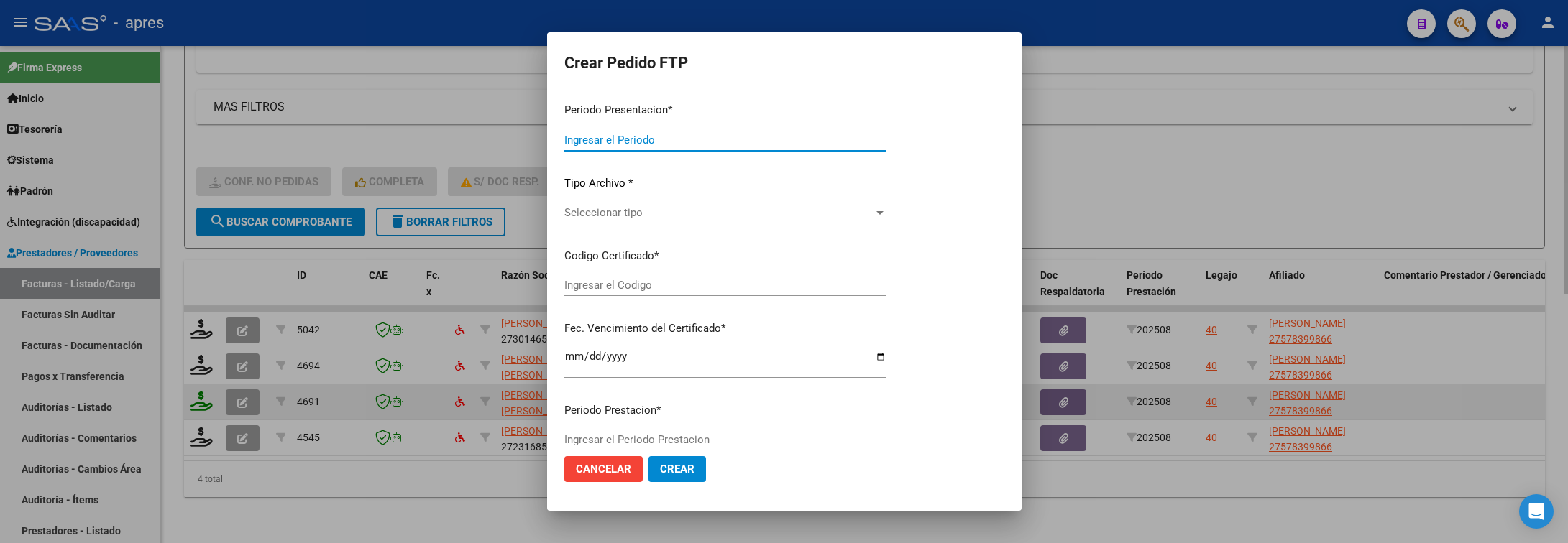
type input "202508"
type input "$ 312.053,76"
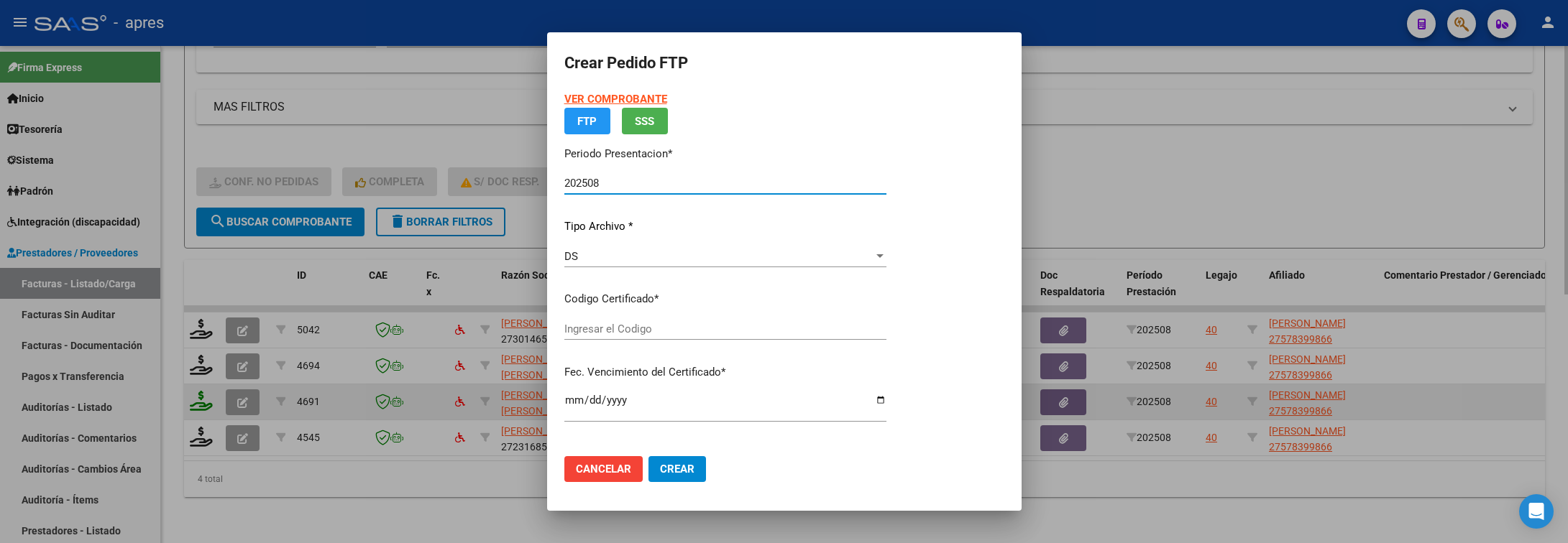
type input "ARG01000578399862025081220300812BUE316"
type input "2030-08-30"
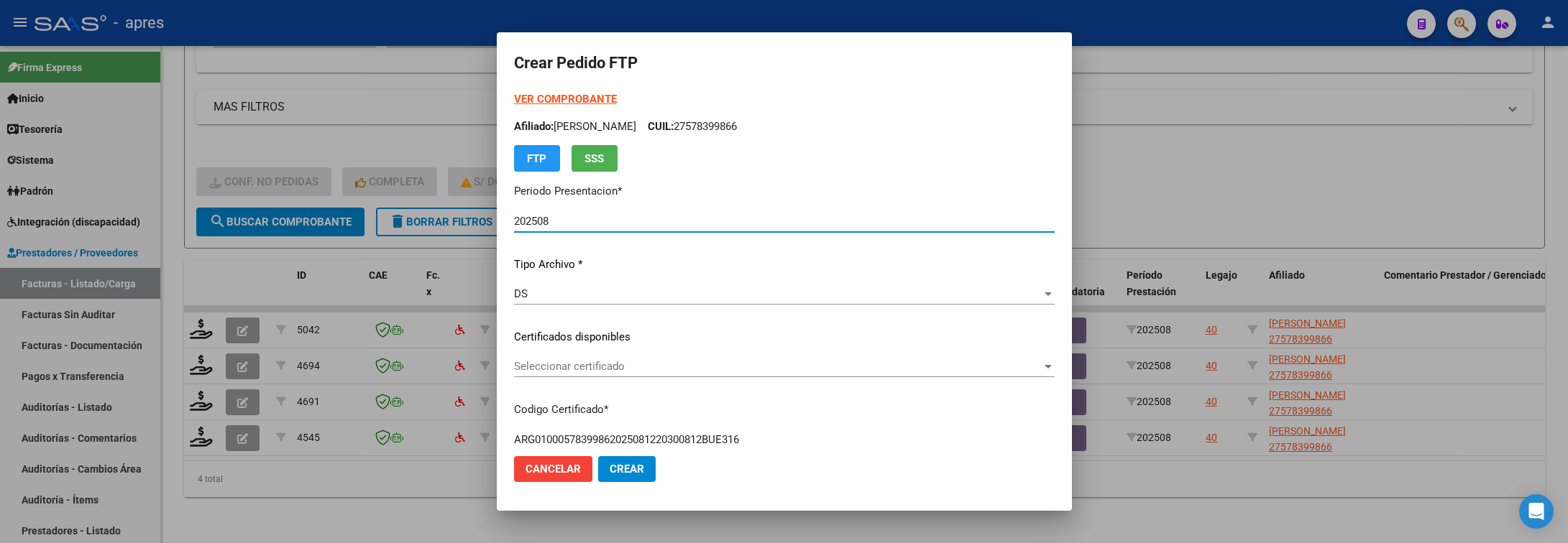
click at [674, 363] on span "Seleccionar certificado" at bounding box center [778, 366] width 528 height 13
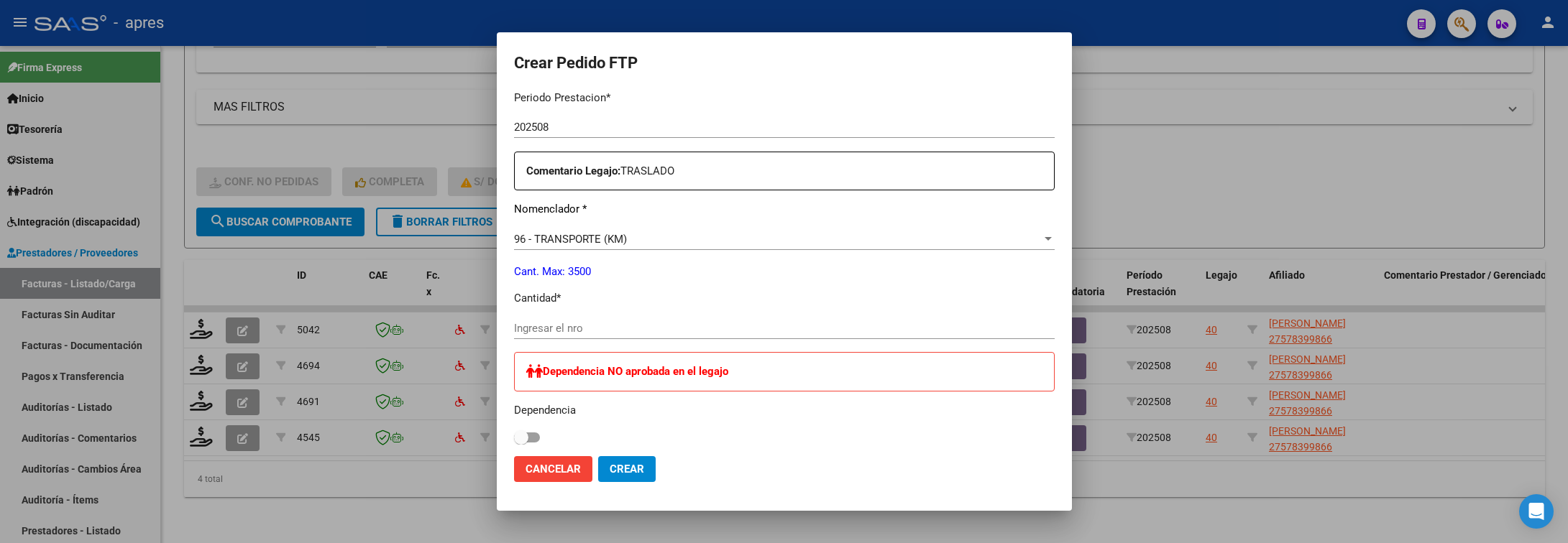
scroll to position [539, 0]
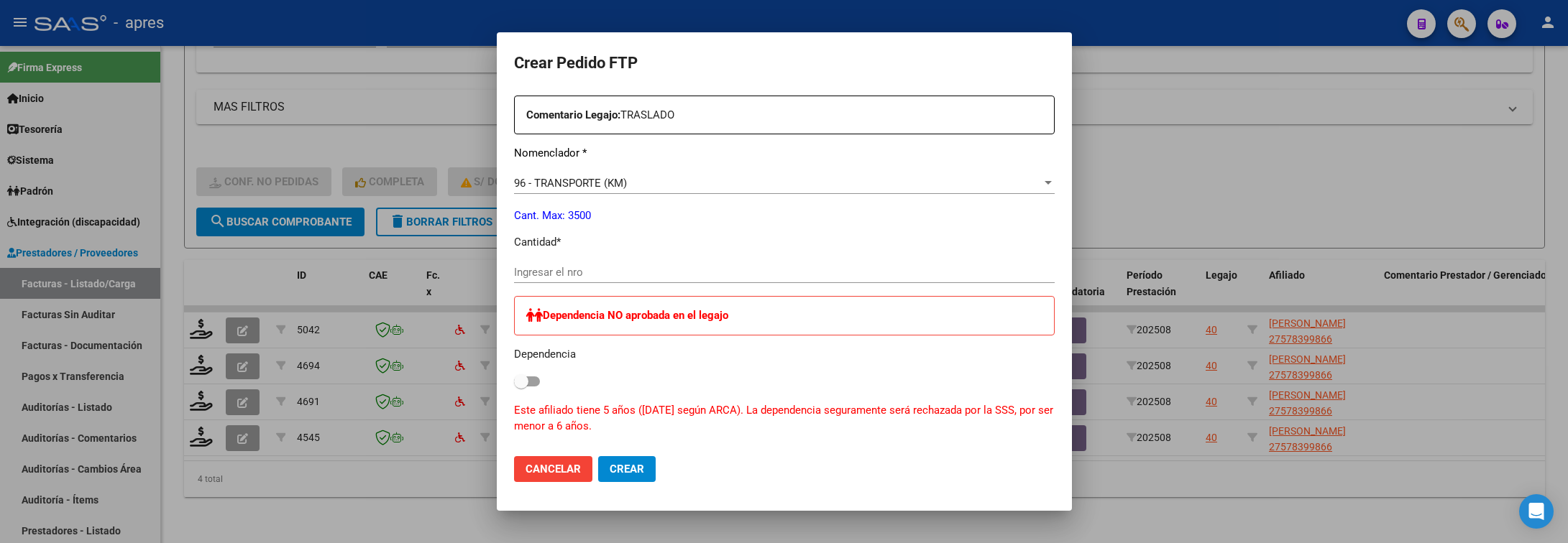
click at [671, 272] on input "Ingresar el nro" at bounding box center [784, 272] width 541 height 13
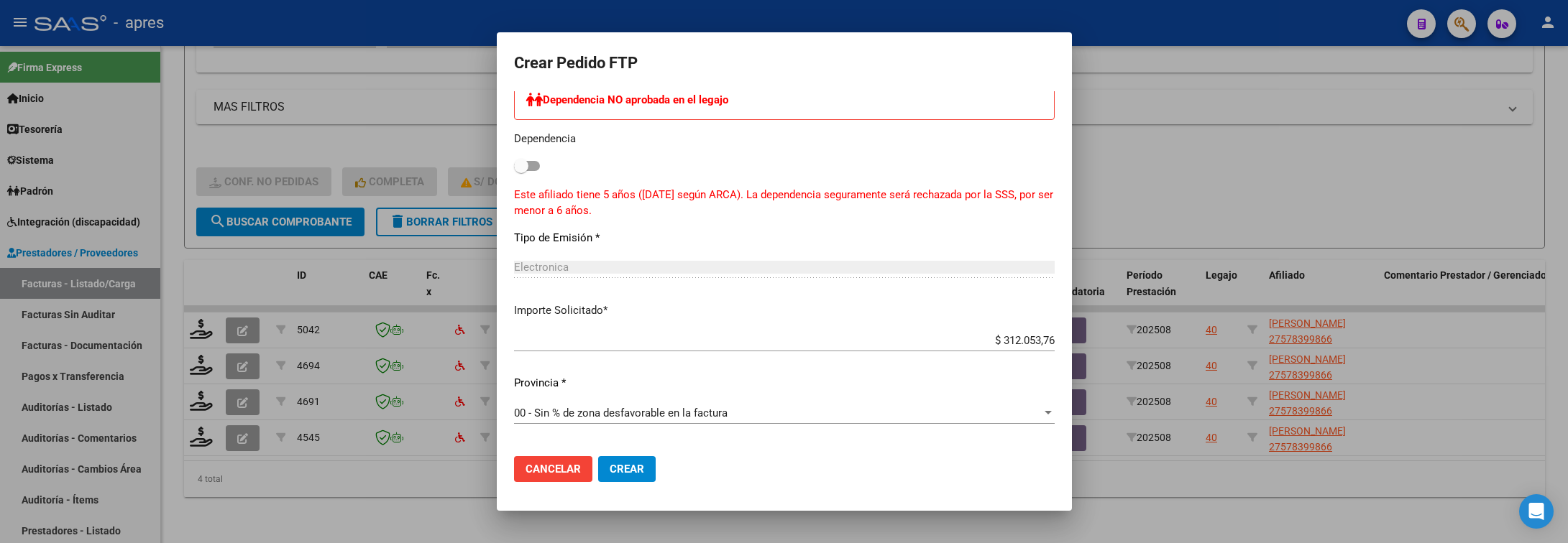
scroll to position [892, 0]
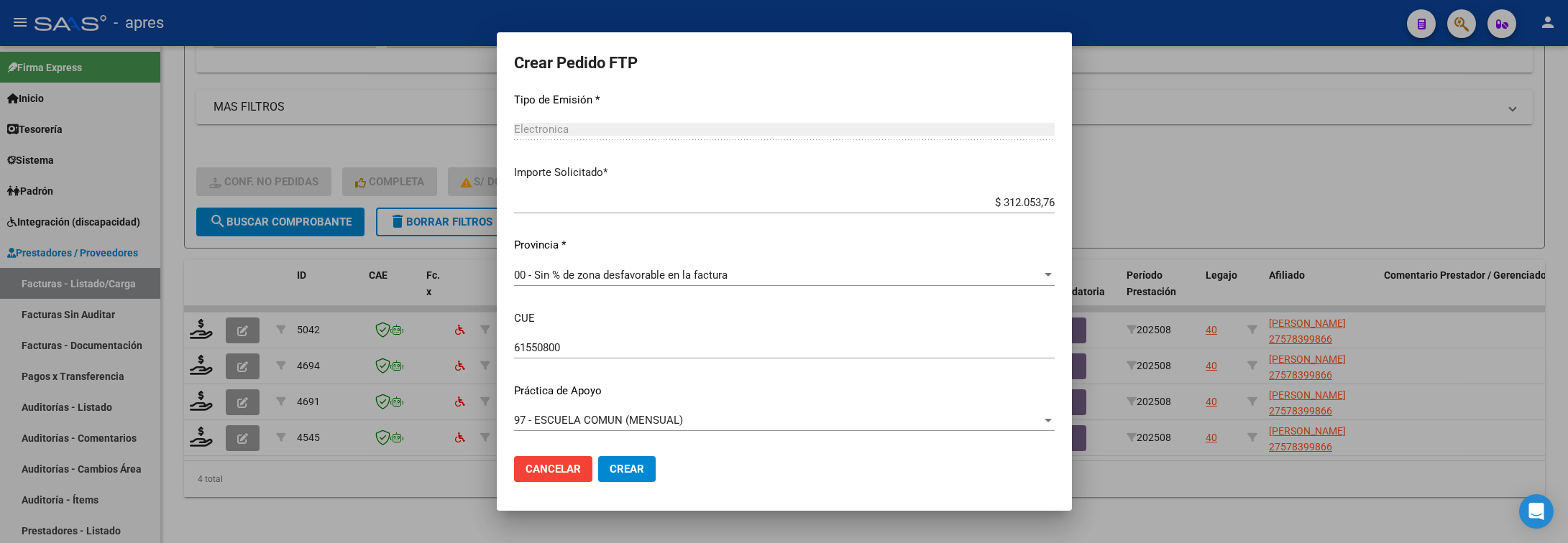
type input "348"
click at [634, 453] on mat-dialog-actions "Cancelar Crear" at bounding box center [784, 469] width 541 height 49
click at [627, 464] on span "Crear" at bounding box center [627, 469] width 35 height 13
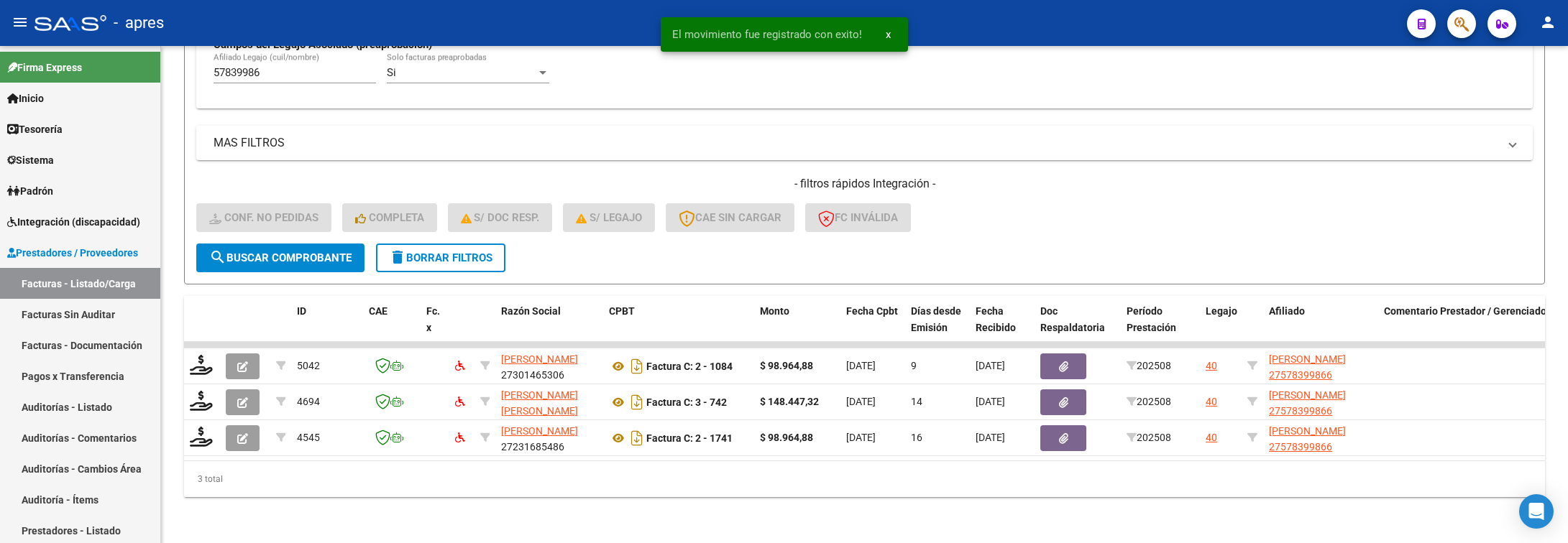
scroll to position [462, 0]
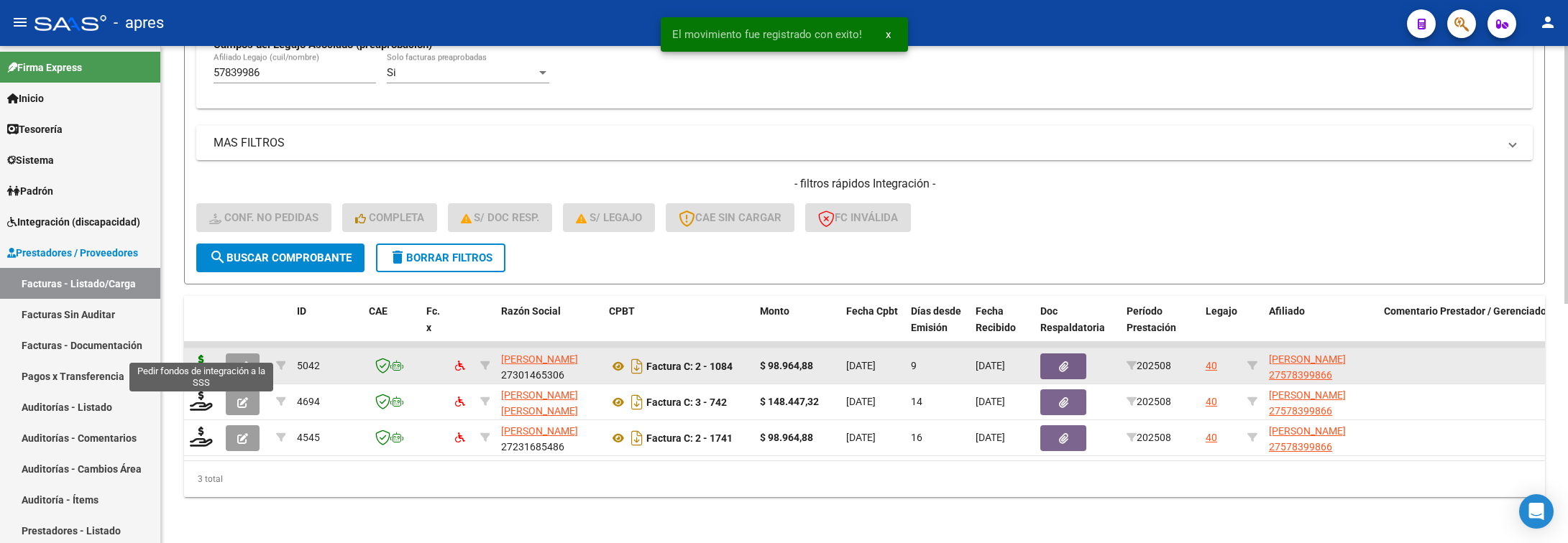
click at [203, 355] on icon at bounding box center [201, 365] width 23 height 20
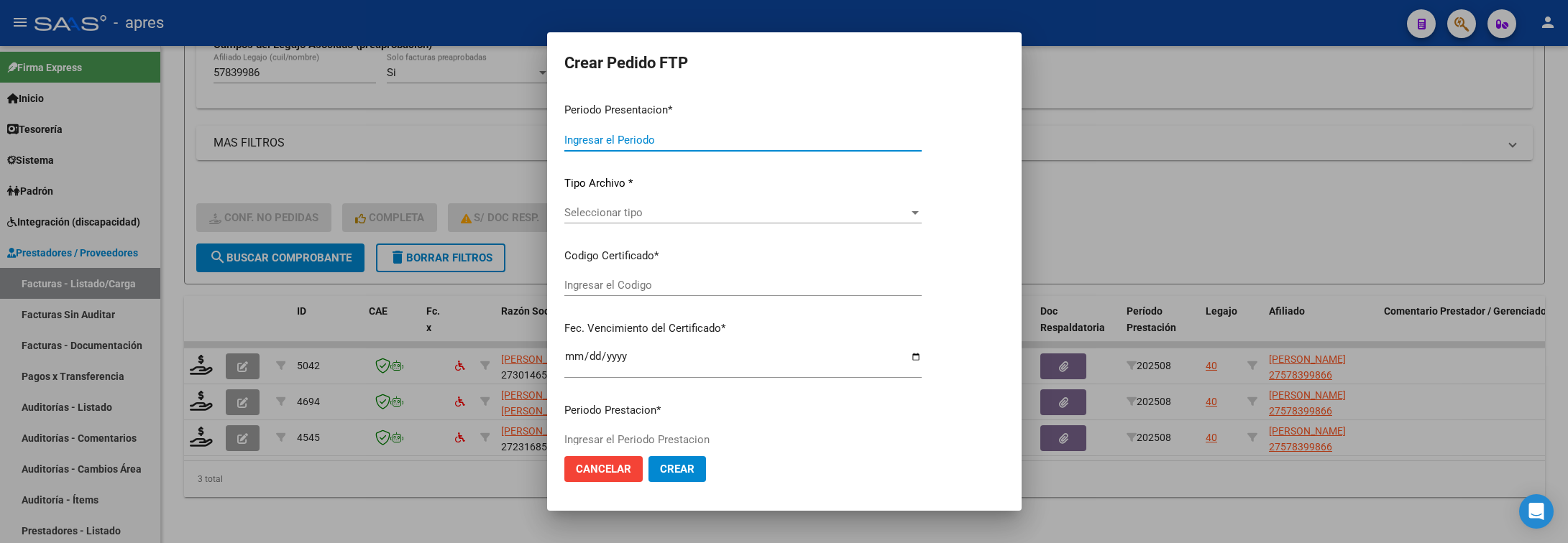
type input "202508"
type input "$ 98.964,88"
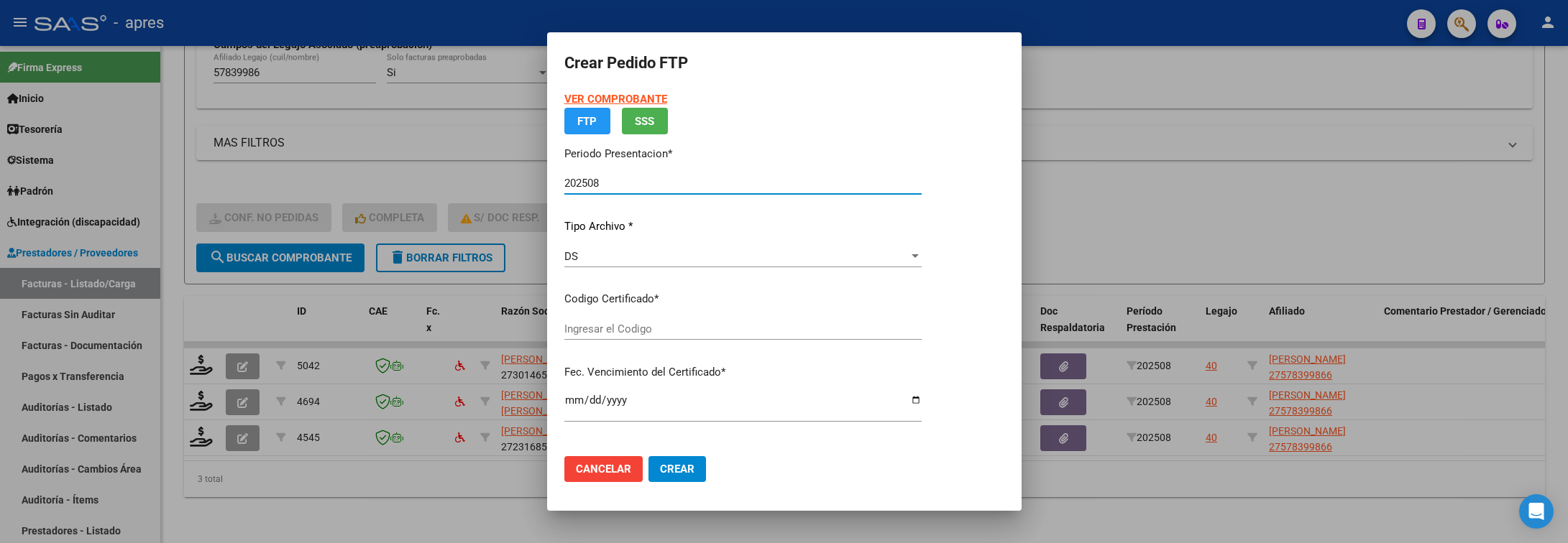
type input "ARG01000578399862025081220300812BUE316"
type input "2030-08-30"
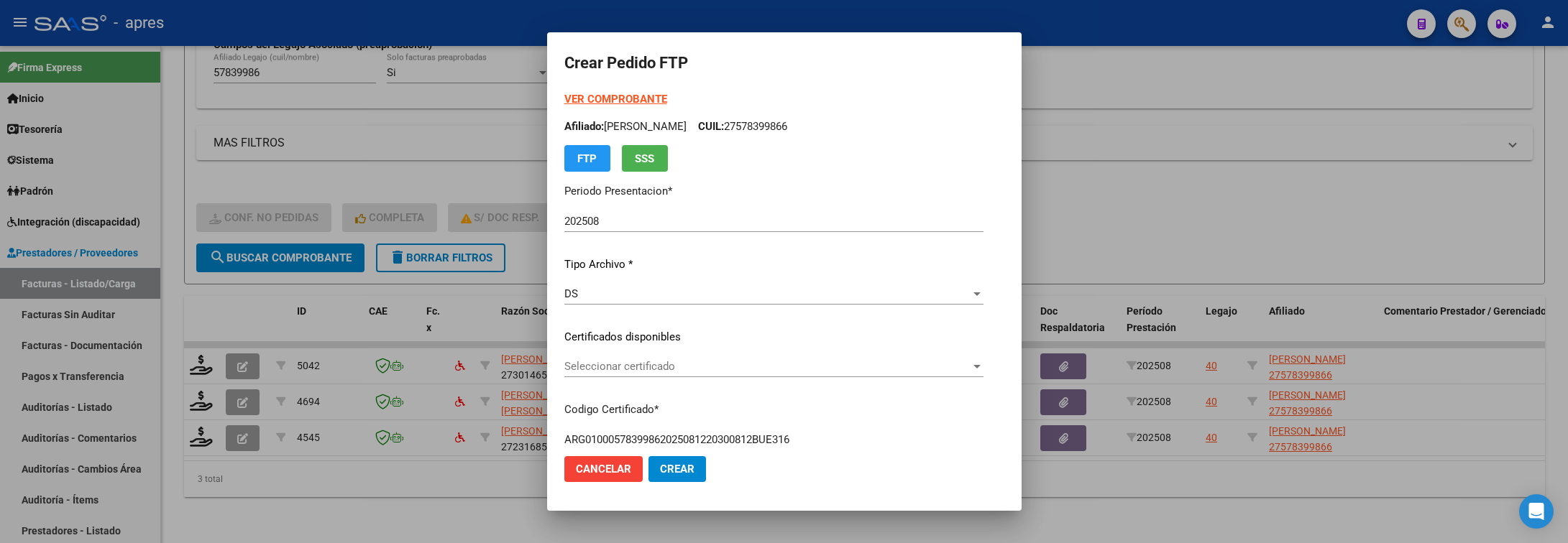
click at [662, 374] on div "Seleccionar certificado Seleccionar certificado" at bounding box center [774, 366] width 419 height 21
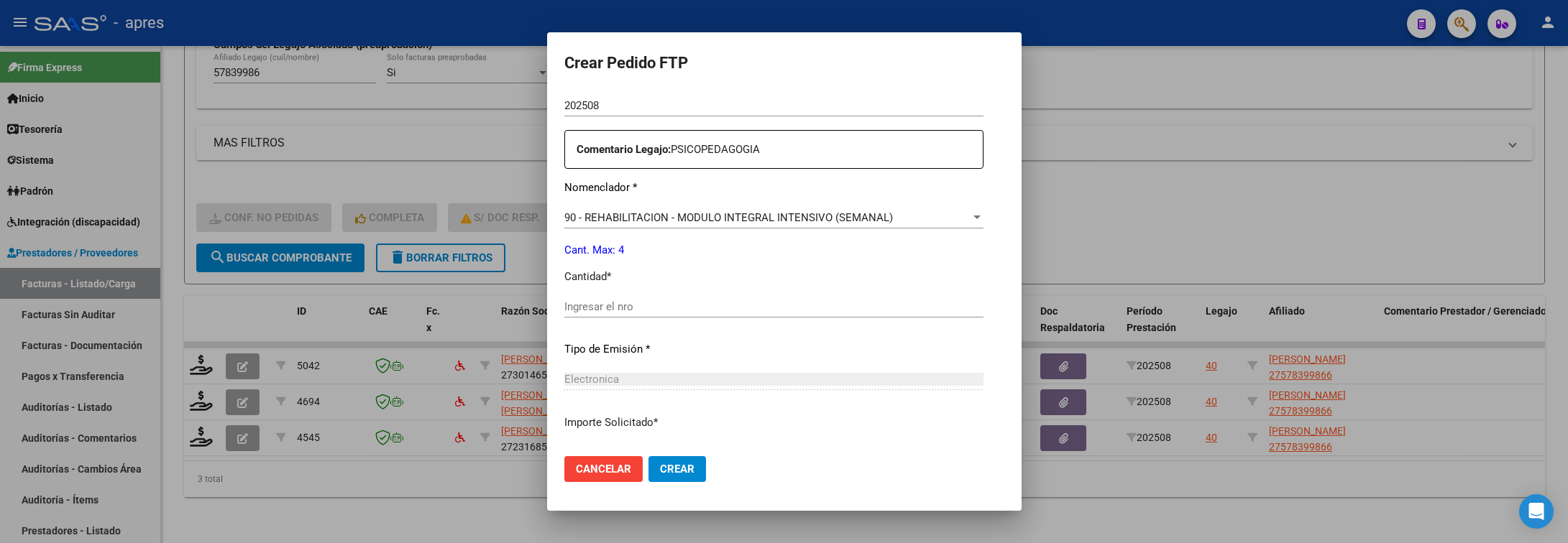
scroll to position [539, 0]
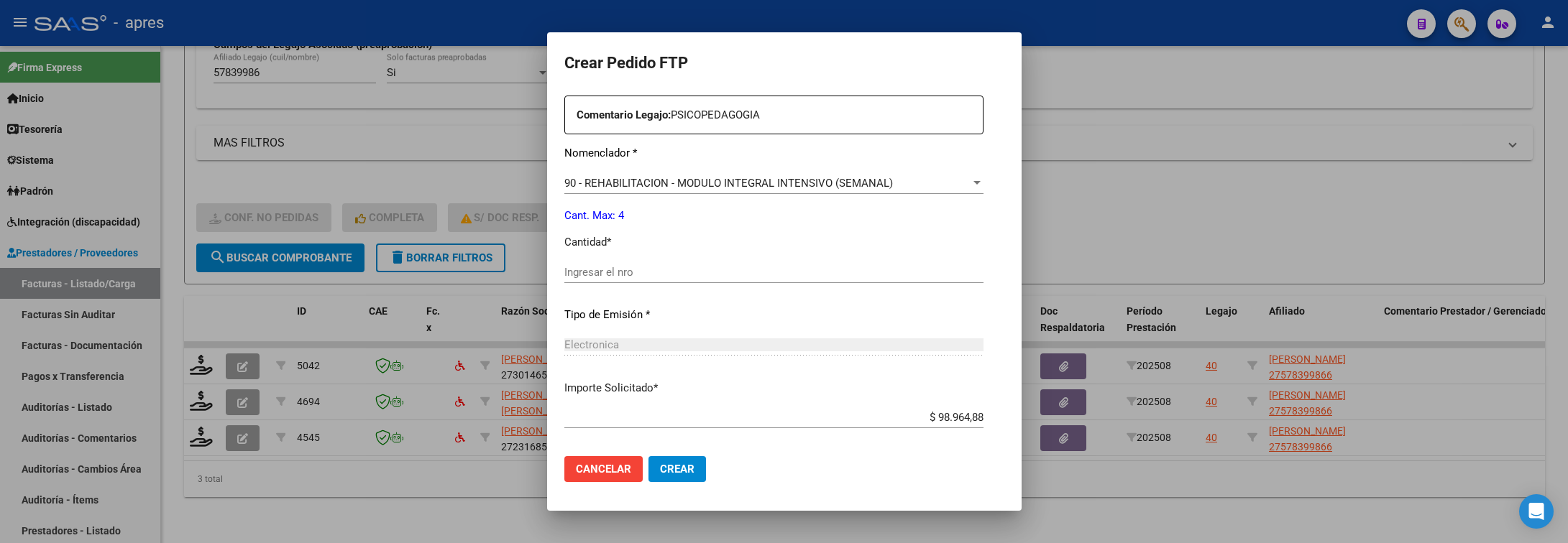
click at [652, 280] on div "Ingresar el nro" at bounding box center [774, 272] width 419 height 21
click at [652, 274] on input "Ingresar el nro" at bounding box center [774, 272] width 419 height 13
type input "4"
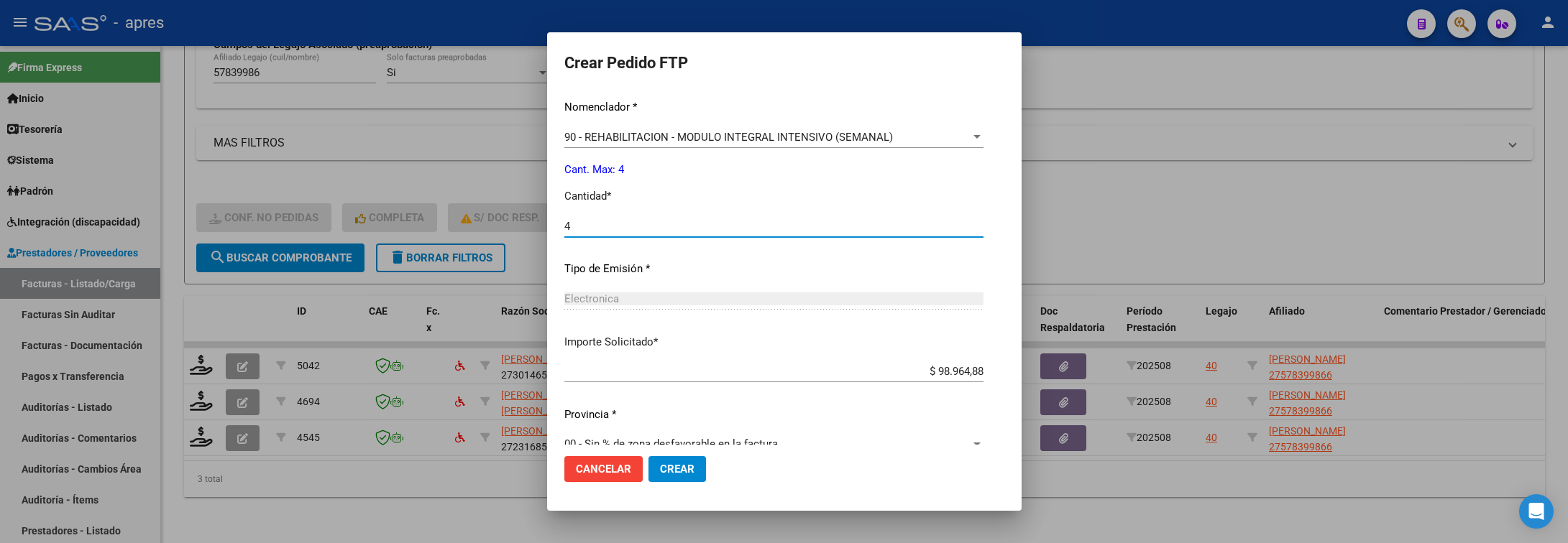
scroll to position [609, 0]
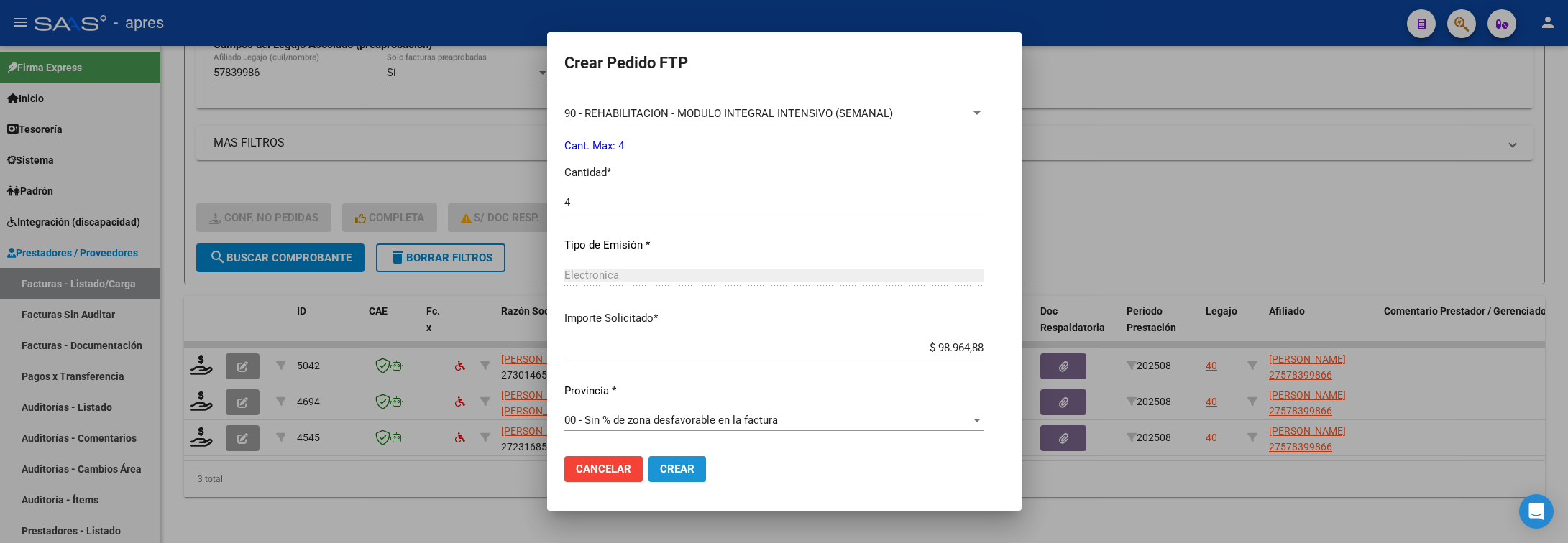
click at [660, 466] on span "Crear" at bounding box center [678, 469] width 35 height 13
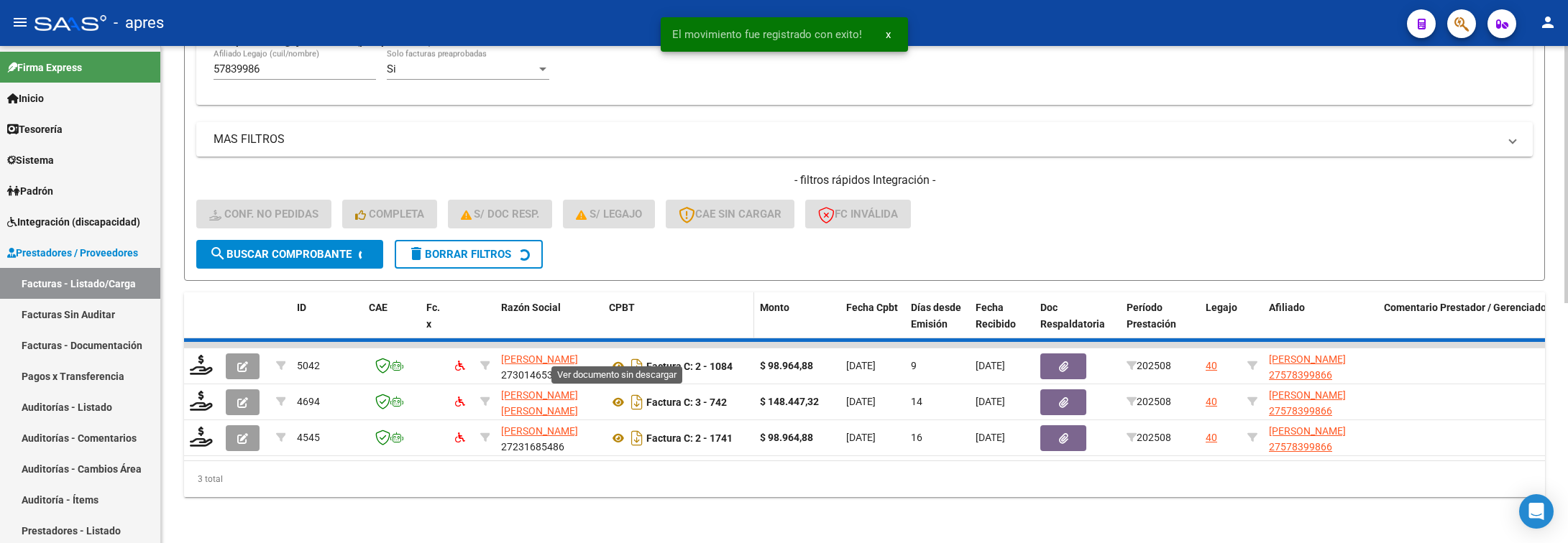
scroll to position [425, 0]
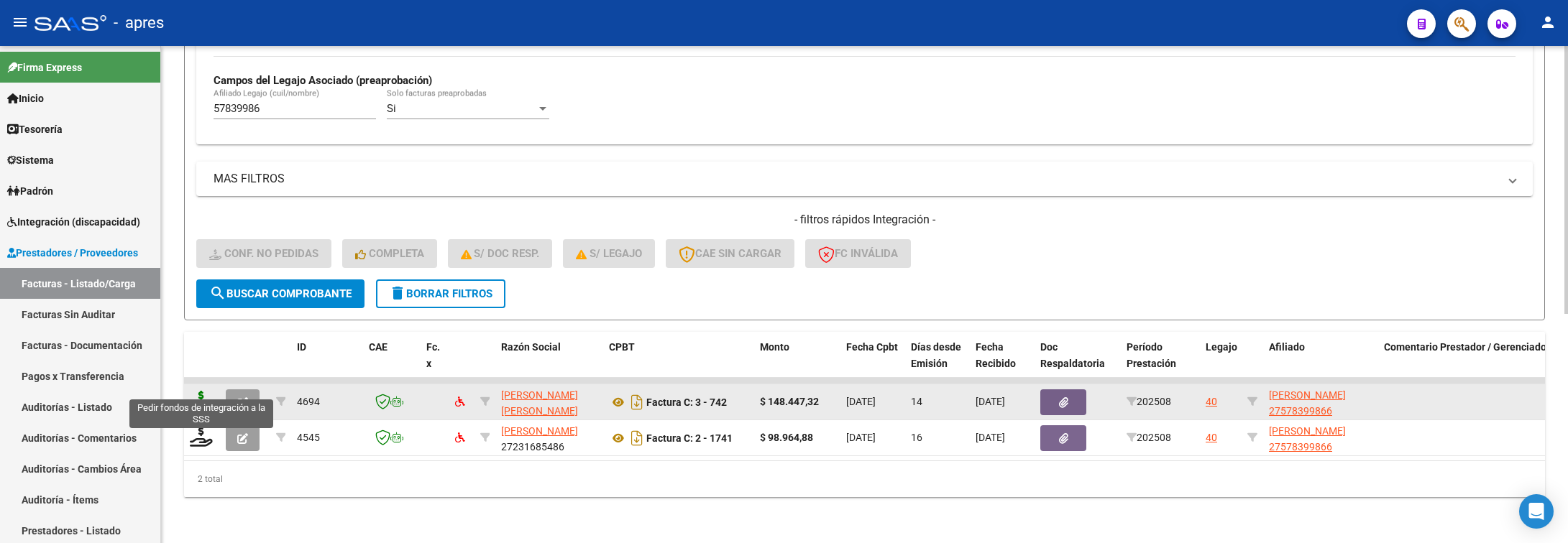
click at [199, 391] on icon at bounding box center [201, 401] width 23 height 20
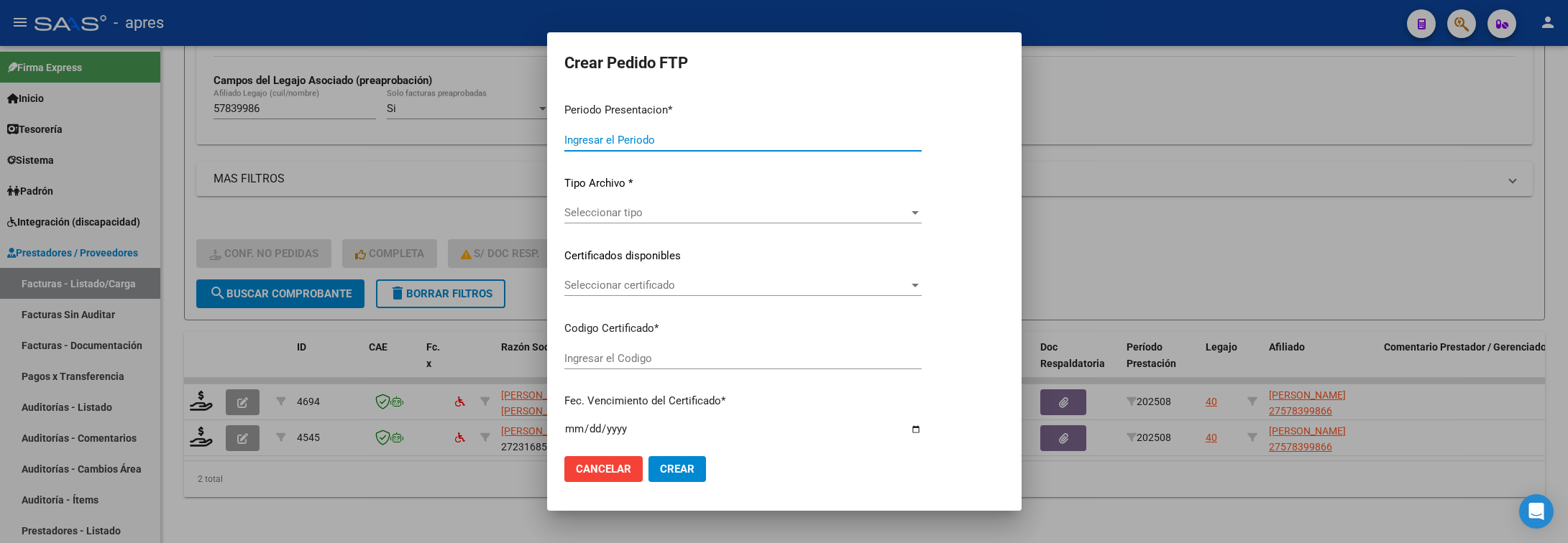
type input "202508"
type input "$ 148.447,32"
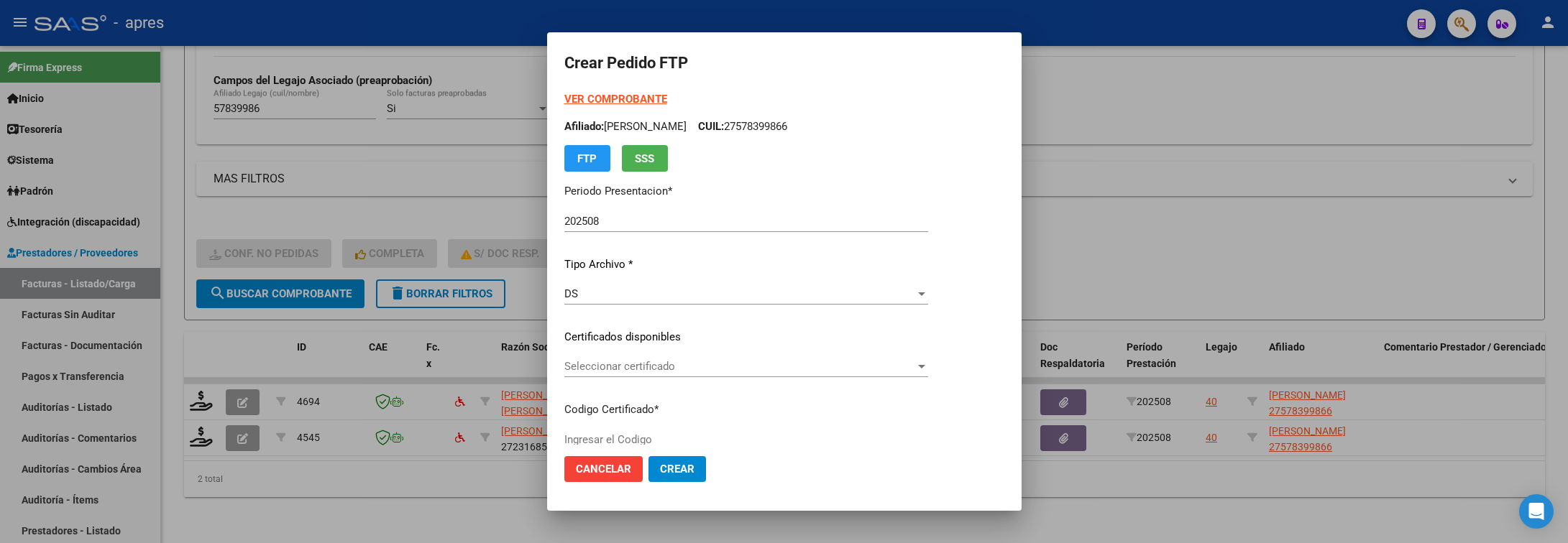
click at [883, 380] on div "Seleccionar certificado Seleccionar certificado" at bounding box center [746, 373] width 364 height 35
click at [881, 378] on div "Seleccionar certificado Seleccionar certificado" at bounding box center [746, 373] width 364 height 35
type input "ARG01000578399862025081220300812BUE316"
type input "2030-08-30"
click at [884, 371] on span "Seleccionar certificado" at bounding box center [740, 366] width 351 height 13
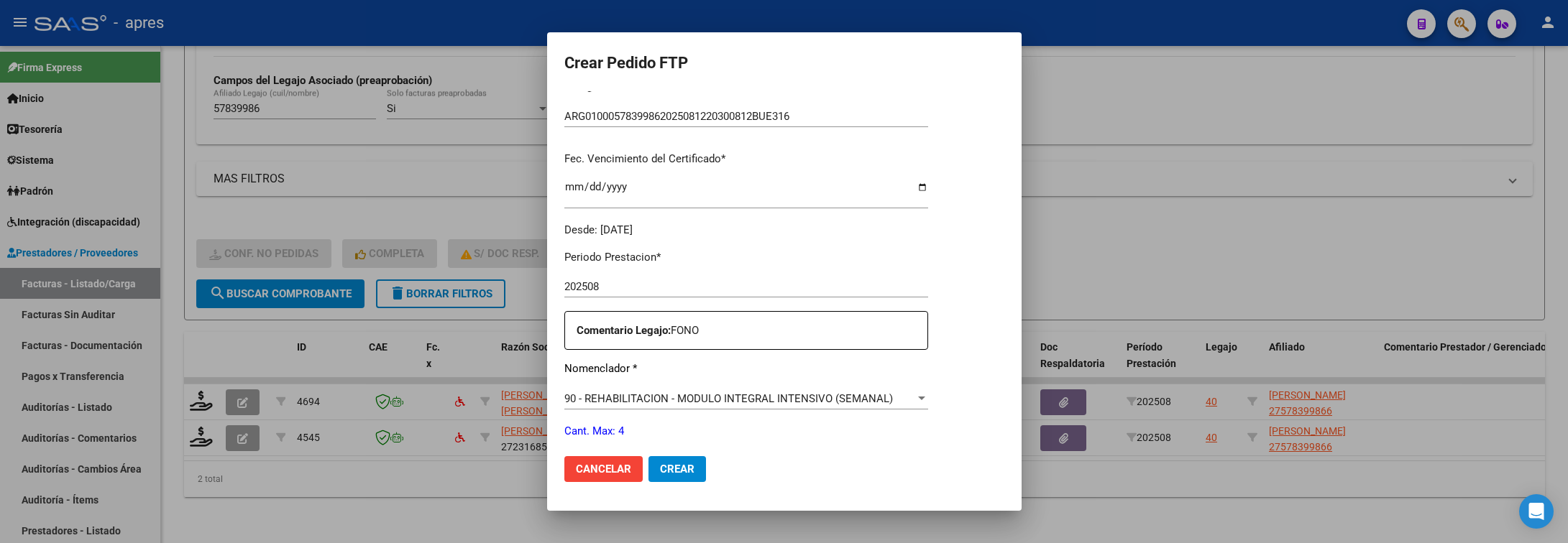
scroll to position [431, 0]
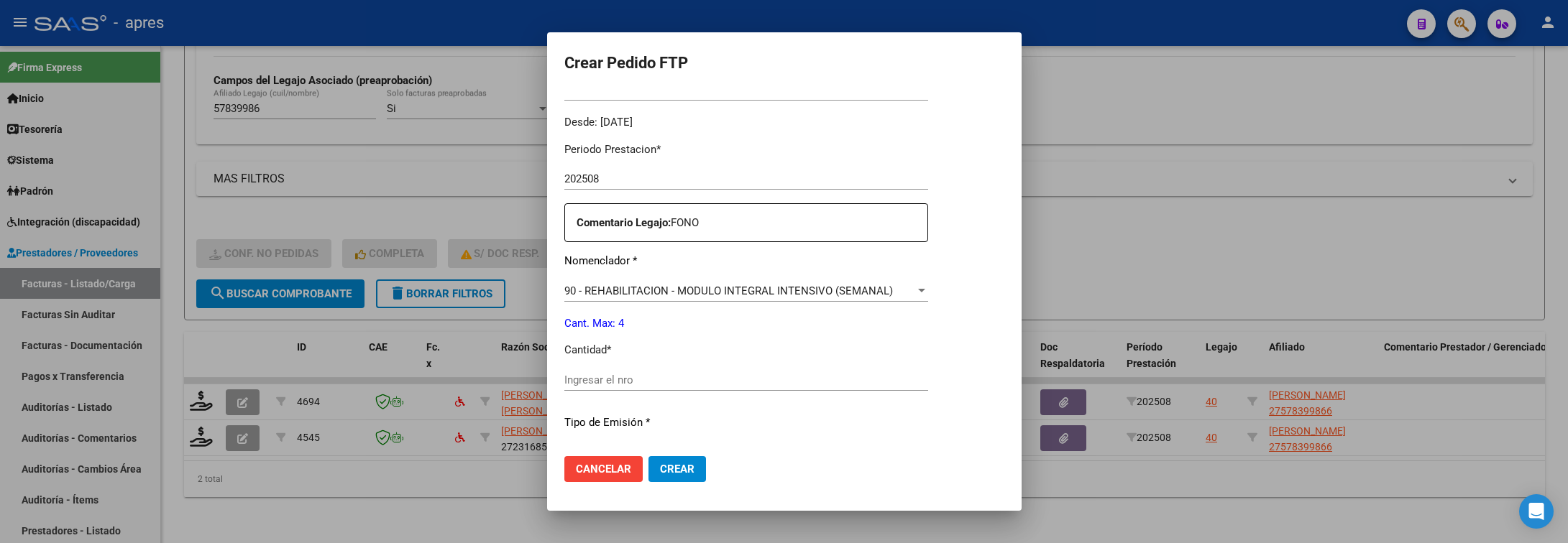
click at [884, 371] on div "Ingresar el nro" at bounding box center [746, 380] width 364 height 21
click at [884, 384] on input "Ingresar el nro" at bounding box center [746, 380] width 364 height 13
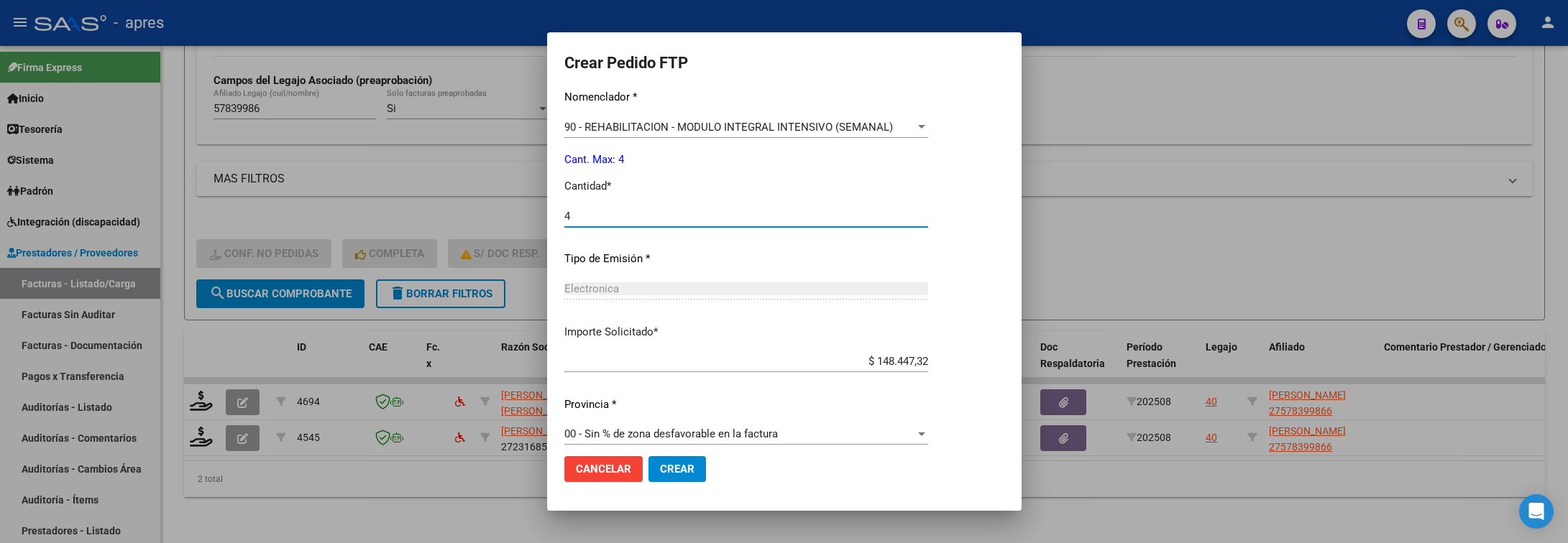
scroll to position [609, 0]
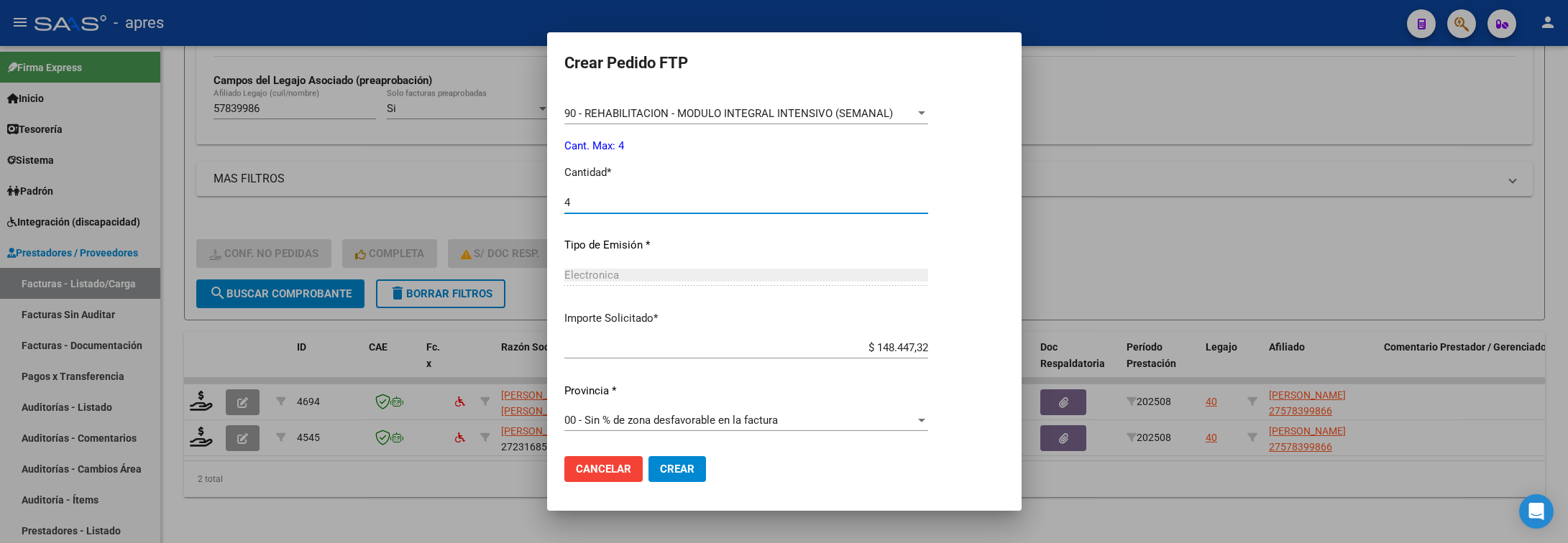
type input "4"
click at [695, 471] on button "Crear" at bounding box center [677, 469] width 57 height 26
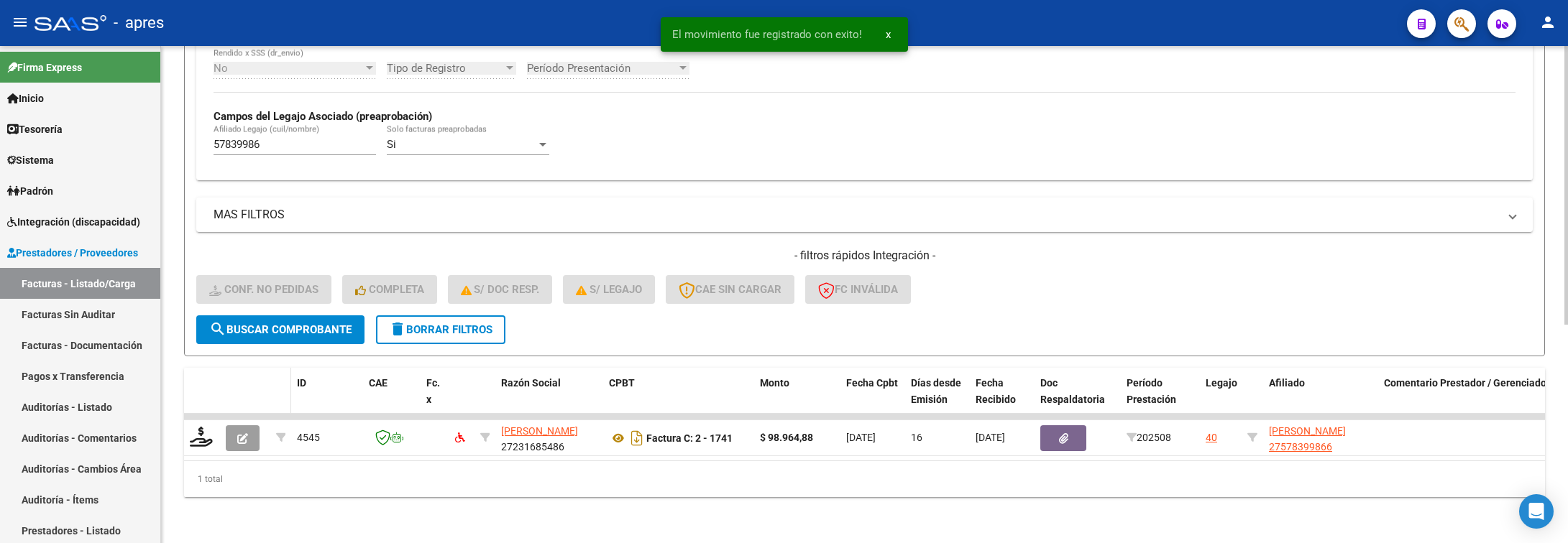
scroll to position [390, 0]
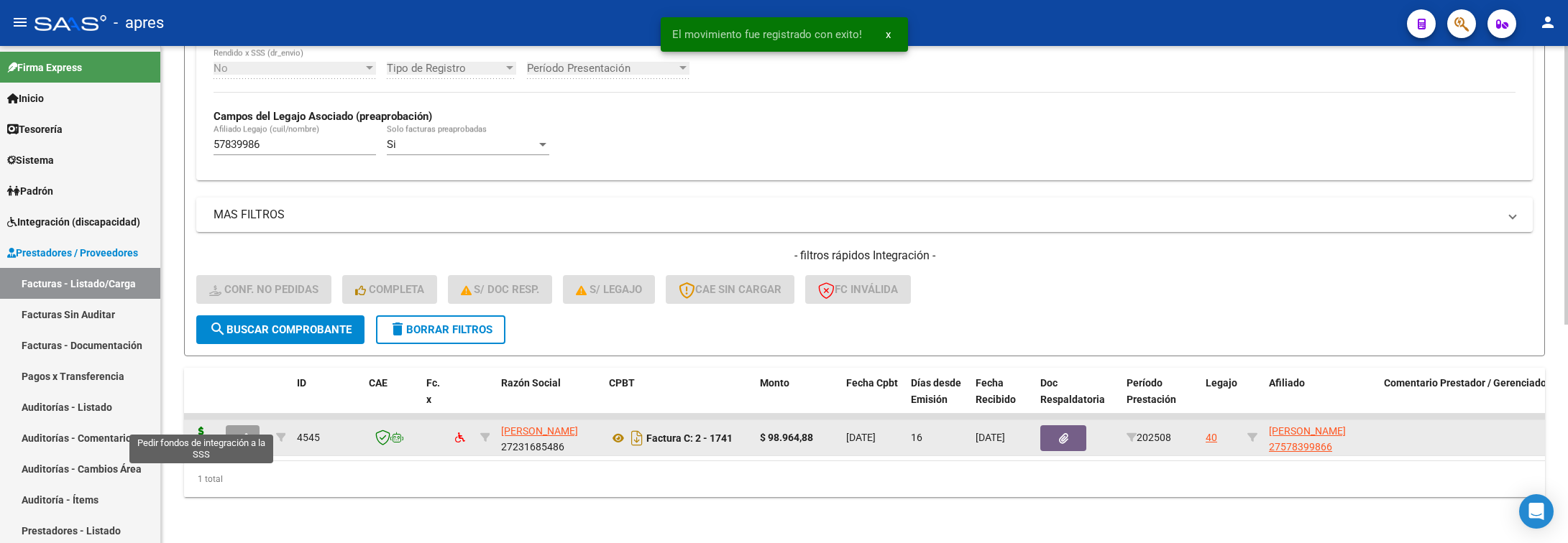
click at [205, 427] on icon at bounding box center [201, 437] width 23 height 20
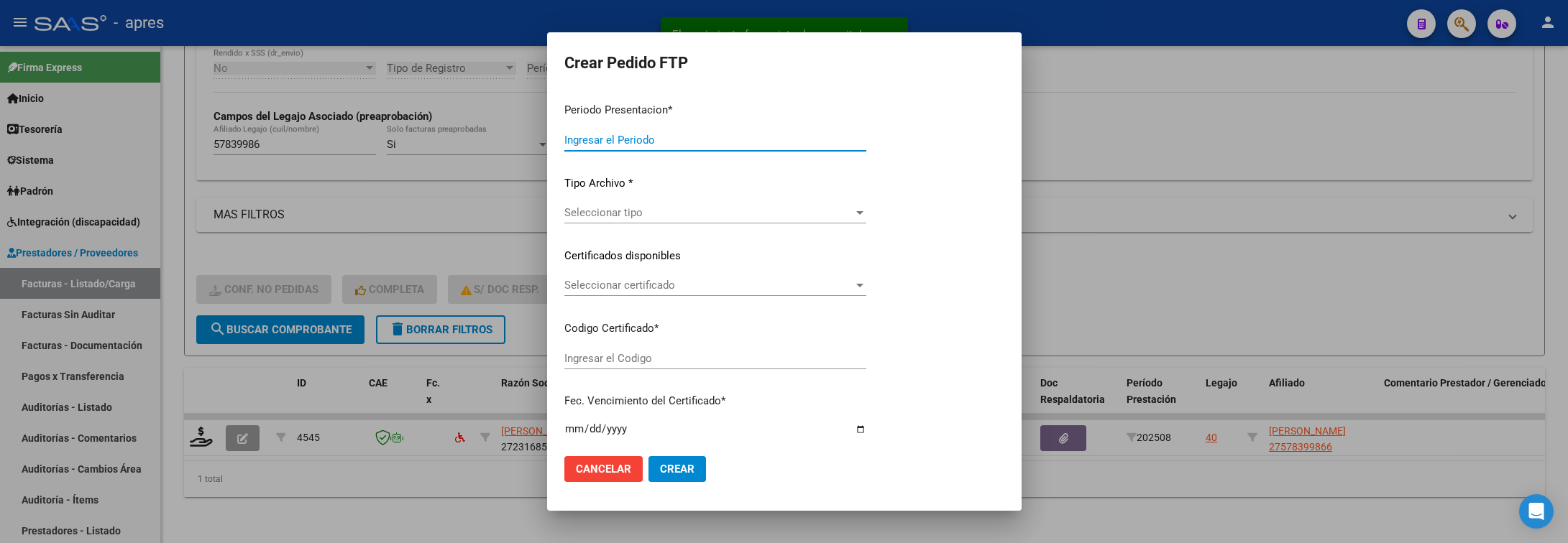
type input "202508"
type input "$ 98.964,88"
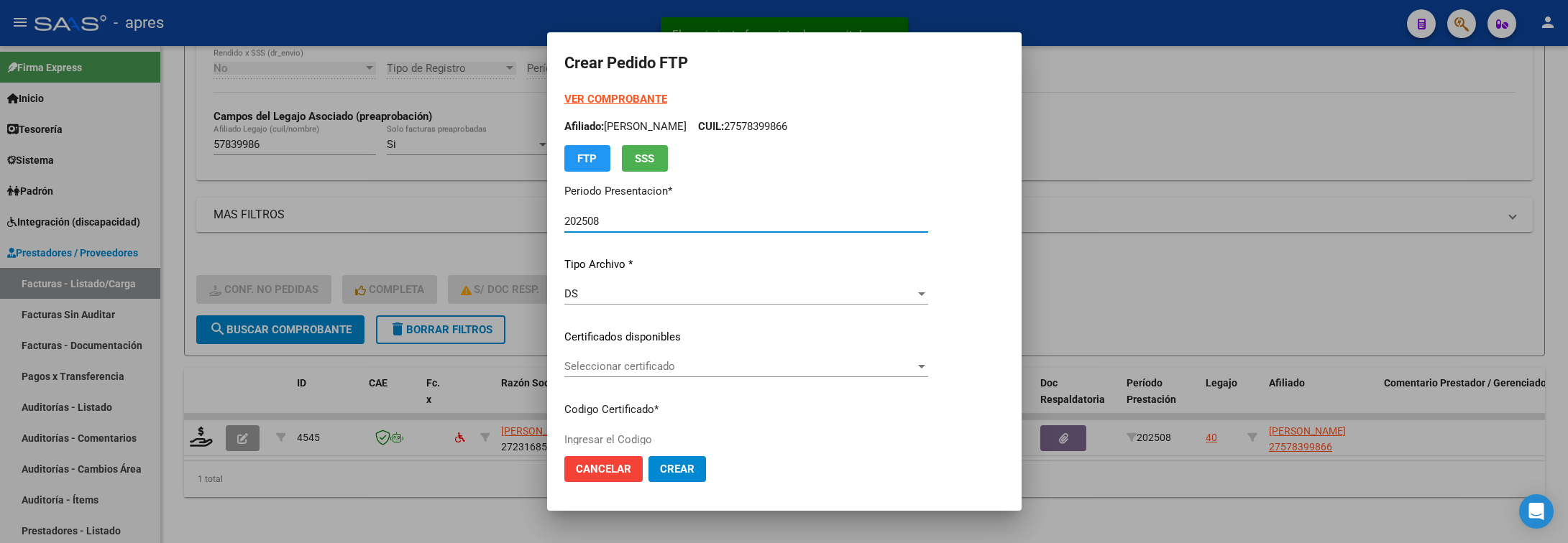
click at [843, 376] on div "Seleccionar certificado Seleccionar certificado" at bounding box center [746, 366] width 364 height 21
type input "ARG01000578399862025081220300812BUE316"
type input "2030-08-30"
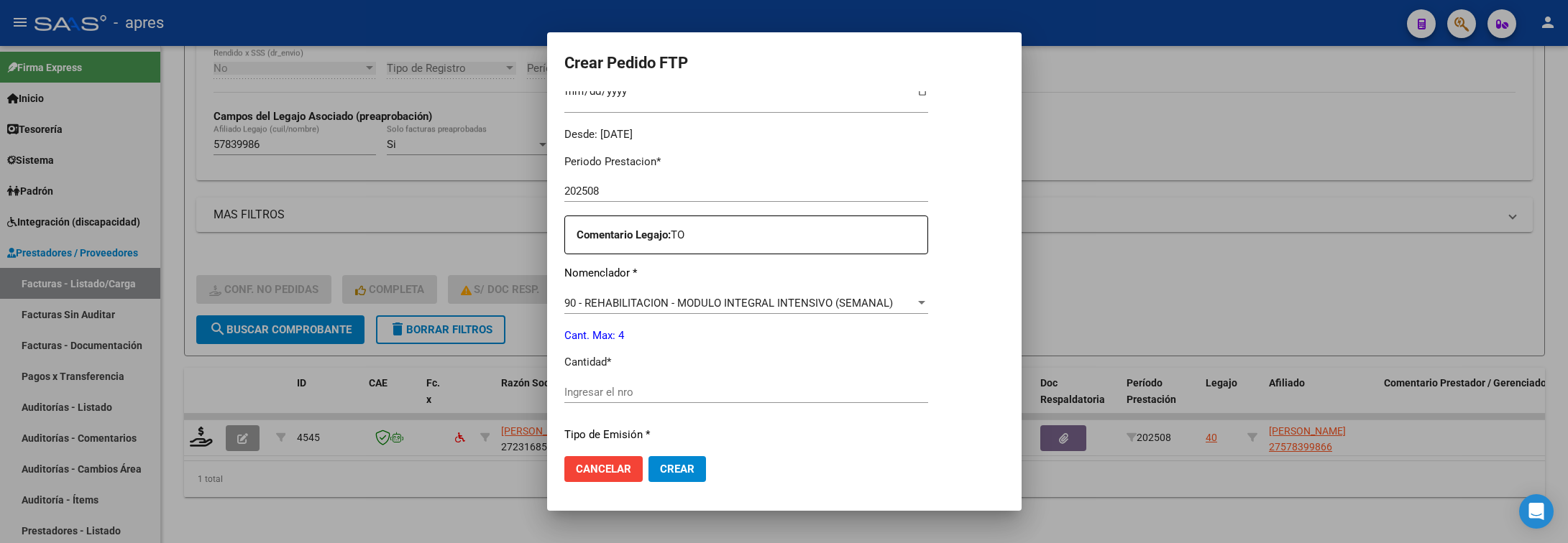
scroll to position [539, 0]
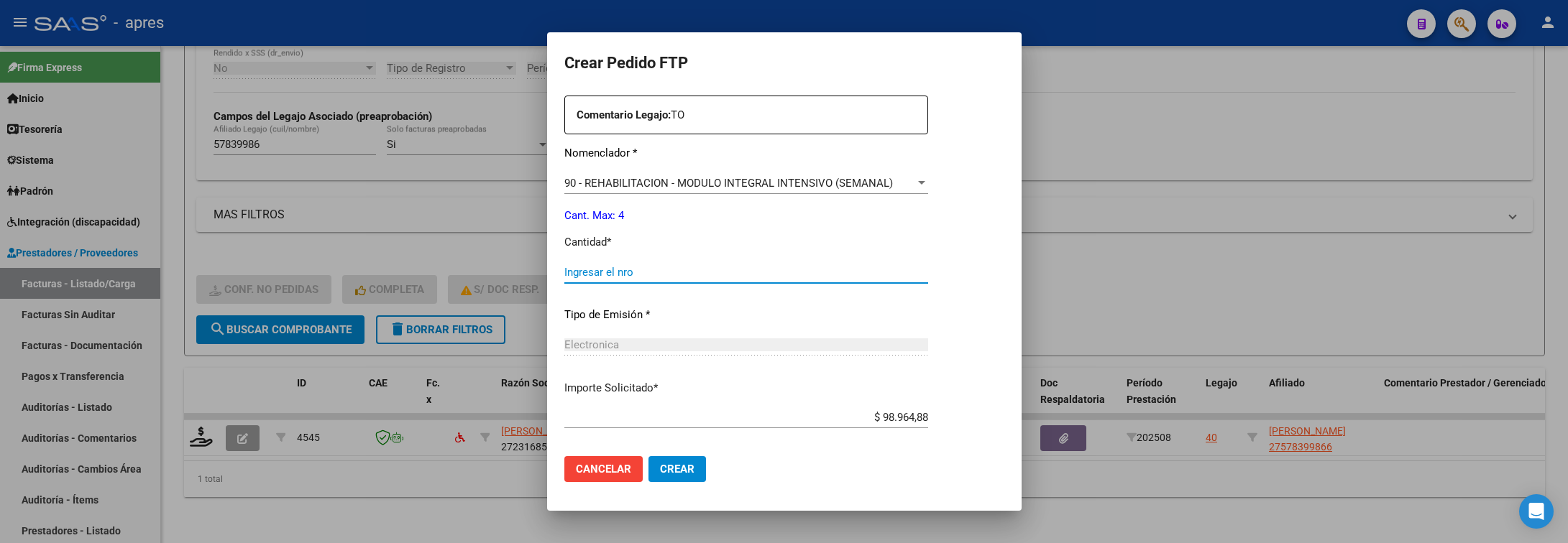
click at [754, 277] on input "Ingresar el nro" at bounding box center [746, 272] width 364 height 13
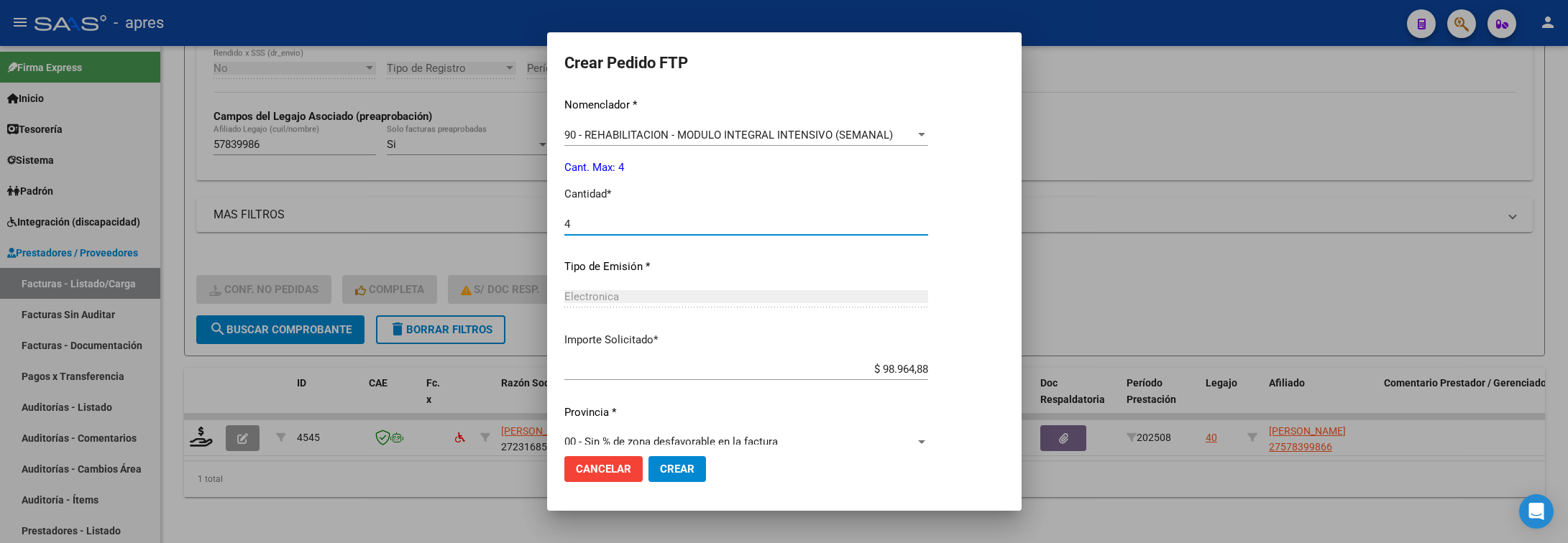
scroll to position [609, 0]
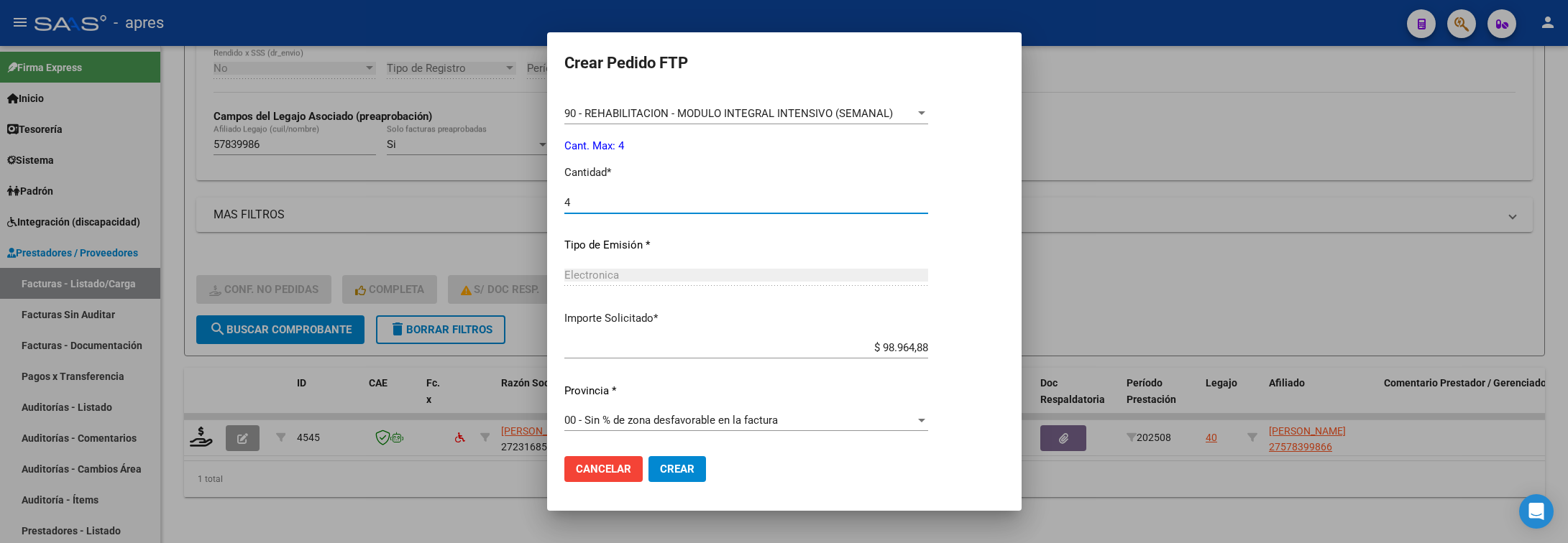
type input "4"
click at [671, 470] on span "Crear" at bounding box center [678, 469] width 35 height 13
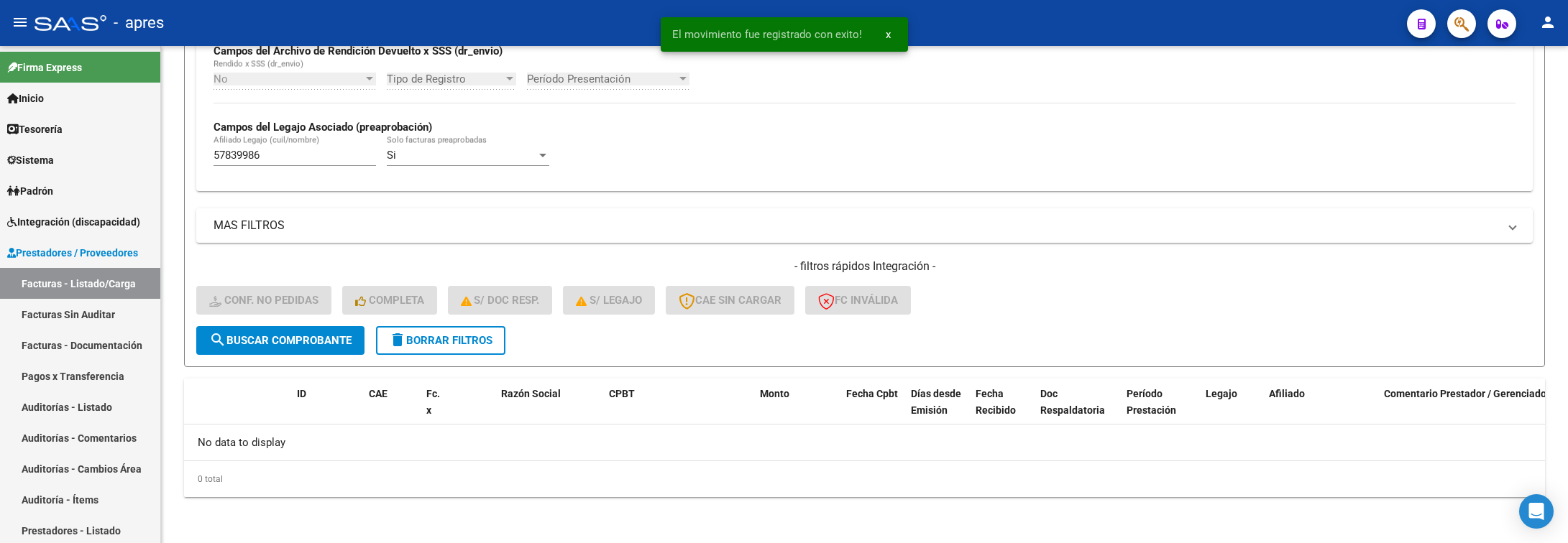
scroll to position [363, 0]
click at [269, 149] on div "57839986 Afiliado Legajo (cuil/nombre)" at bounding box center [294, 150] width 163 height 31
drag, startPoint x: 275, startPoint y: 164, endPoint x: 207, endPoint y: 165, distance: 68.0
click at [207, 165] on div "No Cargado en Para Enviar SSS Período De Prestación Campos del Archivo de Rendi…" at bounding box center [864, 86] width 1336 height 209
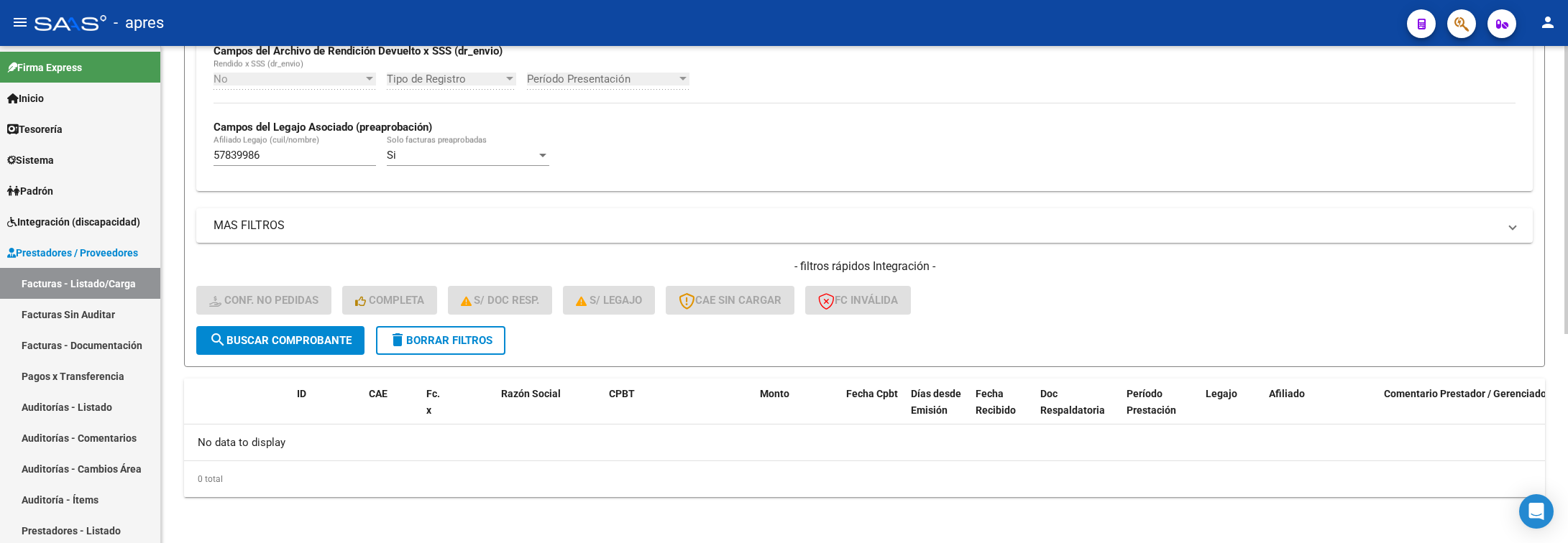
click at [277, 159] on input "57839986" at bounding box center [294, 155] width 163 height 13
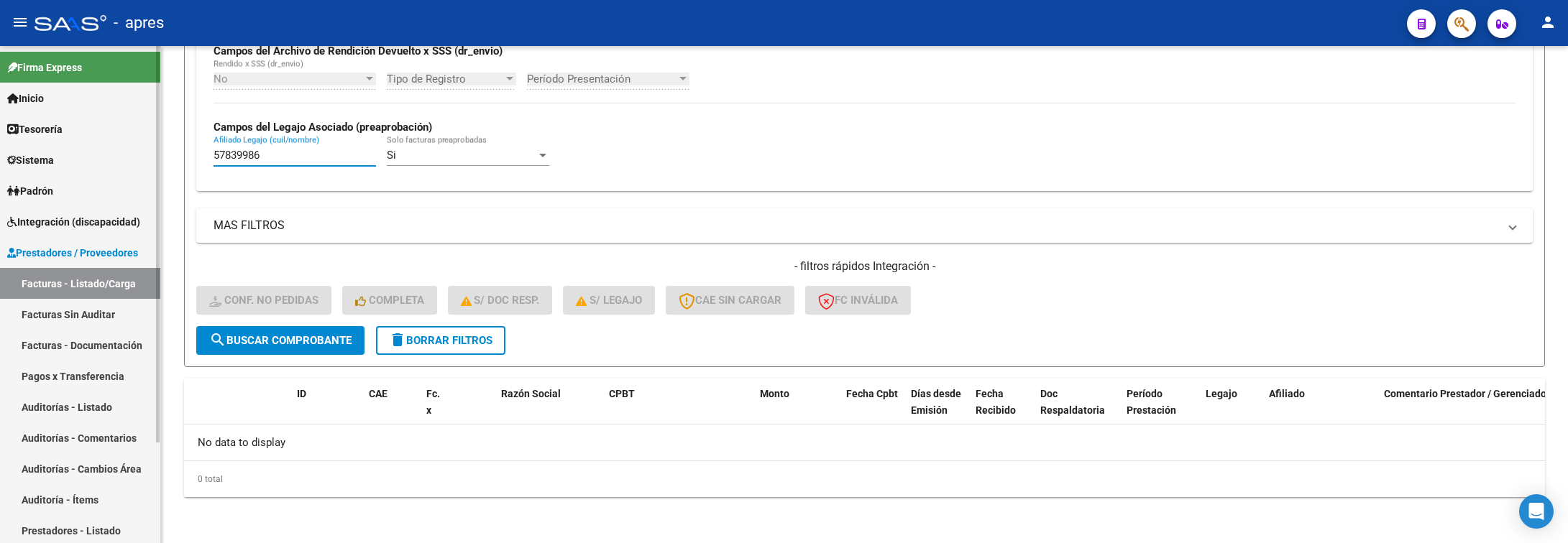
drag, startPoint x: 169, startPoint y: 156, endPoint x: 126, endPoint y: 151, distance: 43.3
click at [124, 154] on mat-sidenav-container "Firma Express Inicio Calendario SSS Instructivos Contacto OS Tesorería Extracto…" at bounding box center [784, 295] width 1568 height 497
paste input "2584187"
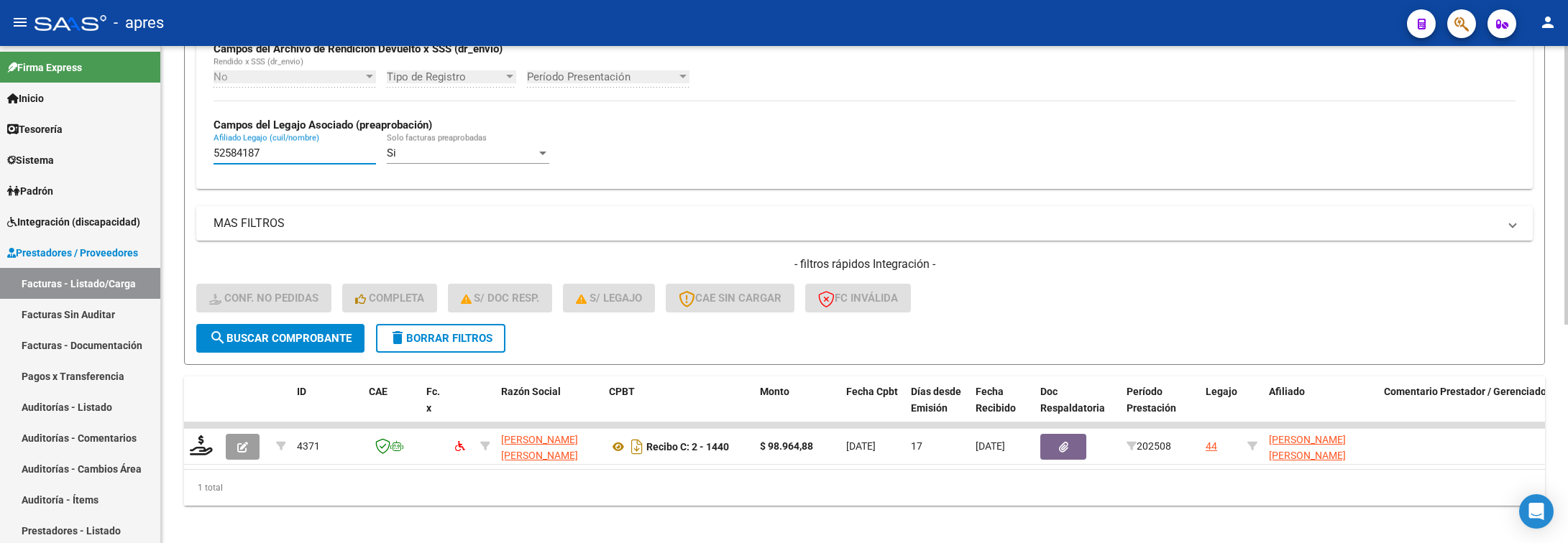
type input "52584187"
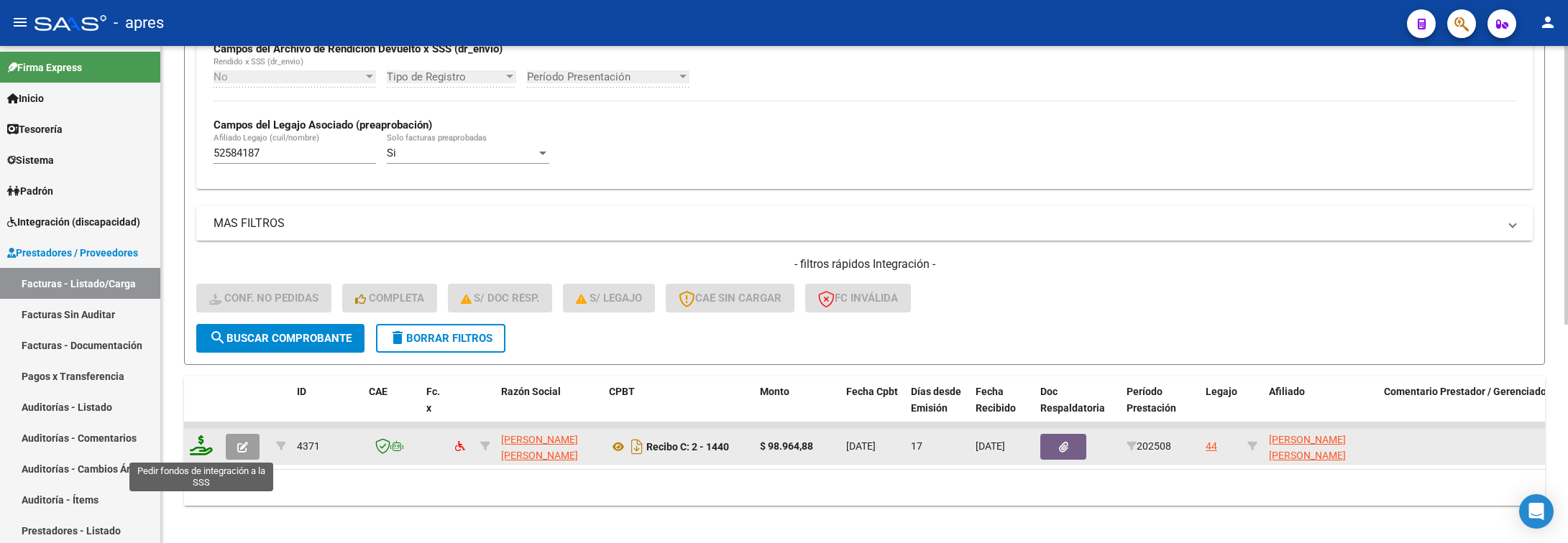
click at [195, 454] on icon at bounding box center [201, 446] width 23 height 20
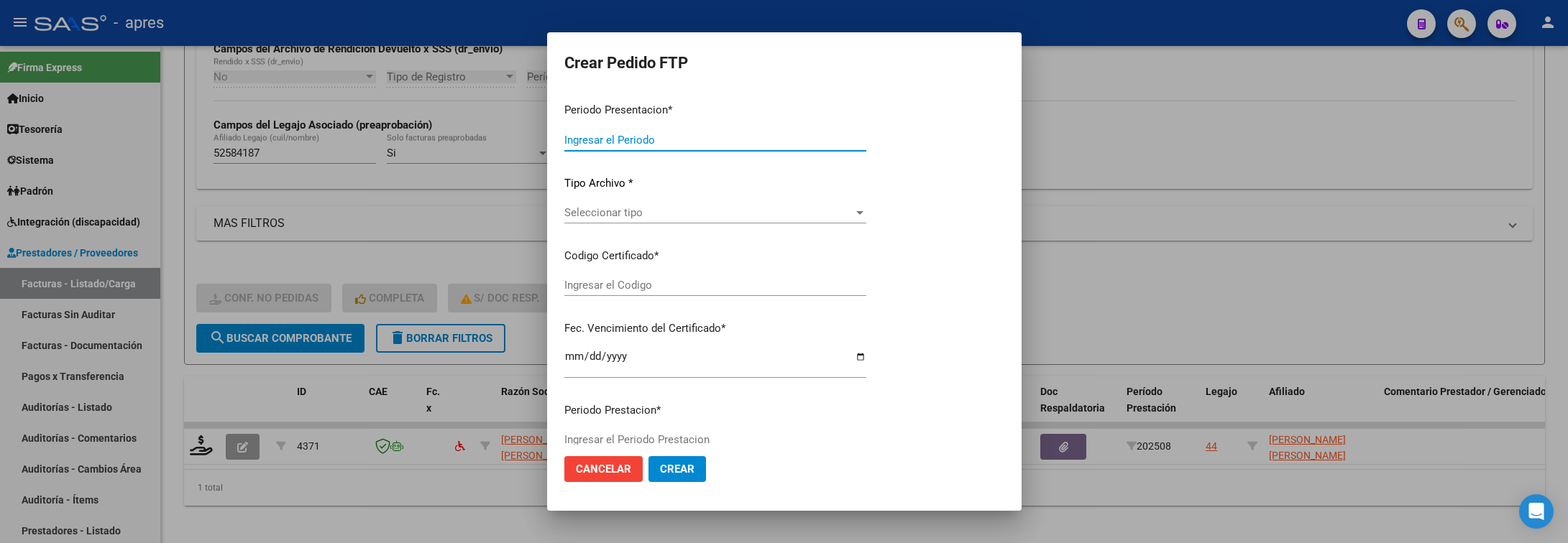
type input "202508"
type input "$ 98.964,88"
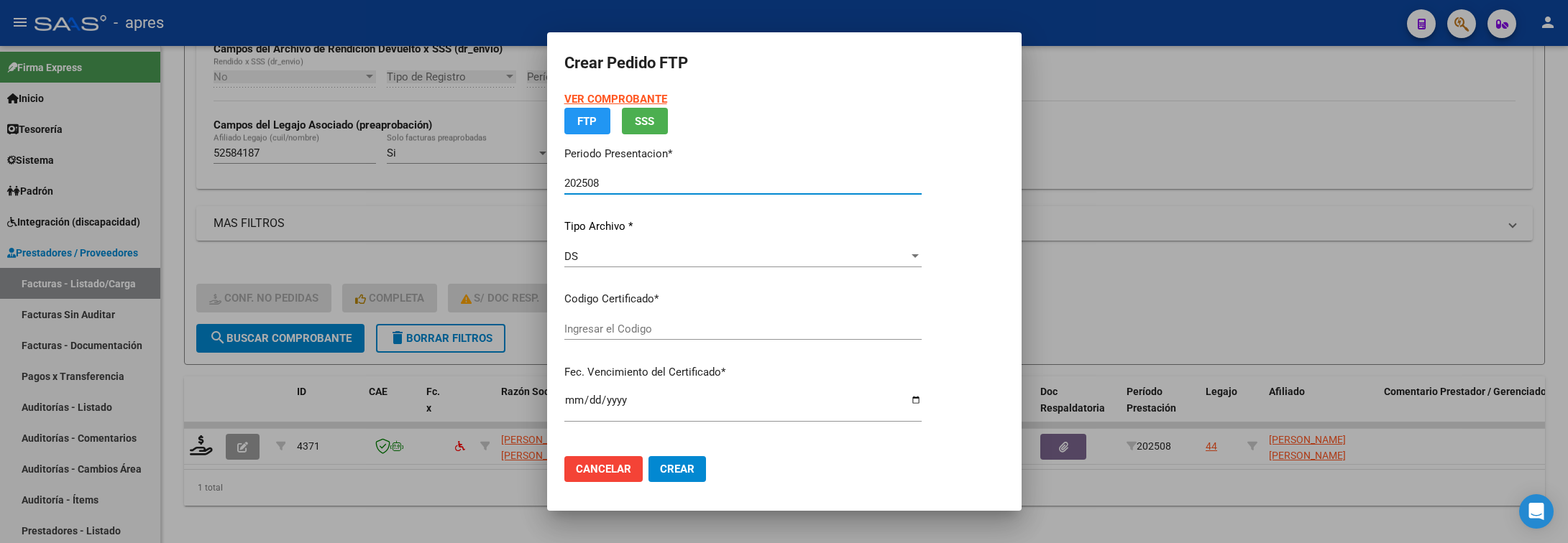
type input "ARG02000525841872025012220300122BUE370"
type input "2030-01-22"
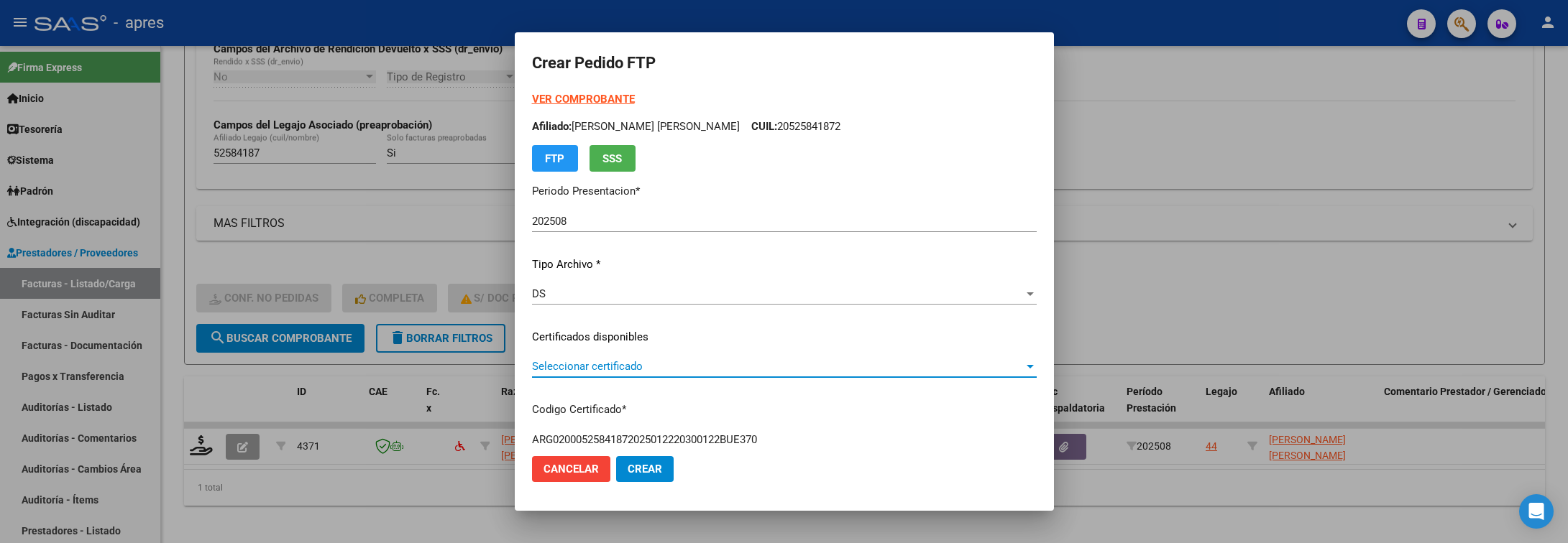
click at [671, 367] on span "Seleccionar certificado" at bounding box center [778, 366] width 492 height 13
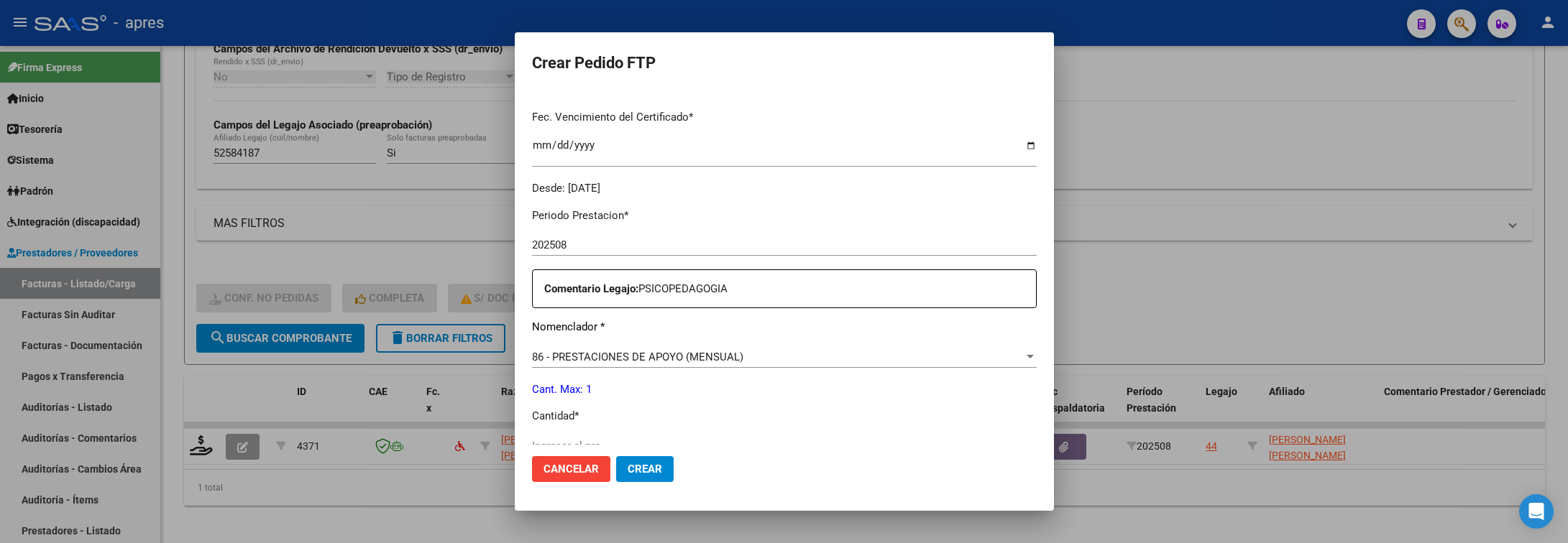
scroll to position [431, 0]
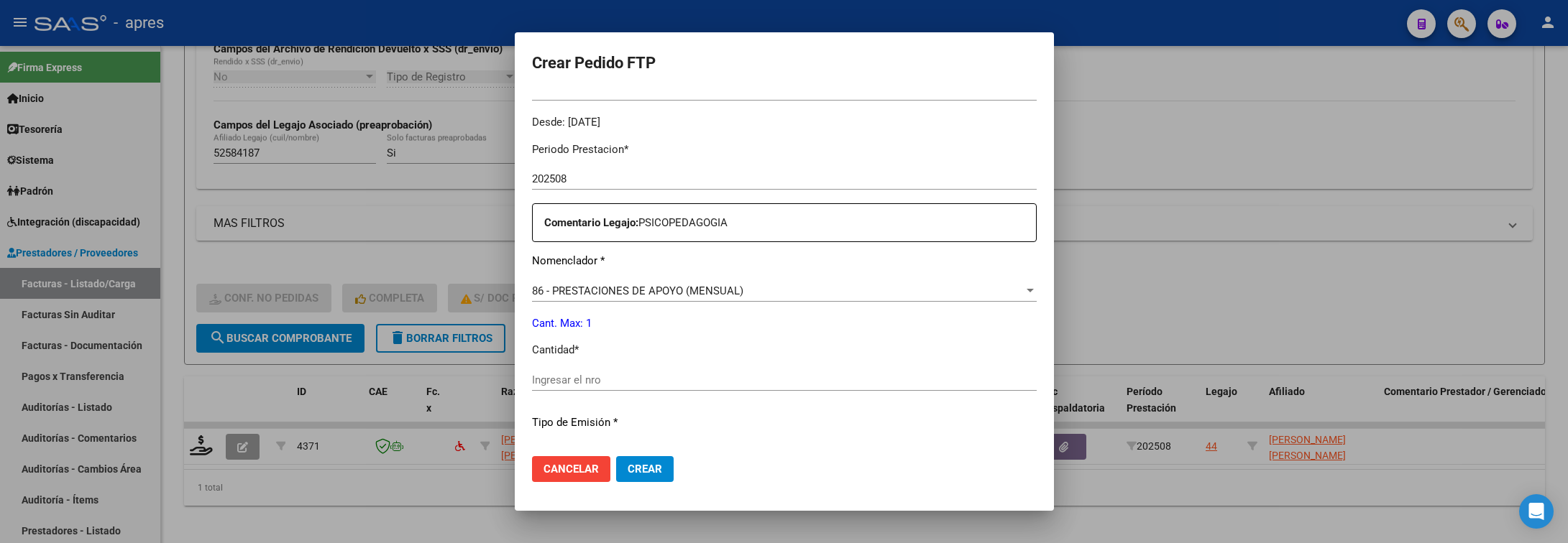
click at [671, 378] on input "Ingresar el nro" at bounding box center [784, 380] width 505 height 13
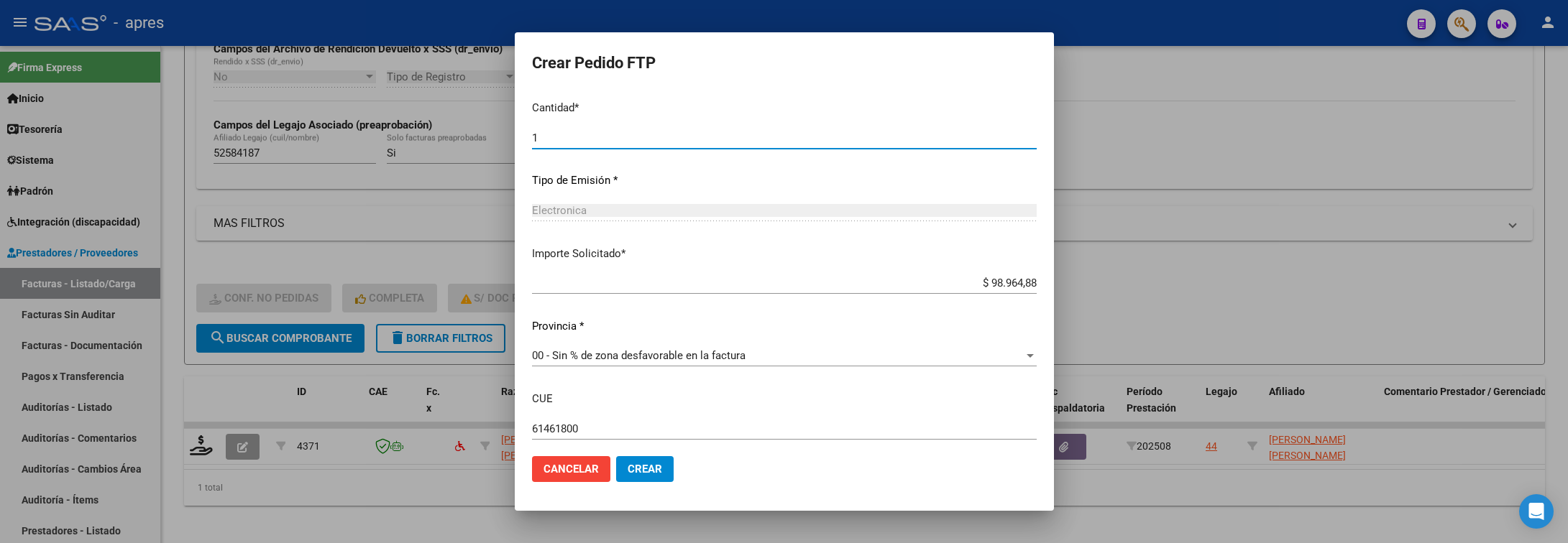
scroll to position [755, 0]
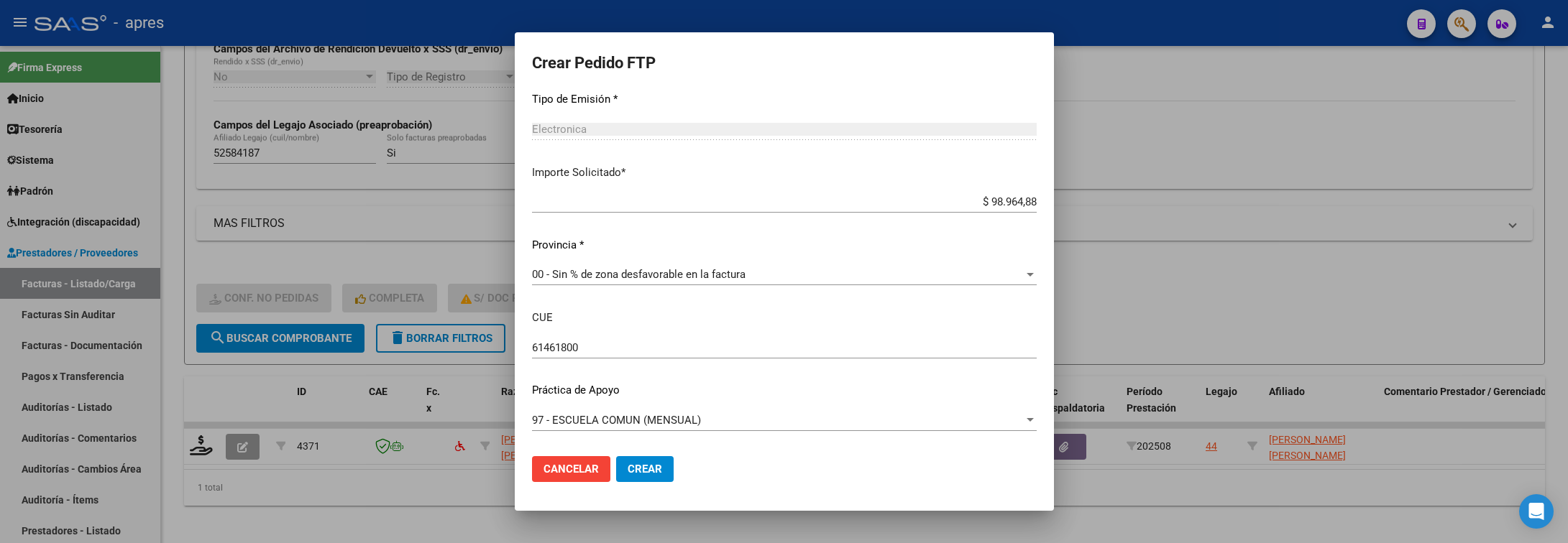
type input "1"
click at [635, 457] on button "Crear" at bounding box center [645, 469] width 57 height 26
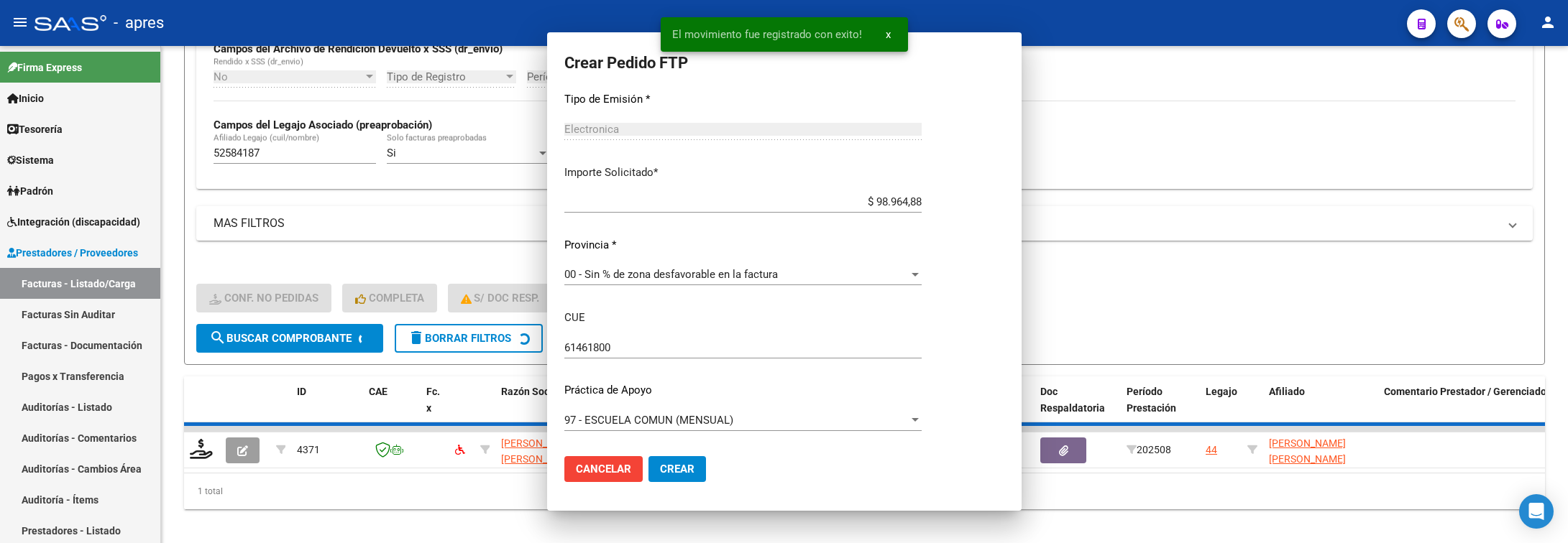
scroll to position [673, 0]
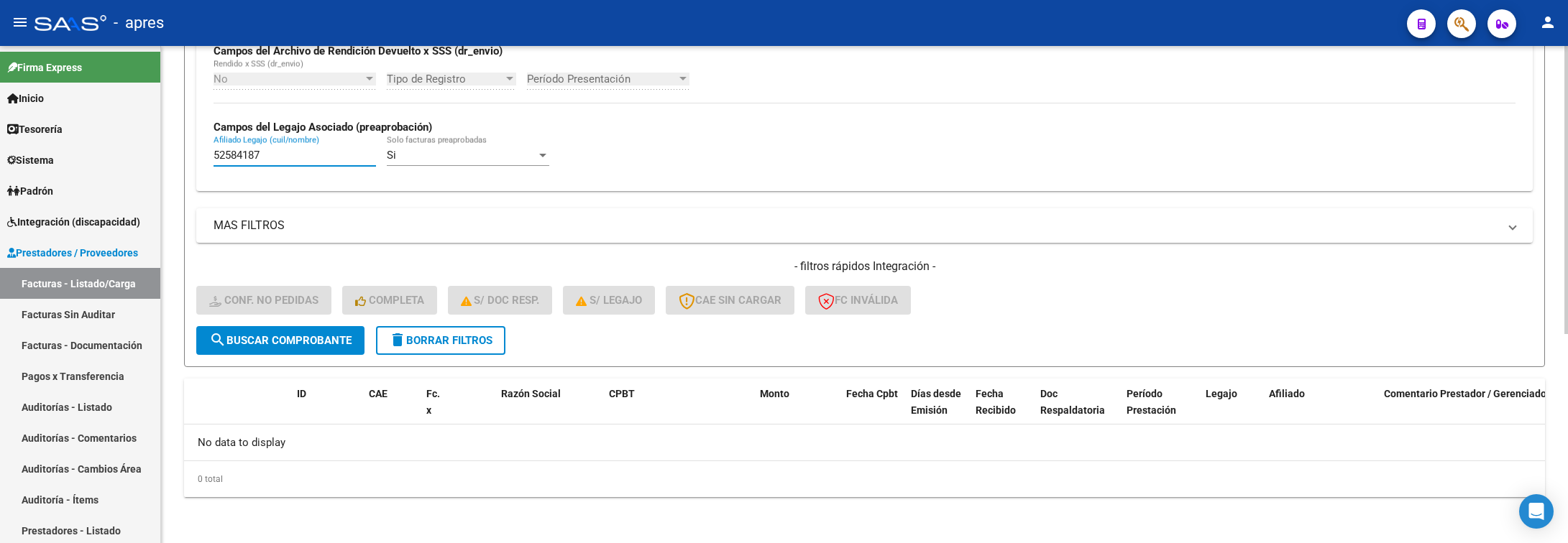
drag, startPoint x: 322, startPoint y: 159, endPoint x: 165, endPoint y: 159, distance: 157.0
click at [165, 159] on div "Video tutorial PRESTADORES -> Listado de CPBTs Emitidos por Prestadores / Prove…" at bounding box center [864, 115] width 1407 height 858
paste input "7636119"
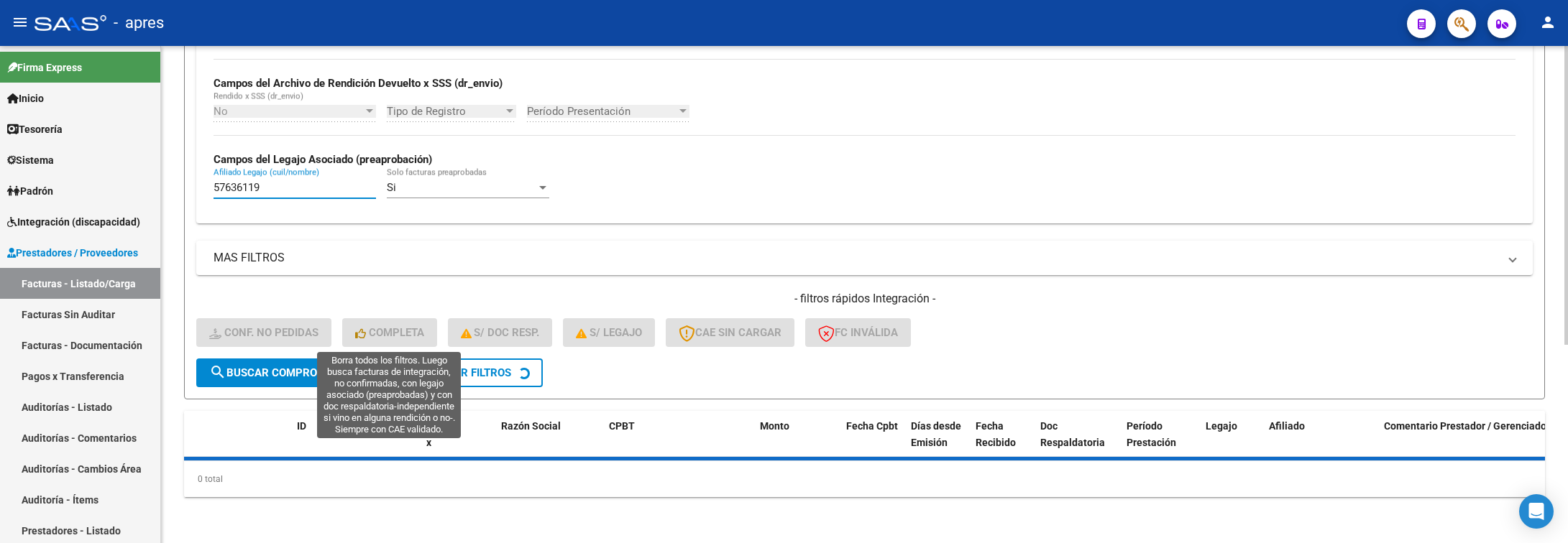
scroll to position [363, 0]
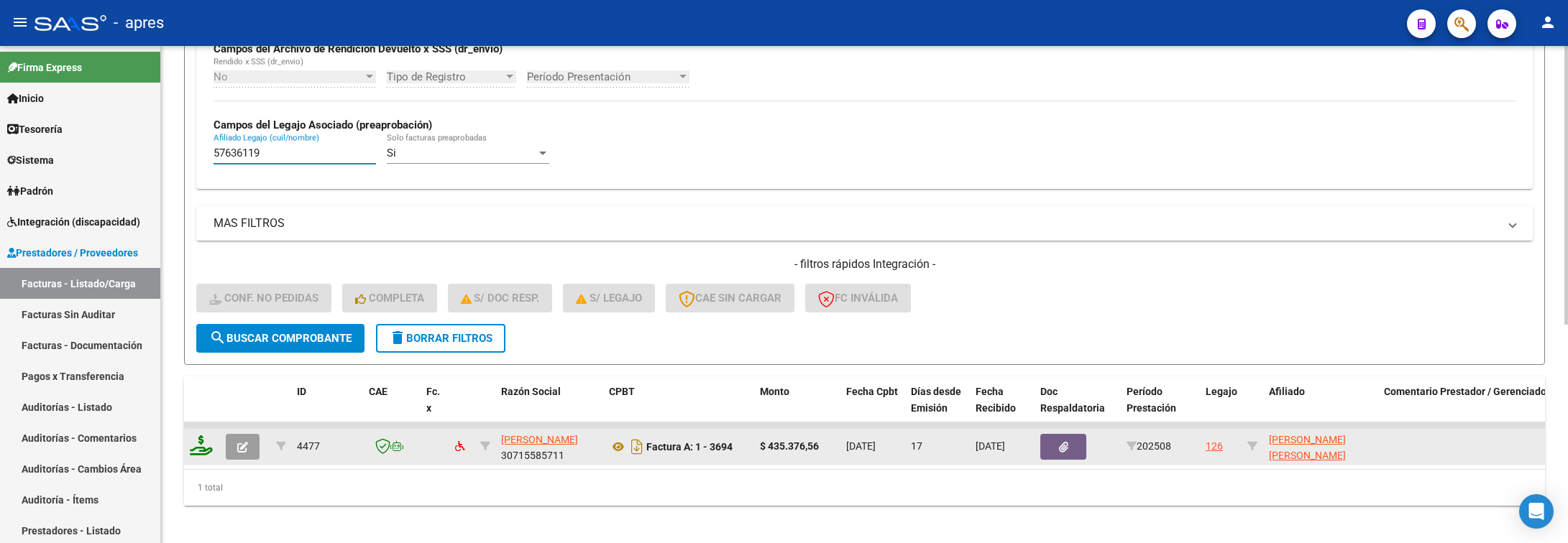
type input "57636119"
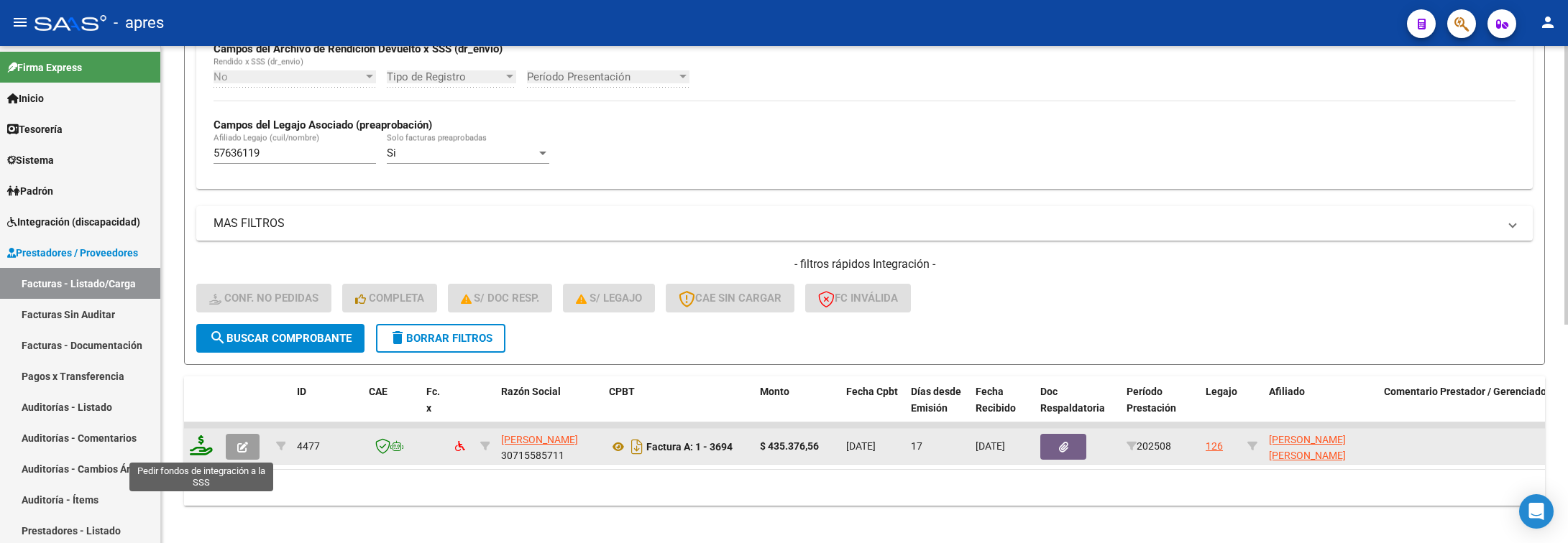
click at [191, 454] on icon at bounding box center [201, 446] width 23 height 20
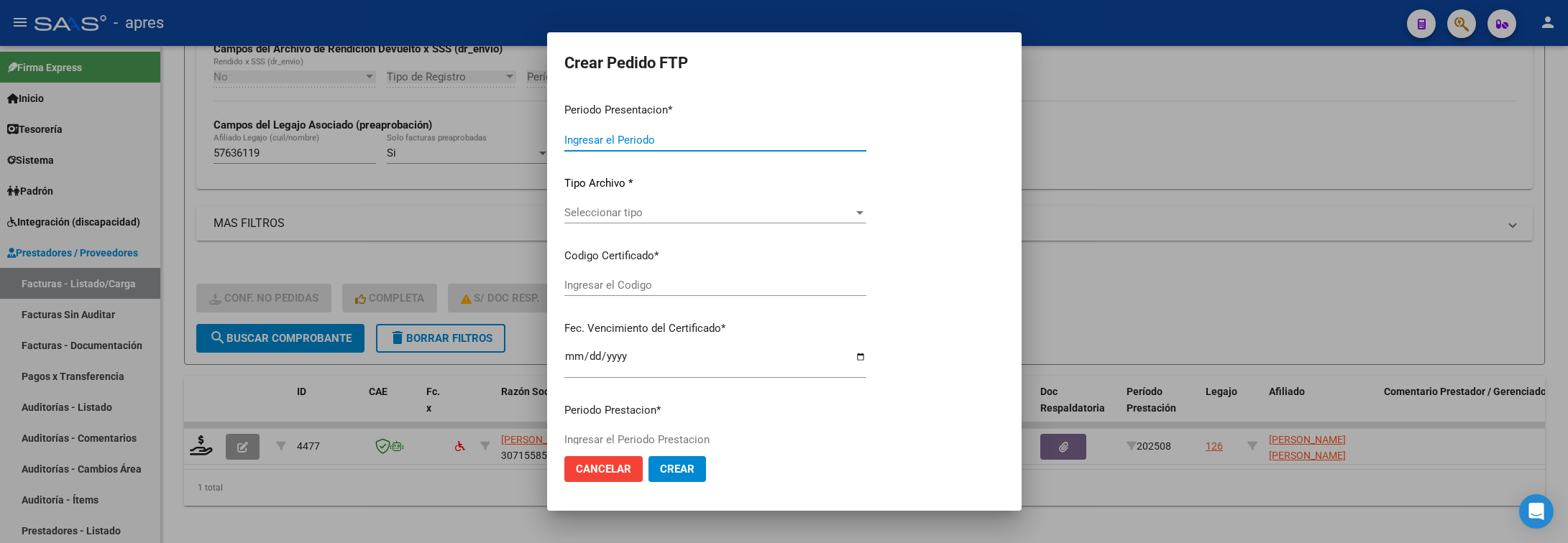
type input "202508"
type input "$ 435.376,56"
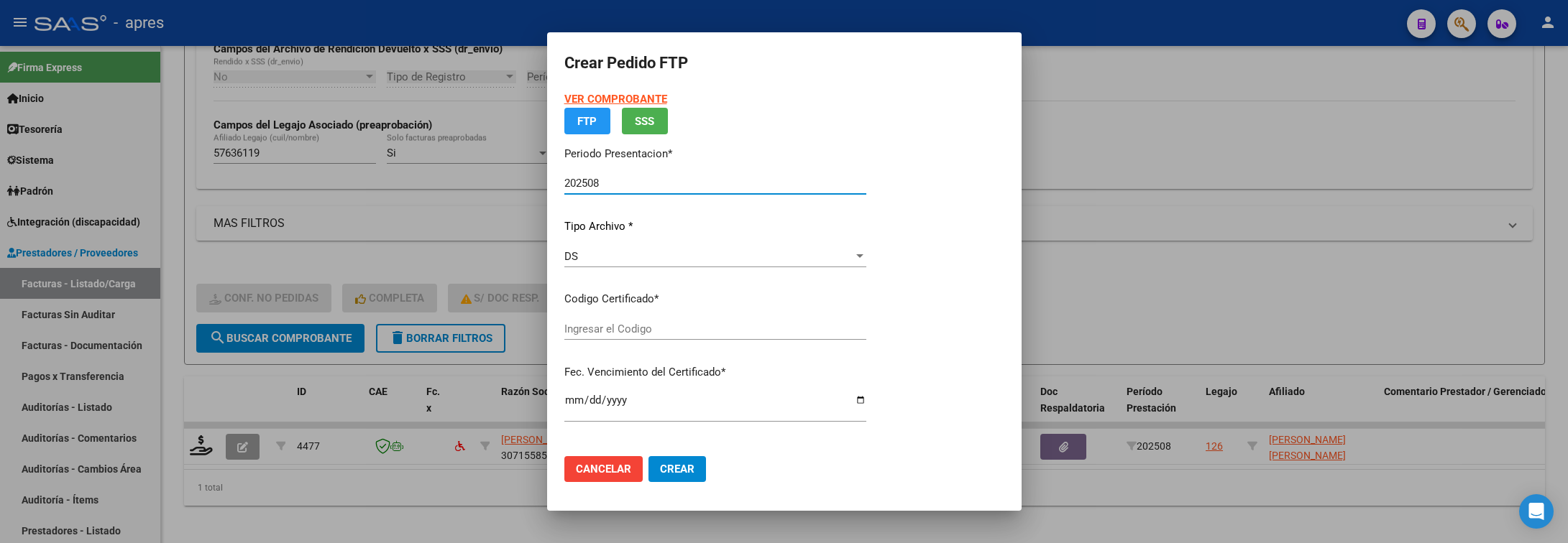
type input "ARG02000576361192023061520280615BS373"
type input "2028-05-18"
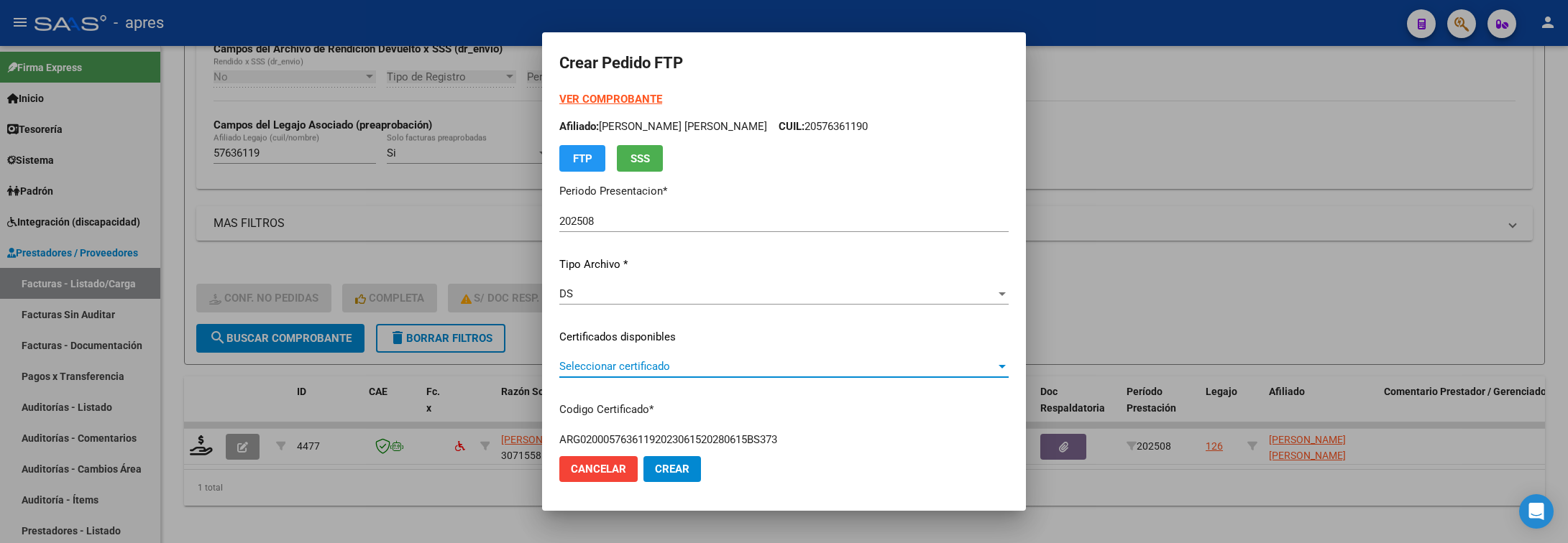
click at [758, 363] on span "Seleccionar certificado" at bounding box center [777, 366] width 437 height 13
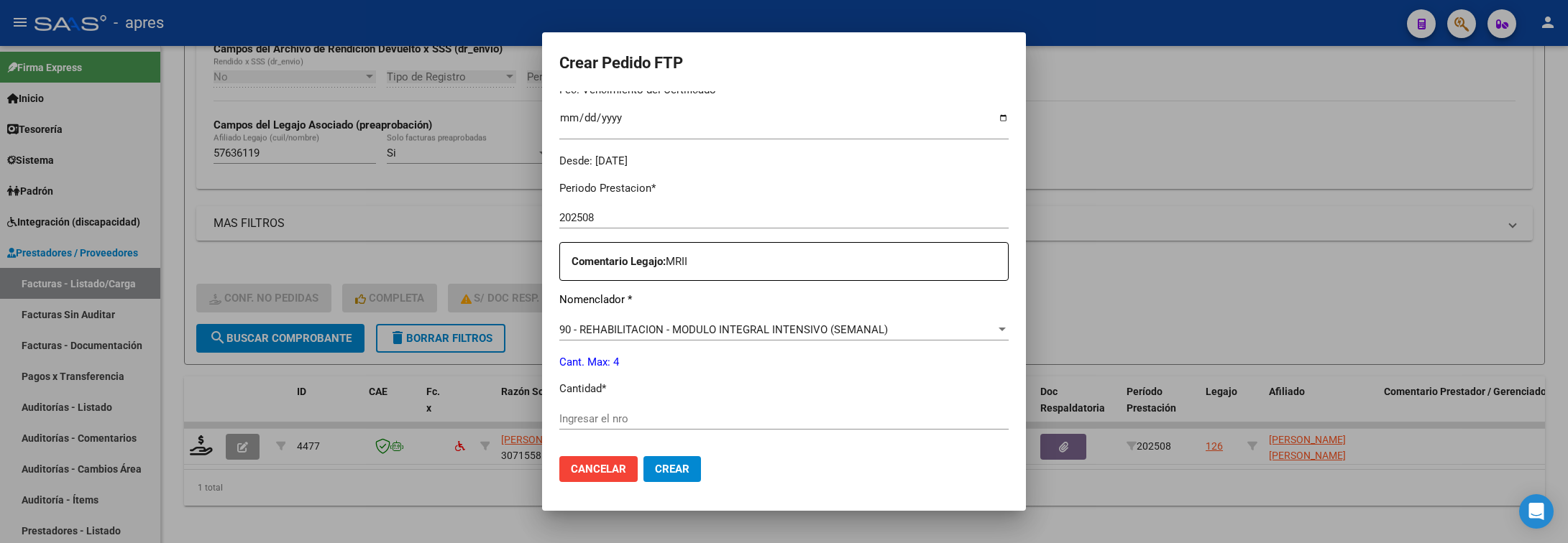
scroll to position [431, 0]
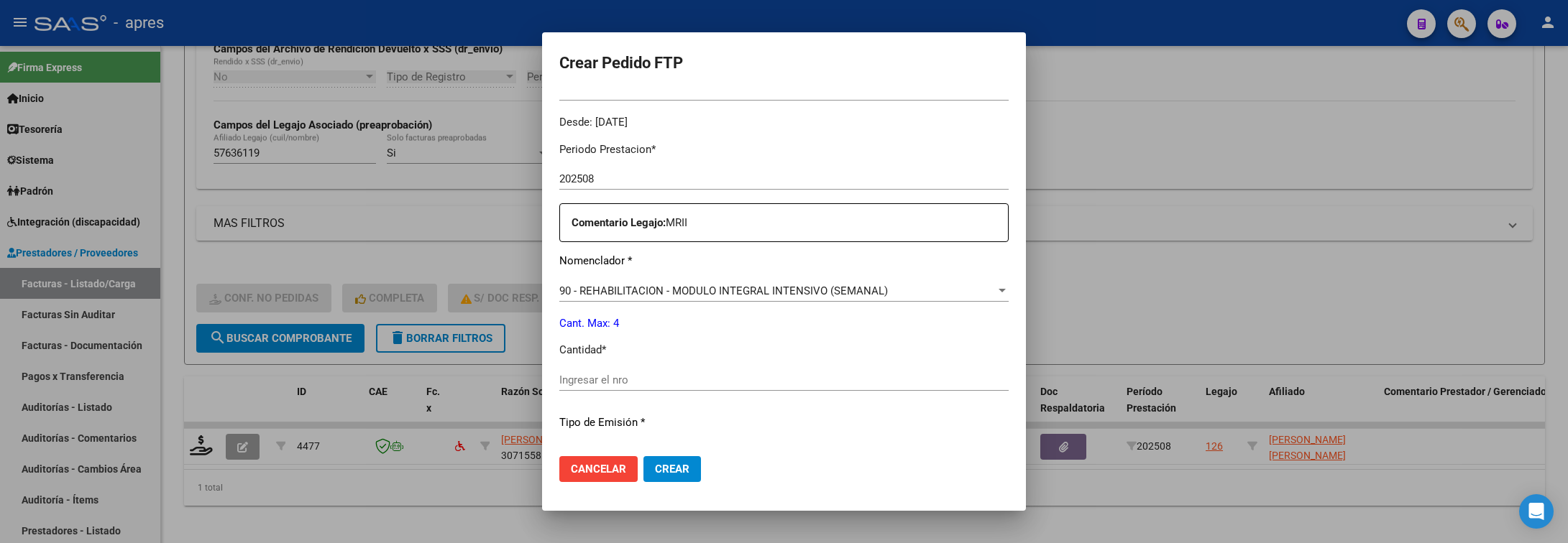
click at [722, 384] on input "Ingresar el nro" at bounding box center [784, 380] width 449 height 13
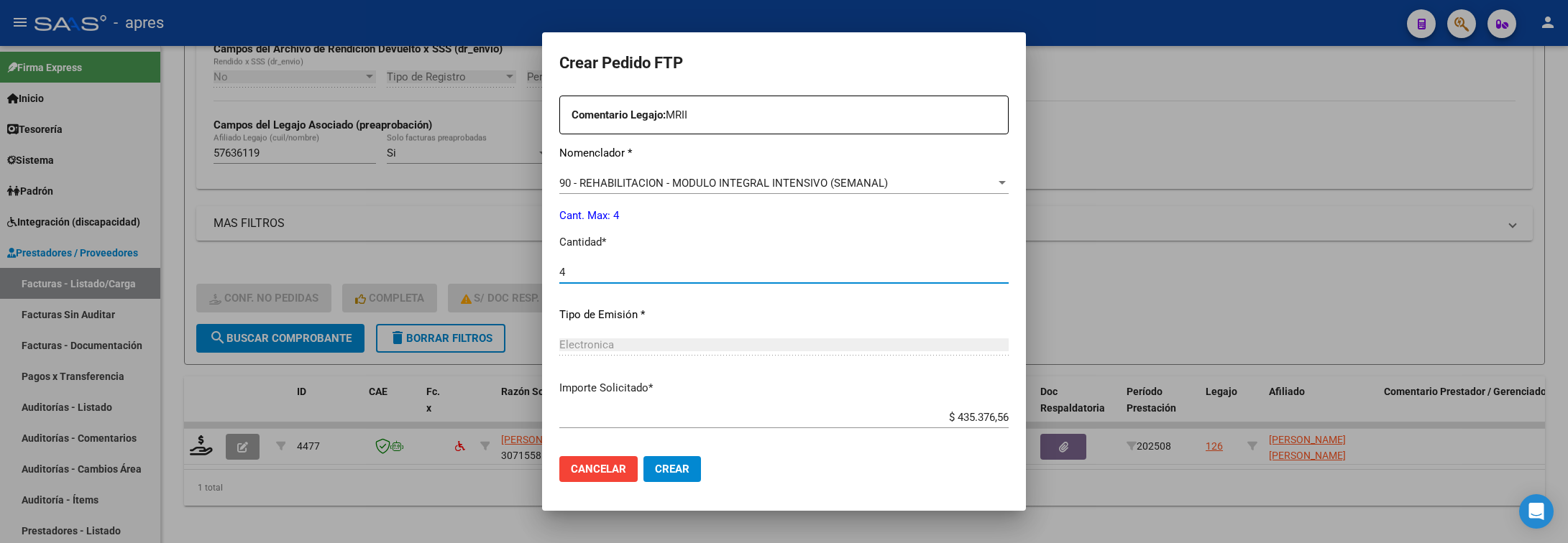
scroll to position [609, 0]
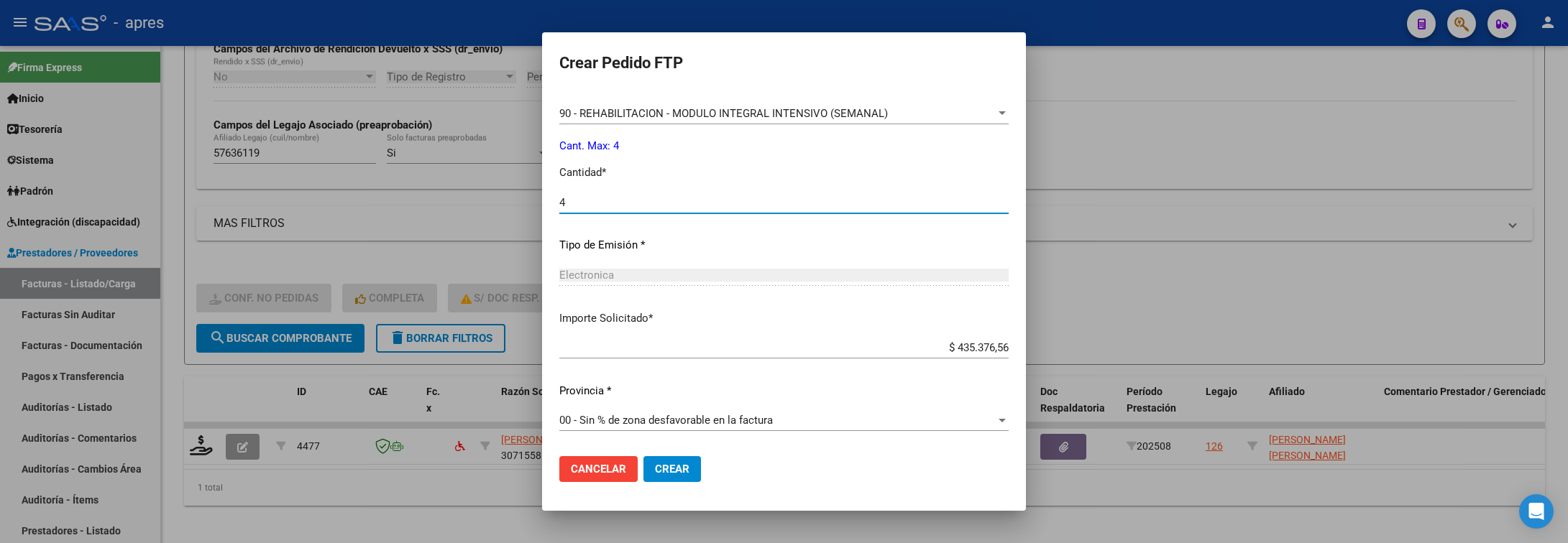
type input "4"
click at [655, 466] on span "Crear" at bounding box center [672, 469] width 35 height 13
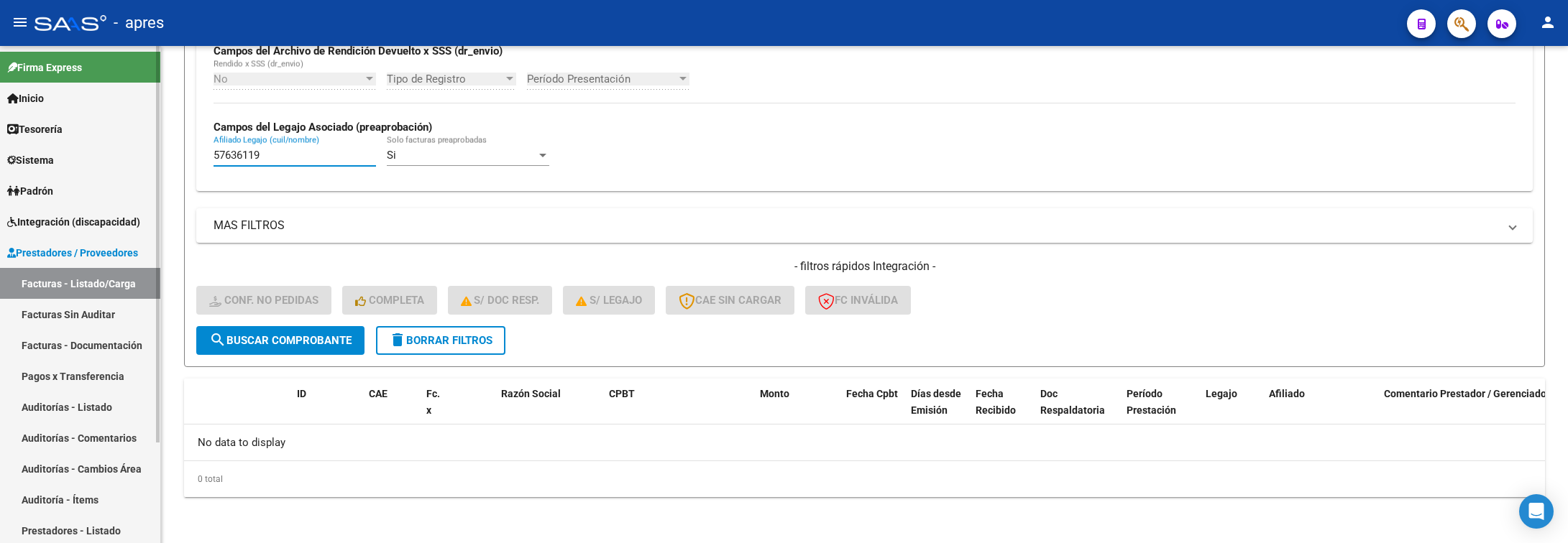
drag, startPoint x: 300, startPoint y: 156, endPoint x: 123, endPoint y: 145, distance: 177.3
click at [124, 148] on mat-sidenav-container "Firma Express Inicio Calendario SSS Instructivos Contacto OS Tesorería Extracto…" at bounding box center [784, 295] width 1568 height 497
paste input "49548302"
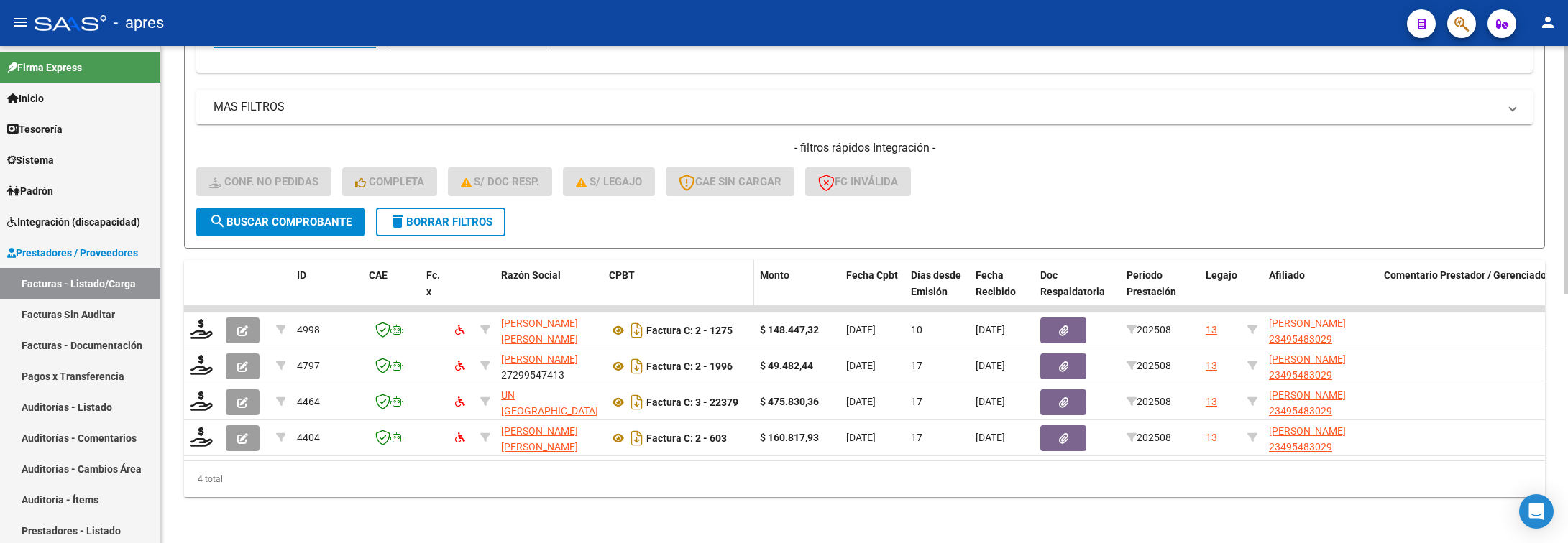
scroll to position [498, 0]
type input "49548302"
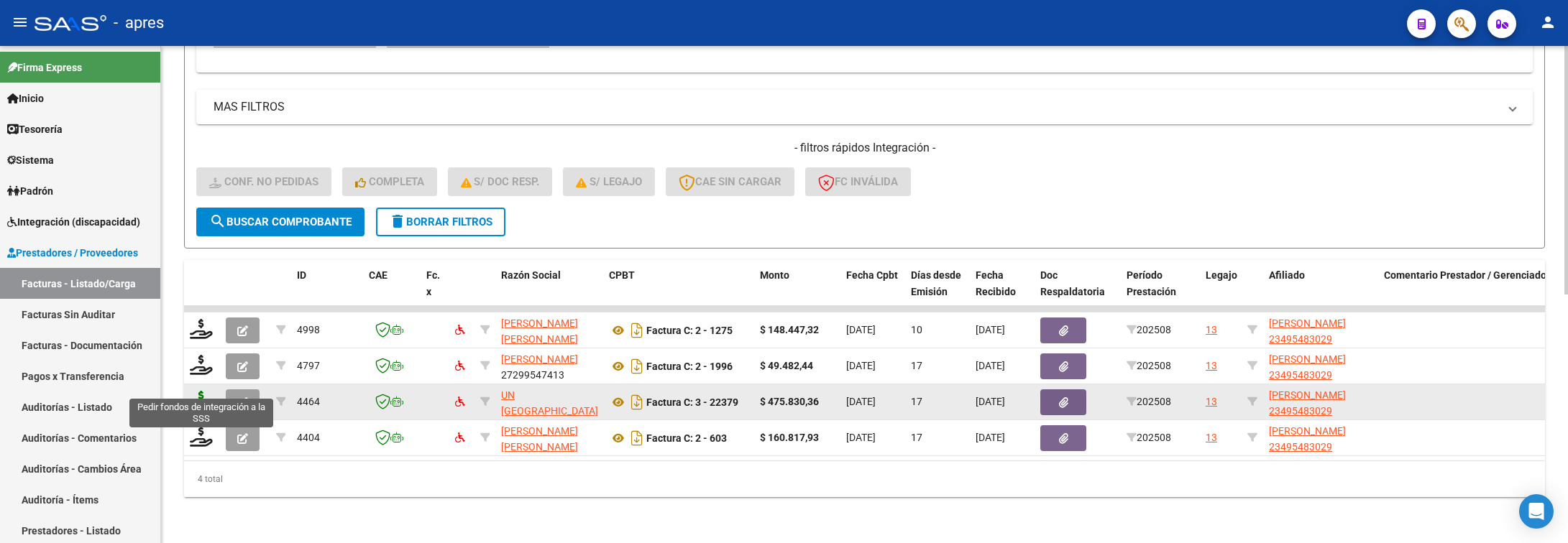
click at [199, 391] on icon at bounding box center [201, 401] width 23 height 20
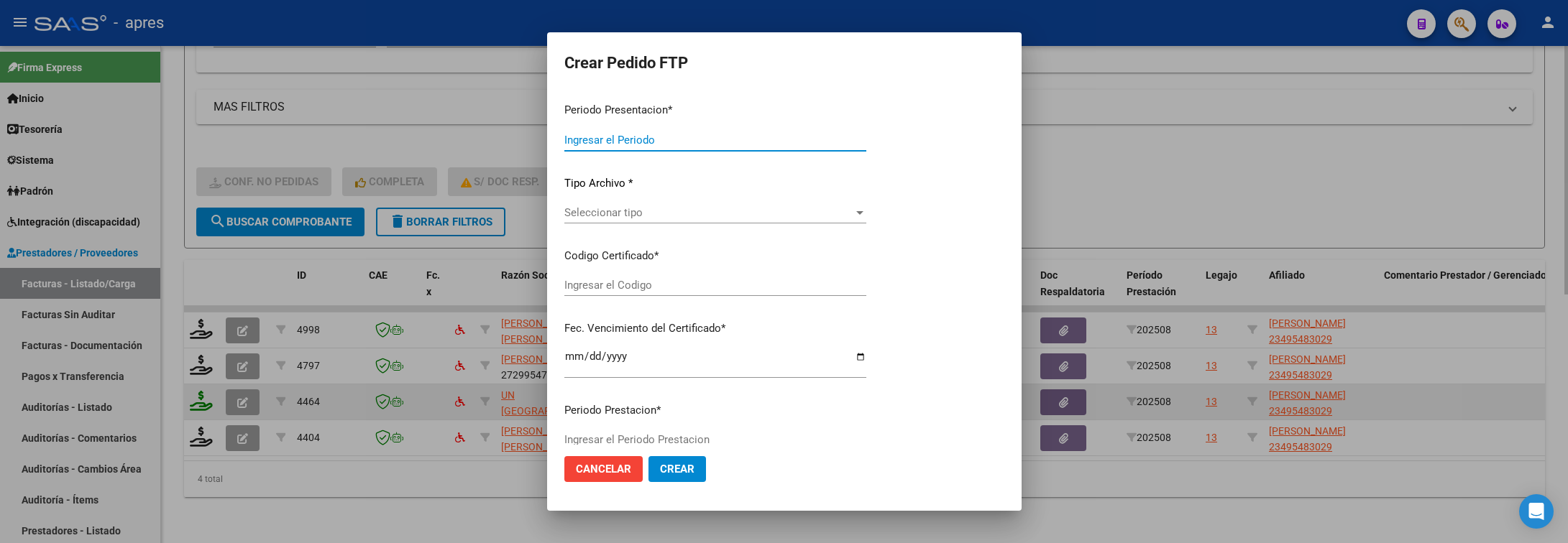
type input "202508"
type input "$ 475.830,36"
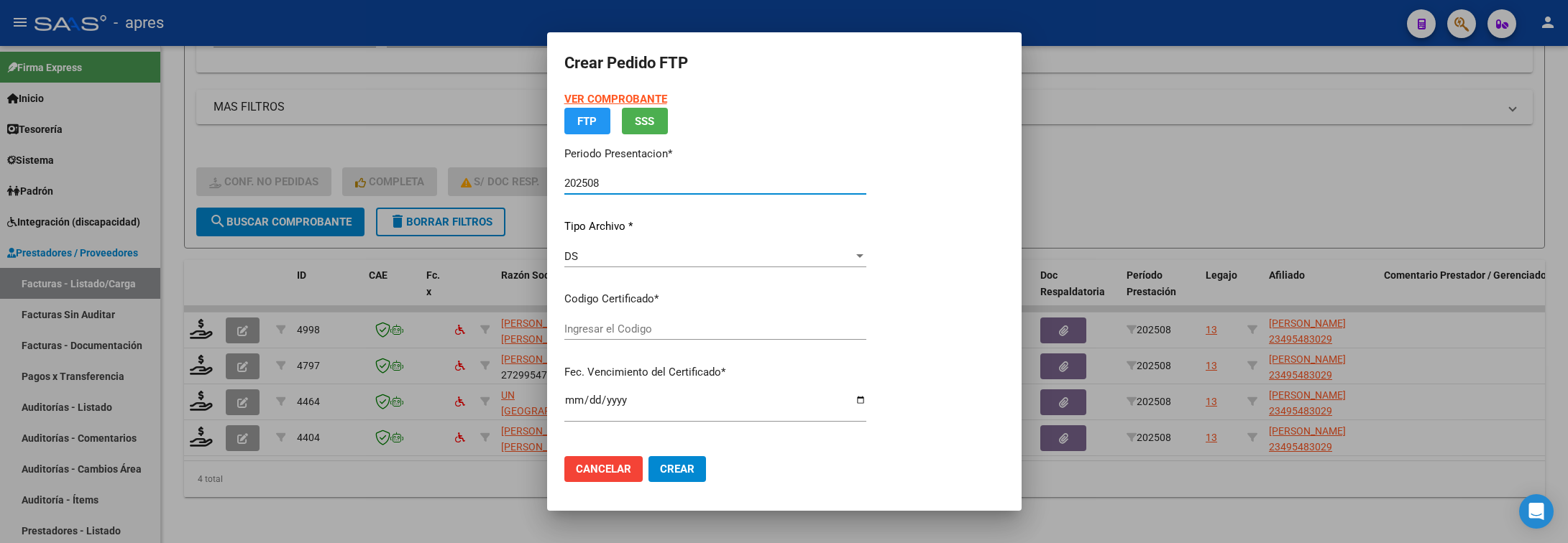
type input "ARG02000495483022022080420270804BS370"
type input "2027-08-04"
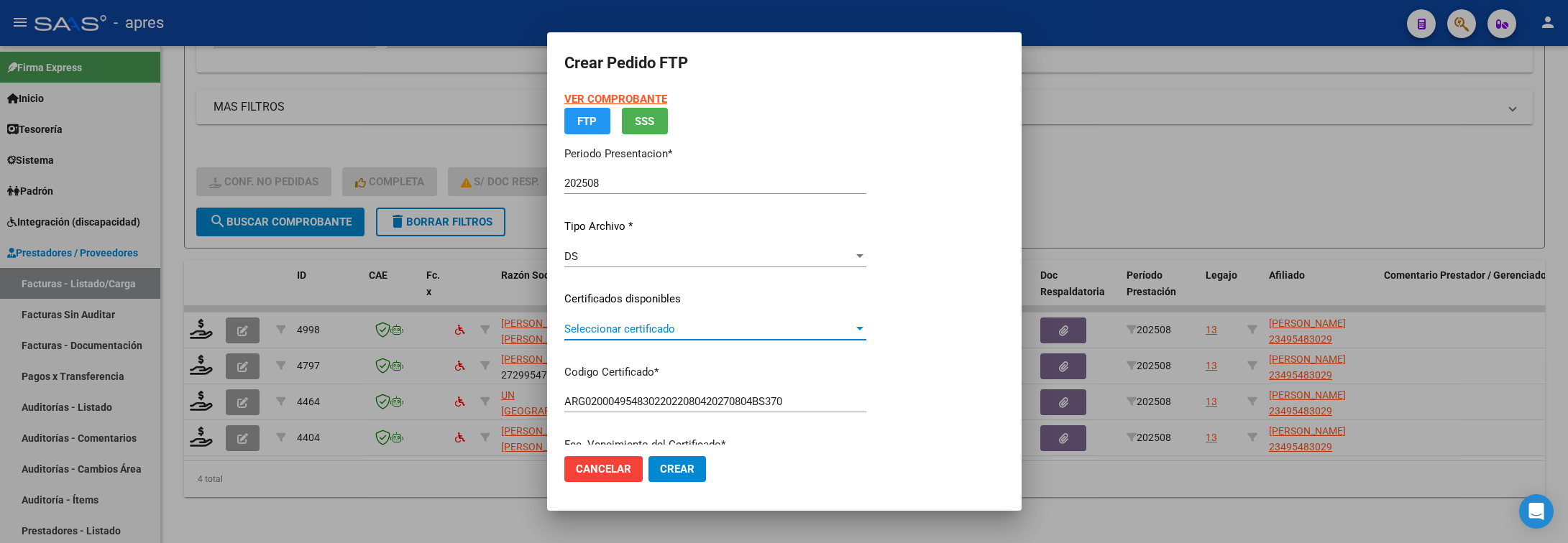
click at [702, 333] on app-drop-down-list "Certificados disponibles Seleccionar certificado Seleccionar certificado" at bounding box center [721, 313] width 313 height 45
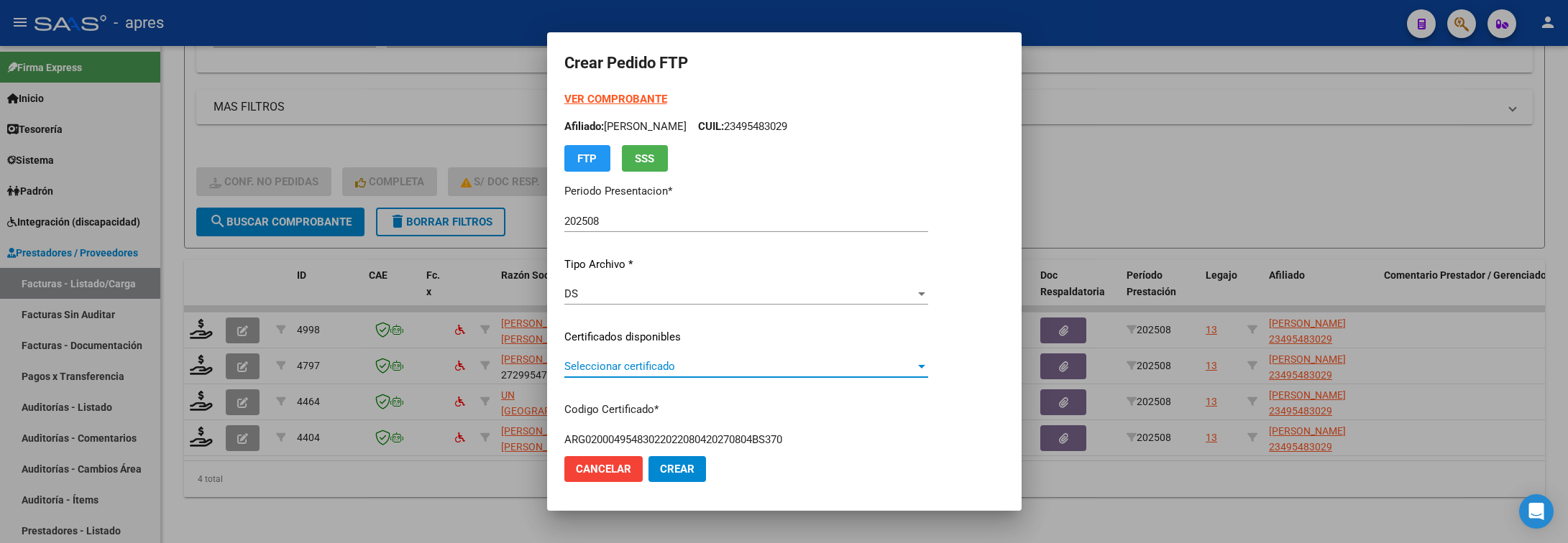
click at [696, 366] on span "Seleccionar certificado" at bounding box center [740, 366] width 351 height 13
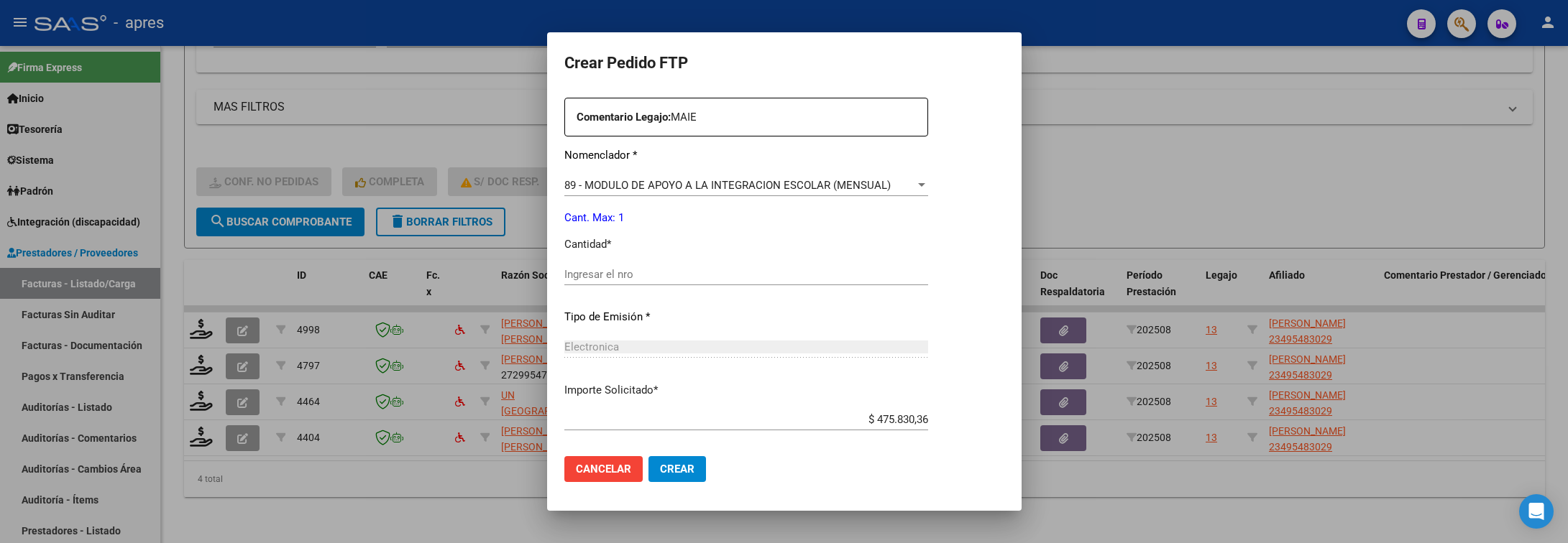
scroll to position [539, 0]
click at [700, 270] on input "Ingresar el nro" at bounding box center [746, 272] width 364 height 13
type input "1"
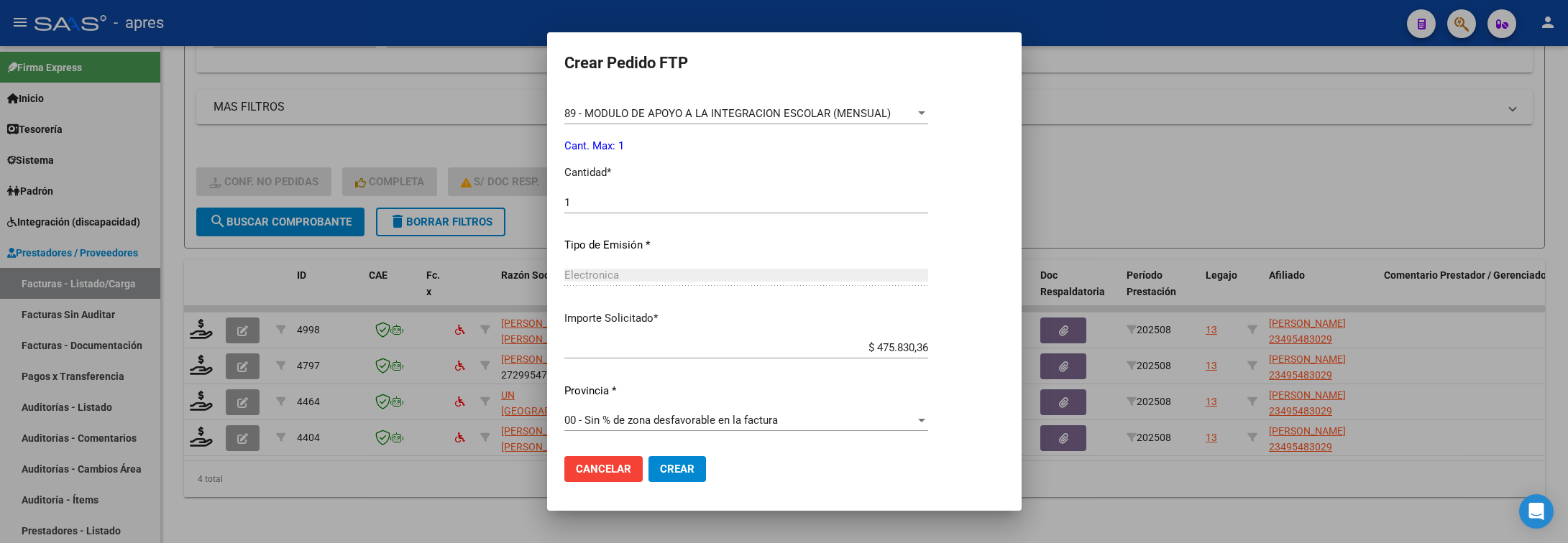
click at [673, 465] on span "Crear" at bounding box center [678, 469] width 35 height 13
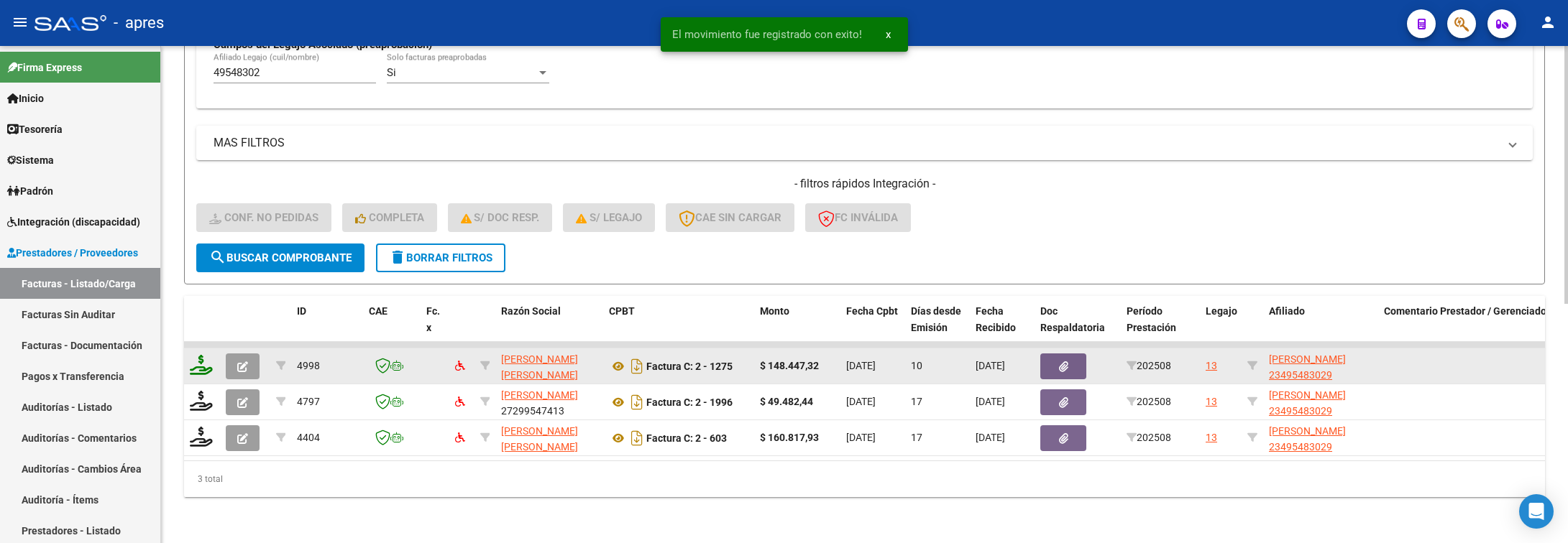
scroll to position [462, 0]
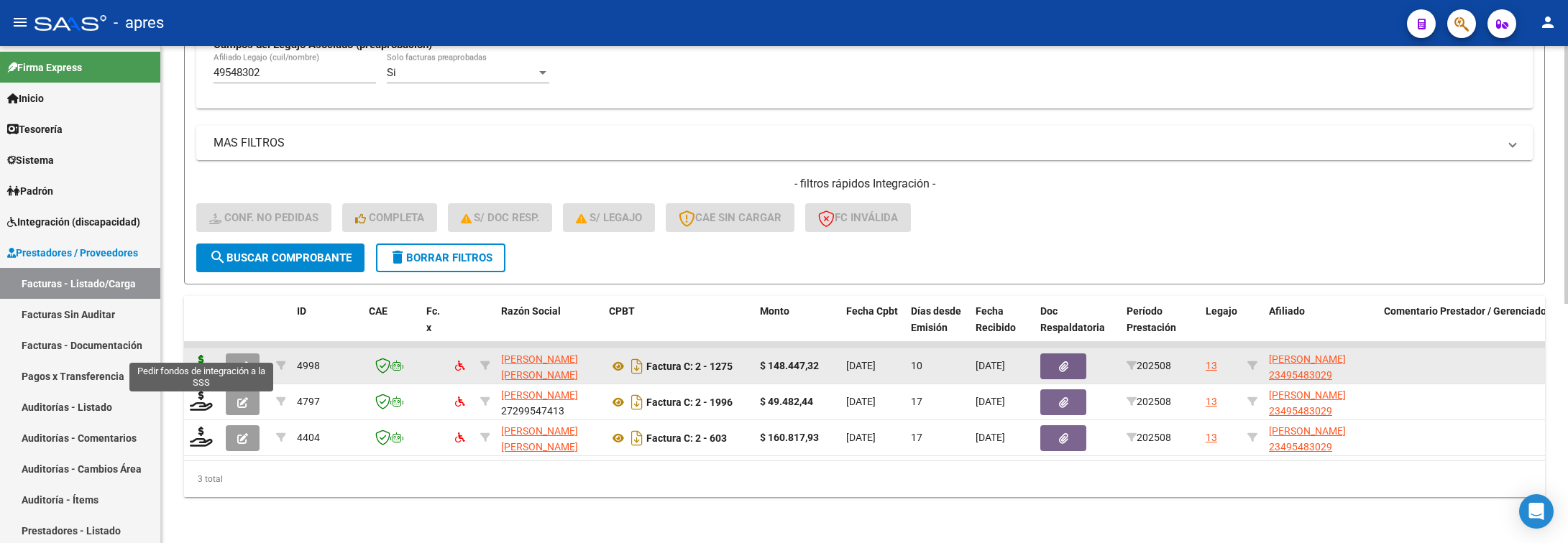
click at [203, 355] on icon at bounding box center [201, 365] width 23 height 20
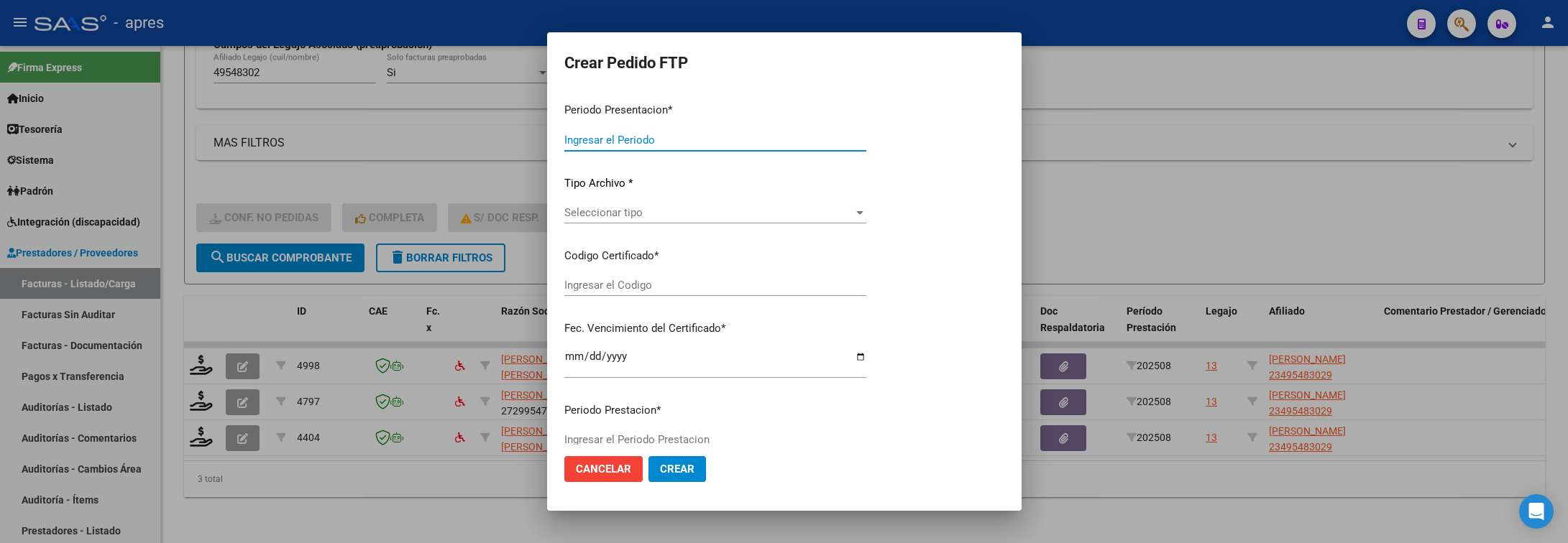
type input "202508"
type input "$ 148.447,32"
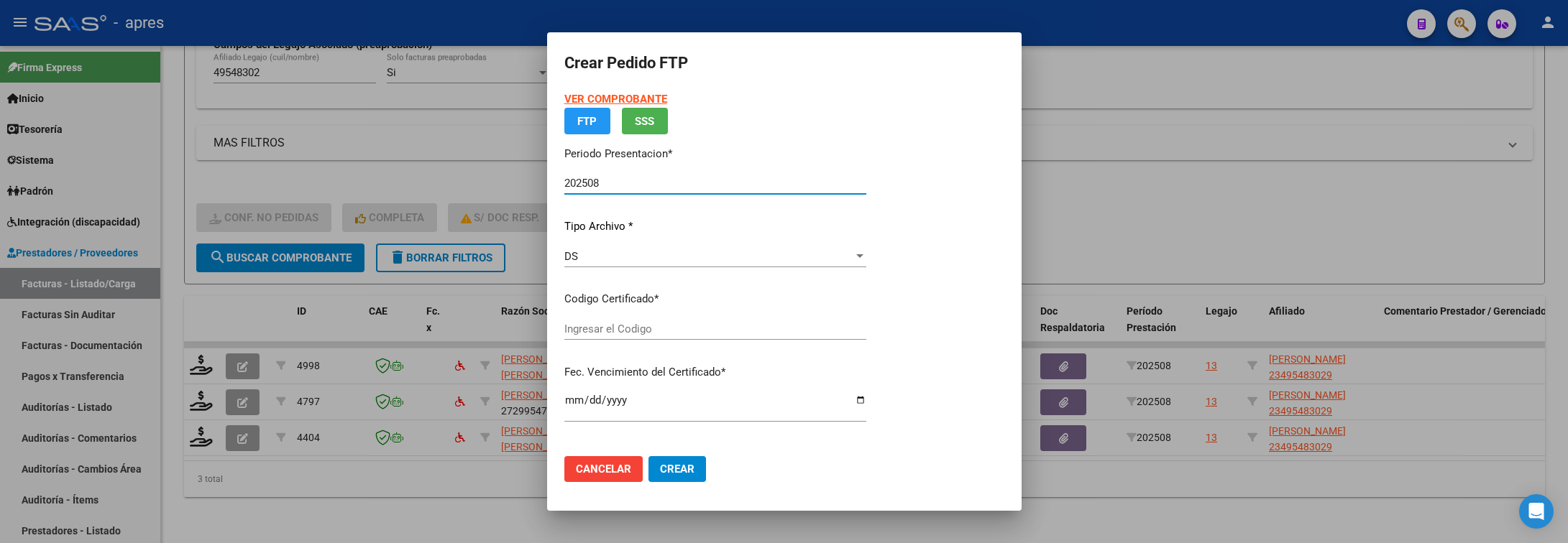
type input "ARG02000495483022022080420270804BS370"
type input "2027-08-04"
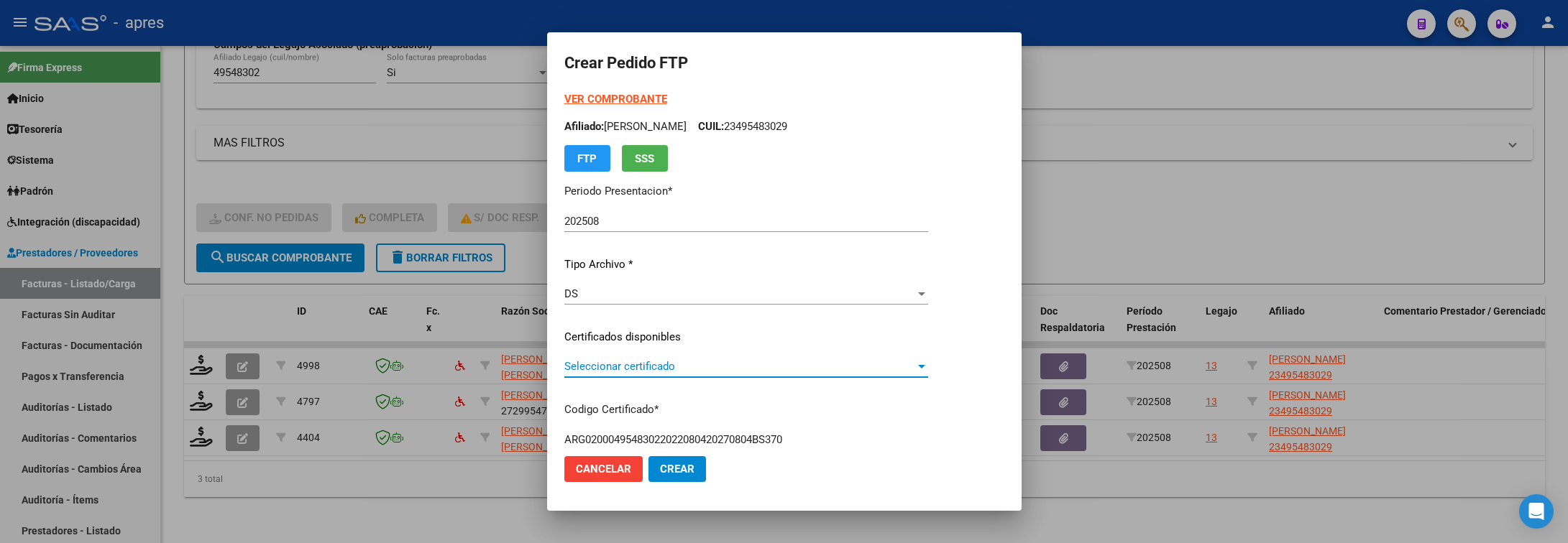
click at [736, 371] on span "Seleccionar certificado" at bounding box center [740, 366] width 351 height 13
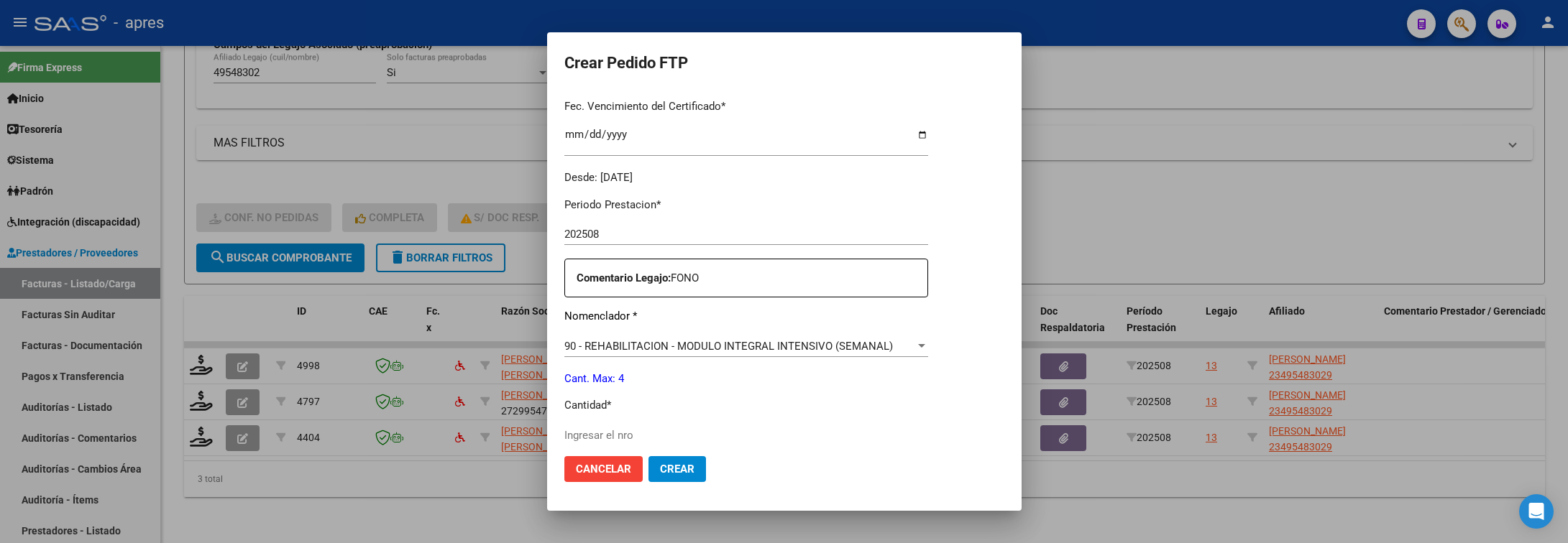
scroll to position [431, 0]
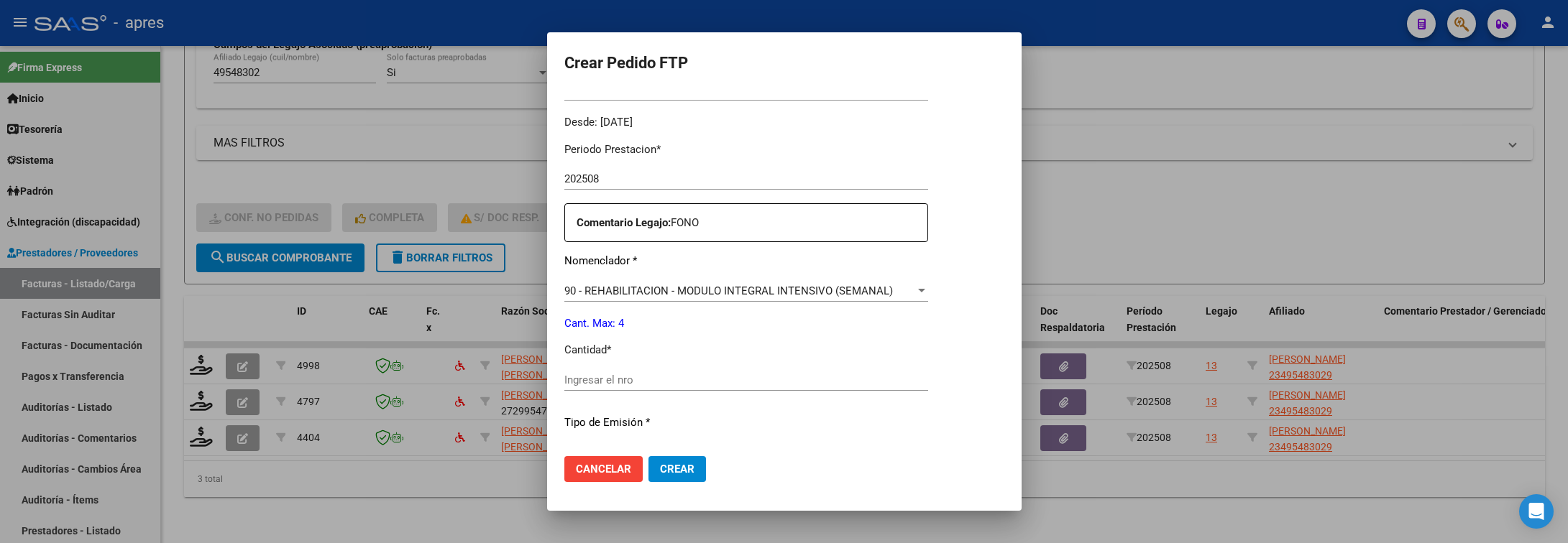
click at [736, 371] on div "Ingresar el nro" at bounding box center [746, 380] width 364 height 21
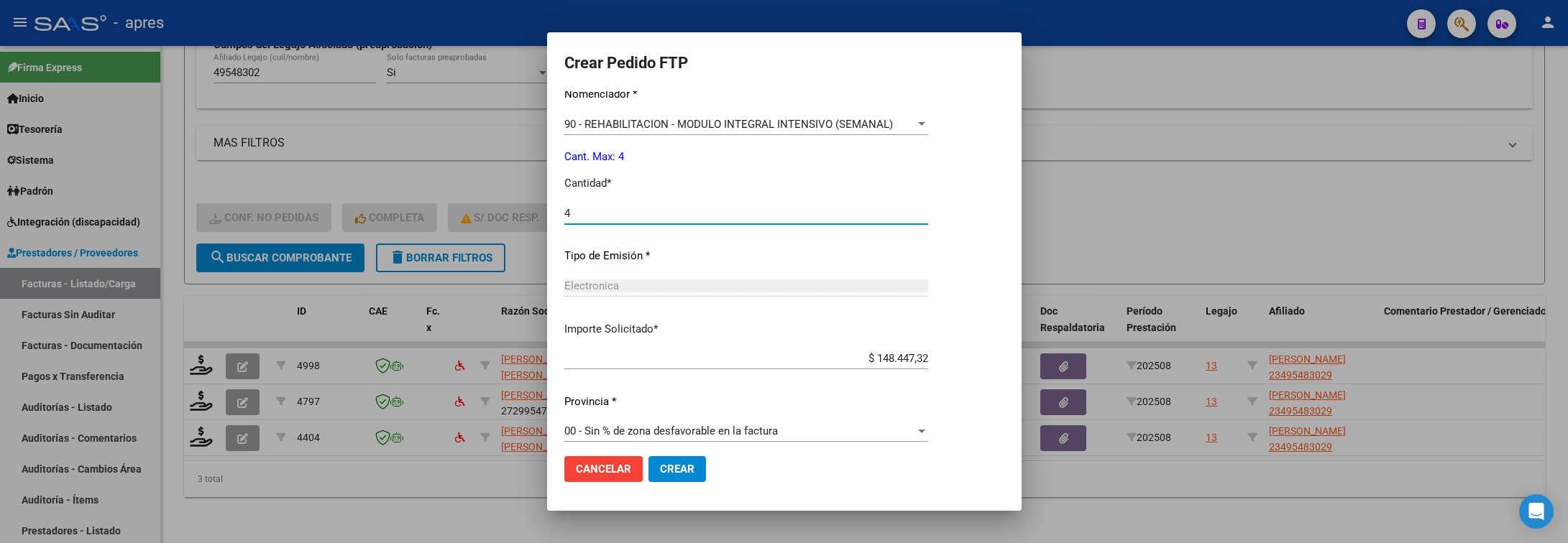
scroll to position [609, 0]
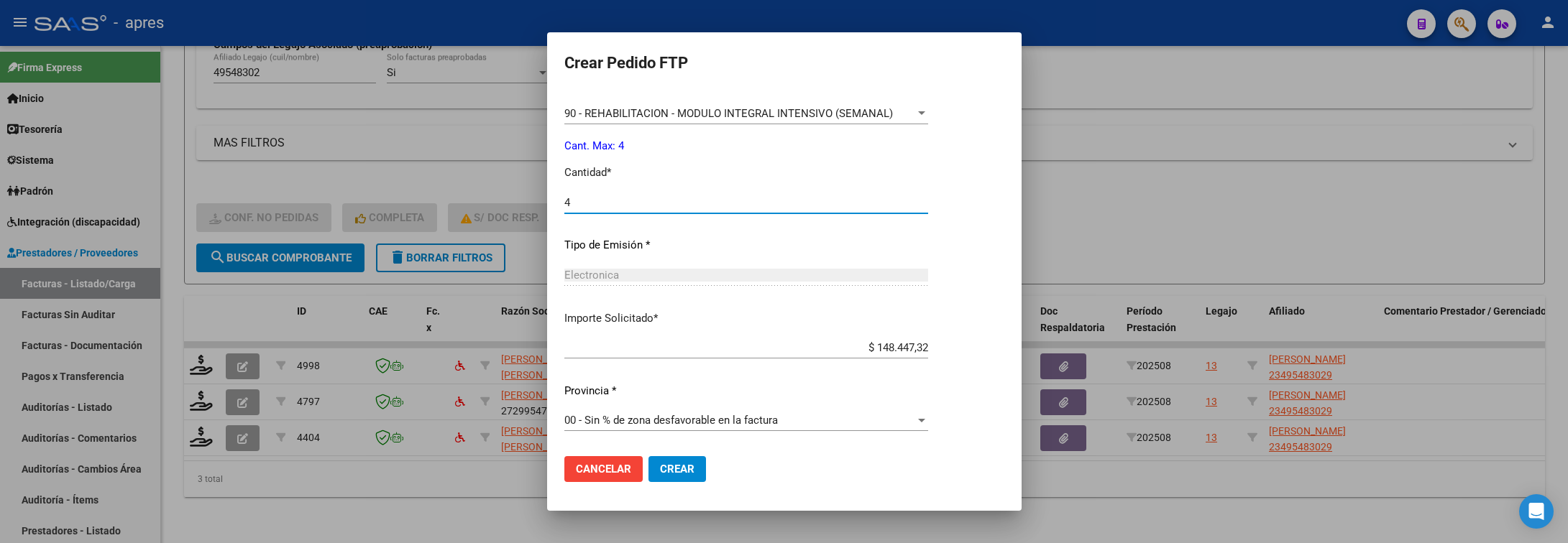
type input "4"
click at [686, 471] on span "Crear" at bounding box center [678, 469] width 35 height 13
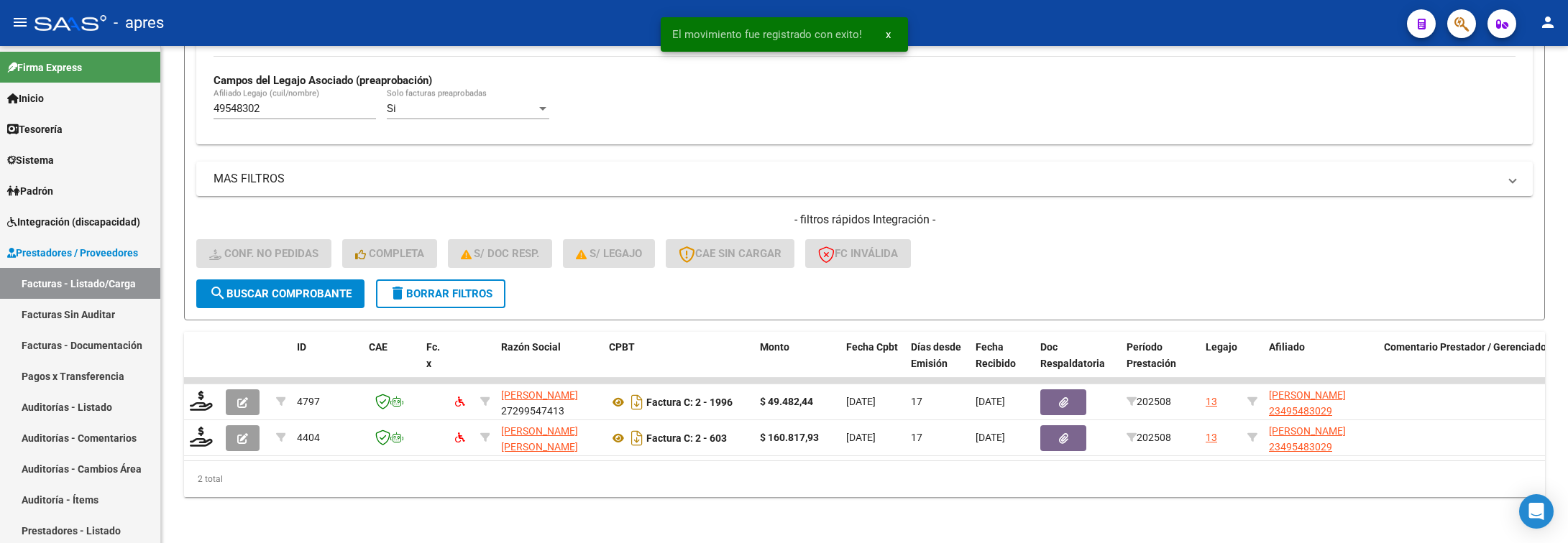
scroll to position [425, 0]
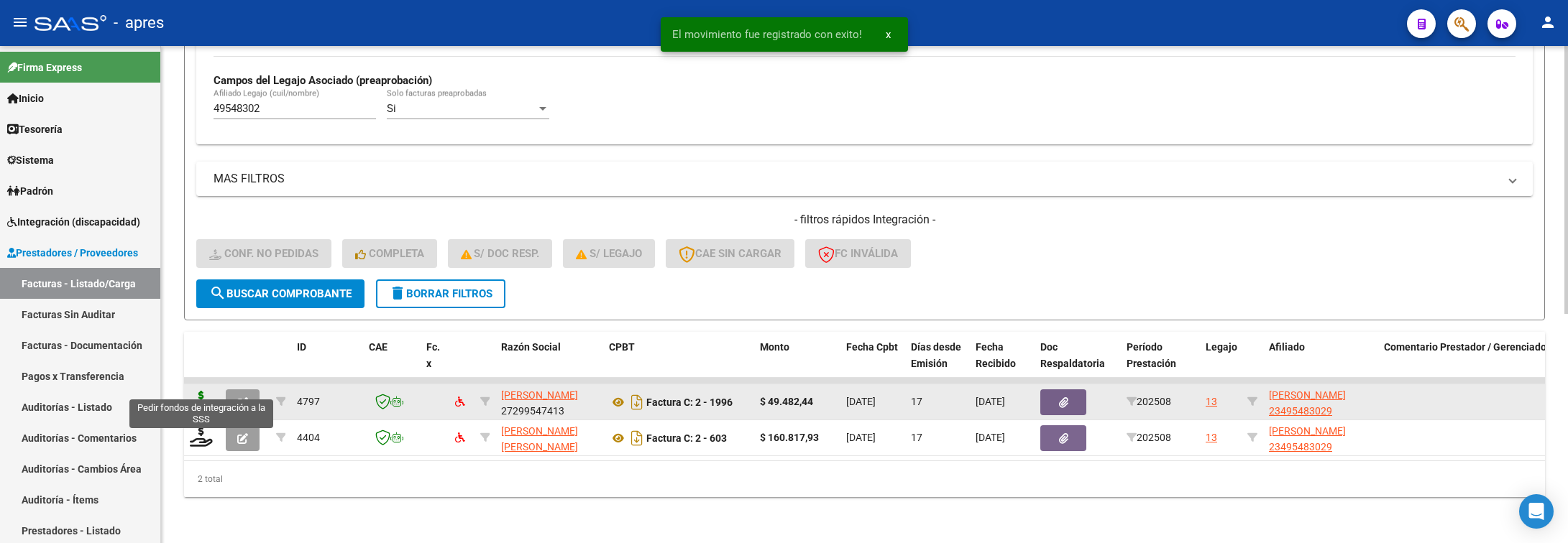
click at [197, 391] on icon at bounding box center [201, 401] width 23 height 20
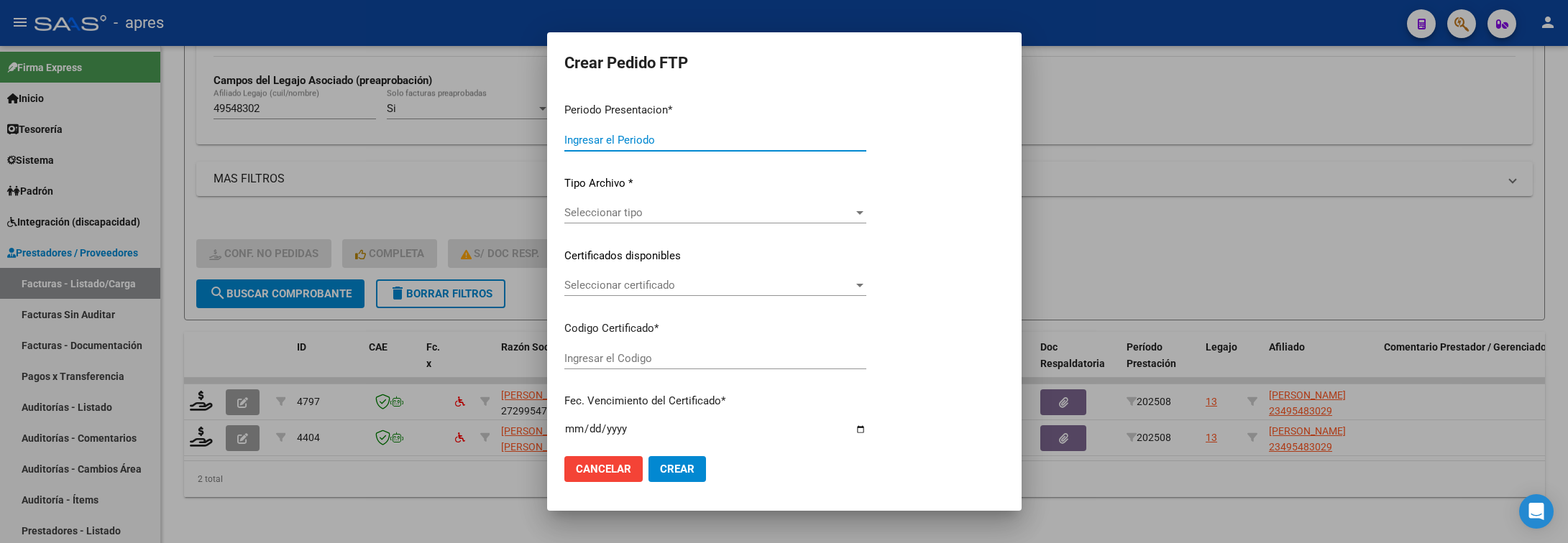
type input "202508"
type input "$ 49.482,44"
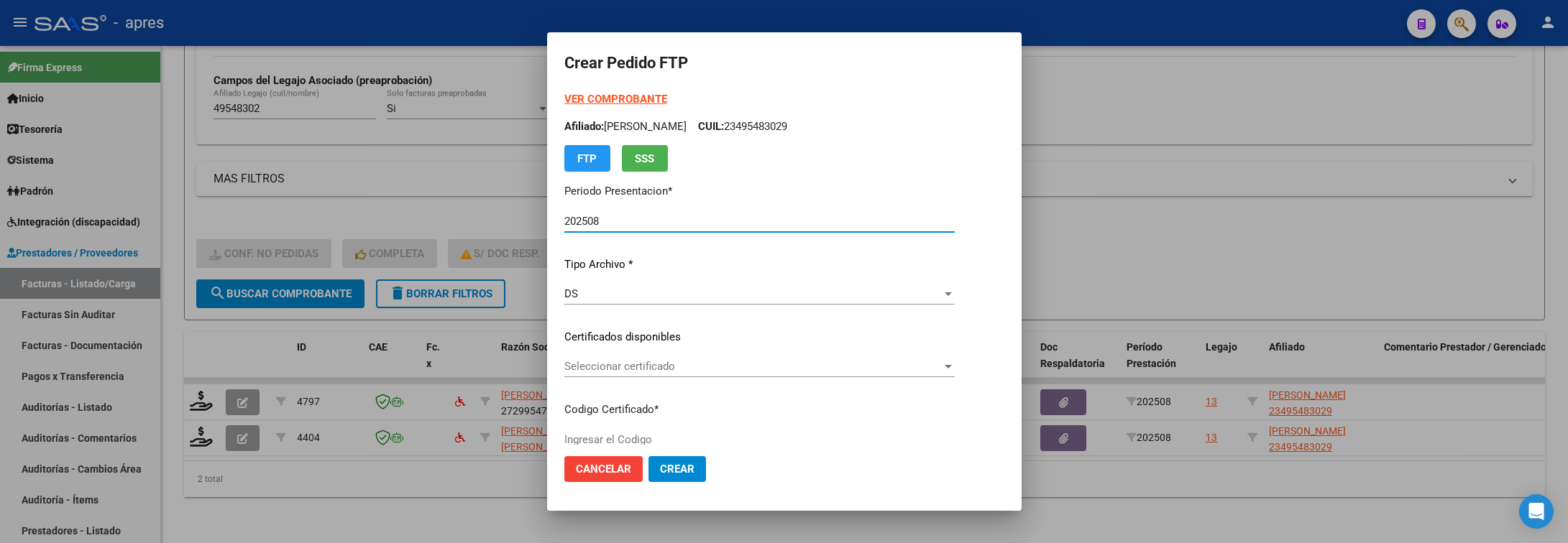
click at [823, 366] on span "Seleccionar certificado" at bounding box center [753, 366] width 378 height 13
type input "ARG02000495483022022080420270804BS370"
type input "2027-08-04"
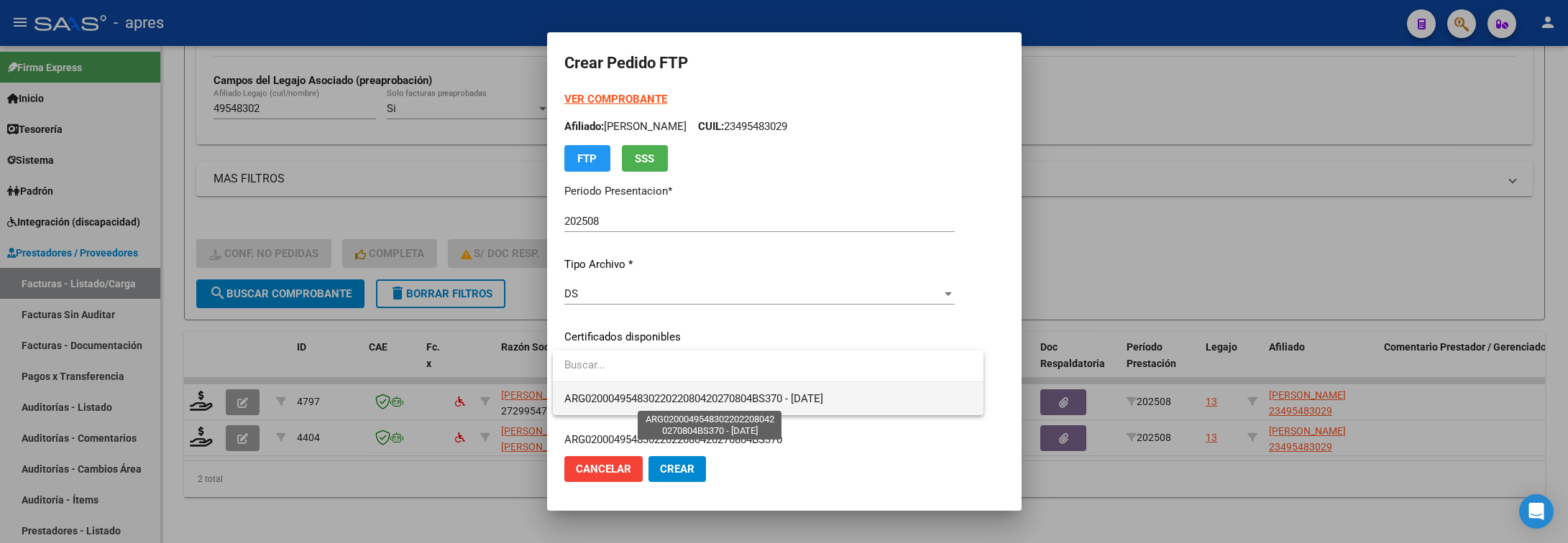
click at [822, 399] on span "ARG02000495483022022080420270804BS370 - 2027-08-04" at bounding box center [694, 399] width 259 height 13
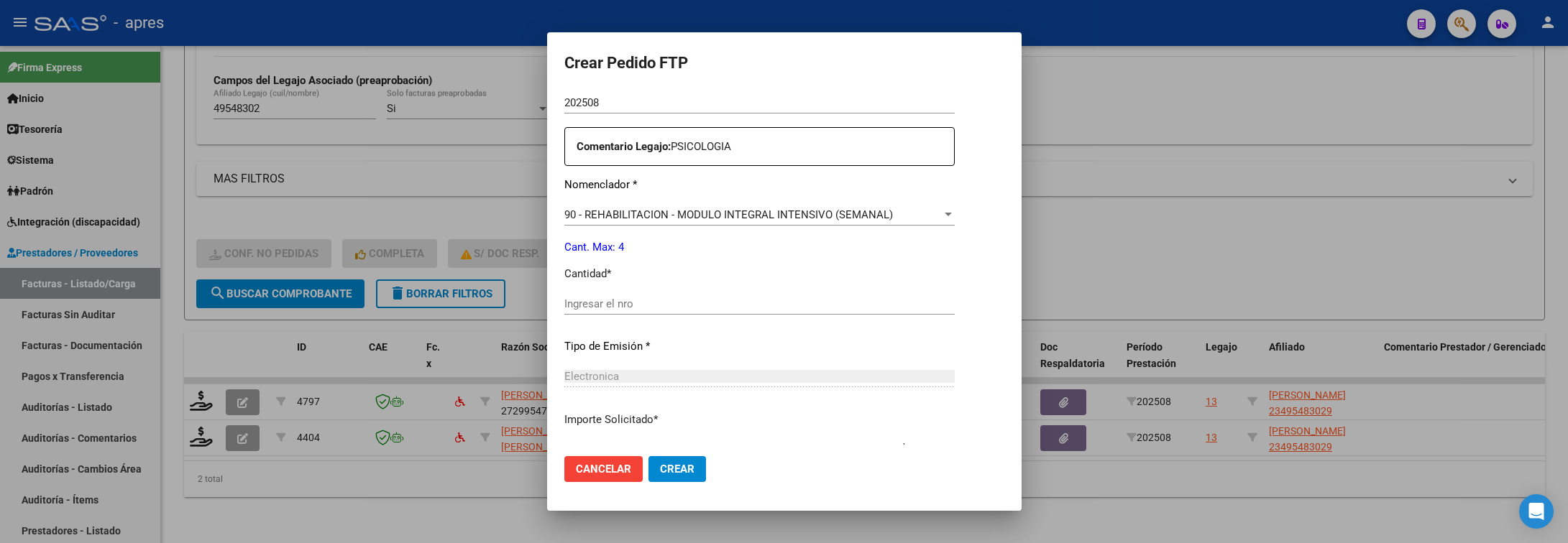
scroll to position [539, 0]
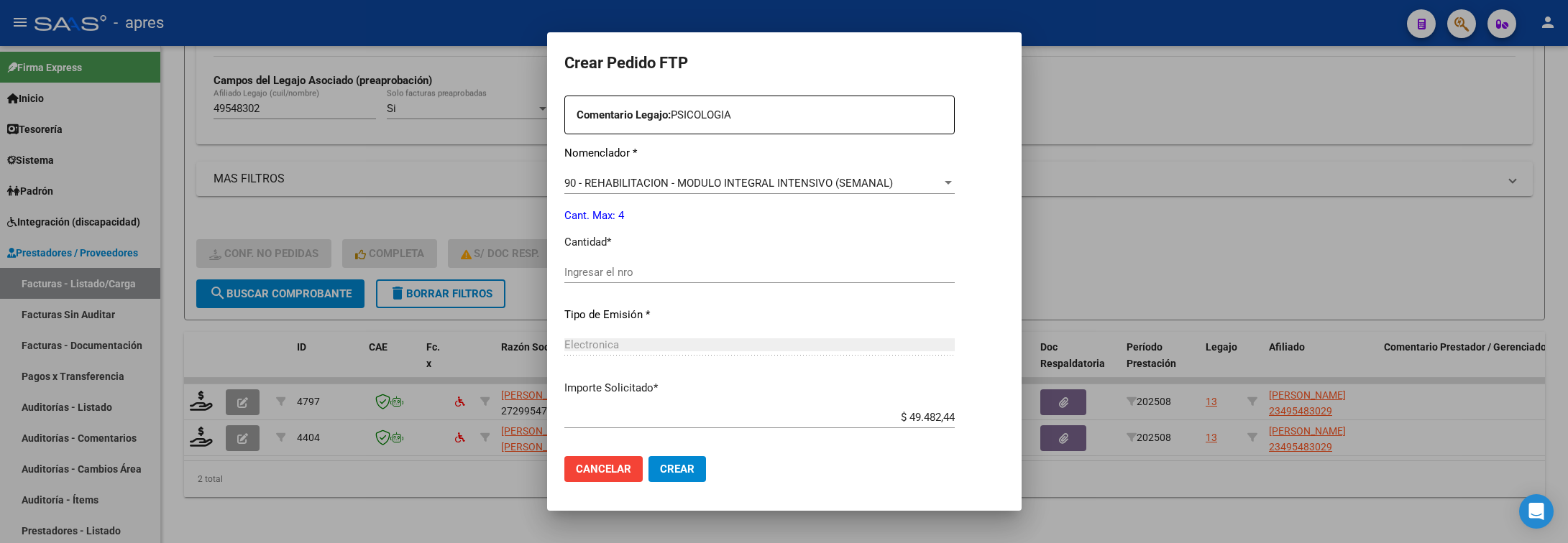
click at [751, 281] on div "Ingresar el nro" at bounding box center [759, 272] width 390 height 21
click at [751, 272] on input "Ingresar el nro" at bounding box center [759, 272] width 390 height 13
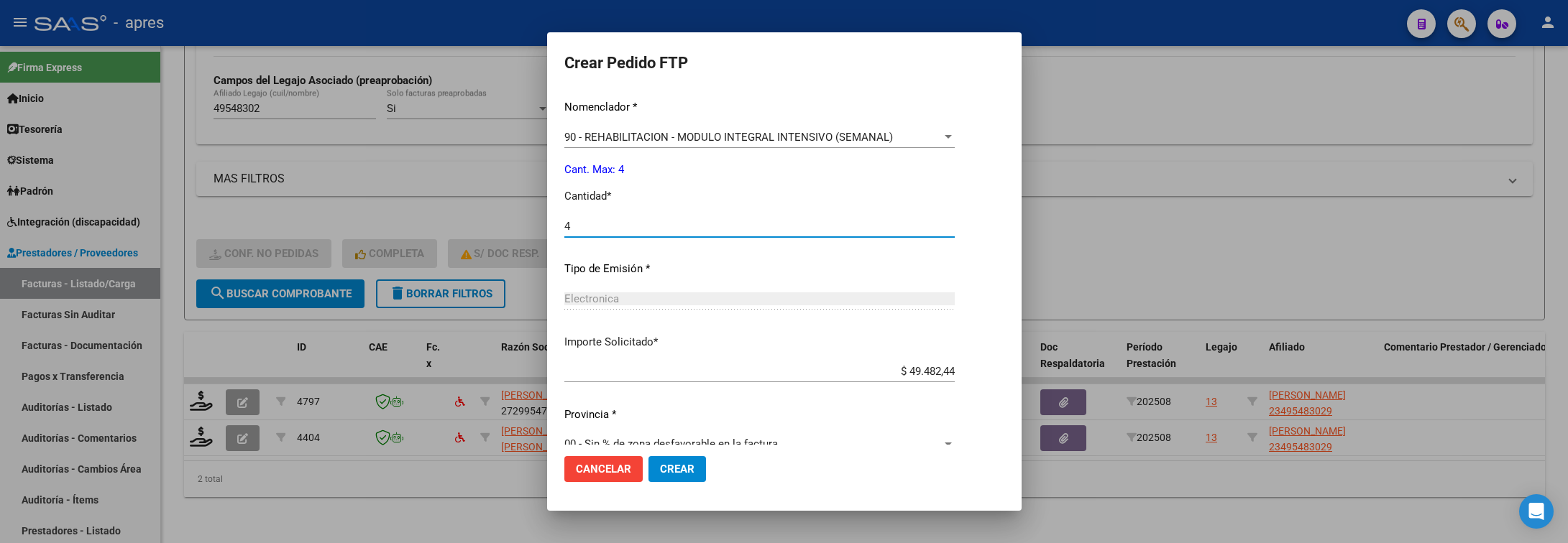
scroll to position [609, 0]
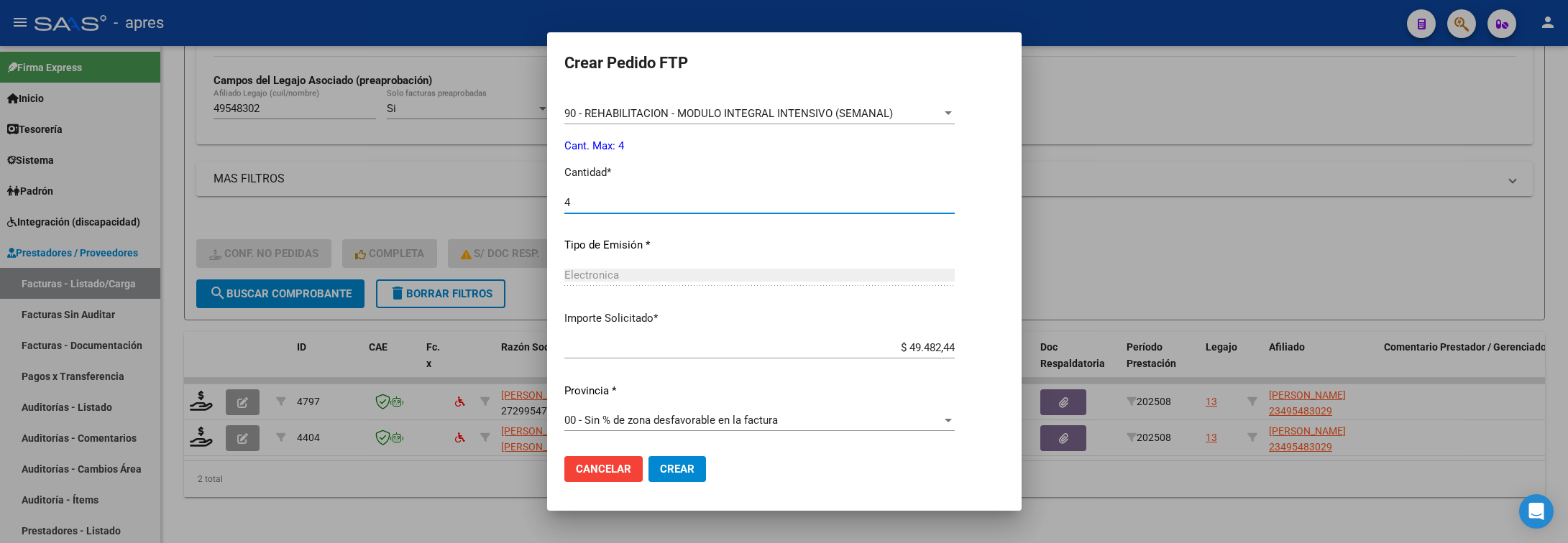
type input "4"
click at [696, 472] on button "Crear" at bounding box center [677, 469] width 57 height 26
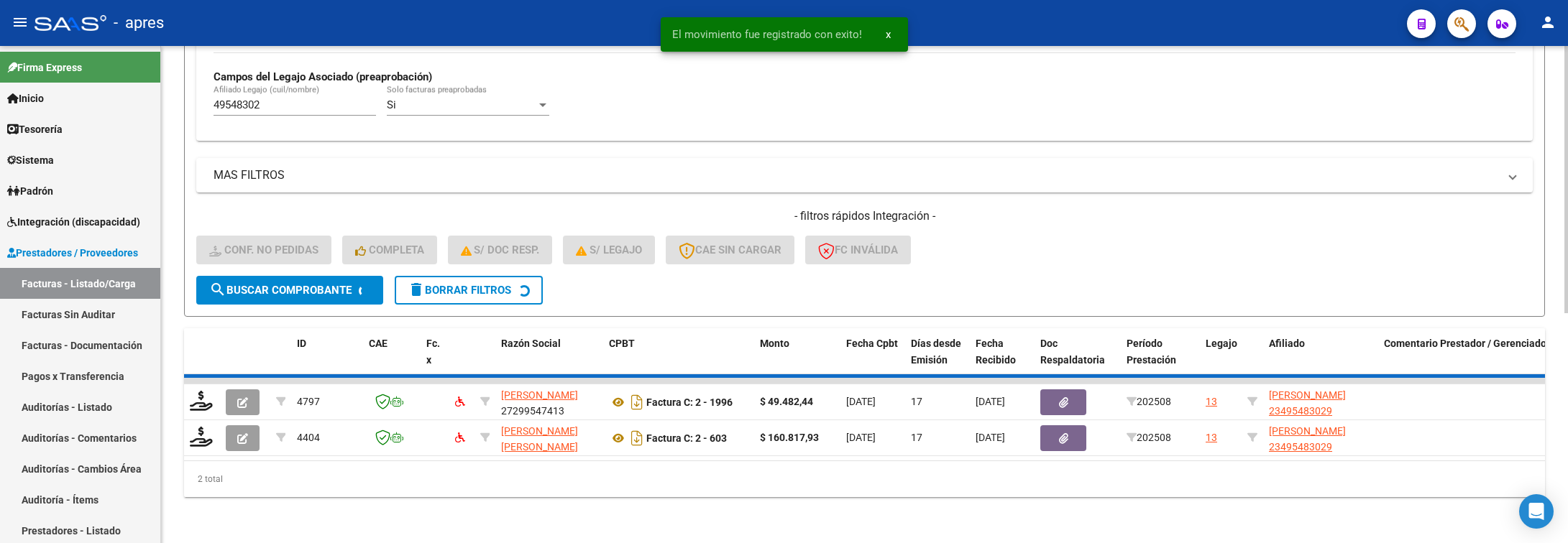
scroll to position [390, 0]
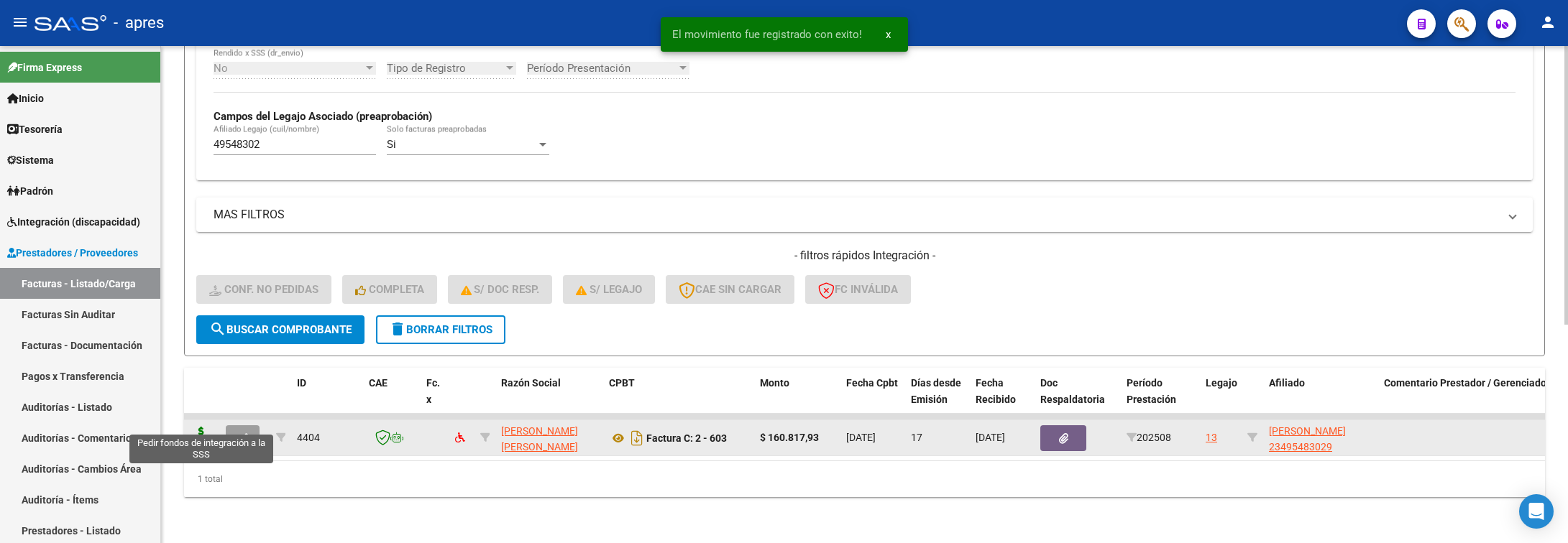
click at [207, 427] on icon at bounding box center [201, 437] width 23 height 20
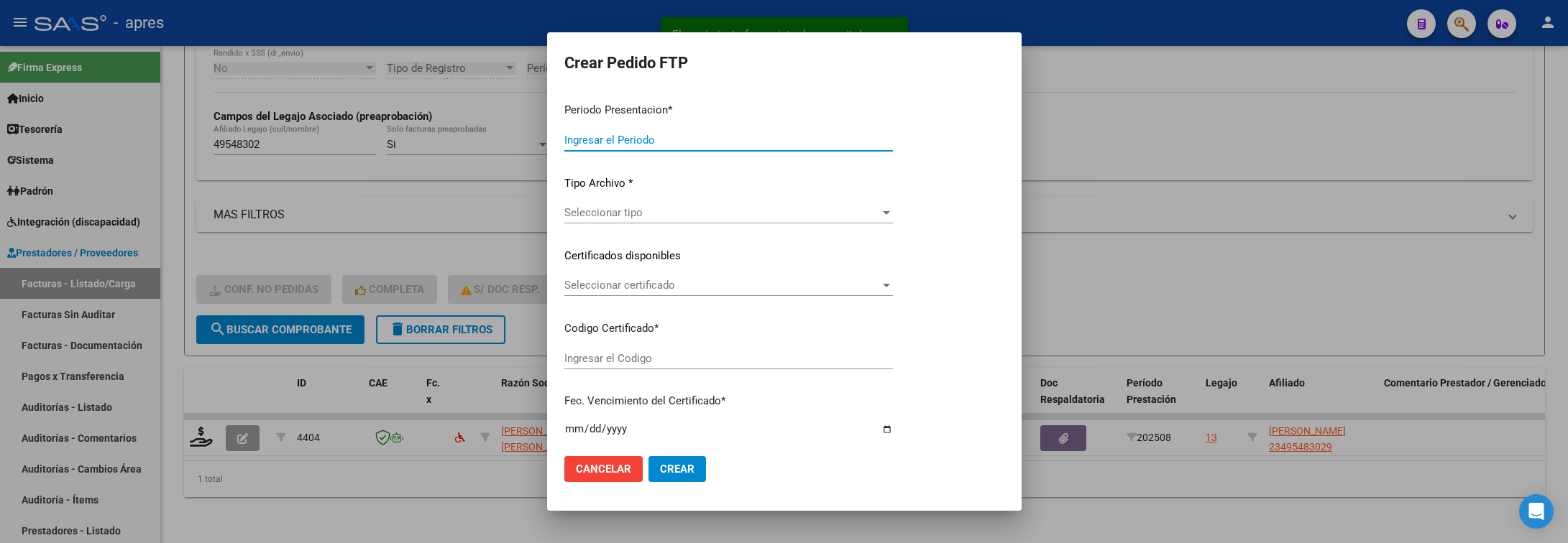
type input "202508"
type input "$ 160.817,93"
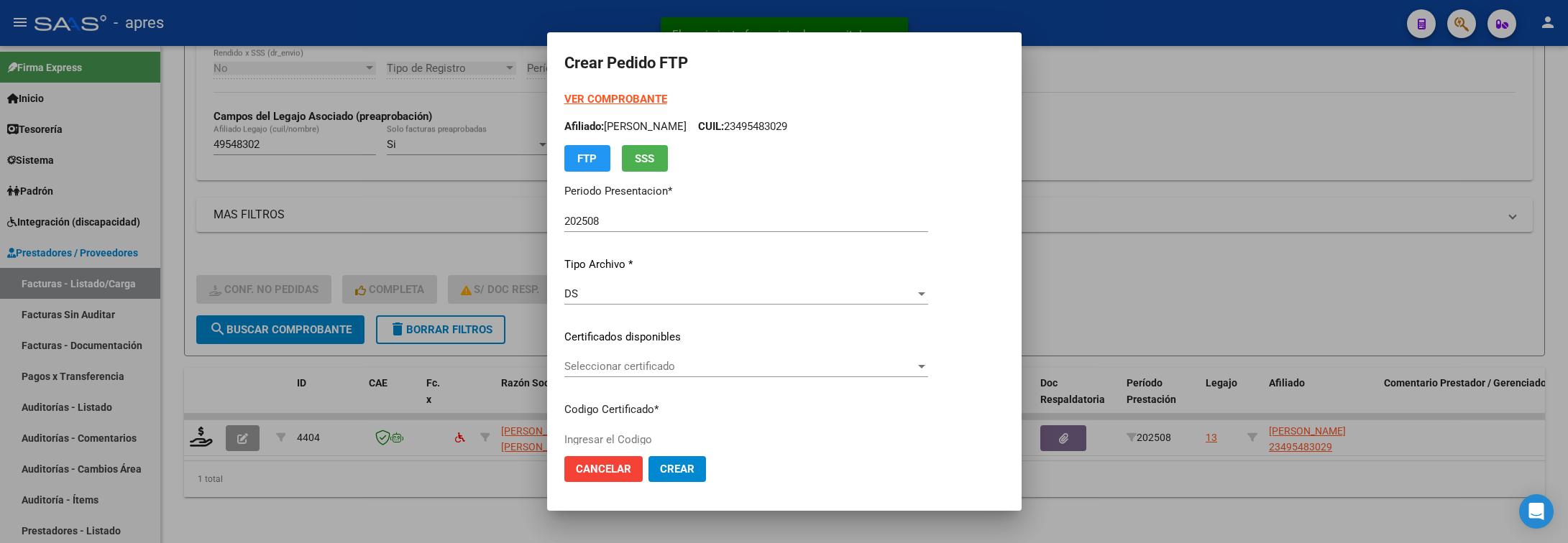
click at [744, 358] on div "Seleccionar certificado Seleccionar certificado" at bounding box center [746, 366] width 364 height 21
type input "ARG02000495483022022080420270804BS370"
type input "2027-08-04"
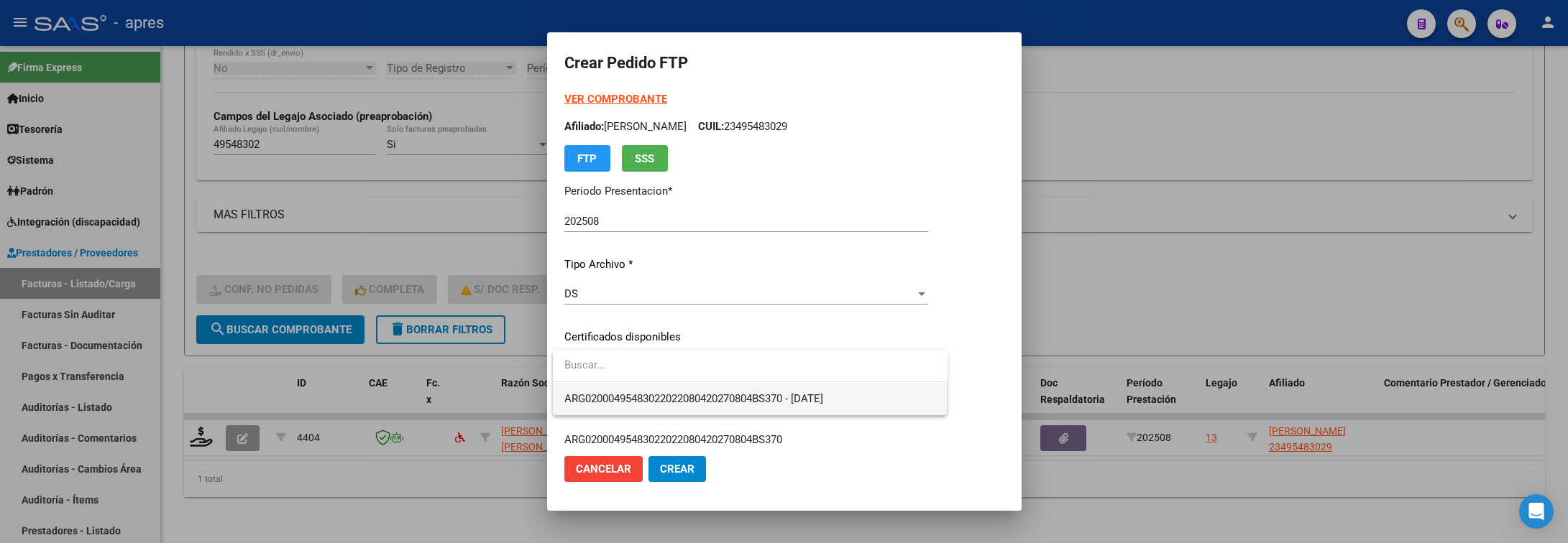
click at [759, 387] on span "ARG02000495483022022080420270804BS370 - 2027-08-04" at bounding box center [750, 399] width 371 height 32
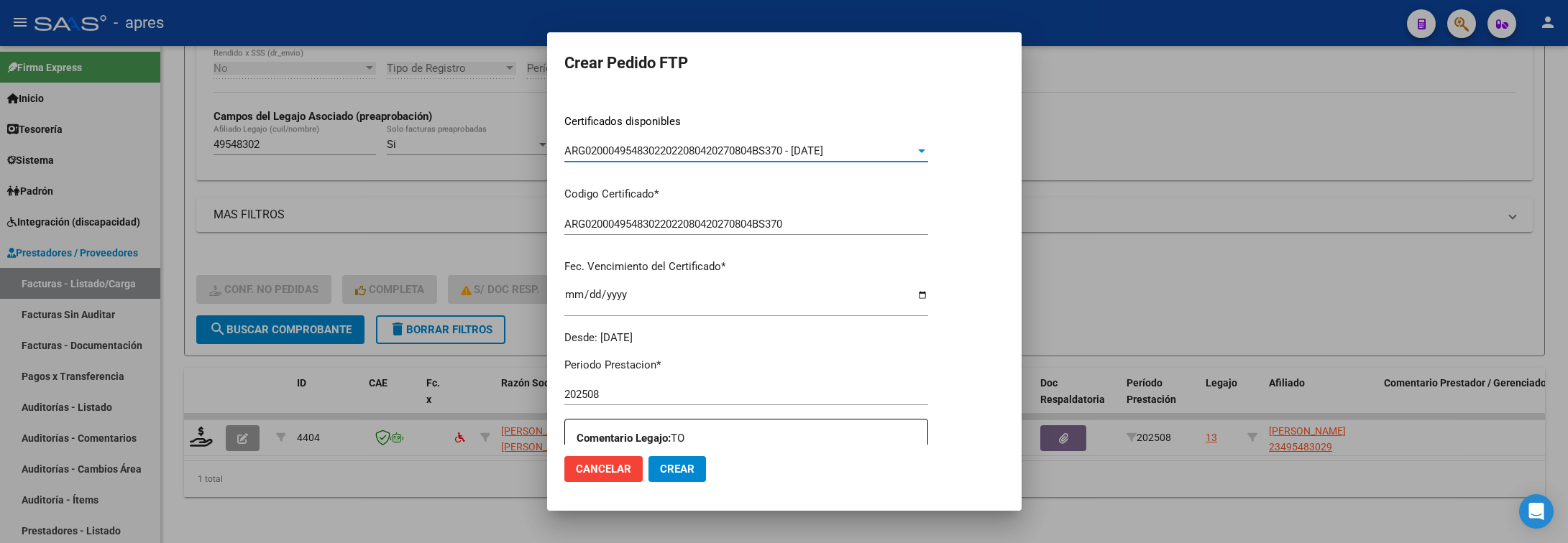
scroll to position [431, 0]
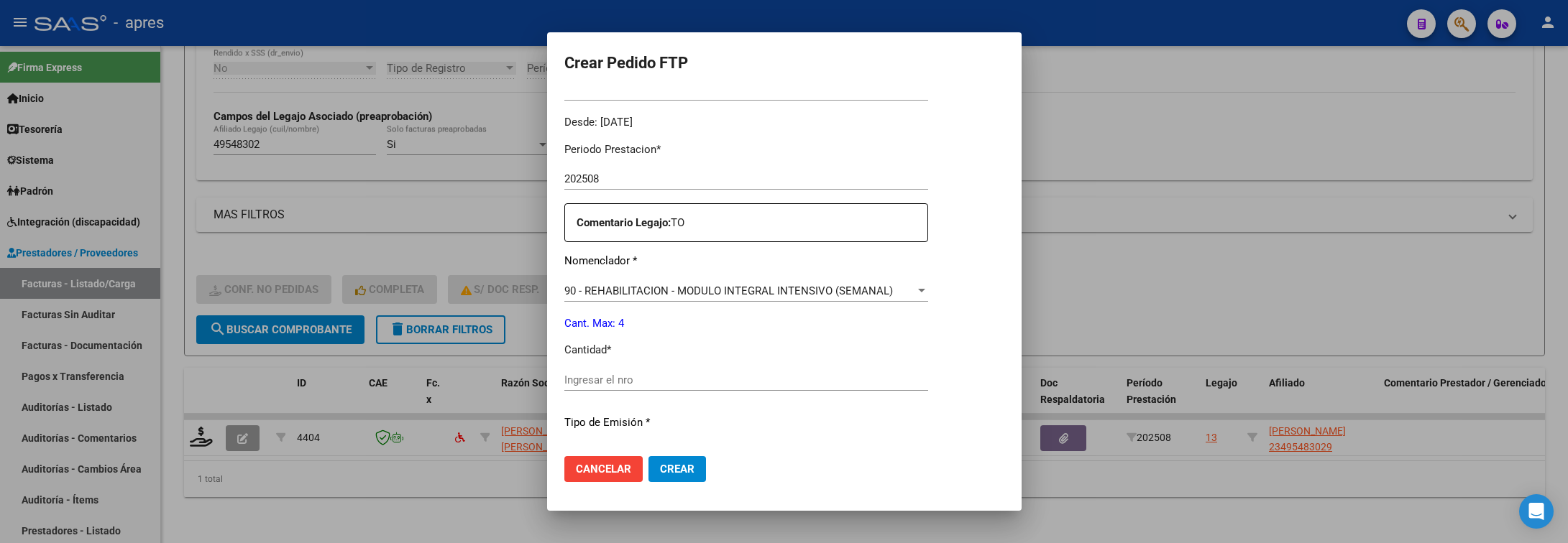
click at [751, 388] on div "Ingresar el nro" at bounding box center [746, 380] width 364 height 21
click at [751, 381] on input "Ingresar el nro" at bounding box center [746, 380] width 364 height 13
type input "4"
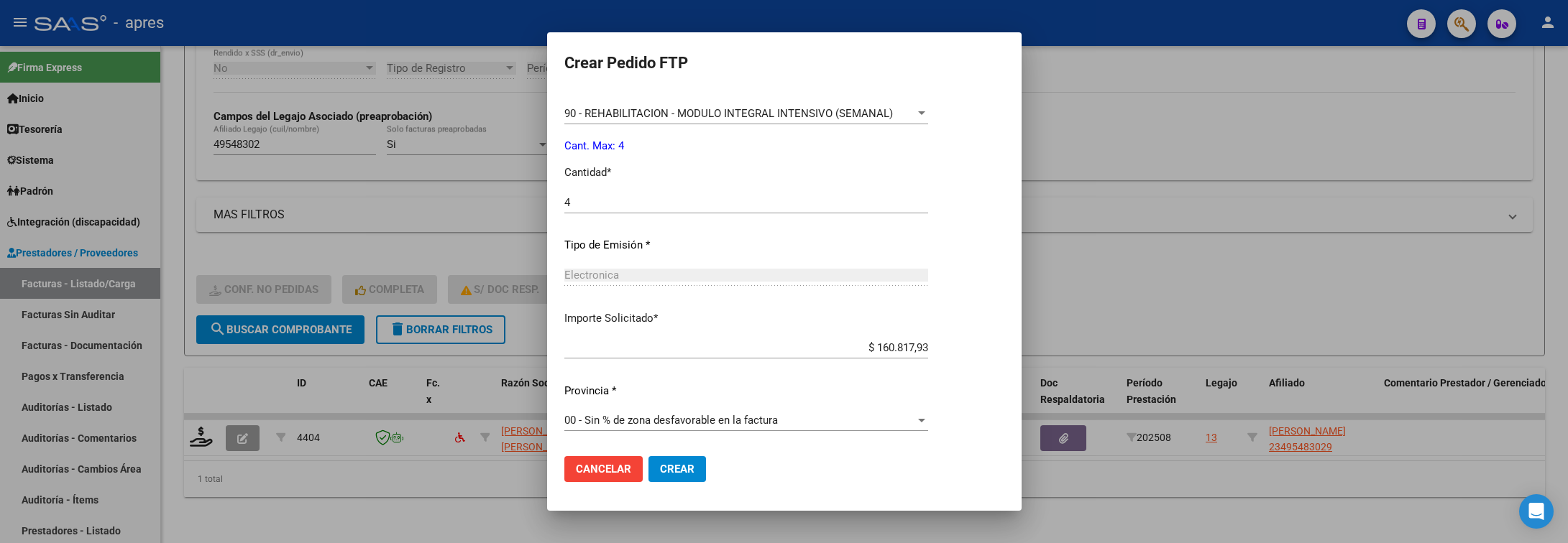
click at [689, 471] on span "Crear" at bounding box center [678, 469] width 35 height 13
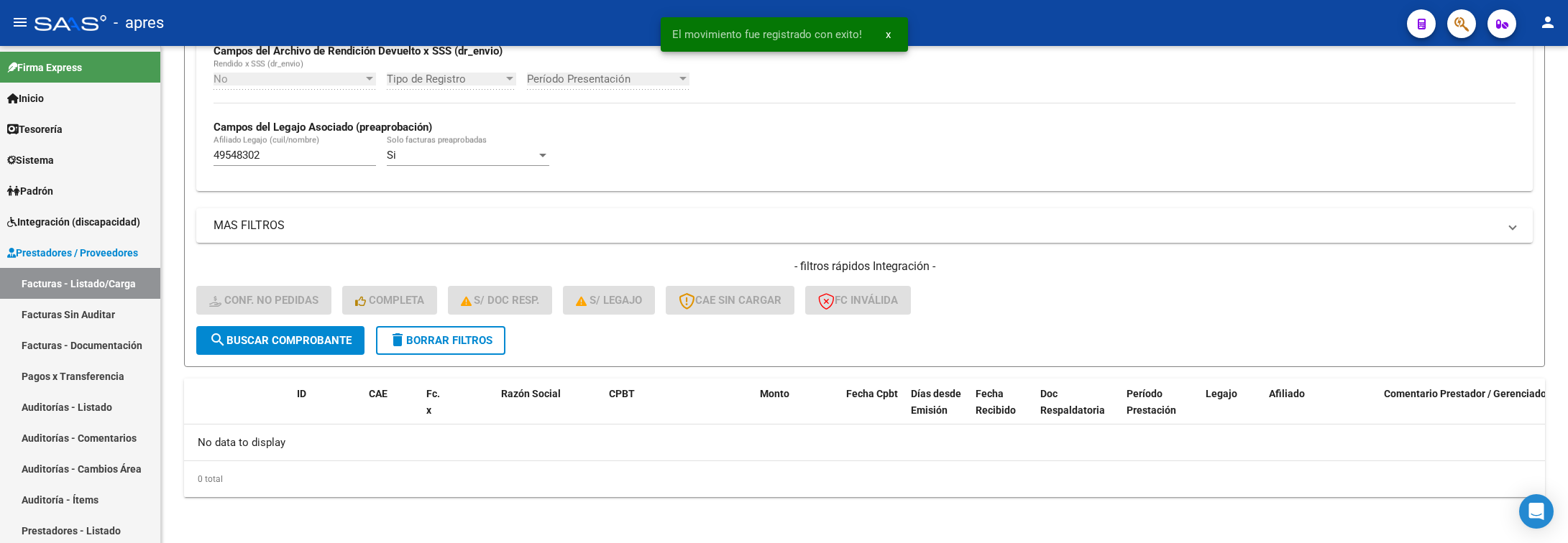
scroll to position [363, 0]
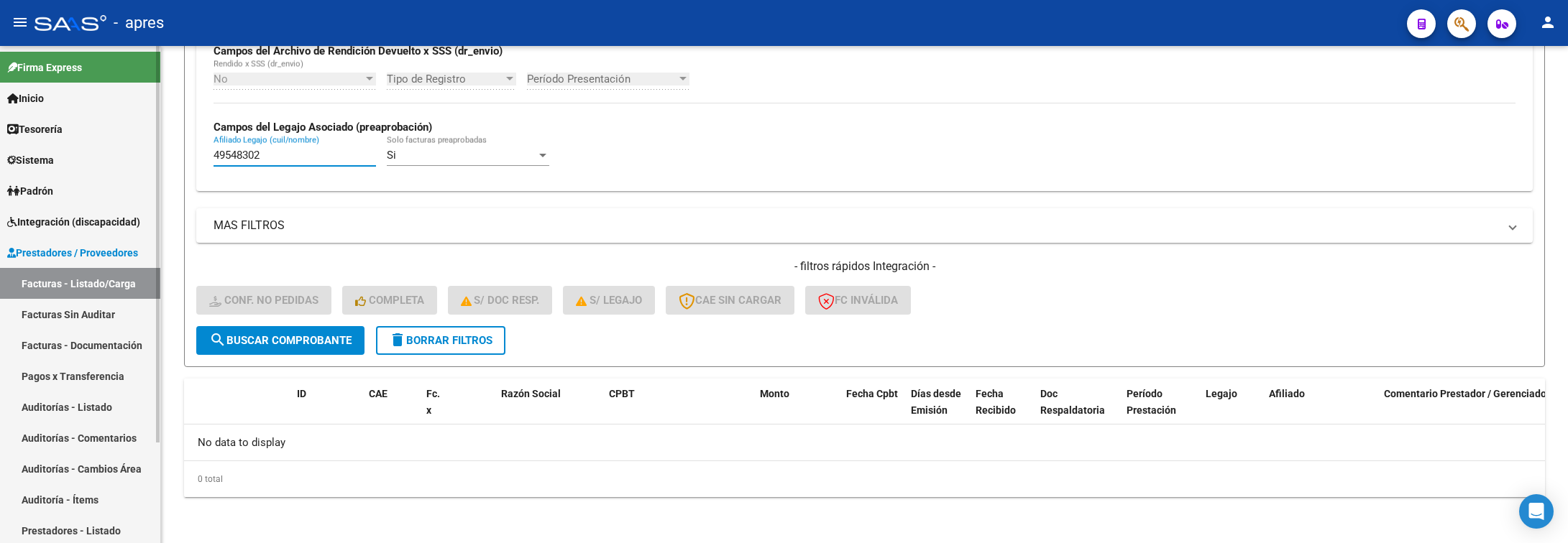
drag, startPoint x: 301, startPoint y: 158, endPoint x: 143, endPoint y: 191, distance: 161.4
click at [143, 190] on mat-sidenav-container "Firma Express Inicio Calendario SSS Instructivos Contacto OS Tesorería Extracto…" at bounding box center [784, 295] width 1568 height 497
paste input "5871002"
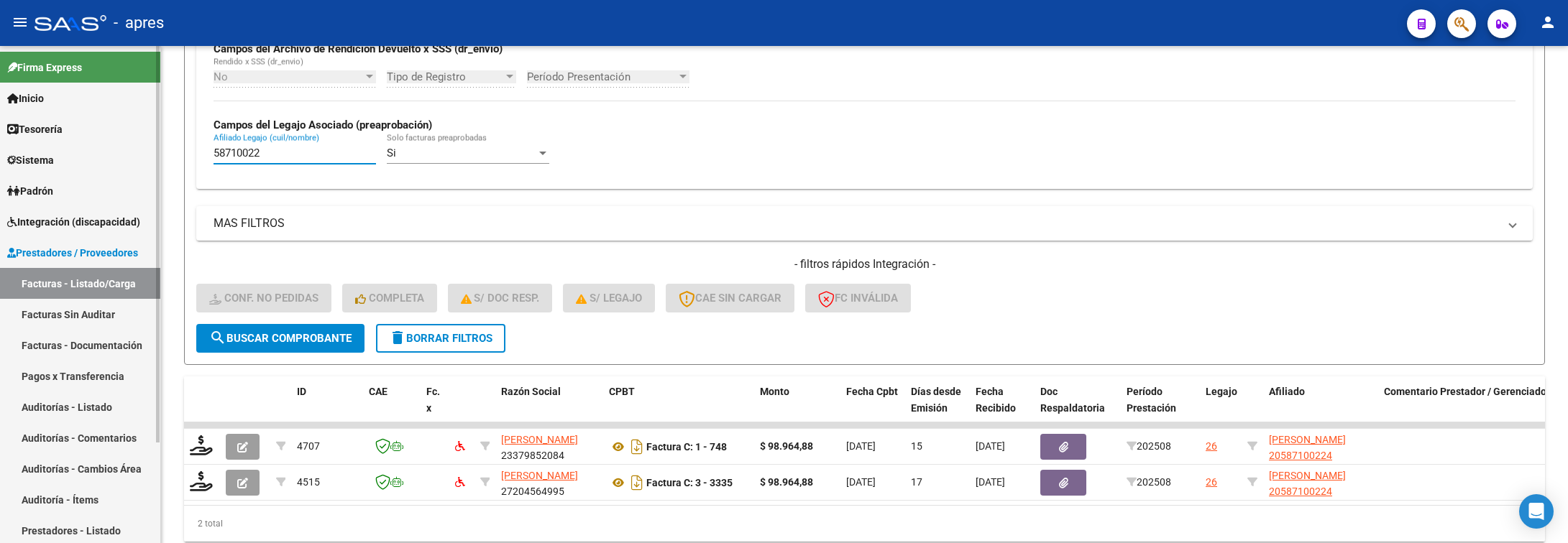
type input "58710022"
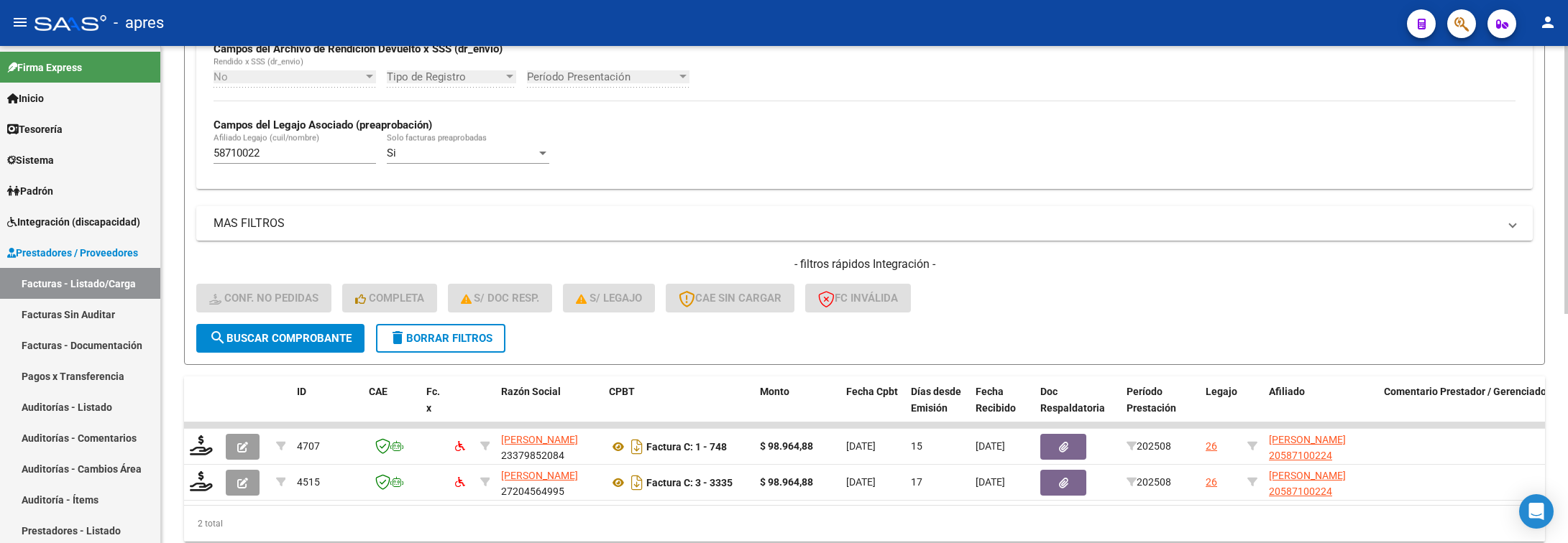
click at [182, 446] on div "Video tutorial PRESTADORES -> Listado de CPBTs Emitidos por Prestadores / Prove…" at bounding box center [864, 136] width 1407 height 904
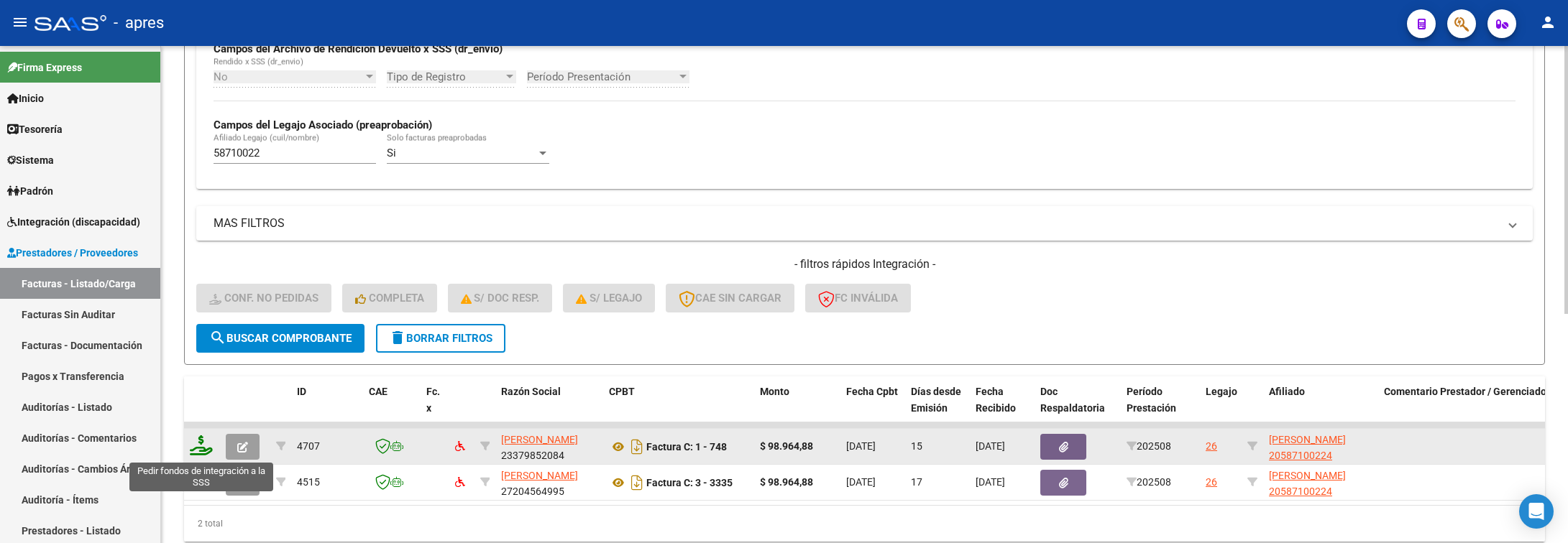
click at [191, 451] on icon at bounding box center [201, 446] width 23 height 20
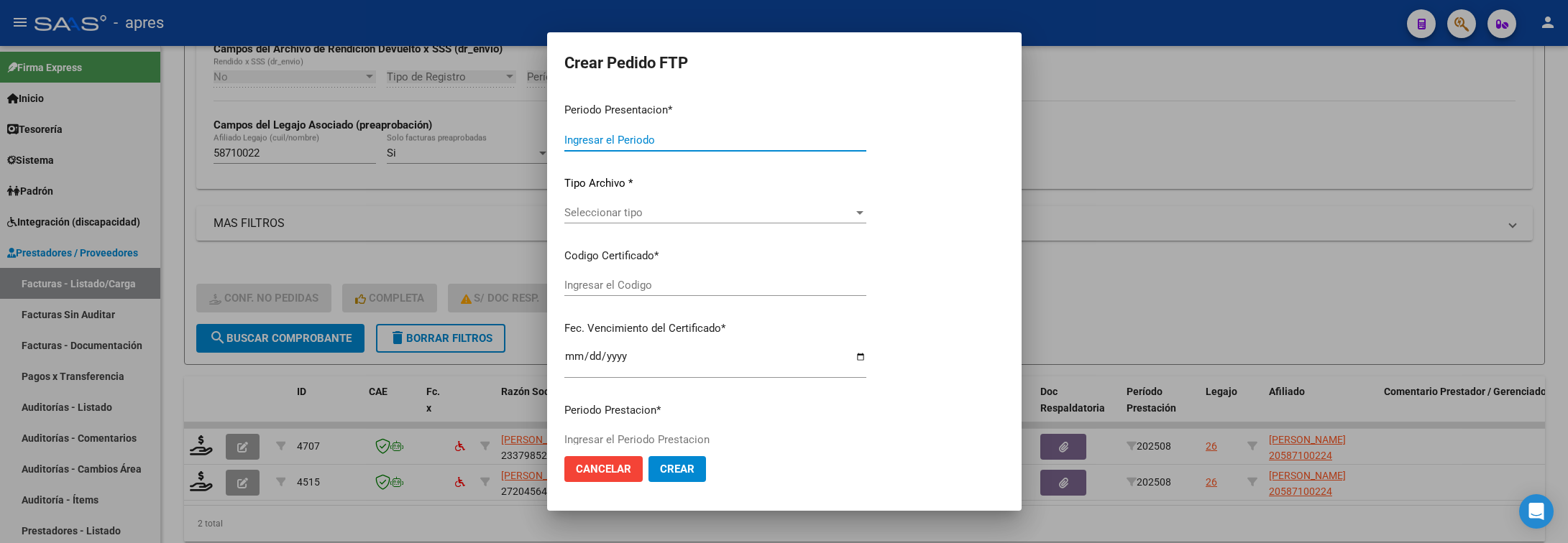
type input "202508"
type input "$ 98.964,88"
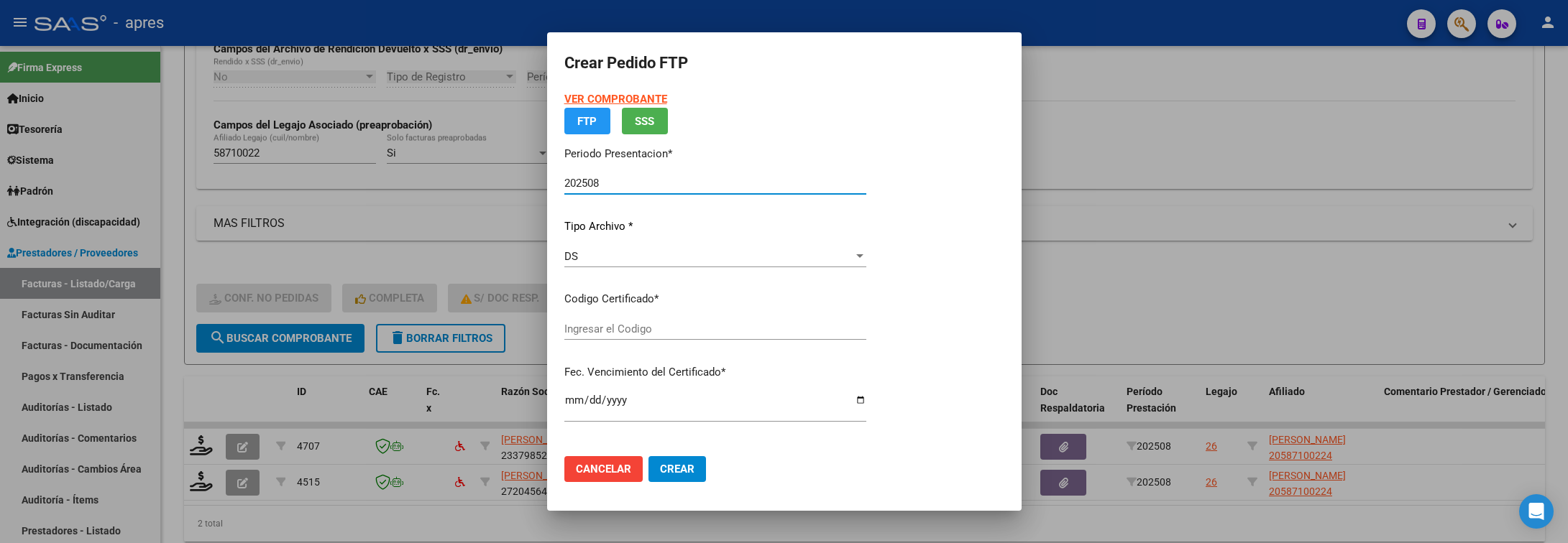
type input "ARG02000587100222023080220260802BS315"
type input "2026-08-08"
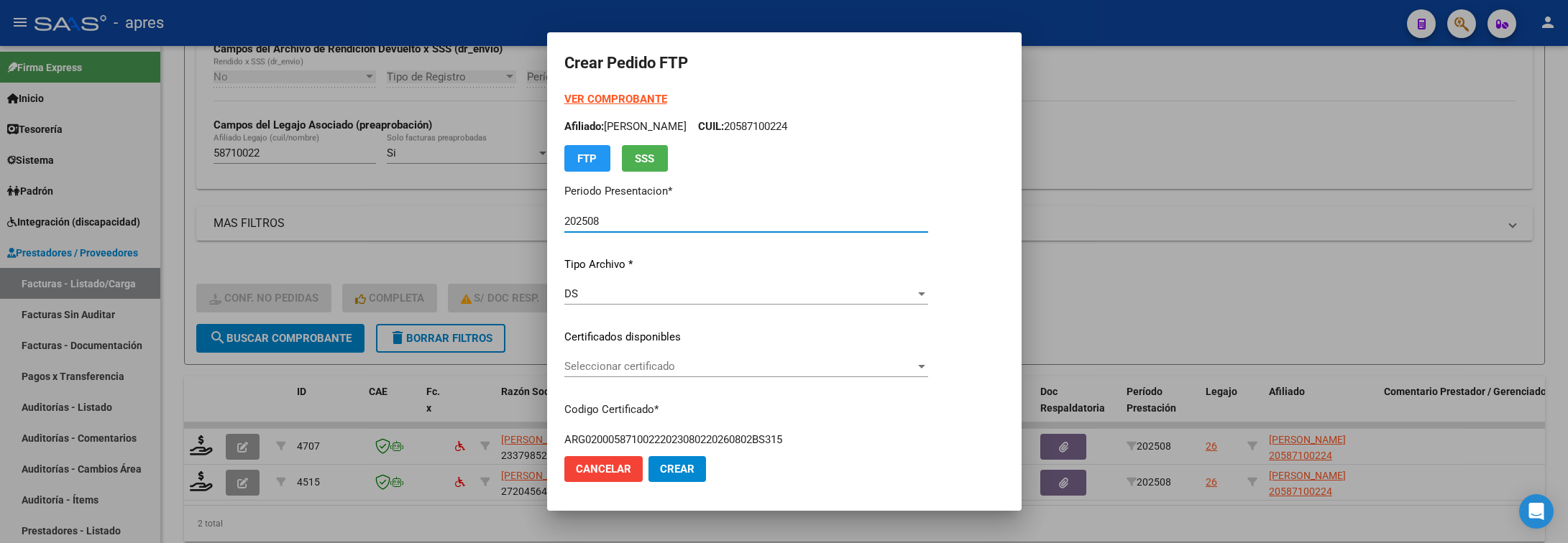
click at [883, 374] on div "Seleccionar certificado Seleccionar certificado" at bounding box center [746, 366] width 364 height 21
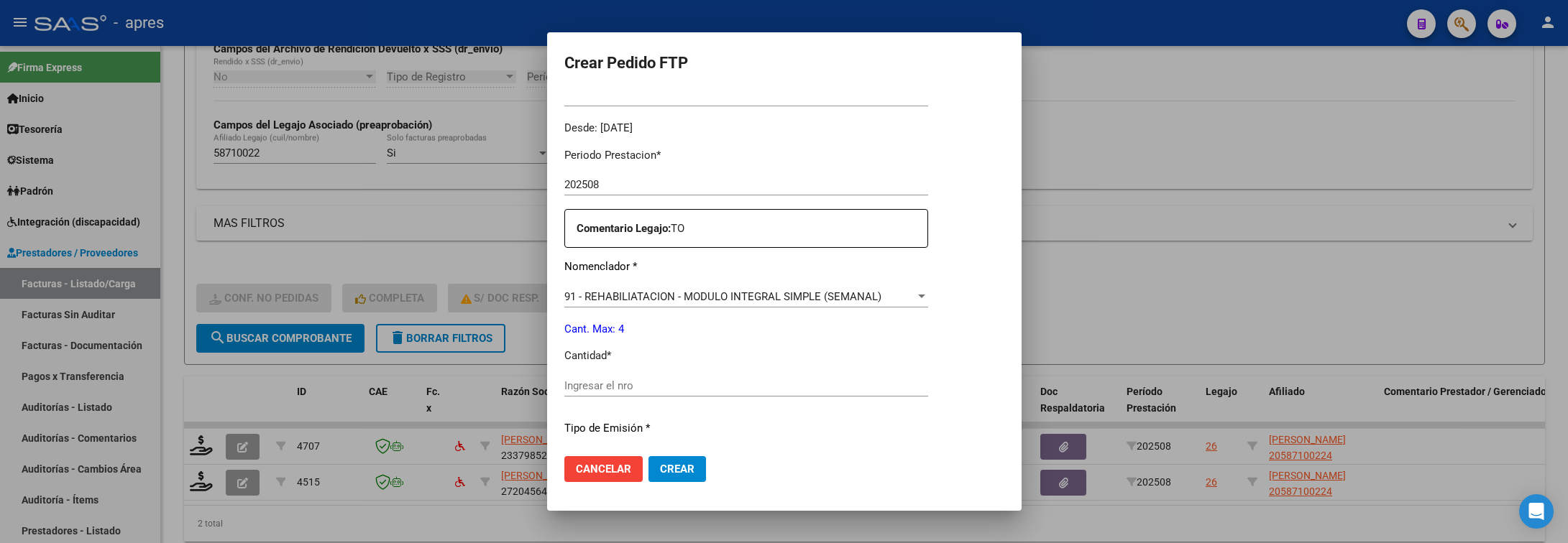
scroll to position [431, 0]
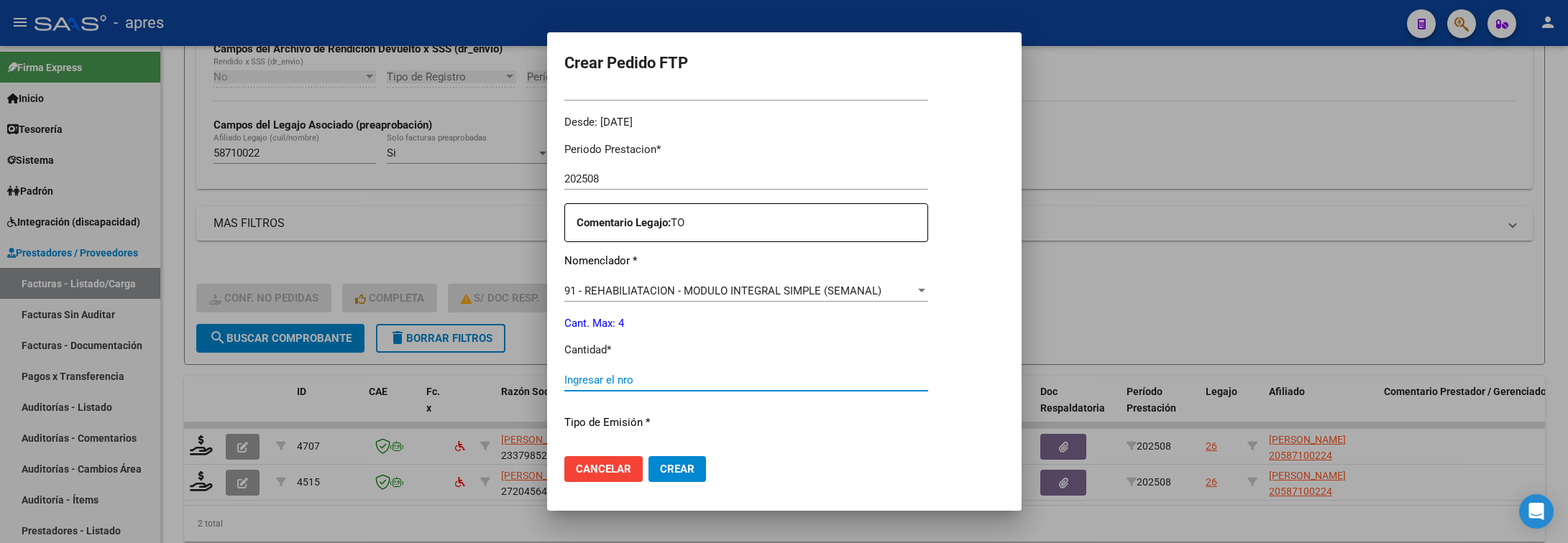
click at [883, 374] on input "Ingresar el nro" at bounding box center [746, 380] width 364 height 13
type input "4"
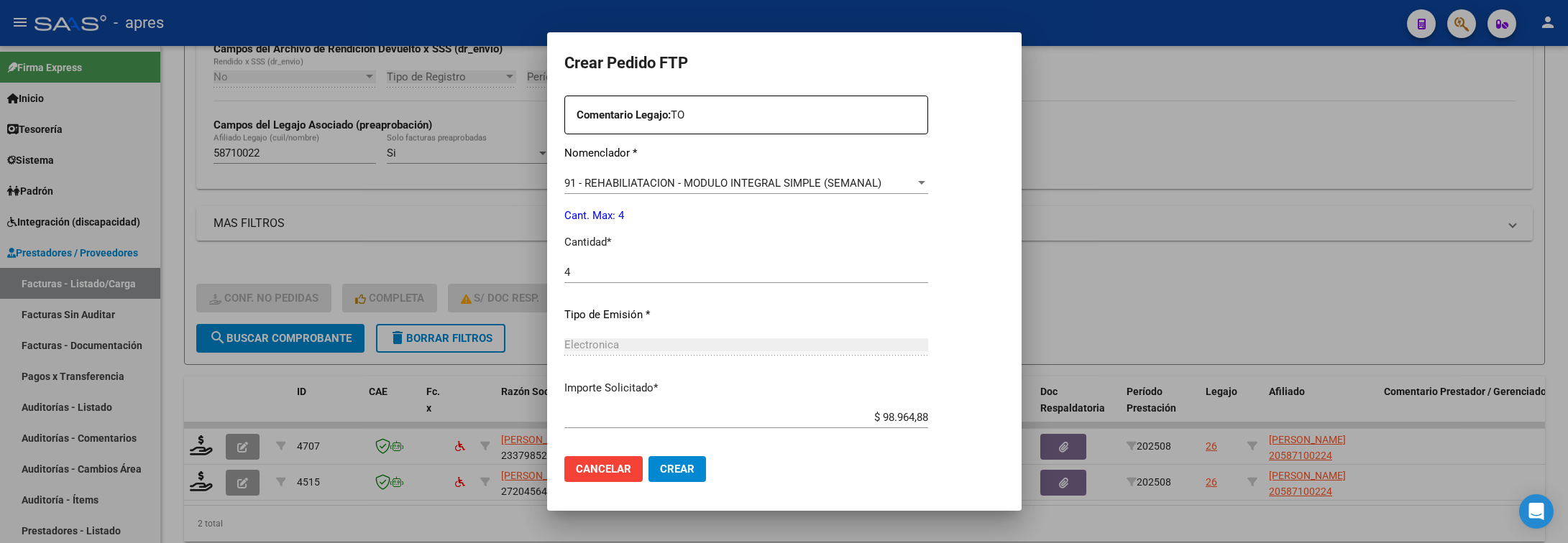
scroll to position [609, 0]
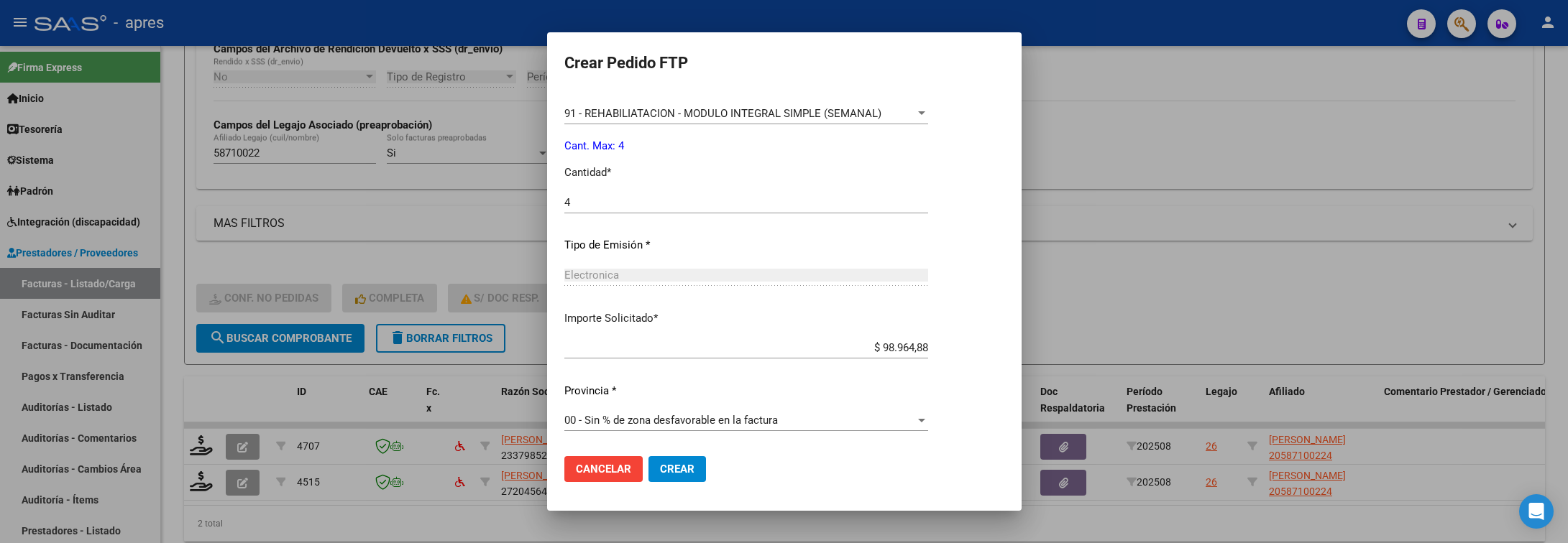
drag, startPoint x: 630, startPoint y: 491, endPoint x: 639, endPoint y: 470, distance: 22.8
click at [630, 487] on mat-dialog-actions "Cancelar Crear" at bounding box center [784, 469] width 440 height 49
click at [660, 470] on span "Crear" at bounding box center [678, 469] width 35 height 13
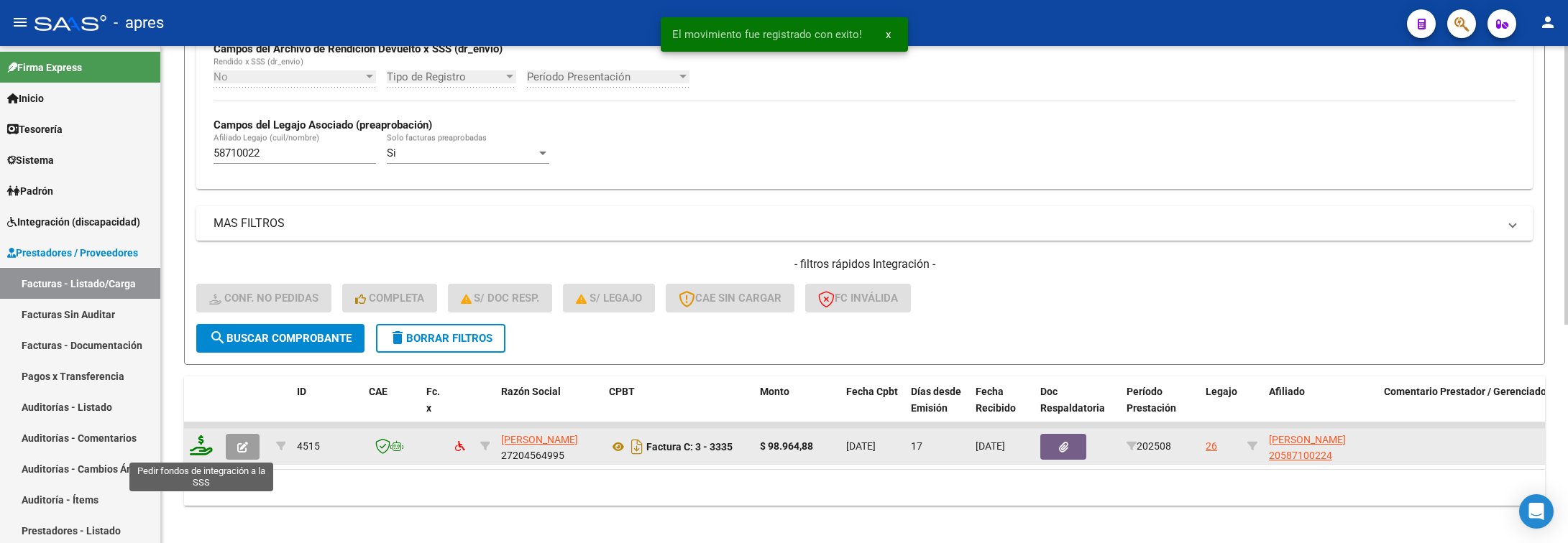
click at [209, 453] on icon at bounding box center [201, 446] width 23 height 20
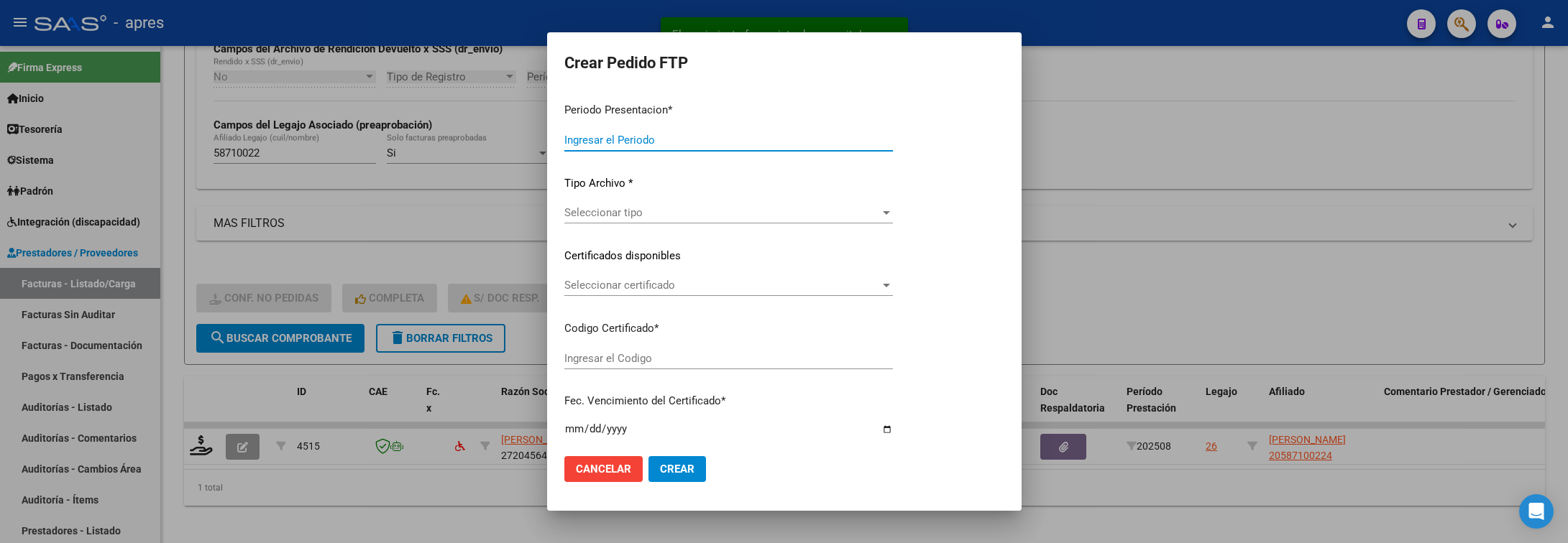
type input "202508"
type input "$ 98.964,88"
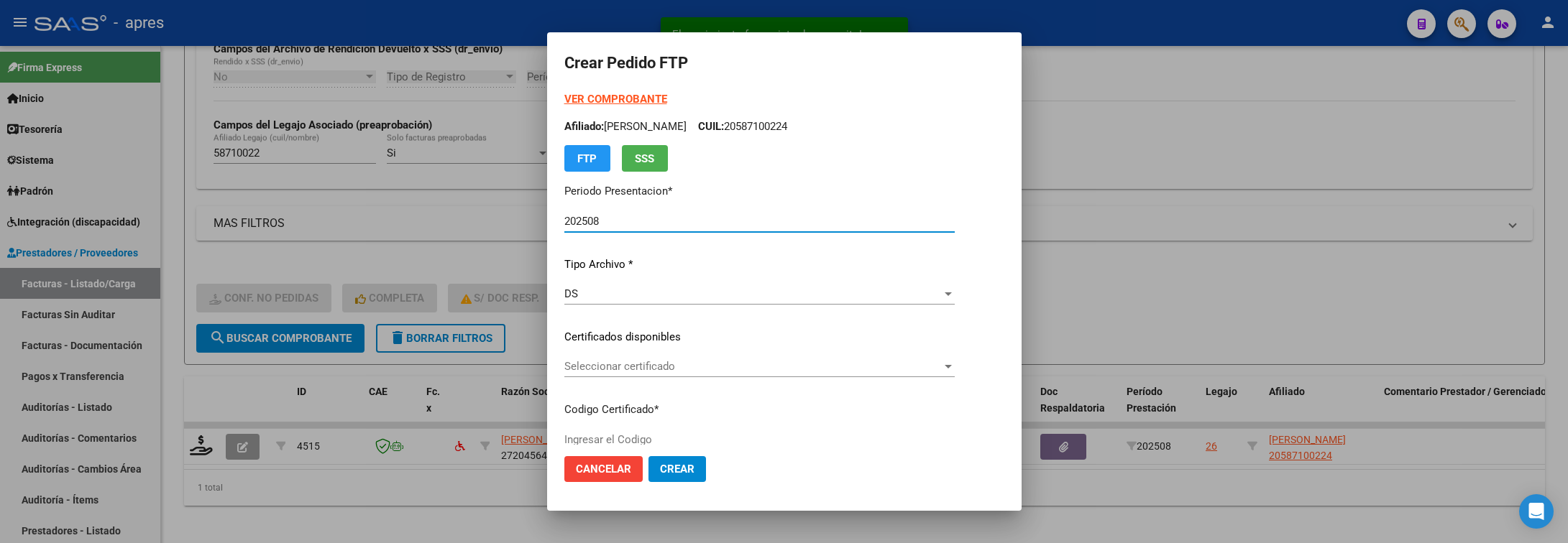
click at [780, 361] on span "Seleccionar certificado" at bounding box center [753, 366] width 378 height 13
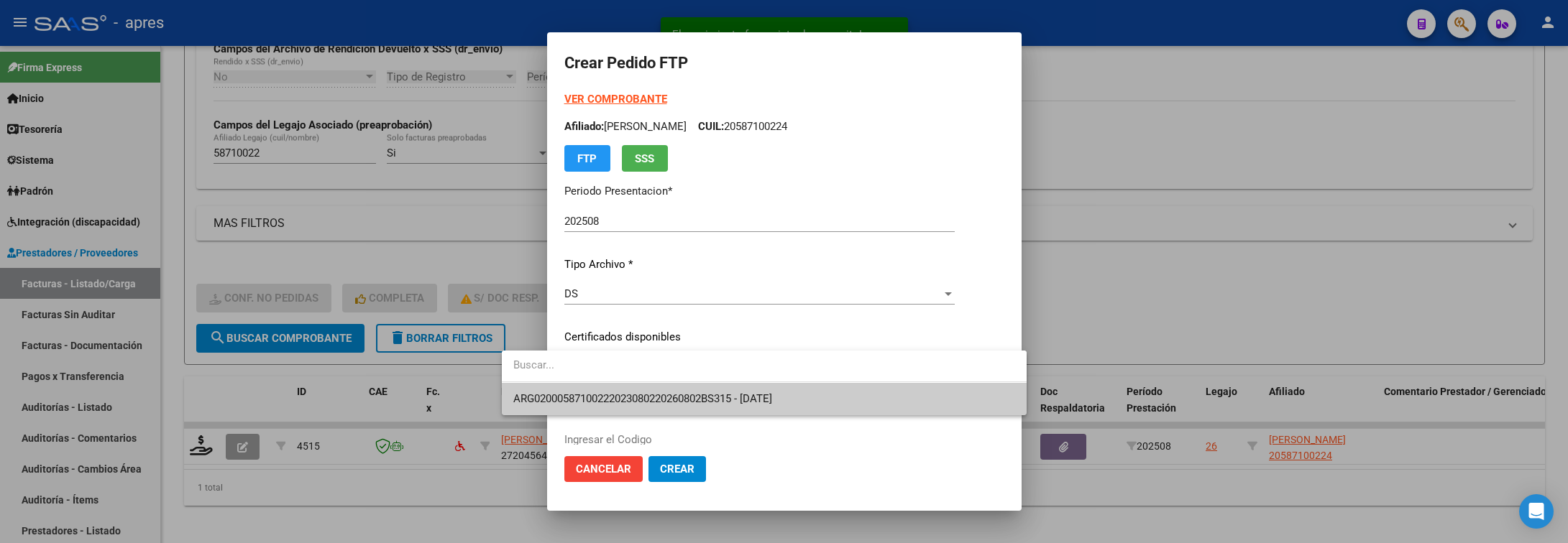
type input "ARG02000587100222023080220260802BS315"
type input "2026-08-08"
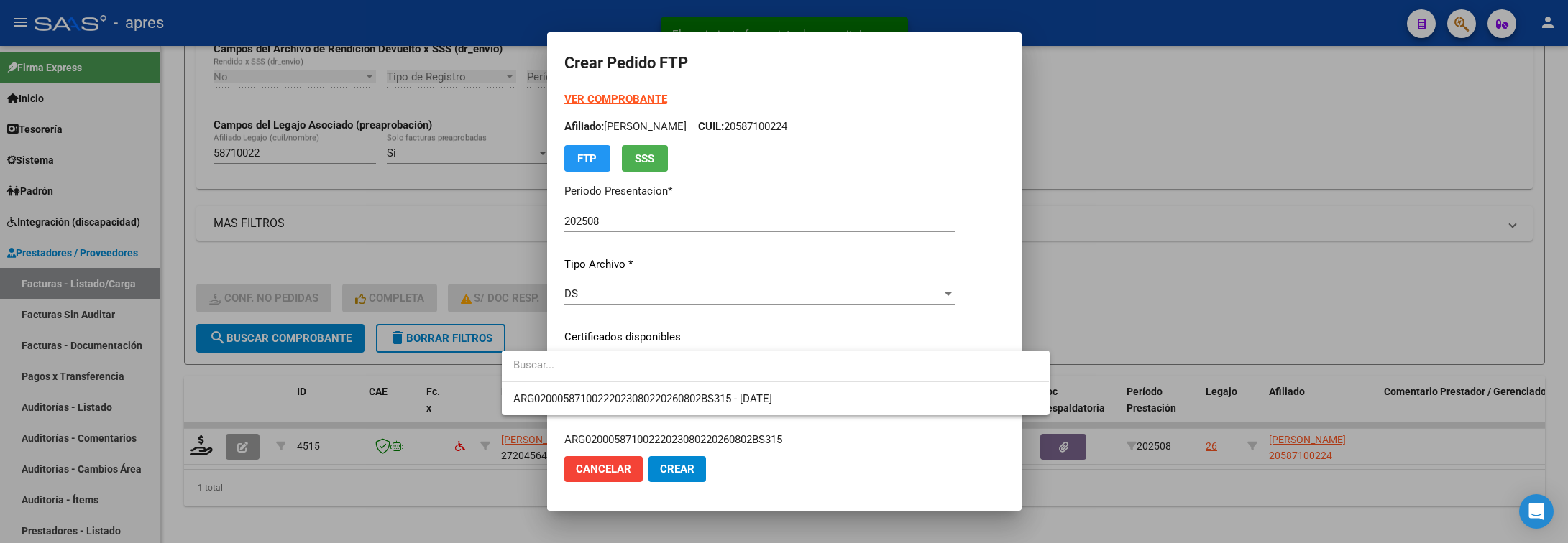
type input "ç"
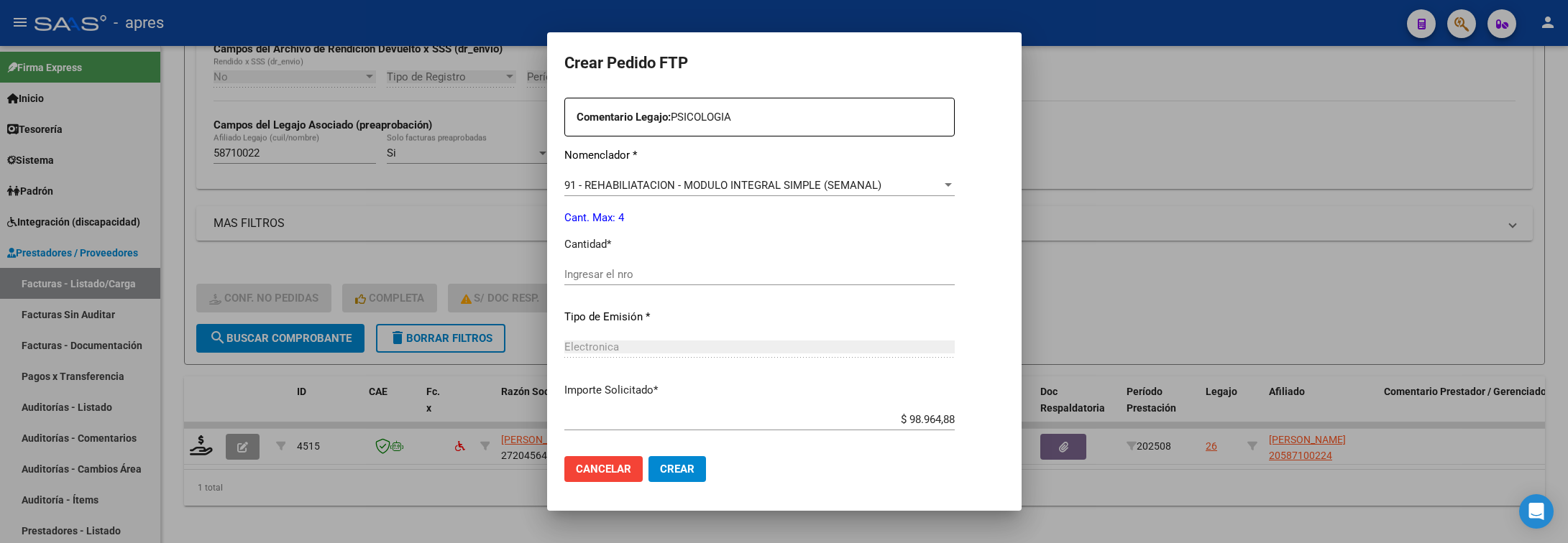
scroll to position [539, 0]
drag, startPoint x: 766, startPoint y: 286, endPoint x: 773, endPoint y: 269, distance: 18.4
click at [766, 281] on div "Ingresar el nro" at bounding box center [759, 279] width 390 height 35
click at [773, 269] on input "Ingresar el nro" at bounding box center [759, 272] width 390 height 13
type input "4"
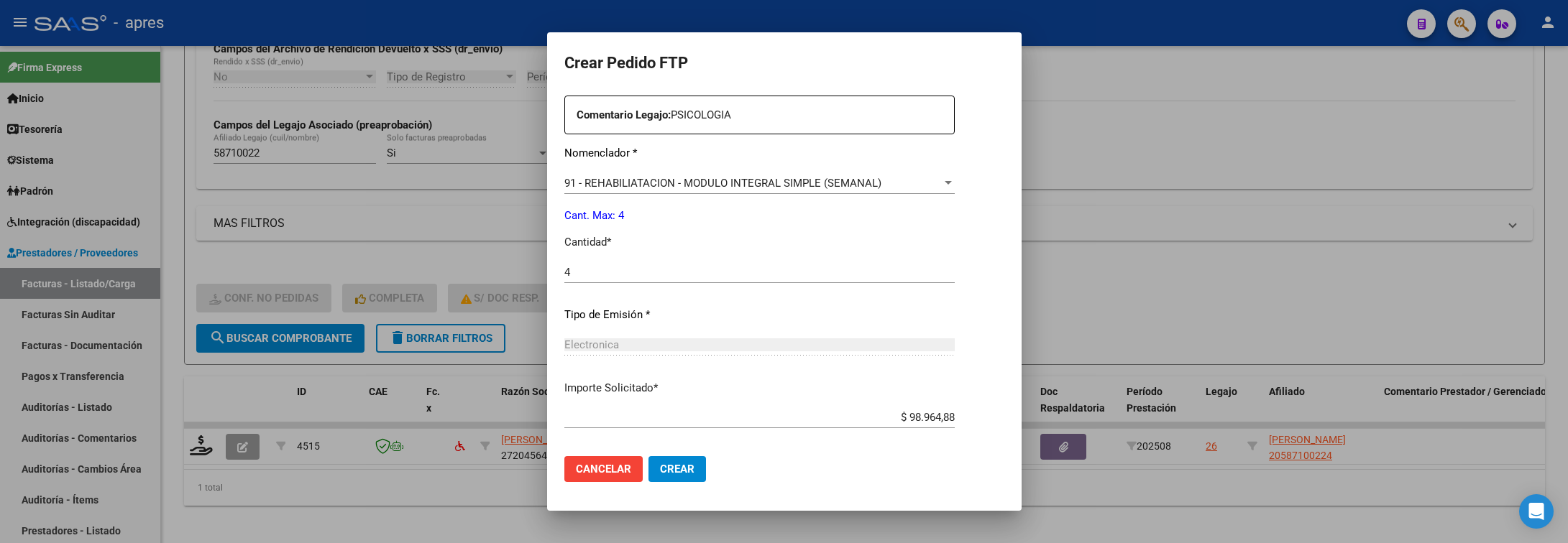
scroll to position [609, 0]
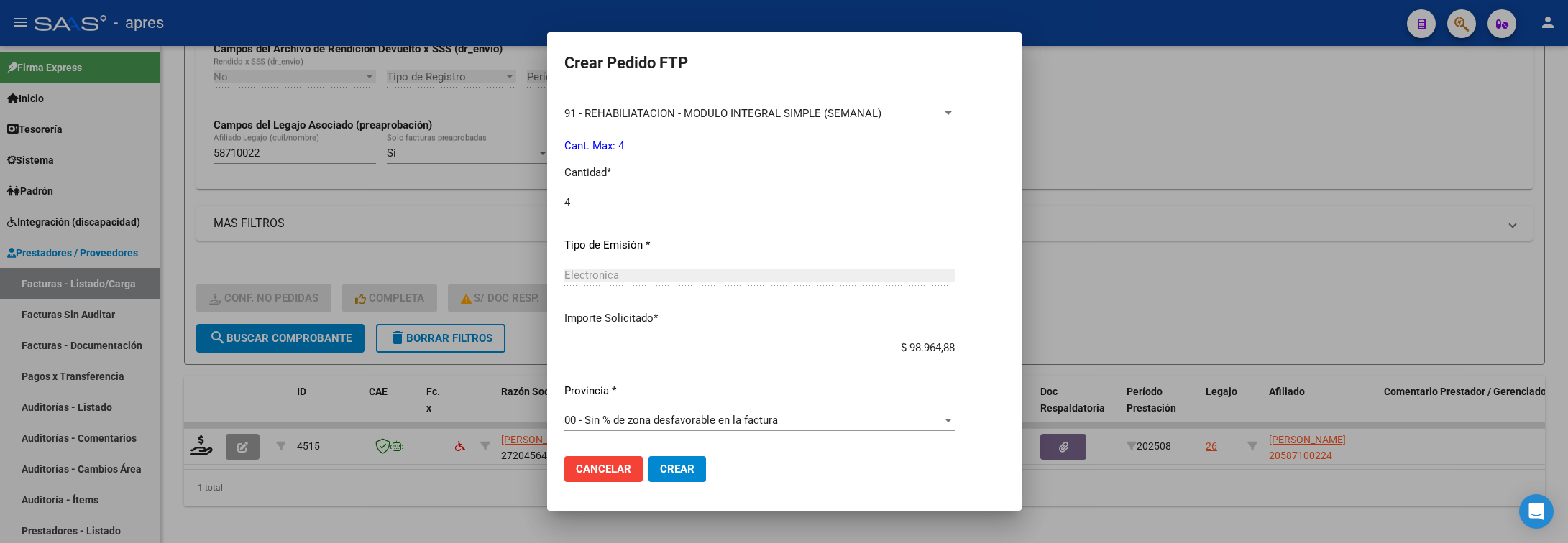
click at [611, 491] on mat-dialog-actions "Cancelar Crear" at bounding box center [784, 469] width 440 height 49
click at [660, 472] on span "Crear" at bounding box center [678, 469] width 35 height 13
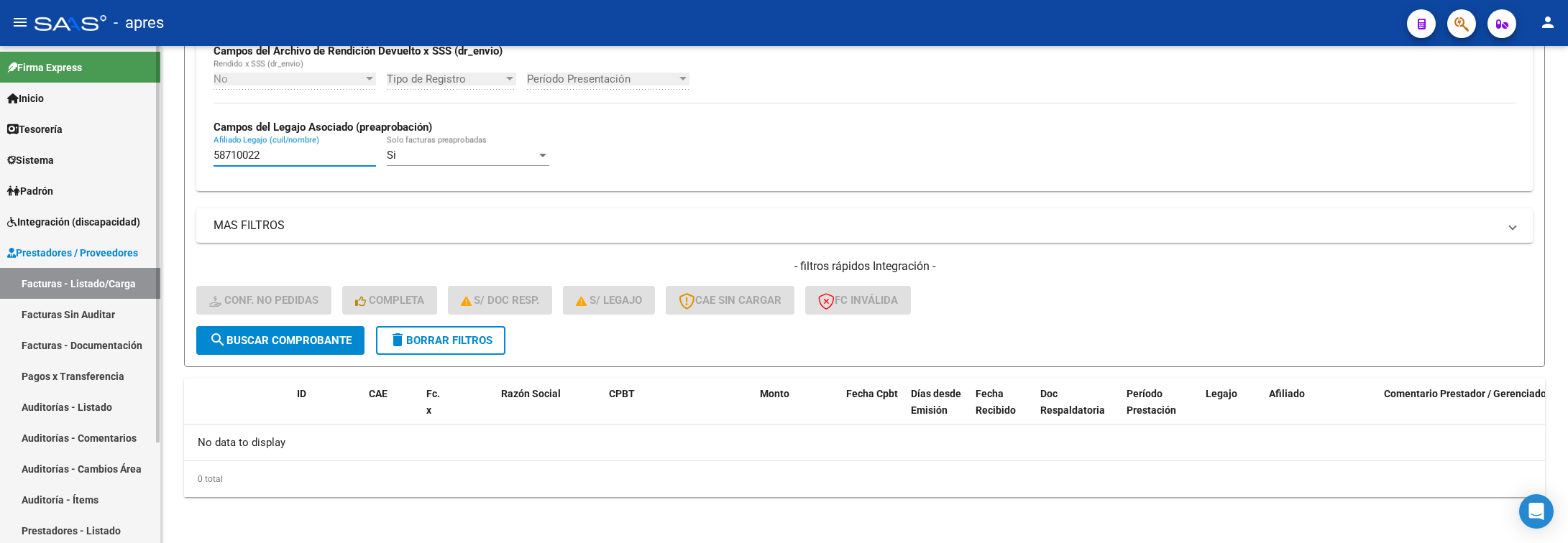
drag, startPoint x: 313, startPoint y: 159, endPoint x: 112, endPoint y: 177, distance: 201.8
click at [112, 177] on mat-sidenav-container "Firma Express Inicio Calendario SSS Instructivos Contacto OS Tesorería Extracto…" at bounding box center [784, 295] width 1568 height 497
paste input "6348693"
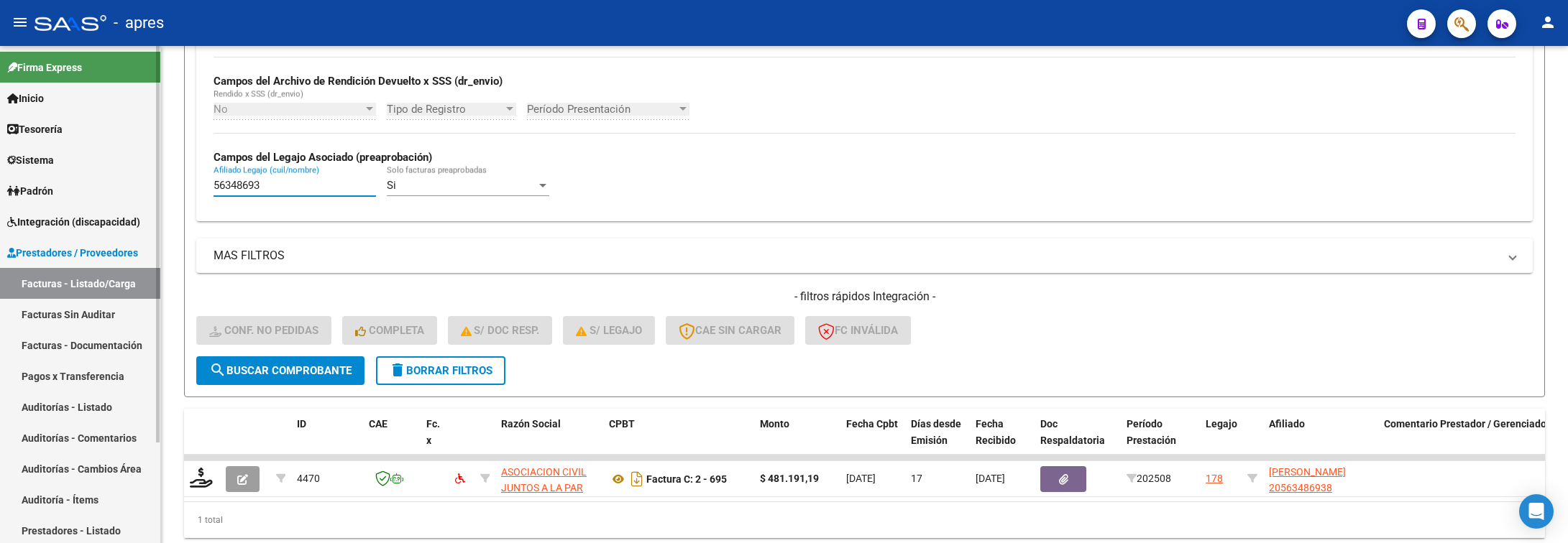
scroll to position [363, 0]
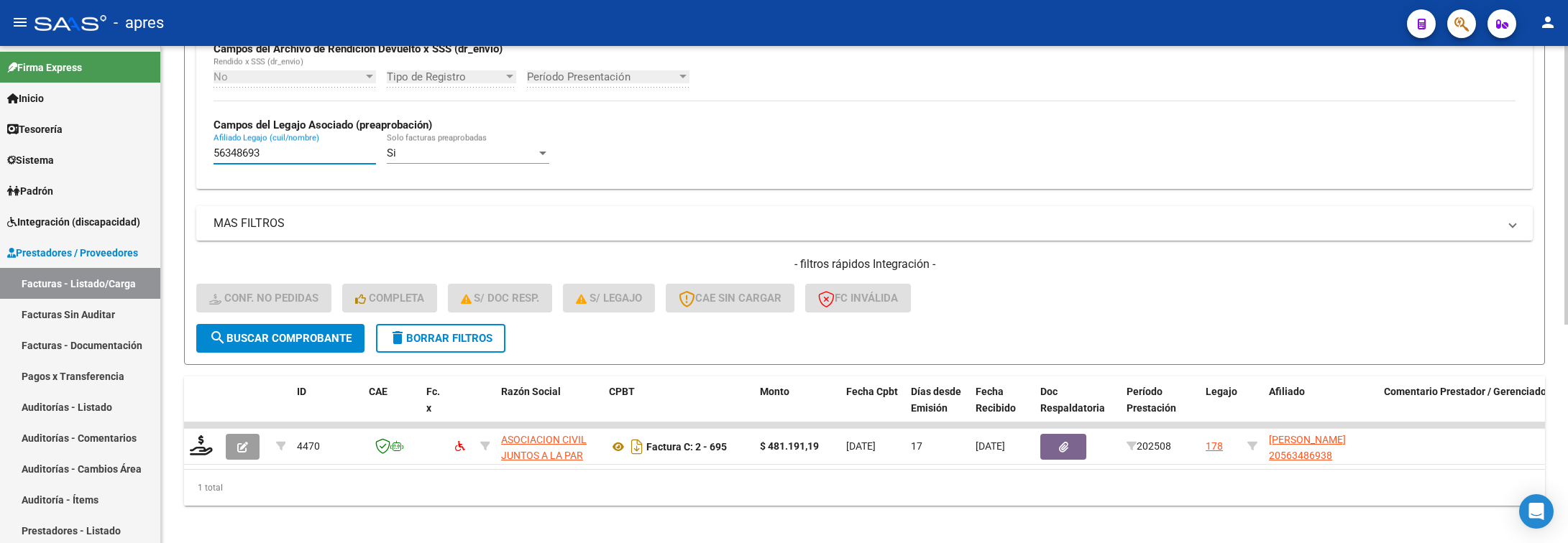
type input "56348693"
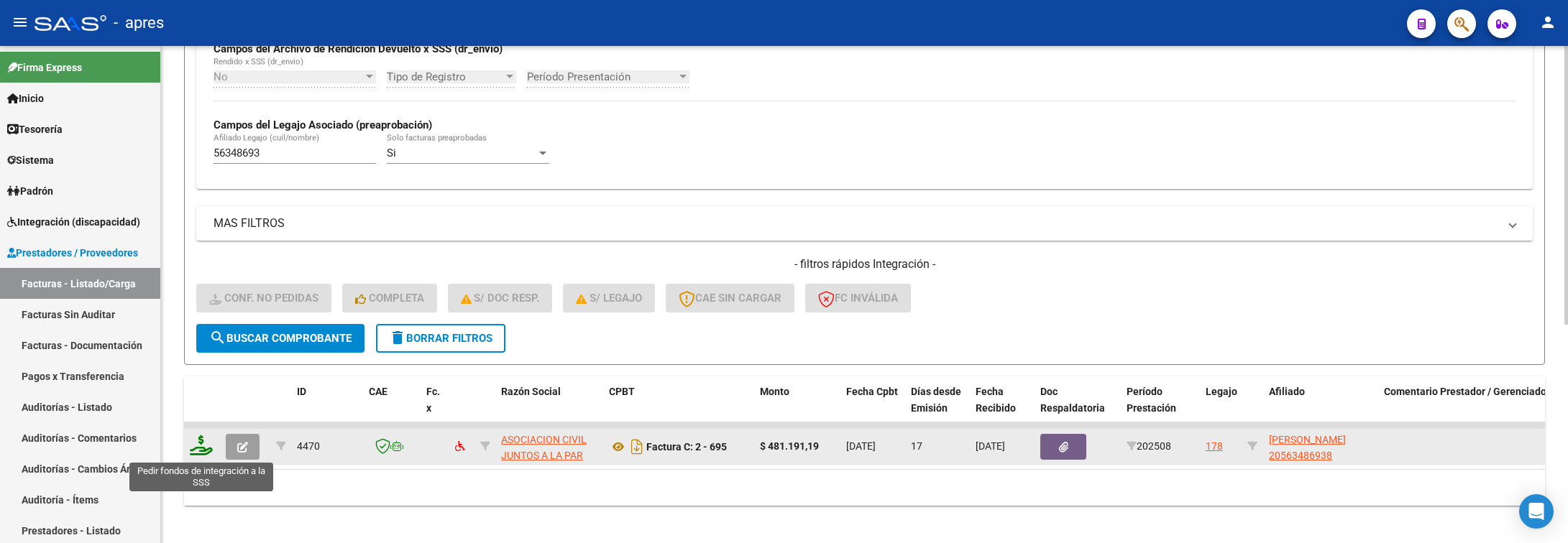
click at [205, 447] on icon at bounding box center [201, 446] width 23 height 20
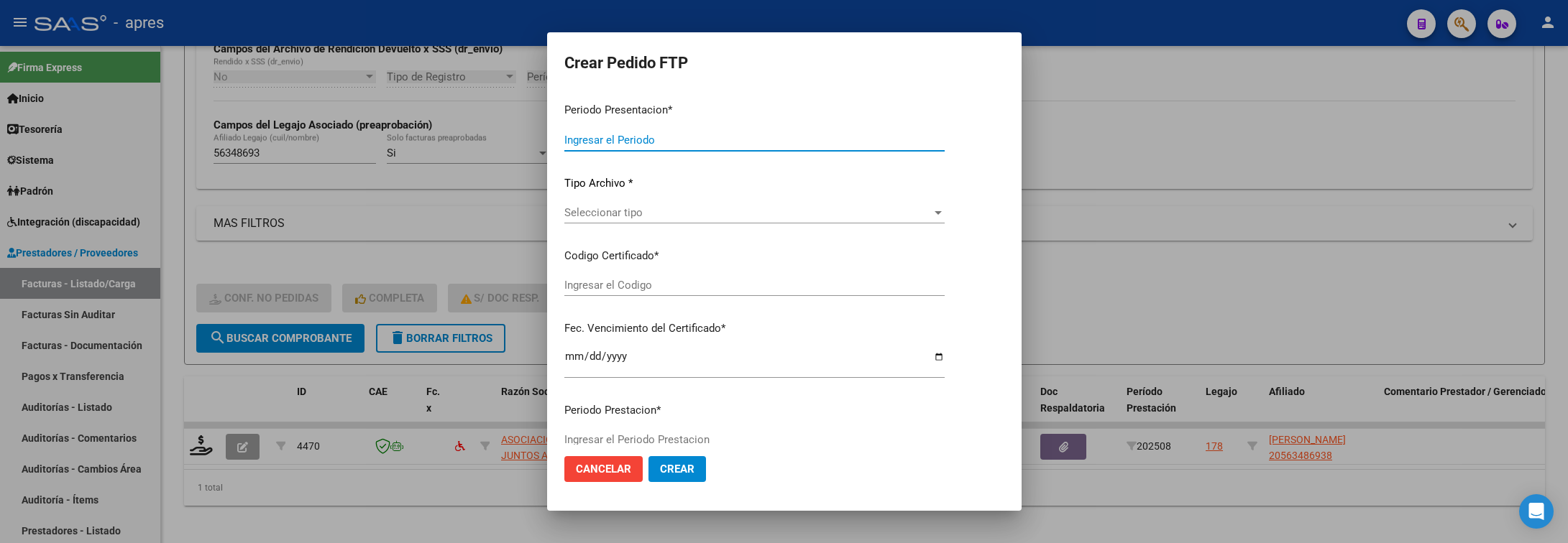
type input "202508"
type input "$ 481.191,19"
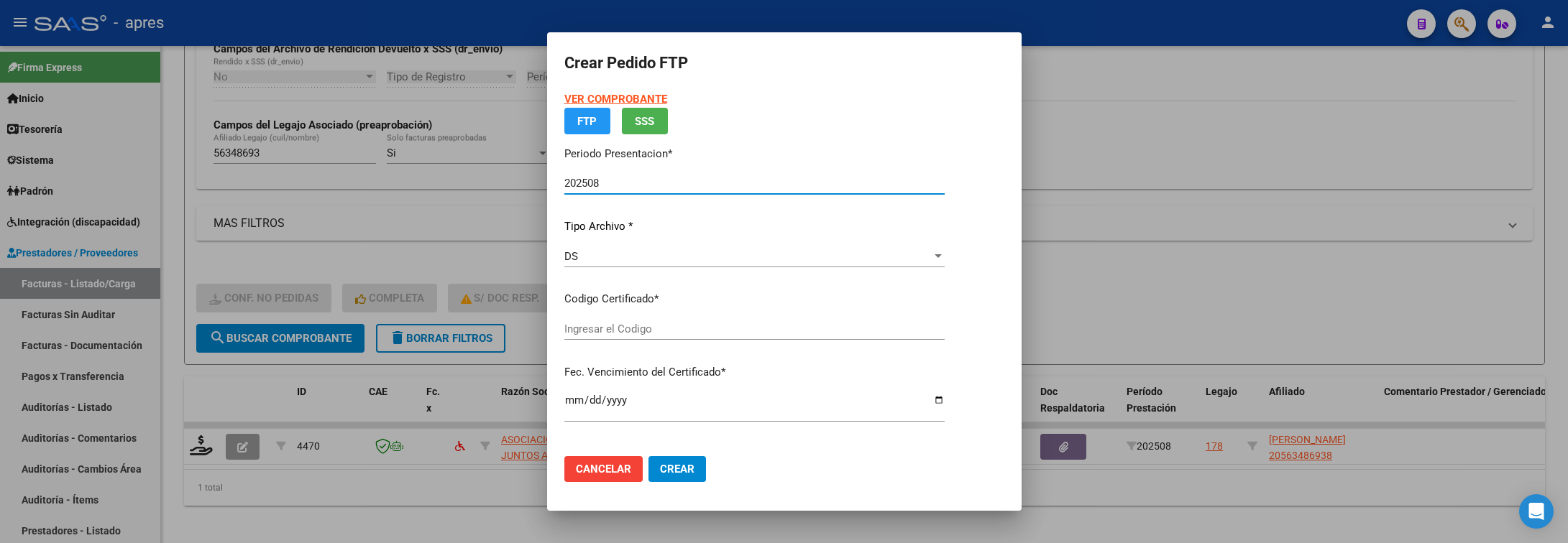
type input "ARG02000563486932024120920291209BUE316"
type input "2029-12-09"
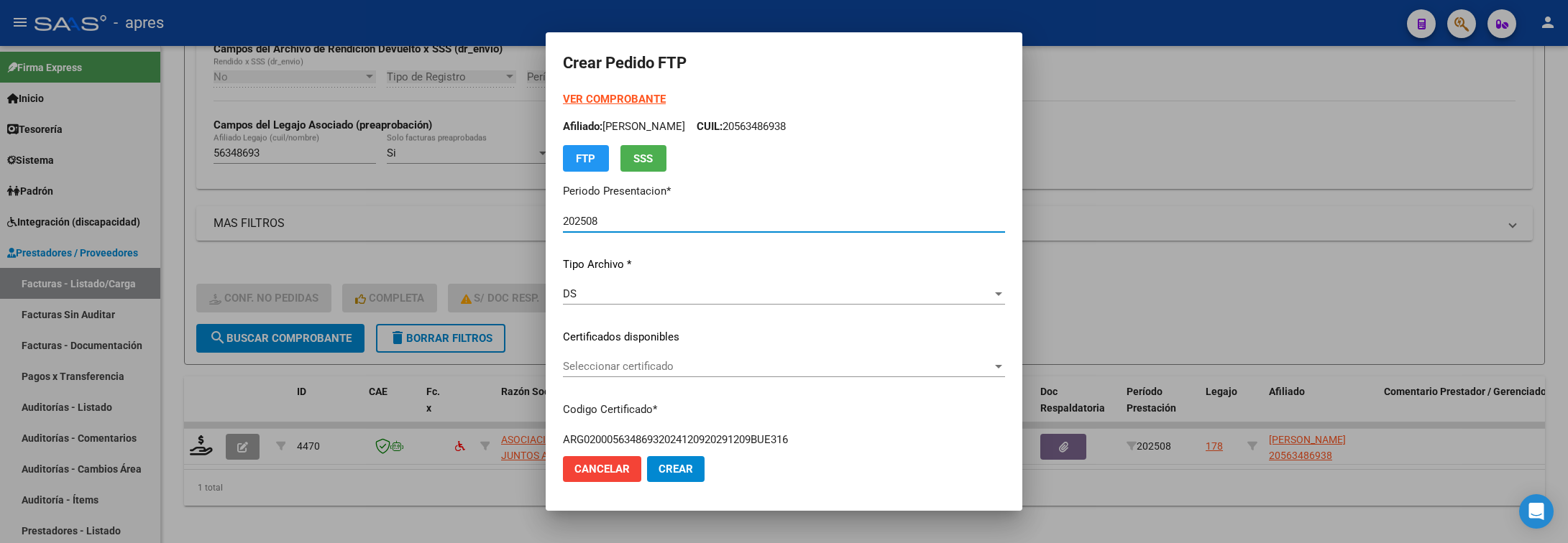
click at [729, 360] on span "Seleccionar certificado" at bounding box center [777, 366] width 429 height 13
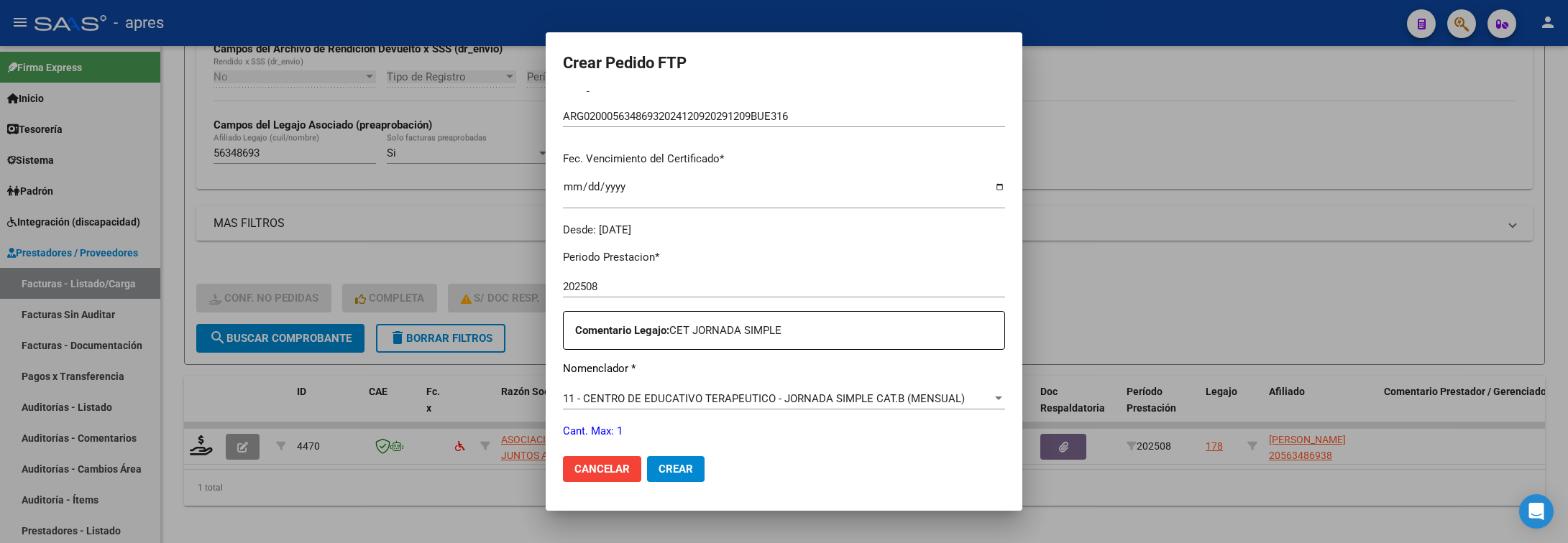
scroll to position [431, 0]
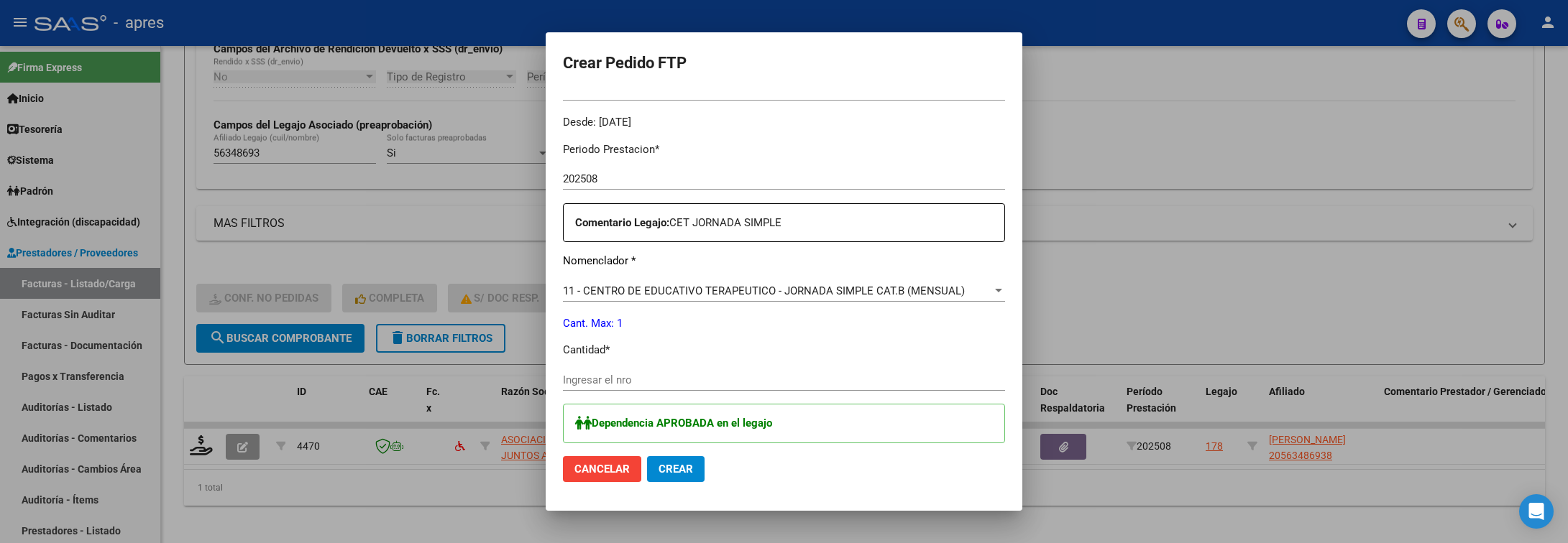
click at [699, 378] on input "Ingresar el nro" at bounding box center [784, 380] width 442 height 13
type input "1"
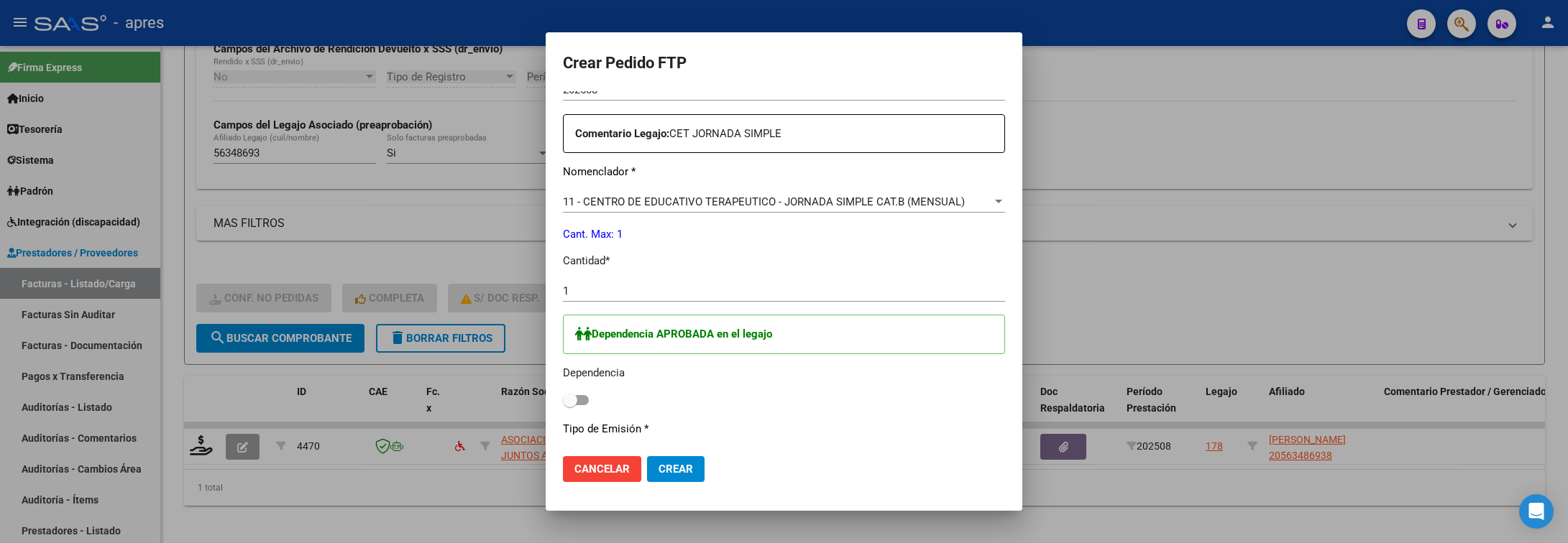
scroll to position [539, 0]
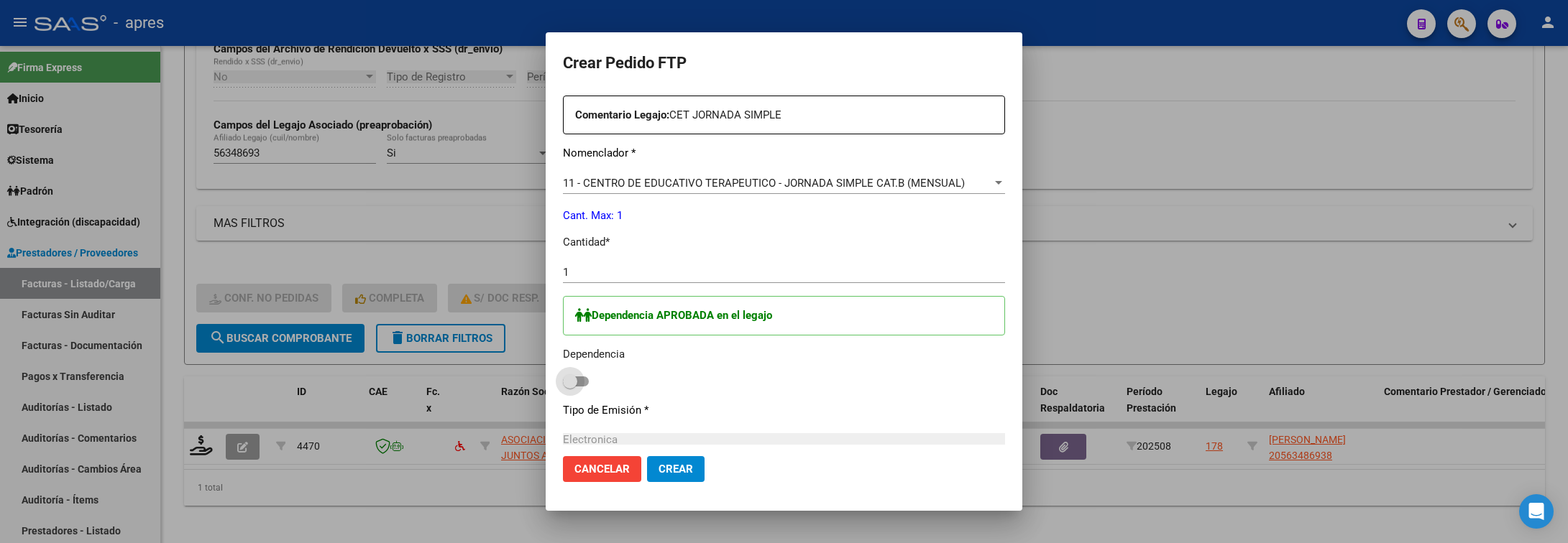
click at [563, 380] on span at bounding box center [576, 381] width 26 height 10
click at [569, 387] on input "checkbox" at bounding box center [569, 387] width 1 height 1
checkbox input "true"
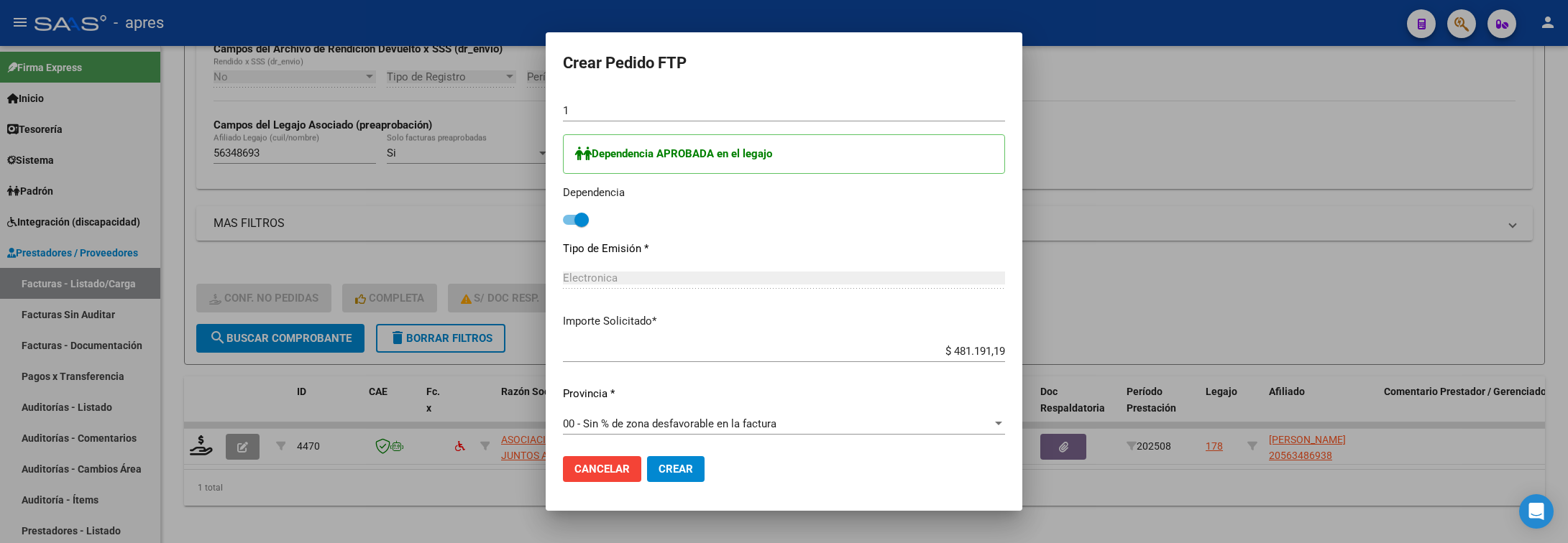
scroll to position [704, 0]
click at [659, 468] on span "Crear" at bounding box center [676, 469] width 35 height 13
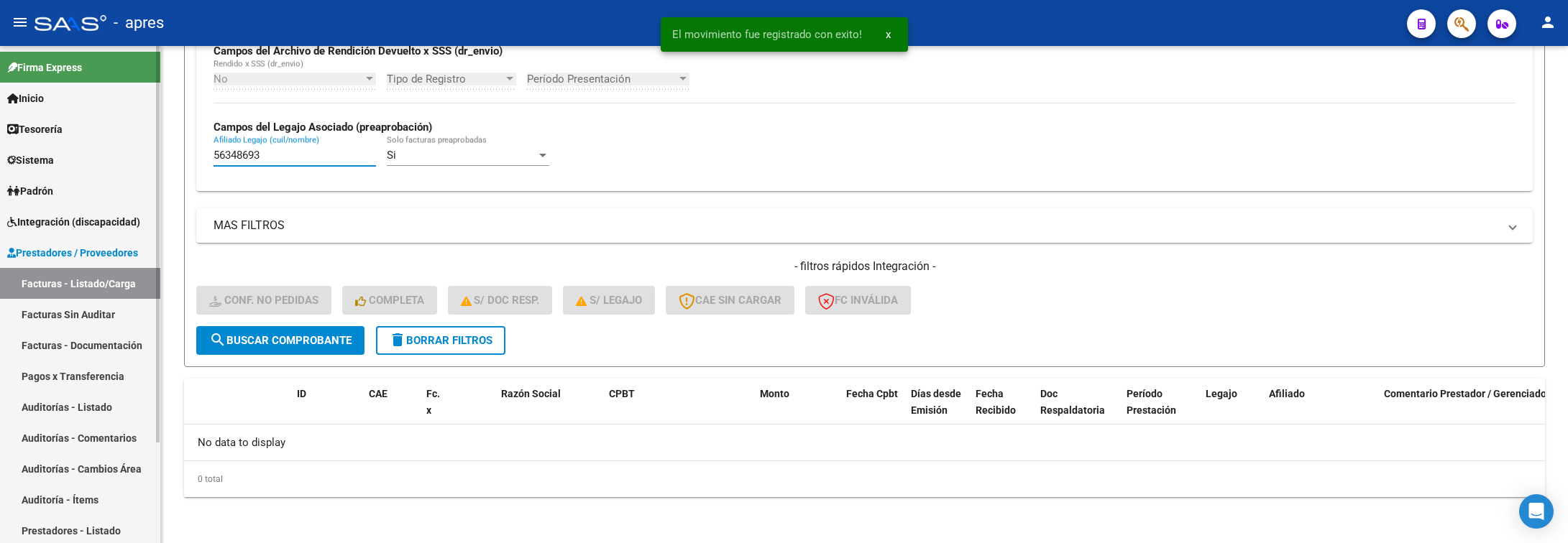
drag, startPoint x: 309, startPoint y: 158, endPoint x: 128, endPoint y: 147, distance: 181.3
click at [123, 149] on mat-sidenav-container "Firma Express Inicio Calendario SSS Instructivos Contacto OS Tesorería Extracto…" at bounding box center [784, 295] width 1568 height 497
paste input "48649164"
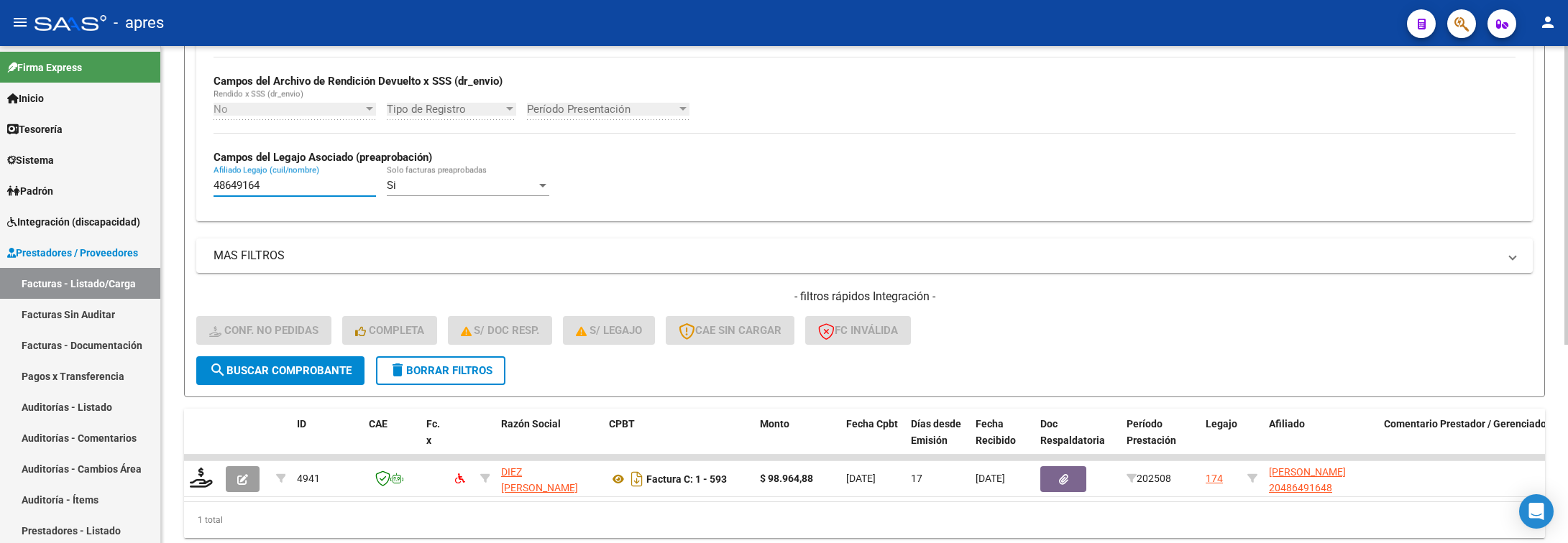
scroll to position [363, 0]
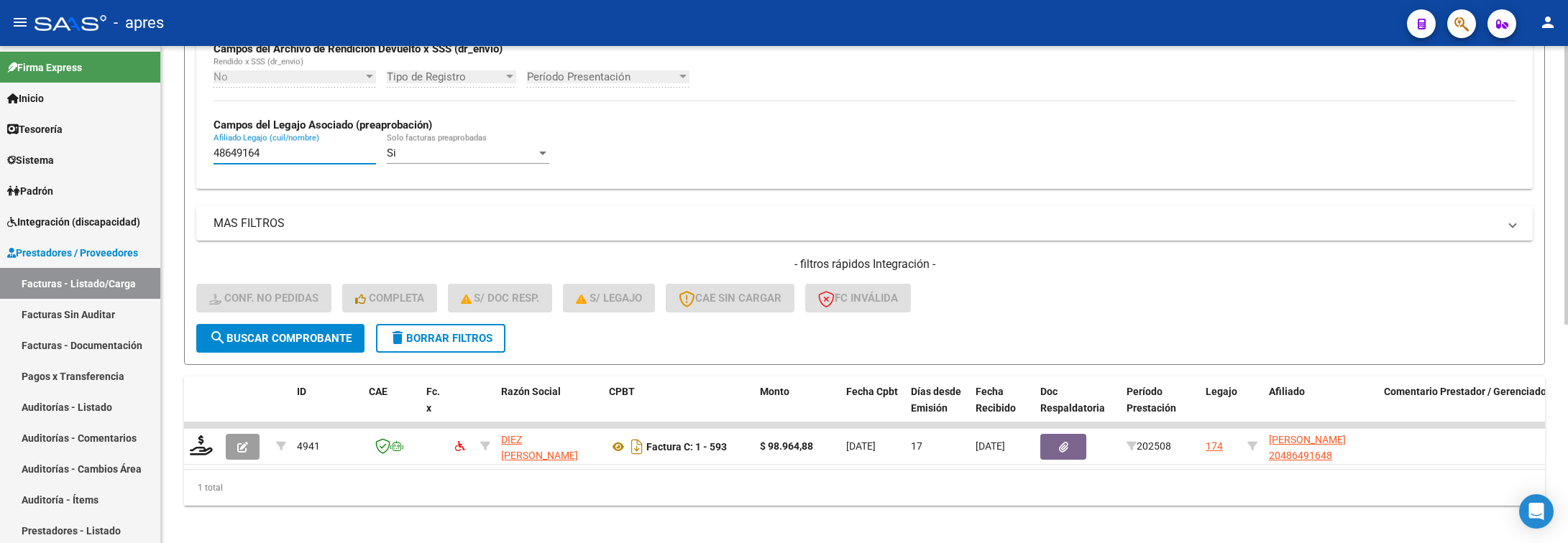
type input "48649164"
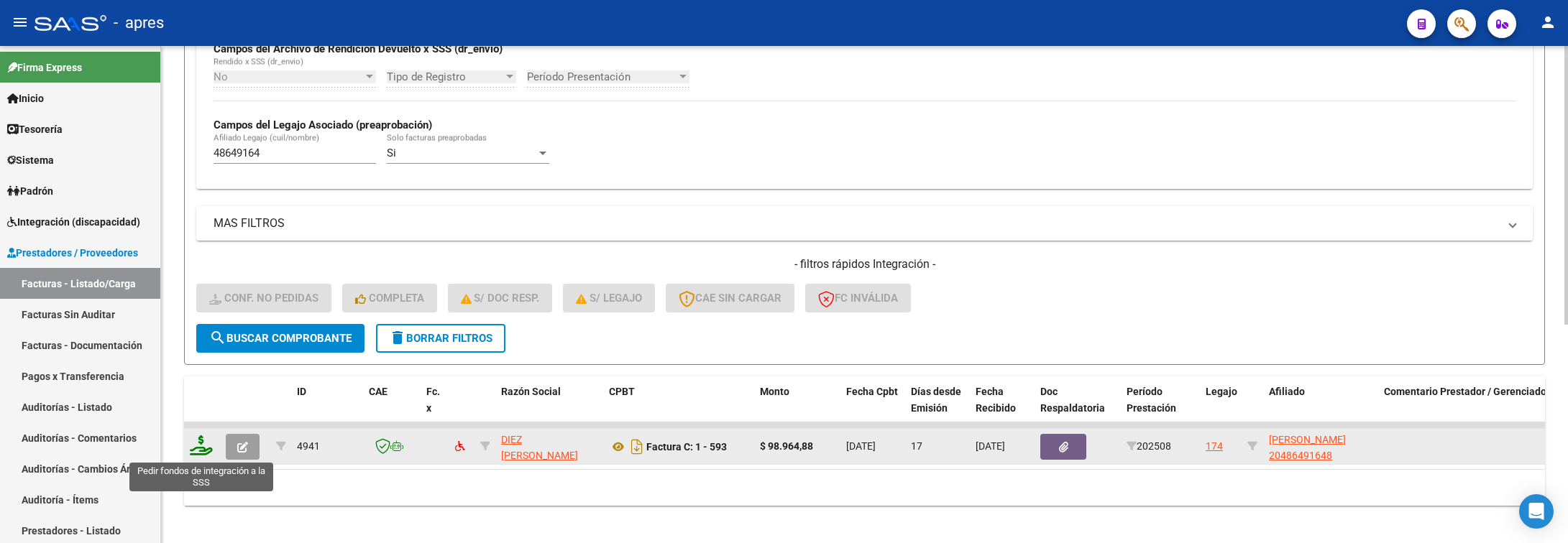
click at [206, 448] on icon at bounding box center [201, 446] width 23 height 20
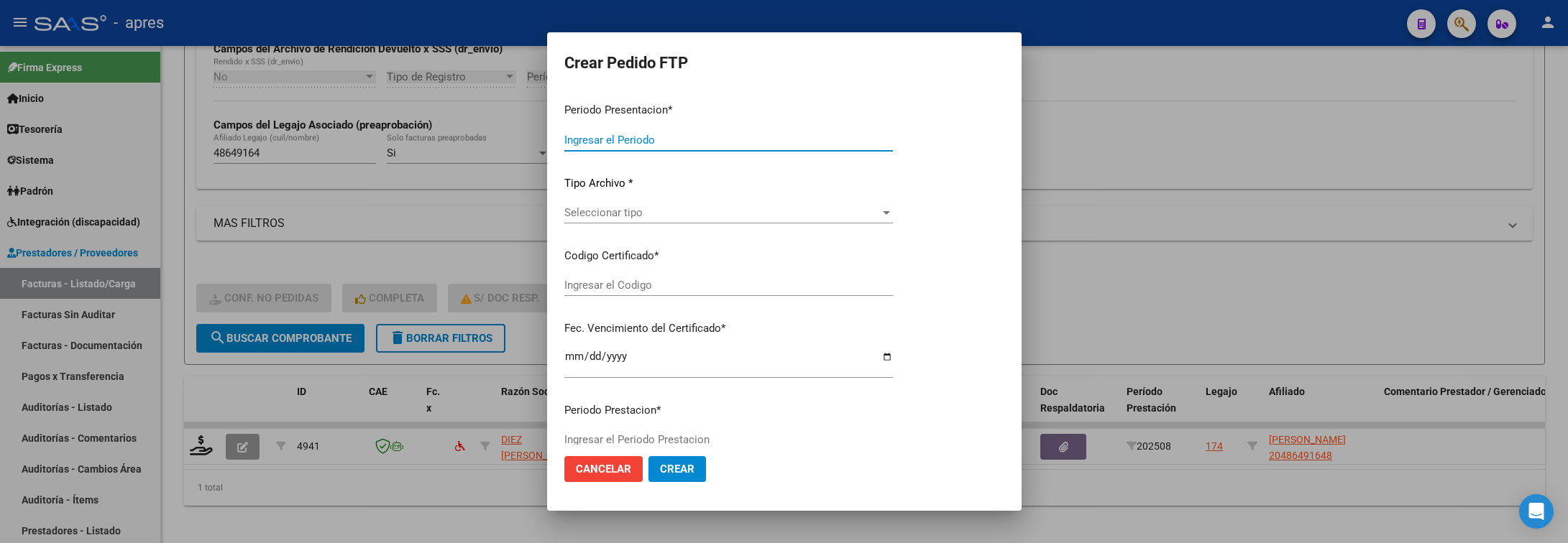
type input "202508"
type input "$ 98.964,88"
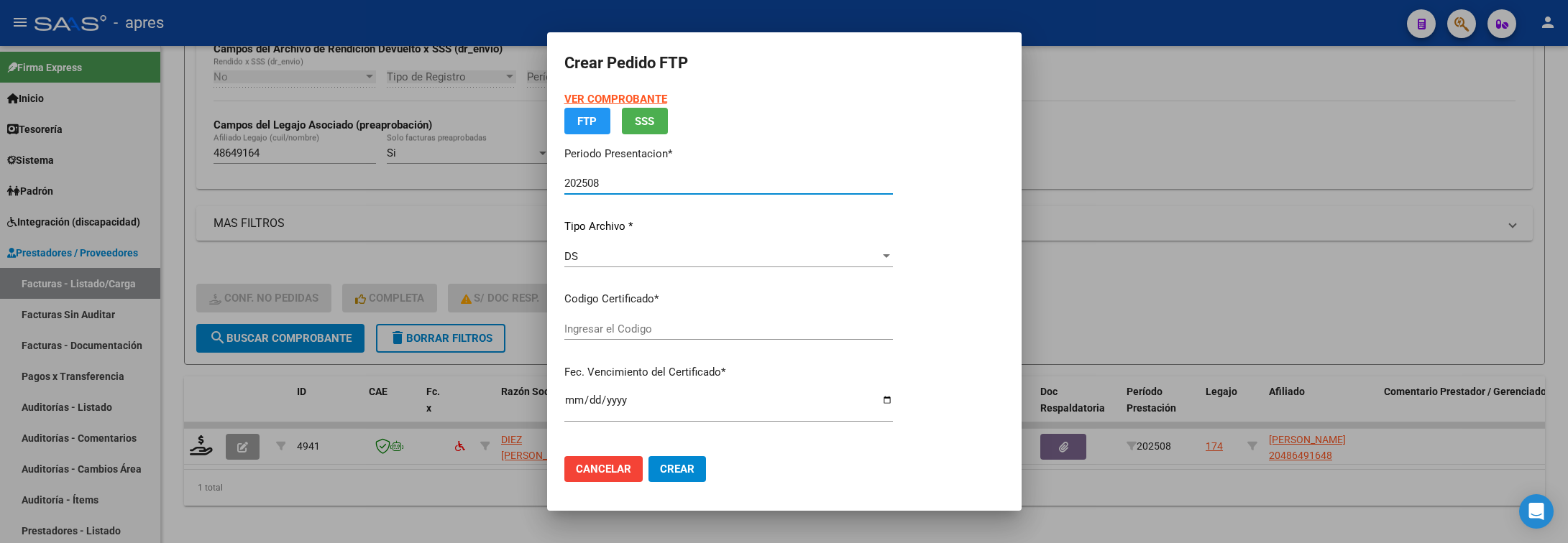
type input "ARG02000486491642024110420391104BUE440"
type input "2029-04-12"
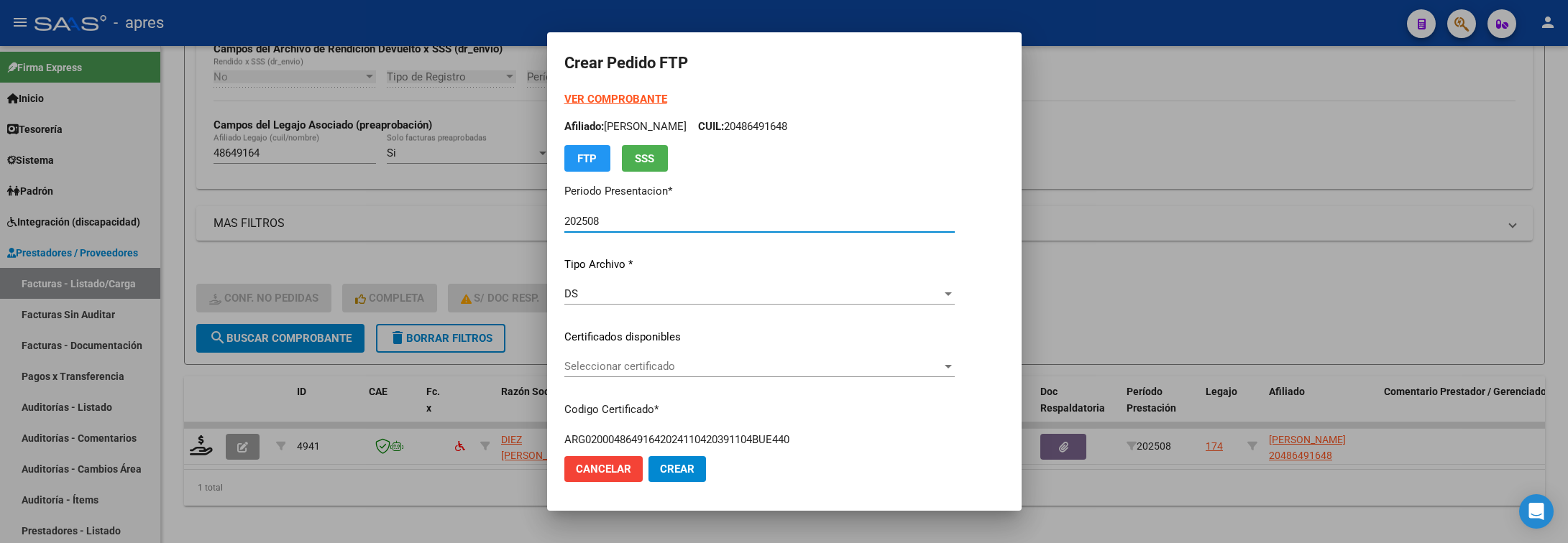
click at [827, 365] on span "Seleccionar certificado" at bounding box center [753, 366] width 378 height 13
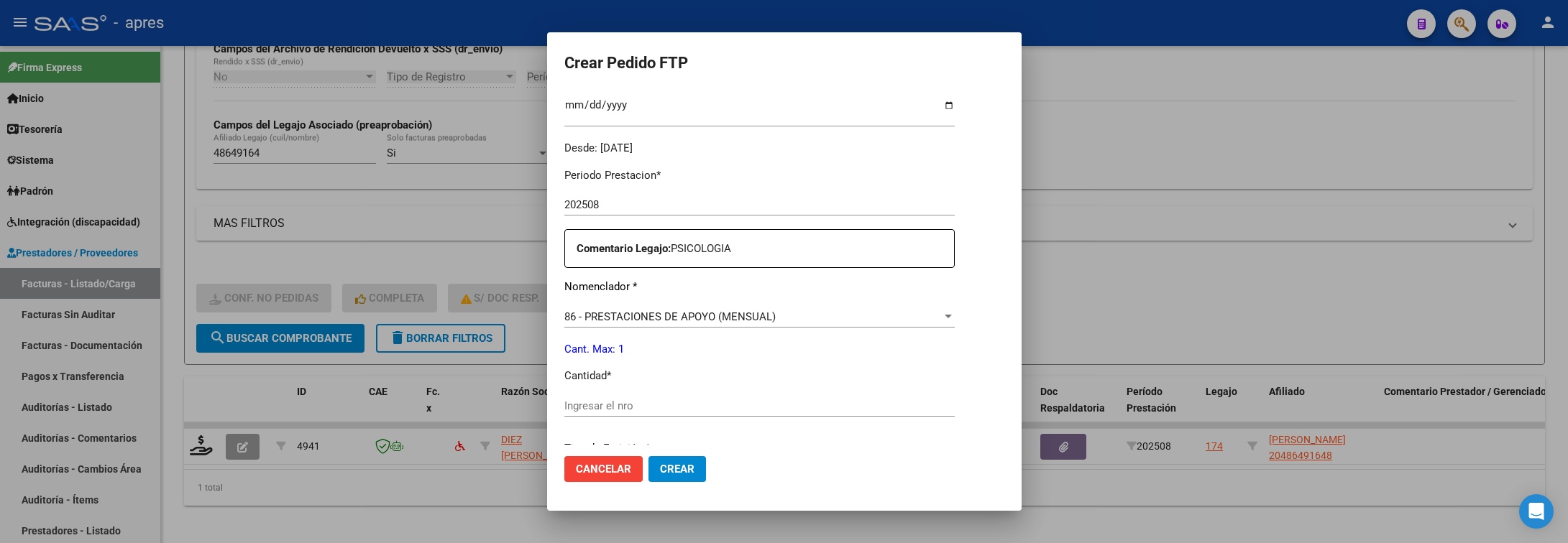
scroll to position [431, 0]
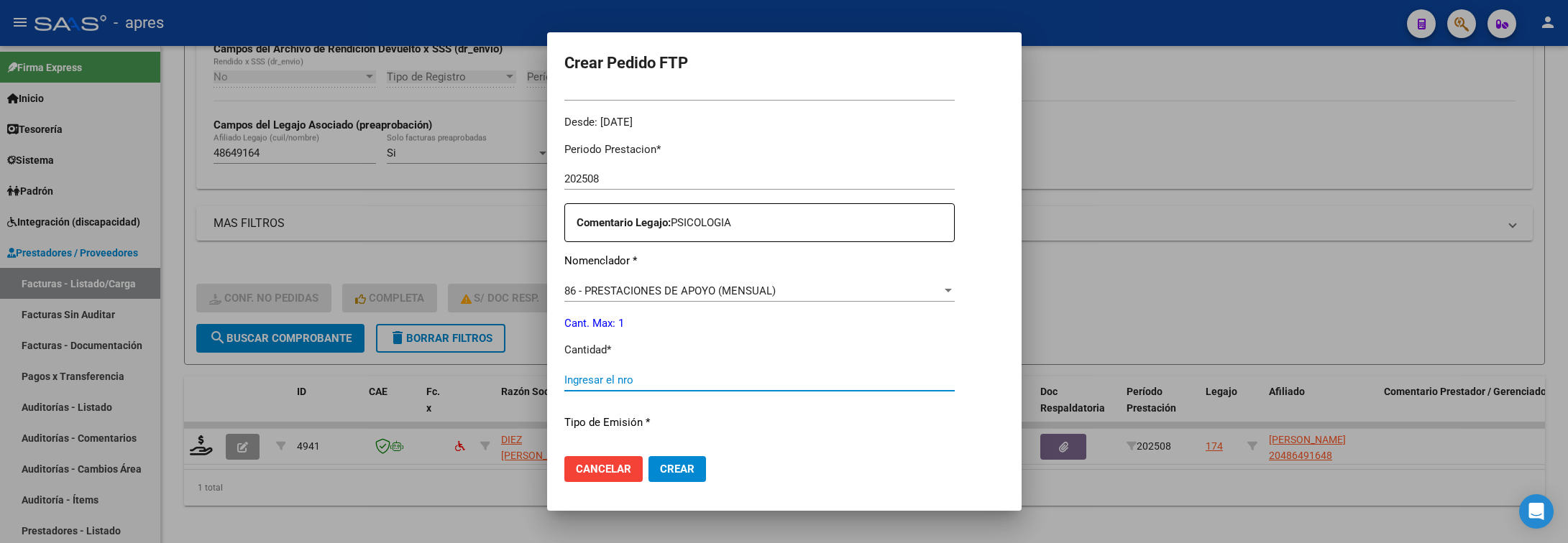
click at [833, 384] on input "Ingresar el nro" at bounding box center [759, 380] width 390 height 13
type input "1"
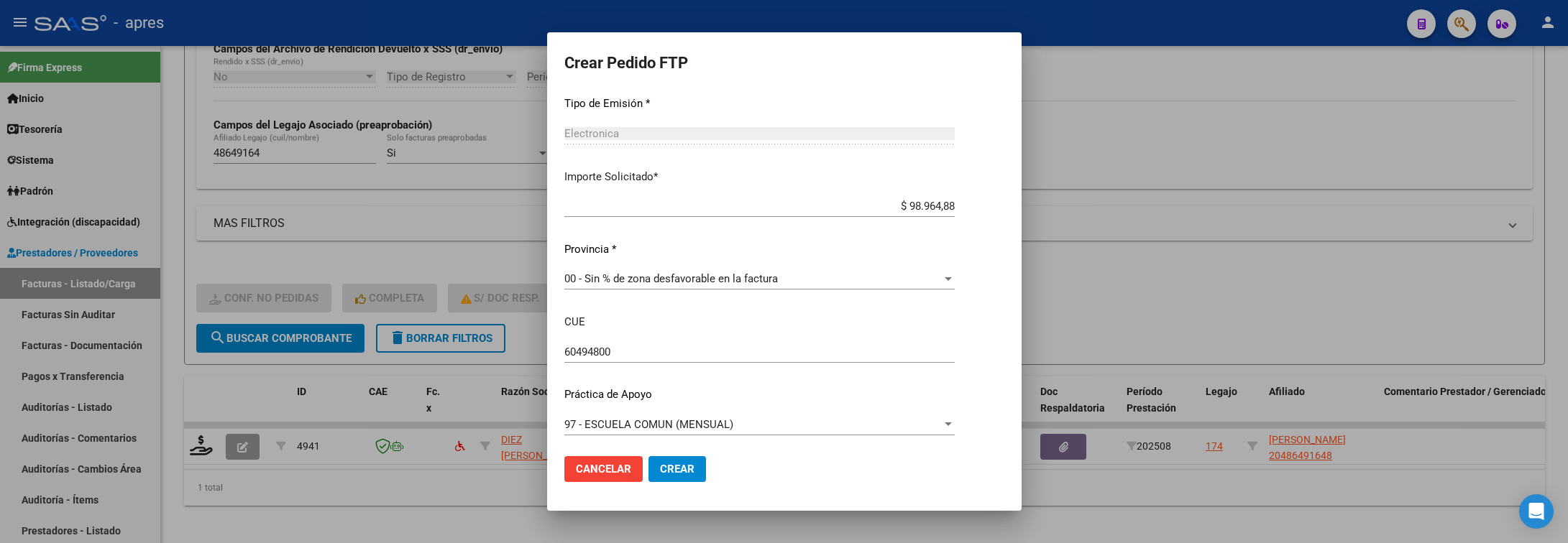
scroll to position [755, 0]
click at [667, 463] on span "Crear" at bounding box center [678, 469] width 35 height 13
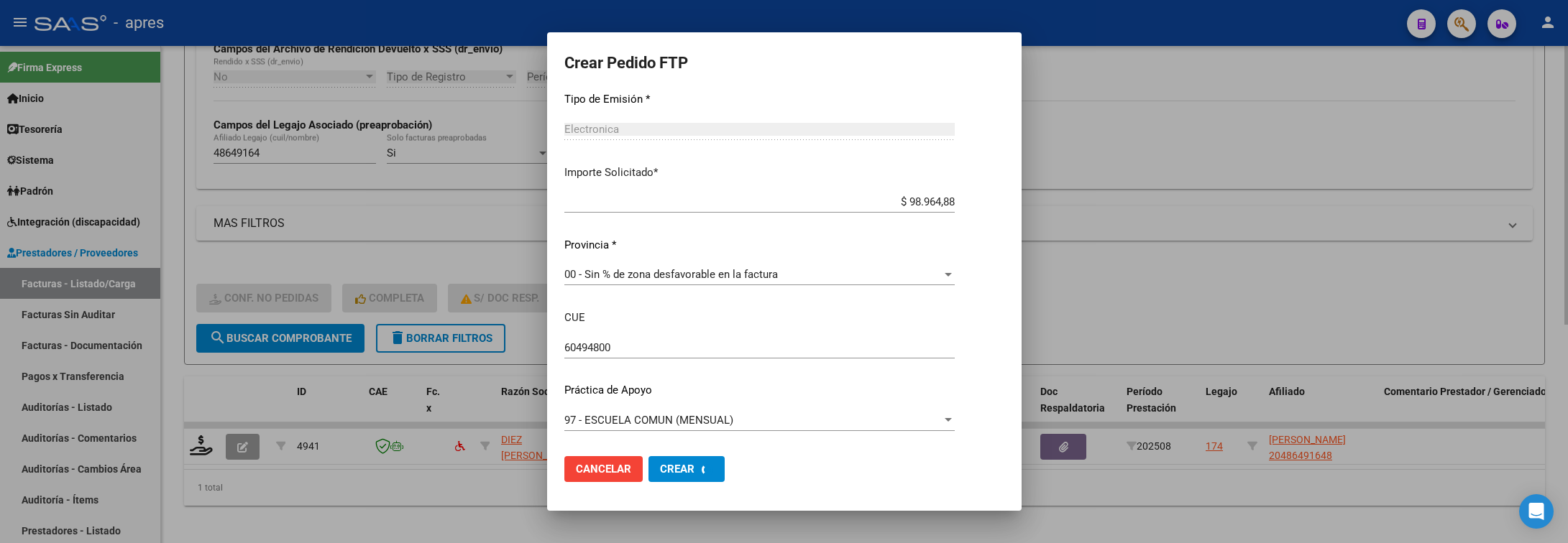
scroll to position [0, 0]
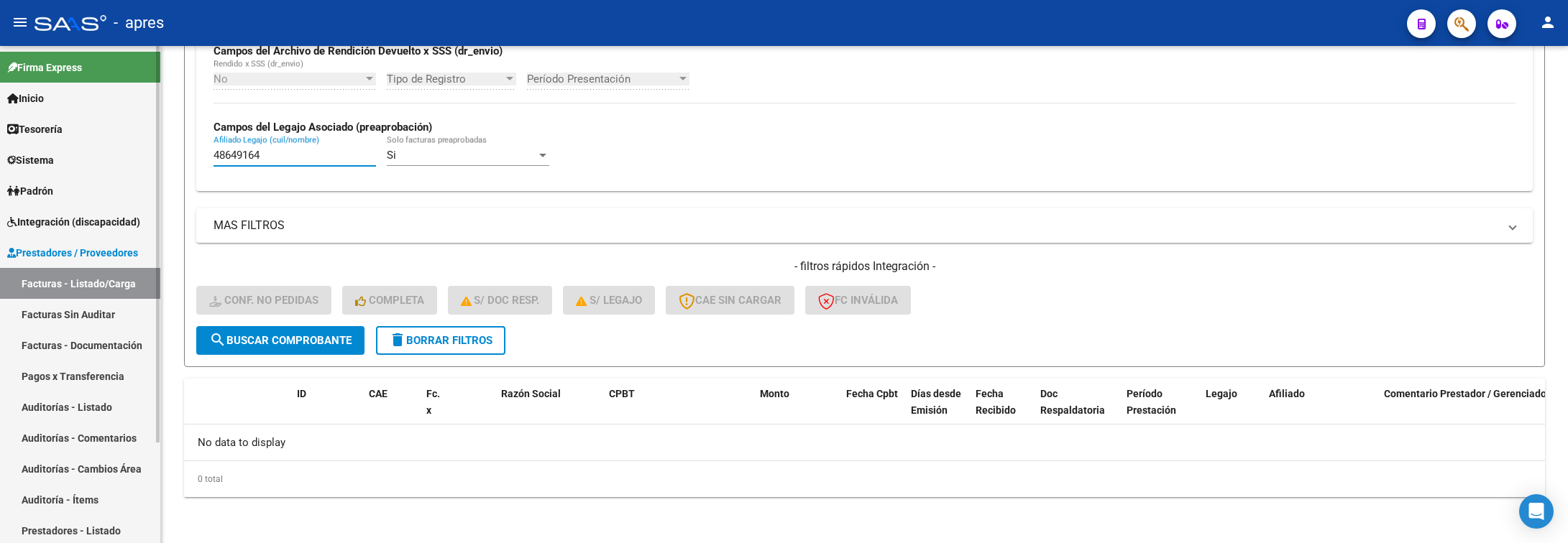
drag, startPoint x: 268, startPoint y: 160, endPoint x: 121, endPoint y: 162, distance: 147.0
click at [121, 160] on mat-sidenav-container "Firma Express Inicio Calendario SSS Instructivos Contacto OS Tesorería Extracto…" at bounding box center [784, 295] width 1568 height 497
paste input "55819281"
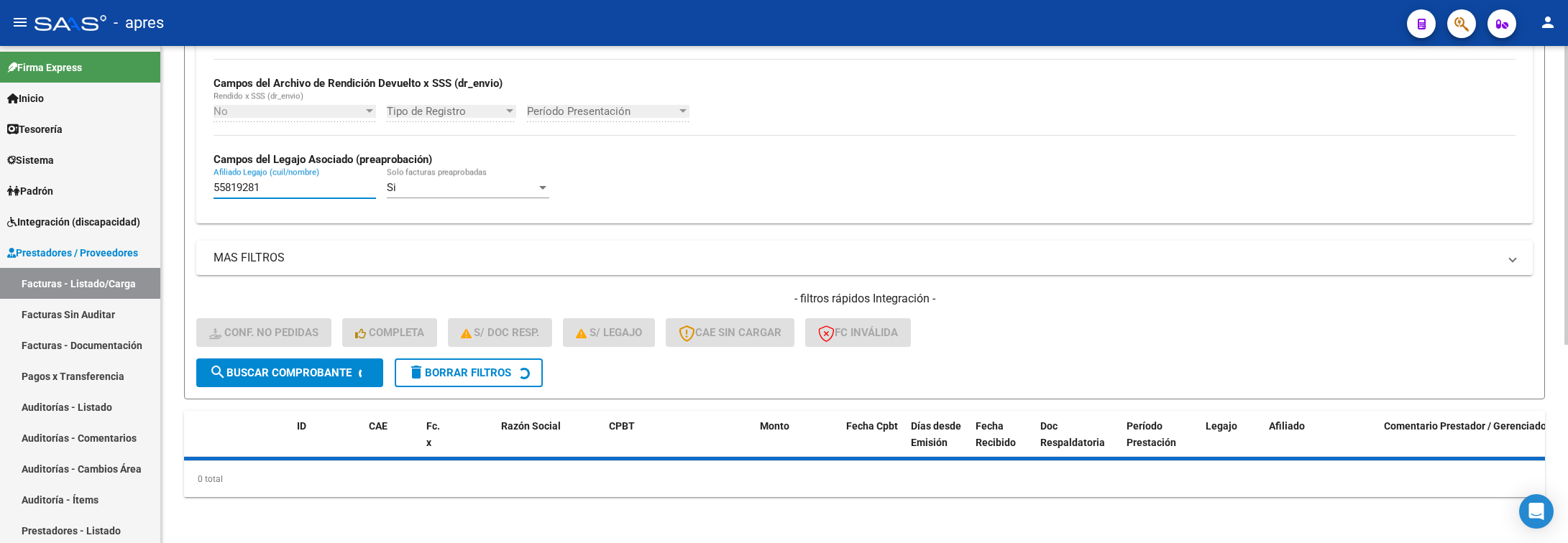
scroll to position [363, 0]
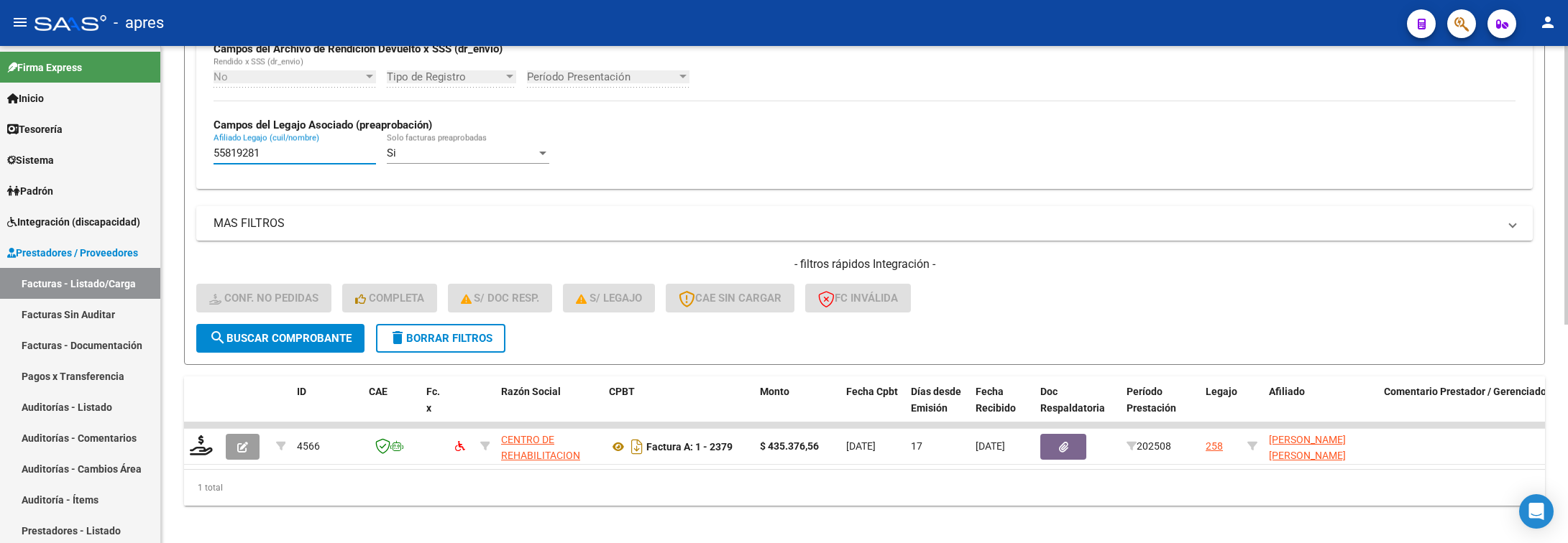
type input "55819281"
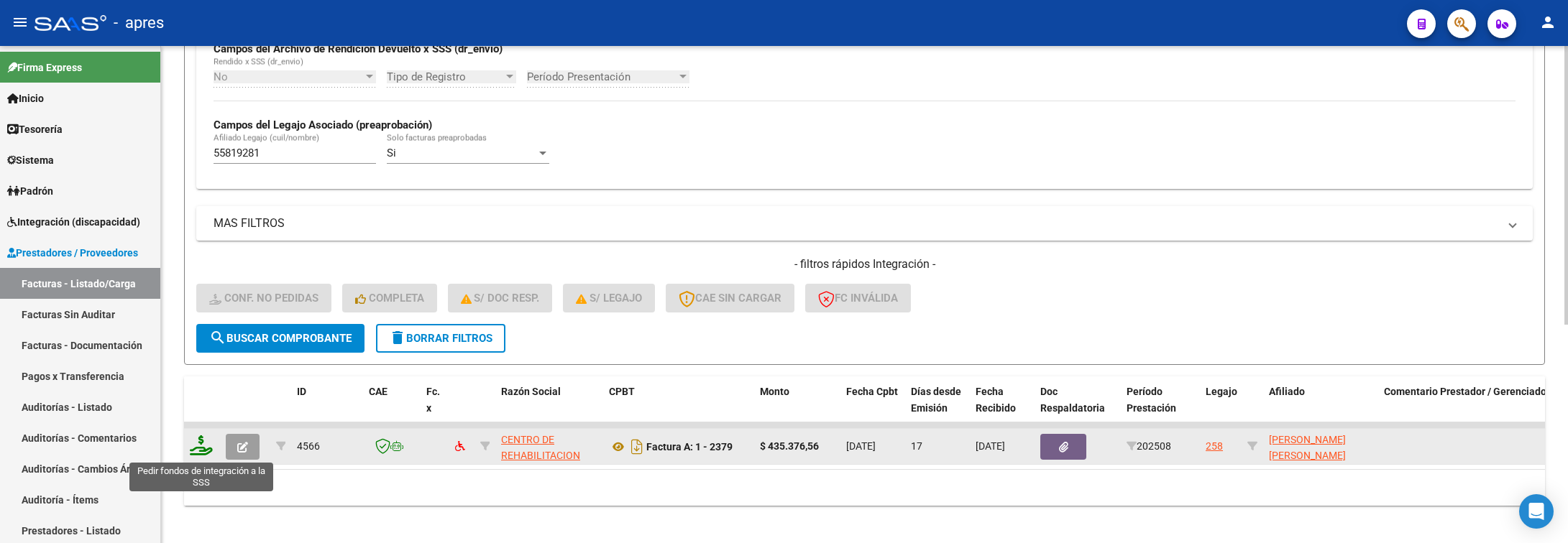
click at [197, 447] on icon at bounding box center [201, 446] width 23 height 20
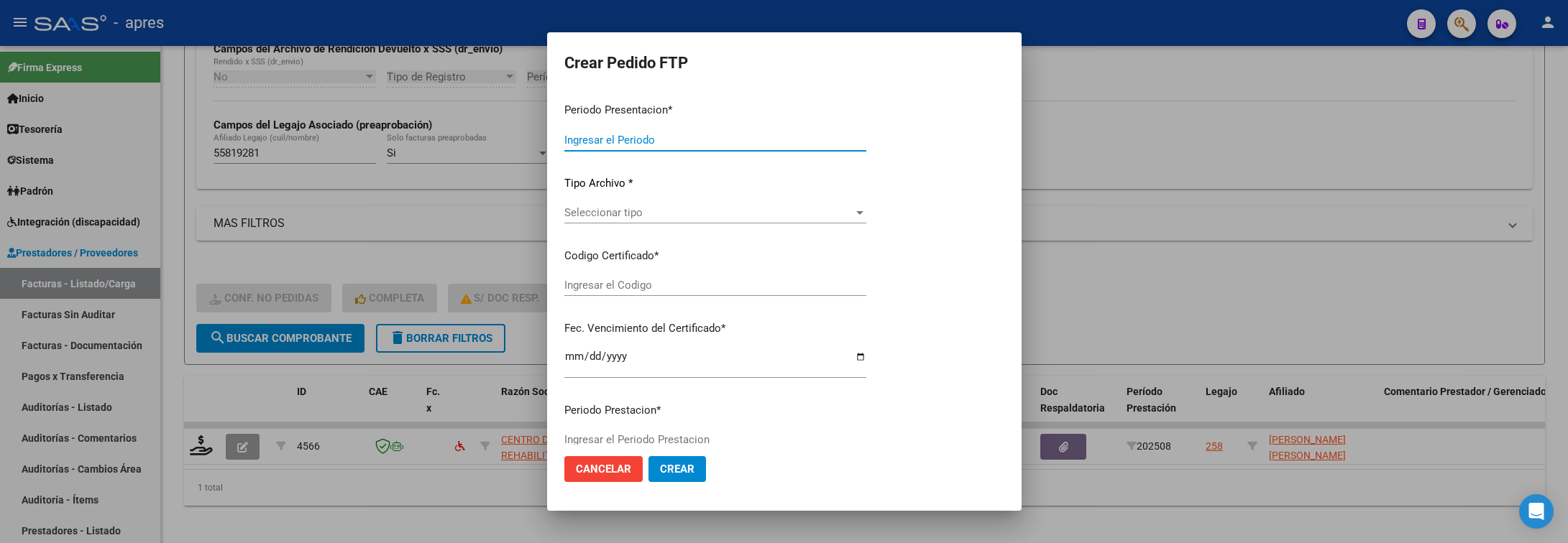
type input "202508"
type input "$ 435.376,56"
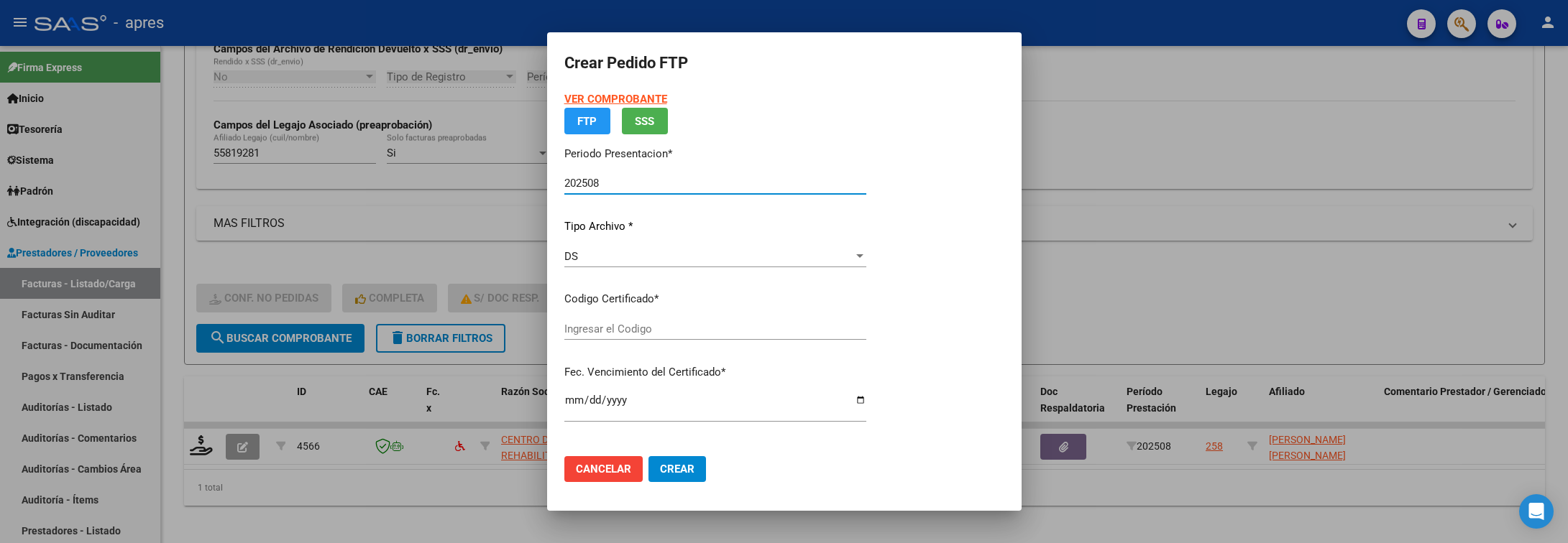
type input "ARG02000558192812023030220280302BS316"
type input "2028-03-04"
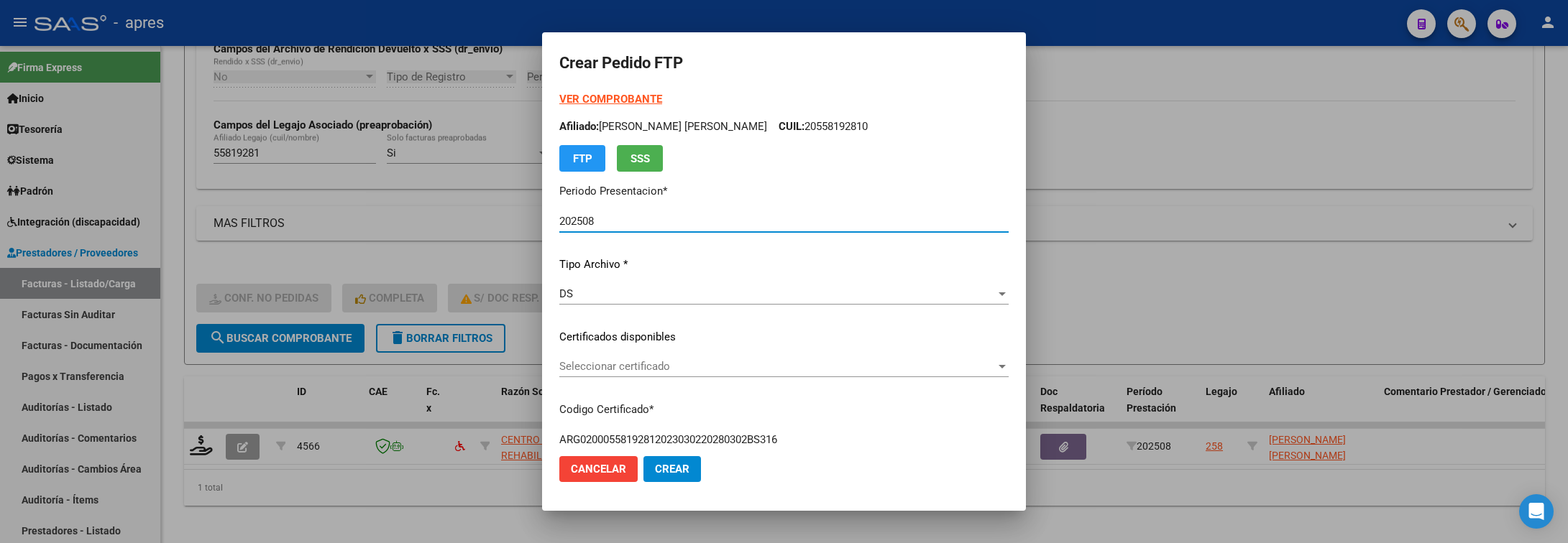
drag, startPoint x: 697, startPoint y: 348, endPoint x: 697, endPoint y: 365, distance: 17.0
click at [697, 363] on div "VER COMPROBANTE ARCA Padrón Afiliado: RODRIGUEZ ARGAÑARAZ AARON LIONEL CUIL: 20…" at bounding box center [784, 326] width 449 height 470
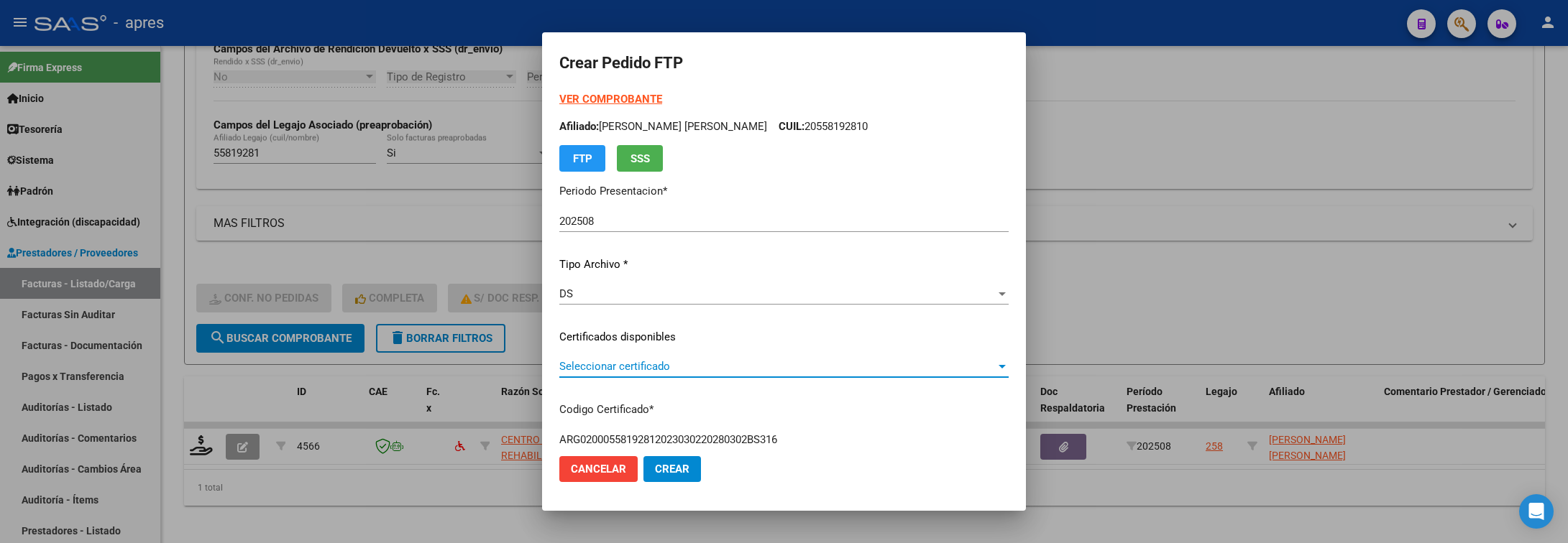
click at [697, 365] on span "Seleccionar certificado" at bounding box center [777, 366] width 437 height 13
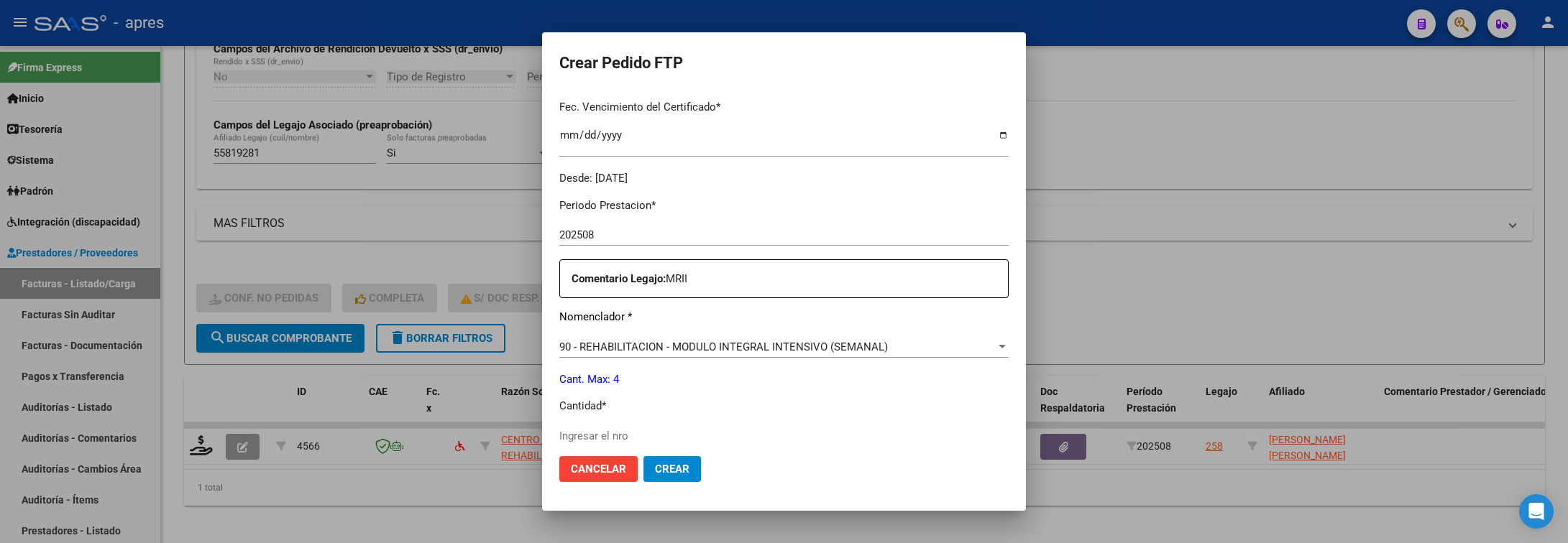
scroll to position [431, 0]
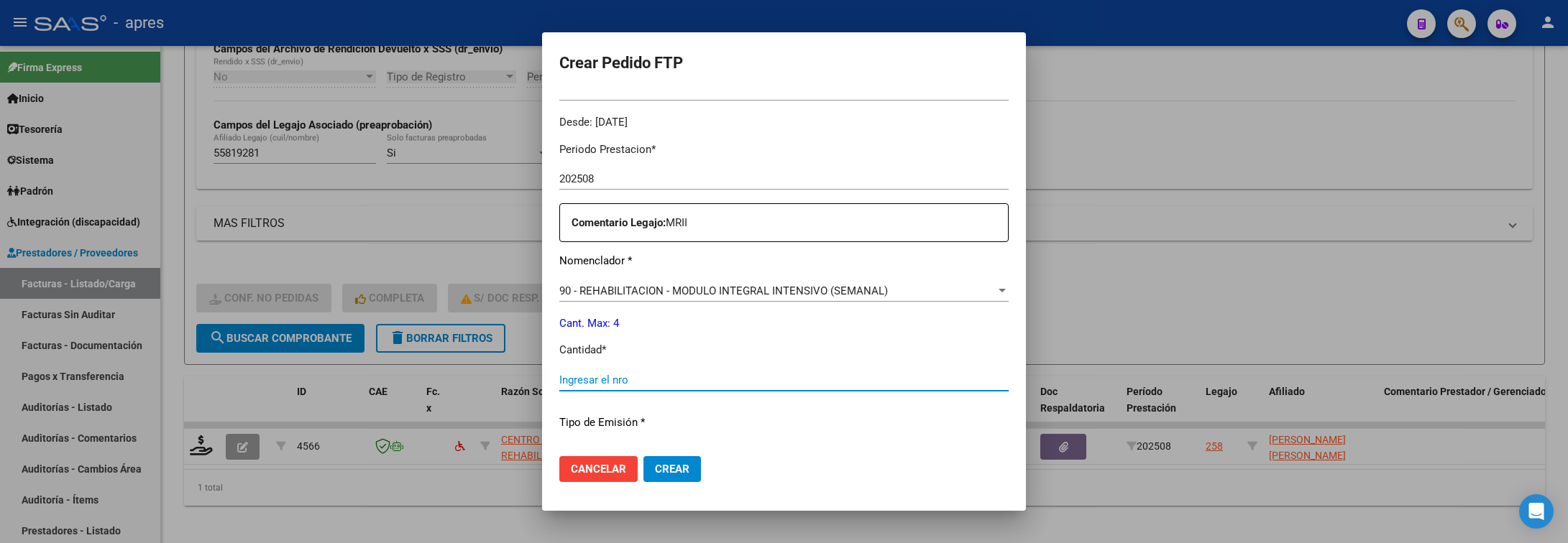
click at [736, 384] on input "Ingresar el nro" at bounding box center [784, 380] width 449 height 13
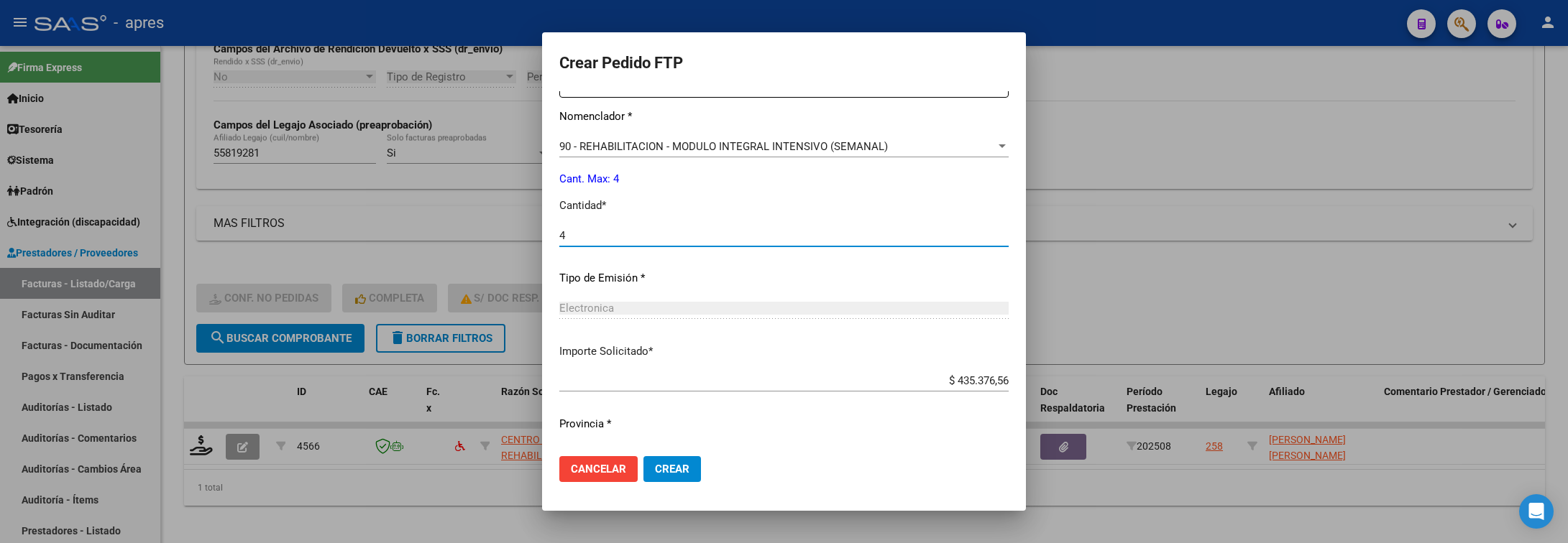
scroll to position [609, 0]
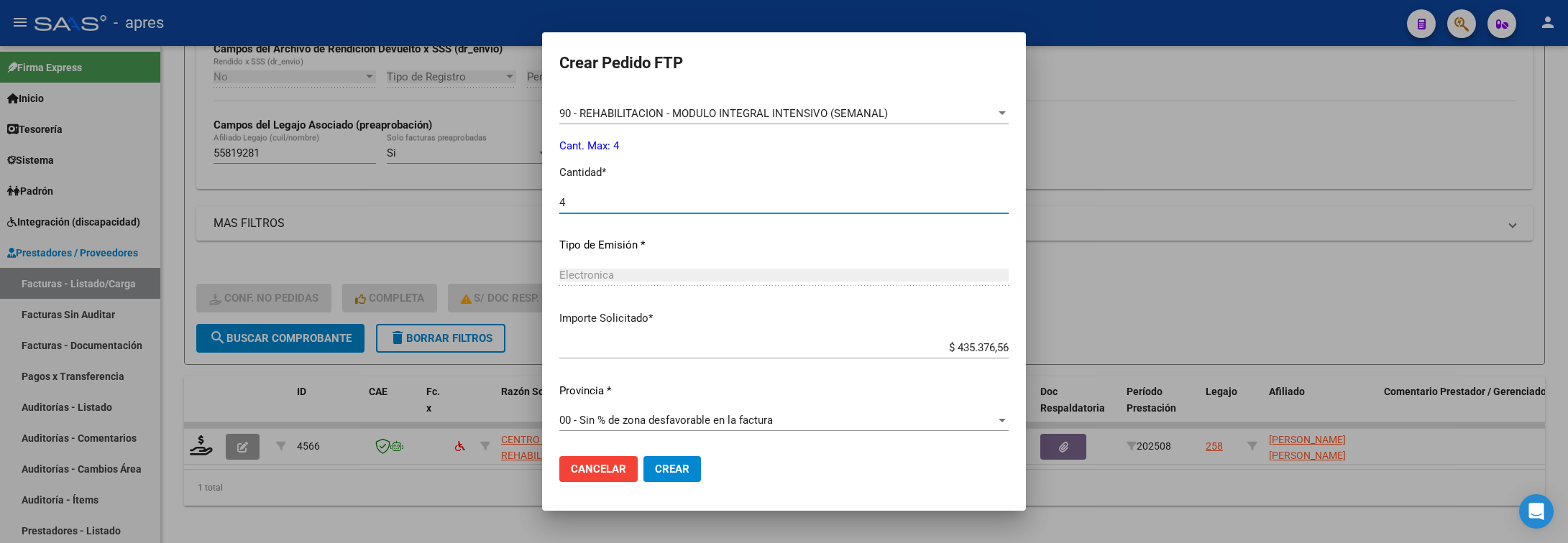
type input "4"
click at [654, 479] on button "Crear" at bounding box center [672, 469] width 57 height 26
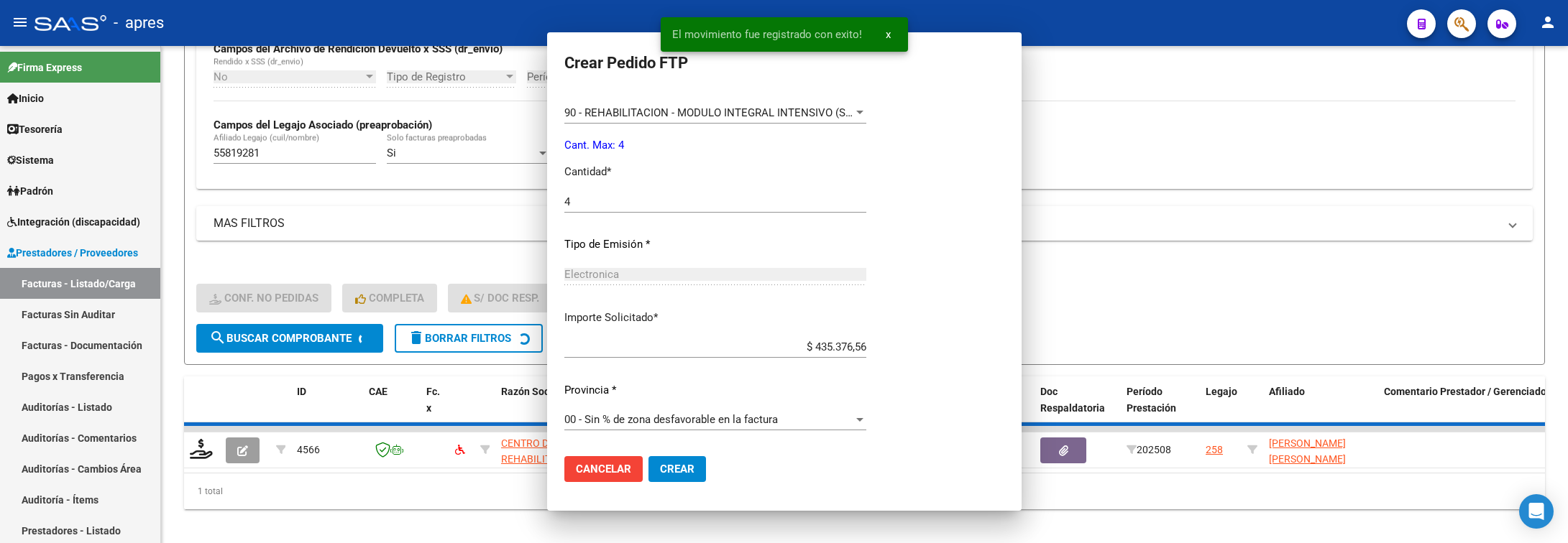
scroll to position [528, 0]
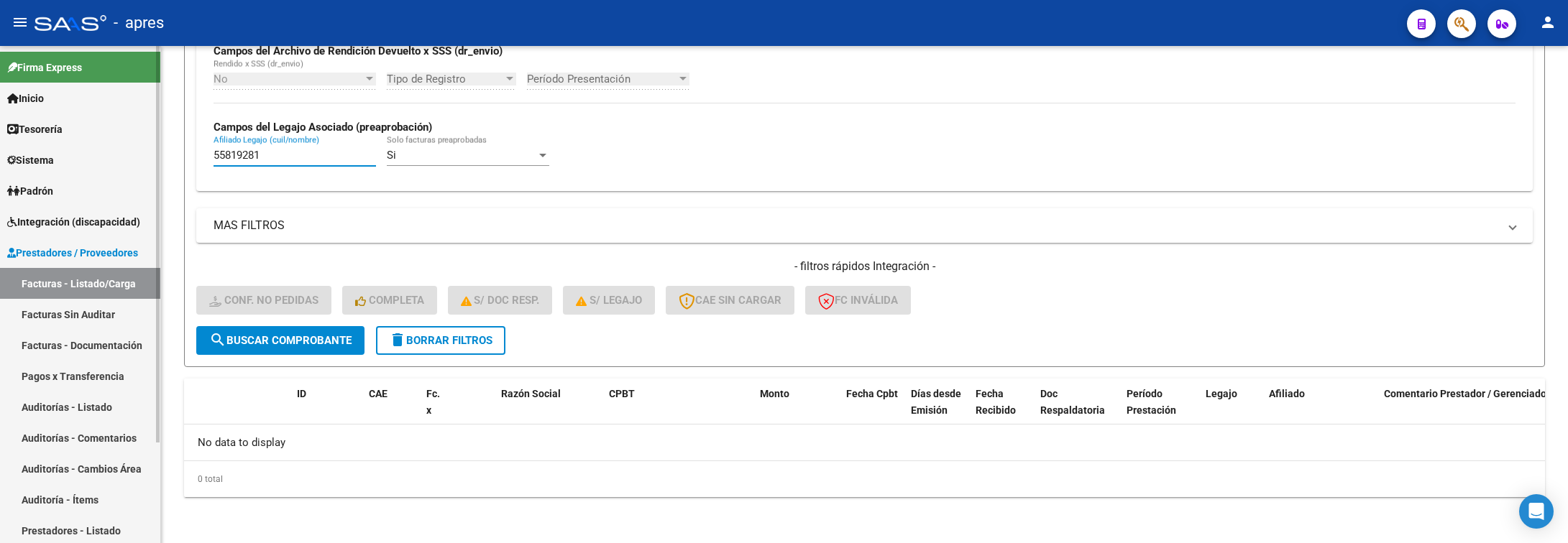
drag, startPoint x: 275, startPoint y: 149, endPoint x: 32, endPoint y: 213, distance: 251.3
click at [32, 213] on mat-sidenav-container "Firma Express Inicio Calendario SSS Instructivos Contacto OS Tesorería Extracto…" at bounding box center [784, 295] width 1568 height 497
paste input "8523828"
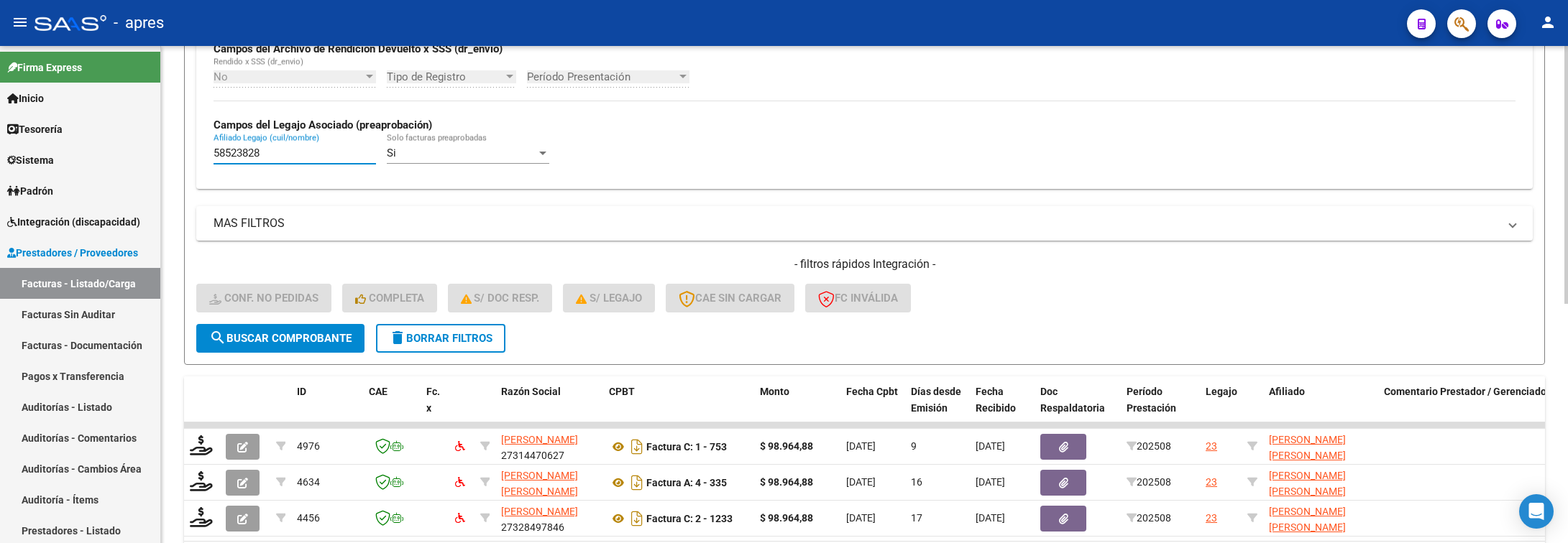
scroll to position [461, 0]
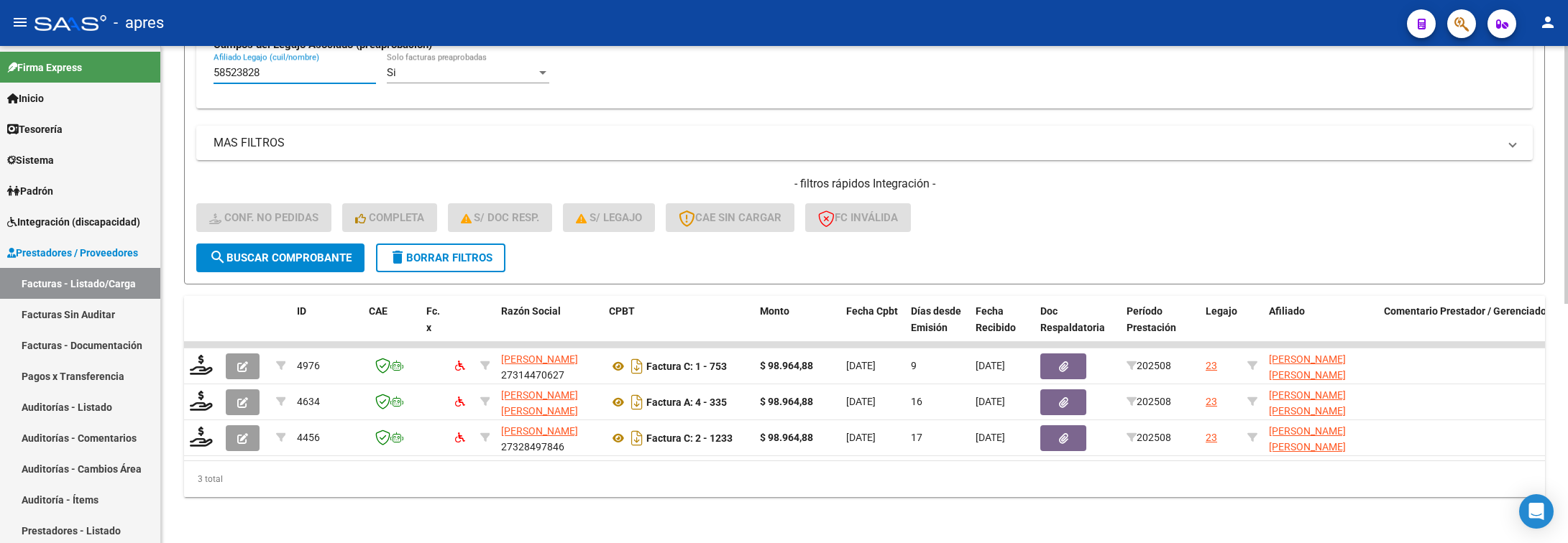
type input "58523828"
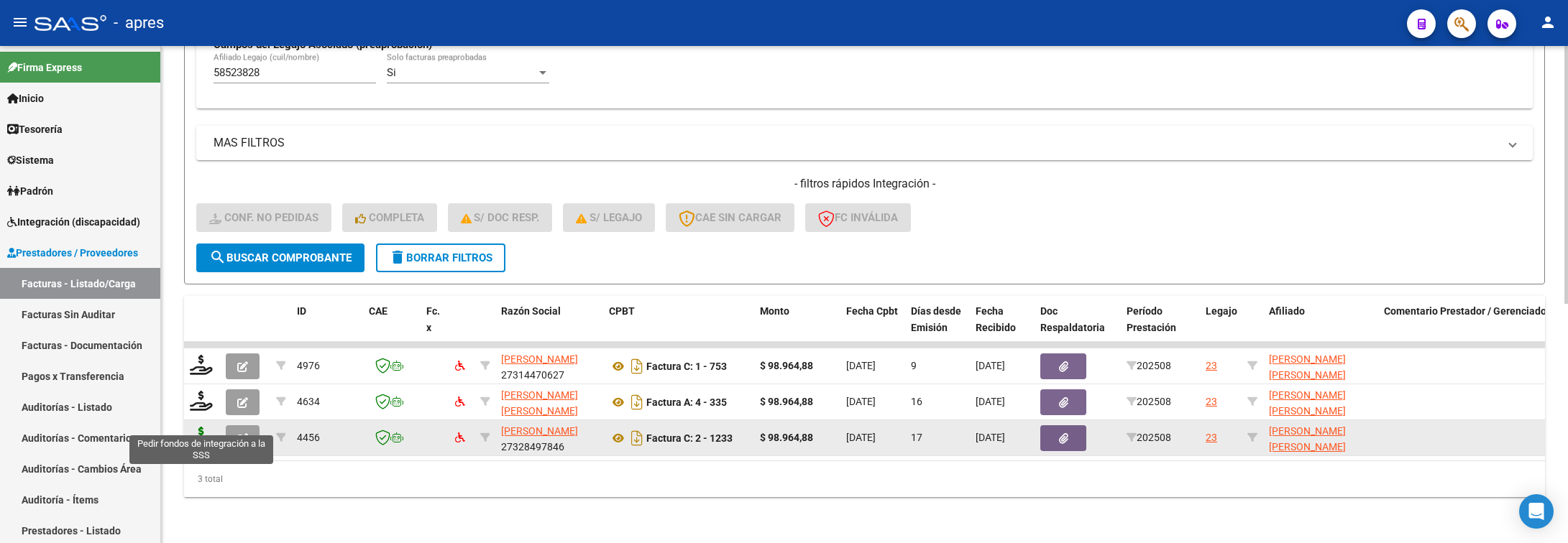
click at [199, 427] on icon at bounding box center [201, 437] width 23 height 20
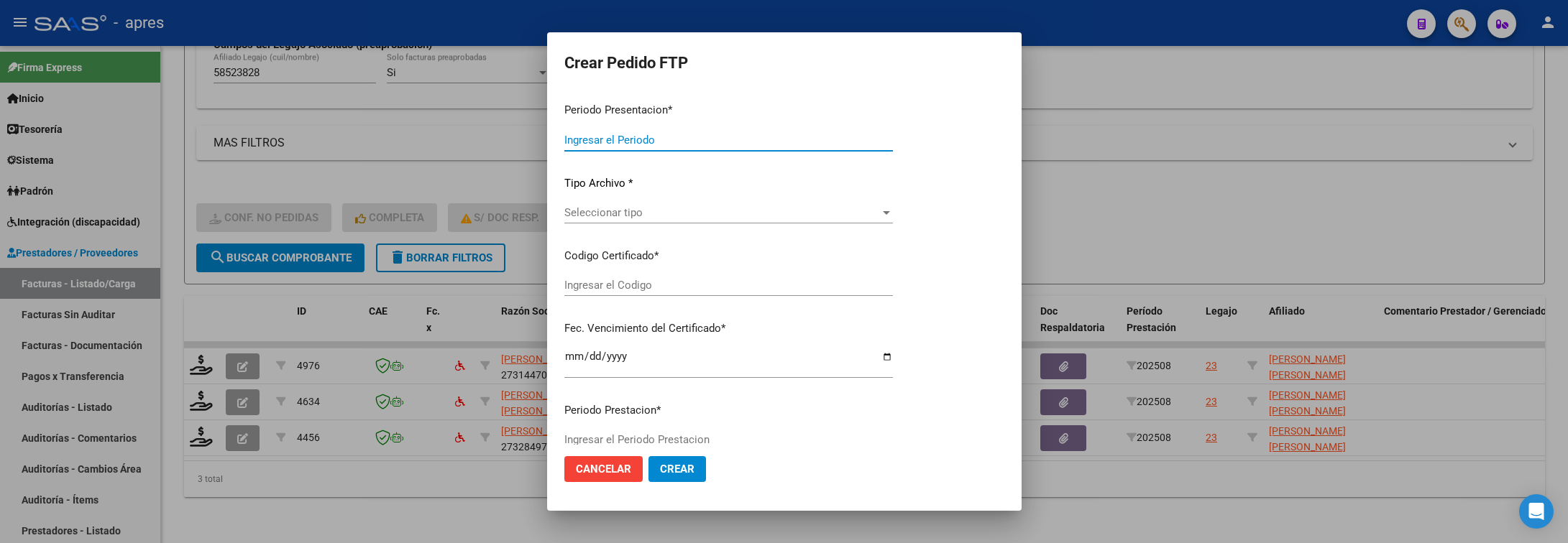
type input "202508"
type input "$ 98.964,88"
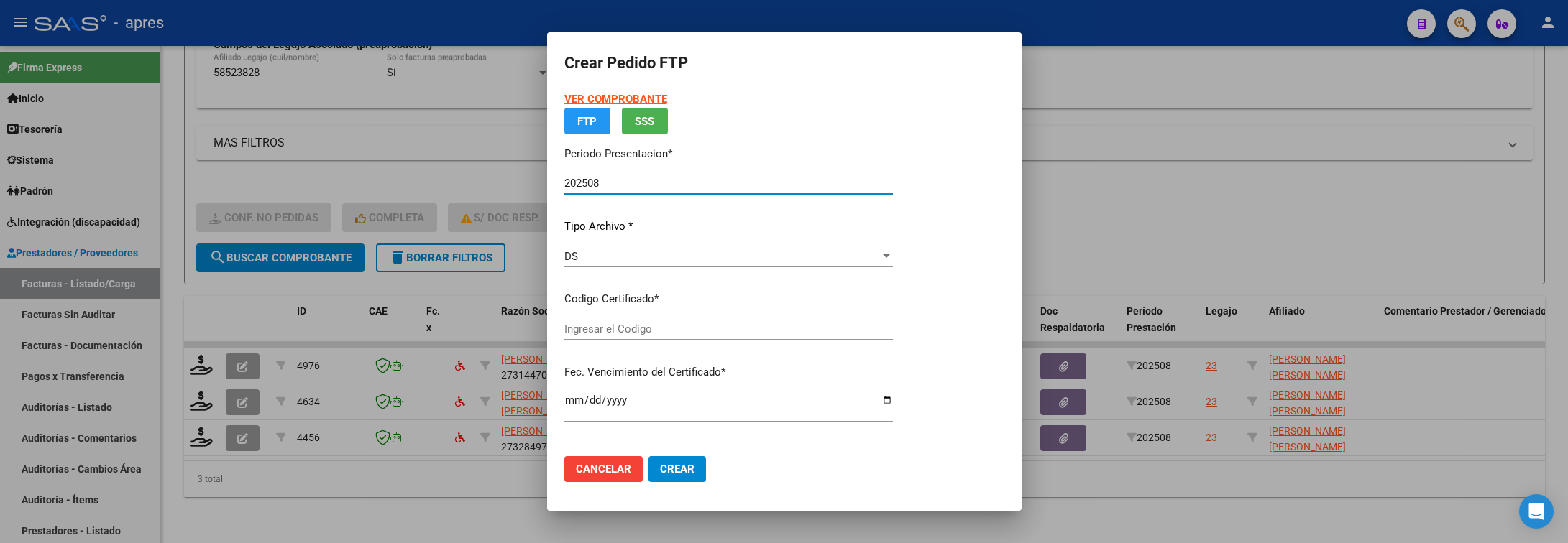
type input "ARG02000585238282023111520261115BUE13007"
type input "2026-11-15"
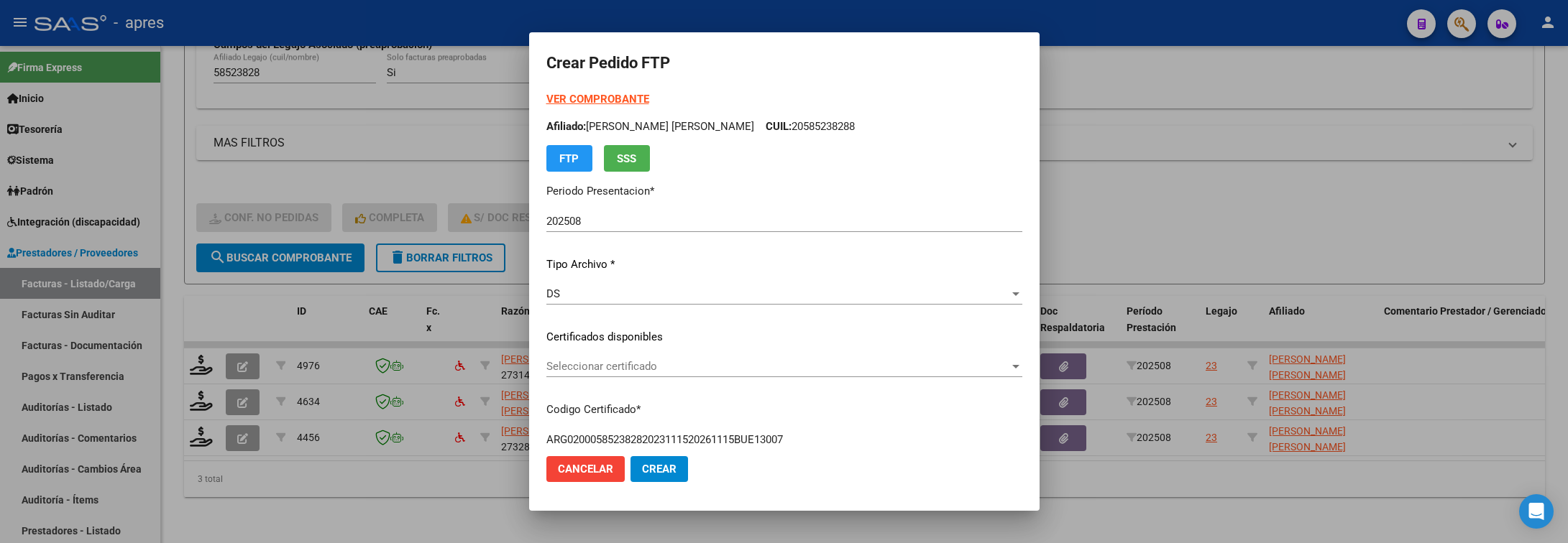
click at [673, 329] on p "Certificados disponibles" at bounding box center [784, 337] width 476 height 16
click at [686, 365] on span "Seleccionar certificado" at bounding box center [778, 366] width 463 height 13
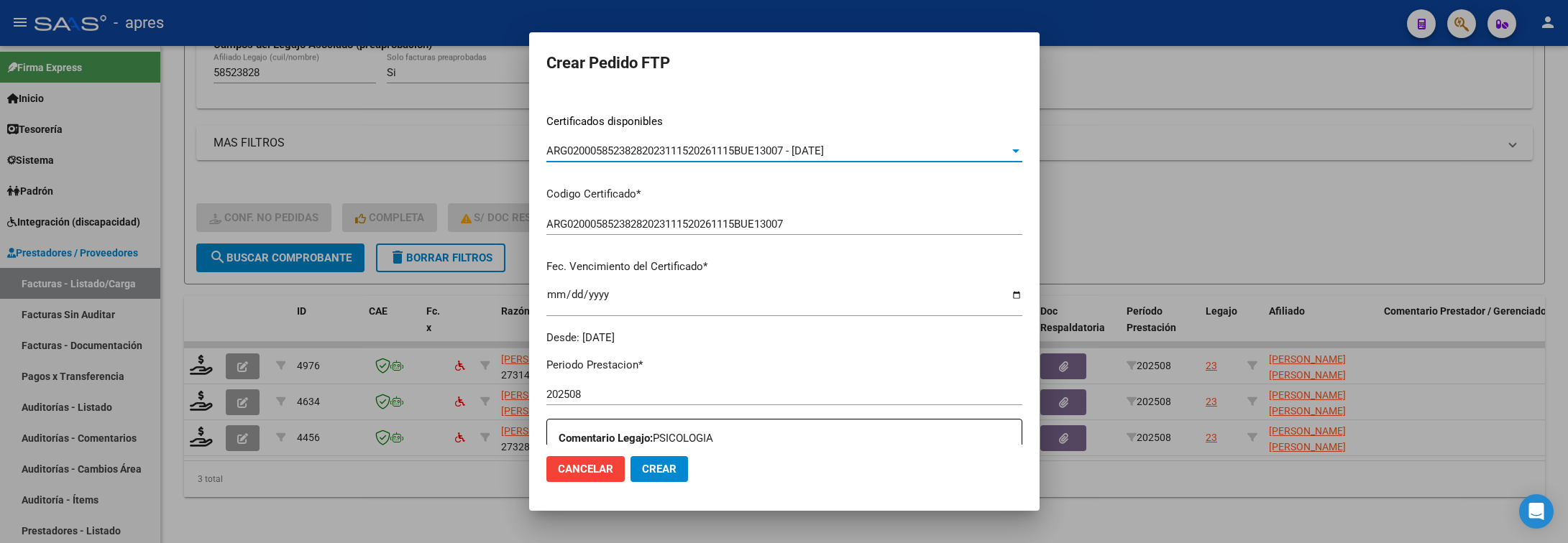
scroll to position [431, 0]
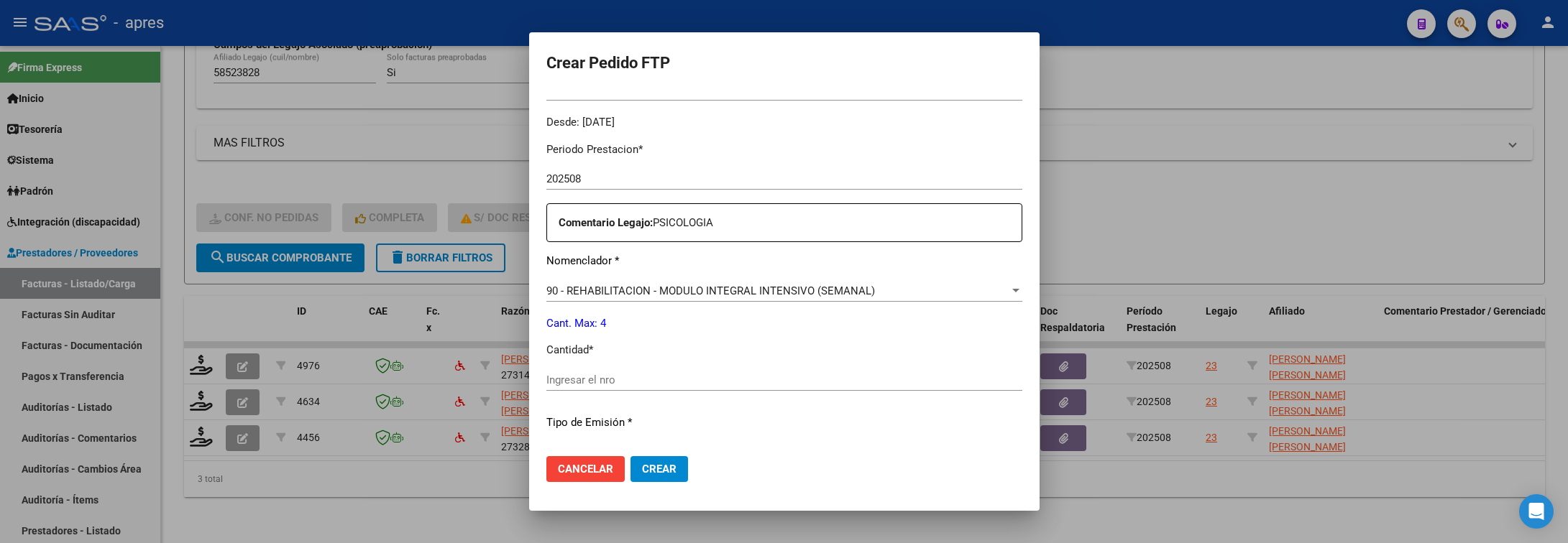
click at [696, 384] on input "Ingresar el nro" at bounding box center [784, 380] width 476 height 13
type input "4"
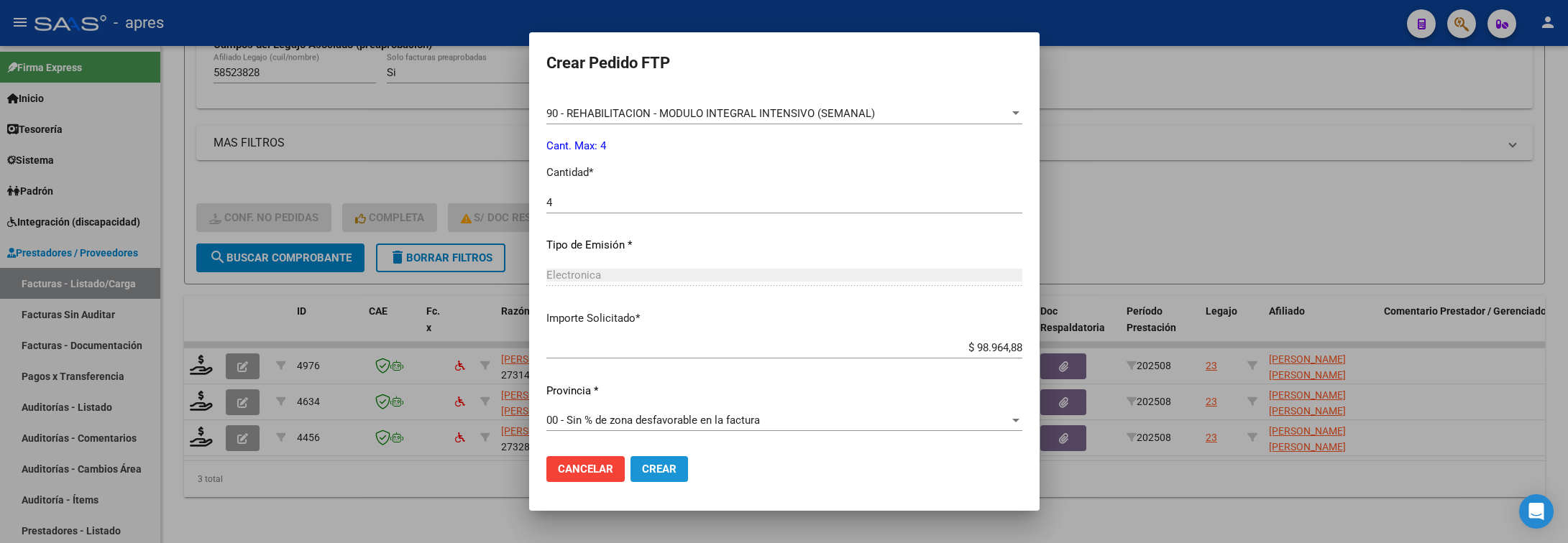
click at [642, 465] on span "Crear" at bounding box center [660, 469] width 35 height 13
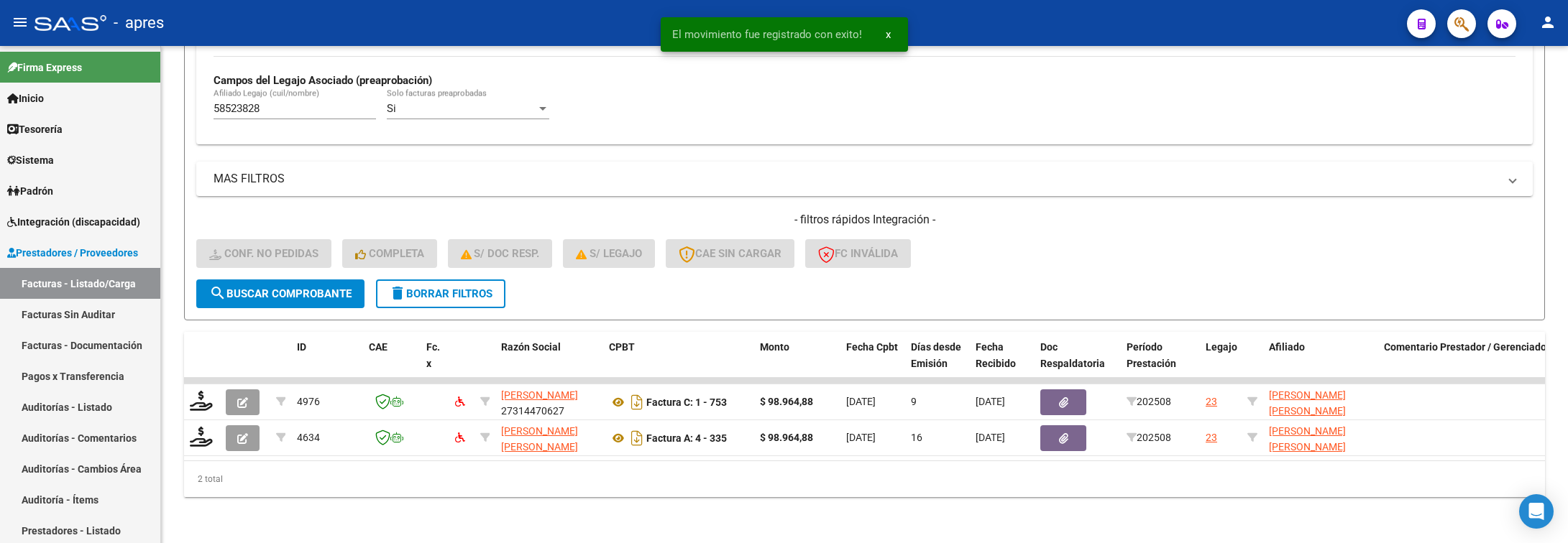
scroll to position [425, 0]
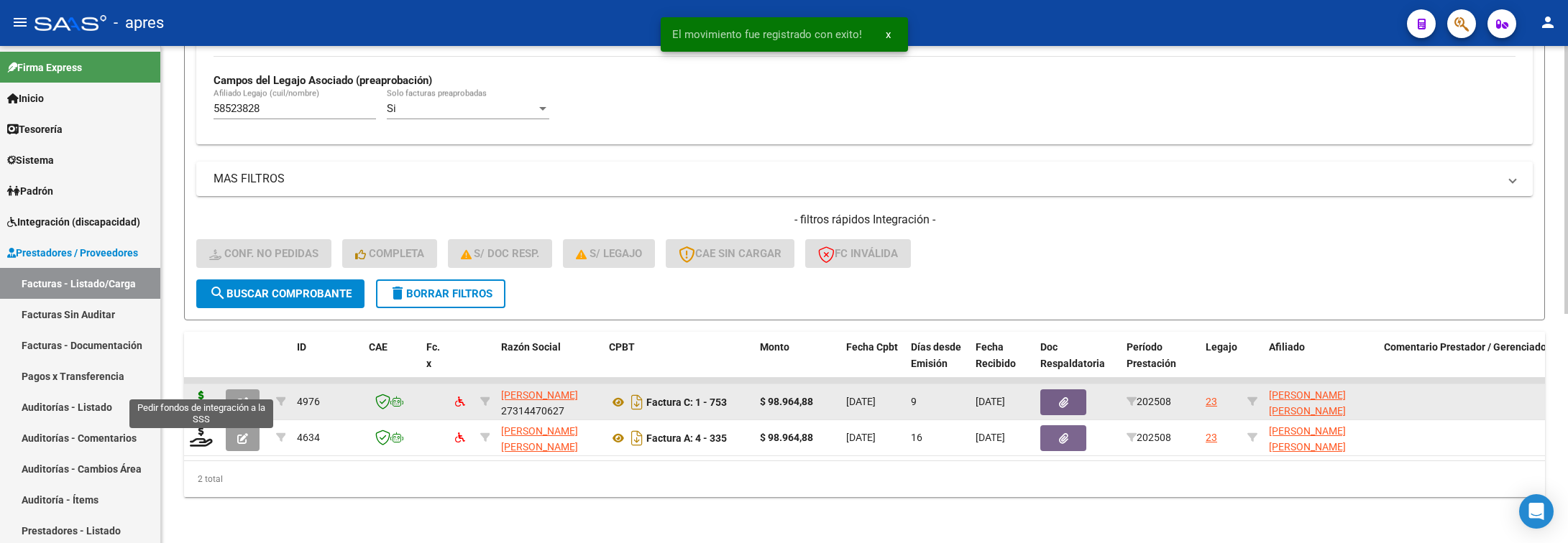
click at [201, 391] on icon at bounding box center [201, 401] width 23 height 20
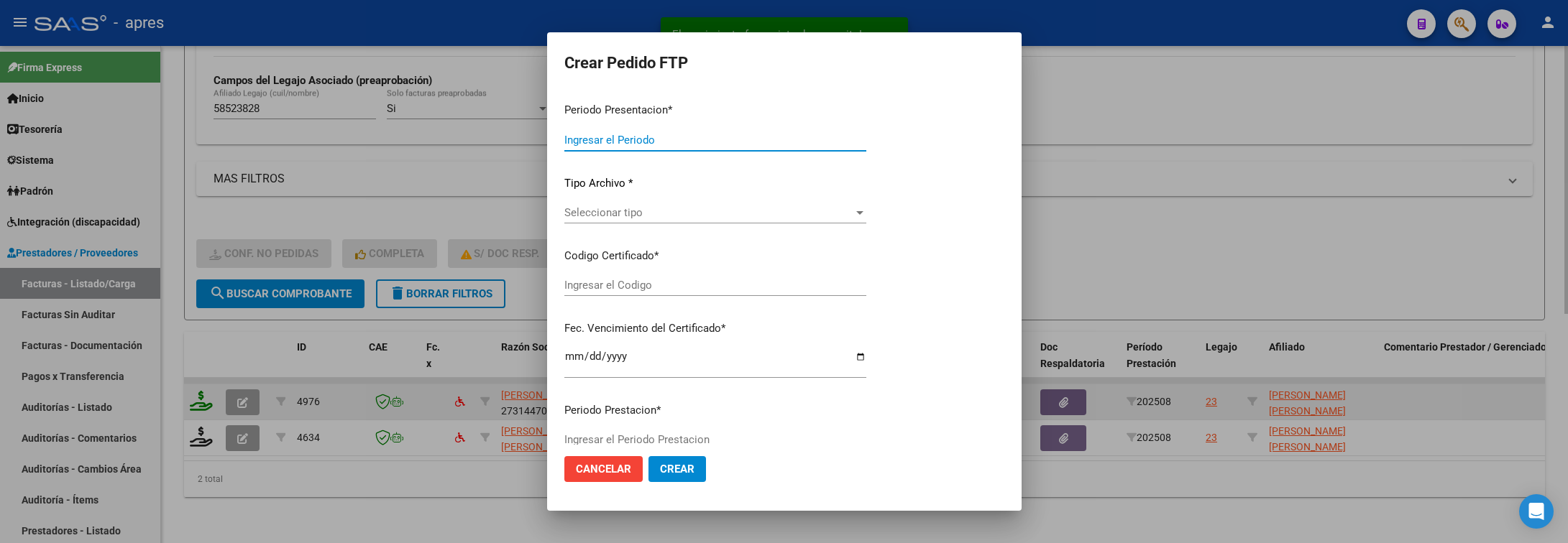
type input "202508"
type input "$ 98.964,88"
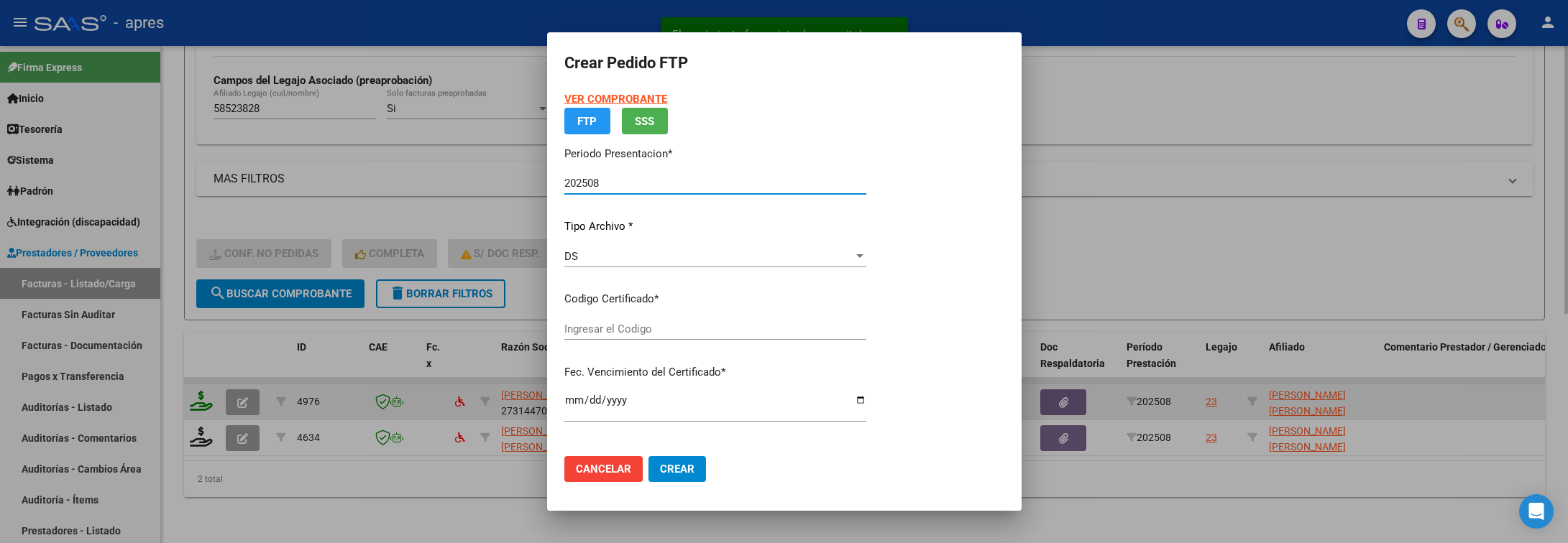
type input "ARG02000585238282023111520261115BUE13007"
type input "2026-11-15"
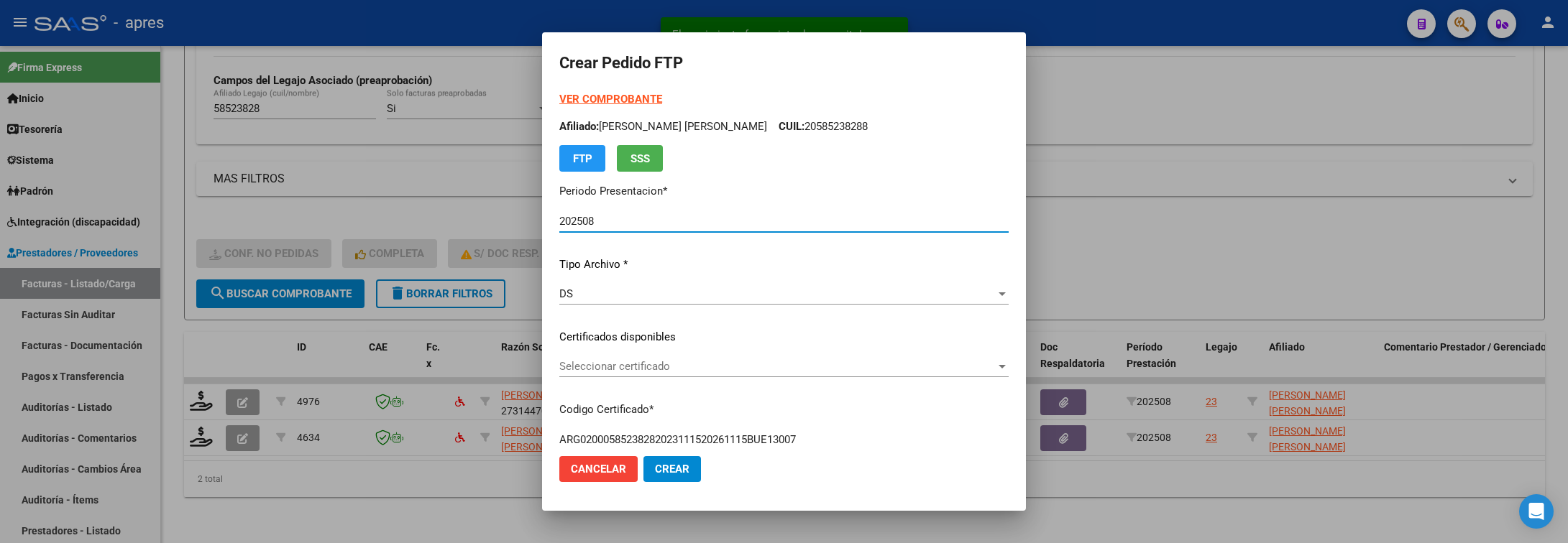
click at [810, 371] on span "Seleccionar certificado" at bounding box center [777, 366] width 437 height 13
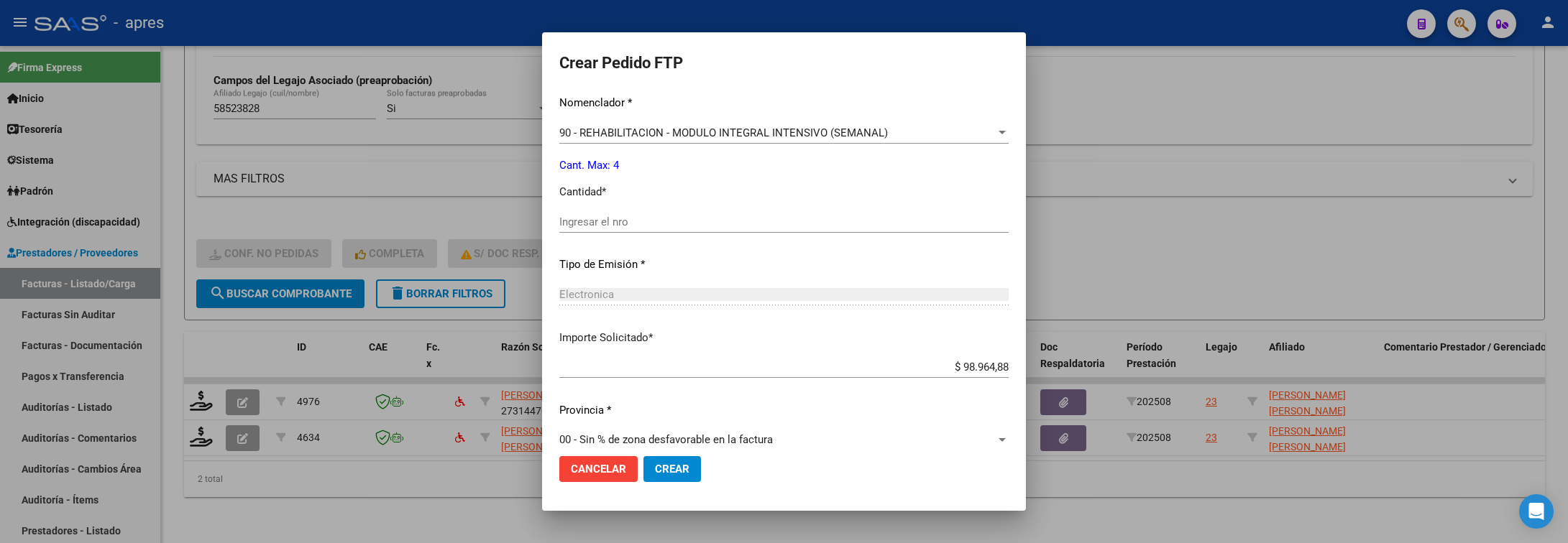
scroll to position [609, 0]
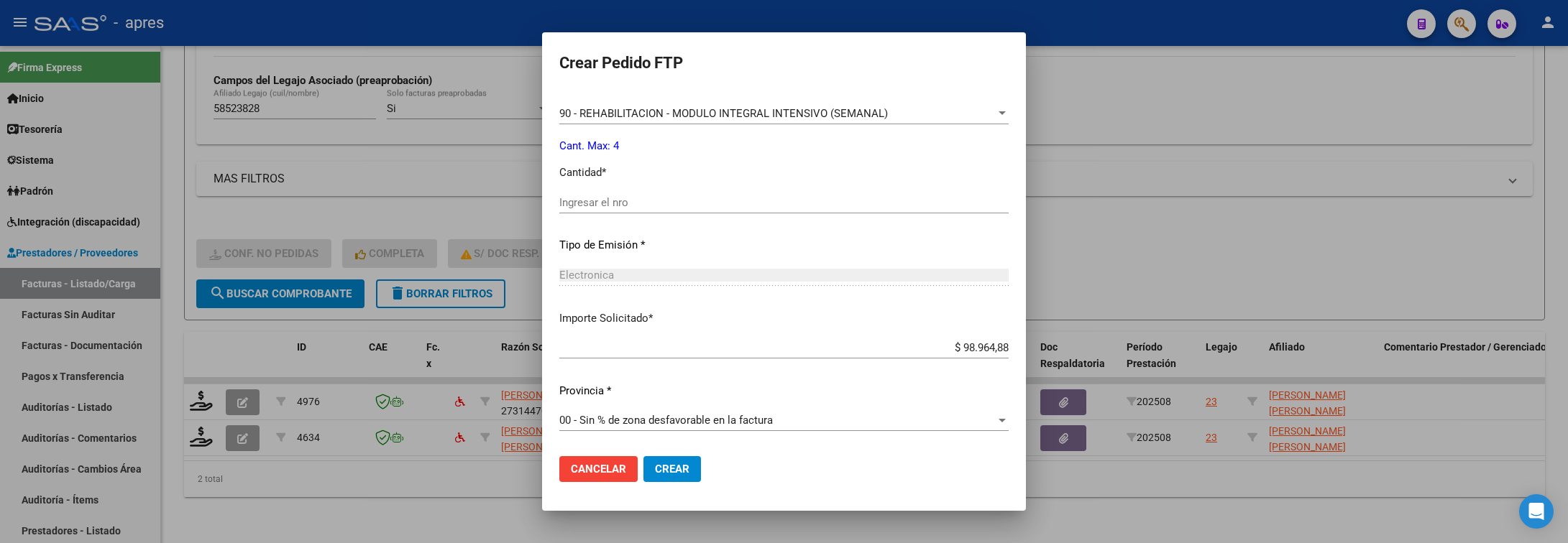
click at [764, 201] on input "Ingresar el nro" at bounding box center [784, 202] width 449 height 13
type input "4"
click at [655, 466] on span "Crear" at bounding box center [672, 469] width 35 height 13
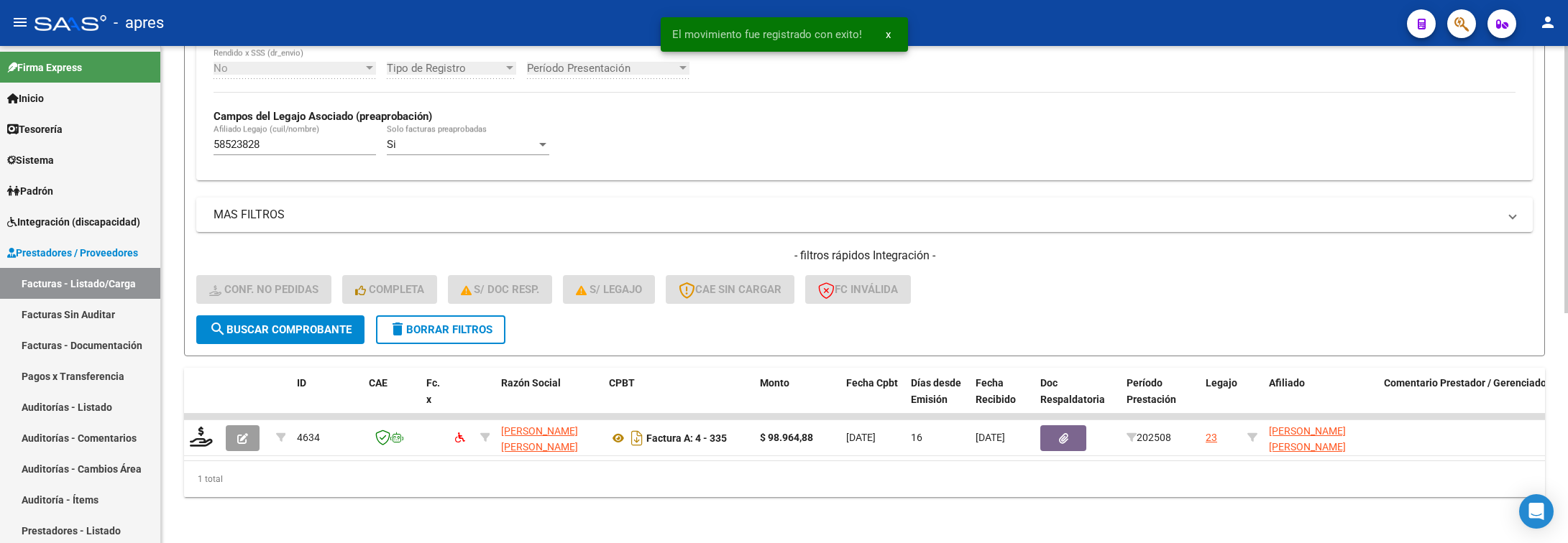
scroll to position [390, 0]
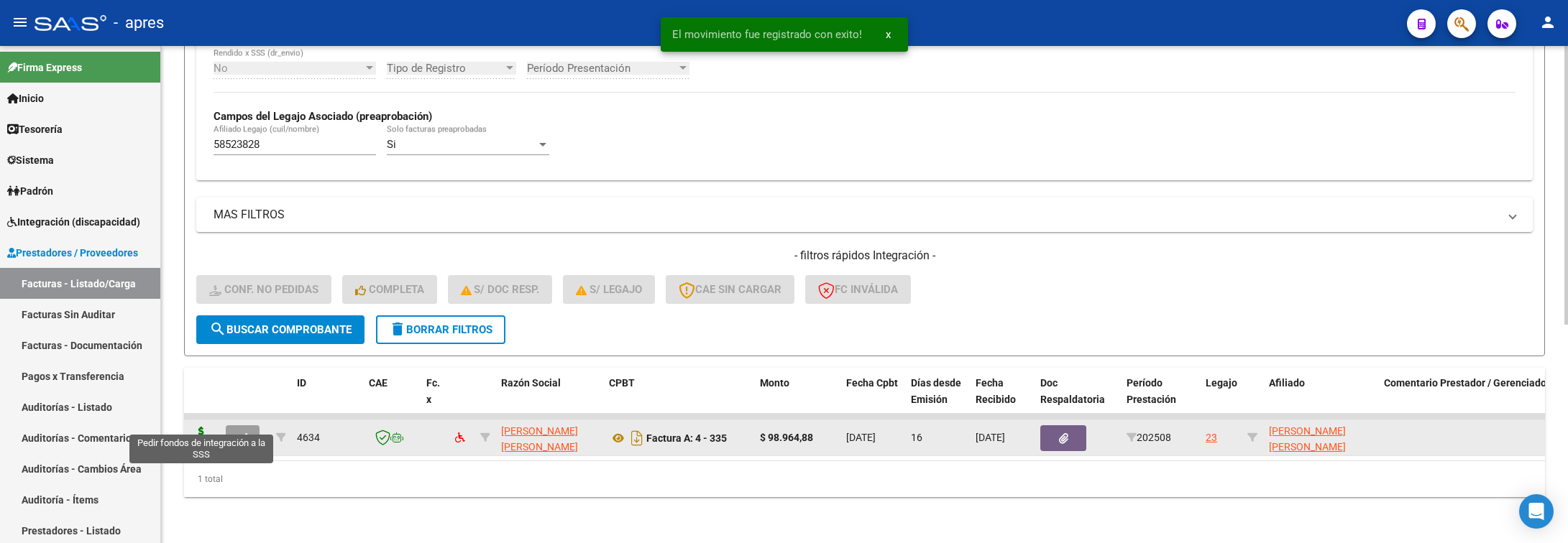
click at [209, 427] on icon at bounding box center [201, 437] width 23 height 20
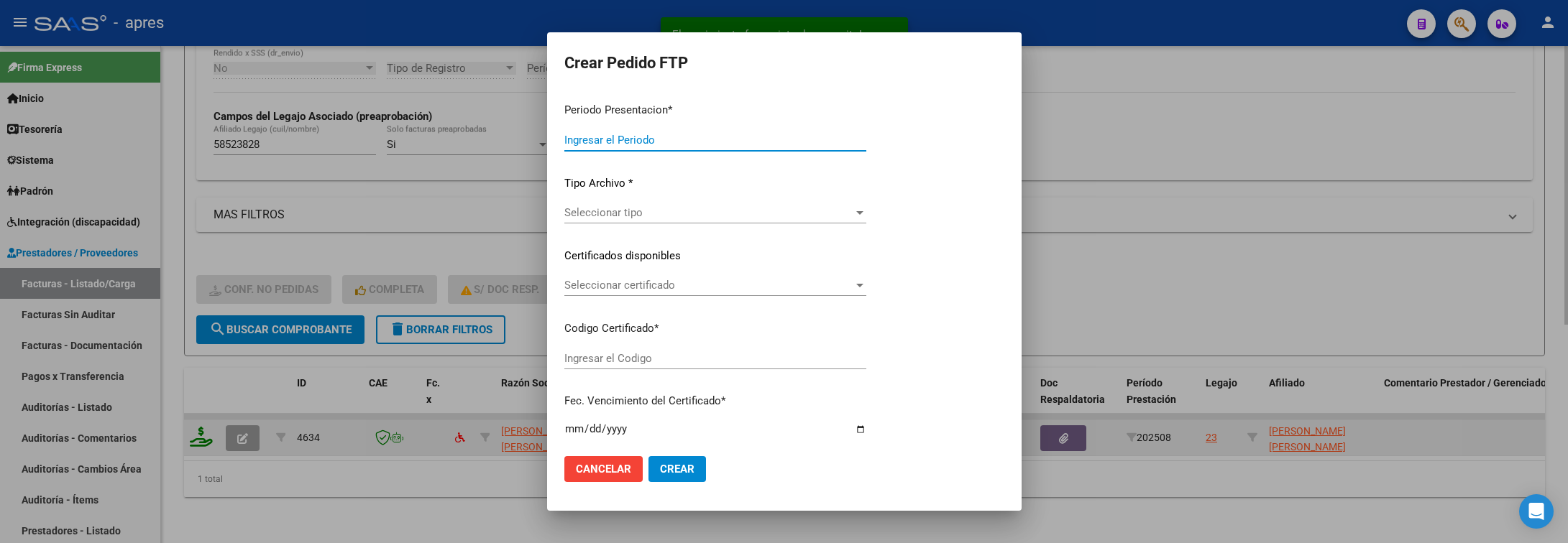
type input "202508"
type input "$ 98.964,88"
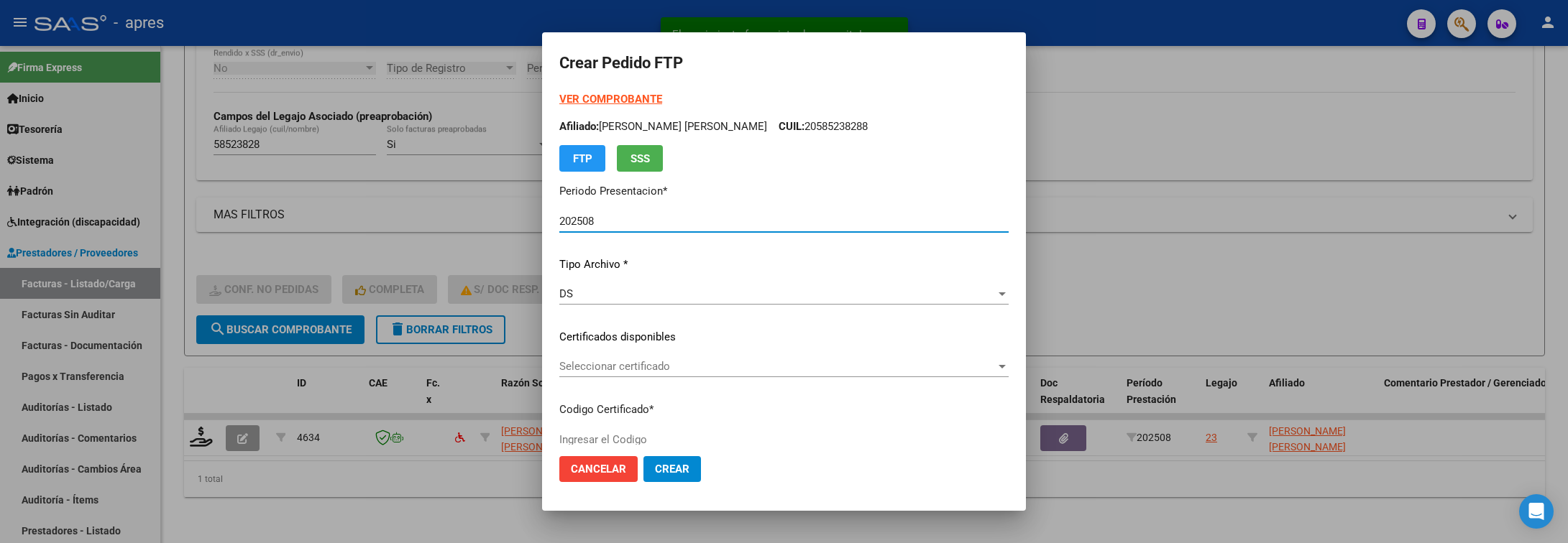
type input "ARG02000585238282023111520261115BUE13007"
type input "2026-11-15"
click at [645, 365] on span "Seleccionar certificado" at bounding box center [777, 366] width 437 height 13
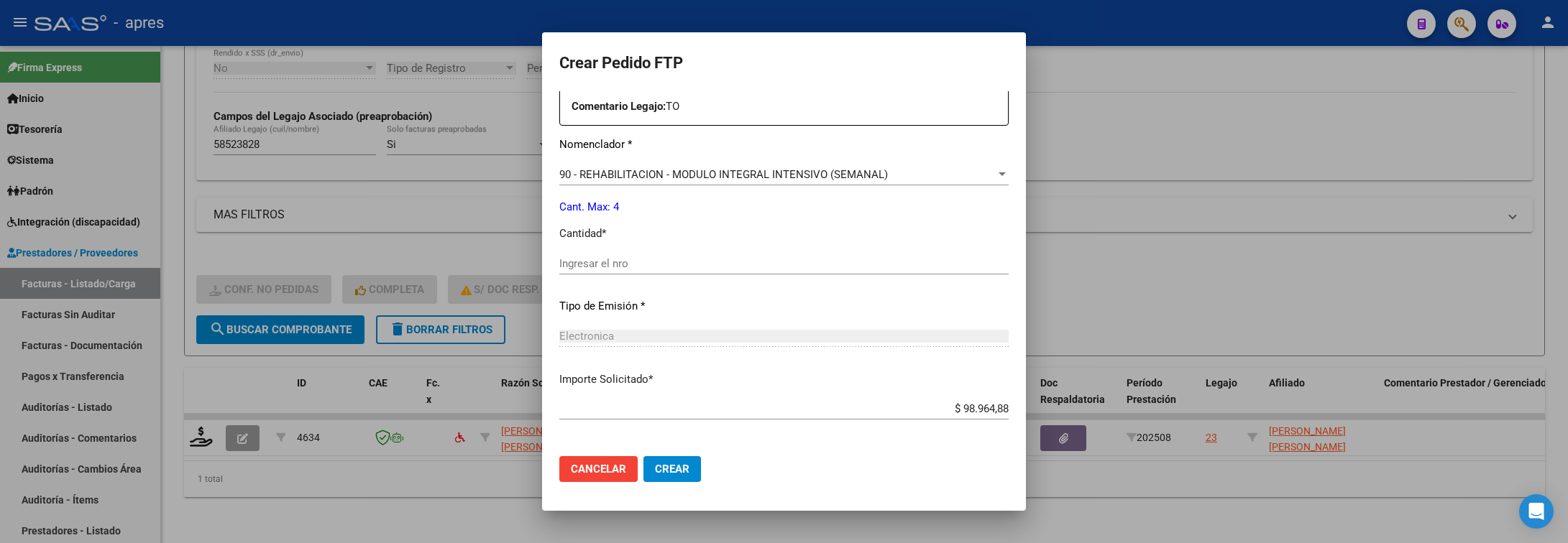
scroll to position [609, 0]
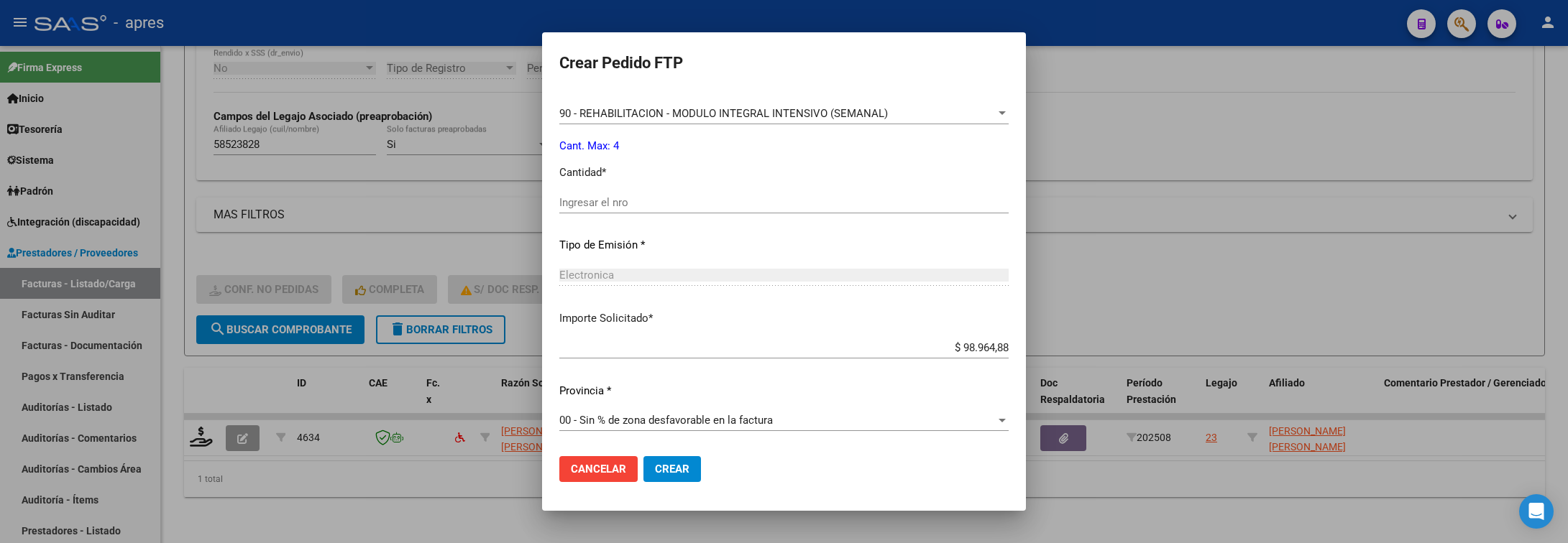
click at [678, 209] on div "Ingresar el nro" at bounding box center [784, 202] width 449 height 21
click at [678, 202] on input "Ingresar el nro" at bounding box center [784, 202] width 449 height 13
type input "4"
click at [655, 473] on span "Crear" at bounding box center [672, 469] width 35 height 13
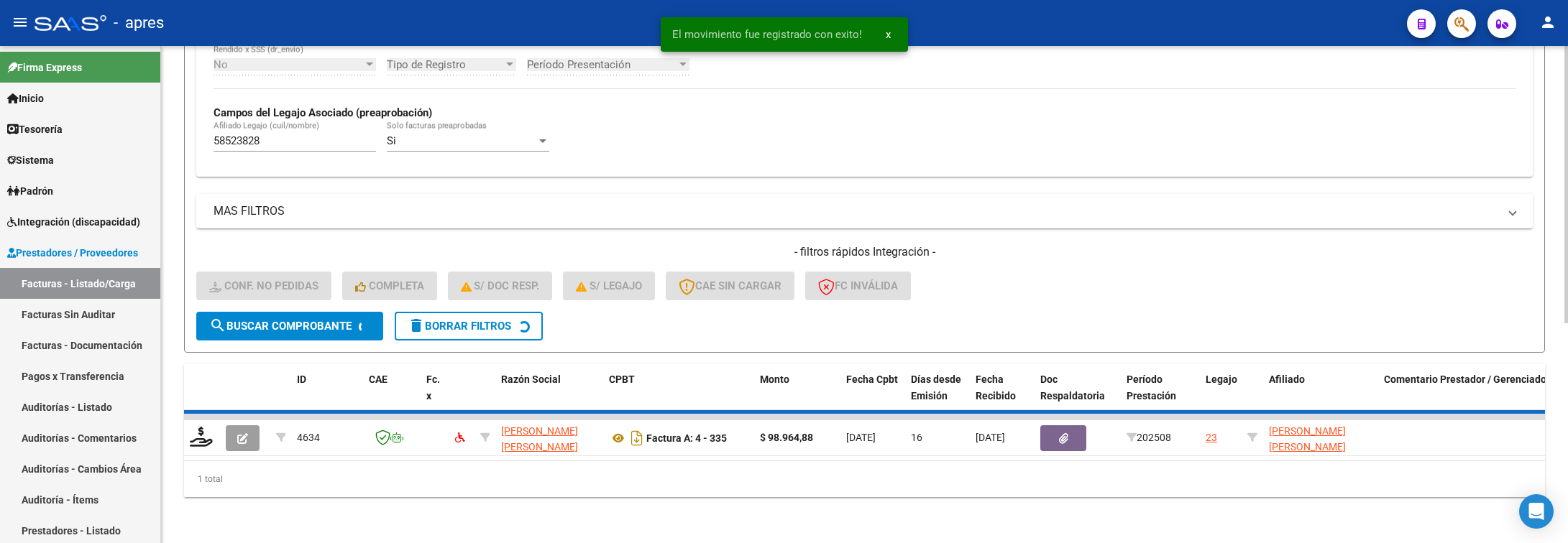
scroll to position [363, 0]
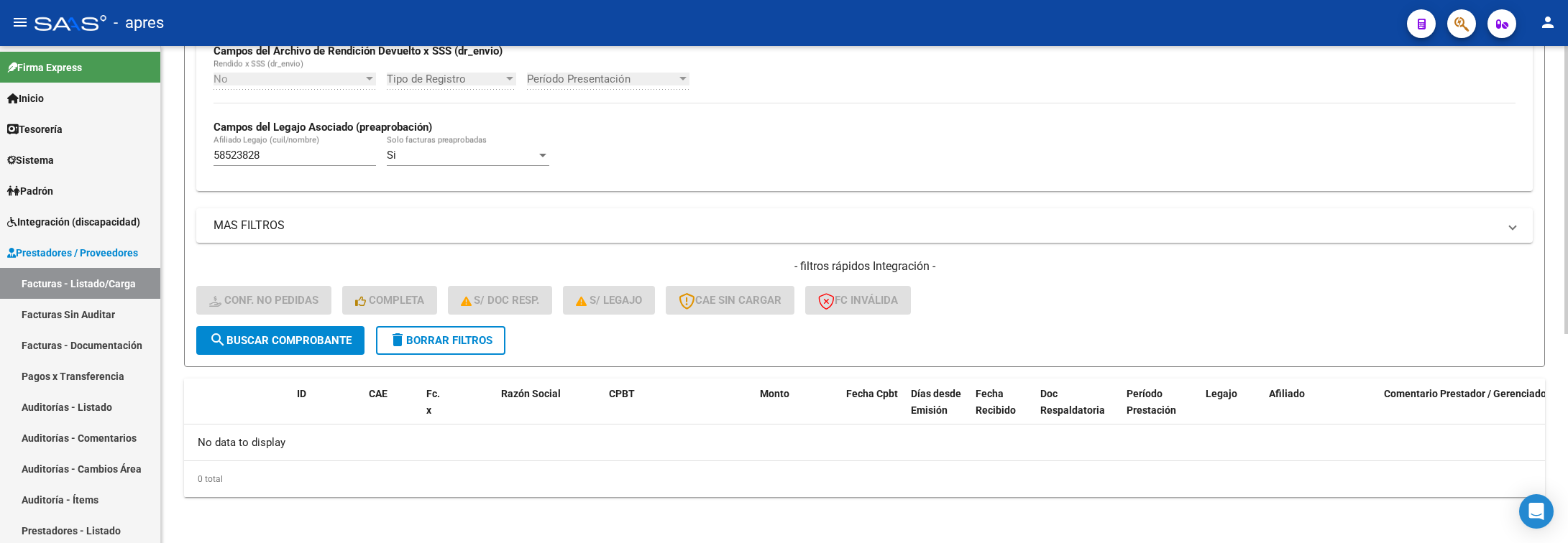
click at [307, 165] on div "58523828 Afiliado Legajo (cuil/nombre)" at bounding box center [294, 150] width 163 height 31
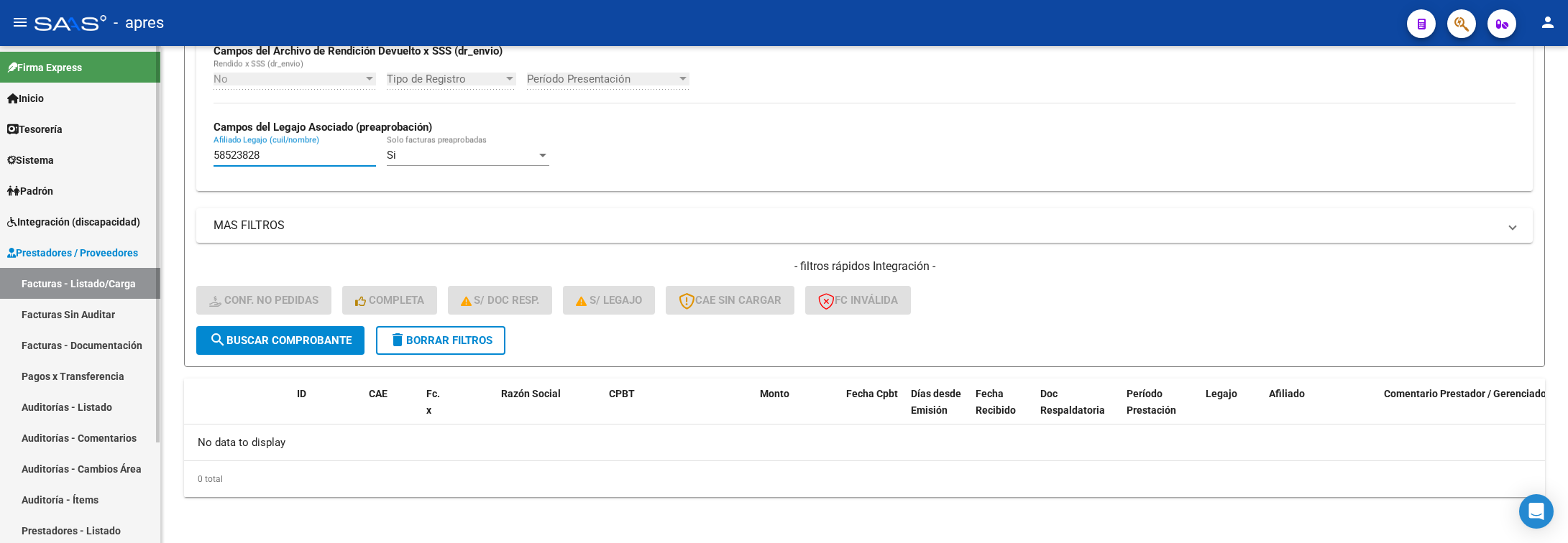
drag, startPoint x: 306, startPoint y: 158, endPoint x: 137, endPoint y: 156, distance: 169.0
click at [137, 156] on mat-sidenav-container "Firma Express Inicio Calendario SSS Instructivos Contacto OS Tesorería Extracto…" at bounding box center [784, 295] width 1568 height 497
paste input "4094231"
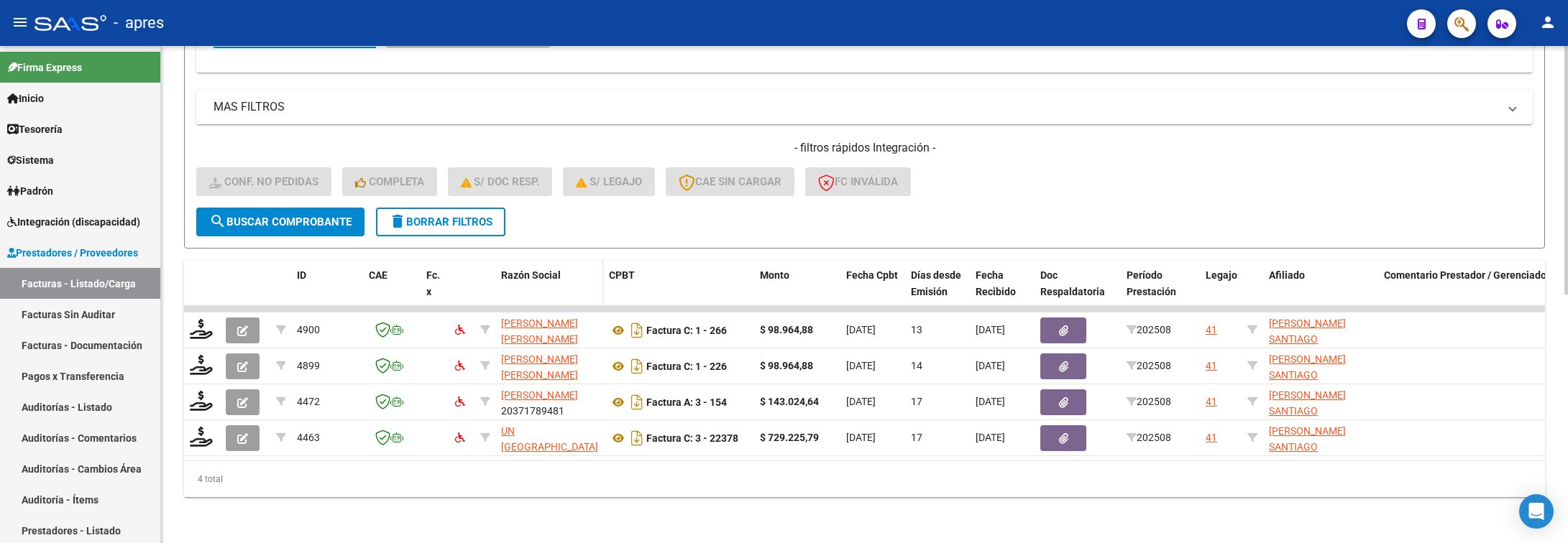
scroll to position [498, 0]
type input "54094231"
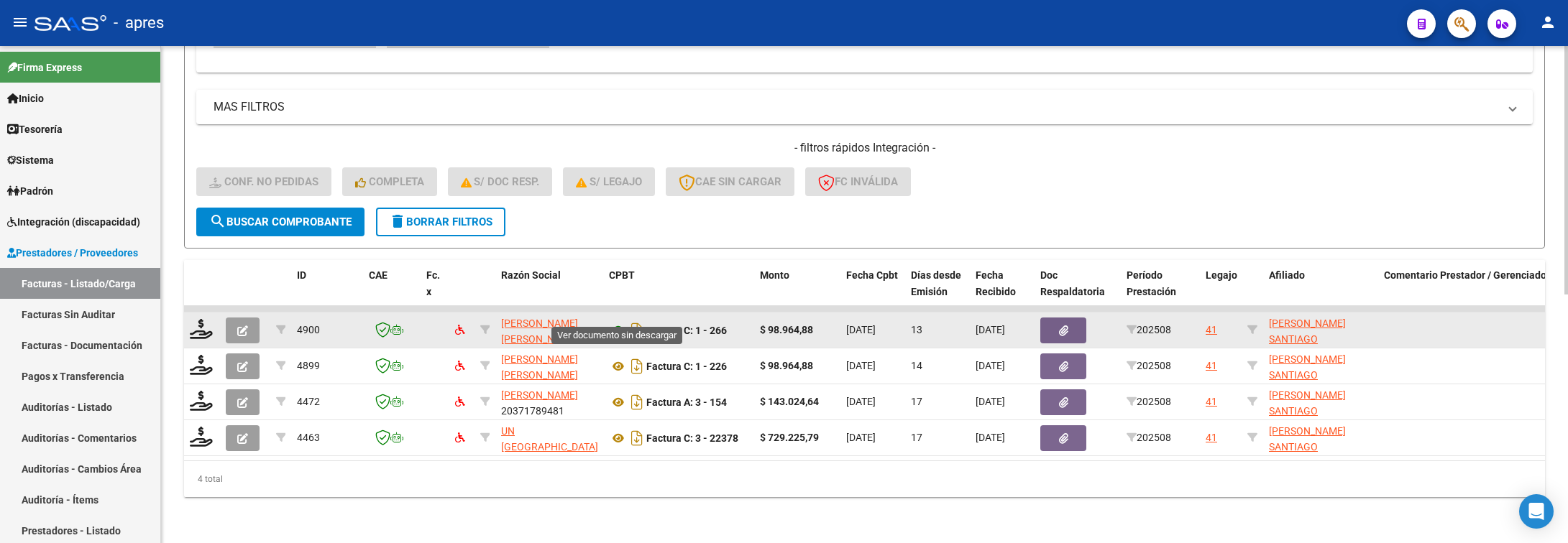
click at [620, 322] on icon at bounding box center [619, 330] width 19 height 17
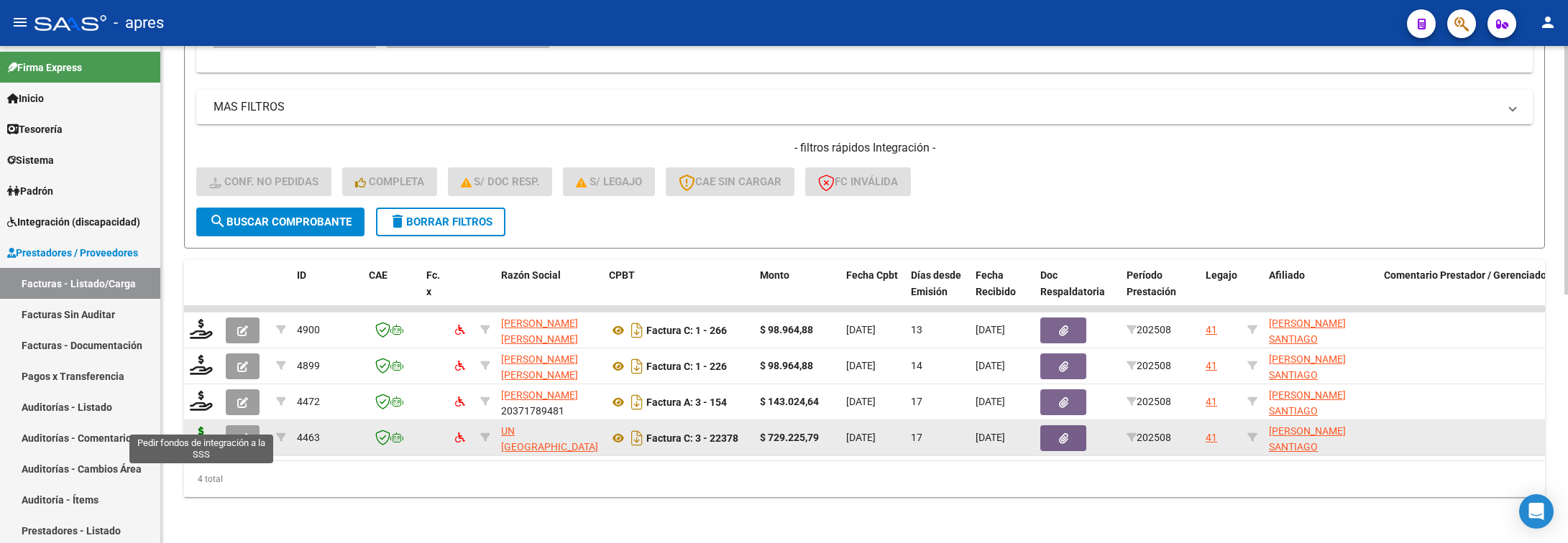
click at [195, 427] on icon at bounding box center [201, 437] width 23 height 20
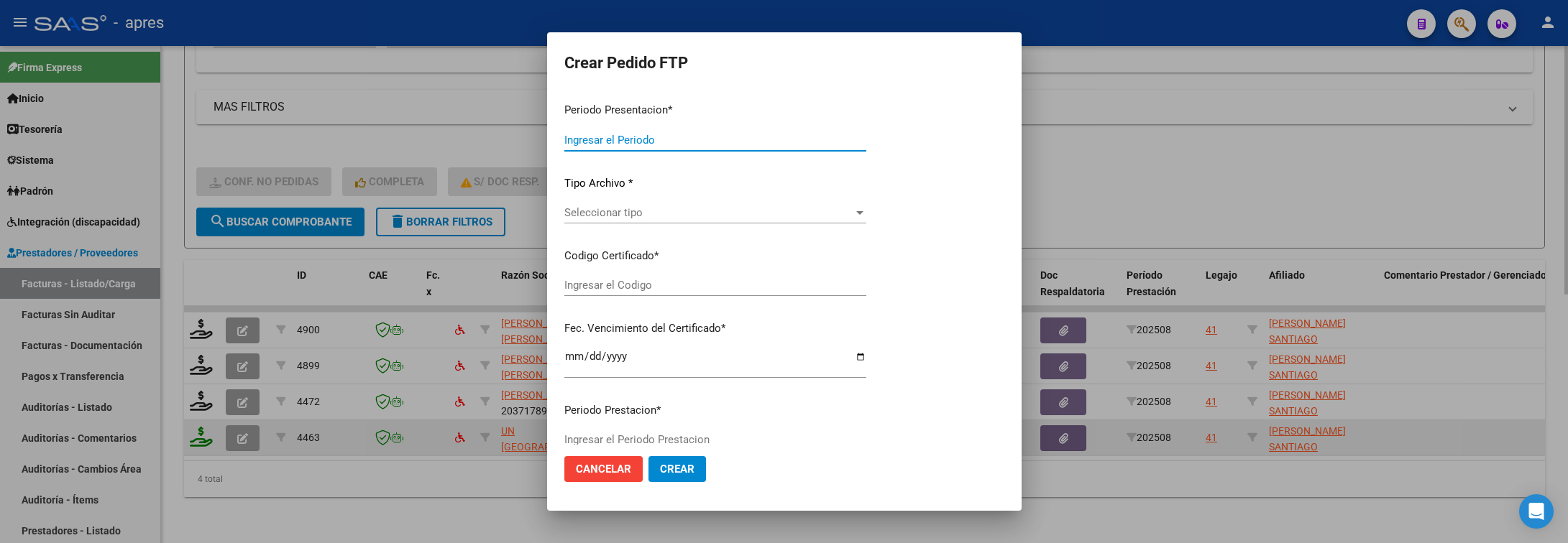
type input "202508"
type input "$ 729.225,79"
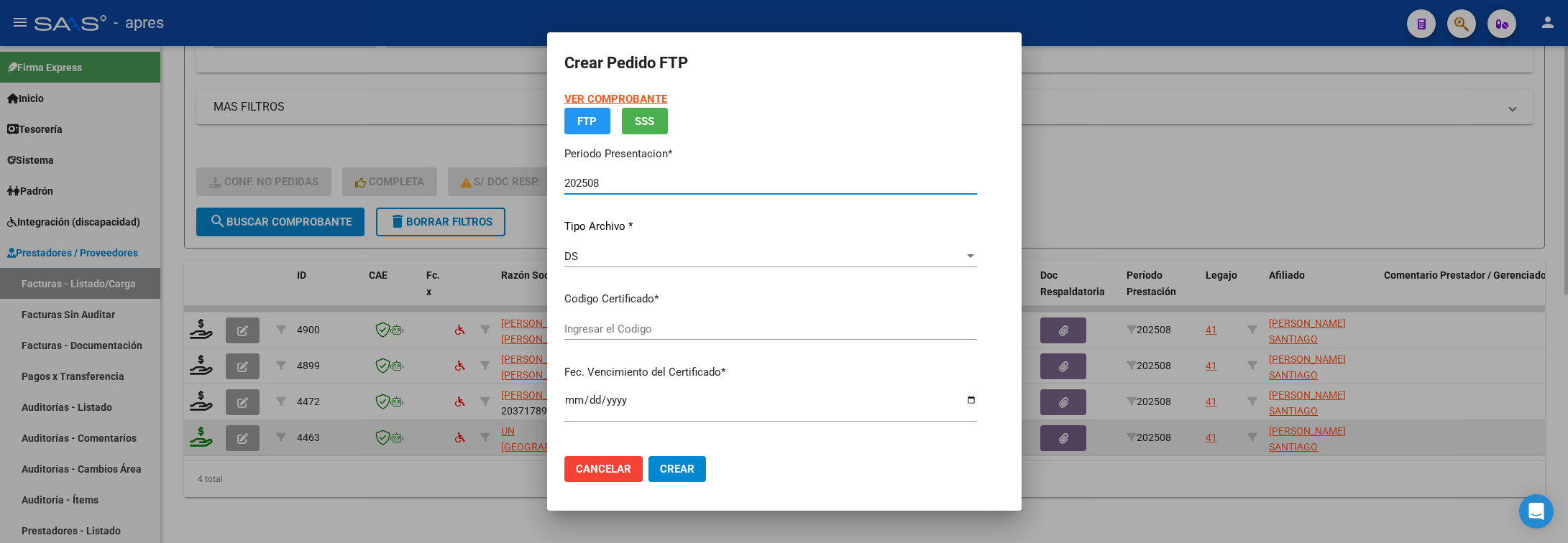
type input "ARG02000540942312021030420260304BS370"
type input "2026-03-04"
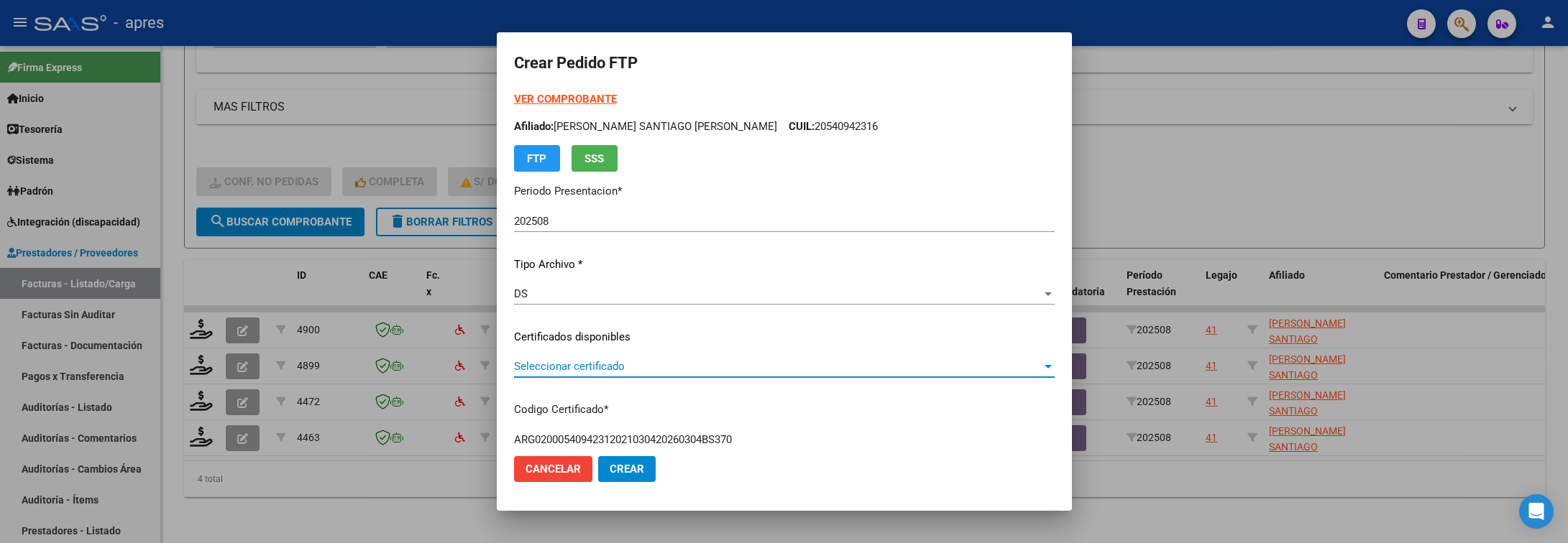
click at [826, 366] on span "Seleccionar certificado" at bounding box center [778, 366] width 528 height 13
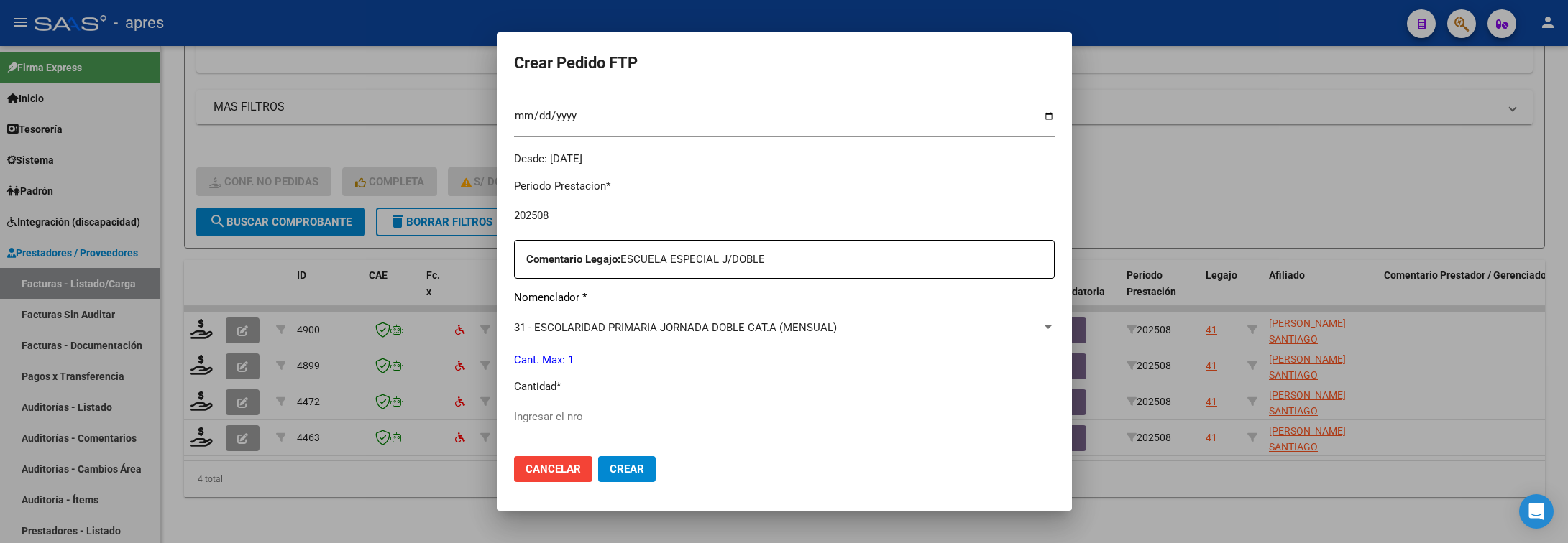
scroll to position [539, 0]
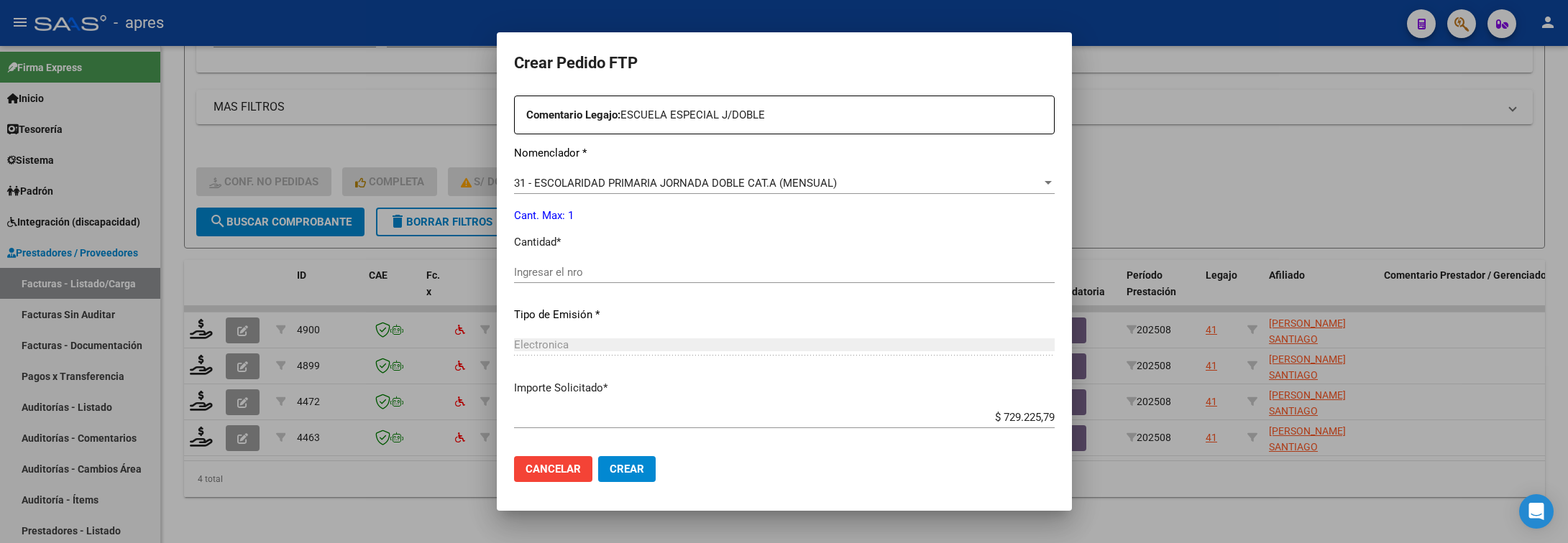
drag, startPoint x: 762, startPoint y: 282, endPoint x: 762, endPoint y: 272, distance: 10.0
click at [762, 277] on div "Ingresar el nro" at bounding box center [784, 272] width 541 height 21
click at [762, 272] on input "Ingresar el nro" at bounding box center [784, 272] width 541 height 13
type input "1"
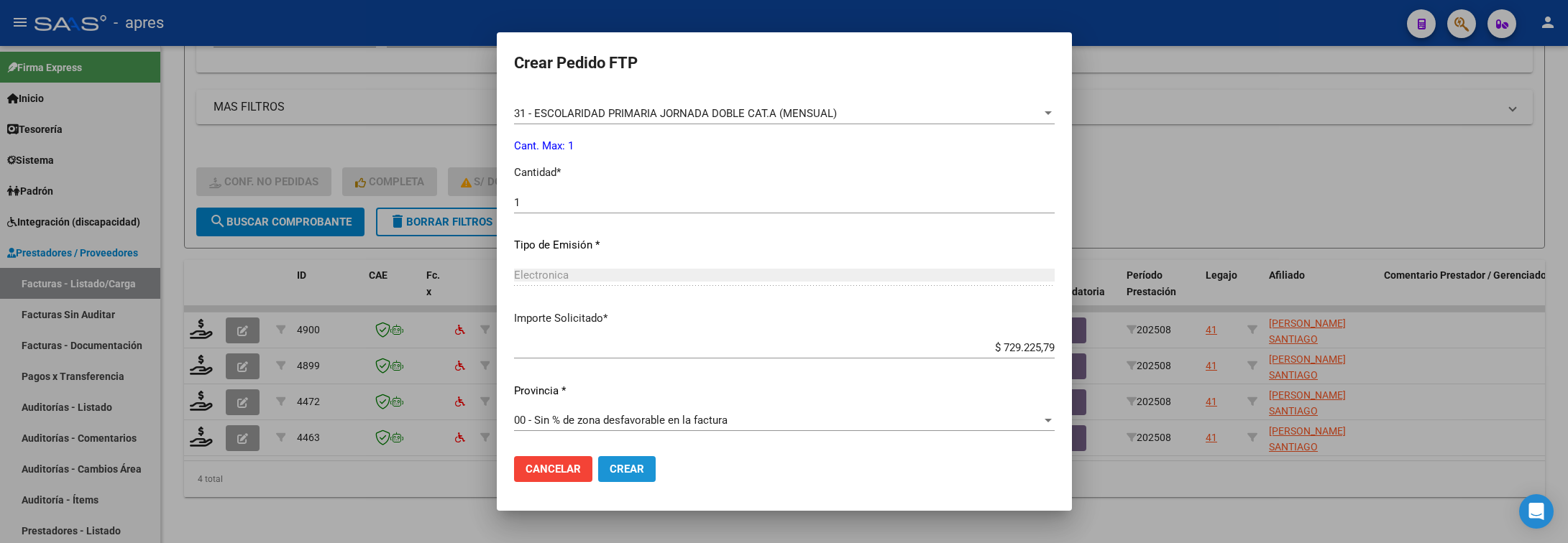
click at [635, 465] on span "Crear" at bounding box center [627, 469] width 35 height 13
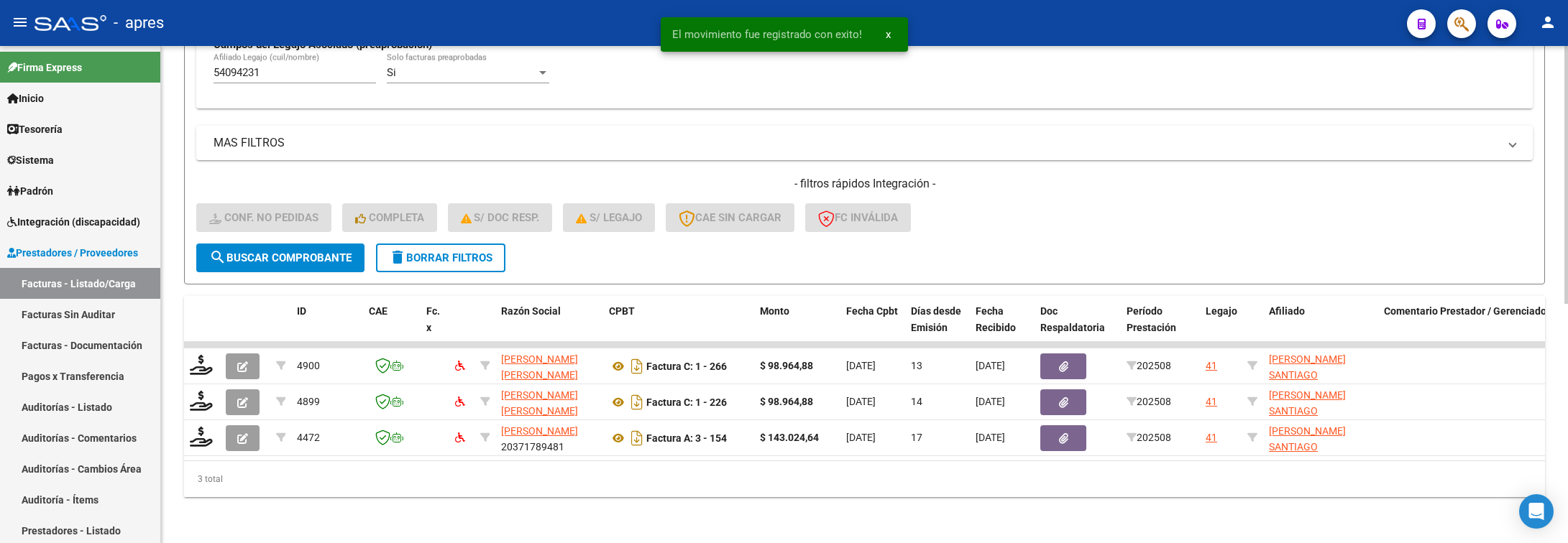
scroll to position [462, 0]
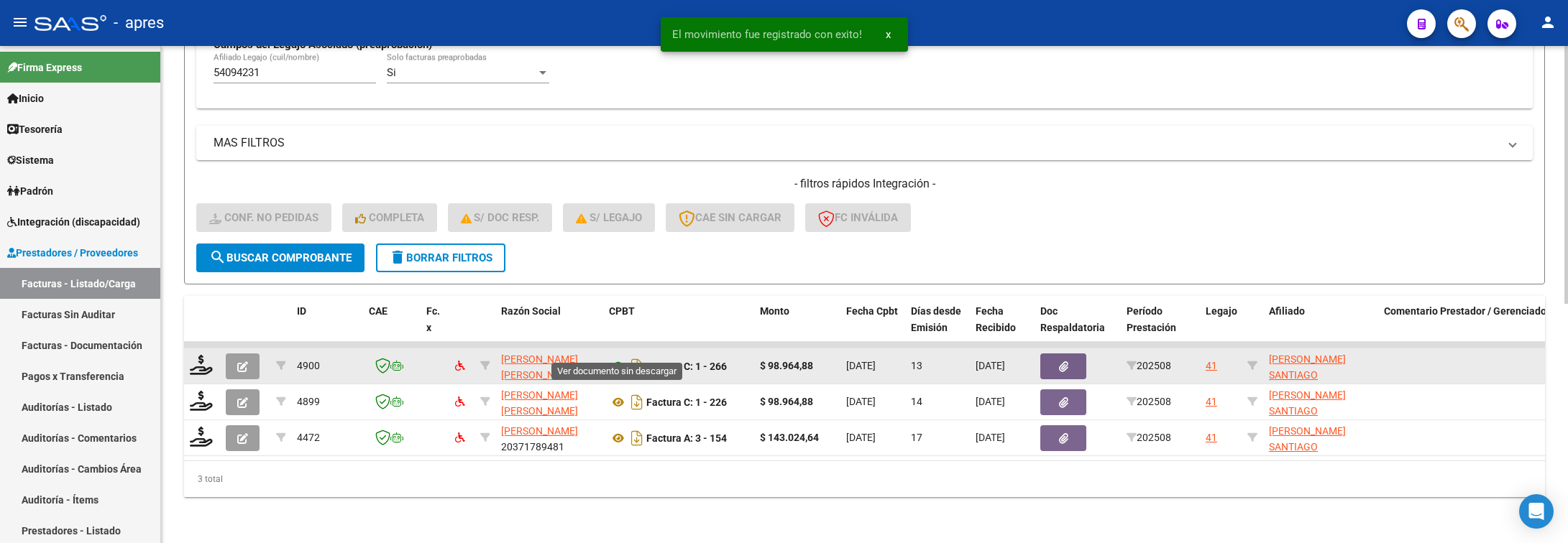
click at [616, 358] on icon at bounding box center [619, 366] width 19 height 17
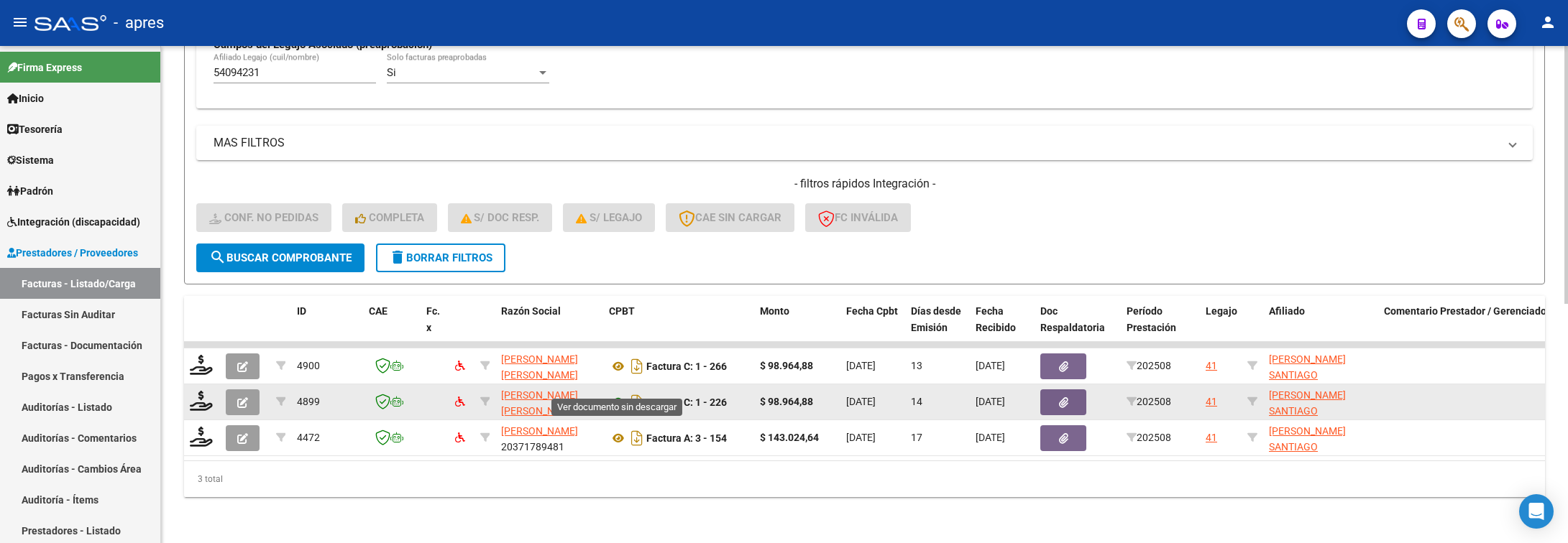
click at [621, 397] on app-download-rewritename at bounding box center [628, 403] width 38 height 12
click at [618, 394] on icon at bounding box center [619, 403] width 19 height 17
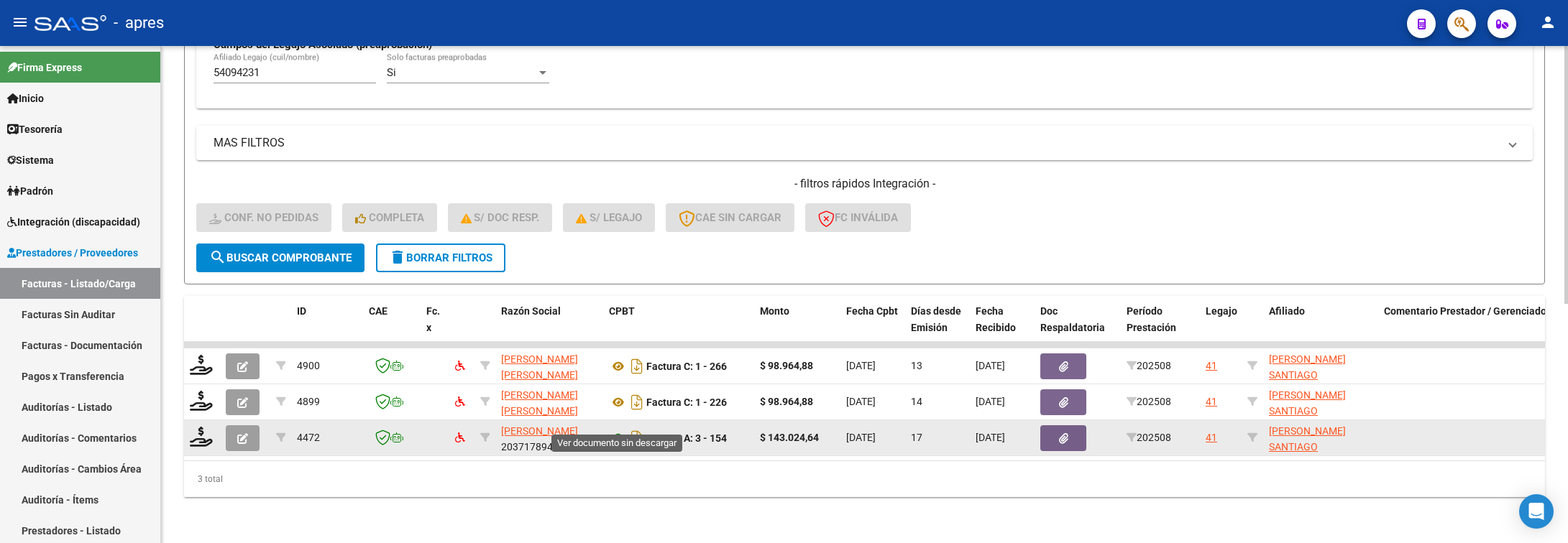
click at [612, 430] on icon at bounding box center [619, 439] width 19 height 17
click at [203, 427] on icon at bounding box center [201, 437] width 23 height 20
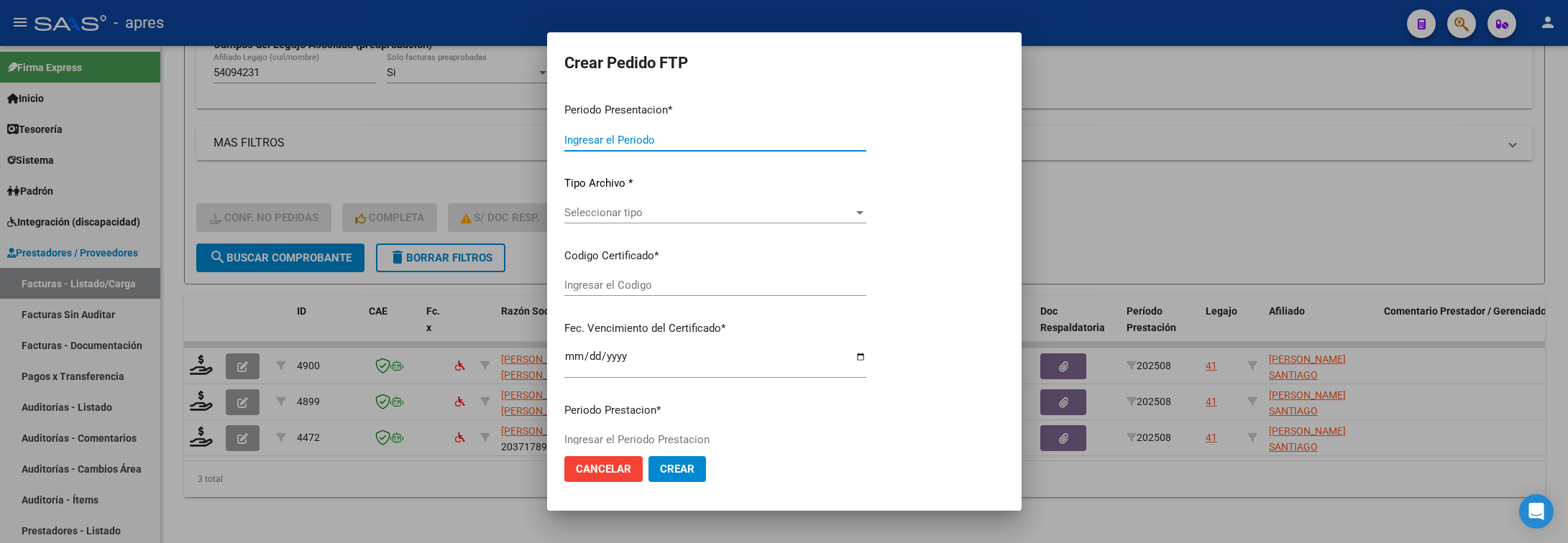
type input "202508"
type input "$ 143.024,64"
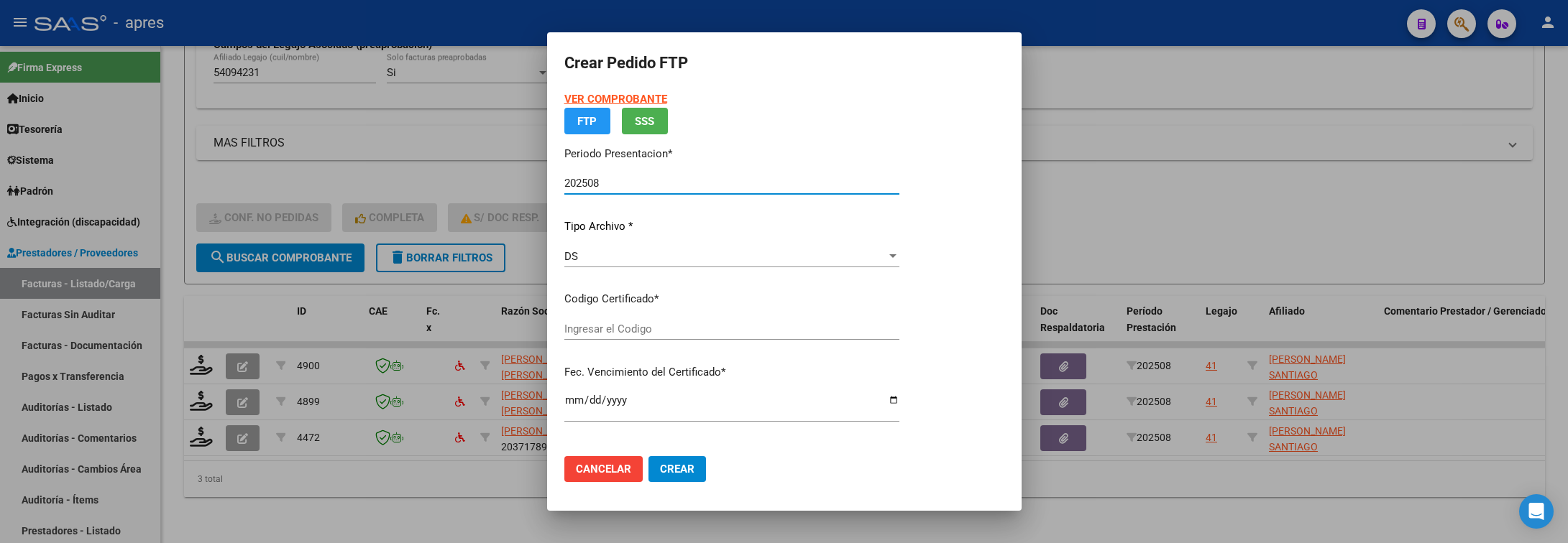
type input "ARG02000540942312021030420260304BS370"
type input "2026-03-04"
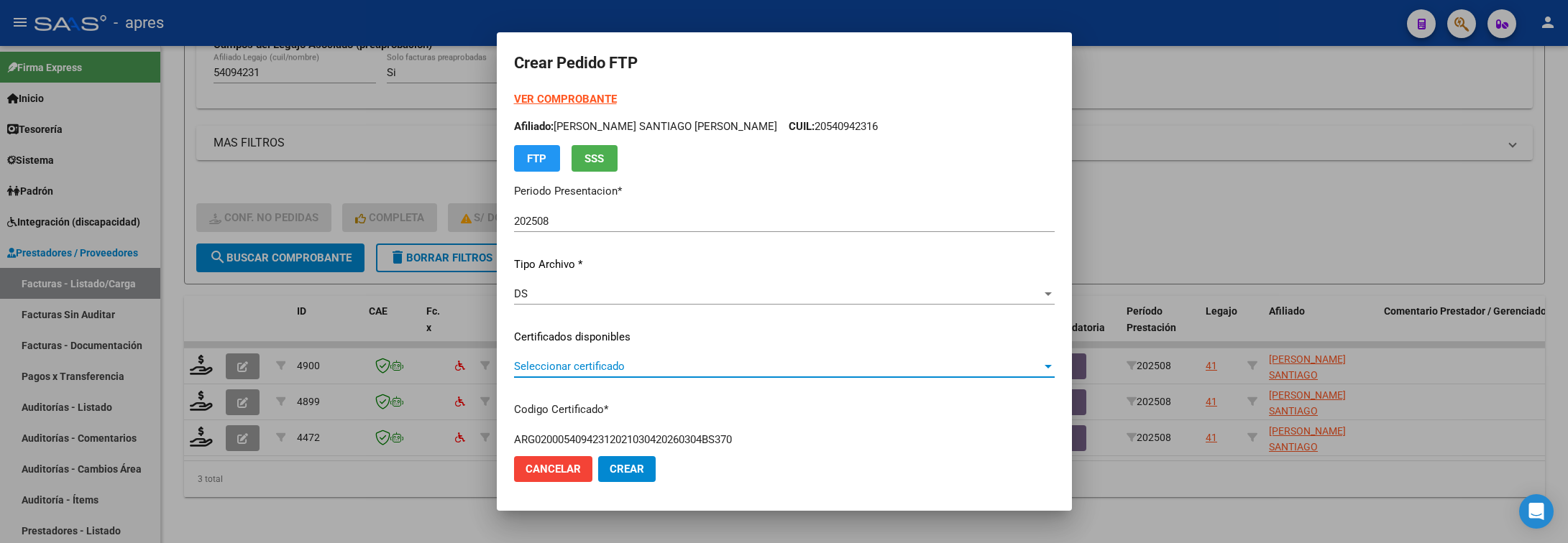
click at [728, 366] on span "Seleccionar certificado" at bounding box center [778, 366] width 528 height 13
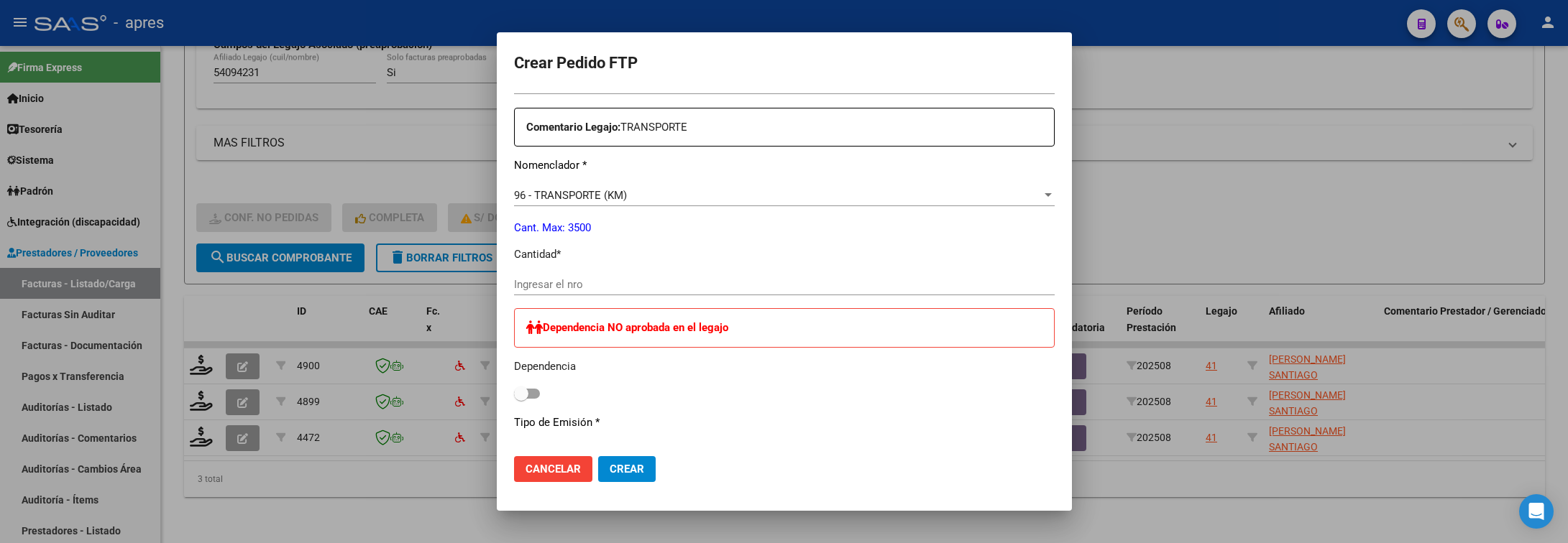
scroll to position [539, 0]
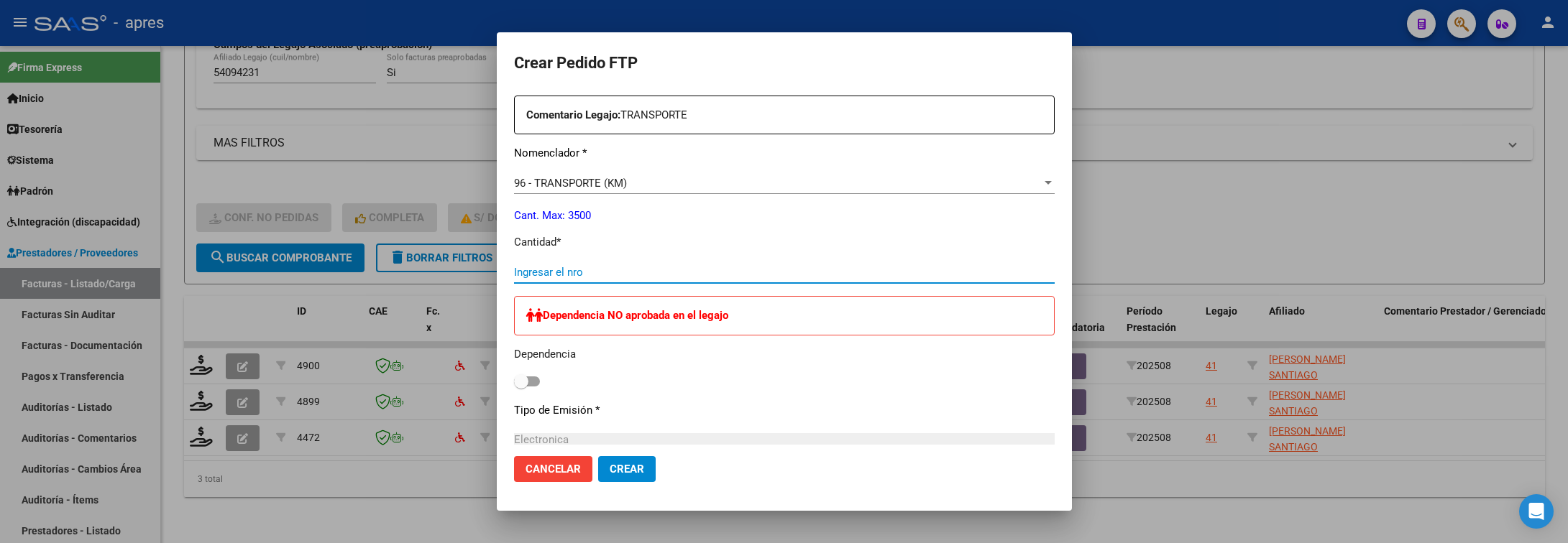
click at [667, 272] on input "Ingresar el nro" at bounding box center [784, 272] width 541 height 13
type input "264"
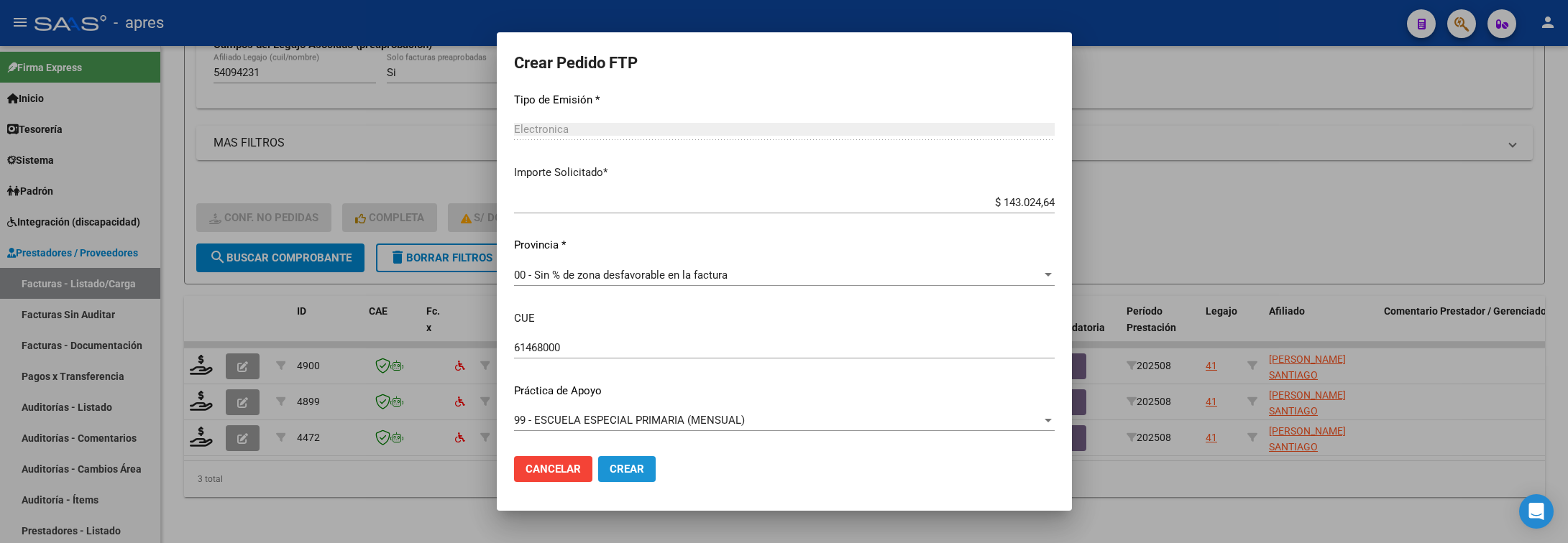
click at [641, 473] on span "Crear" at bounding box center [627, 469] width 35 height 13
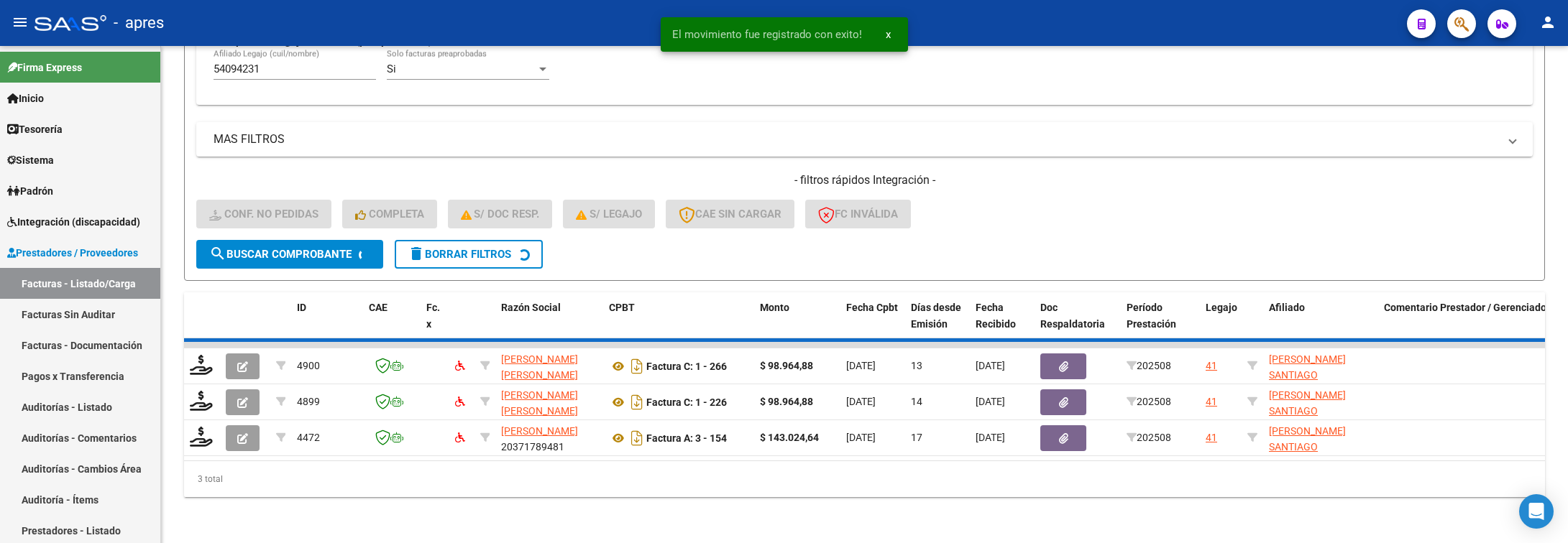
scroll to position [425, 0]
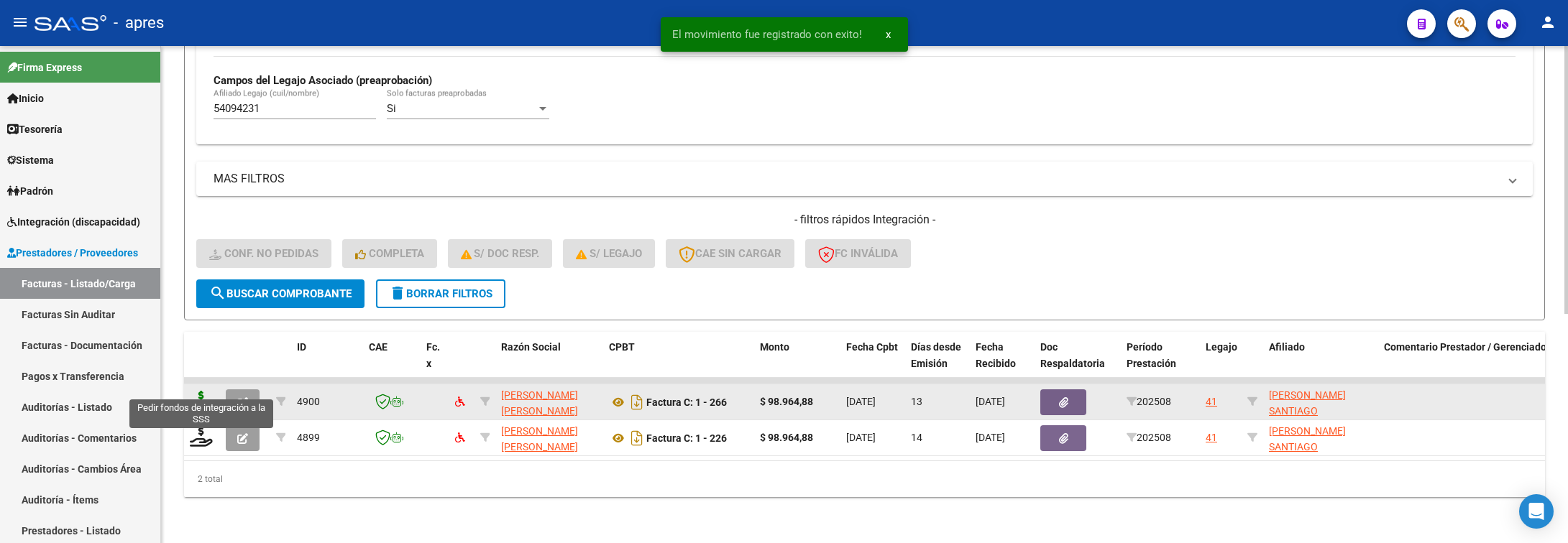
click at [201, 391] on icon at bounding box center [201, 401] width 23 height 20
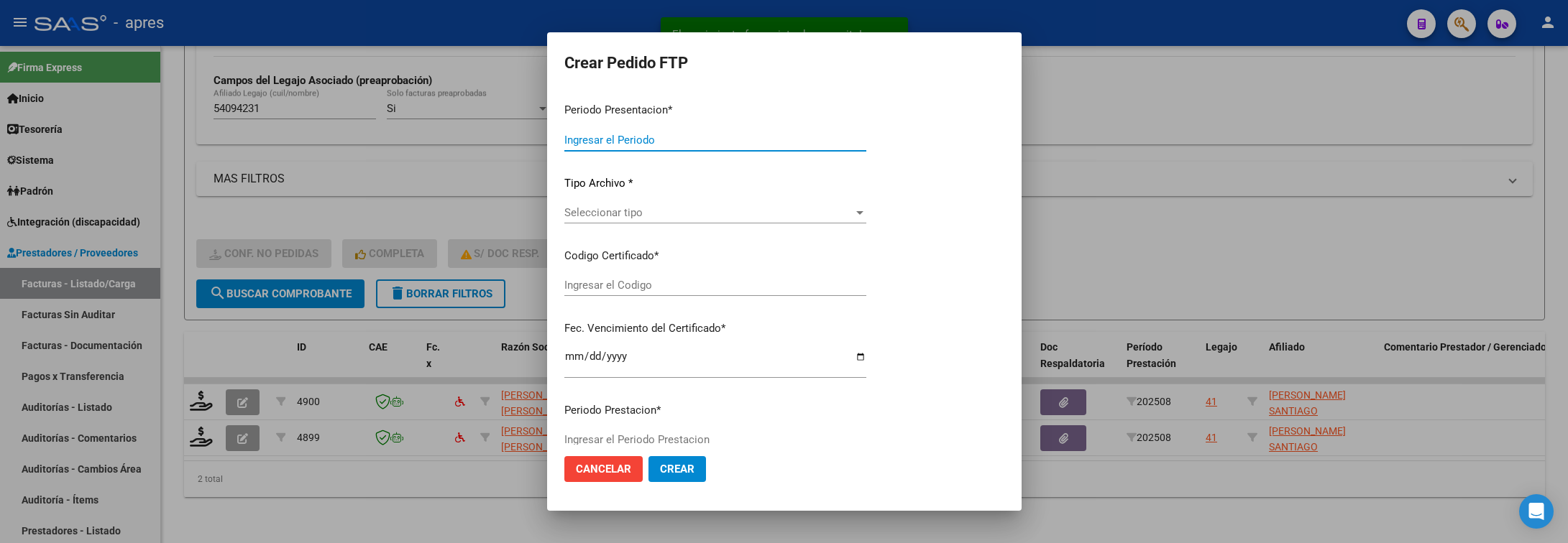
type input "202508"
type input "$ 98.964,88"
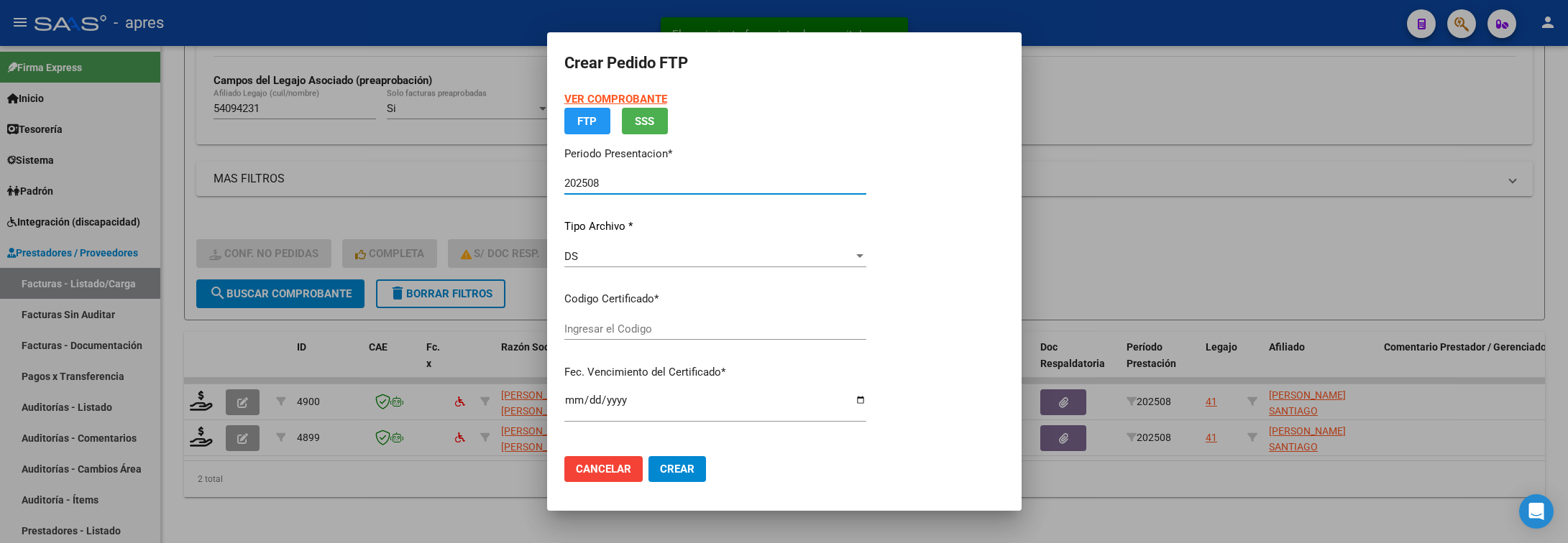
type input "ARG02000540942312021030420260304BS370"
type input "2026-03-04"
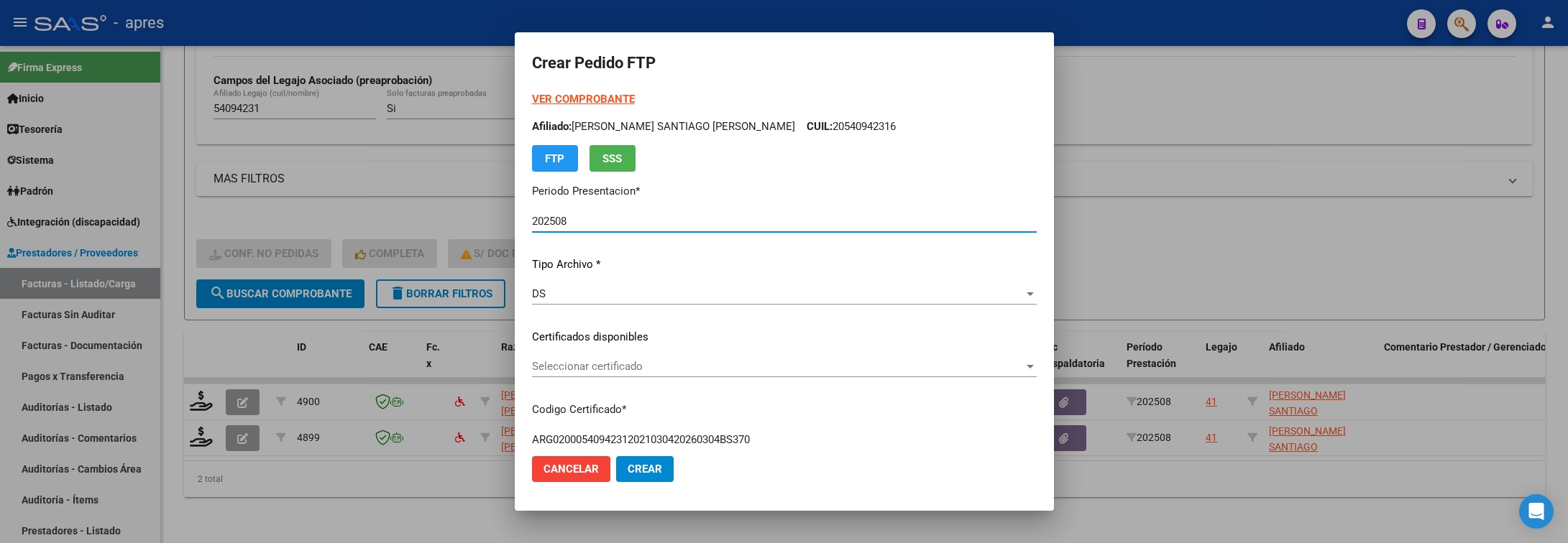
click at [684, 360] on span "Seleccionar certificado" at bounding box center [778, 366] width 492 height 13
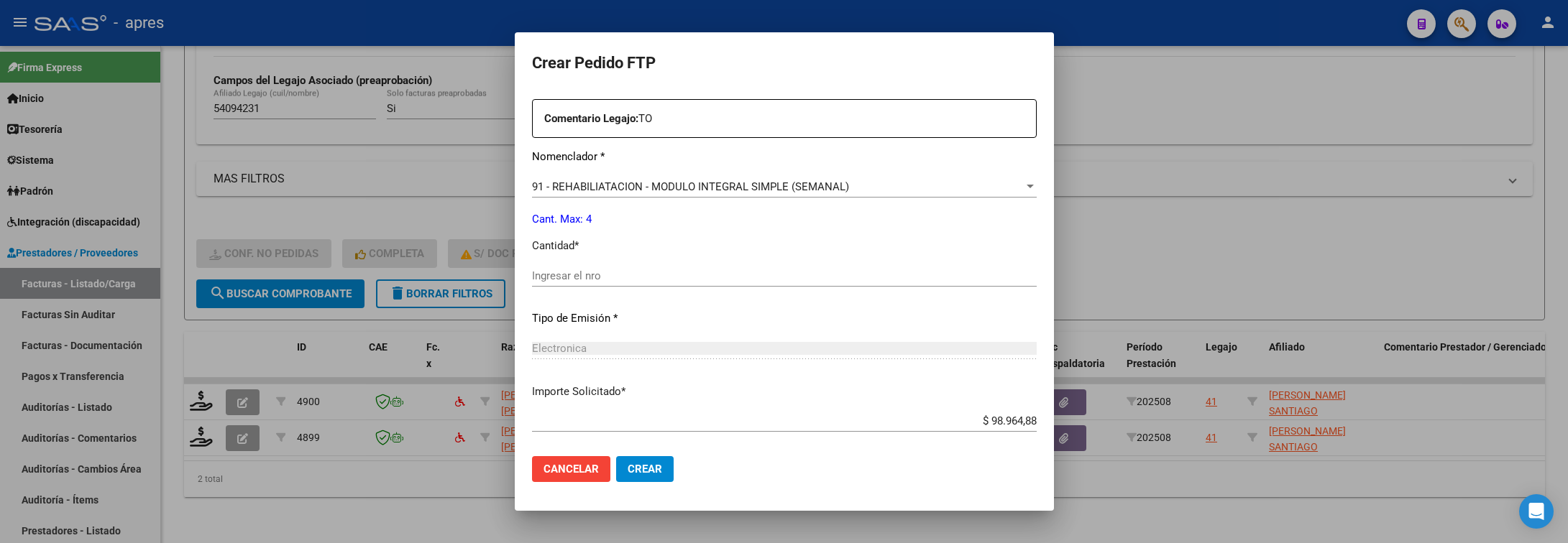
scroll to position [539, 0]
click at [680, 268] on input "Ingresar el nro" at bounding box center [784, 272] width 505 height 13
type input "4"
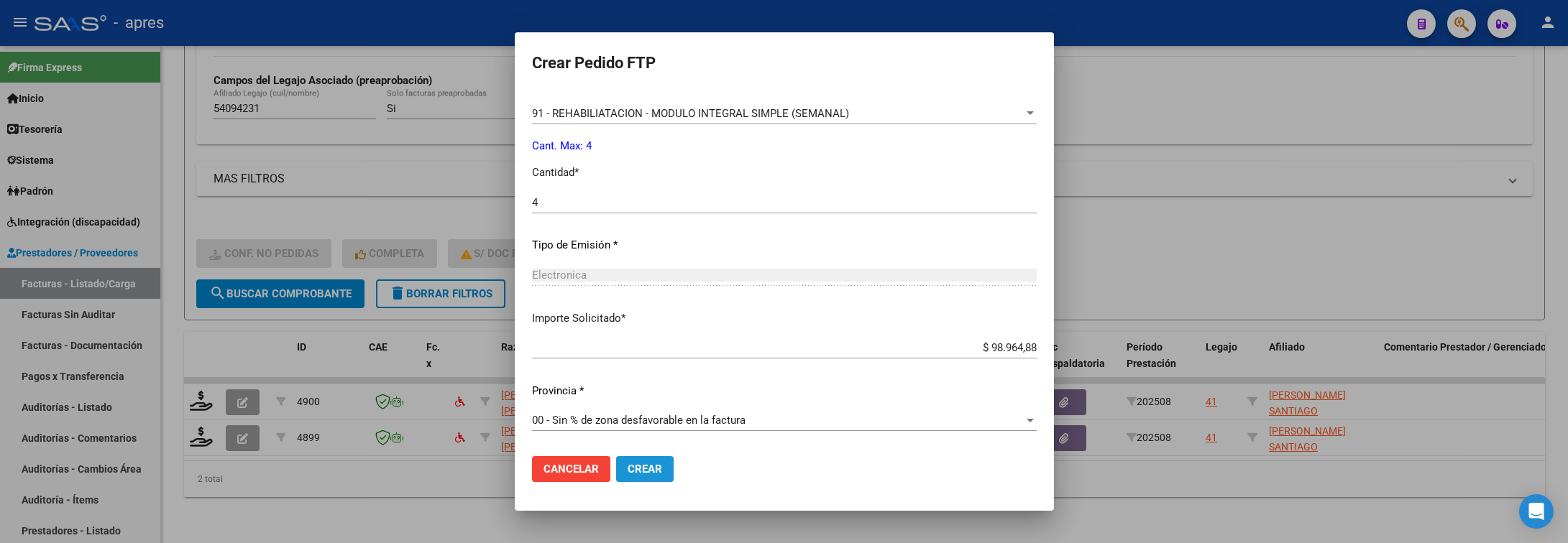
click at [662, 465] on span "Crear" at bounding box center [645, 469] width 35 height 13
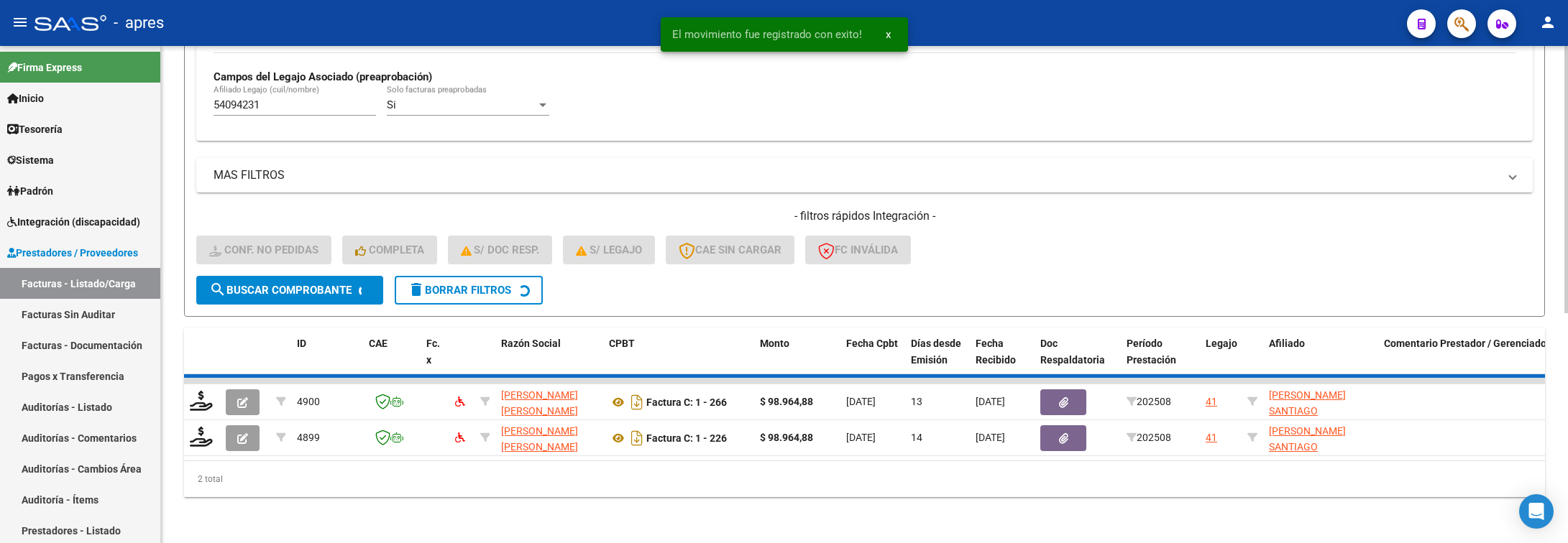
scroll to position [390, 0]
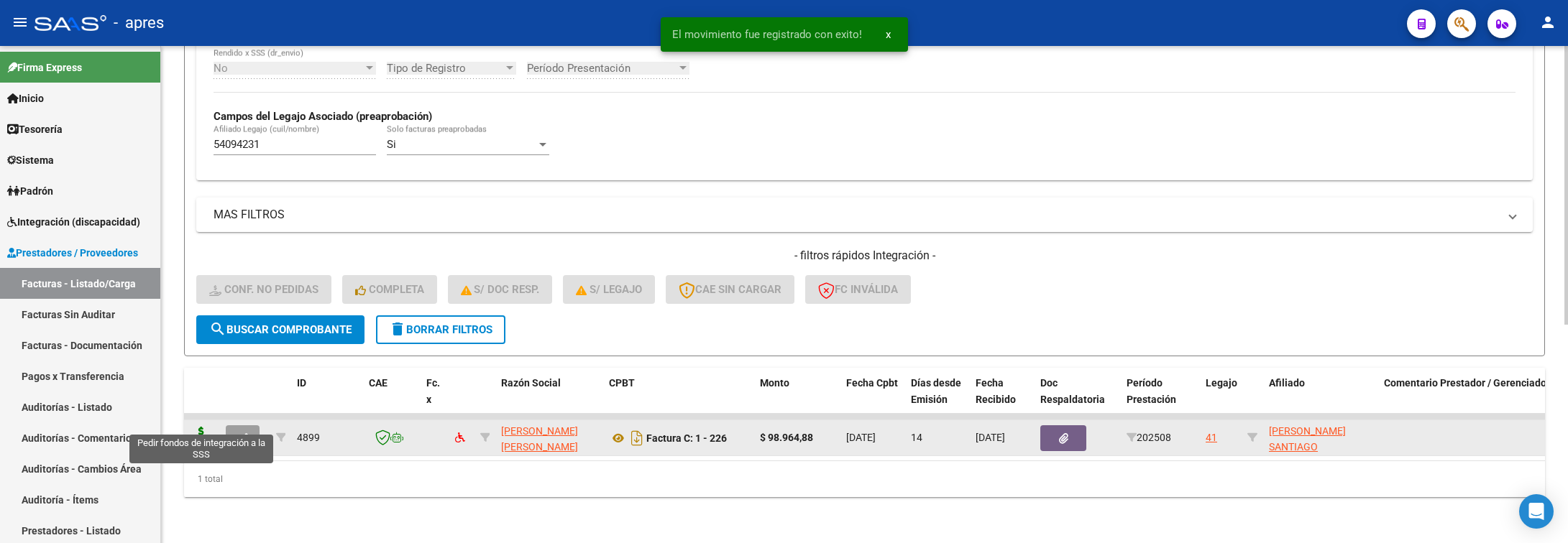
click at [201, 427] on icon at bounding box center [201, 437] width 23 height 20
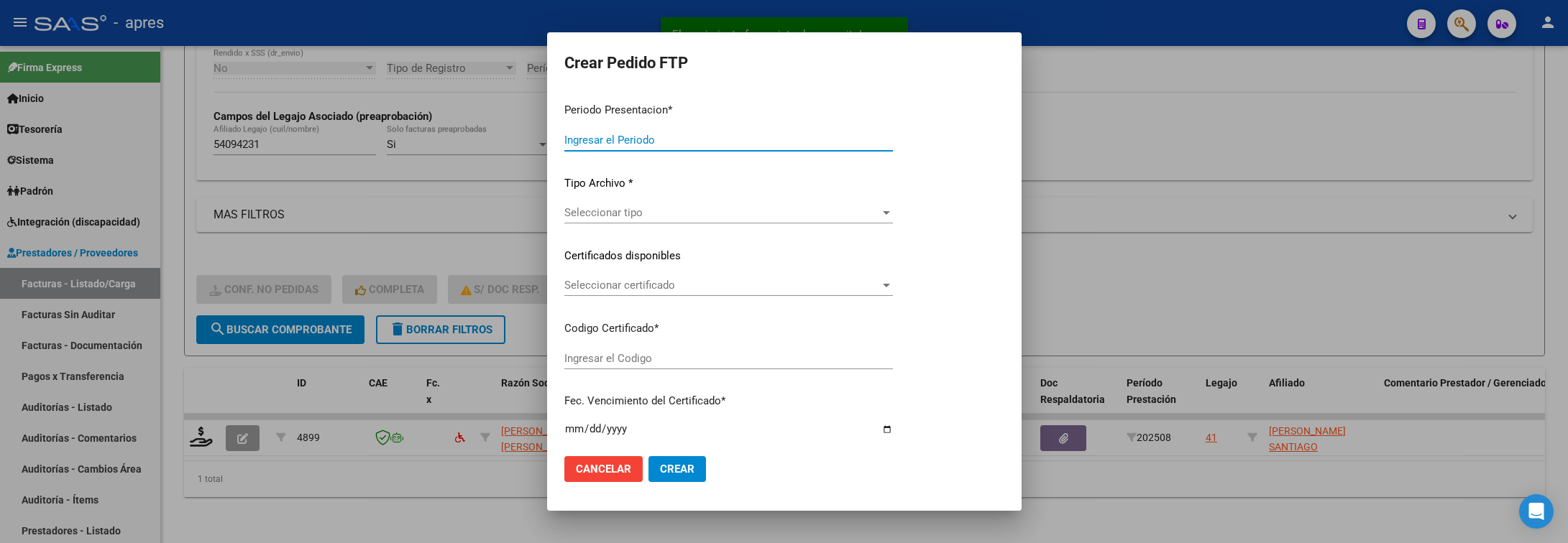
type input "202508"
type input "$ 98.964,88"
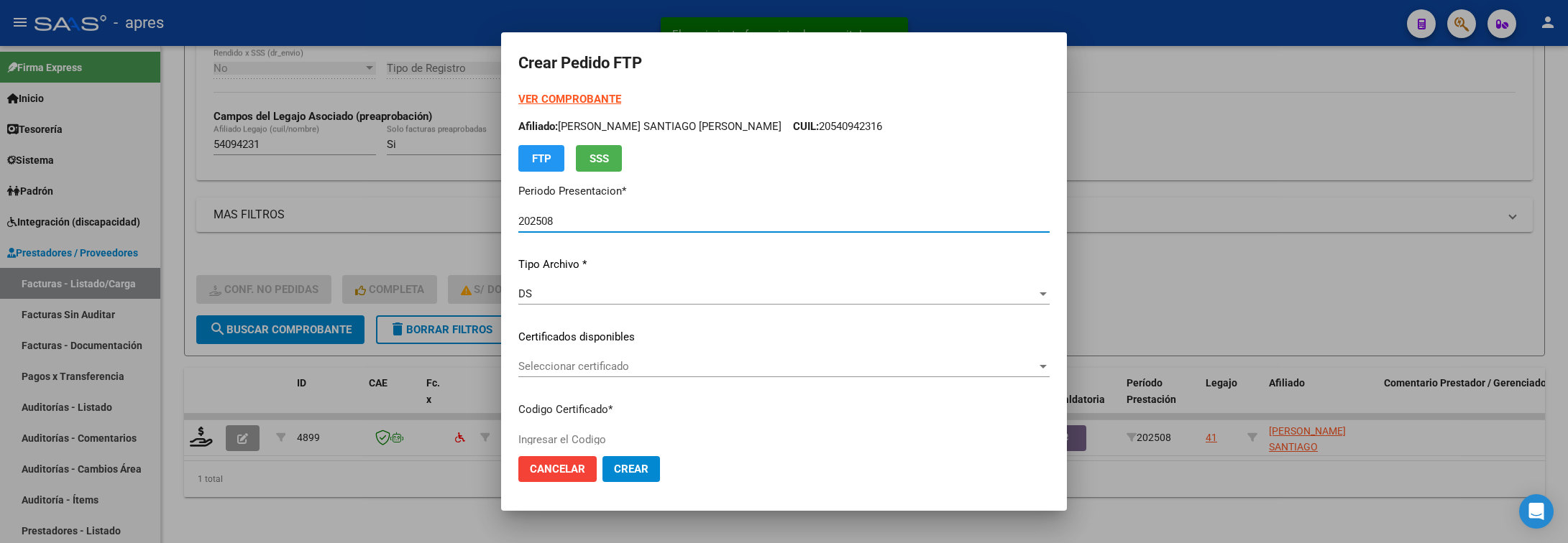
type input "ARG02000540942312021030420260304BS370"
type input "2026-03-04"
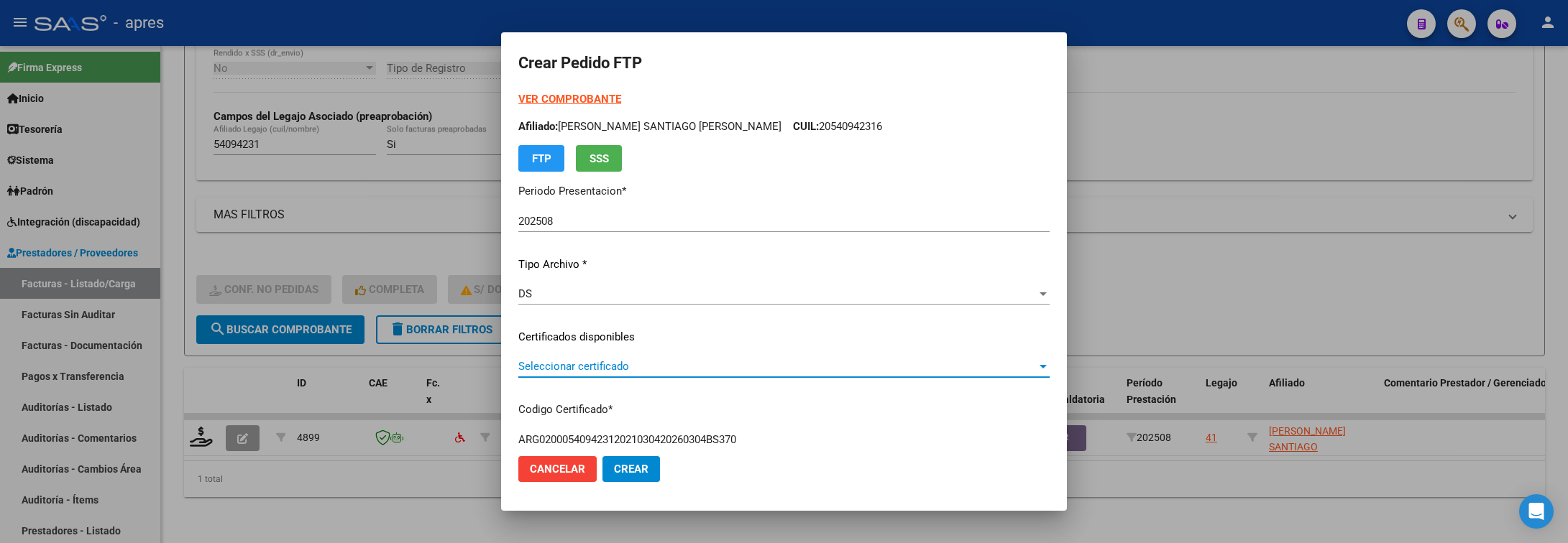
click at [650, 360] on span "Seleccionar certificado" at bounding box center [777, 366] width 518 height 13
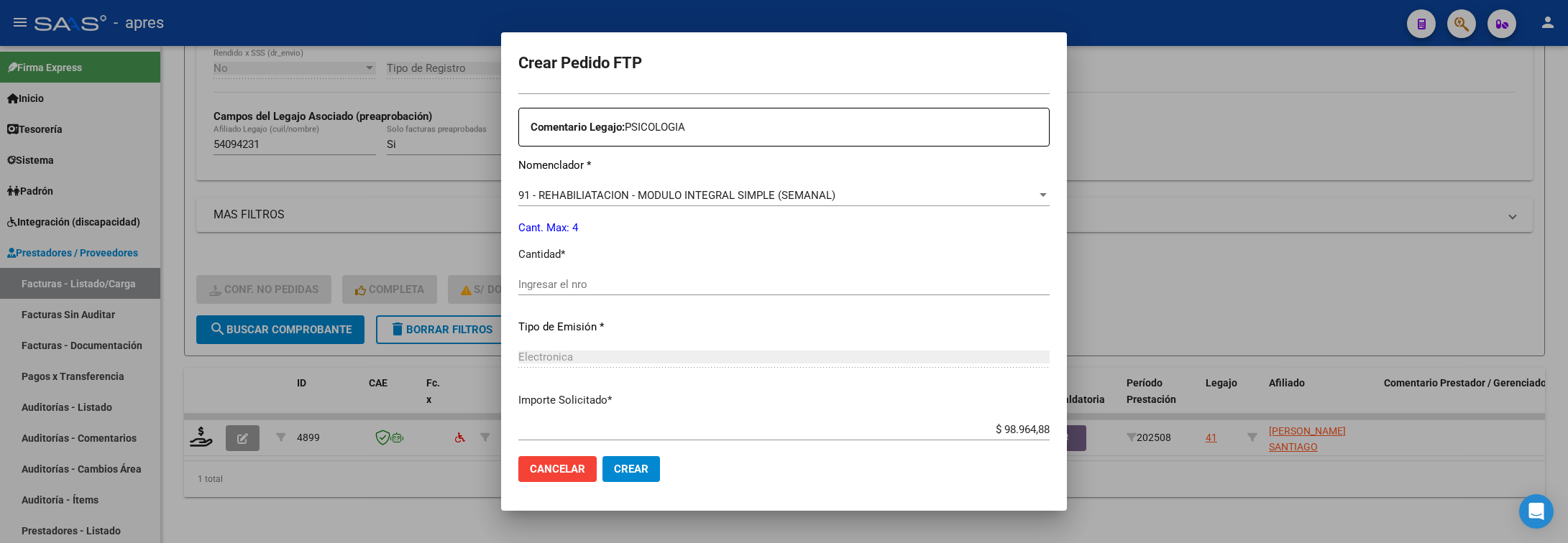
scroll to position [609, 0]
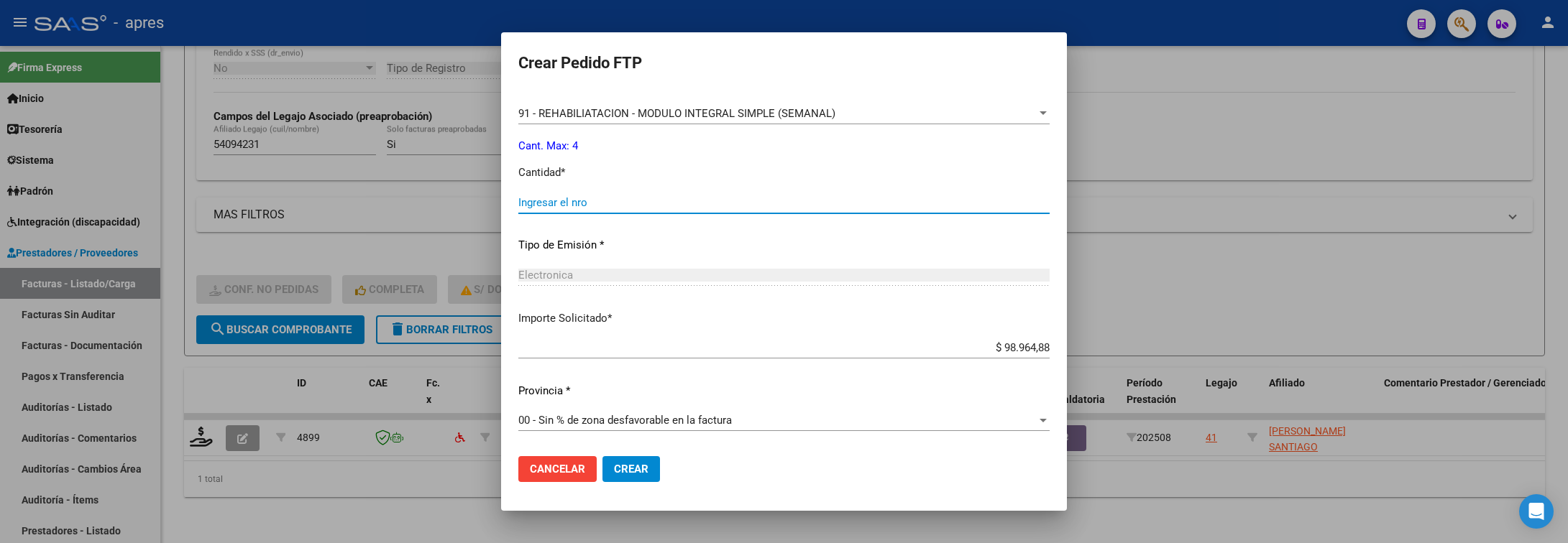
click at [665, 196] on input "Ingresar el nro" at bounding box center [784, 202] width 532 height 13
type input "4"
click at [658, 457] on button "Crear" at bounding box center [630, 469] width 57 height 26
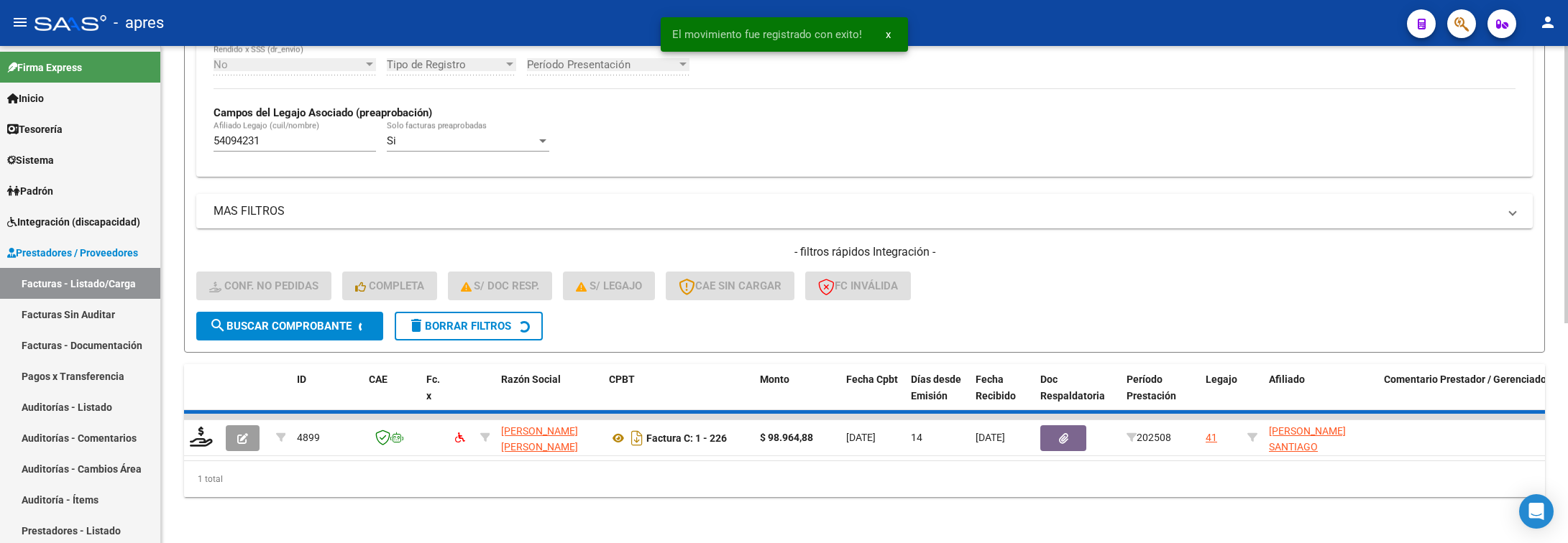
scroll to position [363, 0]
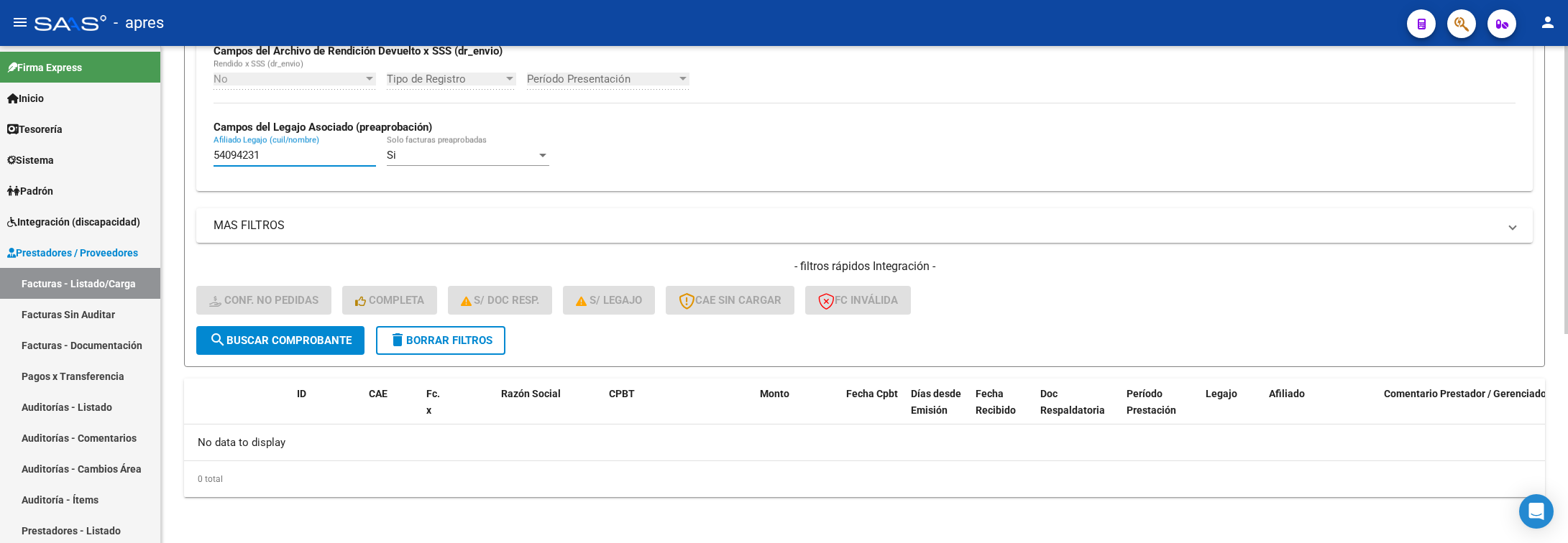
drag, startPoint x: 265, startPoint y: 155, endPoint x: 201, endPoint y: 151, distance: 64.1
click at [199, 154] on div "No Cargado en Para Enviar SSS Período De Prestación Campos del Archivo de Rendi…" at bounding box center [864, 86] width 1336 height 209
paste input "611962"
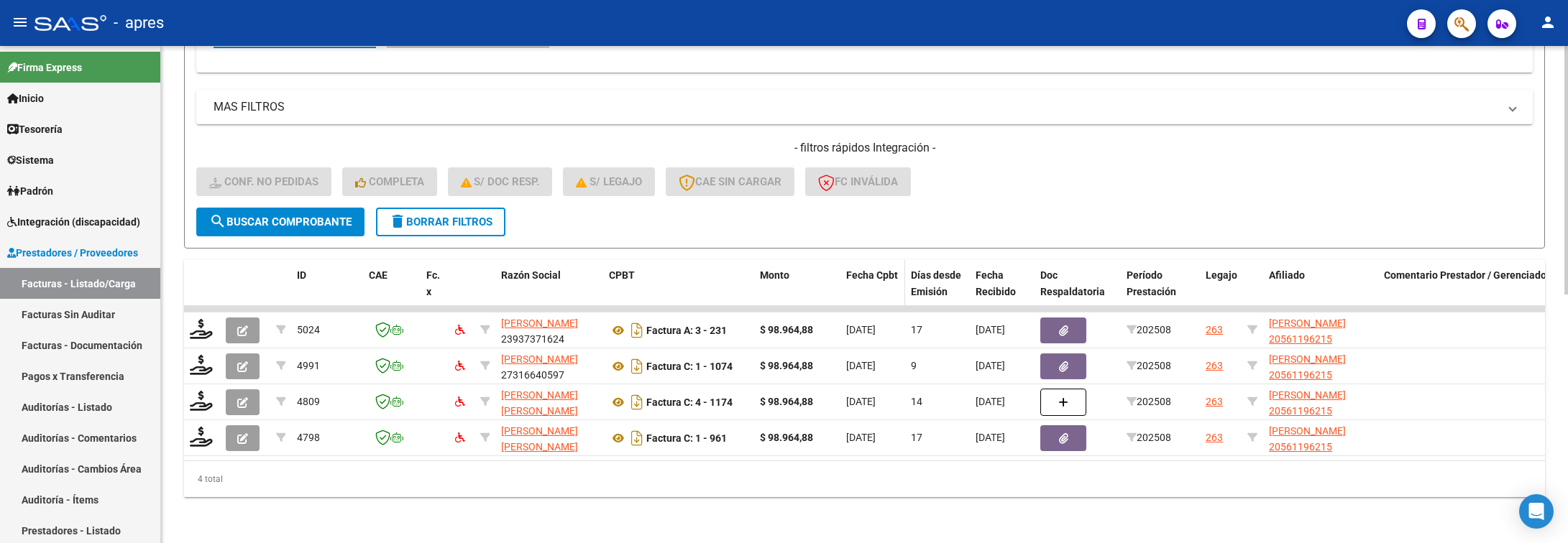
scroll to position [498, 0]
type input "56119621"
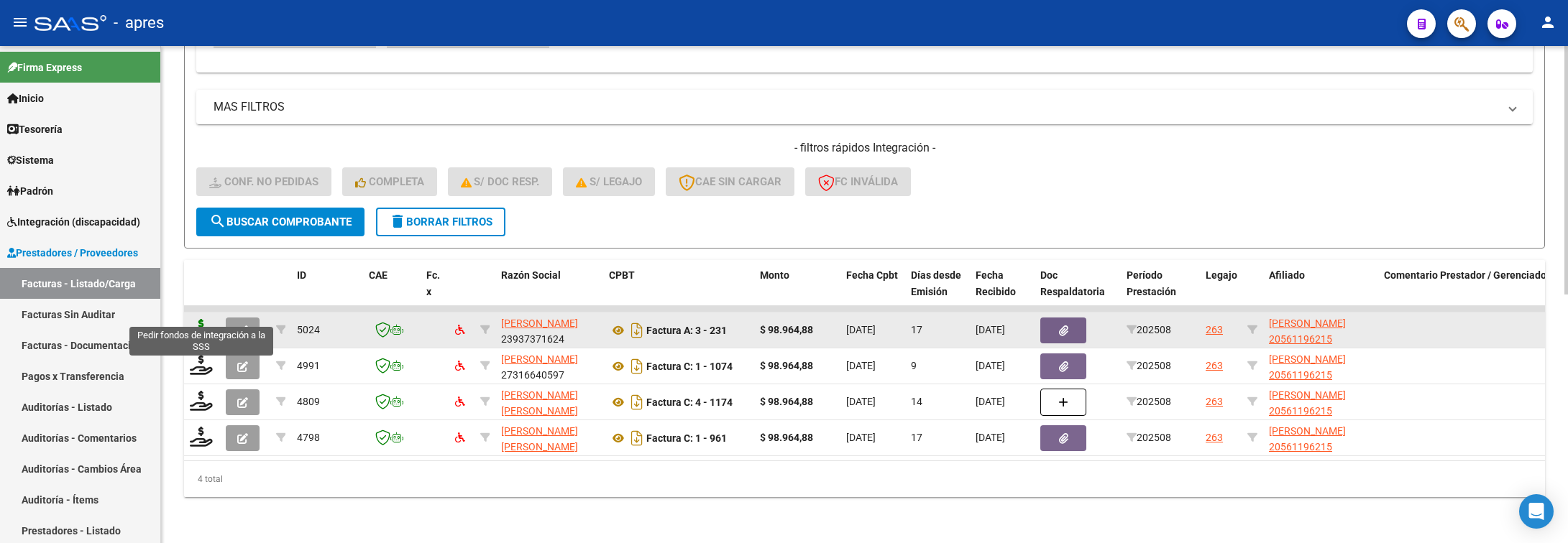
click at [207, 319] on icon at bounding box center [201, 330] width 23 height 20
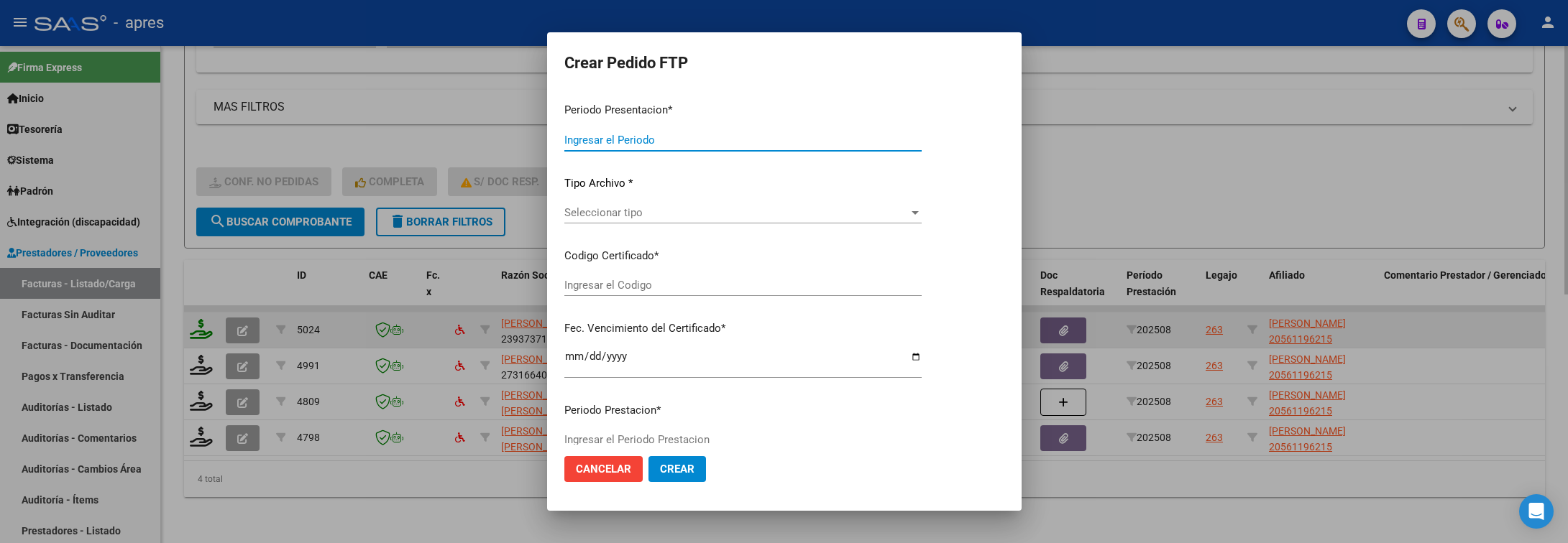
type input "202508"
type input "$ 98.964,88"
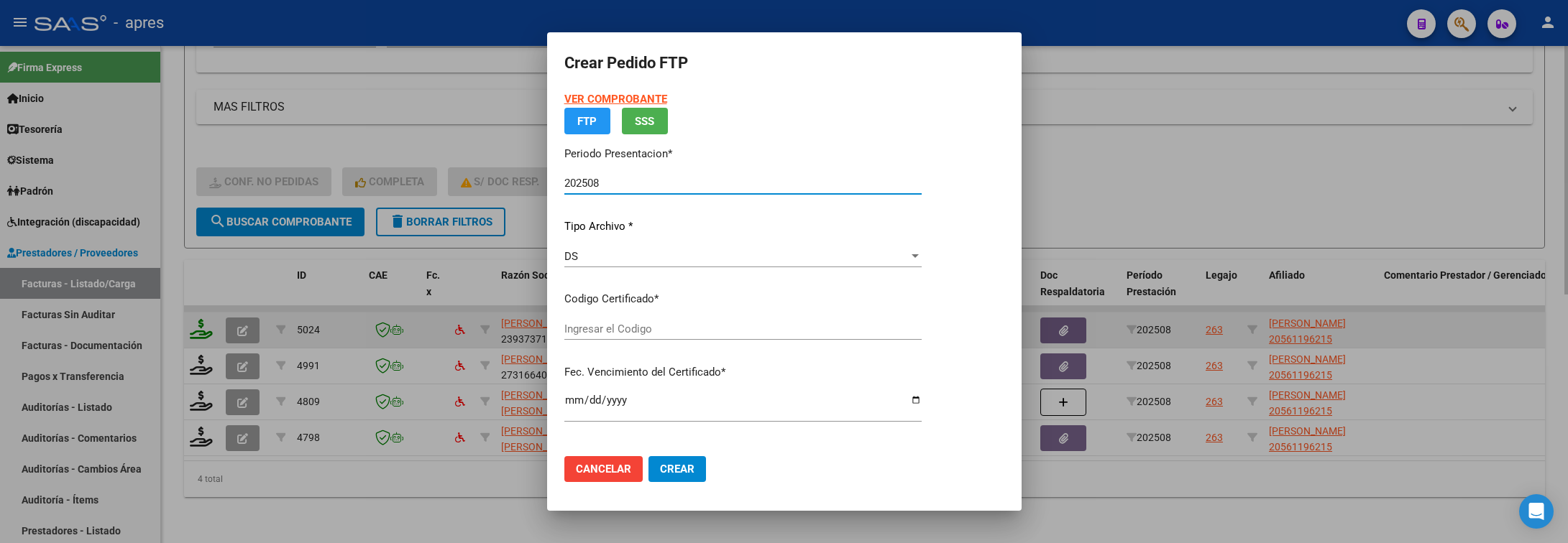
type input "ARG02000561196212024112220341122BUE440"
type input "2034-11-22"
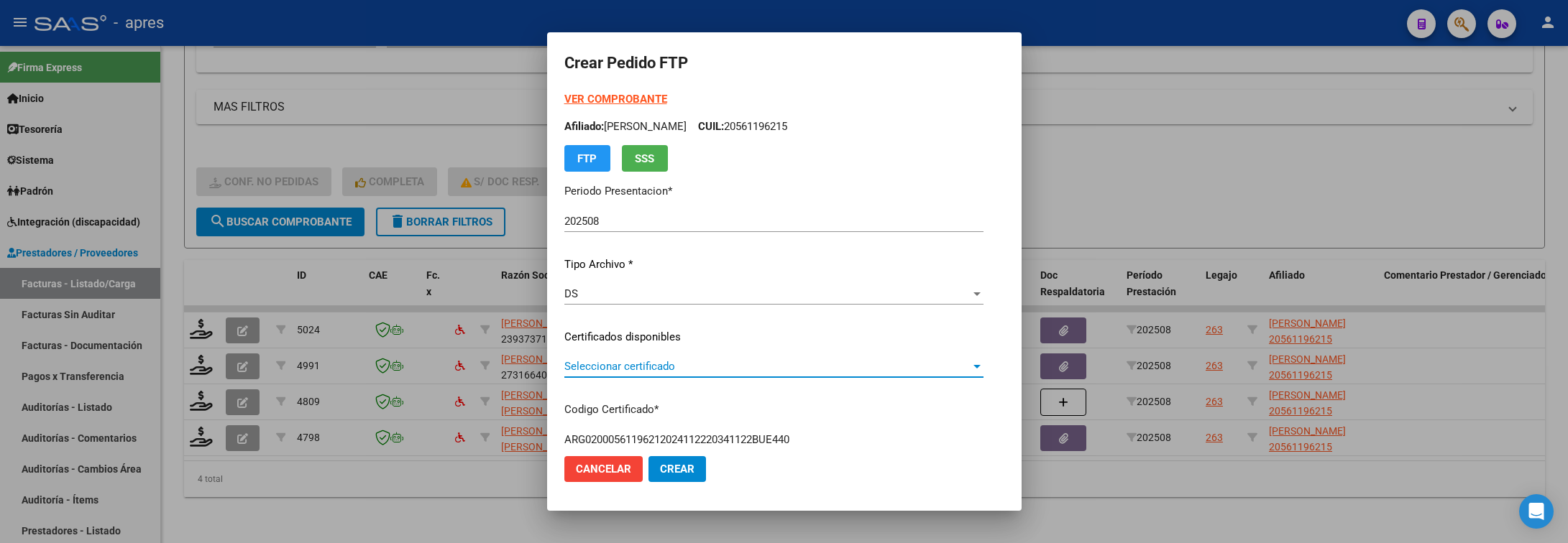
click at [919, 366] on span "Seleccionar certificado" at bounding box center [767, 366] width 406 height 13
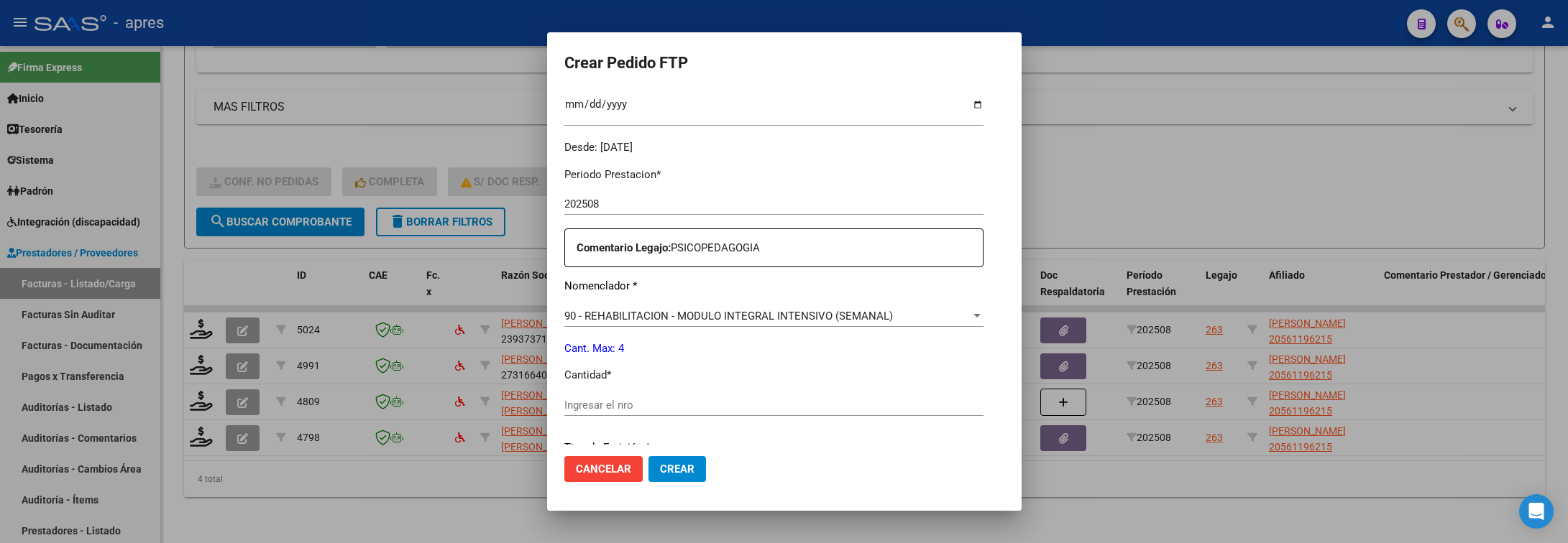
scroll to position [539, 0]
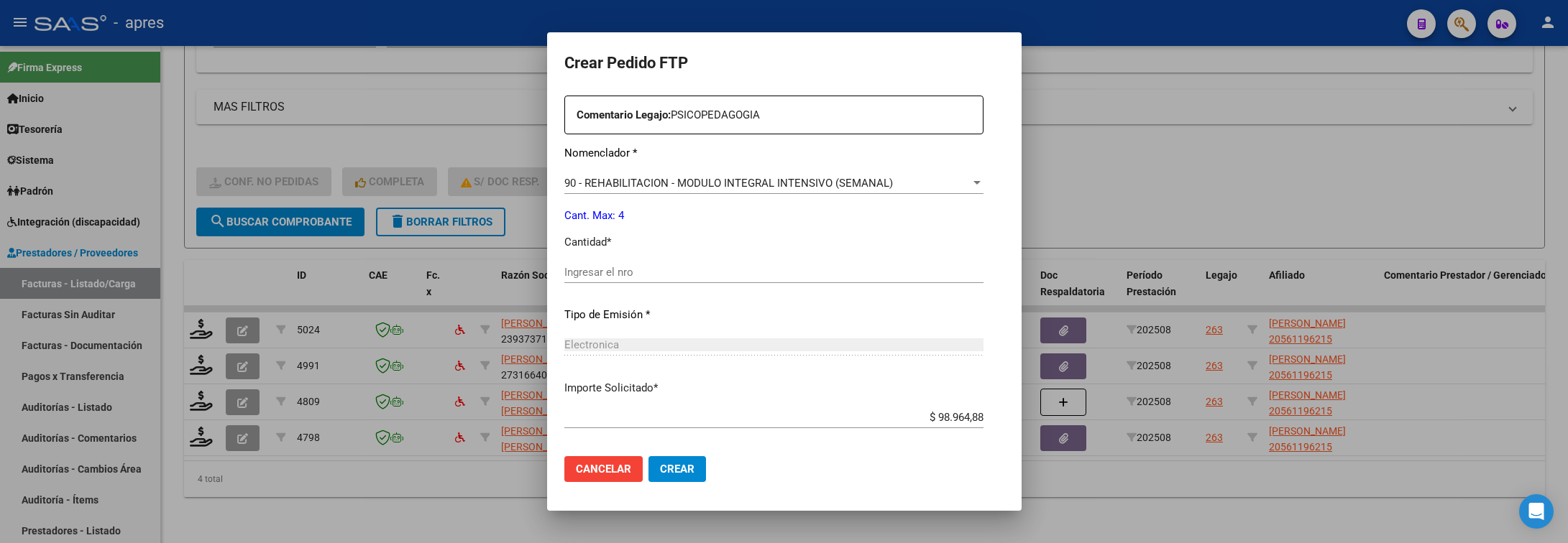
click at [816, 274] on input "Ingresar el nro" at bounding box center [774, 272] width 419 height 13
type input "1"
type input "4"
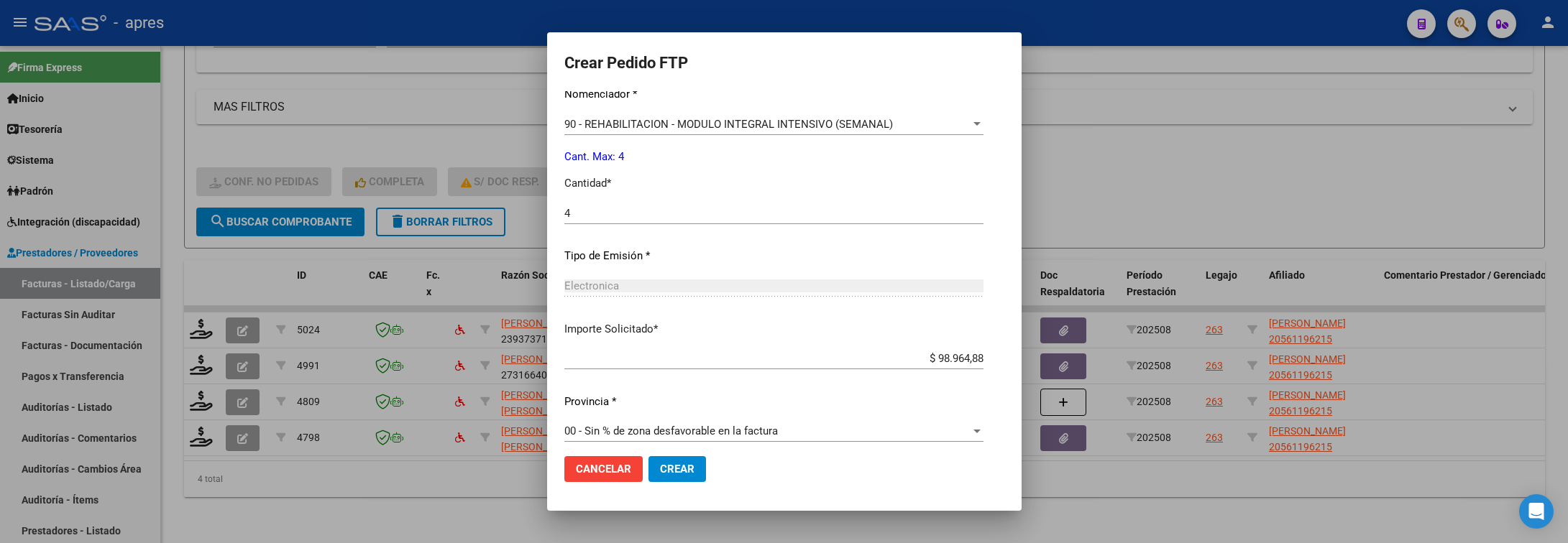
scroll to position [609, 0]
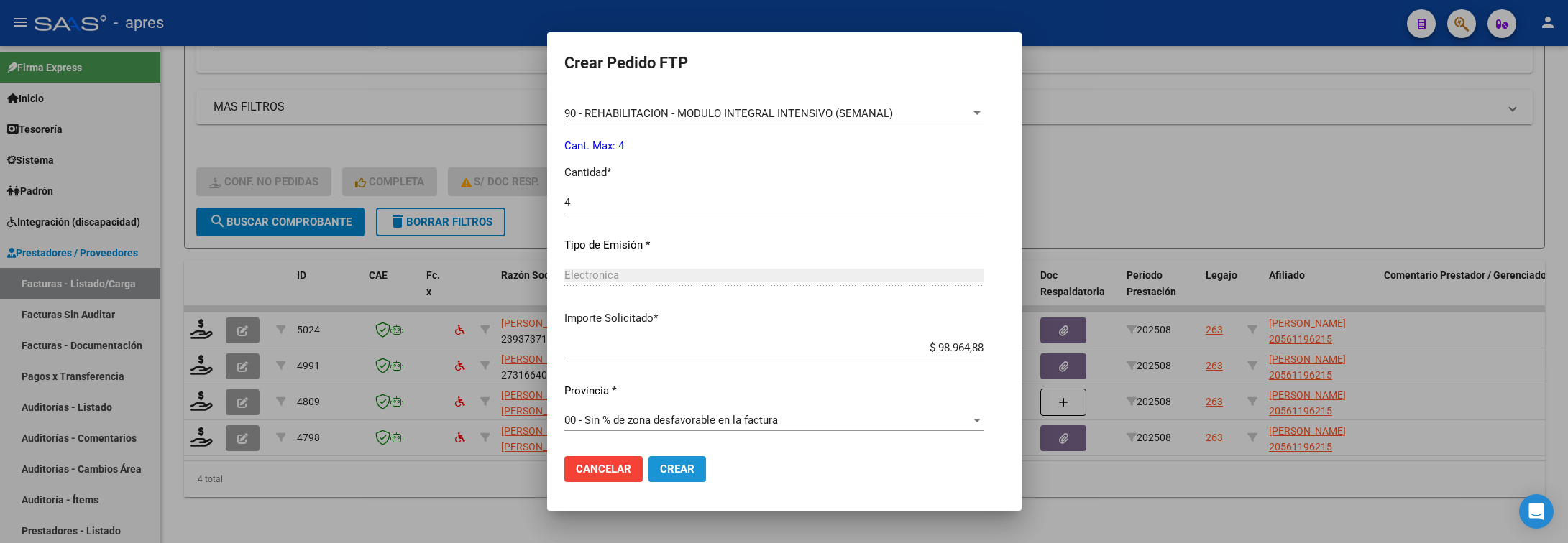
click at [663, 466] on button "Crear" at bounding box center [677, 469] width 57 height 26
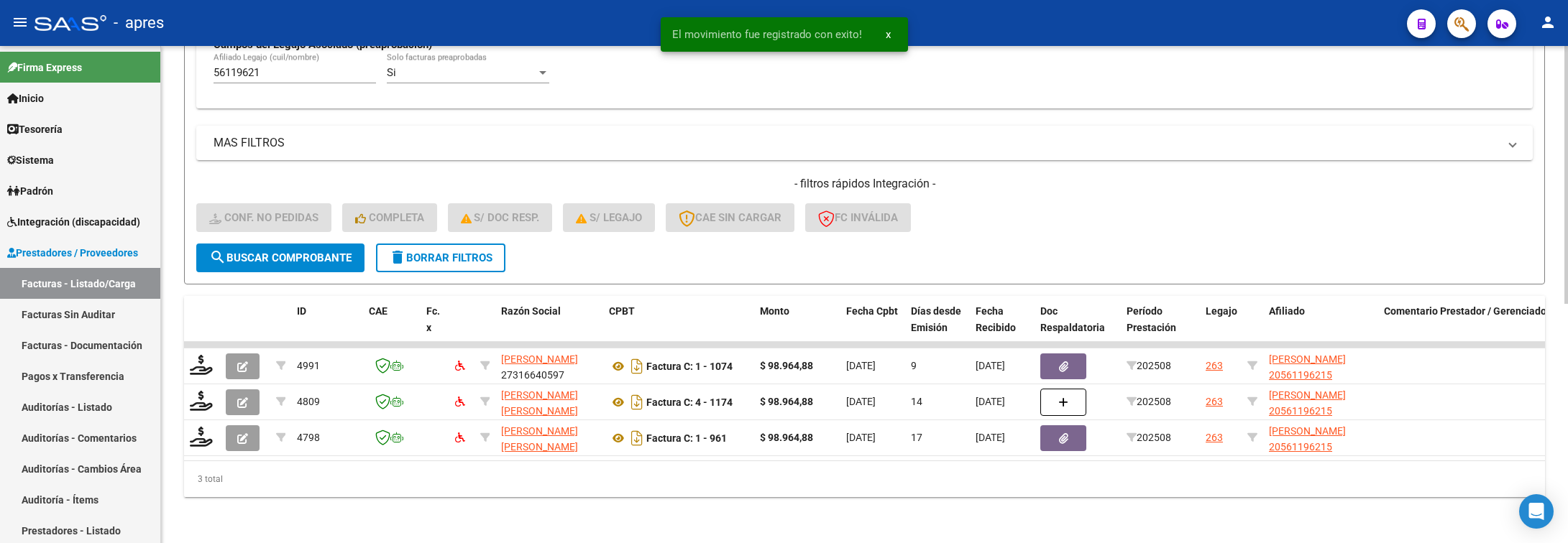
scroll to position [462, 0]
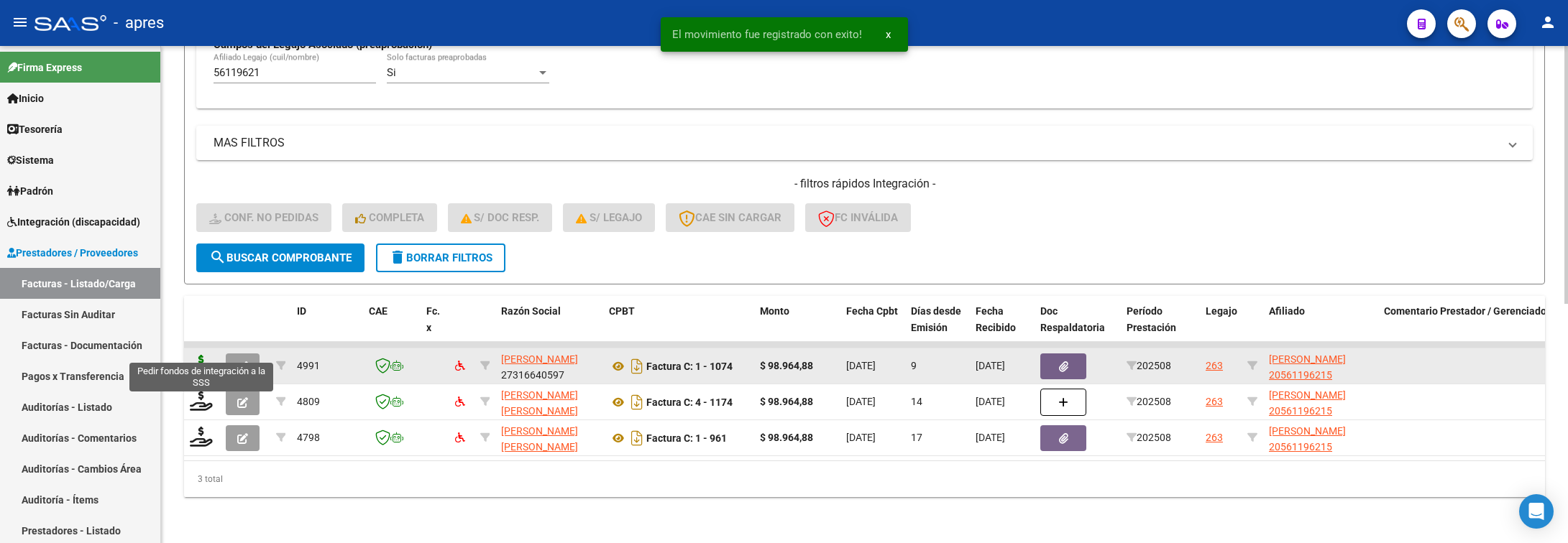
click at [199, 355] on icon at bounding box center [201, 365] width 23 height 20
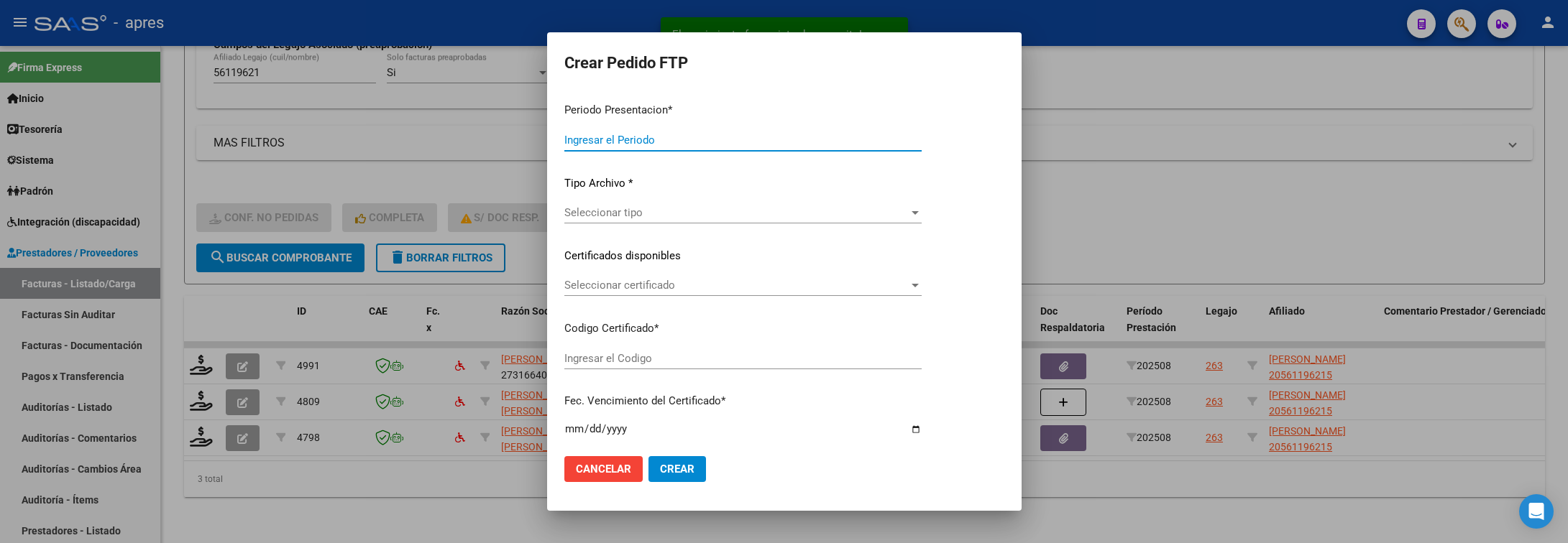
type input "202508"
type input "$ 98.964,88"
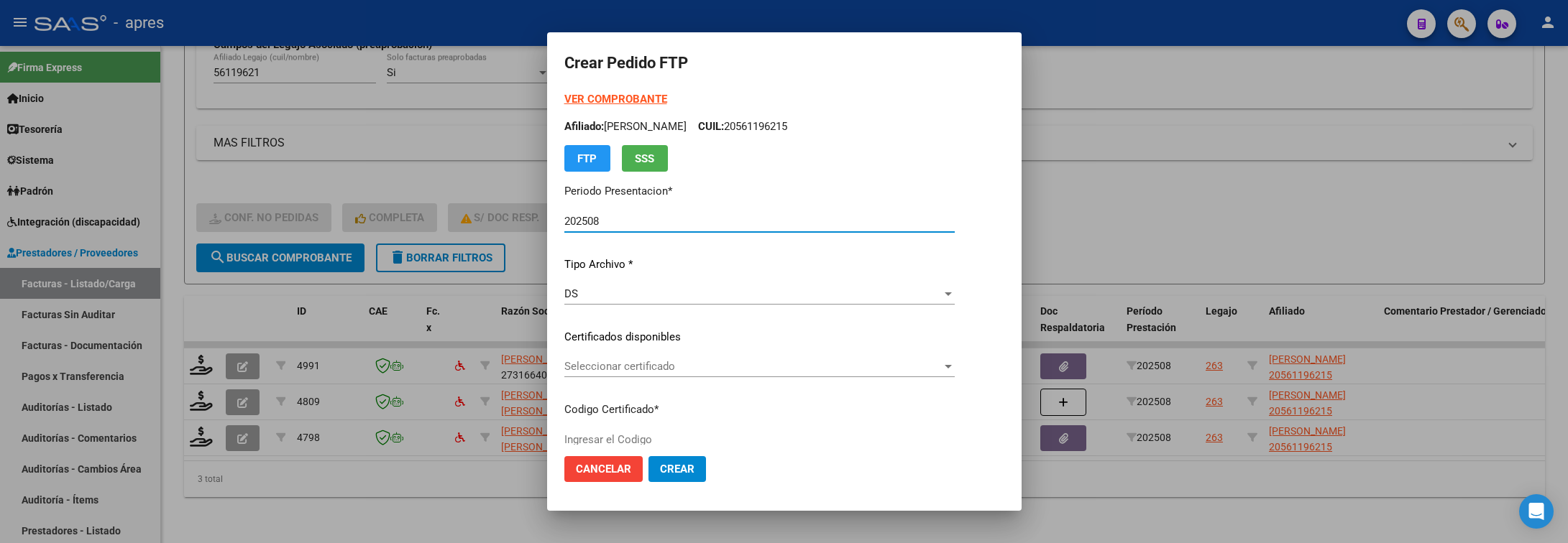
type input "ARG02000561196212024112220341122BUE440"
type input "2034-11-22"
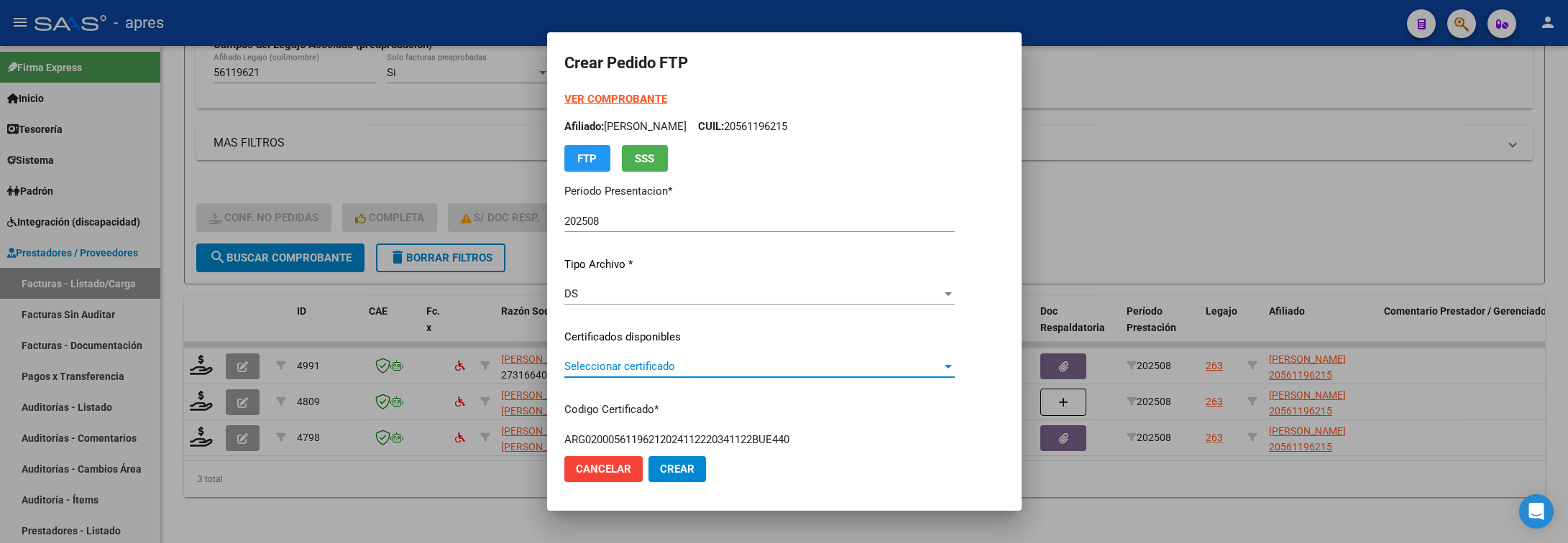
click at [865, 365] on span "Seleccionar certificado" at bounding box center [753, 366] width 378 height 13
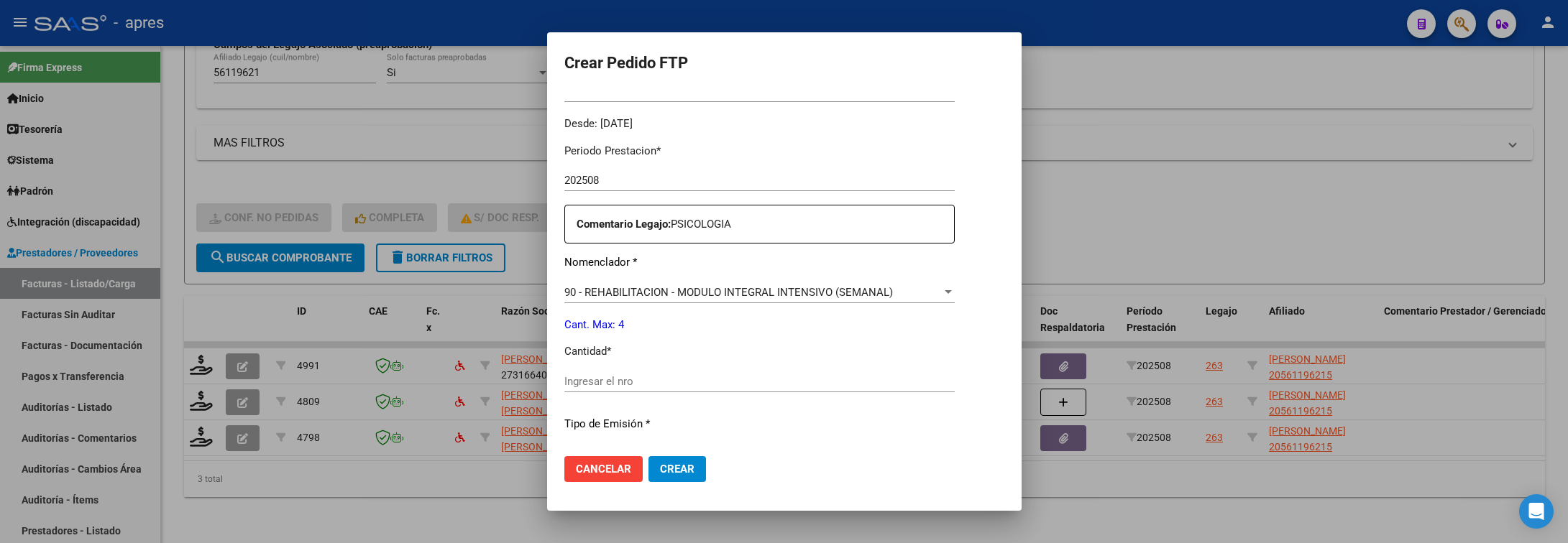
scroll to position [431, 0]
click at [708, 384] on input "Ingresar el nro" at bounding box center [759, 380] width 390 height 13
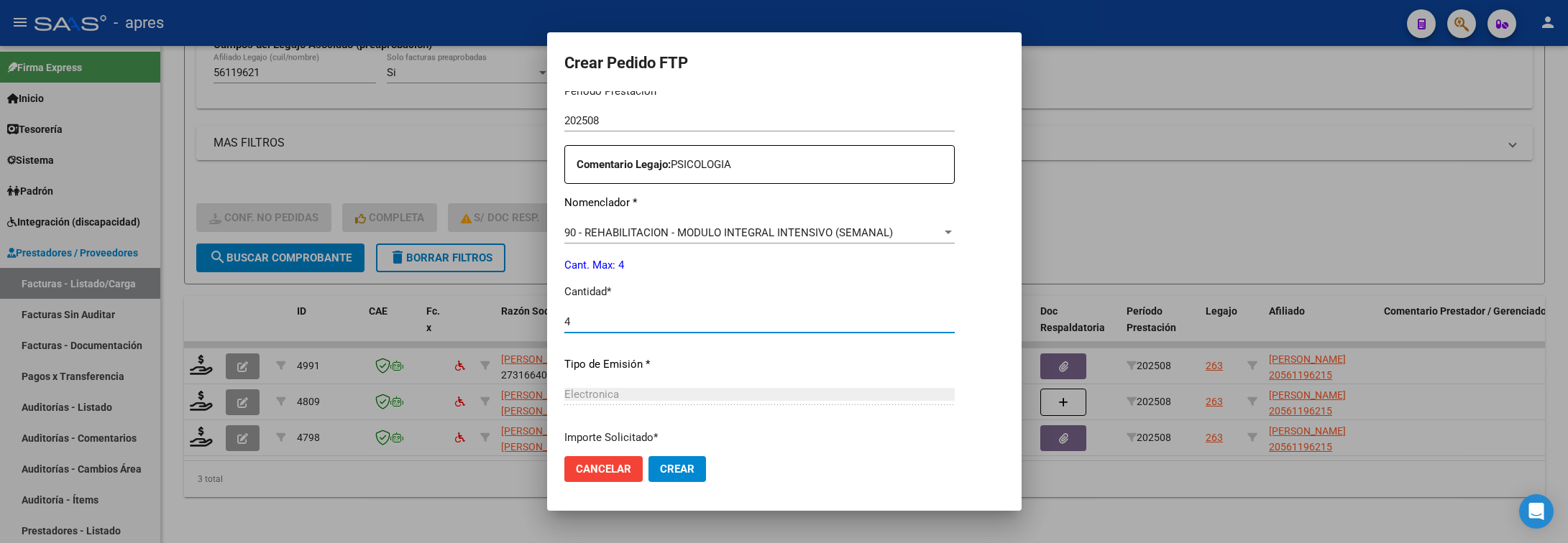
scroll to position [609, 0]
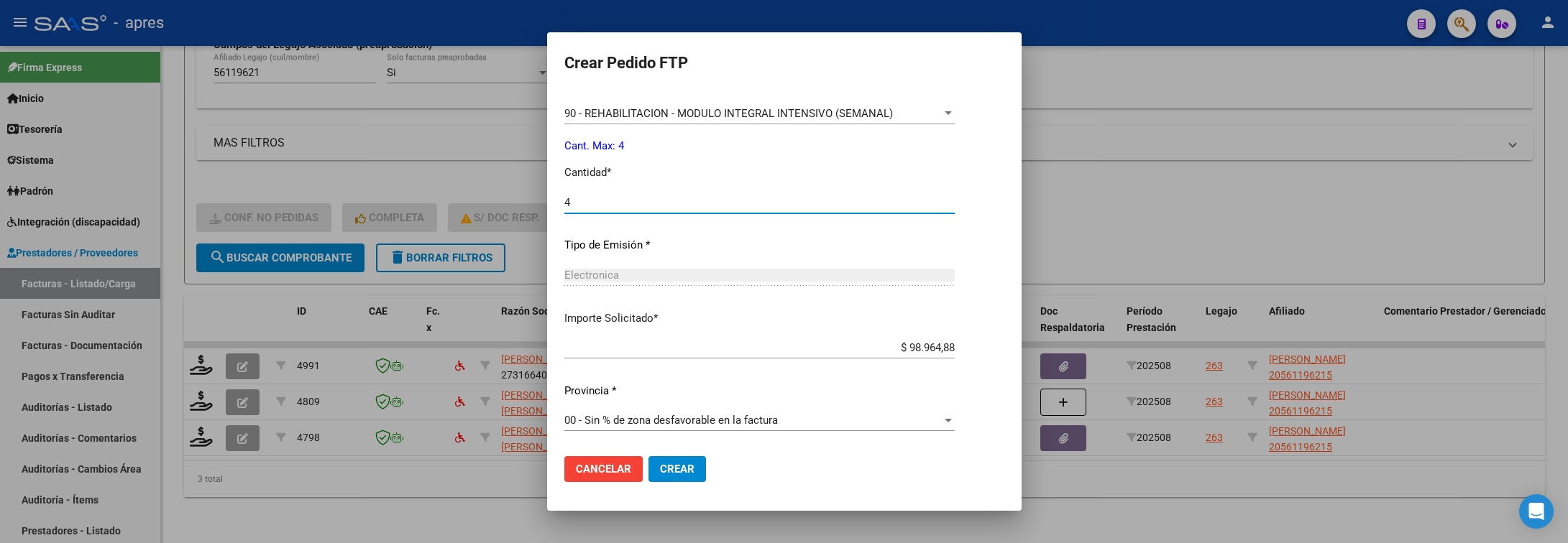
type input "4"
click at [660, 465] on span "Crear" at bounding box center [678, 469] width 35 height 13
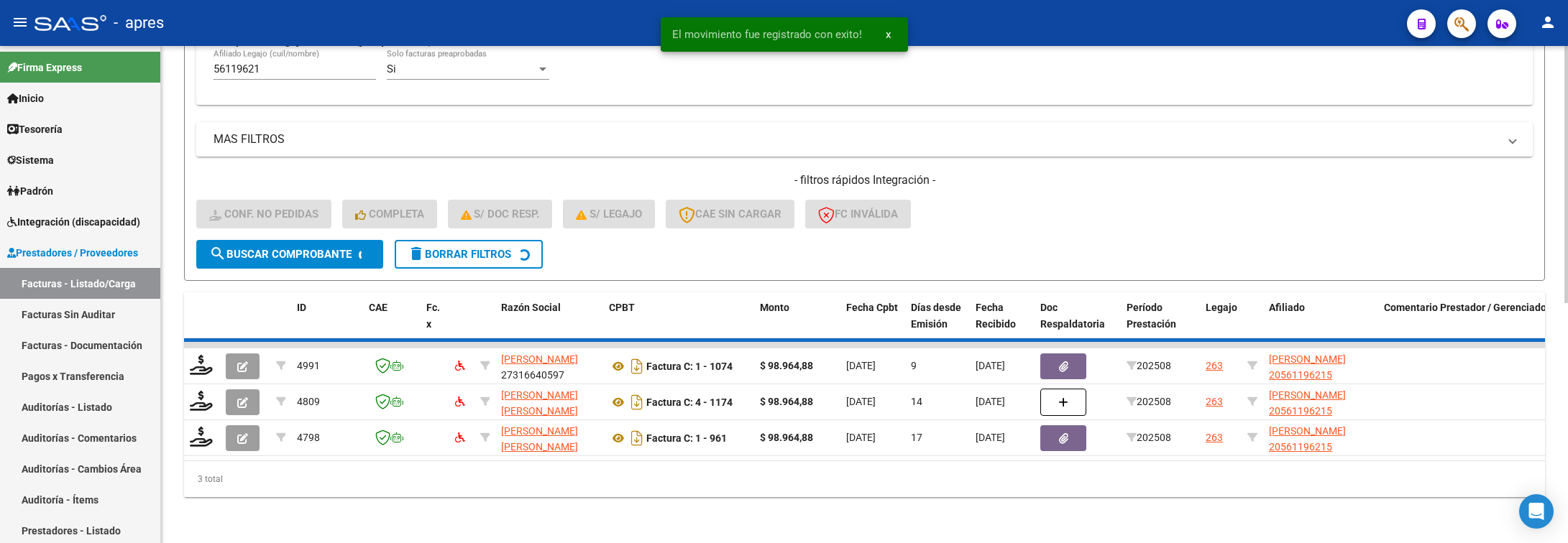
scroll to position [425, 0]
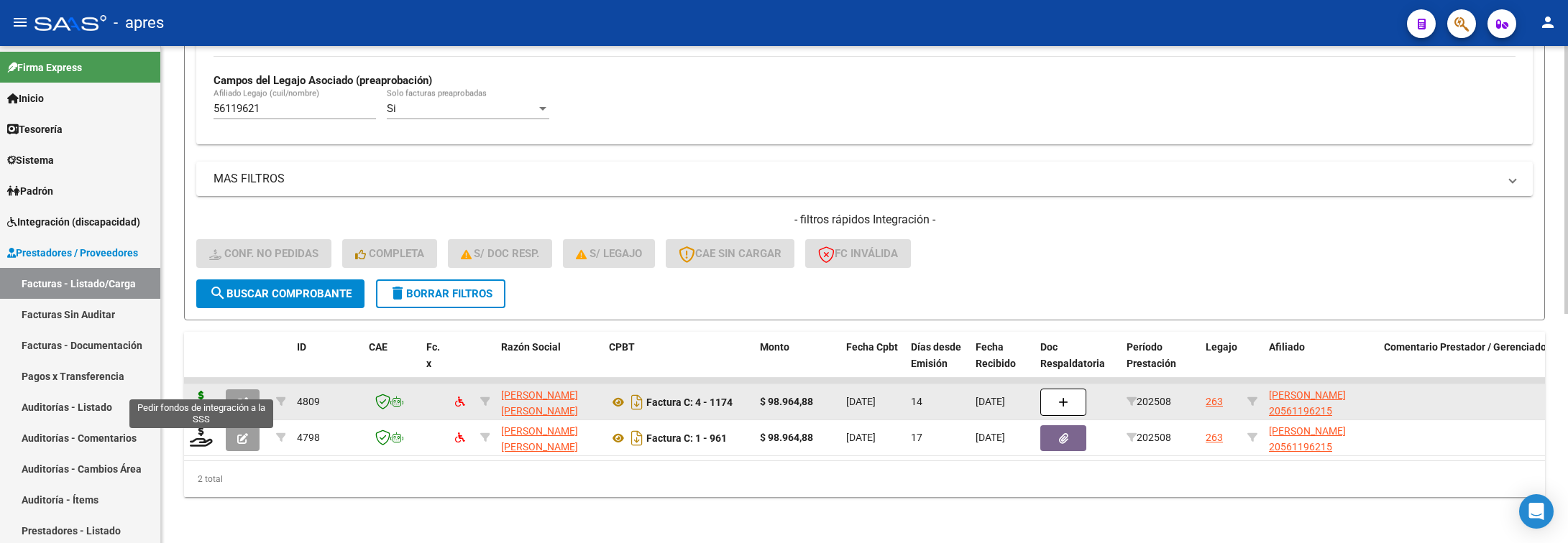
click at [199, 391] on icon at bounding box center [201, 401] width 23 height 20
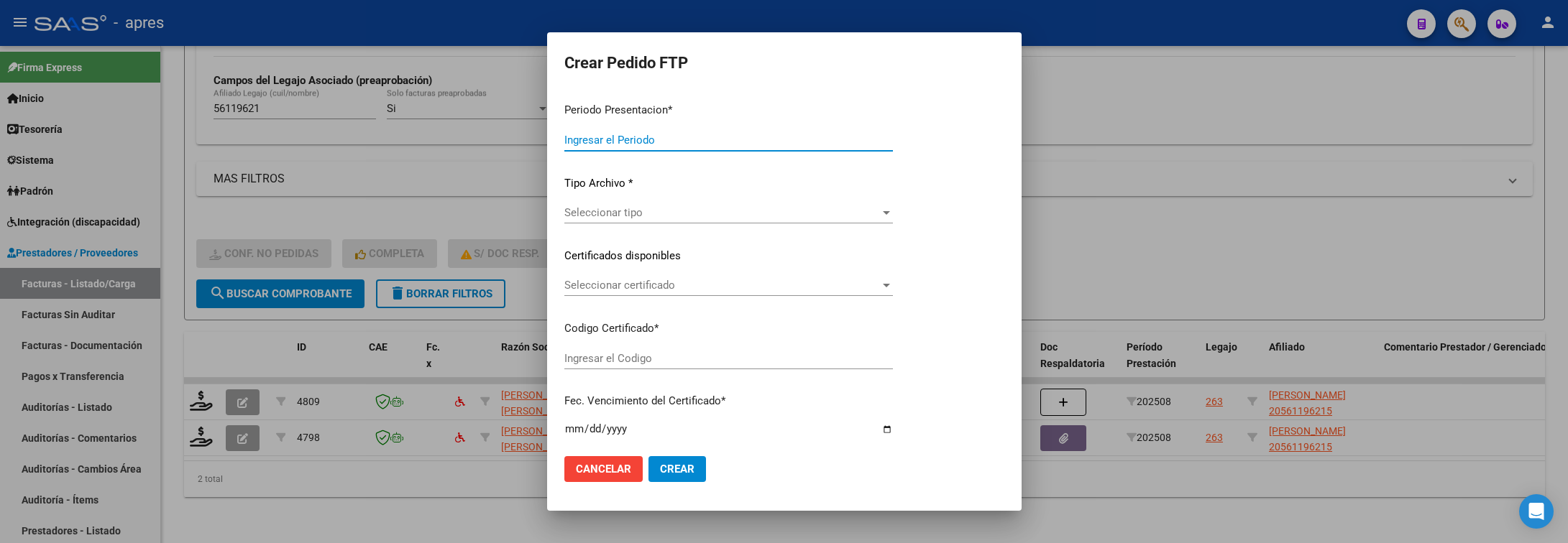
type input "202508"
type input "$ 98.964,88"
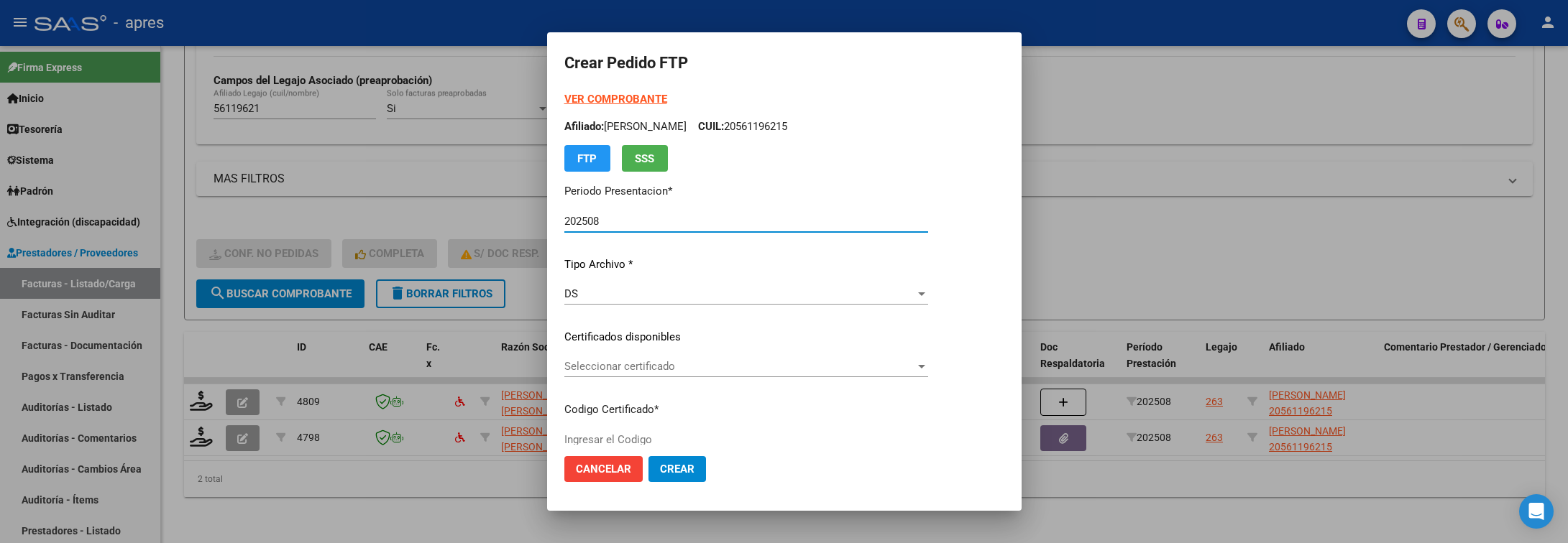
type input "ARG02000561196212024112220341122BUE440"
type input "2034-11-22"
click at [678, 382] on div "Seleccionar certificado Seleccionar certificado" at bounding box center [746, 373] width 364 height 35
click at [687, 374] on div "Seleccionar certificado Seleccionar certificado" at bounding box center [746, 366] width 364 height 21
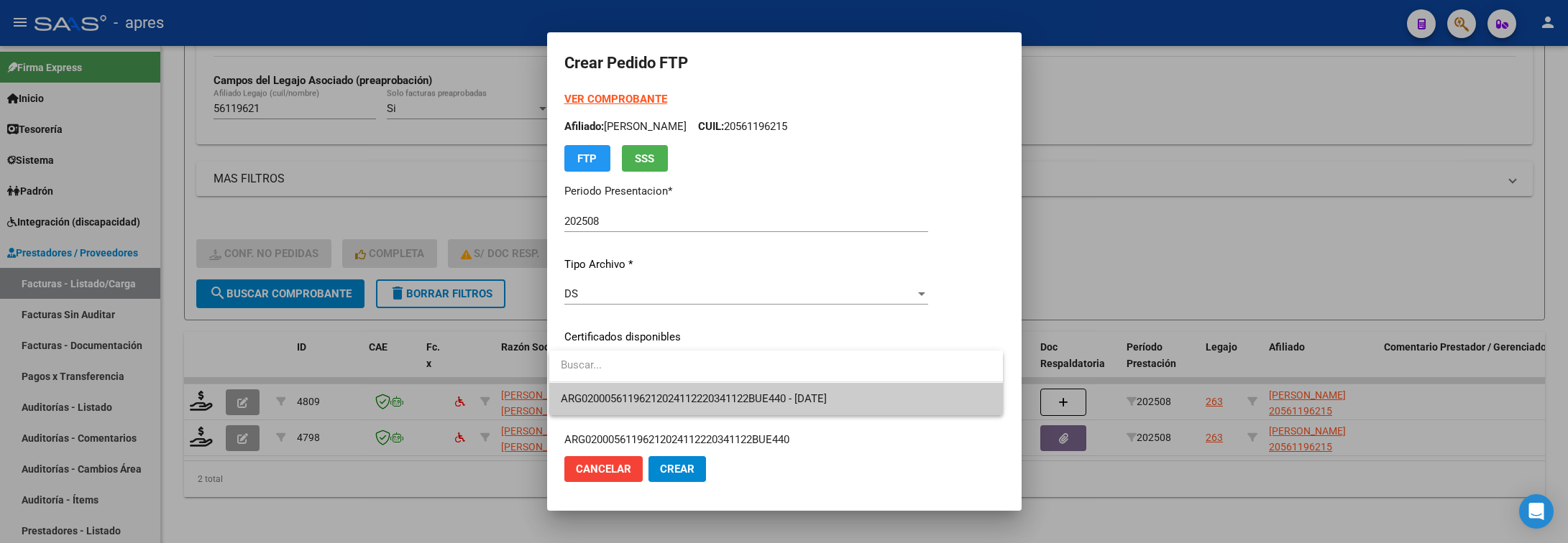
type input "ç"
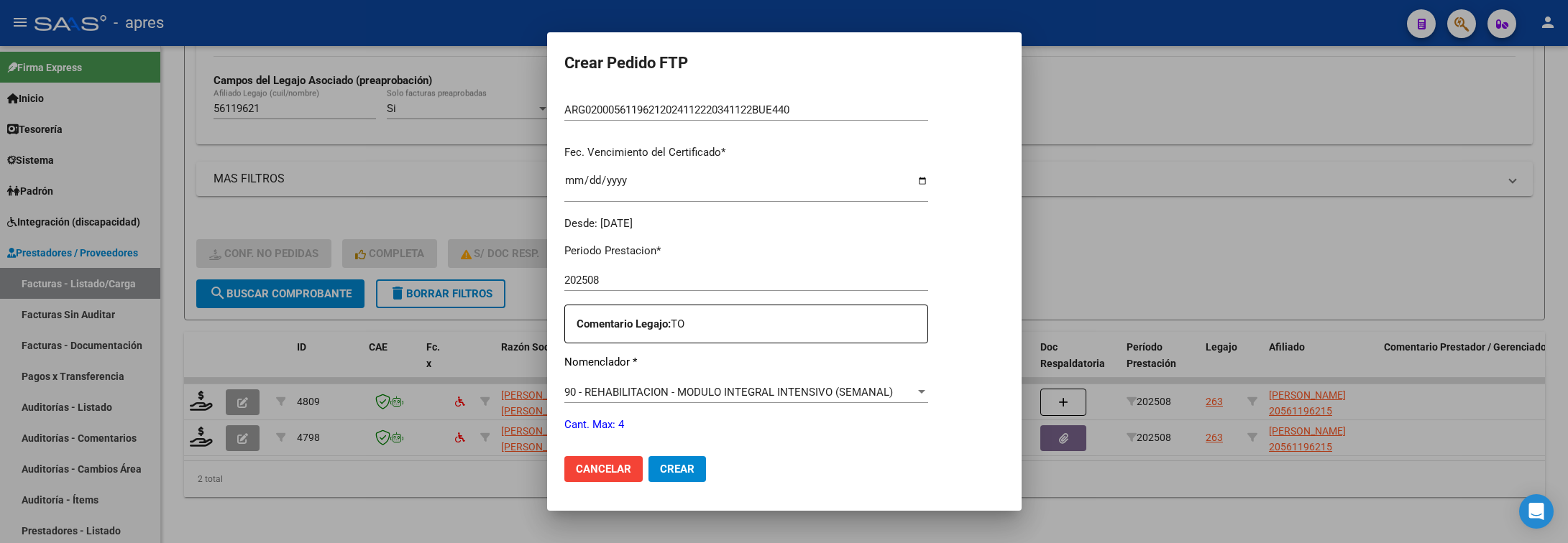
scroll to position [431, 0]
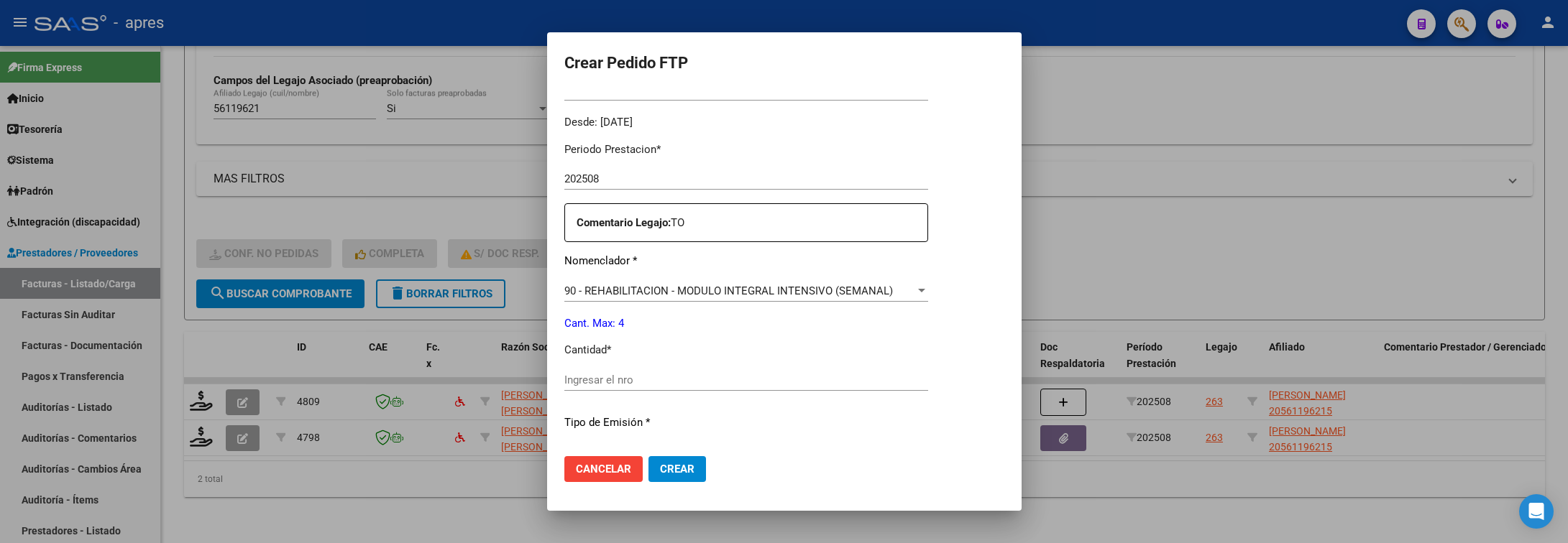
click at [687, 382] on input "Ingresar el nro" at bounding box center [746, 380] width 364 height 13
type input "4"
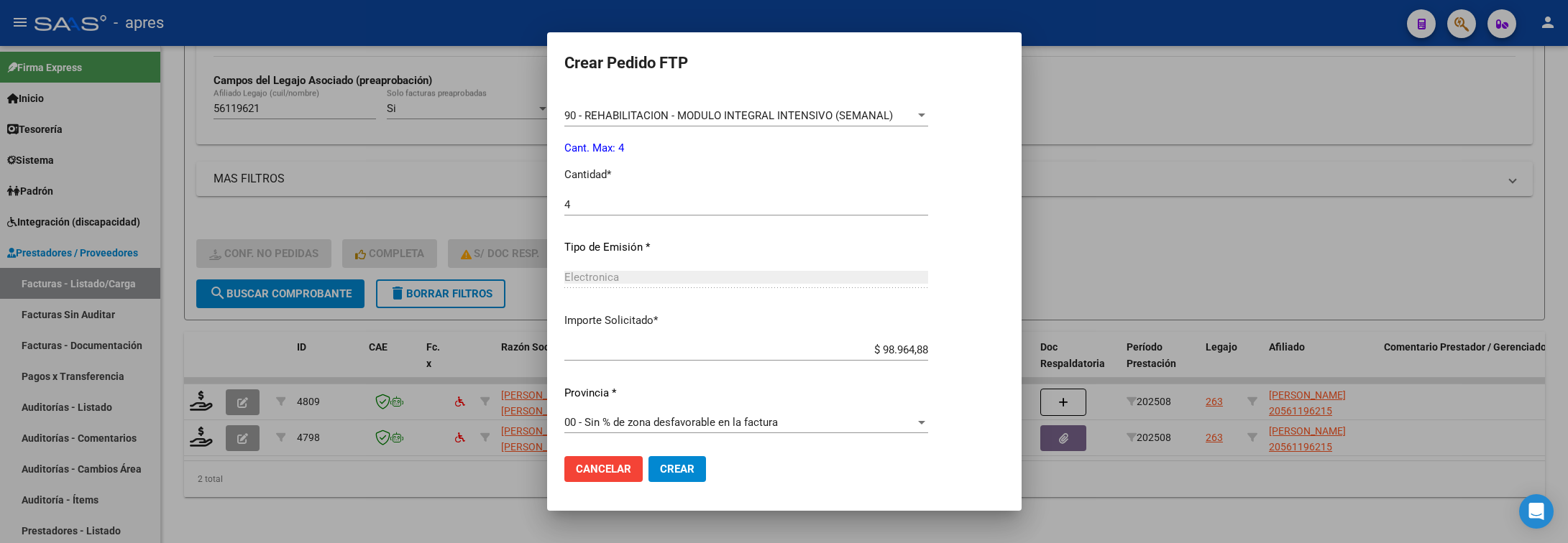
scroll to position [609, 0]
click at [675, 474] on span "Crear" at bounding box center [678, 469] width 35 height 13
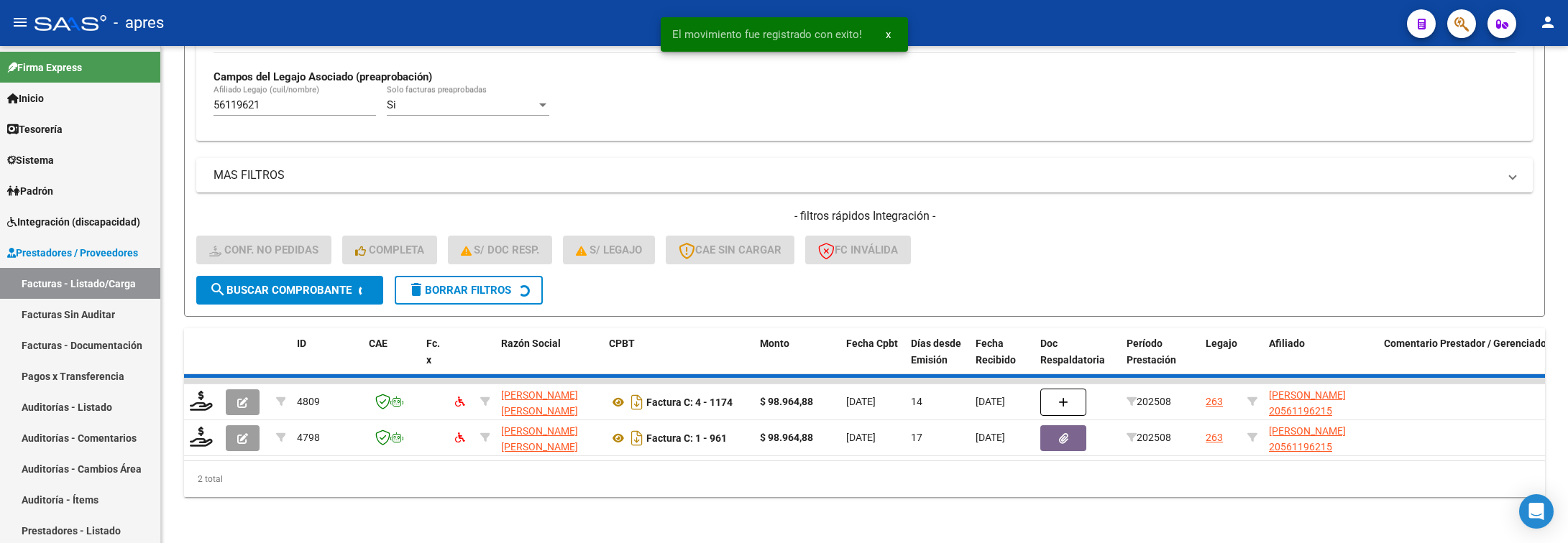
scroll to position [390, 0]
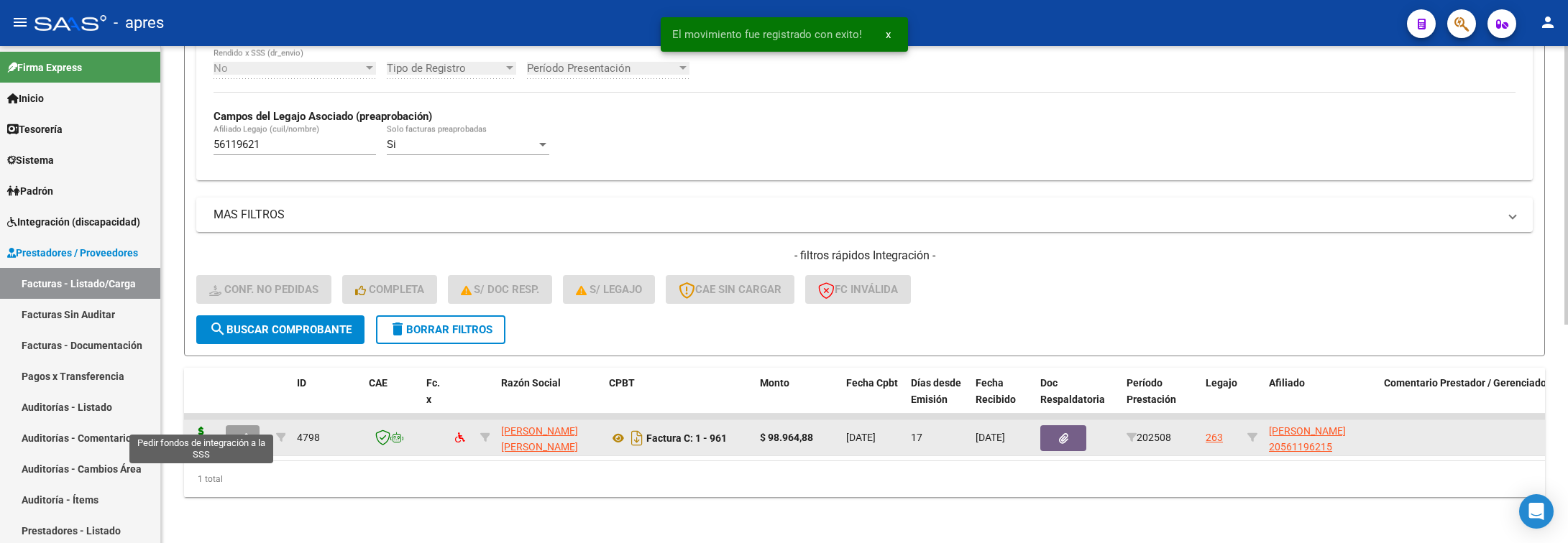
click at [203, 427] on icon at bounding box center [201, 437] width 23 height 20
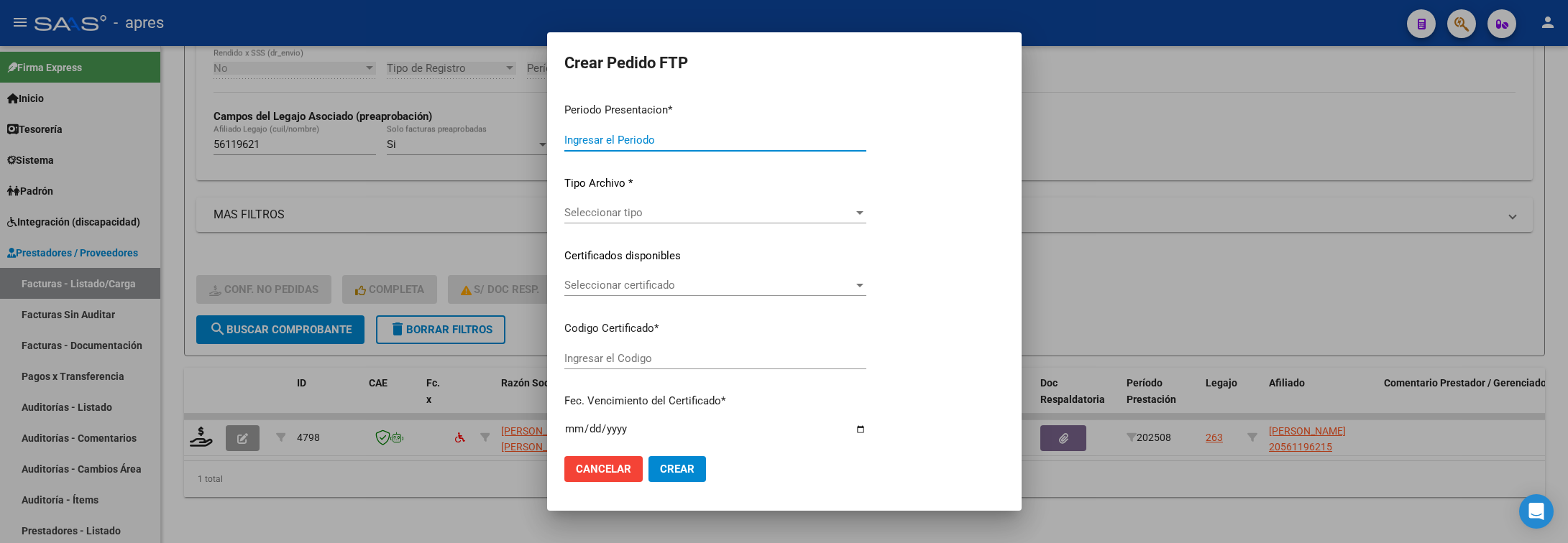
type input "202508"
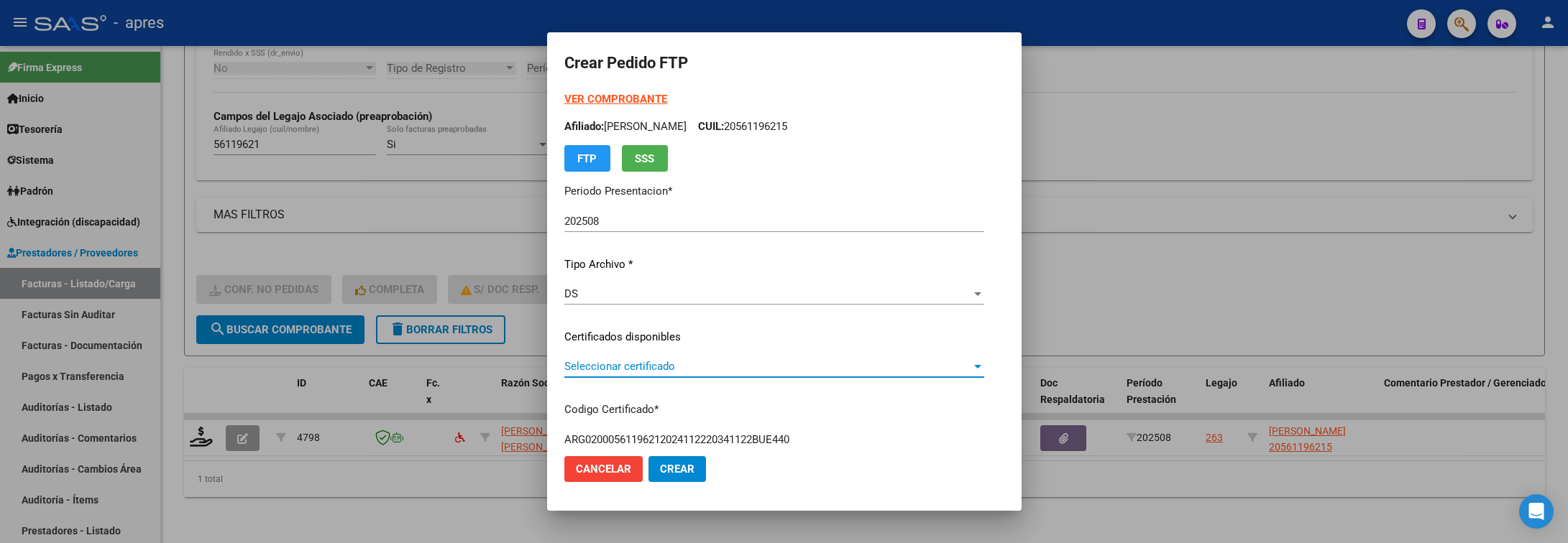
click at [620, 360] on span "Seleccionar certificado" at bounding box center [768, 366] width 407 height 13
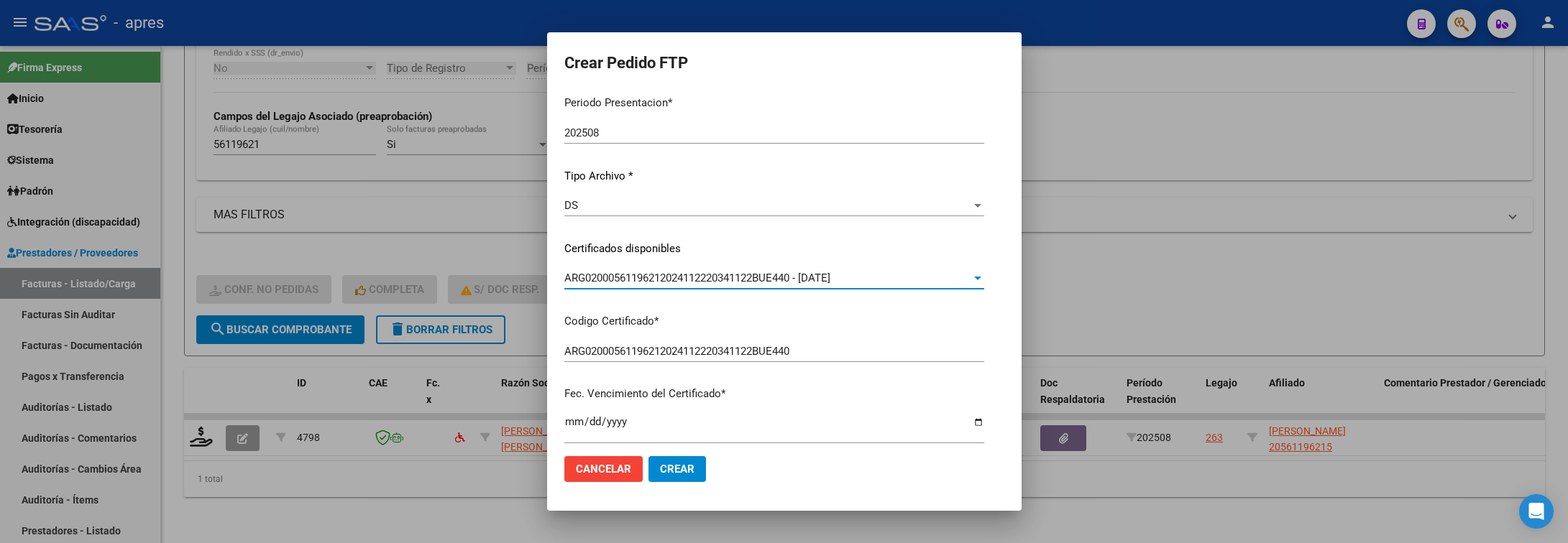
scroll to position [431, 0]
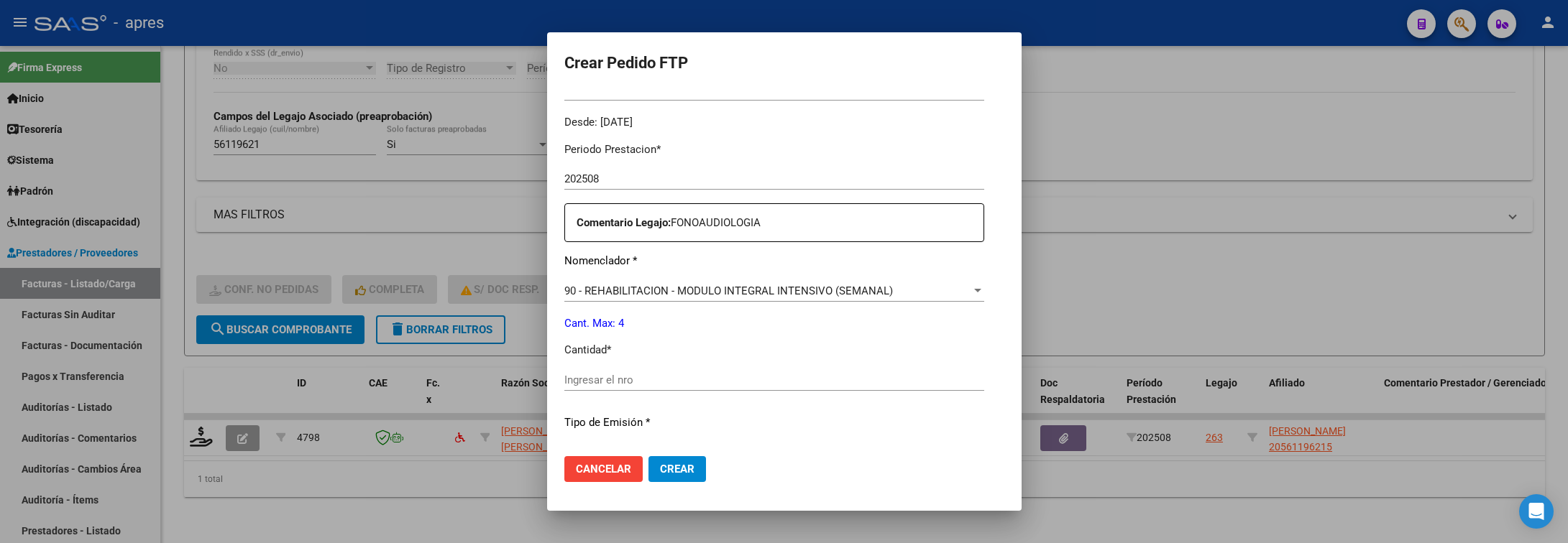
click at [616, 387] on div "Ingresar el nro" at bounding box center [774, 380] width 420 height 21
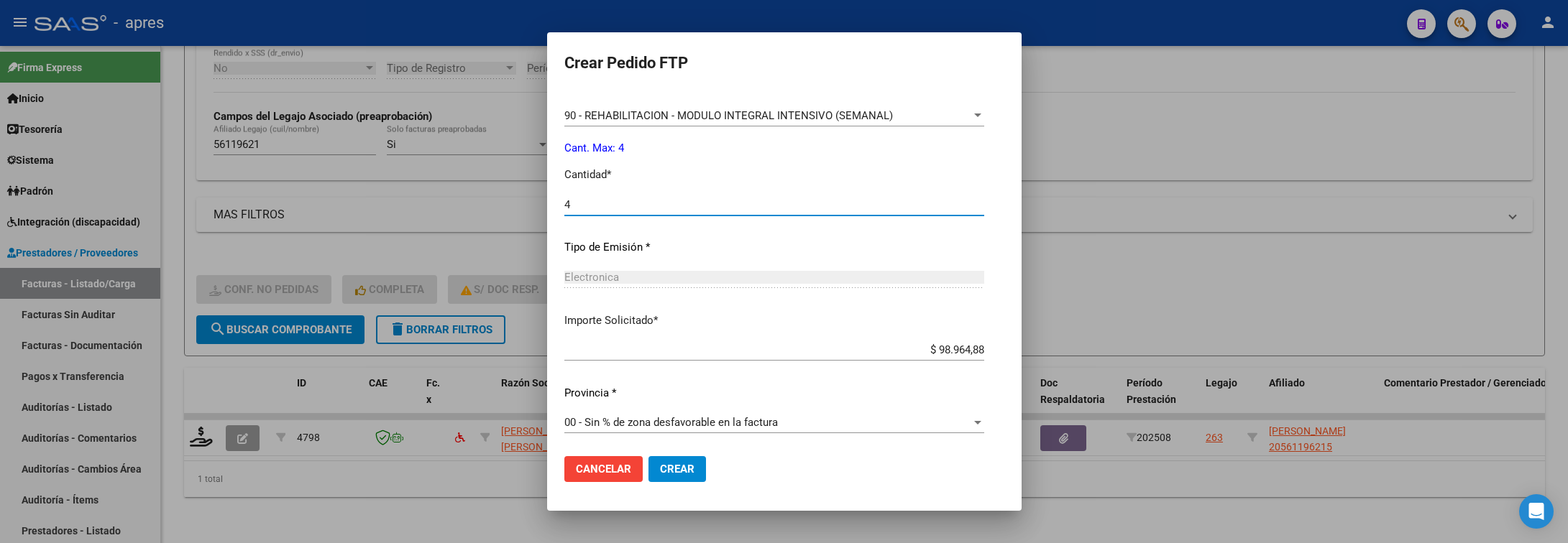
scroll to position [609, 0]
click at [660, 472] on span "Crear" at bounding box center [678, 469] width 35 height 13
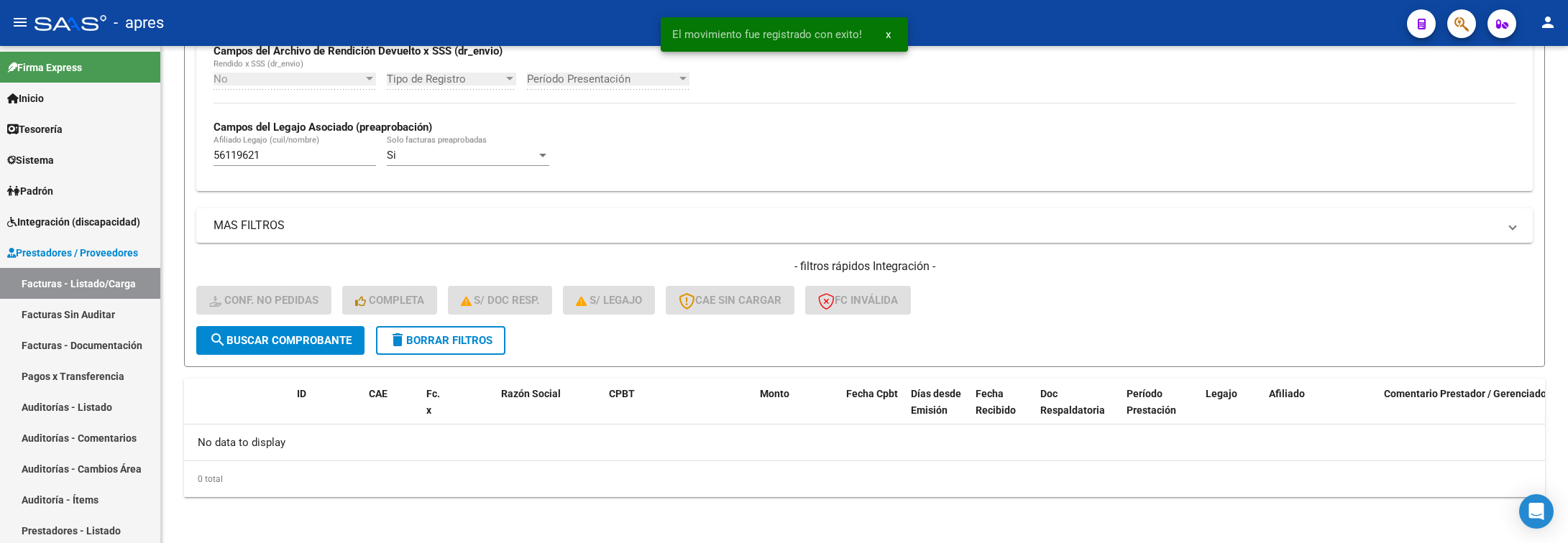
scroll to position [363, 0]
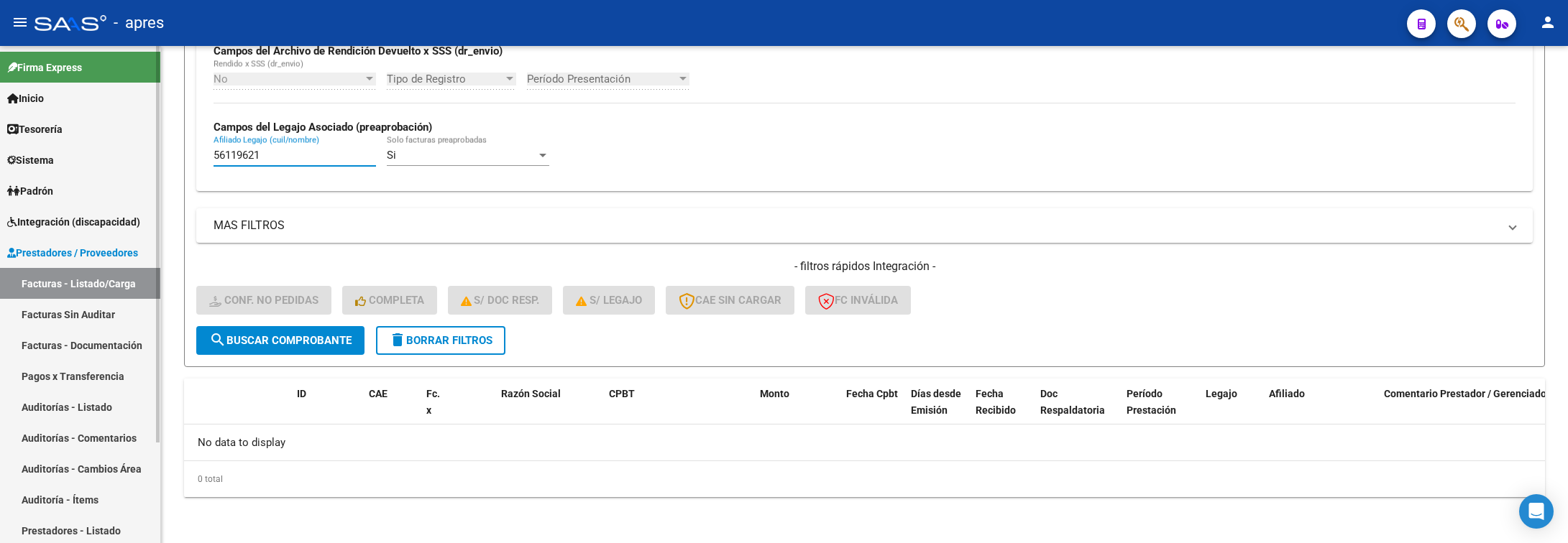
drag, startPoint x: 279, startPoint y: 154, endPoint x: 98, endPoint y: 151, distance: 181.0
click at [98, 151] on mat-sidenav-container "Firma Express Inicio Calendario SSS Instructivos Contacto OS Tesorería Extracto…" at bounding box center [784, 295] width 1568 height 497
paste input ".649.478"
click at [251, 155] on input "56.649.478" at bounding box center [294, 155] width 163 height 13
click at [228, 149] on input "56.649478" at bounding box center [294, 155] width 163 height 13
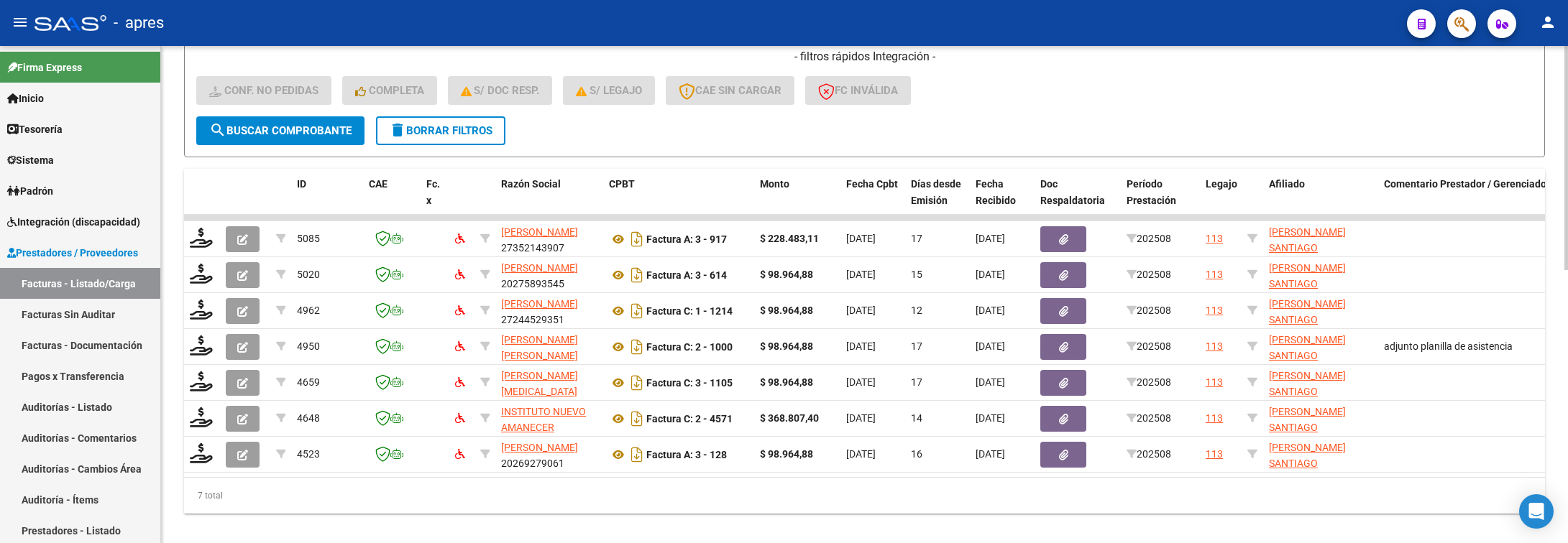
scroll to position [606, 0]
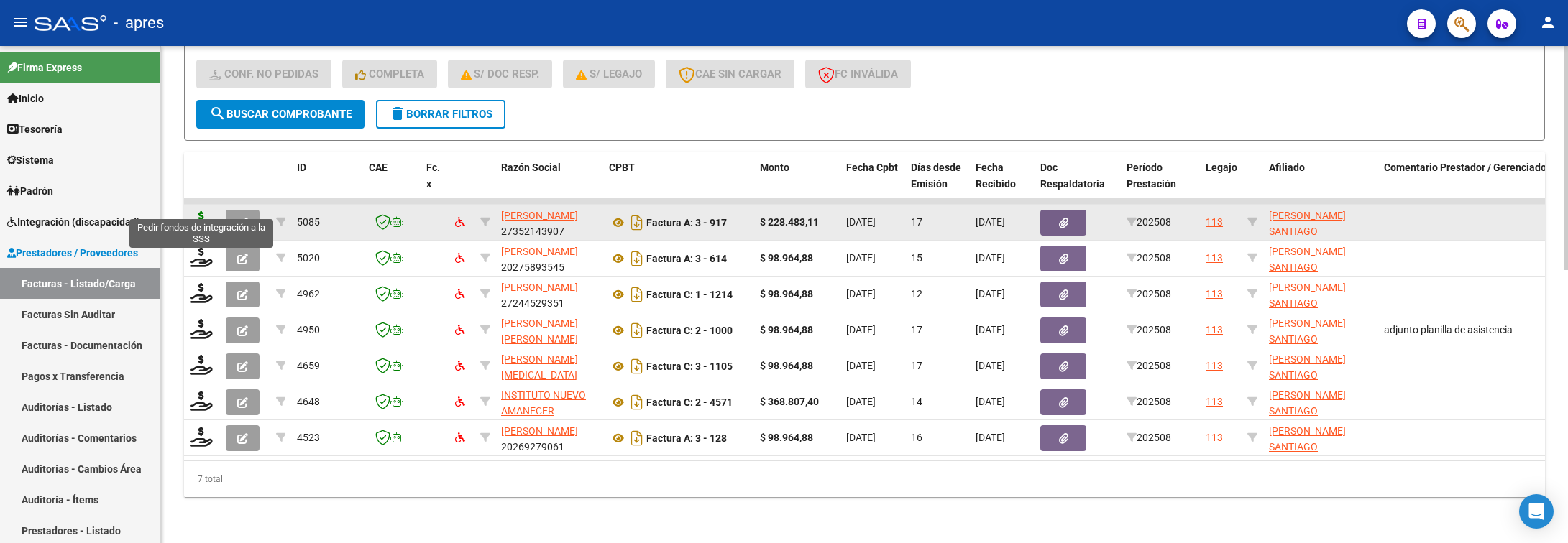
click at [197, 211] on icon at bounding box center [201, 221] width 23 height 20
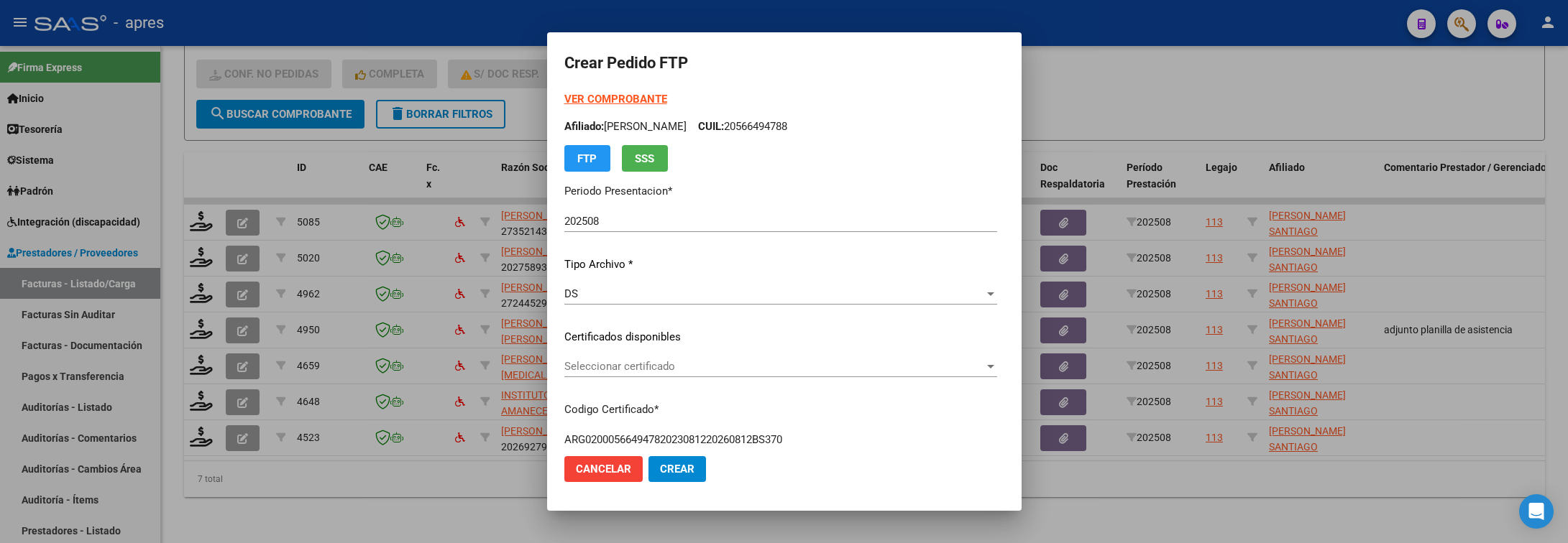
click at [667, 301] on div "DS Seleccionar tipo" at bounding box center [780, 293] width 433 height 21
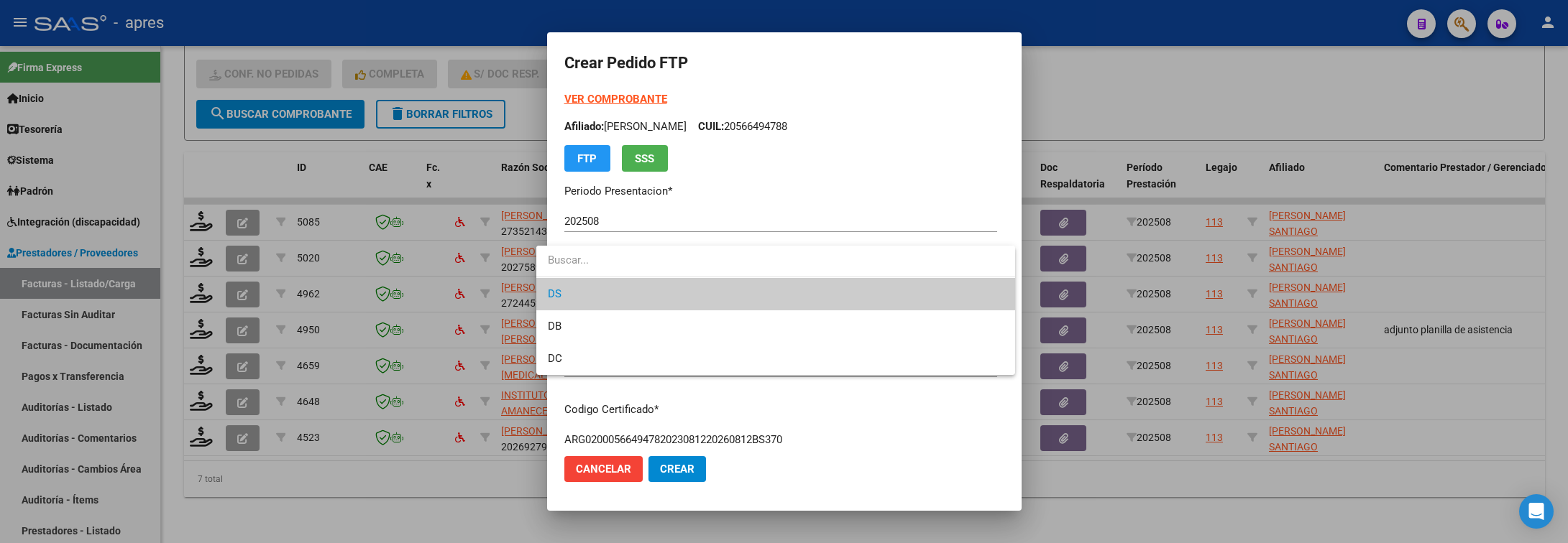
click at [730, 171] on div at bounding box center [784, 272] width 1568 height 543
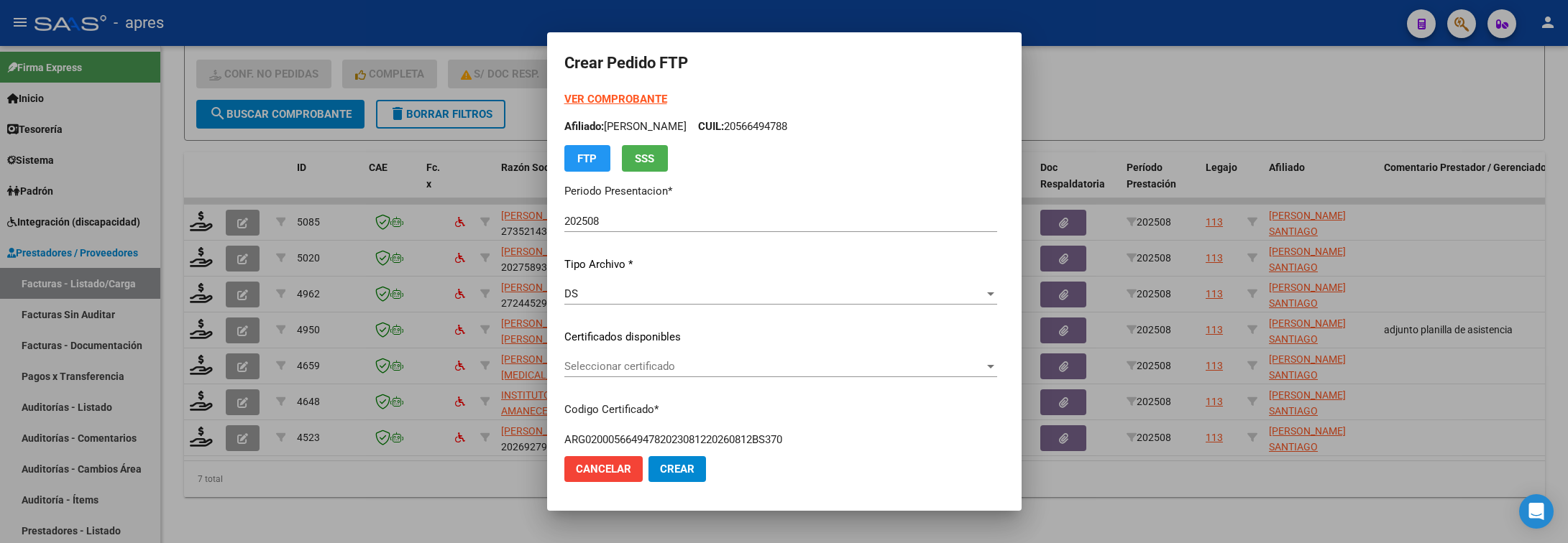
click at [671, 374] on div "Seleccionar certificado Seleccionar certificado" at bounding box center [780, 366] width 433 height 21
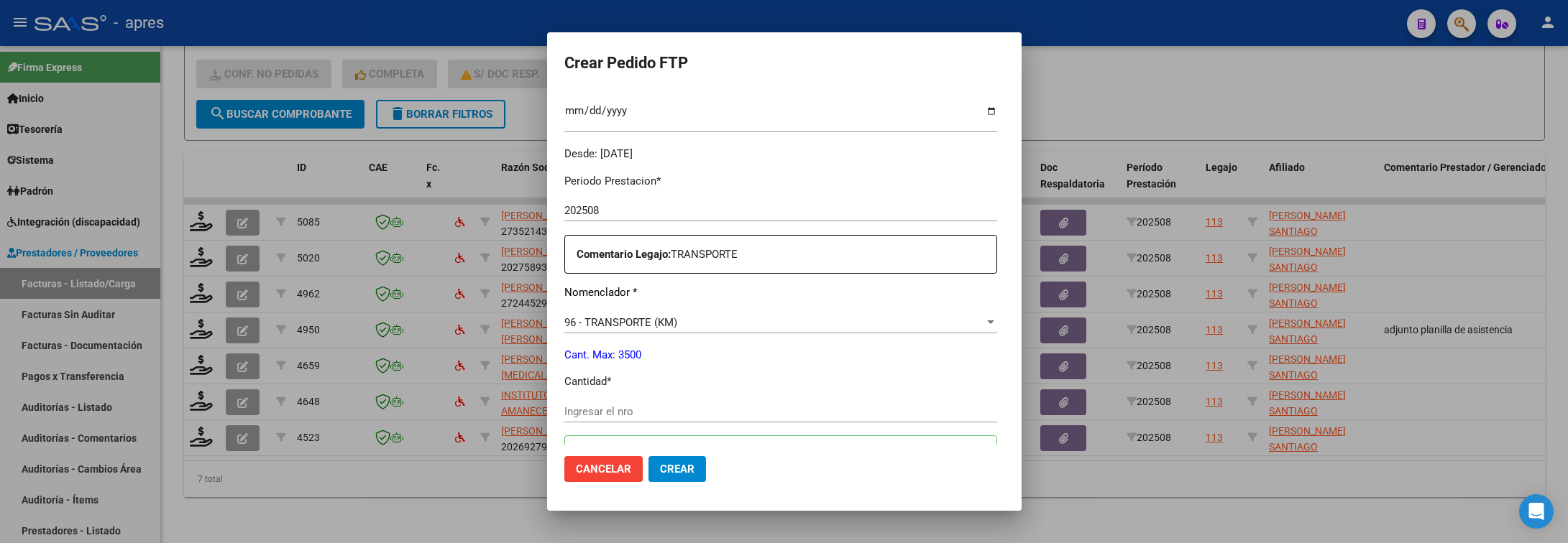
scroll to position [431, 0]
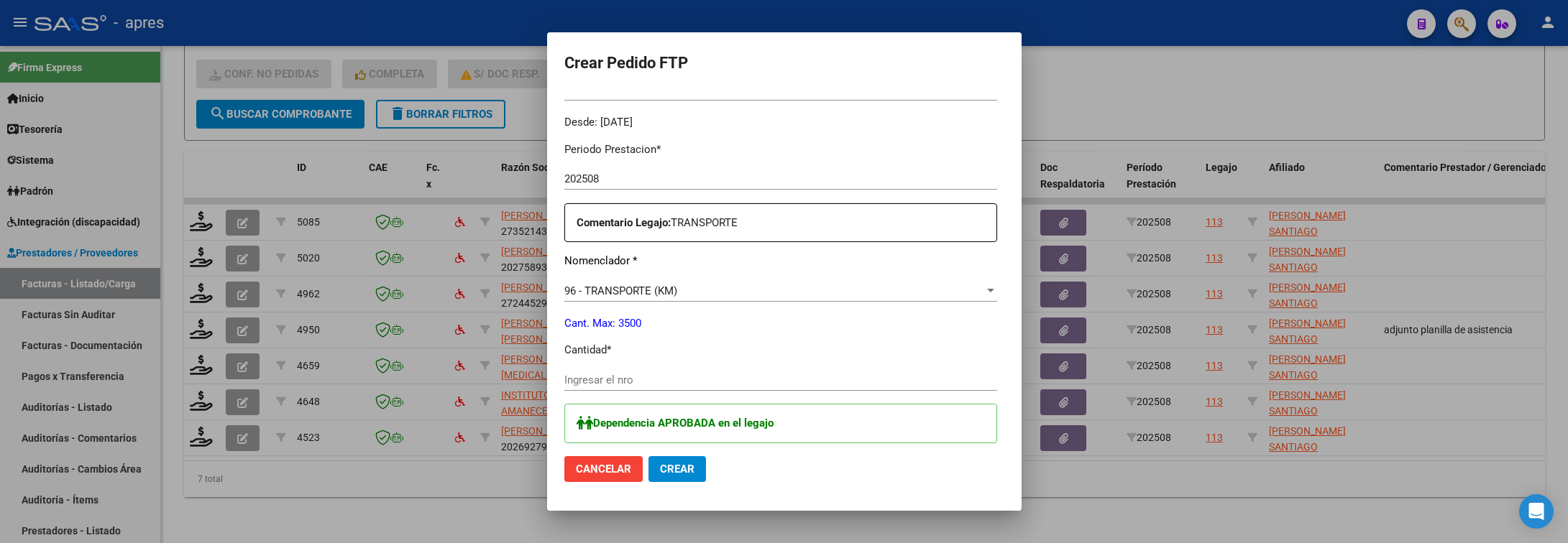
click at [630, 381] on input "Ingresar el nro" at bounding box center [780, 380] width 433 height 13
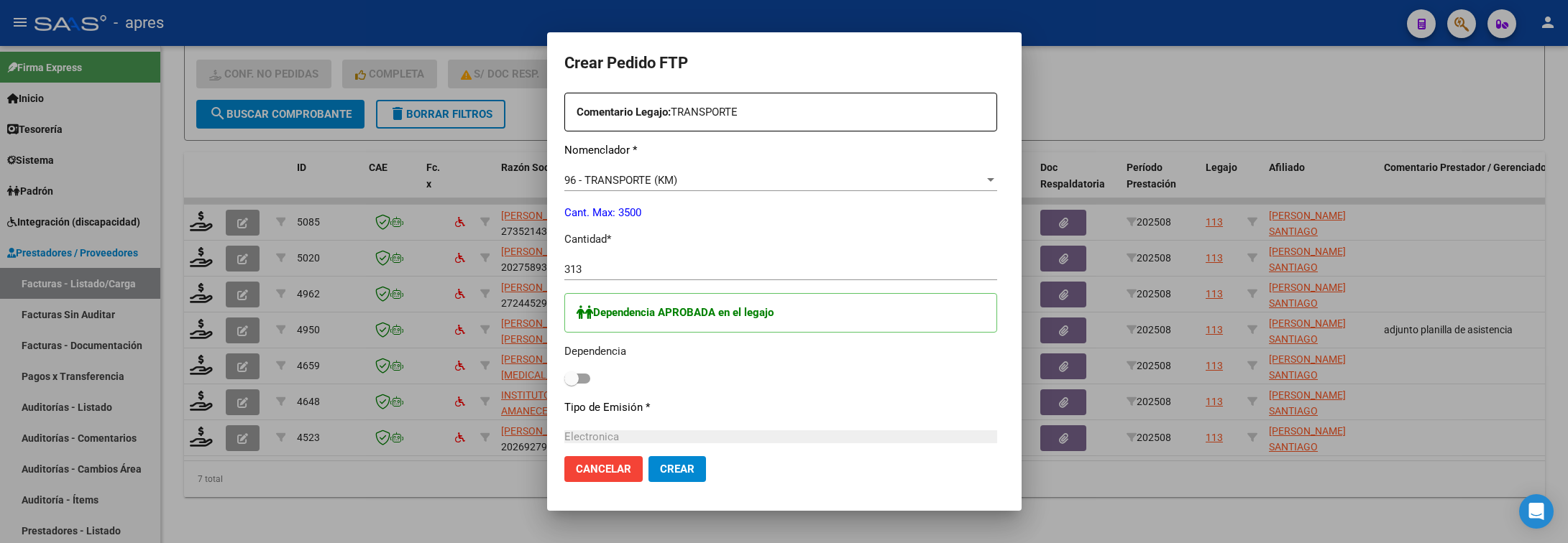
scroll to position [647, 0]
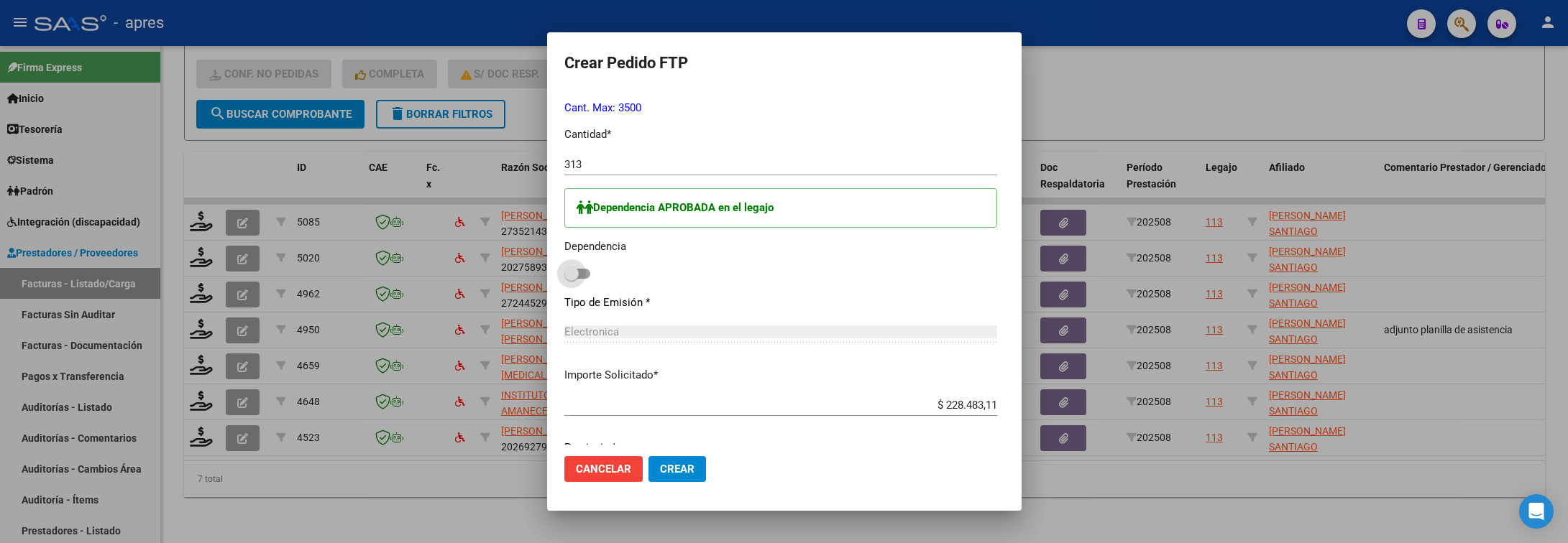
click at [568, 280] on label at bounding box center [577, 274] width 26 height 17
click at [571, 279] on input "checkbox" at bounding box center [571, 279] width 1 height 1
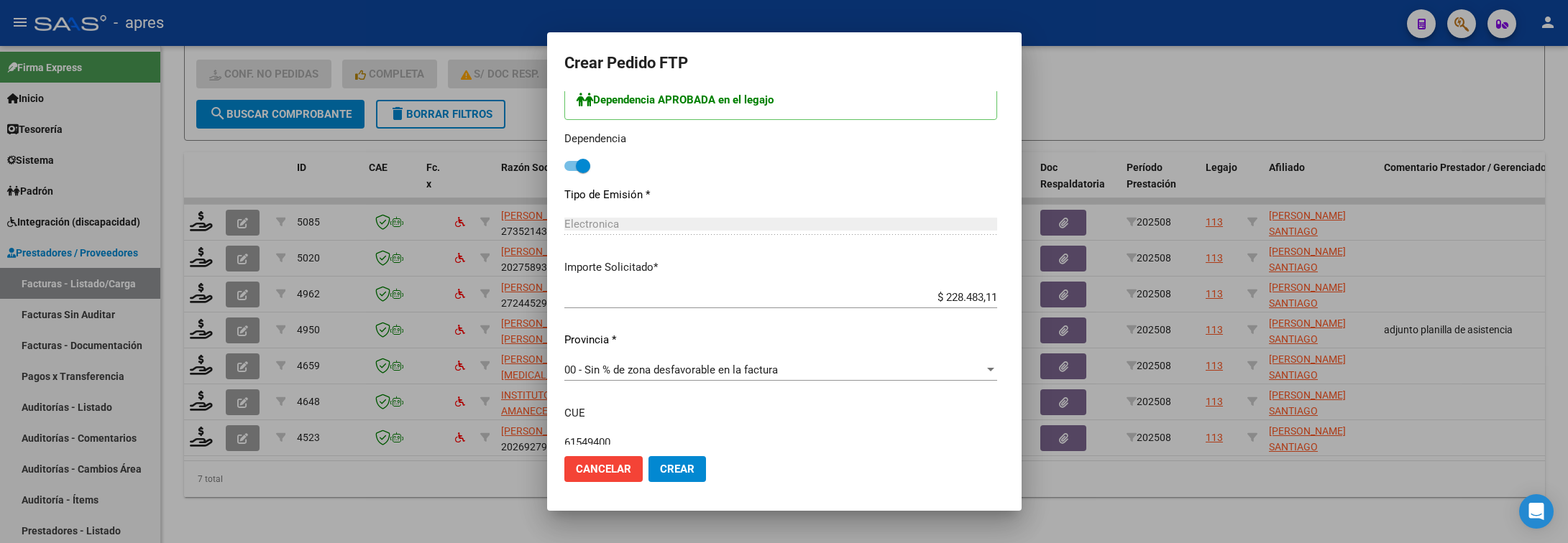
scroll to position [849, 0]
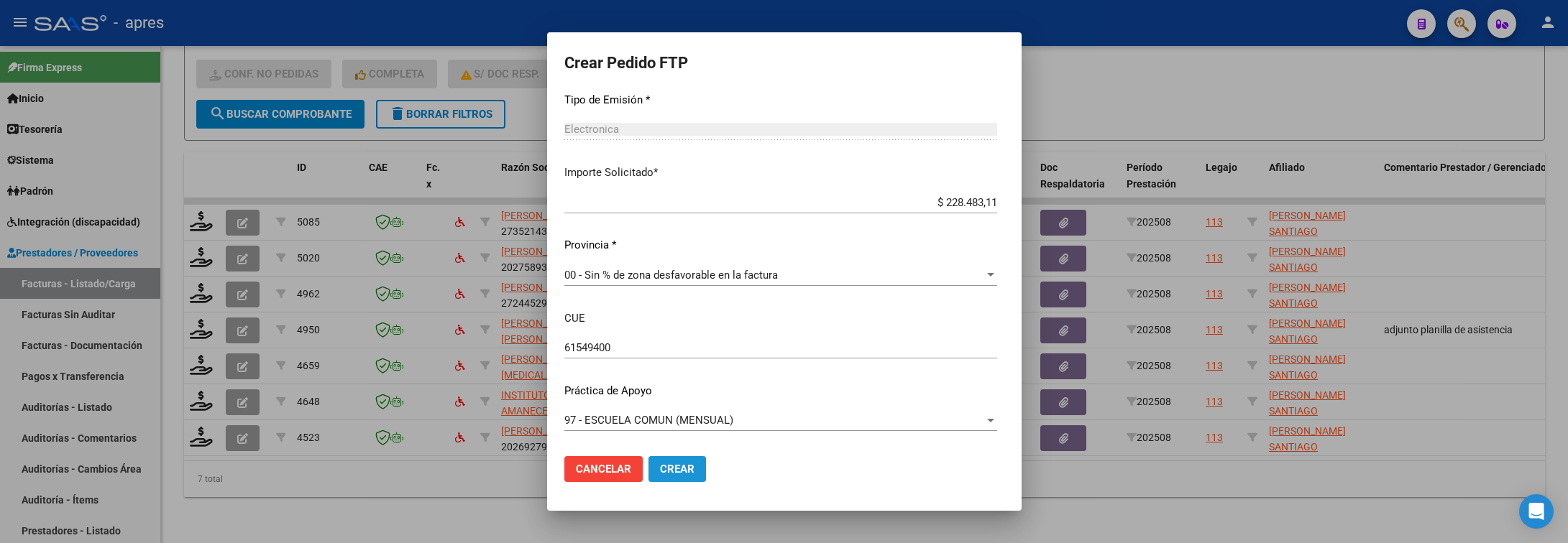
click at [667, 473] on span "Crear" at bounding box center [678, 469] width 35 height 13
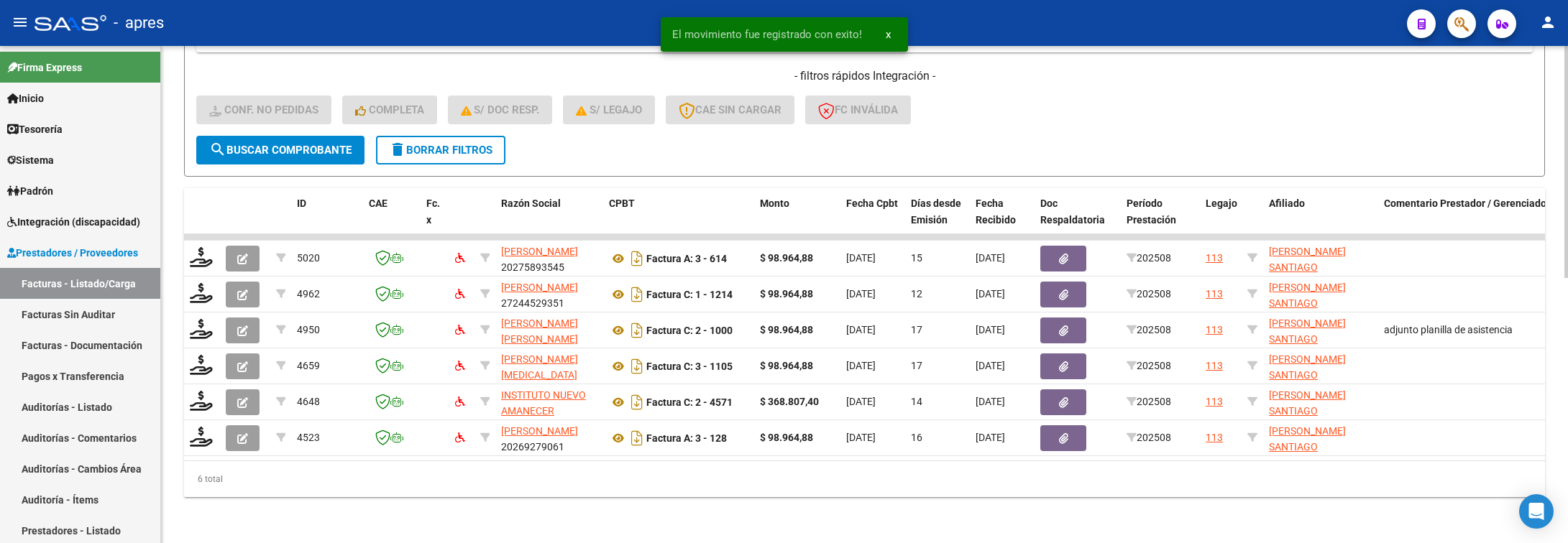
scroll to position [570, 0]
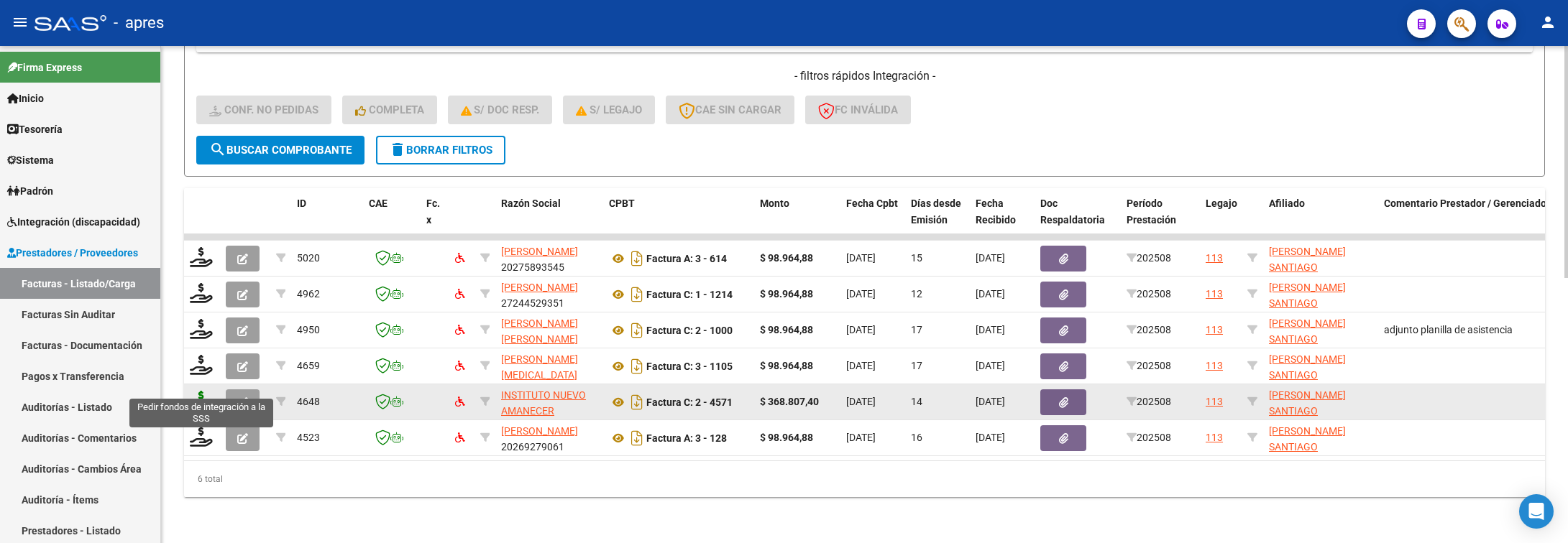
click at [197, 391] on icon at bounding box center [201, 401] width 23 height 20
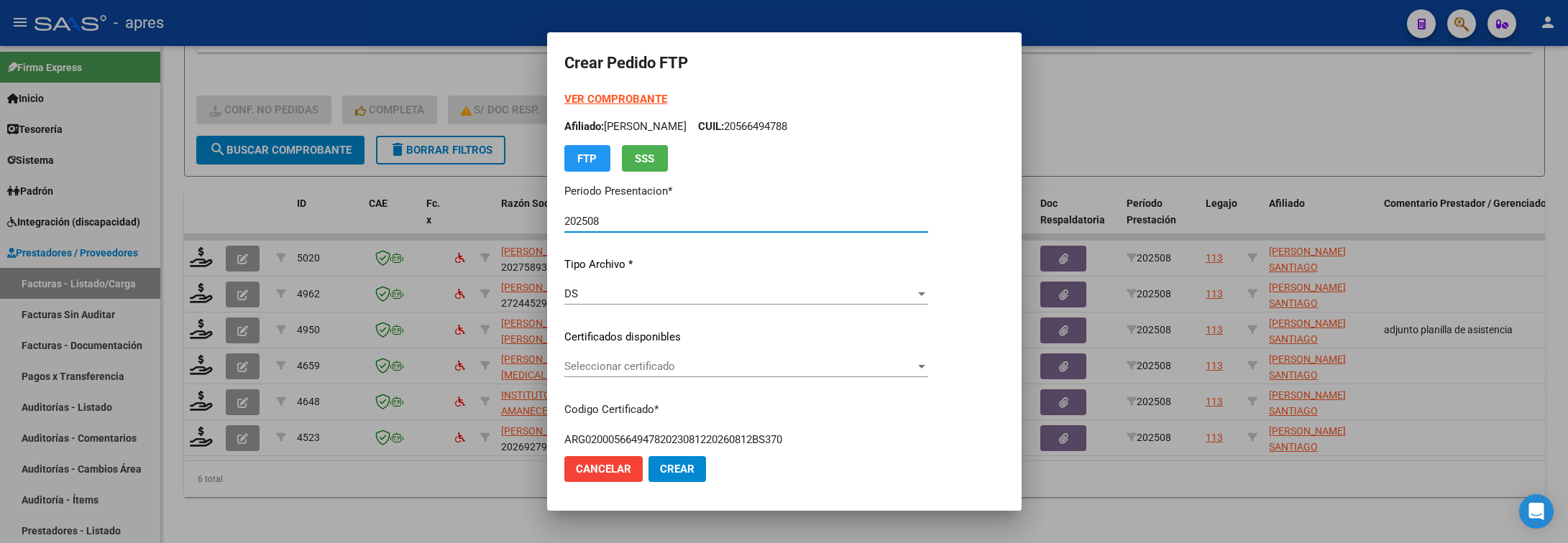
click at [718, 363] on span "Seleccionar certificado" at bounding box center [740, 366] width 351 height 13
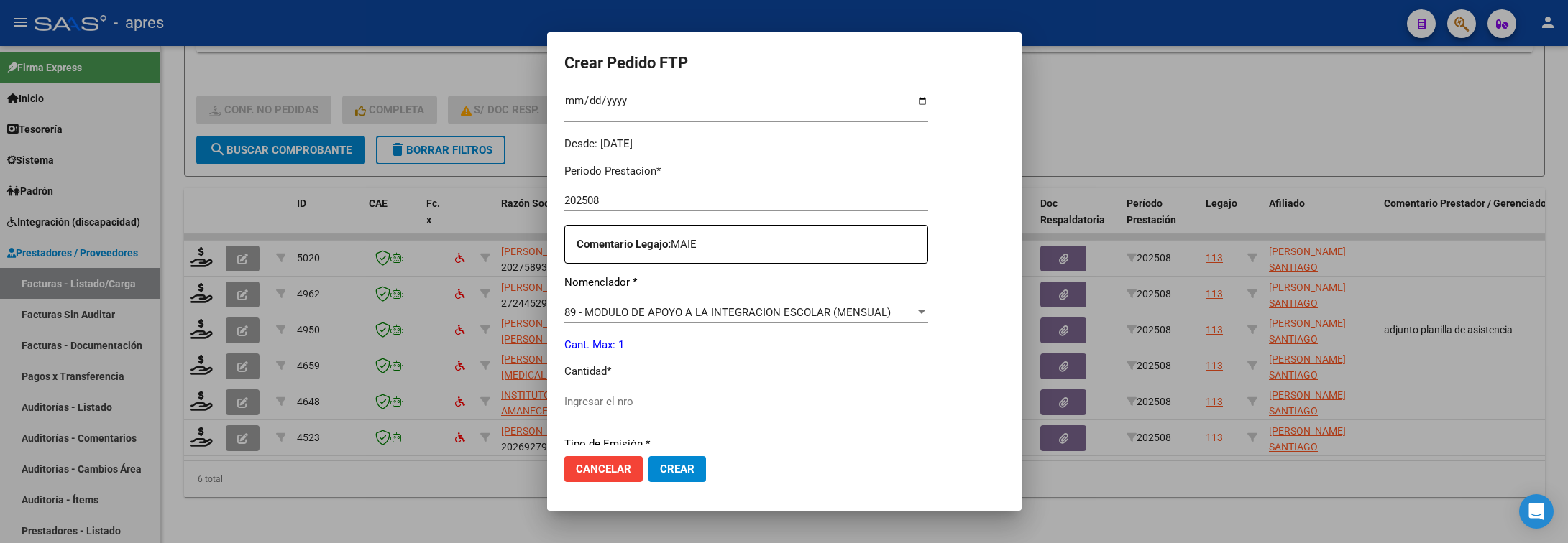
scroll to position [431, 0]
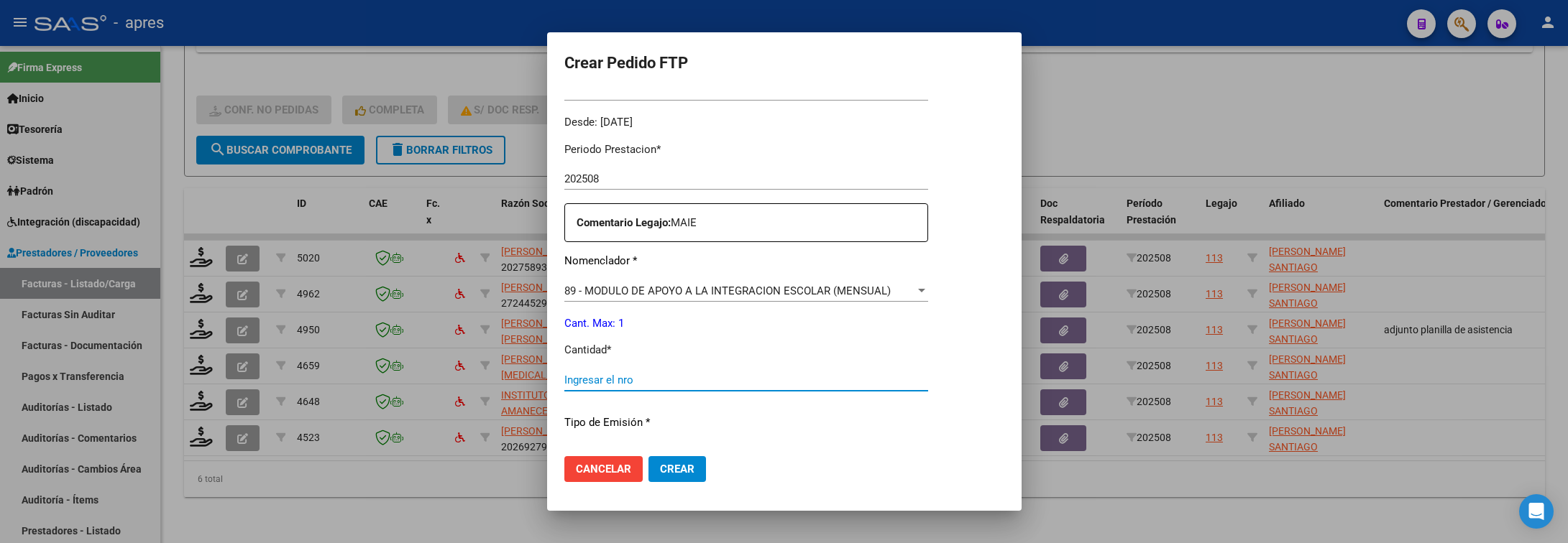
click at [725, 378] on input "Ingresar el nro" at bounding box center [746, 380] width 364 height 13
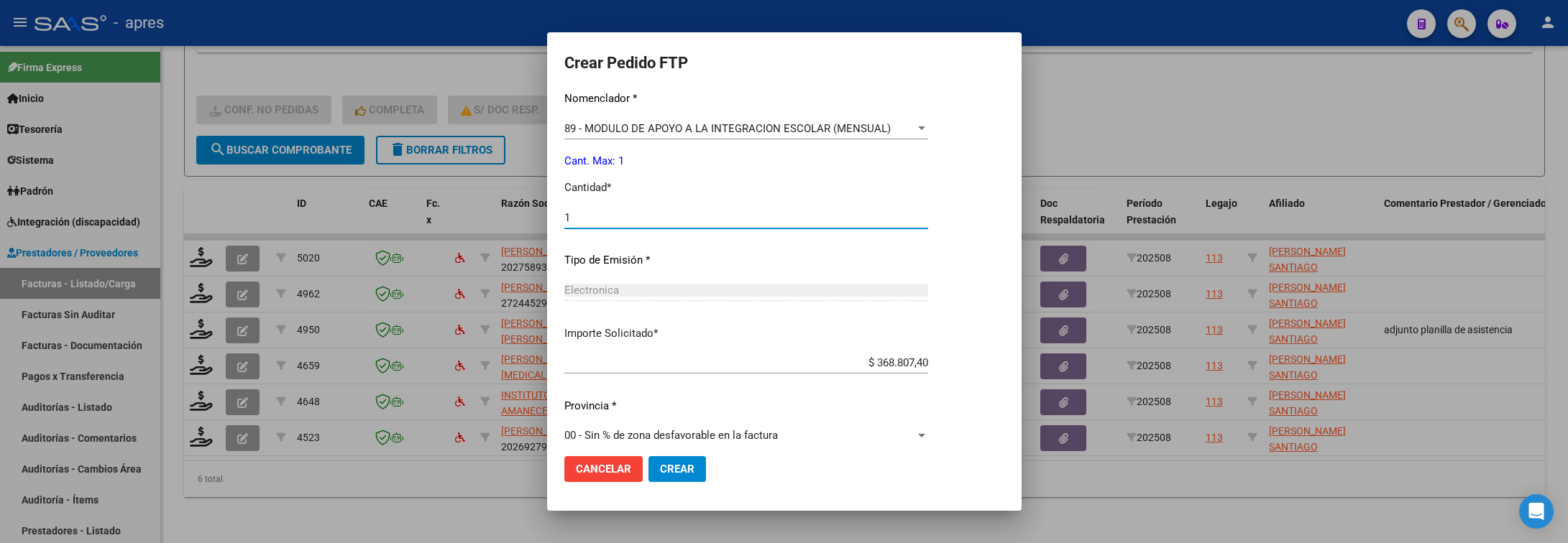
scroll to position [609, 0]
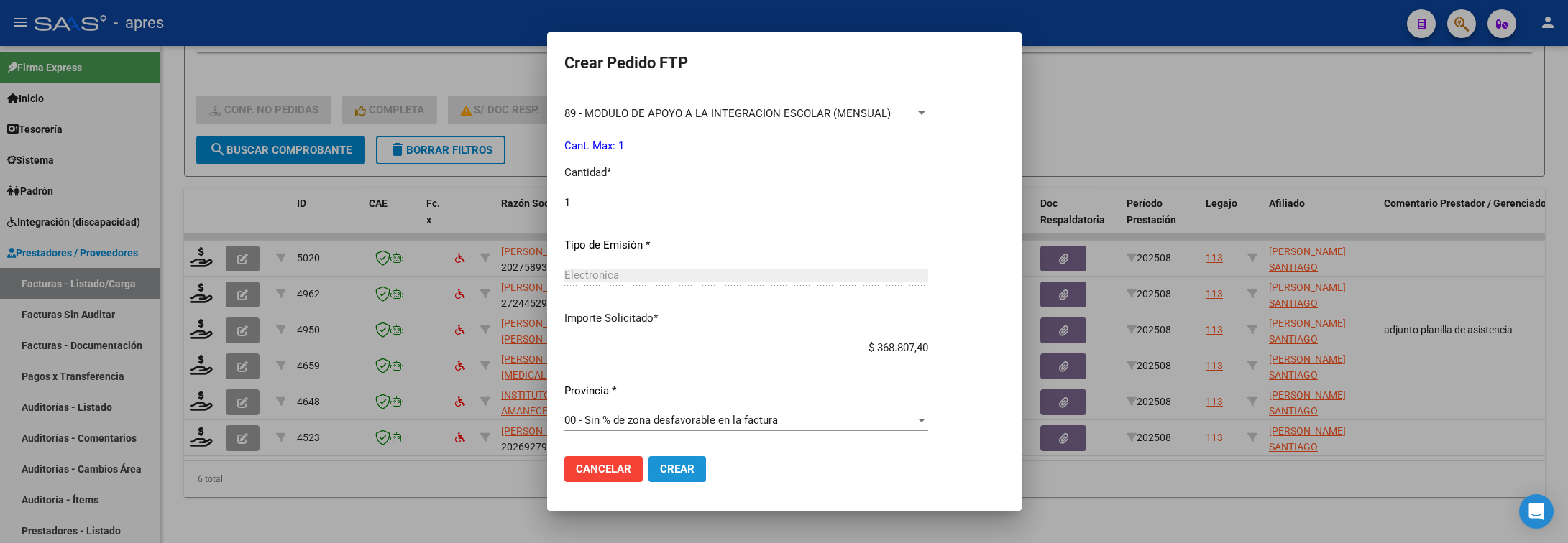
click at [685, 468] on span "Crear" at bounding box center [678, 469] width 35 height 13
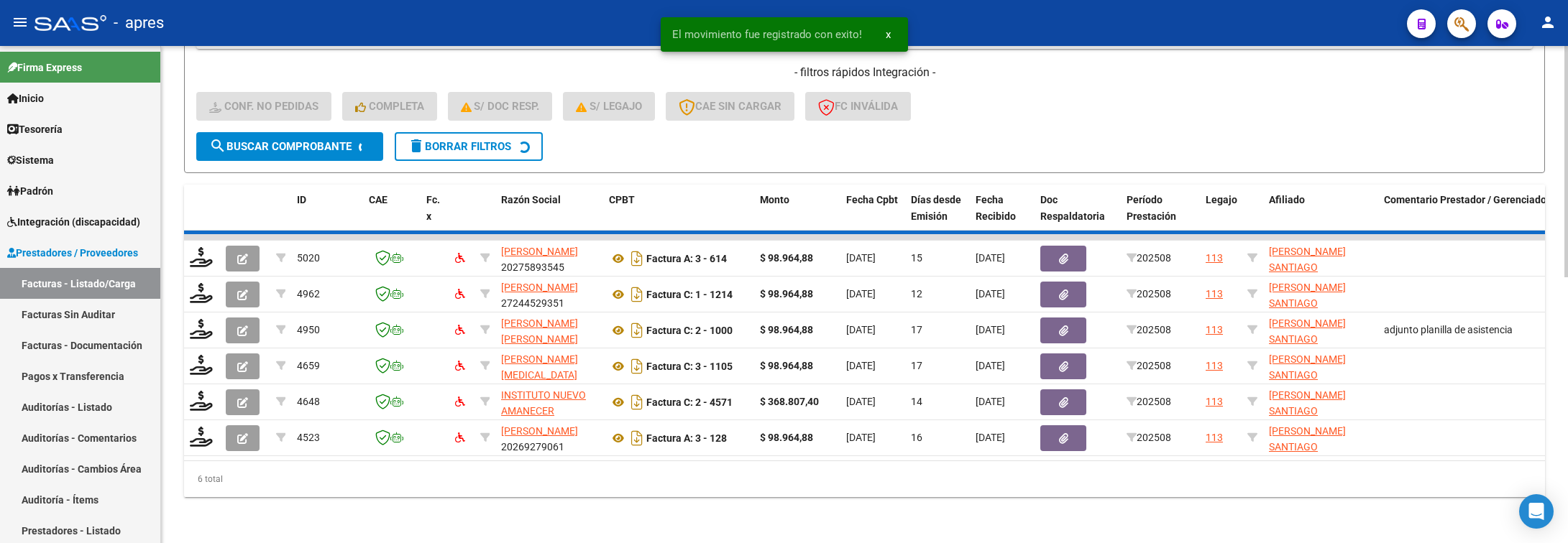
scroll to position [534, 0]
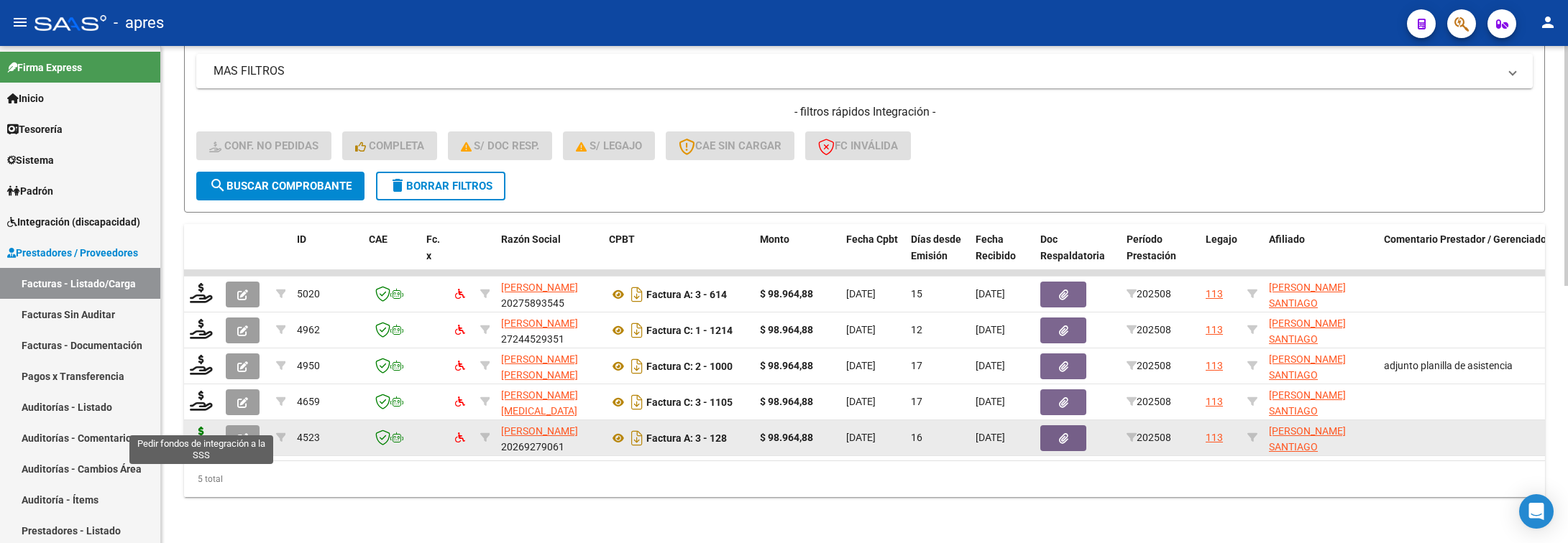
click at [199, 427] on icon at bounding box center [201, 437] width 23 height 20
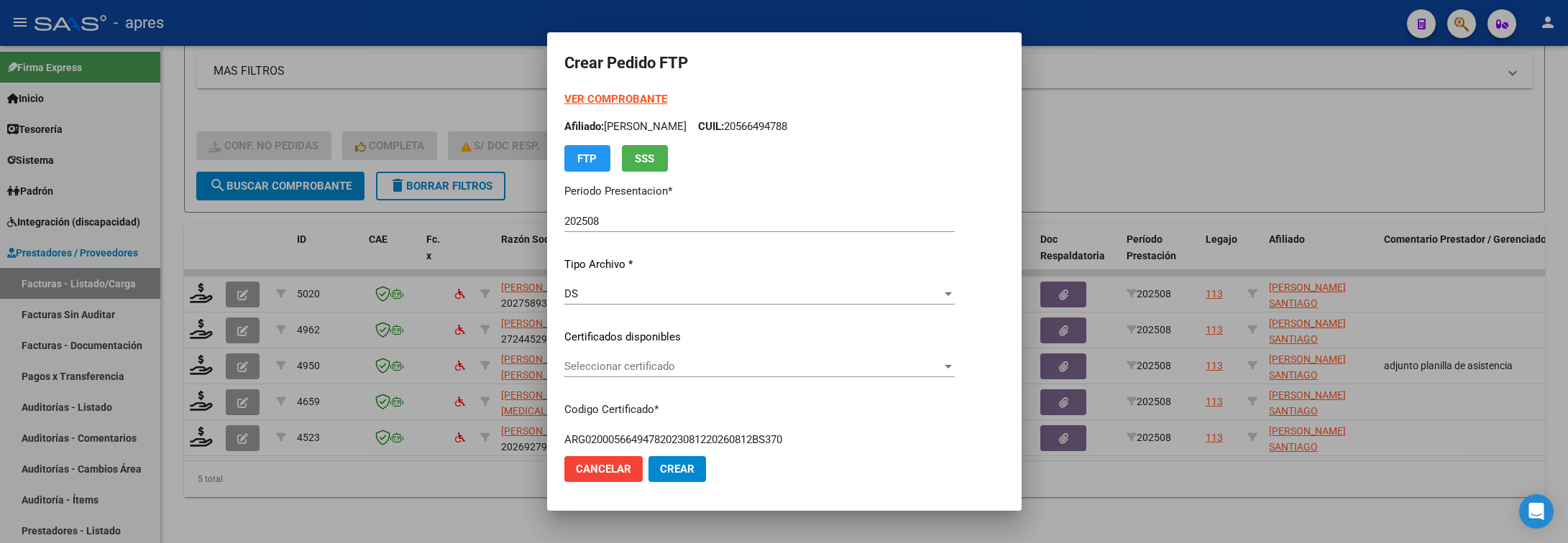
click at [795, 343] on p "Certificados disponibles" at bounding box center [759, 337] width 390 height 16
click at [796, 371] on span "Seleccionar certificado" at bounding box center [753, 366] width 378 height 13
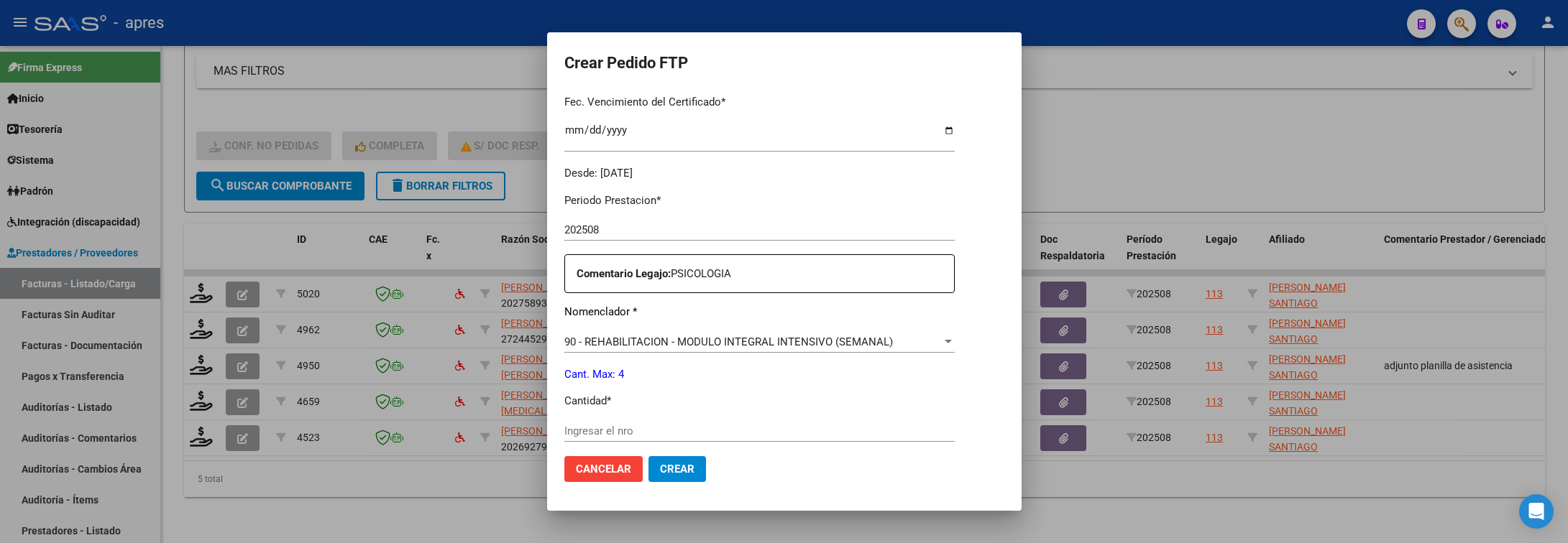
scroll to position [431, 0]
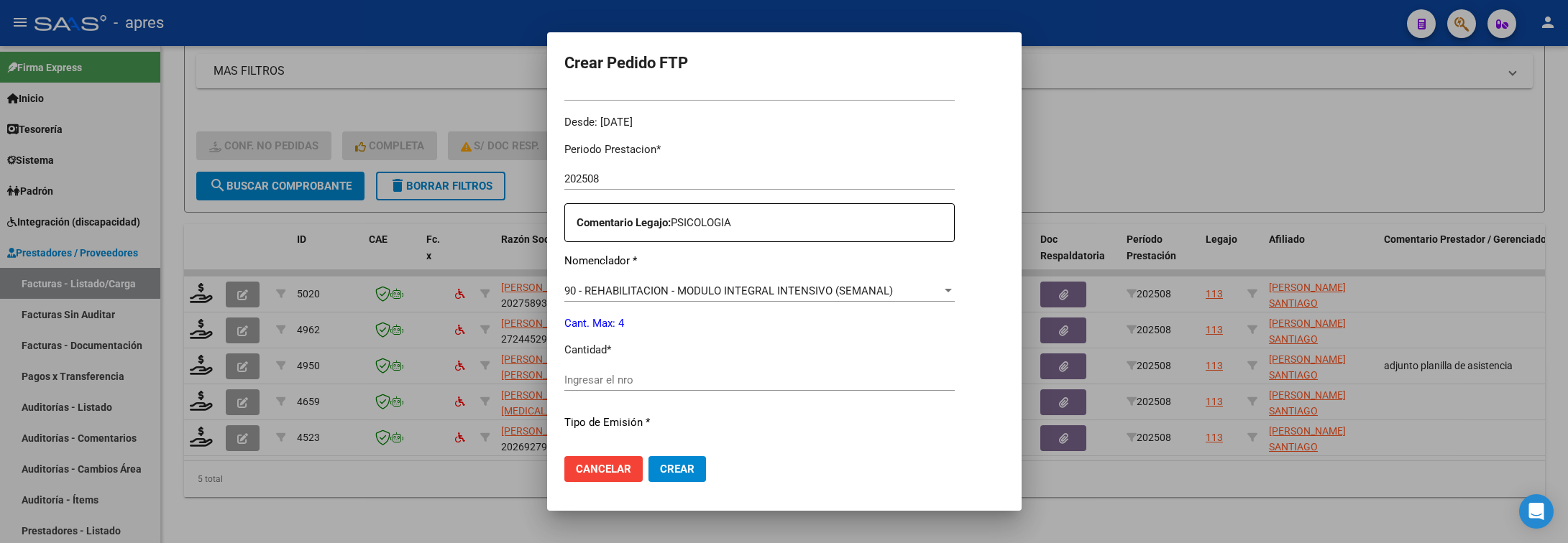
click at [788, 377] on input "Ingresar el nro" at bounding box center [759, 380] width 390 height 13
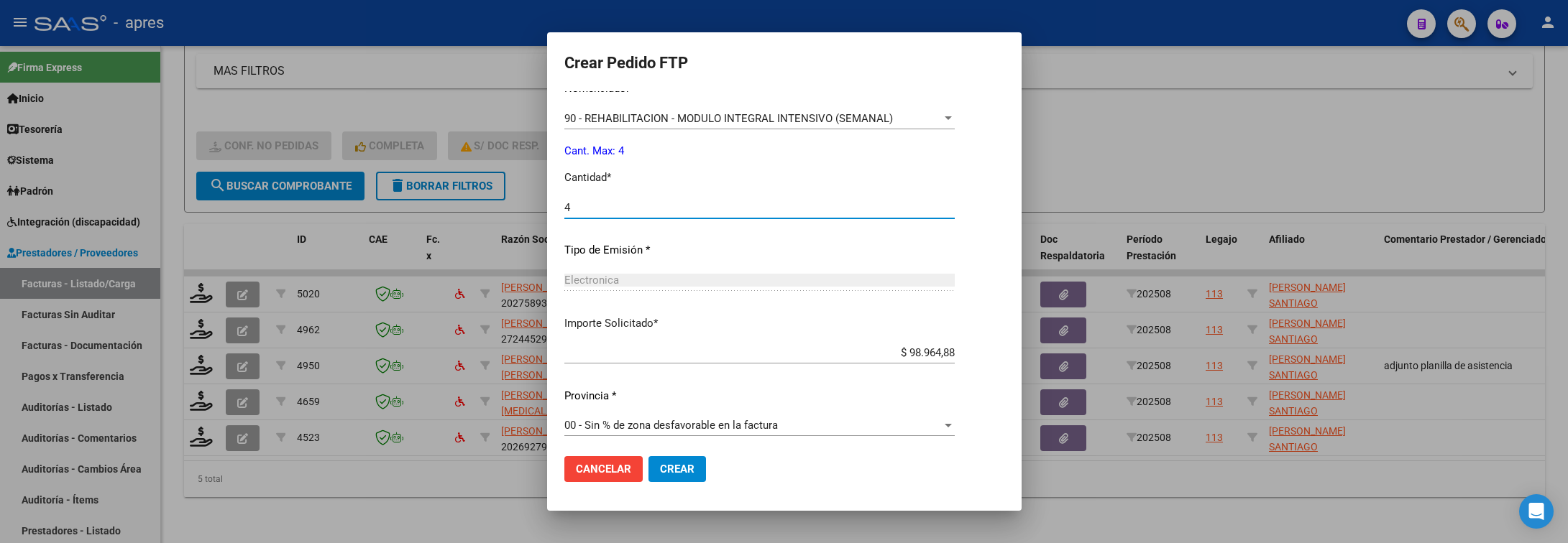
scroll to position [609, 0]
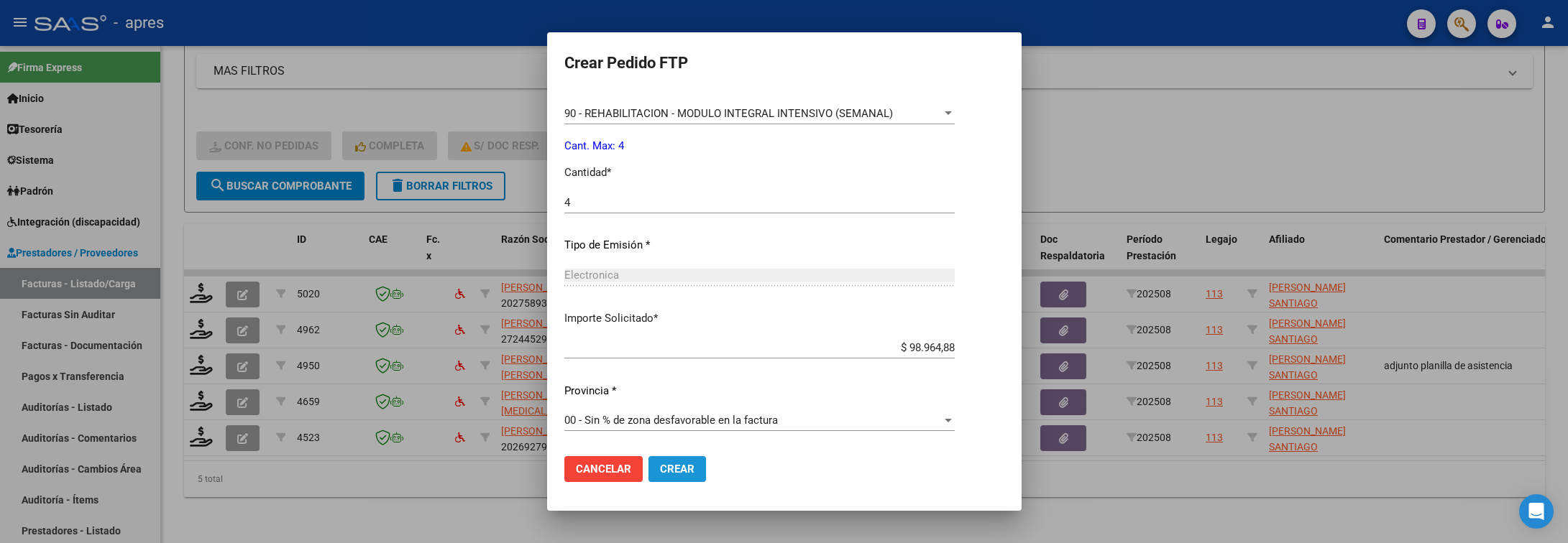
click at [685, 465] on span "Crear" at bounding box center [678, 469] width 35 height 13
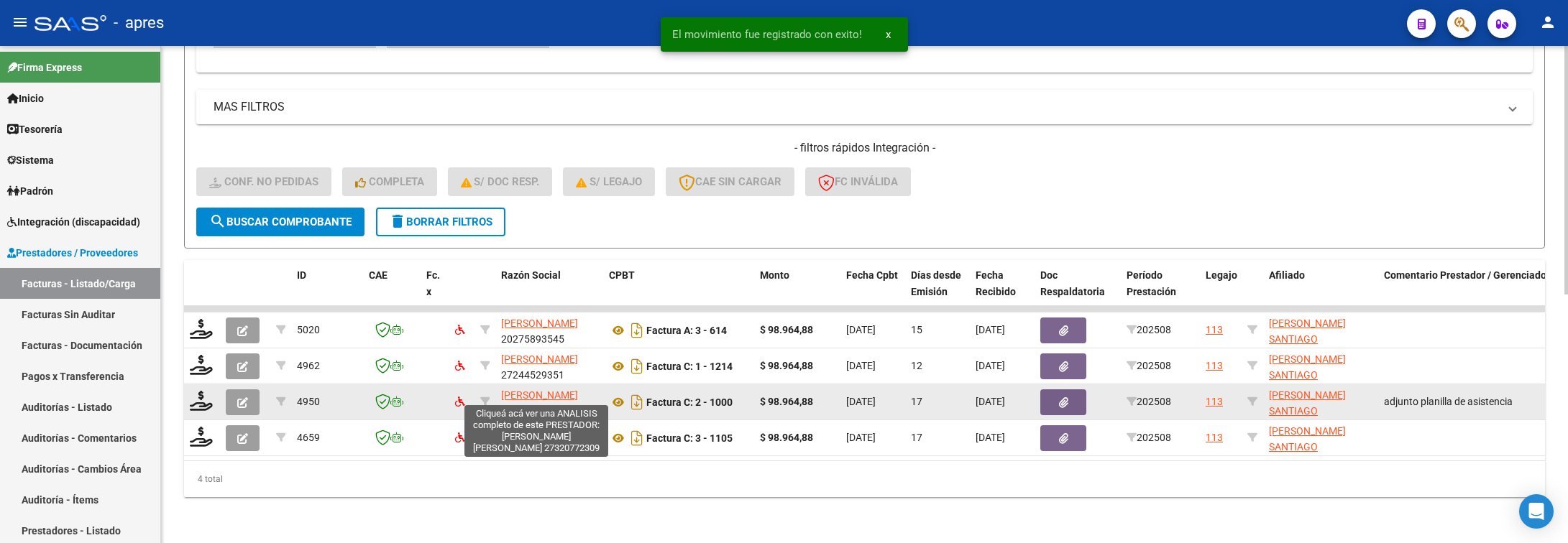
scroll to position [498, 0]
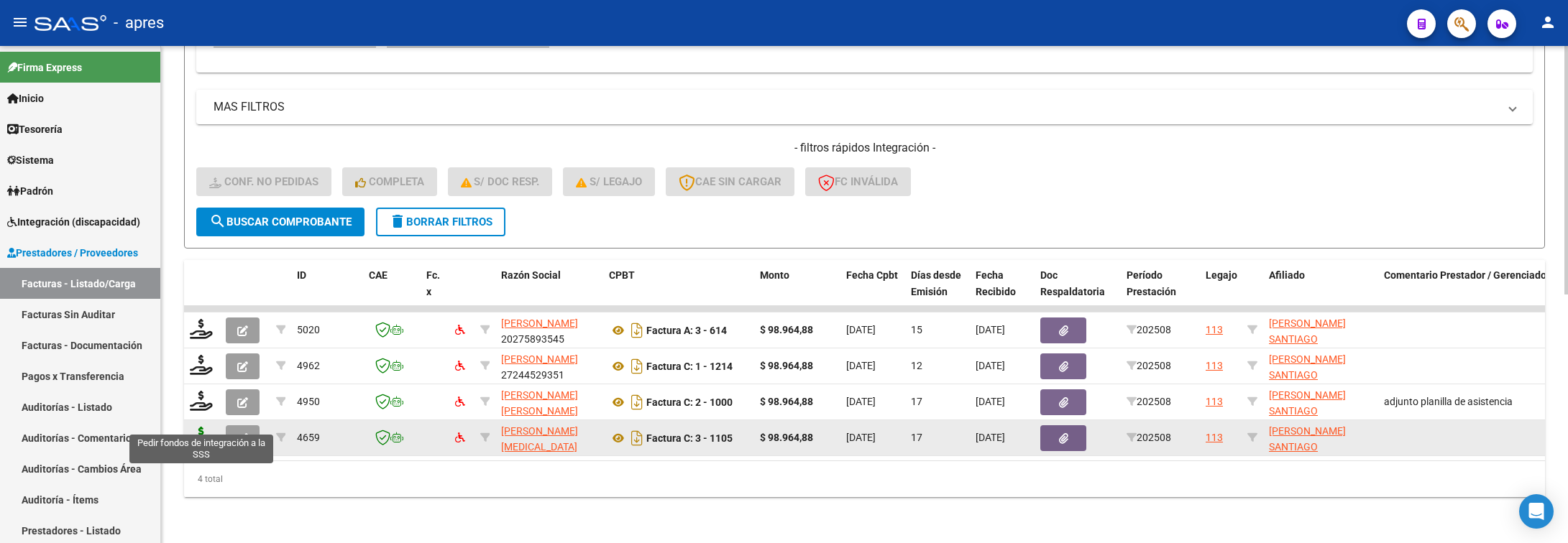
click at [201, 429] on icon at bounding box center [201, 437] width 23 height 20
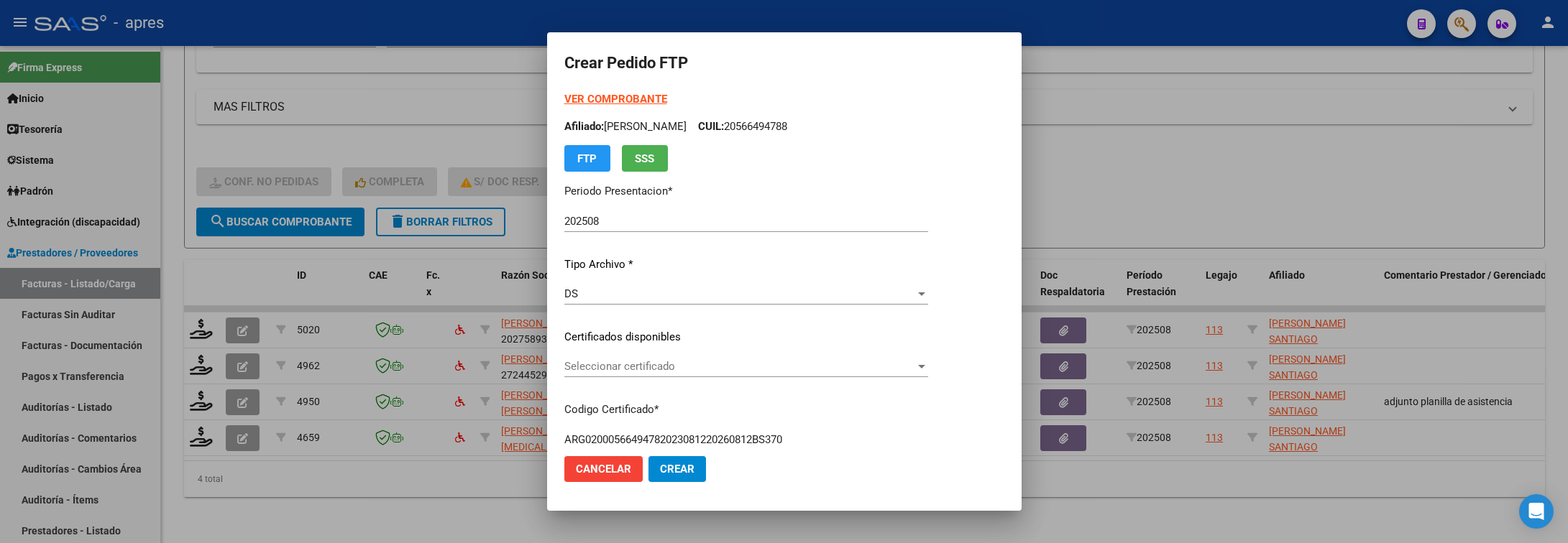
click at [690, 358] on div "Seleccionar certificado Seleccionar certificado" at bounding box center [746, 366] width 364 height 21
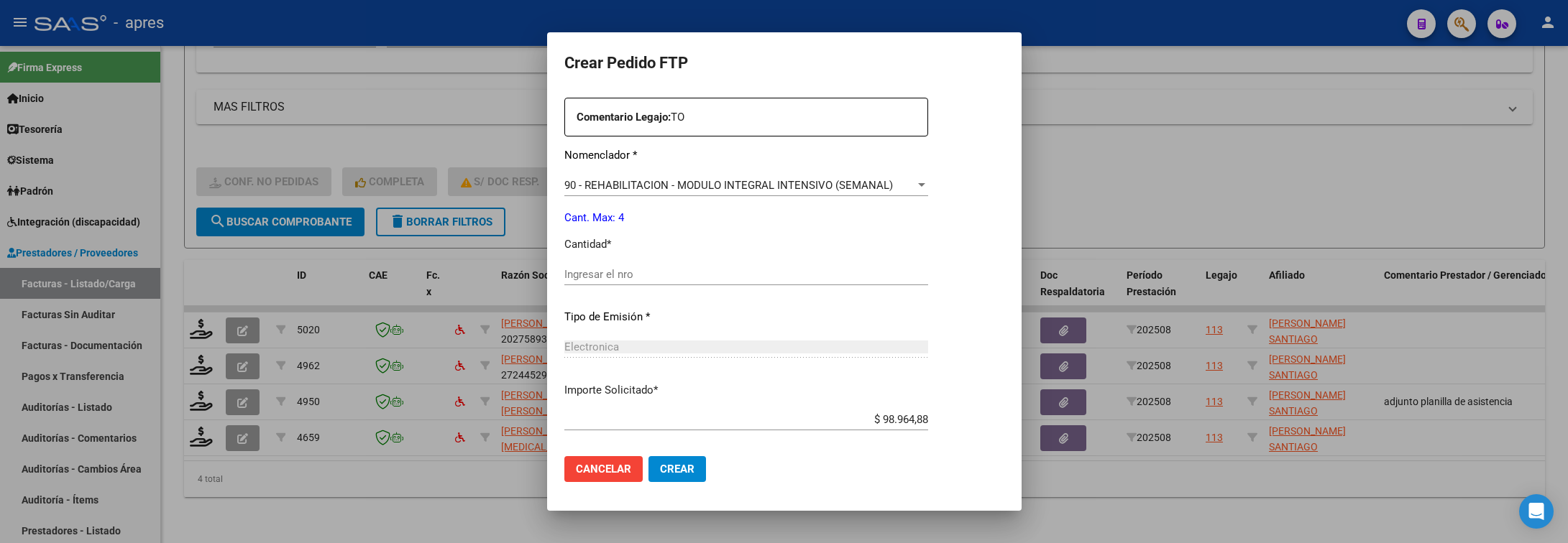
scroll to position [539, 0]
click at [696, 272] on input "Ingresar el nro" at bounding box center [746, 272] width 364 height 13
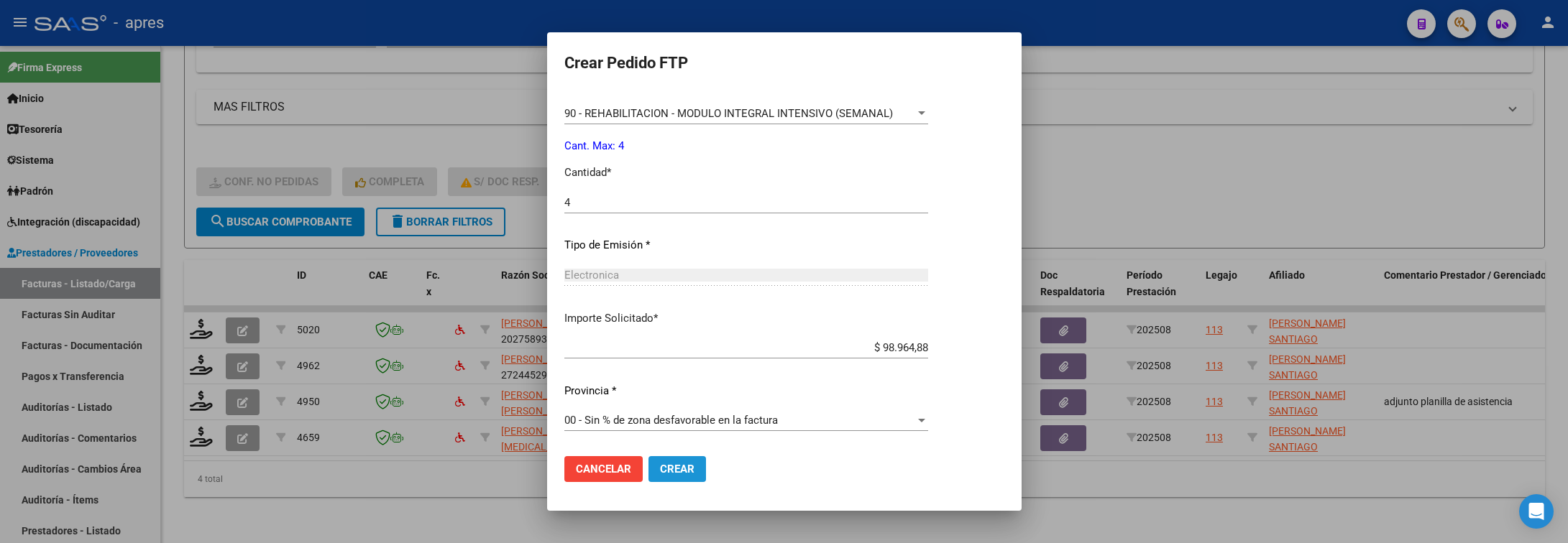
click at [675, 468] on span "Crear" at bounding box center [678, 469] width 35 height 13
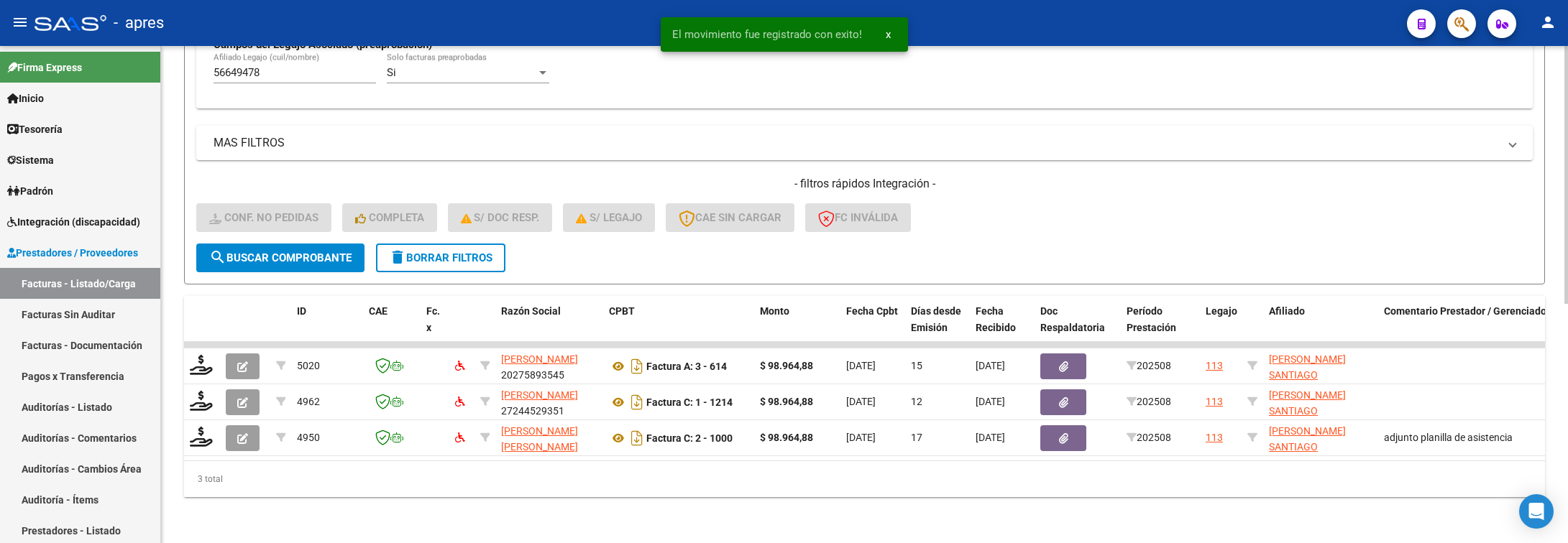
scroll to position [462, 0]
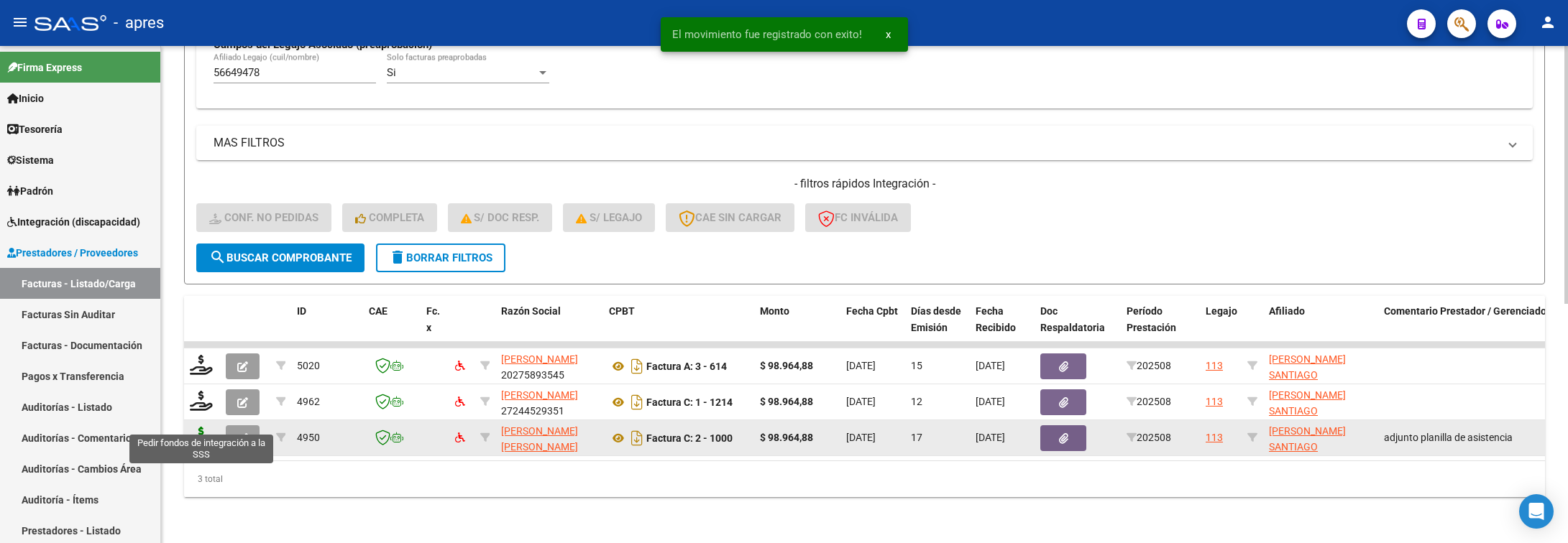
click at [203, 427] on icon at bounding box center [201, 437] width 23 height 20
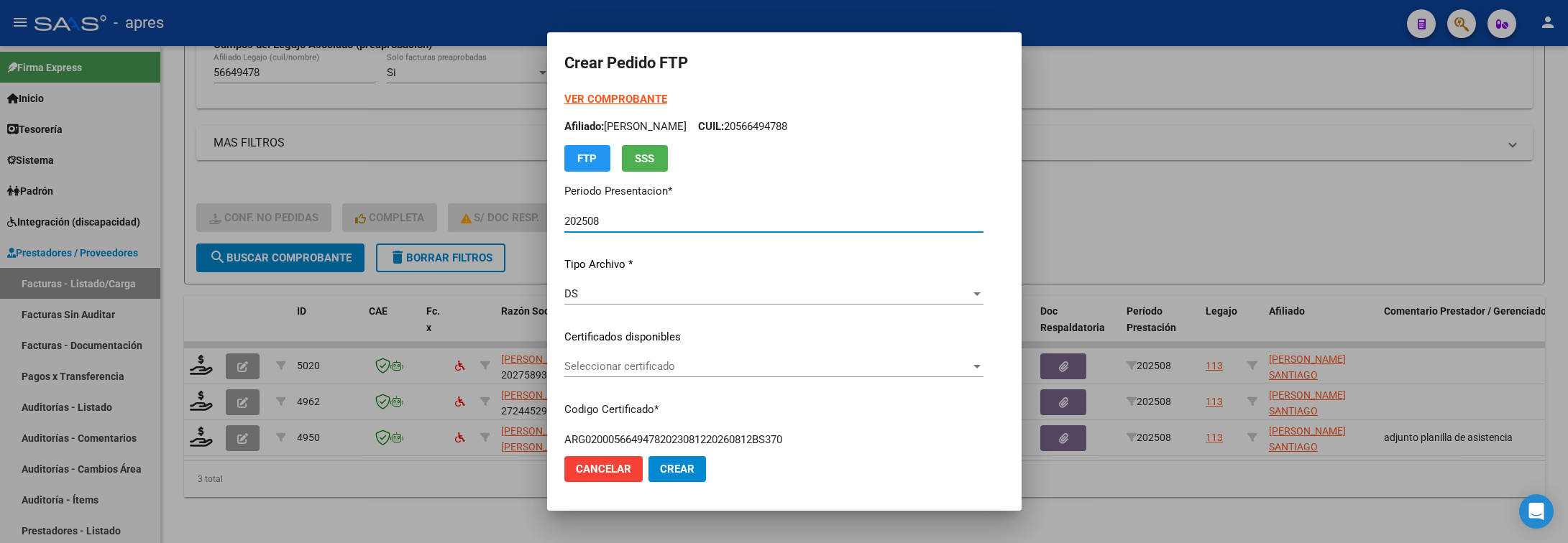
click at [645, 374] on div "Seleccionar certificado Seleccionar certificado" at bounding box center [774, 366] width 419 height 21
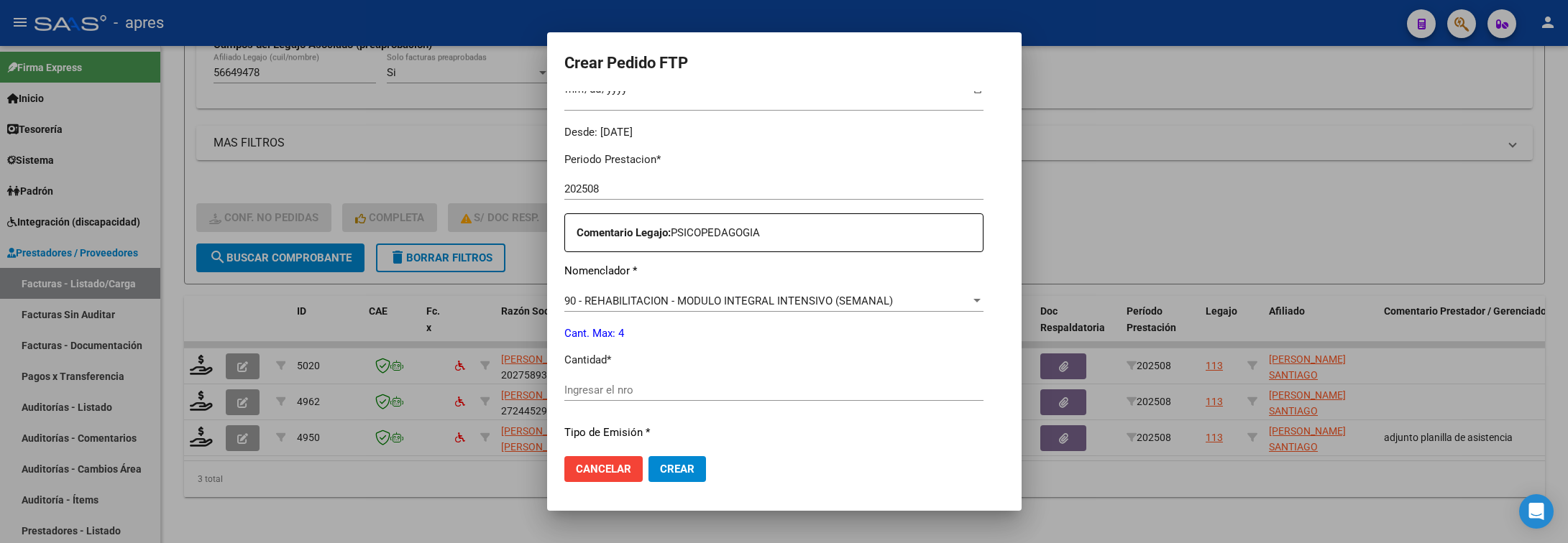
scroll to position [539, 0]
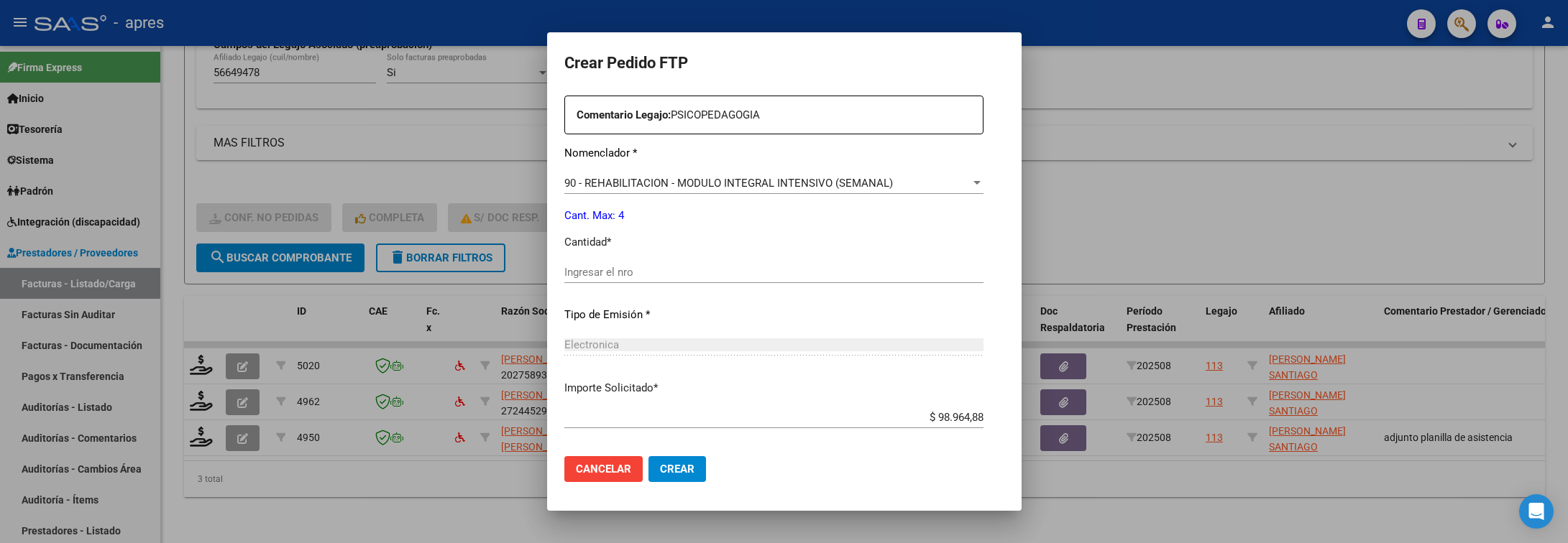
click at [660, 275] on input "Ingresar el nro" at bounding box center [774, 272] width 419 height 13
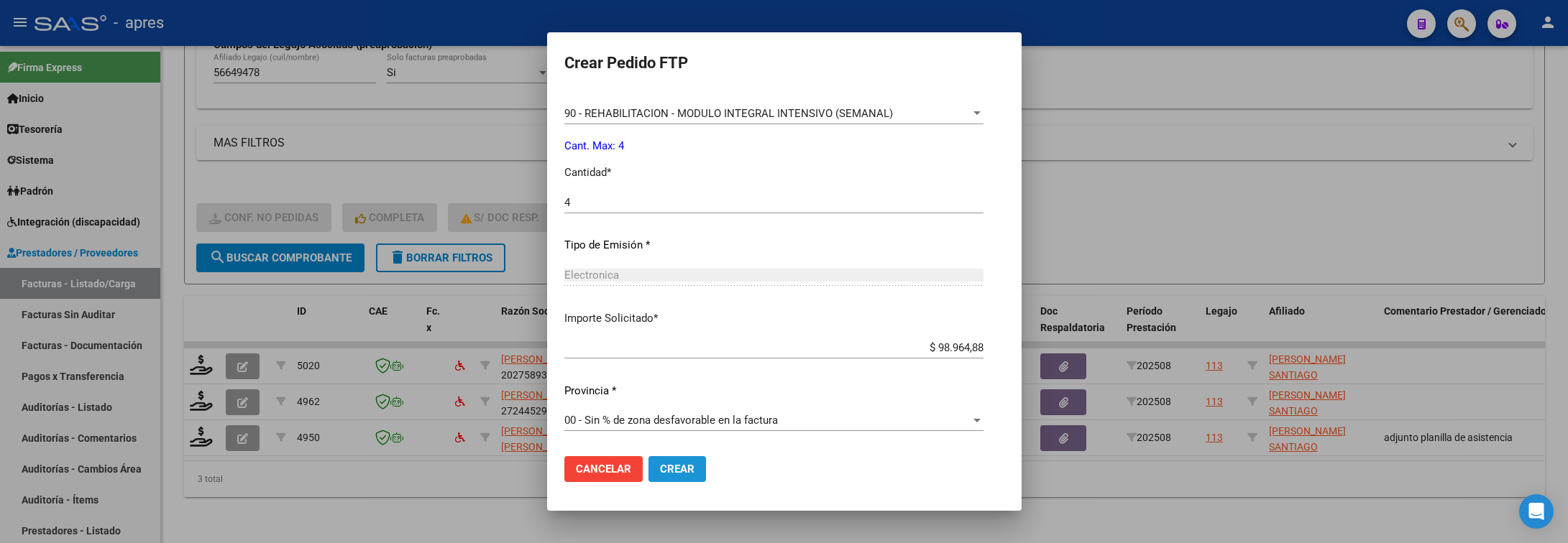
click at [687, 468] on button "Crear" at bounding box center [677, 469] width 57 height 26
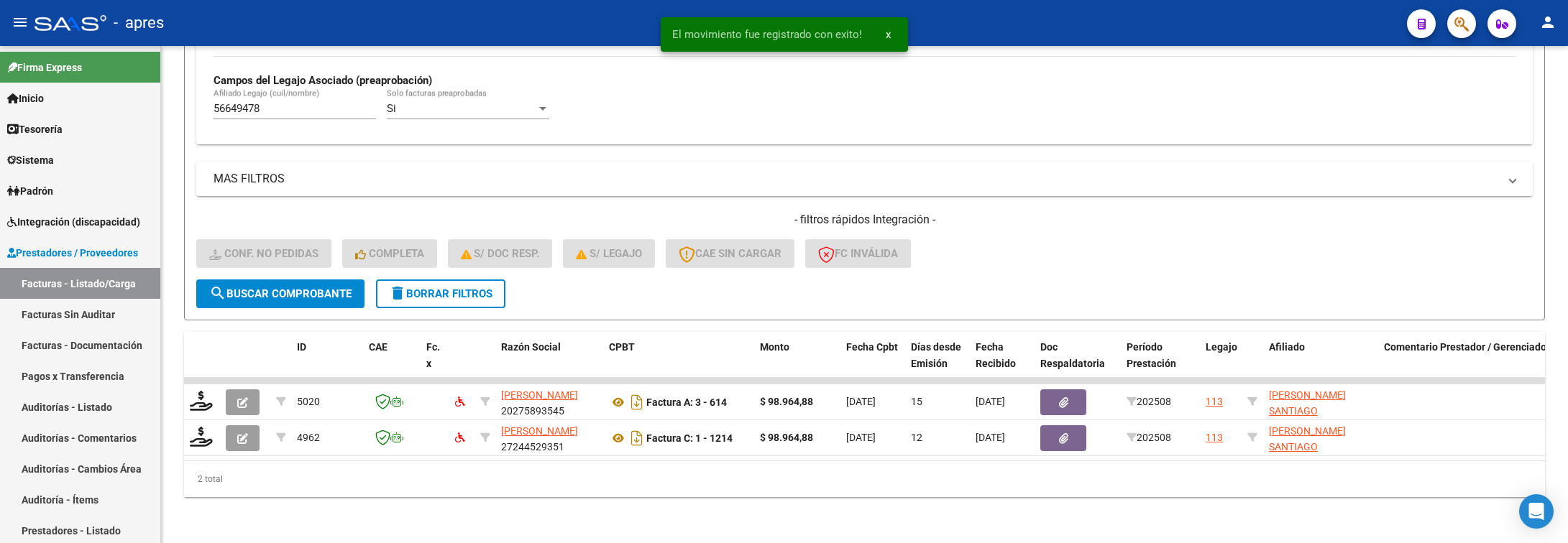
scroll to position [425, 0]
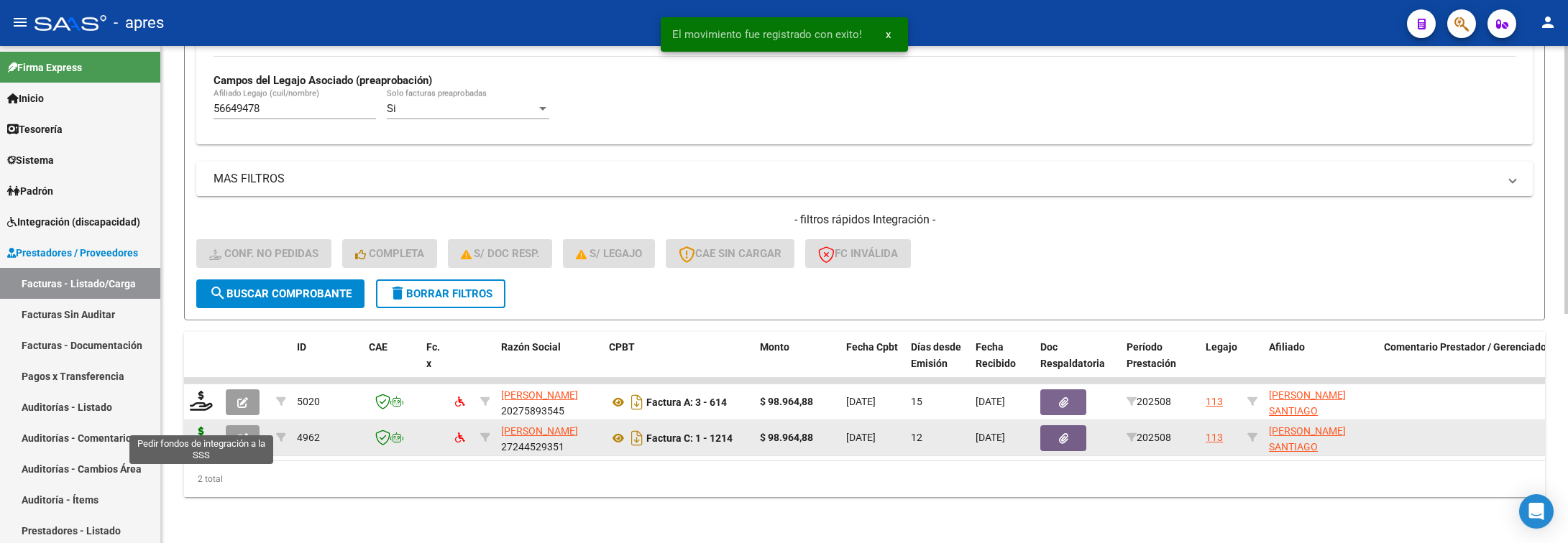
click at [201, 427] on icon at bounding box center [201, 437] width 23 height 20
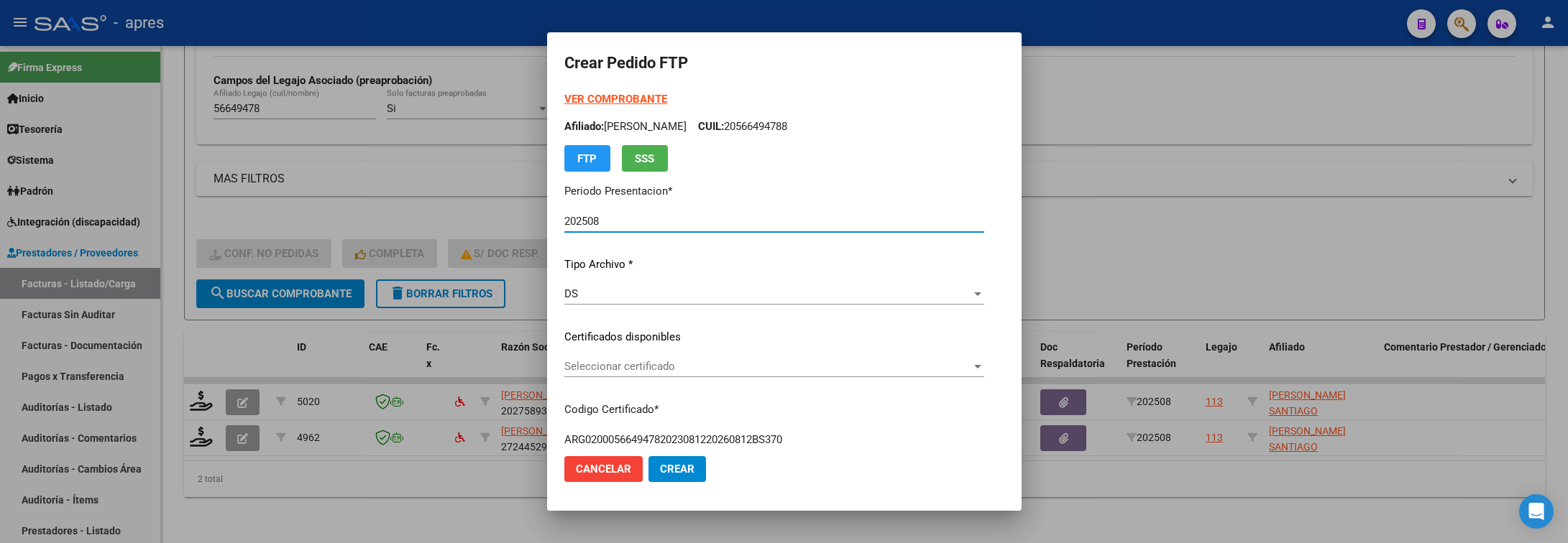
click at [732, 371] on span "Seleccionar certificado" at bounding box center [768, 366] width 407 height 13
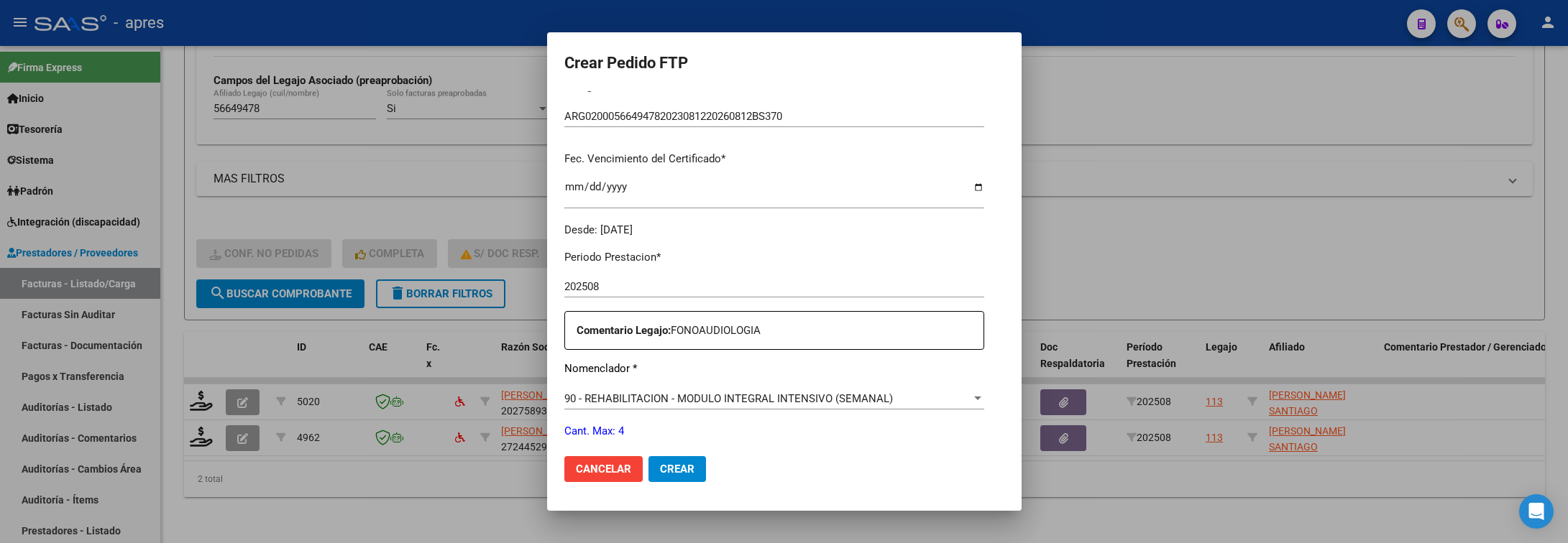
scroll to position [431, 0]
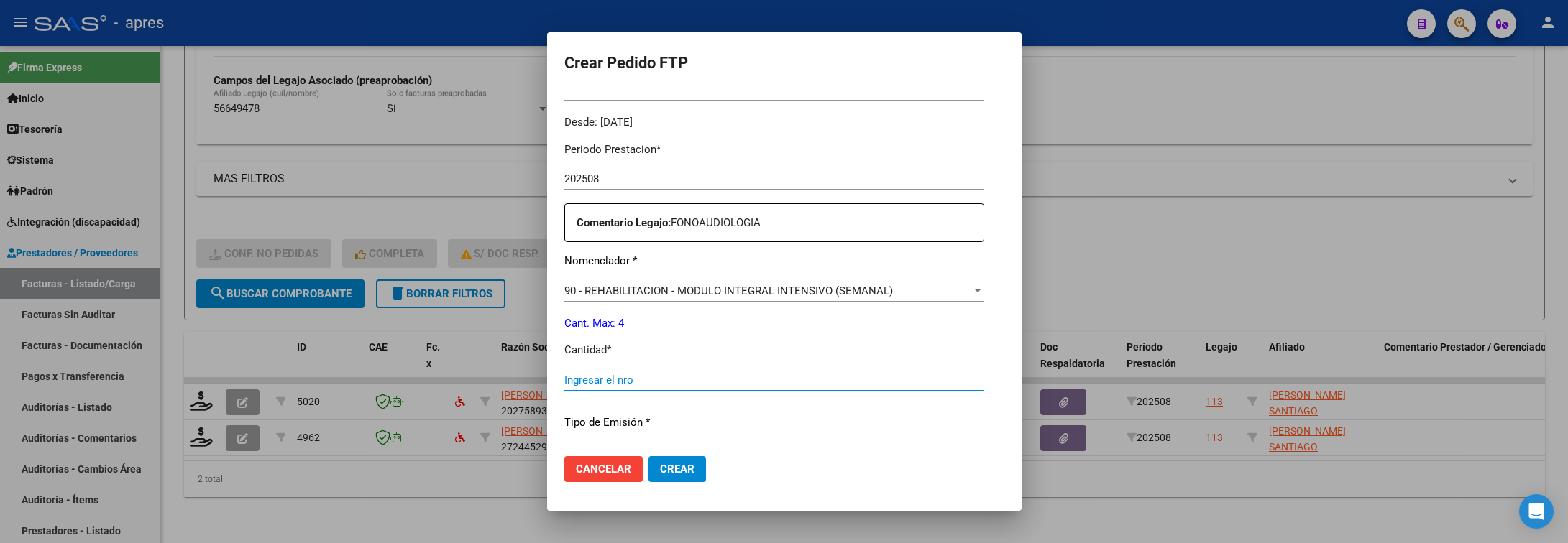
click at [715, 374] on input "Ingresar el nro" at bounding box center [774, 380] width 420 height 13
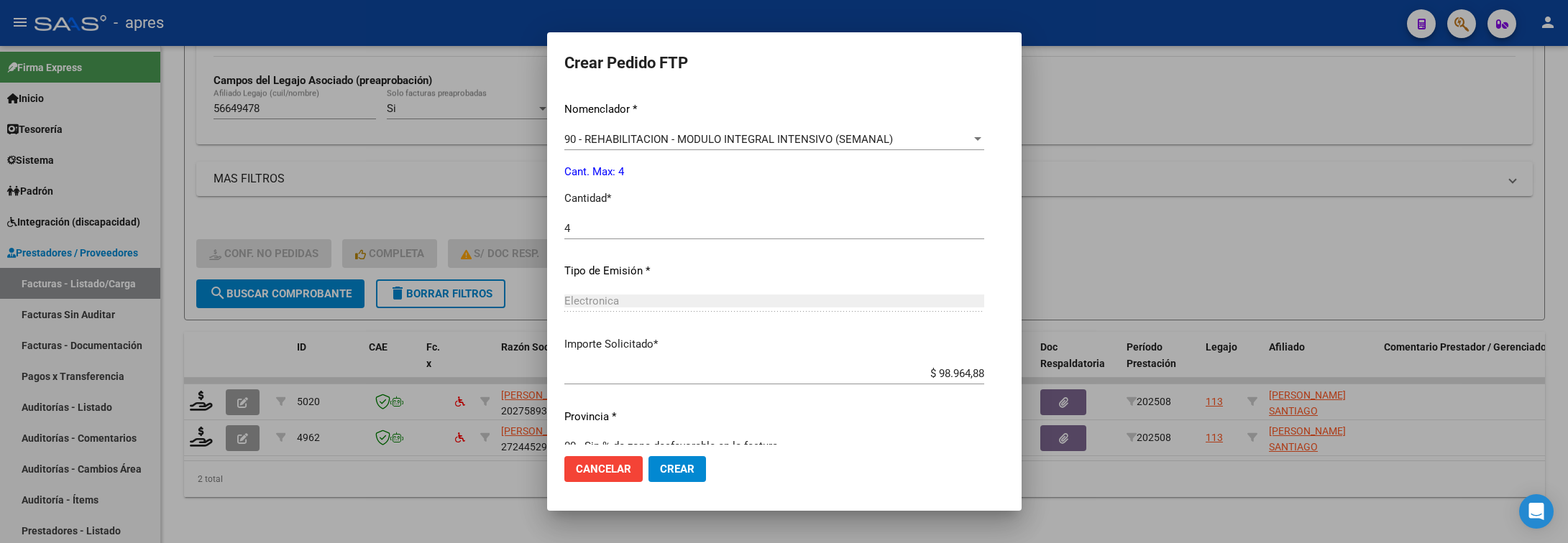
scroll to position [609, 0]
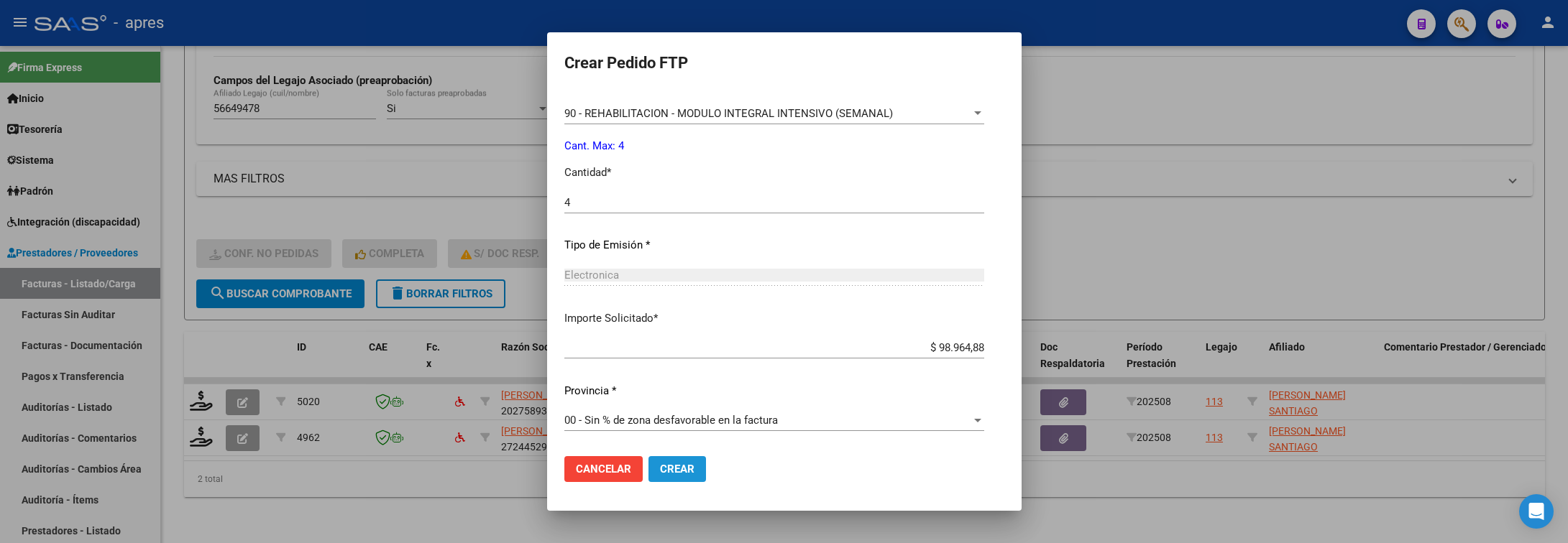
click at [684, 472] on button "Crear" at bounding box center [677, 469] width 57 height 26
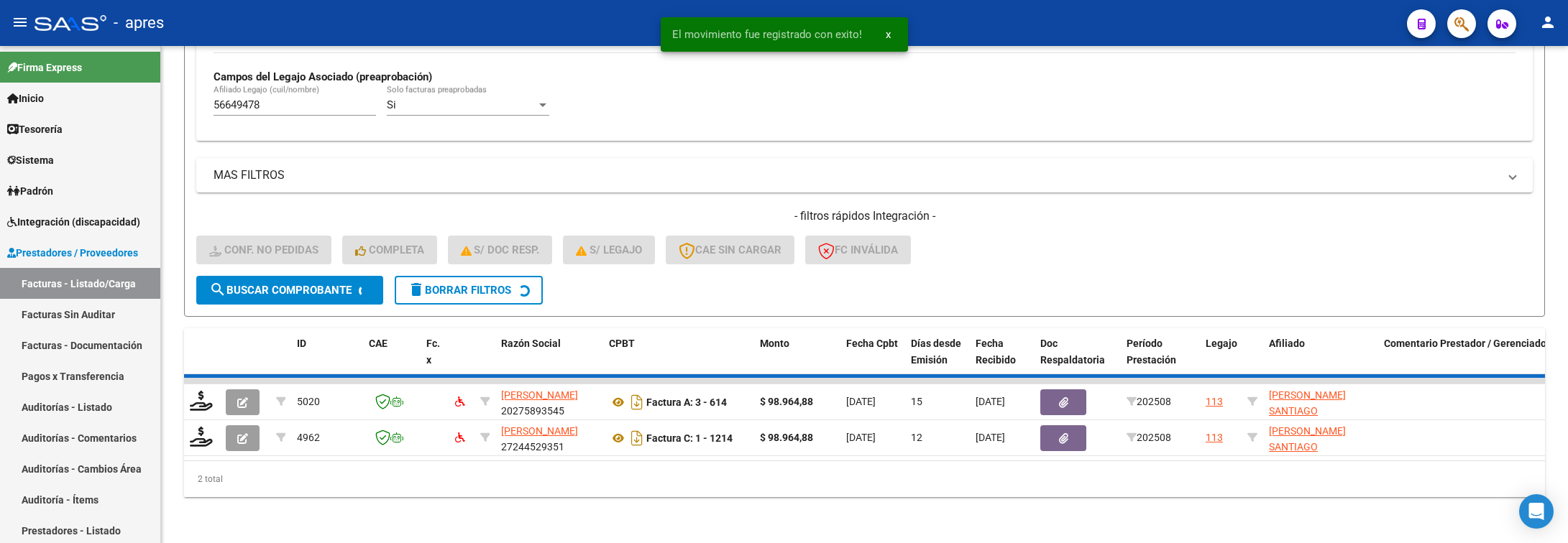
scroll to position [390, 0]
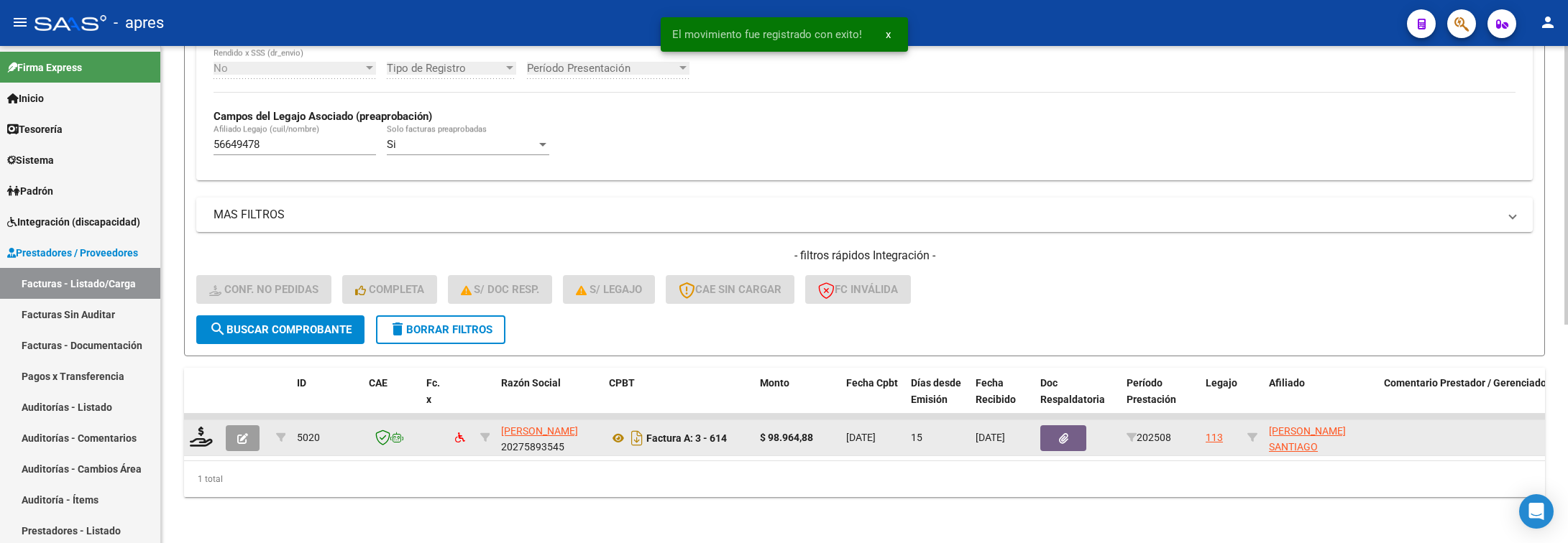
click at [212, 427] on div at bounding box center [202, 438] width 24 height 22
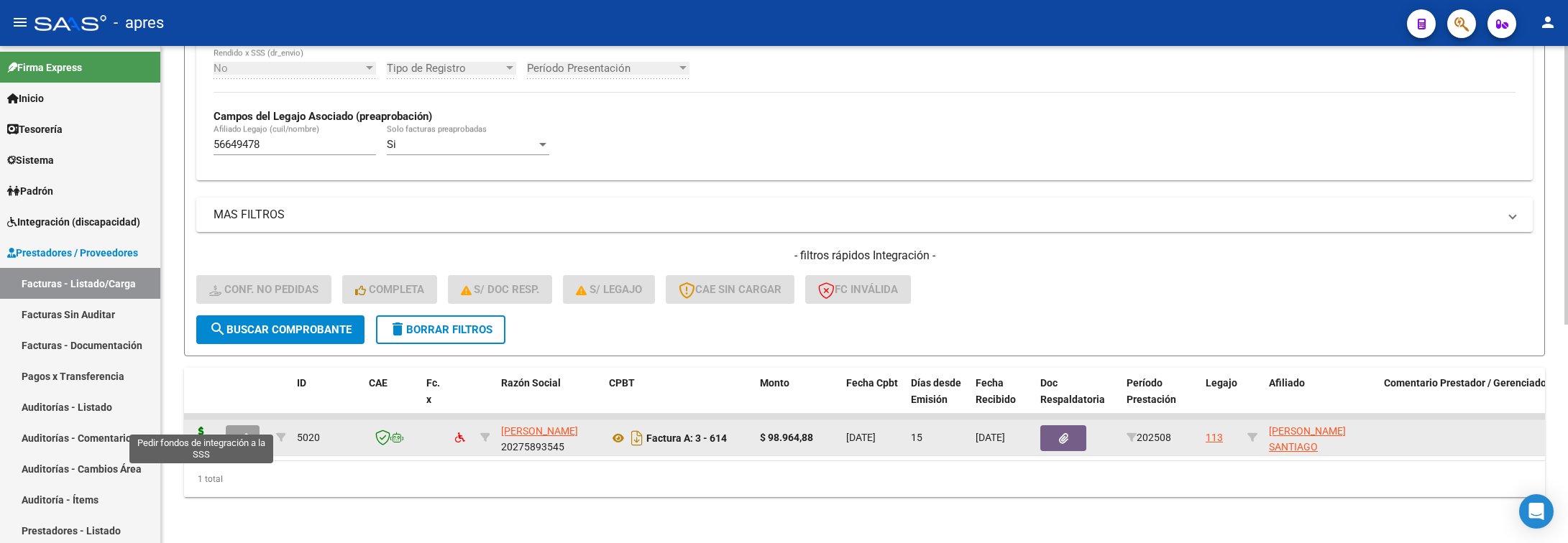
click at [201, 427] on icon at bounding box center [201, 437] width 23 height 20
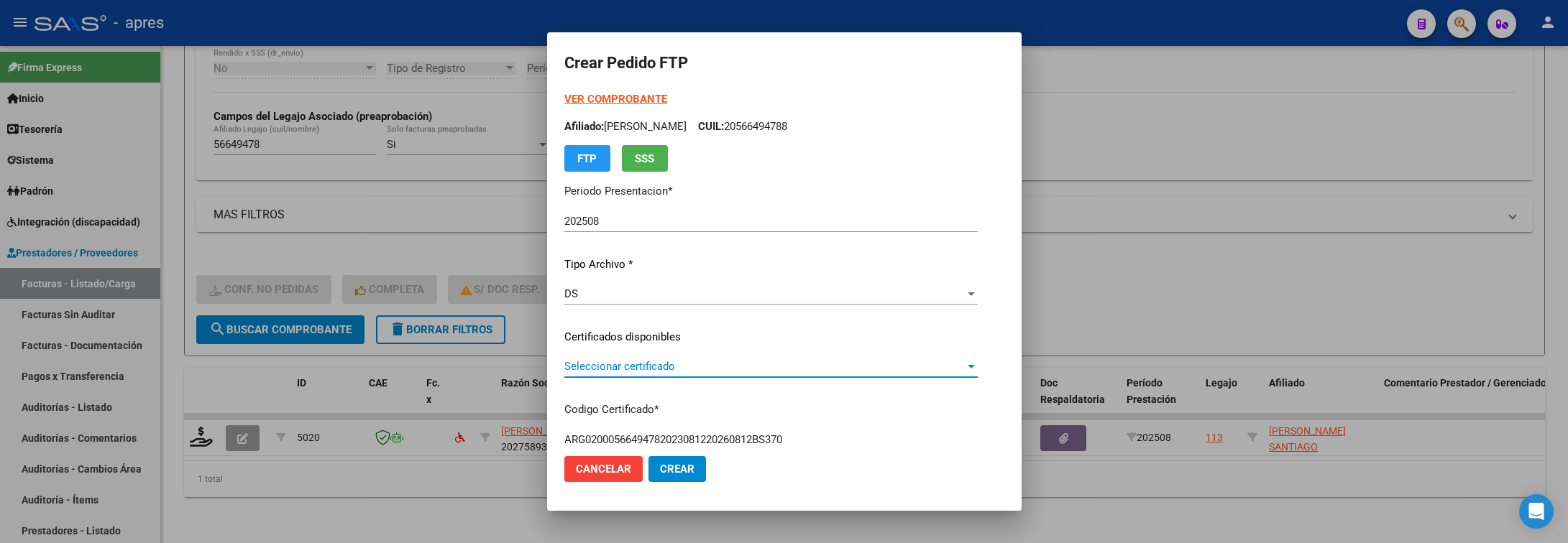
click at [660, 365] on span "Seleccionar certificado" at bounding box center [765, 366] width 400 height 13
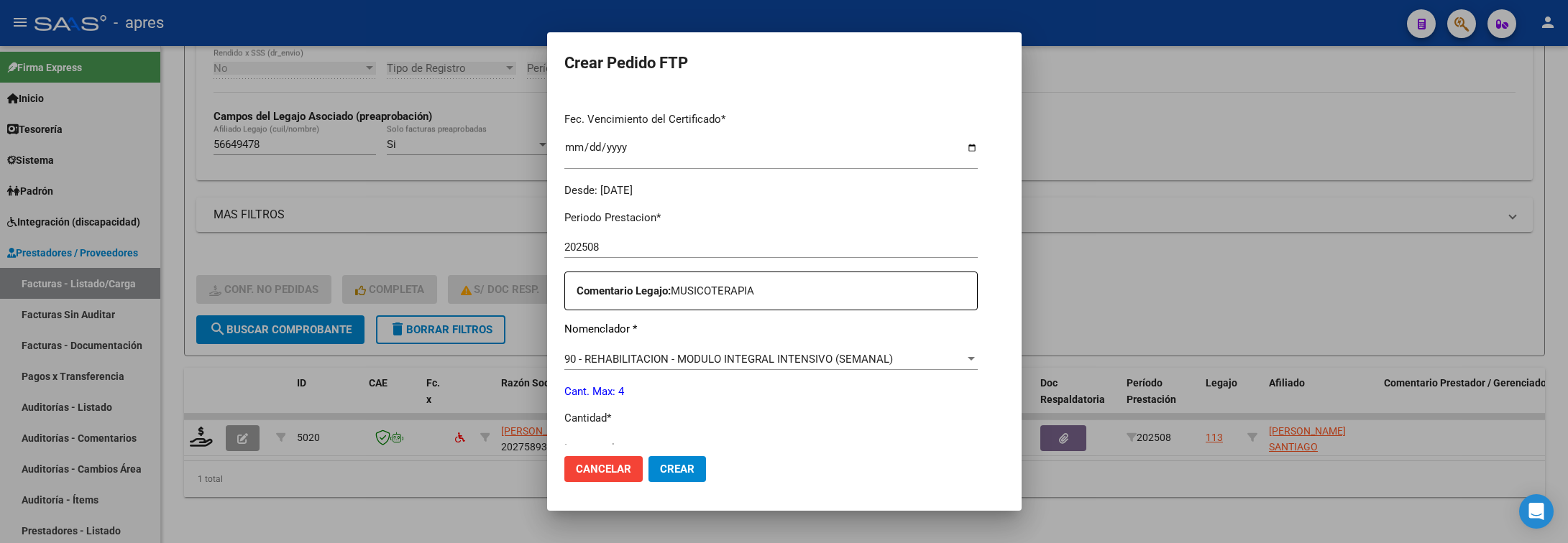
scroll to position [431, 0]
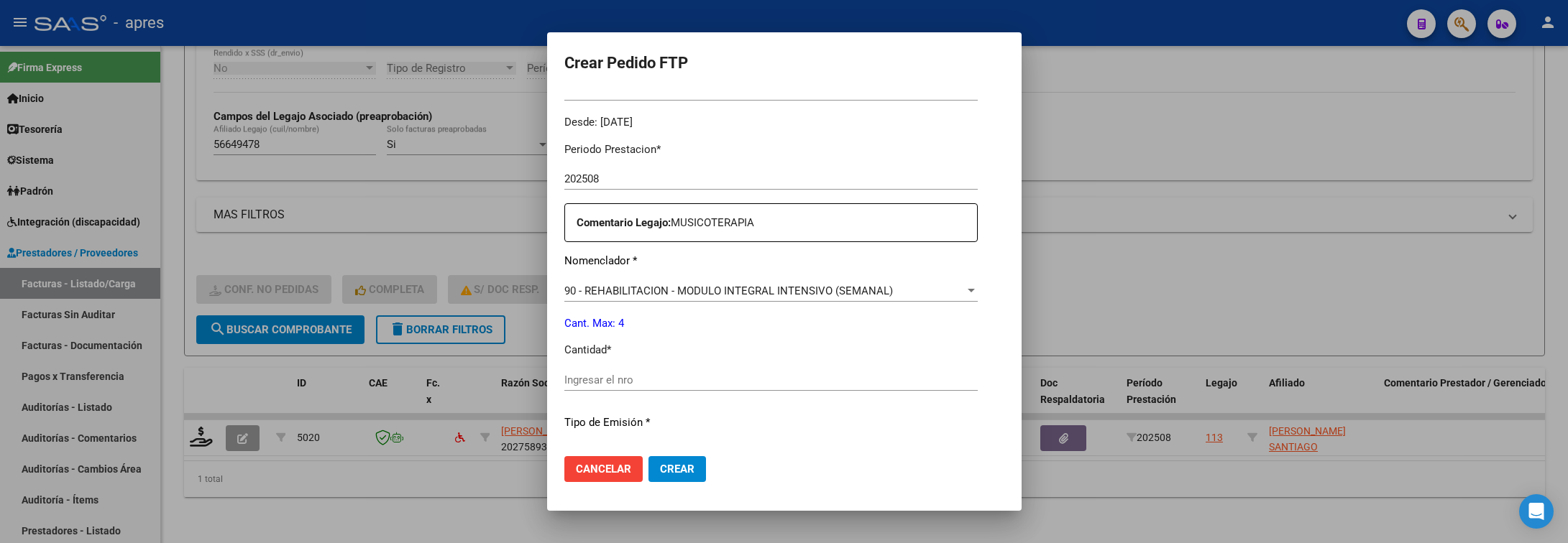
click at [802, 367] on div "Periodo Prestacion * 202508 Ingresar el Periodo Prestacion Comentario Legajo: M…" at bounding box center [771, 377] width 414 height 492
click at [800, 381] on input "Ingresar el nro" at bounding box center [771, 380] width 414 height 13
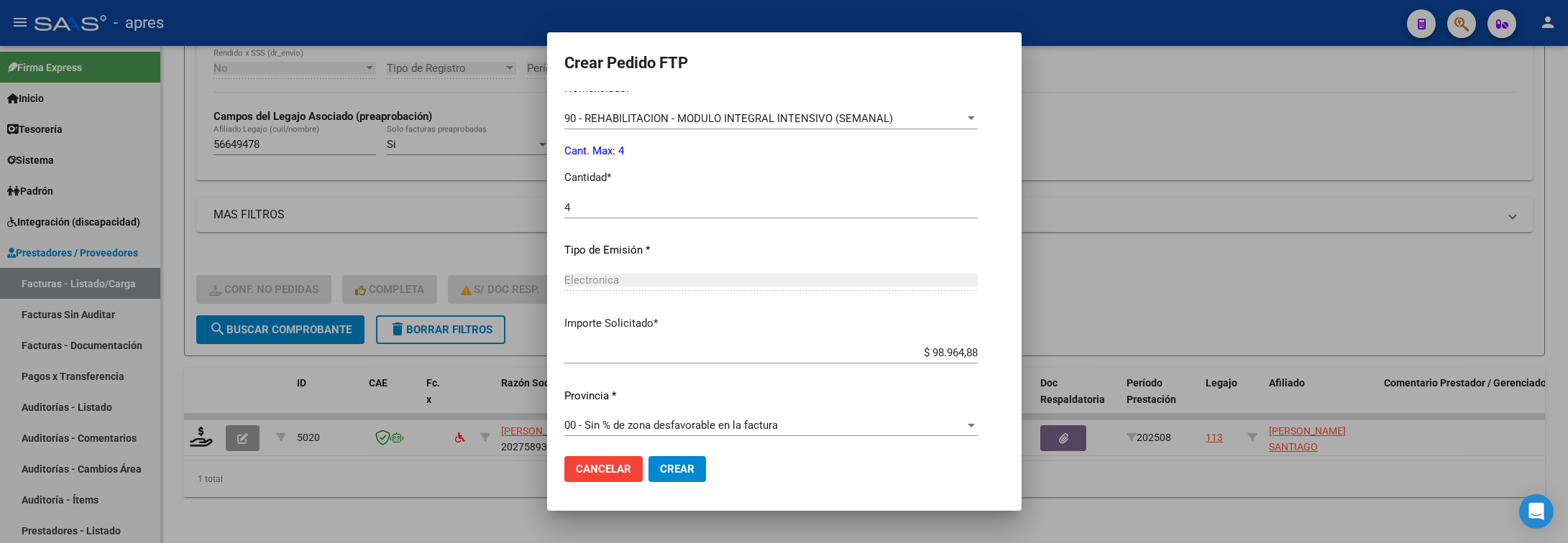
scroll to position [609, 0]
click at [696, 475] on button "Crear" at bounding box center [677, 469] width 57 height 26
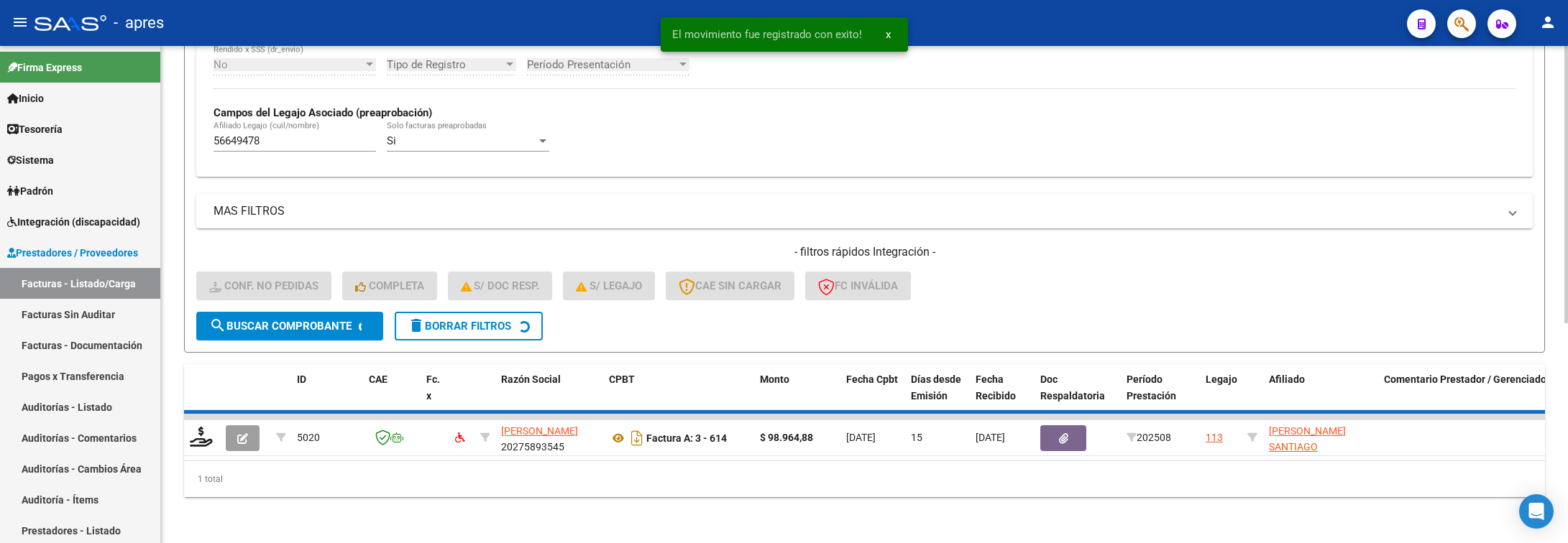
scroll to position [363, 0]
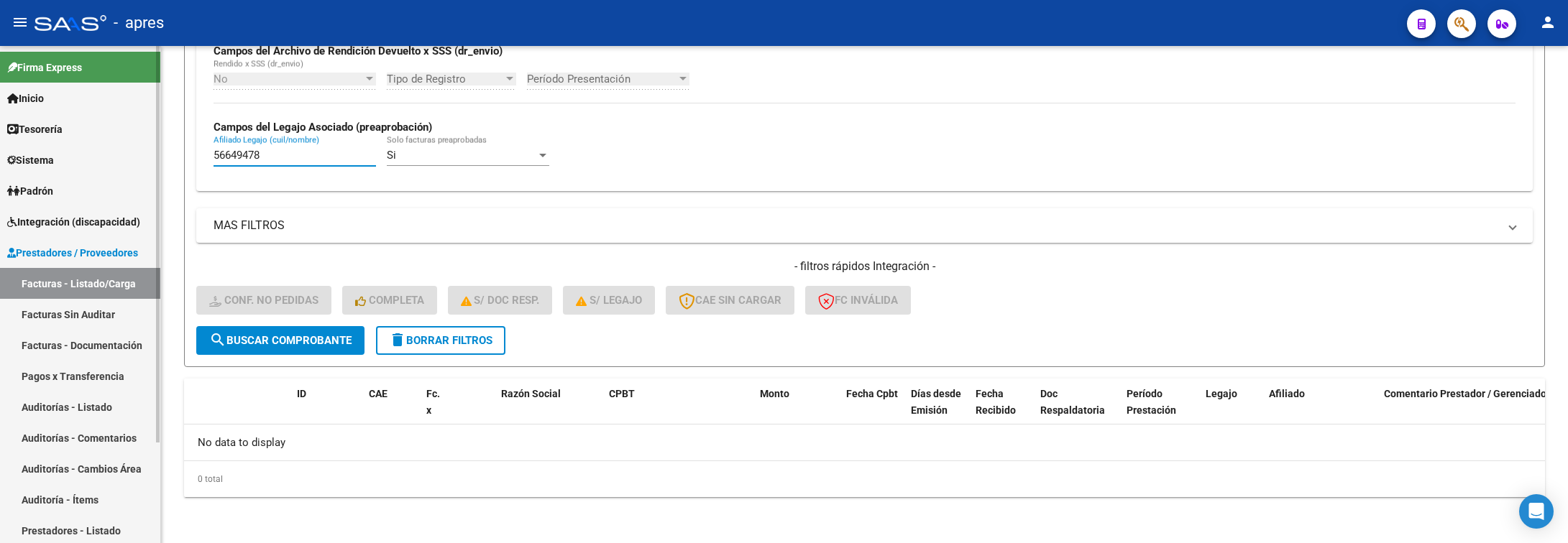
drag, startPoint x: 353, startPoint y: 151, endPoint x: 113, endPoint y: 177, distance: 241.4
click at [113, 177] on mat-sidenav-container "Firma Express Inicio Calendario SSS Instructivos Contacto OS Tesorería Extracto…" at bounding box center [784, 295] width 1568 height 497
paste input "1714137"
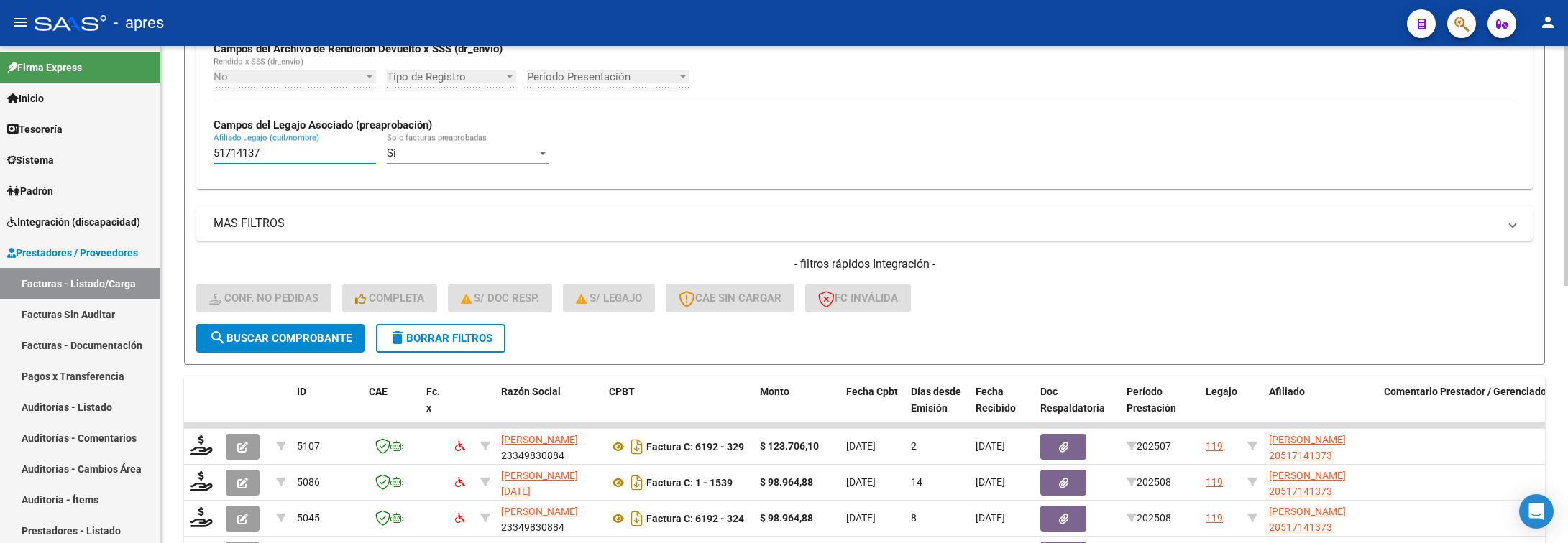
click at [1135, 326] on form "Filtros Id Integración Area Seleccionar Gerenciador Seleccionar Gerenciador Si …" at bounding box center [864, 86] width 1361 height 557
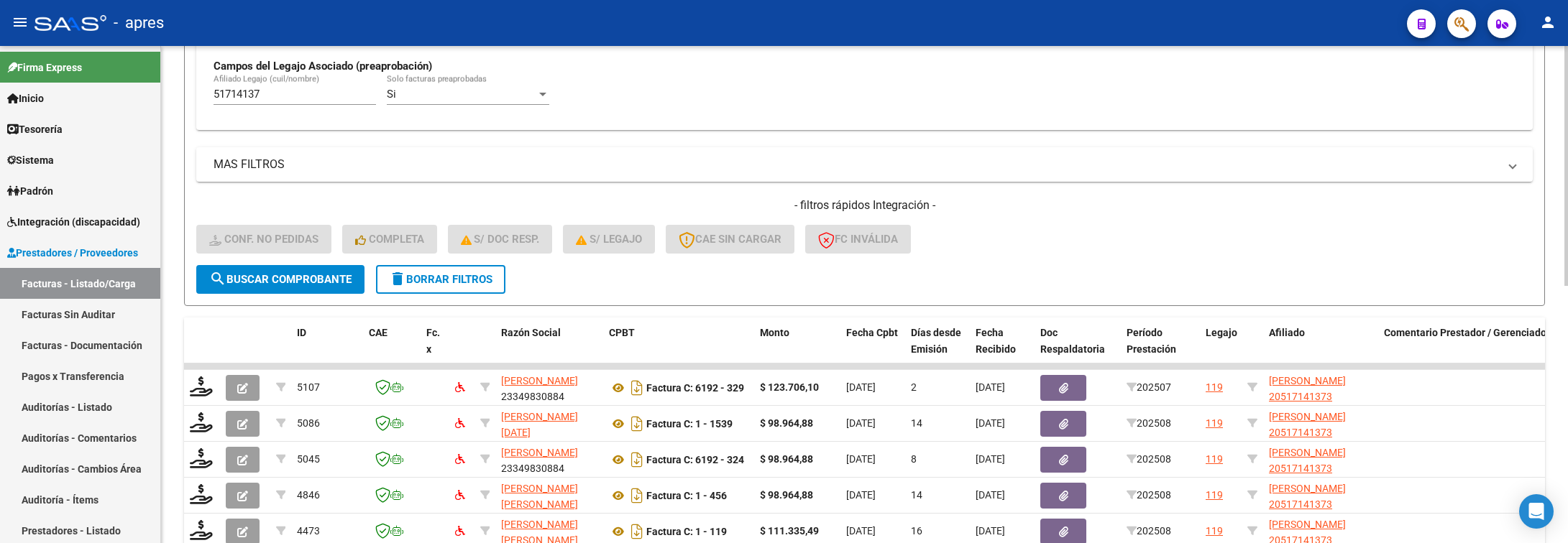
scroll to position [470, 0]
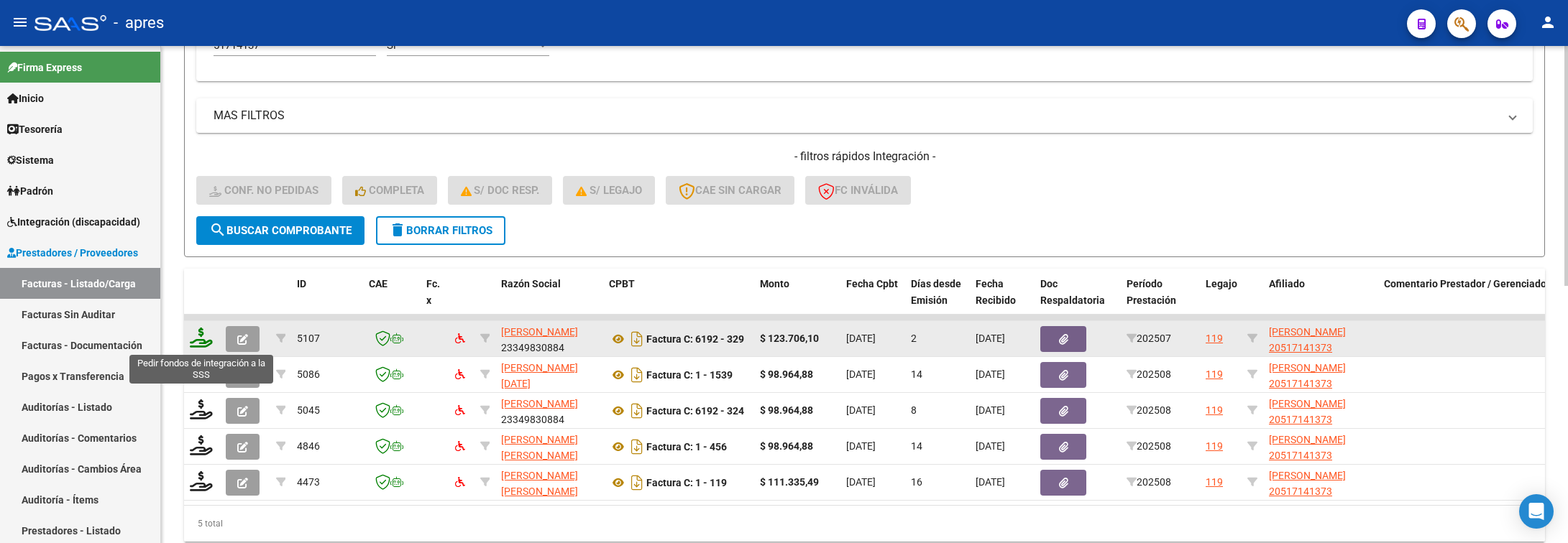
click at [205, 345] on icon at bounding box center [201, 338] width 23 height 20
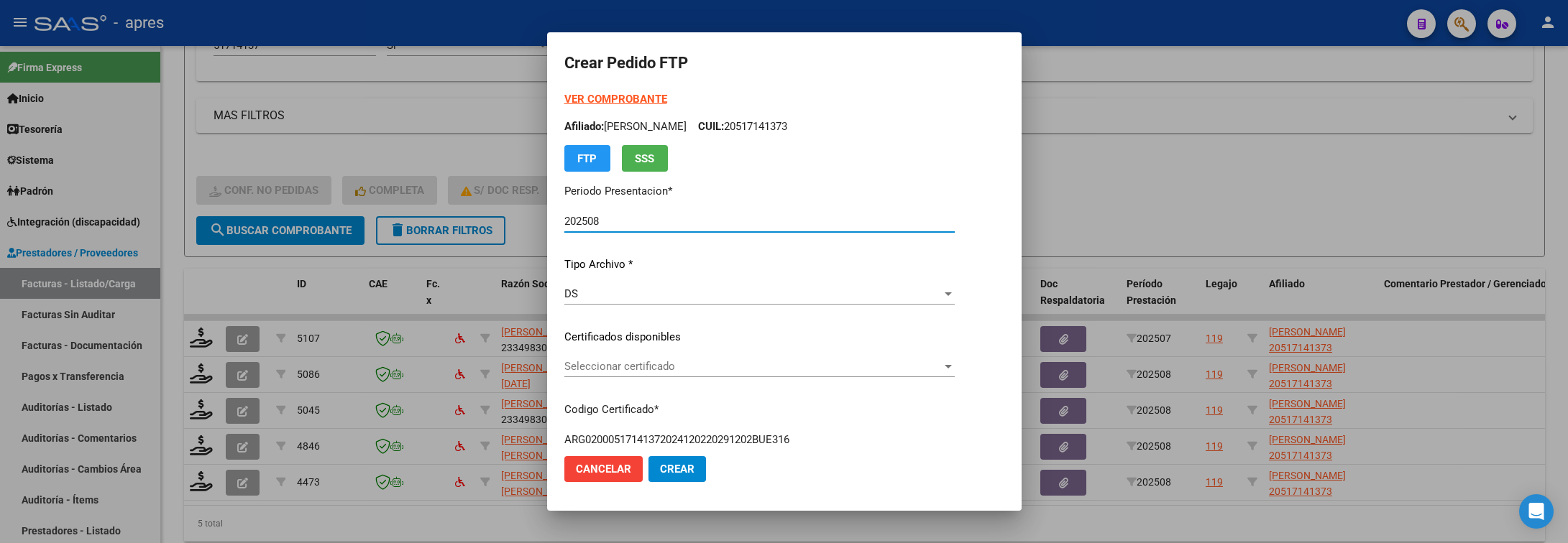
click at [706, 371] on span "Seleccionar certificado" at bounding box center [753, 366] width 378 height 13
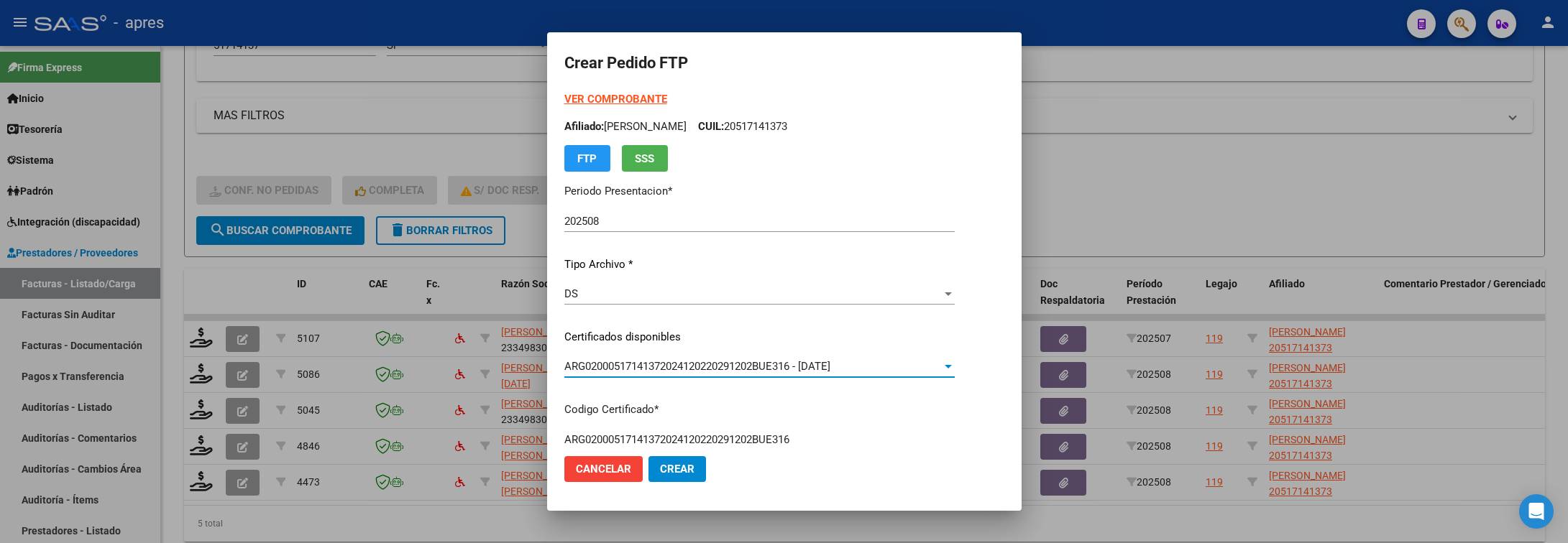
scroll to position [539, 0]
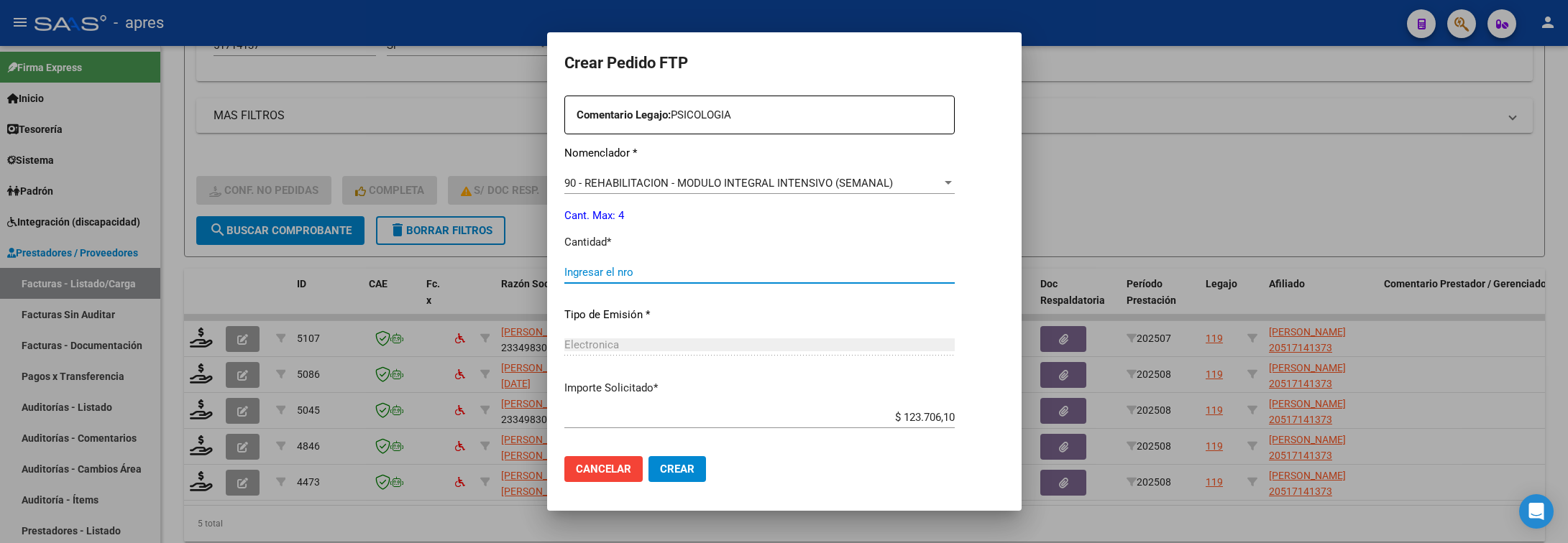
click at [706, 272] on input "Ingresar el nro" at bounding box center [759, 272] width 390 height 13
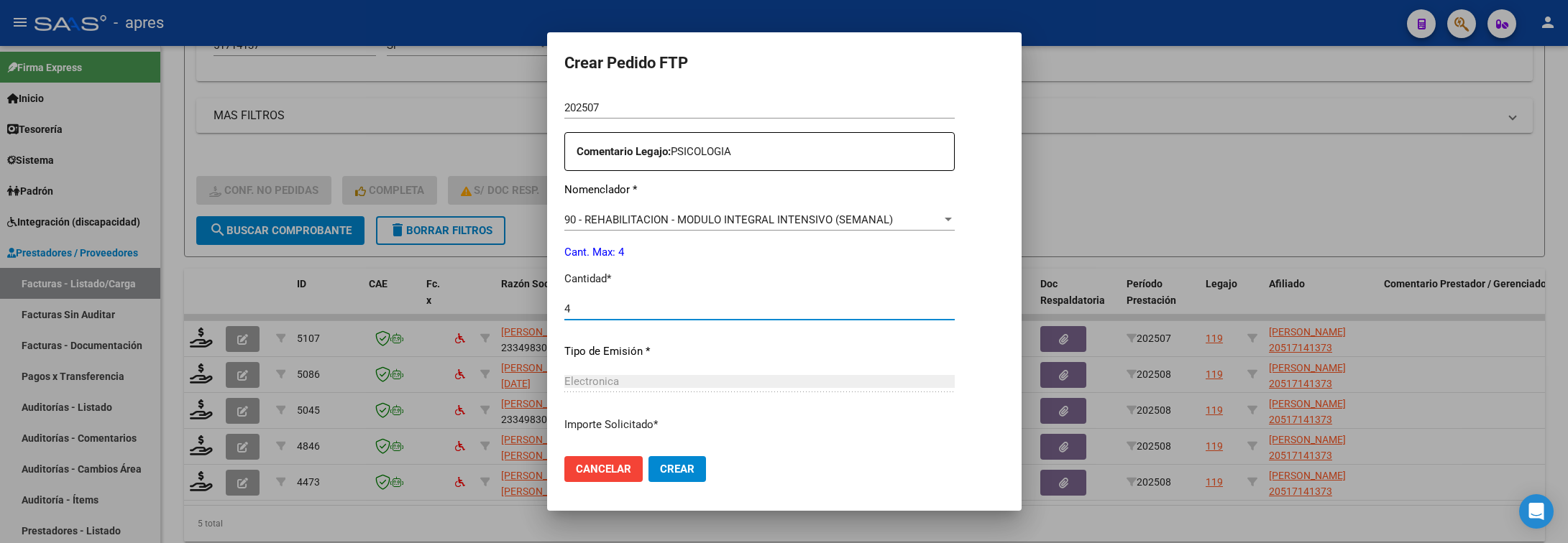
scroll to position [609, 0]
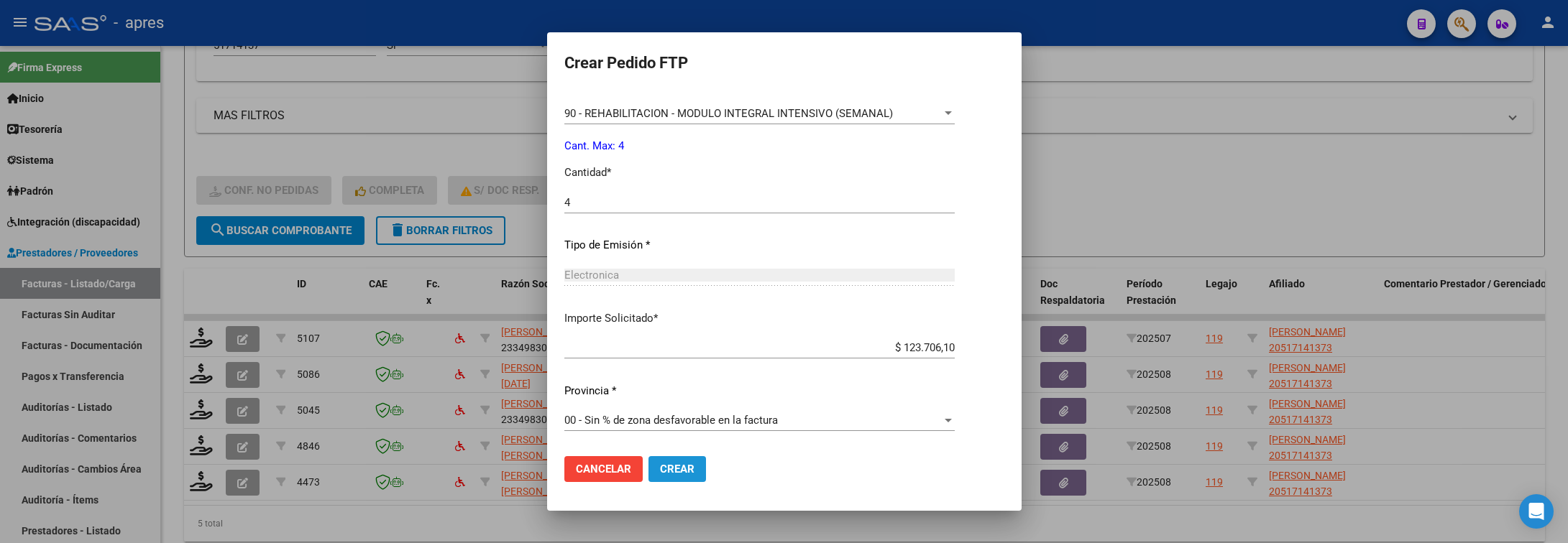
click at [678, 472] on span "Crear" at bounding box center [678, 469] width 35 height 13
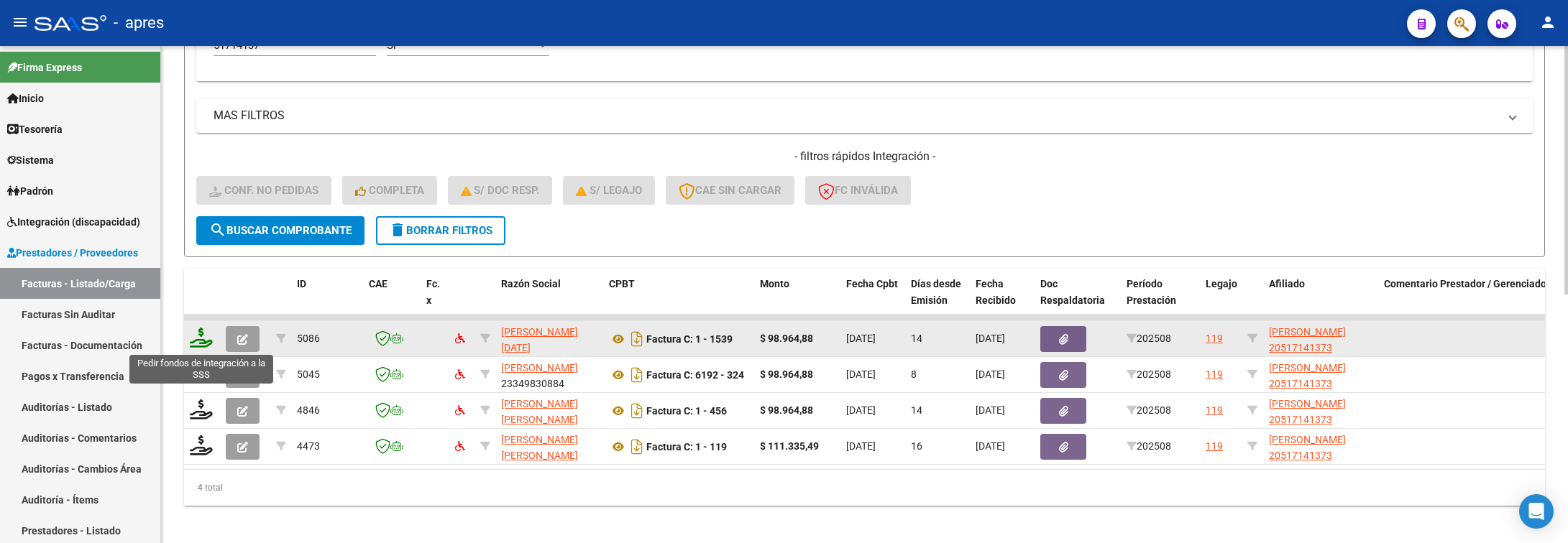
click at [199, 346] on icon at bounding box center [201, 338] width 23 height 20
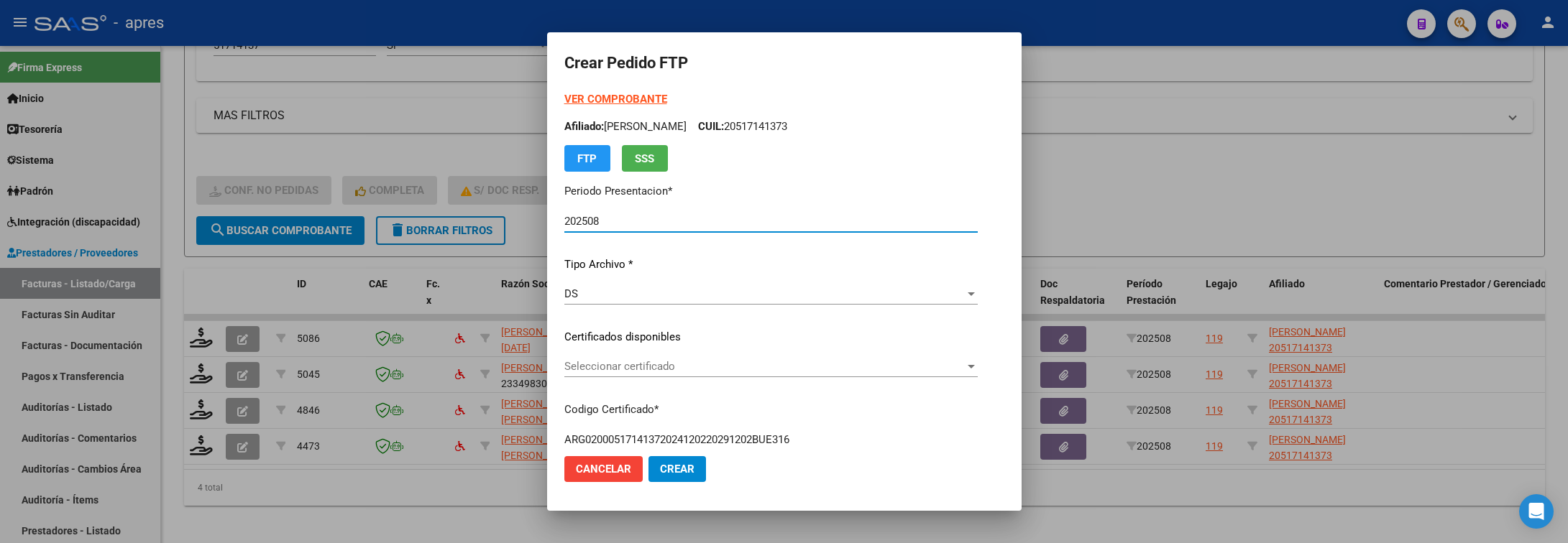
click at [769, 371] on span "Seleccionar certificado" at bounding box center [765, 366] width 400 height 13
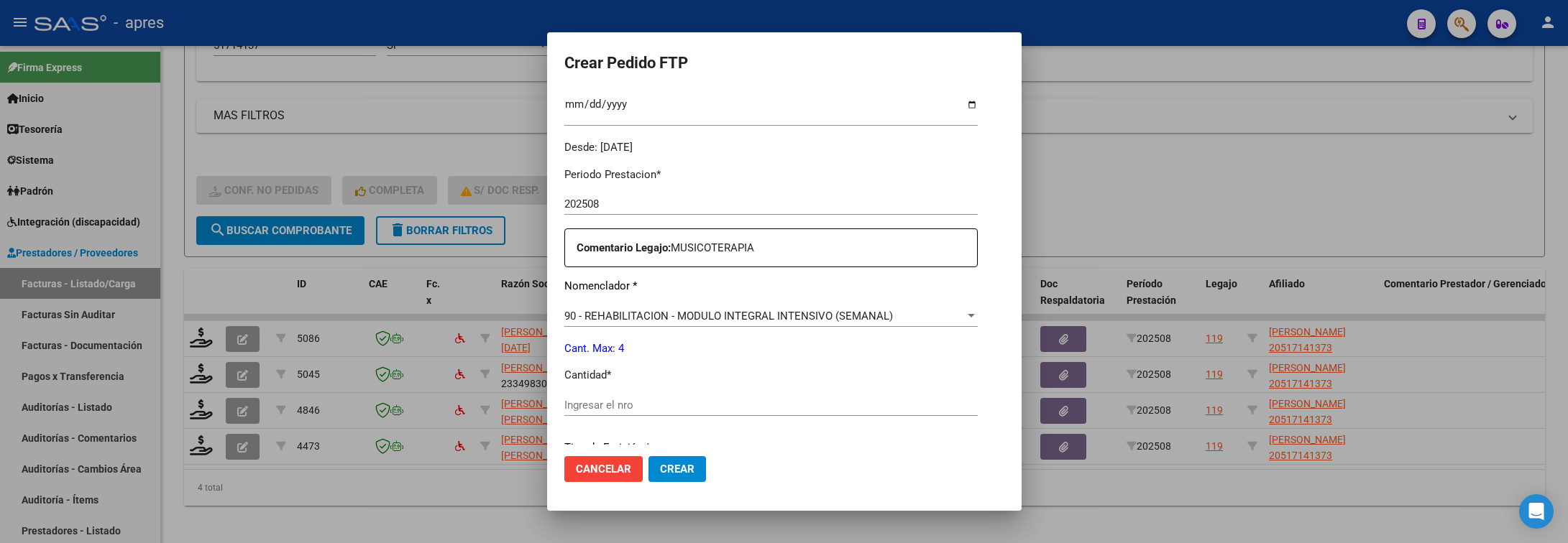
scroll to position [431, 0]
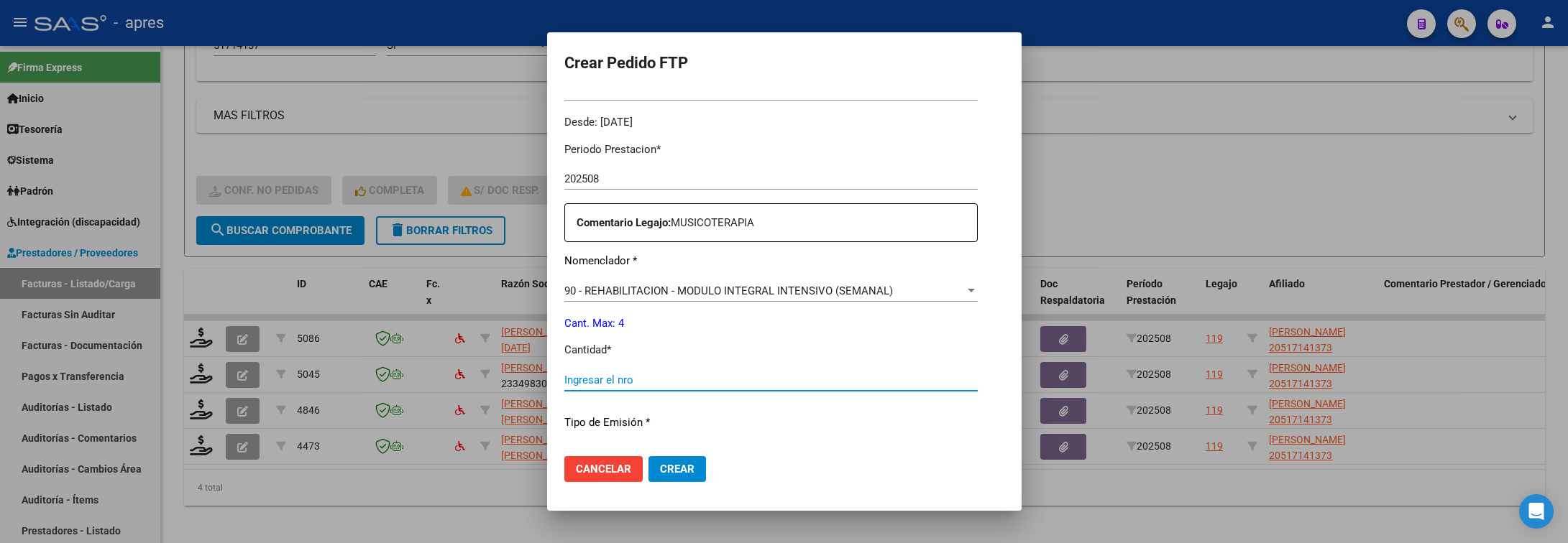
click at [685, 374] on input "Ingresar el nro" at bounding box center [771, 380] width 414 height 13
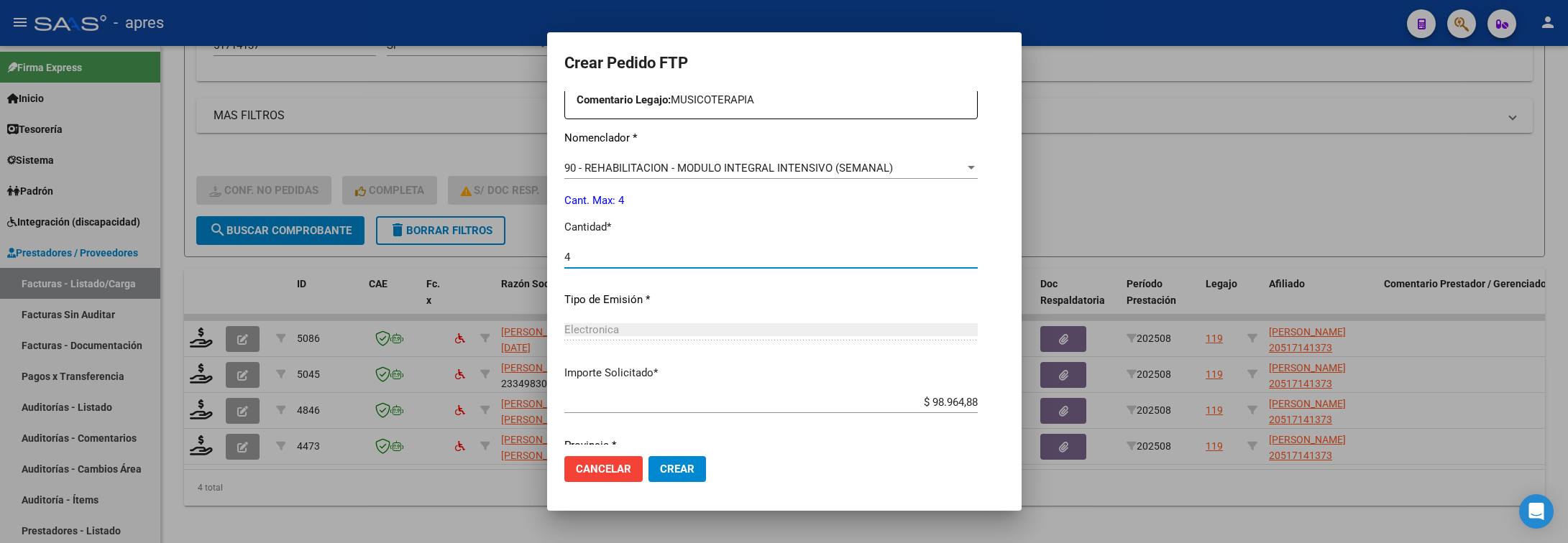
scroll to position [609, 0]
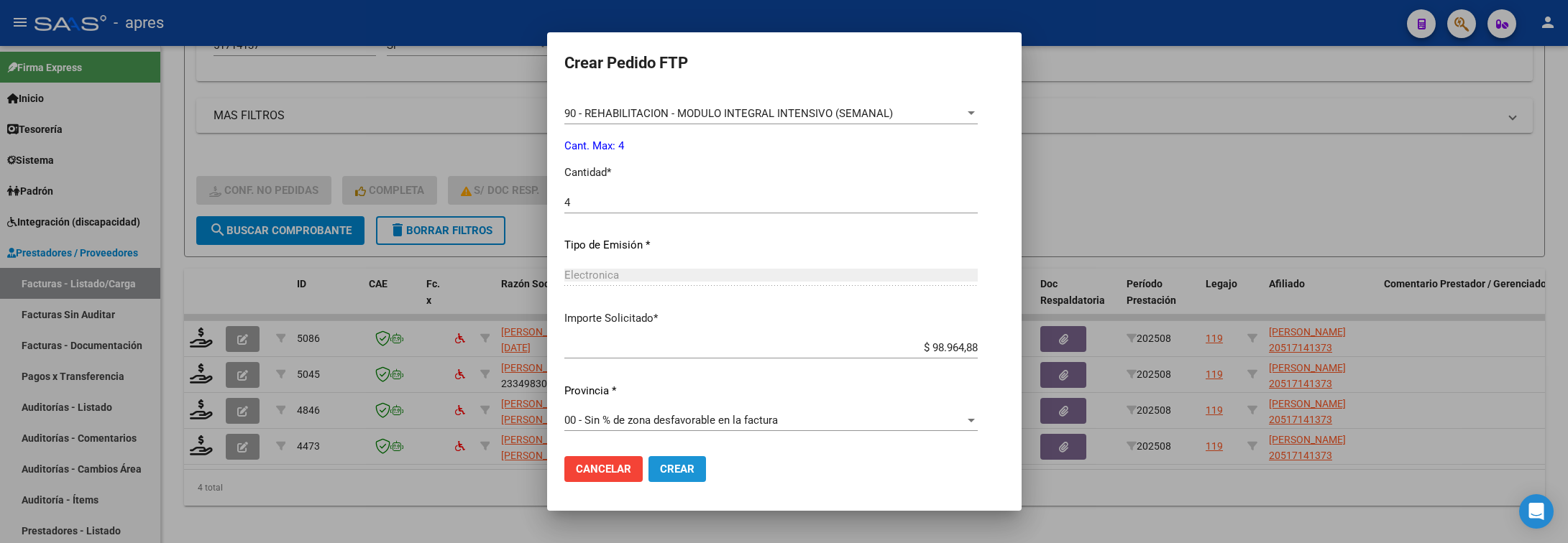
click at [673, 459] on button "Crear" at bounding box center [677, 469] width 57 height 26
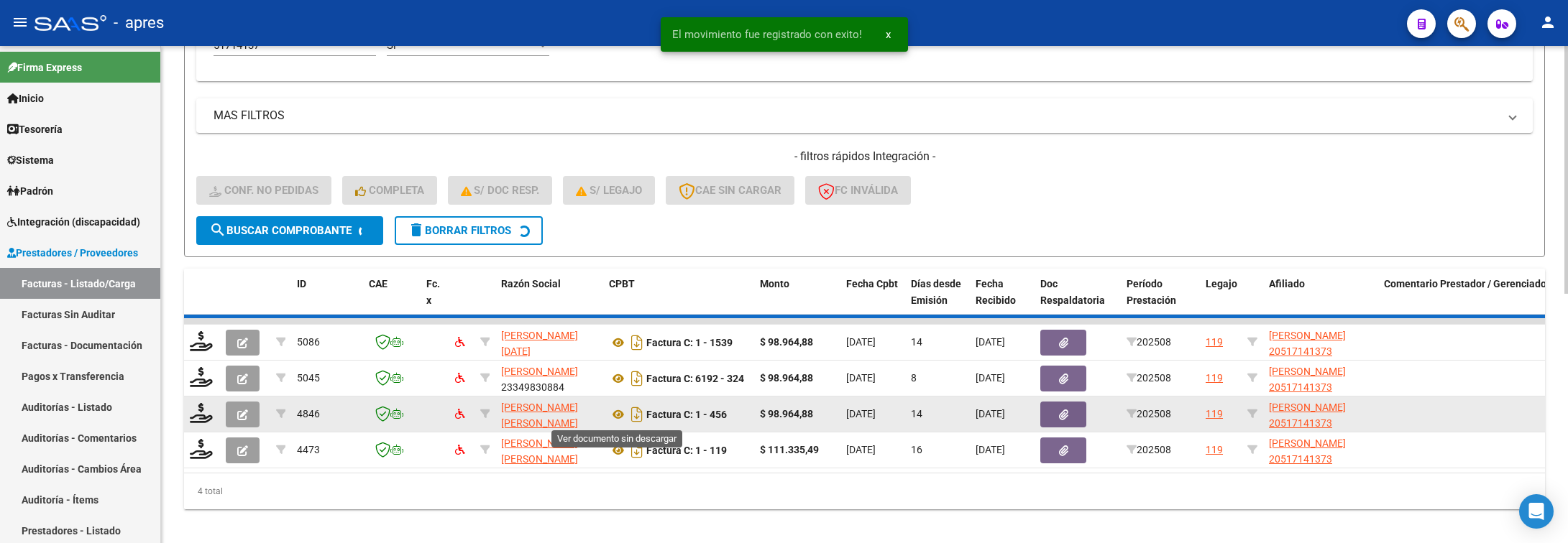
scroll to position [462, 0]
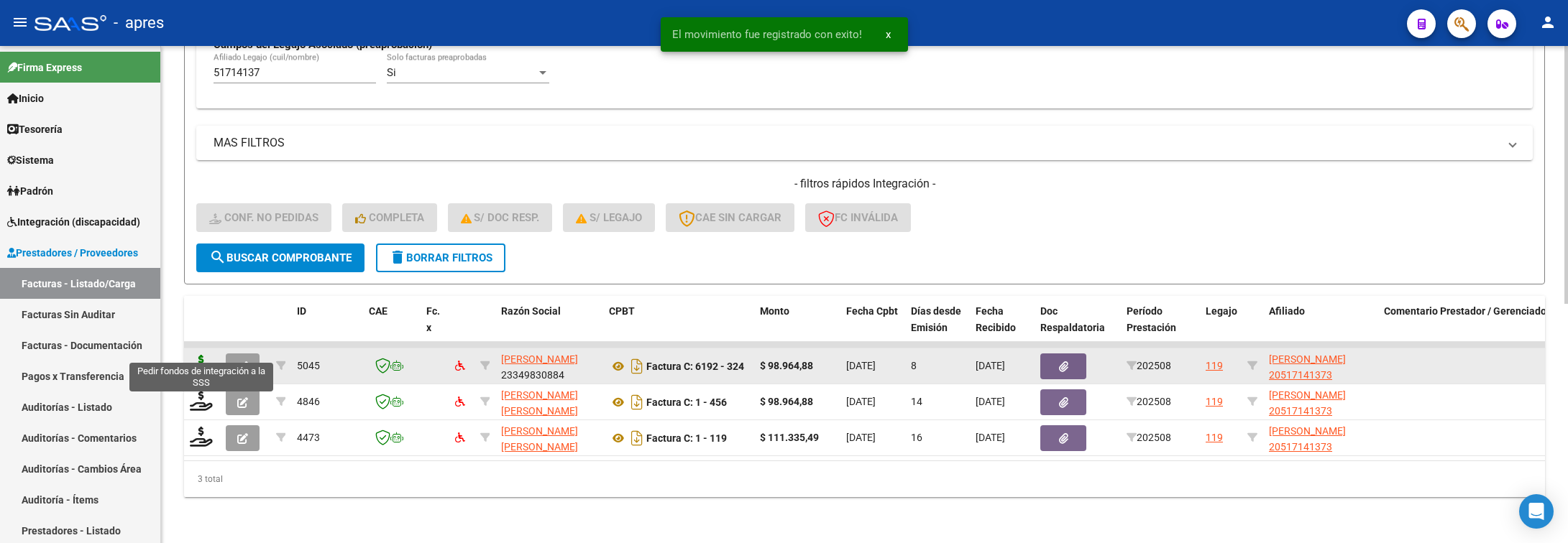
click at [192, 355] on icon at bounding box center [201, 365] width 23 height 20
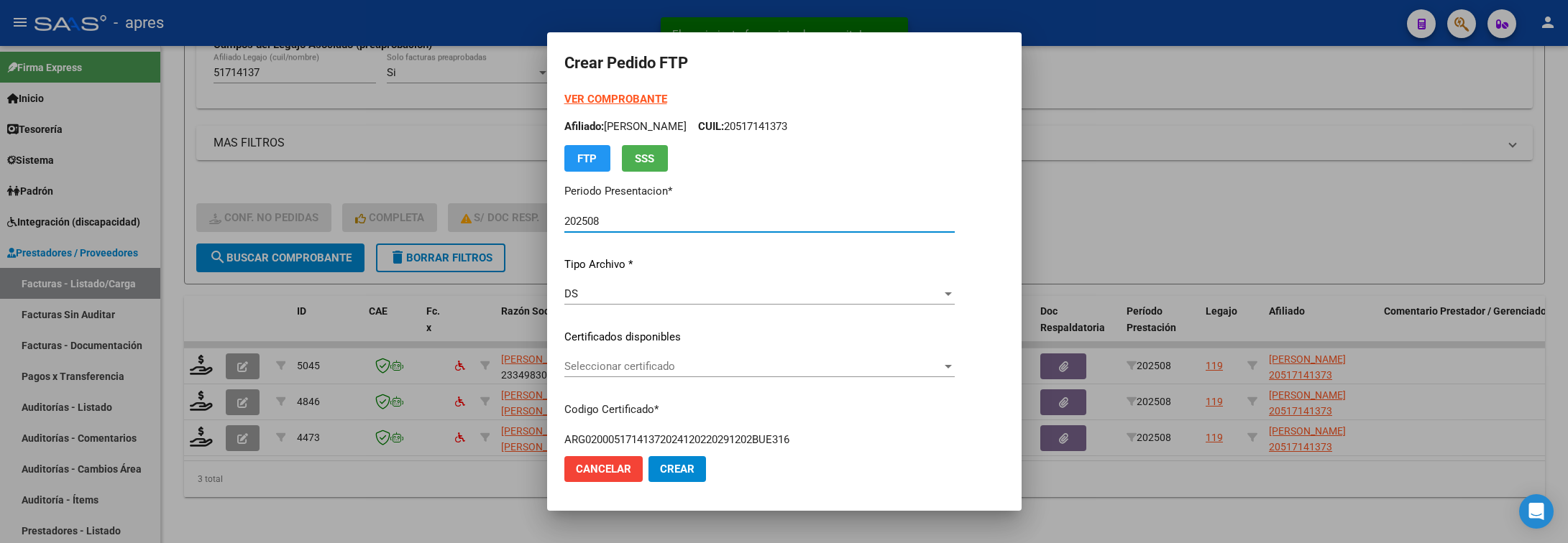
click at [623, 377] on div "Seleccionar certificado Seleccionar certificado" at bounding box center [759, 373] width 390 height 35
click at [623, 371] on span "Seleccionar certificado" at bounding box center [753, 366] width 378 height 13
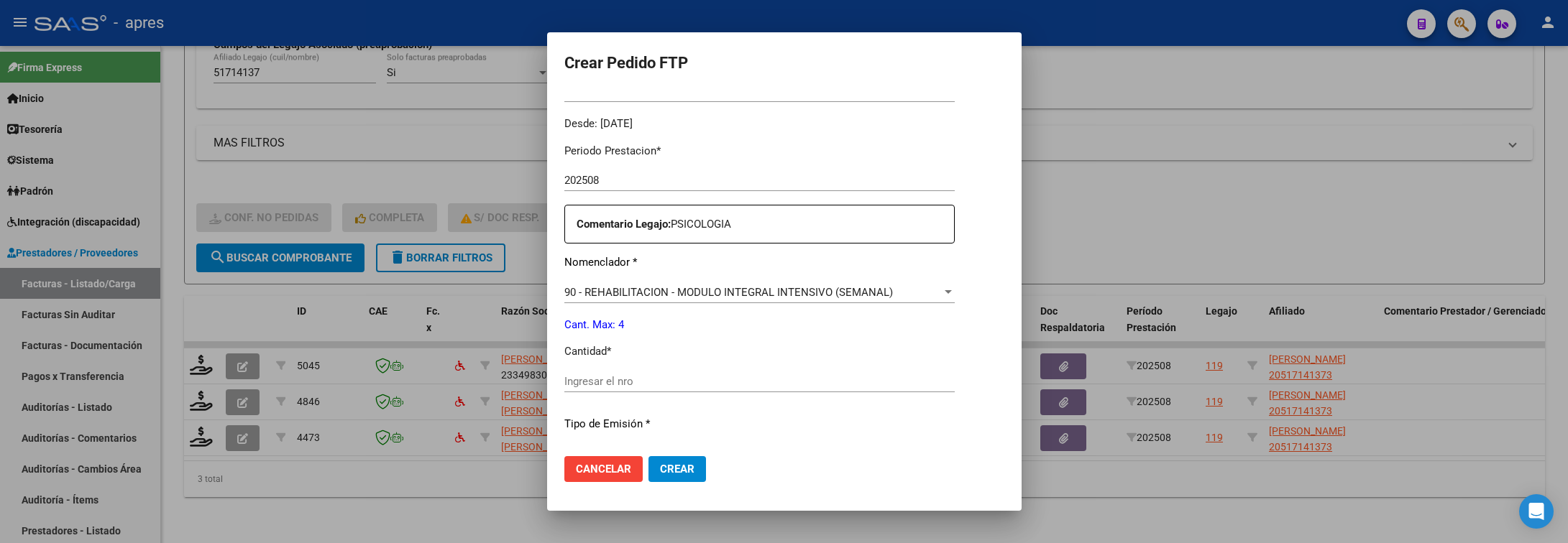
scroll to position [431, 0]
click at [623, 371] on div "Ingresar el nro" at bounding box center [759, 380] width 390 height 21
click at [624, 382] on input "Ingresar el nro" at bounding box center [759, 380] width 390 height 13
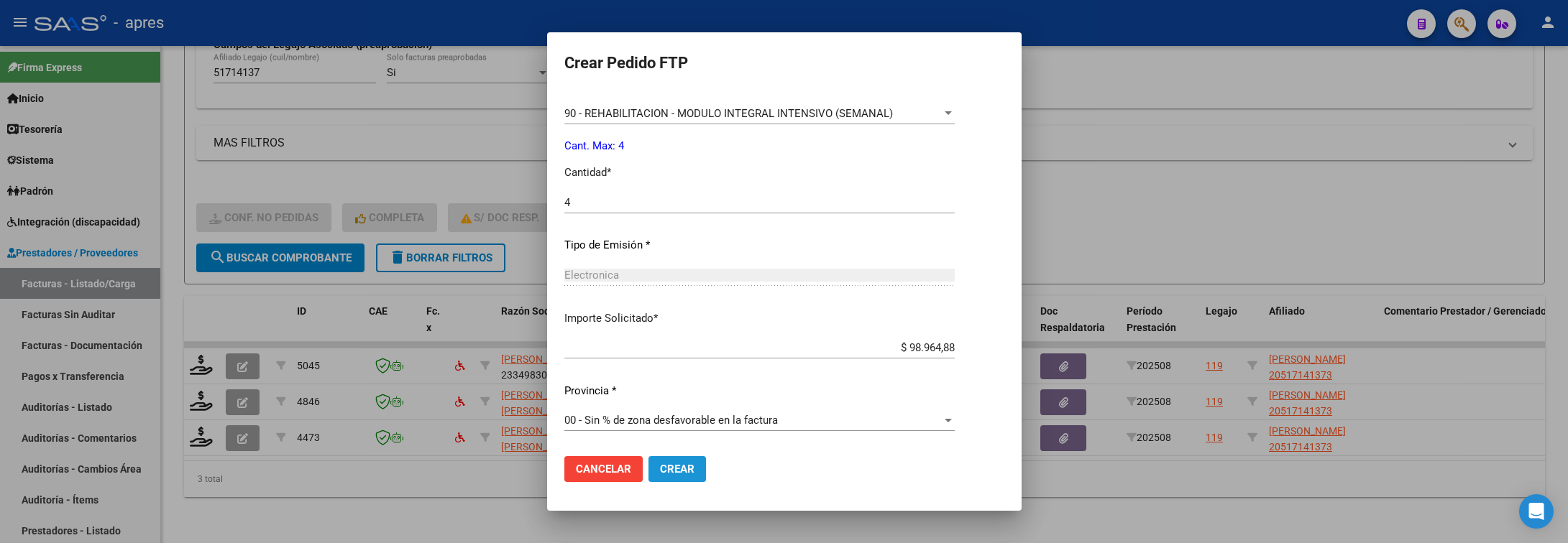
click at [670, 465] on span "Crear" at bounding box center [678, 469] width 35 height 13
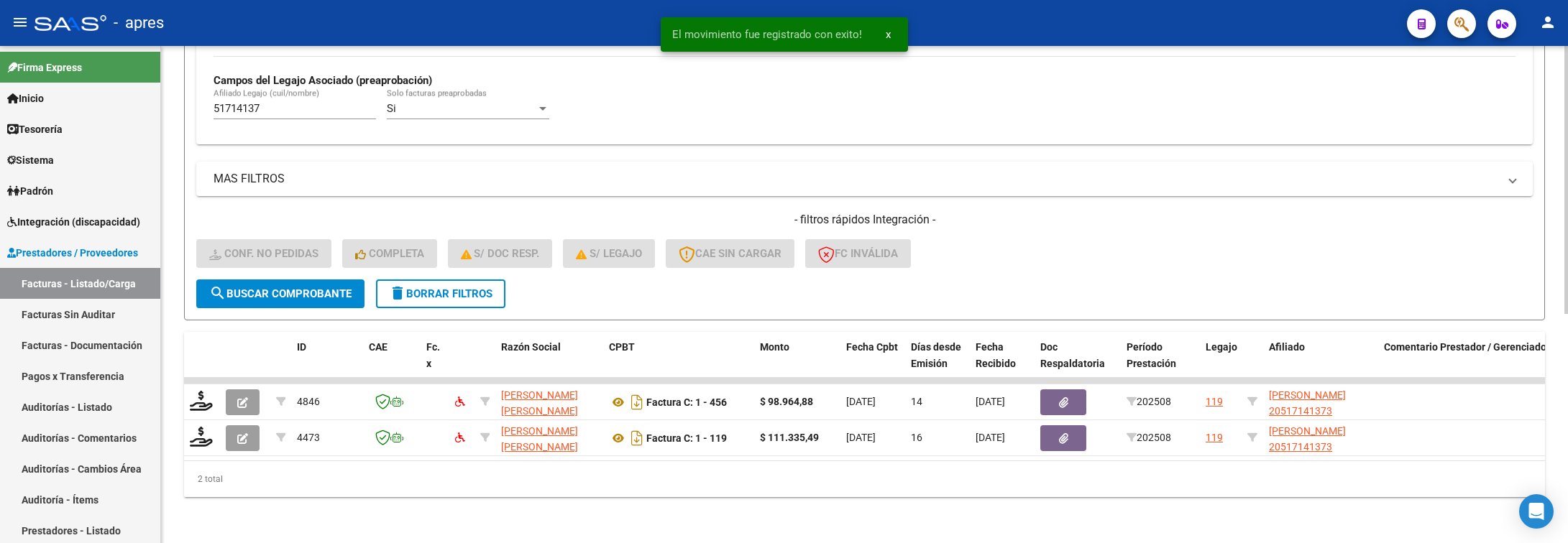
scroll to position [425, 0]
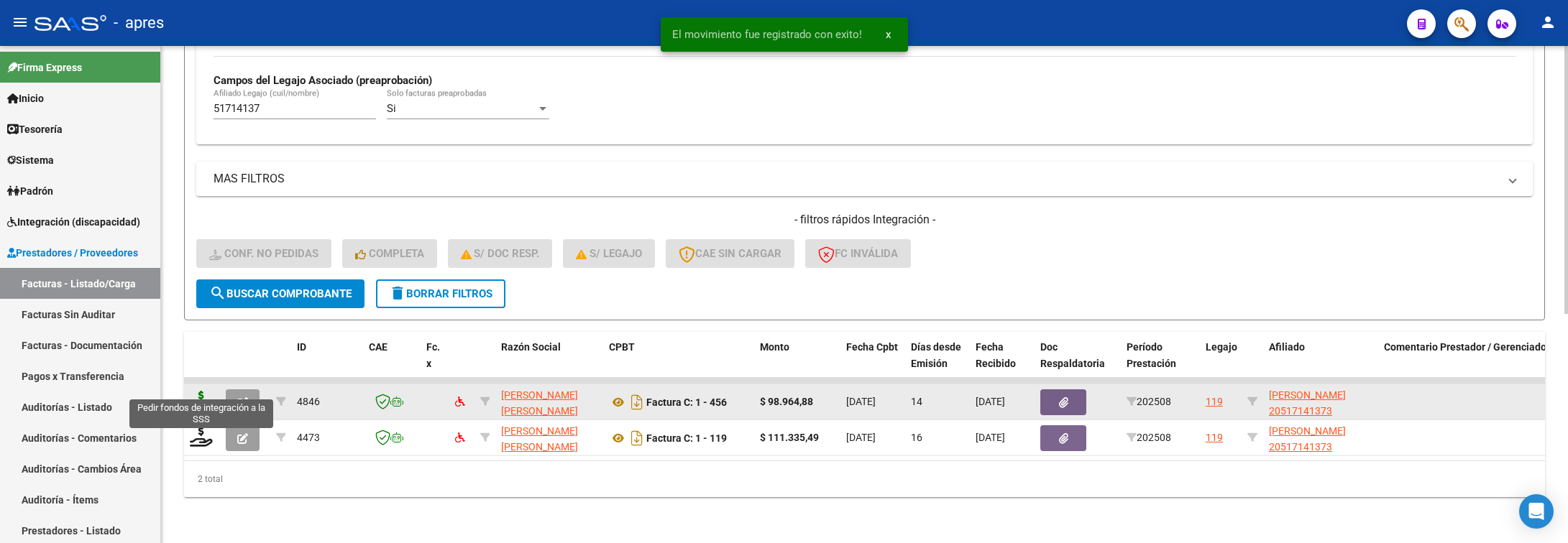
click at [209, 391] on icon at bounding box center [201, 401] width 23 height 20
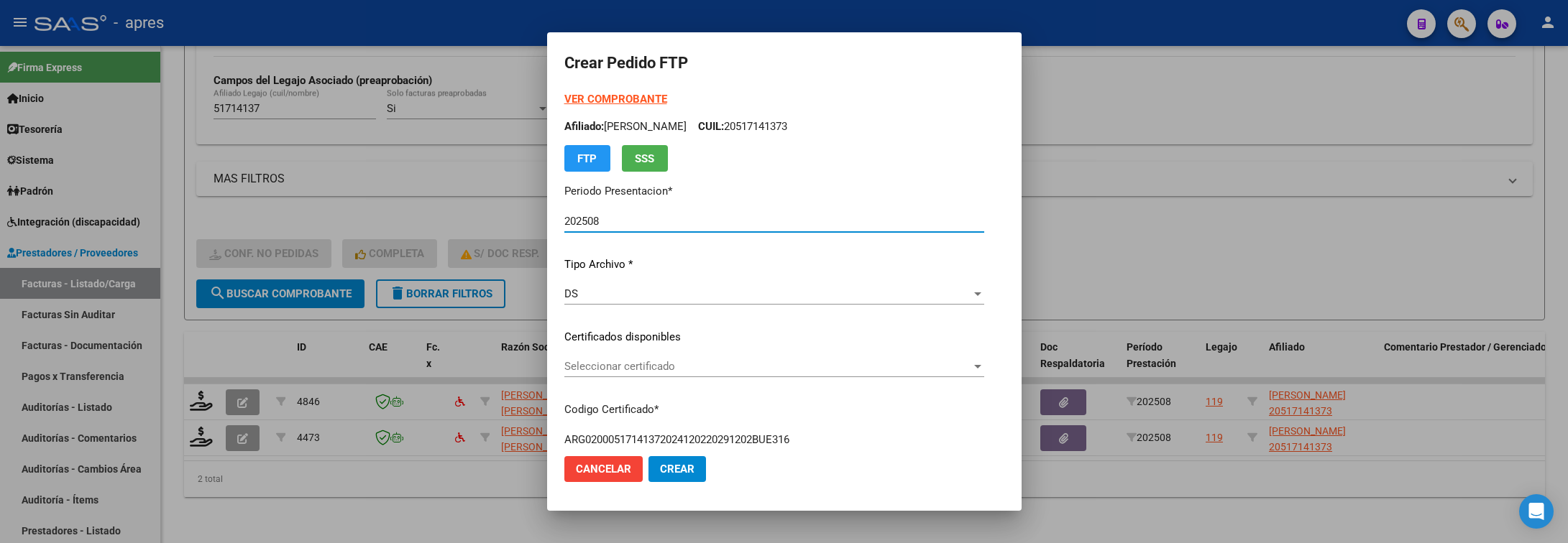
click at [700, 370] on span "Seleccionar certificado" at bounding box center [768, 366] width 407 height 13
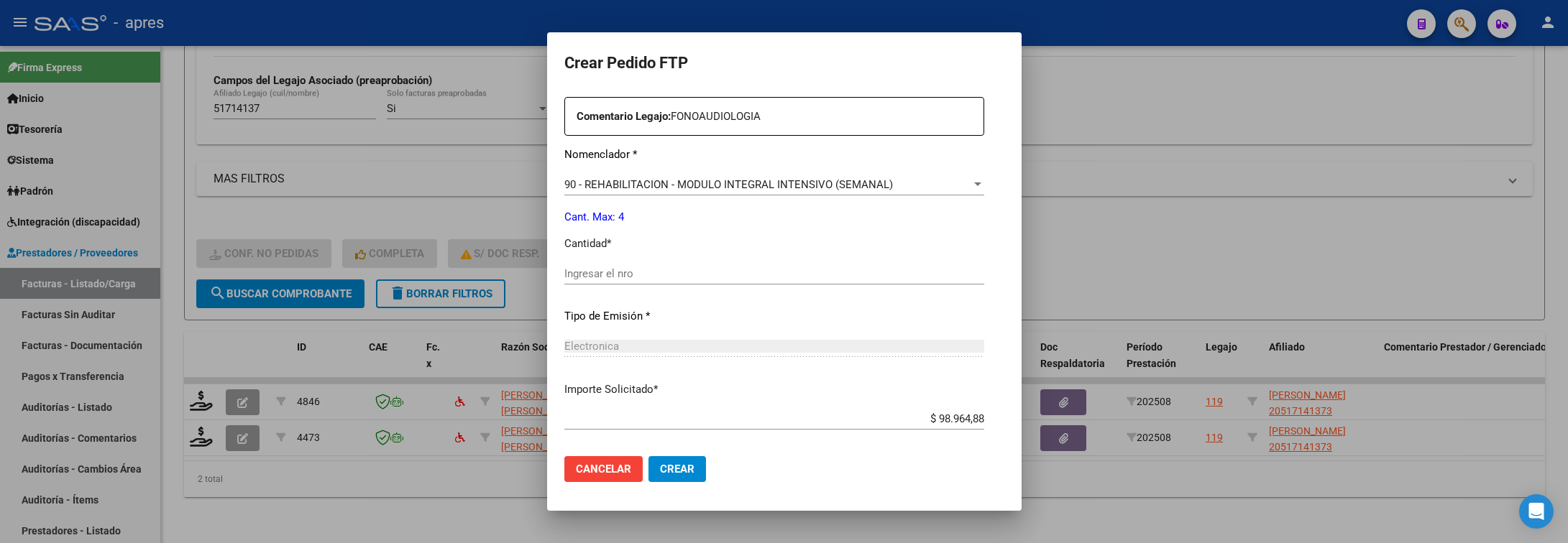
scroll to position [539, 0]
click at [707, 281] on div "Ingresar el nro" at bounding box center [774, 272] width 420 height 21
click at [708, 270] on input "Ingresar el nro" at bounding box center [774, 272] width 420 height 13
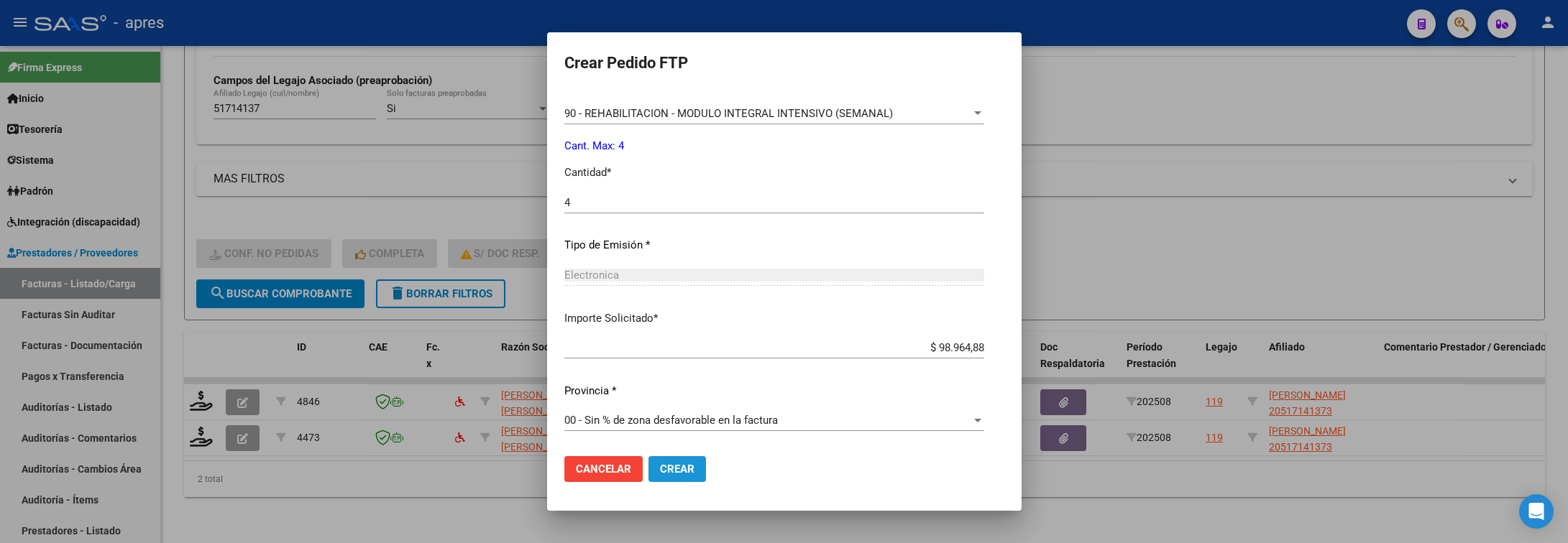
click at [661, 482] on button "Crear" at bounding box center [677, 469] width 57 height 26
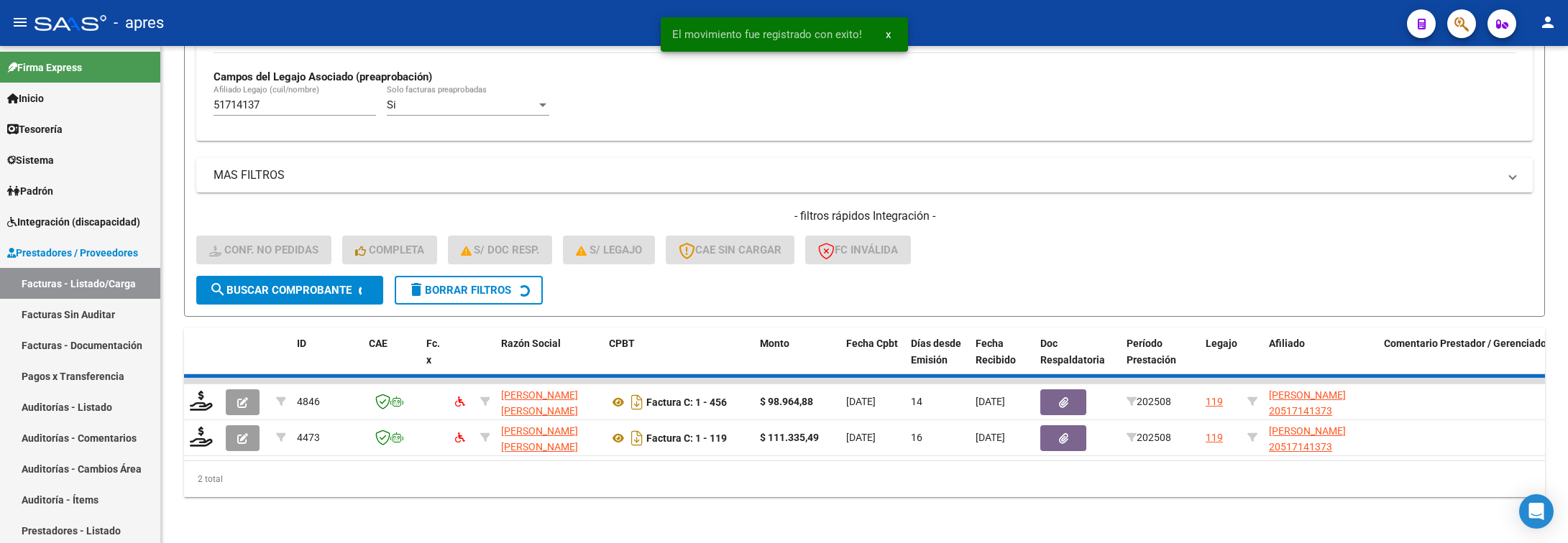
scroll to position [390, 0]
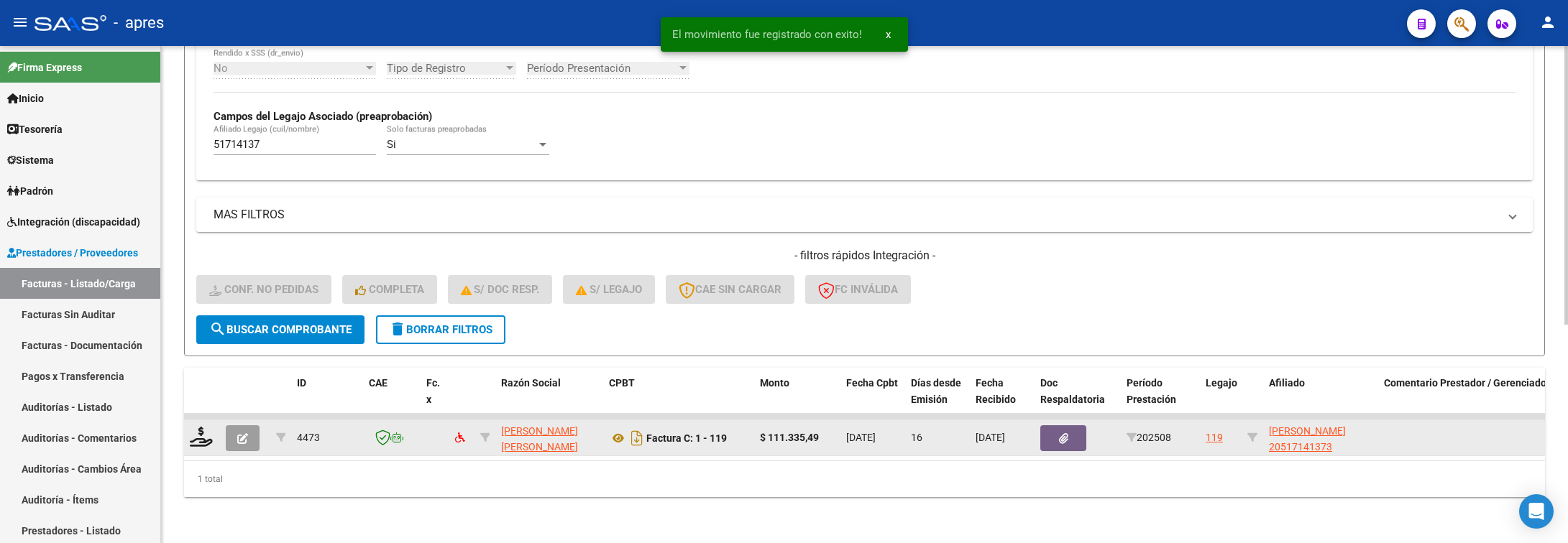
click at [212, 433] on datatable-body-cell at bounding box center [202, 438] width 36 height 35
click at [199, 428] on icon at bounding box center [201, 437] width 23 height 20
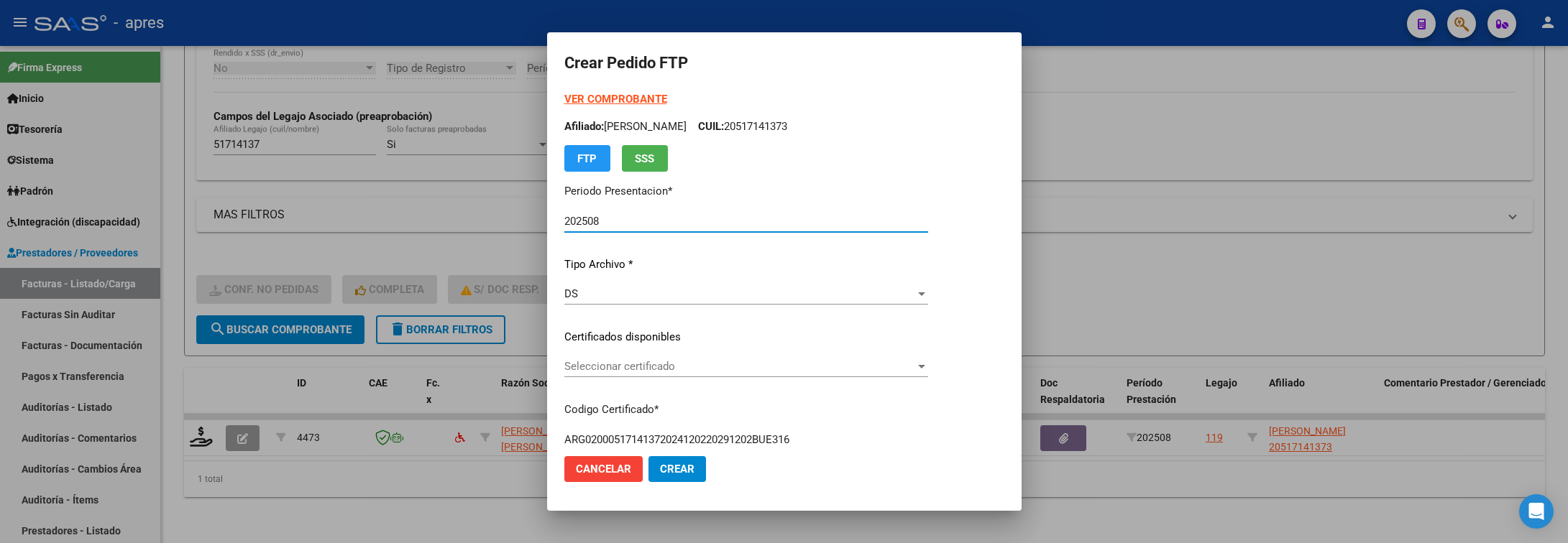
drag, startPoint x: 682, startPoint y: 390, endPoint x: 686, endPoint y: 369, distance: 21.4
click at [682, 376] on div "Seleccionar certificado Seleccionar certificado" at bounding box center [746, 373] width 364 height 35
click at [686, 369] on span "Seleccionar certificado" at bounding box center [740, 366] width 351 height 13
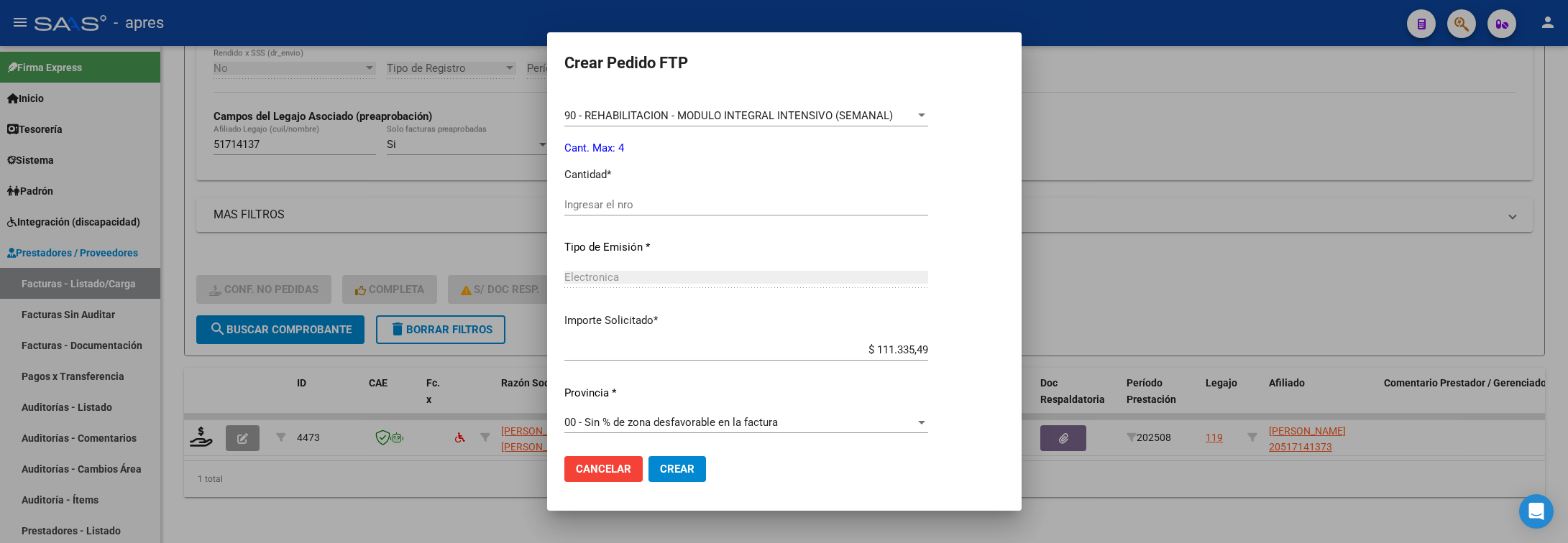
scroll to position [609, 0]
click at [710, 196] on input "Ingresar el nro" at bounding box center [746, 202] width 364 height 13
click at [676, 468] on span "Crear" at bounding box center [678, 469] width 35 height 13
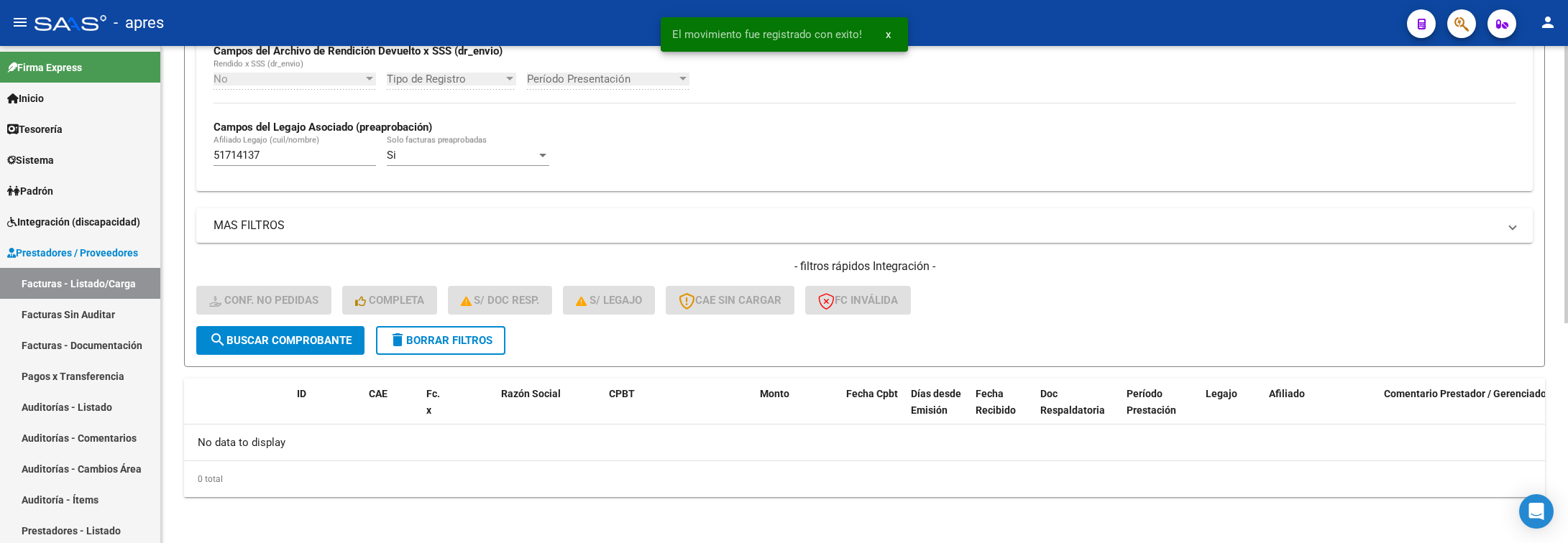
scroll to position [363, 0]
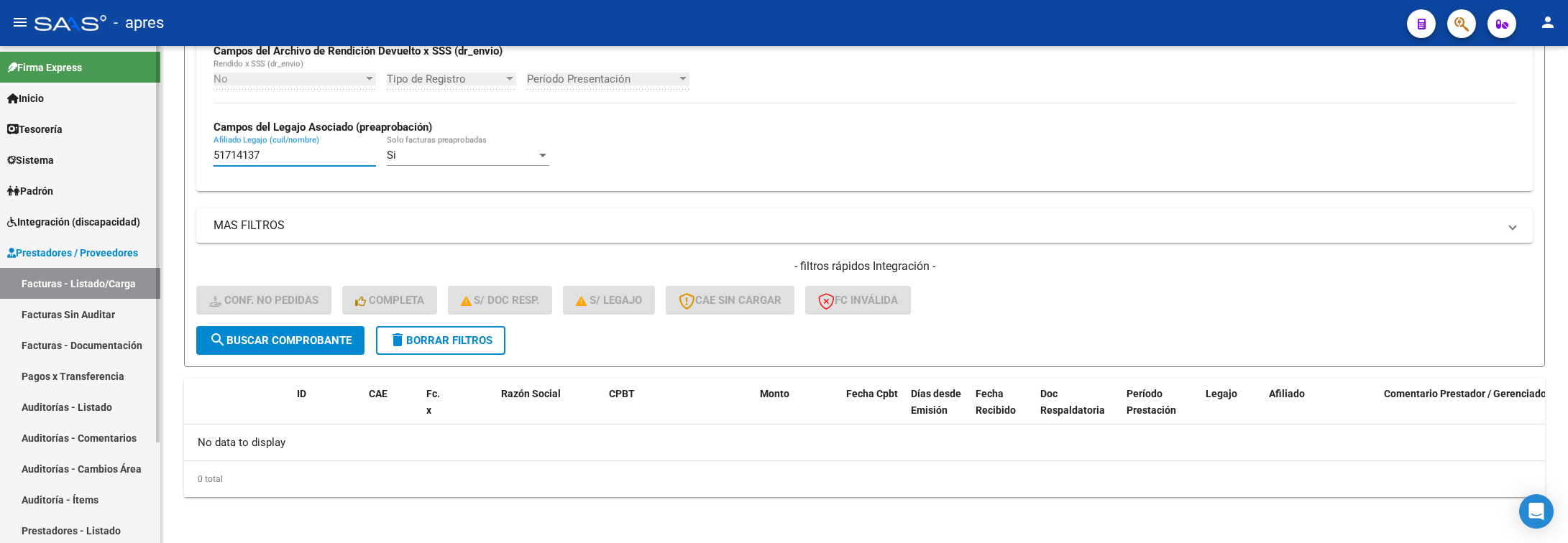
drag, startPoint x: 277, startPoint y: 158, endPoint x: 121, endPoint y: 159, distance: 156.0
click at [121, 159] on mat-sidenav-container "Firma Express Inicio Calendario SSS Instructivos Contacto OS Tesorería Extracto…" at bounding box center [784, 295] width 1568 height 497
paste input "6413592"
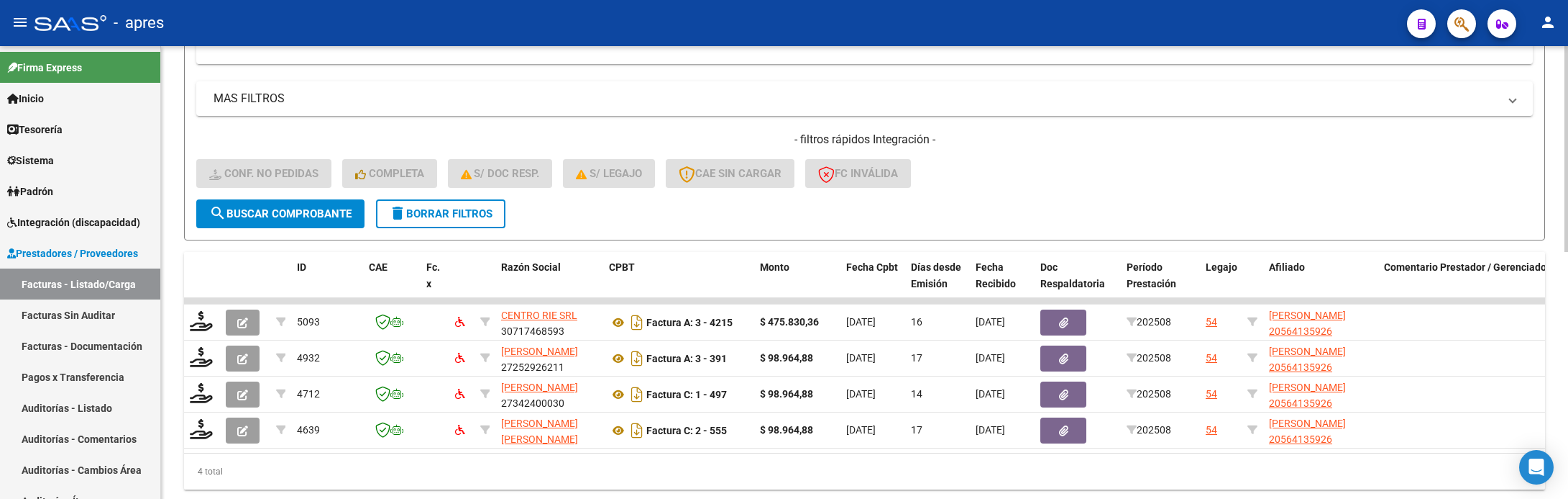
scroll to position [544, 0]
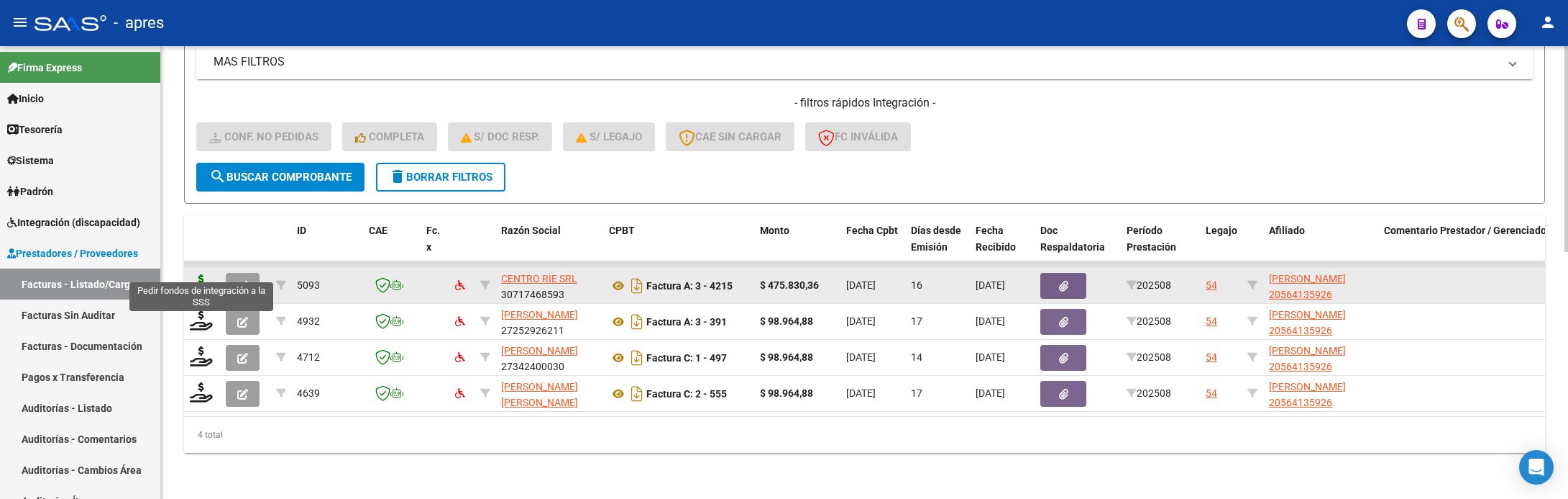
click at [190, 274] on icon at bounding box center [201, 284] width 23 height 20
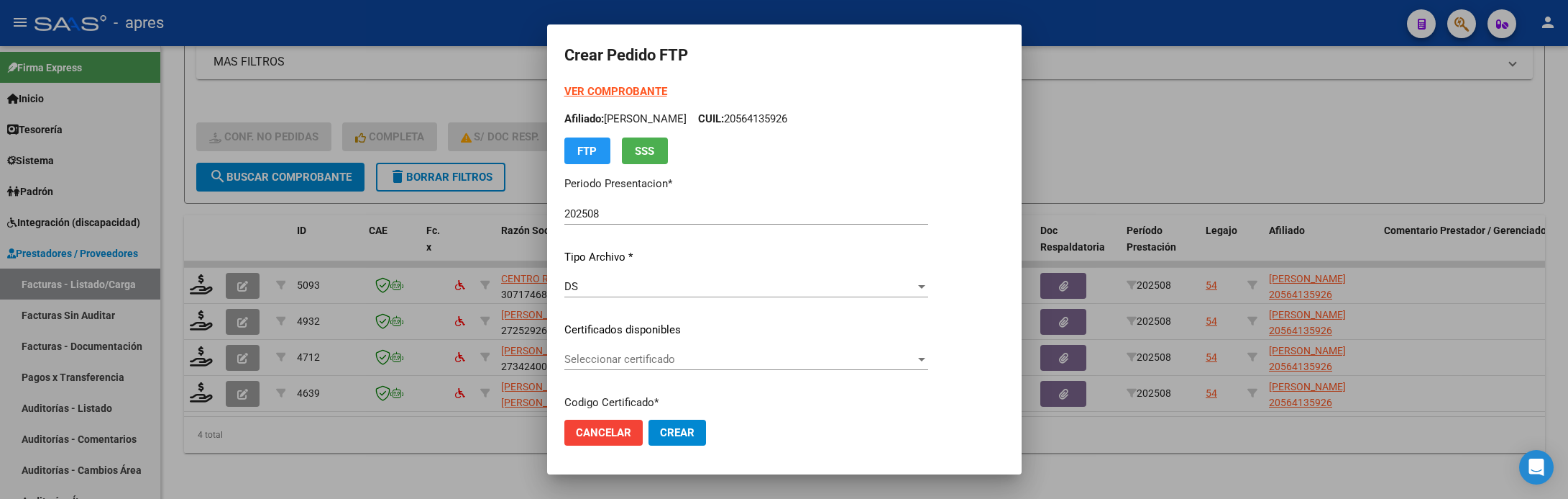
click at [846, 365] on div "Seleccionar certificado Seleccionar certificado" at bounding box center [746, 358] width 364 height 21
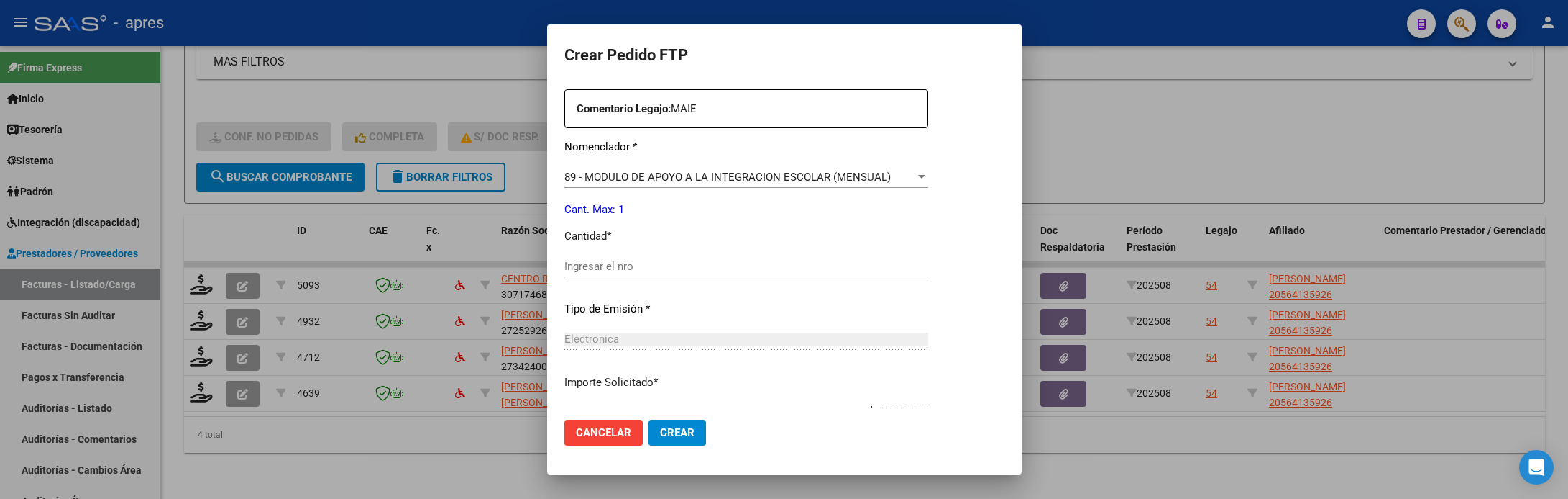
scroll to position [540, 0]
click at [780, 269] on input "Ingresar el nro" at bounding box center [746, 265] width 364 height 13
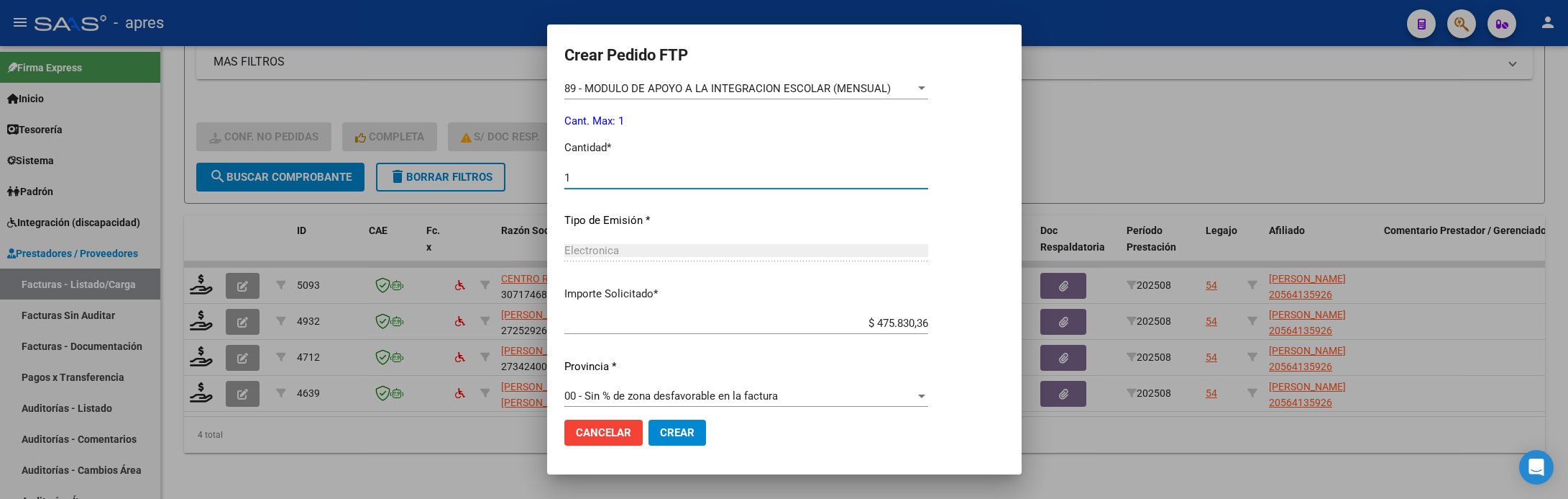
scroll to position [639, 0]
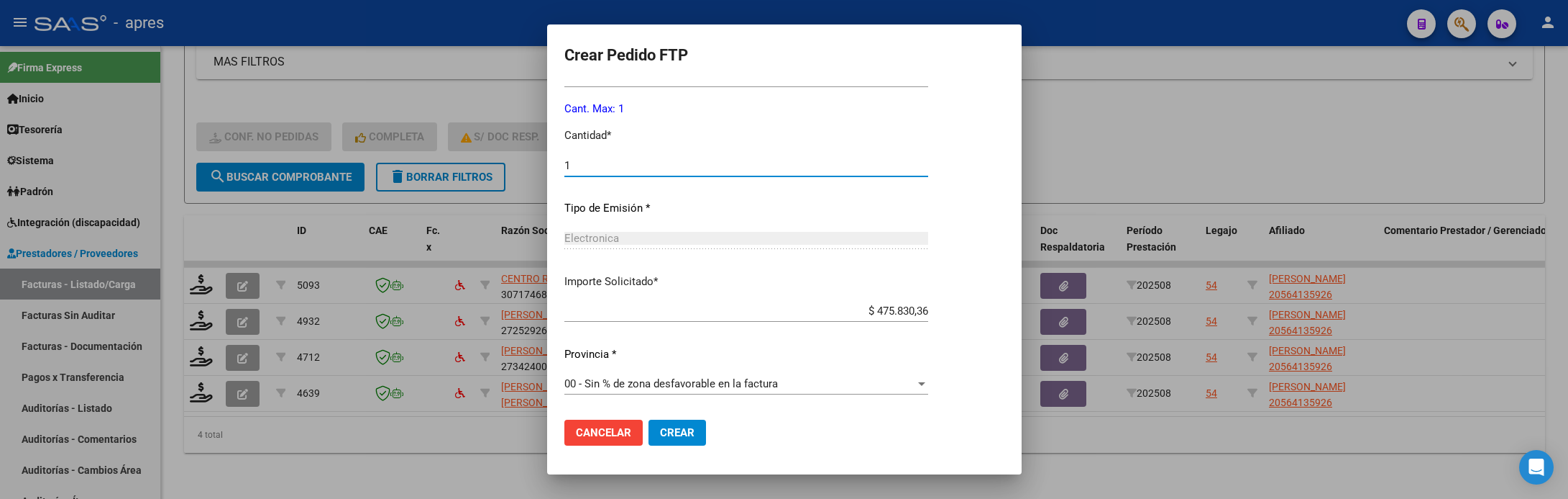
click at [667, 431] on span "Crear" at bounding box center [678, 432] width 35 height 13
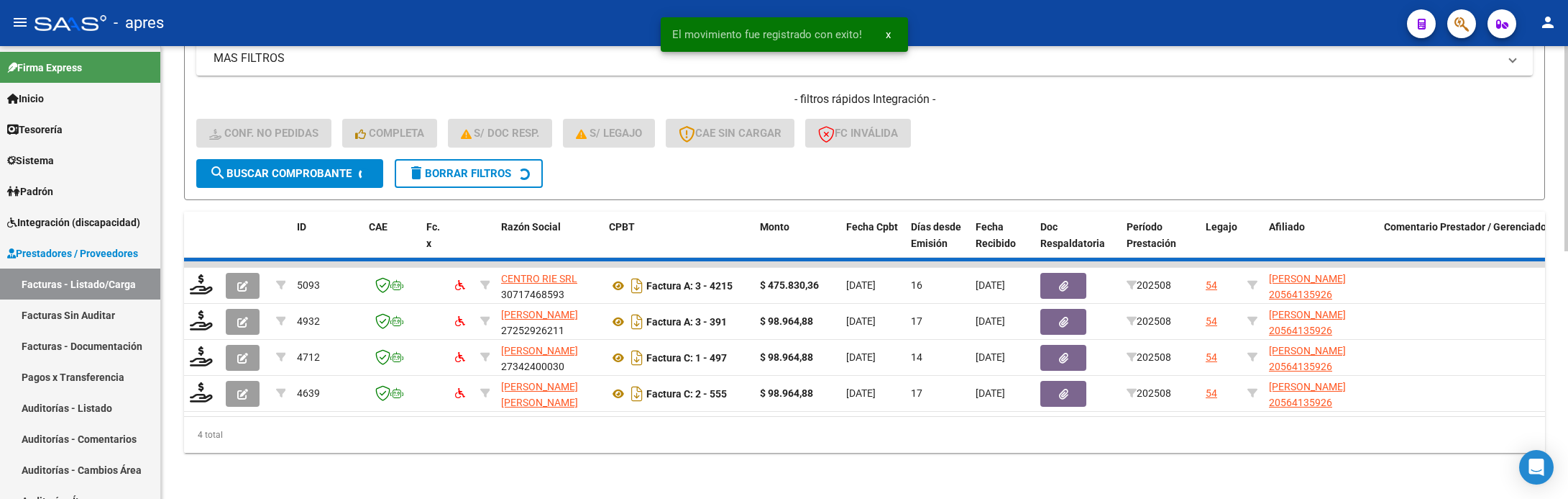
scroll to position [508, 0]
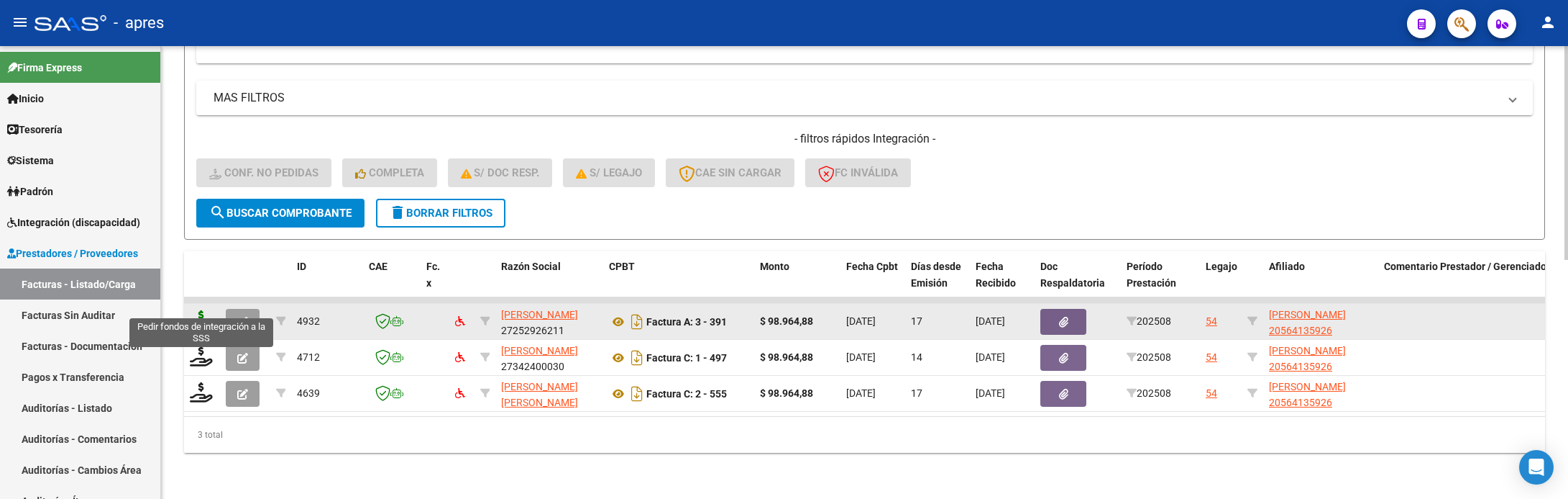
click at [207, 310] on icon at bounding box center [201, 321] width 23 height 20
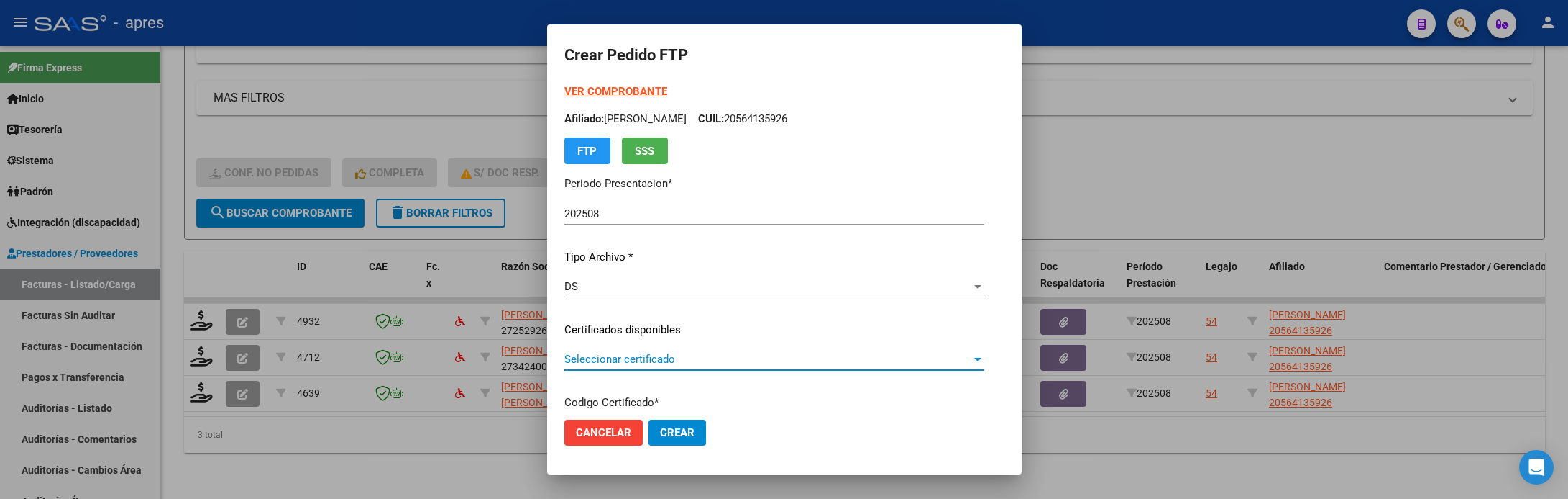
click at [717, 359] on span "Seleccionar certificado" at bounding box center [768, 359] width 407 height 13
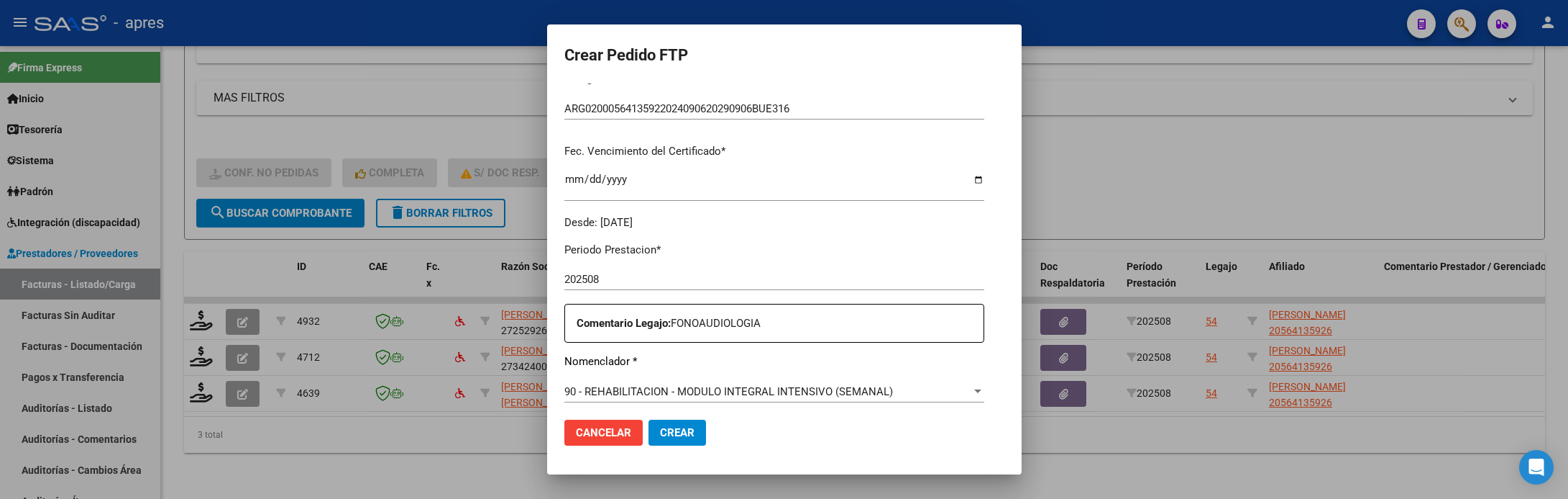
scroll to position [431, 0]
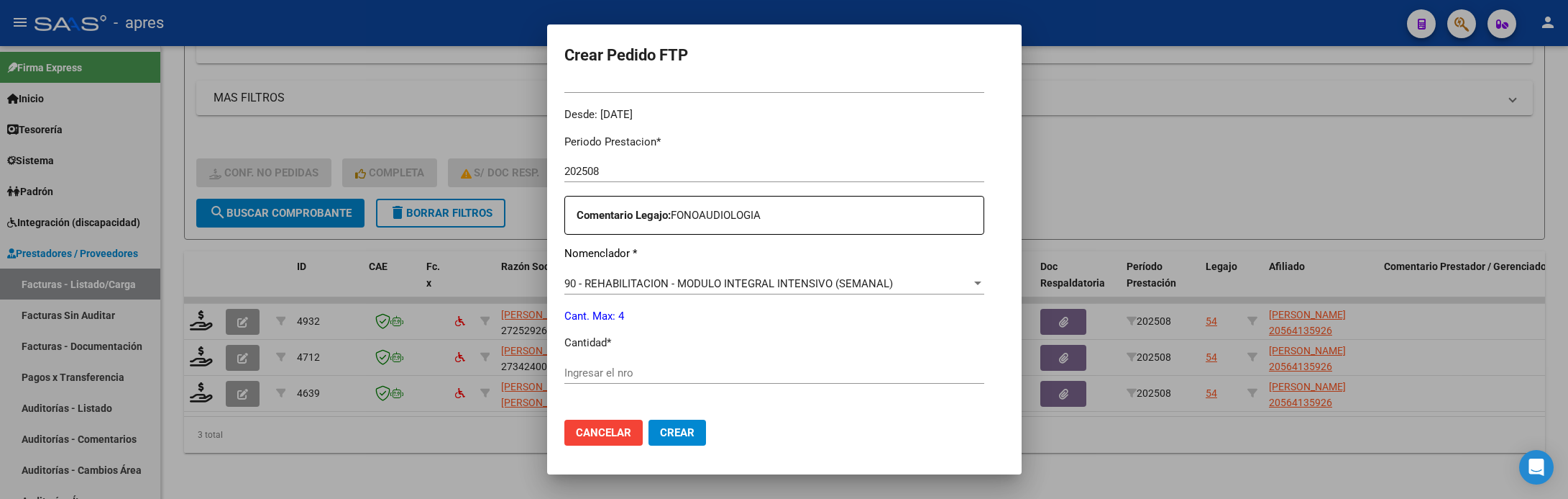
click at [712, 354] on div "Periodo Prestacion * 202508 Ingresar el Periodo Prestacion Comentario Legajo: F…" at bounding box center [774, 369] width 420 height 493
click at [707, 384] on div "Ingresar el nro" at bounding box center [774, 380] width 420 height 35
click at [711, 376] on input "Ingresar el nro" at bounding box center [774, 372] width 420 height 13
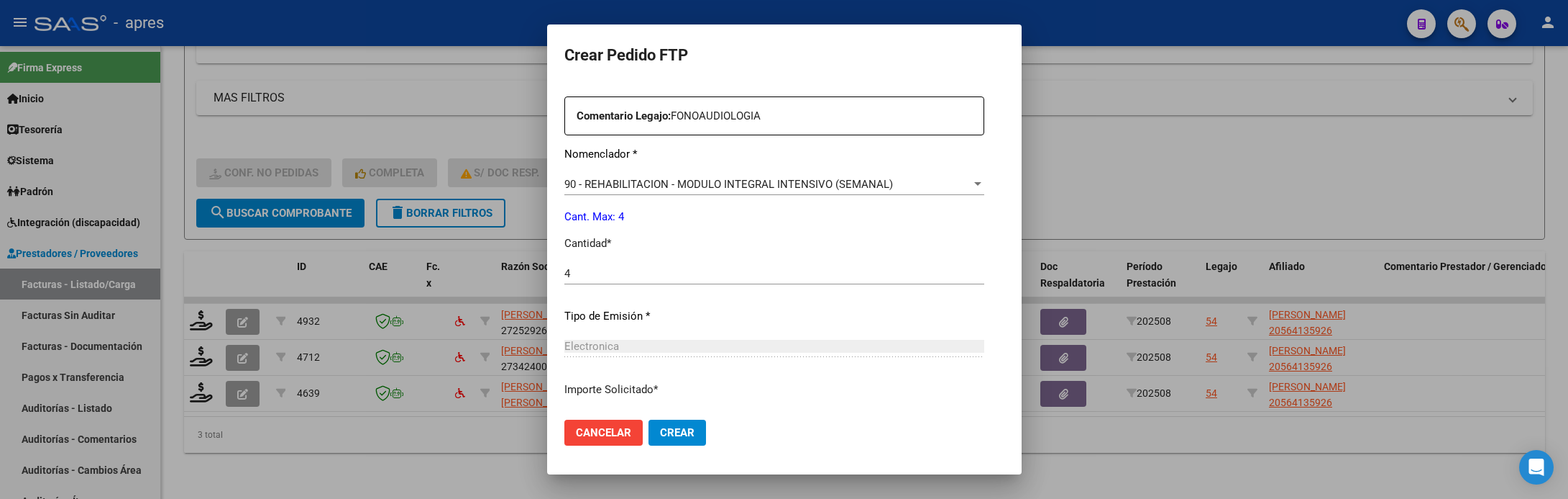
scroll to position [639, 0]
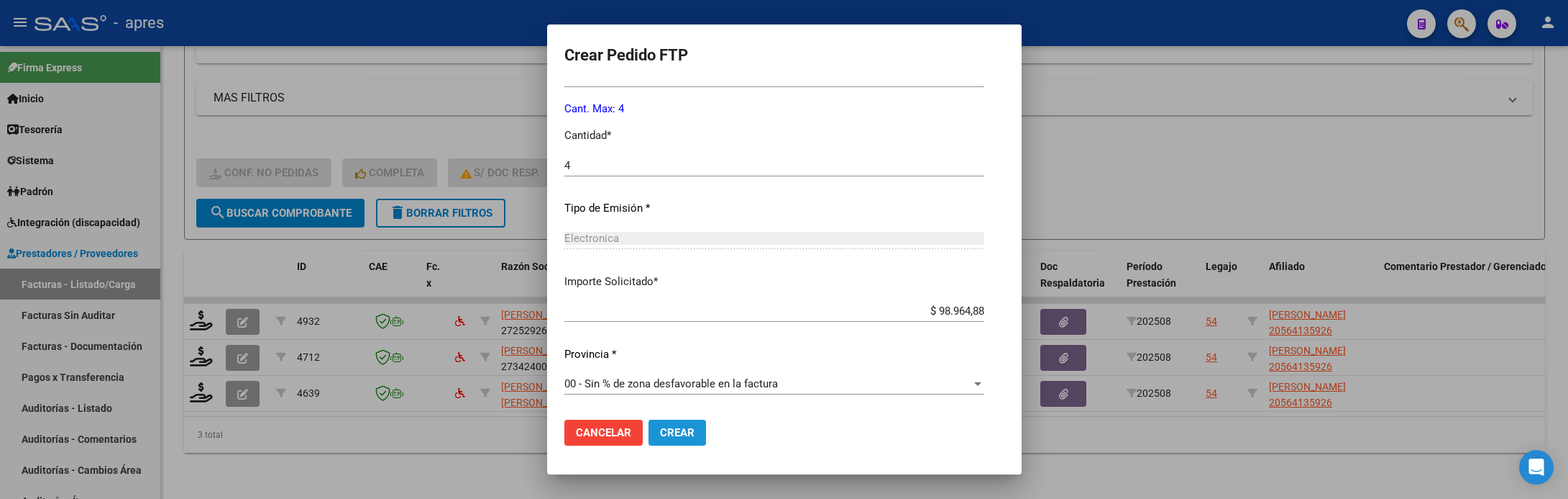
click at [660, 426] on span "Crear" at bounding box center [678, 432] width 35 height 13
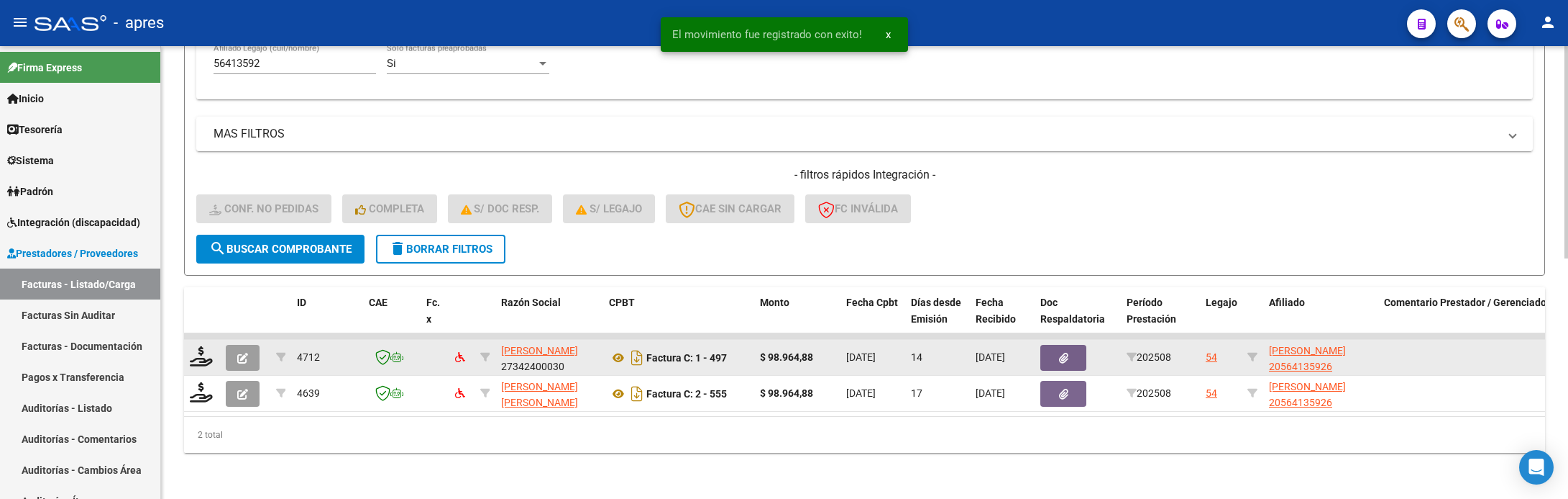
scroll to position [471, 0]
click at [199, 347] on icon at bounding box center [201, 357] width 23 height 20
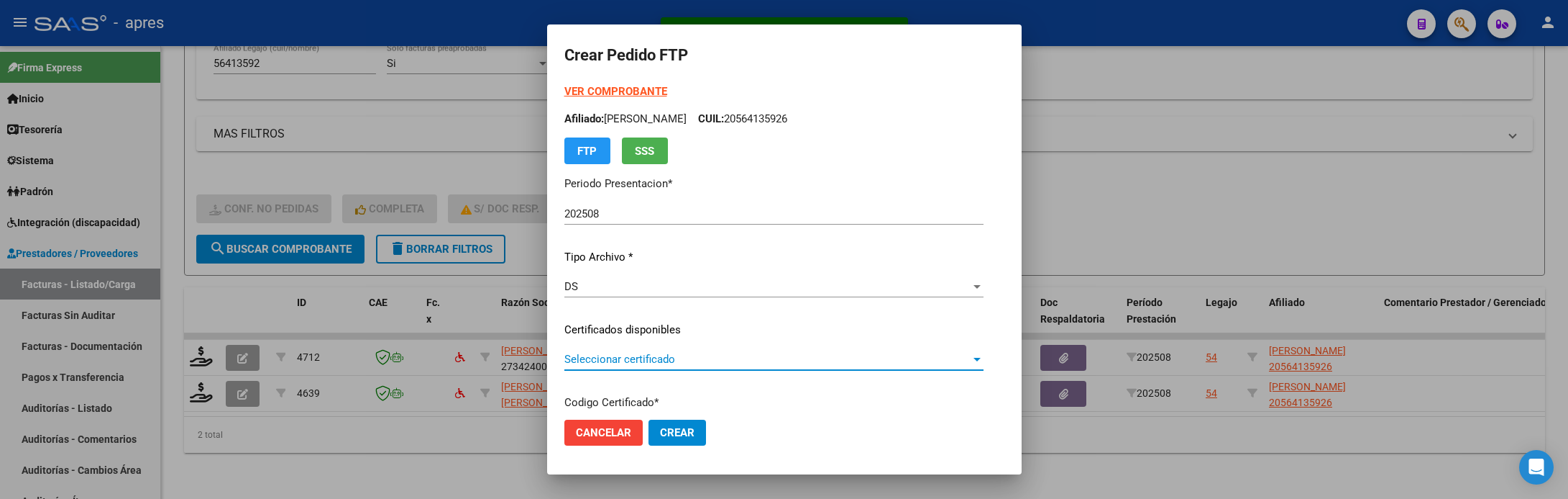
click at [824, 357] on span "Seleccionar certificado" at bounding box center [767, 359] width 406 height 13
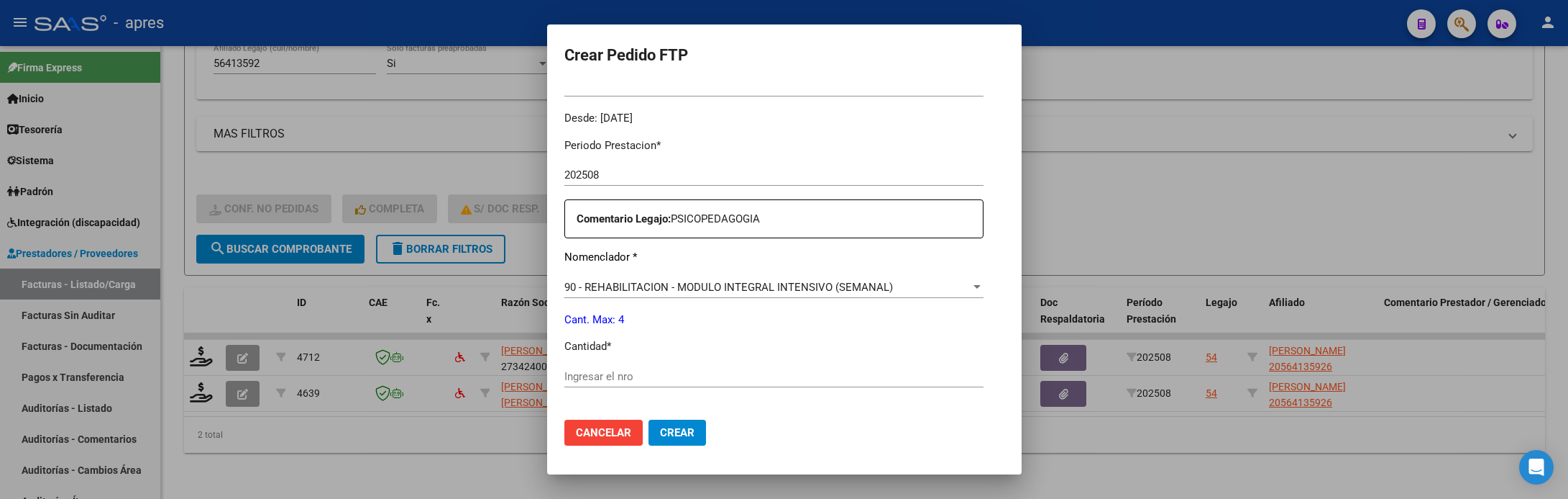
scroll to position [423, 0]
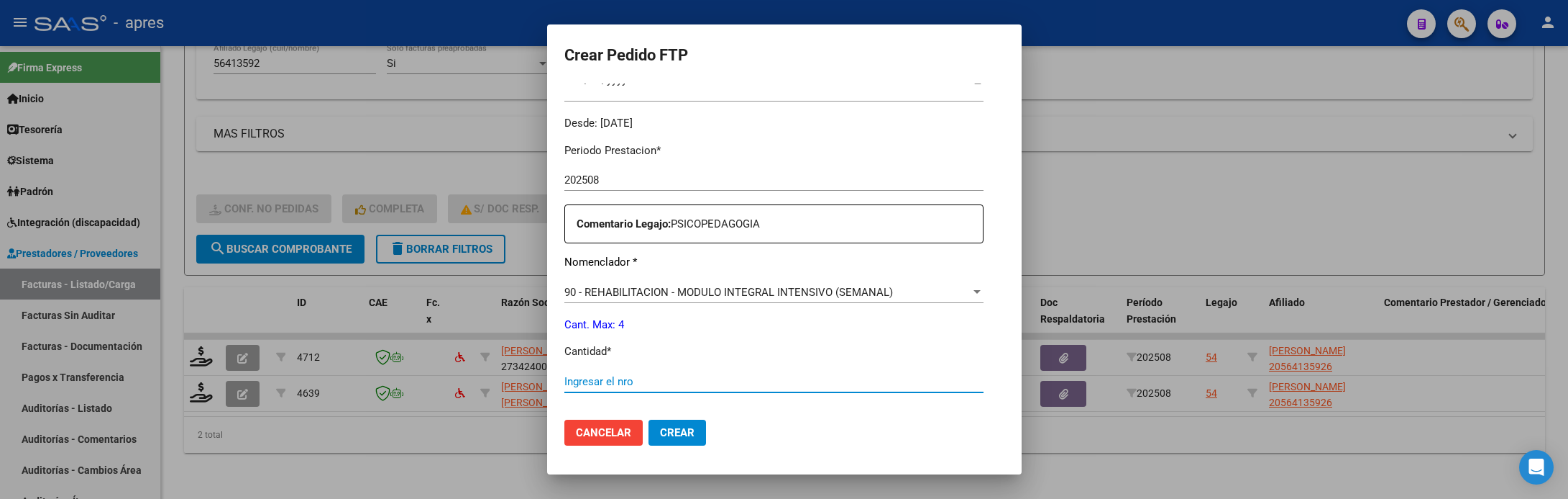
click at [742, 375] on input "Ingresar el nro" at bounding box center [774, 381] width 419 height 13
click at [660, 430] on span "Crear" at bounding box center [678, 432] width 35 height 13
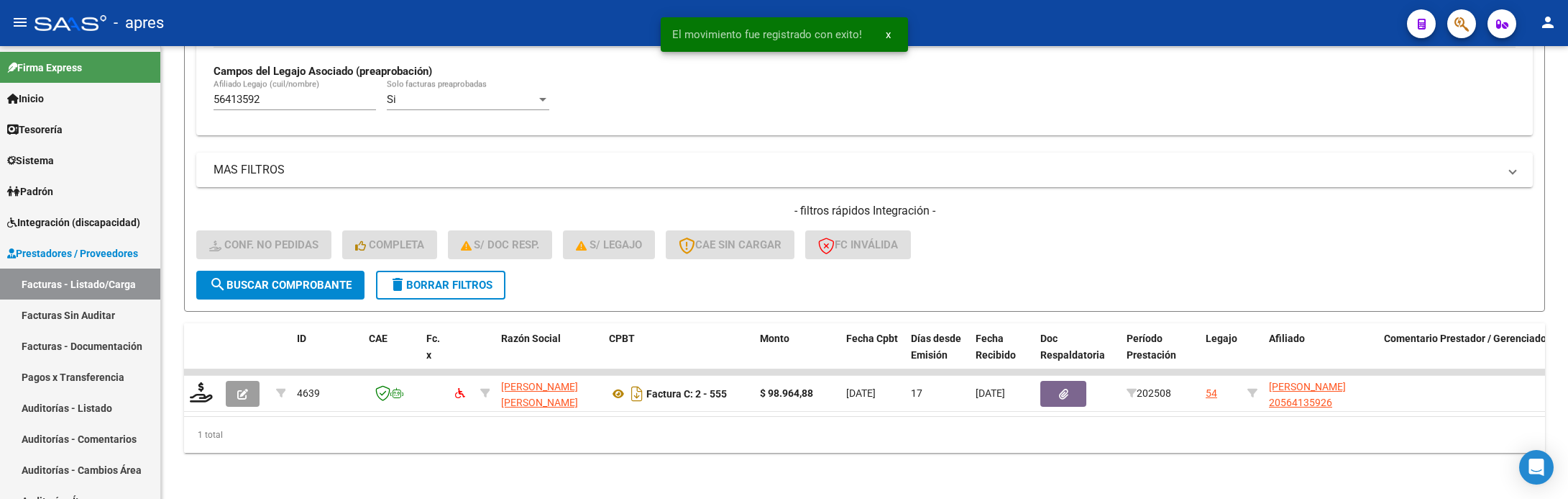
scroll to position [436, 0]
click at [182, 376] on div "Video tutorial PRESTADORES -> Listado de CPBTs Emitidos por Prestadores / Prove…" at bounding box center [864, 64] width 1407 height 869
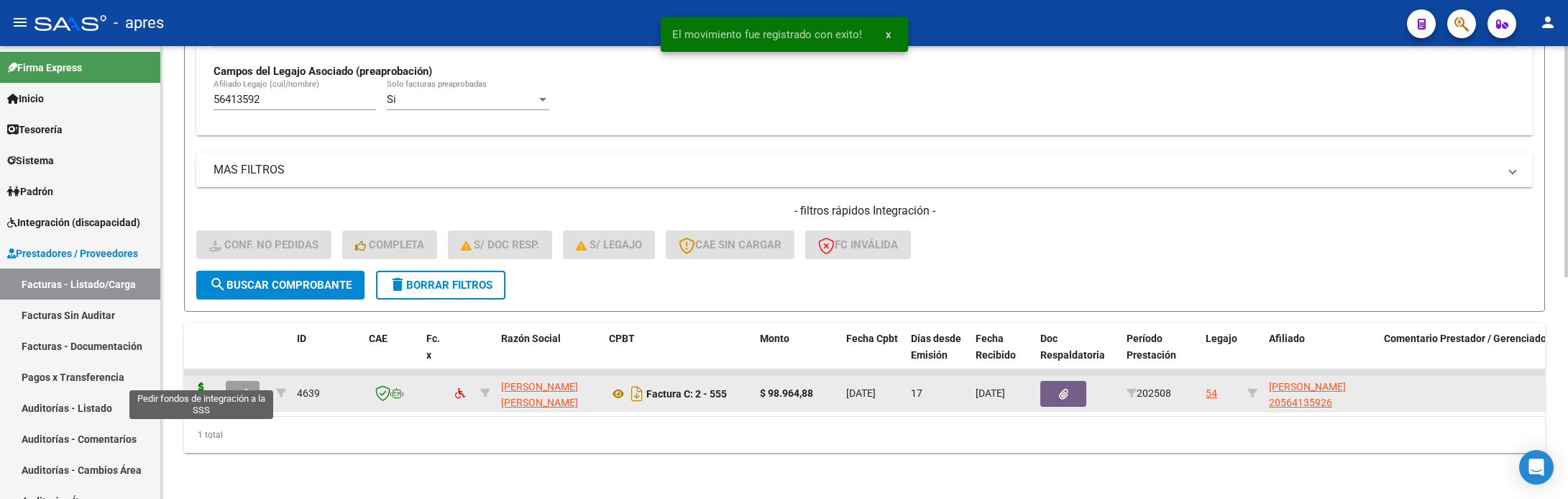
click at [201, 382] on icon at bounding box center [201, 392] width 23 height 20
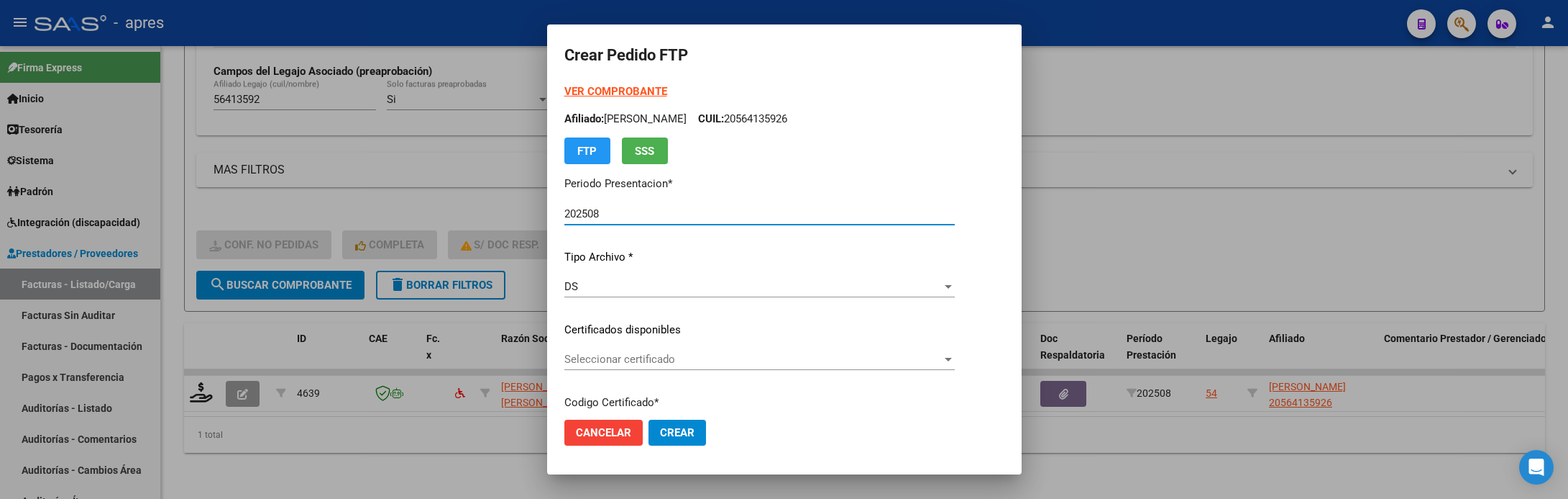
click at [874, 365] on span "Seleccionar certificado" at bounding box center [753, 359] width 378 height 13
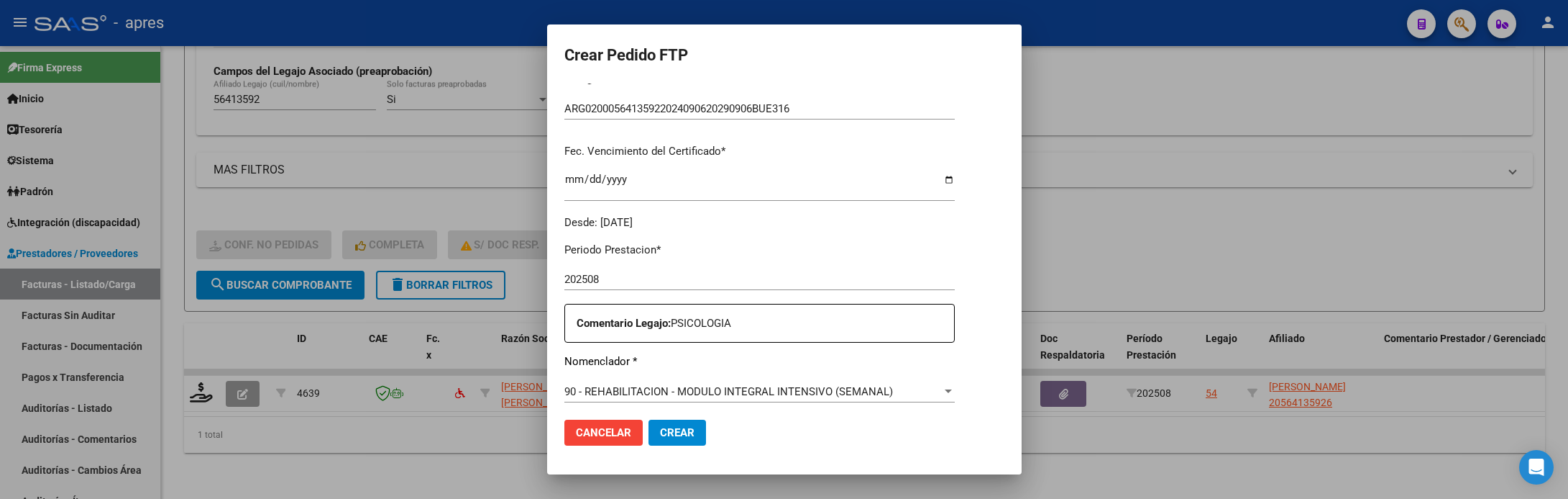
scroll to position [431, 0]
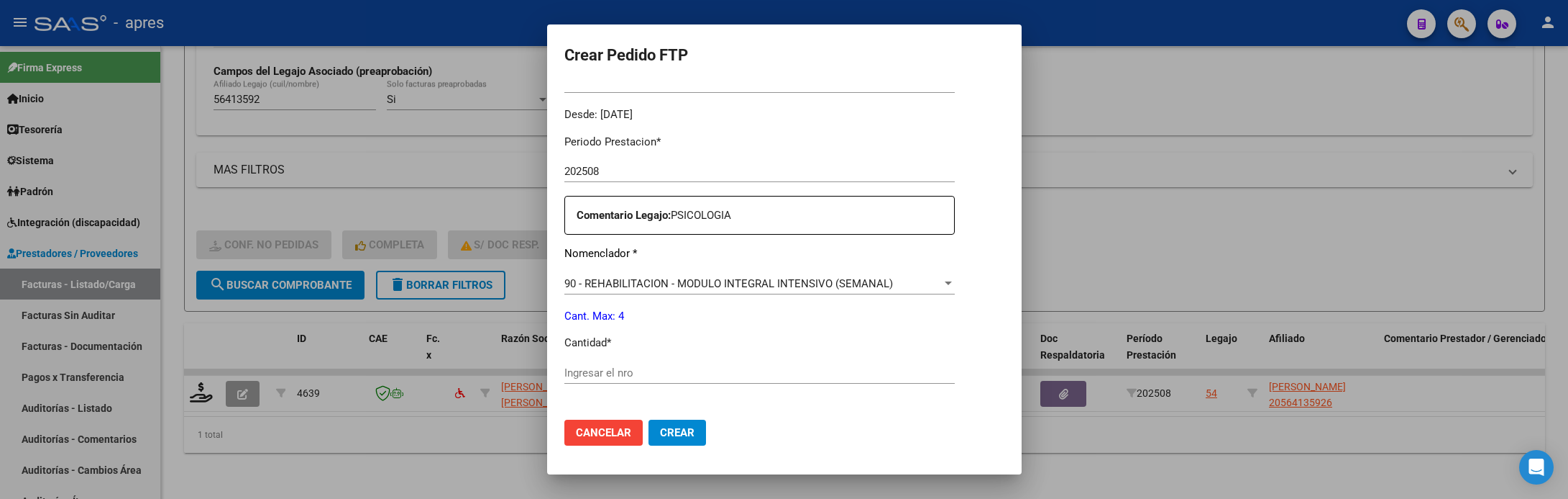
click at [822, 365] on div "Ingresar el nro" at bounding box center [759, 372] width 390 height 21
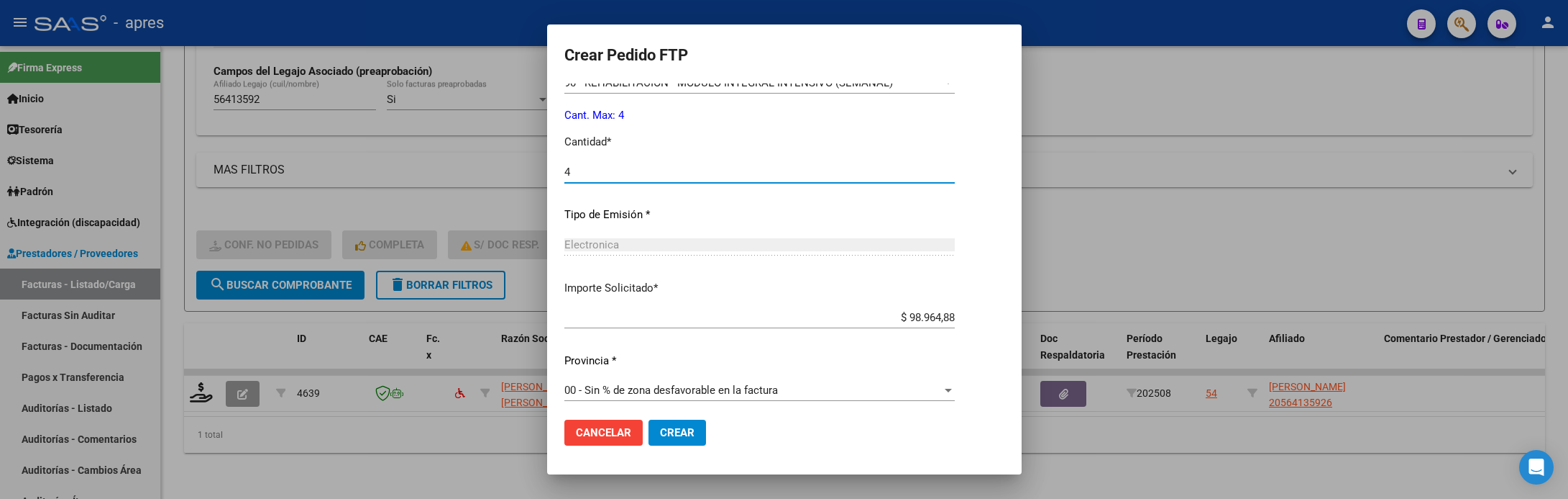
scroll to position [639, 0]
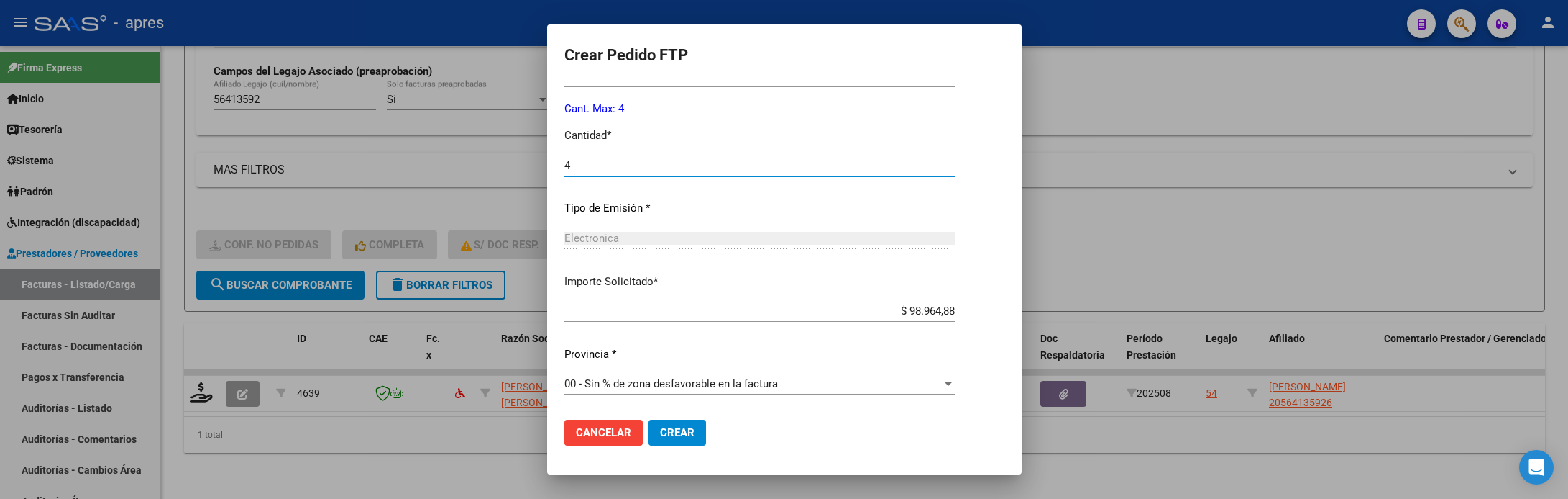
click at [660, 442] on button "Crear" at bounding box center [677, 432] width 57 height 26
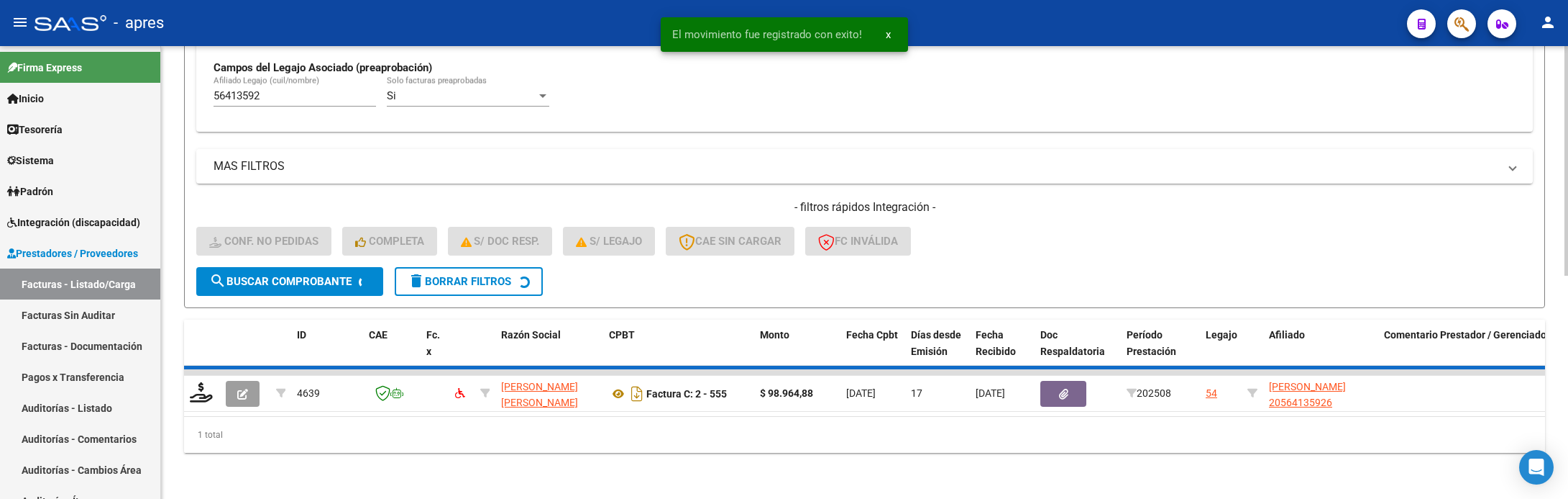
scroll to position [408, 0]
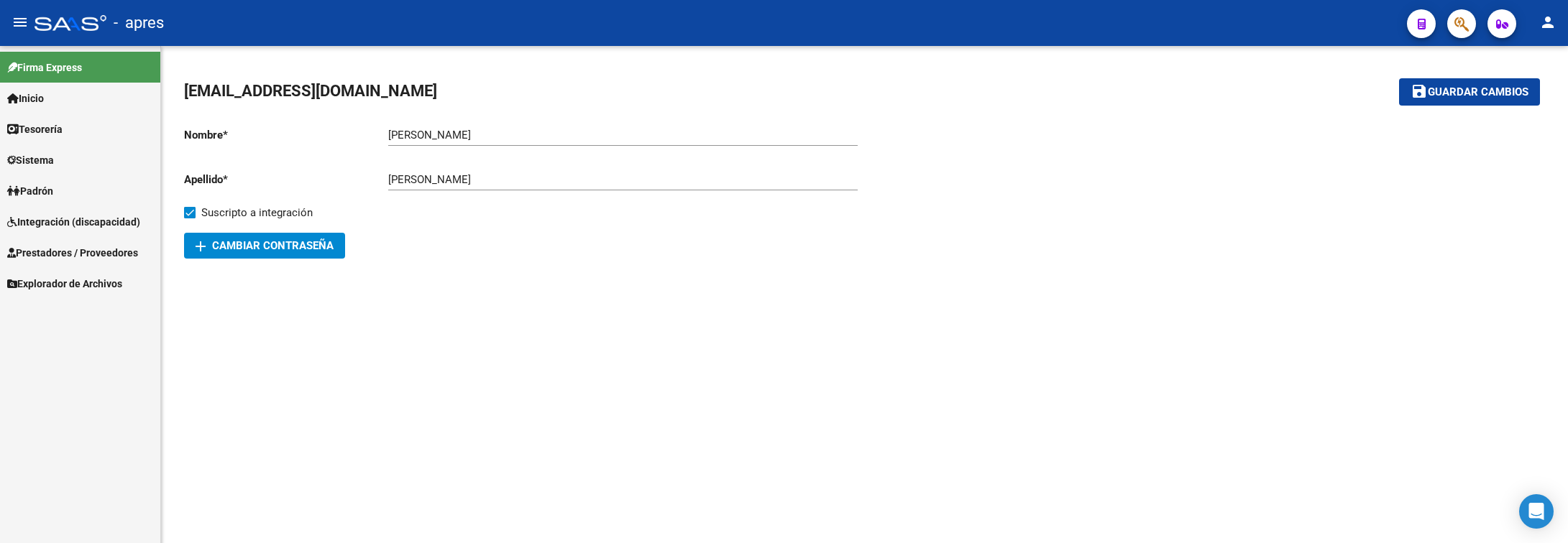
click at [136, 216] on span "Integración (discapacidad)" at bounding box center [73, 222] width 133 height 16
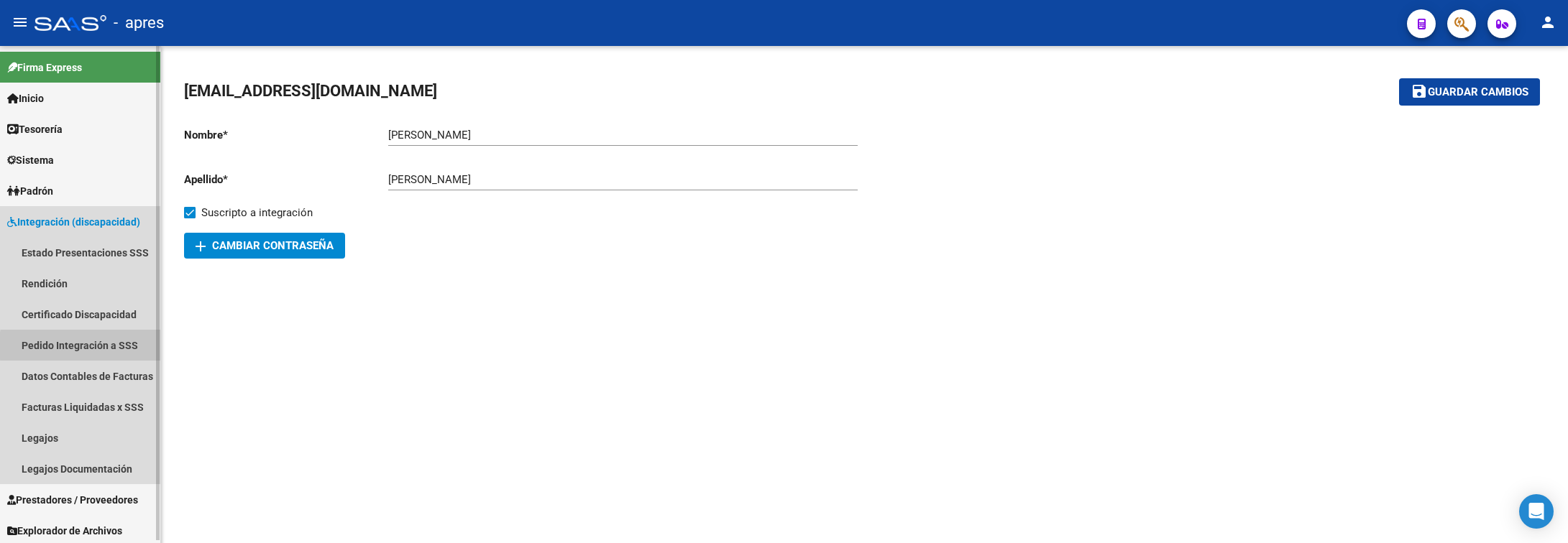
click at [125, 346] on link "Pedido Integración a SSS" at bounding box center [80, 344] width 160 height 31
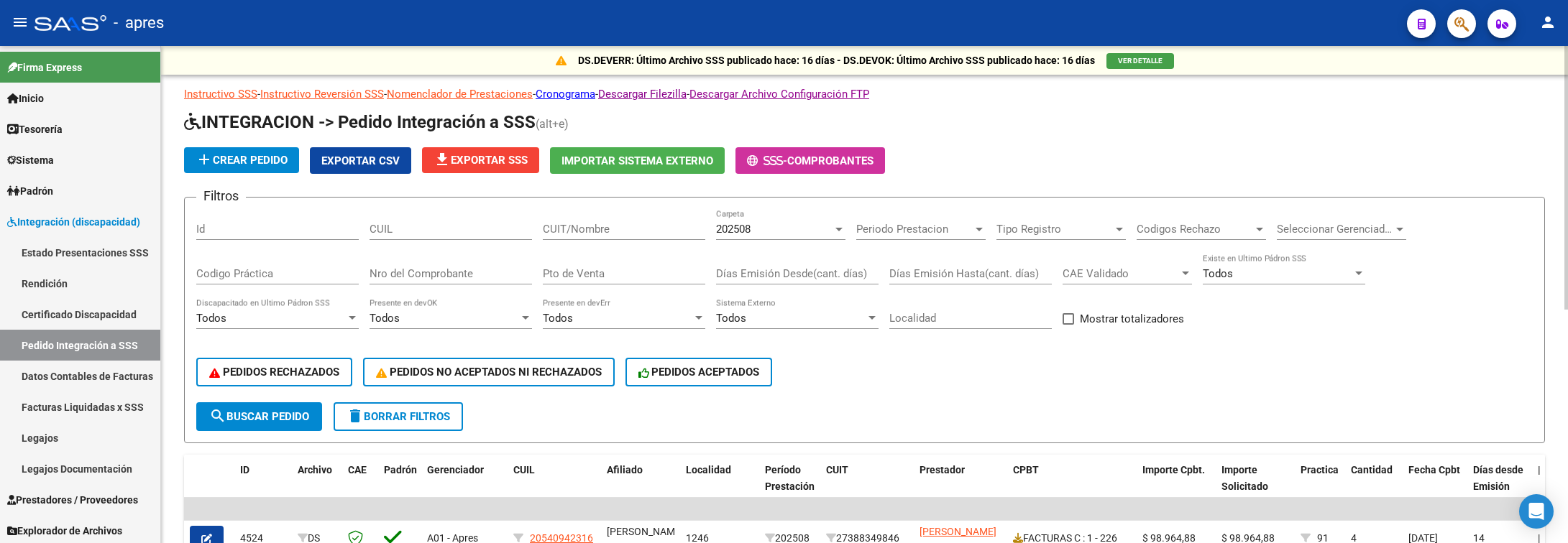
click at [459, 233] on input "CUIL" at bounding box center [451, 229] width 163 height 13
paste input "54094231"
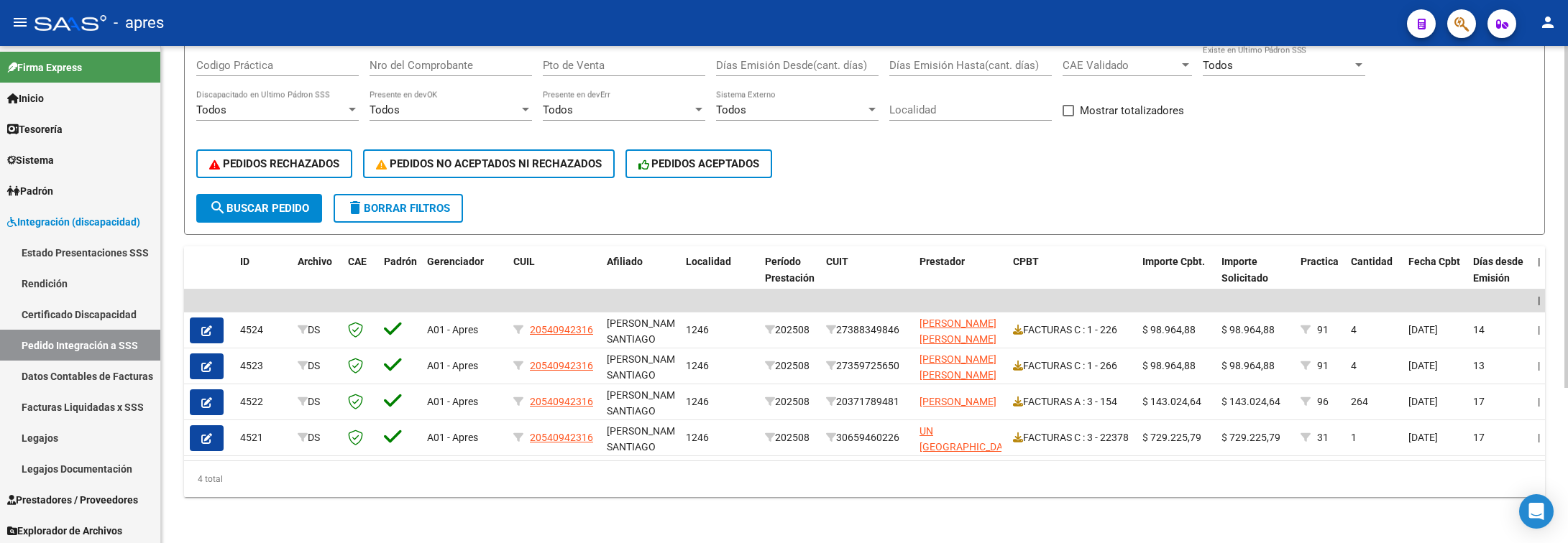
scroll to position [225, 0]
type input "54094231"
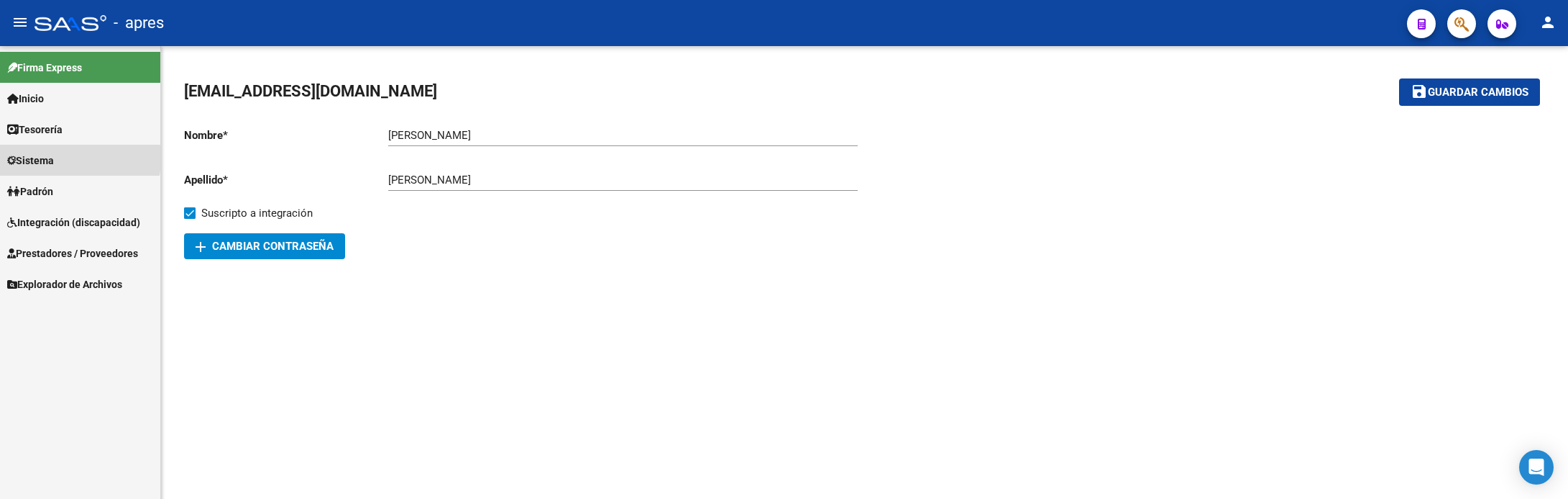
click at [53, 158] on span "Sistema" at bounding box center [31, 160] width 47 height 16
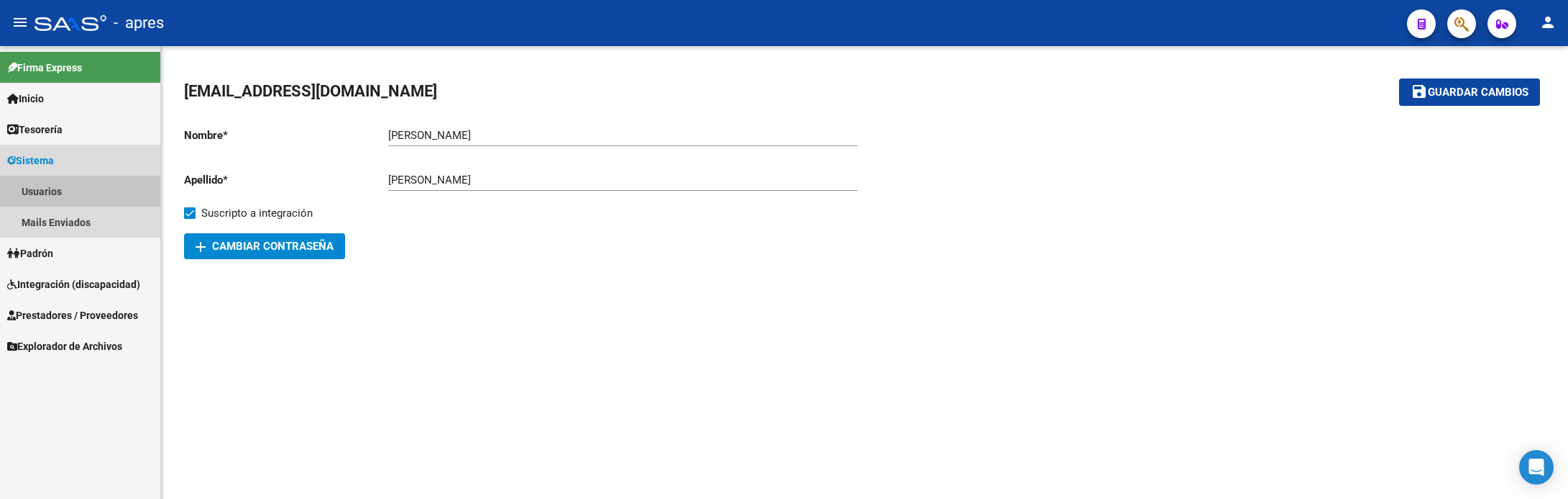
click at [54, 182] on link "Usuarios" at bounding box center [80, 190] width 160 height 31
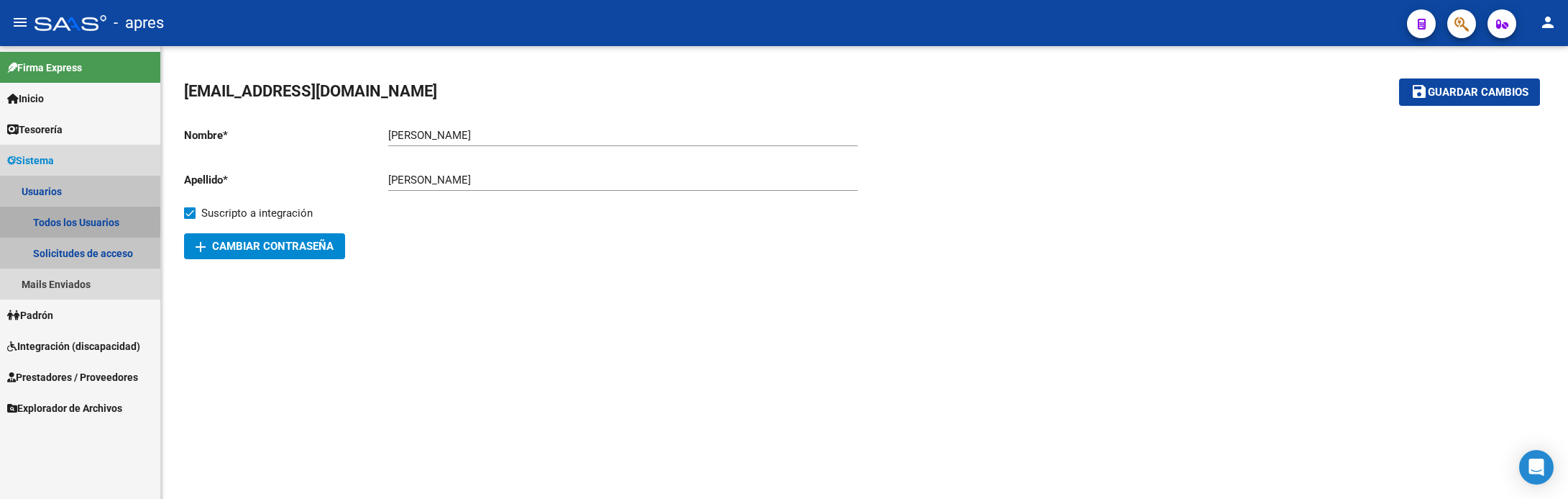
click at [65, 225] on link "Todos los Usuarios" at bounding box center [80, 222] width 160 height 31
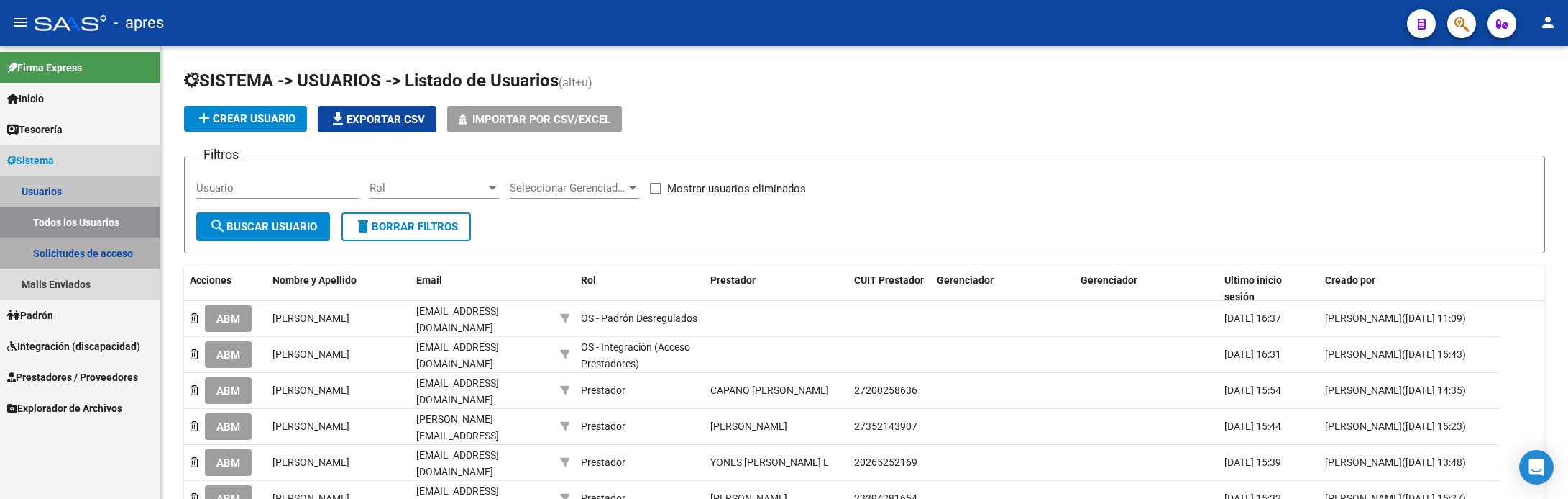
click at [93, 266] on link "Solicitudes de acceso" at bounding box center [80, 252] width 160 height 31
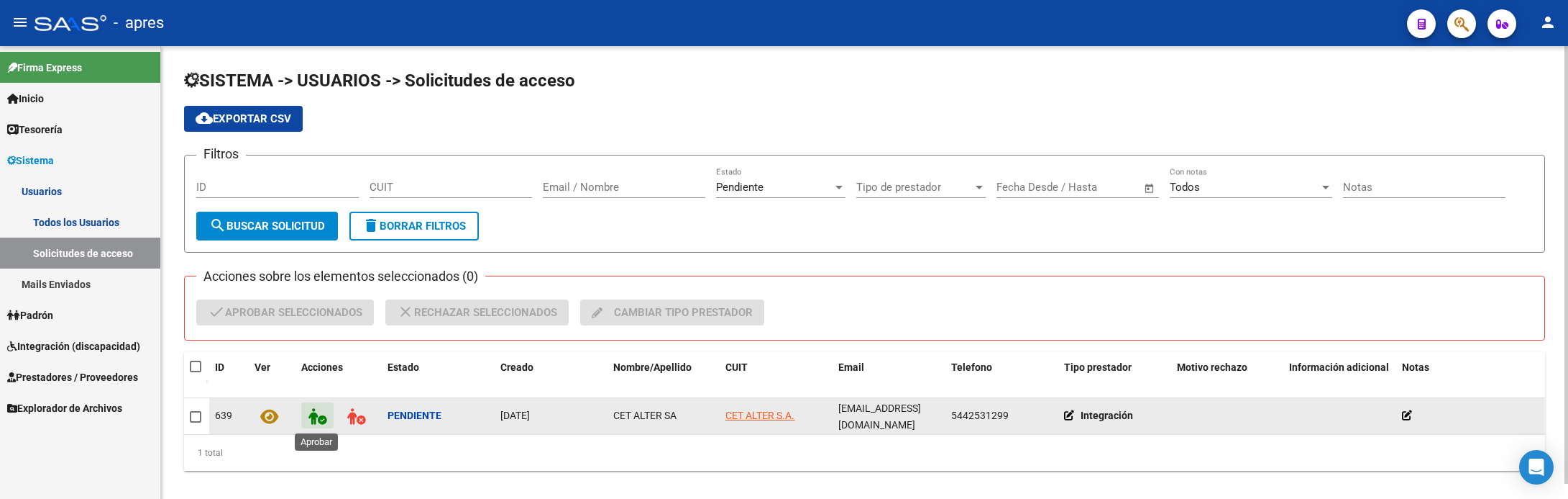
click at [318, 415] on icon at bounding box center [317, 416] width 18 height 17
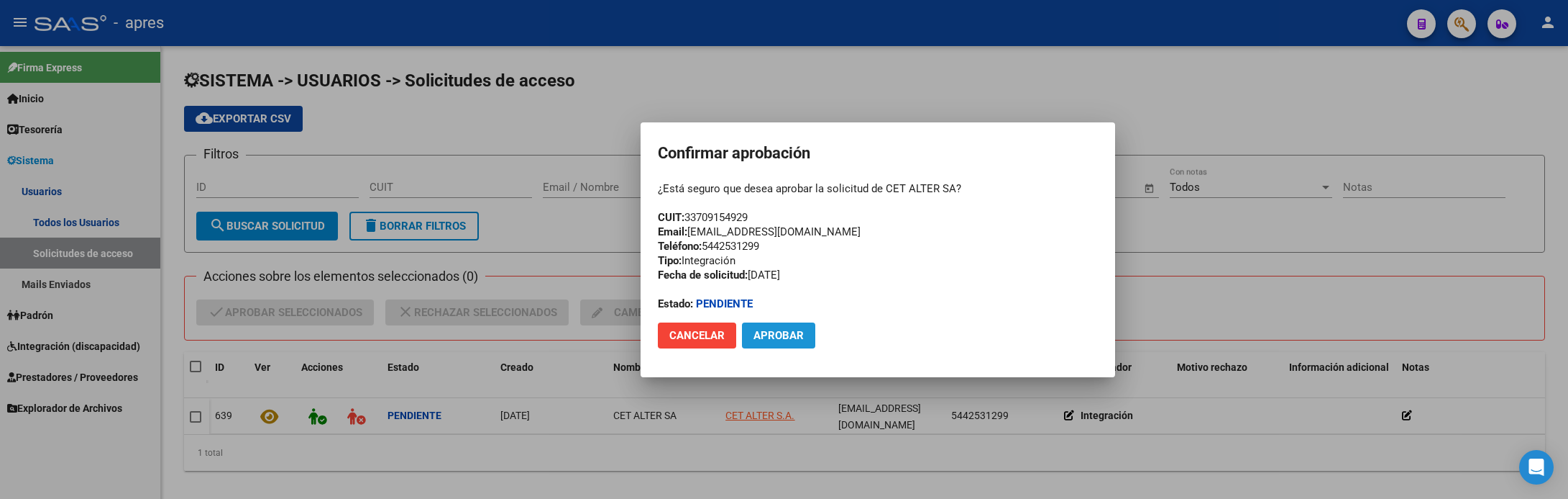
click at [809, 342] on button "Aprobar" at bounding box center [778, 335] width 73 height 26
